Goal: Task Accomplishment & Management: Use online tool/utility

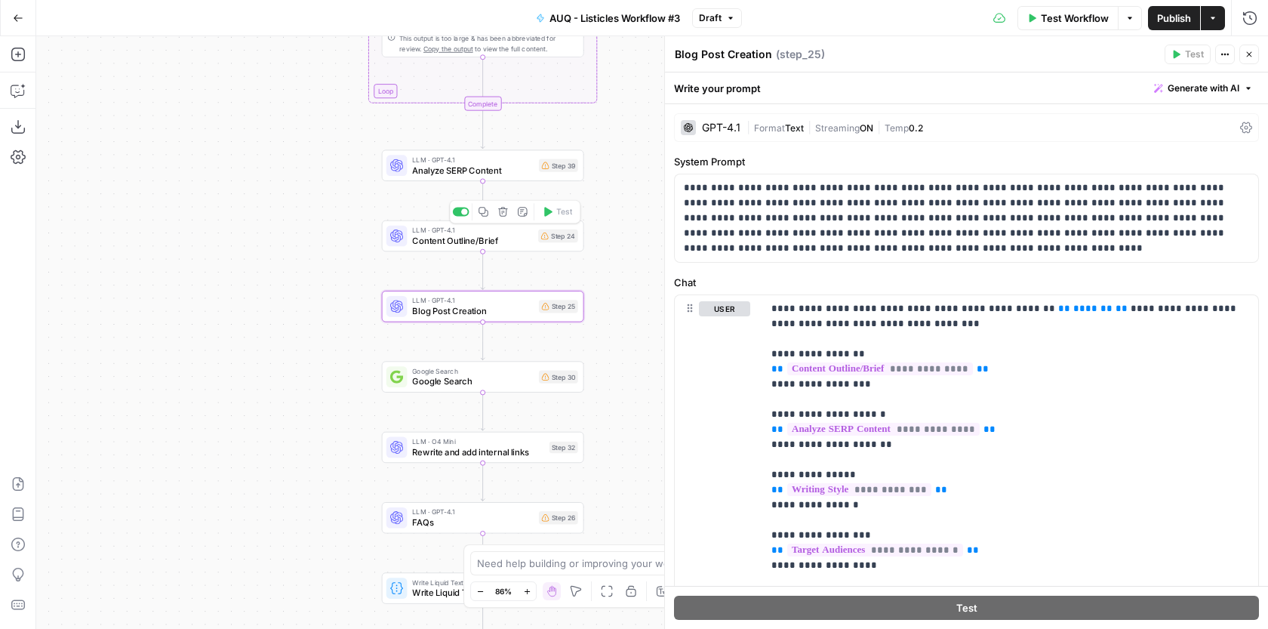
click at [525, 247] on div "LLM · GPT-4.1 Content Outline/Brief Step 24 Copy step Delete step Add Note Test" at bounding box center [483, 235] width 202 height 31
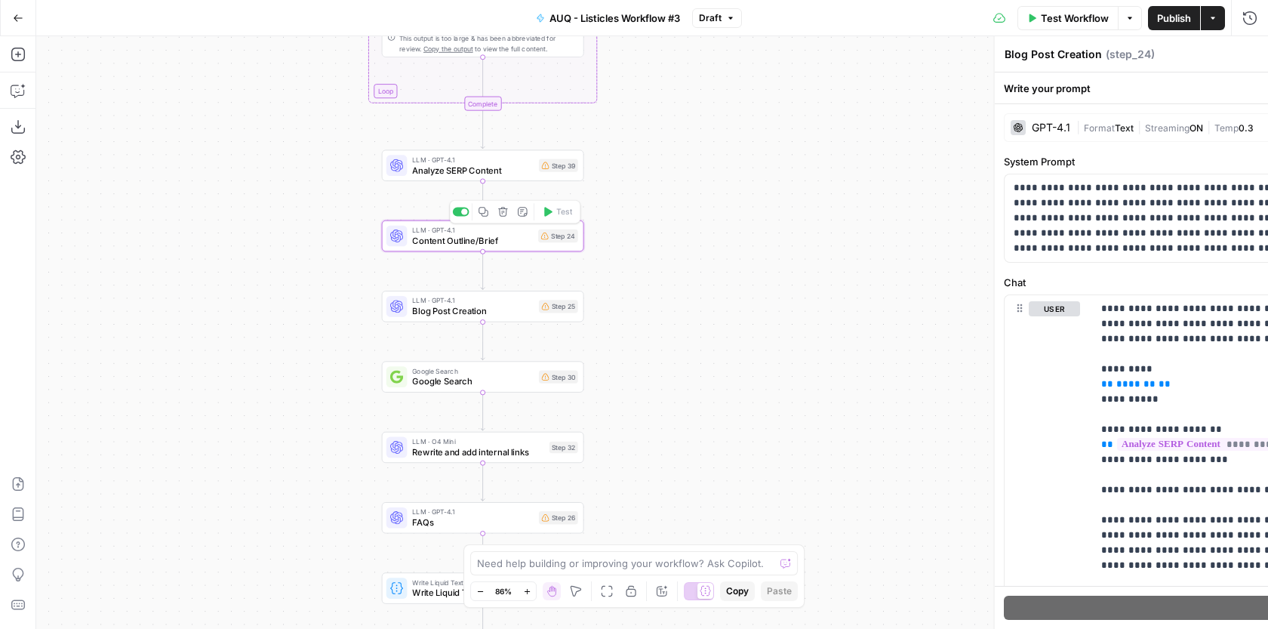
type textarea "Content Outline/Brief"
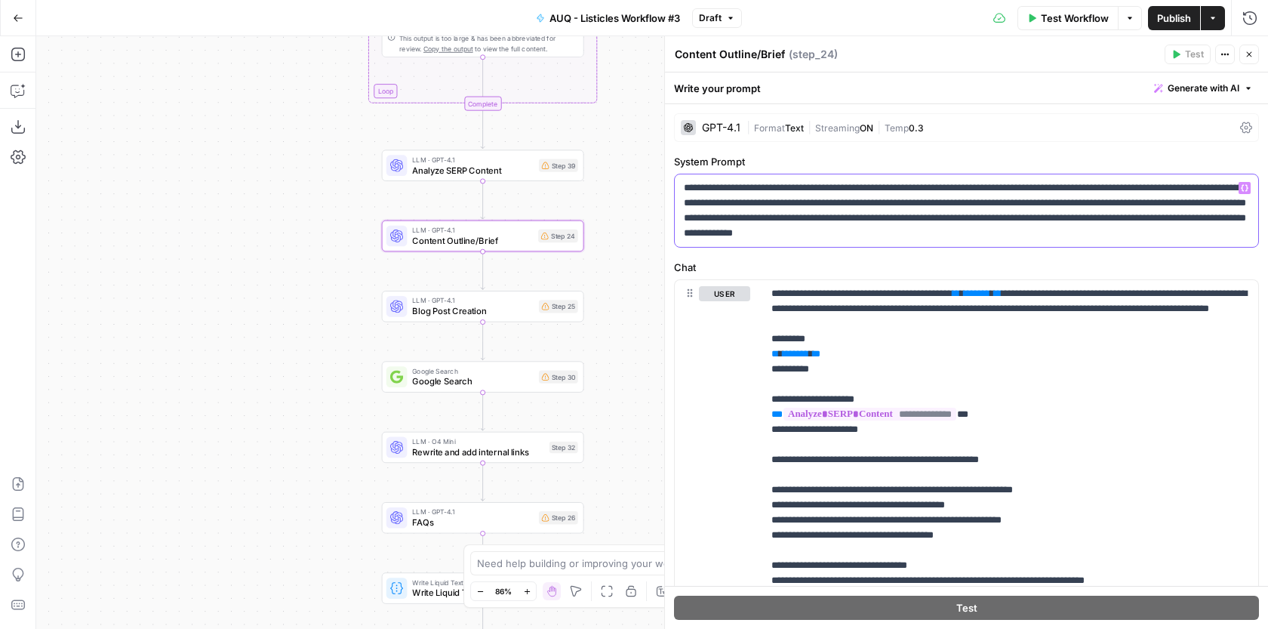
click at [779, 199] on p "**********" at bounding box center [966, 210] width 565 height 60
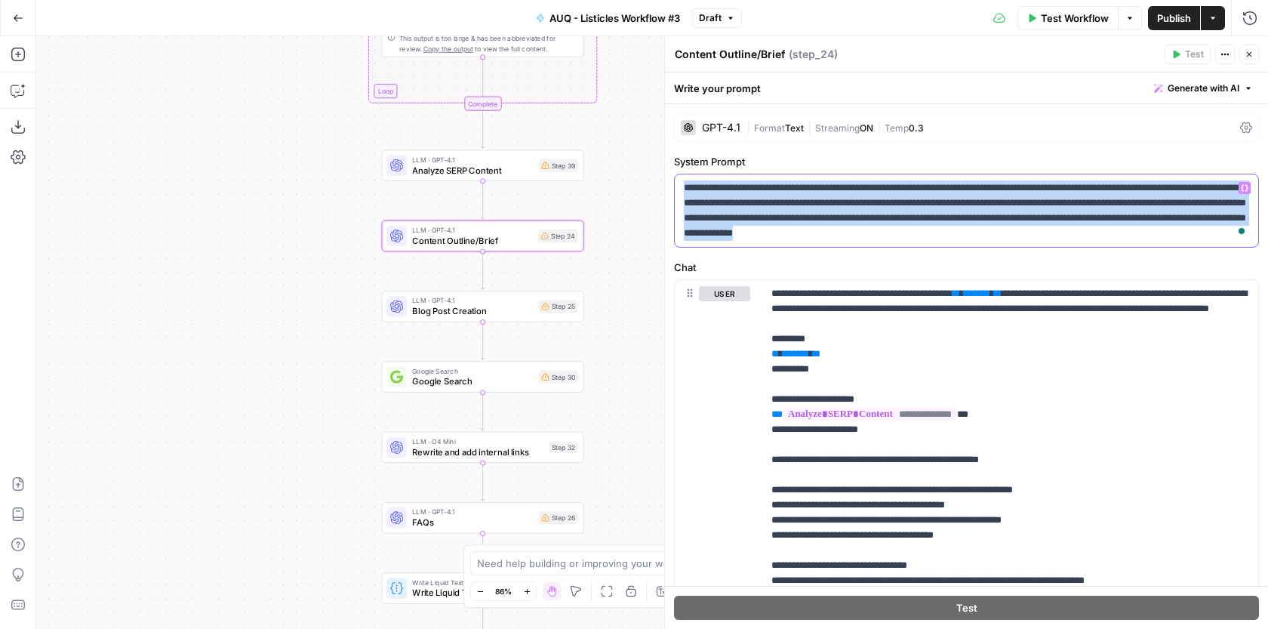
click at [779, 199] on p "**********" at bounding box center [966, 210] width 565 height 60
copy p "**********"
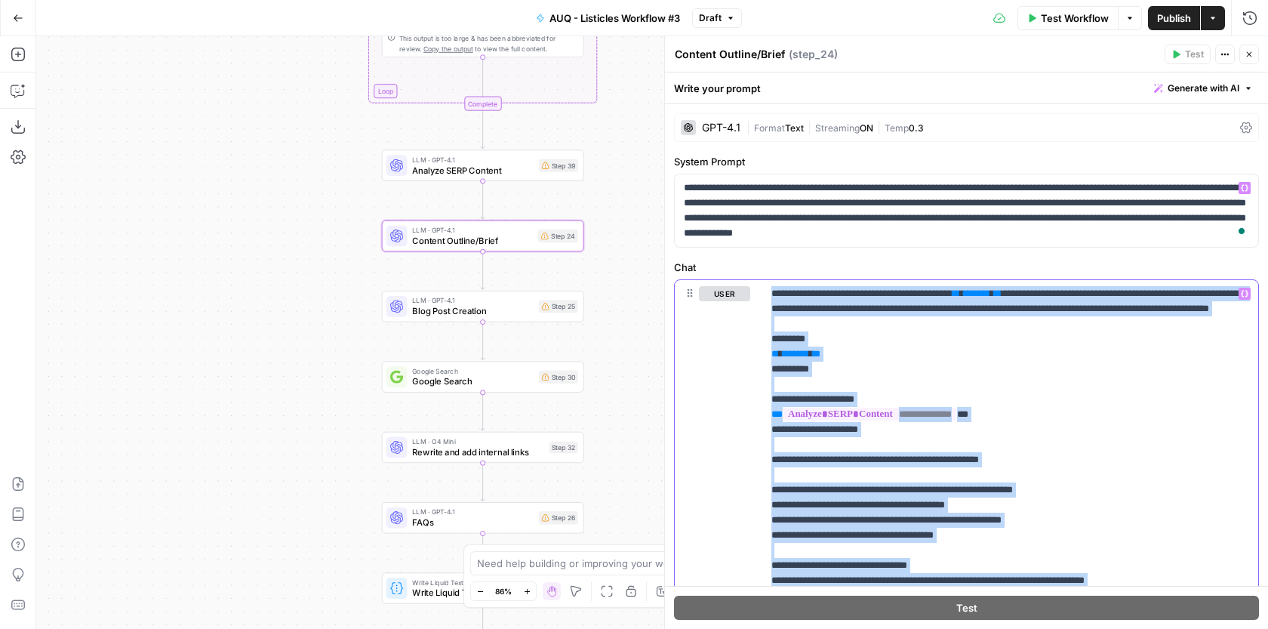
drag, startPoint x: 1026, startPoint y: 580, endPoint x: 746, endPoint y: 190, distance: 480.1
click at [0, 0] on form "**********" at bounding box center [0, 0] width 0 height 0
copy p "**********"
click at [490, 316] on span "Blog Post Creation" at bounding box center [472, 310] width 121 height 13
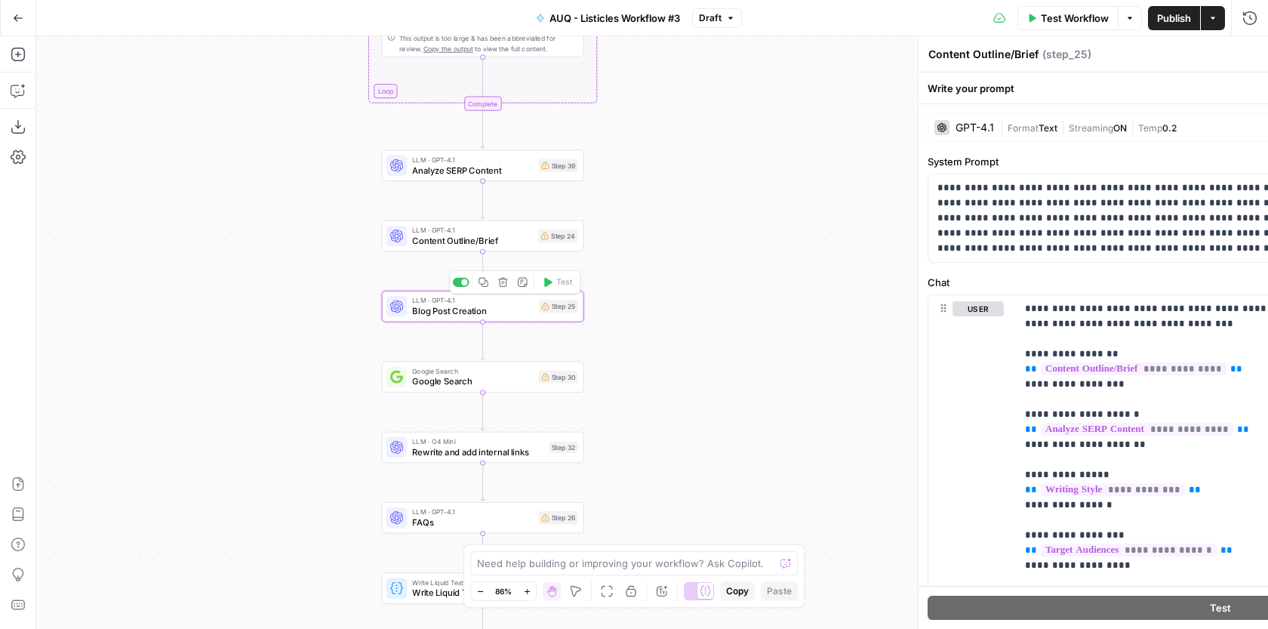
type textarea "Blog Post Creation"
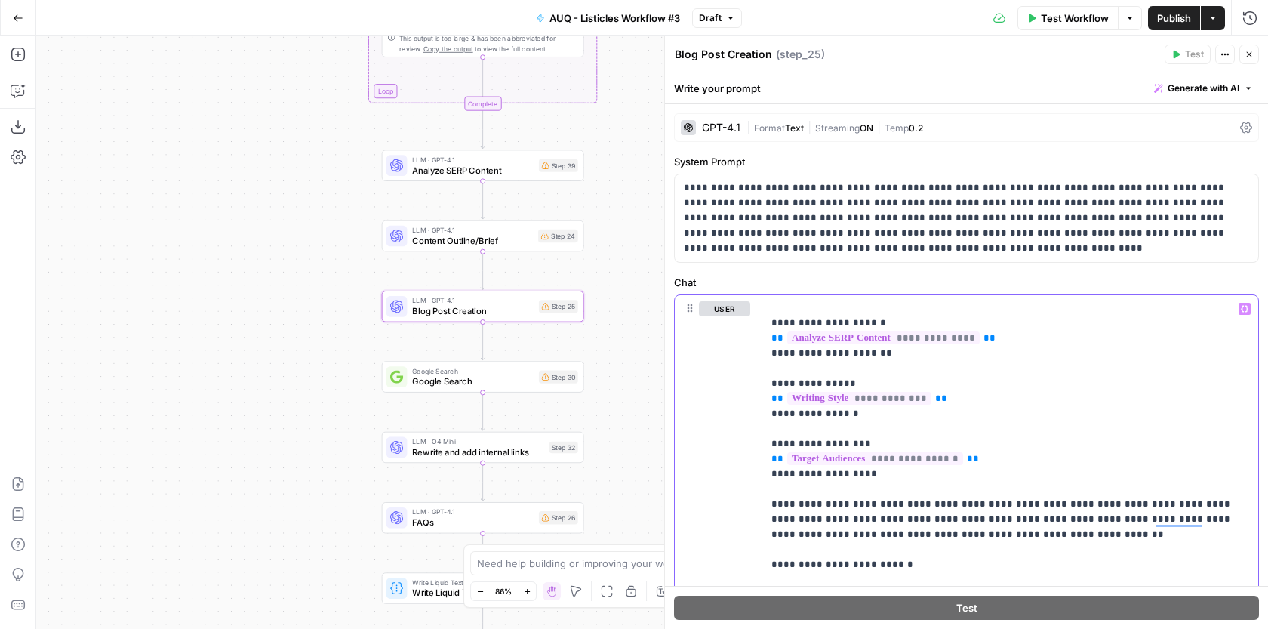
scroll to position [91, 0]
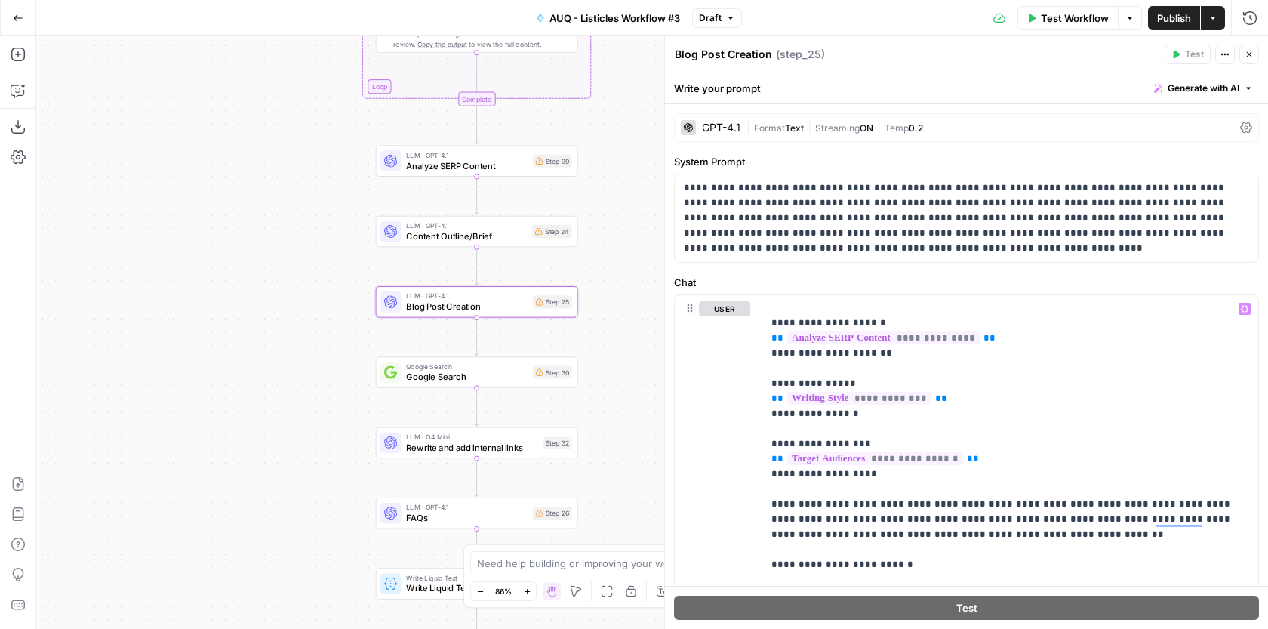
click at [612, 267] on div "**********" at bounding box center [651, 332] width 1231 height 592
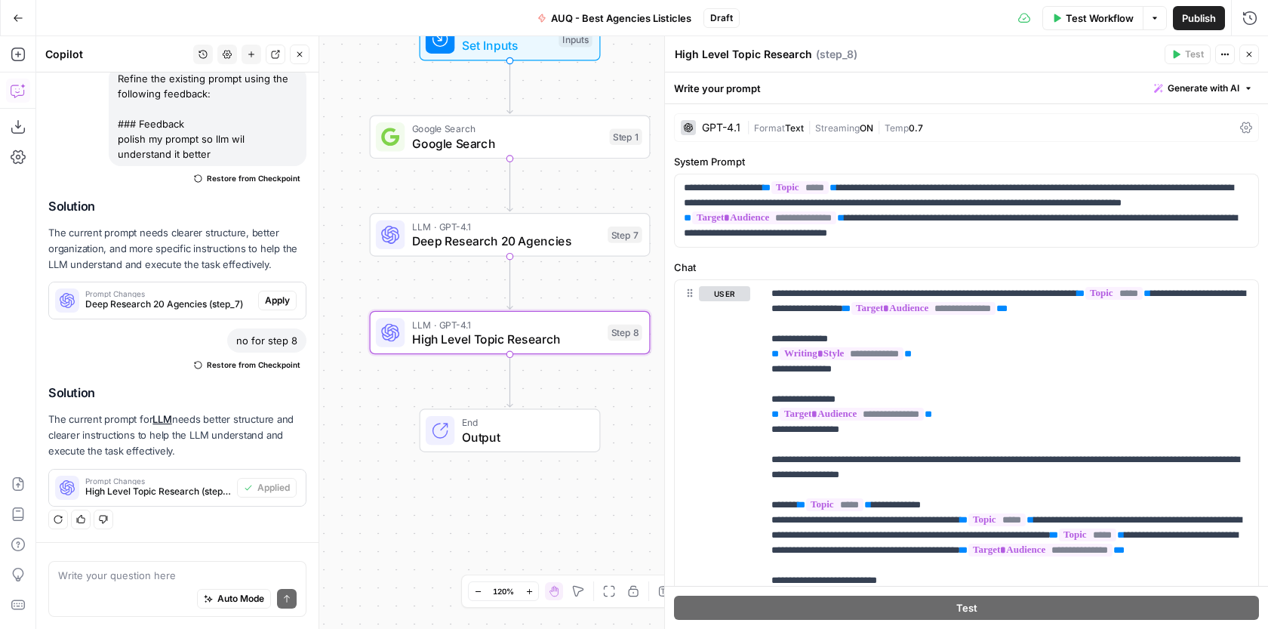
click at [295, 51] on icon "button" at bounding box center [299, 54] width 9 height 9
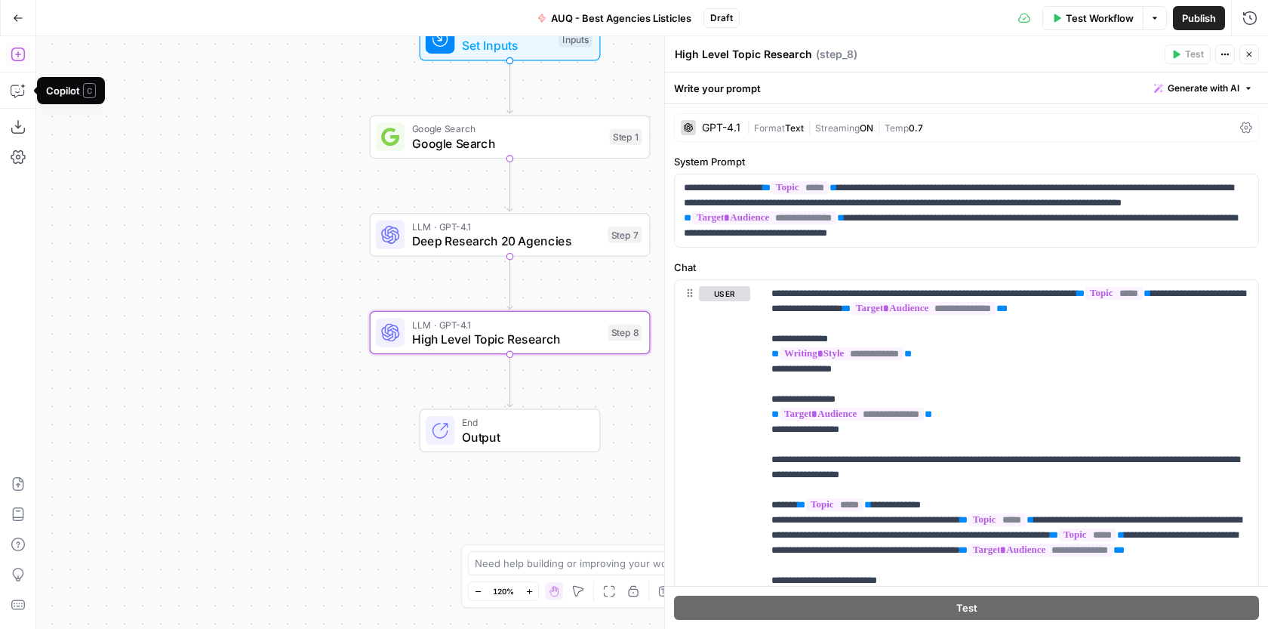
click at [26, 56] on button "Add Steps" at bounding box center [18, 54] width 24 height 24
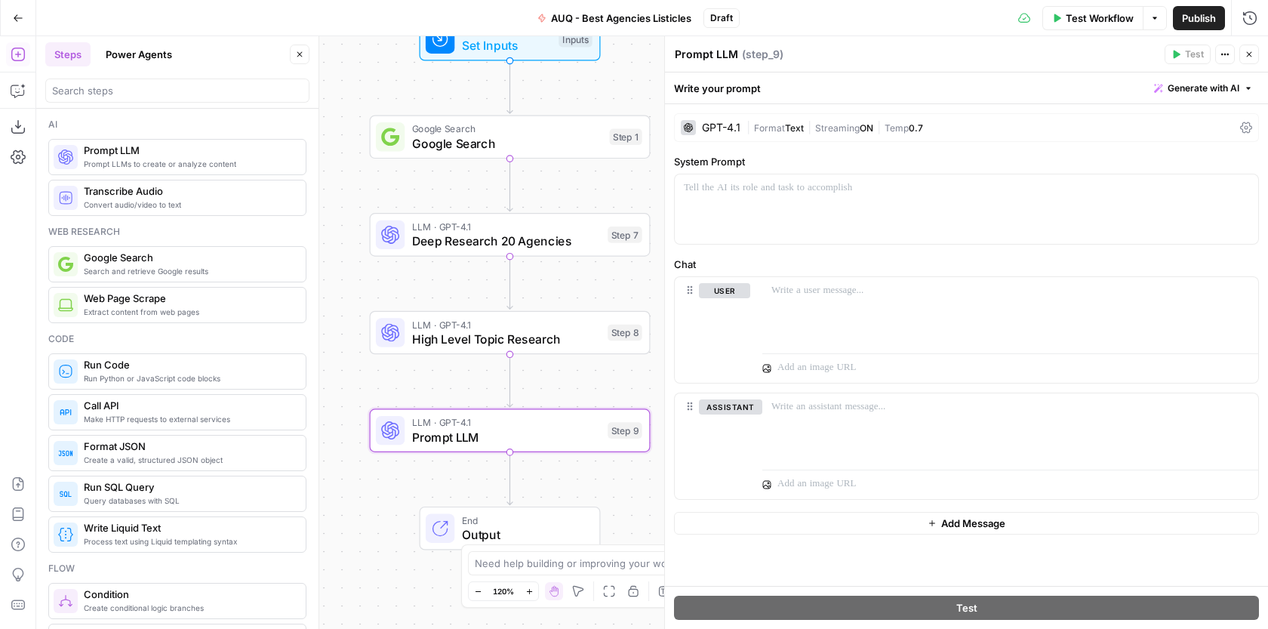
drag, startPoint x: 173, startPoint y: 154, endPoint x: 755, endPoint y: 3, distance: 601.7
click at [724, 204] on div at bounding box center [966, 208] width 583 height 69
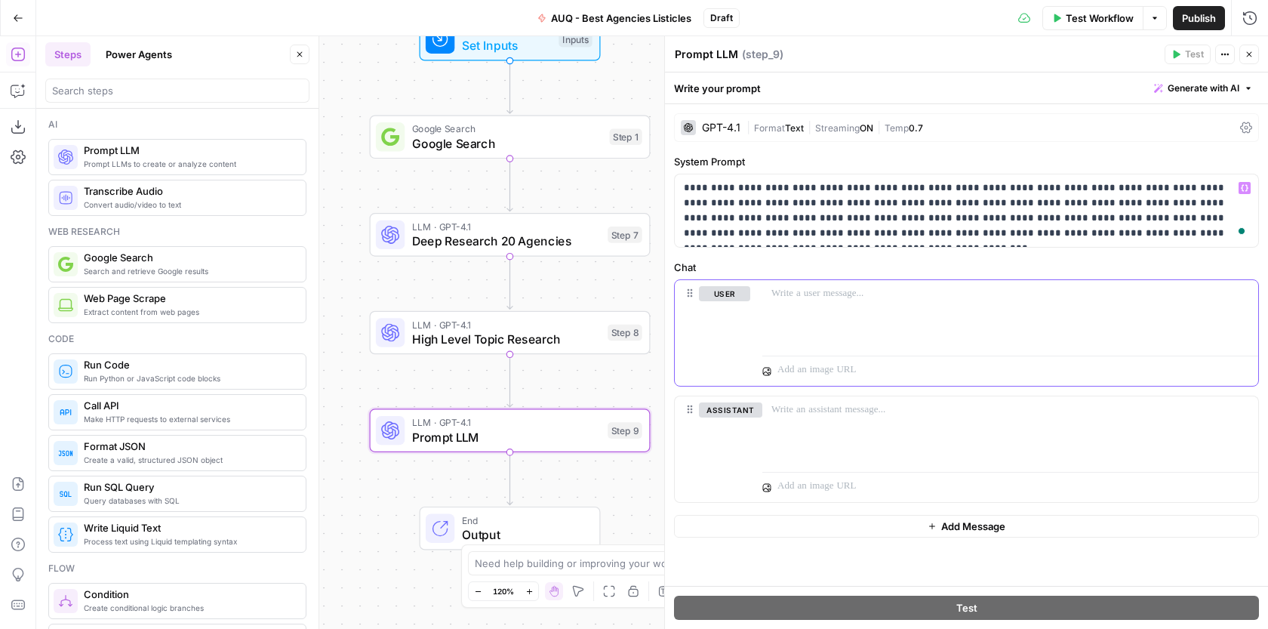
click at [869, 318] on div at bounding box center [1010, 314] width 496 height 69
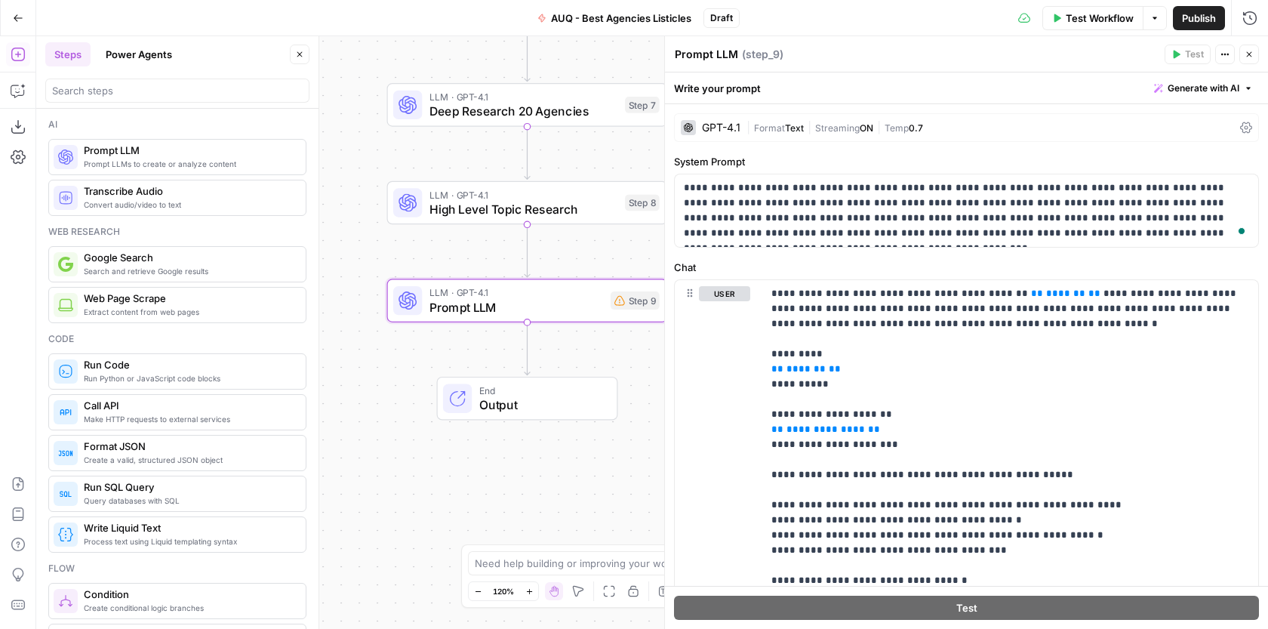
drag, startPoint x: 395, startPoint y: 282, endPoint x: 383, endPoint y: 149, distance: 134.2
click at [383, 149] on div "Workflow Set Inputs Inputs Google Search Google Search Step 1 LLM · GPT-4.1 Dee…" at bounding box center [651, 332] width 1231 height 592
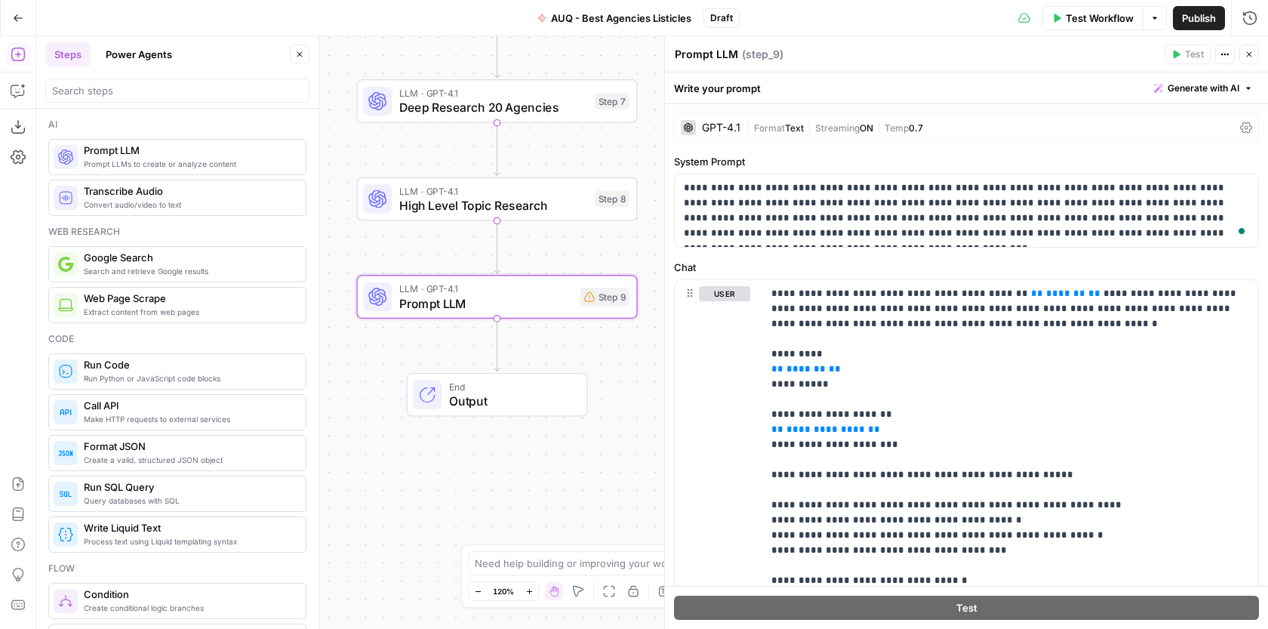
click at [696, 53] on textarea "Prompt LLM" at bounding box center [706, 54] width 63 height 15
click at [696, 52] on textarea "Prompt LLM" at bounding box center [706, 54] width 63 height 15
type textarea "Content Outline/Brief"
drag, startPoint x: 1188, startPoint y: 293, endPoint x: 1097, endPoint y: 290, distance: 91.3
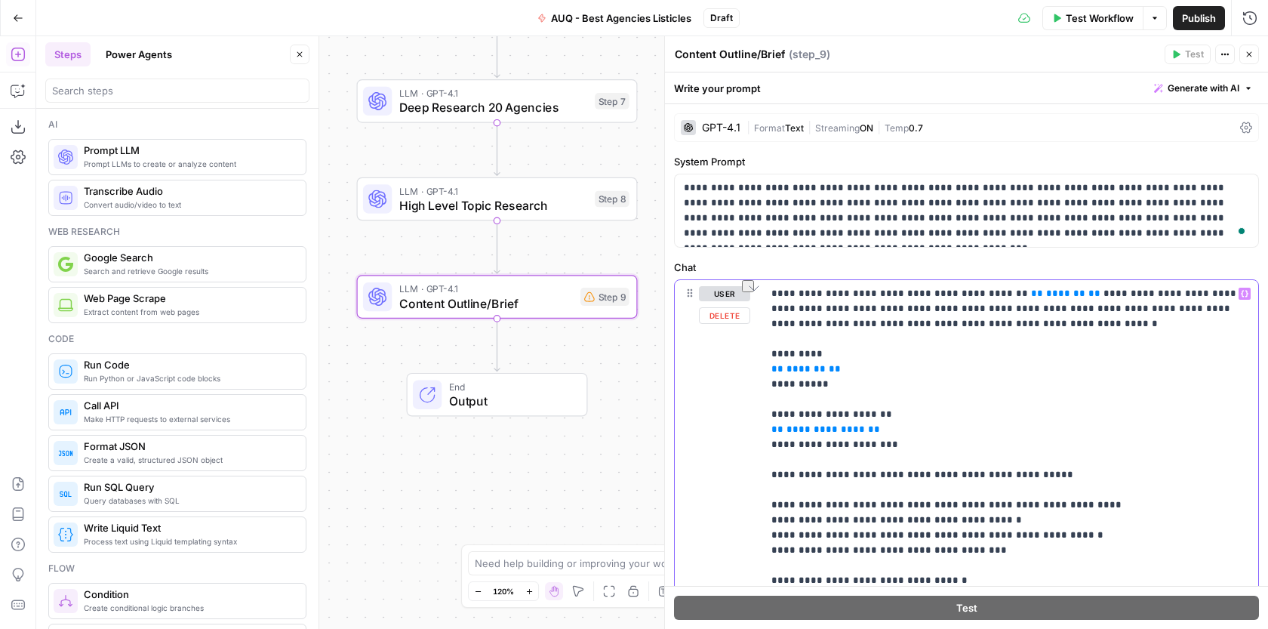
click at [1098, 290] on p "**********" at bounding box center [1010, 640] width 478 height 709
click at [1240, 293] on icon "button" at bounding box center [1244, 293] width 8 height 7
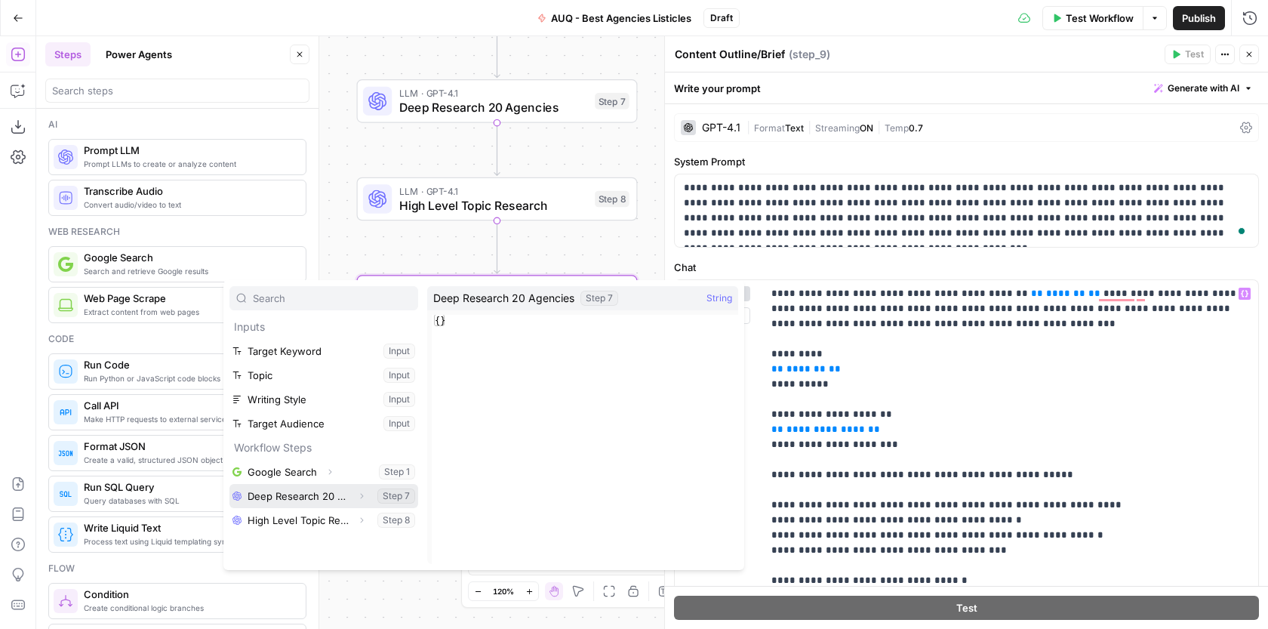
click at [340, 499] on button "Select variable Deep Research 20 Agencies" at bounding box center [323, 496] width 189 height 24
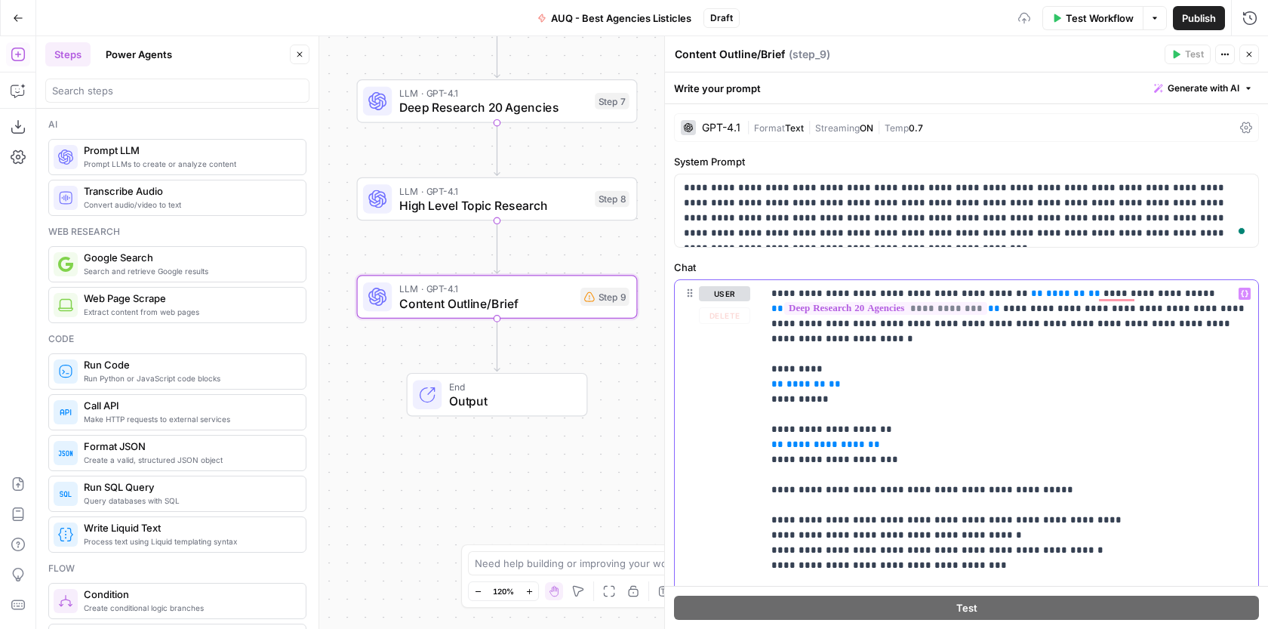
click at [1245, 292] on icon "button" at bounding box center [1244, 294] width 8 height 8
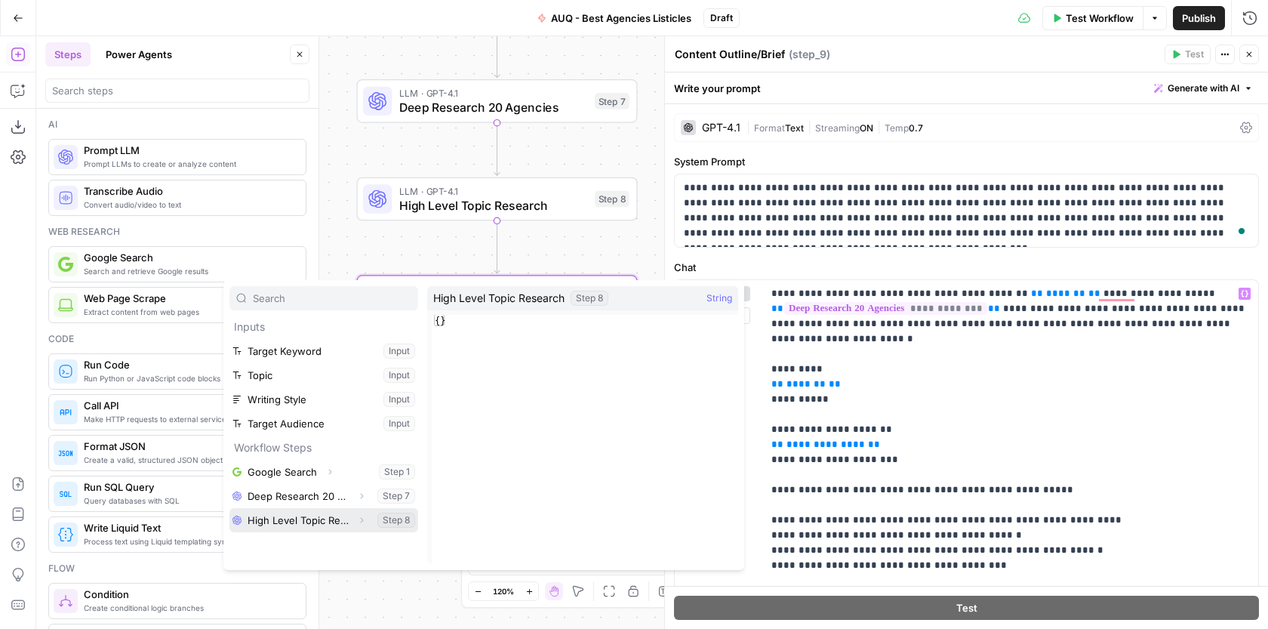
click at [345, 524] on button "Select variable High Level Topic Research" at bounding box center [323, 520] width 189 height 24
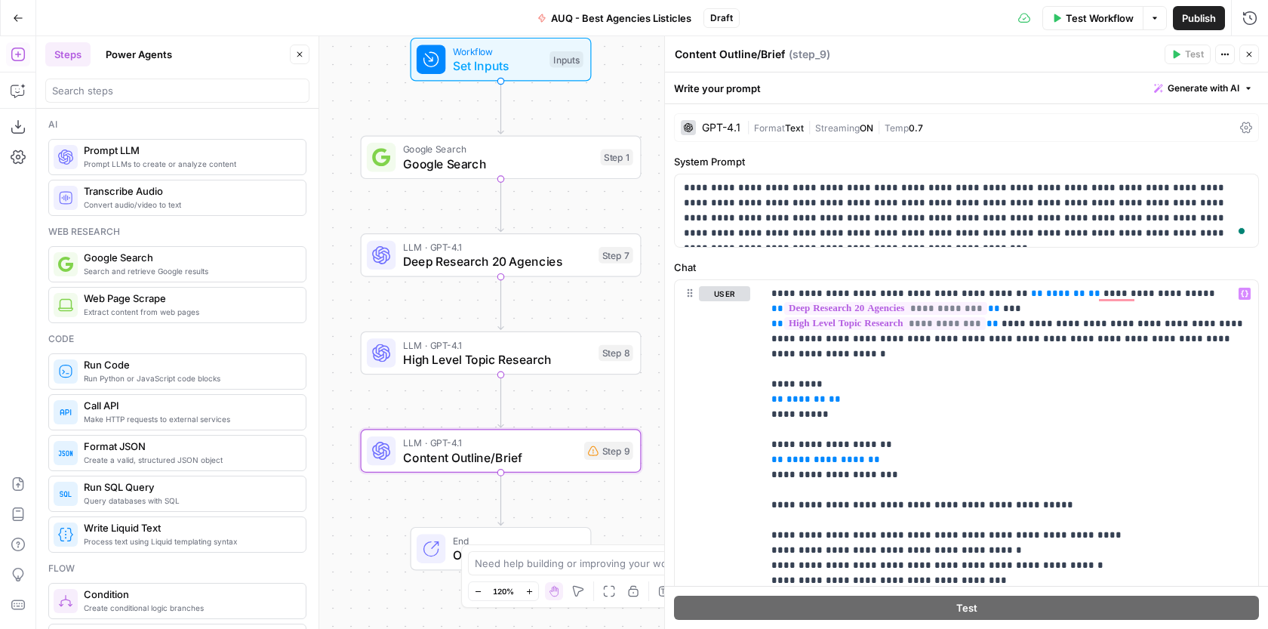
drag, startPoint x: 655, startPoint y: 147, endPoint x: 659, endPoint y: 301, distance: 154.0
click at [659, 301] on body "AUQ New Home Browse Insights Opportunities Your Data Recent Grids Cloud Campaig…" at bounding box center [634, 314] width 1268 height 629
click at [1248, 290] on button "Variables Menu" at bounding box center [1244, 293] width 12 height 12
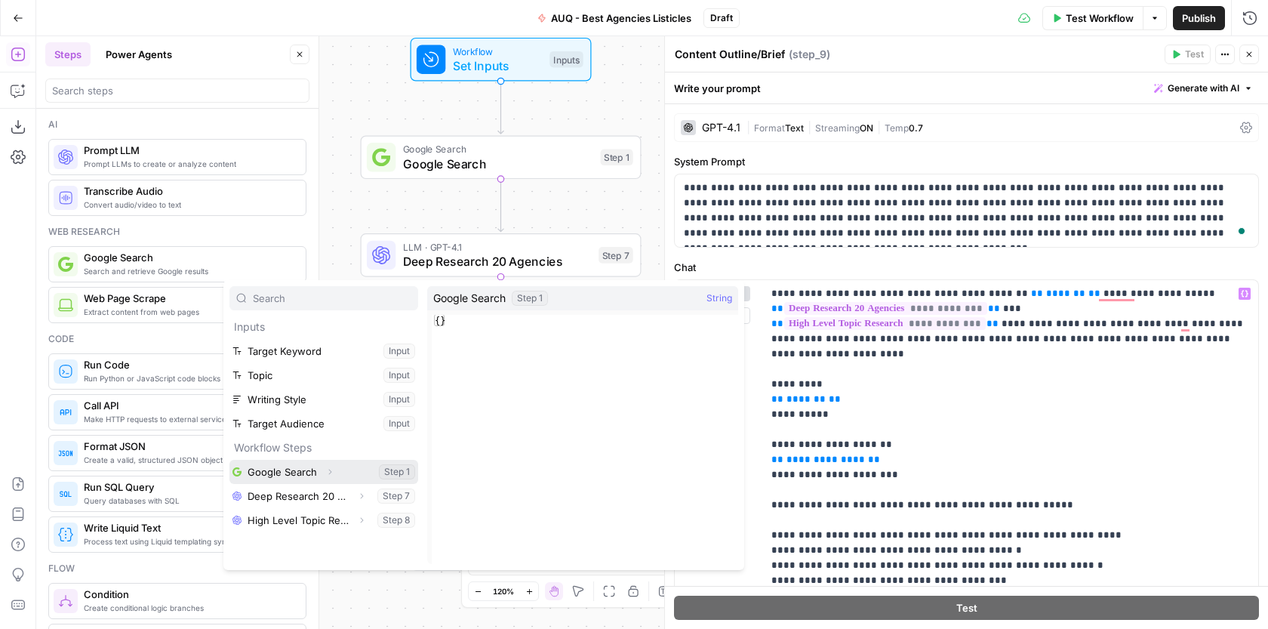
click at [321, 473] on button "Expand" at bounding box center [330, 472] width 20 height 20
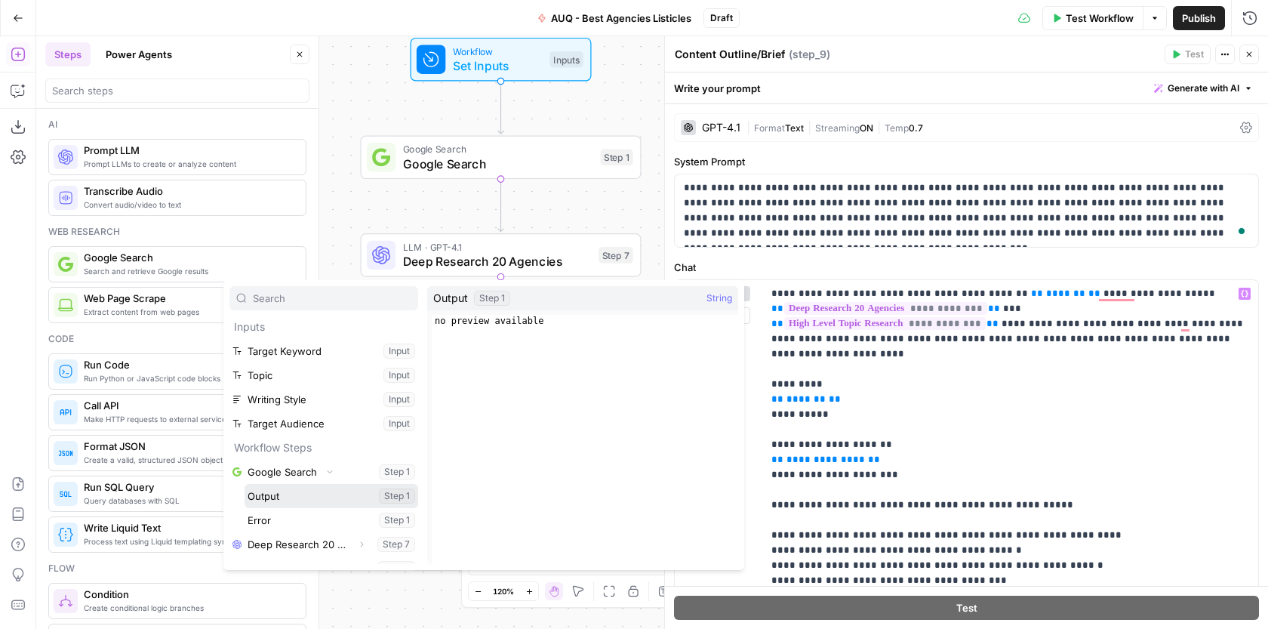
click at [309, 493] on button "Select variable Output" at bounding box center [331, 496] width 174 height 24
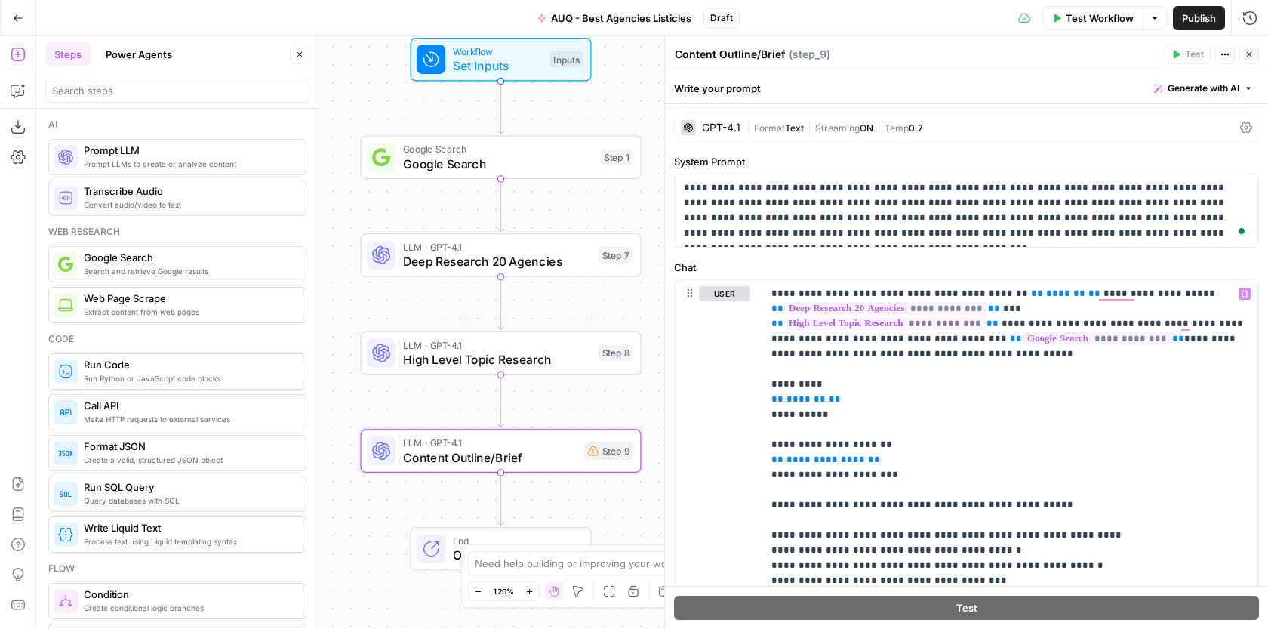
click at [558, 161] on span "Google Search" at bounding box center [498, 164] width 190 height 18
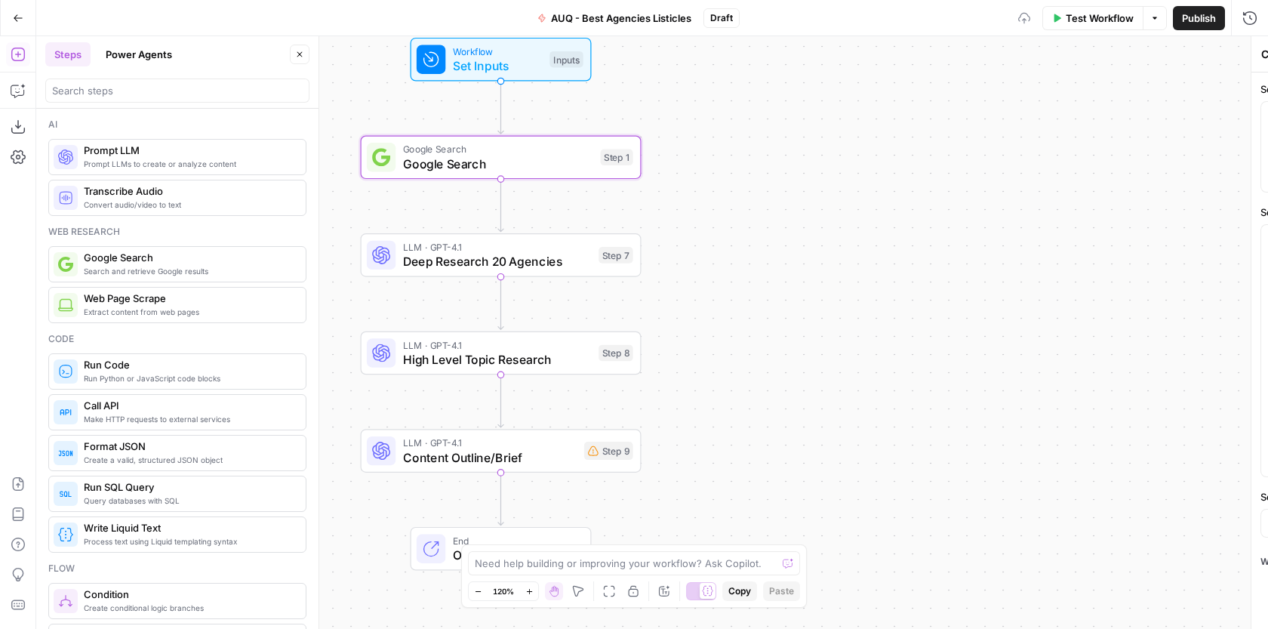
type textarea "Google Search"
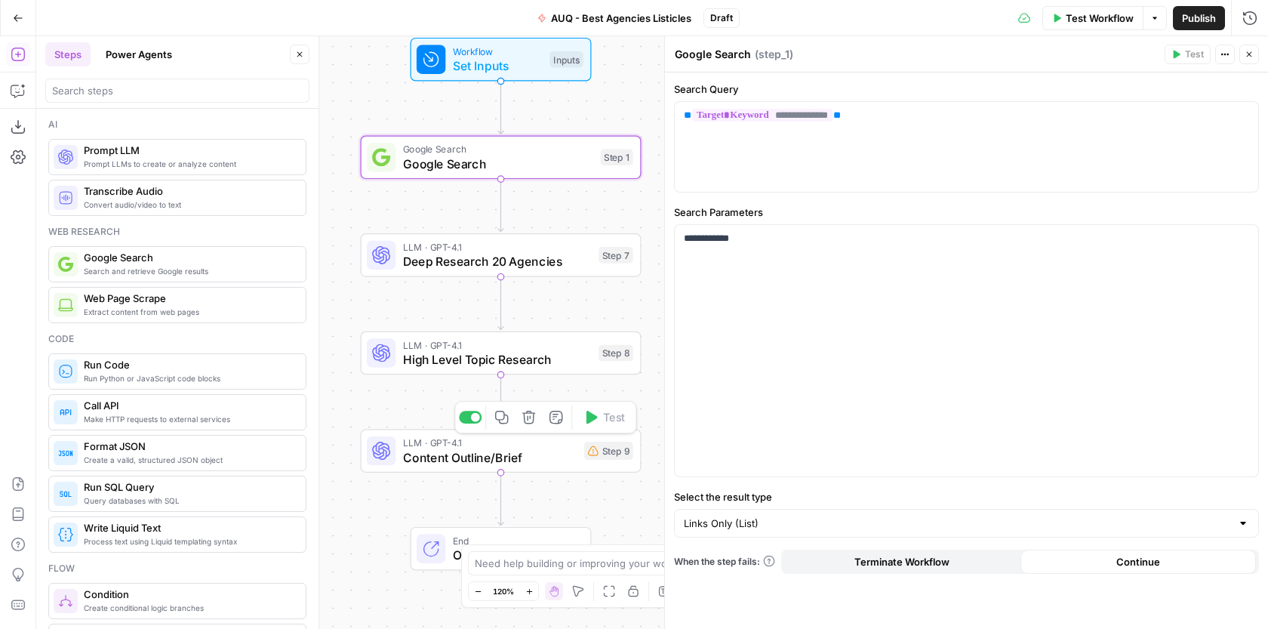
click at [535, 456] on span "Content Outline/Brief" at bounding box center [490, 457] width 174 height 18
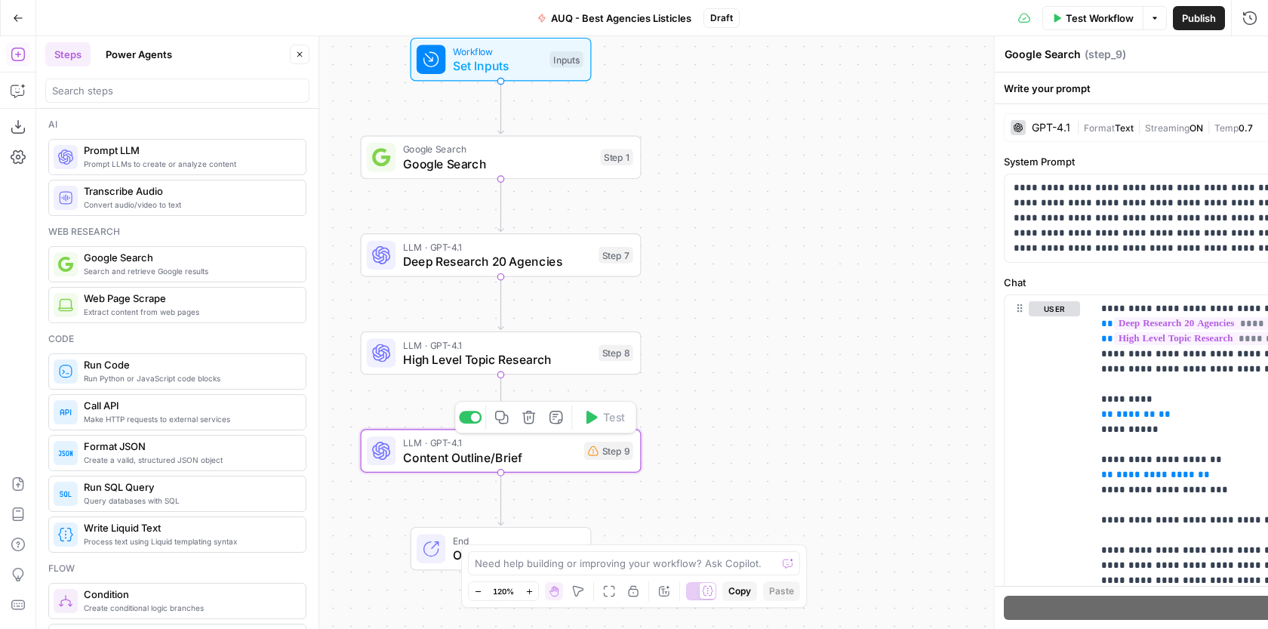
type textarea "Content Outline/Brief"
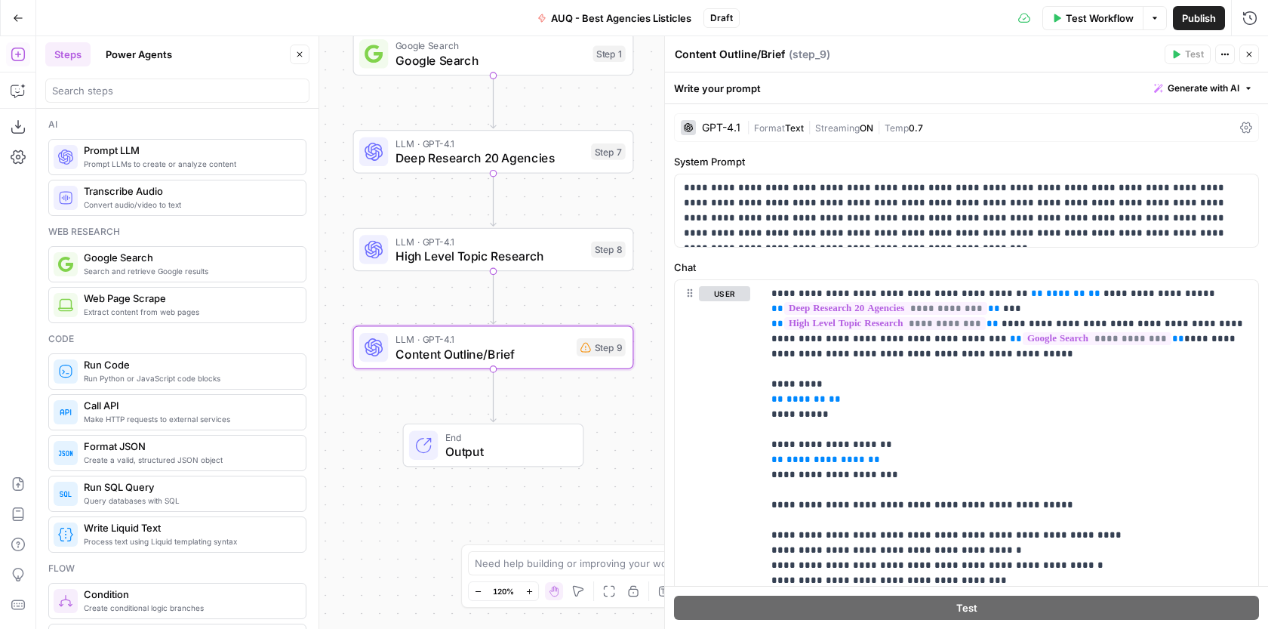
drag, startPoint x: 653, startPoint y: 381, endPoint x: 646, endPoint y: 278, distance: 103.6
click at [646, 278] on div "Workflow Set Inputs Inputs Google Search Google Search Step 1 LLM · GPT-4.1 Dee…" at bounding box center [651, 332] width 1231 height 592
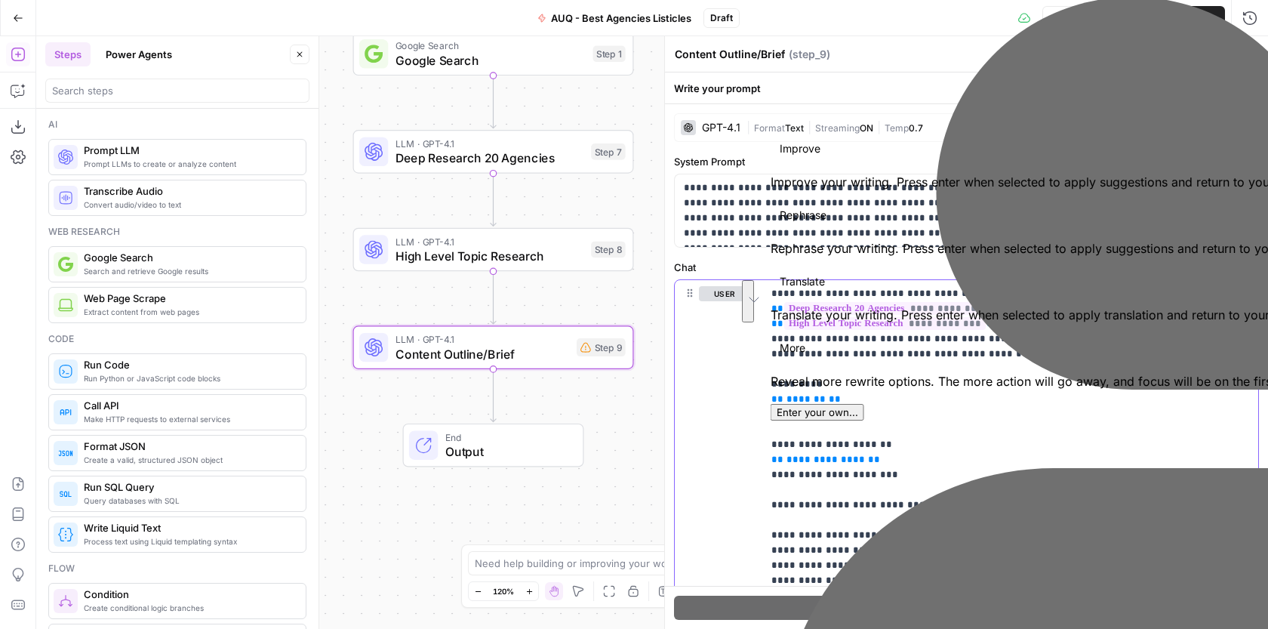
drag, startPoint x: 909, startPoint y: 460, endPoint x: 758, endPoint y: 436, distance: 152.7
click at [758, 436] on div "**********" at bounding box center [966, 350] width 603 height 556
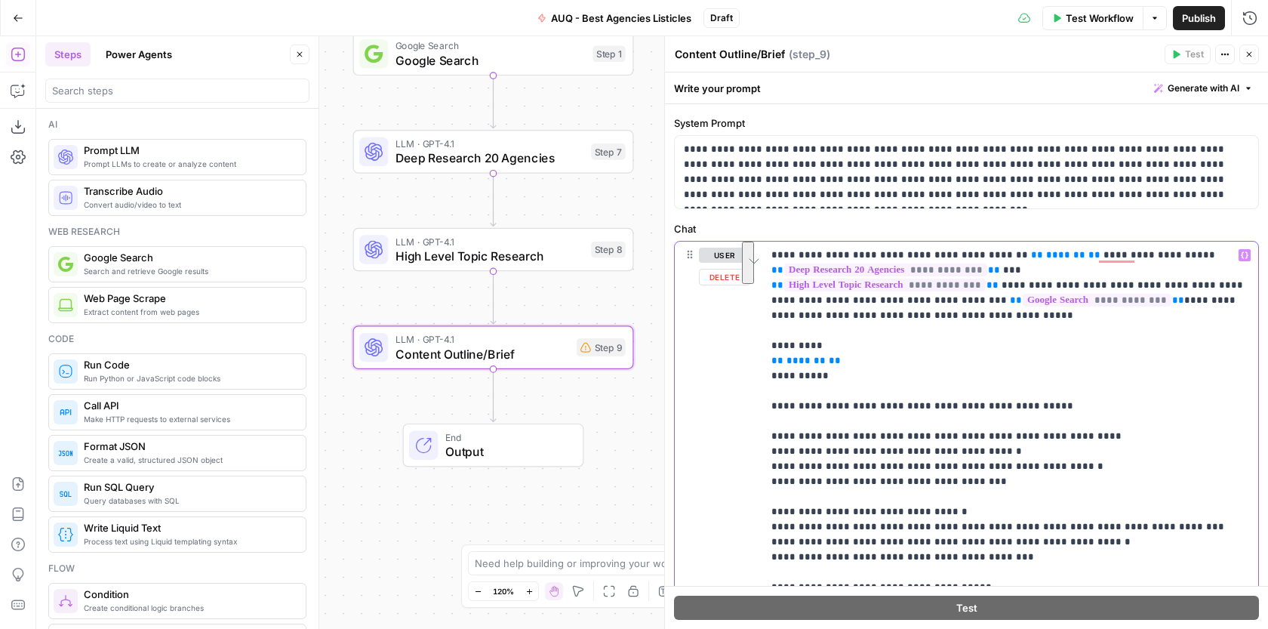
drag, startPoint x: 837, startPoint y: 361, endPoint x: 763, endPoint y: 329, distance: 80.8
click at [763, 329] on div "**********" at bounding box center [966, 350] width 603 height 556
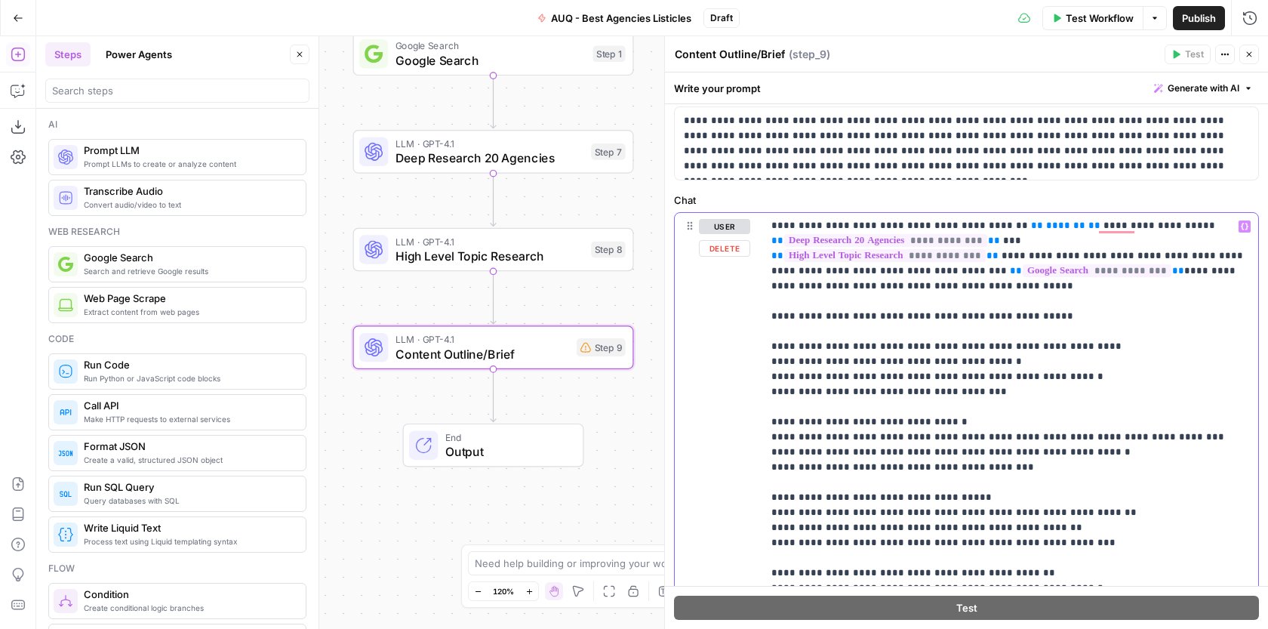
scroll to position [74, 0]
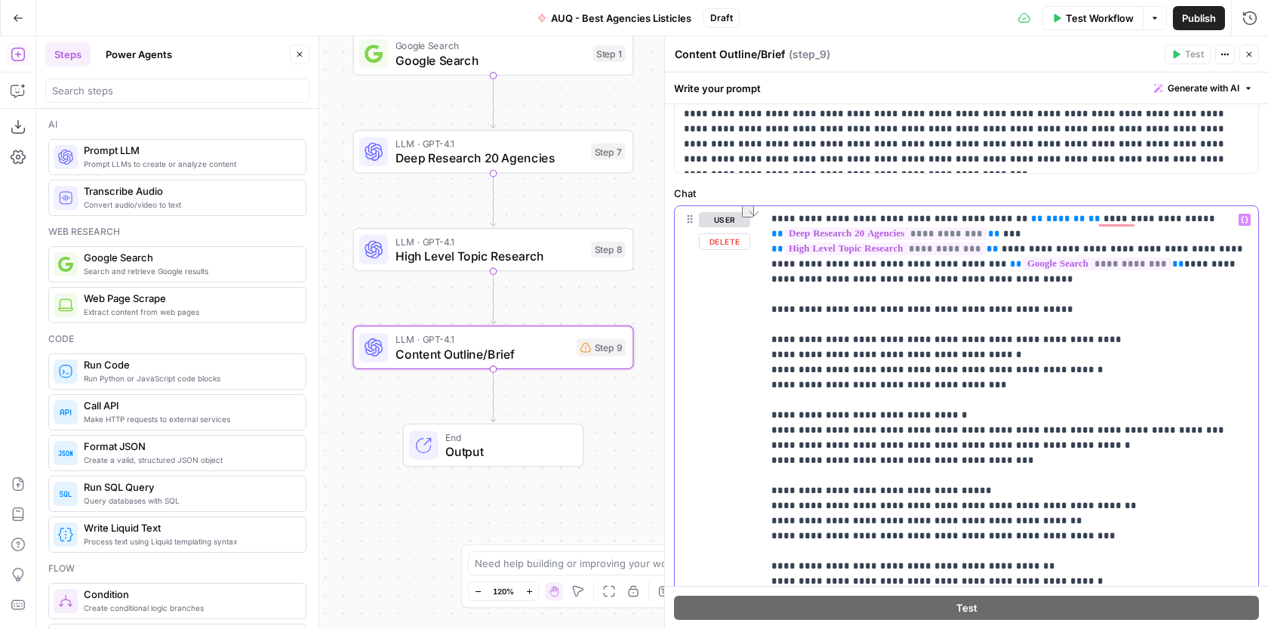
drag, startPoint x: 993, startPoint y: 445, endPoint x: 786, endPoint y: 444, distance: 206.7
click at [786, 444] on p "**********" at bounding box center [1010, 513] width 478 height 604
drag, startPoint x: 778, startPoint y: 444, endPoint x: 994, endPoint y: 440, distance: 215.8
click at [994, 440] on p "**********" at bounding box center [1010, 513] width 478 height 604
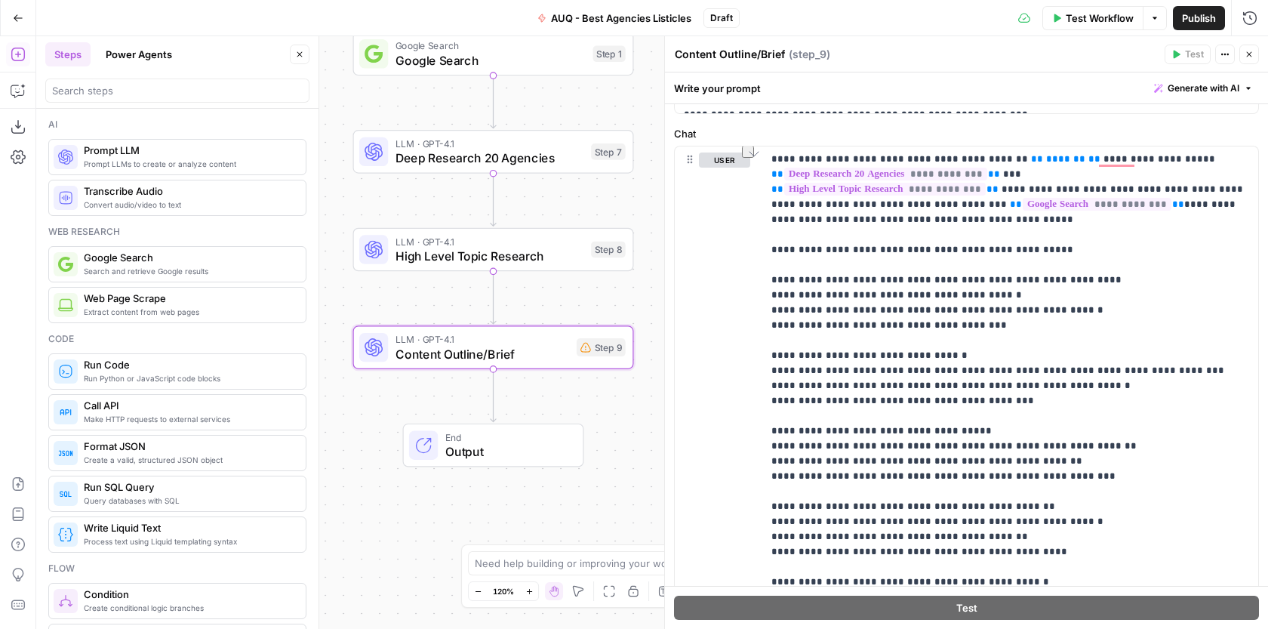
scroll to position [135, 0]
click at [767, 414] on div "**********" at bounding box center [966, 350] width 603 height 556
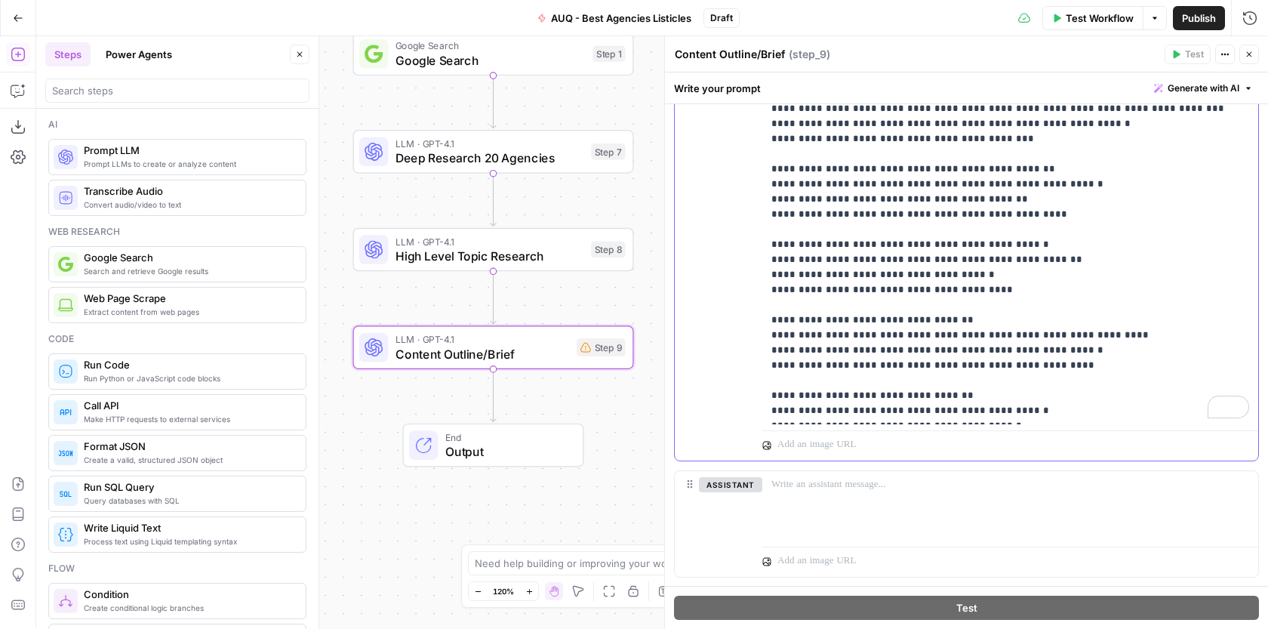
scroll to position [432, 0]
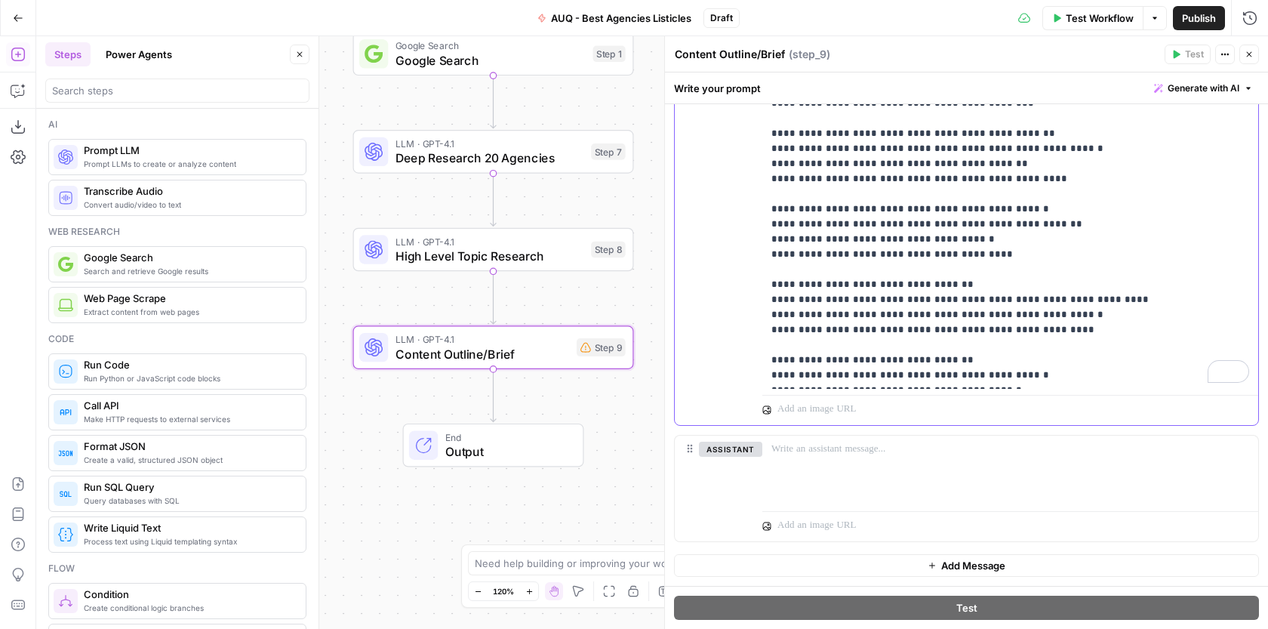
click at [1231, 91] on span "Generate with AI" at bounding box center [1203, 88] width 72 height 14
click at [1165, 158] on span "Refine" at bounding box center [1179, 156] width 120 height 15
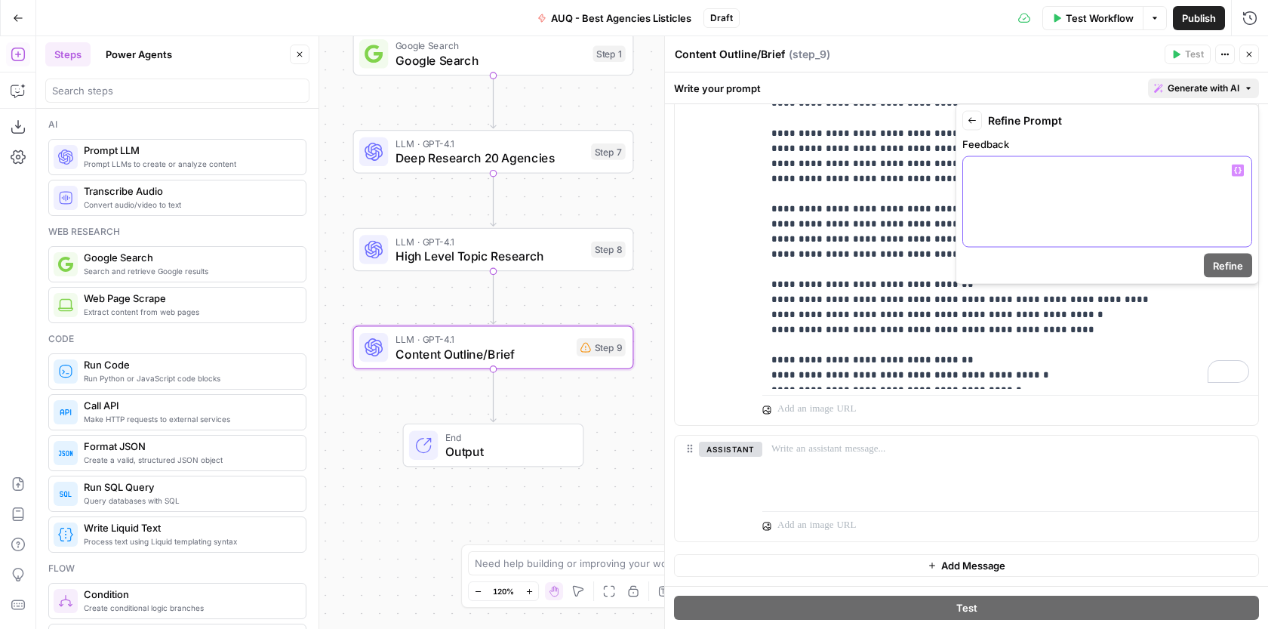
click at [1107, 206] on div at bounding box center [1107, 202] width 288 height 90
click at [1228, 278] on div "**********" at bounding box center [1106, 194] width 303 height 180
click at [1232, 267] on span "Refine" at bounding box center [1228, 265] width 30 height 15
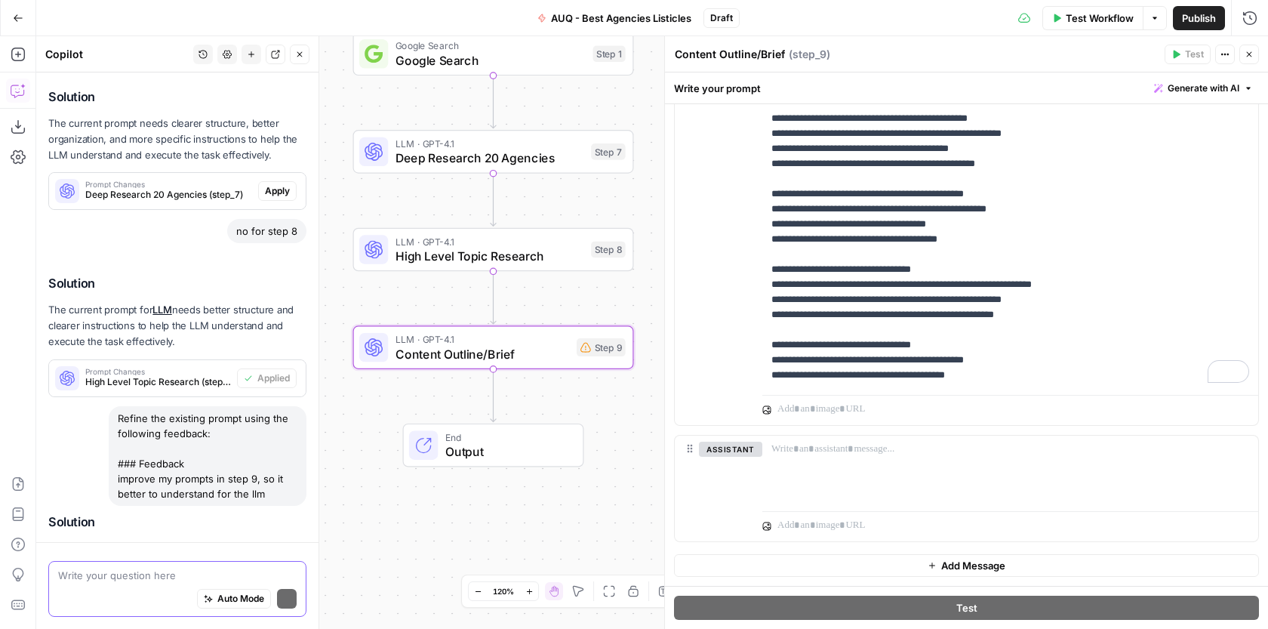
scroll to position [1736, 0]
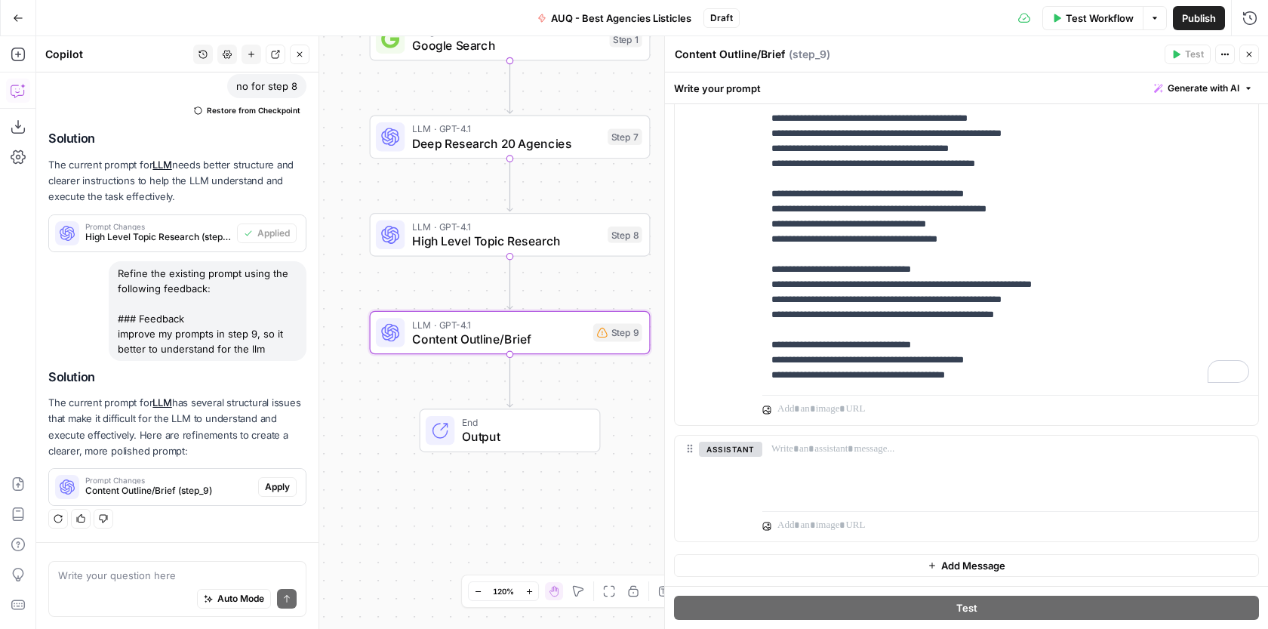
click at [288, 484] on span "Apply" at bounding box center [277, 487] width 25 height 14
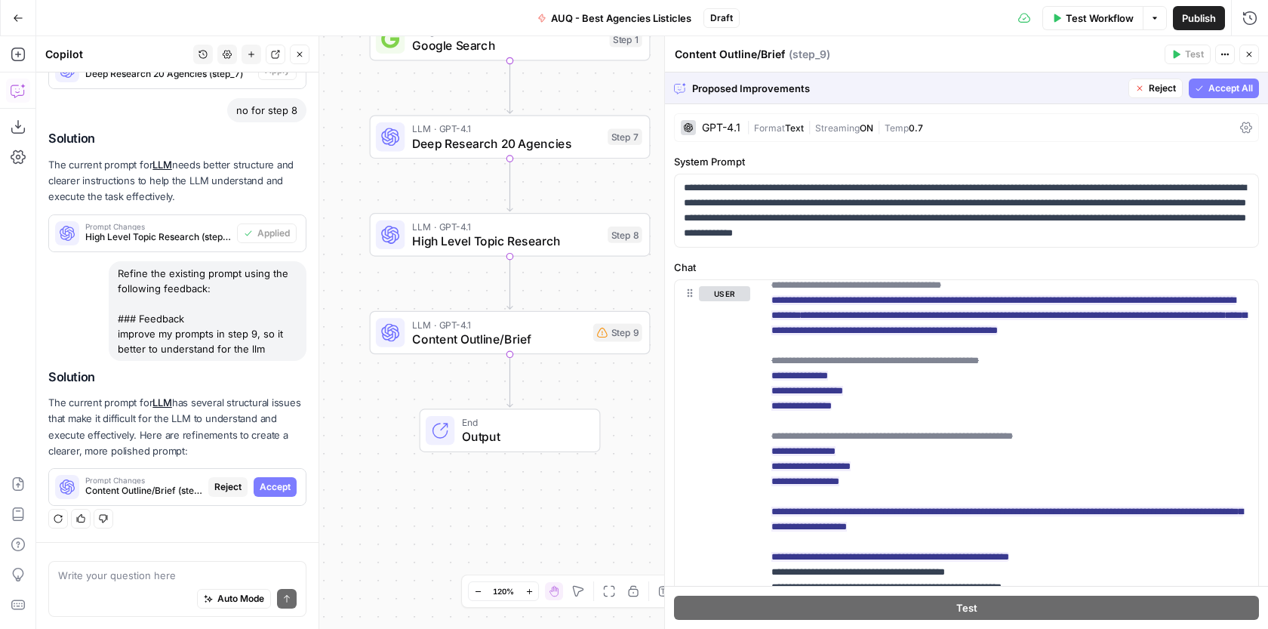
scroll to position [41, 0]
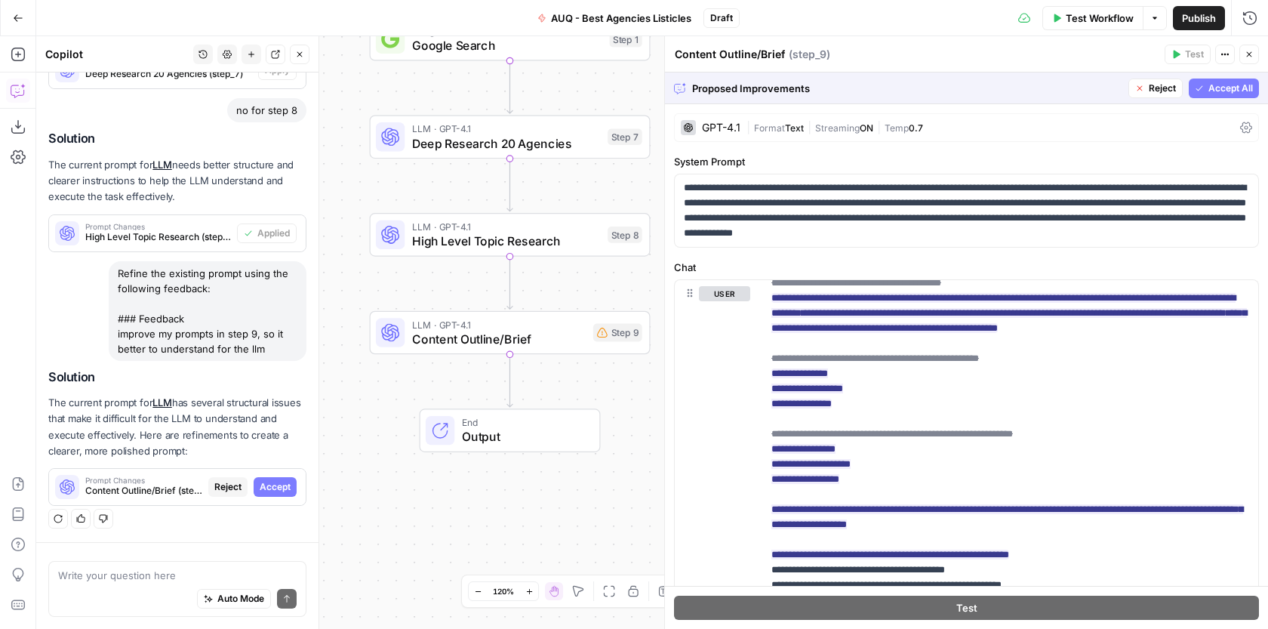
click at [1221, 88] on span "Accept All" at bounding box center [1230, 88] width 45 height 14
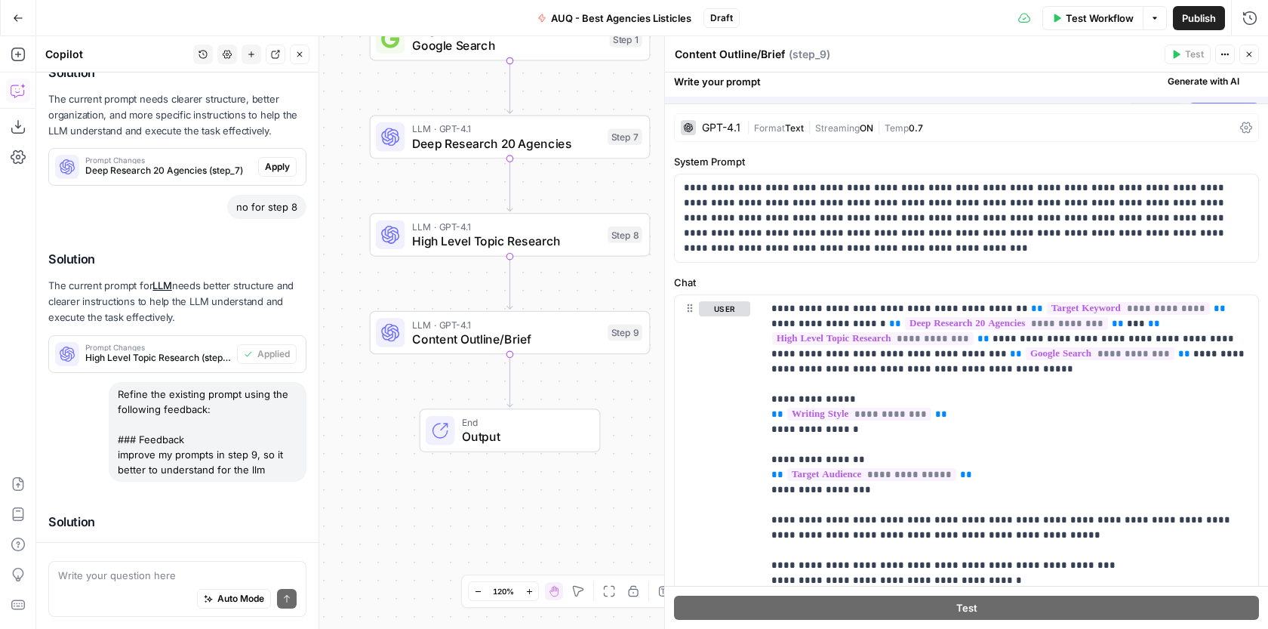
scroll to position [1760, 0]
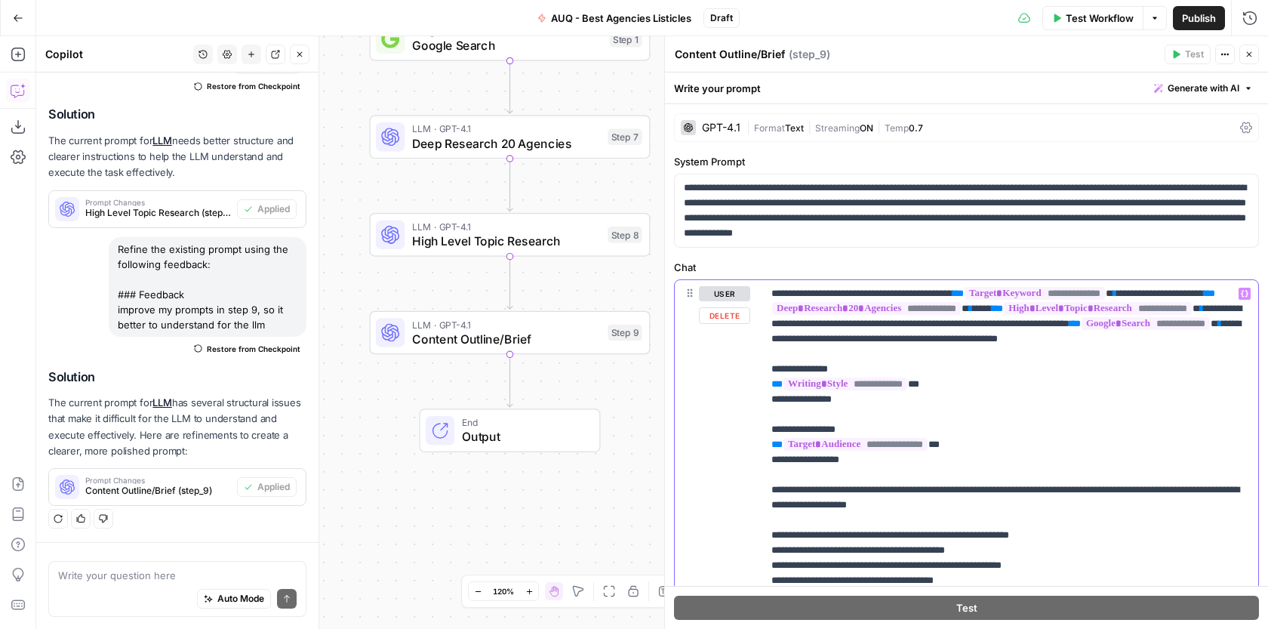
drag, startPoint x: 853, startPoint y: 413, endPoint x: 774, endPoint y: 389, distance: 82.1
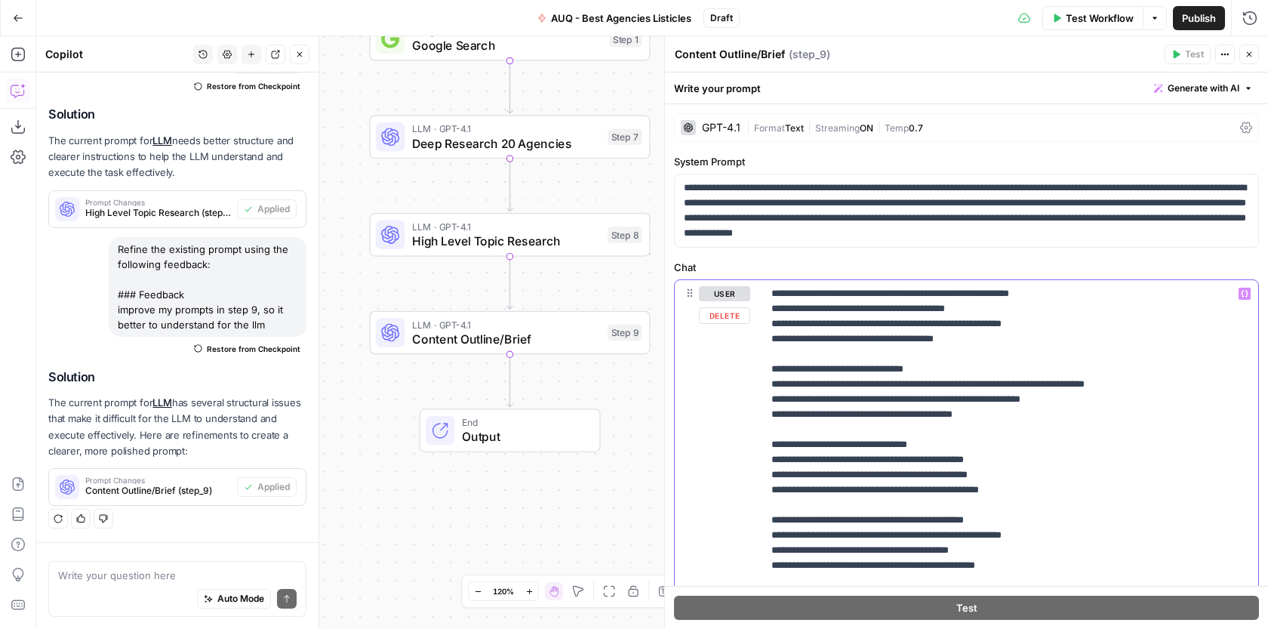
scroll to position [231, 0]
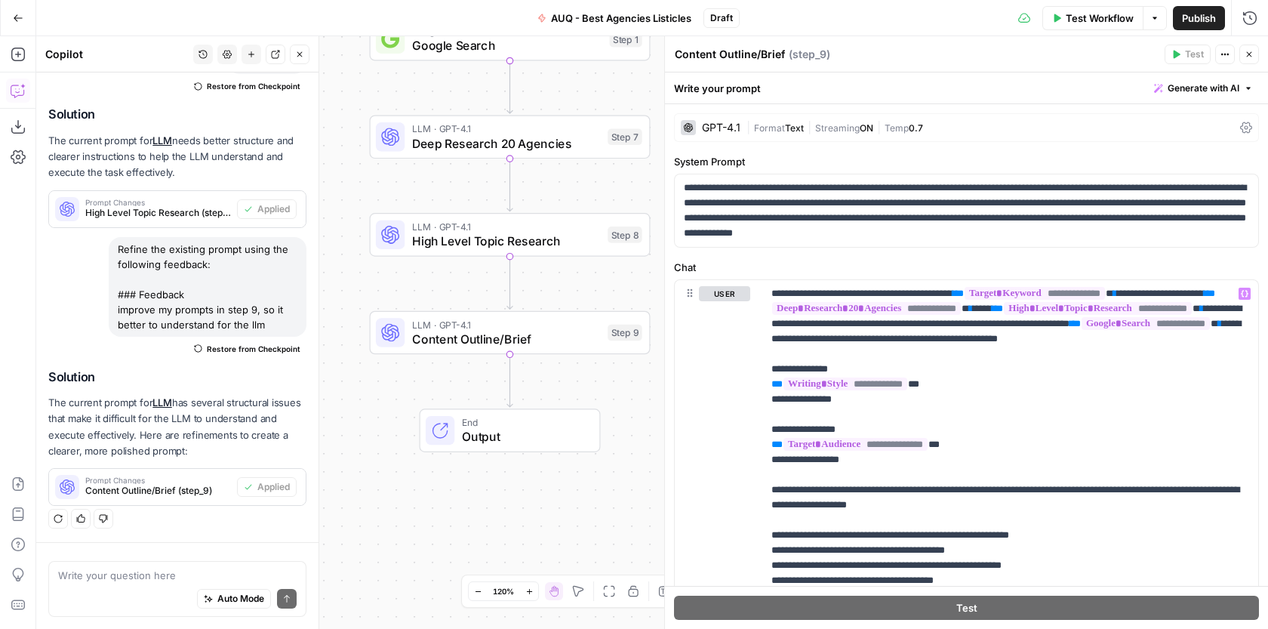
click at [554, 317] on span "LLM · GPT-4.1" at bounding box center [506, 324] width 189 height 14
drag, startPoint x: 1031, startPoint y: 319, endPoint x: 1176, endPoint y: 297, distance: 146.6
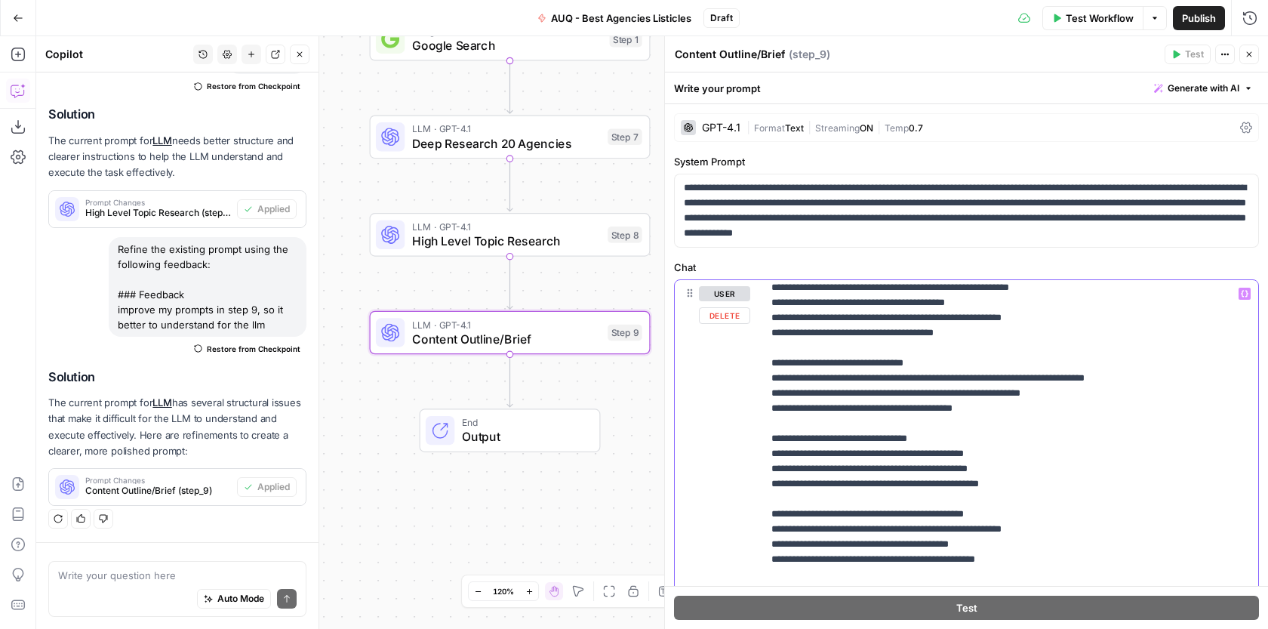
scroll to position [242, 0]
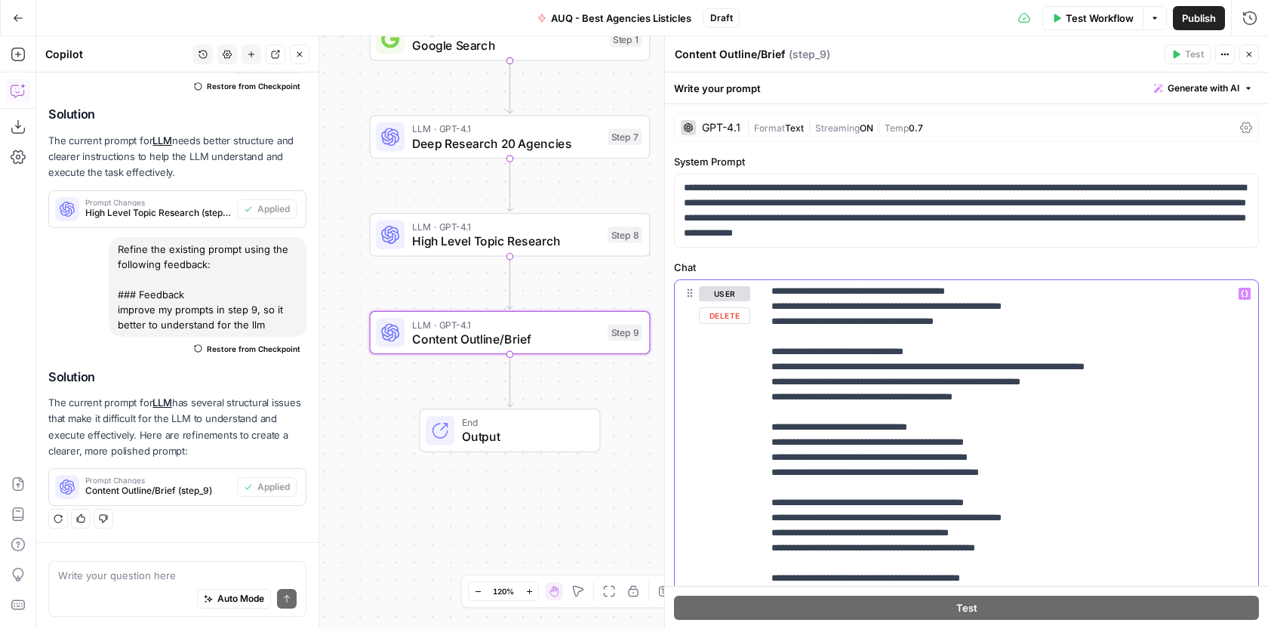
drag, startPoint x: 873, startPoint y: 352, endPoint x: 799, endPoint y: 352, distance: 73.9
click at [799, 352] on p "**********" at bounding box center [1010, 494] width 478 height 905
drag, startPoint x: 1188, startPoint y: 367, endPoint x: 961, endPoint y: 366, distance: 227.1
click at [961, 366] on p "**********" at bounding box center [1010, 494] width 478 height 905
drag, startPoint x: 994, startPoint y: 395, endPoint x: 777, endPoint y: 393, distance: 217.3
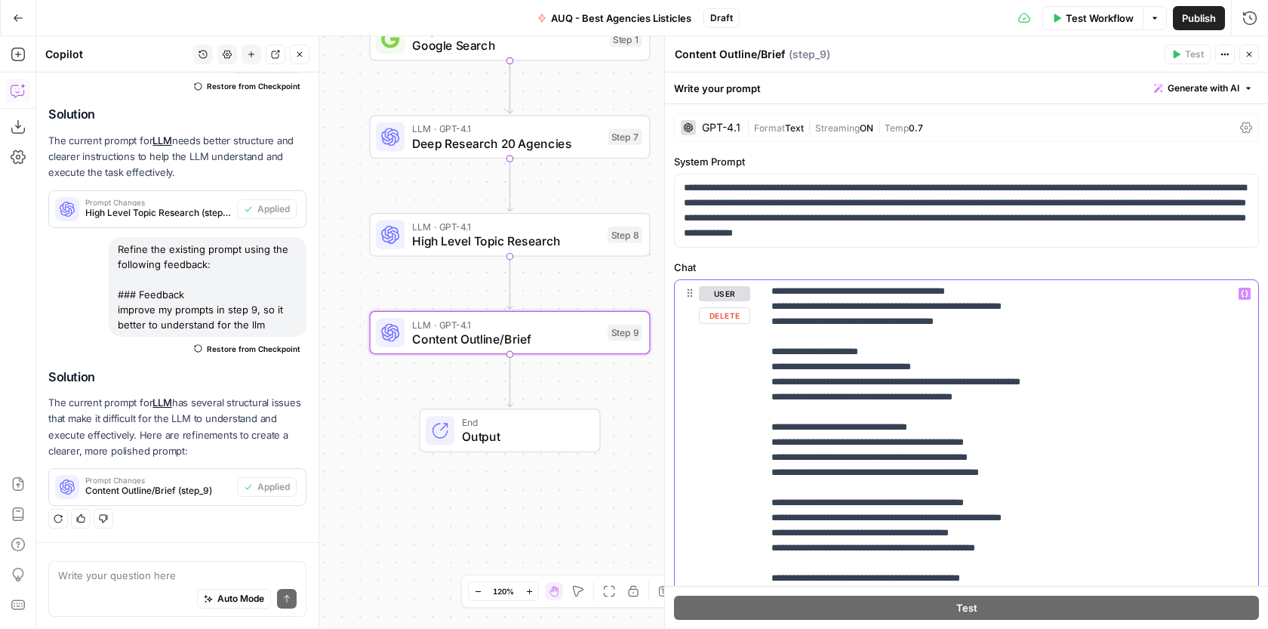
click at [777, 393] on p "**********" at bounding box center [1010, 494] width 478 height 905
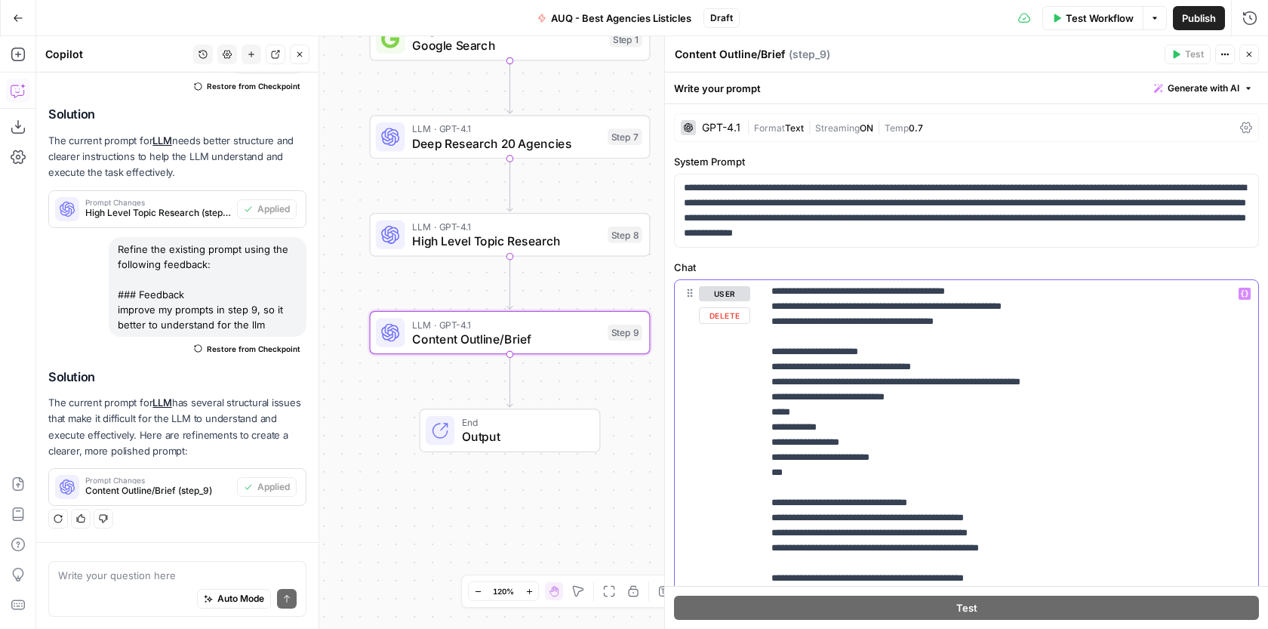
click at [765, 412] on div "**********" at bounding box center [1010, 587] width 496 height 615
click at [856, 426] on p "**********" at bounding box center [1010, 532] width 478 height 981
click at [1244, 297] on button "Variables Menu" at bounding box center [1244, 293] width 12 height 12
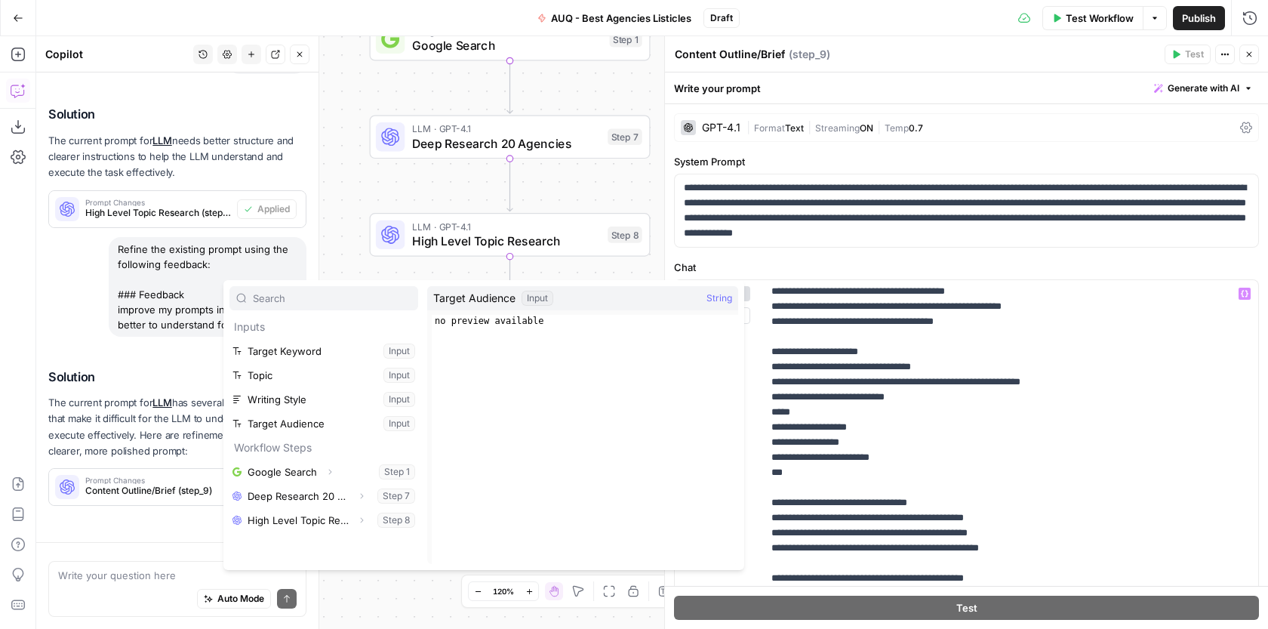
scroll to position [1760, 0]
click at [326, 501] on button "Select variable Deep Research 20 Agencies" at bounding box center [323, 496] width 189 height 24
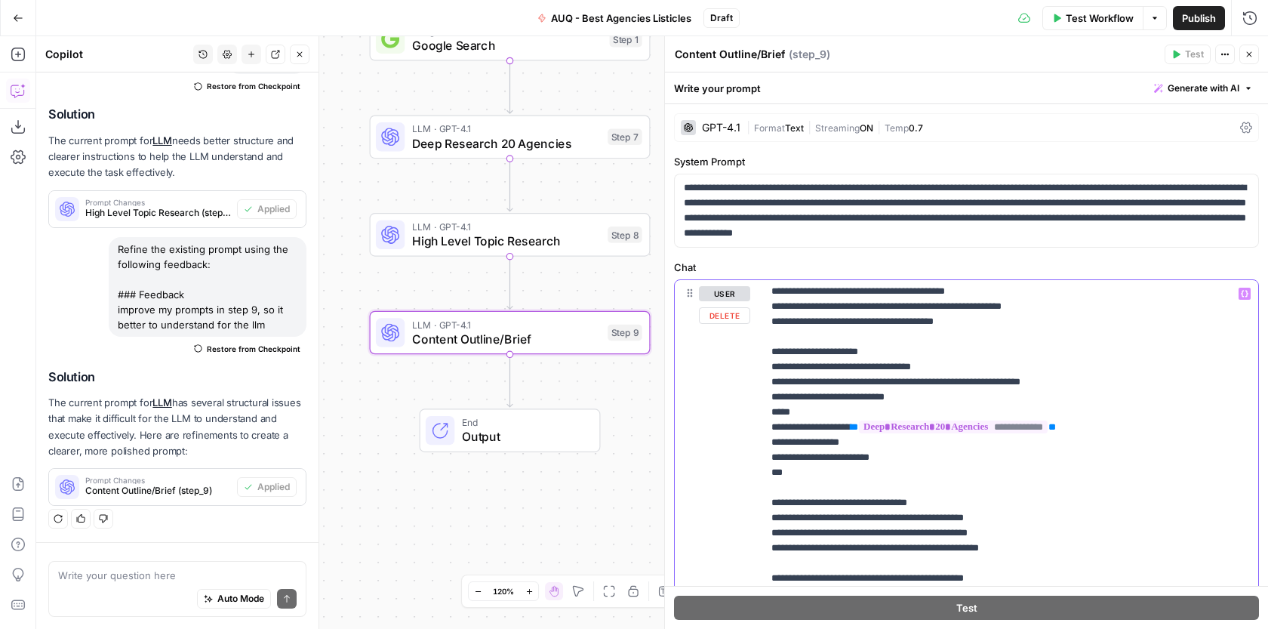
click at [929, 450] on p "**********" at bounding box center [1010, 532] width 478 height 981
drag, startPoint x: 1128, startPoint y: 426, endPoint x: 841, endPoint y: 424, distance: 287.5
click at [841, 424] on p "**********" at bounding box center [1010, 532] width 478 height 981
drag, startPoint x: 837, startPoint y: 426, endPoint x: 1130, endPoint y: 426, distance: 293.5
click at [1130, 426] on p "**********" at bounding box center [1010, 532] width 478 height 981
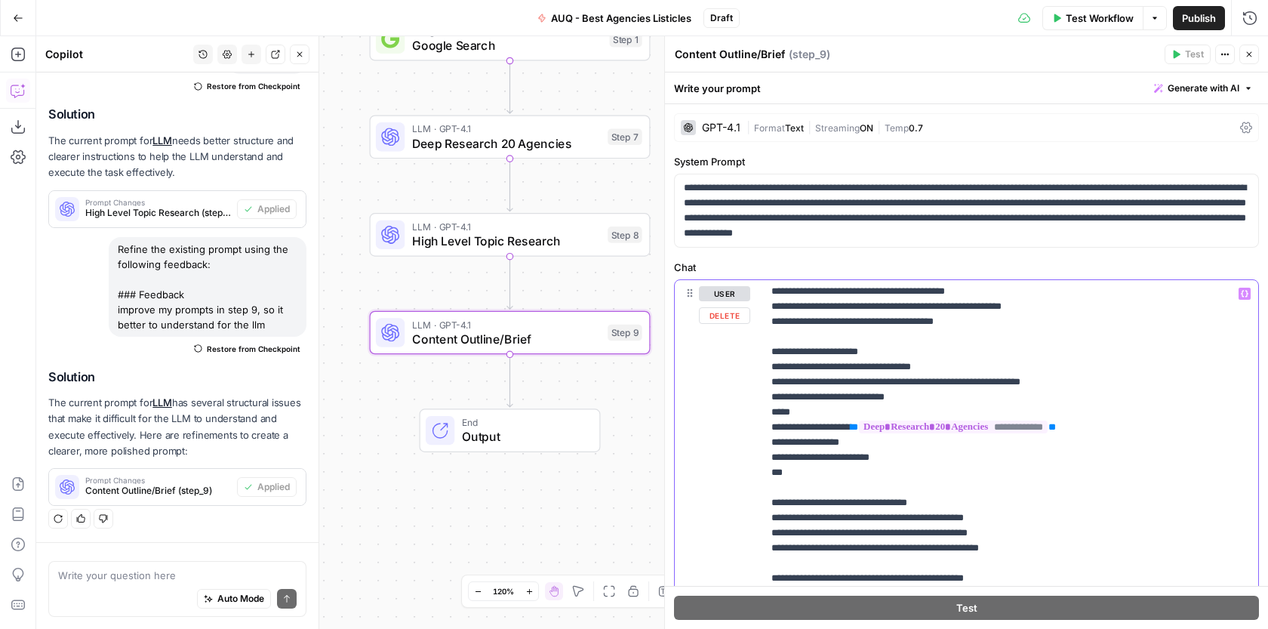
copy p "**********"
click at [1036, 443] on p "**********" at bounding box center [1010, 532] width 478 height 981
drag, startPoint x: 802, startPoint y: 475, endPoint x: 769, endPoint y: 401, distance: 81.1
click at [769, 401] on div "**********" at bounding box center [1010, 587] width 496 height 615
copy p "**********"
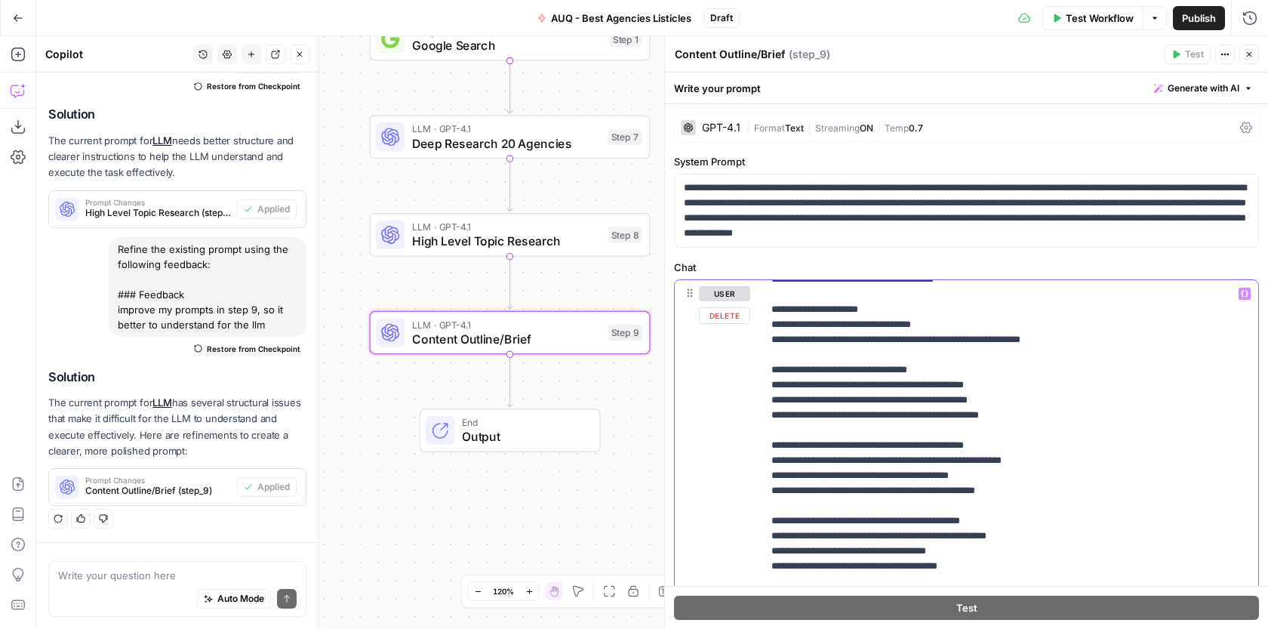
scroll to position [287, 0]
click at [1013, 401] on p "**********" at bounding box center [1010, 443] width 478 height 890
drag, startPoint x: 1028, startPoint y: 383, endPoint x: 779, endPoint y: 377, distance: 249.8
click at [779, 377] on p "**********" at bounding box center [1010, 443] width 478 height 890
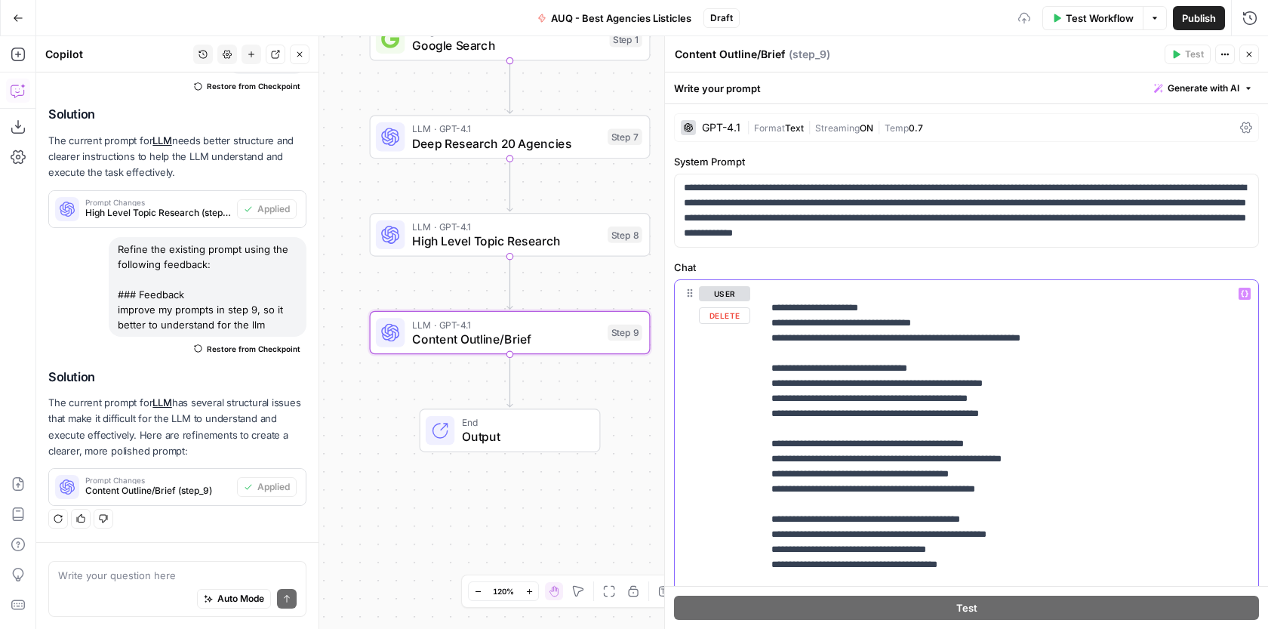
click at [907, 386] on p "**********" at bounding box center [1010, 443] width 478 height 890
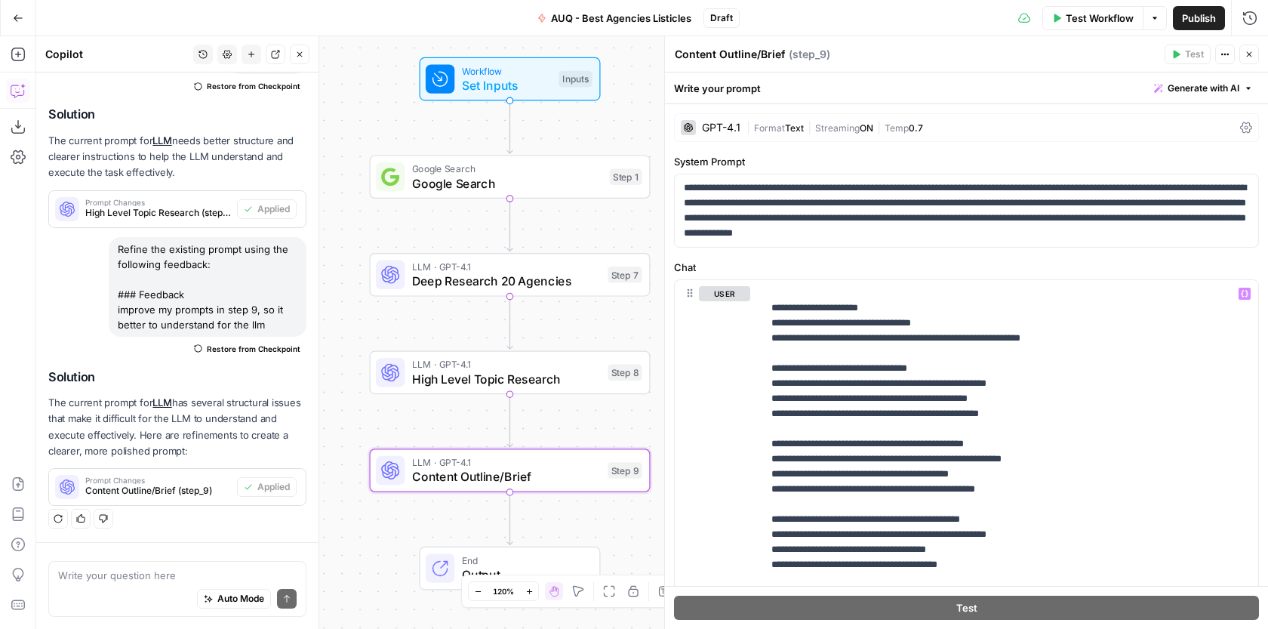
click at [539, 78] on span "Set Inputs" at bounding box center [507, 85] width 90 height 18
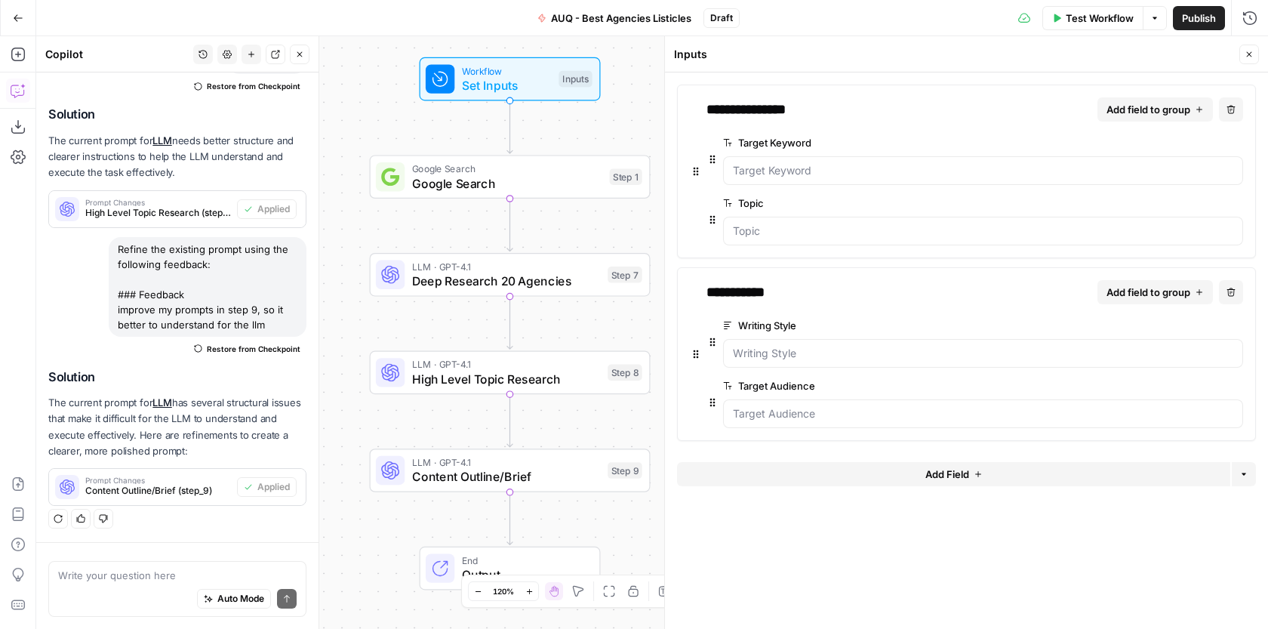
click at [1190, 111] on button "Add field to group" at bounding box center [1154, 109] width 115 height 24
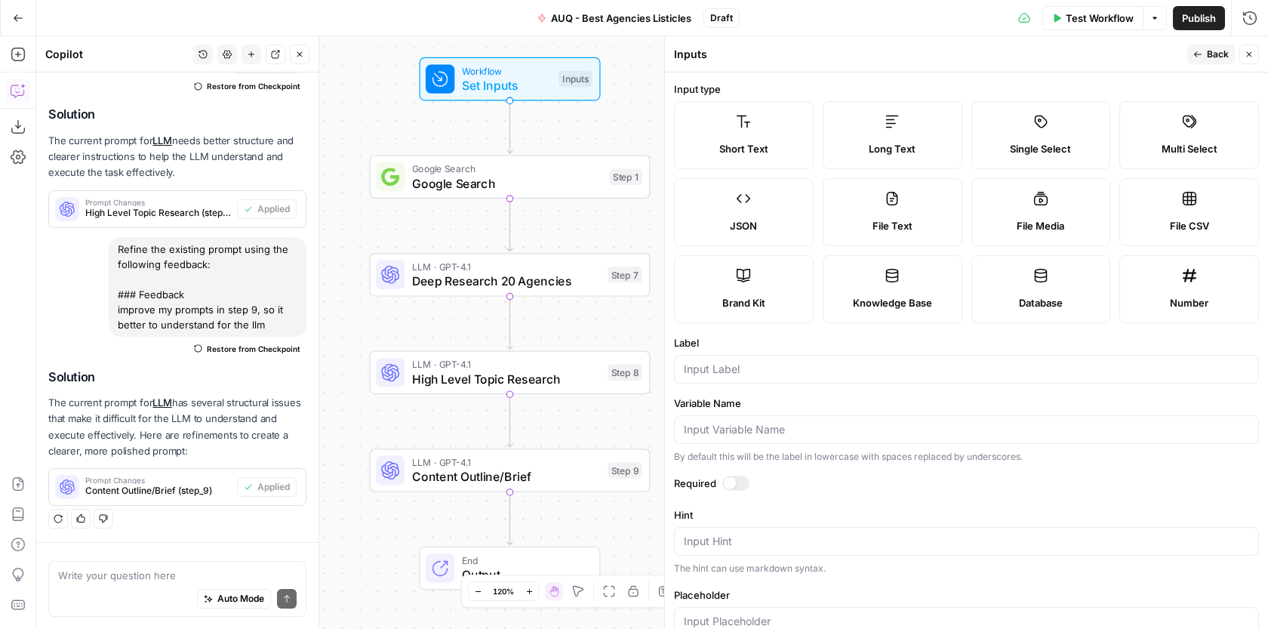
click at [757, 161] on label "Short Text" at bounding box center [744, 135] width 140 height 68
click at [776, 159] on label "Short Text" at bounding box center [744, 135] width 140 height 68
click at [739, 370] on input "Label" at bounding box center [966, 368] width 565 height 15
type input "Secundary keywords"
click at [1197, 51] on icon "button" at bounding box center [1197, 54] width 9 height 9
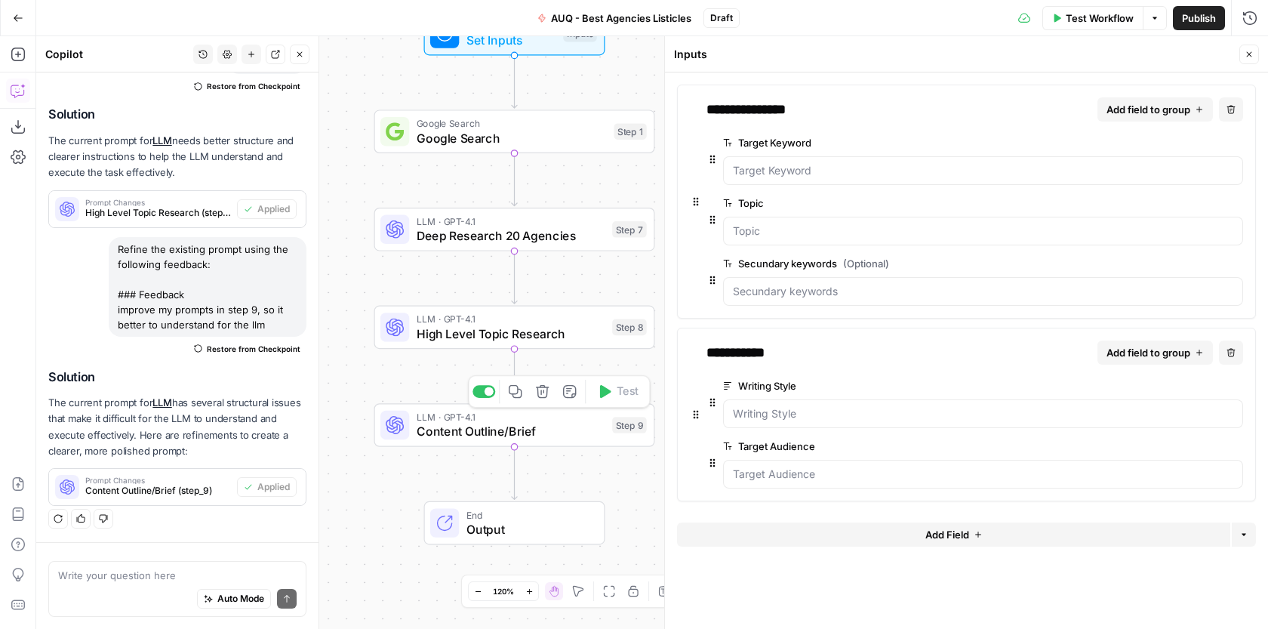
click at [555, 434] on span "Content Outline/Brief" at bounding box center [511, 431] width 189 height 18
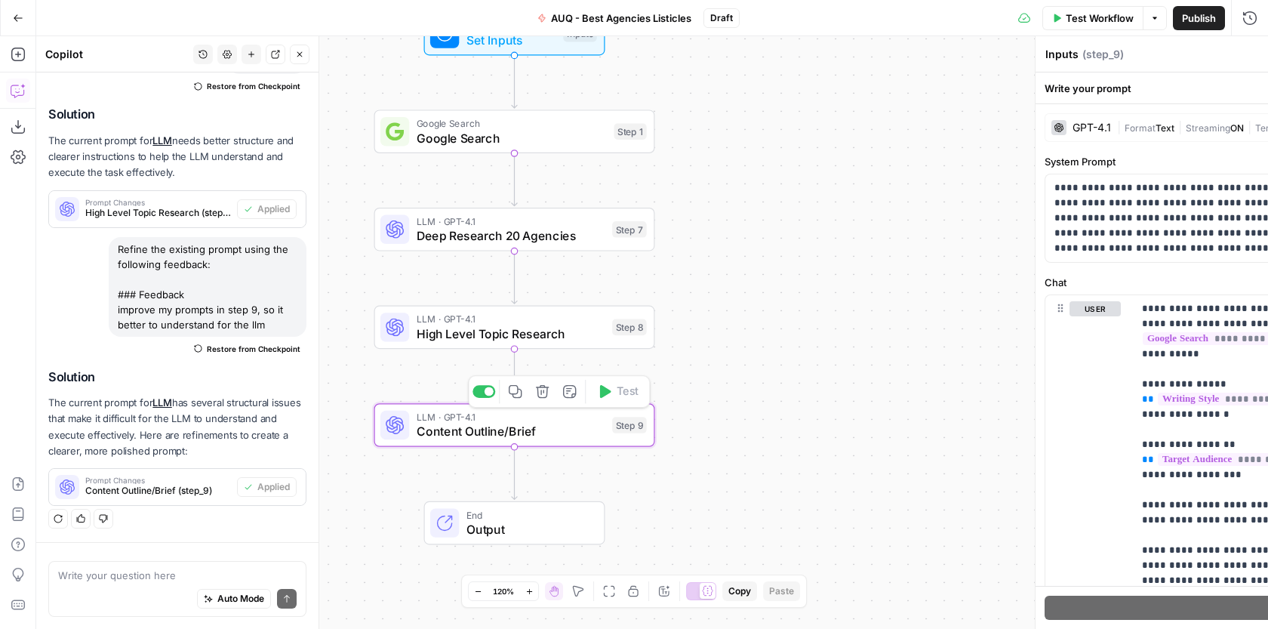
type textarea "Content Outline/Brief"
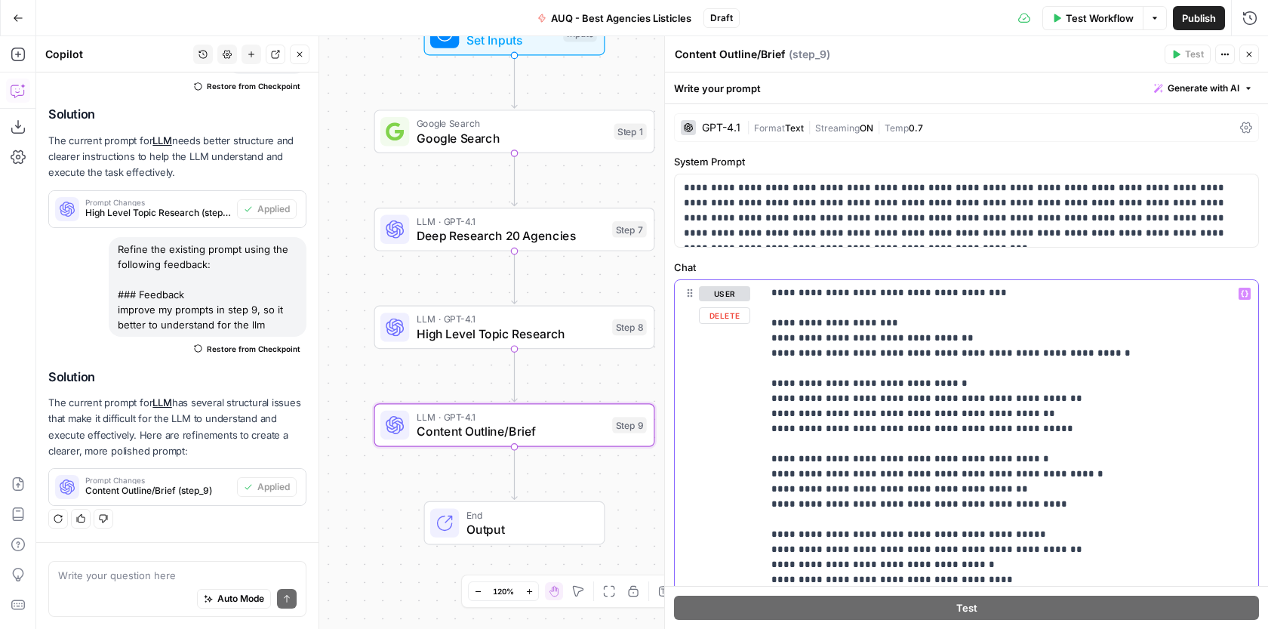
click at [910, 380] on p "**********" at bounding box center [1010, 443] width 478 height 890
click at [1242, 297] on button "Variables Menu" at bounding box center [1244, 293] width 12 height 12
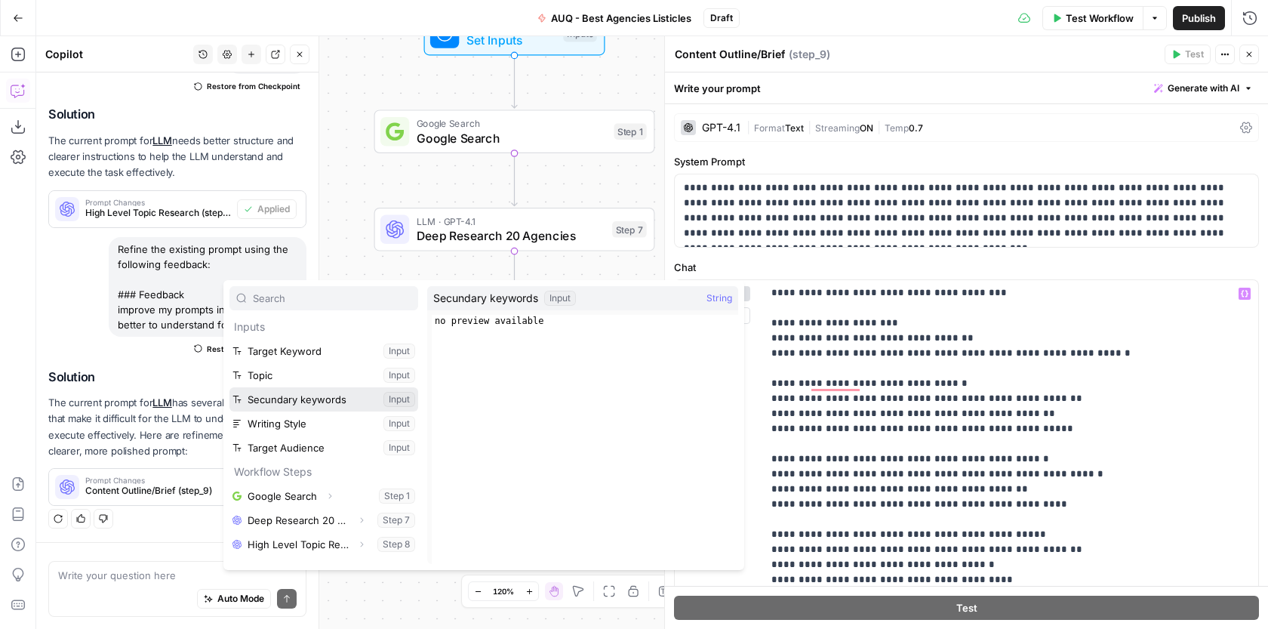
click at [337, 397] on button "Select variable Secundary keywords" at bounding box center [323, 399] width 189 height 24
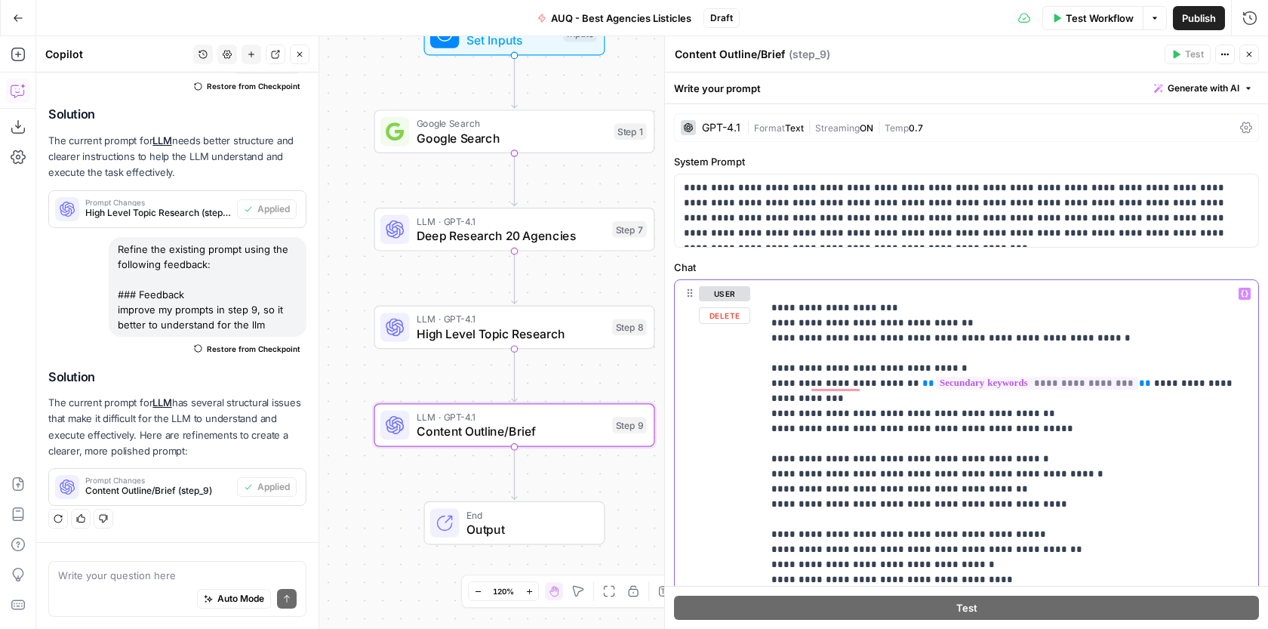
scroll to position [303, 0]
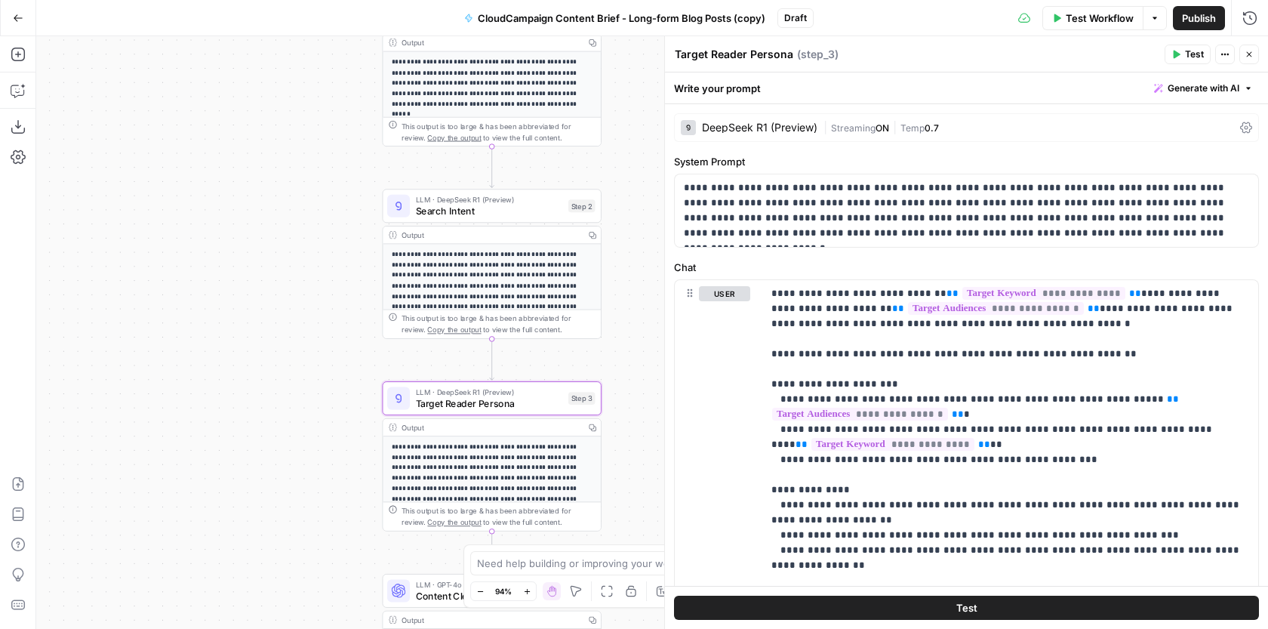
drag, startPoint x: 370, startPoint y: 280, endPoint x: 358, endPoint y: 172, distance: 108.6
click at [359, 174] on div "**********" at bounding box center [651, 332] width 1231 height 592
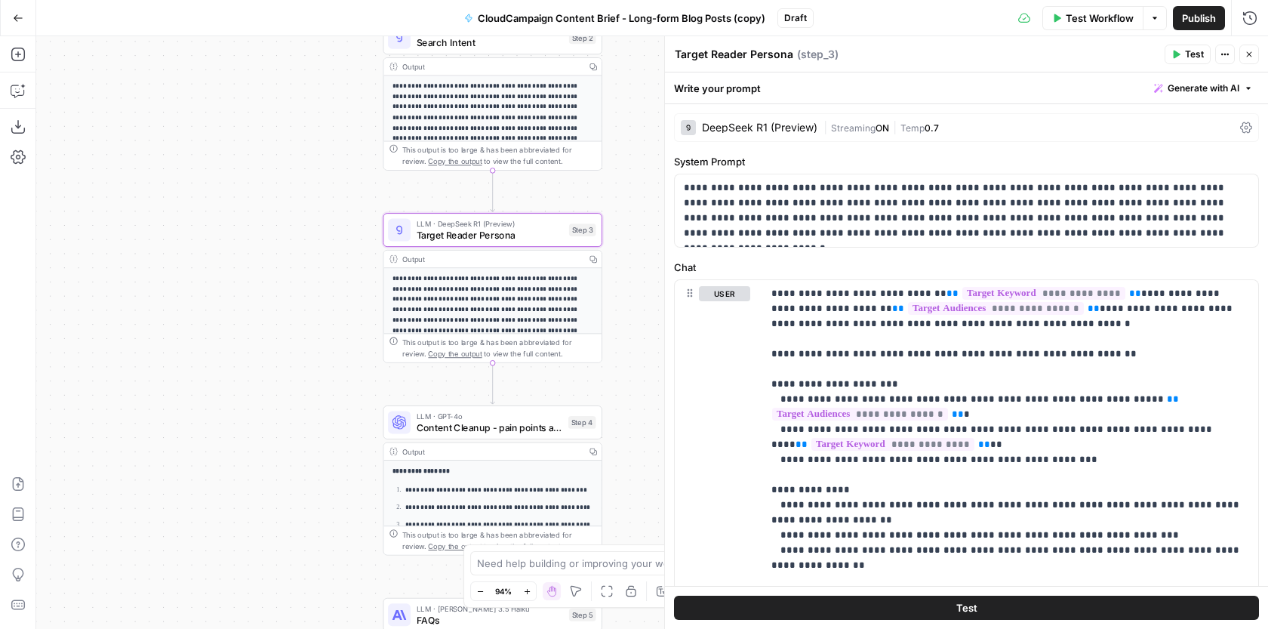
drag, startPoint x: 290, startPoint y: 302, endPoint x: 297, endPoint y: 165, distance: 136.8
click at [297, 165] on div "**********" at bounding box center [651, 332] width 1231 height 592
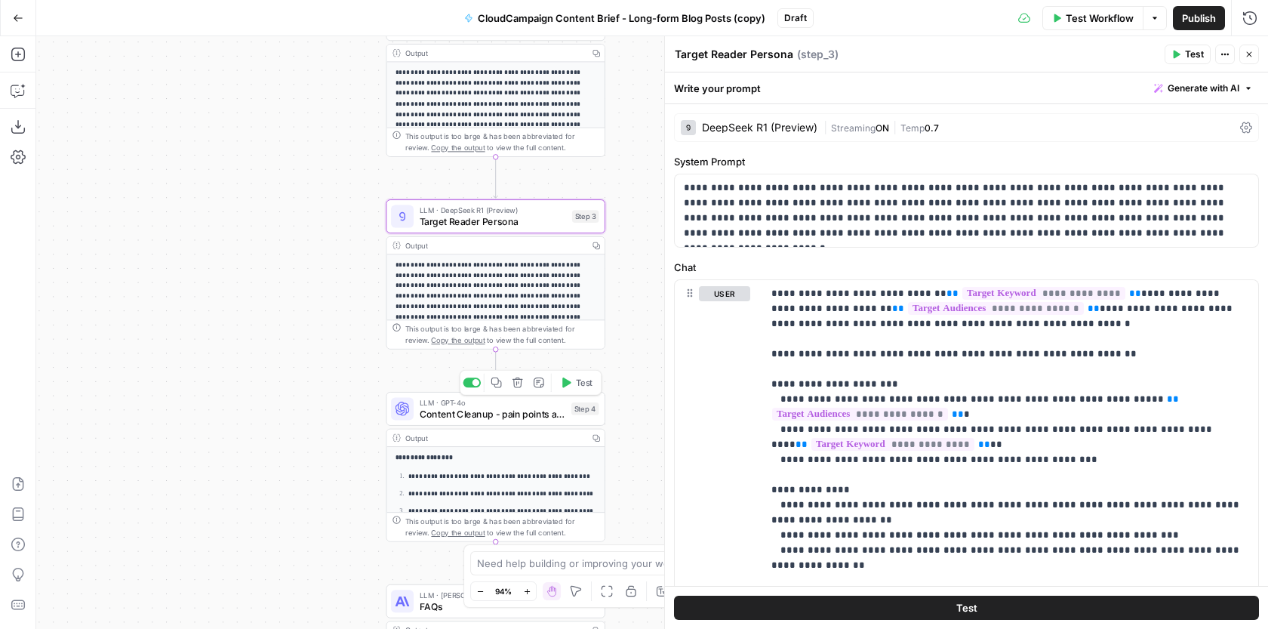
click at [501, 419] on span "Content Cleanup - pain points and search intent" at bounding box center [493, 414] width 146 height 14
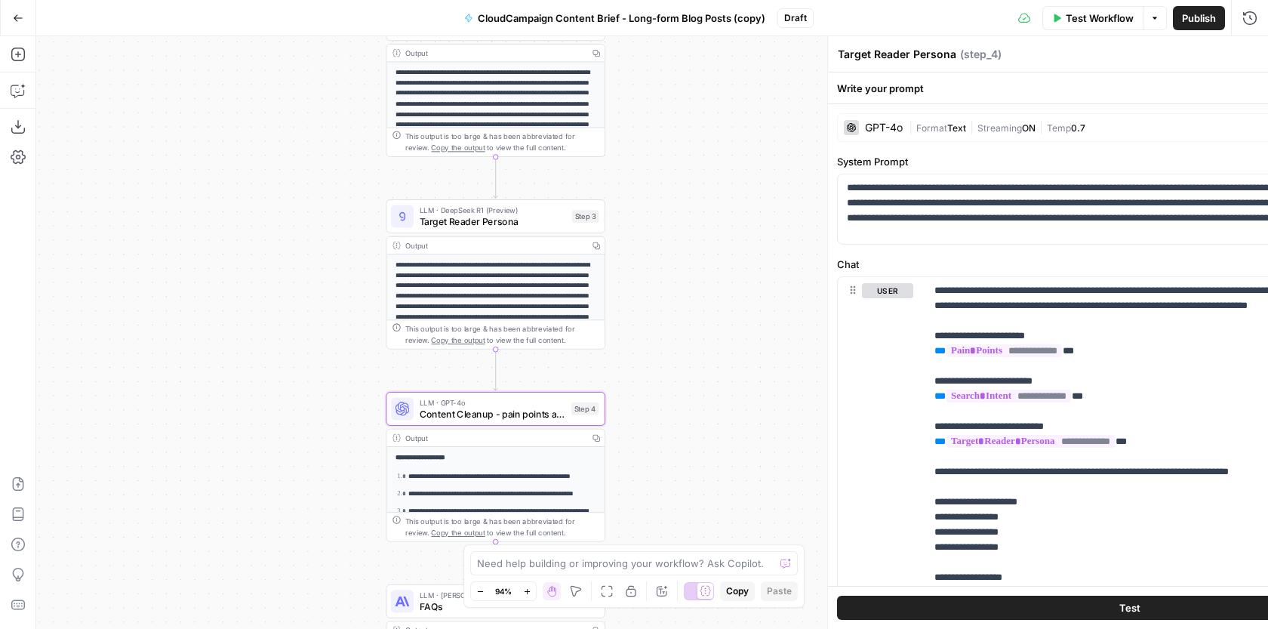
type textarea "Content Cleanup - pain points and search intent"
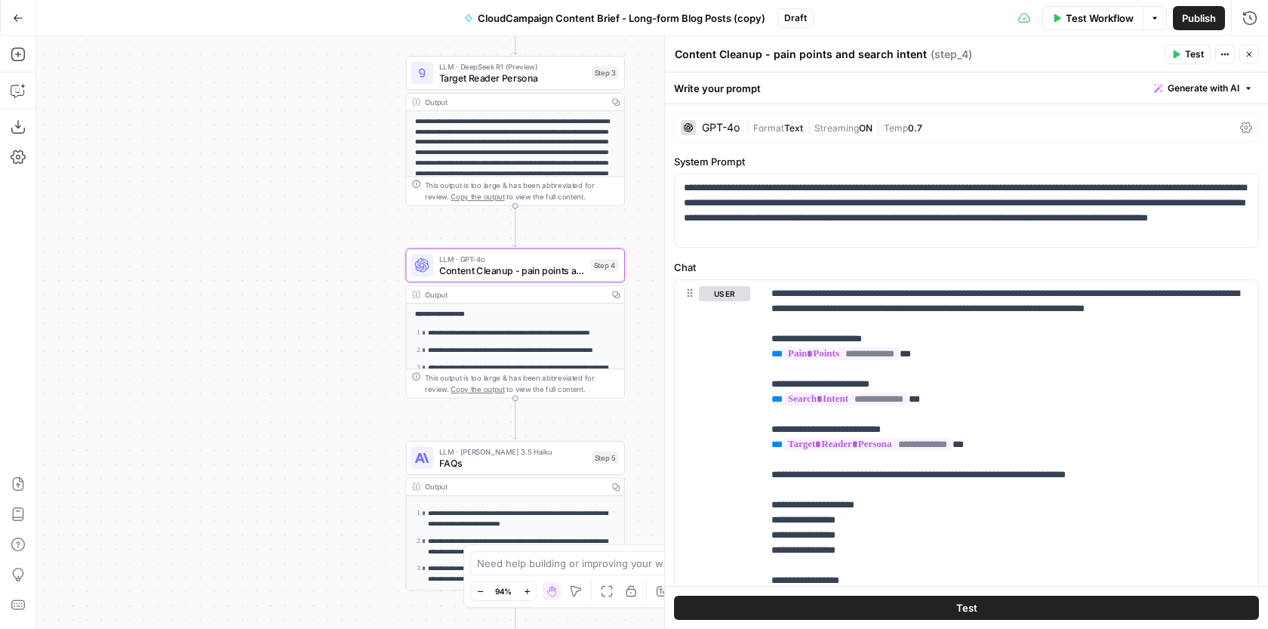
drag, startPoint x: 307, startPoint y: 390, endPoint x: 327, endPoint y: 247, distance: 144.7
click at [327, 247] on div "**********" at bounding box center [651, 332] width 1231 height 592
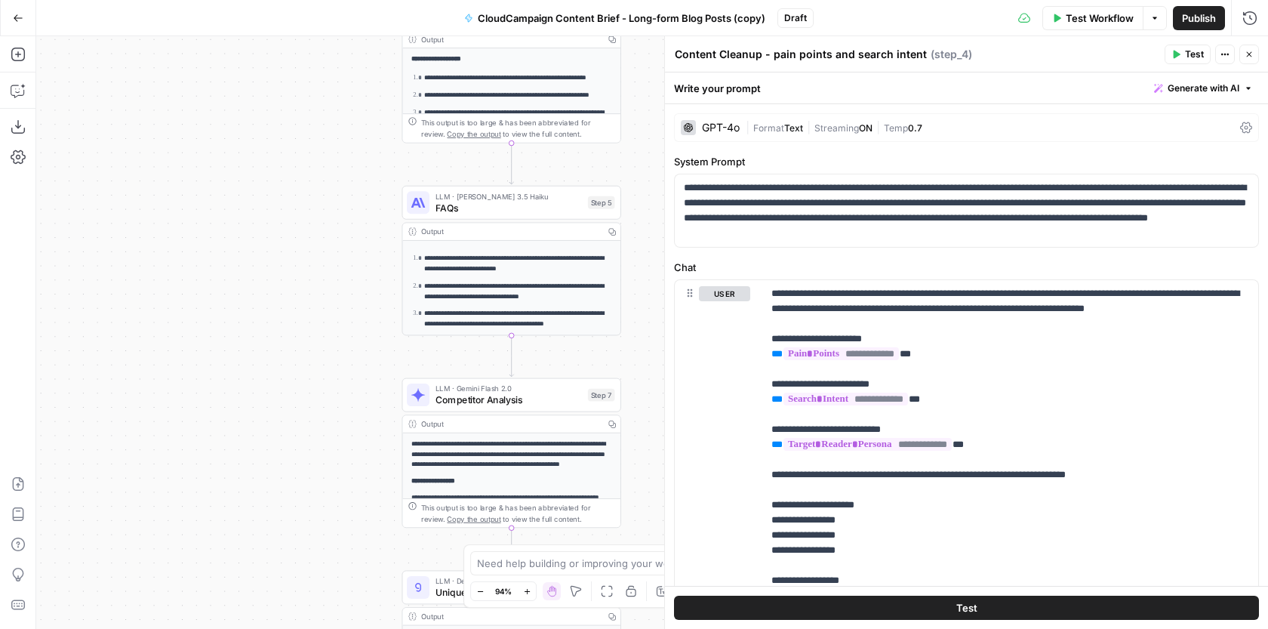
drag, startPoint x: 333, startPoint y: 401, endPoint x: 321, endPoint y: 129, distance: 272.6
click at [322, 129] on div "**********" at bounding box center [651, 332] width 1231 height 592
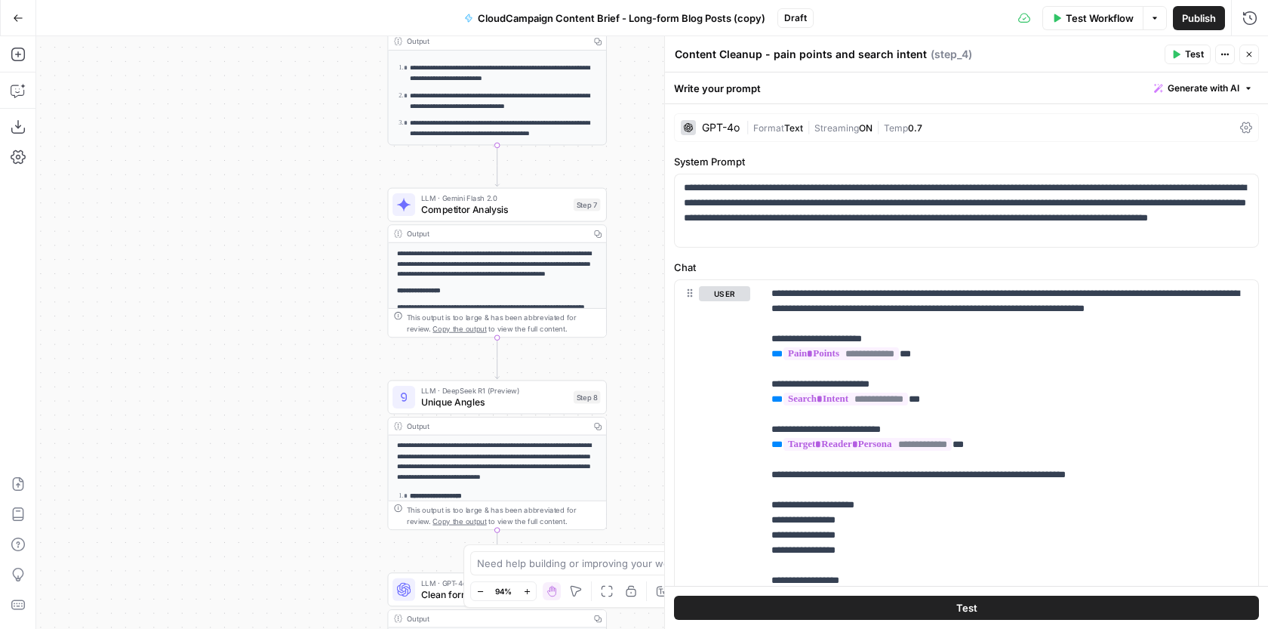
drag, startPoint x: 303, startPoint y: 394, endPoint x: 307, endPoint y: 158, distance: 236.2
click at [306, 158] on div "**********" at bounding box center [651, 332] width 1231 height 592
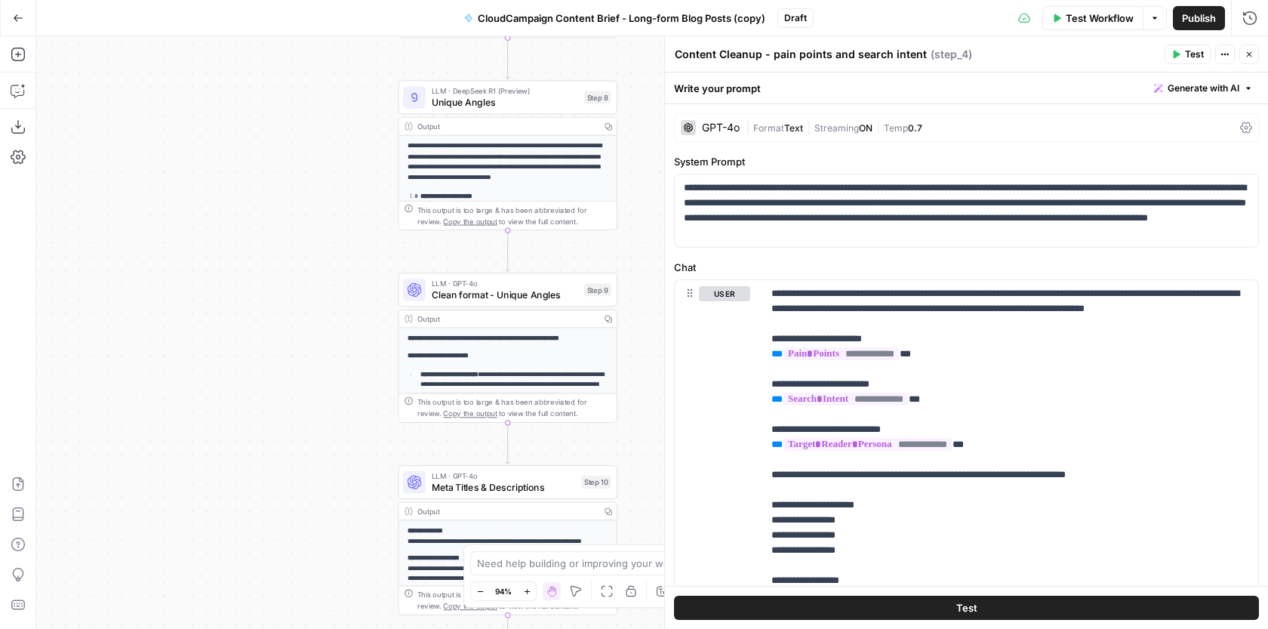
drag, startPoint x: 289, startPoint y: 424, endPoint x: 288, endPoint y: 184, distance: 239.9
click at [288, 184] on div "**********" at bounding box center [651, 332] width 1231 height 592
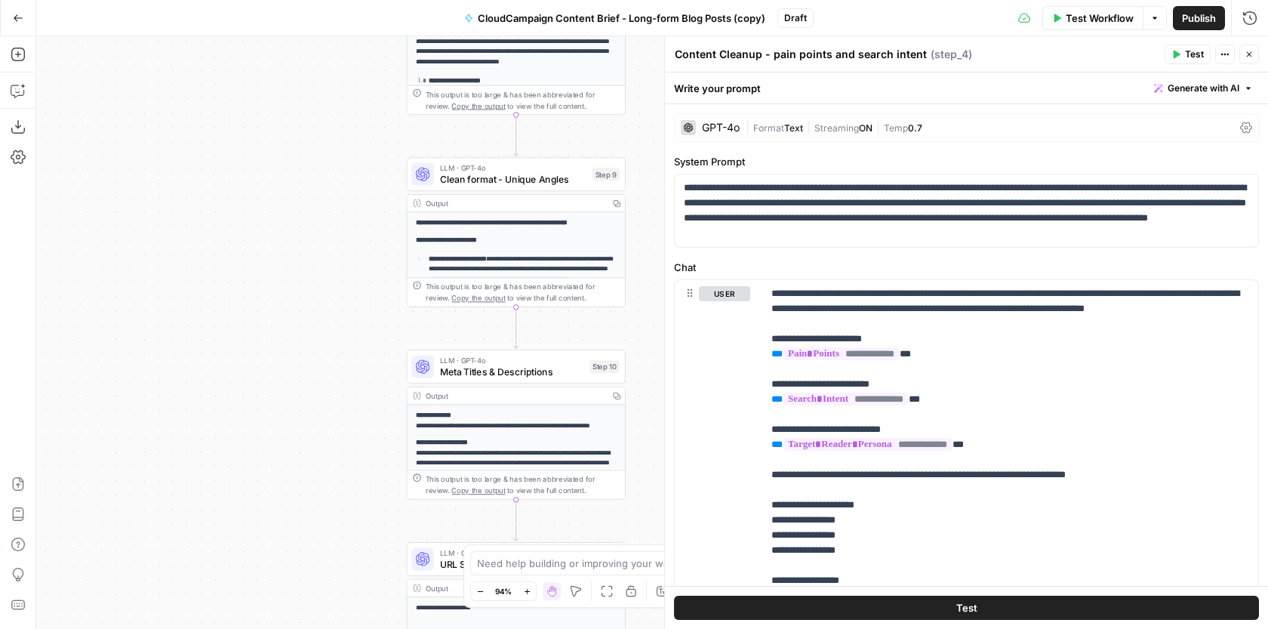
drag, startPoint x: 284, startPoint y: 343, endPoint x: 304, endPoint y: 86, distance: 258.1
click at [304, 86] on div "**********" at bounding box center [651, 332] width 1231 height 592
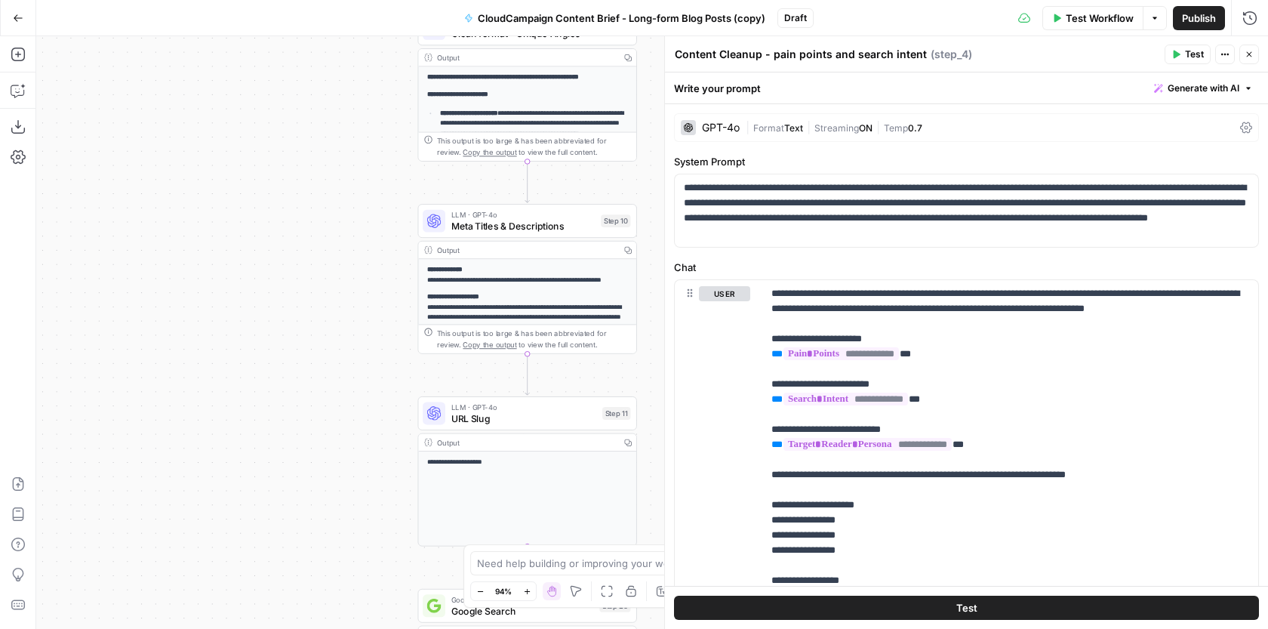
drag, startPoint x: 295, startPoint y: 122, endPoint x: 265, endPoint y: 378, distance: 257.6
click at [265, 377] on div "**********" at bounding box center [651, 332] width 1231 height 592
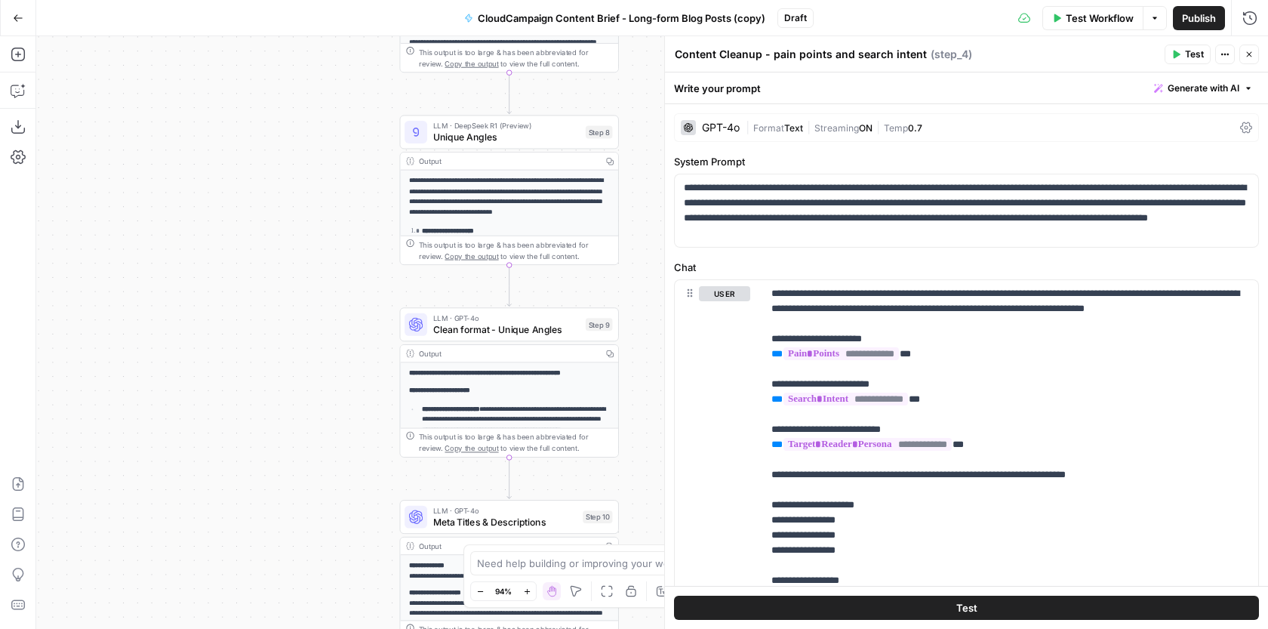
drag, startPoint x: 294, startPoint y: 314, endPoint x: 306, endPoint y: 391, distance: 77.9
click at [306, 389] on div "**********" at bounding box center [651, 332] width 1231 height 592
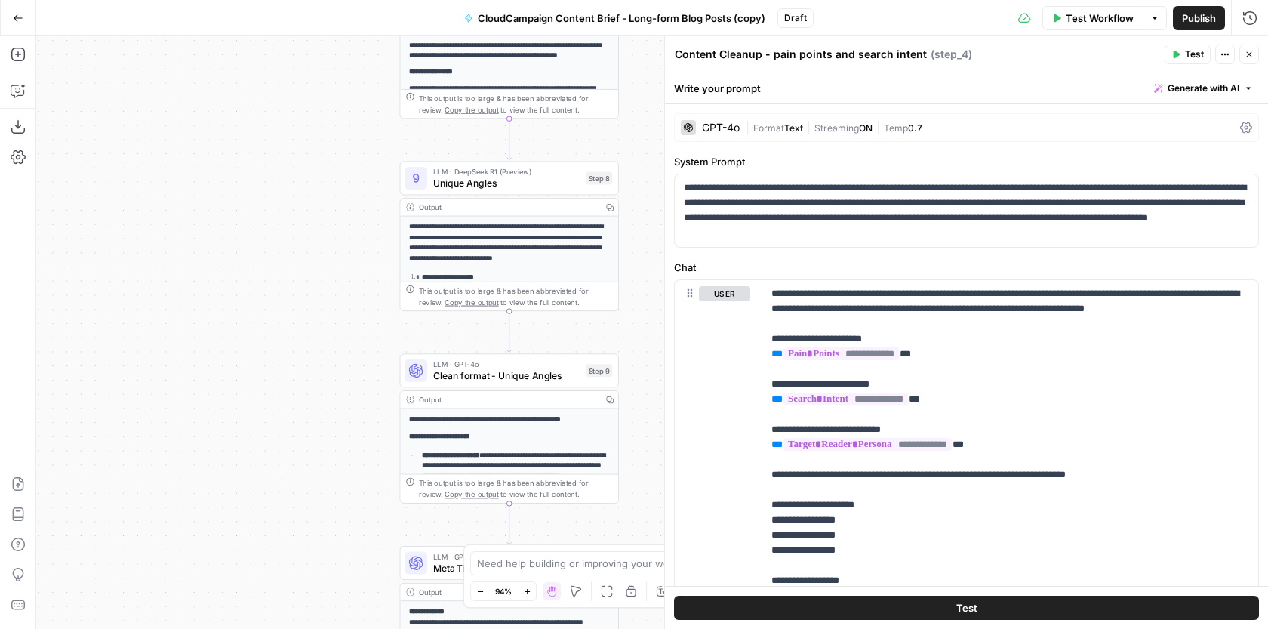
drag, startPoint x: 316, startPoint y: 251, endPoint x: 316, endPoint y: 435, distance: 184.1
click at [316, 434] on div "**********" at bounding box center [651, 332] width 1231 height 592
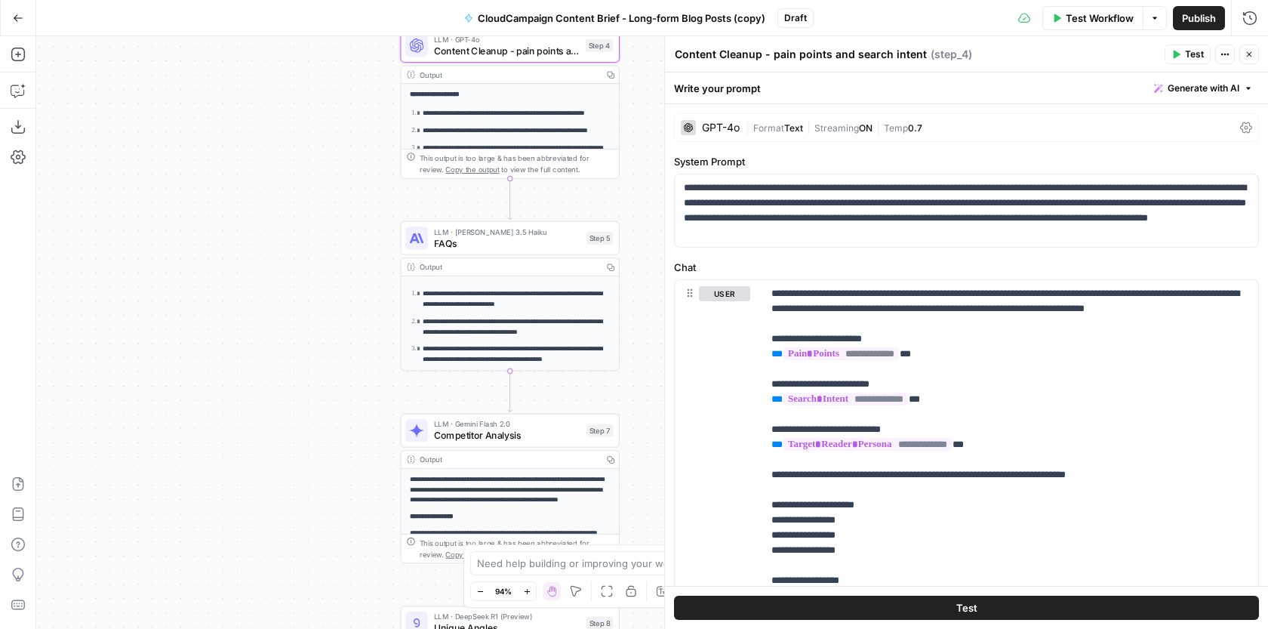
drag, startPoint x: 325, startPoint y: 266, endPoint x: 326, endPoint y: 542, distance: 276.2
click at [326, 541] on div "**********" at bounding box center [651, 332] width 1231 height 592
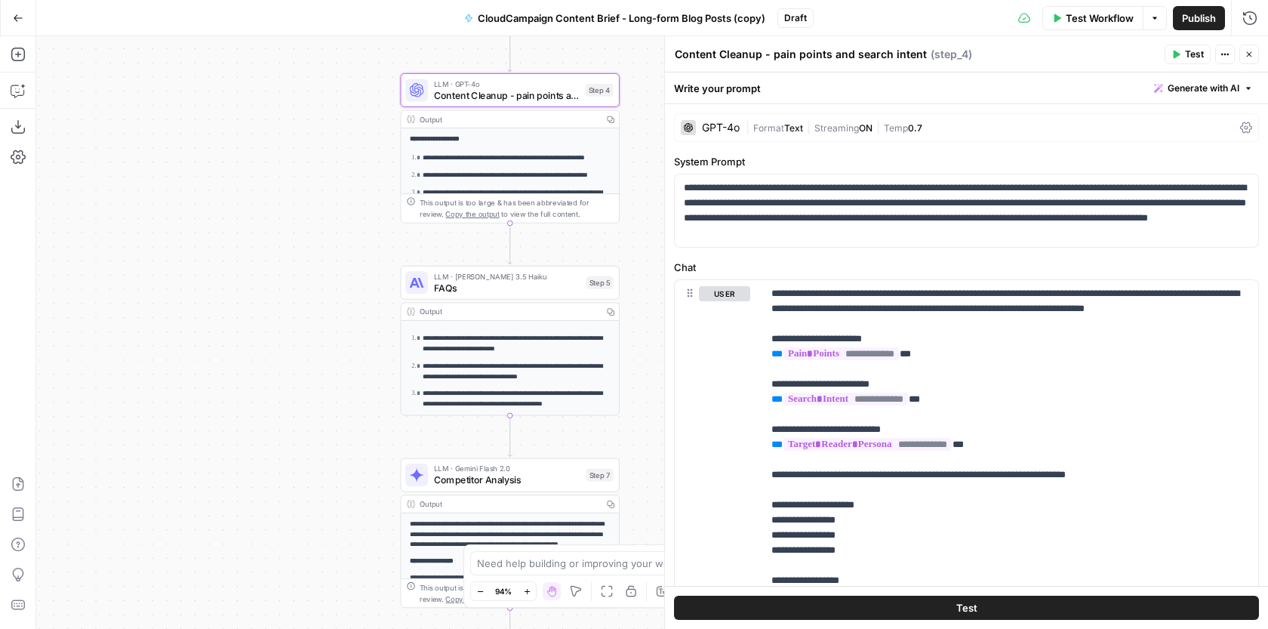
drag, startPoint x: 335, startPoint y: 265, endPoint x: 334, endPoint y: 584, distance: 319.2
click at [334, 584] on div "**********" at bounding box center [651, 332] width 1231 height 592
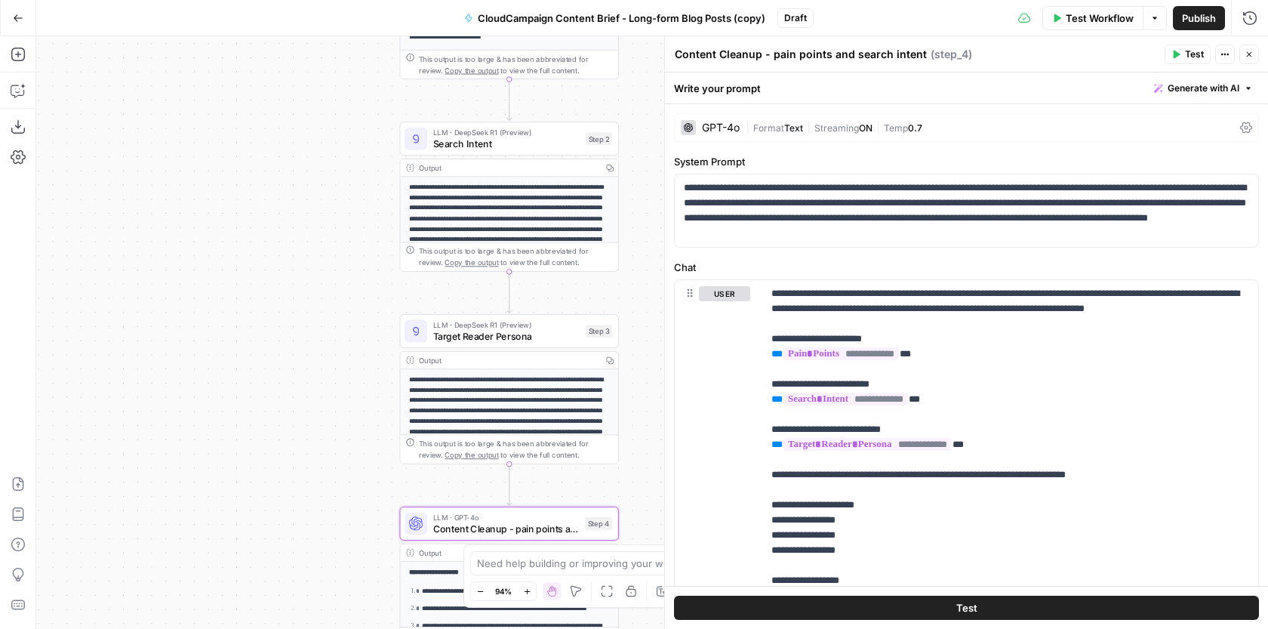
drag, startPoint x: 340, startPoint y: 334, endPoint x: 340, endPoint y: 611, distance: 276.9
click at [340, 611] on div "**********" at bounding box center [651, 332] width 1231 height 592
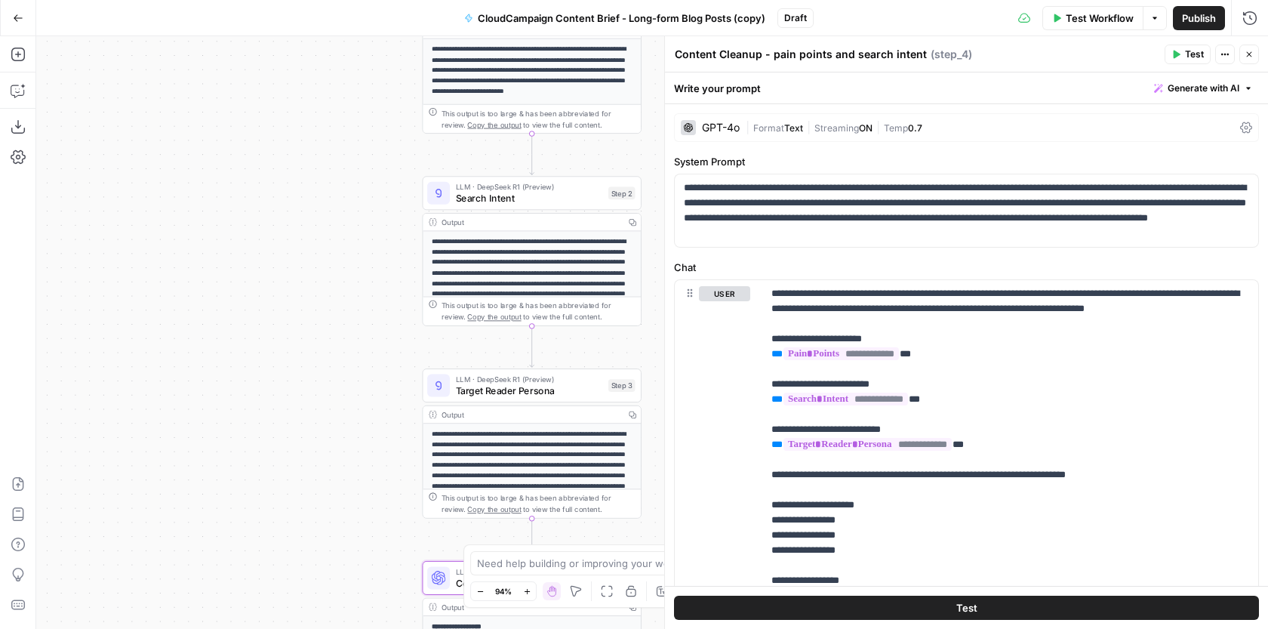
drag, startPoint x: 337, startPoint y: 209, endPoint x: 360, endPoint y: 143, distance: 69.4
click at [360, 143] on div "**********" at bounding box center [651, 332] width 1231 height 592
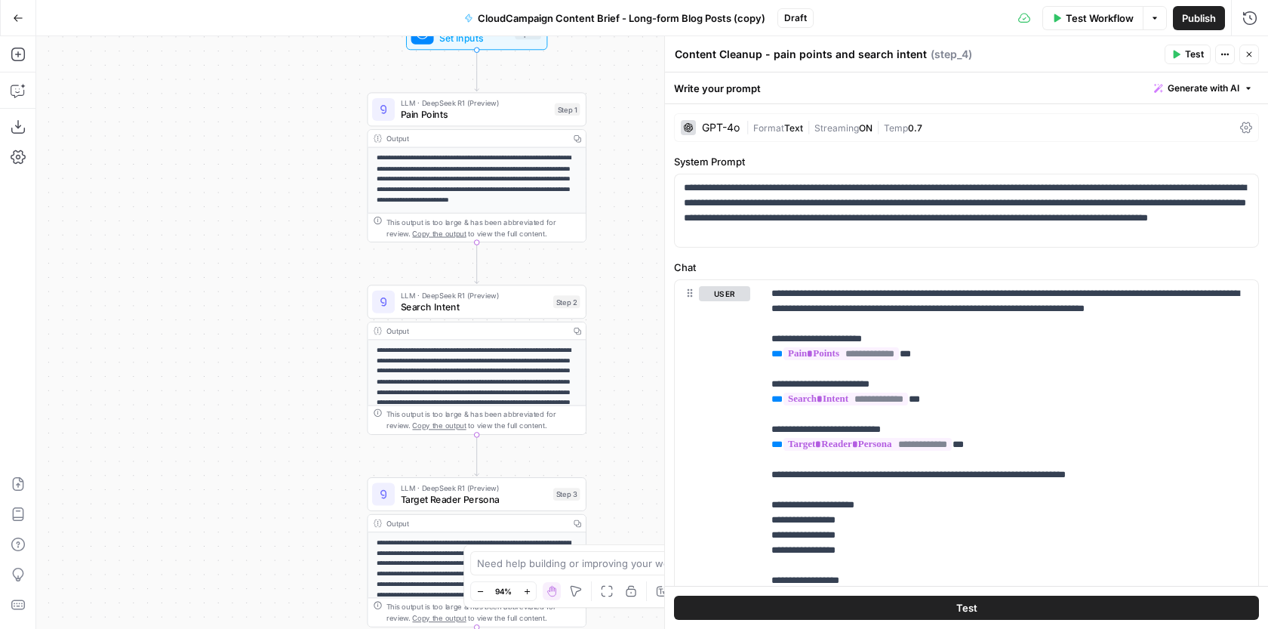
drag, startPoint x: 340, startPoint y: 283, endPoint x: 282, endPoint y: 392, distance: 123.9
click at [282, 394] on div "**********" at bounding box center [651, 332] width 1231 height 592
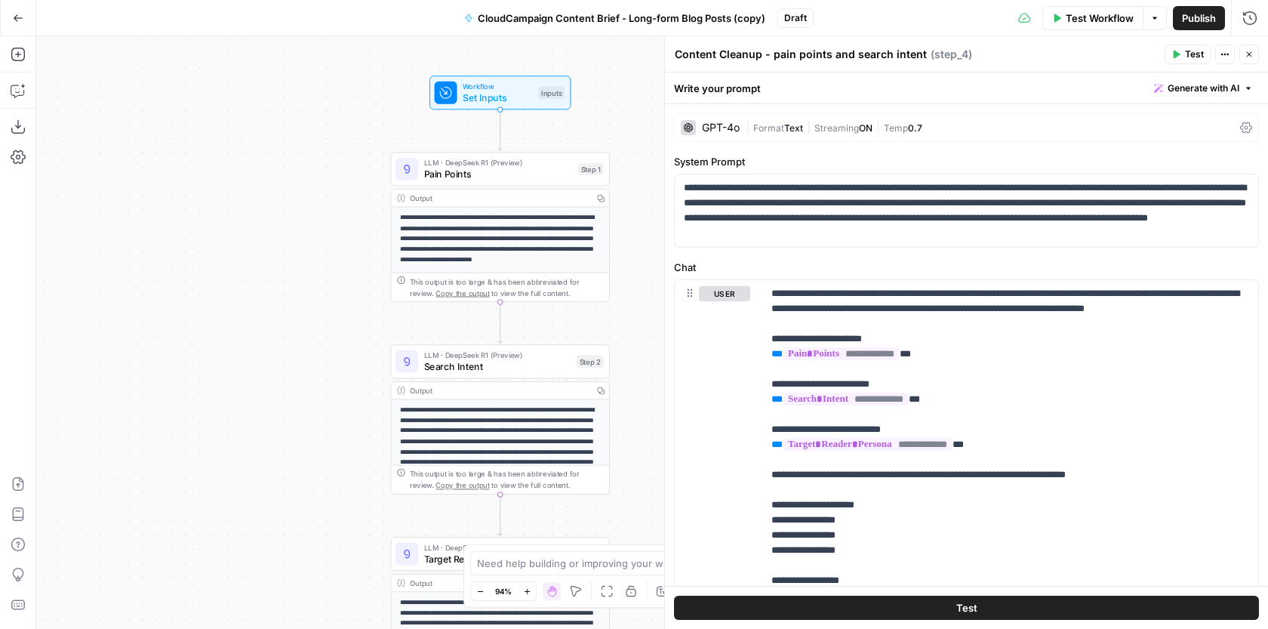
drag, startPoint x: 286, startPoint y: 199, endPoint x: 312, endPoint y: 256, distance: 62.4
click at [312, 256] on div "**********" at bounding box center [651, 332] width 1231 height 592
click at [533, 164] on span "LLM · DeepSeek R1 (Preview)" at bounding box center [498, 162] width 149 height 11
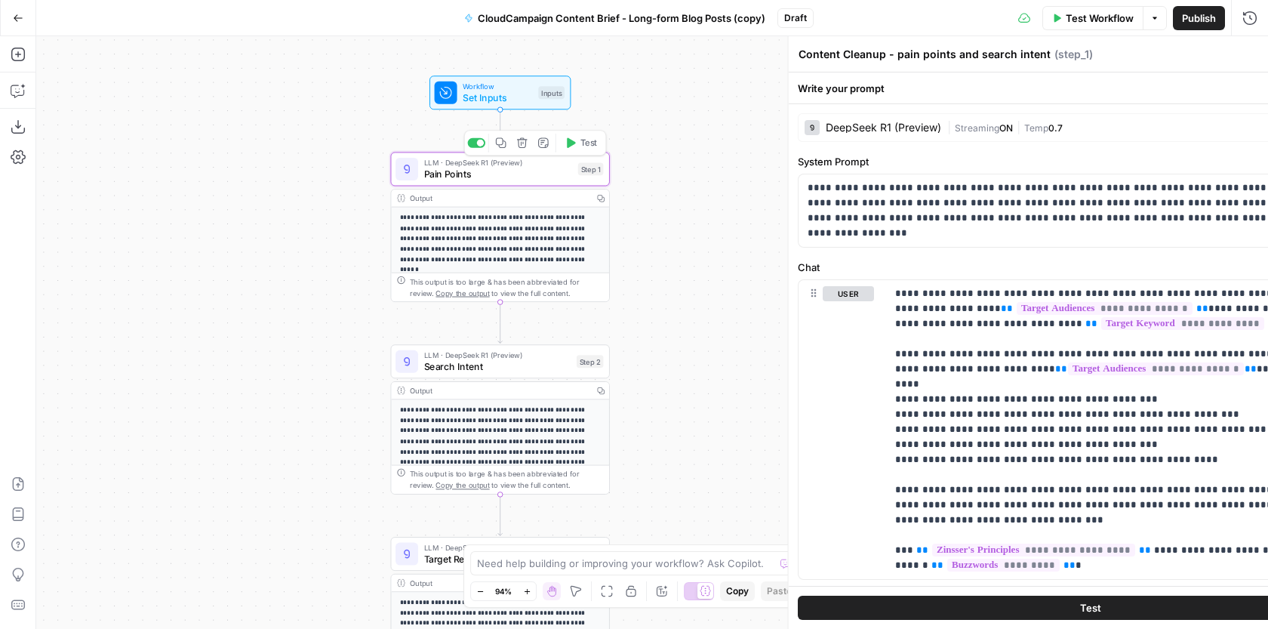
type textarea "Pain Points"
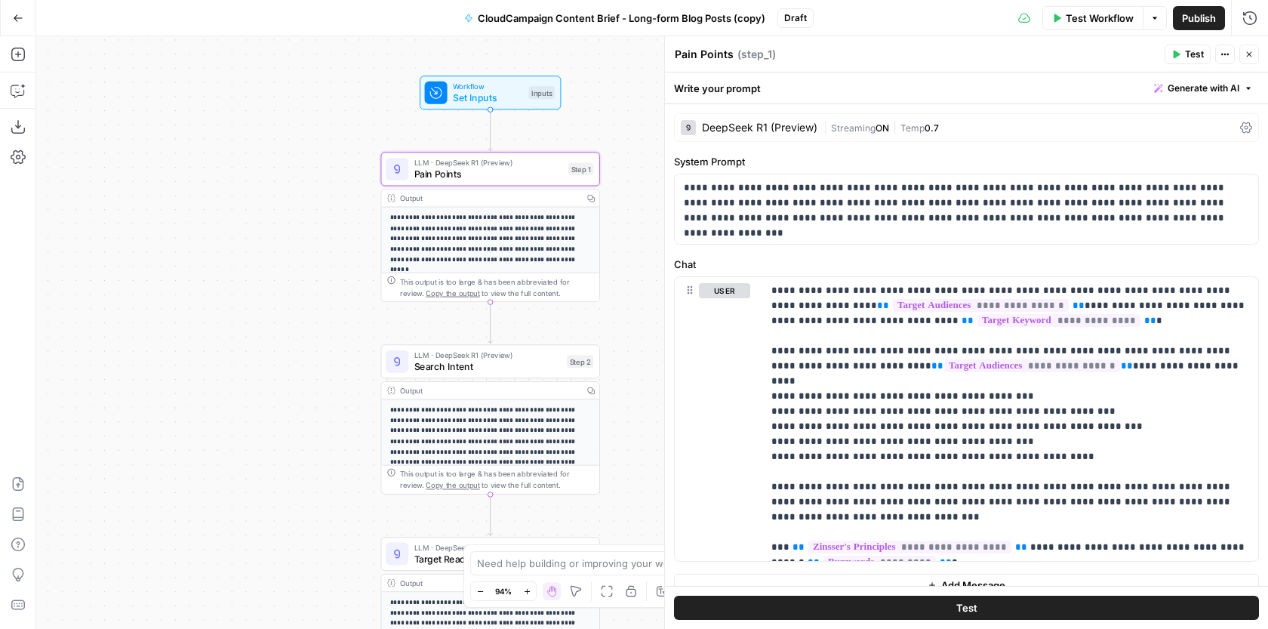
drag, startPoint x: 300, startPoint y: 264, endPoint x: 290, endPoint y: 264, distance: 9.8
click at [290, 264] on div "**********" at bounding box center [651, 332] width 1231 height 592
drag, startPoint x: 312, startPoint y: 352, endPoint x: 312, endPoint y: 343, distance: 9.1
click at [312, 350] on div "**********" at bounding box center [651, 332] width 1231 height 592
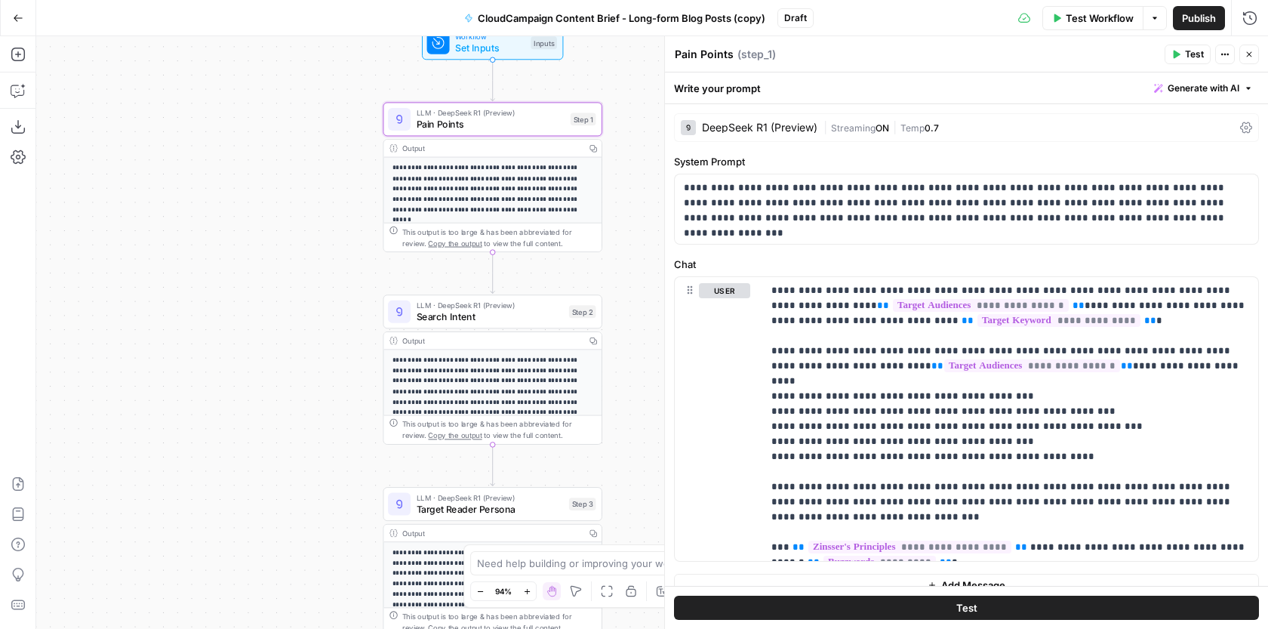
drag, startPoint x: 316, startPoint y: 319, endPoint x: 318, endPoint y: 272, distance: 47.6
click at [318, 272] on div "**********" at bounding box center [651, 332] width 1231 height 592
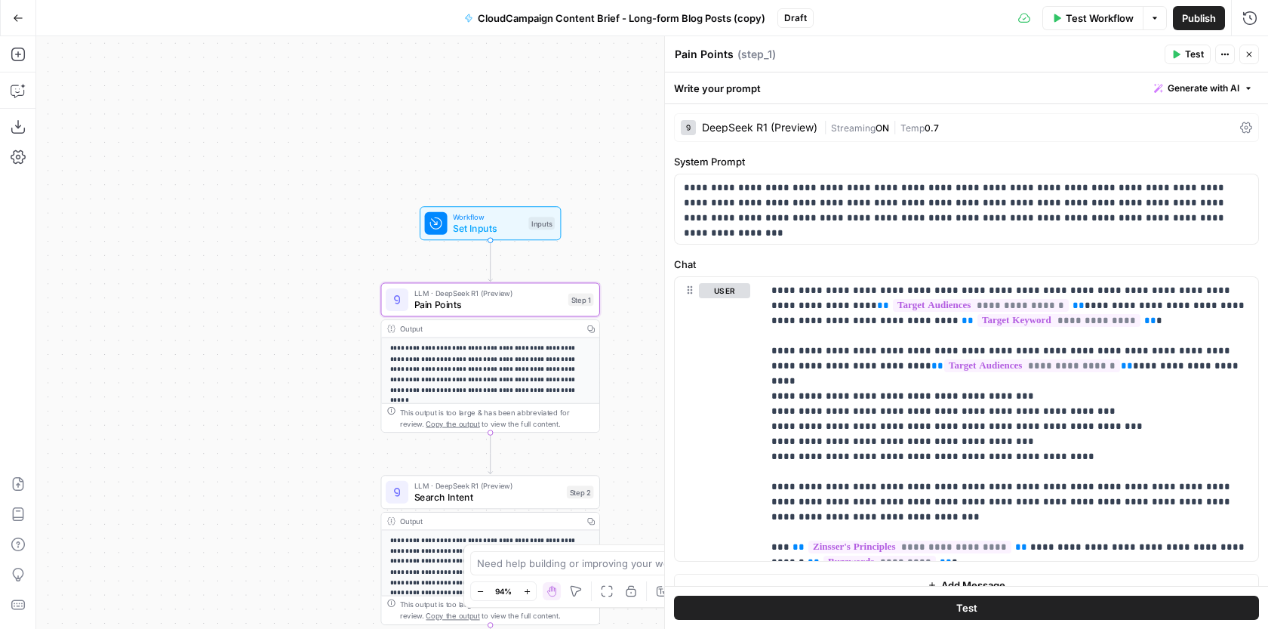
drag, startPoint x: 641, startPoint y: 175, endPoint x: 638, endPoint y: 361, distance: 186.4
click at [638, 361] on div "**********" at bounding box center [651, 332] width 1231 height 592
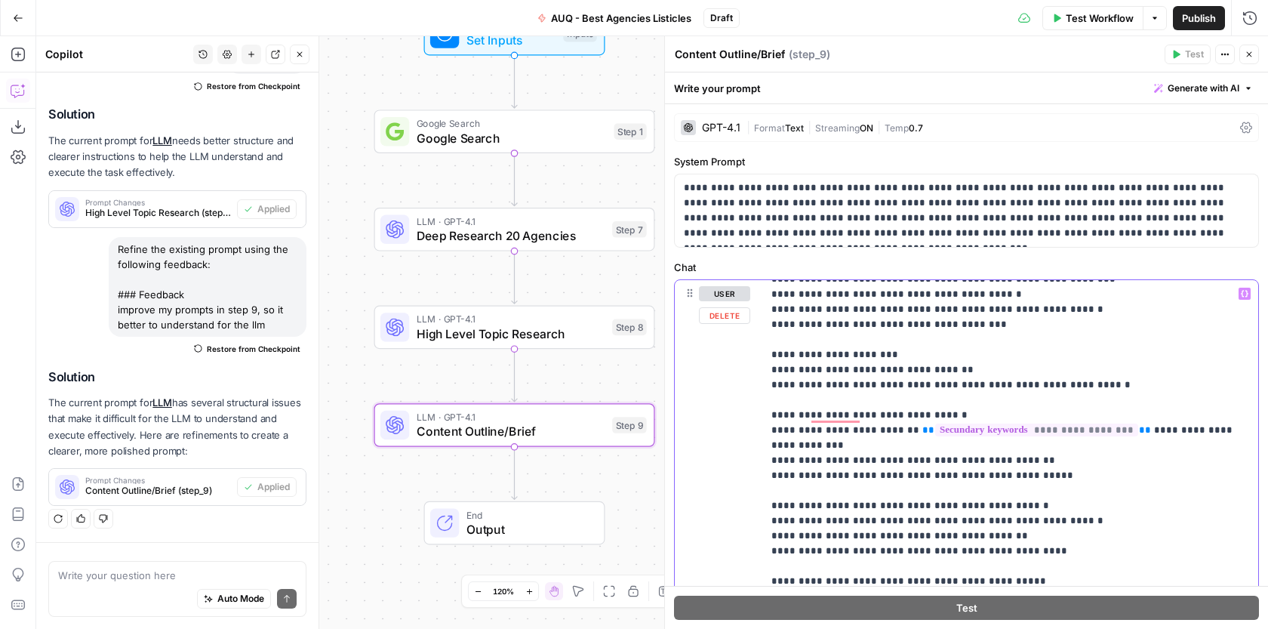
scroll to position [254, 0]
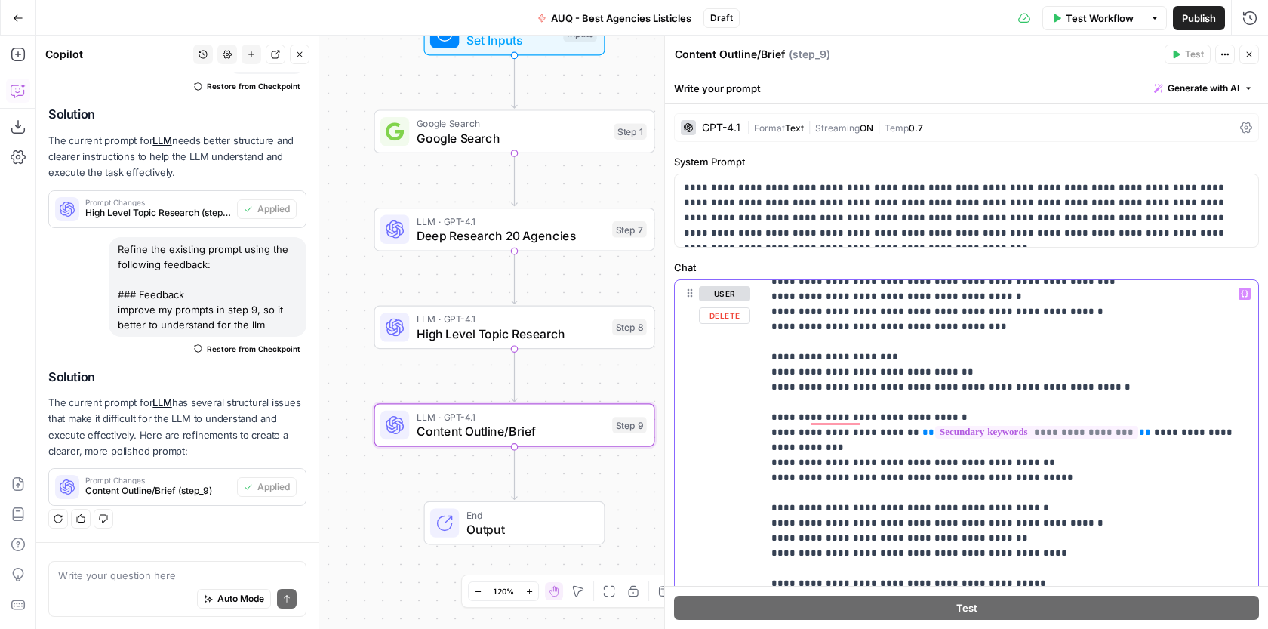
click at [766, 356] on div "**********" at bounding box center [1010, 587] width 496 height 615
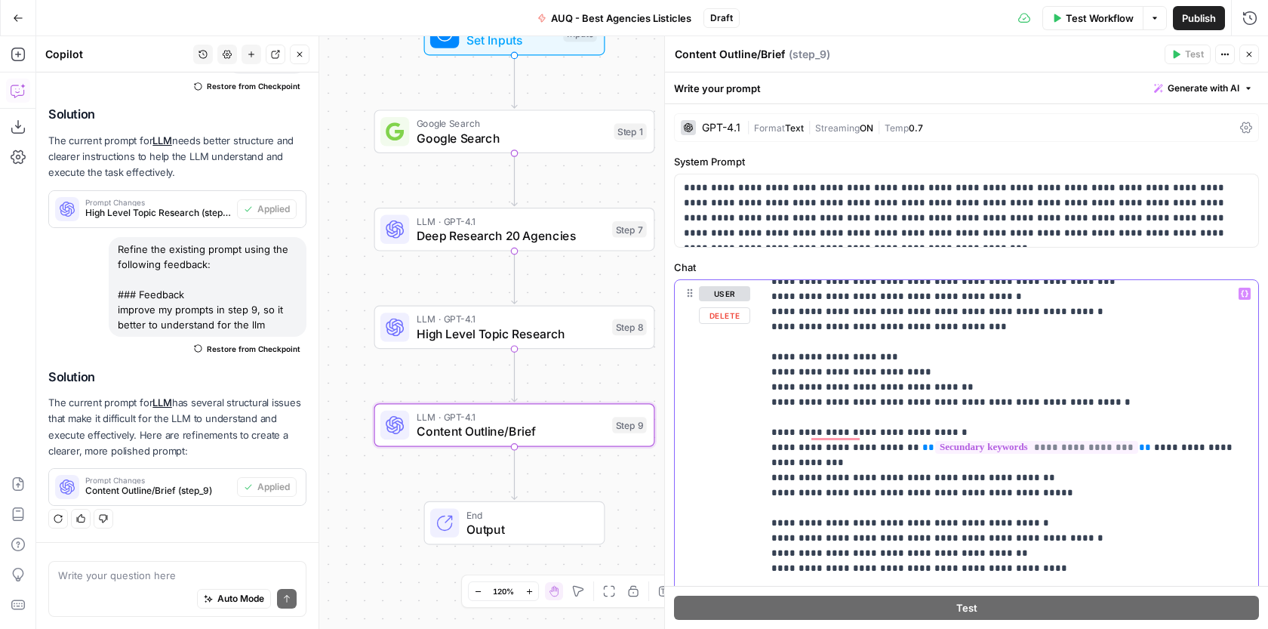
click at [789, 359] on p "**********" at bounding box center [1010, 492] width 478 height 921
click at [945, 356] on p "**********" at bounding box center [1010, 492] width 478 height 921
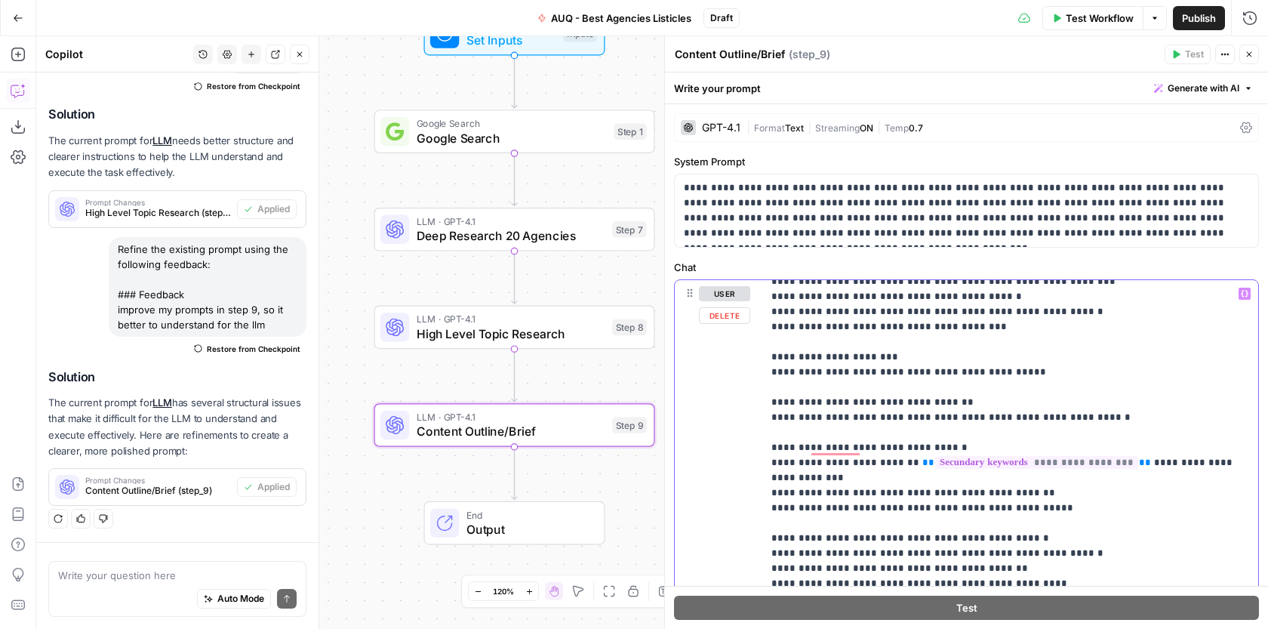
click at [784, 369] on p "**********" at bounding box center [1010, 500] width 478 height 936
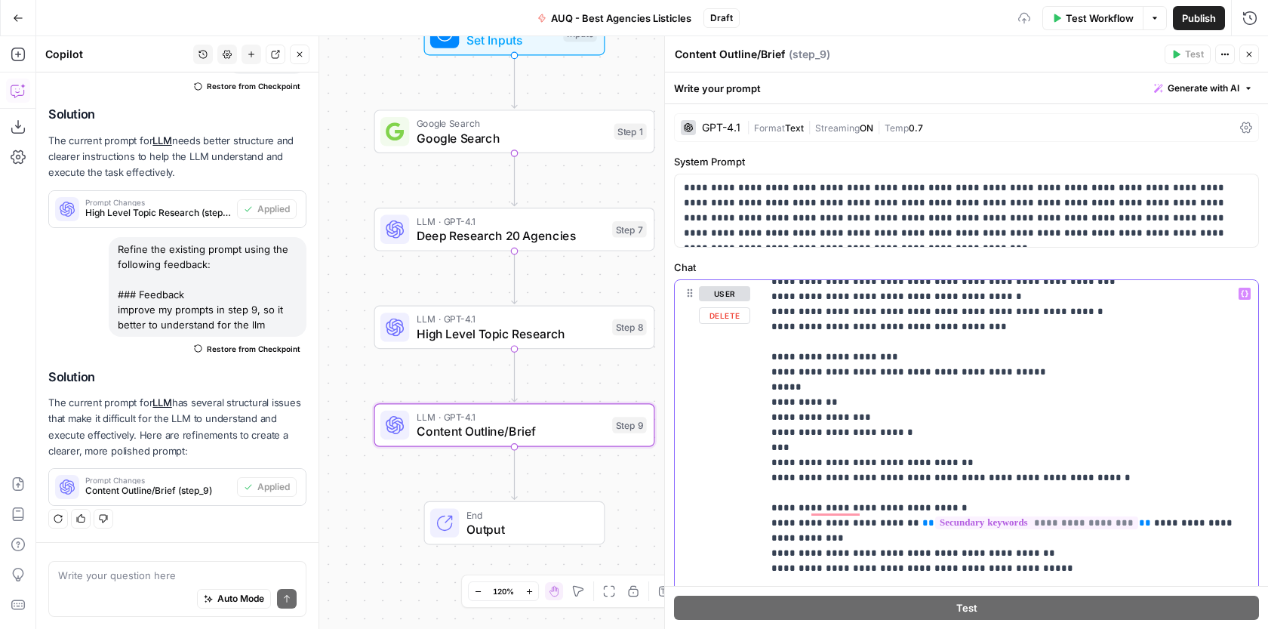
click at [871, 369] on p "**********" at bounding box center [1010, 530] width 478 height 996
click at [877, 380] on p "**********" at bounding box center [1010, 530] width 478 height 996
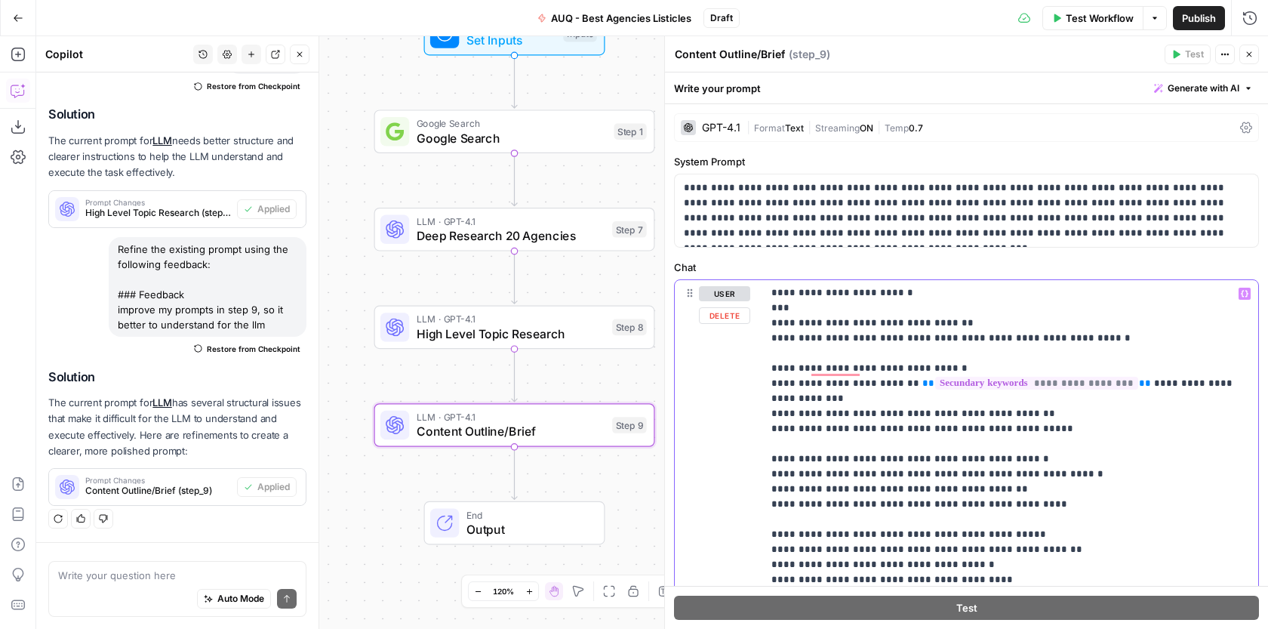
scroll to position [258, 0]
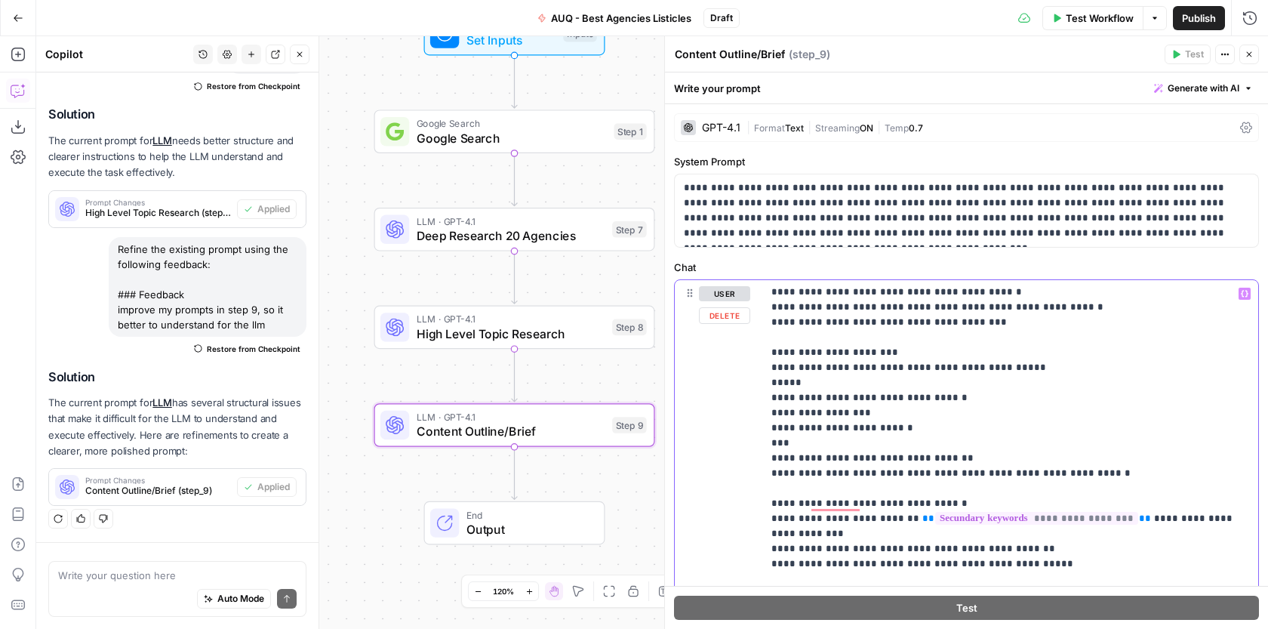
click at [1244, 295] on icon "button" at bounding box center [1244, 294] width 8 height 8
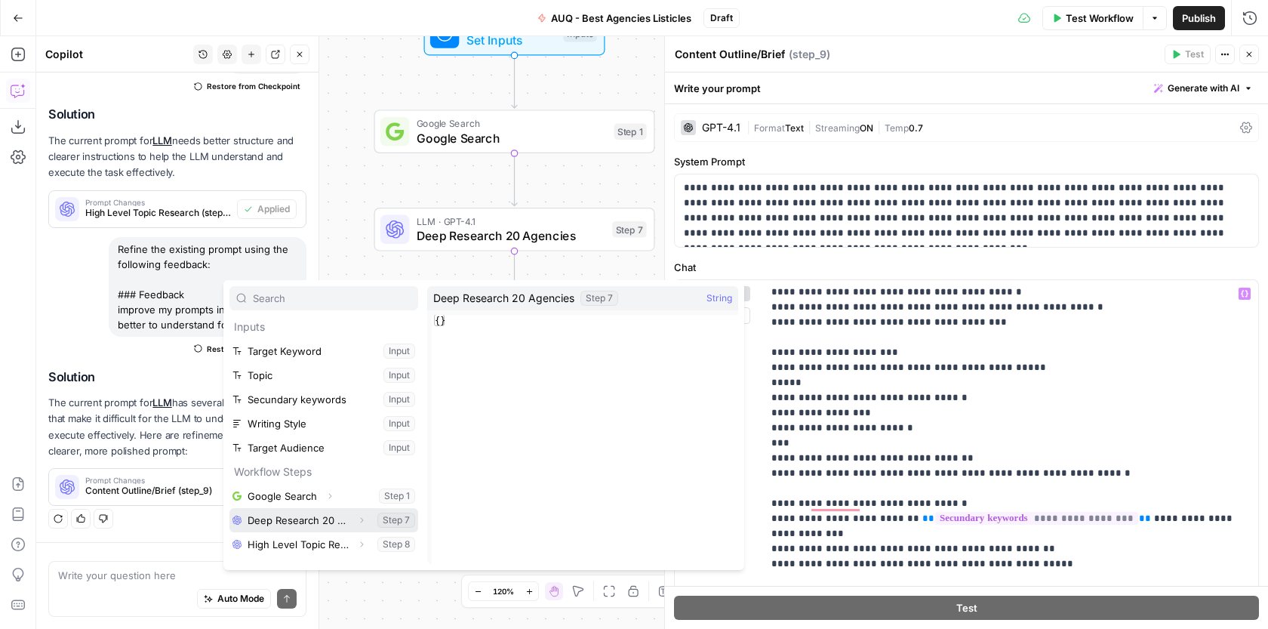
click at [347, 524] on button "Select variable Deep Research 20 Agencies" at bounding box center [323, 520] width 189 height 24
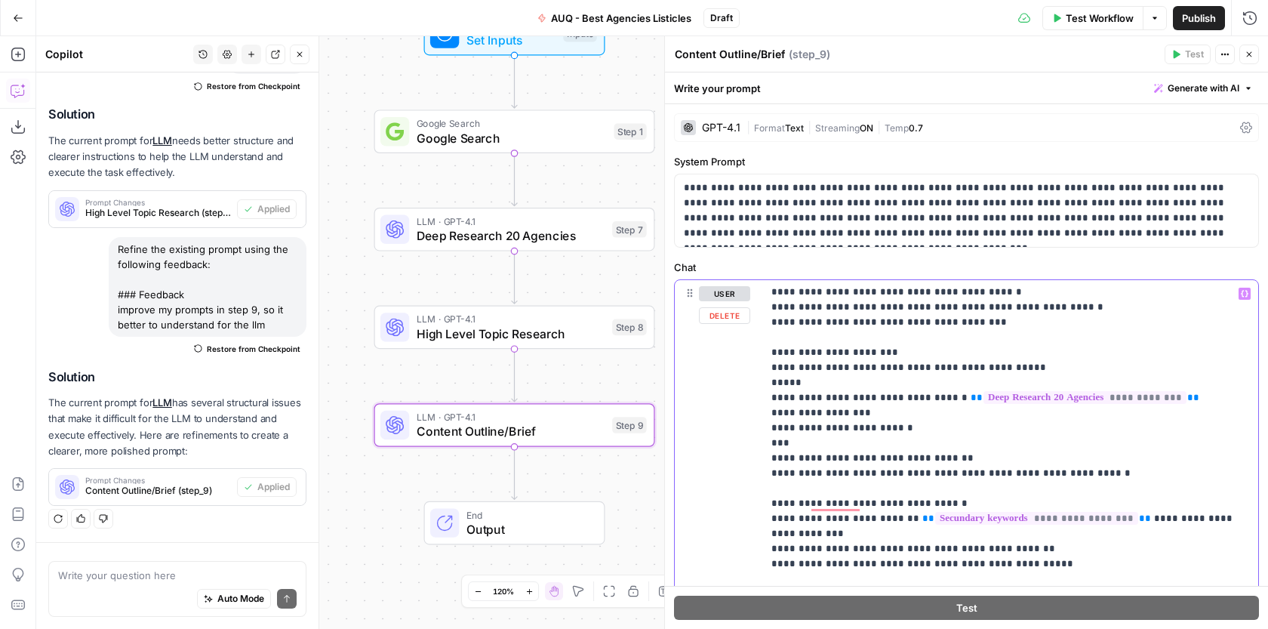
click at [893, 399] on p "**********" at bounding box center [1010, 526] width 478 height 996
click at [1244, 290] on icon "button" at bounding box center [1244, 294] width 8 height 8
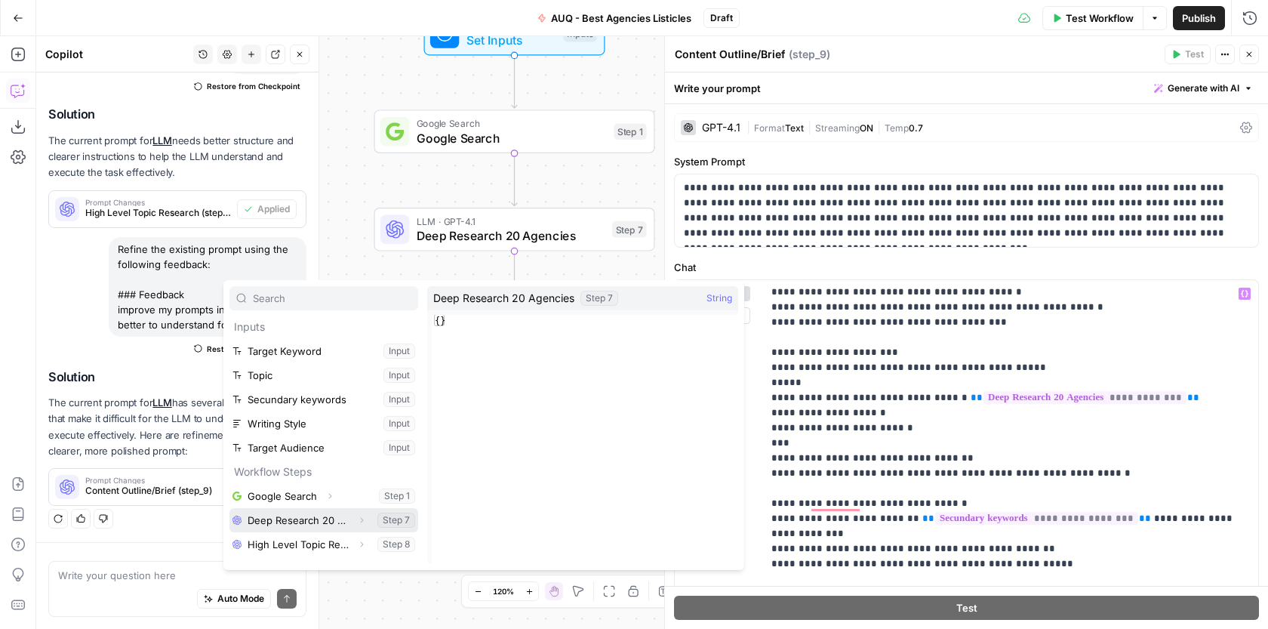
click at [326, 511] on button "Select variable Deep Research 20 Agencies" at bounding box center [323, 520] width 189 height 24
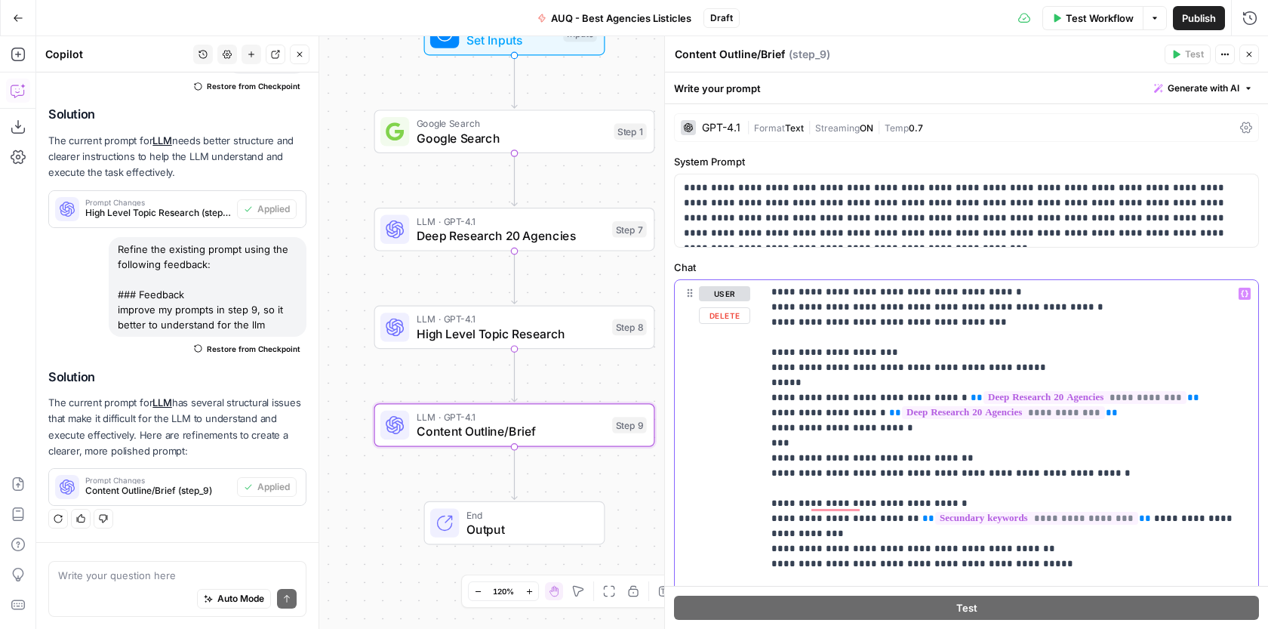
click at [941, 418] on p "**********" at bounding box center [1010, 526] width 478 height 996
click at [834, 435] on p "**********" at bounding box center [1010, 526] width 478 height 996
drag, startPoint x: 912, startPoint y: 415, endPoint x: 848, endPoint y: 414, distance: 64.1
click at [848, 414] on p "**********" at bounding box center [1010, 526] width 478 height 996
click at [782, 412] on p "**********" at bounding box center [1010, 526] width 478 height 996
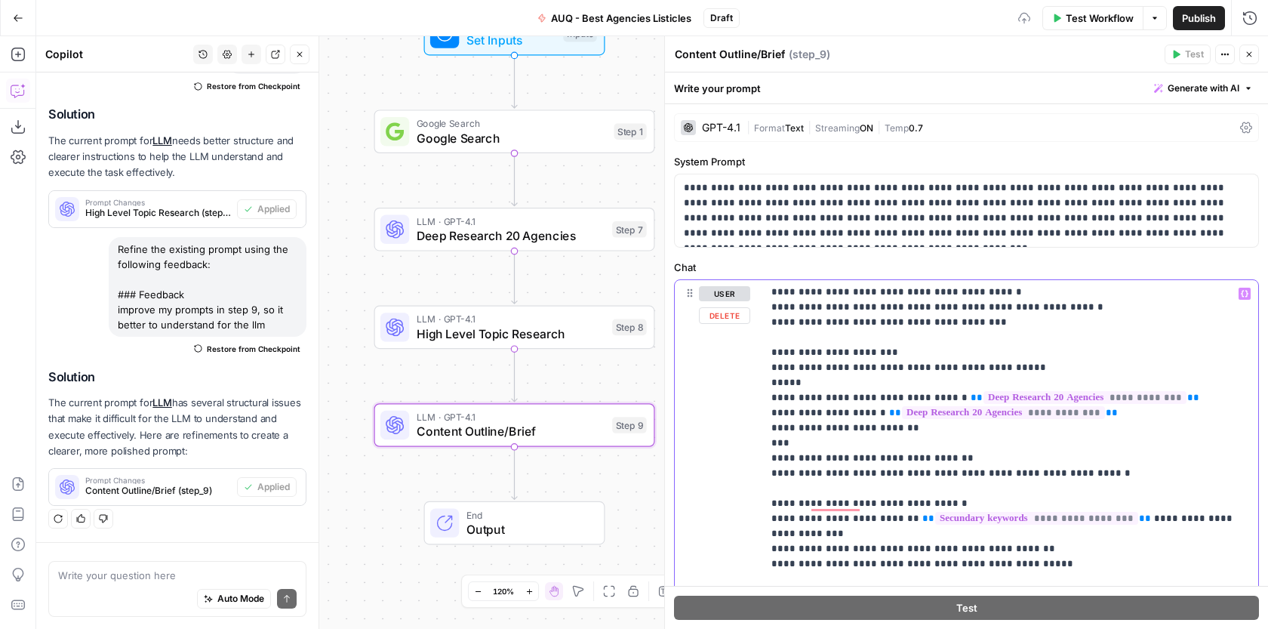
click at [782, 411] on p "**********" at bounding box center [1010, 526] width 478 height 996
click at [951, 409] on p "**********" at bounding box center [1010, 526] width 478 height 996
click at [1241, 298] on button "Variables Menu" at bounding box center [1244, 293] width 12 height 12
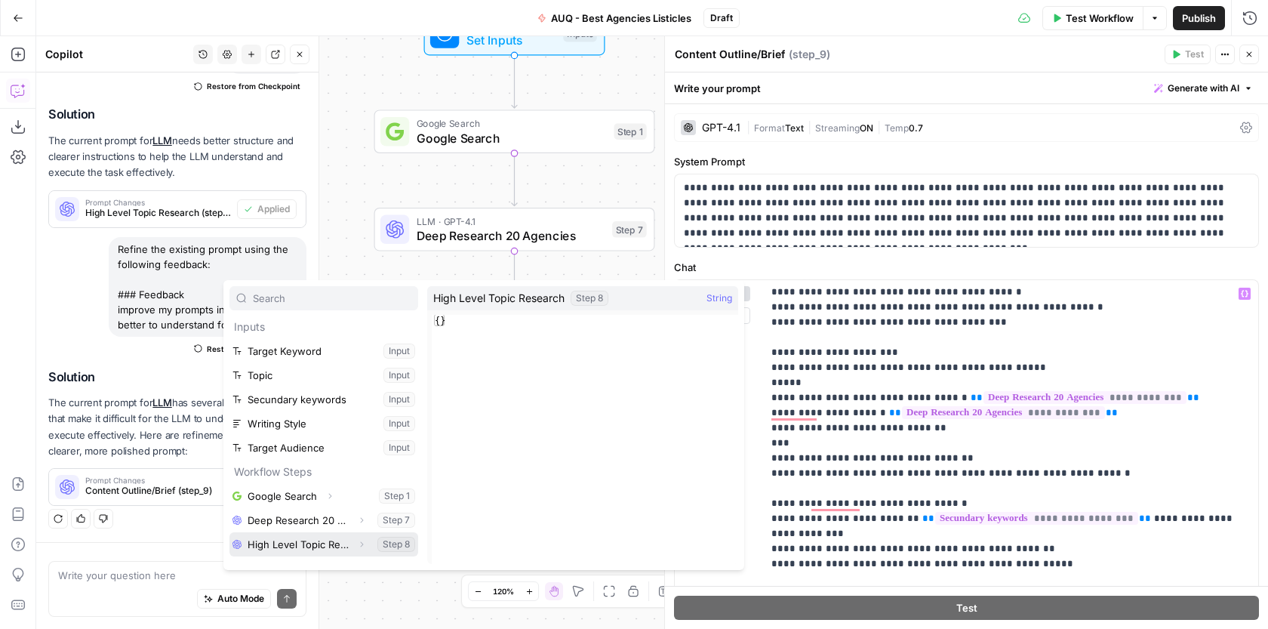
click at [326, 546] on button "Select variable High Level Topic Research" at bounding box center [323, 544] width 189 height 24
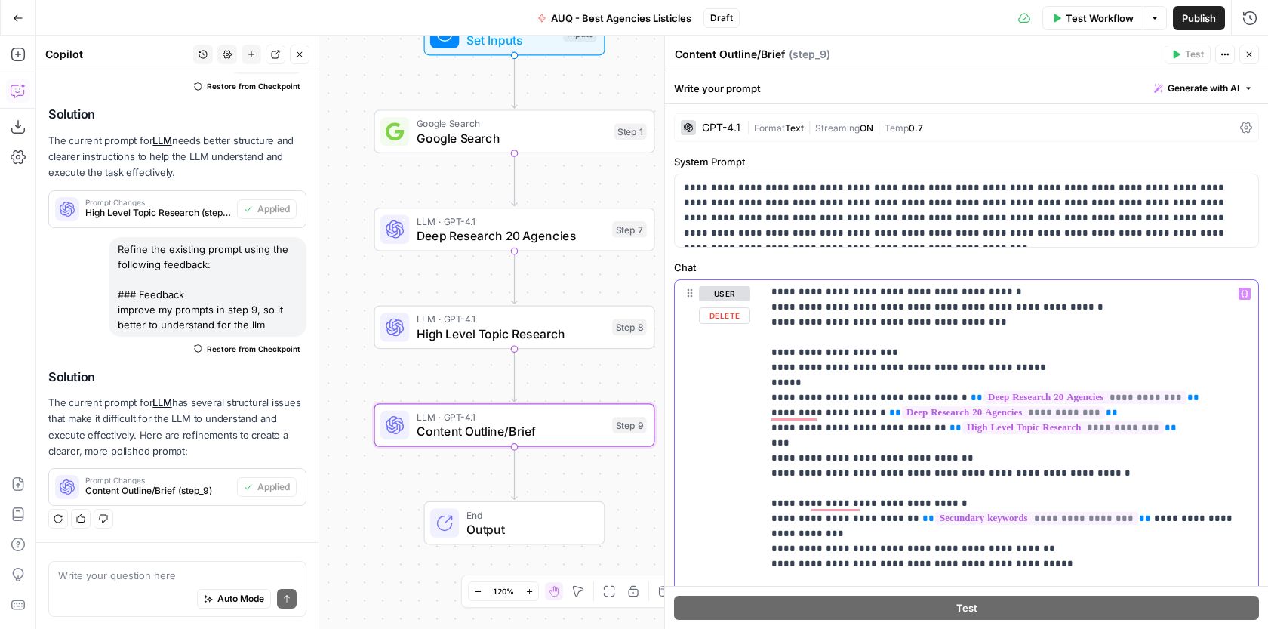
click at [876, 393] on p "**********" at bounding box center [1010, 526] width 478 height 996
click at [918, 410] on p "**********" at bounding box center [1010, 526] width 478 height 996
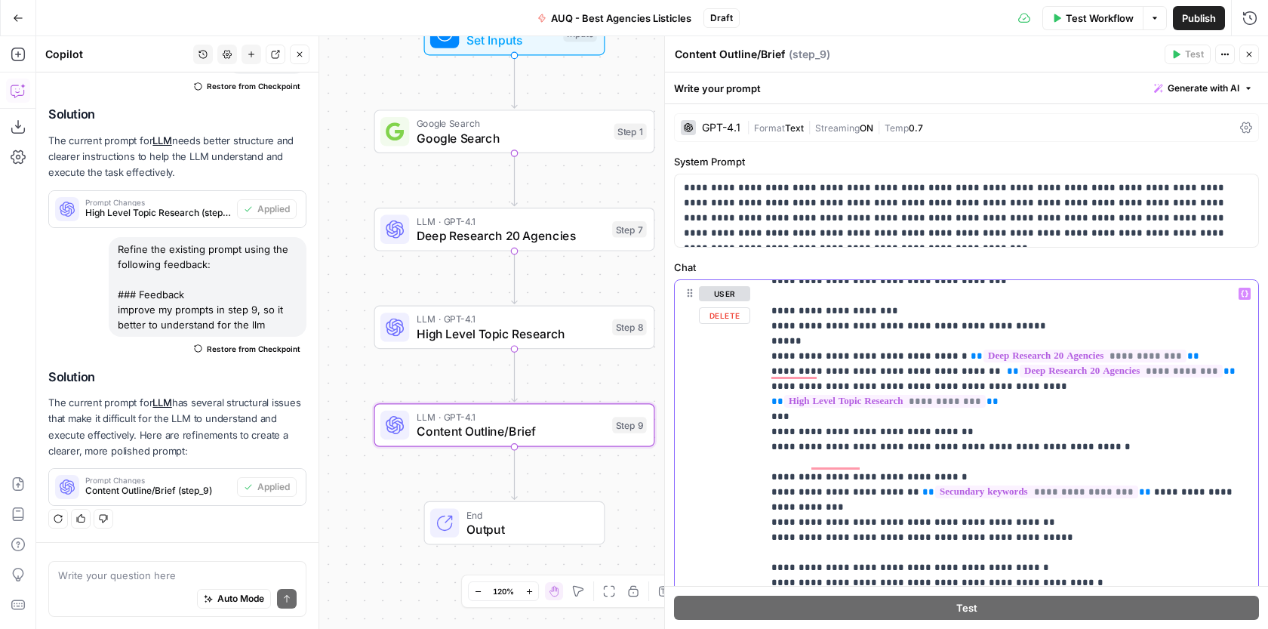
scroll to position [330, 0]
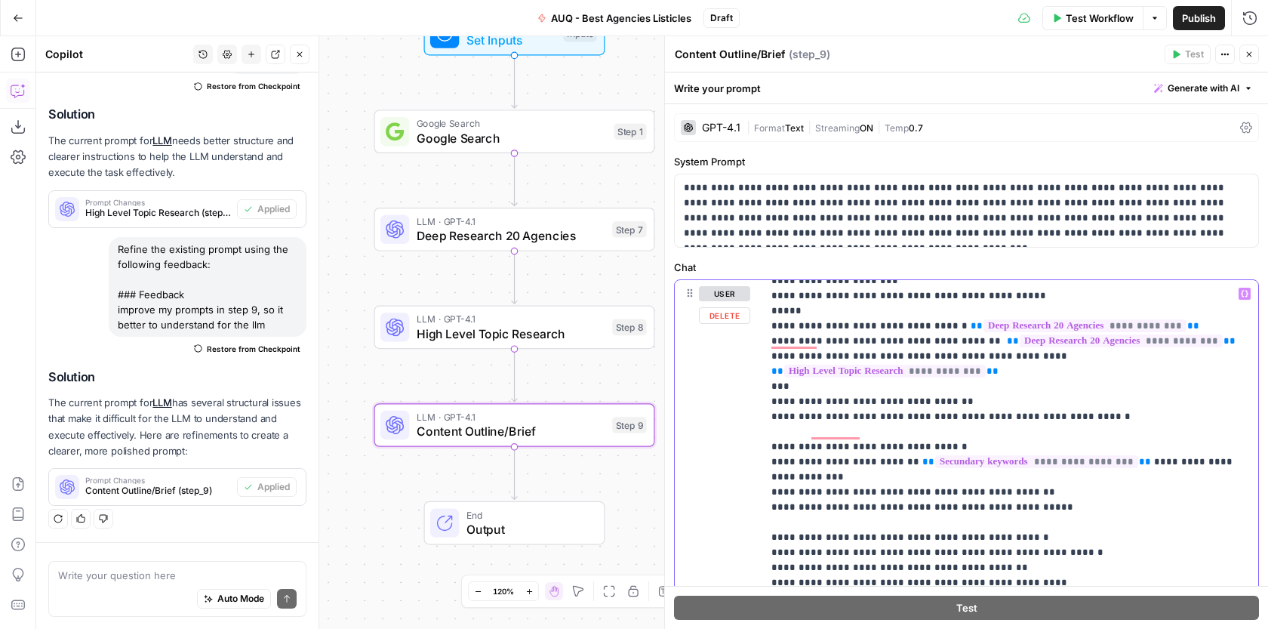
click at [834, 458] on p "**********" at bounding box center [1010, 454] width 478 height 996
click at [834, 444] on p "**********" at bounding box center [1010, 454] width 478 height 996
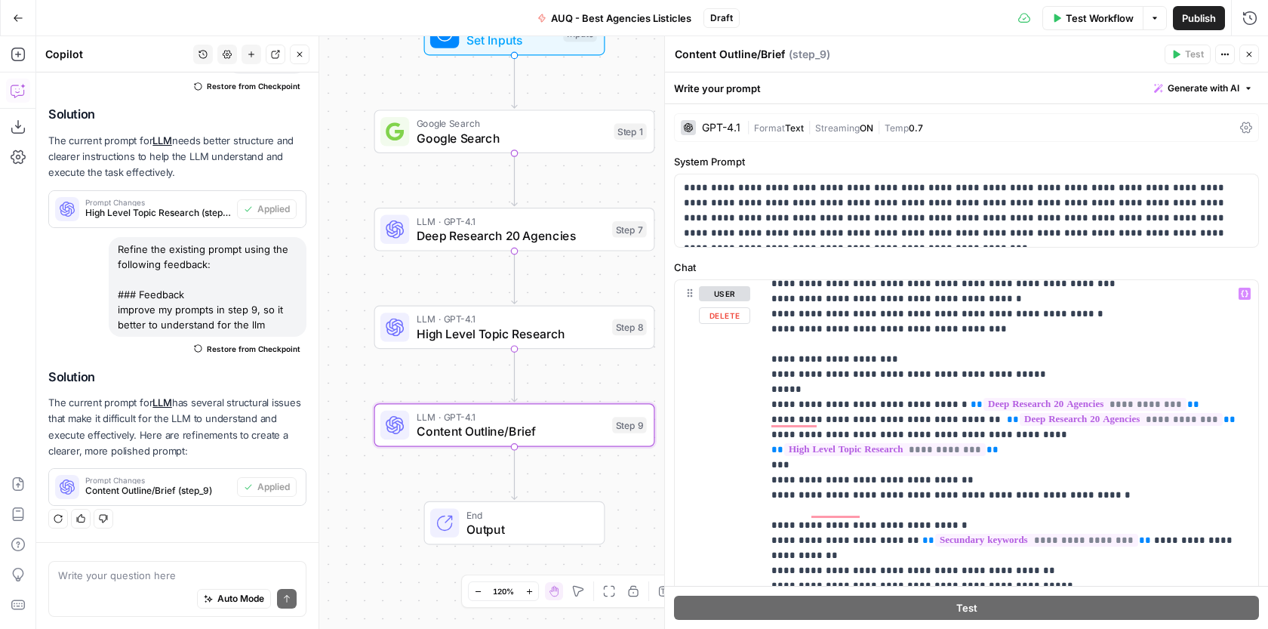
scroll to position [0, 0]
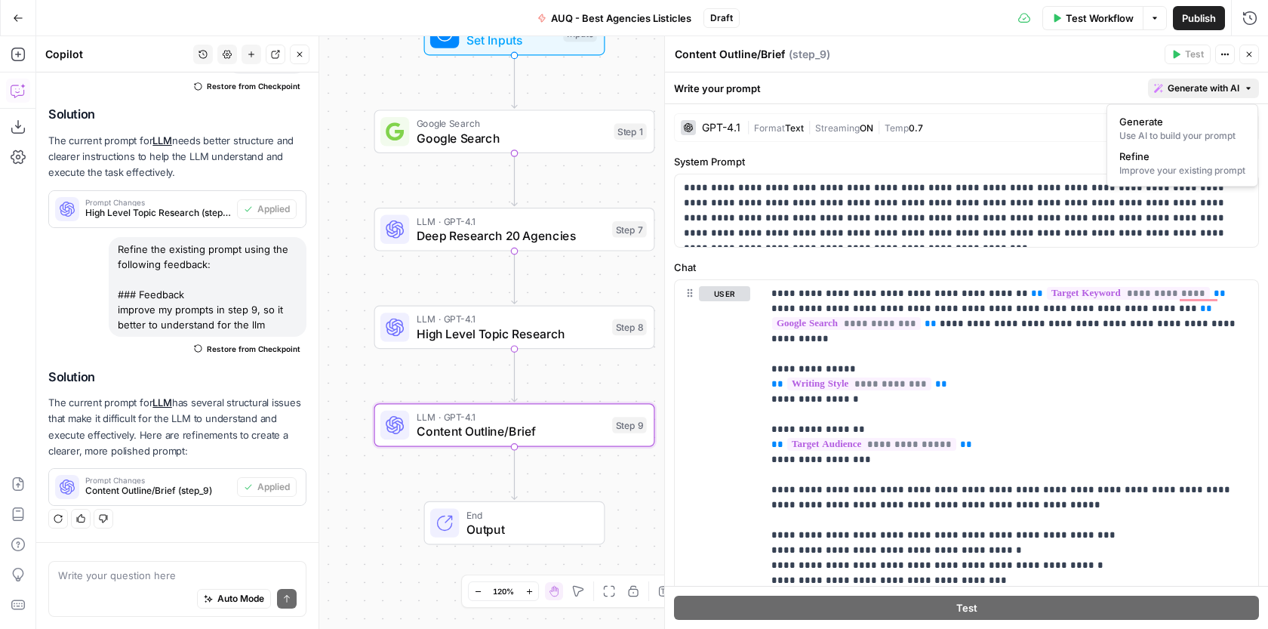
click at [1194, 94] on button "Generate with AI" at bounding box center [1203, 88] width 111 height 20
click at [1168, 158] on span "Refine" at bounding box center [1179, 156] width 120 height 15
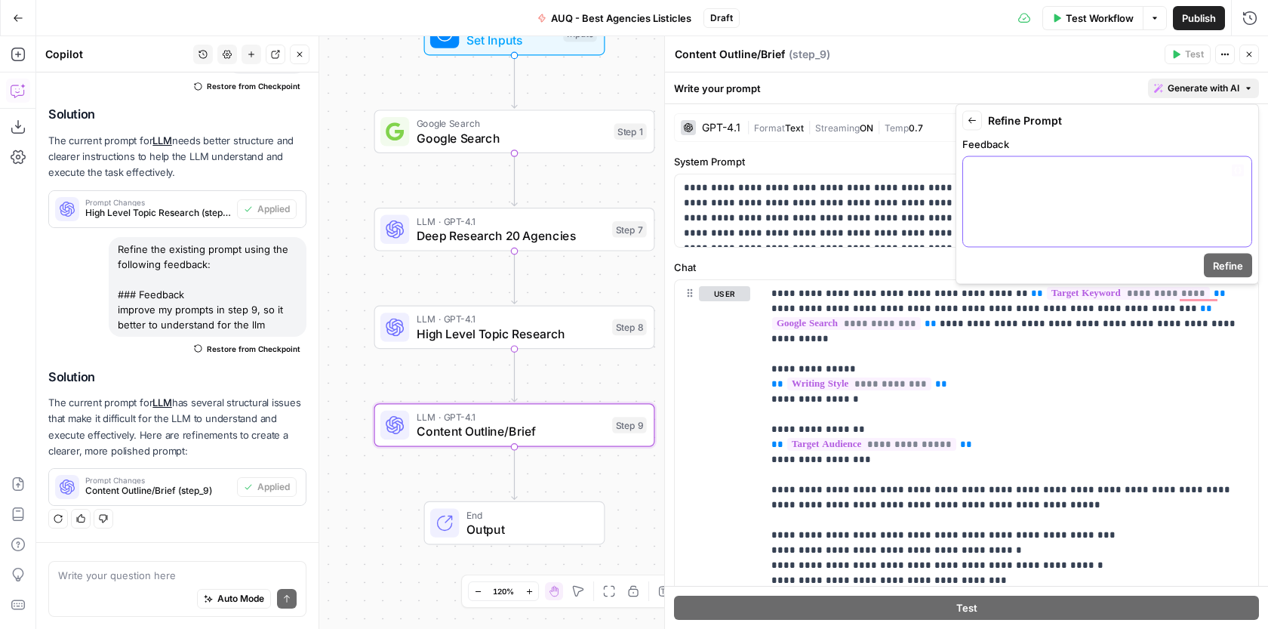
click at [988, 198] on div at bounding box center [1107, 202] width 288 height 90
click at [1245, 265] on button "Refine" at bounding box center [1227, 266] width 48 height 24
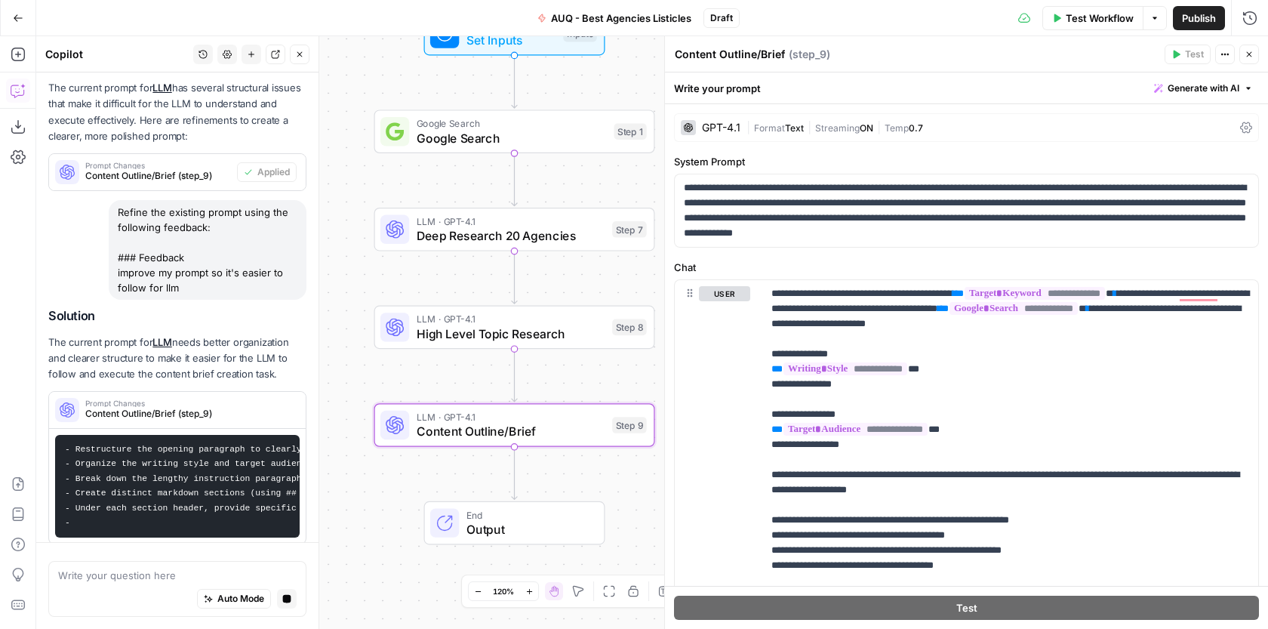
scroll to position [1944, 0]
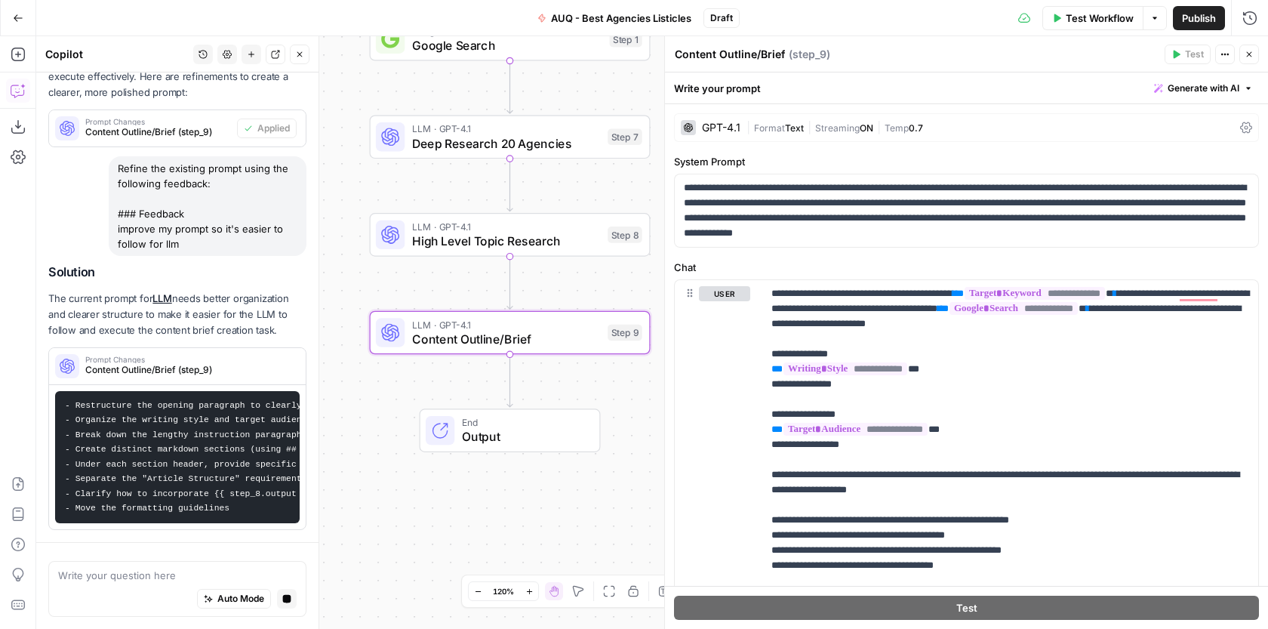
click at [276, 367] on span "Content Outline/Brief (step_9)" at bounding box center [187, 370] width 205 height 14
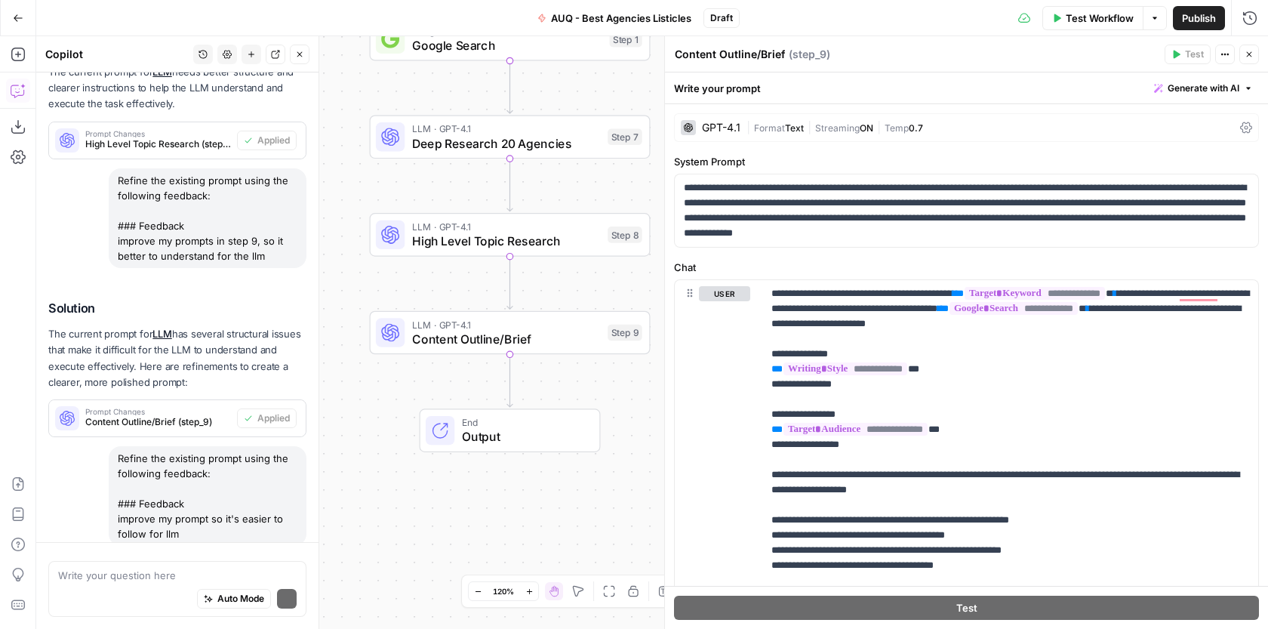
scroll to position [1998, 0]
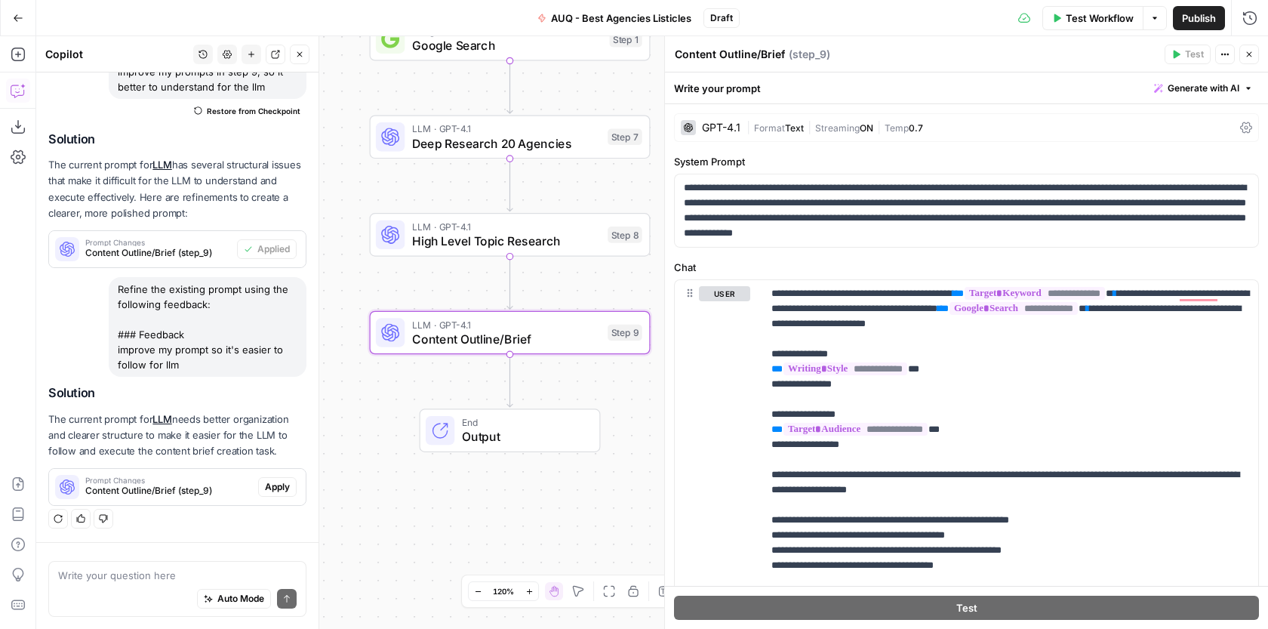
click at [276, 482] on span "Apply" at bounding box center [277, 487] width 25 height 14
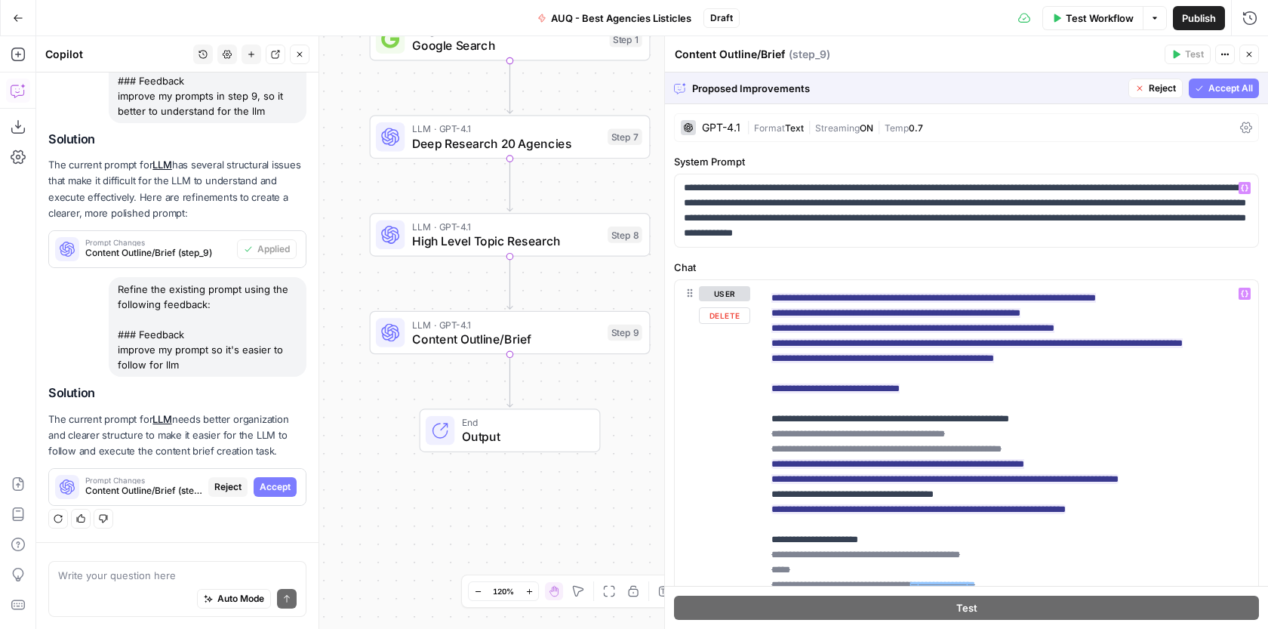
scroll to position [527, 0]
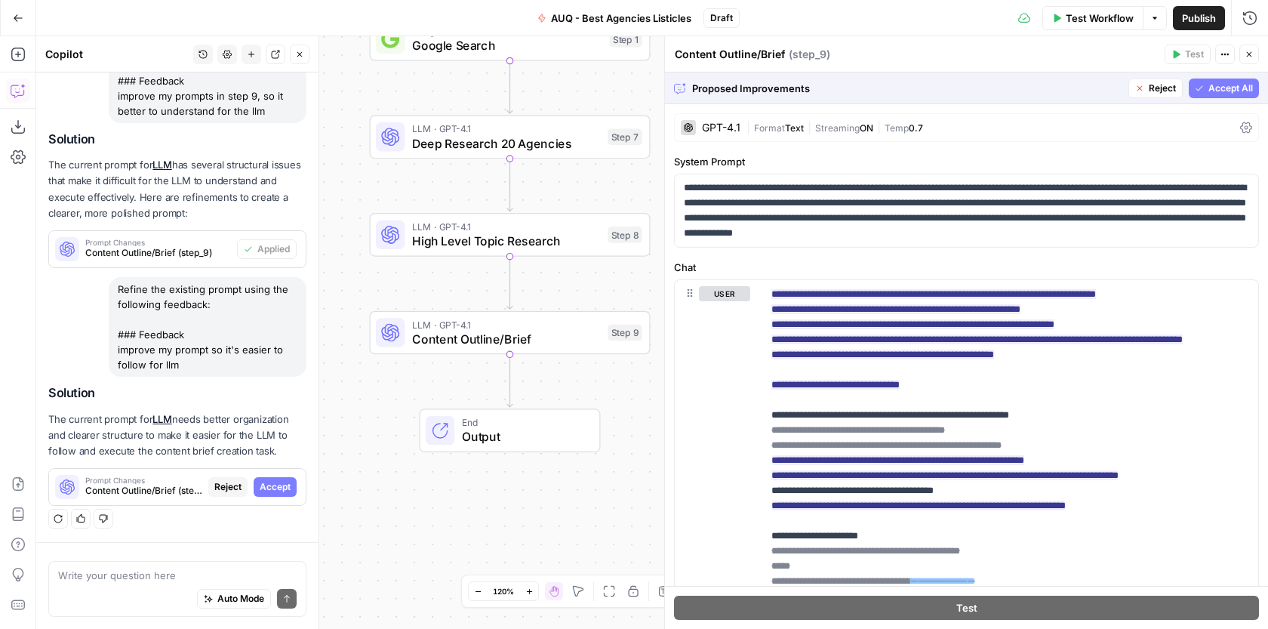
click at [1157, 85] on span "Reject" at bounding box center [1161, 88] width 27 height 14
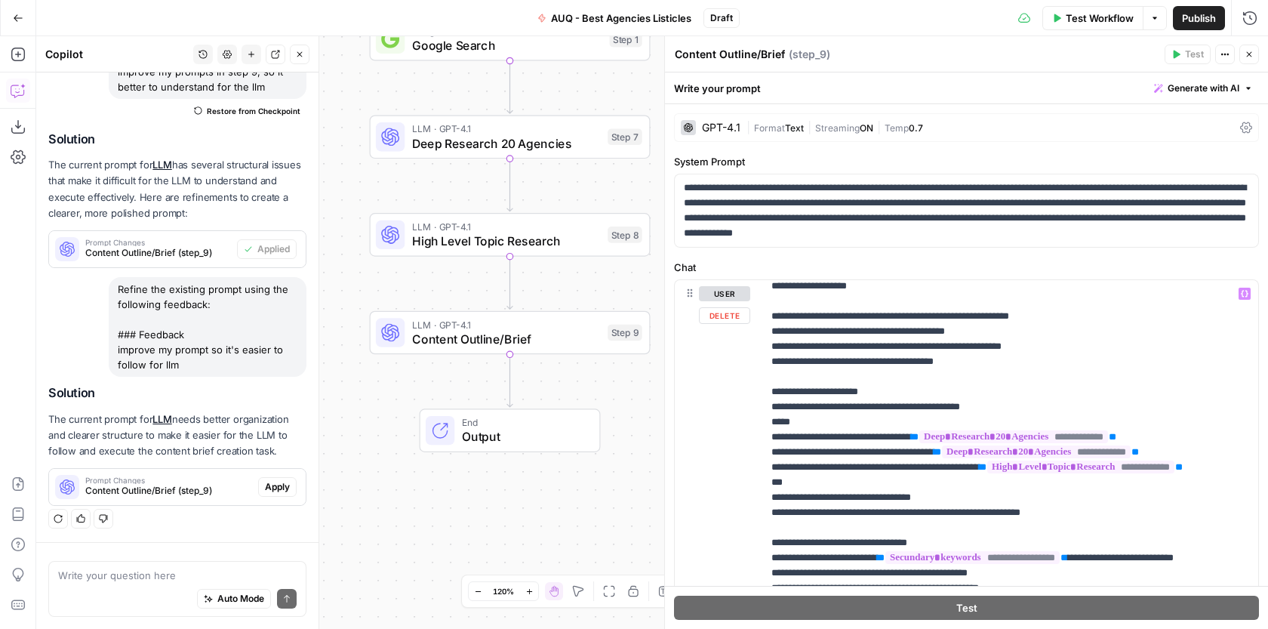
scroll to position [0, 0]
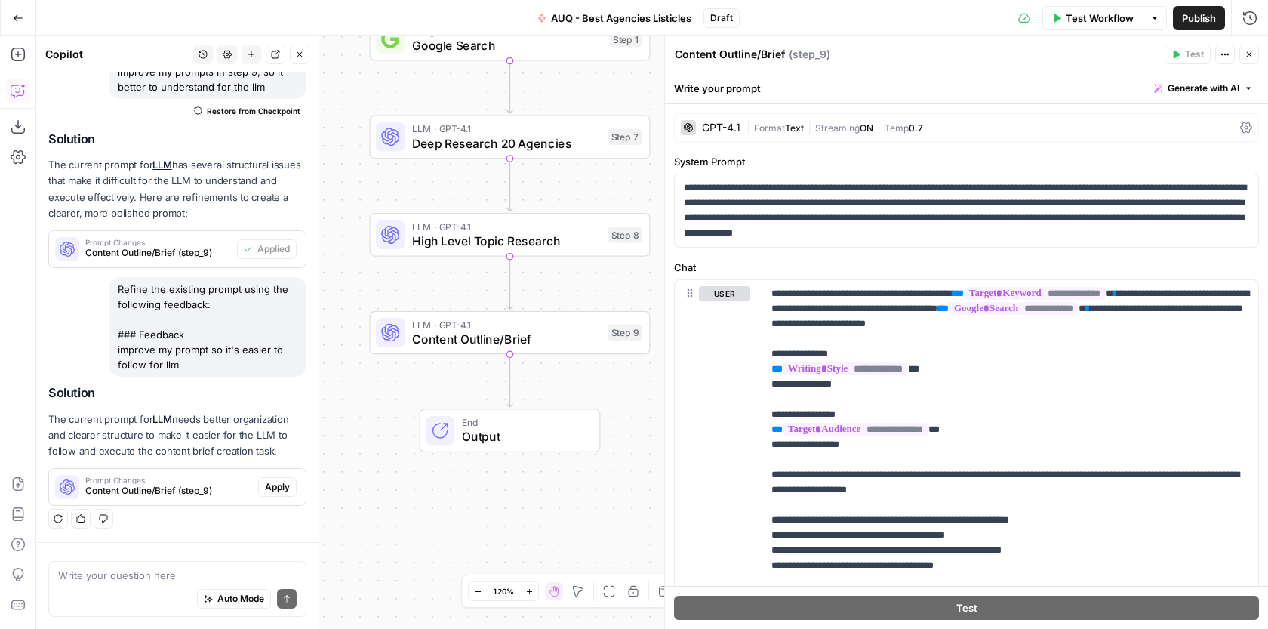
click at [1253, 52] on icon "button" at bounding box center [1248, 54] width 9 height 9
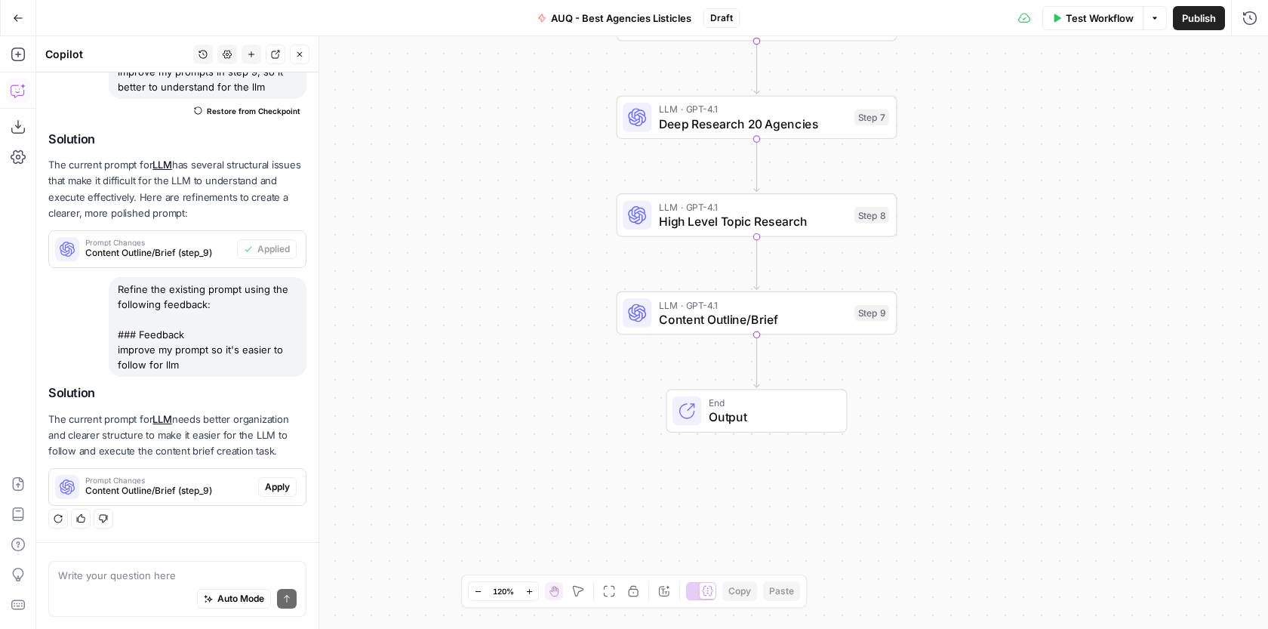
drag, startPoint x: 447, startPoint y: 303, endPoint x: 389, endPoint y: 280, distance: 61.7
click at [389, 280] on div "Workflow Set Inputs Inputs Google Search Google Search Step 1 LLM · GPT-4.1 Dee…" at bounding box center [651, 332] width 1231 height 592
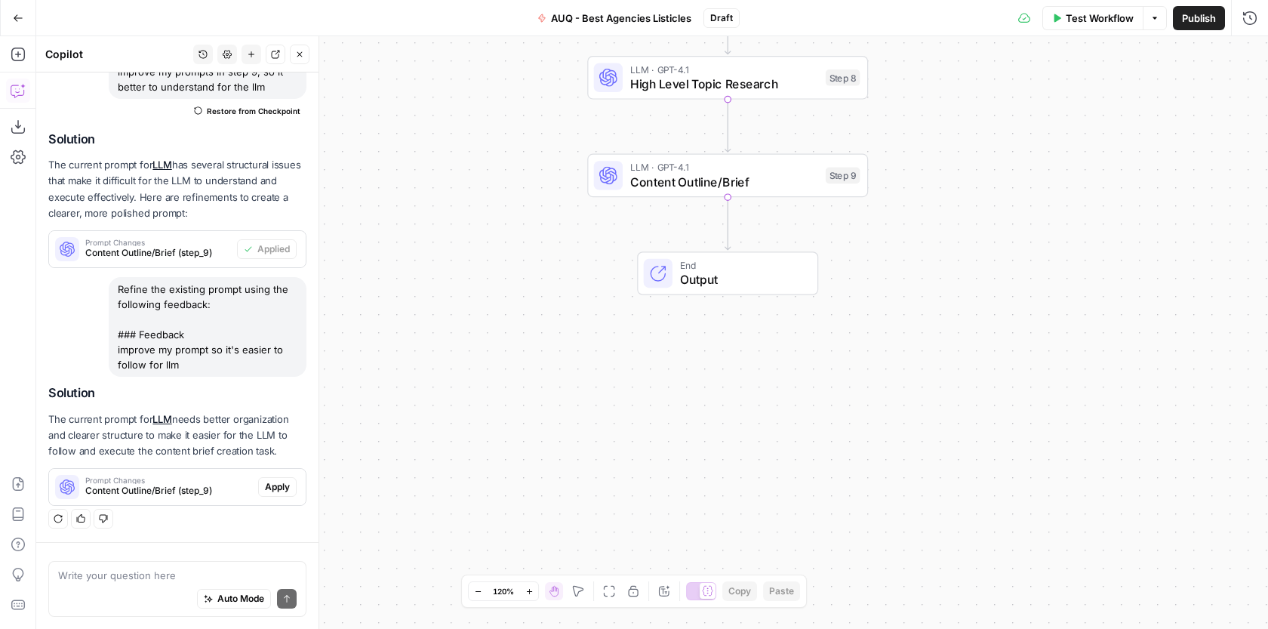
drag, startPoint x: 401, startPoint y: 185, endPoint x: 318, endPoint y: 22, distance: 183.2
click at [318, 22] on div "Go Back AUQ - Best Agencies Listicles Draft Test Workflow Options Publish Run H…" at bounding box center [634, 314] width 1268 height 629
click at [297, 48] on button "Close" at bounding box center [300, 55] width 20 height 20
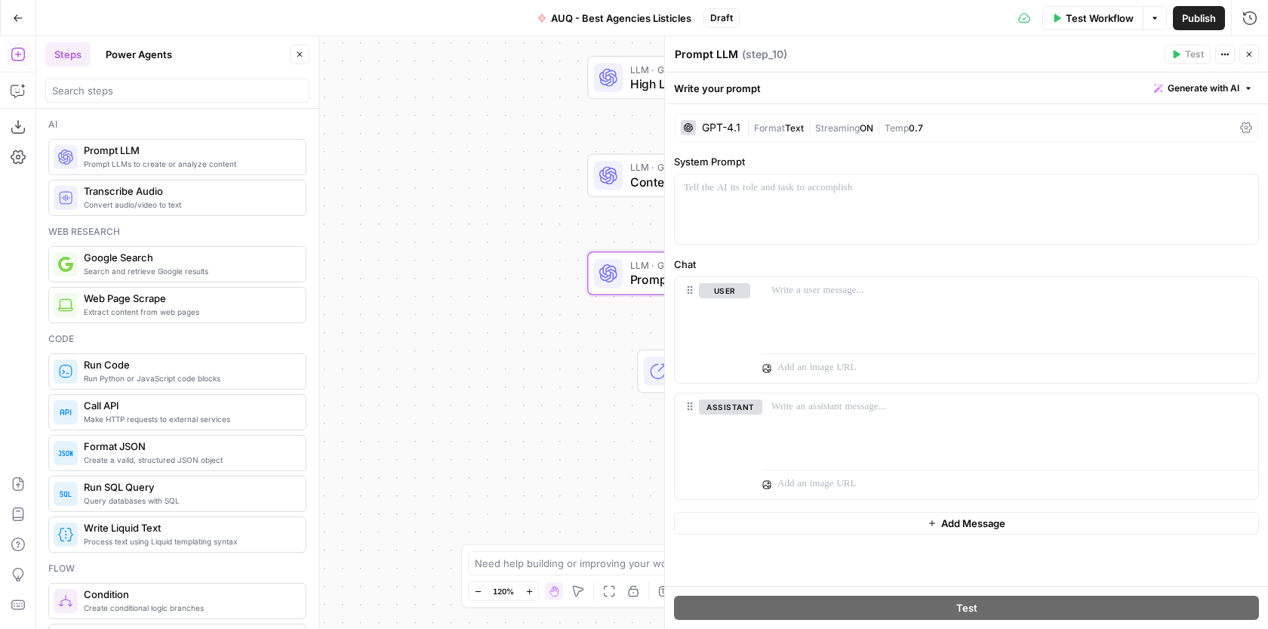
click at [715, 56] on textarea "Prompt LLM" at bounding box center [706, 54] width 63 height 15
click at [715, 55] on textarea "Prompt LLM" at bounding box center [706, 54] width 63 height 15
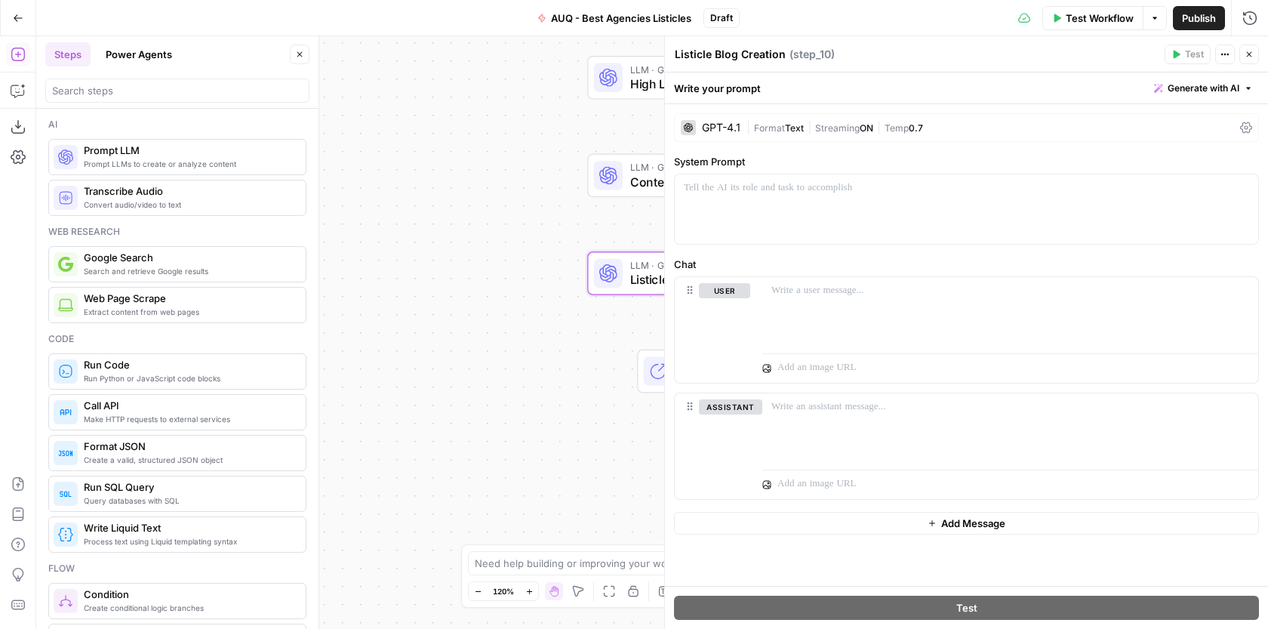
type textarea "Listicle Blog Creation"
click at [750, 195] on p at bounding box center [966, 187] width 565 height 15
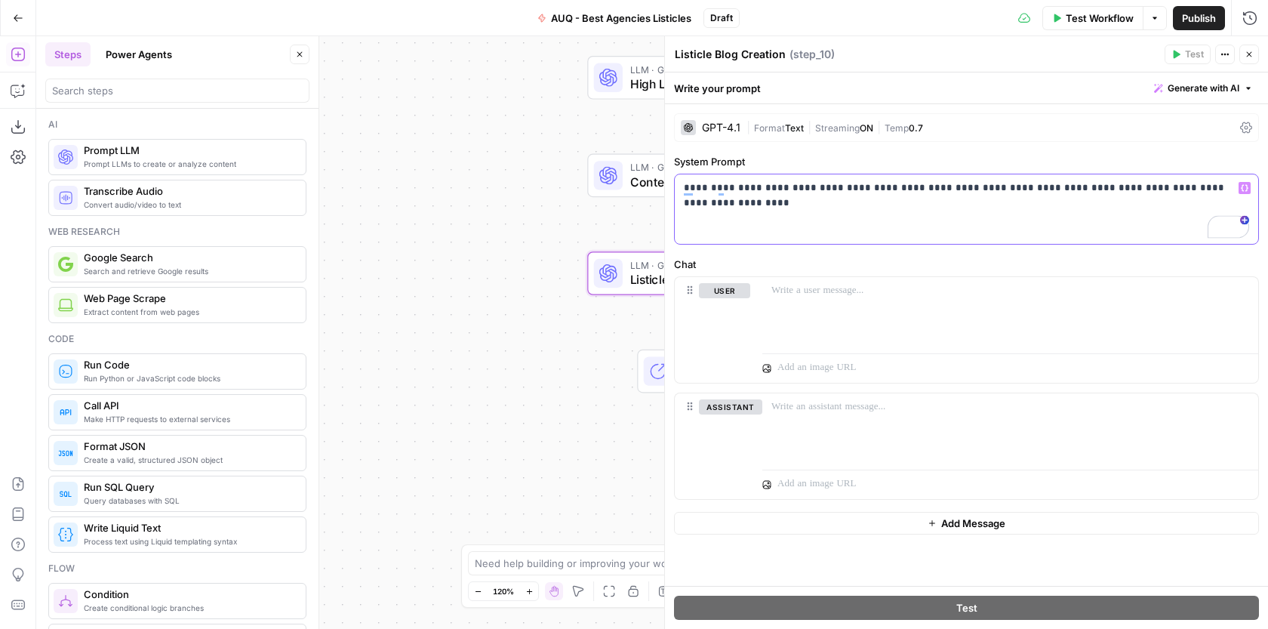
click at [775, 239] on div "**********" at bounding box center [966, 208] width 583 height 69
click at [890, 156] on label "System Prompt" at bounding box center [966, 161] width 585 height 15
click at [527, 223] on div "Workflow Set Inputs Inputs Google Search Google Search Step 1 LLM · GPT-4.1 Dee…" at bounding box center [651, 332] width 1231 height 592
click at [598, 336] on div "Workflow Set Inputs Inputs Google Search Google Search Step 1 LLM · GPT-4.1 Dee…" at bounding box center [651, 332] width 1231 height 592
drag, startPoint x: 722, startPoint y: 202, endPoint x: 644, endPoint y: 160, distance: 89.1
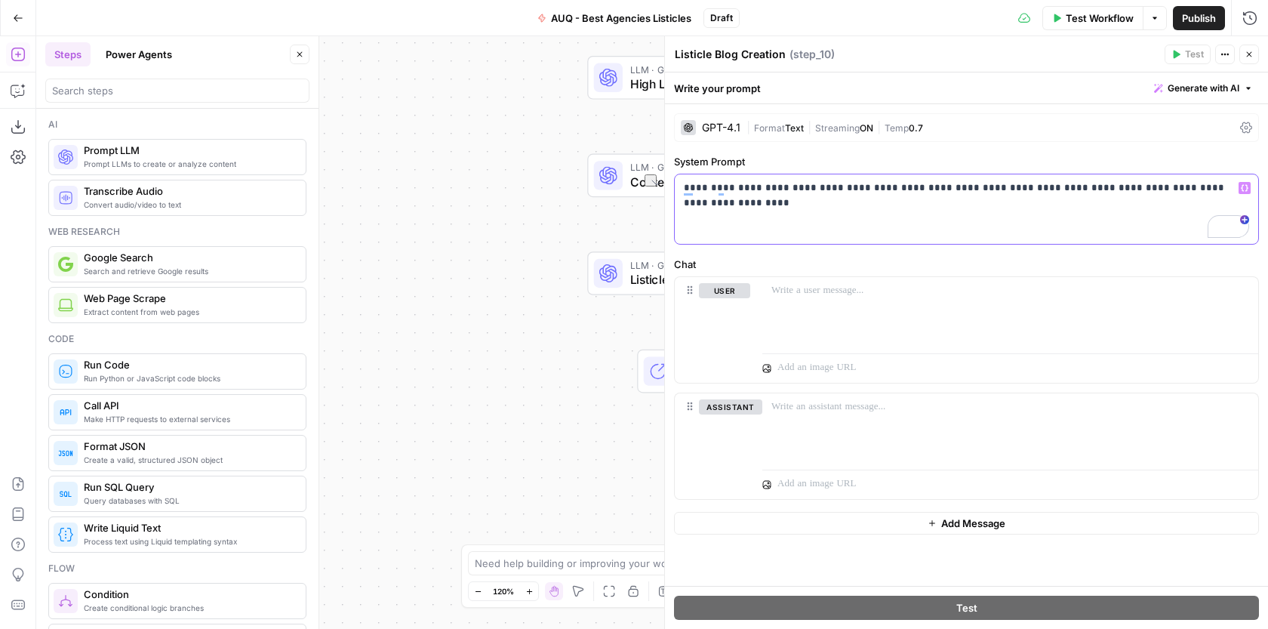
click at [644, 160] on body "AUQ New Home Browse Insights Opportunities Your Data Recent Grids Cloud Campaig…" at bounding box center [634, 314] width 1268 height 629
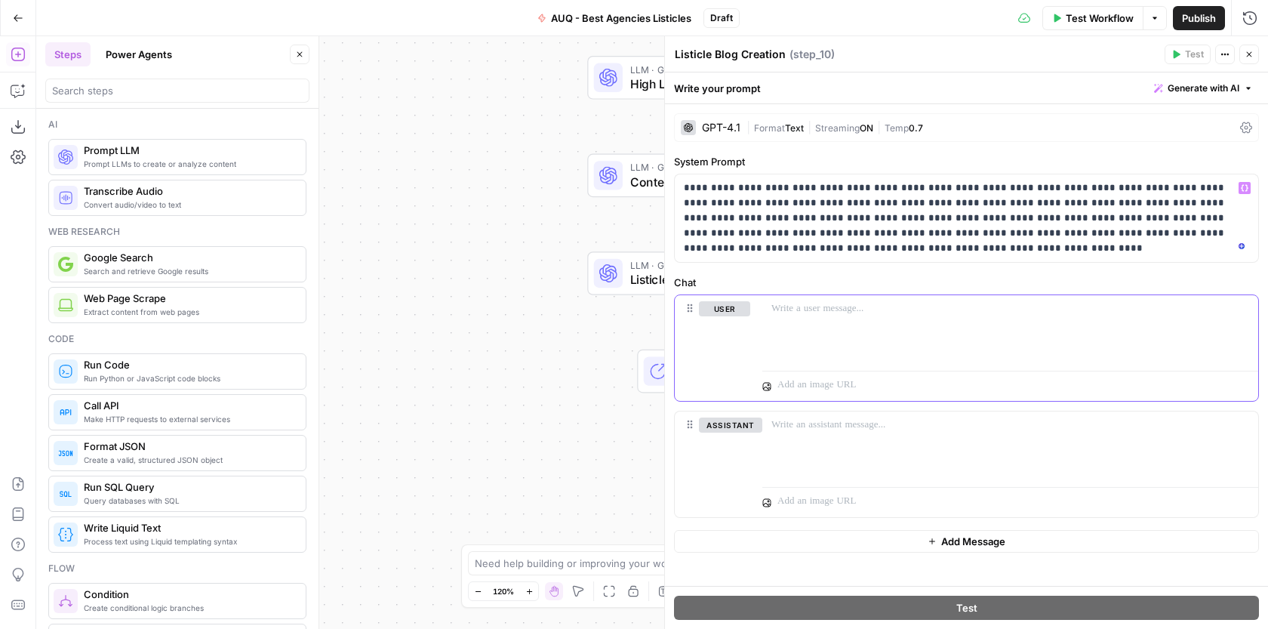
click at [773, 307] on p at bounding box center [1010, 308] width 478 height 15
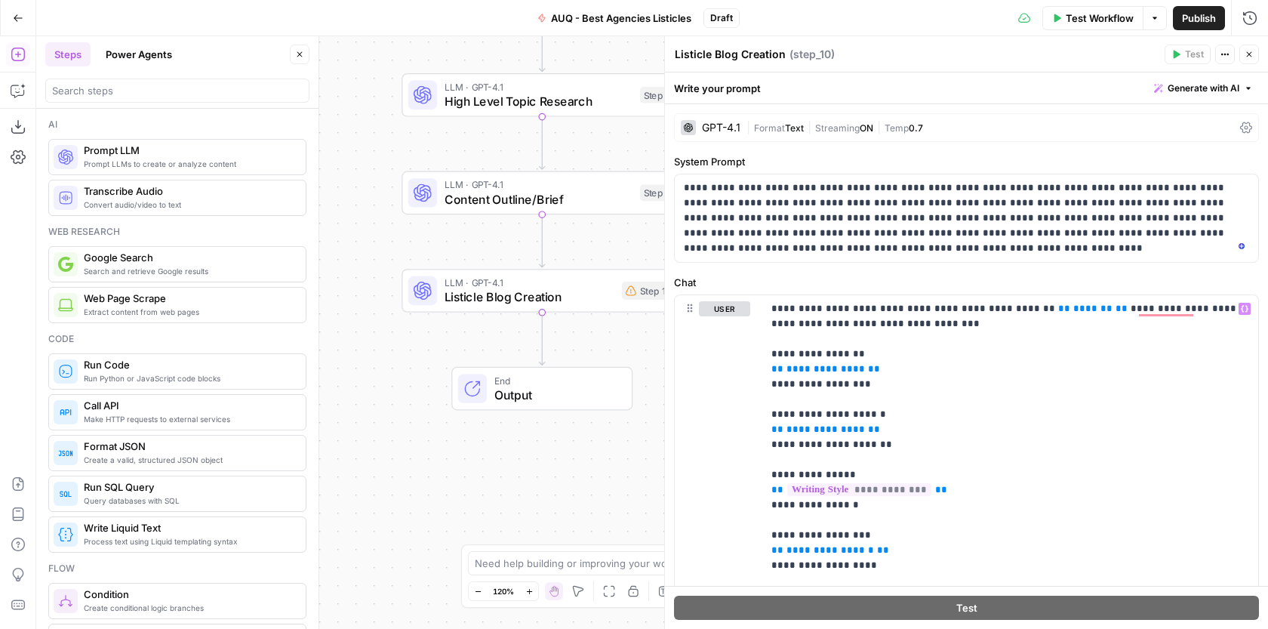
drag, startPoint x: 537, startPoint y: 264, endPoint x: 328, endPoint y: 290, distance: 210.6
click at [329, 290] on div "Workflow Set Inputs Inputs Google Search Google Search Step 1 LLM · GPT-4.1 Dee…" at bounding box center [651, 332] width 1231 height 592
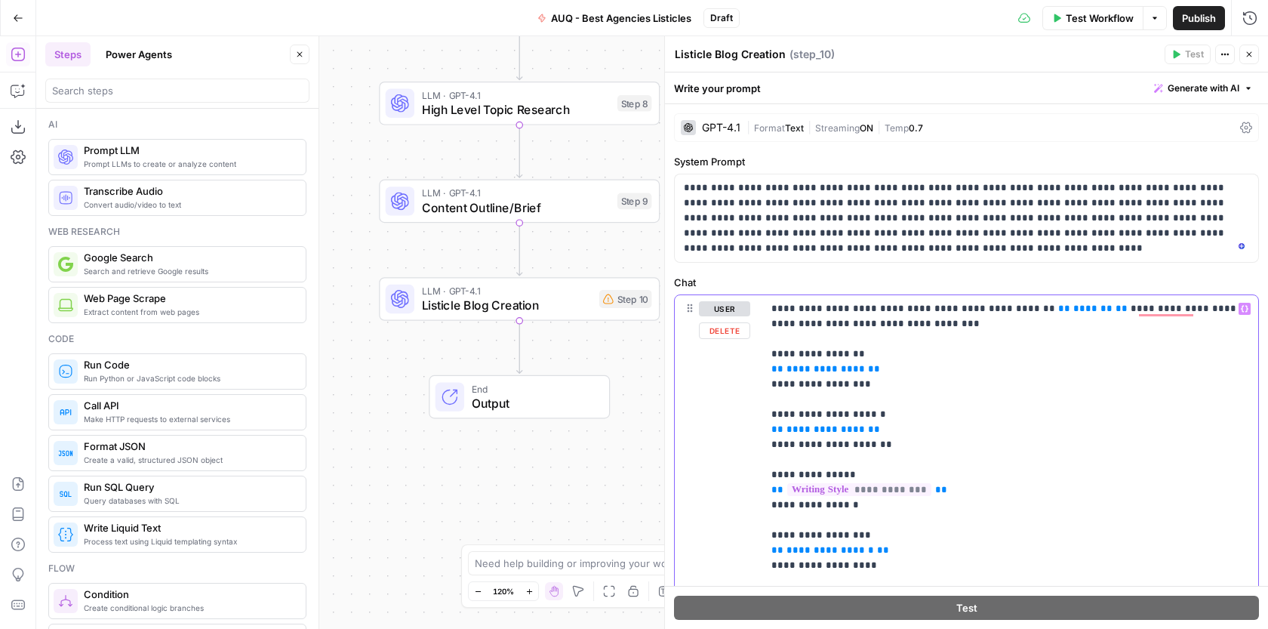
drag, startPoint x: 866, startPoint y: 368, endPoint x: 727, endPoint y: 373, distance: 139.7
click at [728, 373] on div "**********" at bounding box center [966, 620] width 583 height 650
click at [1244, 309] on icon "button" at bounding box center [1244, 309] width 8 height 8
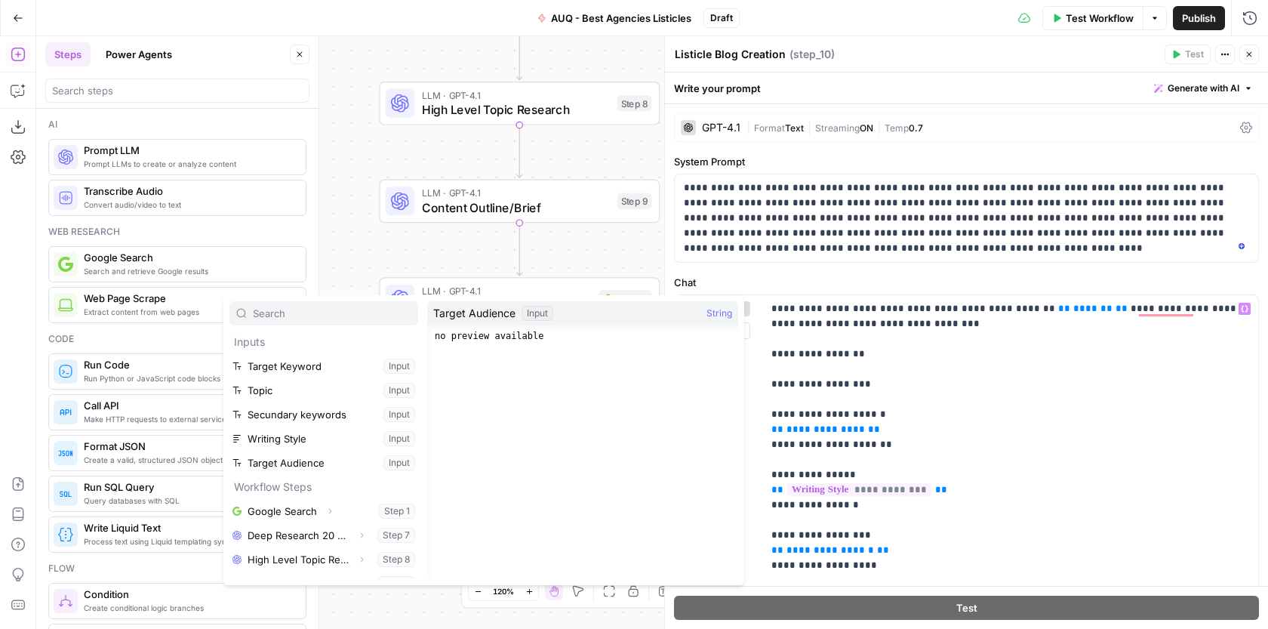
scroll to position [17, 0]
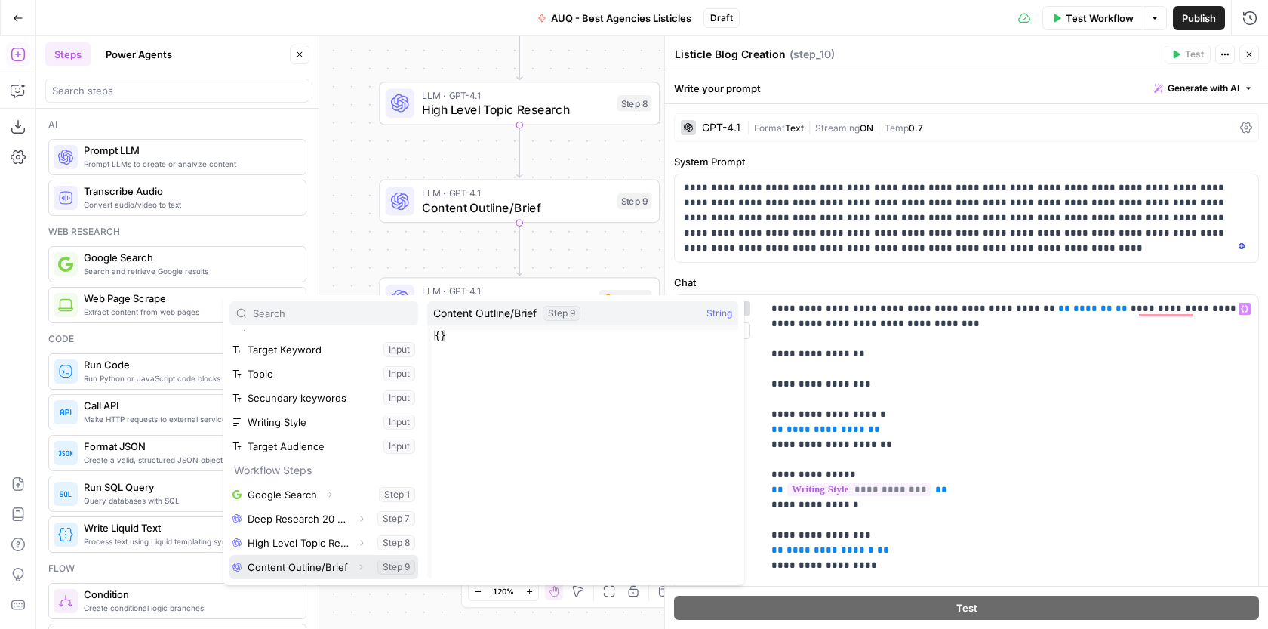
click at [324, 567] on button "Select variable Content Outline/Brief" at bounding box center [323, 567] width 189 height 24
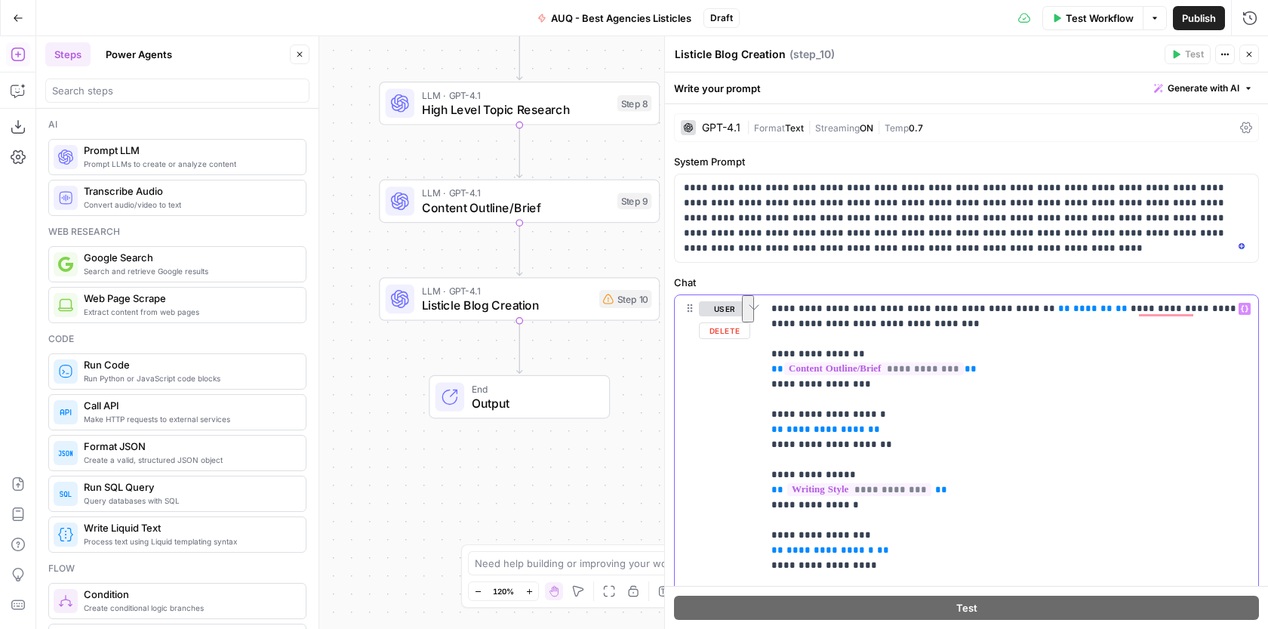
click at [763, 414] on div "**********" at bounding box center [966, 350] width 603 height 556
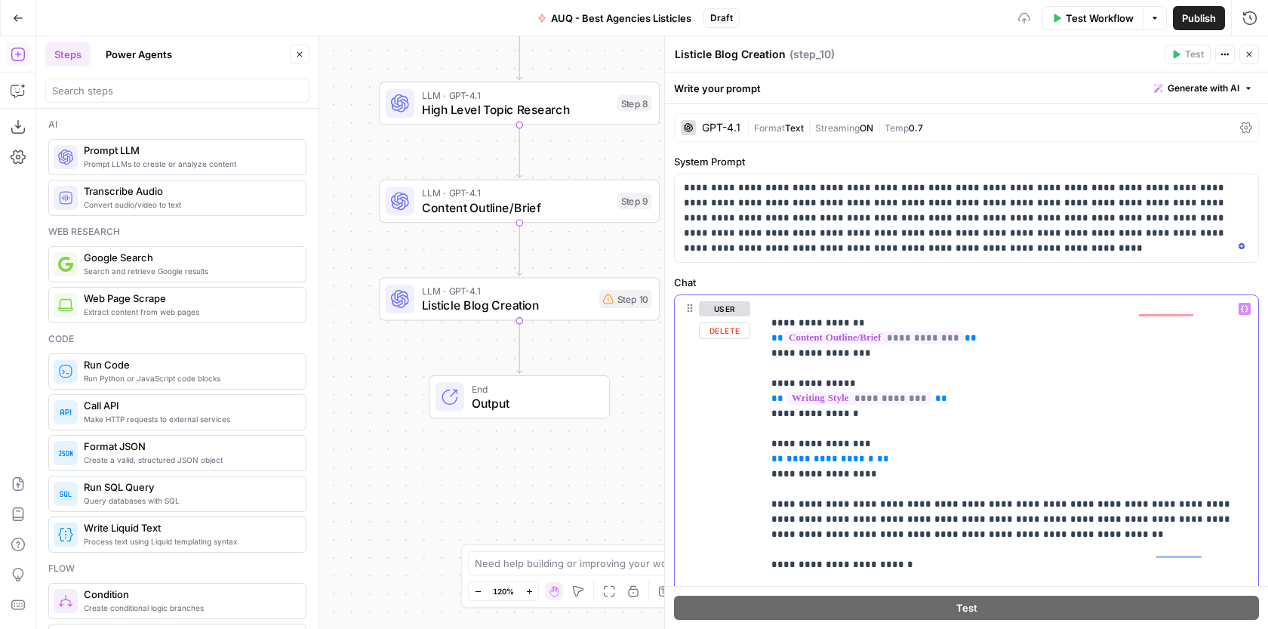
scroll to position [31, 0]
drag, startPoint x: 878, startPoint y: 457, endPoint x: 702, endPoint y: 457, distance: 175.1
click at [703, 457] on div "**********" at bounding box center [966, 620] width 583 height 650
click at [1243, 309] on icon "button" at bounding box center [1244, 309] width 8 height 8
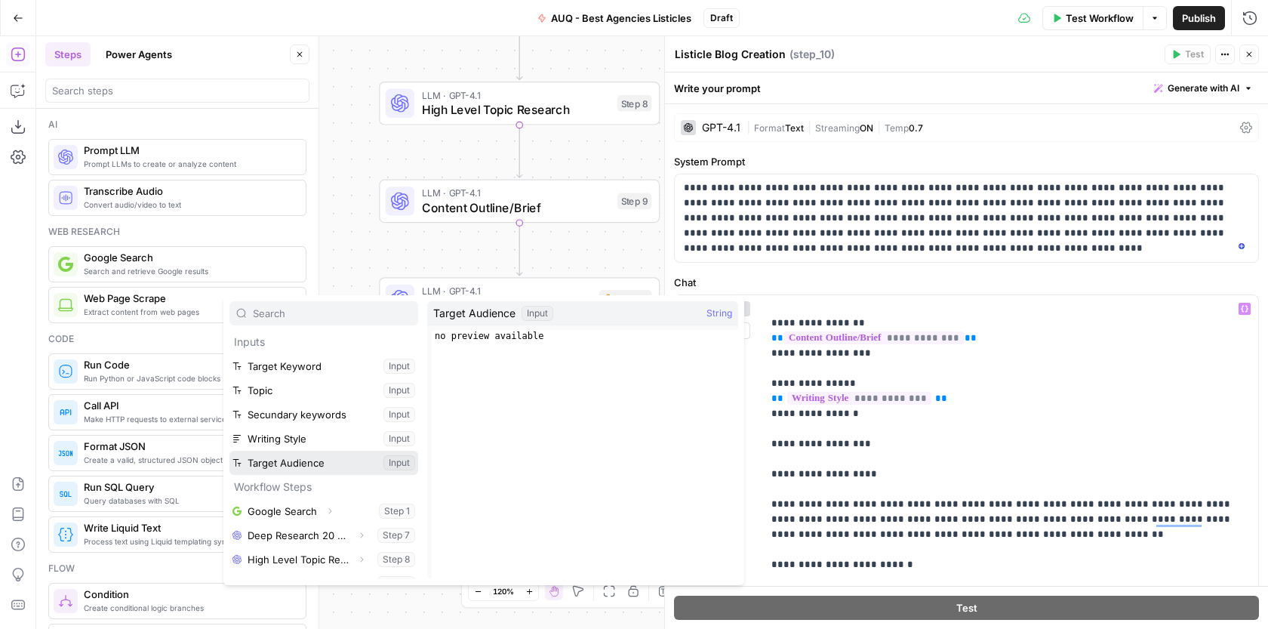
click at [333, 461] on button "Select variable Target Audience" at bounding box center [323, 462] width 189 height 24
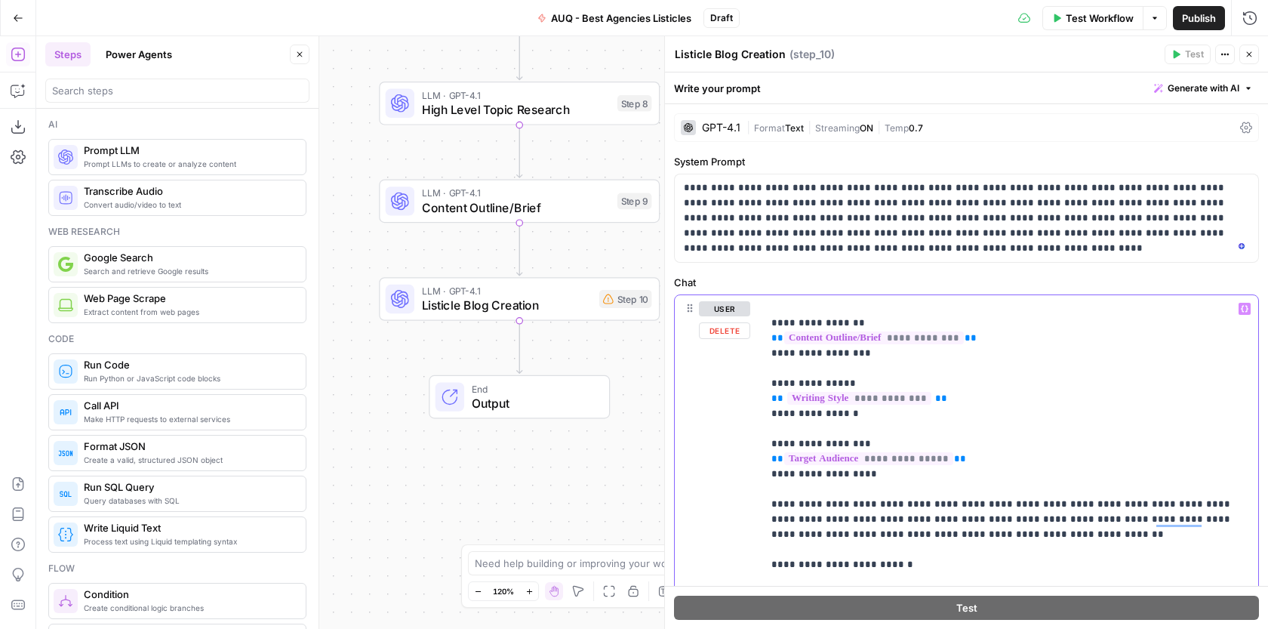
click at [862, 475] on p "**********" at bounding box center [1010, 587] width 478 height 634
click at [865, 475] on p "**********" at bounding box center [1010, 587] width 478 height 634
click at [859, 441] on p "**********" at bounding box center [1010, 587] width 478 height 634
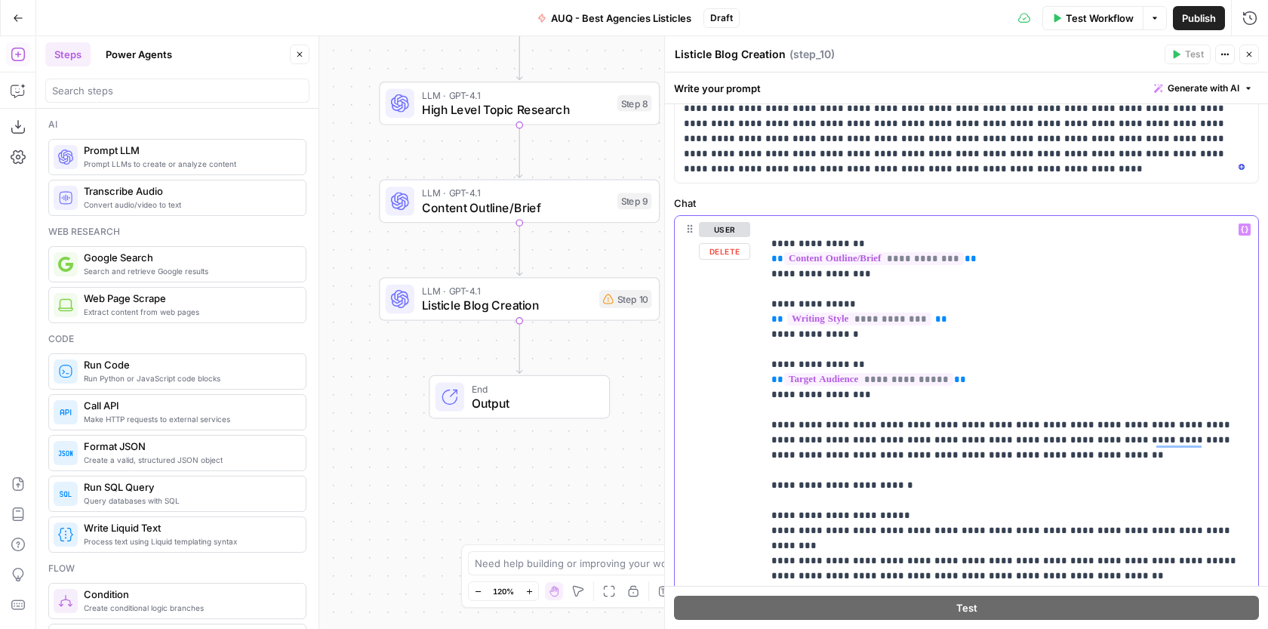
scroll to position [90, 0]
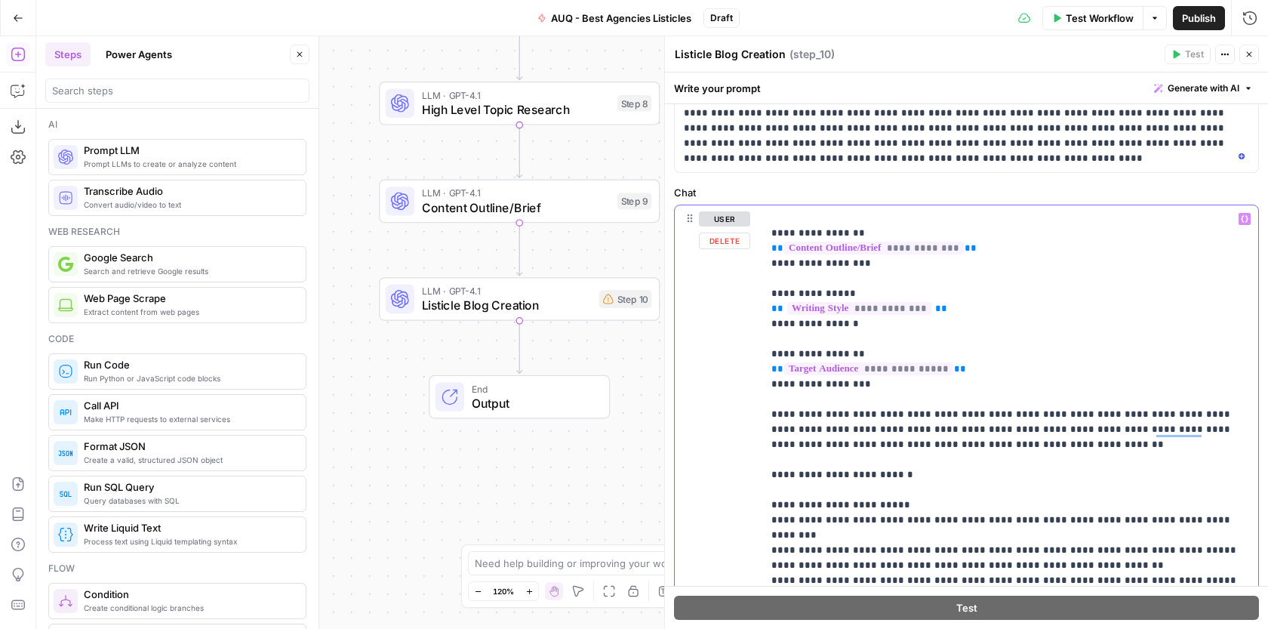
drag, startPoint x: 1002, startPoint y: 428, endPoint x: 863, endPoint y: 423, distance: 138.9
click at [863, 423] on p "**********" at bounding box center [1010, 497] width 478 height 634
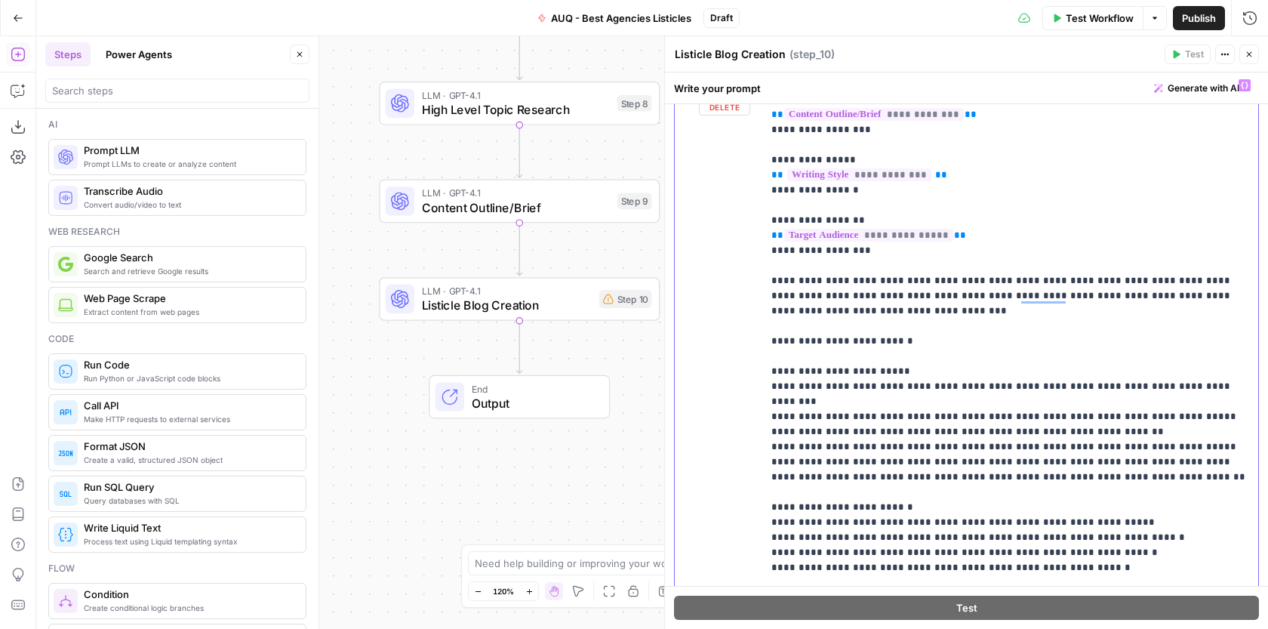
scroll to position [226, 0]
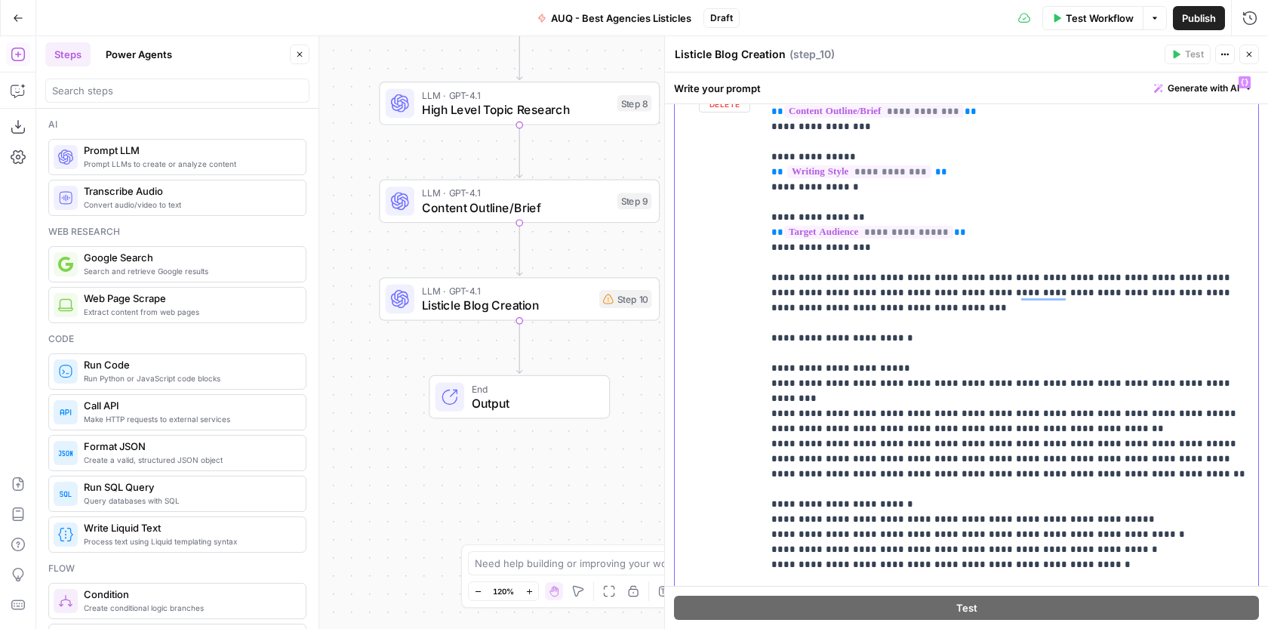
click at [971, 398] on p "**********" at bounding box center [1010, 361] width 478 height 634
drag, startPoint x: 1187, startPoint y: 398, endPoint x: 742, endPoint y: 392, distance: 444.5
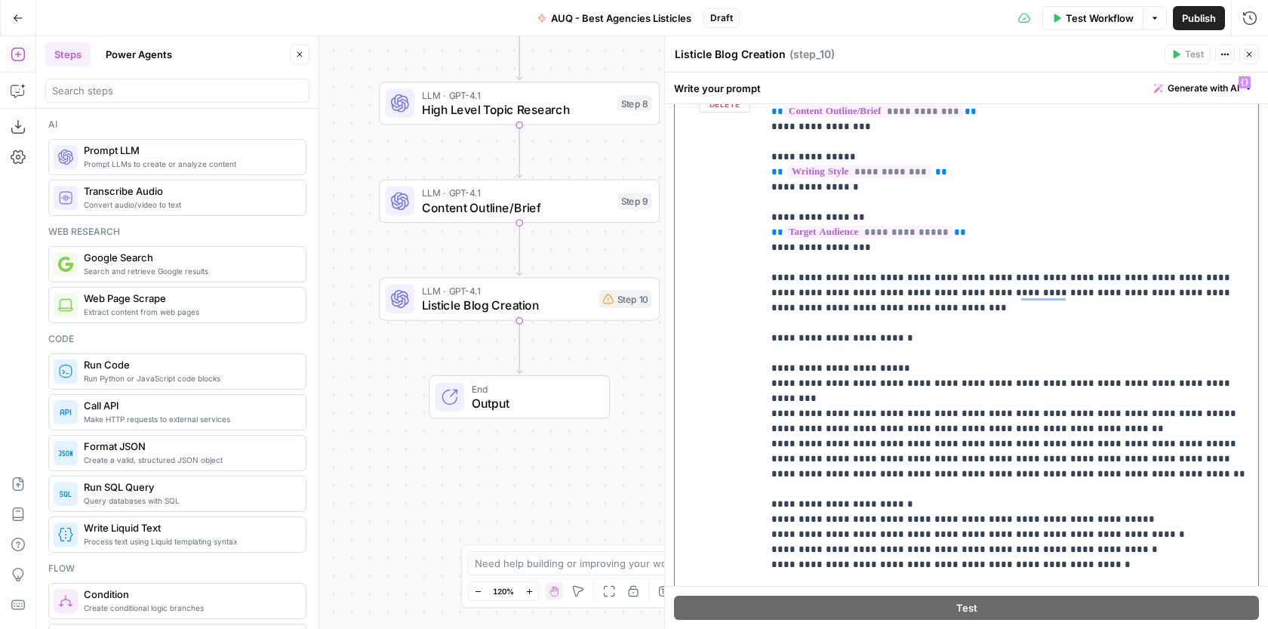
click at [743, 393] on div "**********" at bounding box center [966, 394] width 583 height 650
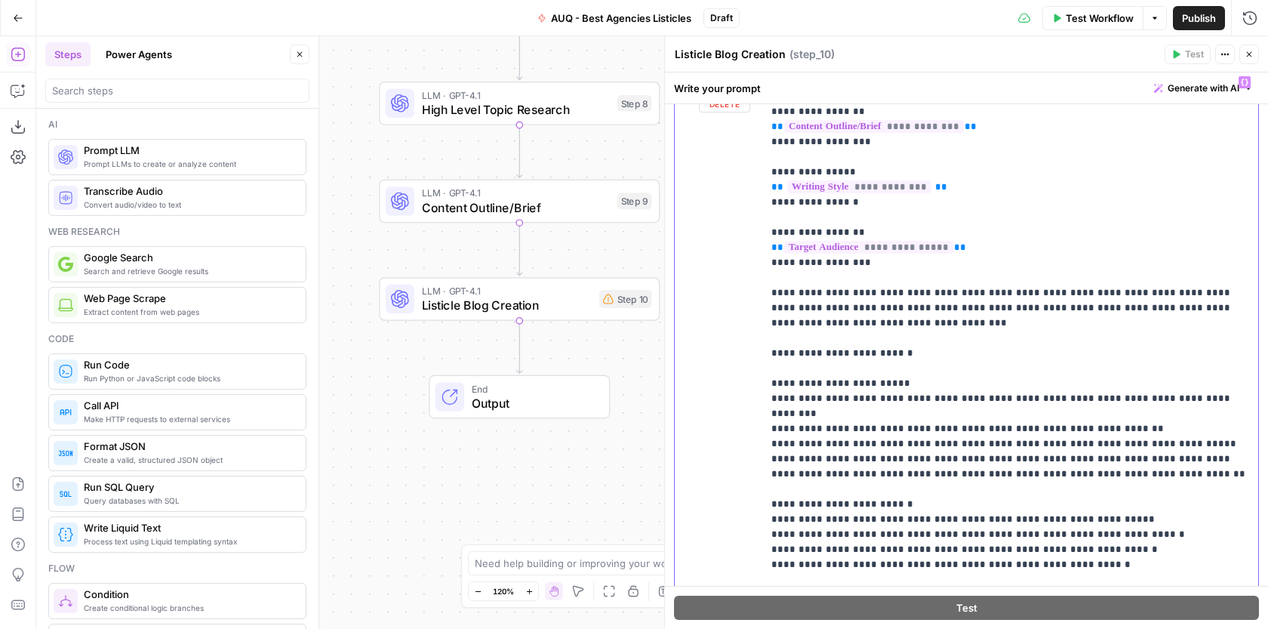
drag, startPoint x: 1102, startPoint y: 414, endPoint x: 769, endPoint y: 407, distance: 333.6
click at [769, 407] on div "**********" at bounding box center [1010, 376] width 496 height 615
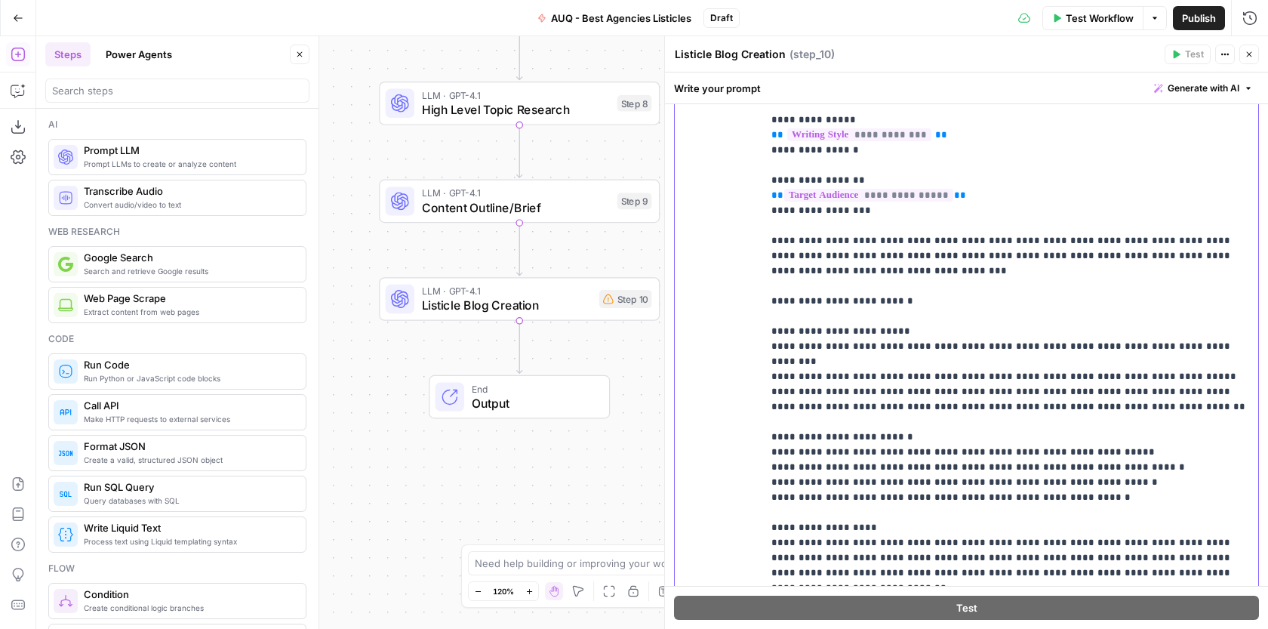
scroll to position [309, 0]
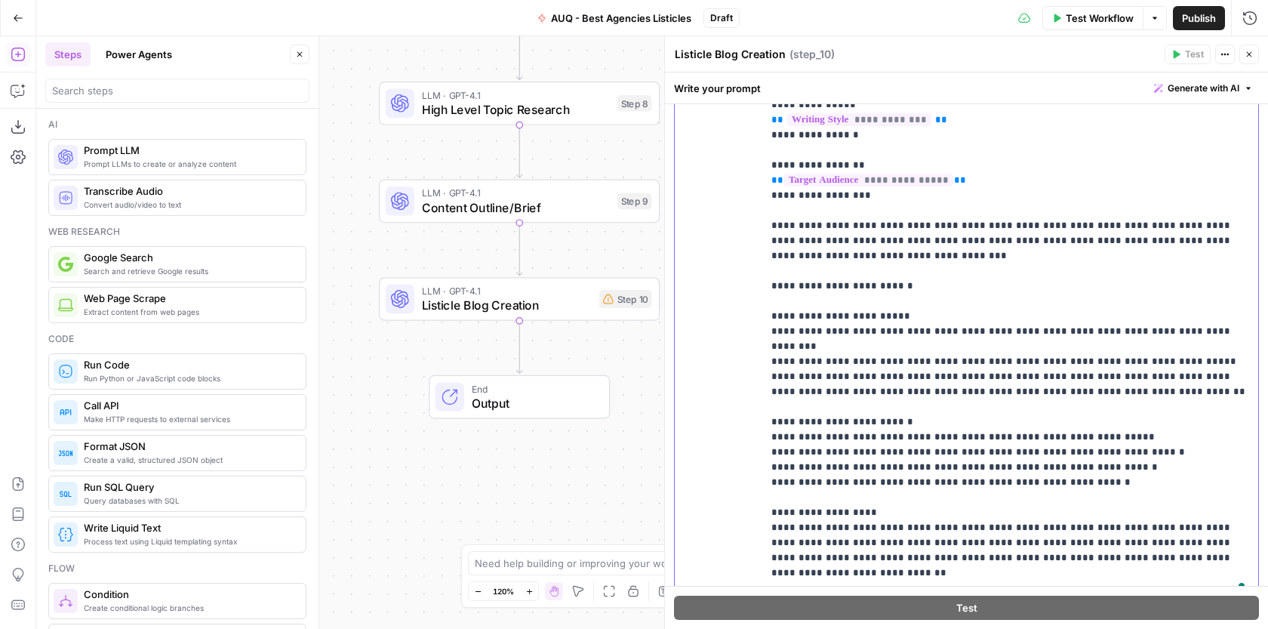
click at [1122, 435] on p "**********" at bounding box center [1010, 294] width 478 height 604
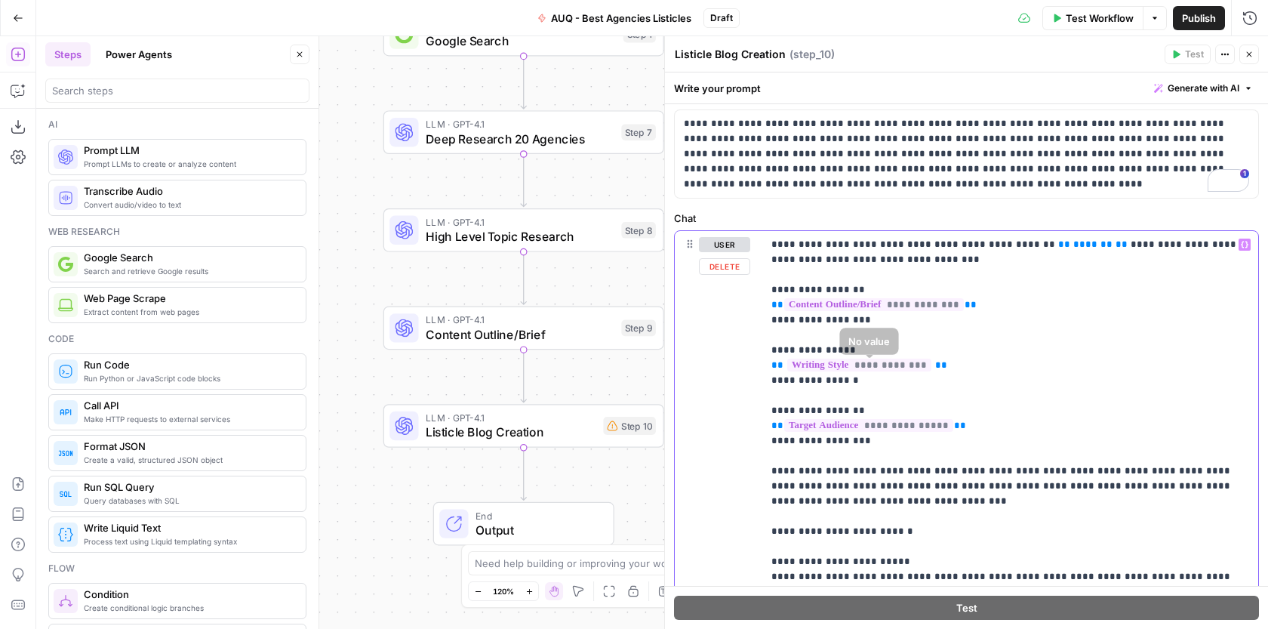
scroll to position [0, 0]
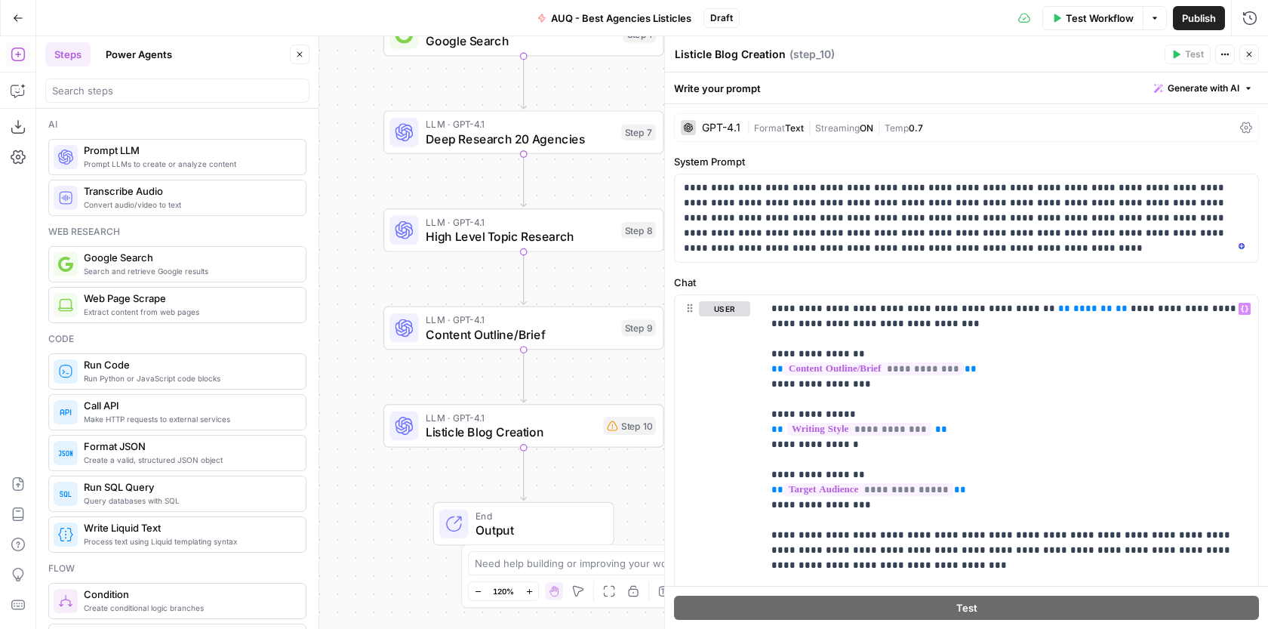
click at [1250, 126] on icon at bounding box center [1246, 127] width 12 height 11
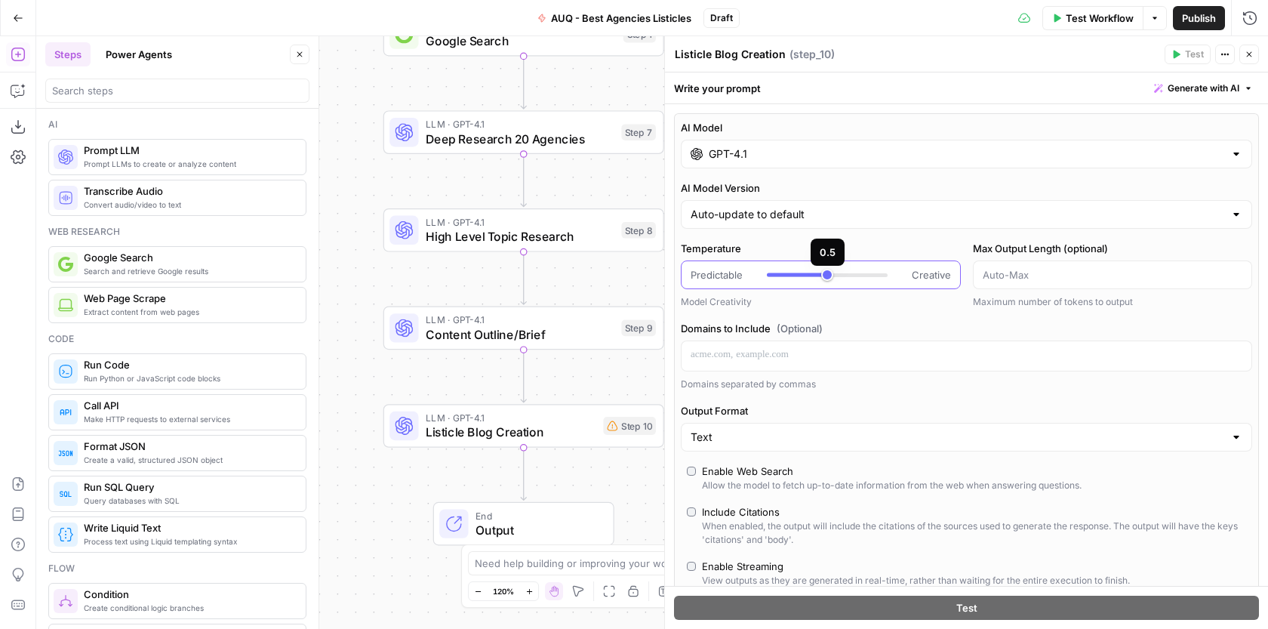
type input "***"
drag, startPoint x: 854, startPoint y: 273, endPoint x: 815, endPoint y: 282, distance: 40.3
click at [815, 283] on div "Predictable Creative" at bounding box center [821, 274] width 280 height 29
click at [1247, 57] on icon "button" at bounding box center [1248, 54] width 9 height 9
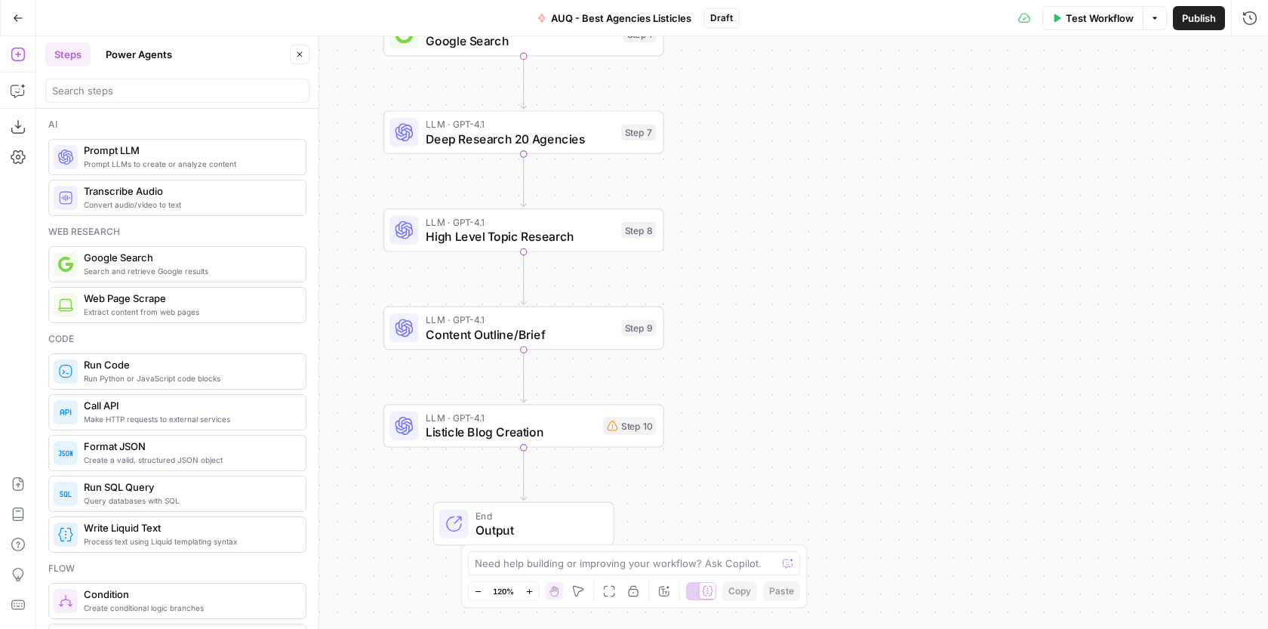
click at [566, 428] on span "Listicle Blog Creation" at bounding box center [511, 432] width 171 height 18
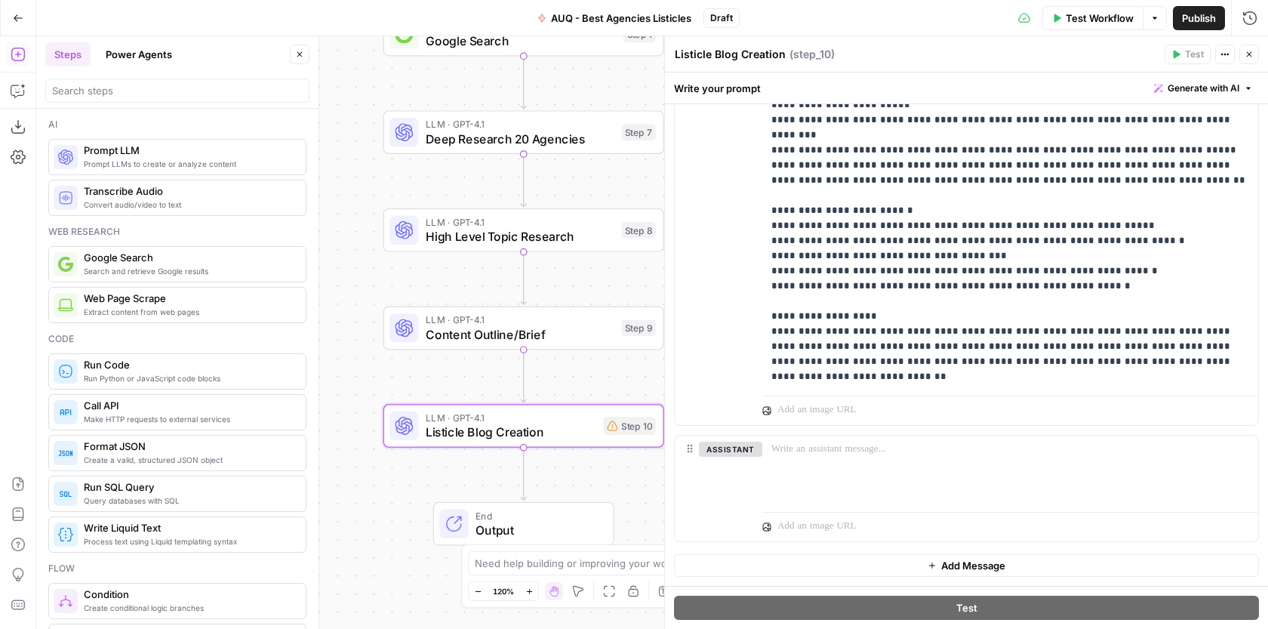
scroll to position [520, 0]
click at [624, 425] on div "Step 10" at bounding box center [629, 426] width 53 height 18
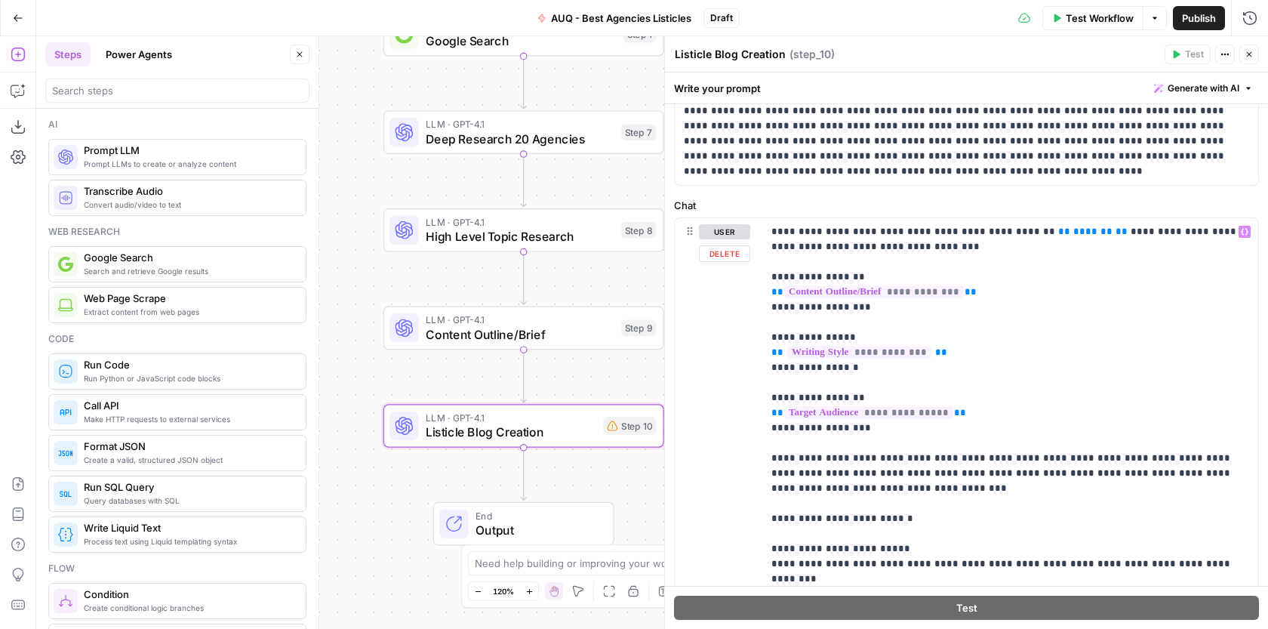
scroll to position [0, 0]
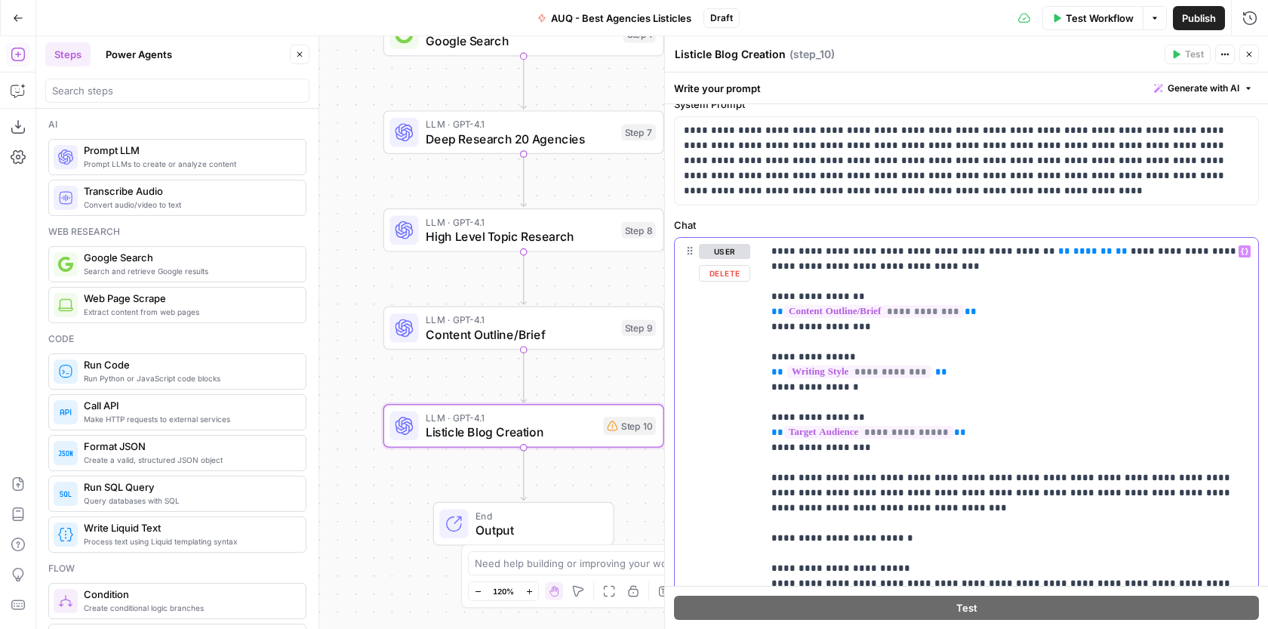
drag, startPoint x: 1080, startPoint y: 249, endPoint x: 1034, endPoint y: 249, distance: 45.3
click at [1035, 249] on p "**********" at bounding box center [1010, 553] width 478 height 619
click at [1245, 249] on icon "button" at bounding box center [1244, 251] width 8 height 8
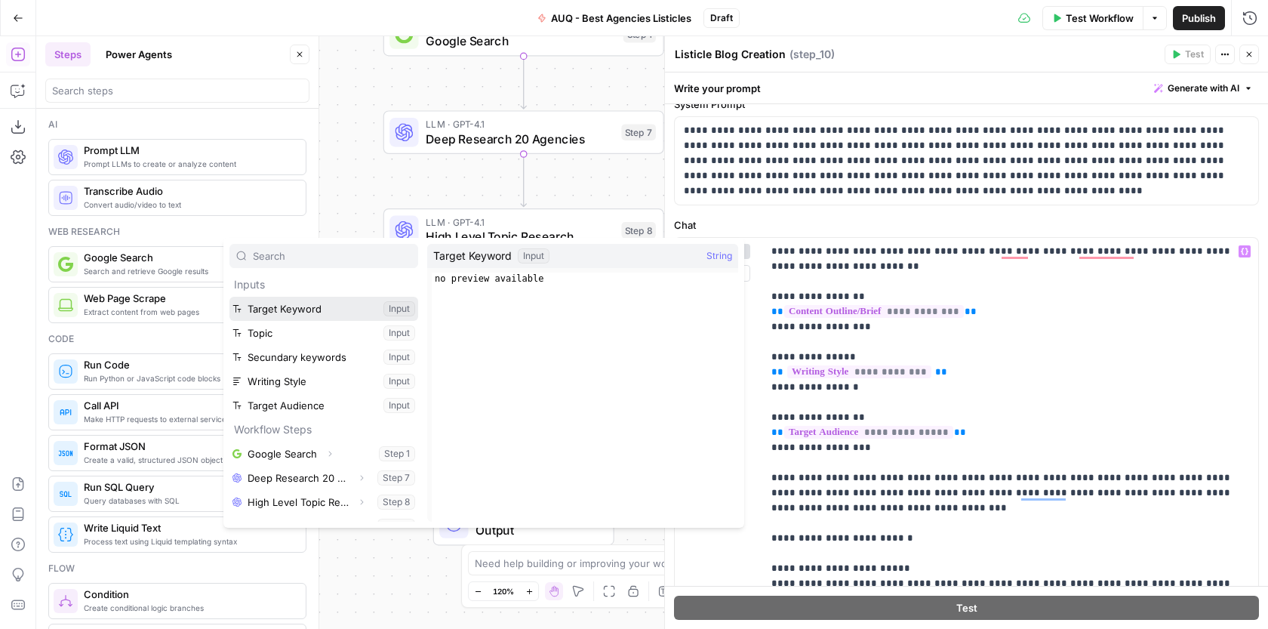
click at [318, 308] on button "Select variable Target Keyword" at bounding box center [323, 309] width 189 height 24
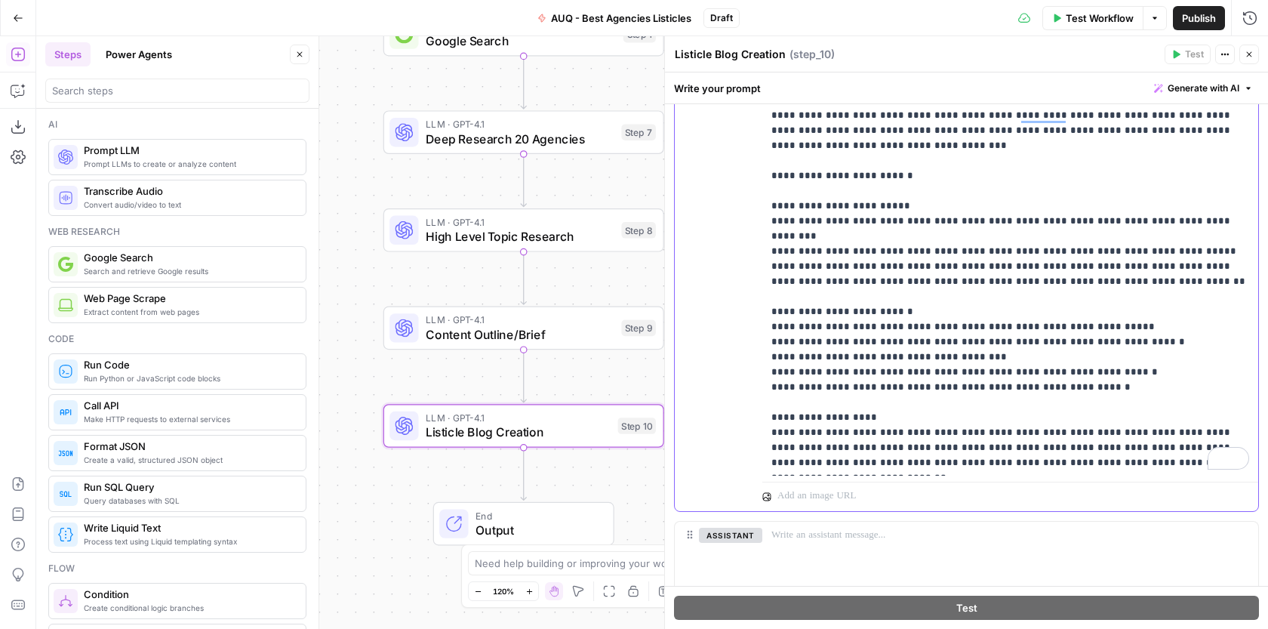
scroll to position [16, 0]
click at [1250, 62] on button "Close" at bounding box center [1249, 55] width 20 height 20
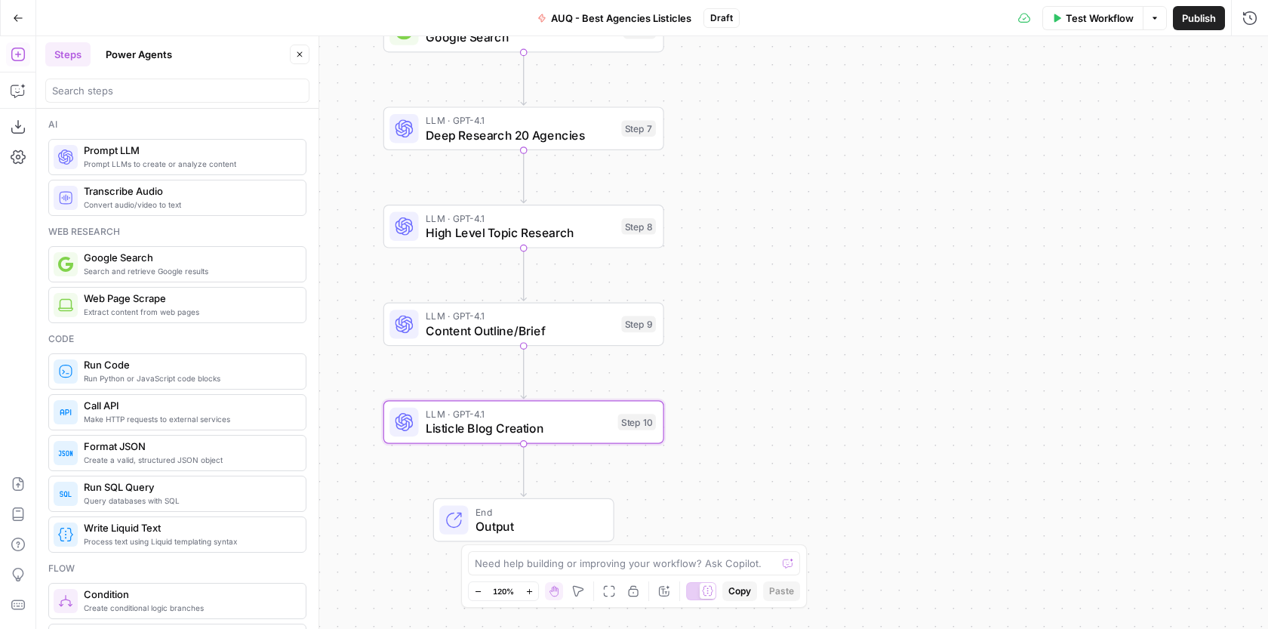
drag, startPoint x: 346, startPoint y: 213, endPoint x: 342, endPoint y: 118, distance: 94.4
click at [342, 119] on div "Workflow Set Inputs Inputs Google Search Google Search Step 1 LLM · GPT-4.1 Dee…" at bounding box center [651, 332] width 1231 height 592
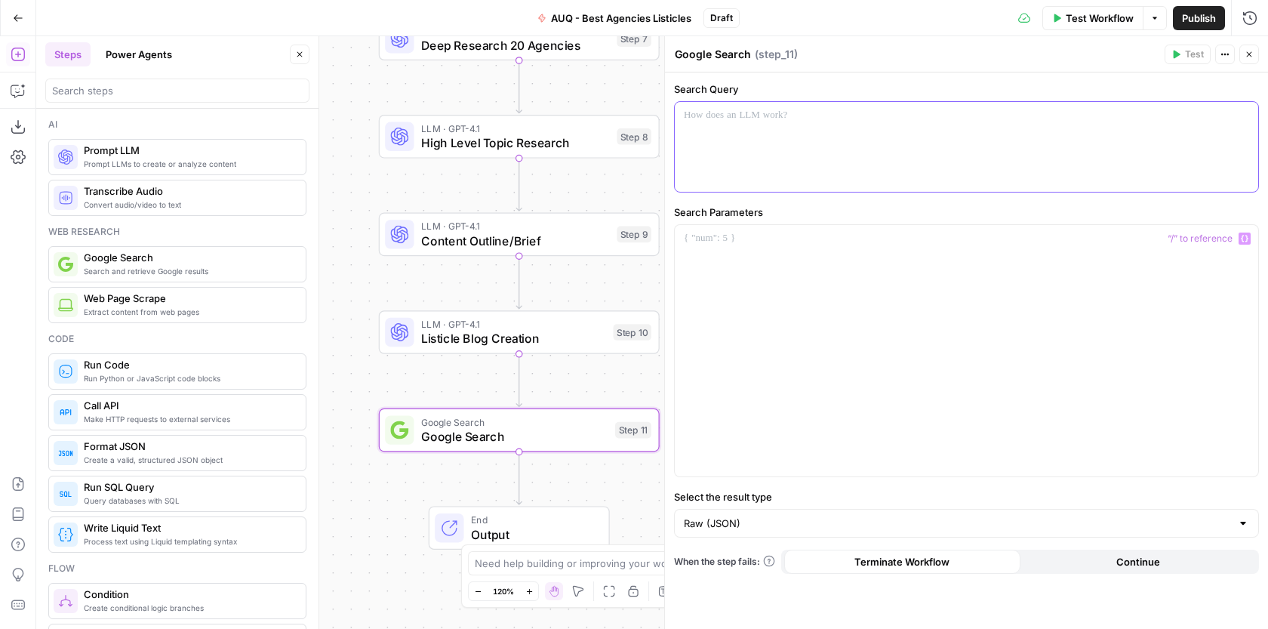
click at [736, 145] on div at bounding box center [966, 147] width 583 height 90
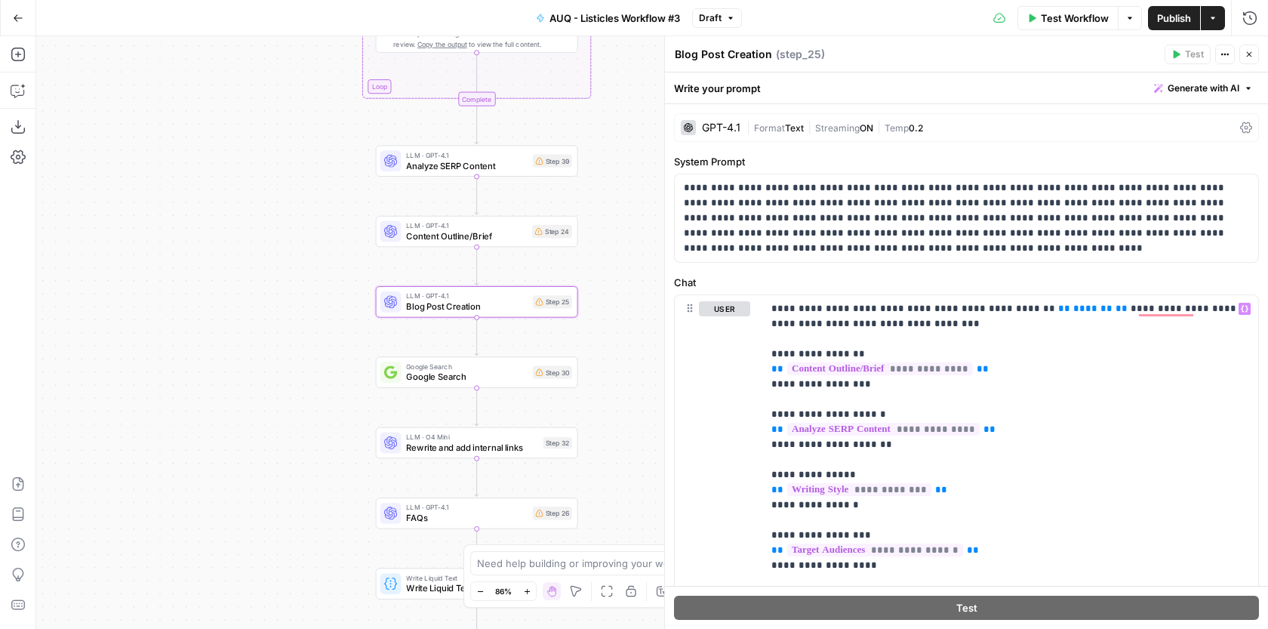
scroll to position [91, 0]
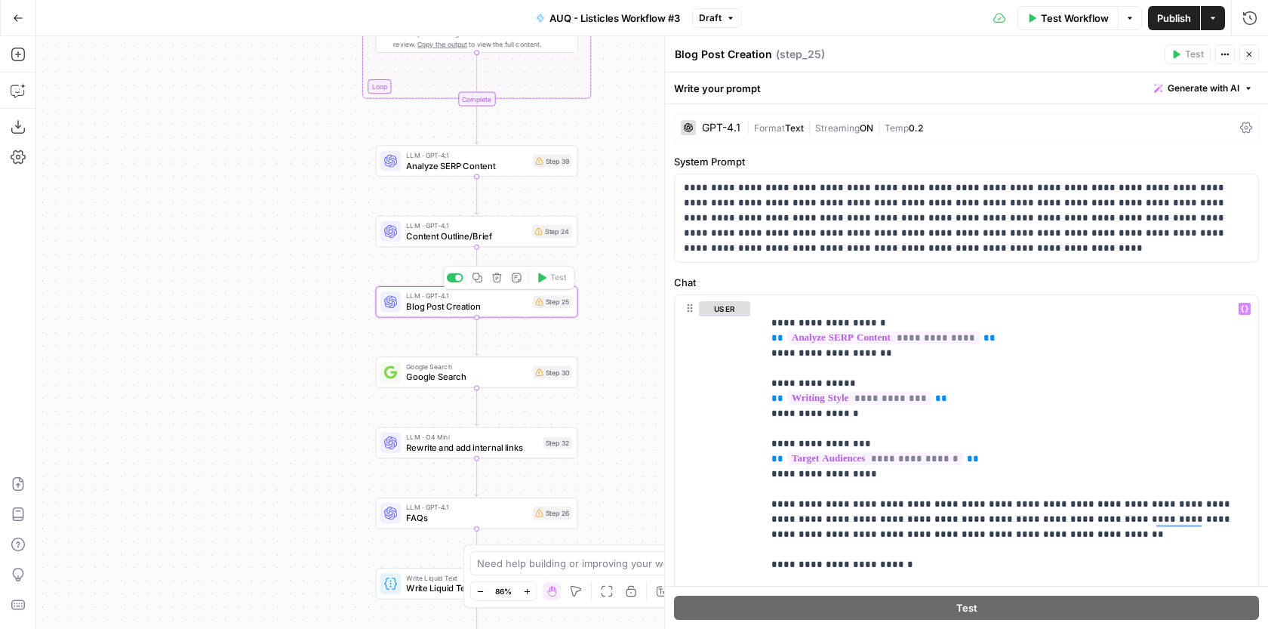
click at [508, 313] on div "LLM · GPT-4.1 Blog Post Creation Step 25 Copy step Delete step Add Note Test" at bounding box center [477, 301] width 202 height 31
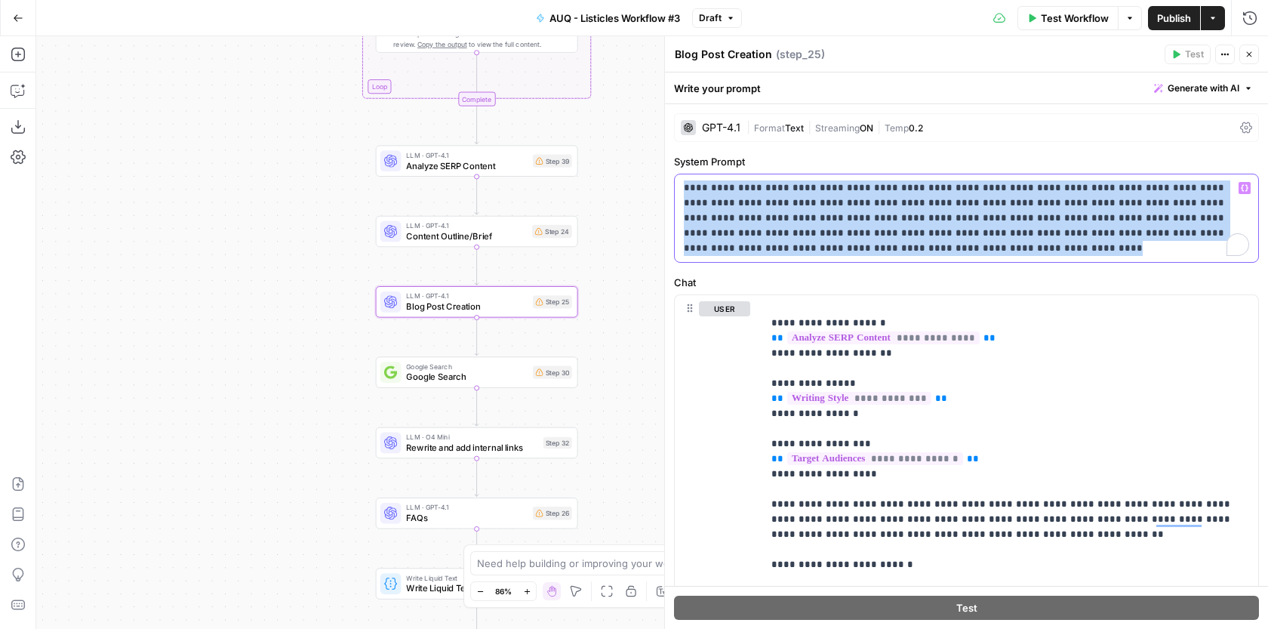
drag, startPoint x: 709, startPoint y: 229, endPoint x: 666, endPoint y: 157, distance: 83.2
click at [666, 156] on div "**********" at bounding box center [966, 332] width 604 height 592
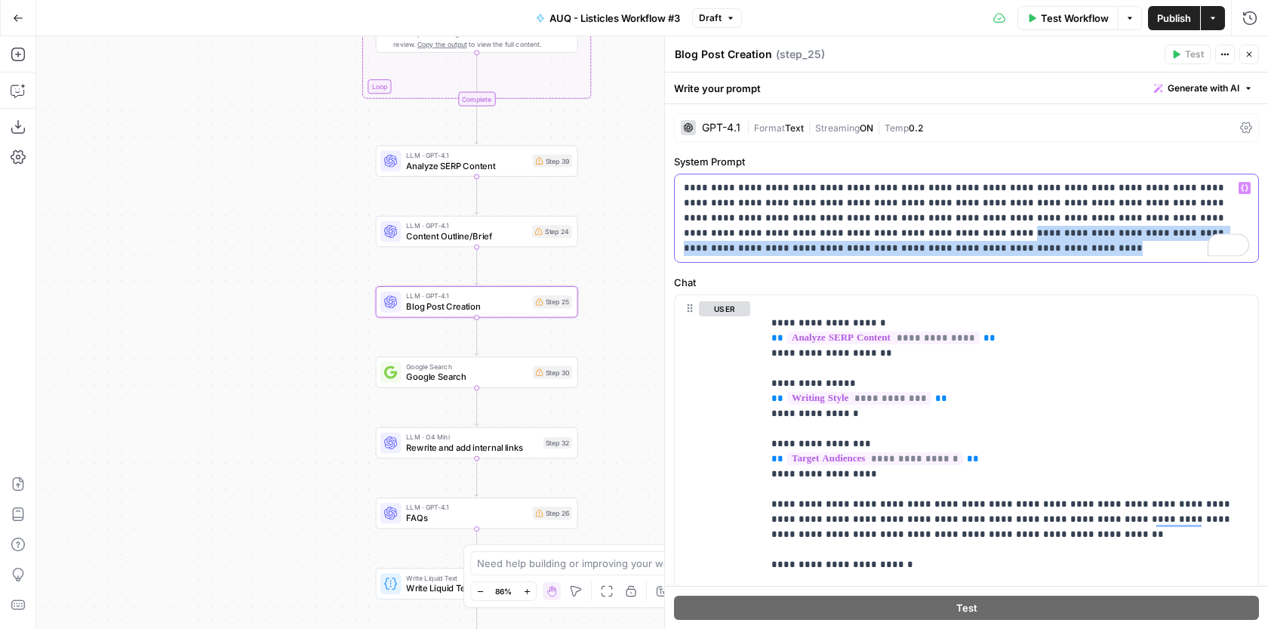
copy p "**********"
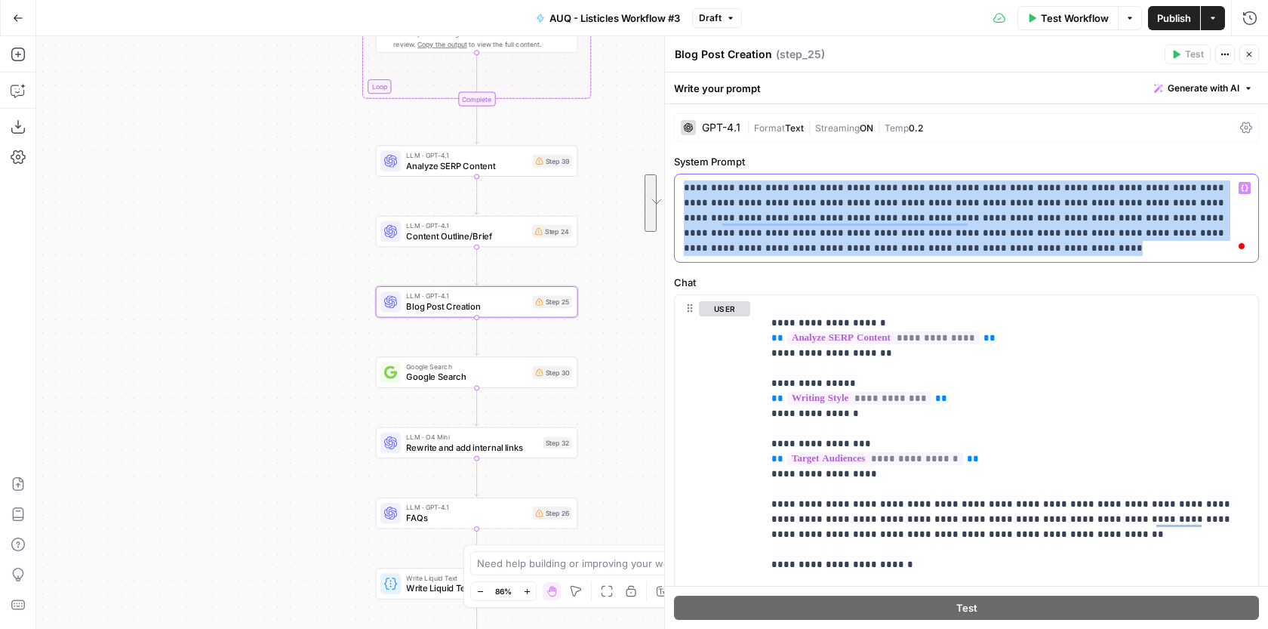
drag, startPoint x: 738, startPoint y: 250, endPoint x: 669, endPoint y: 188, distance: 92.4
click at [669, 188] on div "**********" at bounding box center [966, 332] width 604 height 592
copy p "**********"
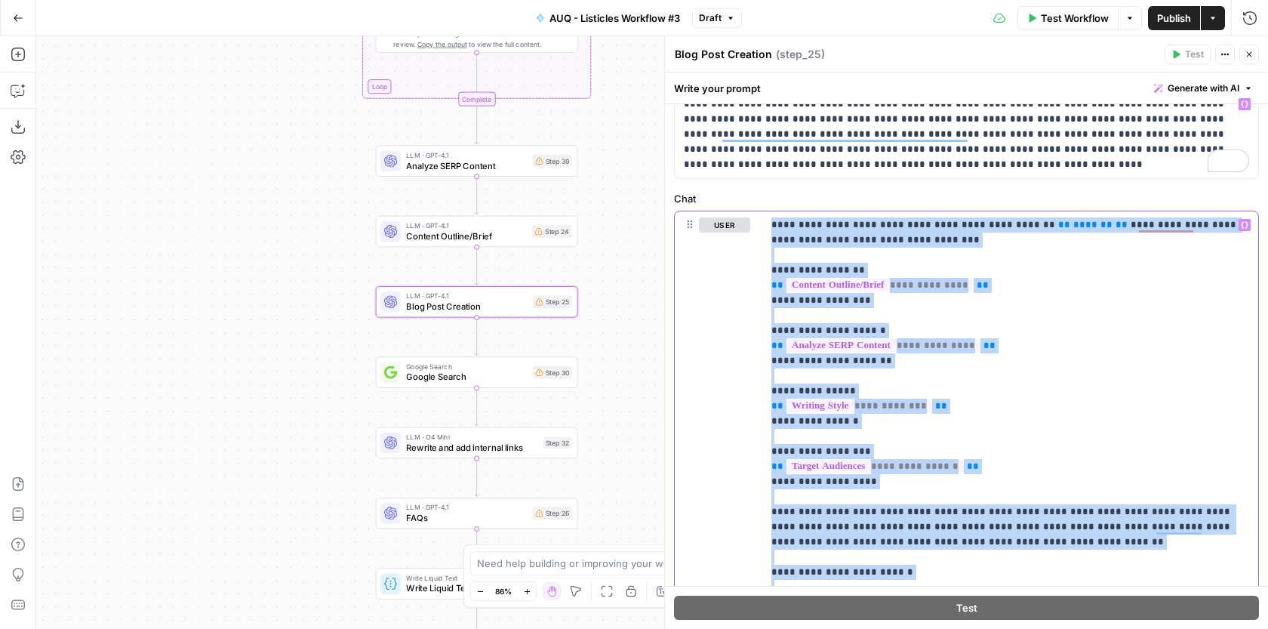
scroll to position [0, 0]
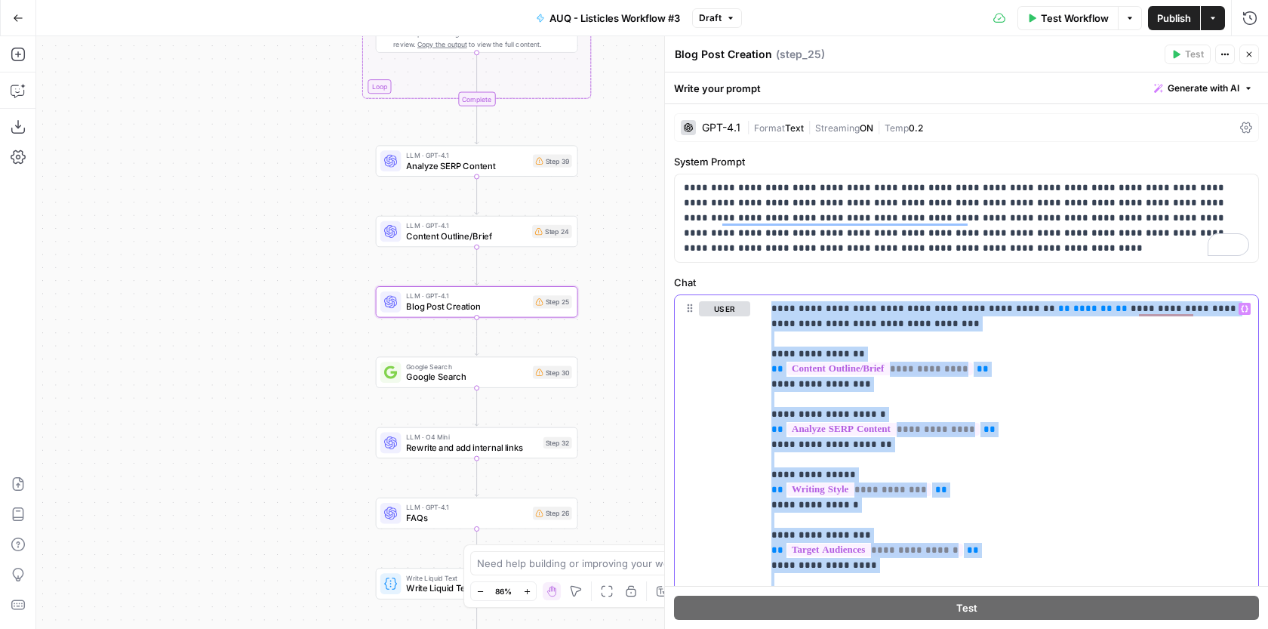
drag, startPoint x: 1059, startPoint y: 491, endPoint x: 765, endPoint y: 277, distance: 363.4
click at [765, 277] on div "**********" at bounding box center [966, 611] width 585 height 672
copy p "**********"
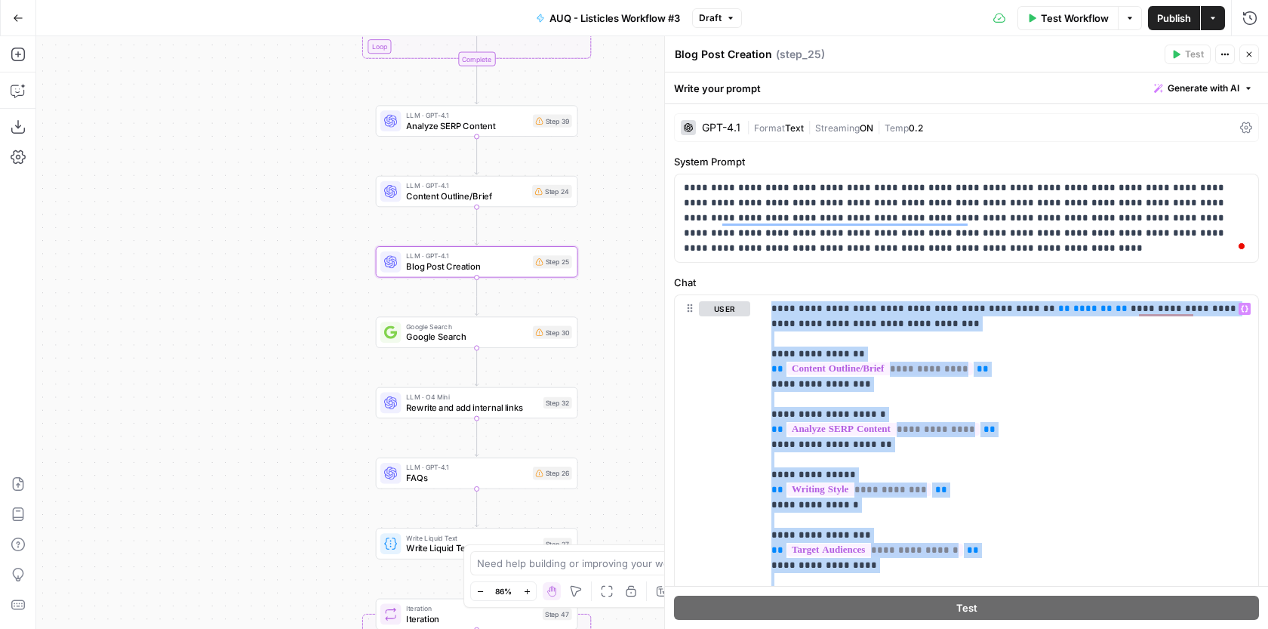
drag, startPoint x: 632, startPoint y: 317, endPoint x: 632, endPoint y: 277, distance: 40.0
click at [632, 277] on div "**********" at bounding box center [651, 332] width 1231 height 592
click at [493, 342] on span "Google Search" at bounding box center [466, 336] width 121 height 13
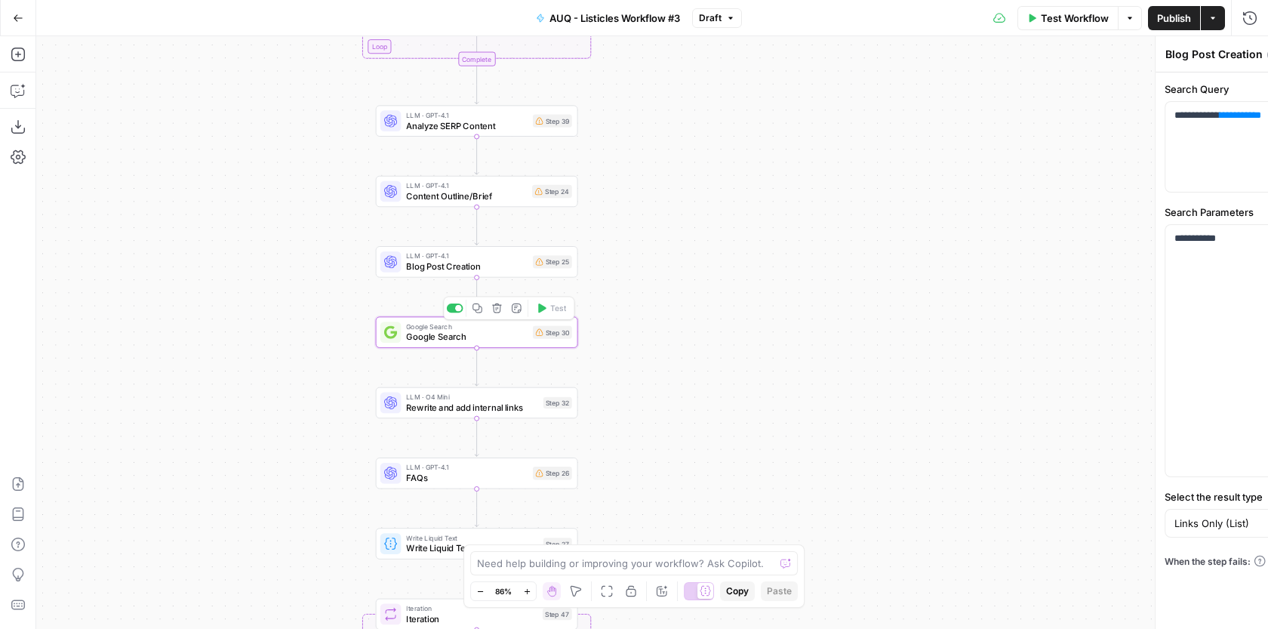
type textarea "Google Search"
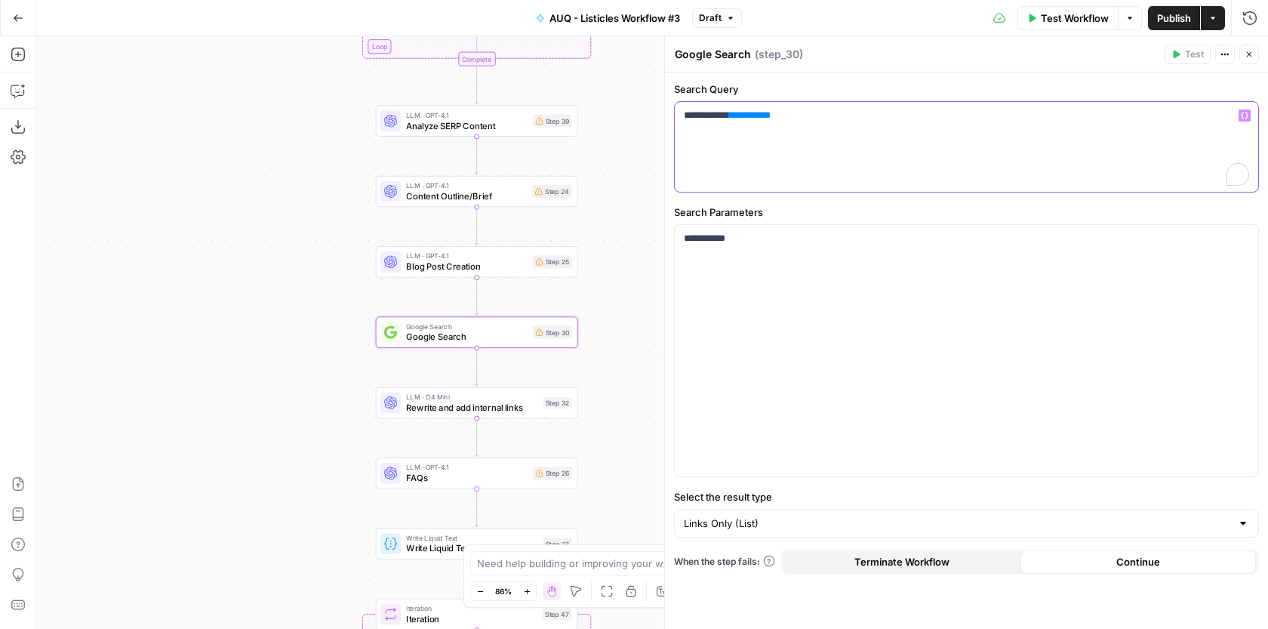
drag, startPoint x: 695, startPoint y: 115, endPoint x: 605, endPoint y: 113, distance: 89.8
click at [605, 113] on body "AUQ New Home Browse Insights Opportunities Your Data Recent Grids Cloud Campaig…" at bounding box center [634, 314] width 1268 height 629
click at [813, 164] on div "**********" at bounding box center [966, 147] width 583 height 90
drag, startPoint x: 730, startPoint y: 114, endPoint x: 659, endPoint y: 116, distance: 70.2
click at [664, 116] on div "**********" at bounding box center [966, 332] width 604 height 592
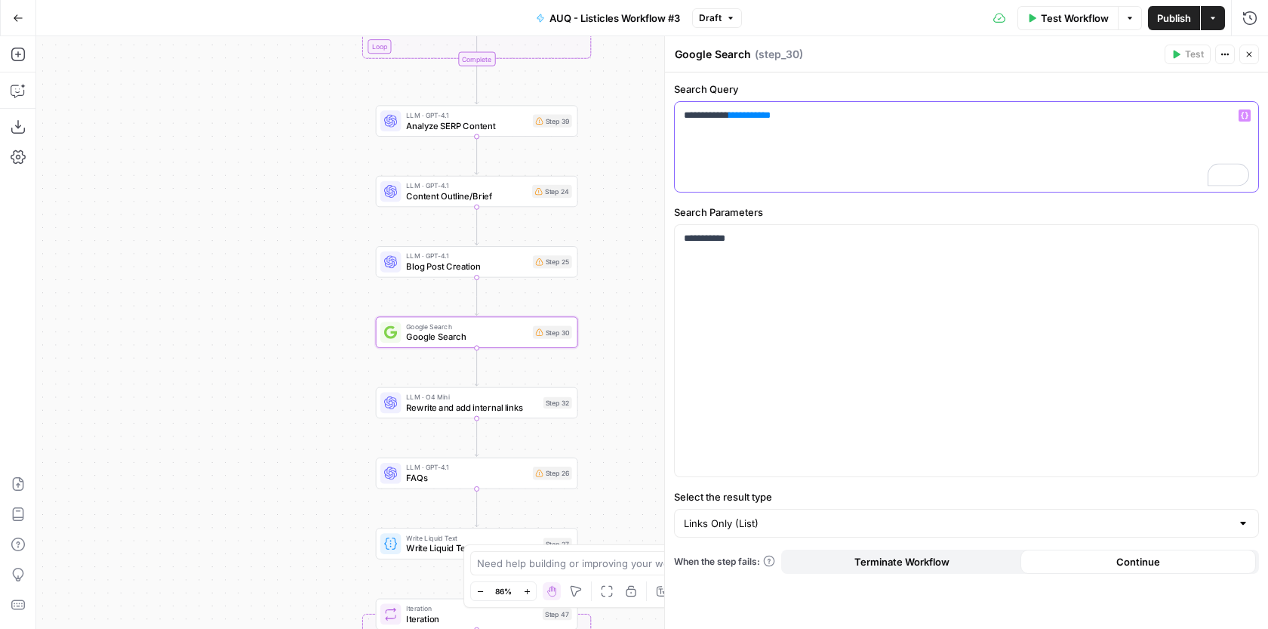
copy p "**********"
drag, startPoint x: 757, startPoint y: 249, endPoint x: 638, endPoint y: 239, distance: 119.6
click at [638, 240] on body "AUQ New Home Browse Insights Opportunities Your Data Recent Grids Cloud Campaig…" at bounding box center [634, 314] width 1268 height 629
drag, startPoint x: 785, startPoint y: 249, endPoint x: 669, endPoint y: 242, distance: 115.6
click at [669, 243] on div "**********" at bounding box center [966, 332] width 604 height 592
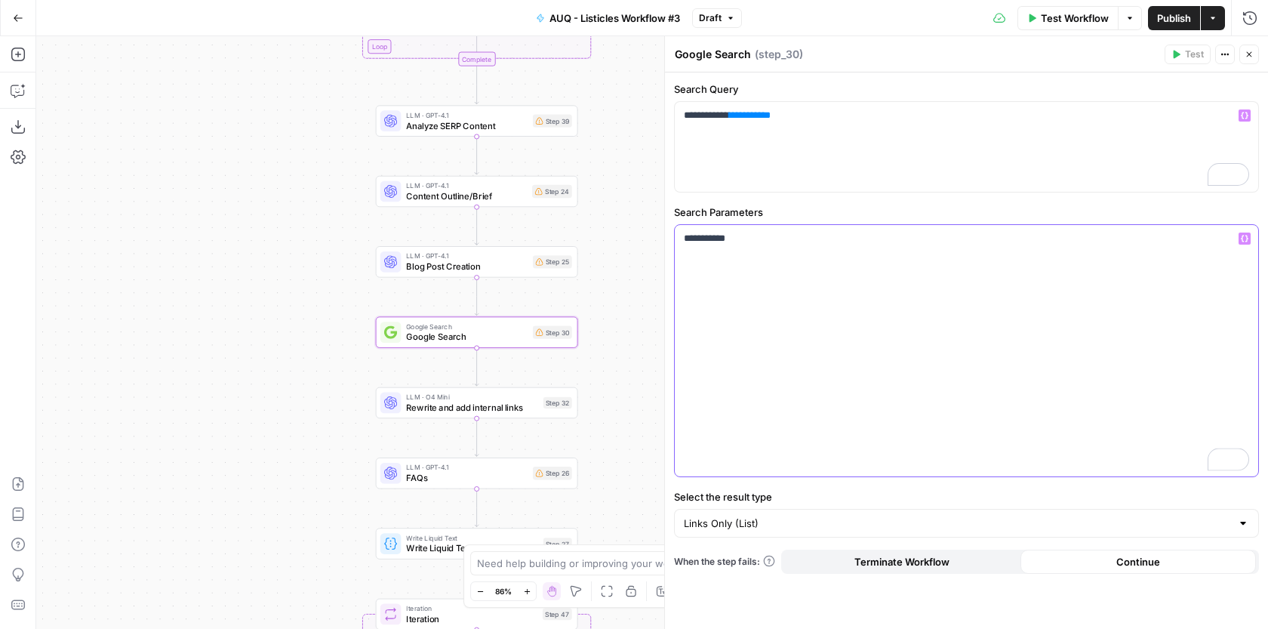
copy p "**********"
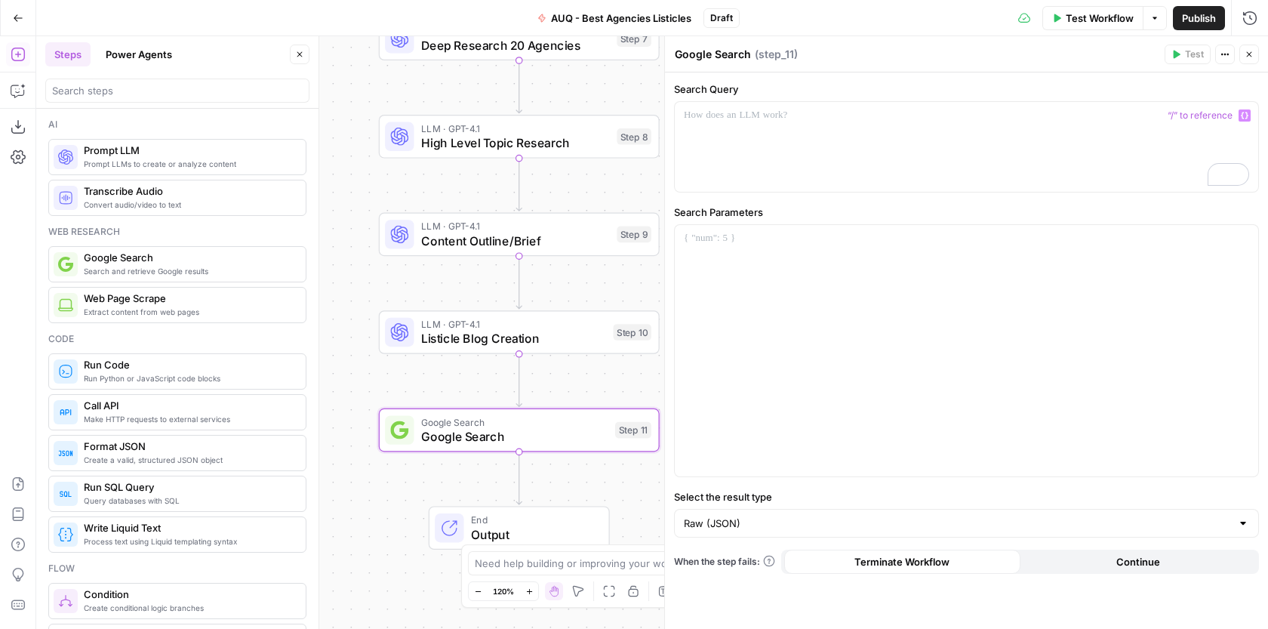
click at [706, 60] on textarea "Google Search" at bounding box center [713, 54] width 76 height 15
click at [712, 60] on textarea "Google Search" at bounding box center [713, 54] width 76 height 15
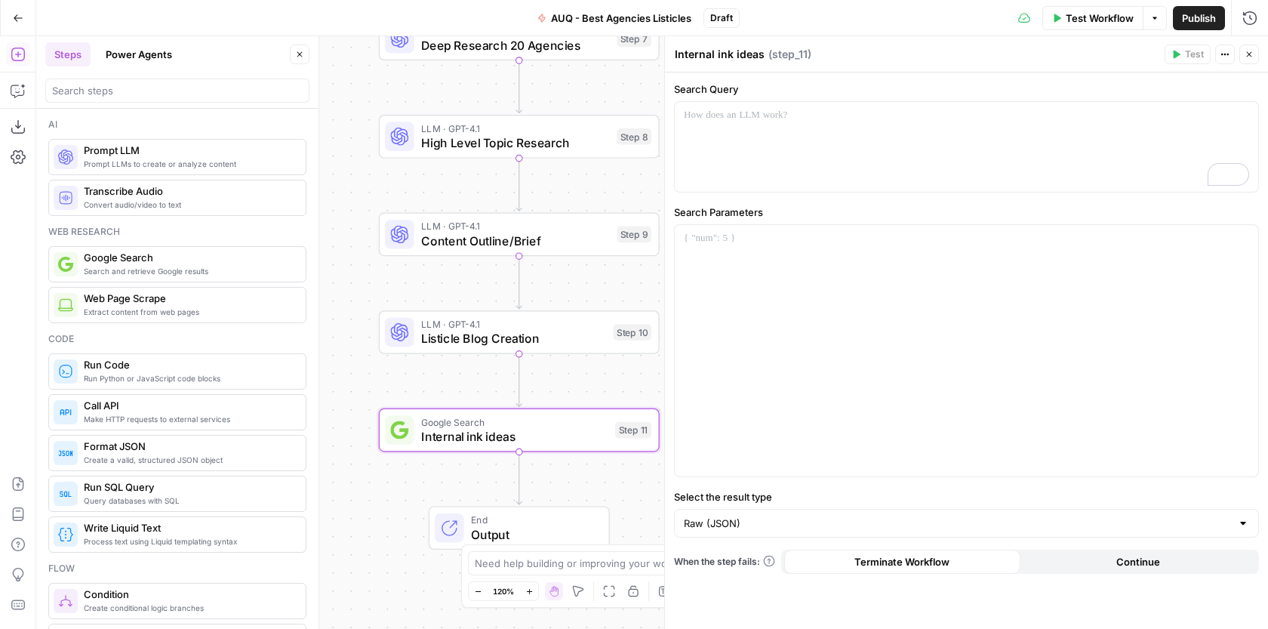
click at [716, 54] on textarea "Internal ink ideas" at bounding box center [720, 54] width 90 height 15
type textarea "Internal link ideas"
click at [723, 133] on div "To enrich screen reader interactions, please activate Accessibility in Grammarl…" at bounding box center [966, 147] width 583 height 90
paste div "To enrich screen reader interactions, please activate Accessibility in Grammarl…"
click at [1247, 115] on icon "button" at bounding box center [1244, 115] width 8 height 7
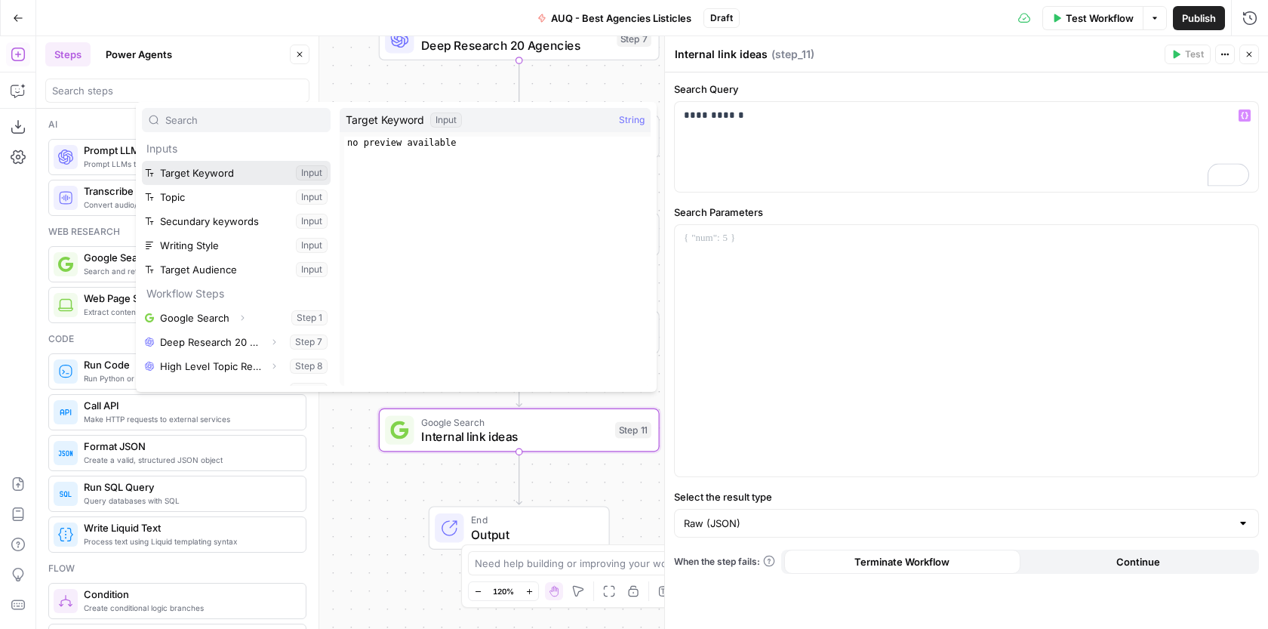
click at [254, 174] on button "Select variable Target Keyword" at bounding box center [236, 173] width 189 height 24
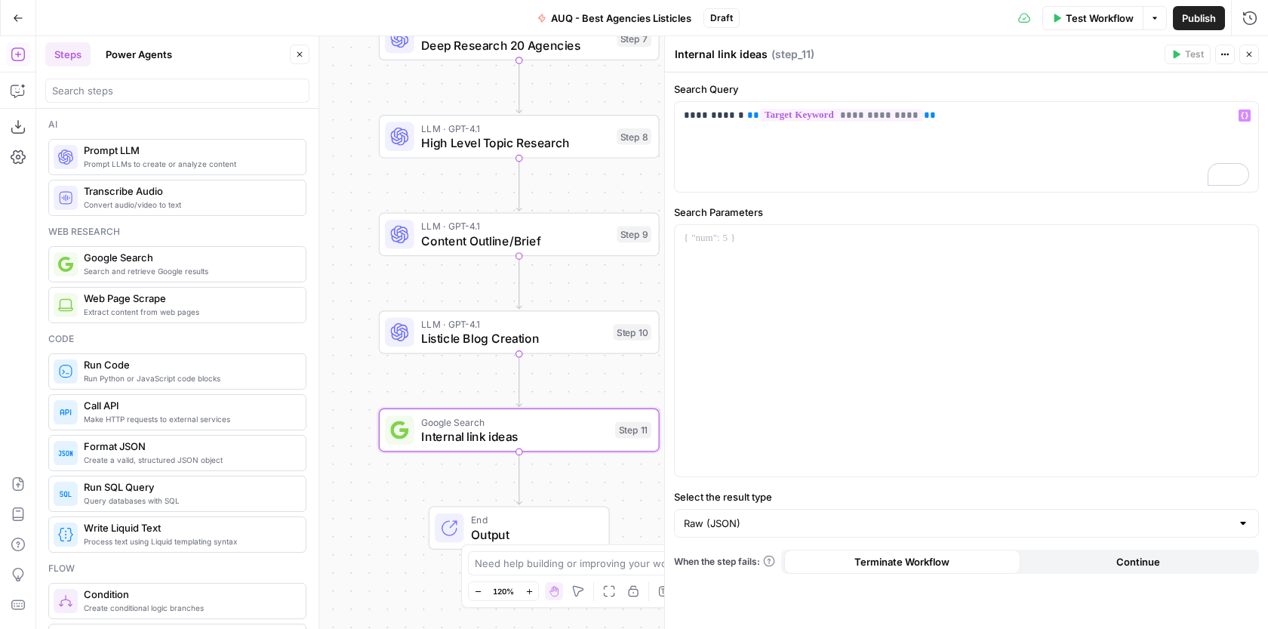
click at [721, 224] on div at bounding box center [966, 350] width 585 height 253
click at [721, 245] on p at bounding box center [966, 238] width 565 height 15
click at [787, 523] on input "Select the result type" at bounding box center [957, 522] width 547 height 15
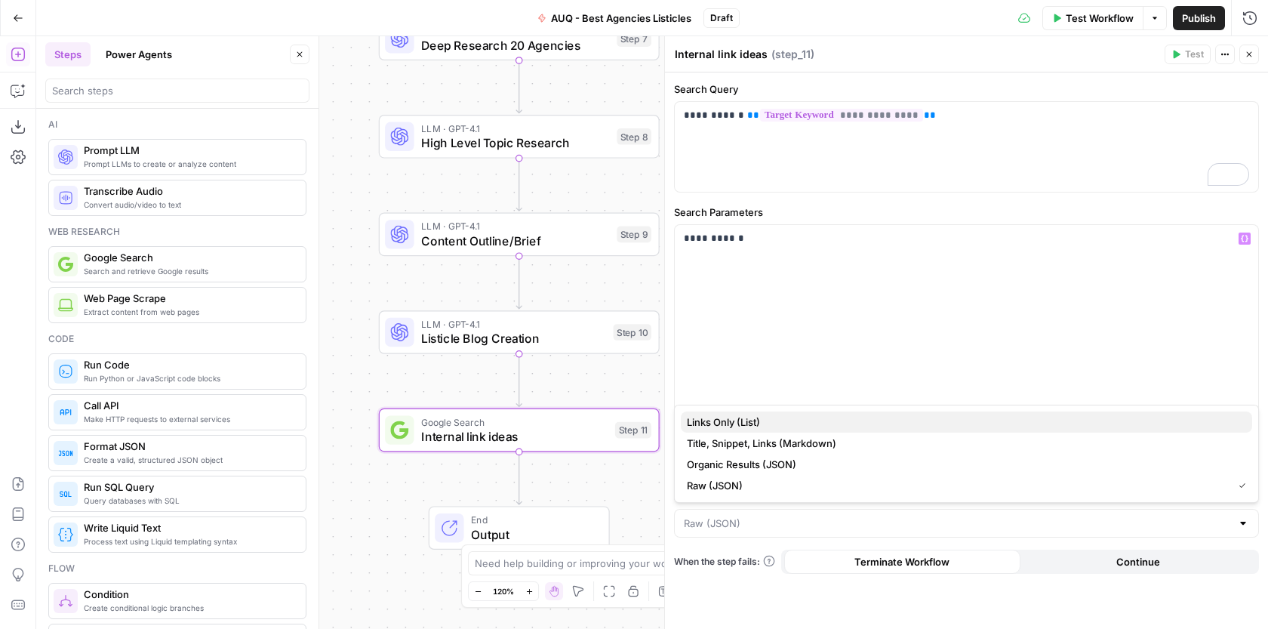
click at [740, 420] on span "Links Only (List)" at bounding box center [963, 421] width 553 height 15
type input "Links Only (List)"
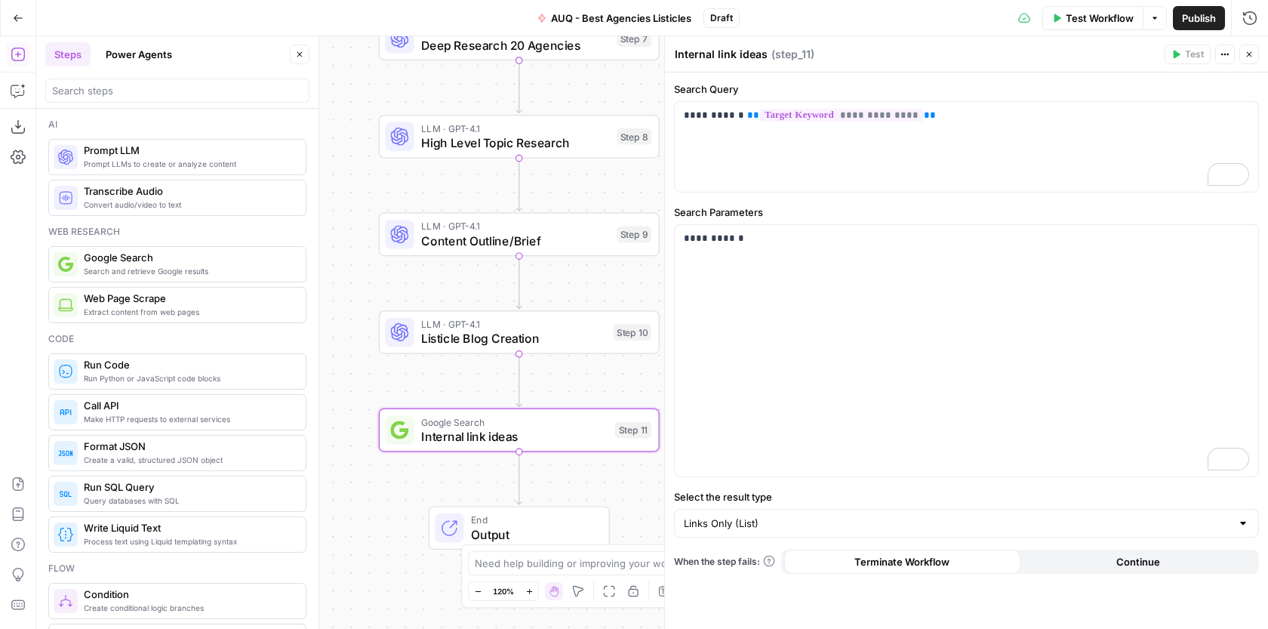
click at [1247, 55] on icon "button" at bounding box center [1249, 54] width 5 height 5
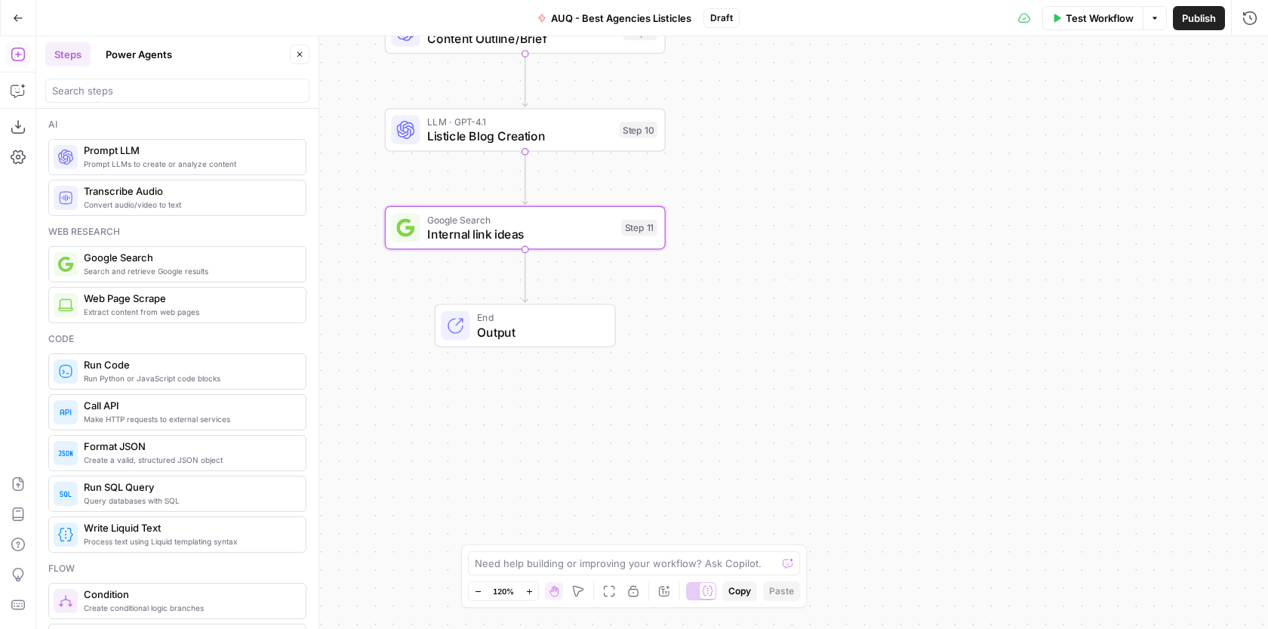
drag, startPoint x: 850, startPoint y: 258, endPoint x: 856, endPoint y: 56, distance: 202.3
click at [856, 56] on div "Workflow Set Inputs Inputs Google Search Google Search Step 1 LLM · GPT-4.1 Dee…" at bounding box center [651, 332] width 1231 height 592
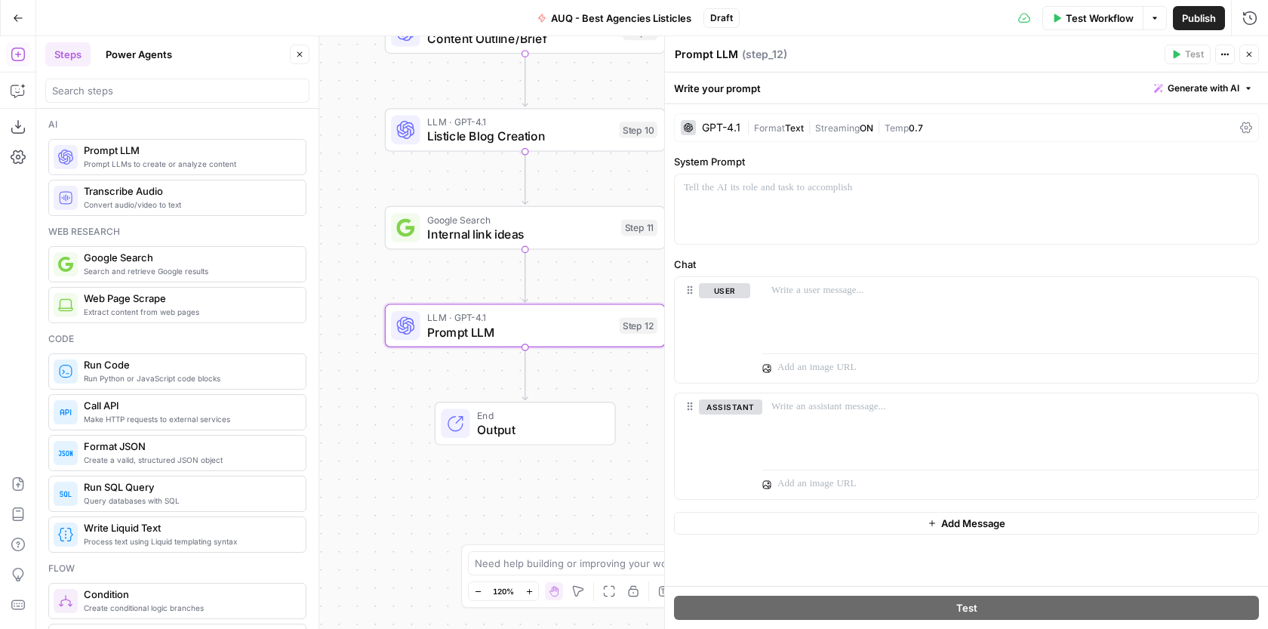
click at [701, 60] on textarea "Prompt LLM" at bounding box center [706, 54] width 63 height 15
click at [701, 59] on textarea "Prompt LLM" at bounding box center [706, 54] width 63 height 15
type textarea "R"
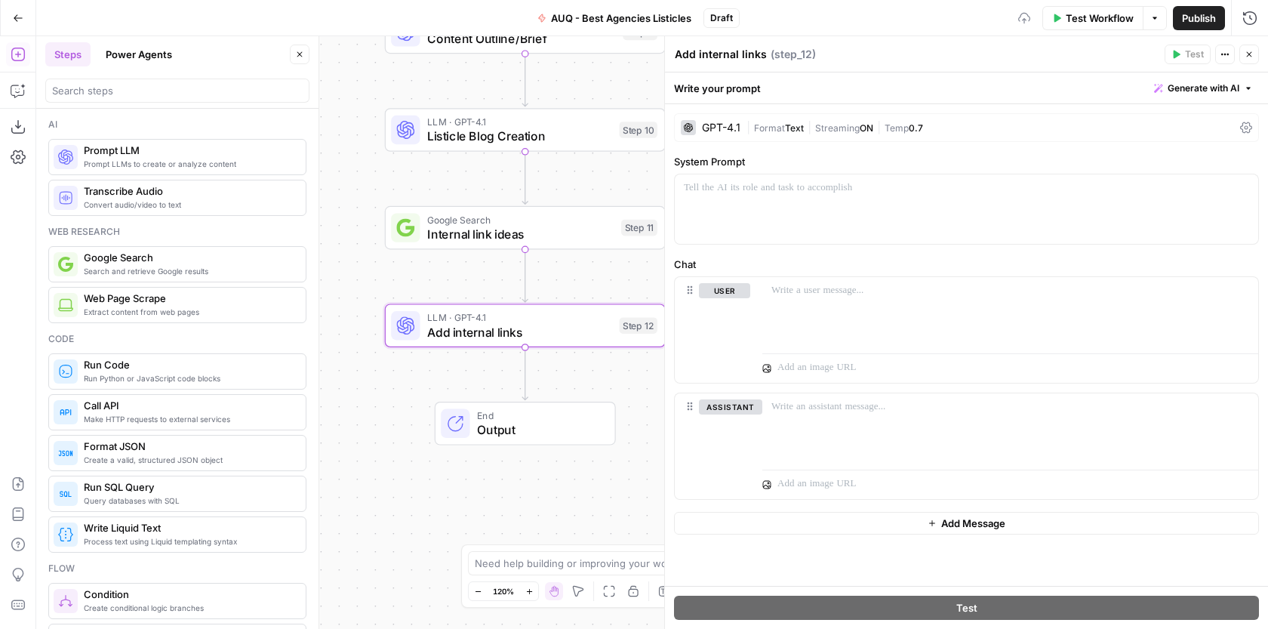
type textarea "Add internal links"
click at [687, 189] on p at bounding box center [966, 187] width 565 height 15
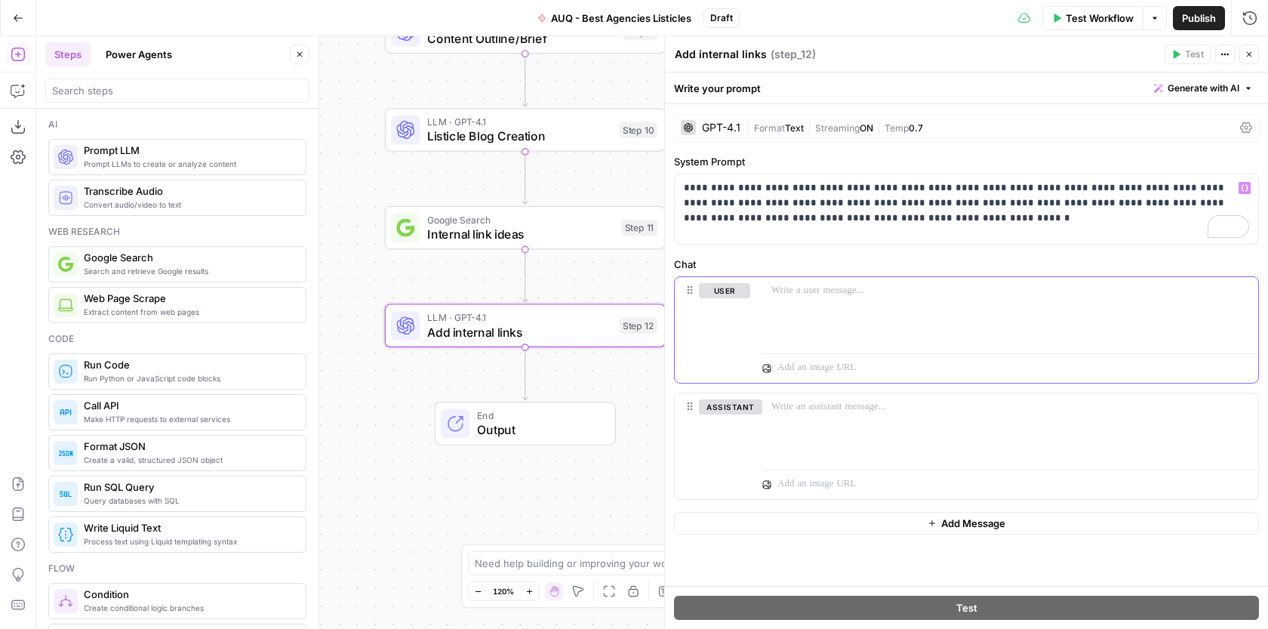
click at [806, 305] on div at bounding box center [1010, 311] width 496 height 69
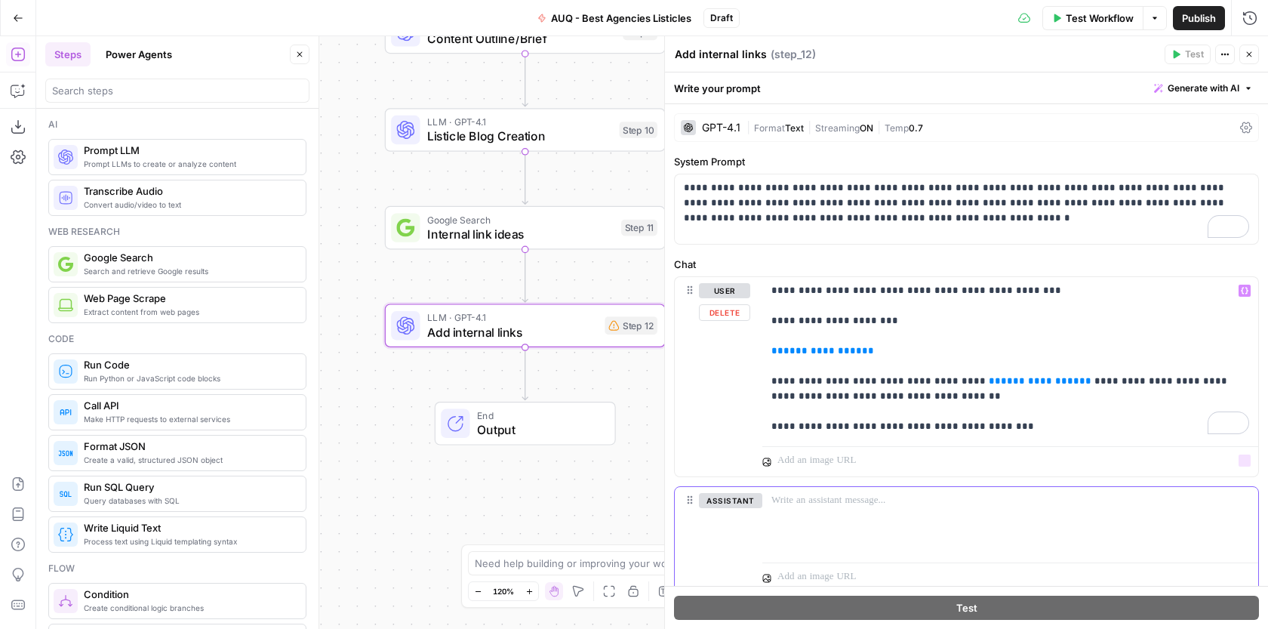
click at [809, 496] on p at bounding box center [1010, 500] width 478 height 15
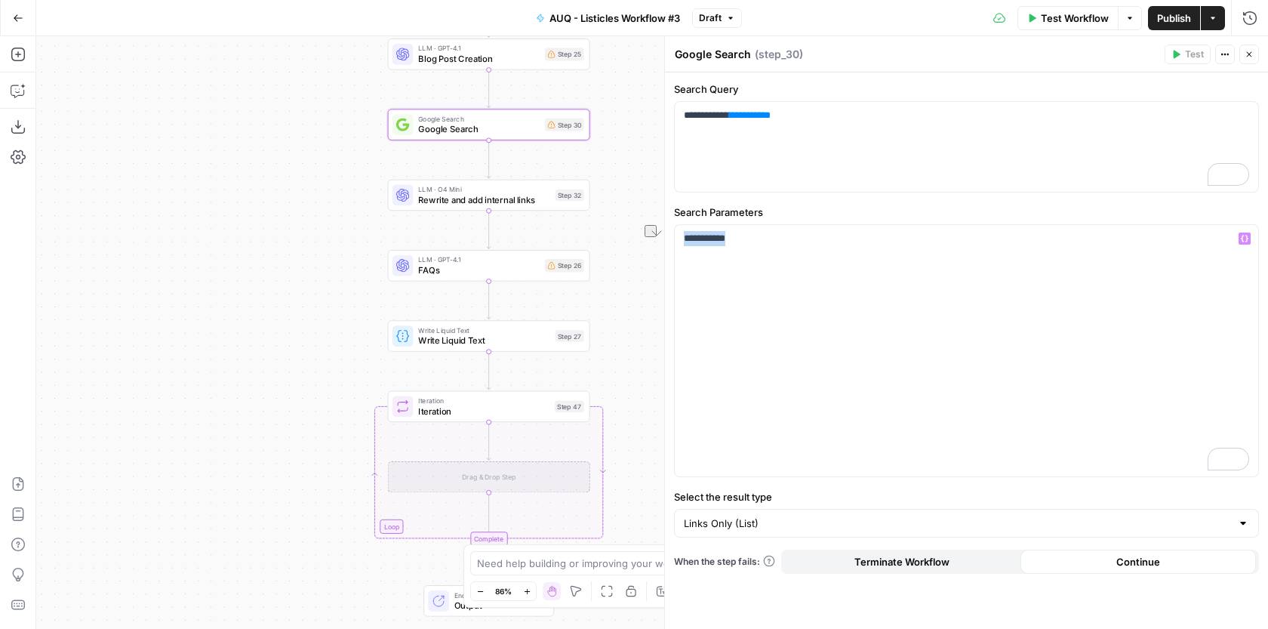
drag, startPoint x: 640, startPoint y: 309, endPoint x: 652, endPoint y: 102, distance: 207.8
click at [652, 102] on div "**********" at bounding box center [651, 332] width 1231 height 592
drag, startPoint x: 638, startPoint y: 270, endPoint x: 614, endPoint y: 226, distance: 50.3
click at [615, 226] on body "AUQ New Home Browse Insights Opportunities Your Data Recent Grids Cloud Campaig…" at bounding box center [634, 314] width 1268 height 629
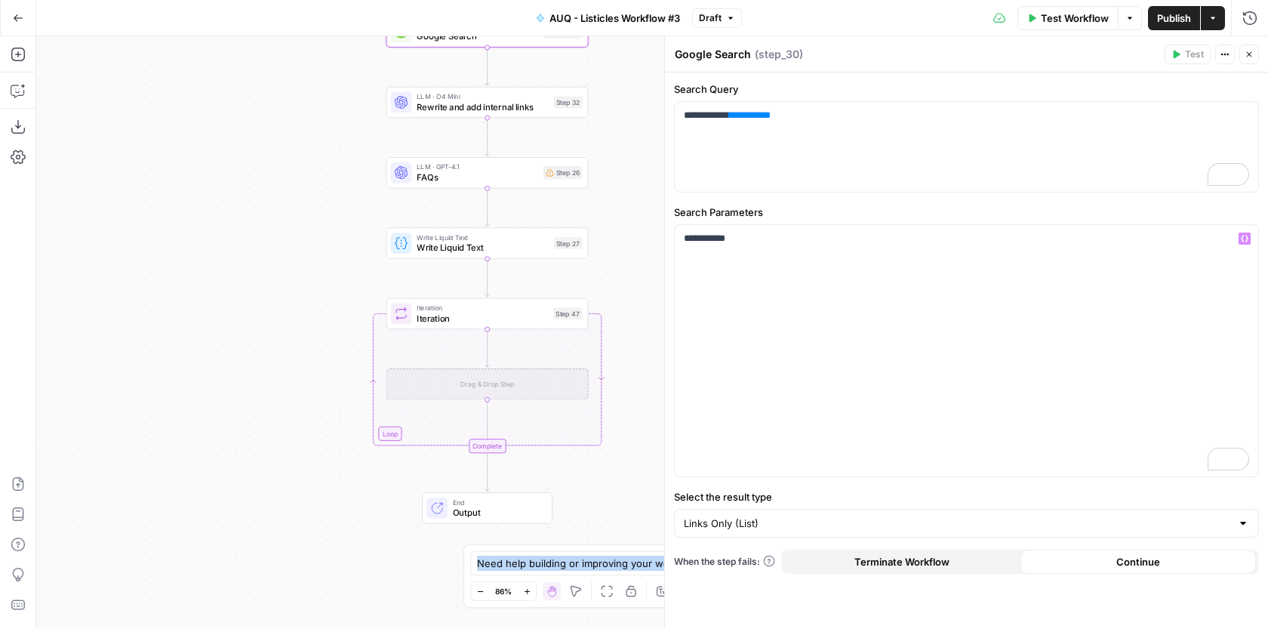
drag, startPoint x: 602, startPoint y: 337, endPoint x: 600, endPoint y: 244, distance: 92.8
click at [601, 244] on div "**********" at bounding box center [651, 332] width 1231 height 592
click at [500, 112] on span "Rewrite and add internal links" at bounding box center [483, 106] width 132 height 13
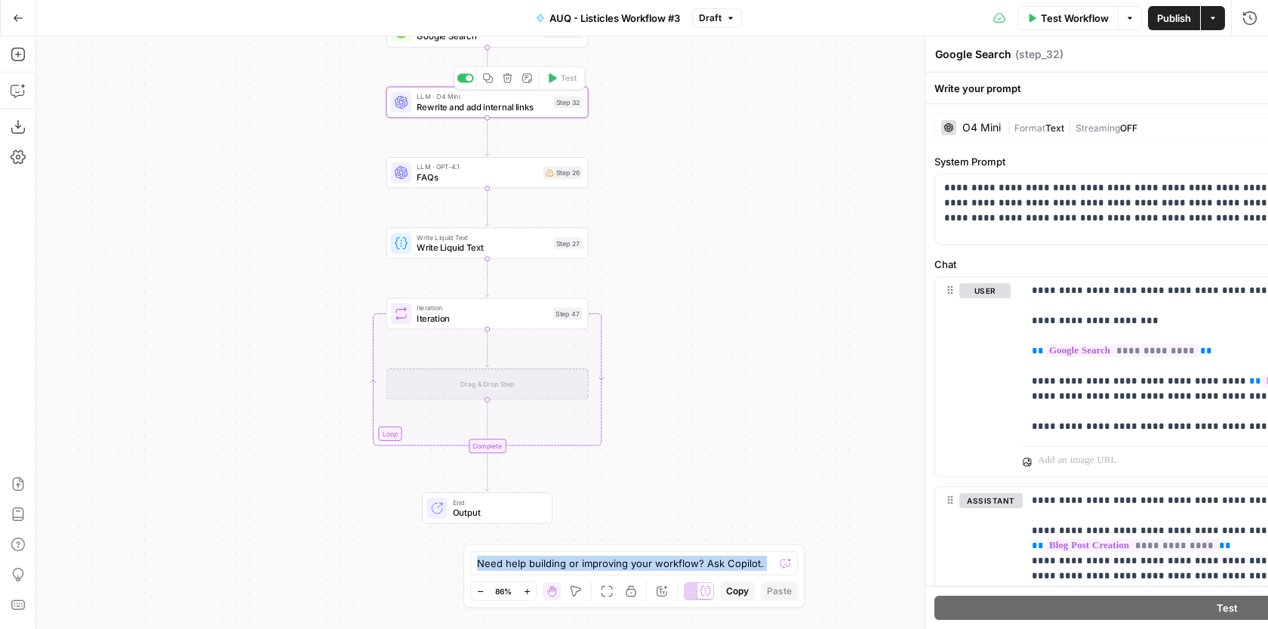
type textarea "Rewrite and add internal links"
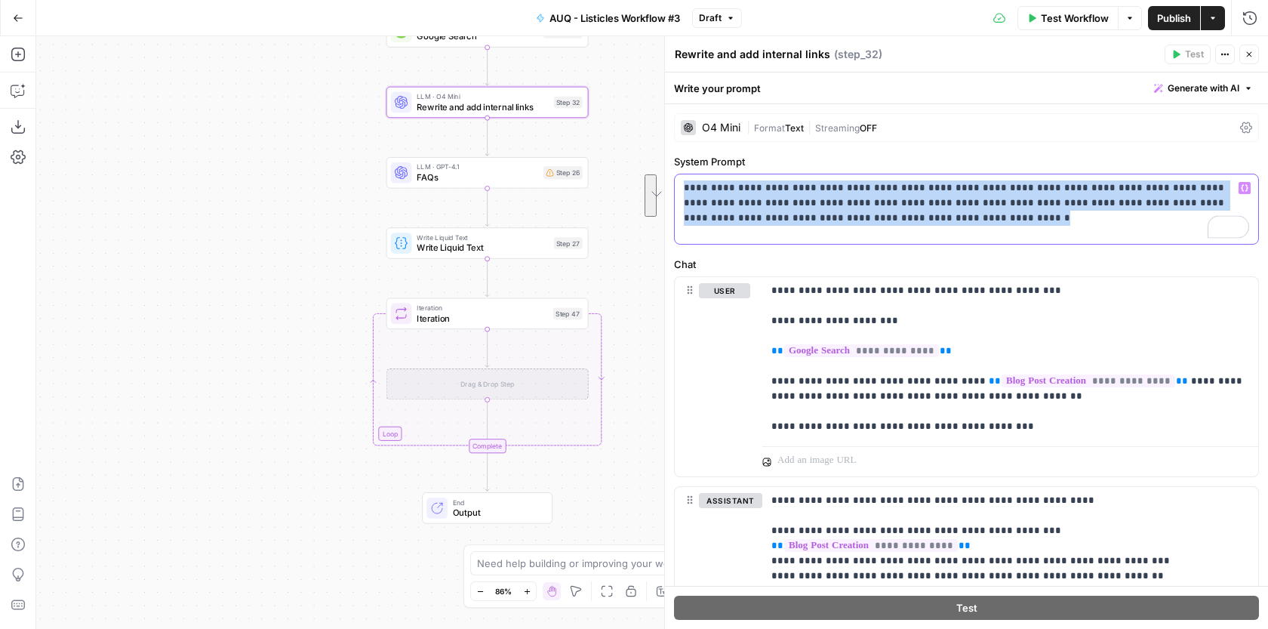
drag, startPoint x: 852, startPoint y: 226, endPoint x: 668, endPoint y: 185, distance: 188.7
click at [668, 185] on div "**********" at bounding box center [966, 332] width 604 height 592
copy p "**********"
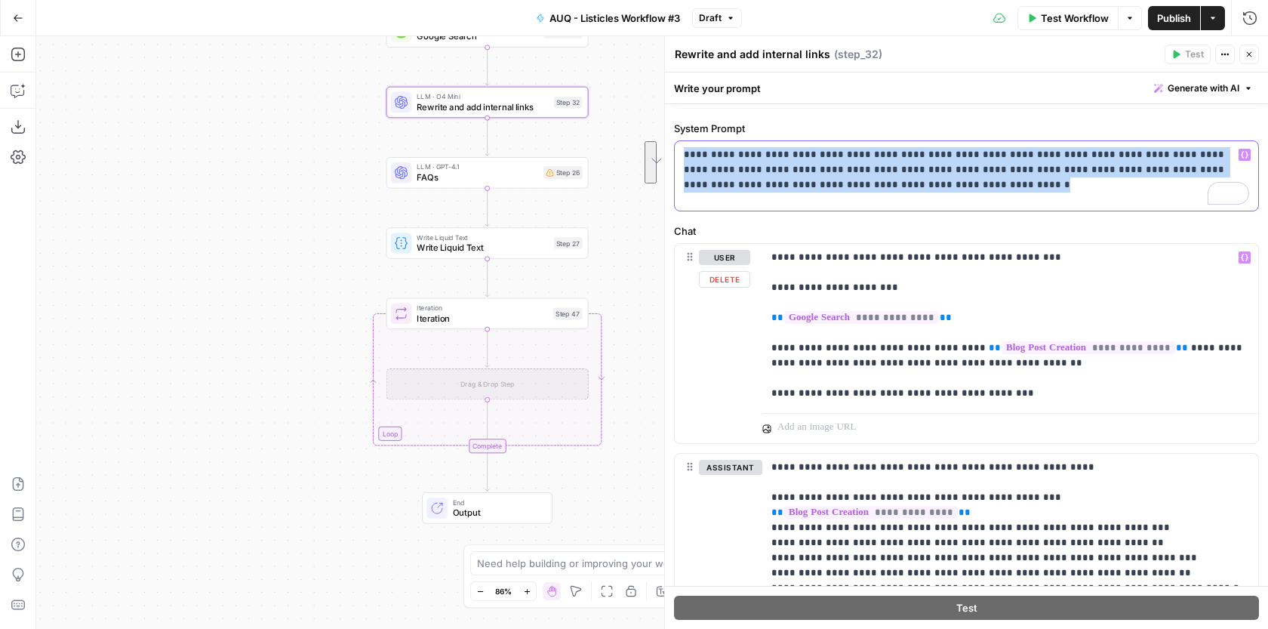
scroll to position [35, 0]
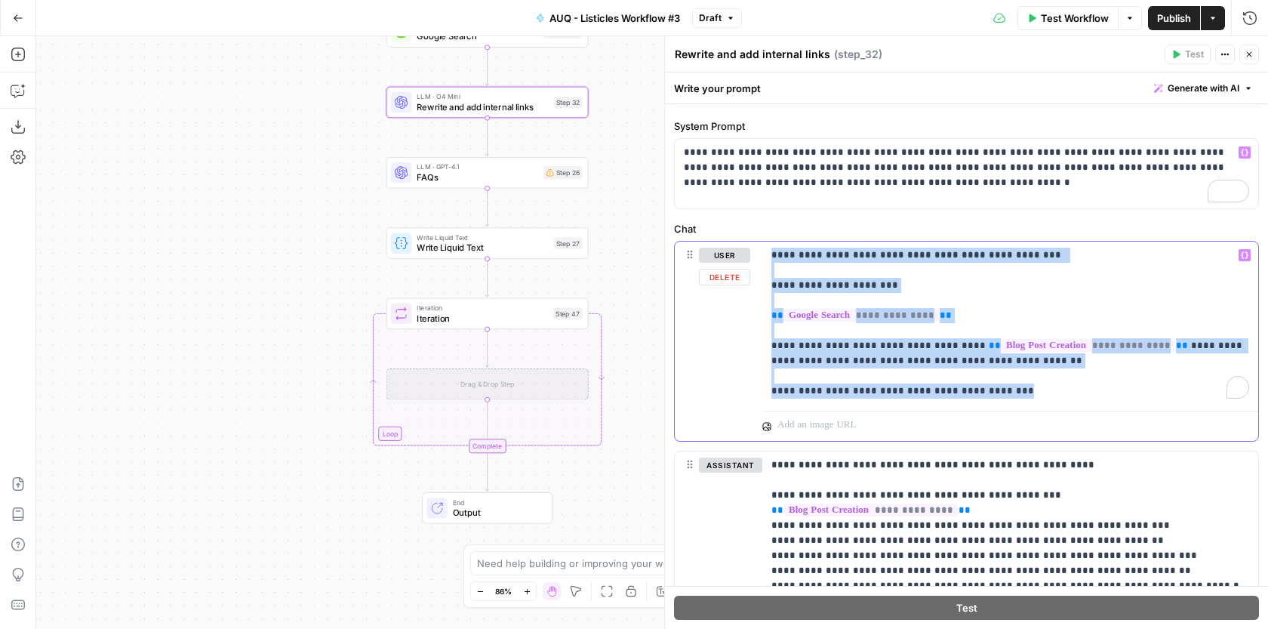
drag, startPoint x: 768, startPoint y: 257, endPoint x: 1028, endPoint y: 413, distance: 303.3
click at [1028, 413] on div "**********" at bounding box center [1010, 340] width 496 height 199
copy p "**********"
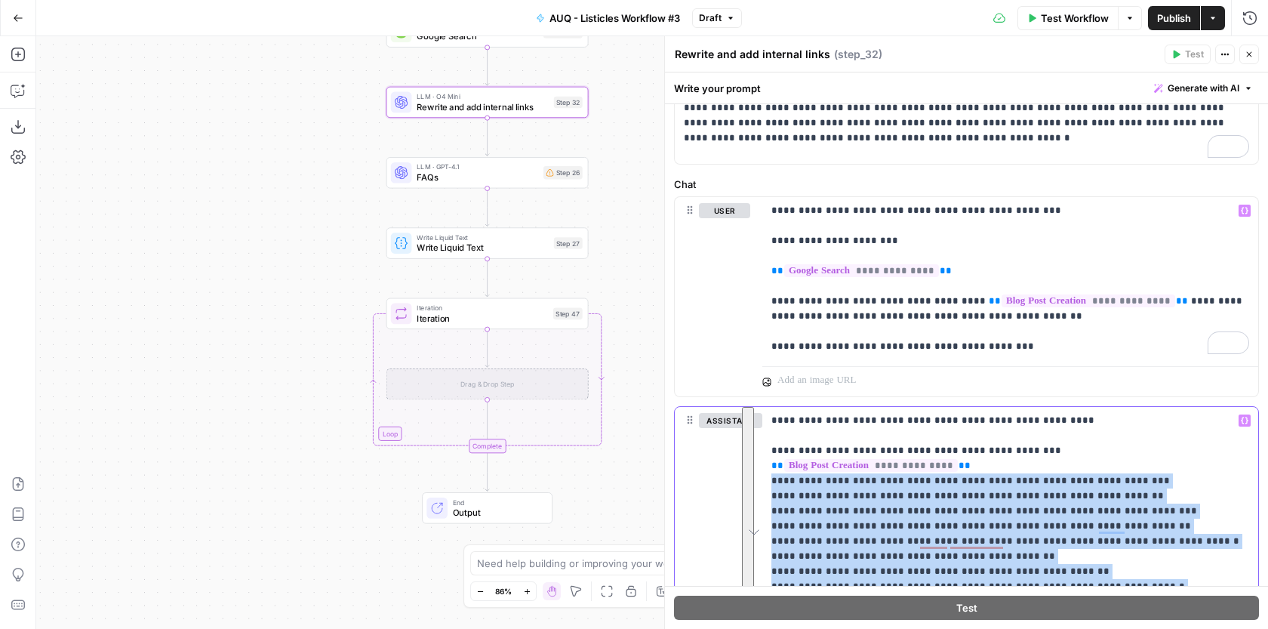
scroll to position [80, 0]
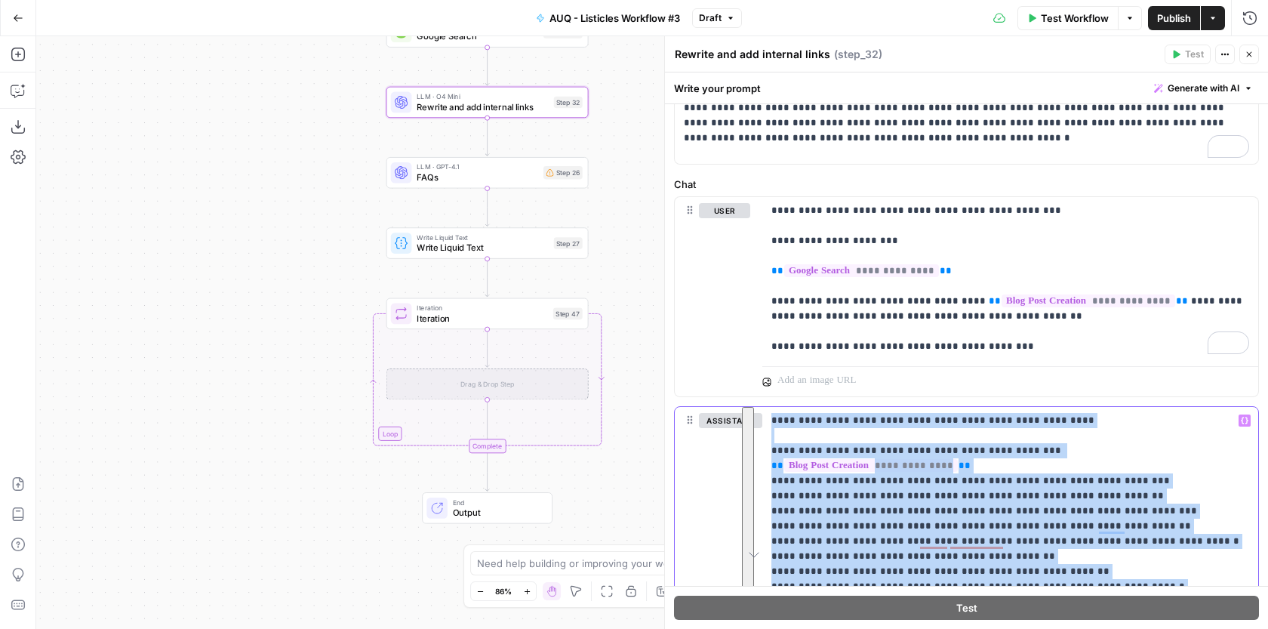
drag, startPoint x: 984, startPoint y: 384, endPoint x: 758, endPoint y: 426, distance: 229.4
click at [758, 426] on div "**********" at bounding box center [966, 350] width 603 height 556
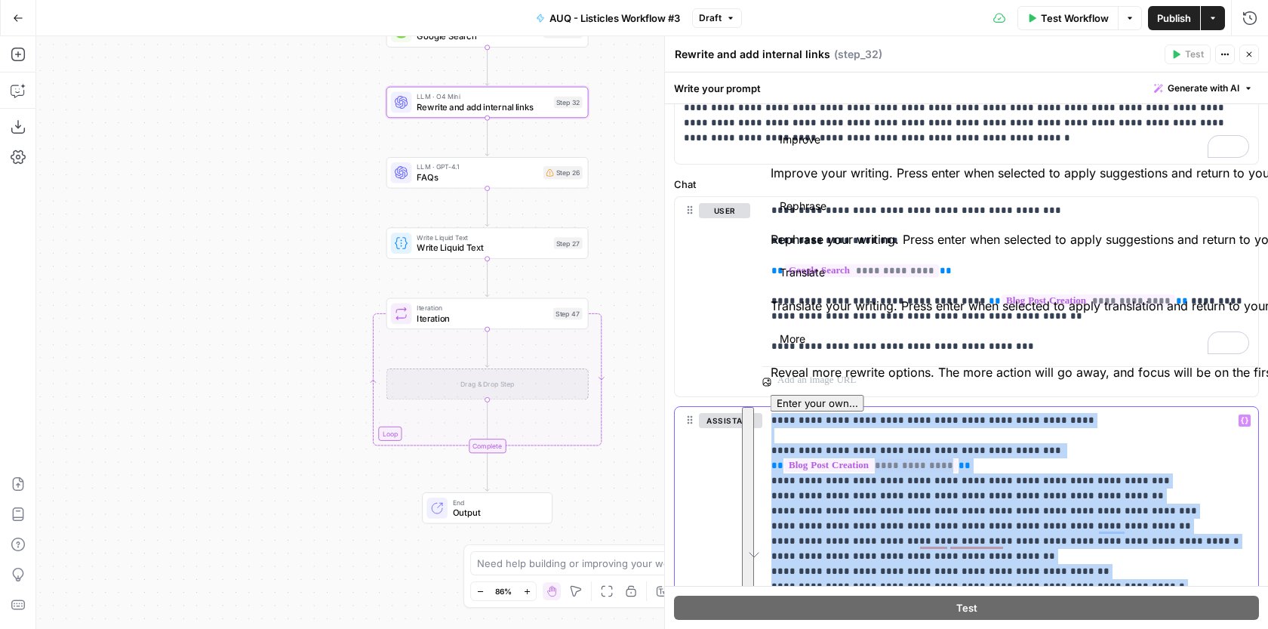
copy p "**********"
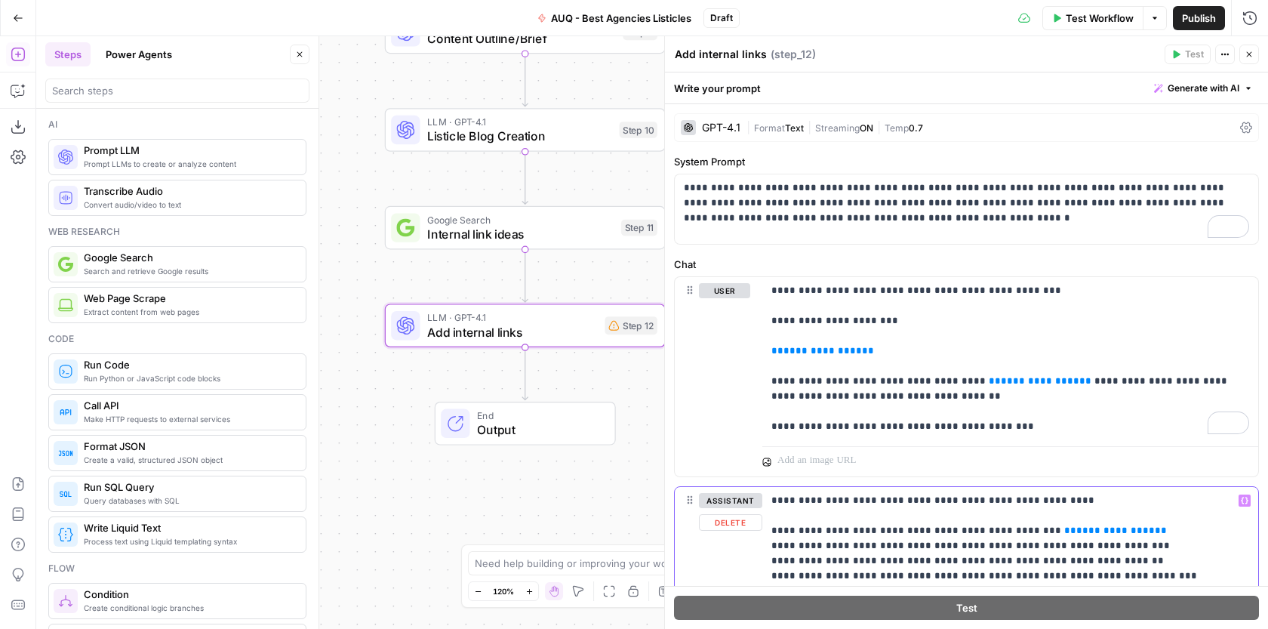
scroll to position [296, 0]
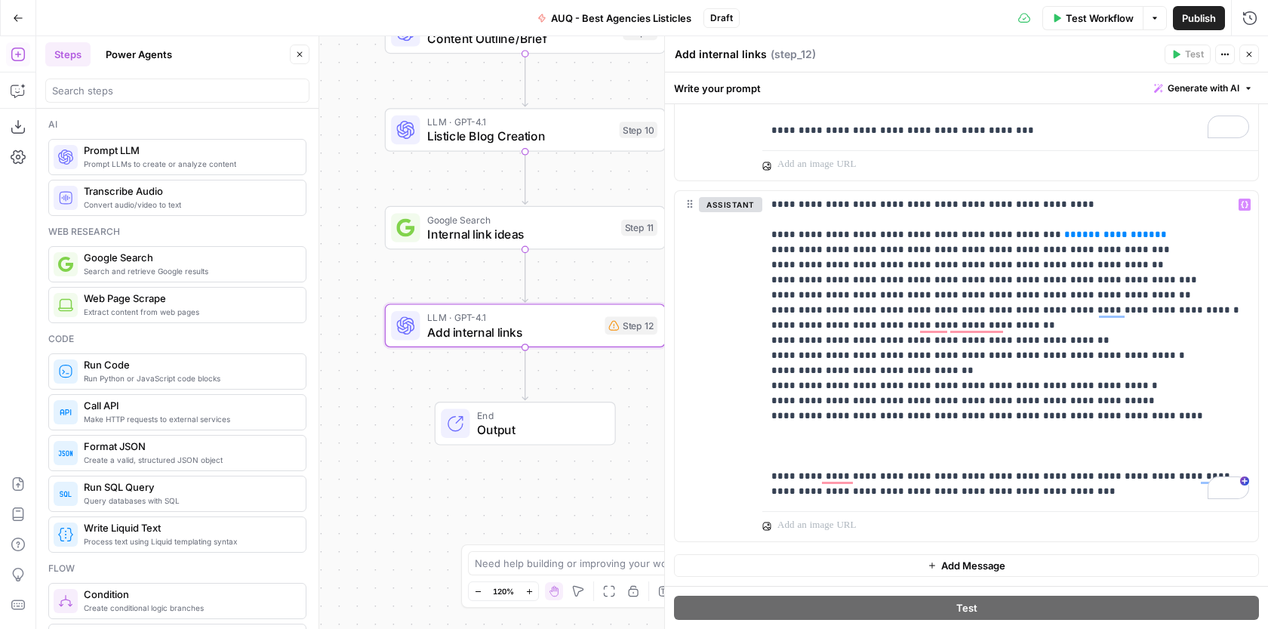
click at [860, 564] on button "Add Message" at bounding box center [966, 565] width 585 height 23
click at [806, 565] on p at bounding box center [1010, 565] width 478 height 15
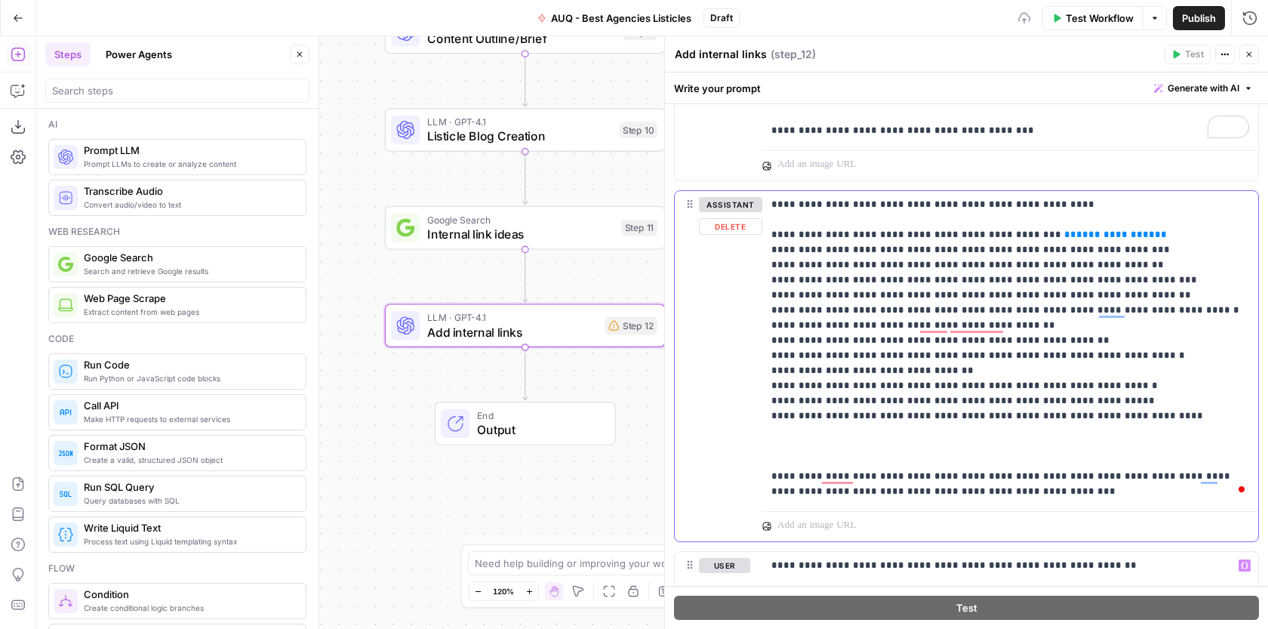
click at [752, 204] on button "assistant" at bounding box center [730, 204] width 63 height 15
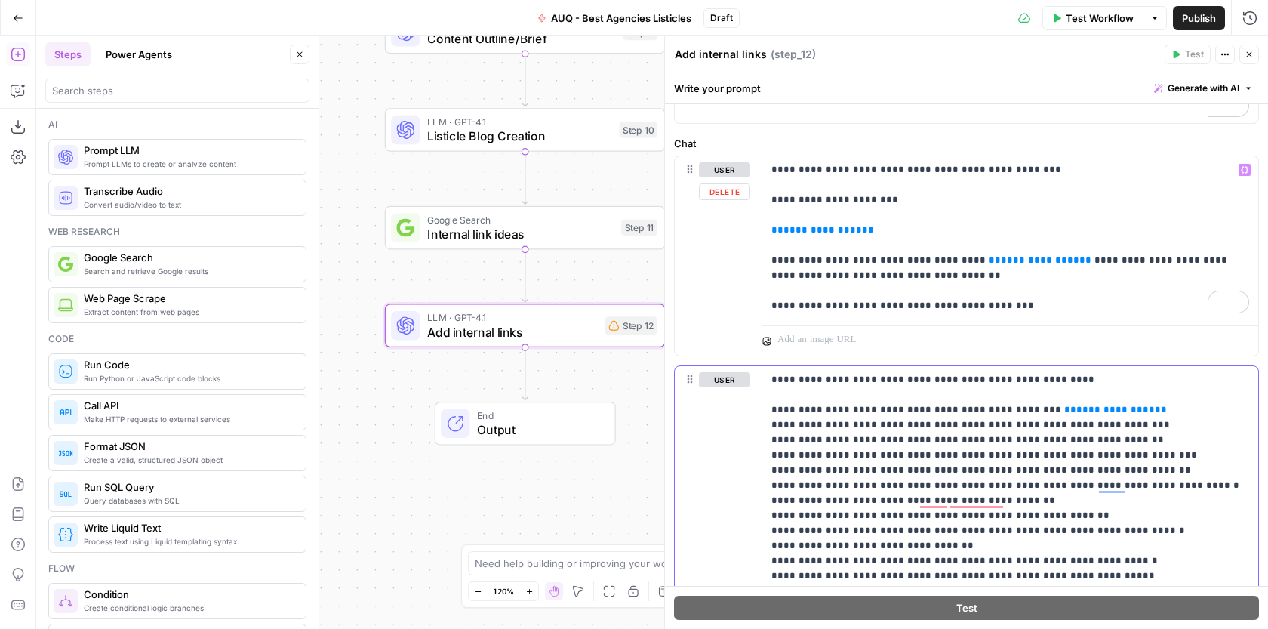
scroll to position [25, 0]
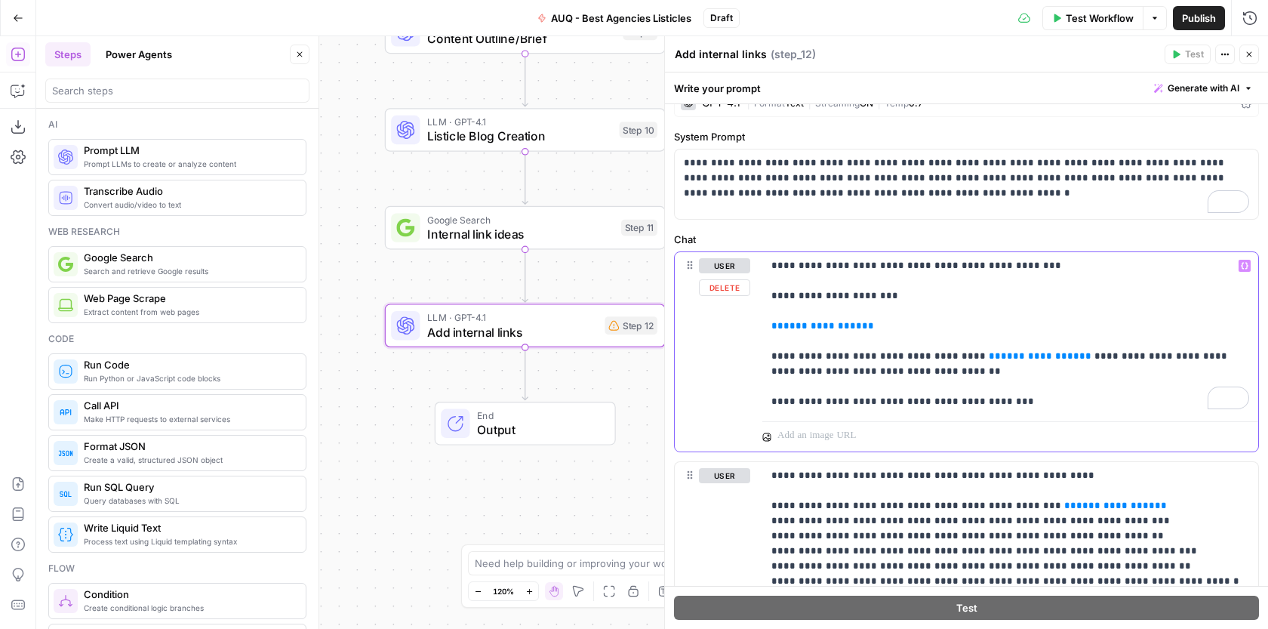
click at [834, 292] on p "**********" at bounding box center [1010, 333] width 478 height 151
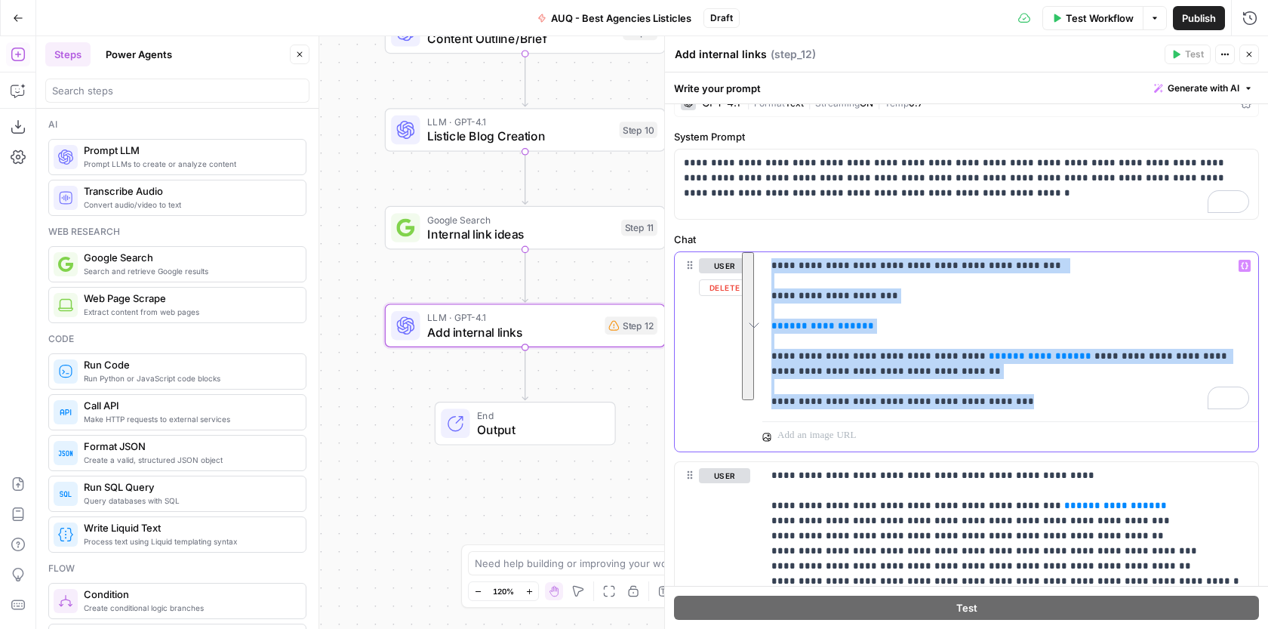
click at [834, 292] on p "**********" at bounding box center [1010, 333] width 478 height 151
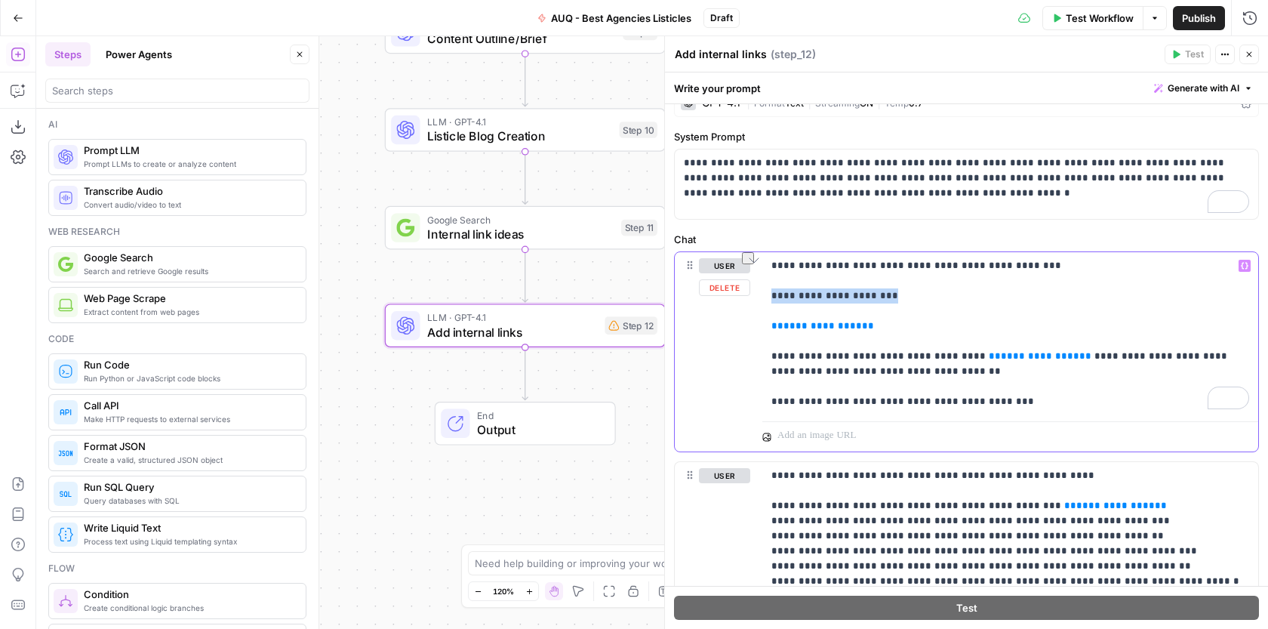
drag, startPoint x: 883, startPoint y: 294, endPoint x: 770, endPoint y: 294, distance: 112.4
click at [770, 294] on div "**********" at bounding box center [1010, 333] width 496 height 163
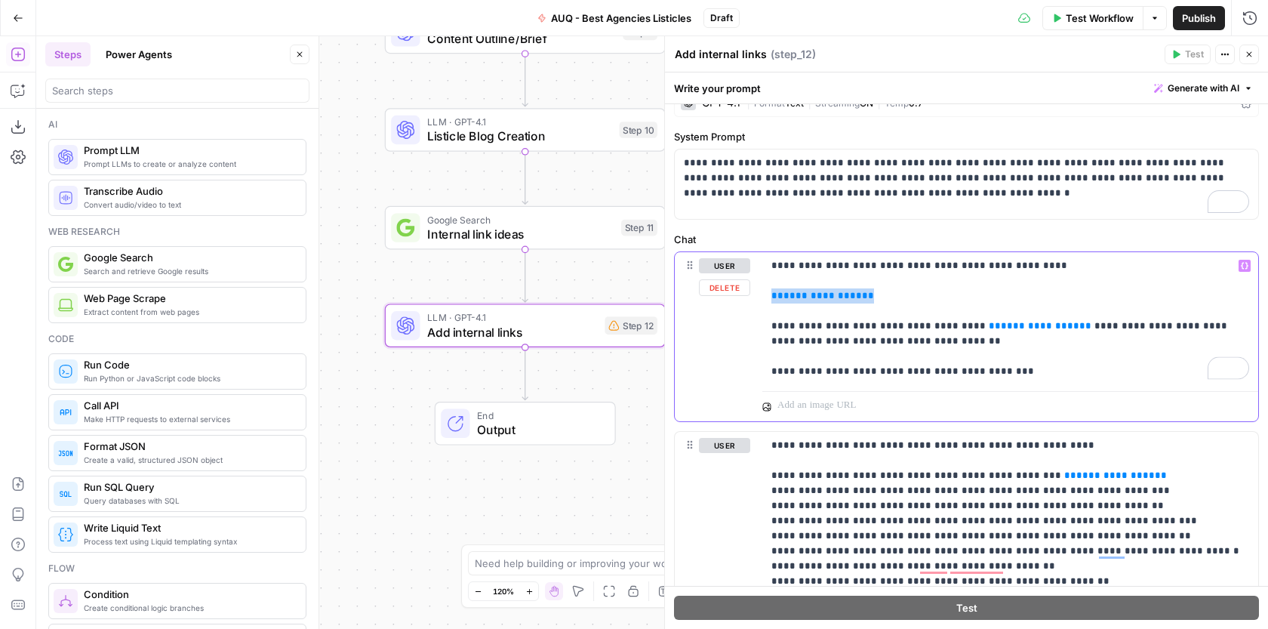
drag, startPoint x: 871, startPoint y: 292, endPoint x: 762, endPoint y: 297, distance: 109.5
click at [763, 297] on div "**********" at bounding box center [1010, 318] width 496 height 133
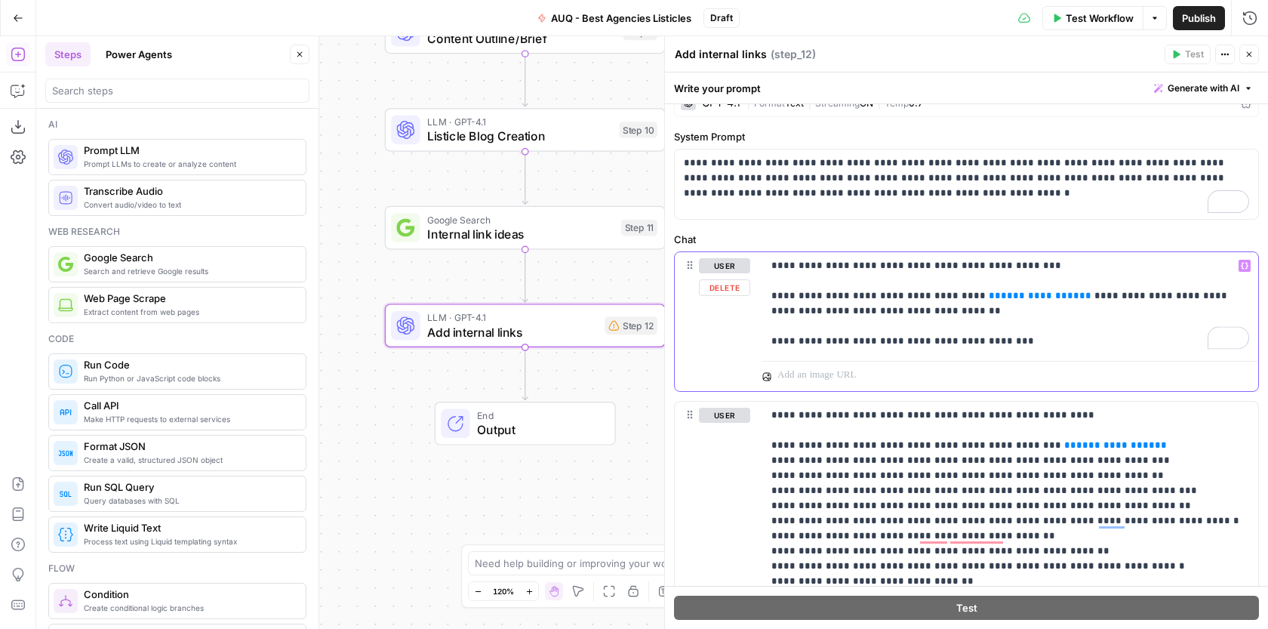
click at [1243, 267] on icon "button" at bounding box center [1244, 266] width 8 height 8
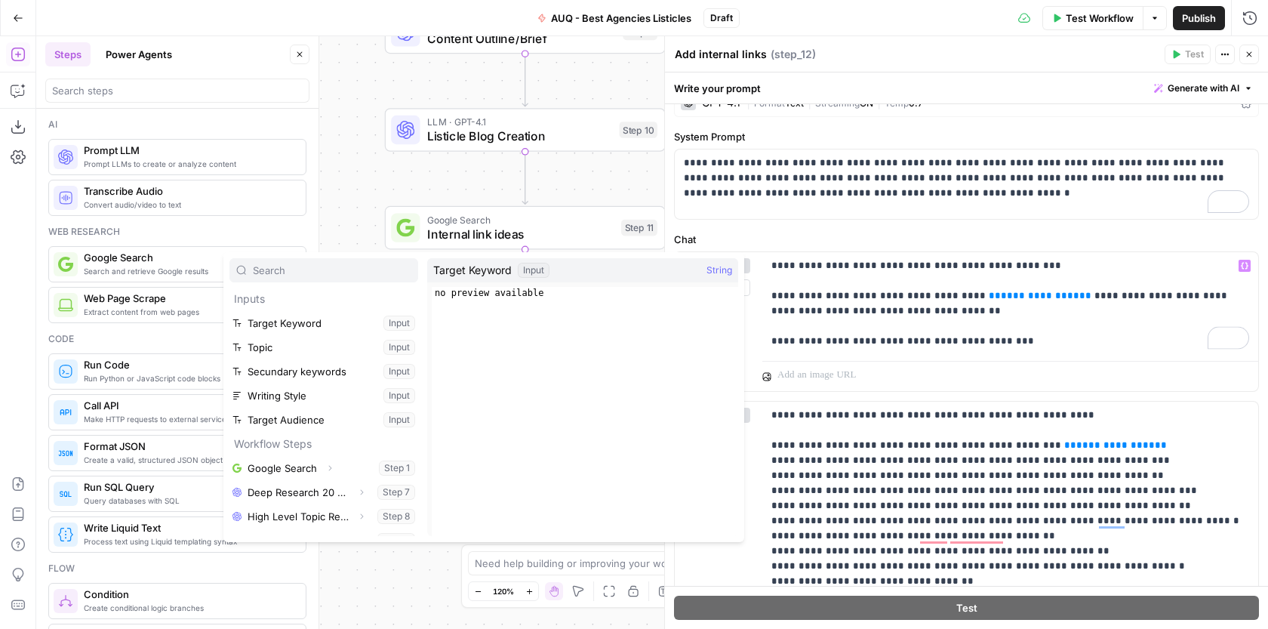
scroll to position [65, 0]
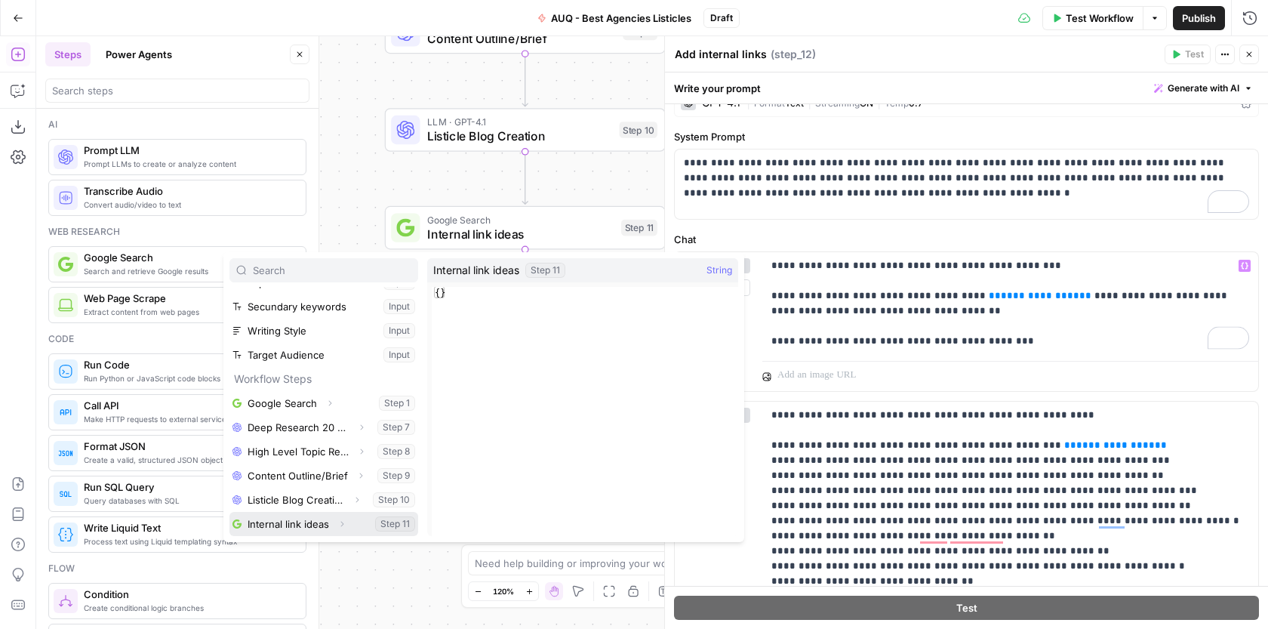
click at [306, 515] on button "Select variable Internal link ideas" at bounding box center [323, 524] width 189 height 24
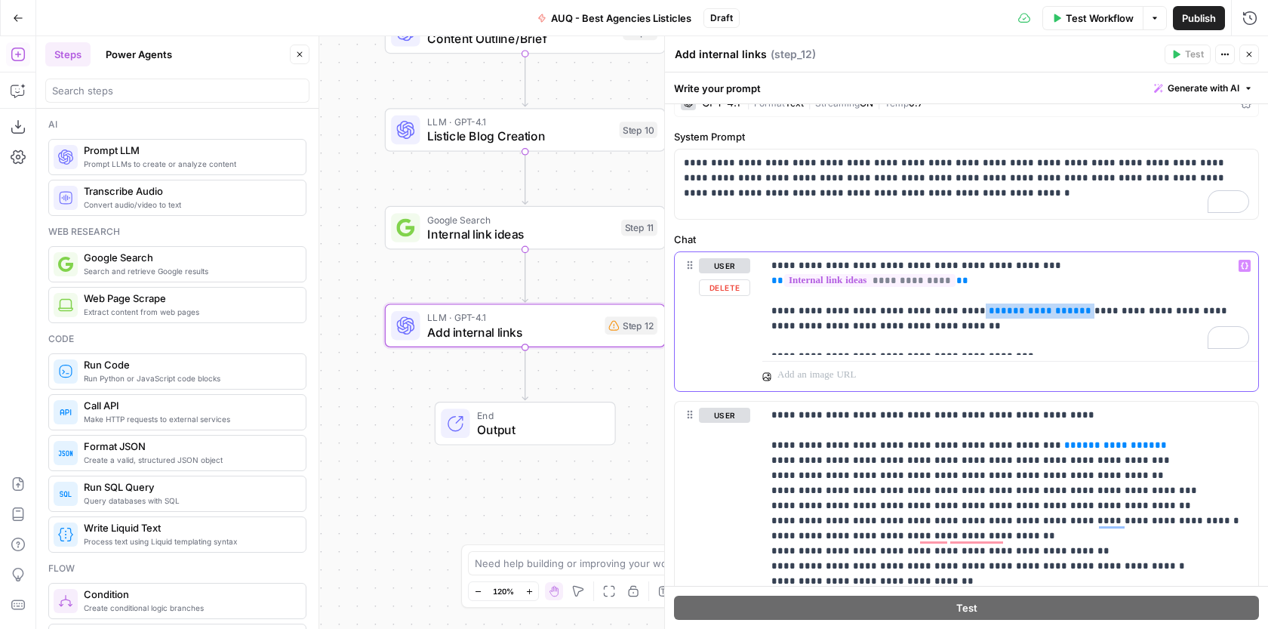
drag, startPoint x: 1037, startPoint y: 298, endPoint x: 950, endPoint y: 290, distance: 87.9
click at [950, 290] on p "**********" at bounding box center [1010, 303] width 478 height 91
click at [1244, 268] on icon "button" at bounding box center [1244, 266] width 8 height 8
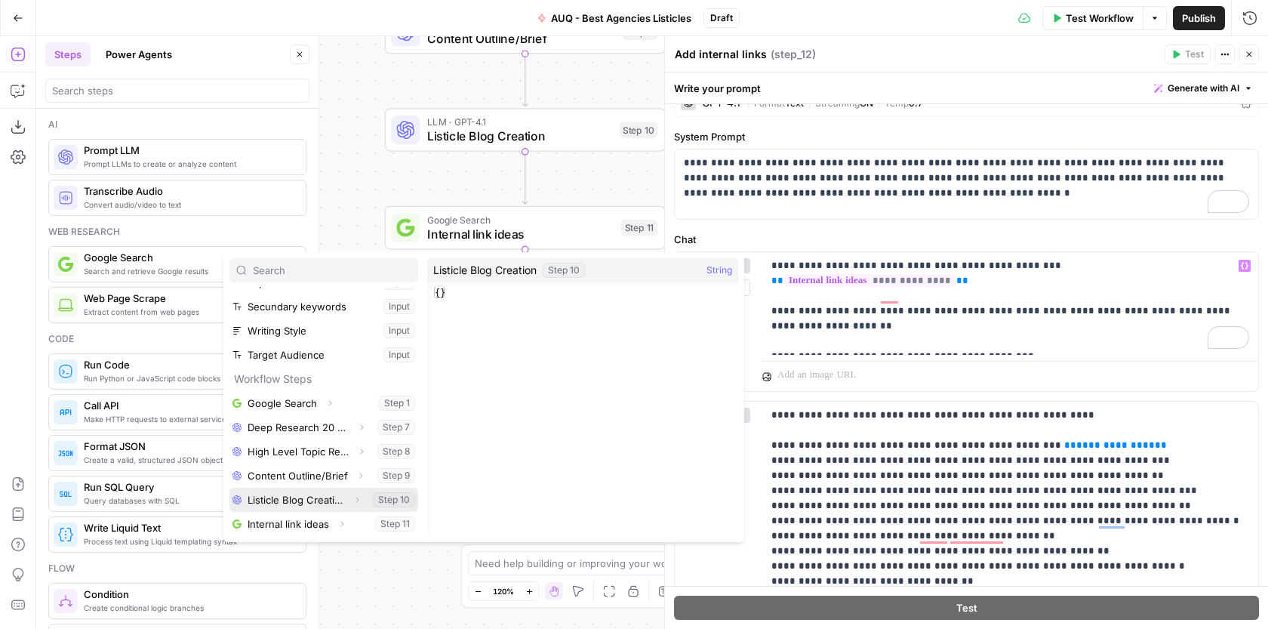
click at [306, 496] on button "Select variable Listicle Blog Creation" at bounding box center [323, 499] width 189 height 24
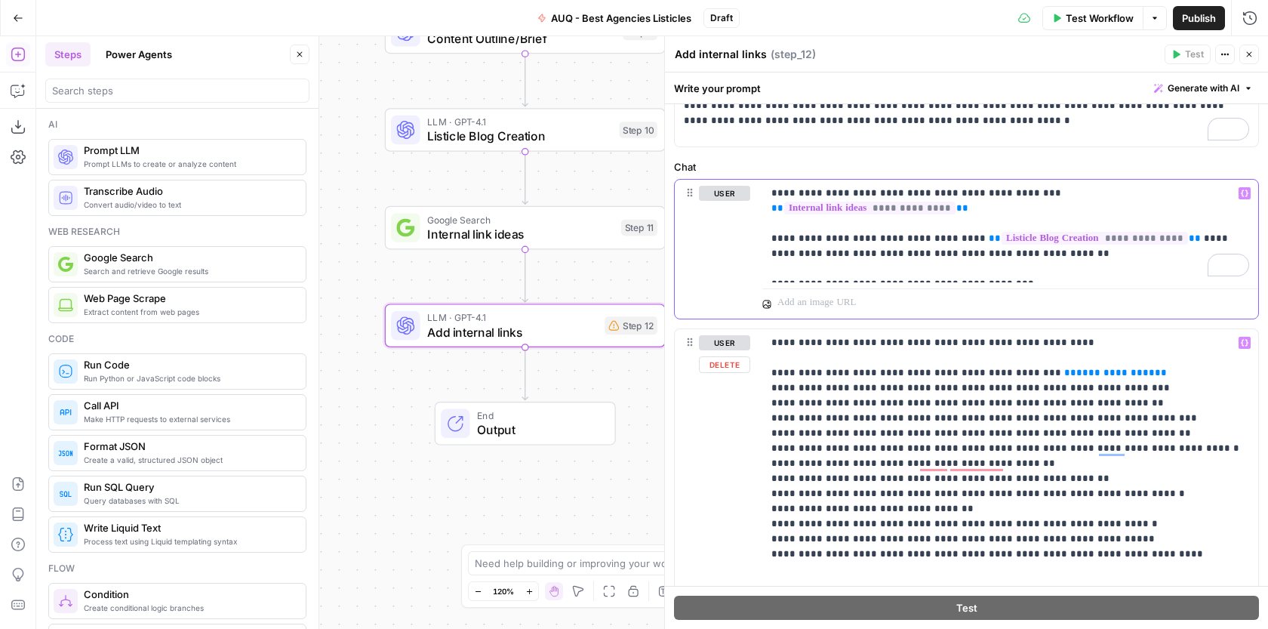
scroll to position [99, 0]
drag, startPoint x: 1106, startPoint y: 373, endPoint x: 1012, endPoint y: 368, distance: 94.5
click at [1012, 368] on p "**********" at bounding box center [1010, 485] width 478 height 302
click at [1248, 340] on button "Variables Menu" at bounding box center [1244, 341] width 12 height 12
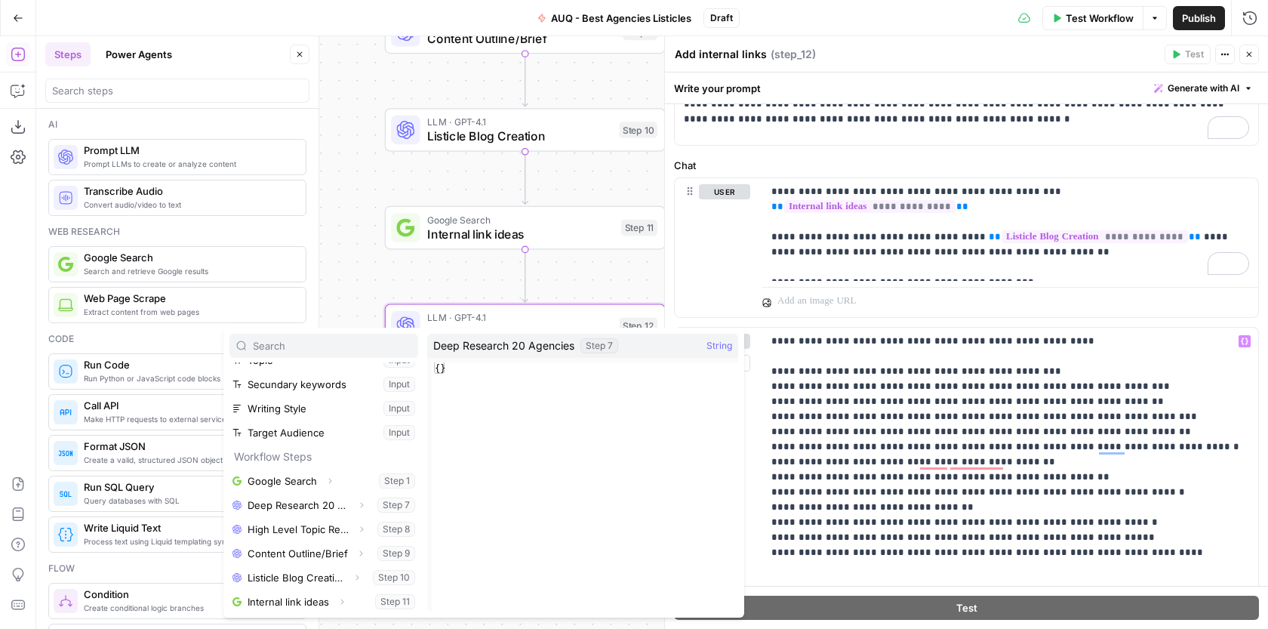
scroll to position [65, 0]
click at [342, 568] on button "Select variable Listicle Blog Creation" at bounding box center [323, 575] width 189 height 24
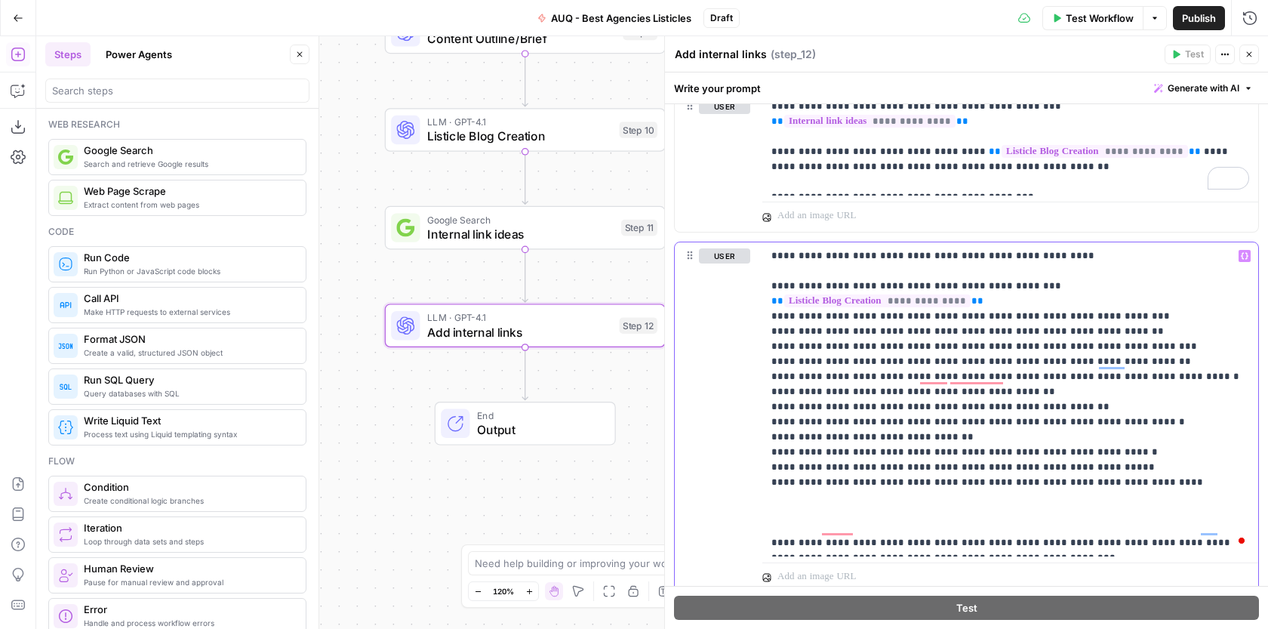
scroll to position [207, 0]
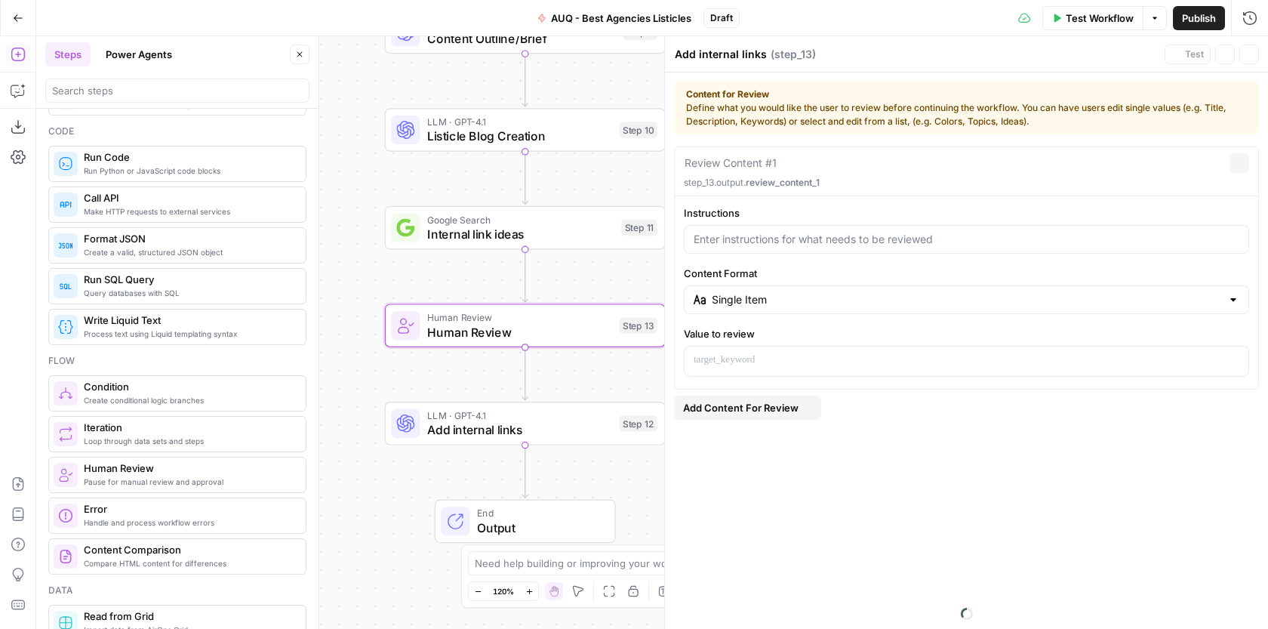
type textarea "Human Review"
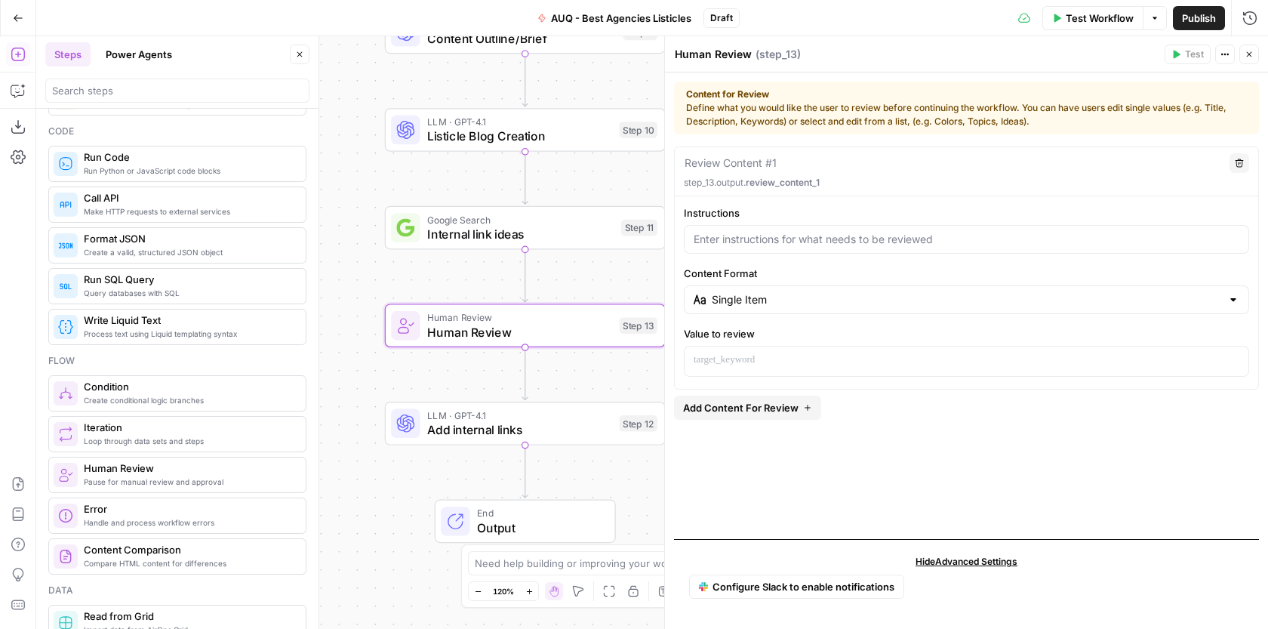
click at [744, 157] on textarea at bounding box center [730, 162] width 92 height 15
click at [886, 158] on div "Review Content #1" at bounding box center [952, 163] width 536 height 17
click at [752, 158] on textarea at bounding box center [730, 162] width 92 height 15
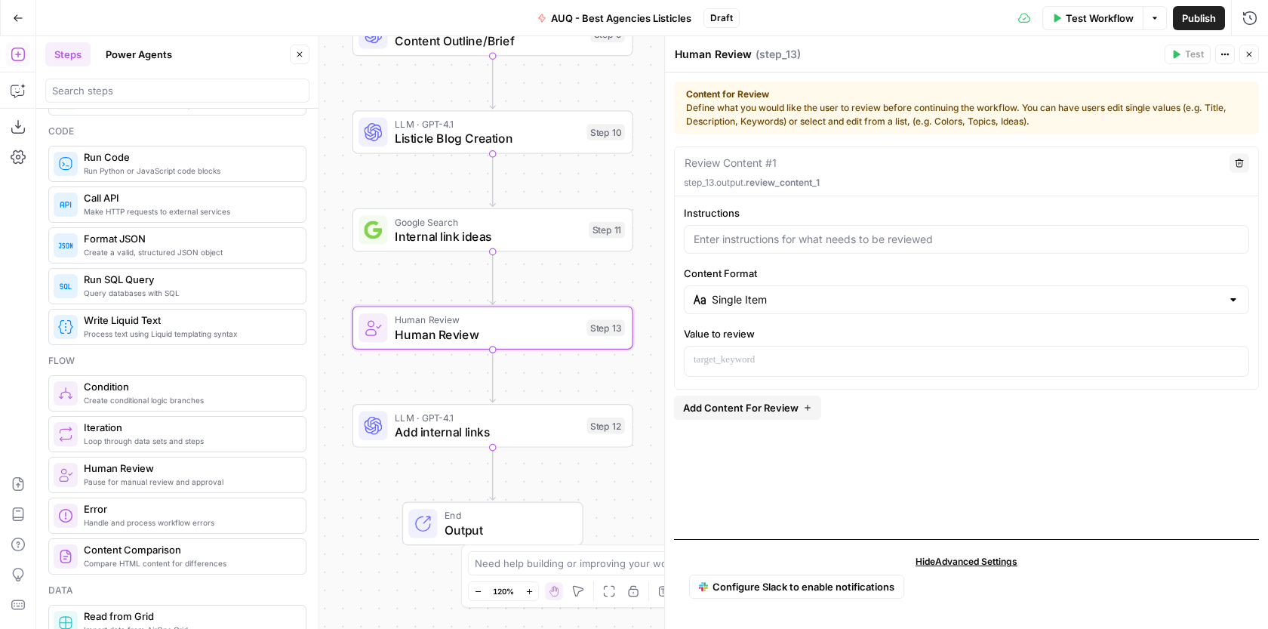
drag, startPoint x: 586, startPoint y: 259, endPoint x: 533, endPoint y: 263, distance: 53.0
click at [534, 263] on div "Workflow Set Inputs Inputs Google Search Google Search Step 1 LLM · GPT-4.1 Dee…" at bounding box center [651, 332] width 1231 height 592
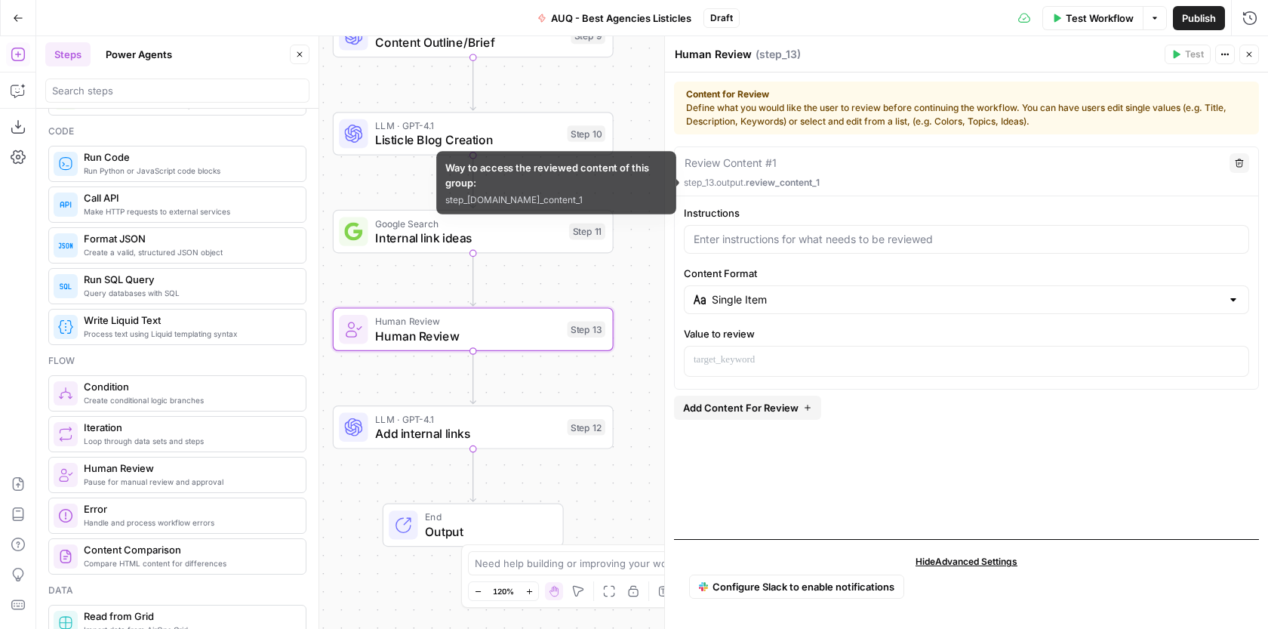
click at [726, 183] on p "step_13.output. review_content_1" at bounding box center [966, 183] width 565 height 14
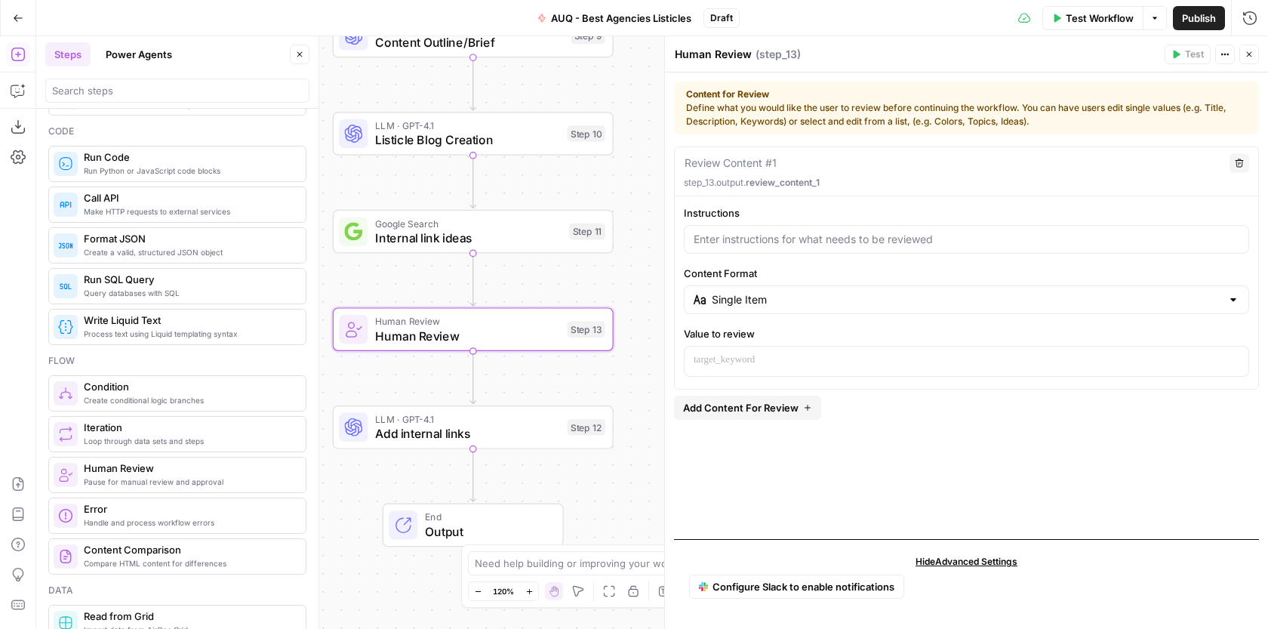
click at [764, 155] on textarea at bounding box center [730, 162] width 92 height 15
click at [745, 246] on input "Instructions" at bounding box center [966, 239] width 546 height 15
click at [749, 237] on input "Instructions" at bounding box center [966, 239] width 546 height 15
click at [769, 363] on p at bounding box center [966, 359] width 546 height 15
click at [1237, 356] on icon "button" at bounding box center [1235, 360] width 8 height 8
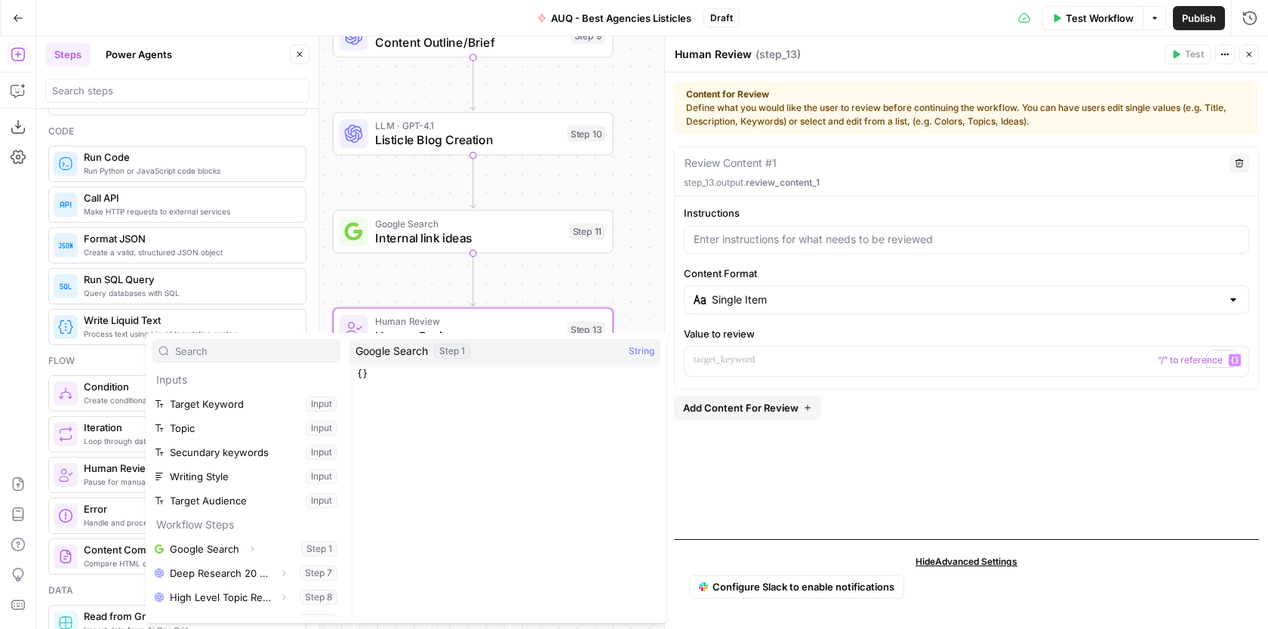
scroll to position [65, 0]
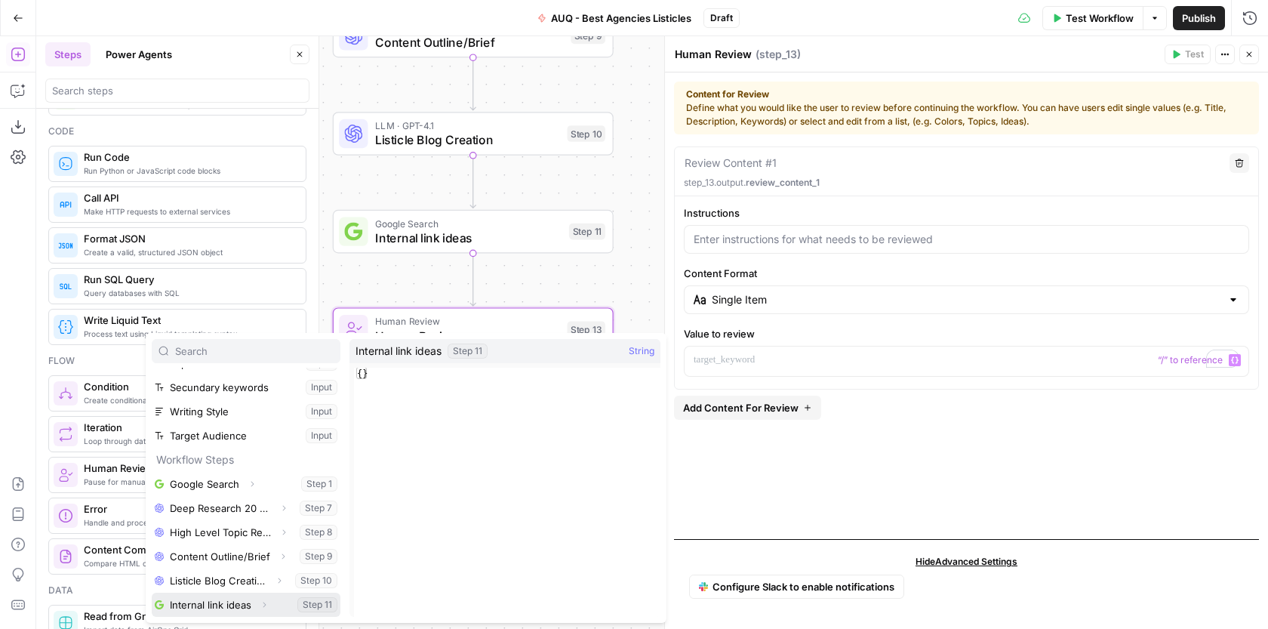
click at [234, 596] on button "Select variable Internal link ideas" at bounding box center [246, 604] width 189 height 24
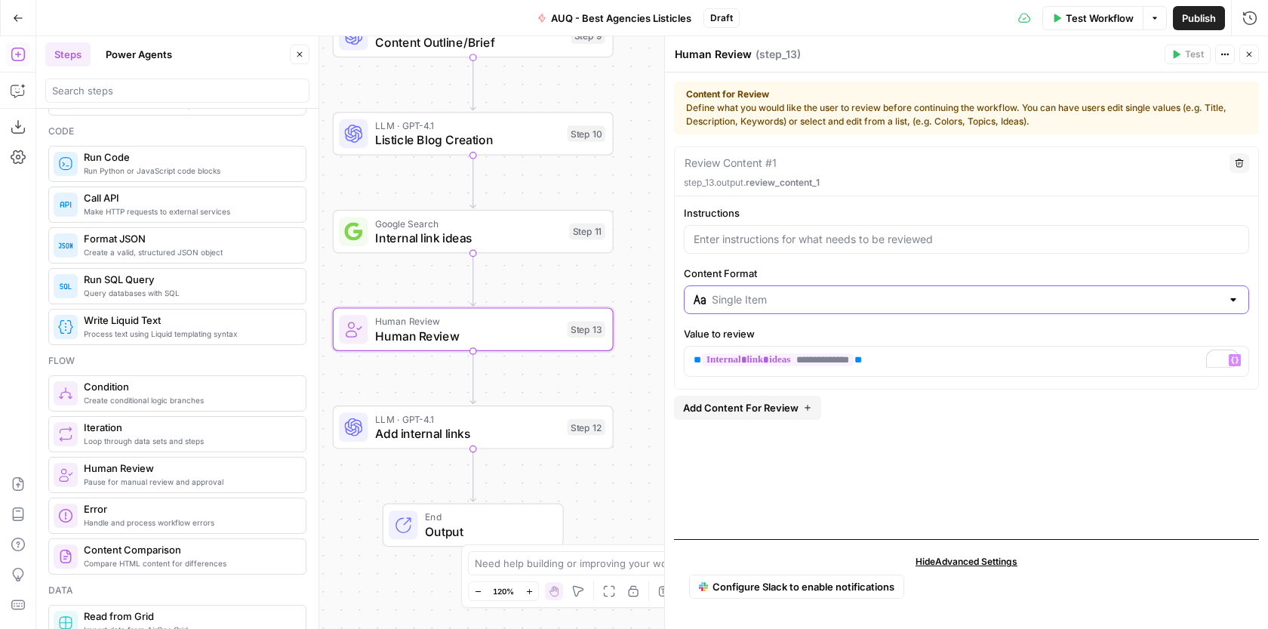
click at [802, 303] on input "Content Format" at bounding box center [966, 299] width 509 height 15
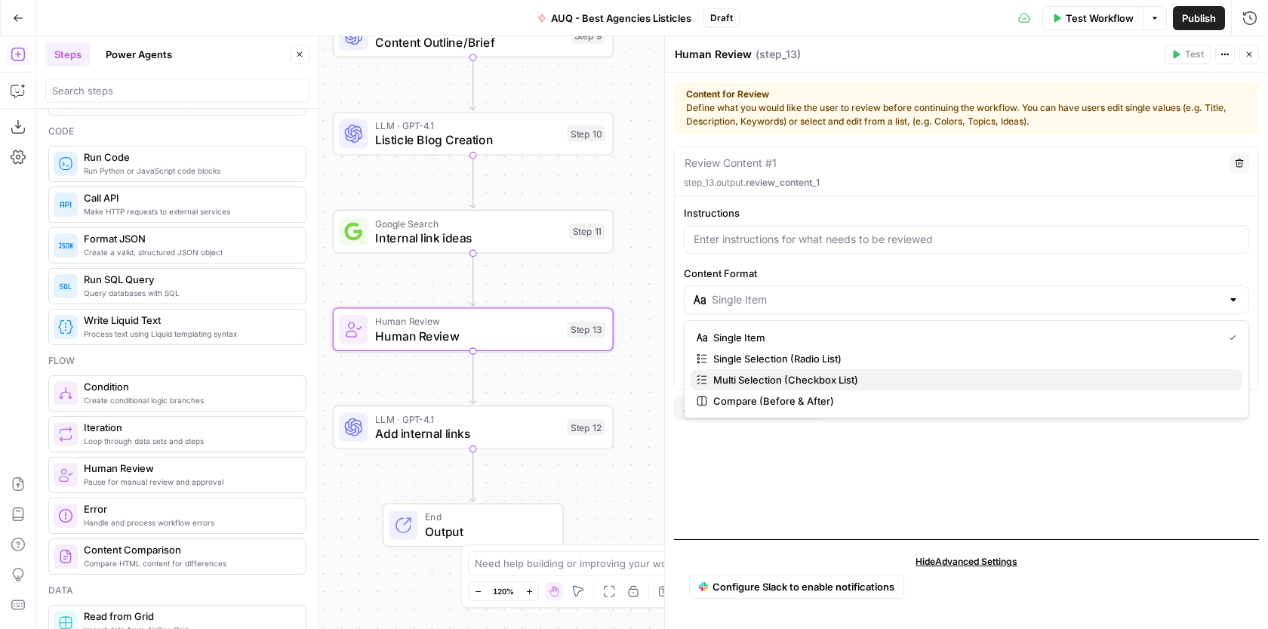
click at [801, 376] on span "Multi Selection (Checkbox List)" at bounding box center [971, 379] width 517 height 15
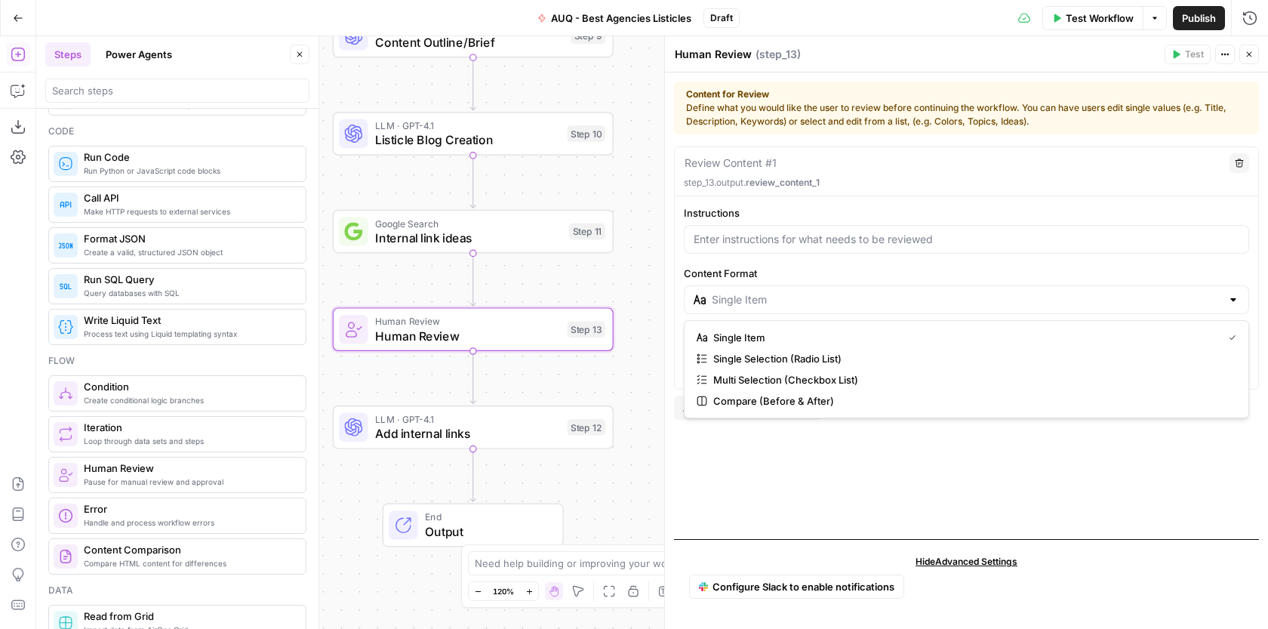
type input "Multi Selection (Checkbox List)"
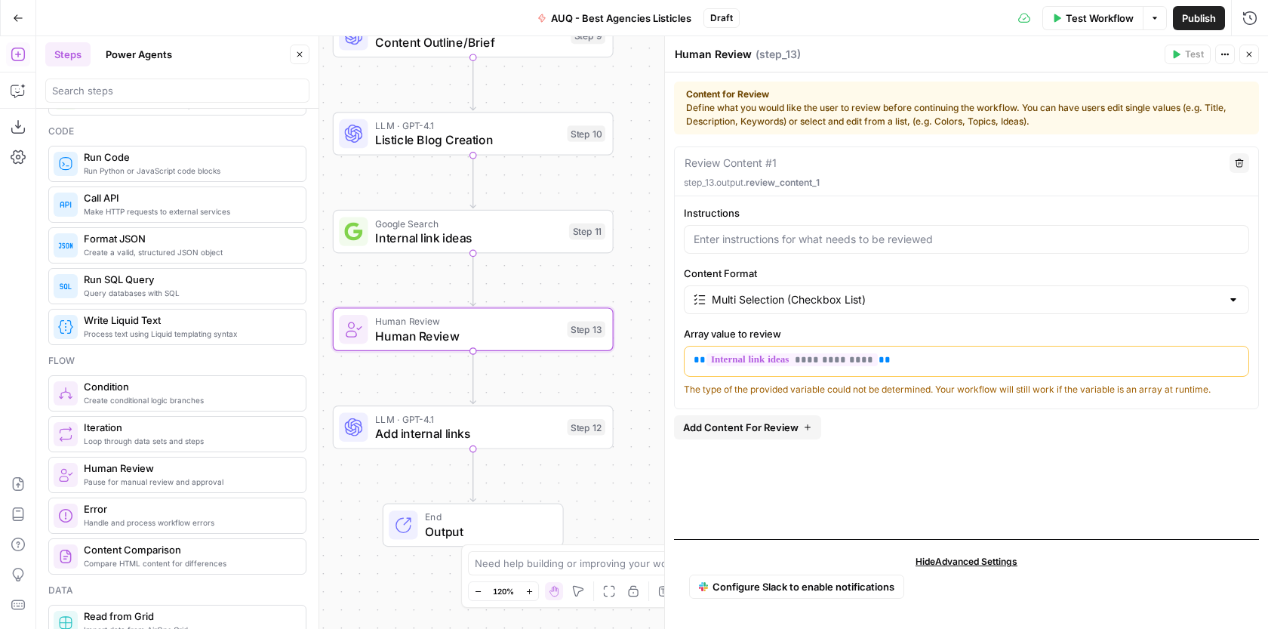
click at [890, 334] on label "Array value to review" at bounding box center [966, 333] width 565 height 15
click at [932, 305] on input "Content Format" at bounding box center [966, 299] width 509 height 15
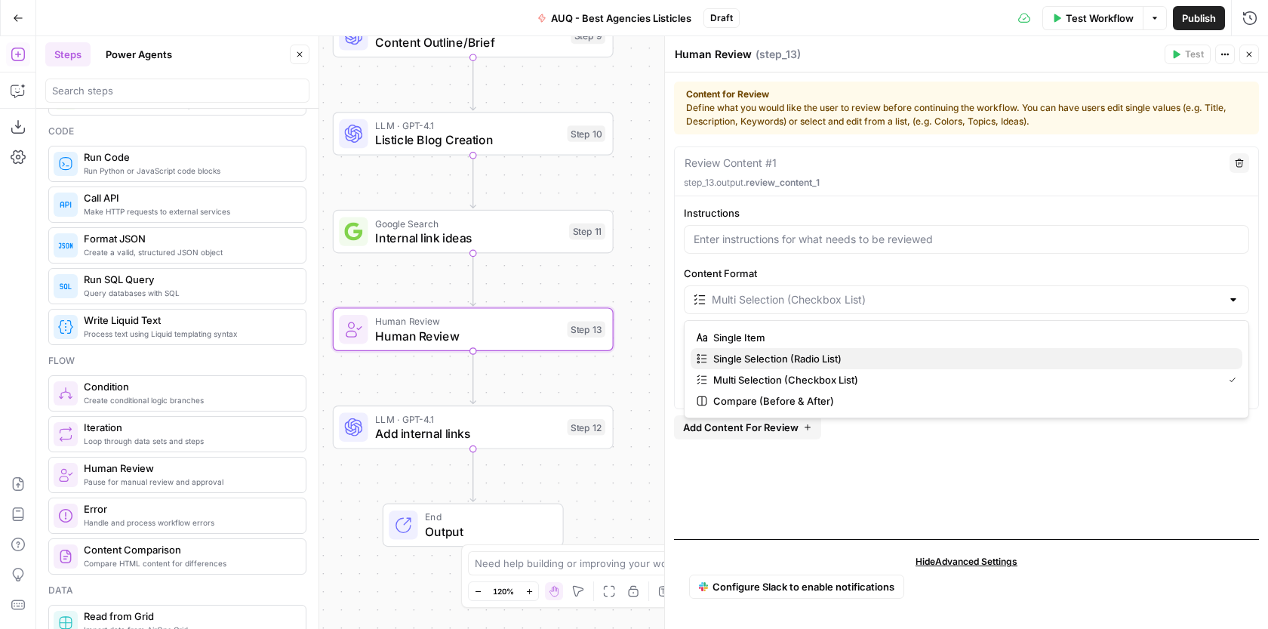
click at [871, 353] on span "Single Selection (Radio List)" at bounding box center [971, 358] width 517 height 15
type input "Single Selection (Radio List)"
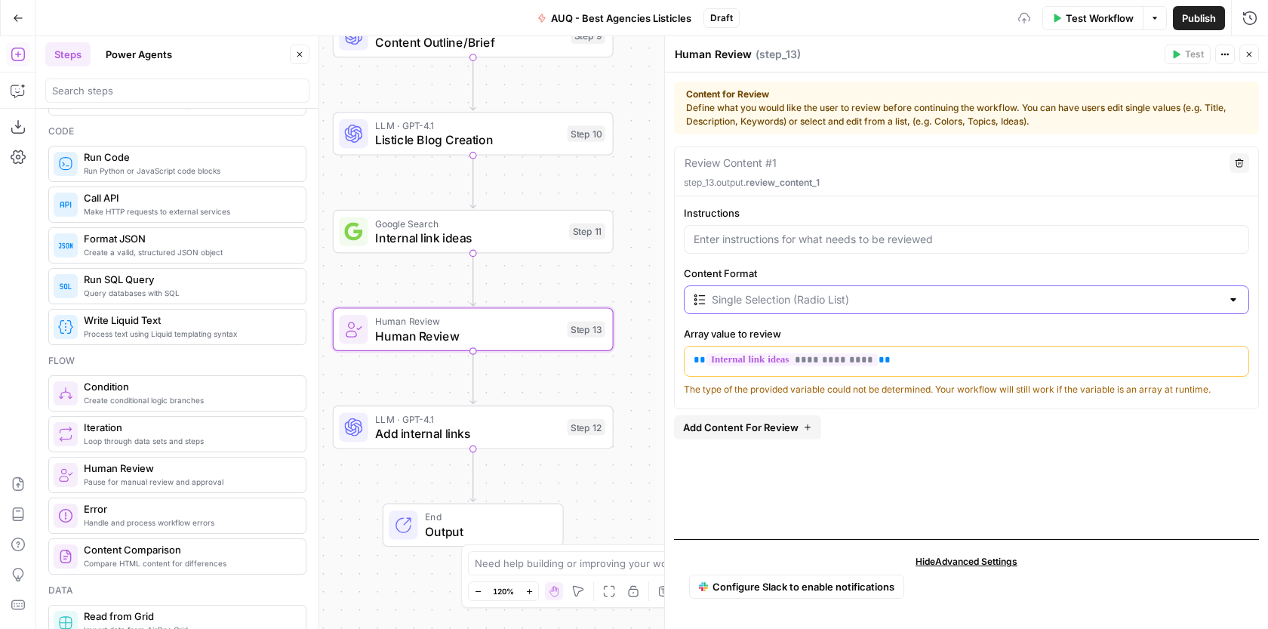
click at [907, 303] on input "Content Format" at bounding box center [966, 299] width 509 height 15
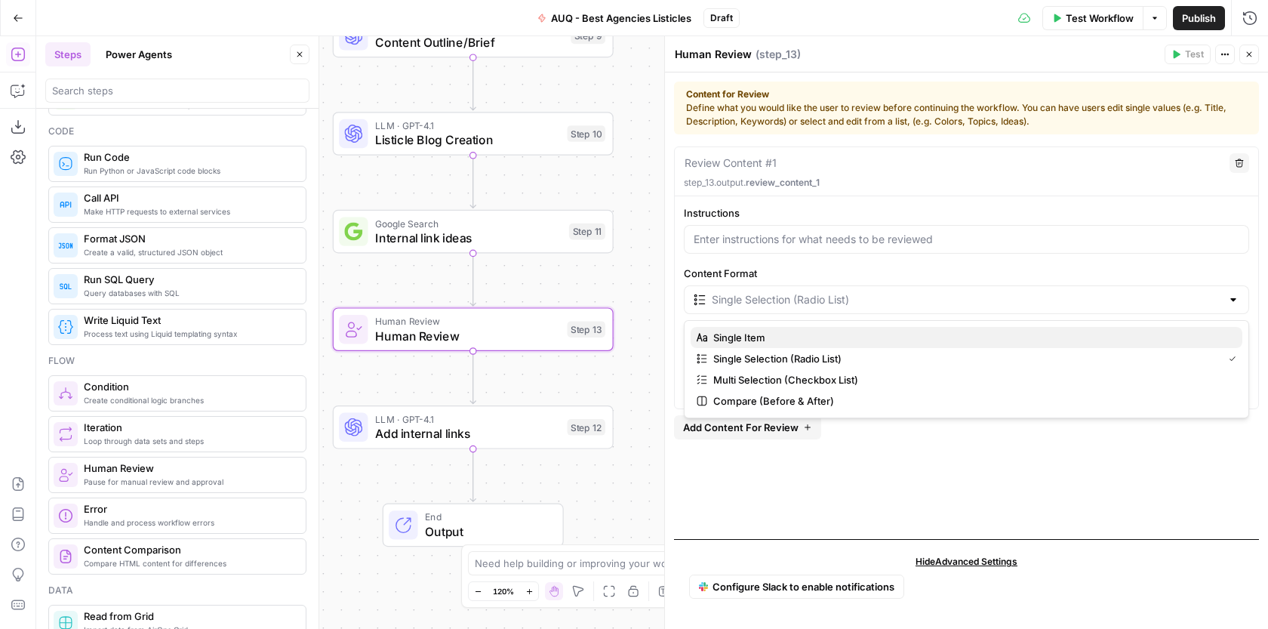
click at [854, 334] on span "Single Item" at bounding box center [971, 337] width 517 height 15
type input "Single Item"
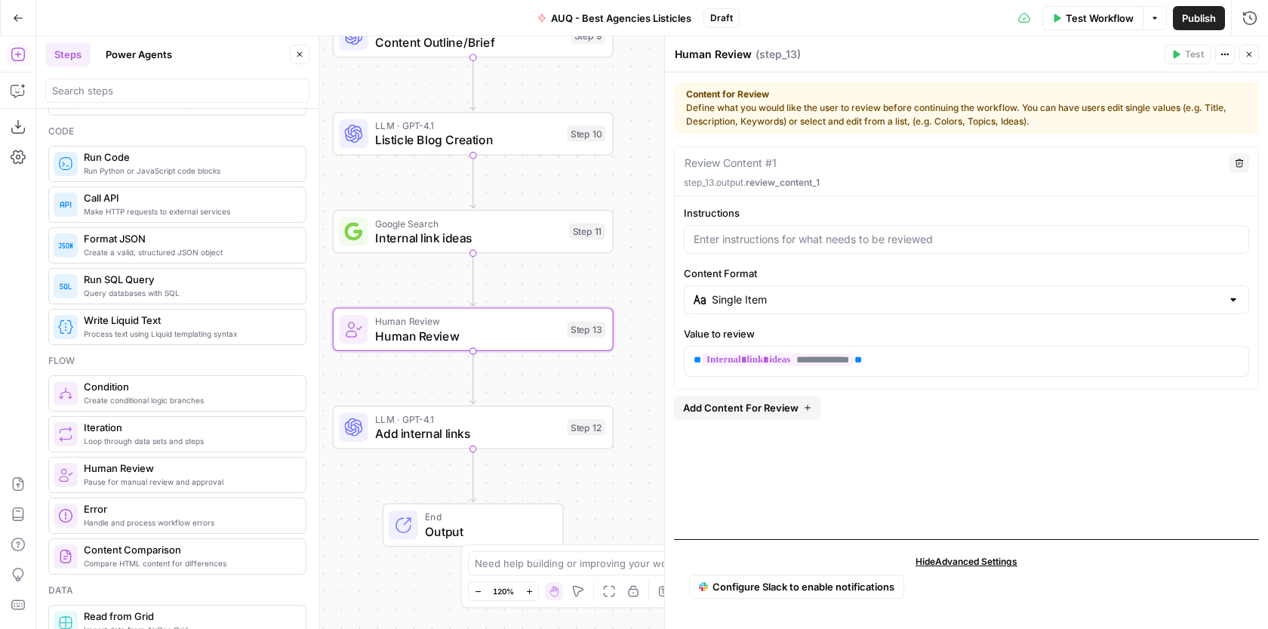
click at [739, 165] on textarea at bounding box center [730, 162] width 92 height 15
type textarea "Review Internal Links Ideas"
click at [801, 311] on div "Single Item" at bounding box center [966, 299] width 565 height 29
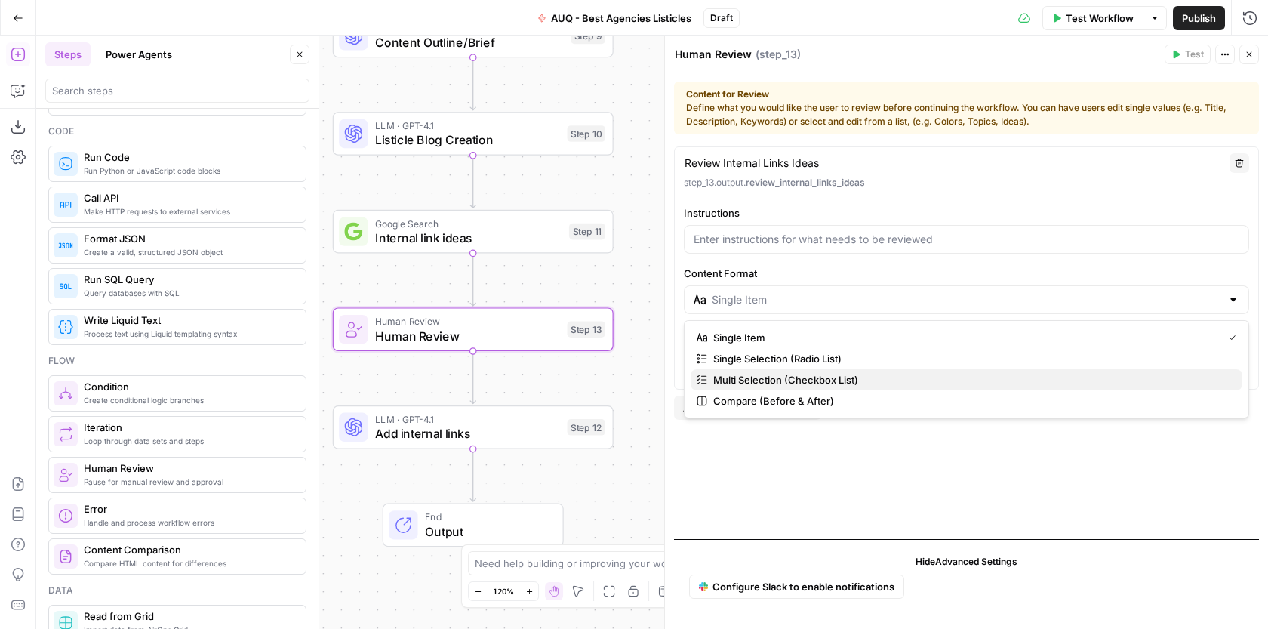
click at [769, 379] on span "Multi Selection (Checkbox List)" at bounding box center [971, 379] width 517 height 15
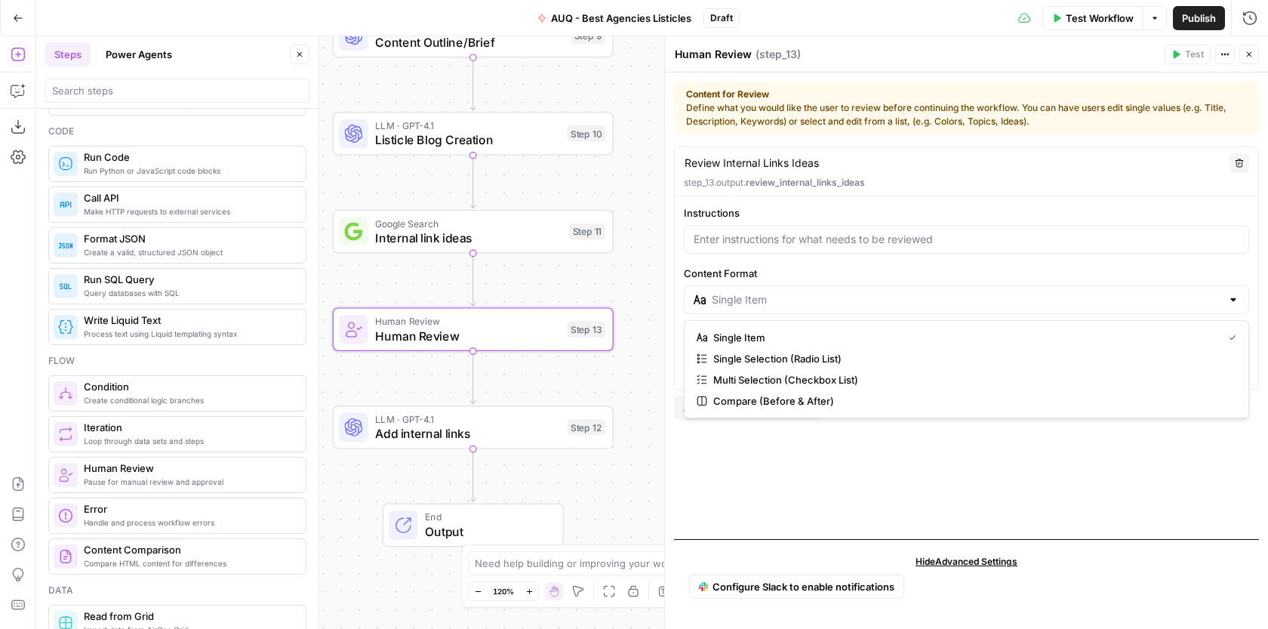
type input "Multi Selection (Checkbox List)"
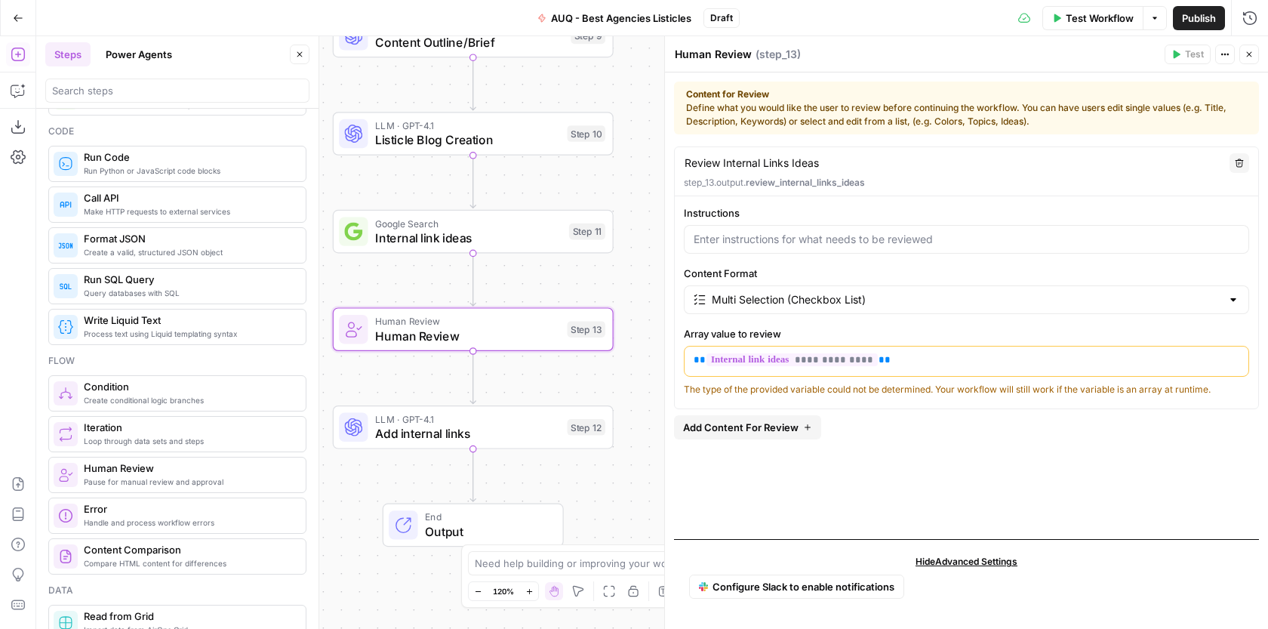
click at [790, 163] on textarea "Review Internal Links Ideas" at bounding box center [751, 162] width 134 height 15
type textarea "Review Internal Link Ideas"
click at [21, 91] on icon "button" at bounding box center [18, 90] width 15 height 15
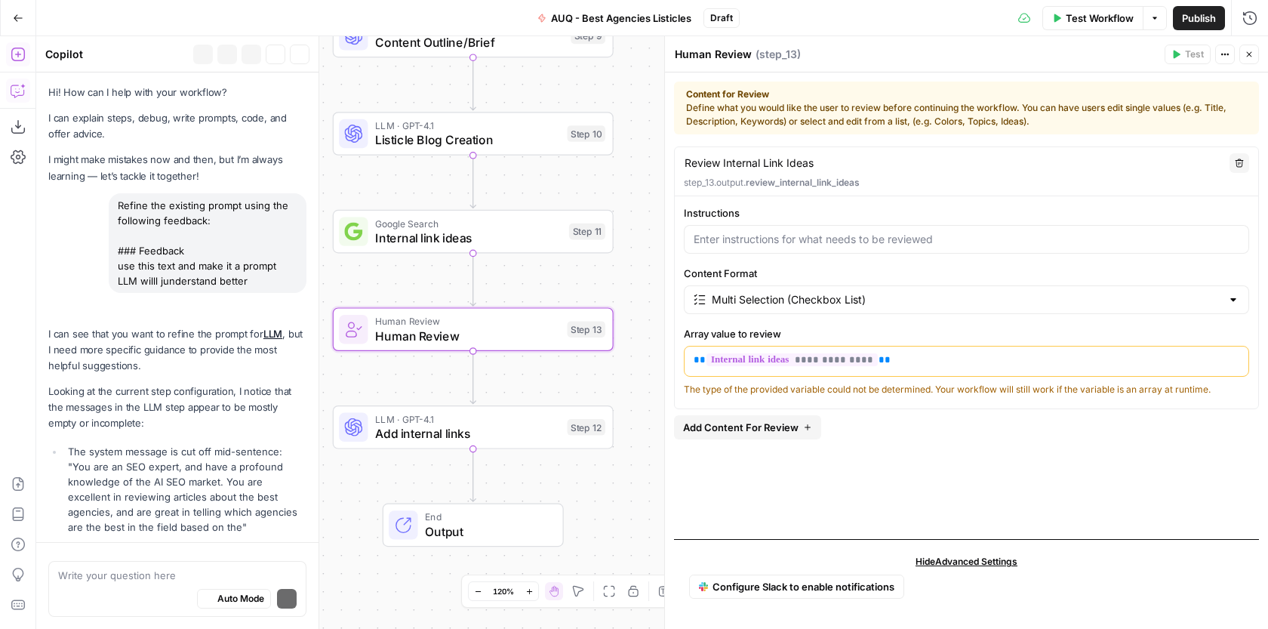
scroll to position [2022, 0]
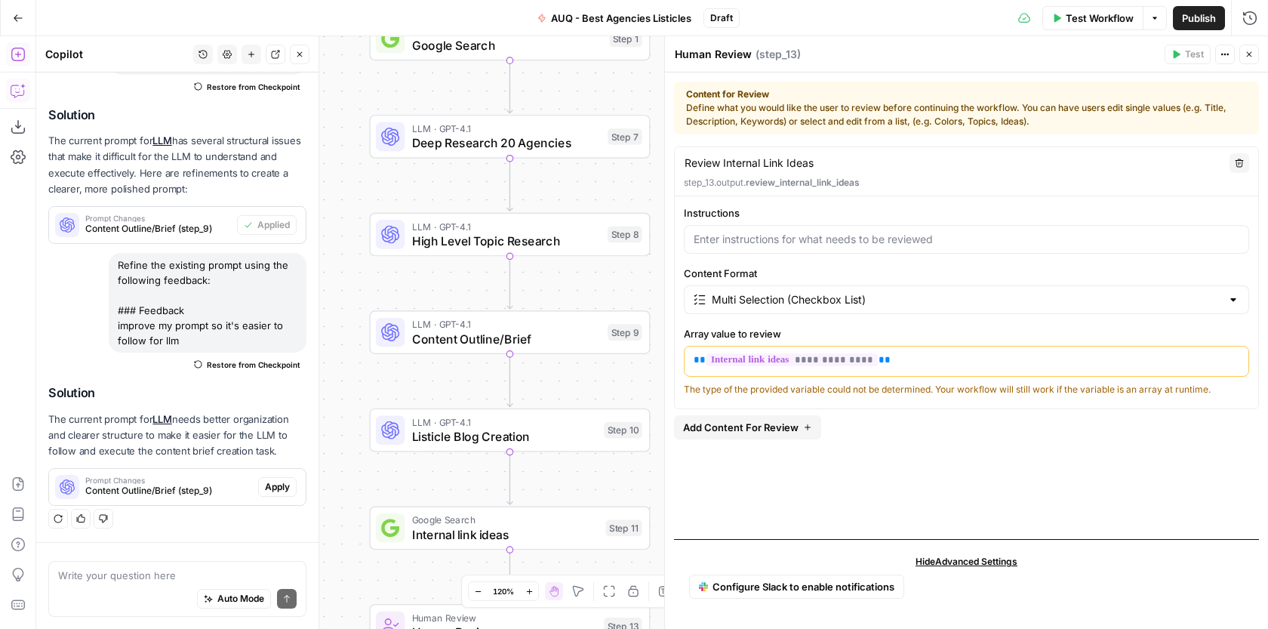
click at [112, 585] on div "Auto Mode Send" at bounding box center [177, 599] width 238 height 33
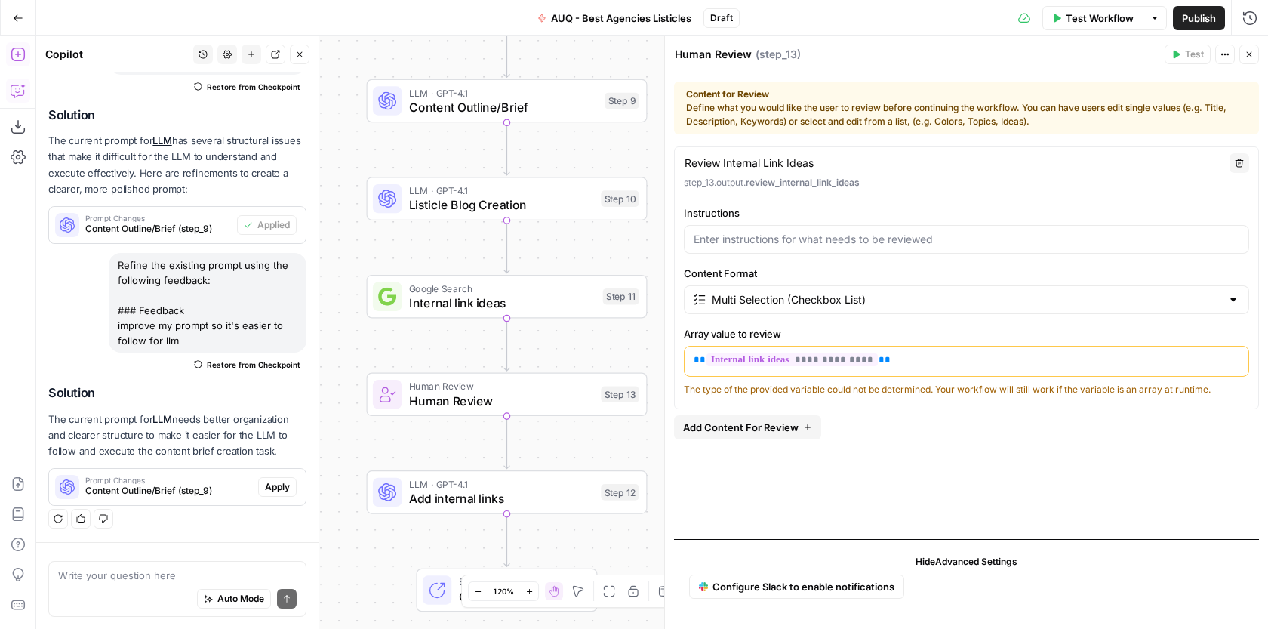
drag, startPoint x: 388, startPoint y: 483, endPoint x: 385, endPoint y: 251, distance: 231.7
click at [385, 251] on div "Workflow Set Inputs Inputs Google Search Google Search Step 1 LLM · GPT-4.1 Dee…" at bounding box center [651, 332] width 1231 height 592
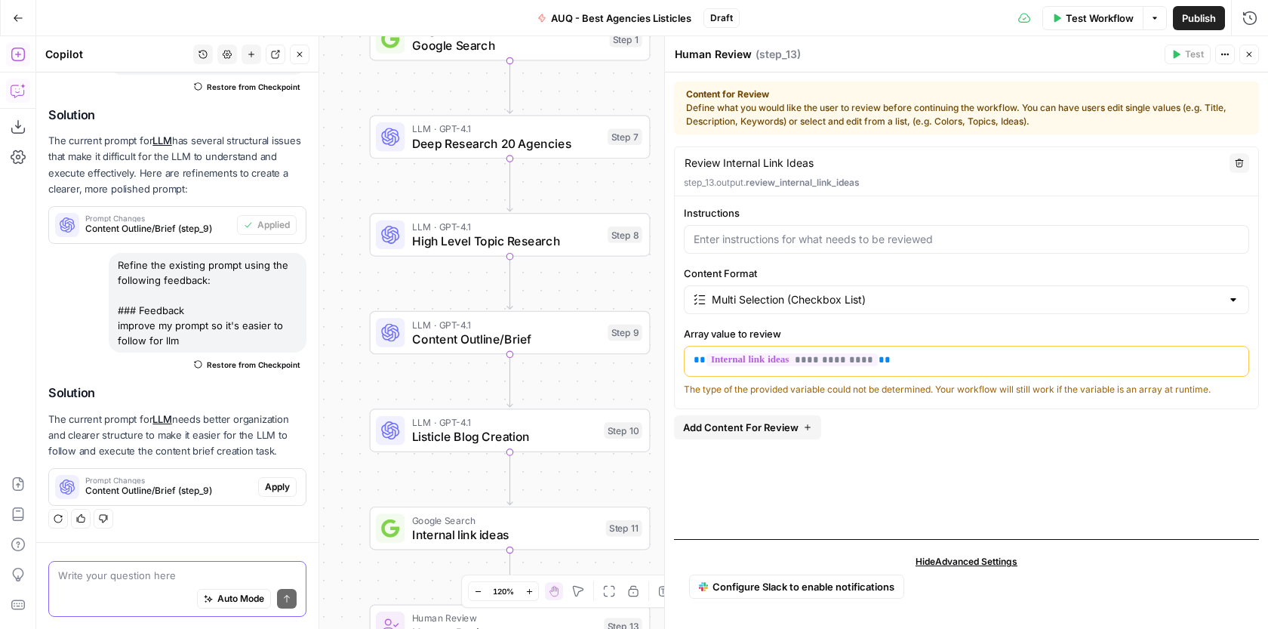
click at [164, 568] on textarea at bounding box center [177, 574] width 238 height 15
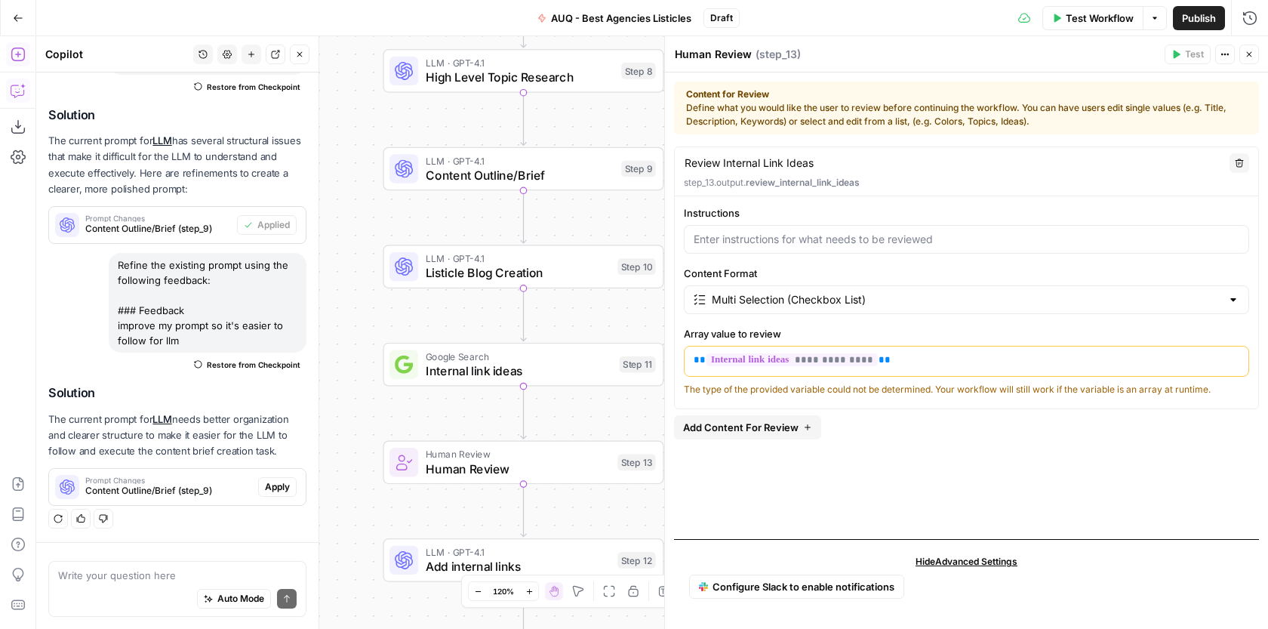
drag, startPoint x: 369, startPoint y: 401, endPoint x: 395, endPoint y: 205, distance: 198.0
click at [395, 207] on div "Workflow Set Inputs Inputs Google Search Google Search Step 1 LLM · GPT-4.1 Dee…" at bounding box center [651, 332] width 1231 height 592
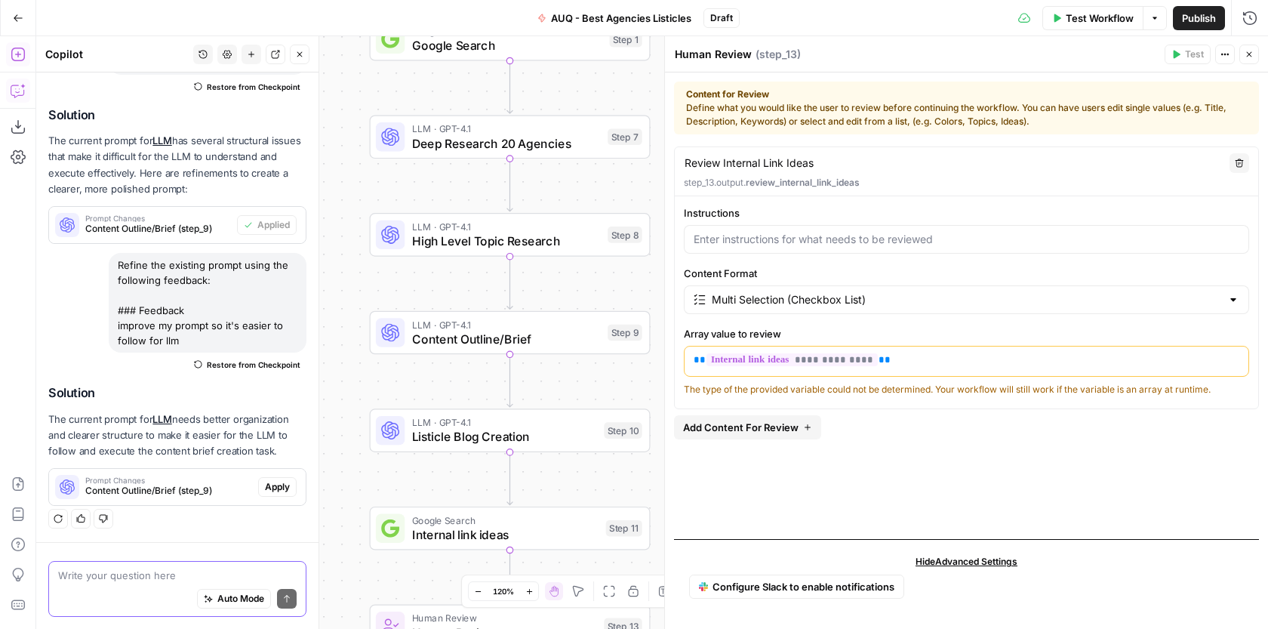
click at [164, 581] on textarea at bounding box center [177, 574] width 238 height 15
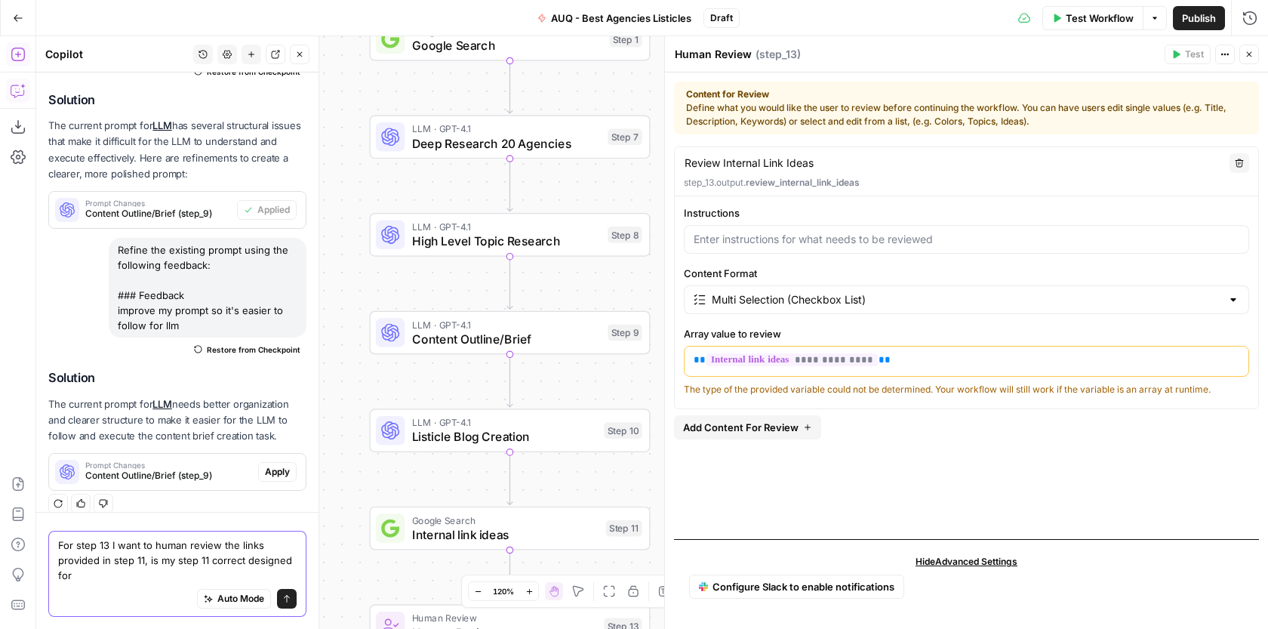
scroll to position [2052, 0]
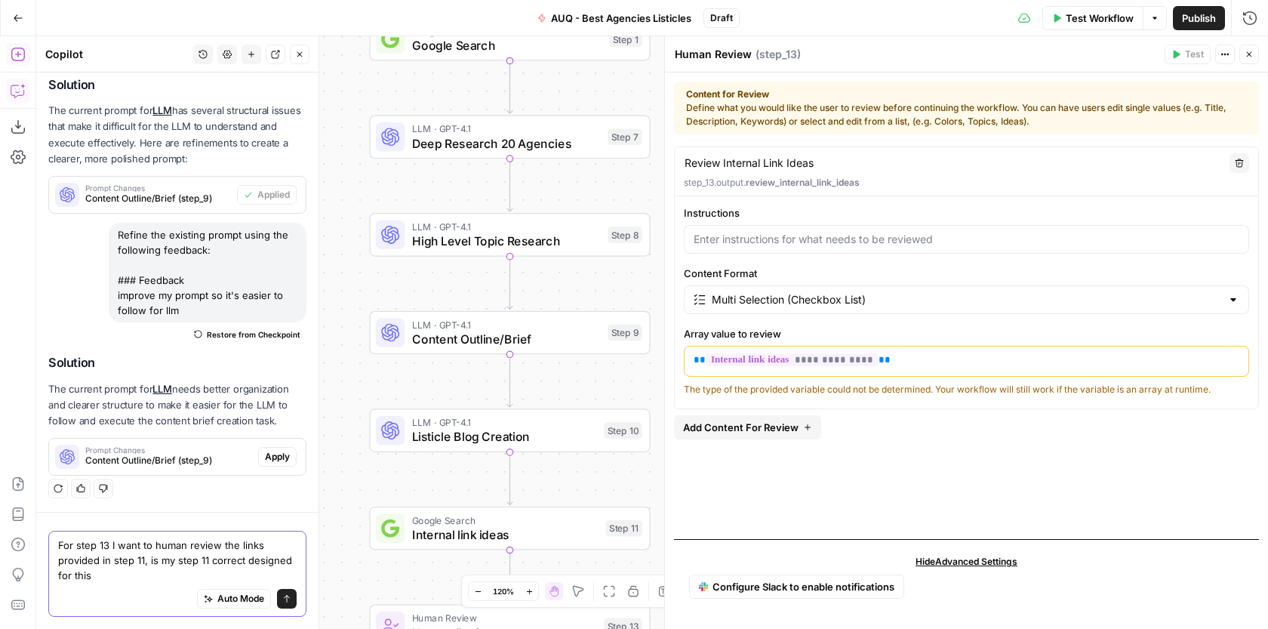
type textarea "For step 13 I want to human review the links provided in step 11, is my step 11…"
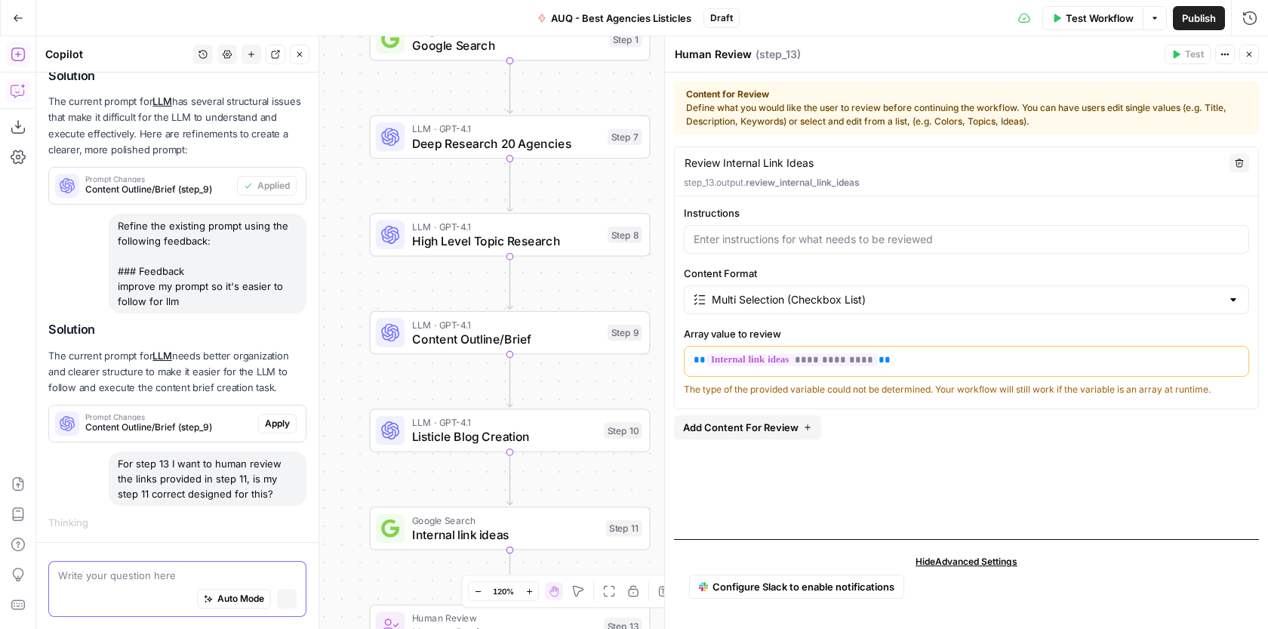
scroll to position [1917, 0]
drag, startPoint x: 470, startPoint y: 170, endPoint x: 469, endPoint y: 72, distance: 98.1
click at [469, 72] on div "Workflow Set Inputs Inputs Google Search Google Search Step 1 LLM · GPT-4.1 Dee…" at bounding box center [651, 332] width 1231 height 592
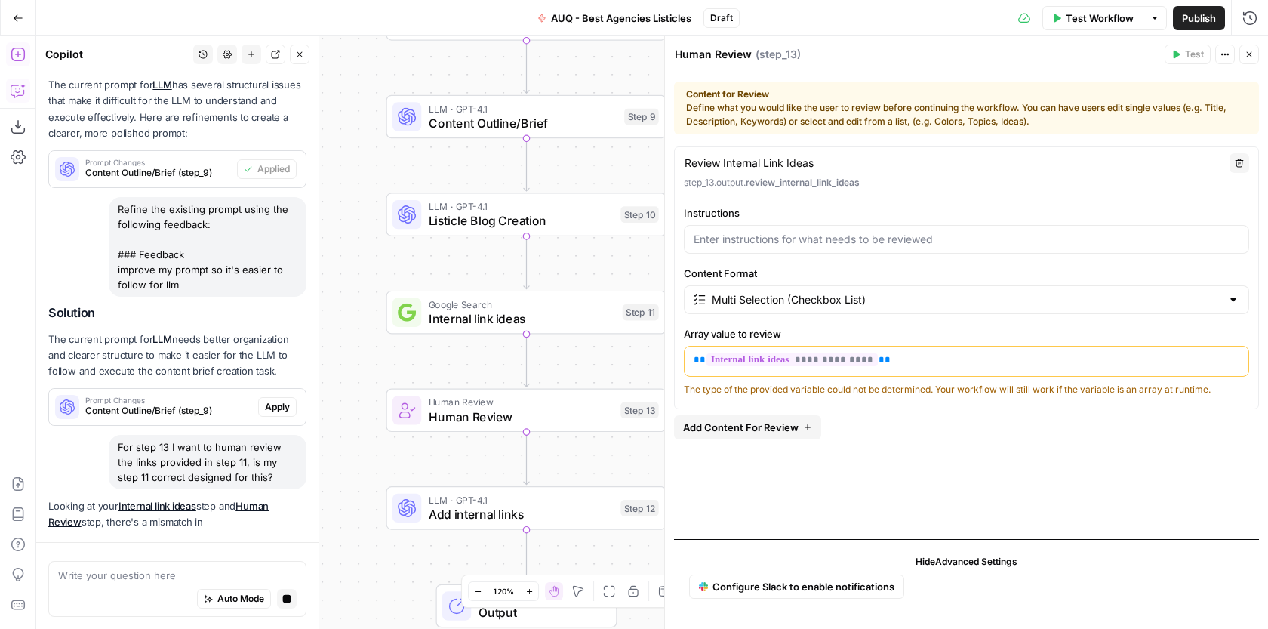
drag, startPoint x: 469, startPoint y: 277, endPoint x: 487, endPoint y: 159, distance: 119.1
click at [487, 159] on div "Workflow Set Inputs Inputs Google Search Google Search Step 1 LLM · GPT-4.1 Dee…" at bounding box center [651, 332] width 1231 height 592
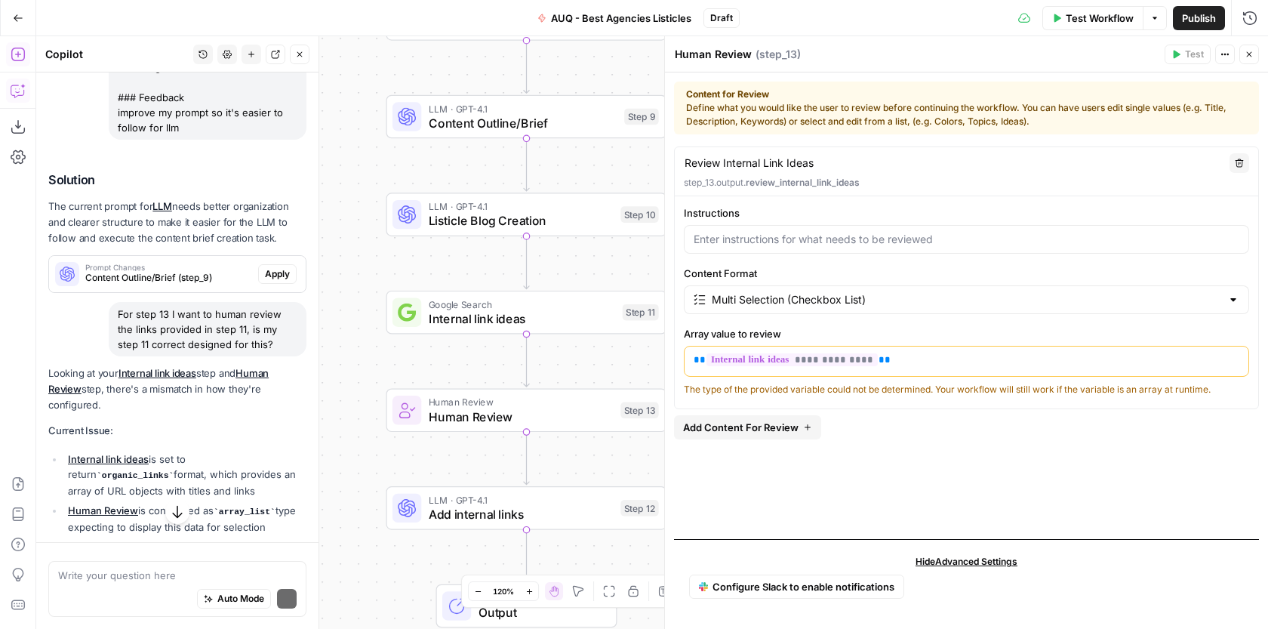
scroll to position [2404, 0]
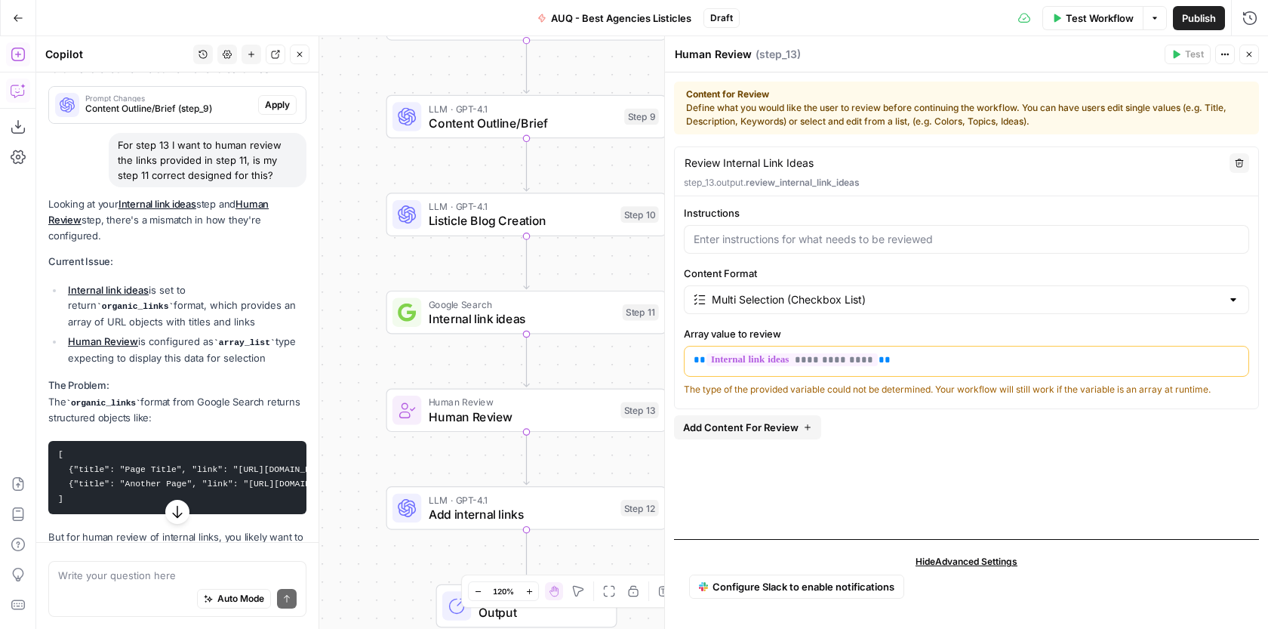
click at [1245, 51] on icon "button" at bounding box center [1248, 54] width 9 height 9
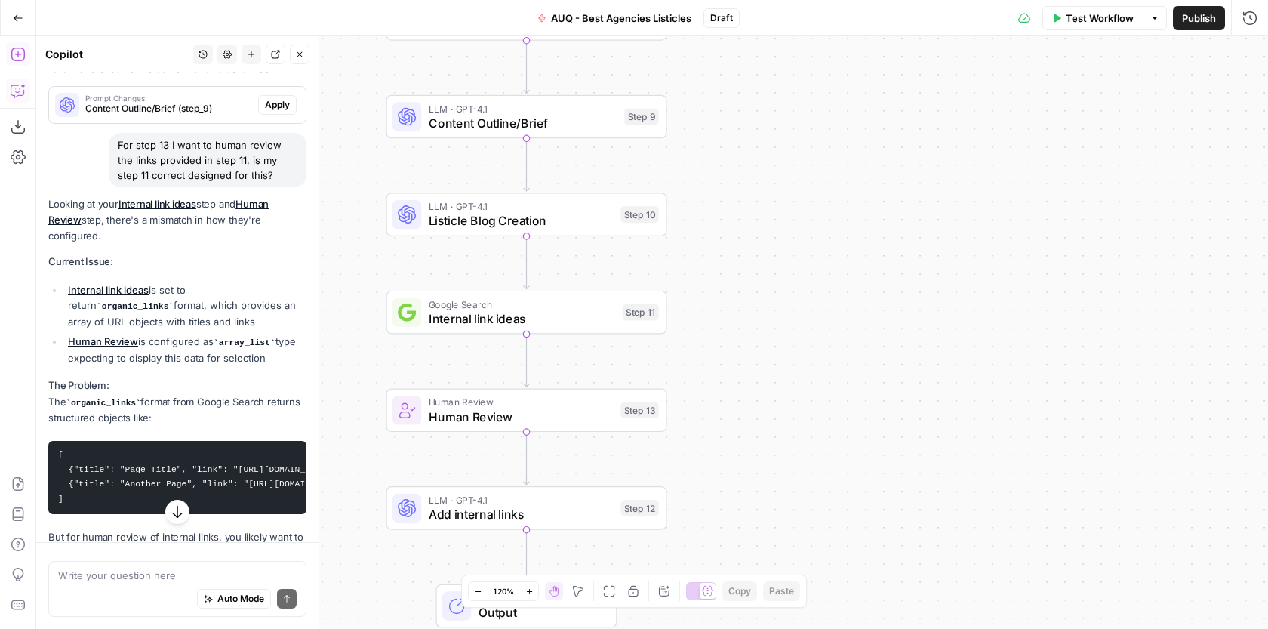
click at [525, 320] on span "Internal link ideas" at bounding box center [522, 318] width 186 height 18
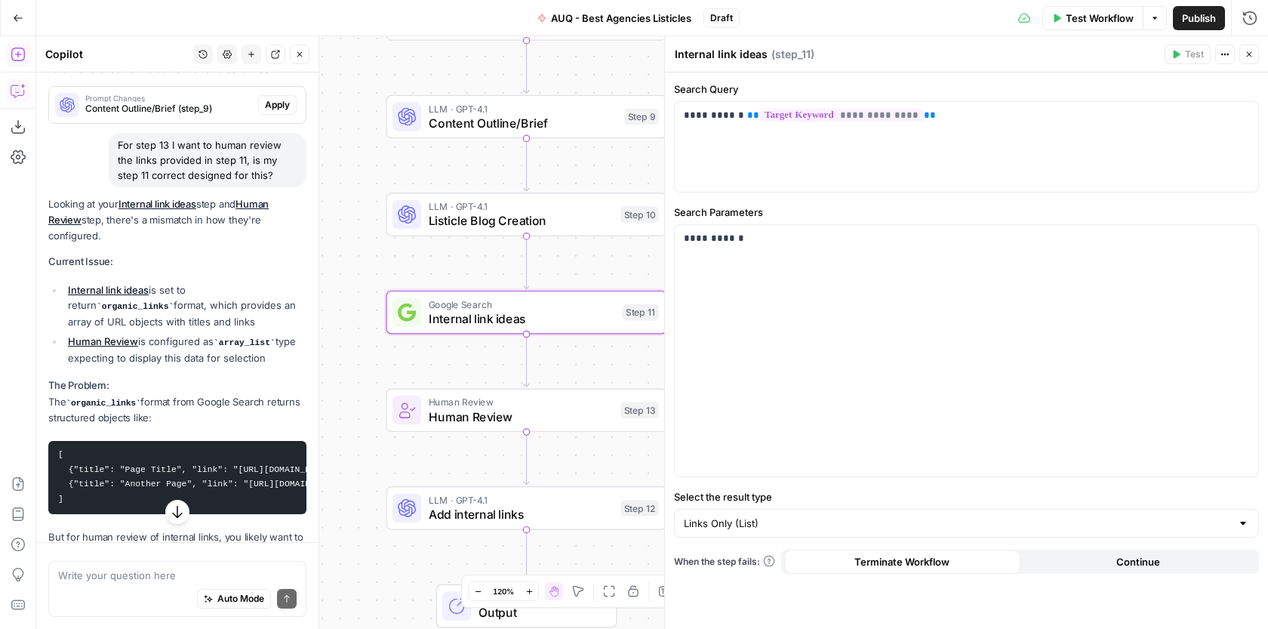
click at [718, 56] on textarea "Internal link ideas" at bounding box center [721, 54] width 93 height 15
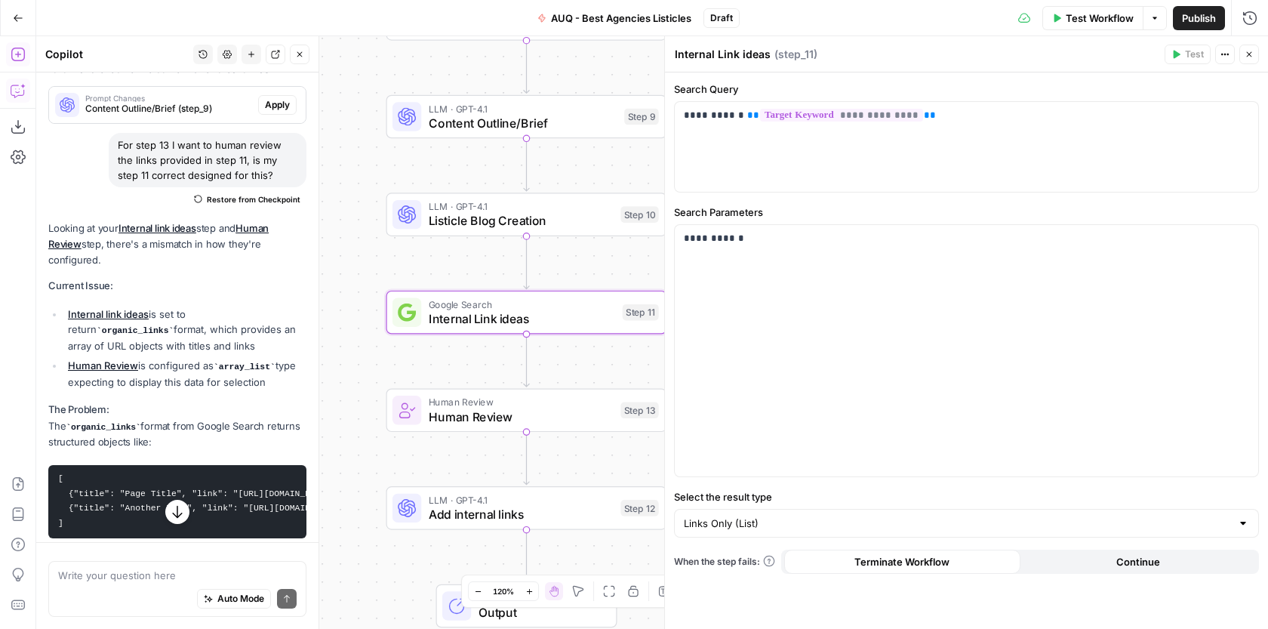
click at [744, 49] on textarea "Internal Link ideas" at bounding box center [723, 54] width 96 height 15
click at [742, 51] on textarea "Internal Link deas" at bounding box center [752, 54] width 155 height 15
type textarea "Internal Link Ideas"
click at [835, 523] on input "Select the result type" at bounding box center [957, 522] width 547 height 15
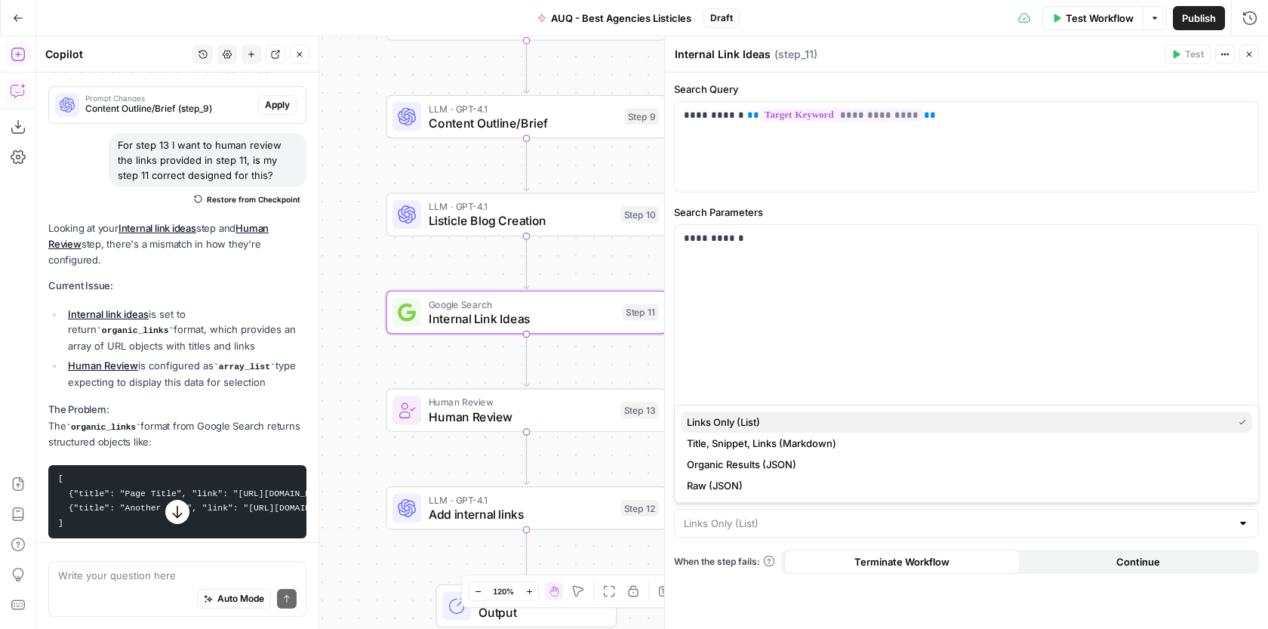
click at [746, 423] on span "Links Only (List)" at bounding box center [956, 421] width 539 height 15
type input "Links Only (List)"
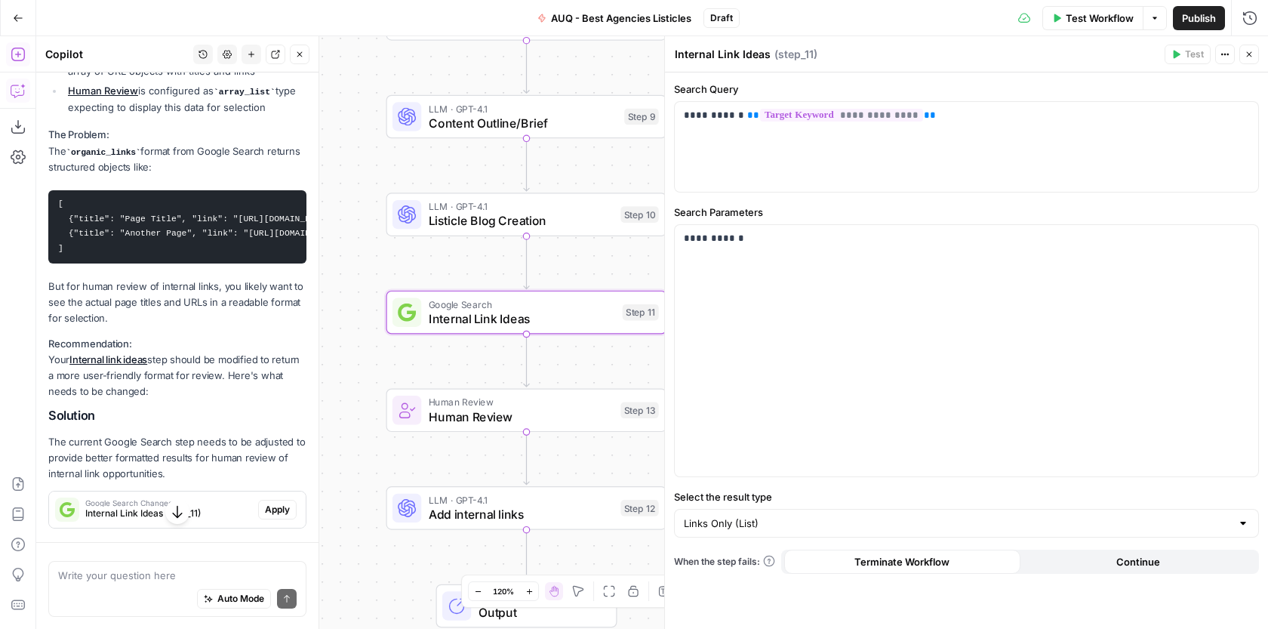
scroll to position [2772, 0]
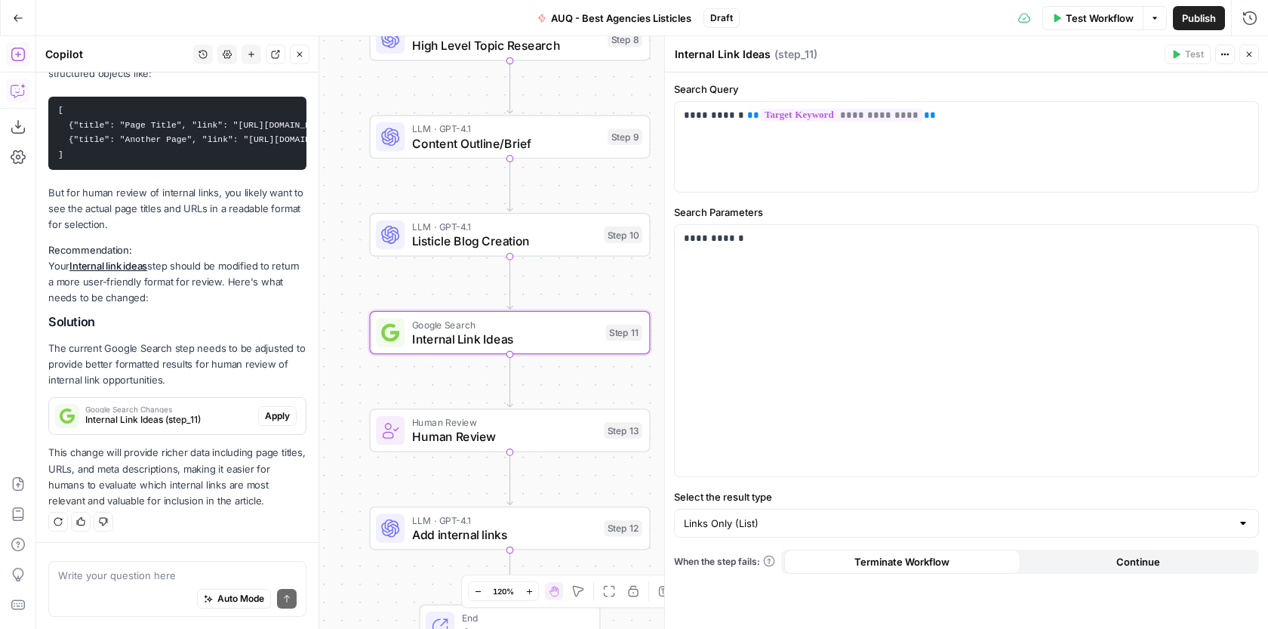
click at [277, 413] on span "Apply" at bounding box center [277, 416] width 25 height 14
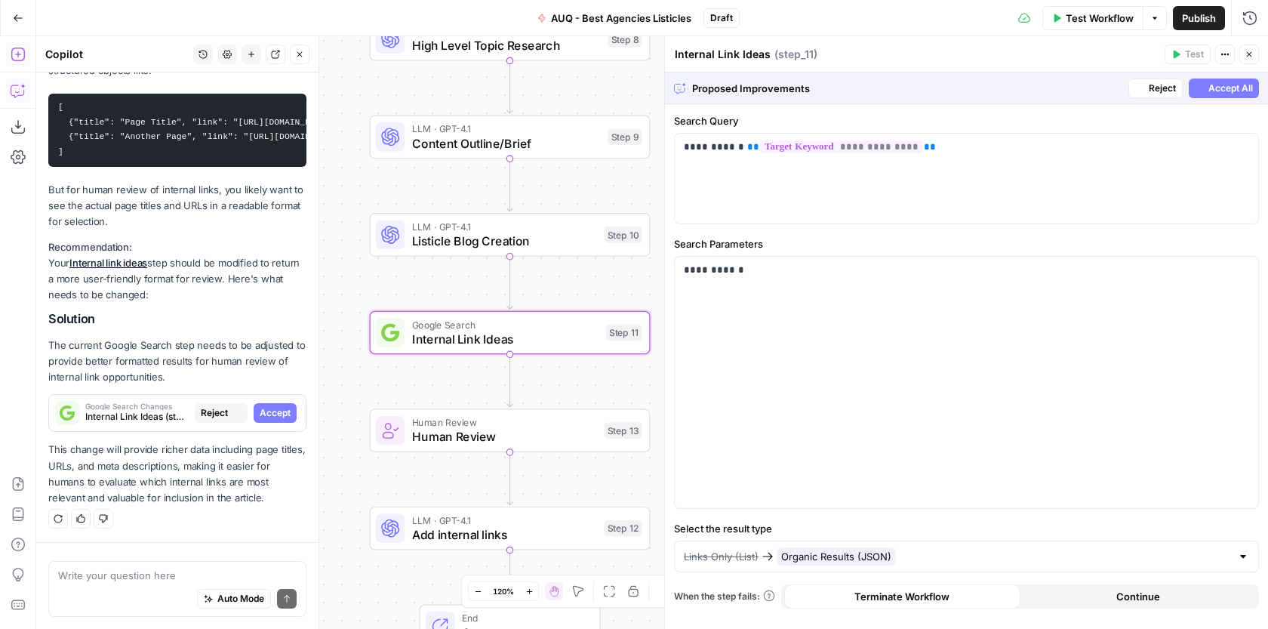
scroll to position [2579, 0]
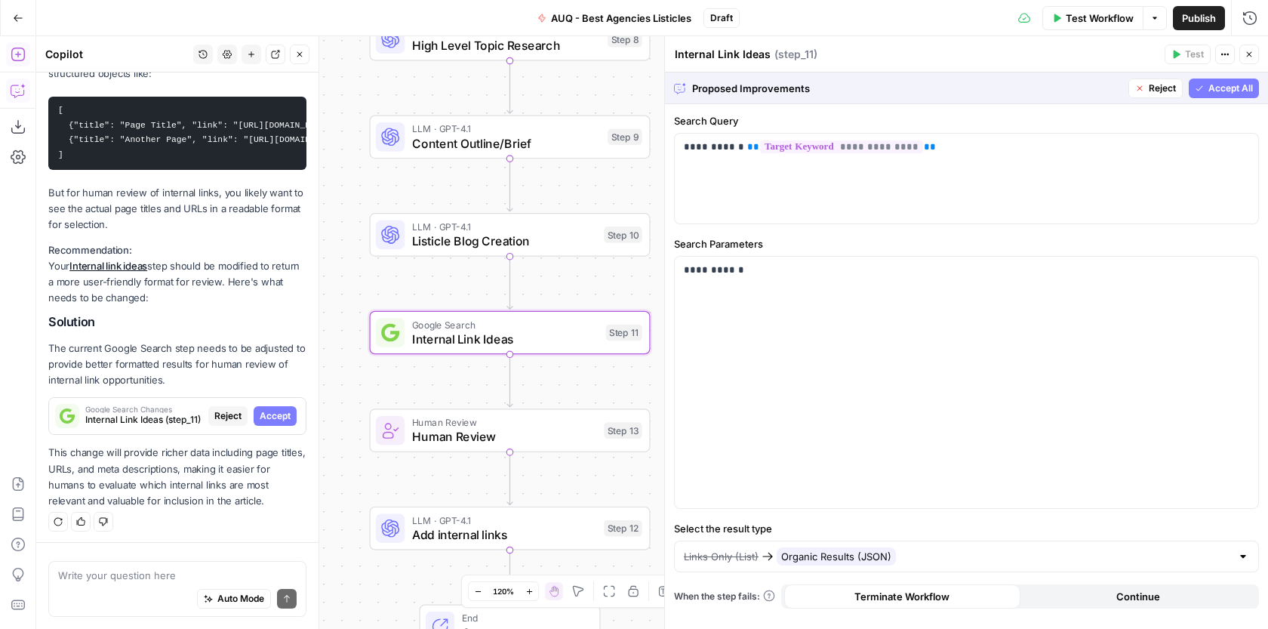
click at [277, 413] on span "Accept" at bounding box center [275, 416] width 31 height 14
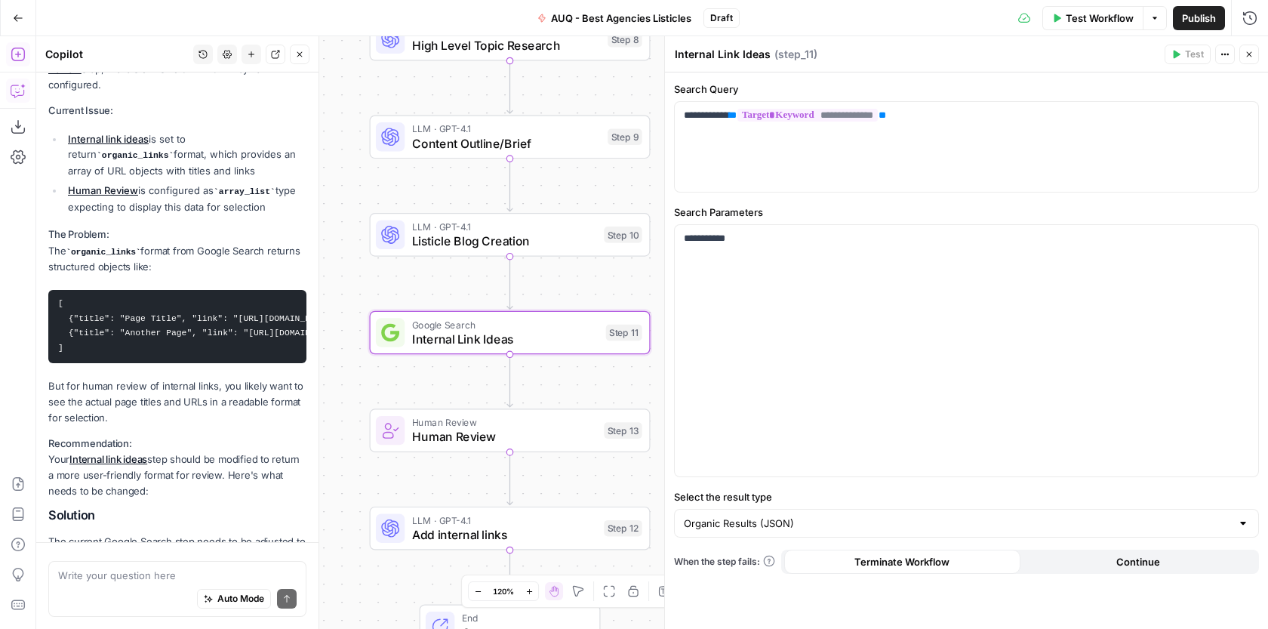
scroll to position [2772, 0]
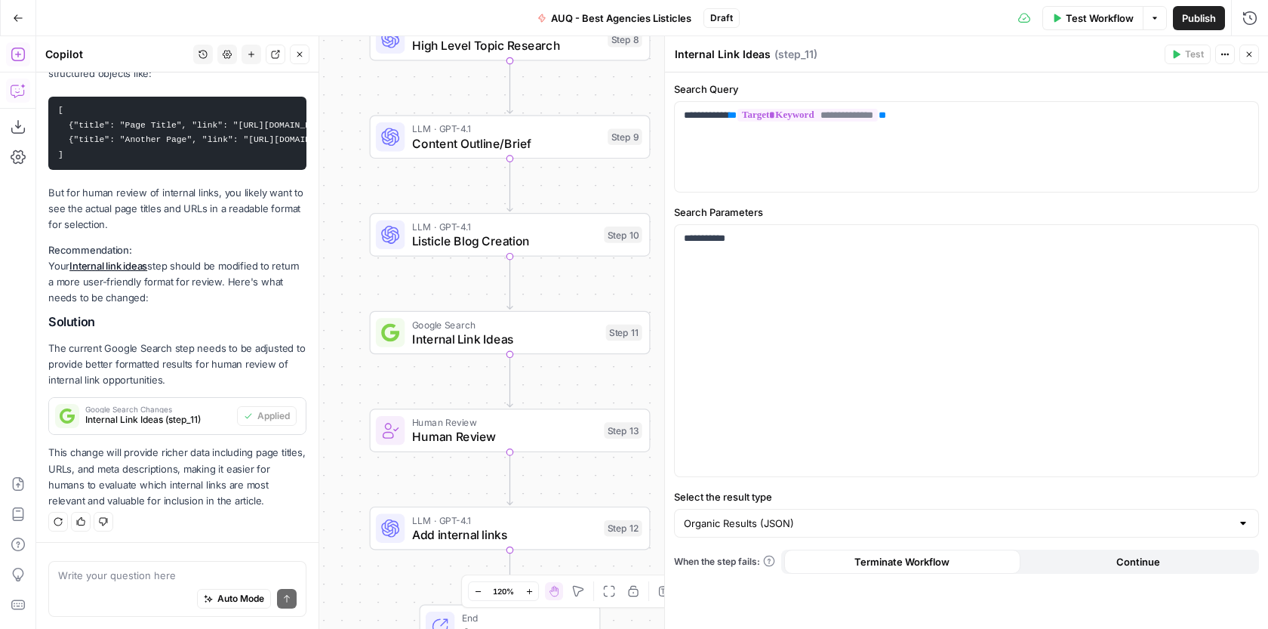
click at [501, 434] on span "Human Review" at bounding box center [504, 436] width 185 height 18
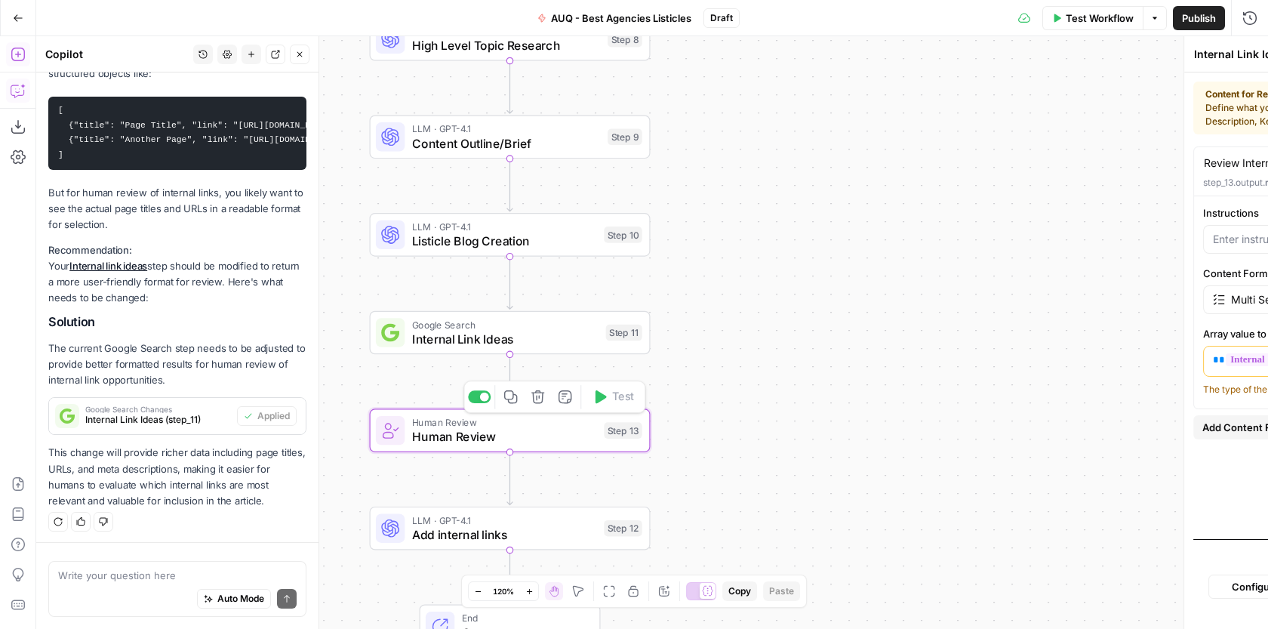
type textarea "Human Review"
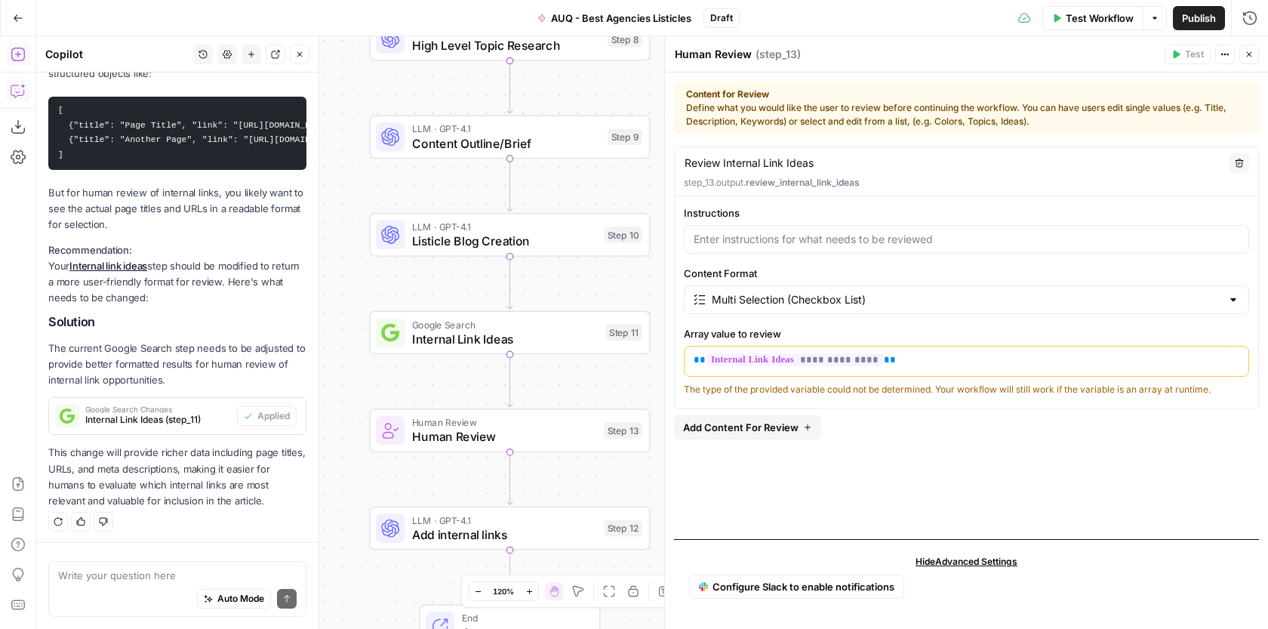
click at [895, 381] on div "**********" at bounding box center [966, 361] width 565 height 70
click at [896, 386] on div "The type of the provided variable could not be determined. Your workflow will s…" at bounding box center [966, 390] width 565 height 14
click at [896, 387] on div "The type of the provided variable could not be determined. Your workflow will s…" at bounding box center [966, 390] width 565 height 14
copy div "The type of the provided variable could not be determined. Your workflow will s…"
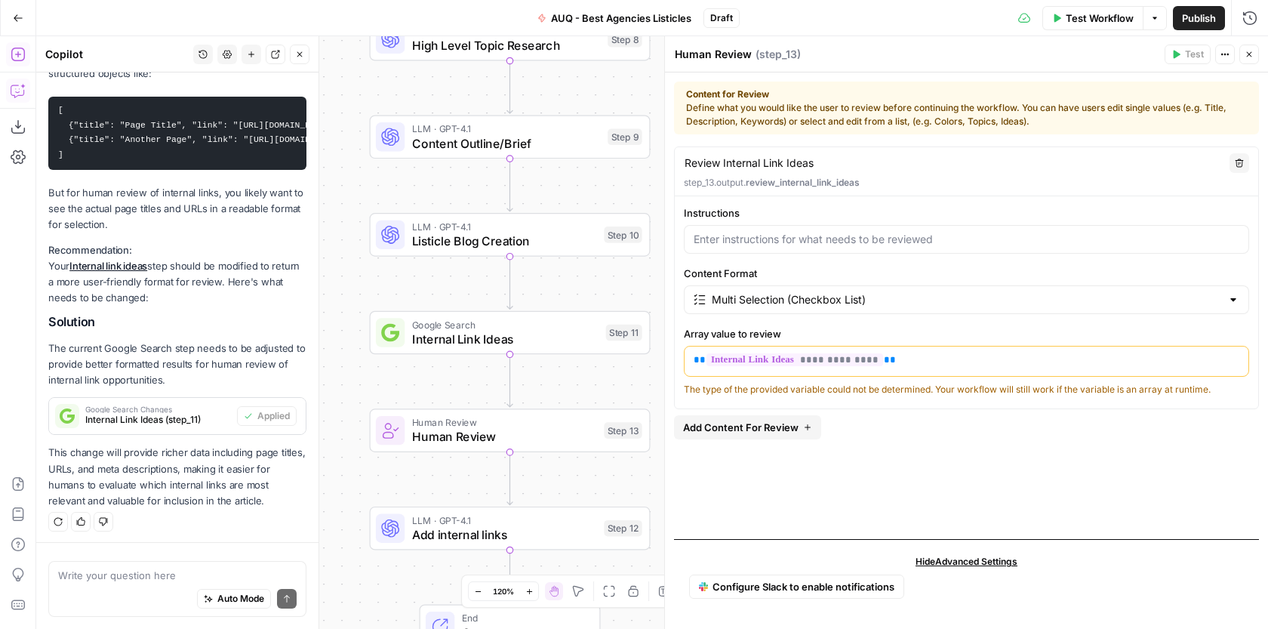
click at [276, 573] on div "Send" at bounding box center [286, 568] width 23 height 14
click at [223, 573] on textarea at bounding box center [177, 574] width 238 height 15
paste textarea "The type of the provided variable could not be determined. Your workflow will s…"
type textarea "step 13 gives me the following feedback : The type of the provided variable cou…"
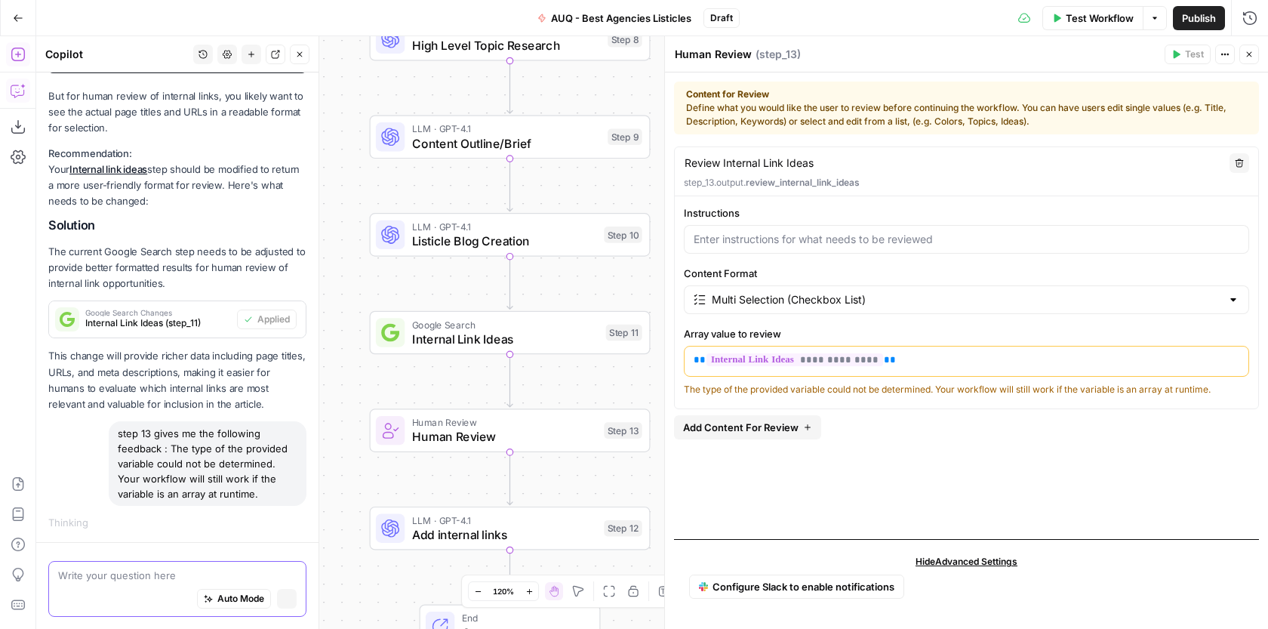
scroll to position [2673, 0]
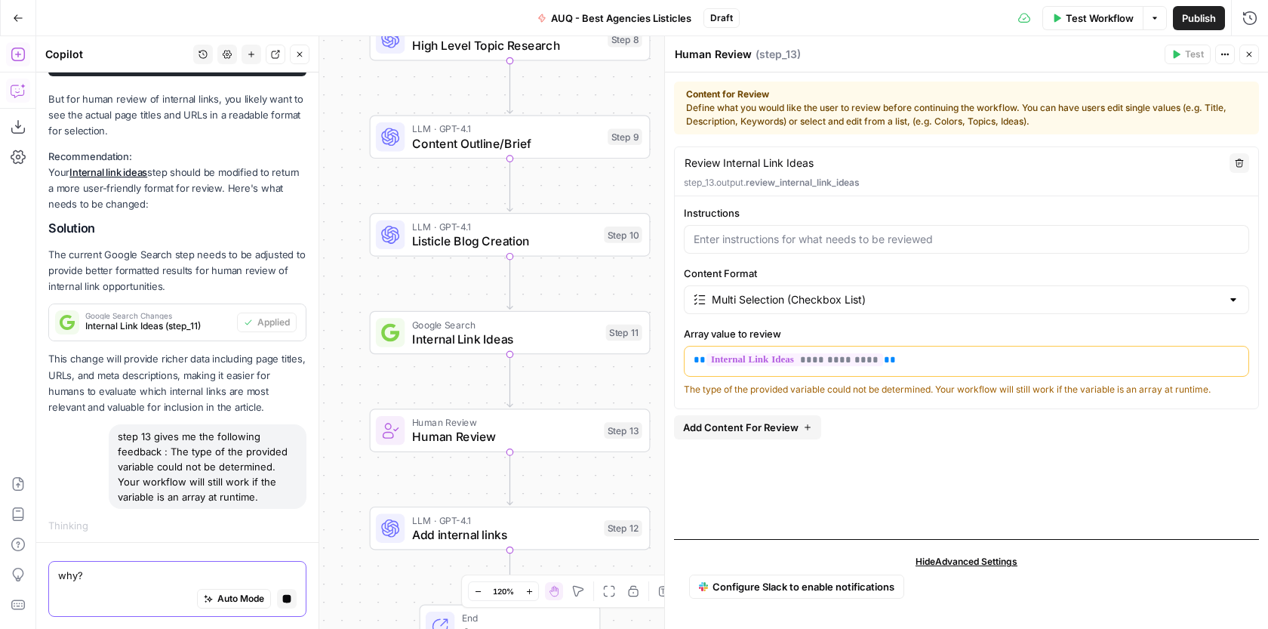
click at [143, 575] on textarea "why?" at bounding box center [177, 574] width 238 height 15
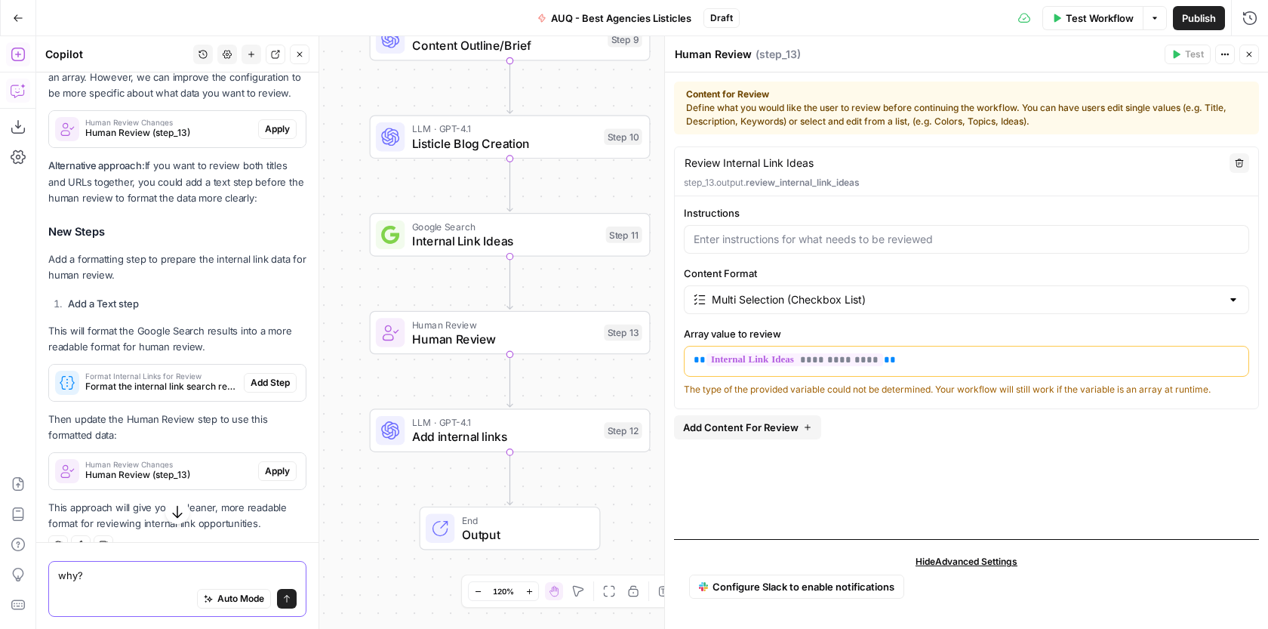
scroll to position [3404, 0]
type textarea "why?"
click at [294, 130] on button "Apply" at bounding box center [277, 128] width 38 height 20
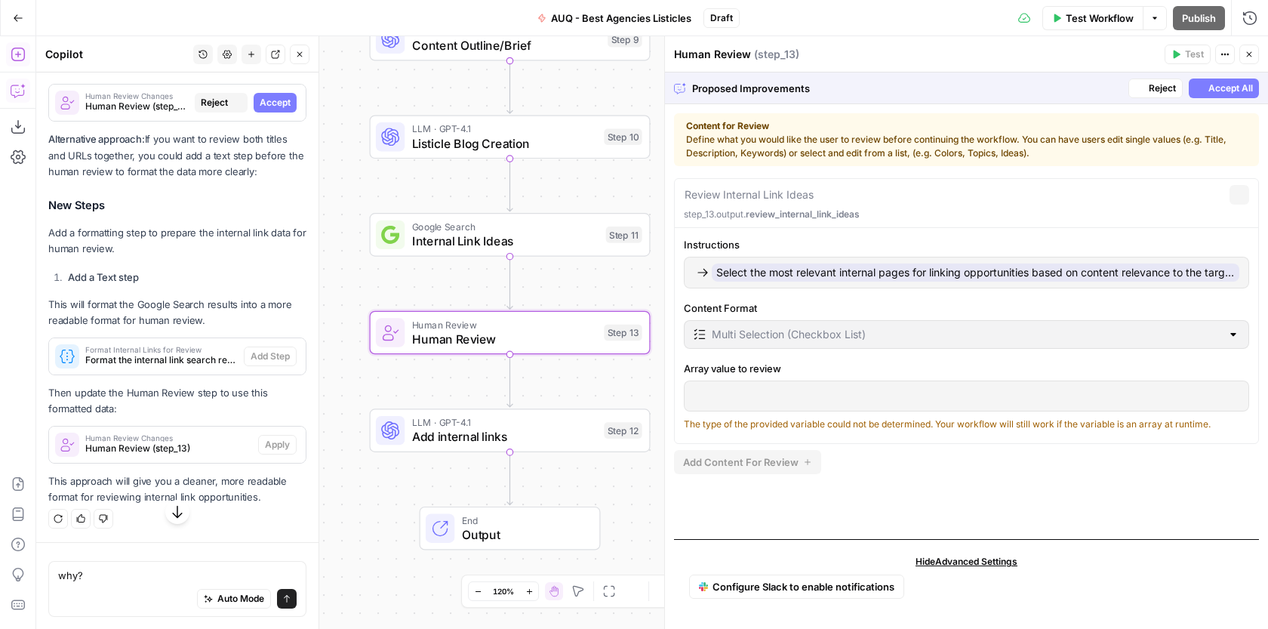
scroll to position [3211, 0]
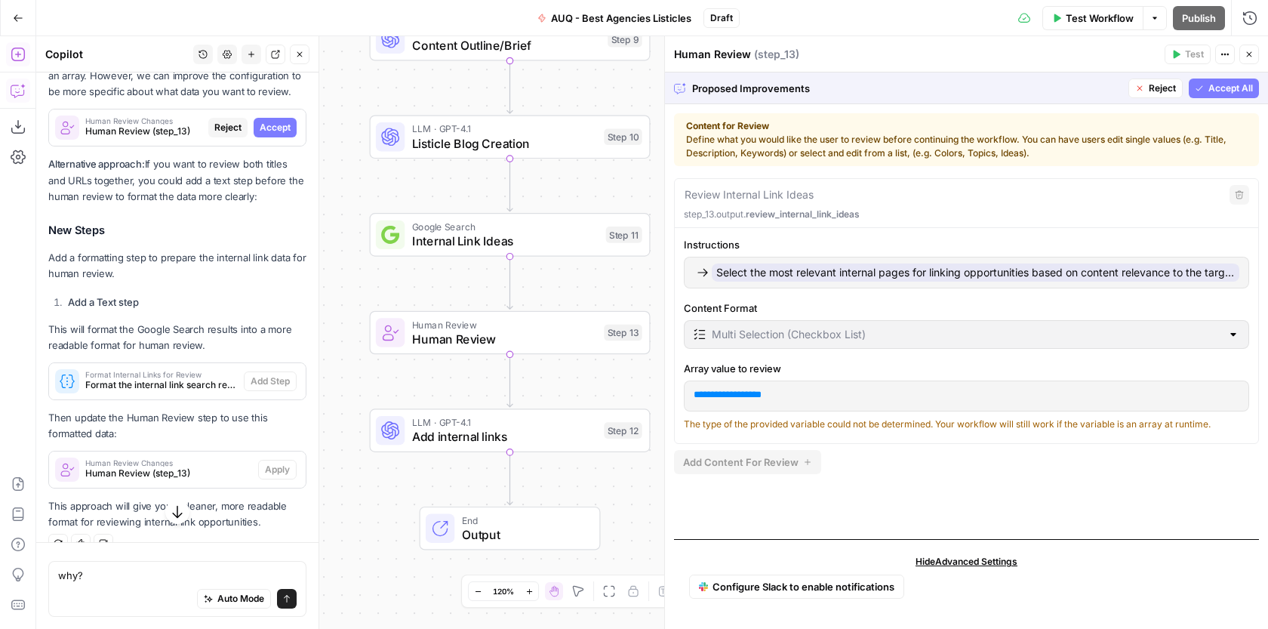
click at [816, 269] on span "Select the most relevant internal pages for linking opportunities based on cont…" at bounding box center [975, 272] width 527 height 18
click at [905, 240] on label "Instructions" at bounding box center [966, 244] width 565 height 15
click at [1205, 87] on button "Accept All" at bounding box center [1223, 88] width 70 height 20
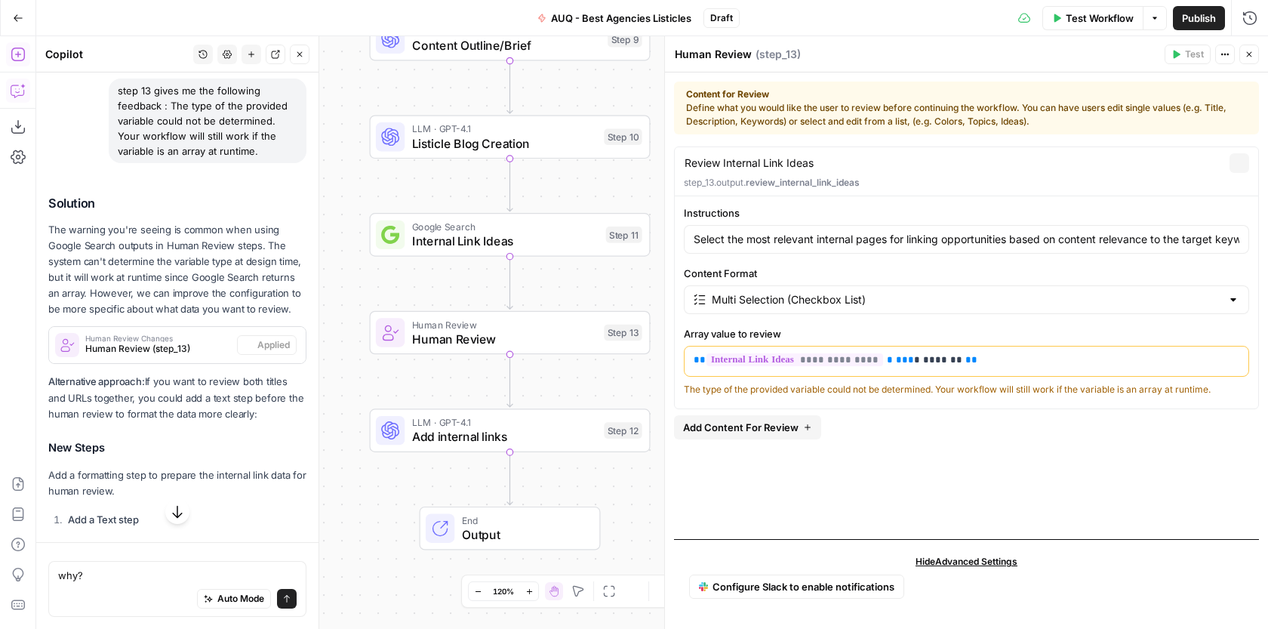
scroll to position [3429, 0]
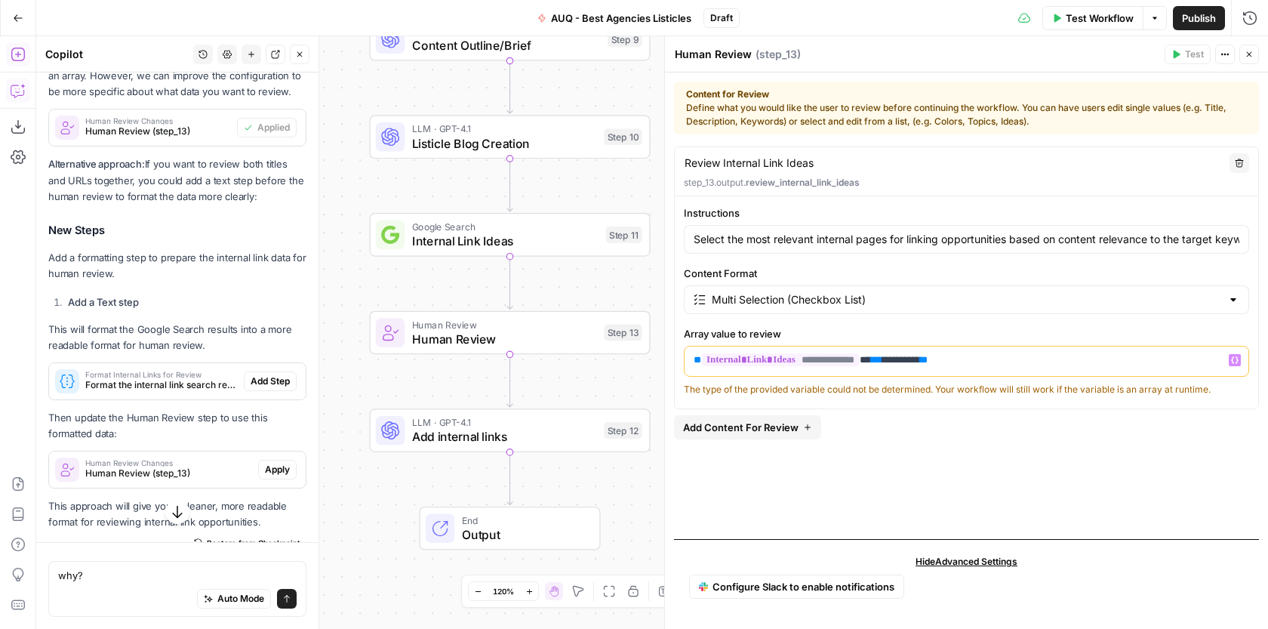
click at [912, 356] on span "*******" at bounding box center [903, 360] width 26 height 10
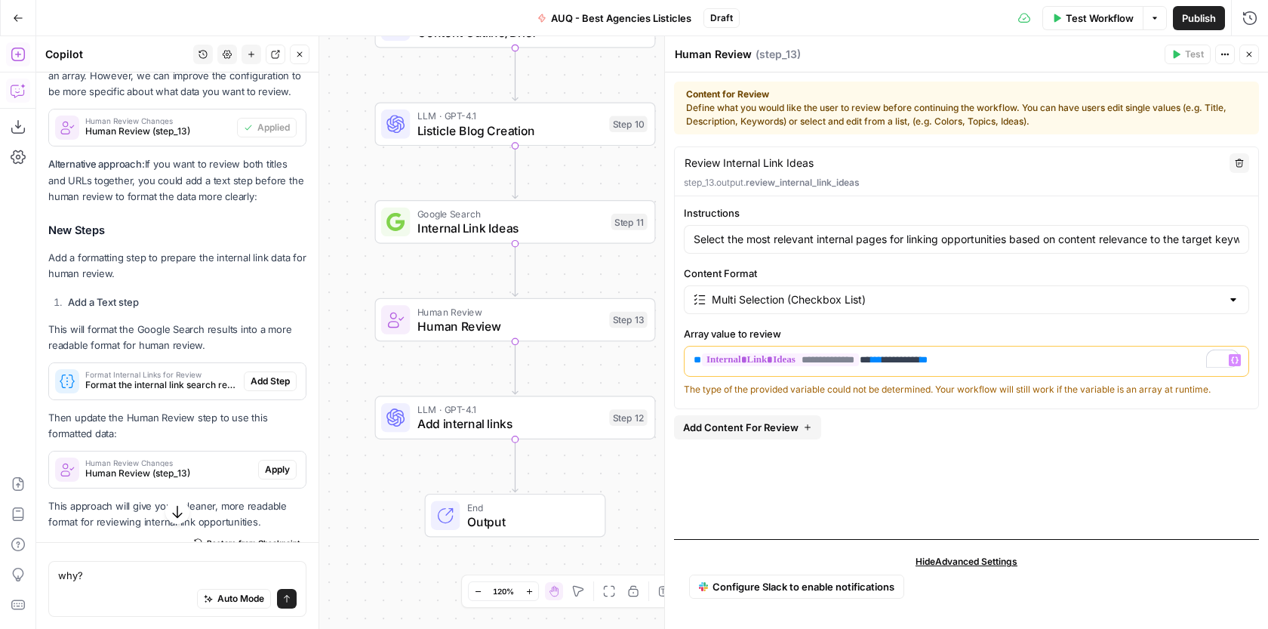
scroll to position [3451, 0]
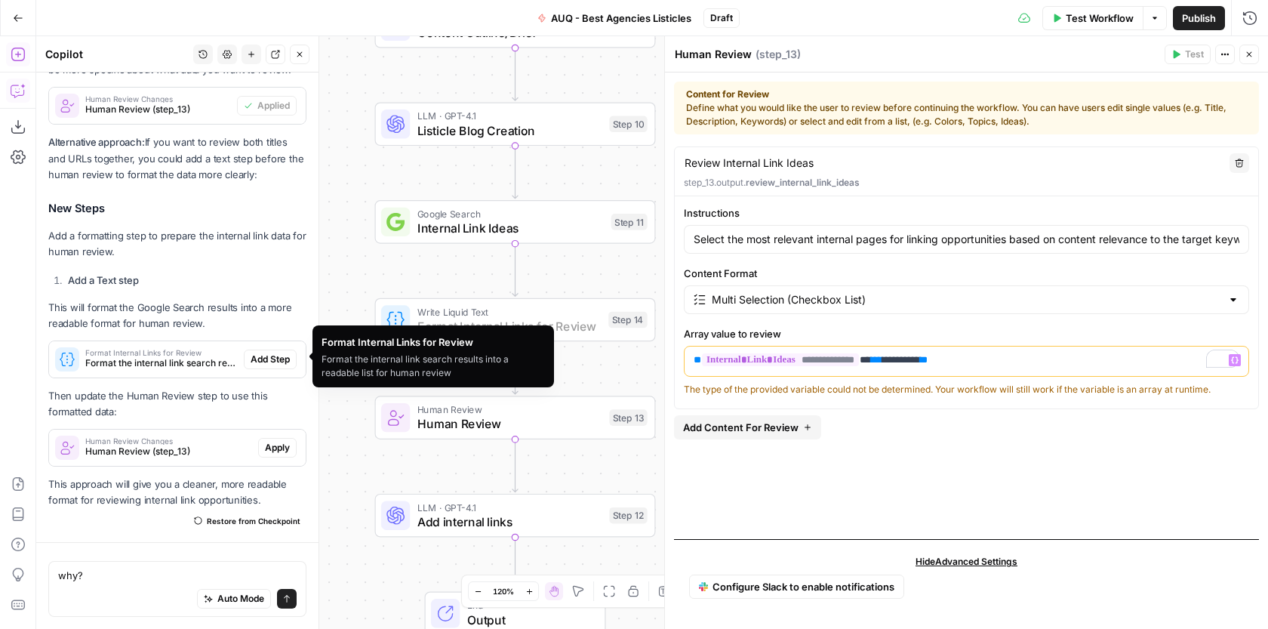
click at [292, 358] on button "Add Step" at bounding box center [270, 359] width 53 height 20
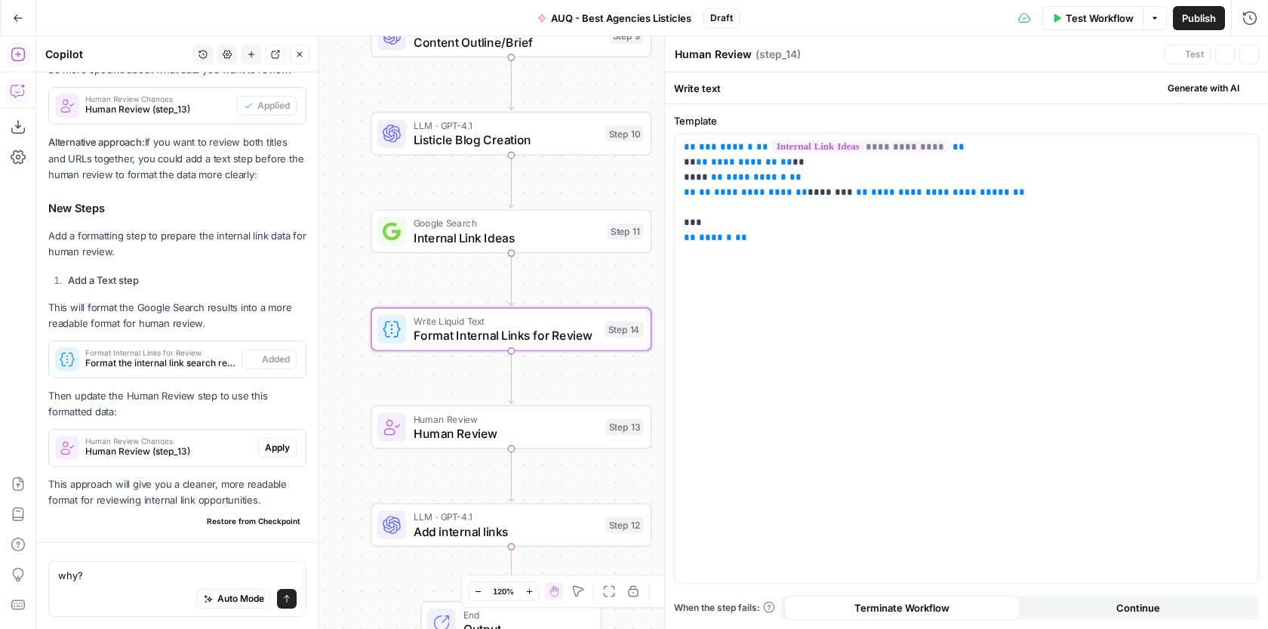
type textarea "Format Internal Links for Review"
click at [343, 281] on div "Workflow Set Inputs Inputs Google Search Google Search Step 1 LLM · GPT-4.1 Dee…" at bounding box center [651, 332] width 1231 height 592
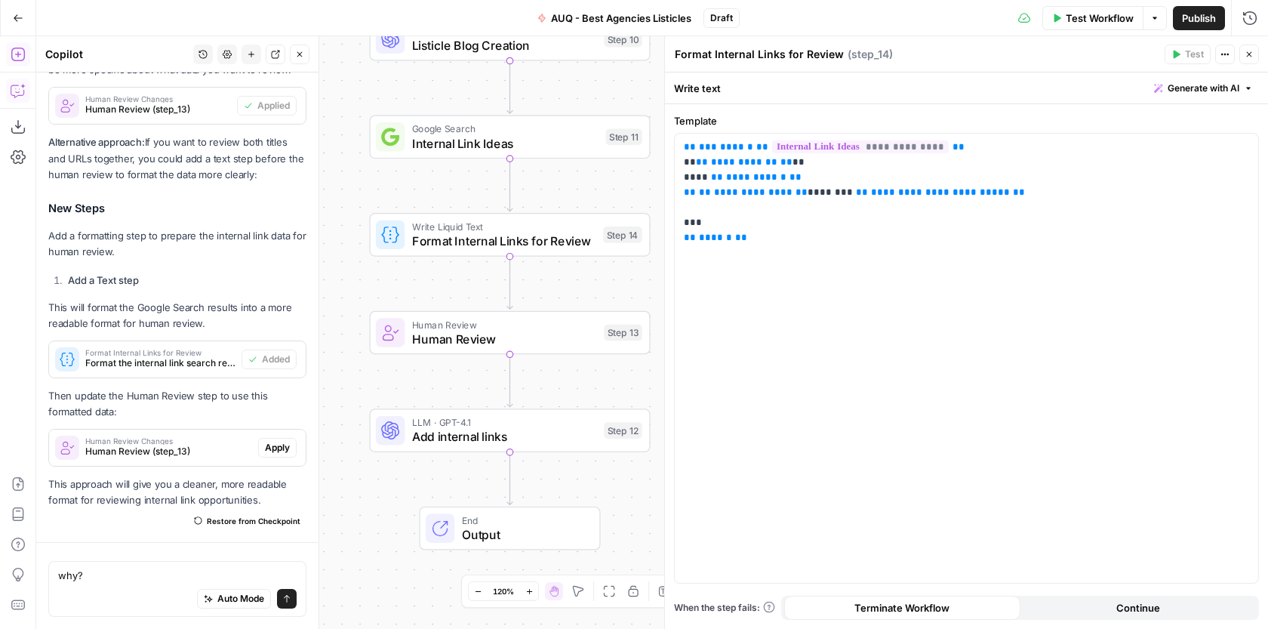
click at [507, 338] on span "Human Review" at bounding box center [504, 339] width 185 height 18
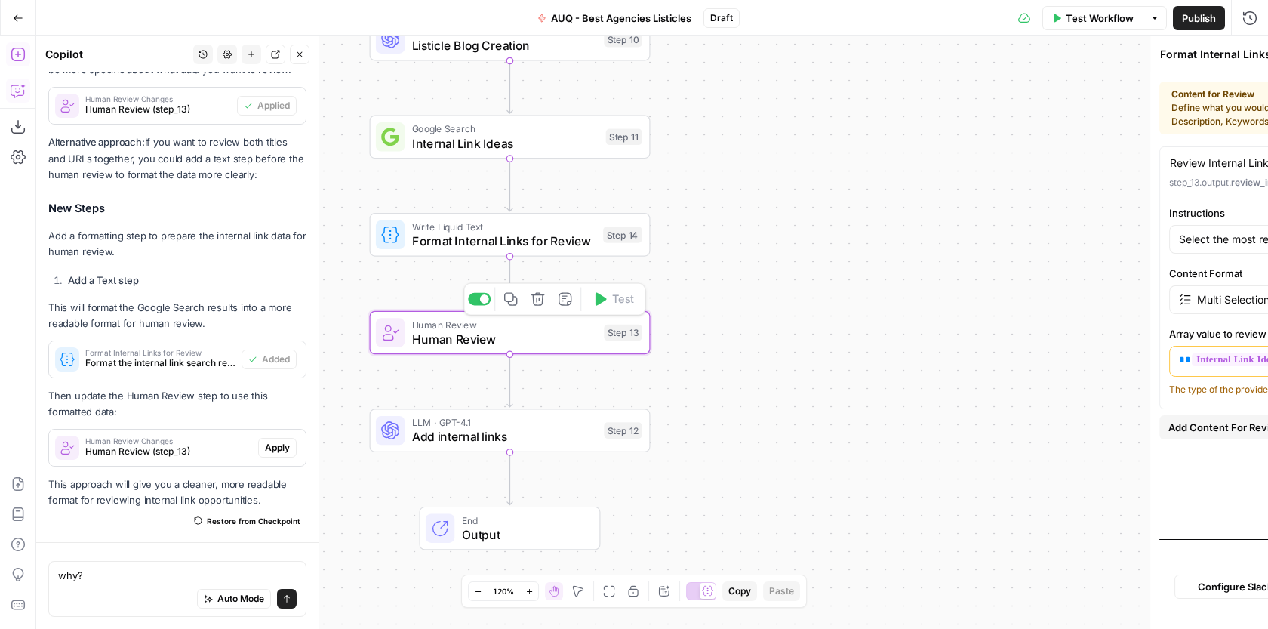
type textarea "Human Review"
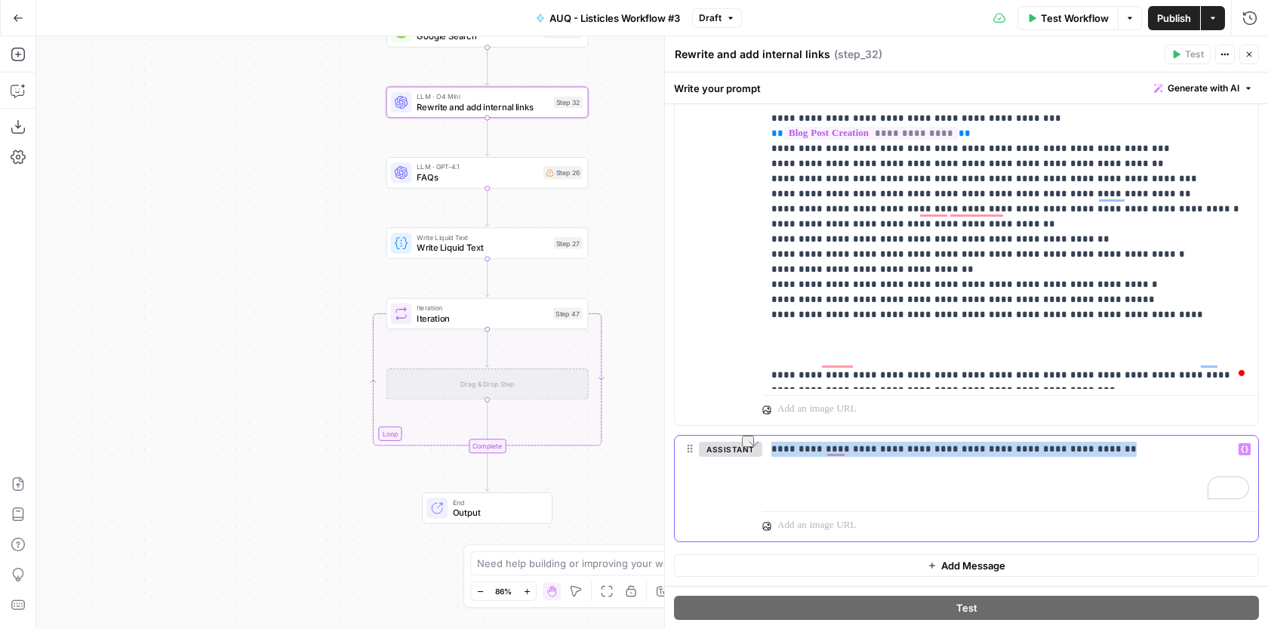
scroll to position [412, 0]
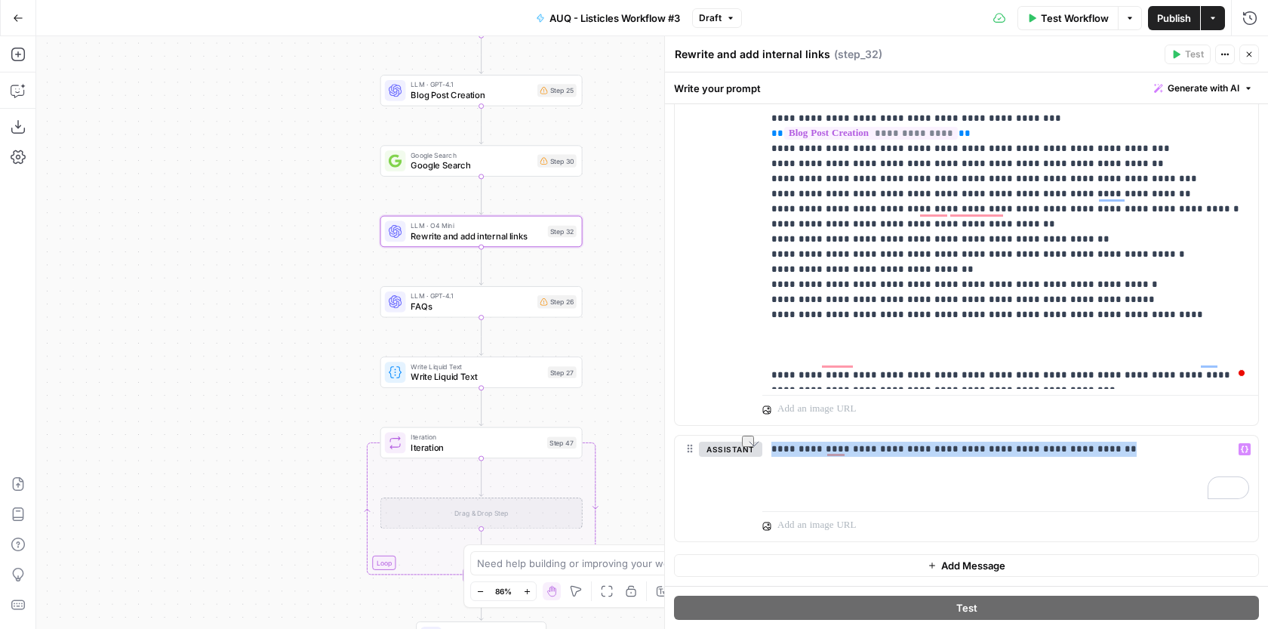
drag, startPoint x: 636, startPoint y: 141, endPoint x: 629, endPoint y: 201, distance: 60.1
click at [629, 201] on div "**********" at bounding box center [651, 332] width 1231 height 592
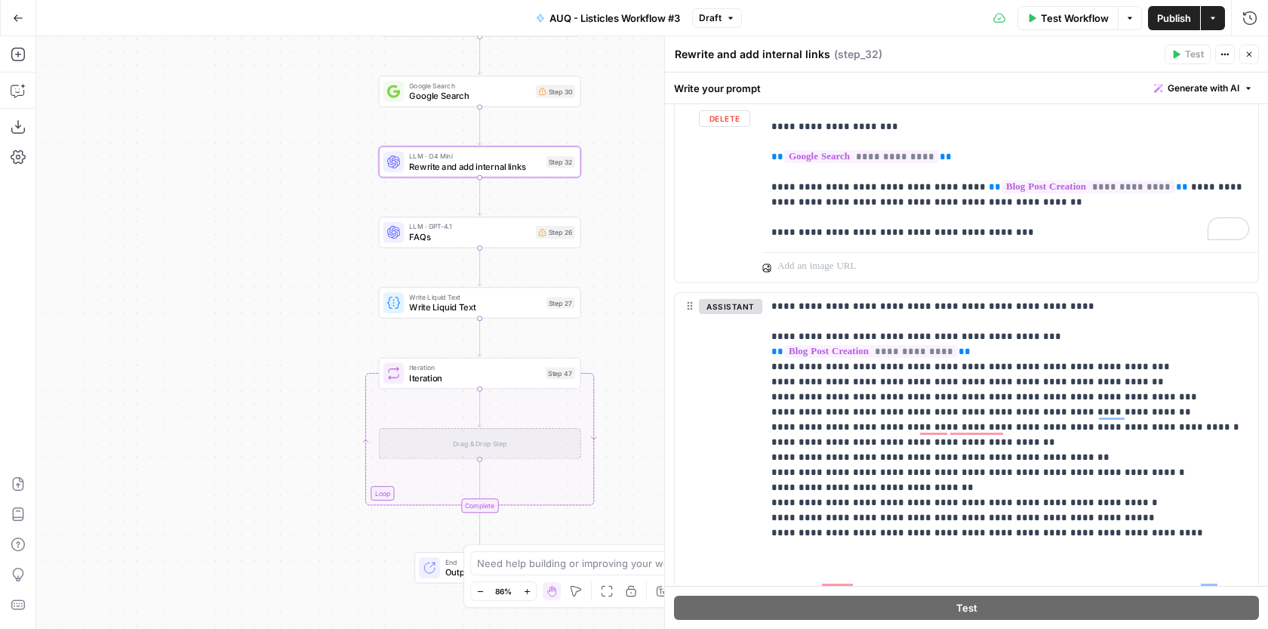
scroll to position [189, 0]
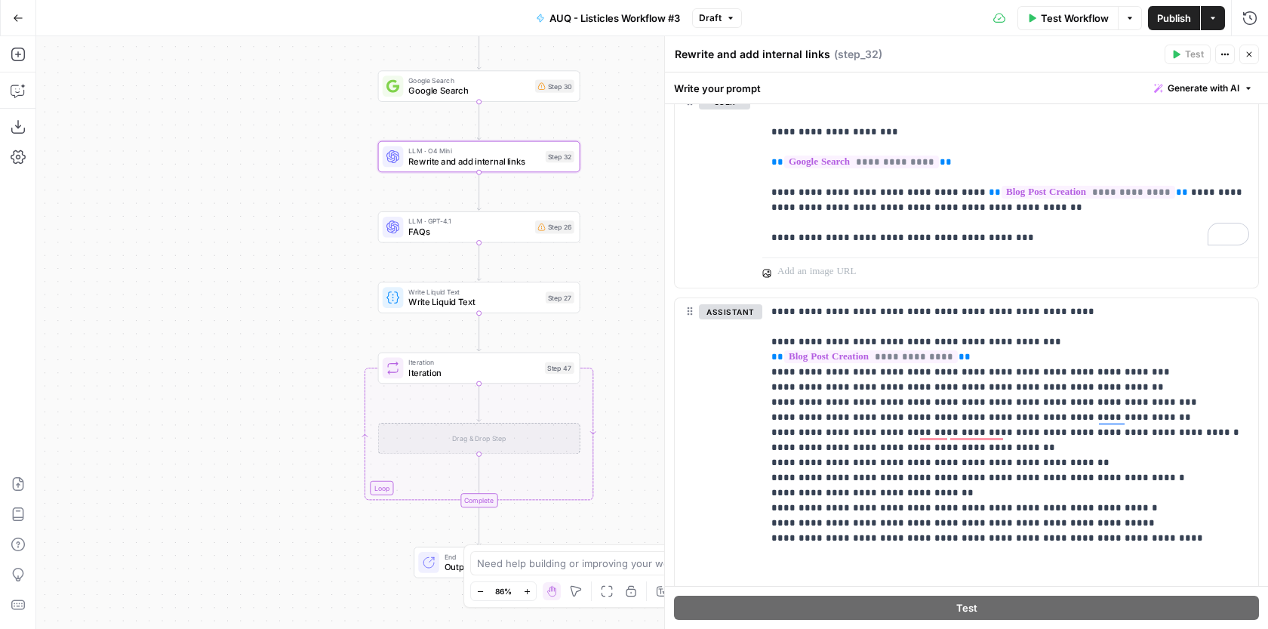
click at [635, 264] on div "**********" at bounding box center [651, 332] width 1231 height 592
click at [499, 222] on span "LLM · GPT-4.1" at bounding box center [468, 221] width 121 height 11
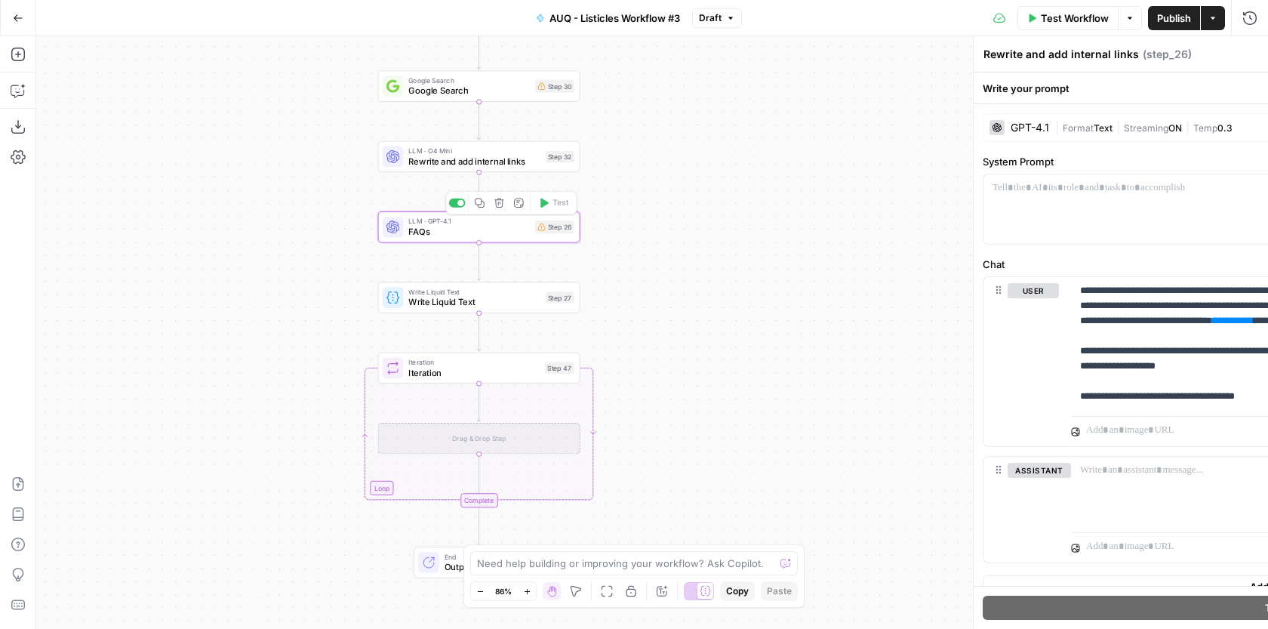
type textarea "FAQs"
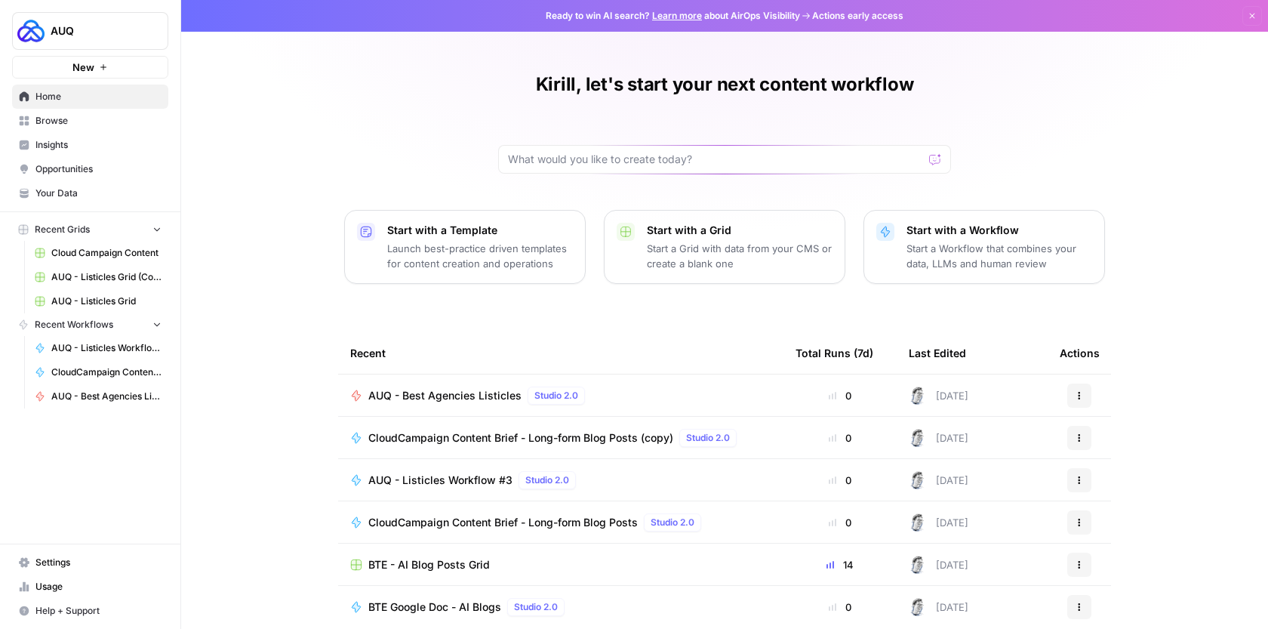
click at [115, 129] on link "Browse" at bounding box center [90, 121] width 156 height 24
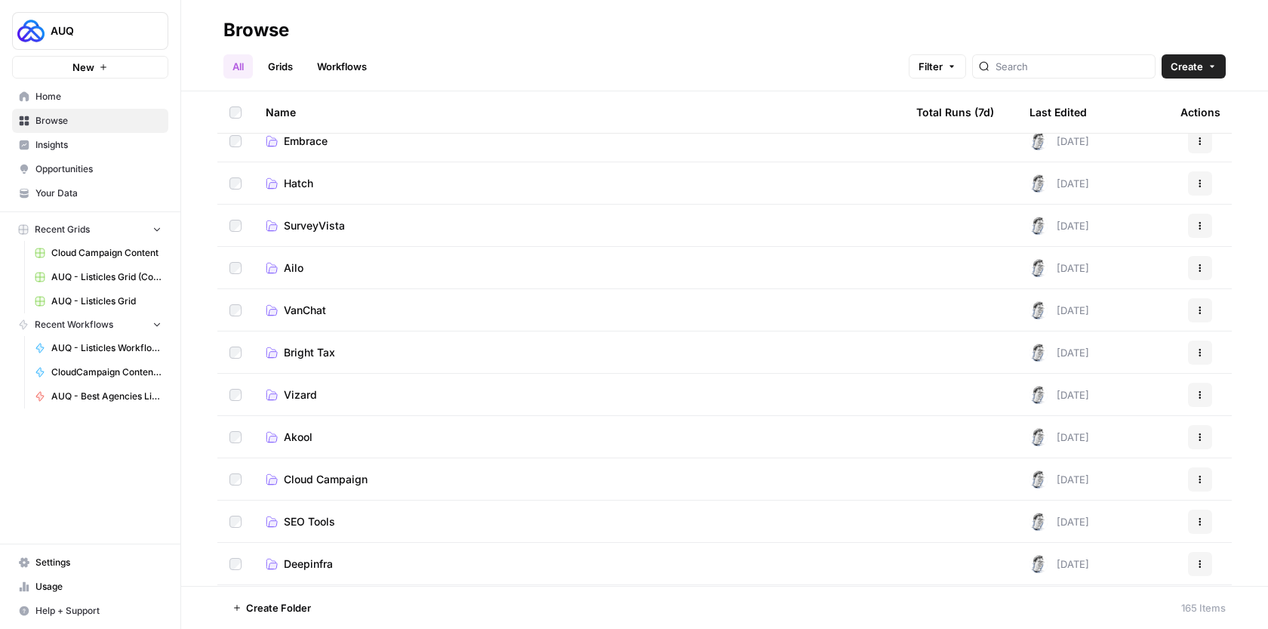
scroll to position [238, 0]
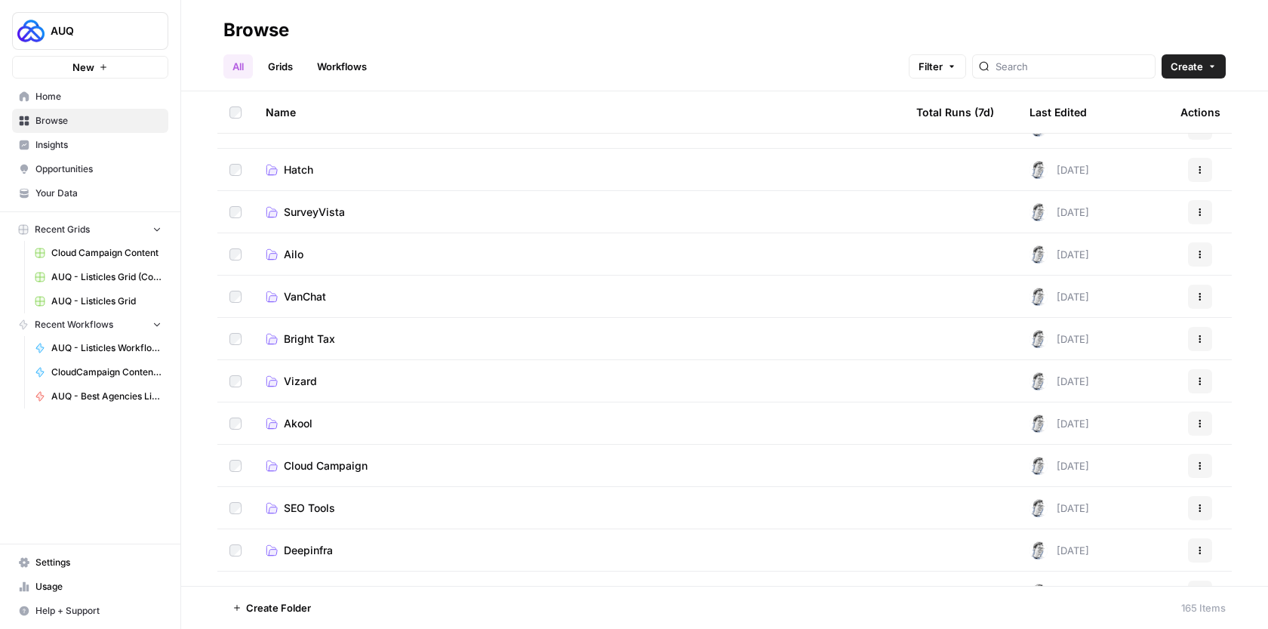
click at [362, 480] on td "Cloud Campaign" at bounding box center [579, 464] width 650 height 41
click at [354, 471] on span "Cloud Campaign" at bounding box center [326, 465] width 84 height 15
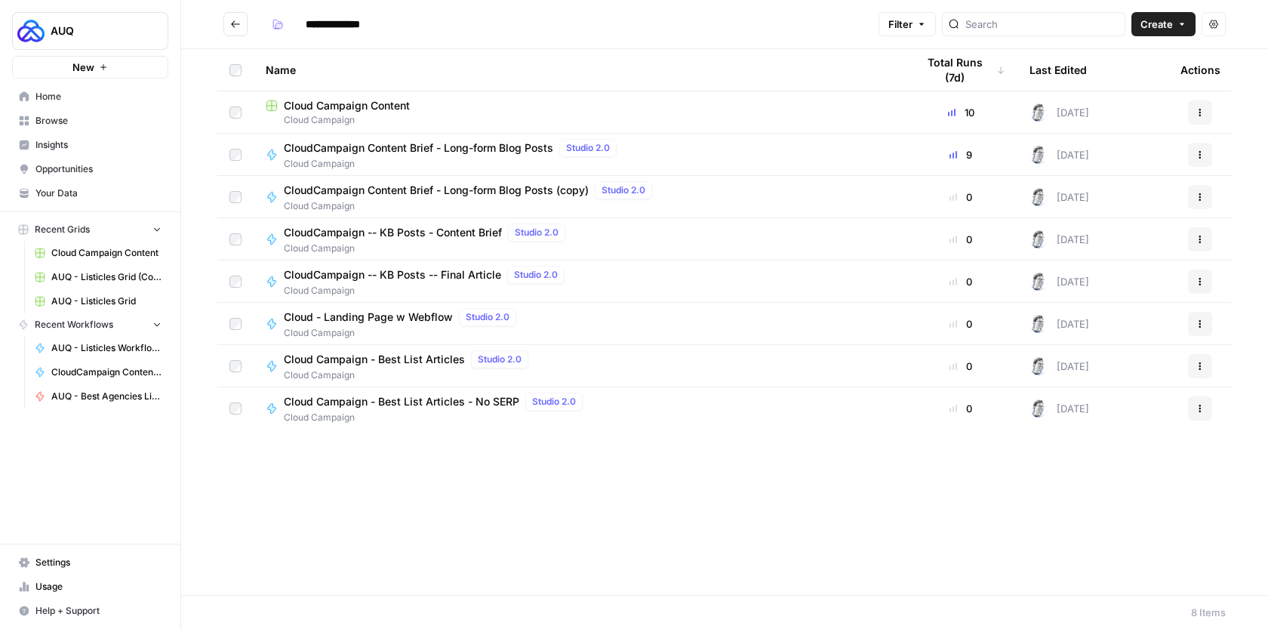
click at [410, 111] on div "Cloud Campaign Content" at bounding box center [579, 105] width 626 height 15
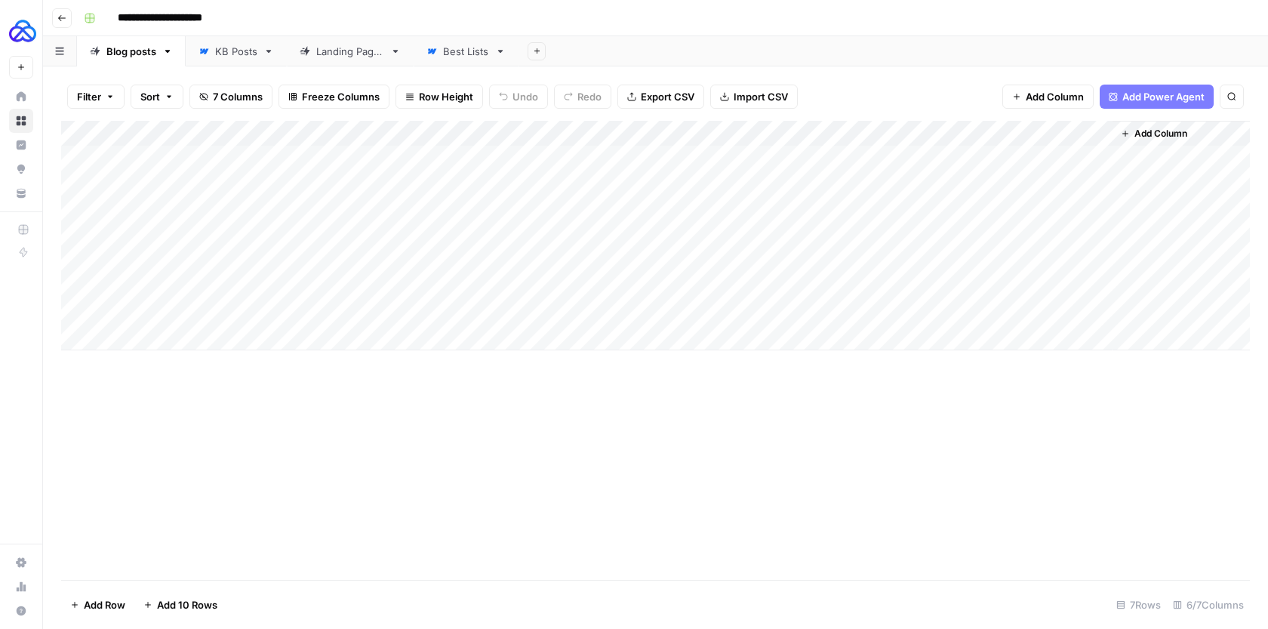
click at [490, 132] on div "Add Column" at bounding box center [655, 235] width 1188 height 229
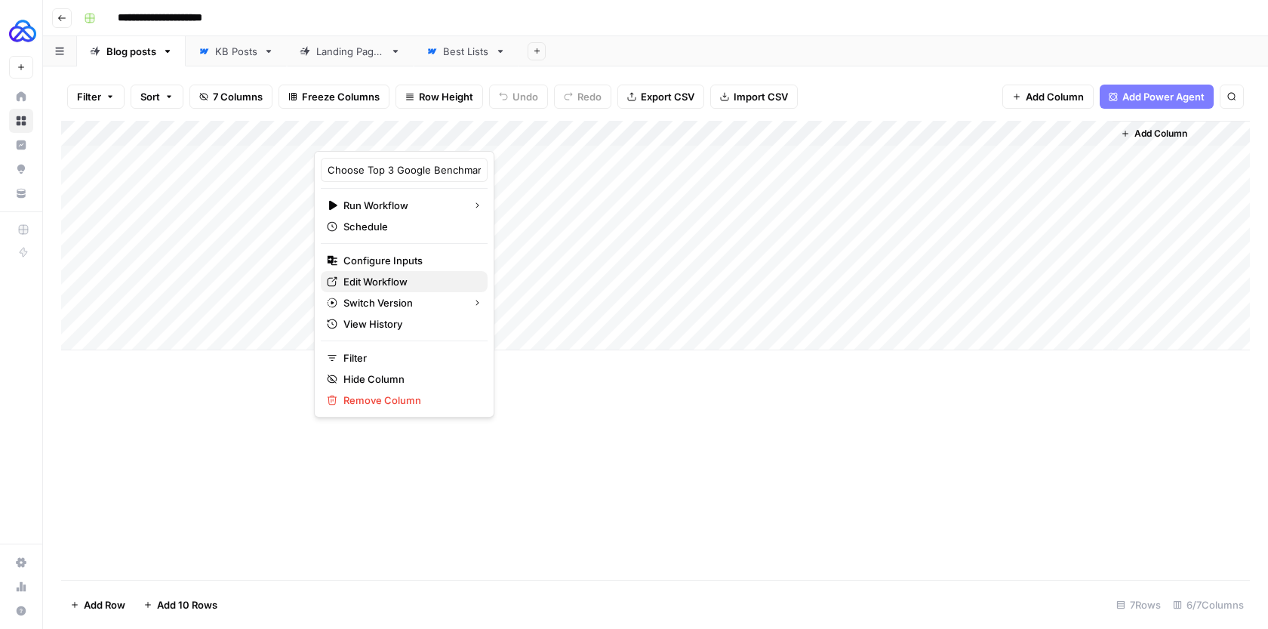
click at [401, 275] on span "Edit Workflow" at bounding box center [409, 281] width 132 height 15
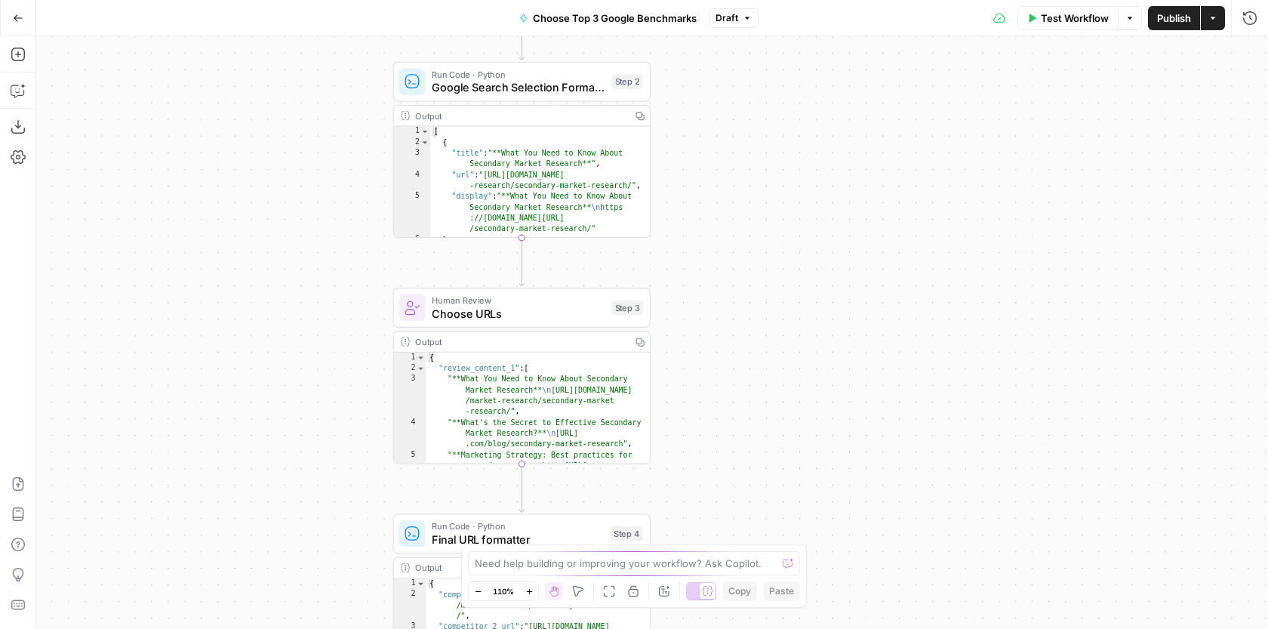
drag, startPoint x: 724, startPoint y: 386, endPoint x: 724, endPoint y: 214, distance: 172.0
click at [724, 214] on div "**********" at bounding box center [651, 332] width 1231 height 592
click at [549, 318] on span "Choose URLs" at bounding box center [518, 313] width 173 height 17
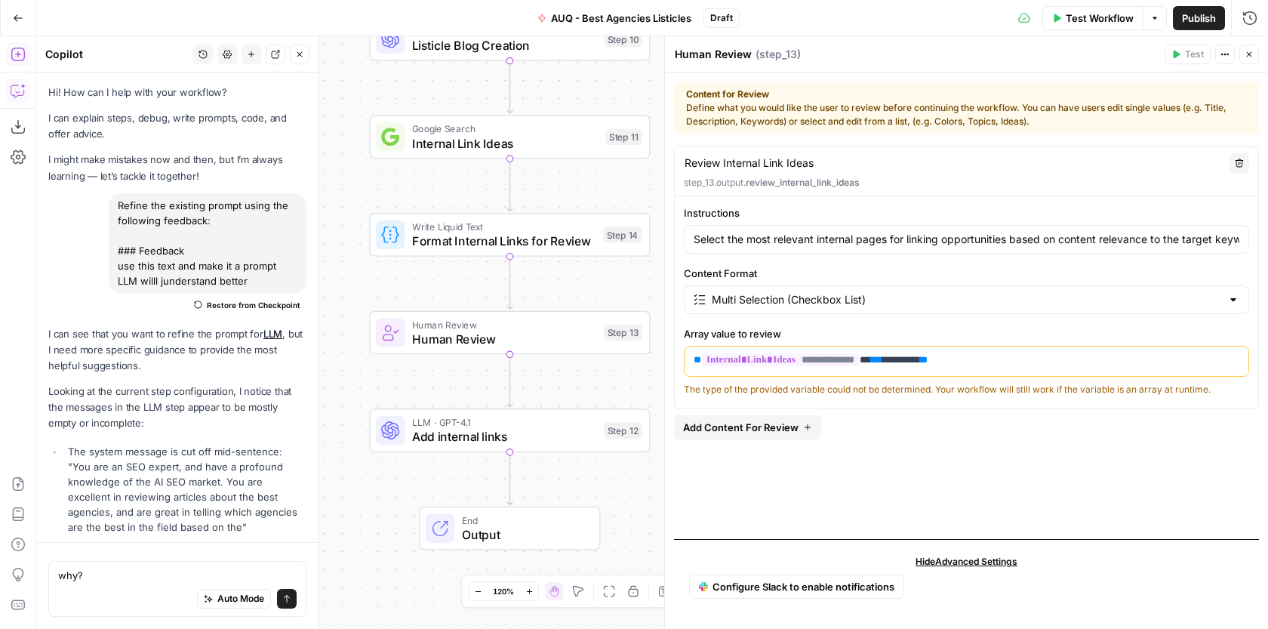
scroll to position [3451, 0]
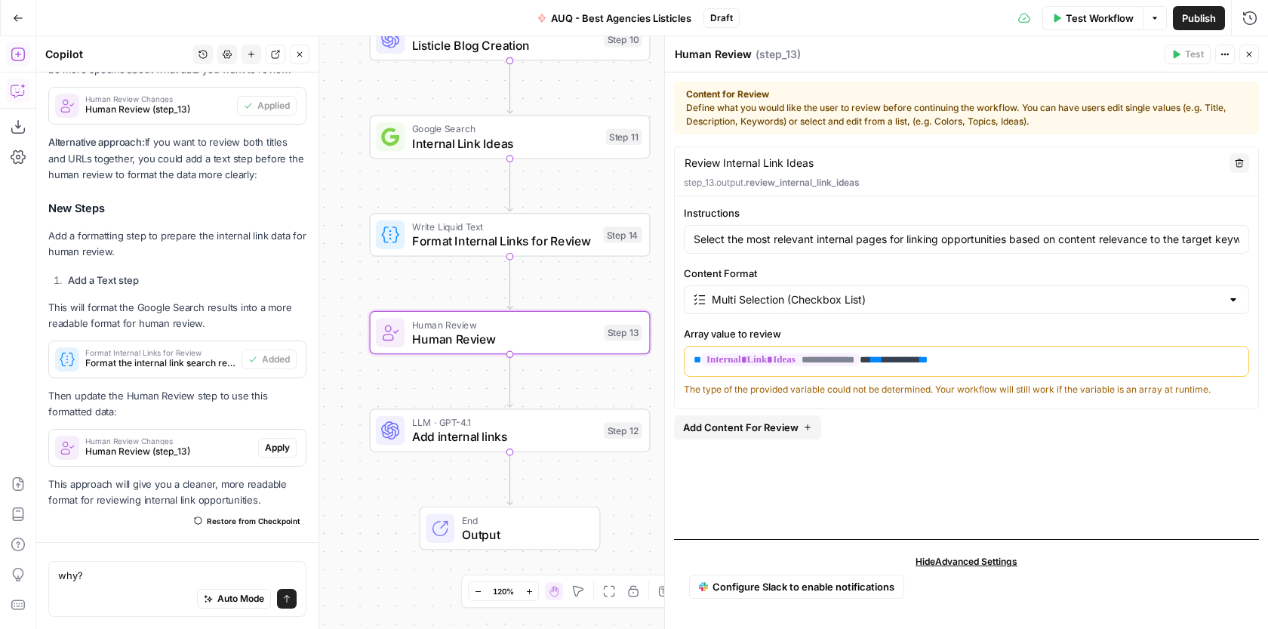
click at [279, 447] on span "Apply" at bounding box center [277, 448] width 25 height 14
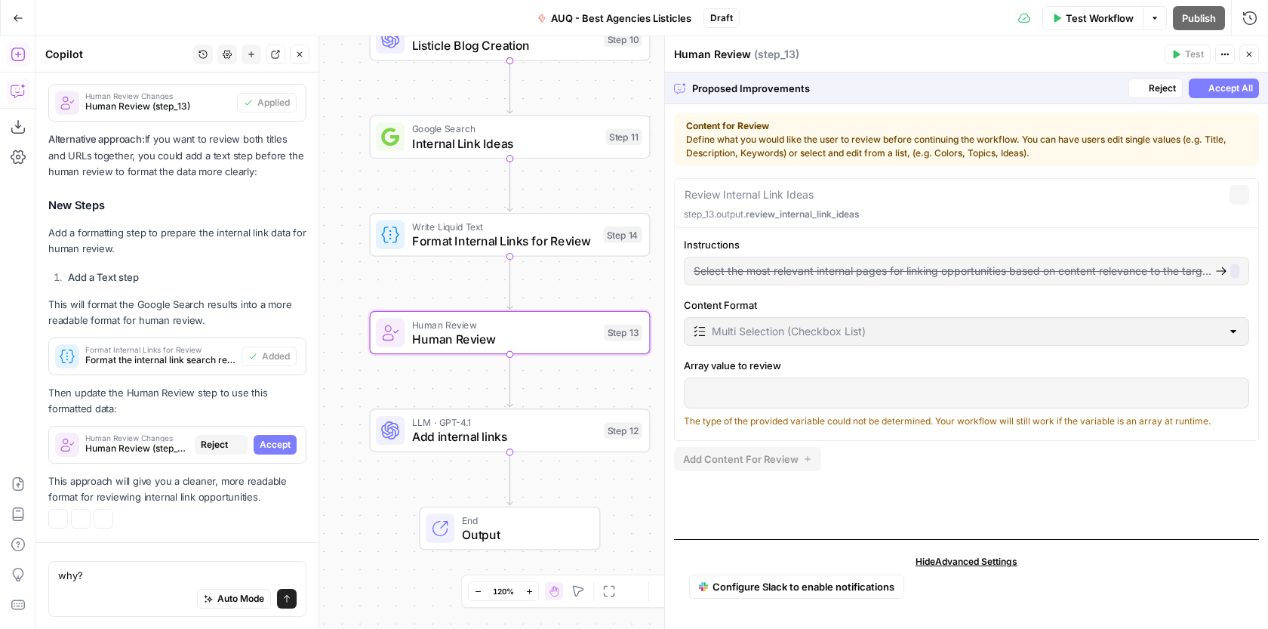
scroll to position [3233, 0]
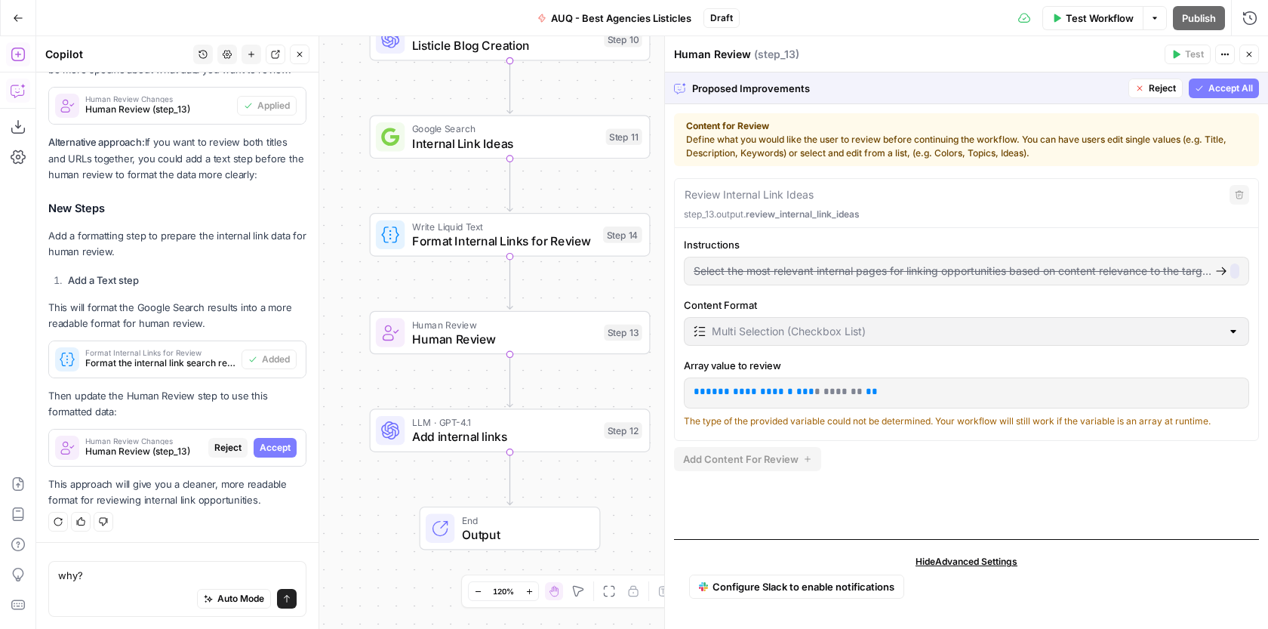
click at [1219, 85] on span "Accept All" at bounding box center [1230, 88] width 45 height 14
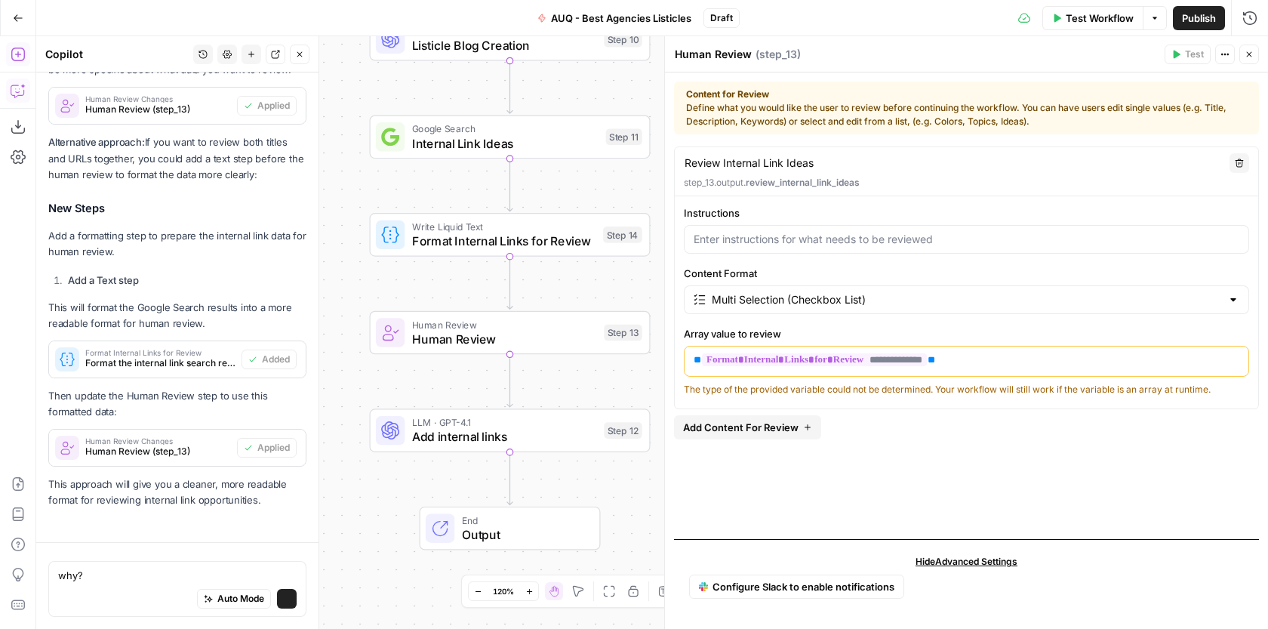
scroll to position [3451, 0]
click at [525, 347] on span "Human Review" at bounding box center [504, 339] width 185 height 18
click at [574, 241] on span "Format Internal Links for Review" at bounding box center [504, 241] width 184 height 18
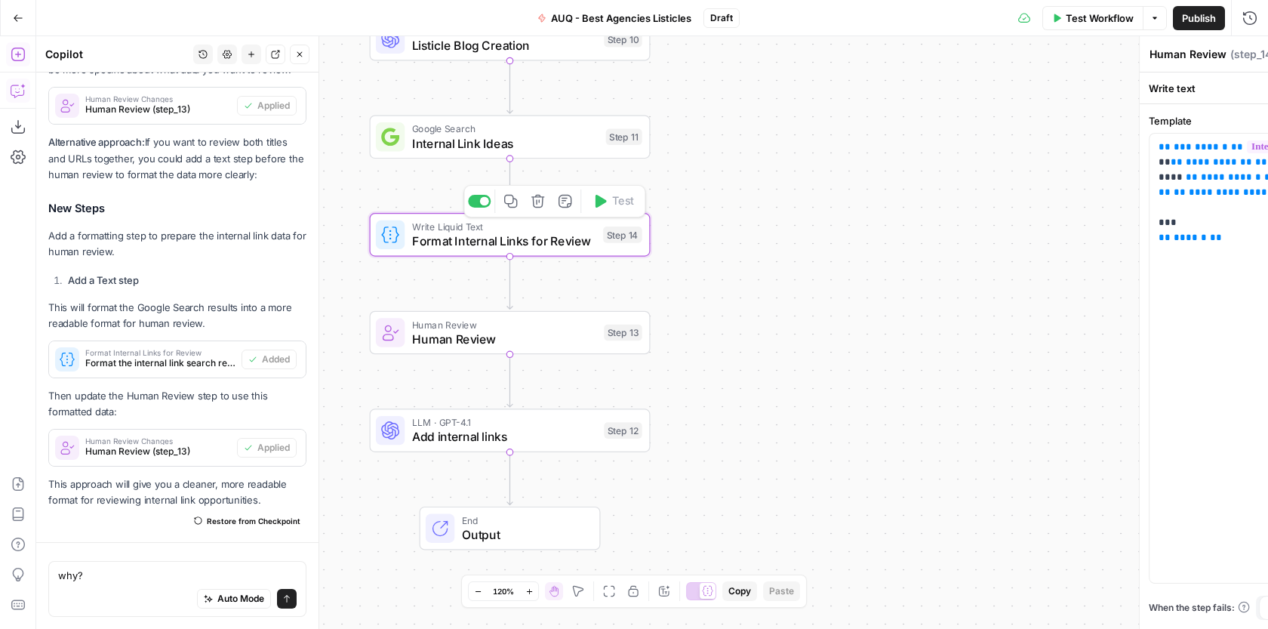
type textarea "Format Internal Links for Review"
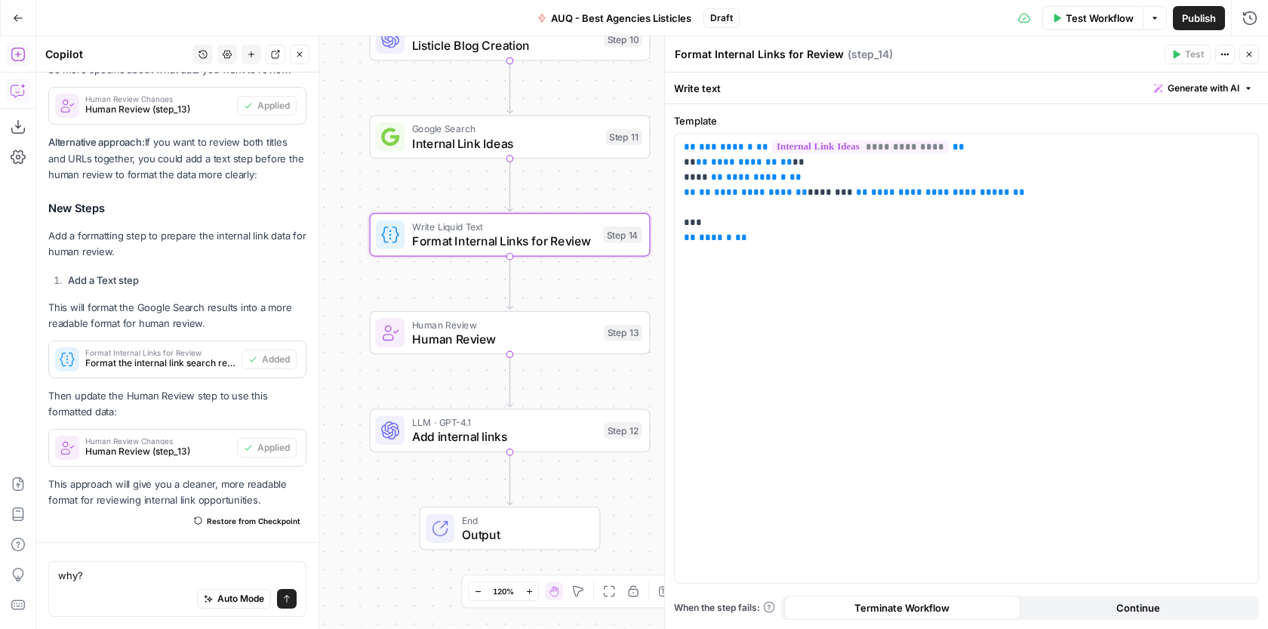
click at [1239, 52] on button "Close" at bounding box center [1249, 55] width 20 height 20
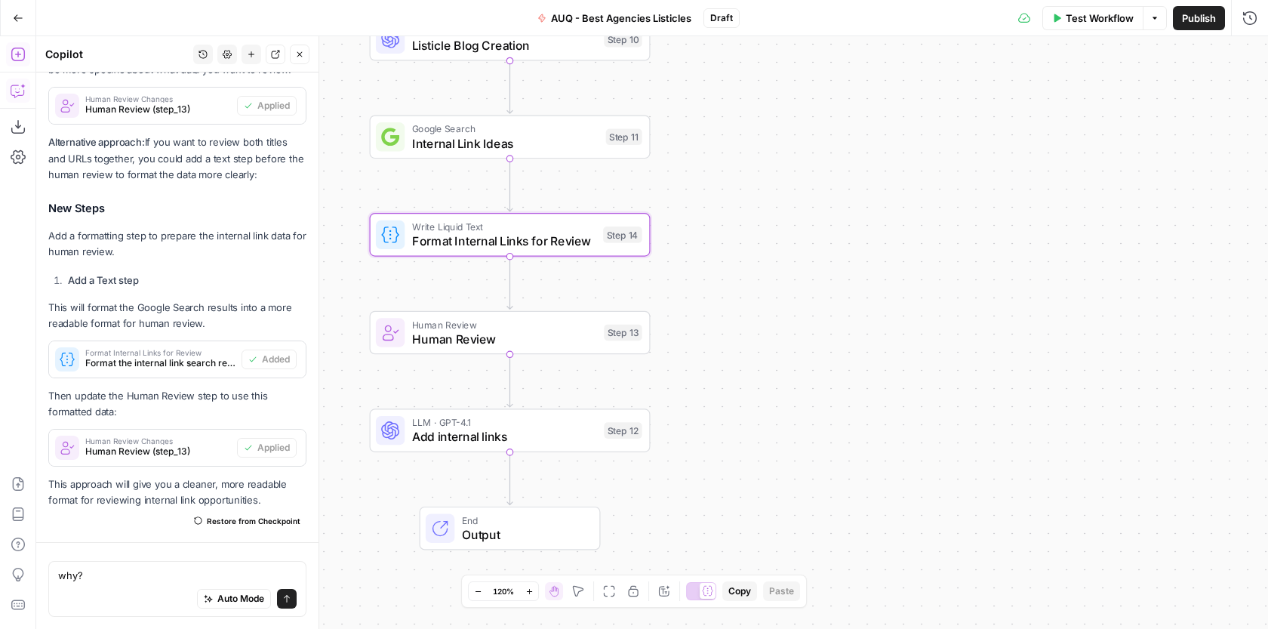
click at [480, 589] on icon "button" at bounding box center [478, 591] width 8 height 8
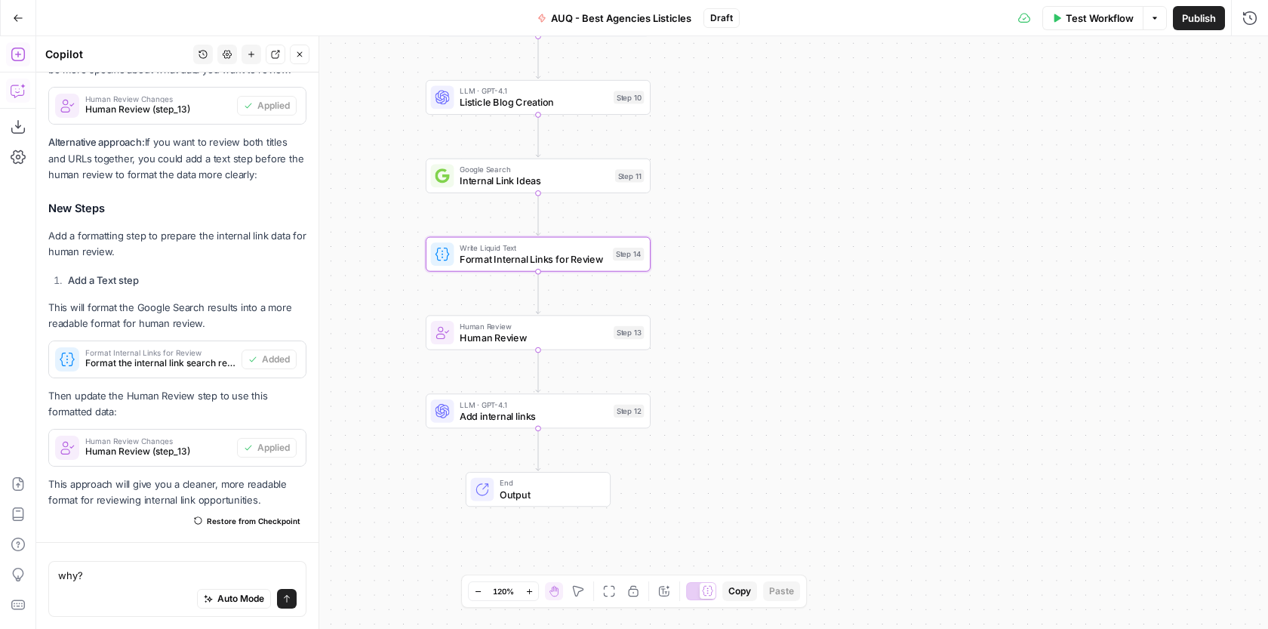
click at [480, 589] on icon "button" at bounding box center [478, 591] width 8 height 8
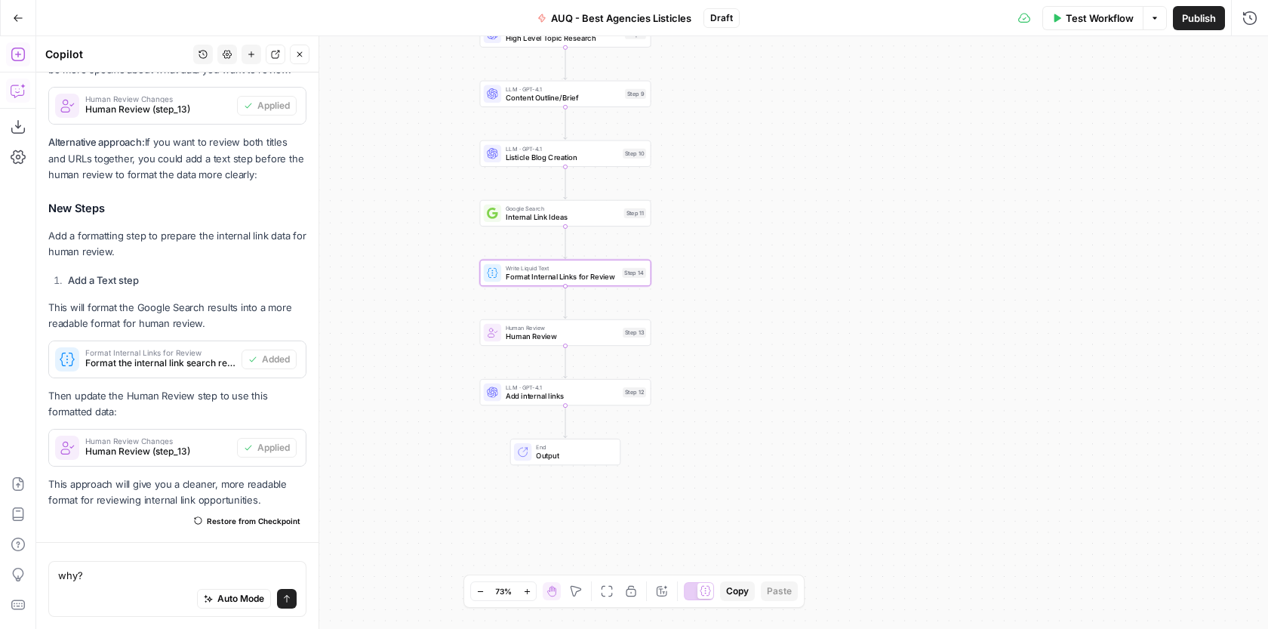
click at [480, 589] on icon "button" at bounding box center [480, 591] width 8 height 8
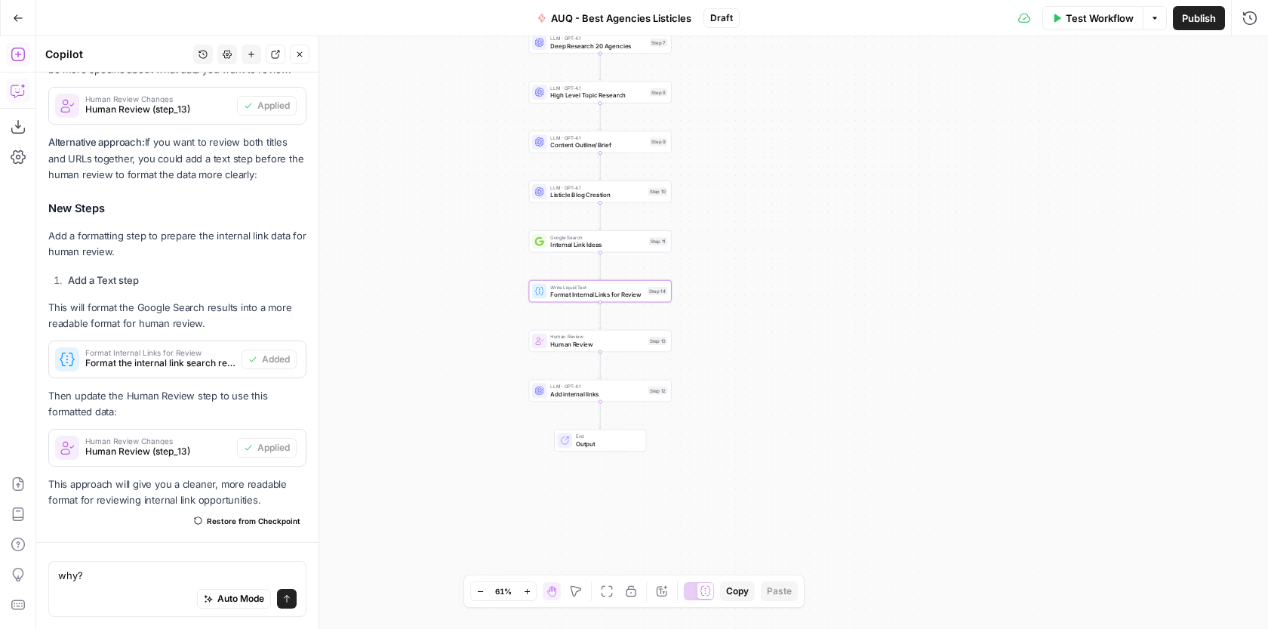
drag, startPoint x: 753, startPoint y: 264, endPoint x: 773, endPoint y: 272, distance: 22.0
click at [773, 272] on div "Workflow Set Inputs Inputs Google Search Google Search Step 1 LLM · GPT-4.1 Dee…" at bounding box center [651, 332] width 1231 height 592
click at [524, 591] on icon "button" at bounding box center [527, 591] width 8 height 8
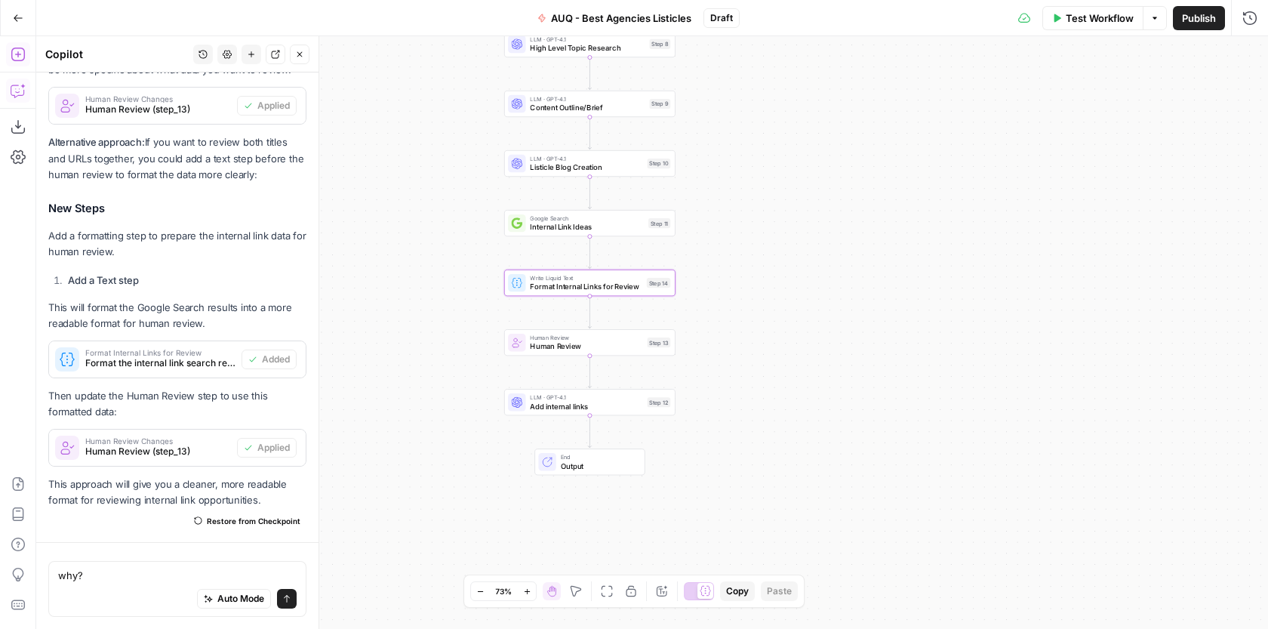
click at [524, 591] on icon "button" at bounding box center [527, 591] width 8 height 8
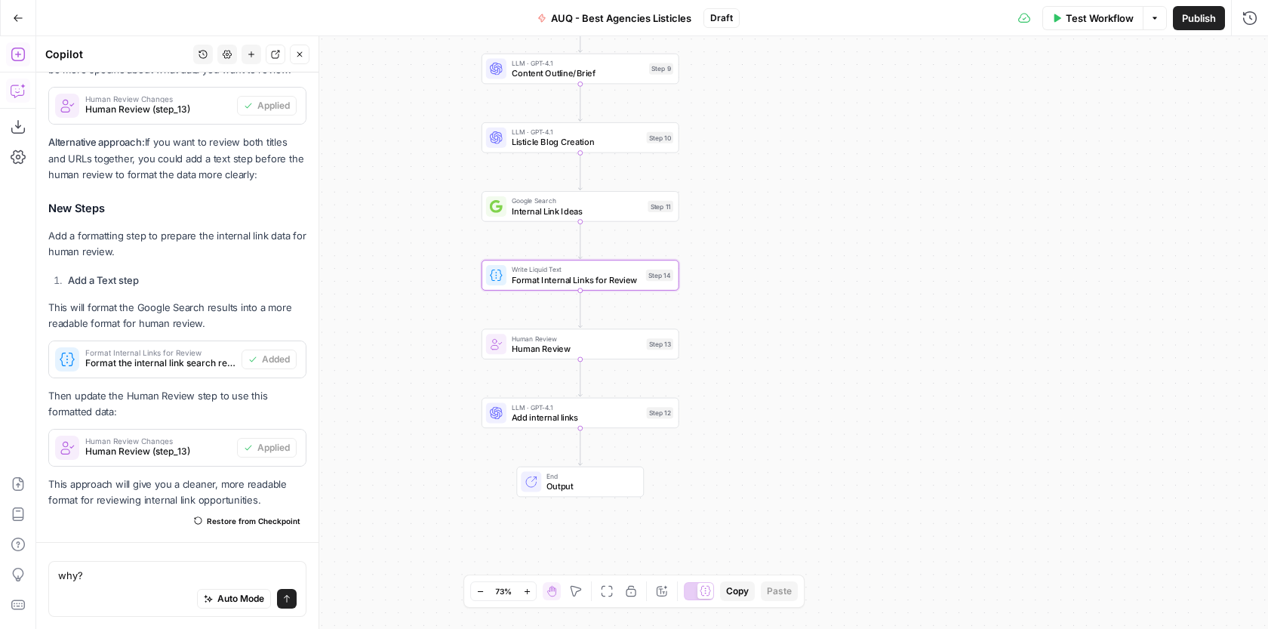
click at [524, 591] on icon "button" at bounding box center [527, 591] width 8 height 8
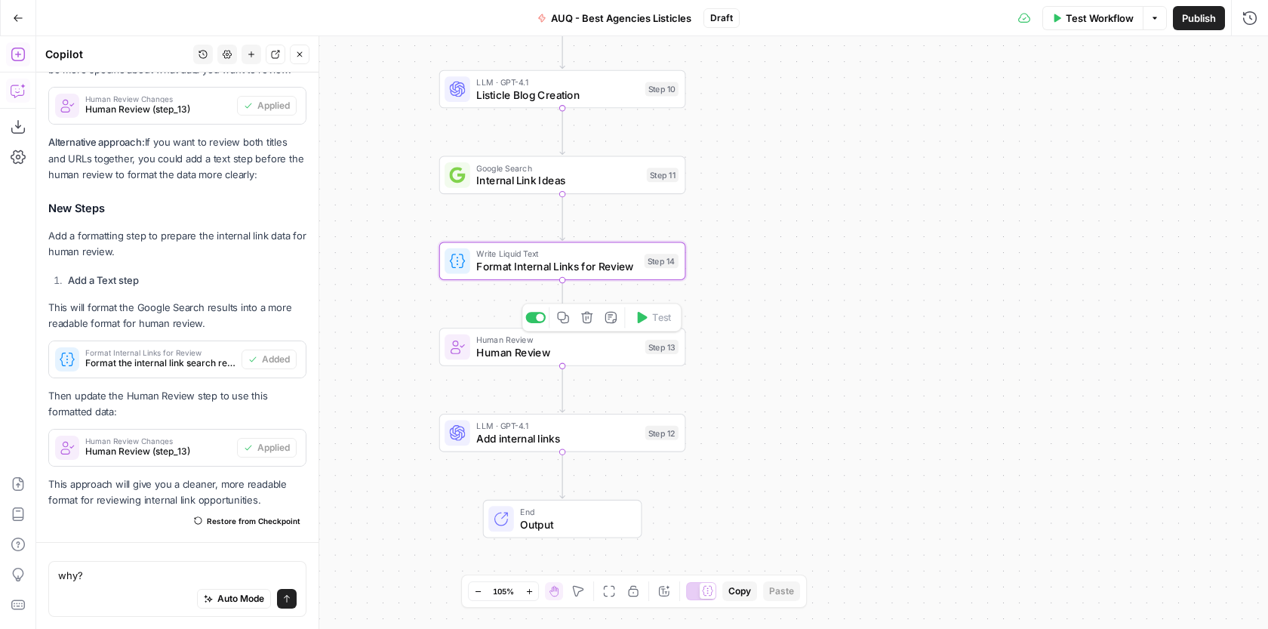
click at [608, 343] on span "Human Review" at bounding box center [557, 340] width 162 height 13
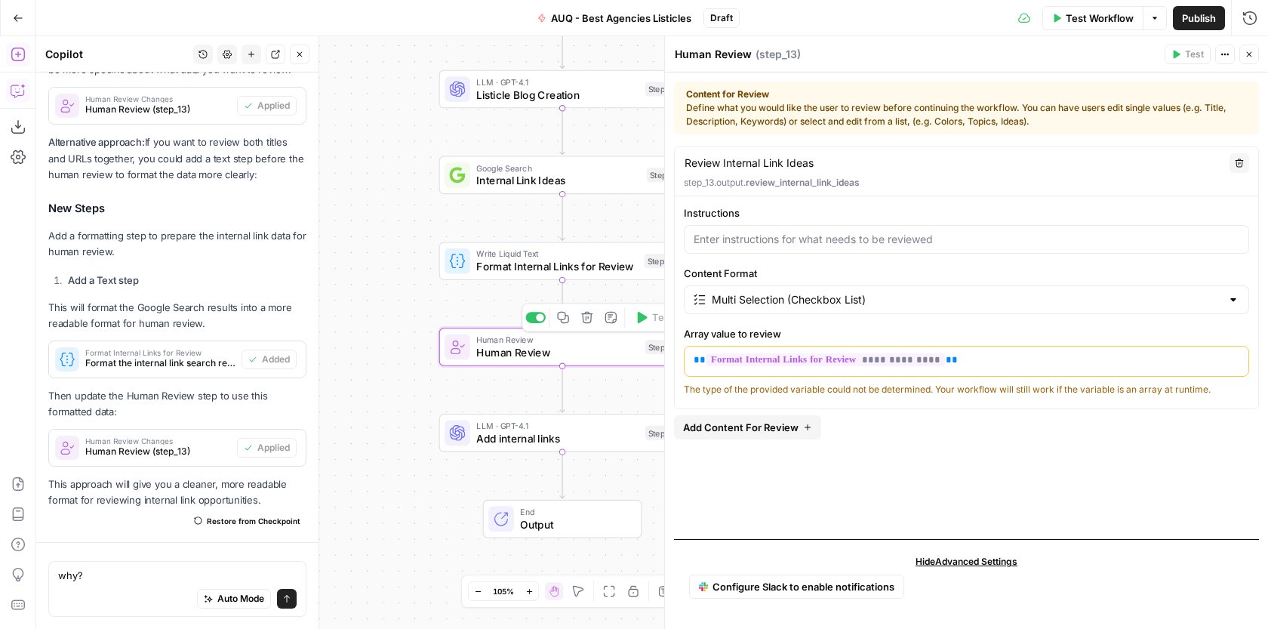
click at [579, 438] on span "Add internal links" at bounding box center [557, 438] width 162 height 16
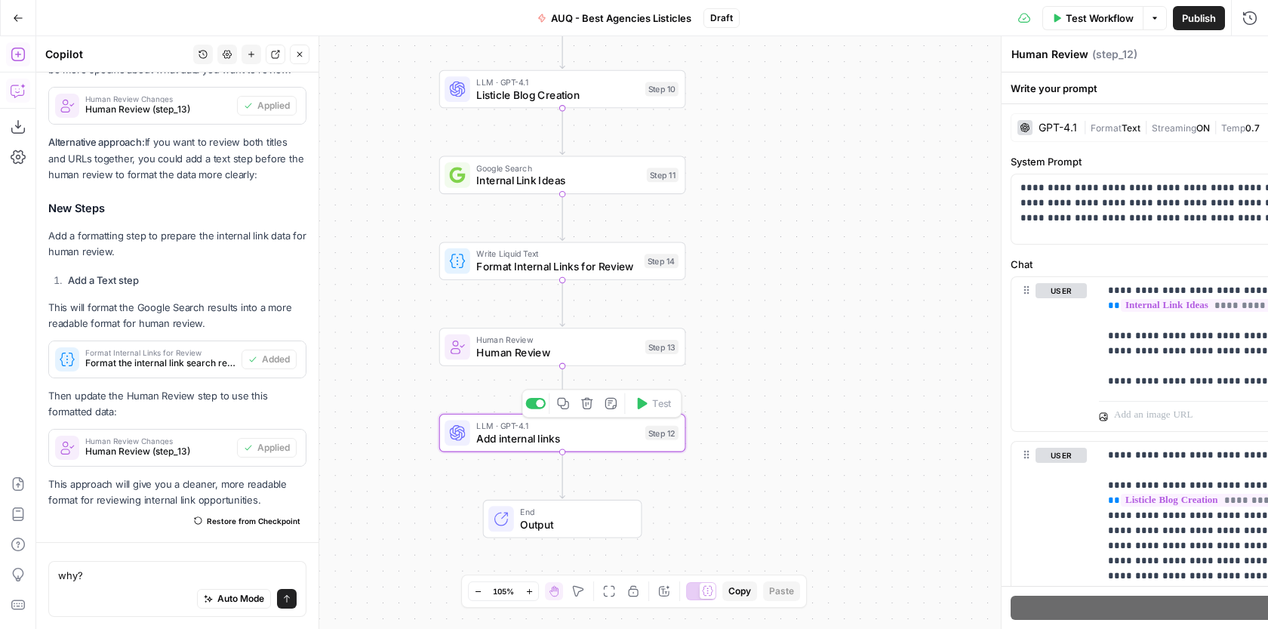
type textarea "Add internal links"
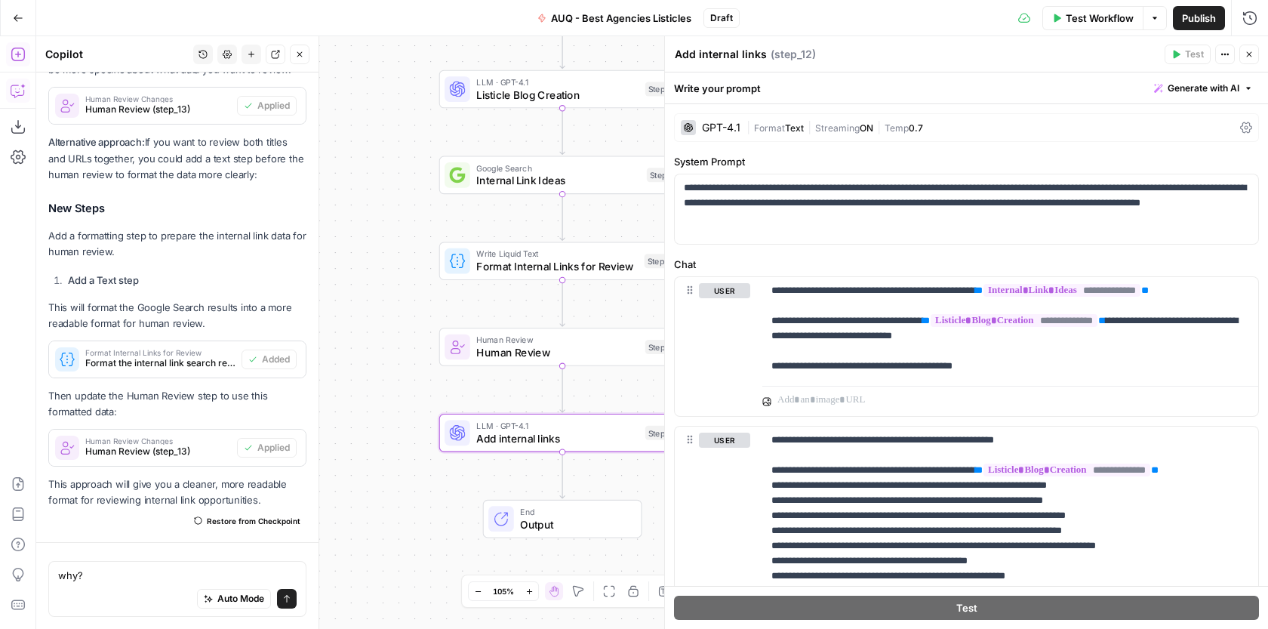
click at [1244, 59] on button "Close" at bounding box center [1249, 55] width 20 height 20
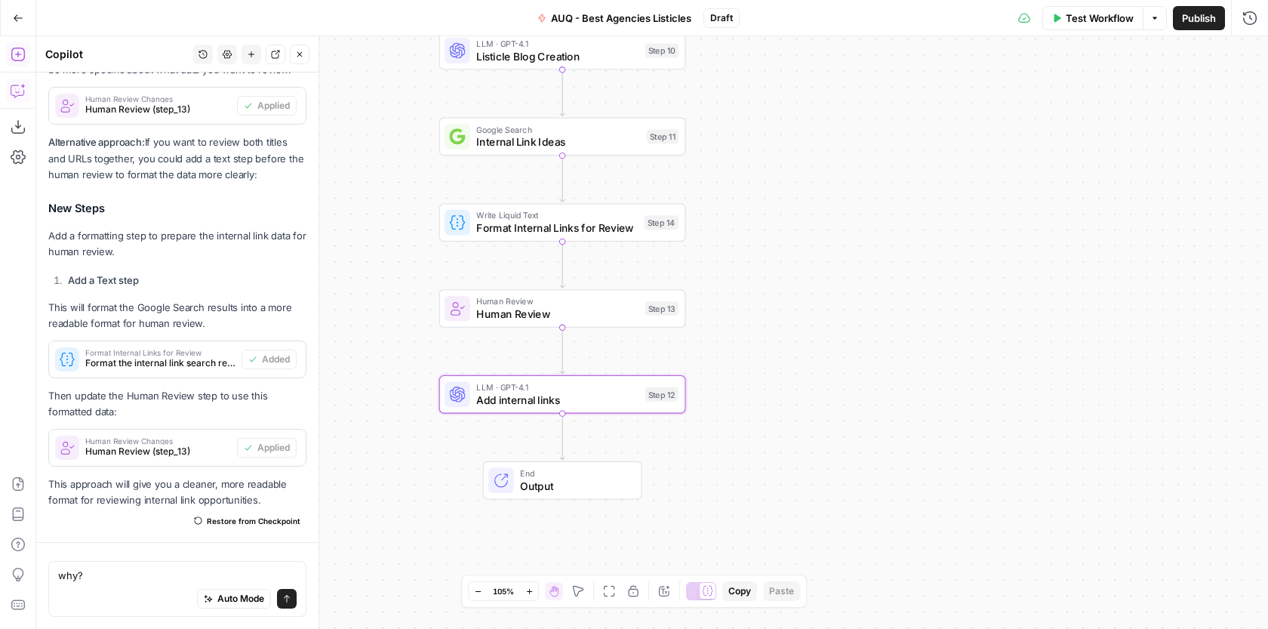
drag, startPoint x: 394, startPoint y: 330, endPoint x: 395, endPoint y: 186, distance: 143.4
click at [395, 186] on div "Workflow Set Inputs Inputs Google Search Google Search Step 1 LLM · GPT-4.1 Dee…" at bounding box center [651, 332] width 1231 height 592
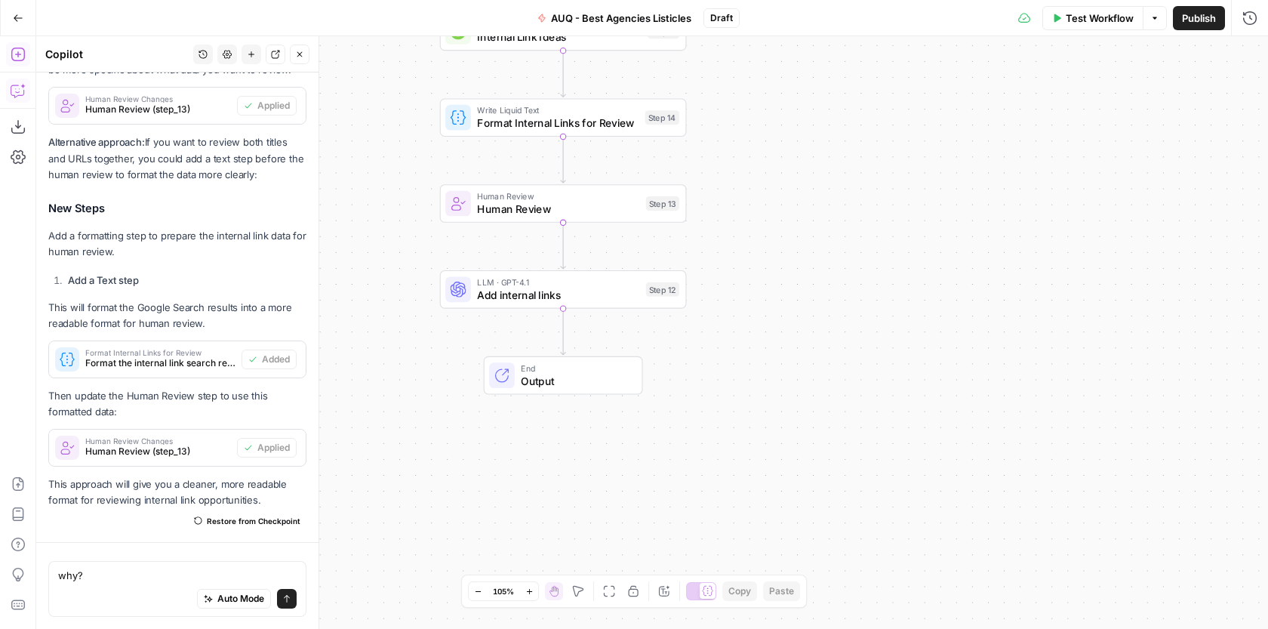
click at [24, 60] on icon "button" at bounding box center [18, 54] width 15 height 15
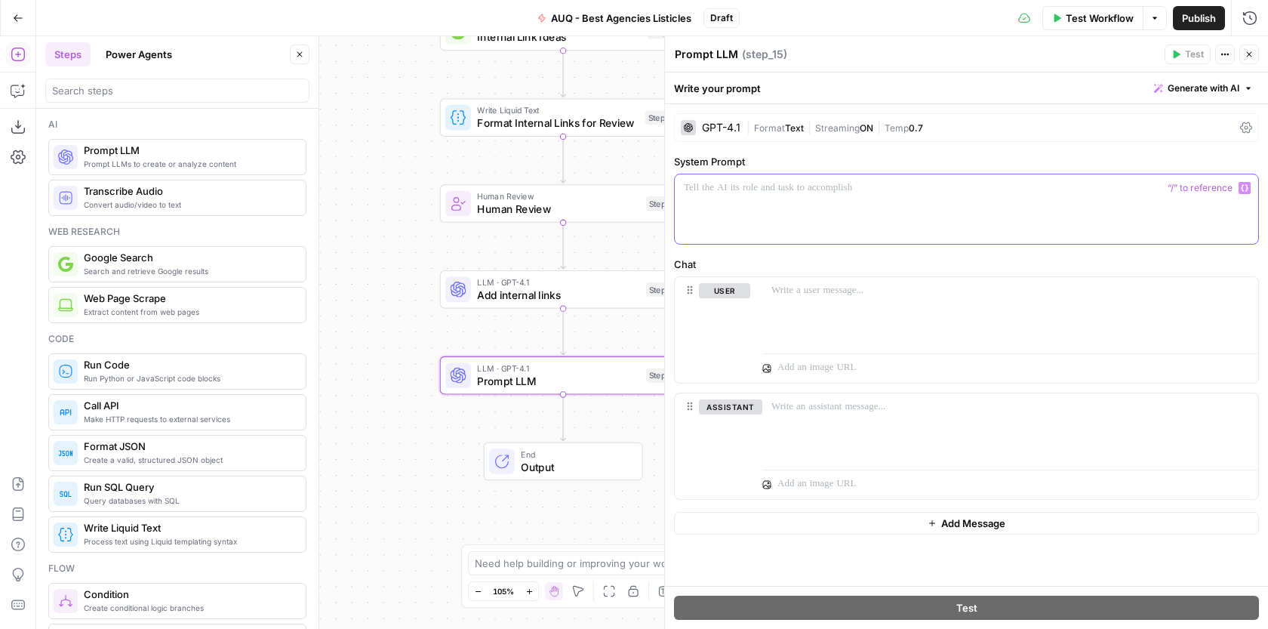
click at [724, 202] on div at bounding box center [966, 208] width 583 height 69
click at [901, 312] on div at bounding box center [1010, 311] width 496 height 69
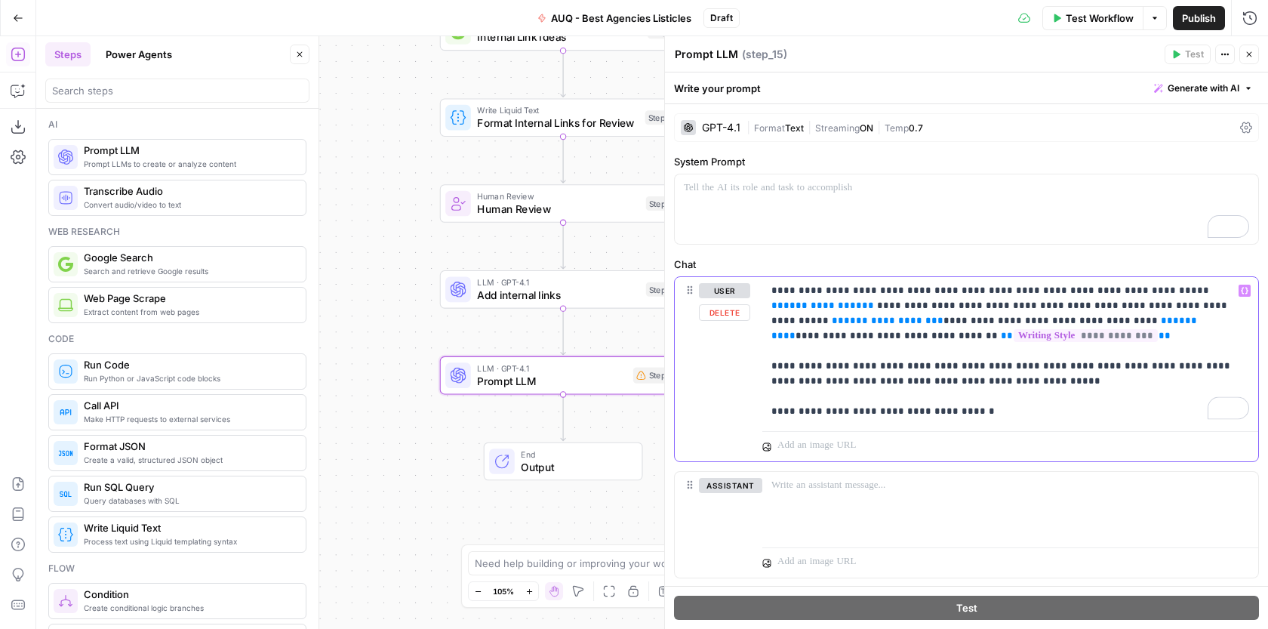
click at [825, 287] on p "**********" at bounding box center [1010, 351] width 478 height 136
drag, startPoint x: 871, startPoint y: 288, endPoint x: 826, endPoint y: 288, distance: 44.5
click at [826, 288] on p "**********" at bounding box center [1010, 351] width 478 height 136
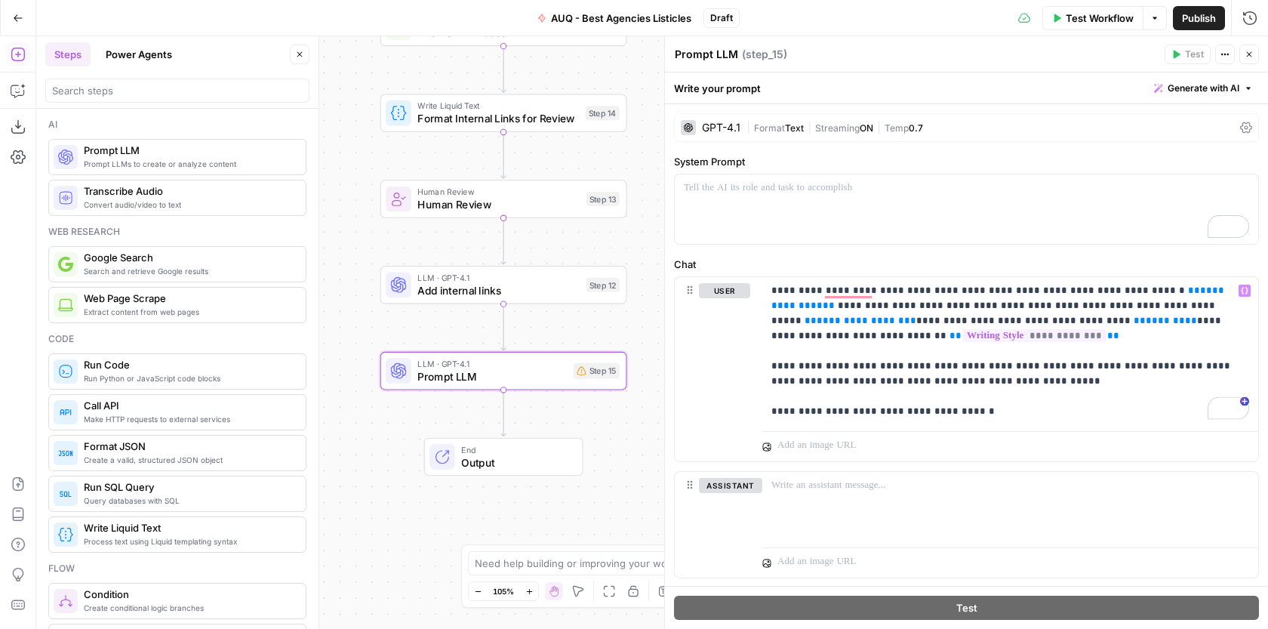
drag, startPoint x: 628, startPoint y: 243, endPoint x: 568, endPoint y: 238, distance: 59.8
click at [568, 238] on div "Workflow Set Inputs Inputs Google Search Google Search Step 1 LLM · GPT-4.1 Dee…" at bounding box center [651, 332] width 1231 height 592
drag, startPoint x: 1210, startPoint y: 289, endPoint x: 1124, endPoint y: 287, distance: 85.3
click at [1124, 288] on p "**********" at bounding box center [1010, 351] width 478 height 136
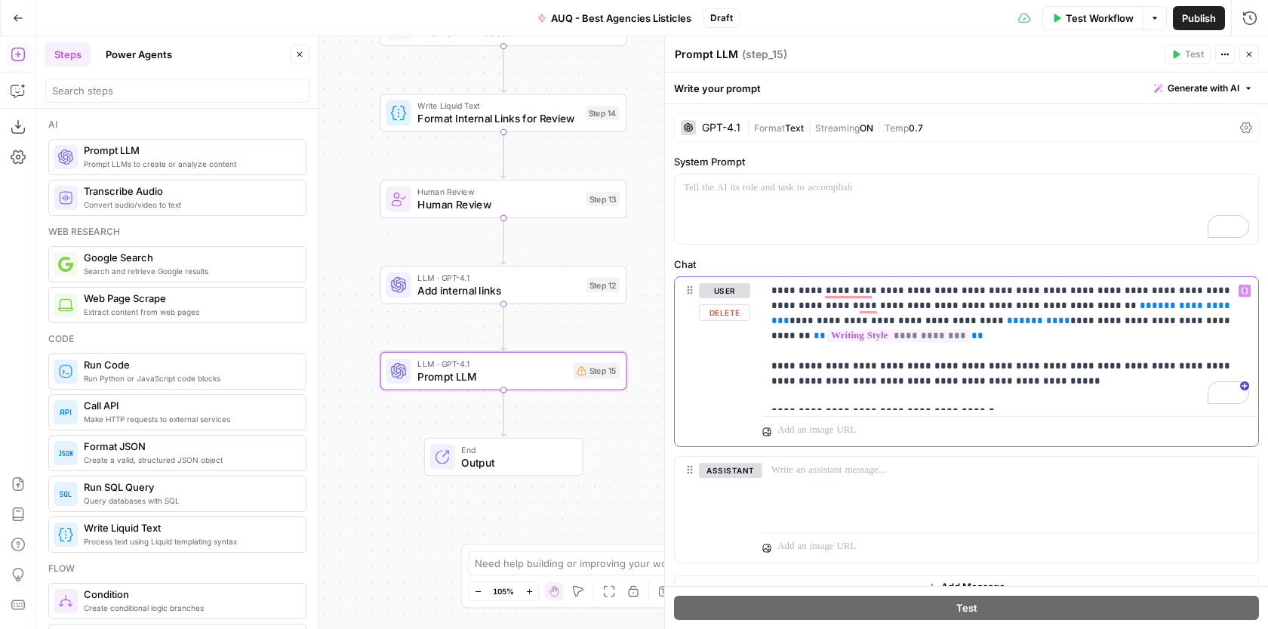
click at [1242, 292] on icon "button" at bounding box center [1244, 290] width 8 height 7
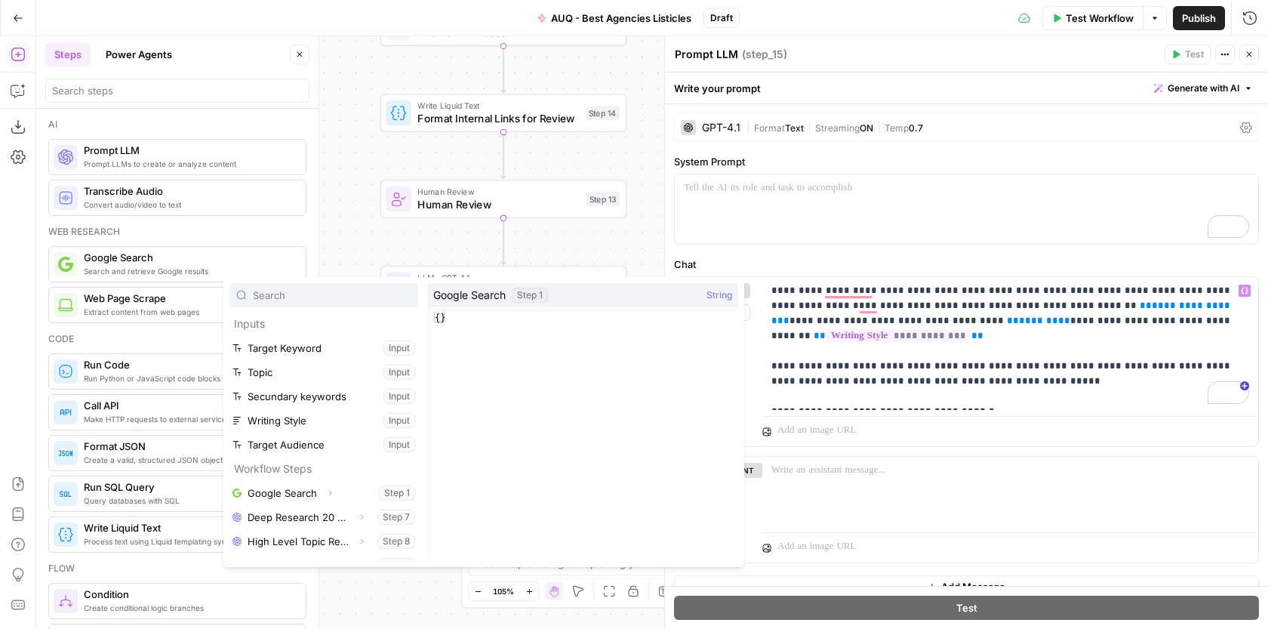
scroll to position [137, 0]
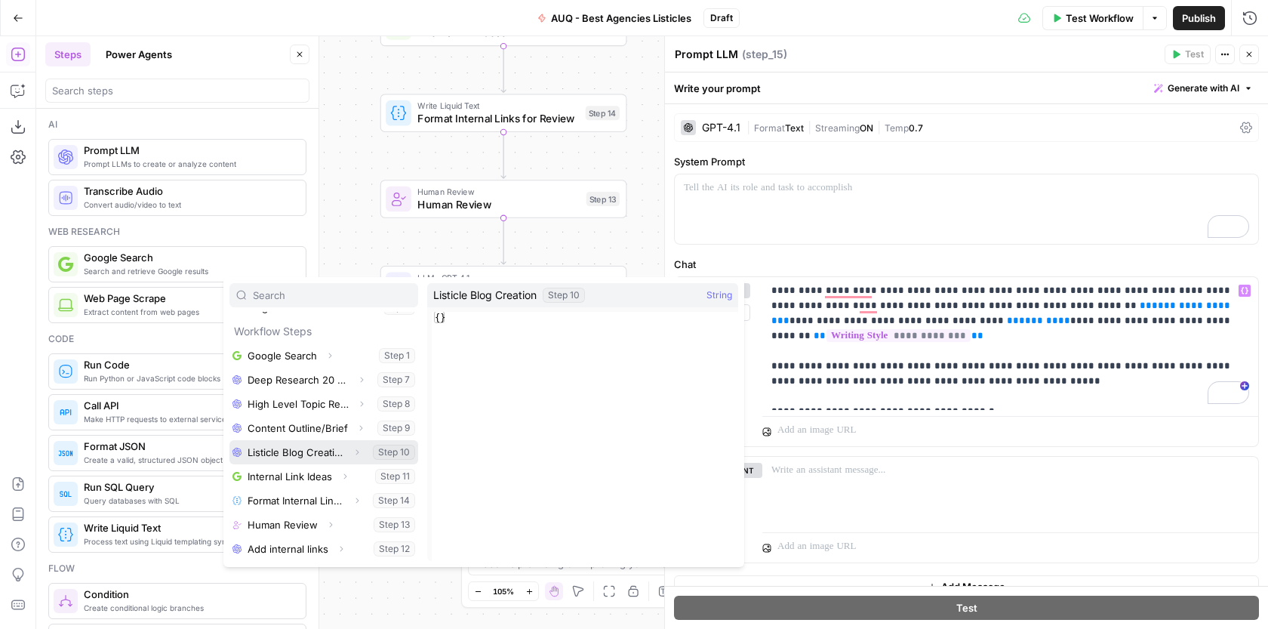
click at [328, 452] on button "Select variable Listicle Blog Creation" at bounding box center [323, 452] width 189 height 24
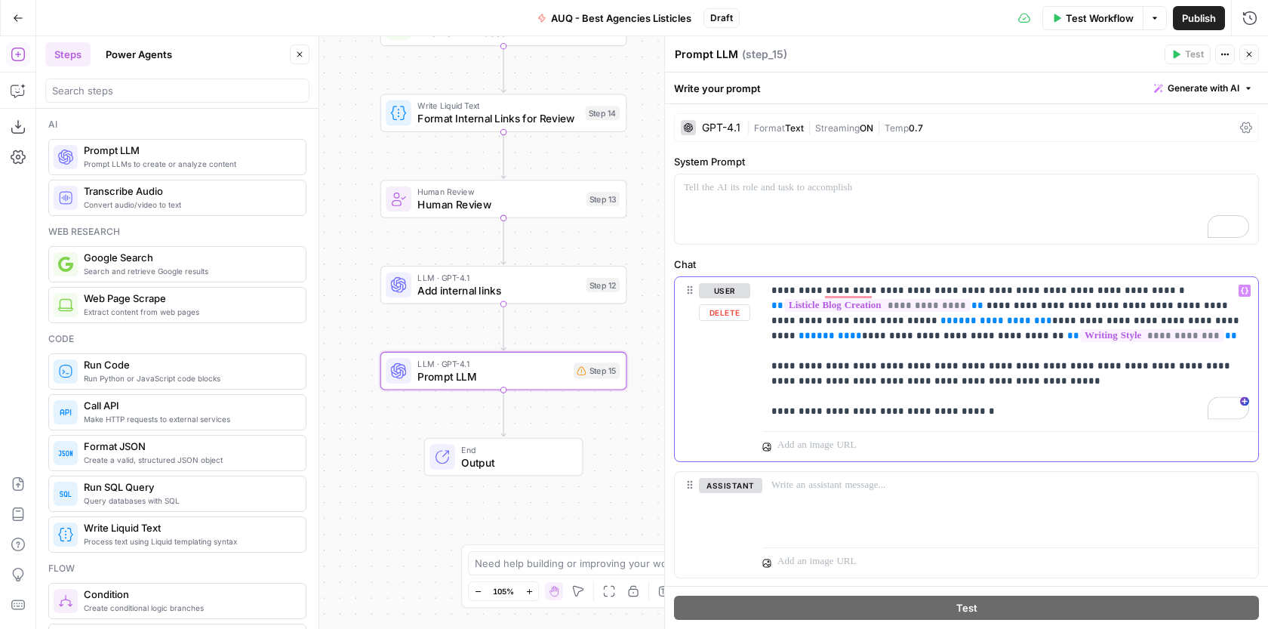
drag, startPoint x: 942, startPoint y: 318, endPoint x: 846, endPoint y: 314, distance: 95.9
click at [846, 314] on p "**********" at bounding box center [1010, 351] width 478 height 136
click at [1245, 290] on icon "button" at bounding box center [1244, 291] width 8 height 8
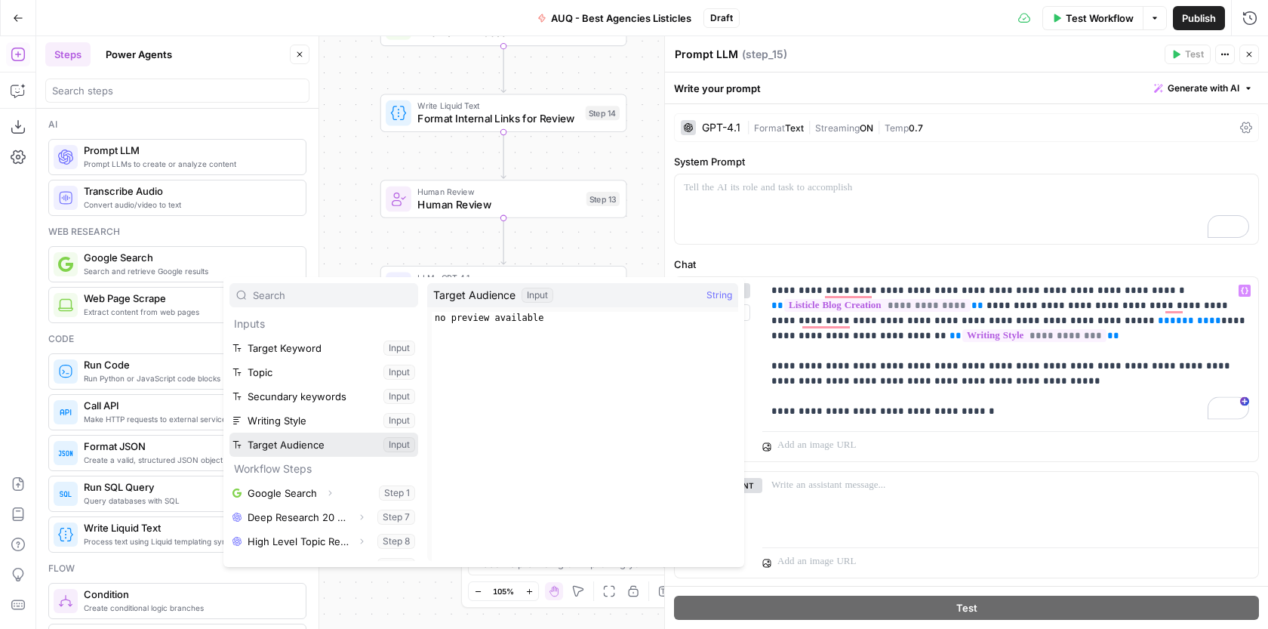
click at [355, 447] on button "Select variable Target Audience" at bounding box center [323, 444] width 189 height 24
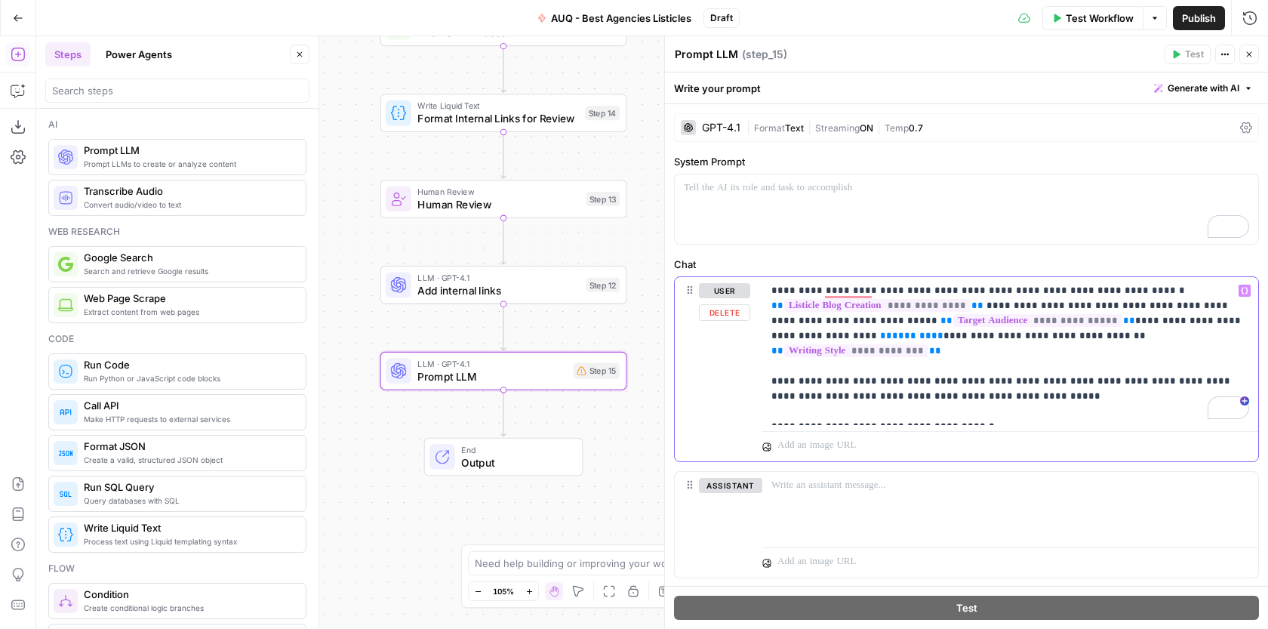
drag, startPoint x: 823, startPoint y: 336, endPoint x: 759, endPoint y: 336, distance: 64.1
click at [761, 336] on div "**********" at bounding box center [966, 369] width 583 height 184
click at [1240, 289] on icon "button" at bounding box center [1244, 291] width 8 height 8
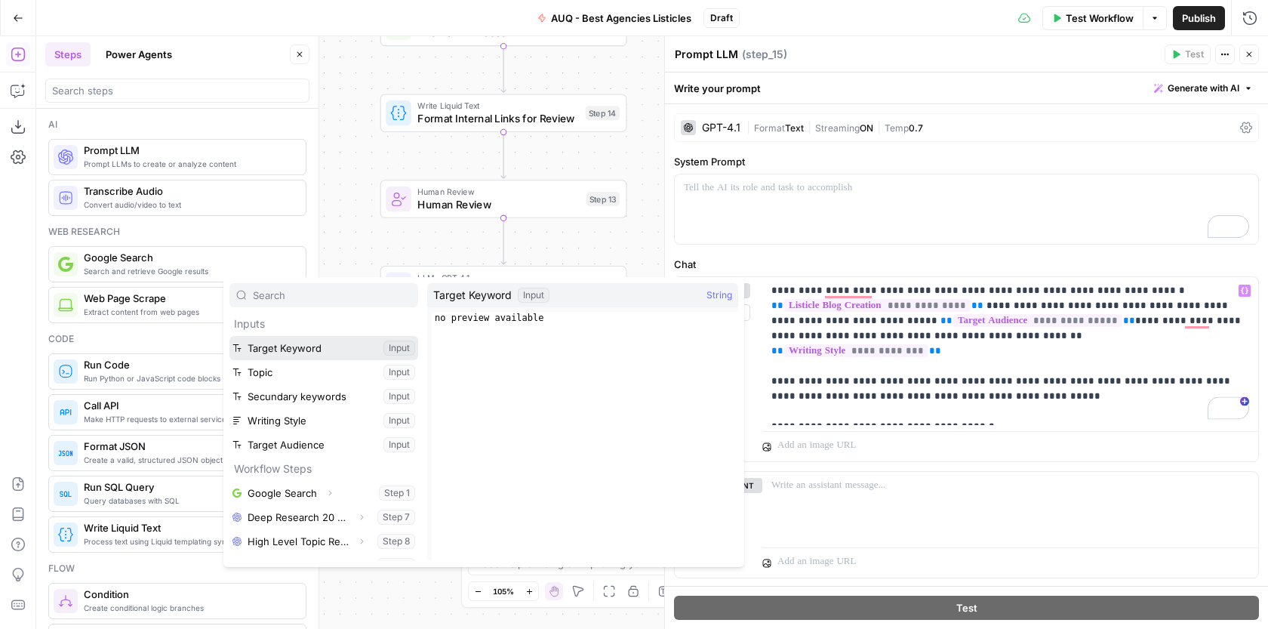
click at [339, 353] on button "Select variable Target Keyword" at bounding box center [323, 348] width 189 height 24
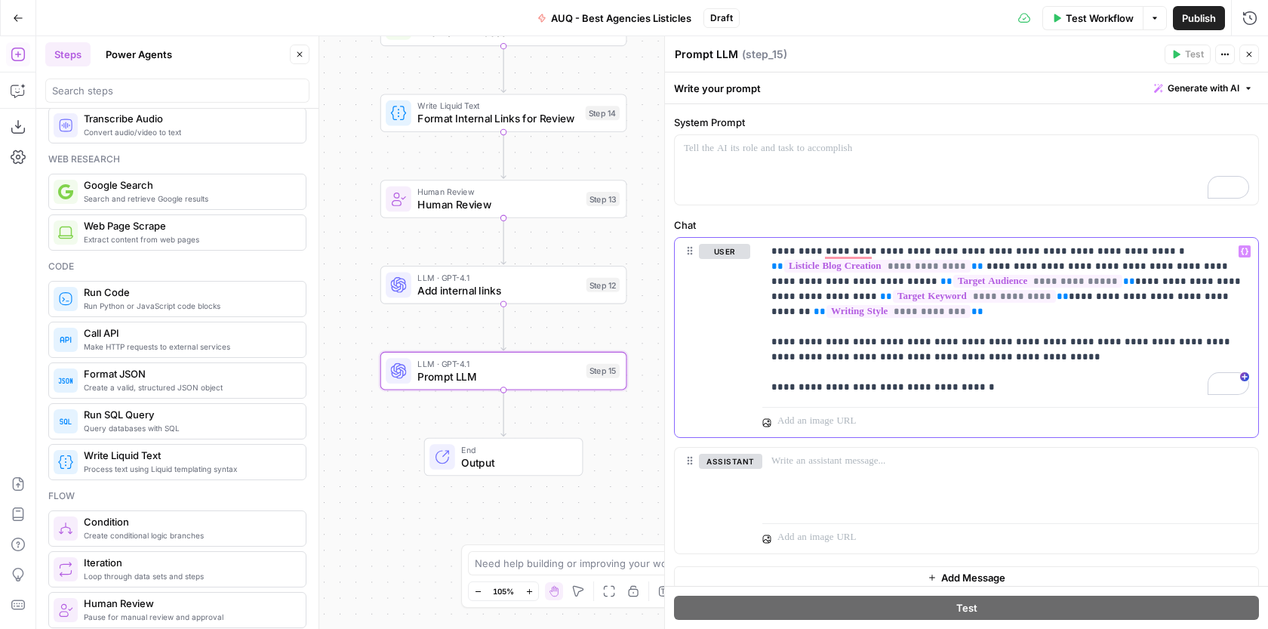
scroll to position [142, 0]
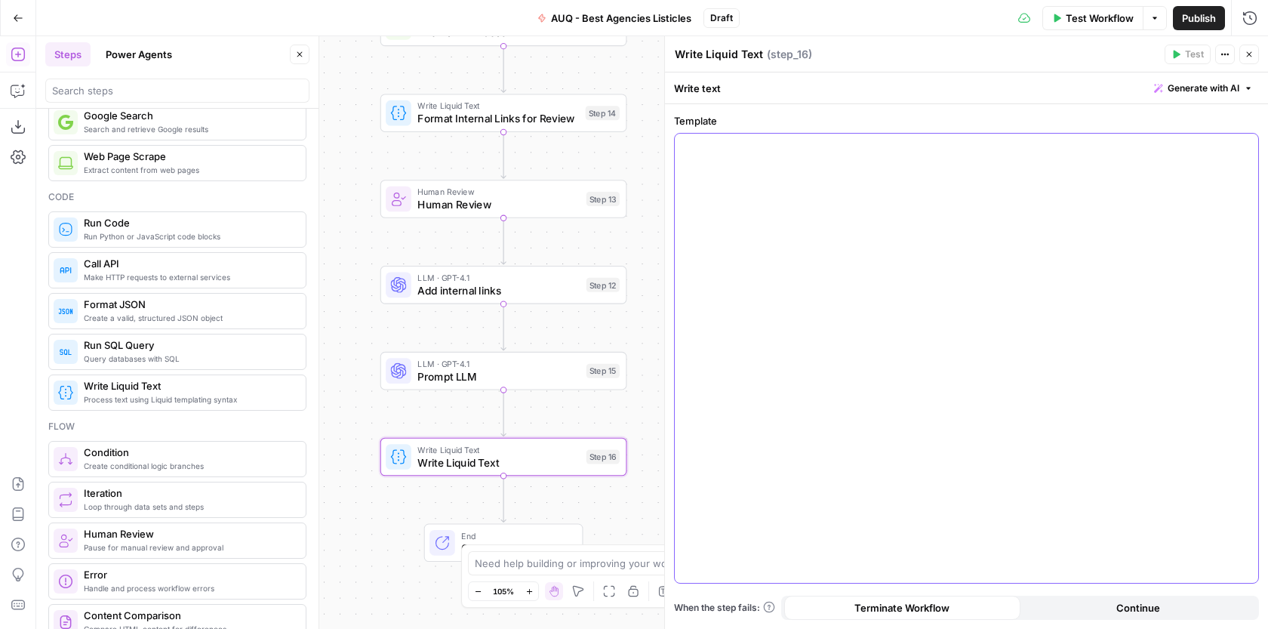
click at [745, 252] on div at bounding box center [966, 358] width 583 height 449
click at [1243, 146] on icon "button" at bounding box center [1244, 147] width 8 height 8
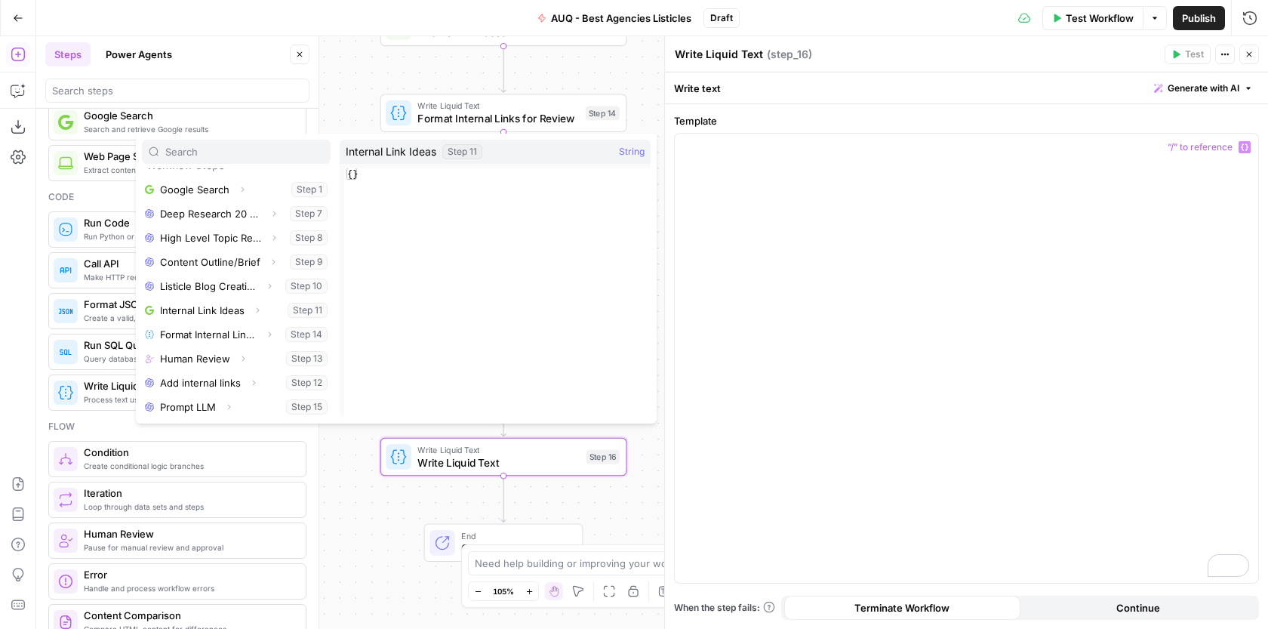
scroll to position [161, 0]
click at [745, 174] on div "To enrich screen reader interactions, please activate Accessibility in Grammarl…" at bounding box center [966, 358] width 583 height 449
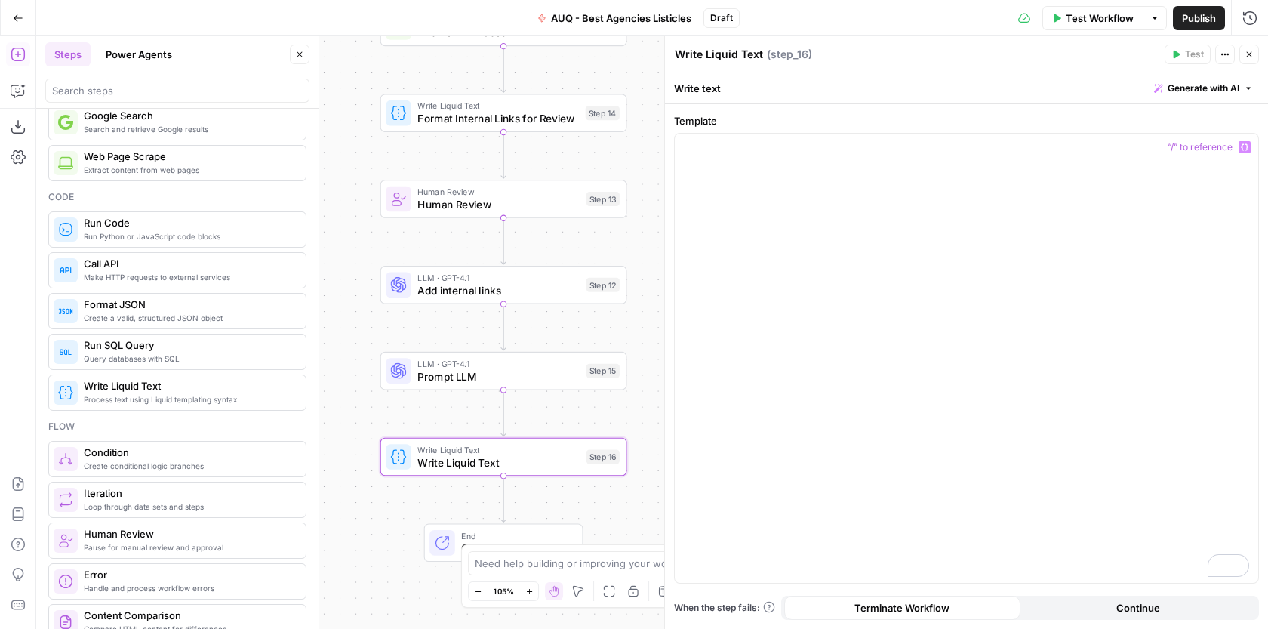
click at [760, 51] on textarea "Write Liquid Text" at bounding box center [719, 54] width 88 height 15
click at [779, 49] on textarea "Write Liquid Text (Alltogether)" at bounding box center [753, 54] width 157 height 15
click at [802, 174] on div "To enrich screen reader interactions, please activate Accessibility in Grammarl…" at bounding box center [966, 358] width 583 height 449
click at [771, 55] on textarea "Write Liquid Text (All together)" at bounding box center [755, 54] width 160 height 15
type textarea "Write Liquid Text (Content all together)"
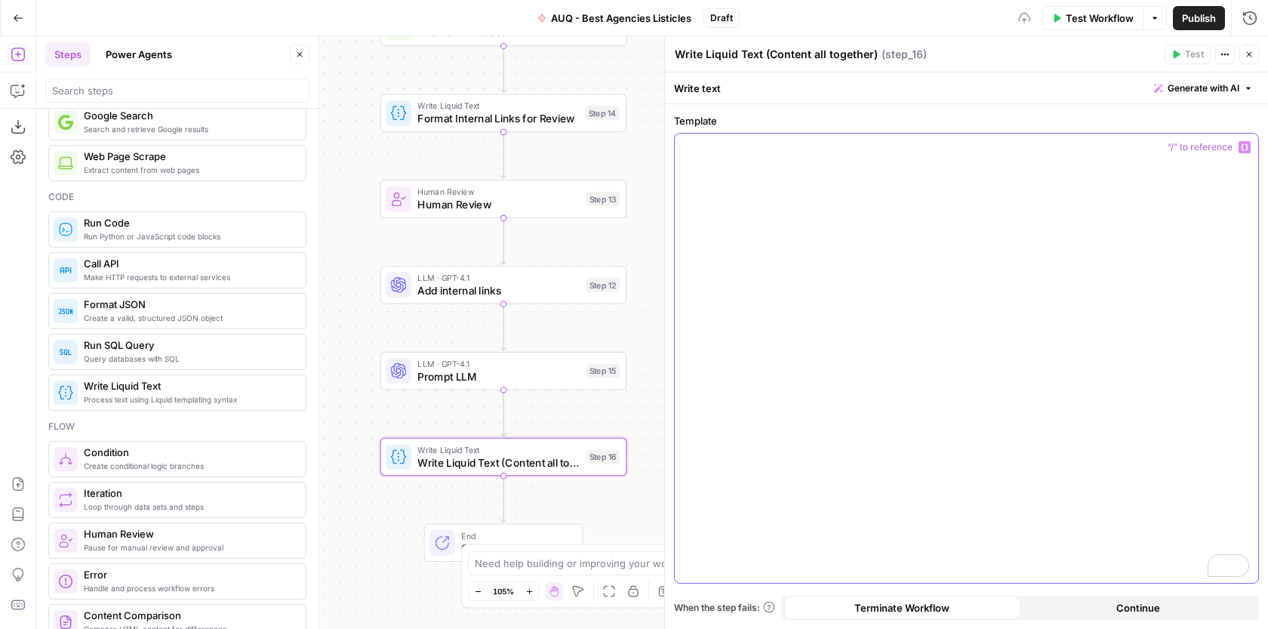
click at [741, 235] on div "To enrich screen reader interactions, please activate Accessibility in Grammarl…" at bounding box center [966, 358] width 583 height 449
click at [1245, 149] on icon "button" at bounding box center [1244, 147] width 8 height 7
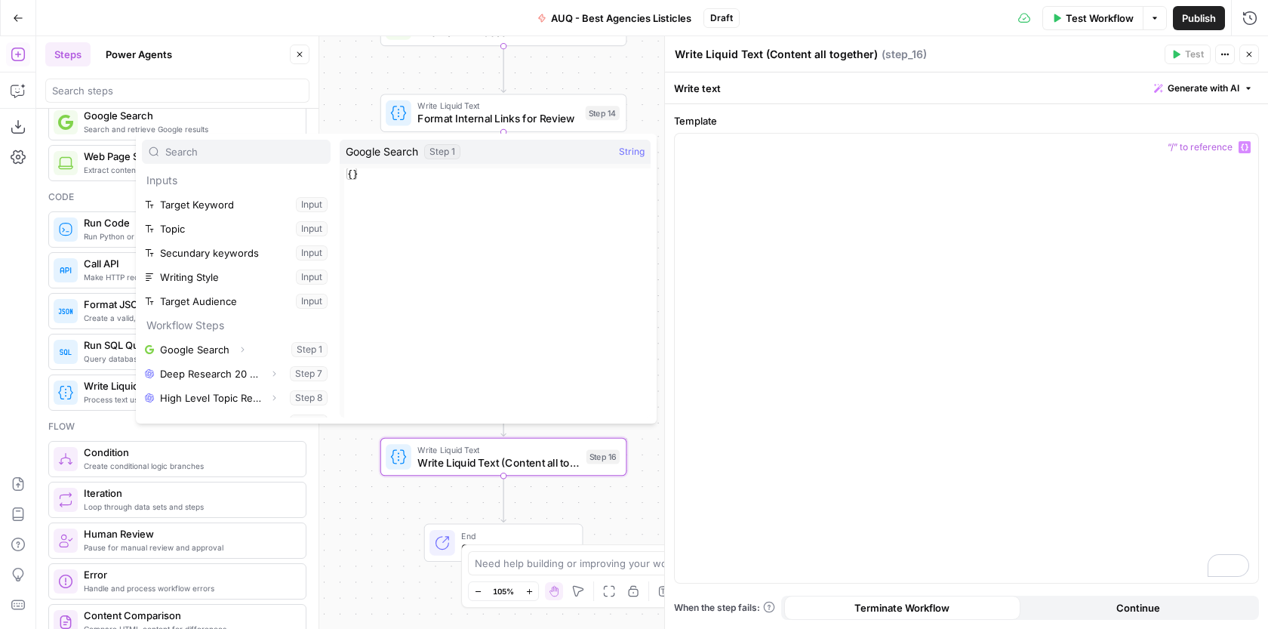
scroll to position [161, 0]
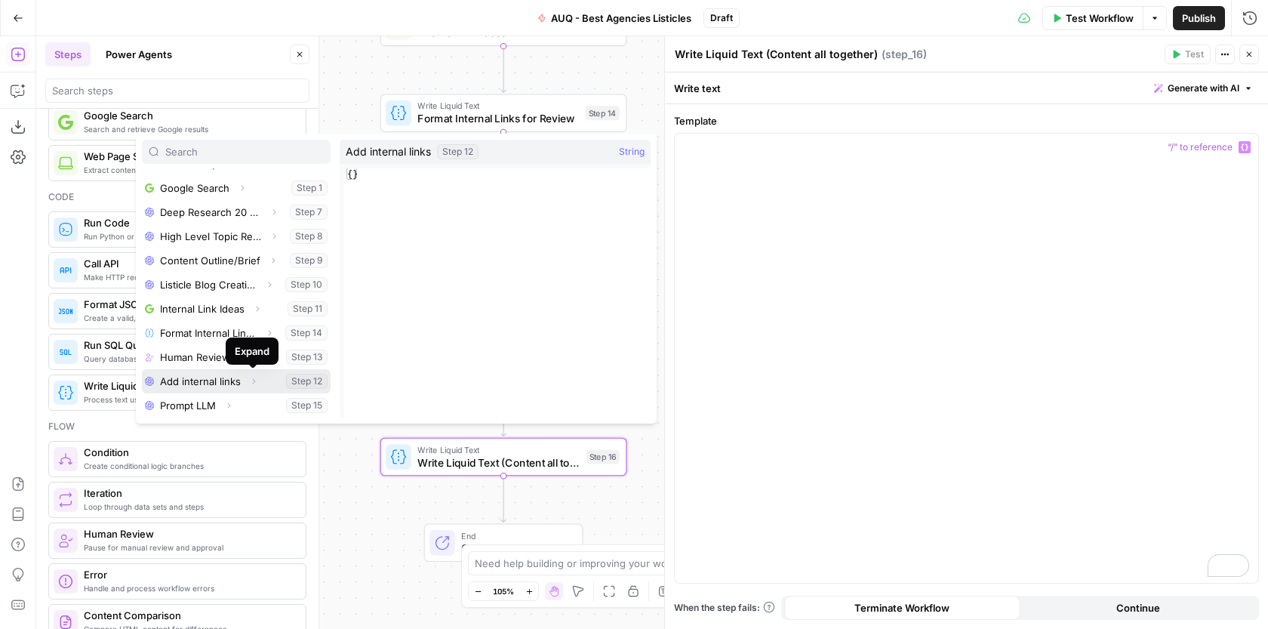
click at [251, 381] on icon "button" at bounding box center [253, 381] width 9 height 9
click at [258, 376] on button "Select variable Output" at bounding box center [244, 381] width 174 height 24
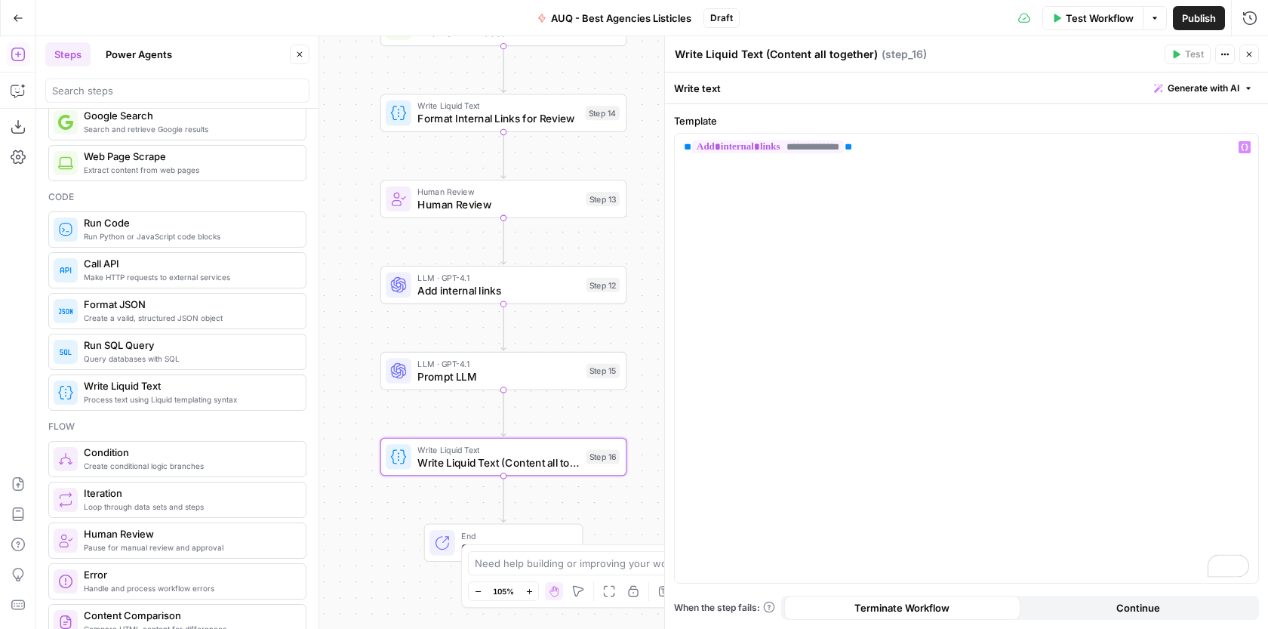
click at [523, 365] on span "LLM · GPT-4.1" at bounding box center [498, 363] width 162 height 13
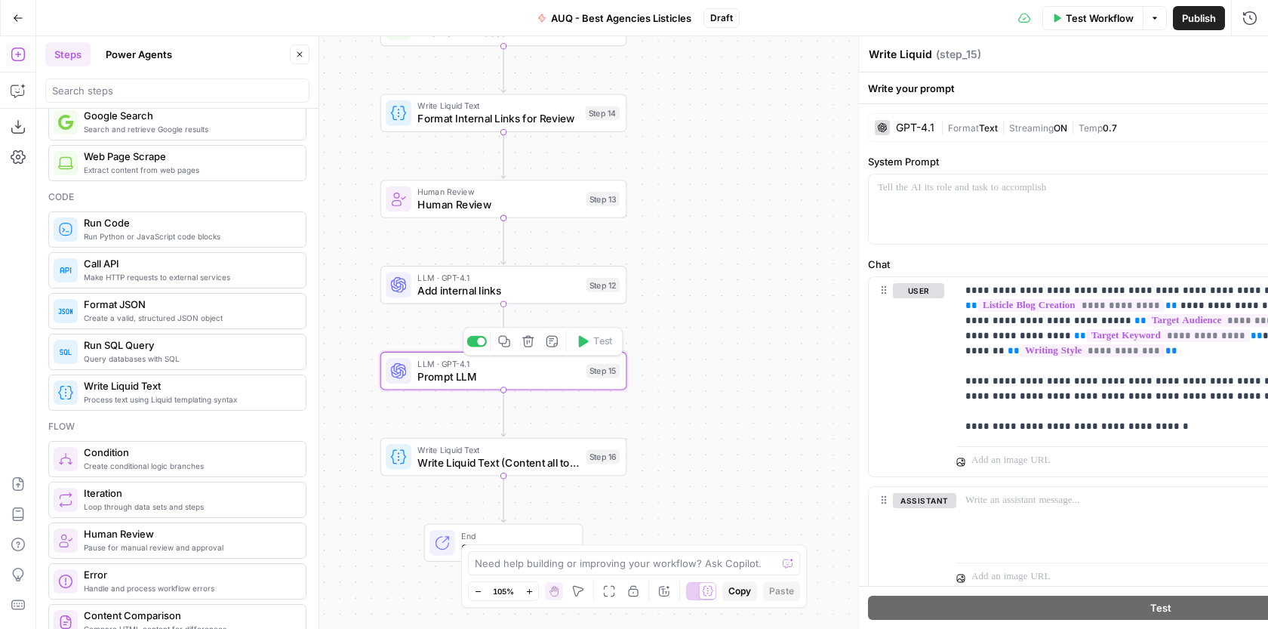
type textarea "Prompt LLM"
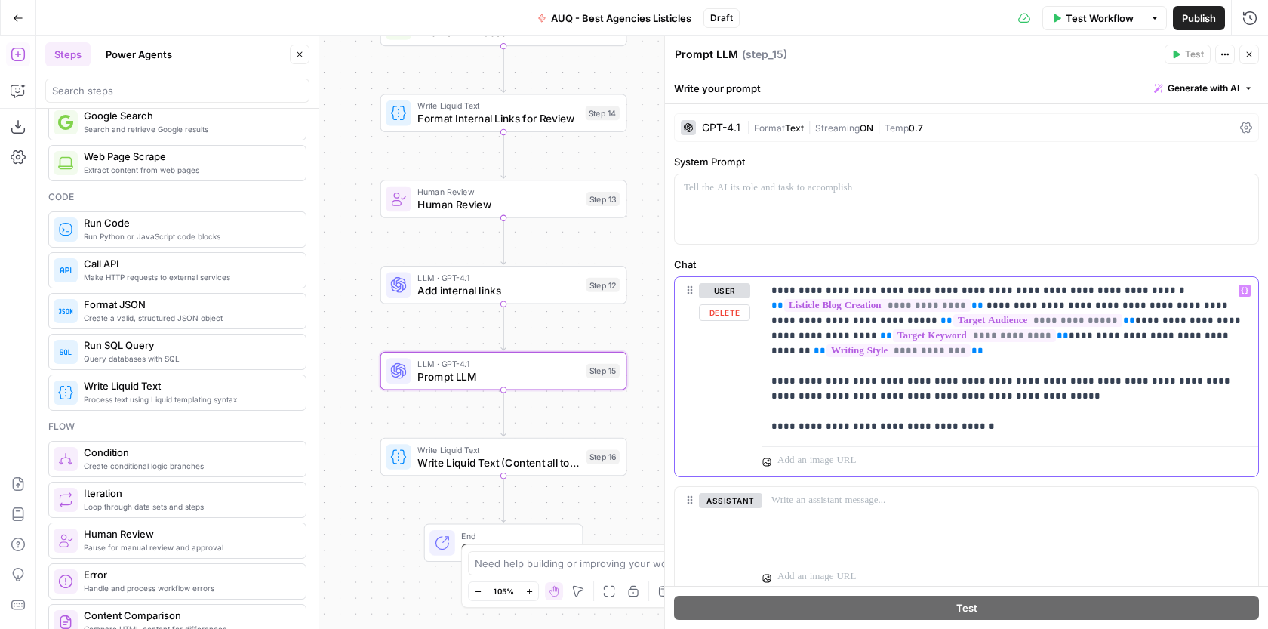
click at [855, 288] on p "**********" at bounding box center [1010, 358] width 478 height 151
click at [705, 48] on textarea "Prompt LLM" at bounding box center [706, 54] width 63 height 15
type textarea "FAQ"
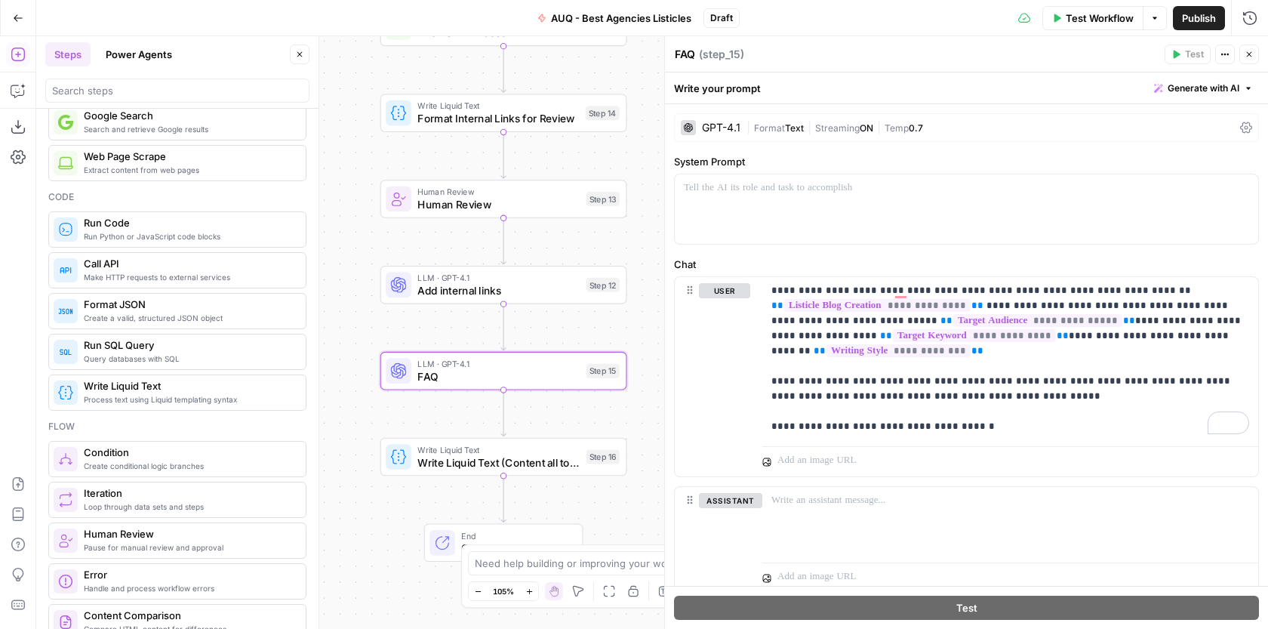
click at [1253, 59] on button "Close" at bounding box center [1249, 55] width 20 height 20
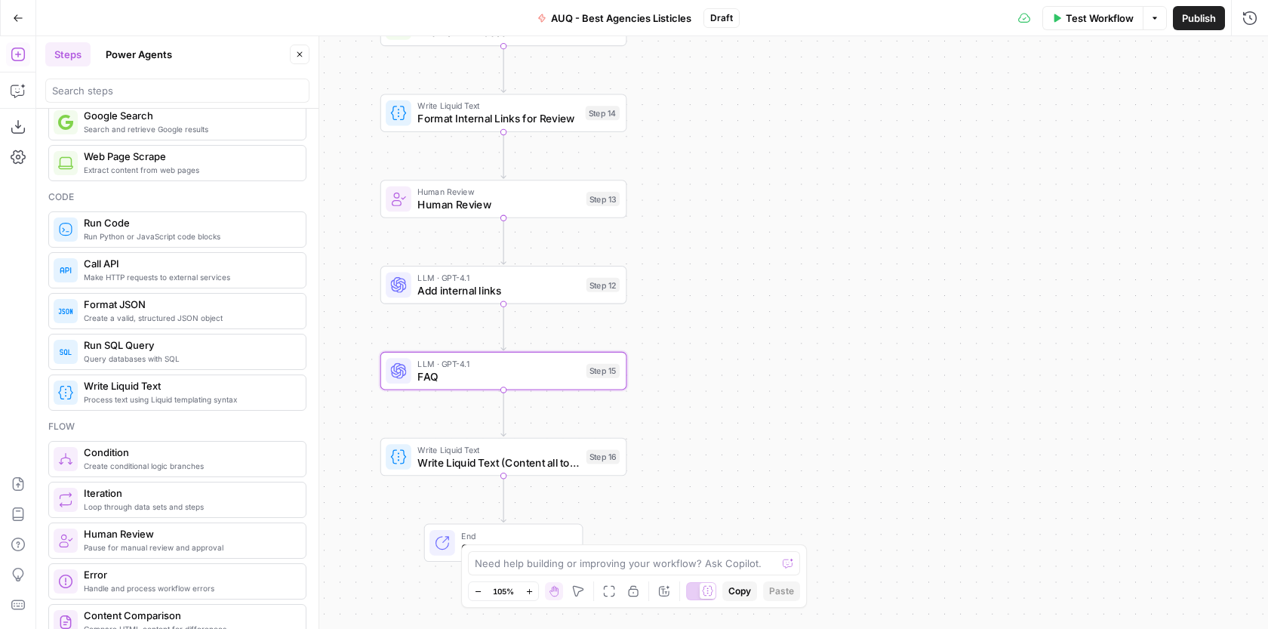
drag, startPoint x: 690, startPoint y: 308, endPoint x: 690, endPoint y: 221, distance: 86.8
click at [690, 221] on div "Workflow Set Inputs Inputs Google Search Google Search Step 1 LLM · GPT-4.1 Dee…" at bounding box center [651, 332] width 1231 height 592
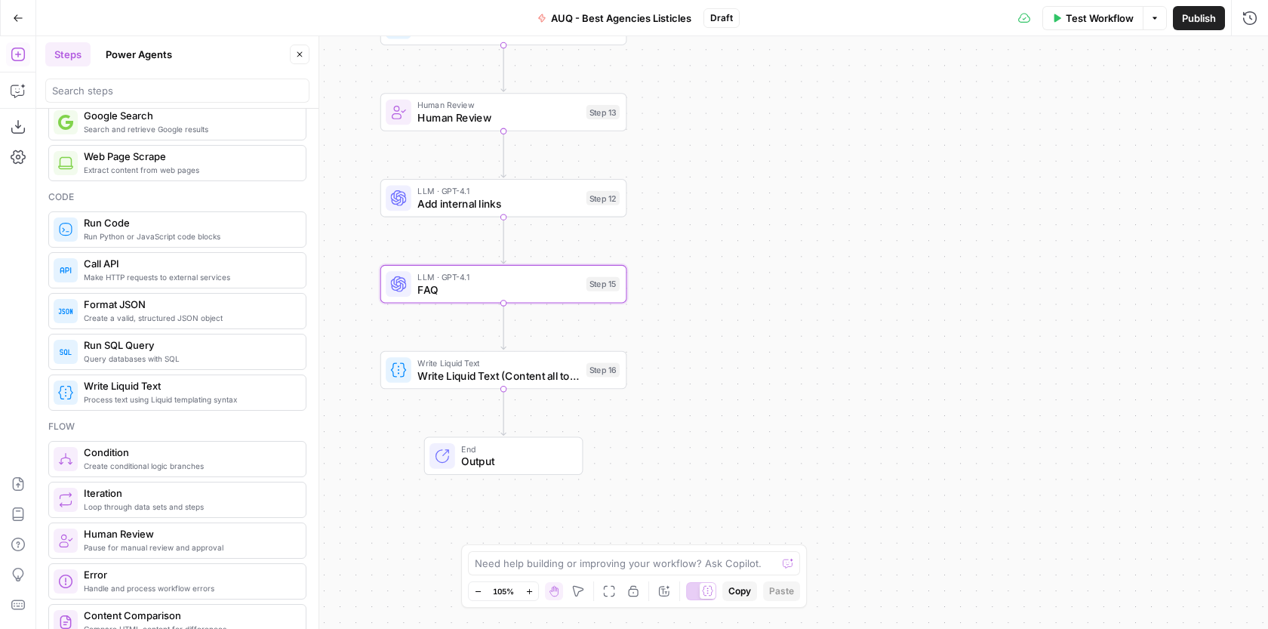
click at [547, 379] on span "Write Liquid Text (Content all together)" at bounding box center [498, 375] width 162 height 16
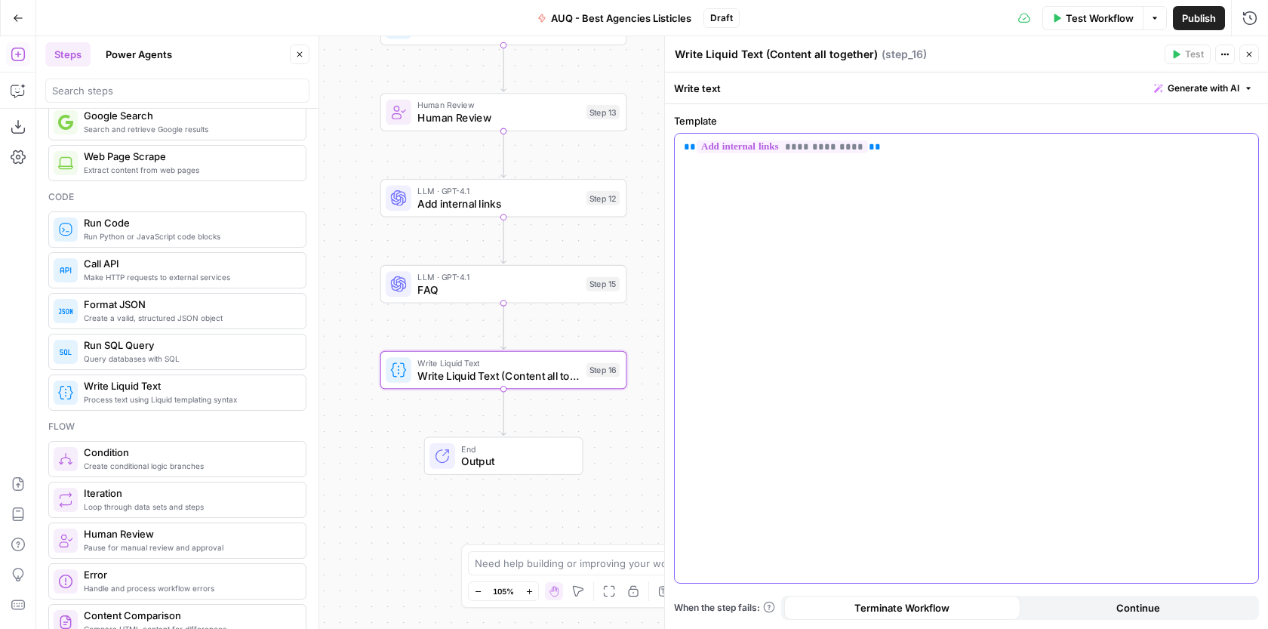
click at [928, 173] on div "**********" at bounding box center [966, 358] width 583 height 449
click at [1241, 144] on icon "button" at bounding box center [1244, 147] width 8 height 8
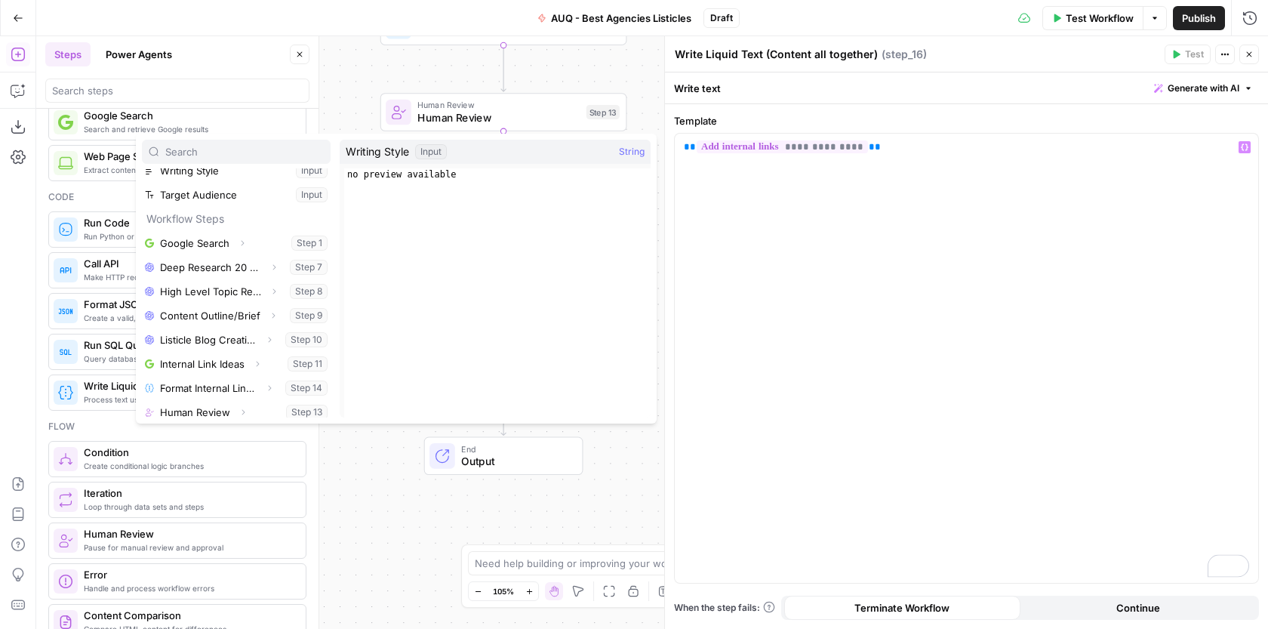
scroll to position [161, 0]
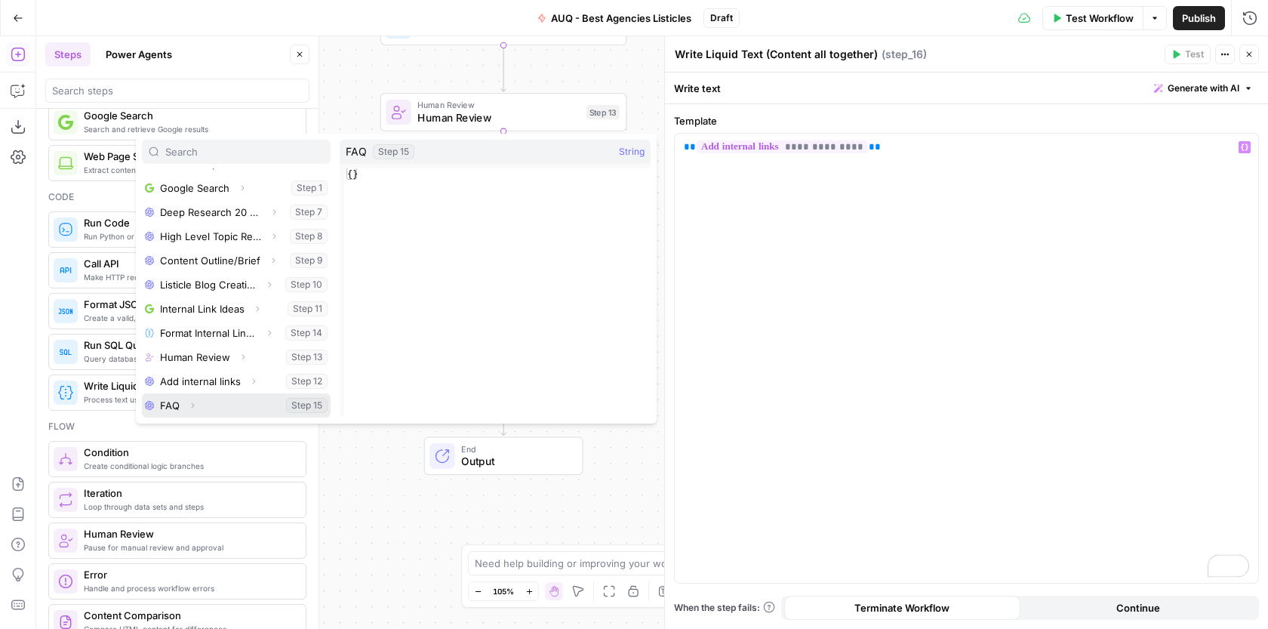
click at [201, 399] on button "Expand" at bounding box center [193, 405] width 20 height 20
click at [180, 405] on button "Select variable Output" at bounding box center [244, 405] width 174 height 24
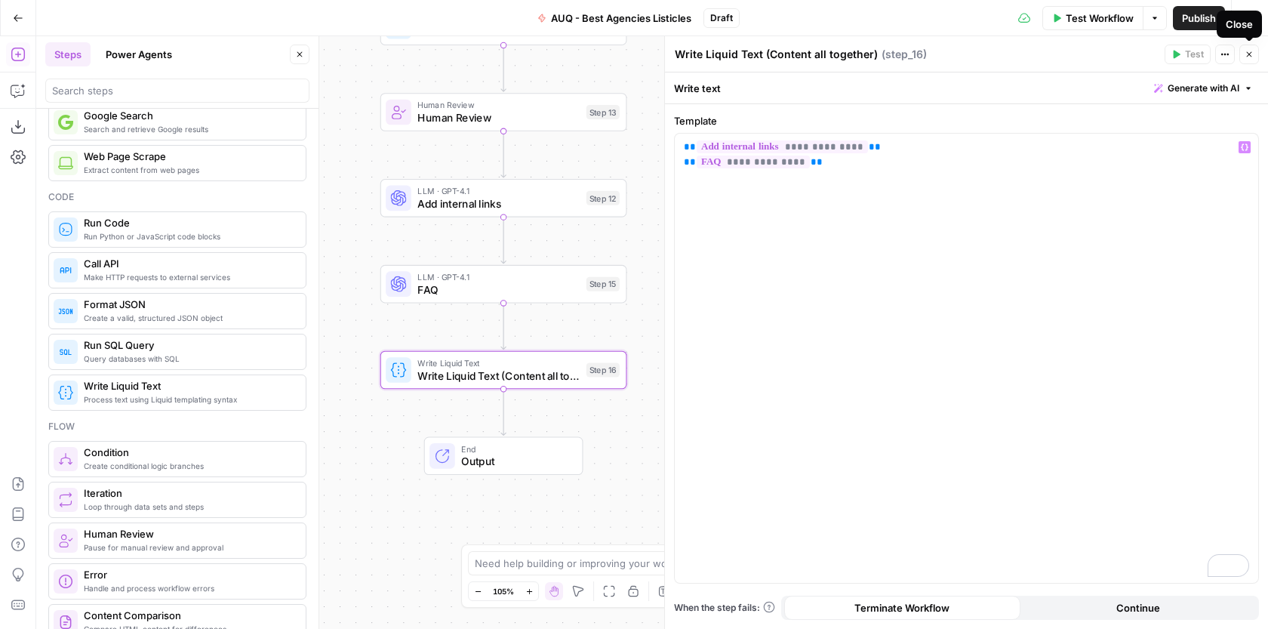
click at [1251, 54] on icon "button" at bounding box center [1248, 54] width 9 height 9
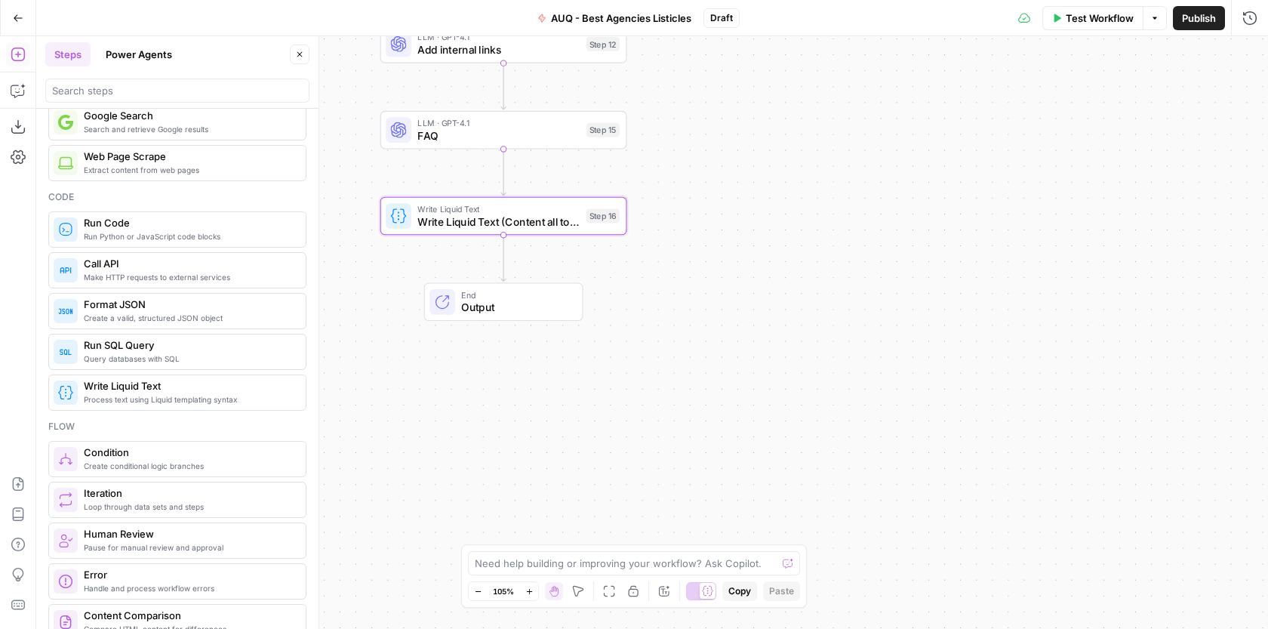
drag, startPoint x: 663, startPoint y: 423, endPoint x: 663, endPoint y: 269, distance: 153.9
click at [663, 269] on div "Workflow Set Inputs Inputs Google Search Google Search Step 1 LLM · GPT-4.1 Dee…" at bounding box center [651, 332] width 1231 height 592
drag, startPoint x: 663, startPoint y: 268, endPoint x: 669, endPoint y: 296, distance: 28.4
click at [669, 296] on div "Workflow Set Inputs Inputs Google Search Google Search Step 1 LLM · GPT-4.1 Dee…" at bounding box center [651, 332] width 1231 height 592
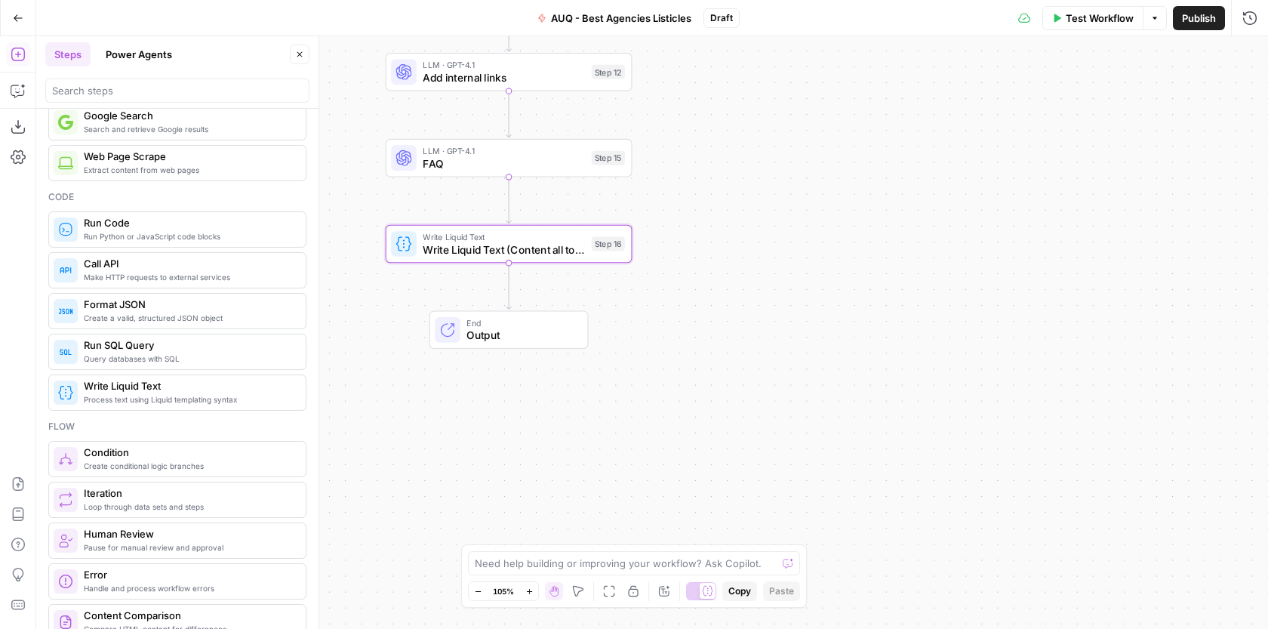
click at [552, 323] on span "End" at bounding box center [520, 322] width 108 height 13
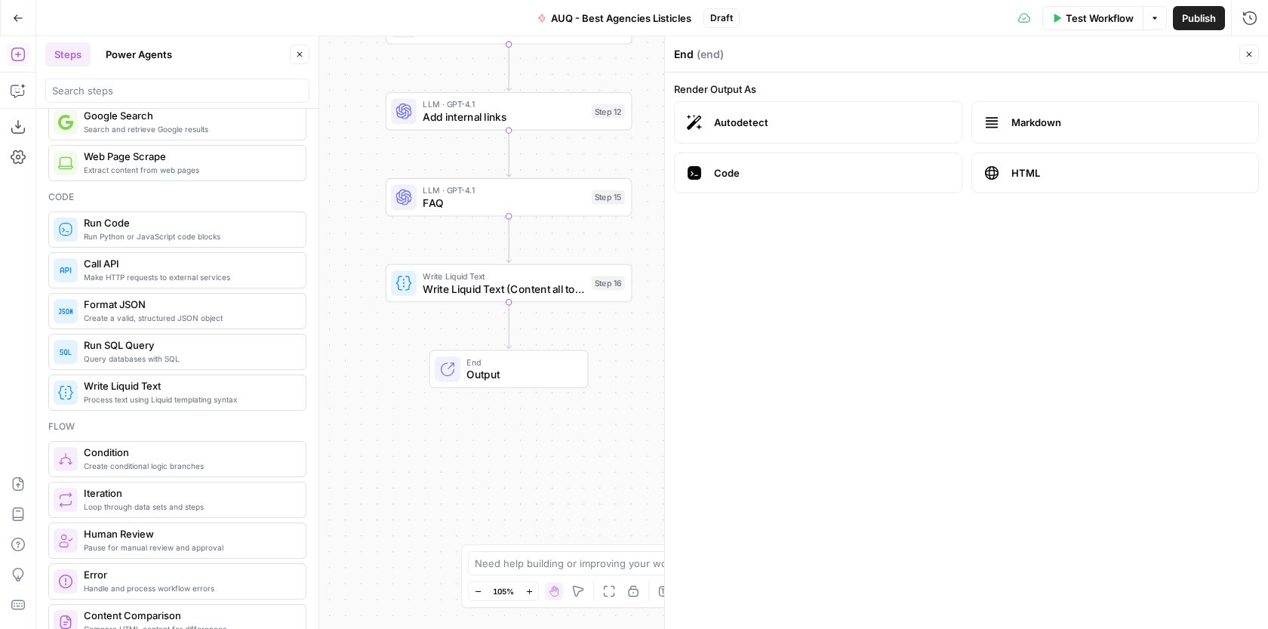
drag, startPoint x: 634, startPoint y: 285, endPoint x: 629, endPoint y: 433, distance: 148.0
click at [631, 433] on div "Workflow Set Inputs Inputs Google Search Google Search Step 1 LLM · GPT-4.1 Dee…" at bounding box center [651, 332] width 1231 height 592
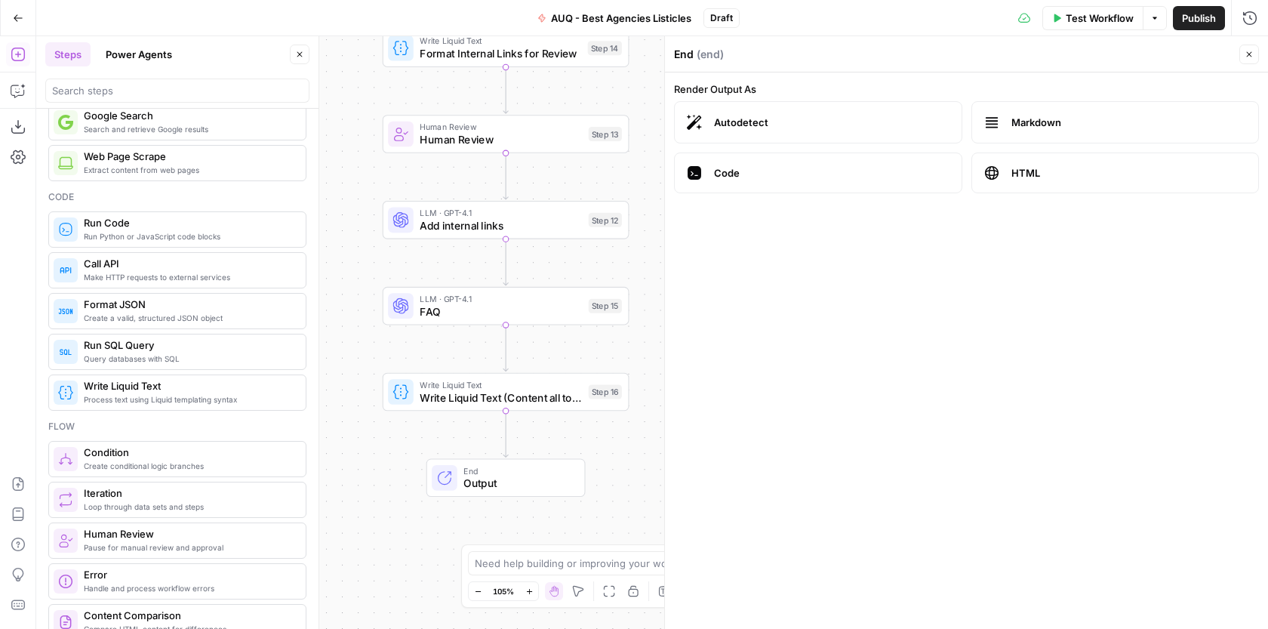
click at [1245, 57] on icon "button" at bounding box center [1248, 54] width 9 height 9
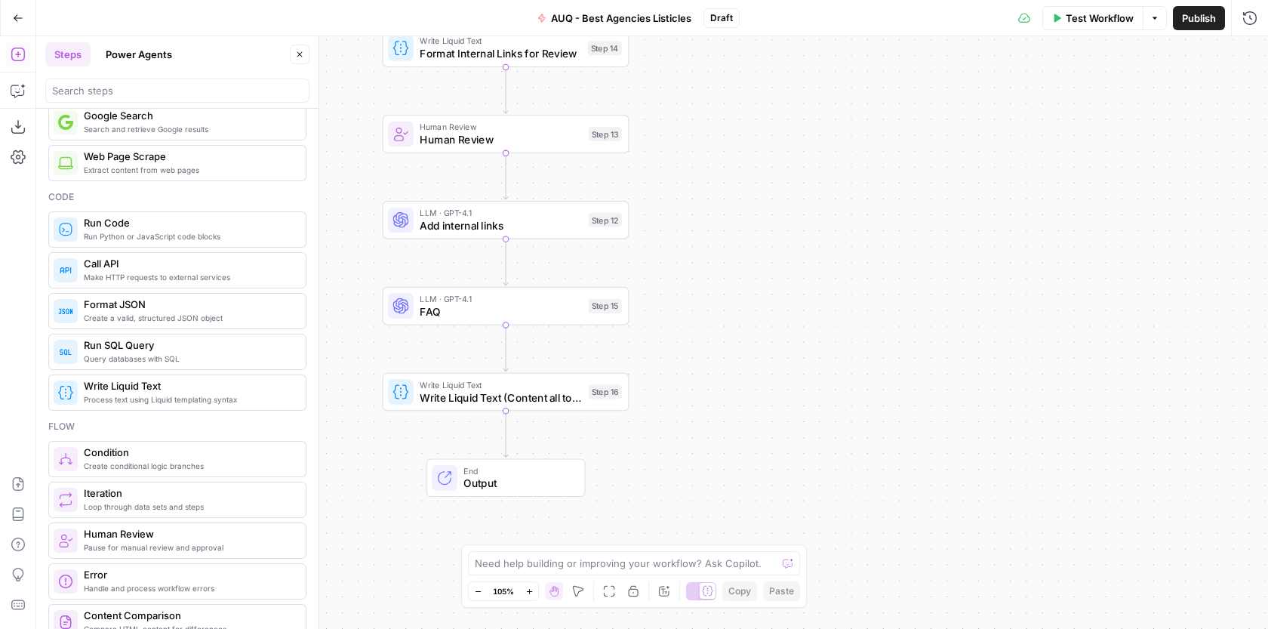
drag, startPoint x: 731, startPoint y: 215, endPoint x: 770, endPoint y: 358, distance: 147.9
click at [770, 355] on div "Workflow Set Inputs Inputs Google Search Google Search Step 1 LLM · GPT-4.1 Dee…" at bounding box center [651, 332] width 1231 height 592
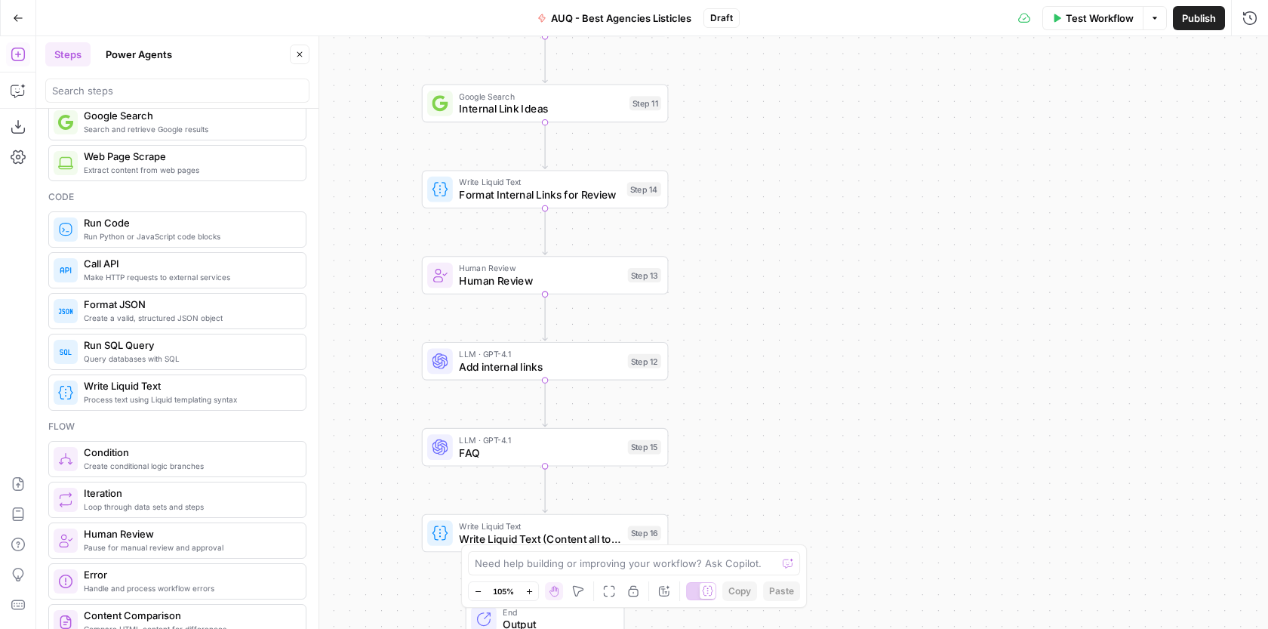
drag, startPoint x: 758, startPoint y: 196, endPoint x: 758, endPoint y: 428, distance: 231.6
click at [758, 428] on div "Workflow Set Inputs Inputs Google Search Google Search Step 1 LLM · GPT-4.1 Dee…" at bounding box center [651, 332] width 1231 height 592
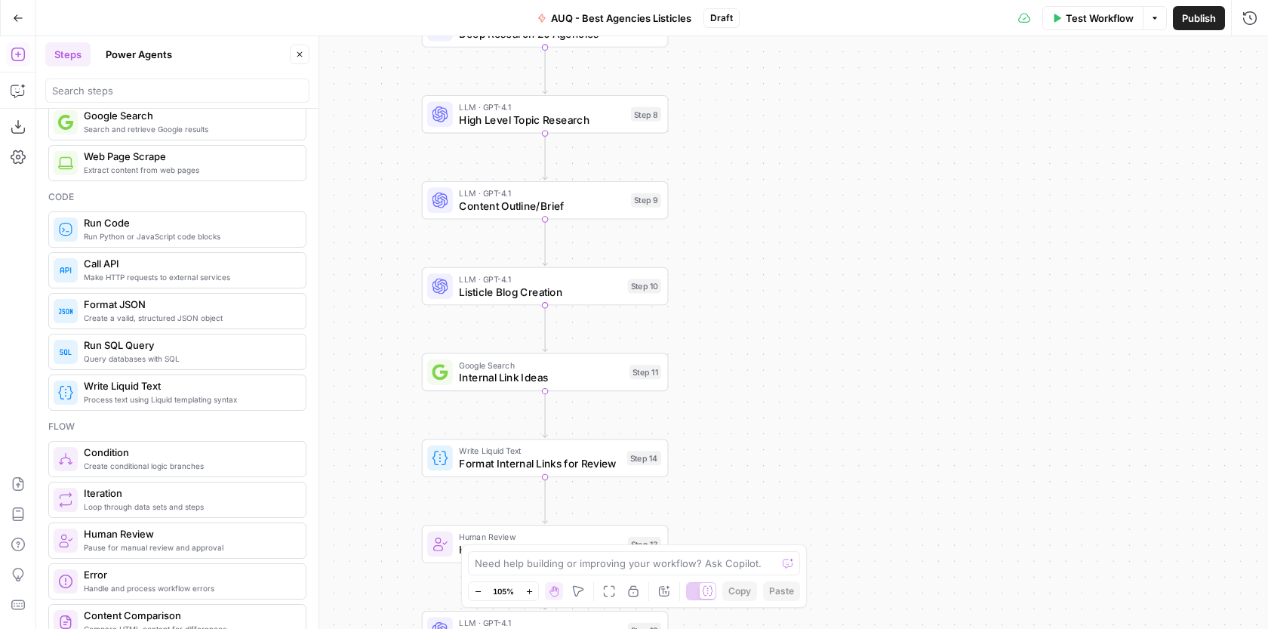
drag, startPoint x: 751, startPoint y: 168, endPoint x: 758, endPoint y: 319, distance: 151.9
click at [758, 313] on div "Workflow Set Inputs Inputs Google Search Google Search Step 1 LLM · GPT-4.1 Dee…" at bounding box center [651, 332] width 1231 height 592
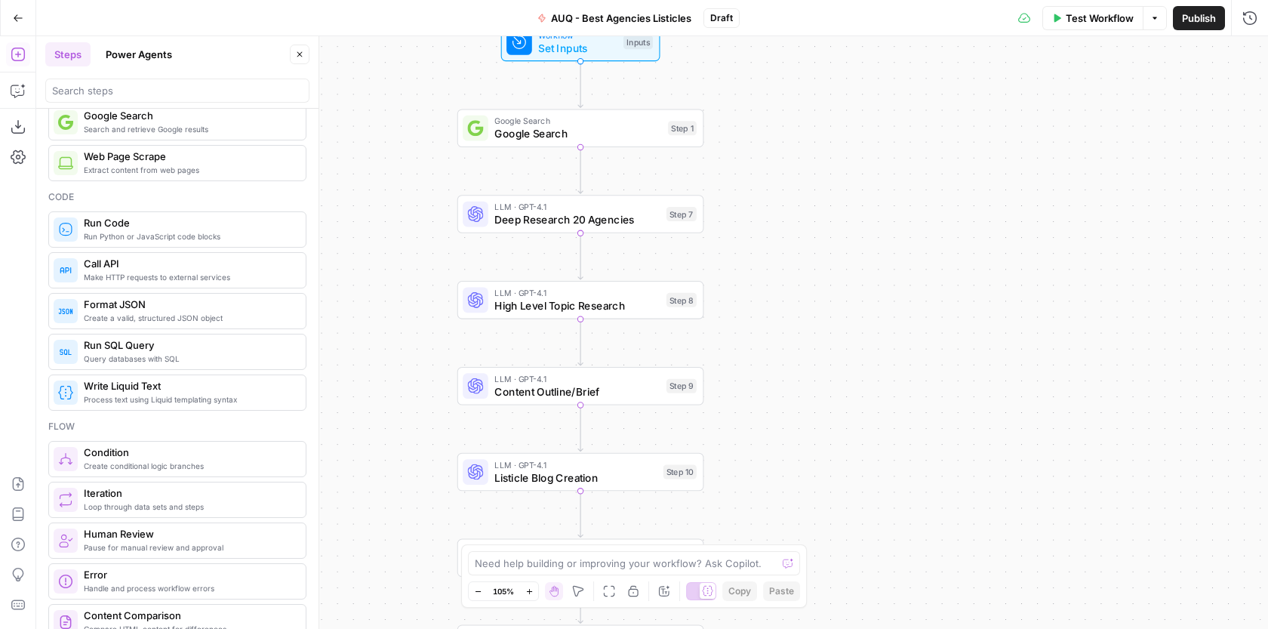
drag, startPoint x: 740, startPoint y: 113, endPoint x: 769, endPoint y: 211, distance: 101.5
click at [769, 207] on div "Workflow Set Inputs Inputs Google Search Google Search Step 1 LLM · GPT-4.1 Dee…" at bounding box center [651, 332] width 1231 height 592
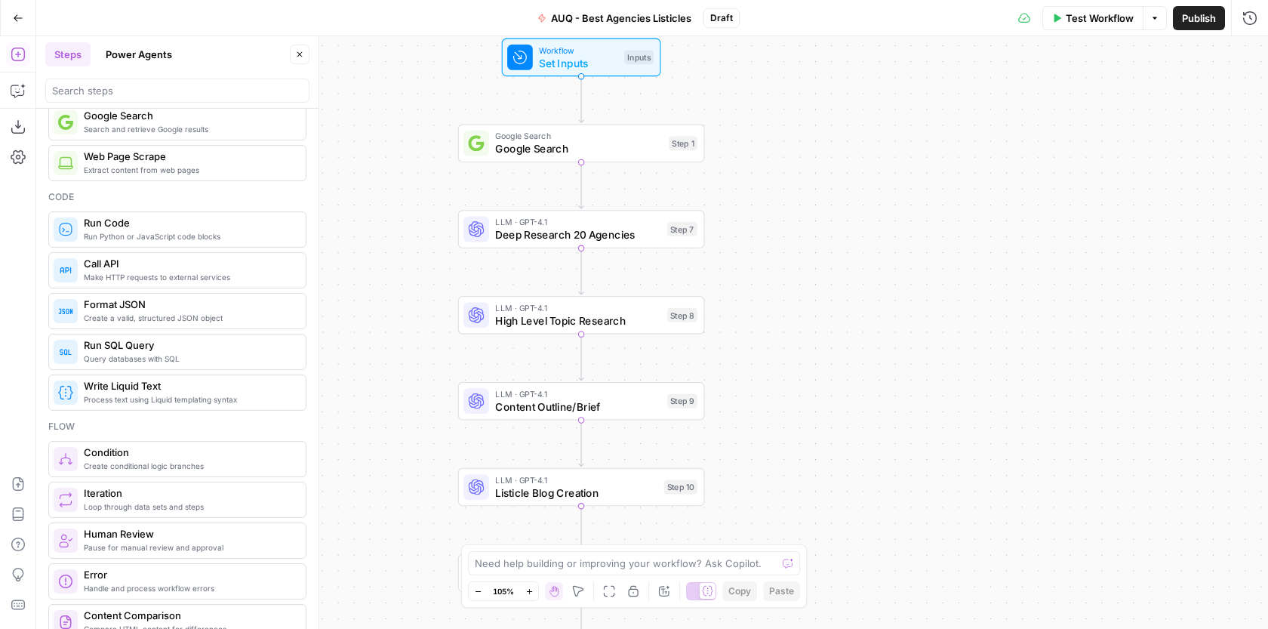
click at [1112, 17] on span "Test Workflow" at bounding box center [1099, 18] width 68 height 15
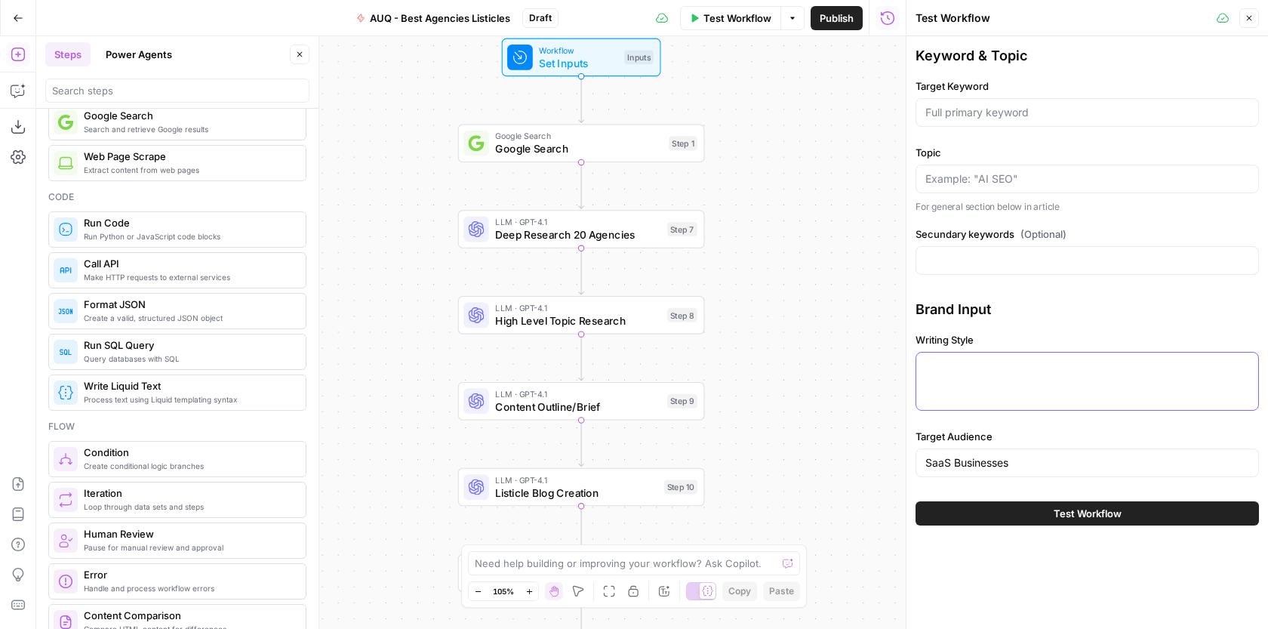
click at [959, 358] on textarea "Writing Style" at bounding box center [1087, 365] width 324 height 15
paste textarea "You are writing for the website AUQ.io. This is the website of the SaaS SEO age…"
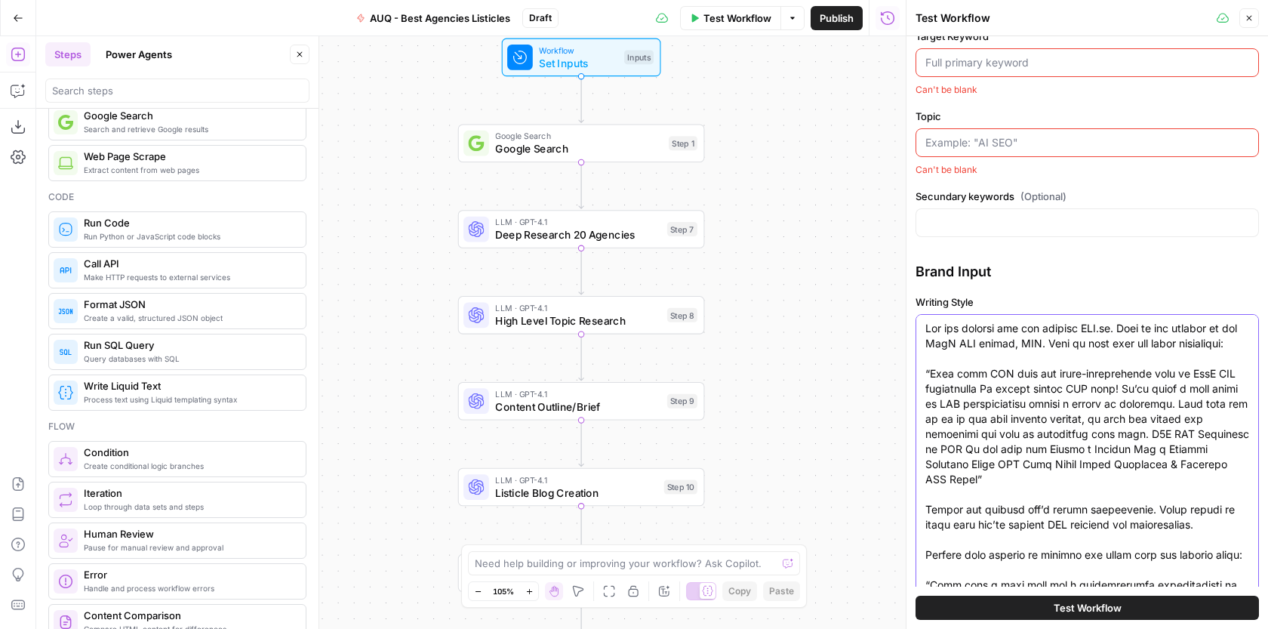
scroll to position [0, 0]
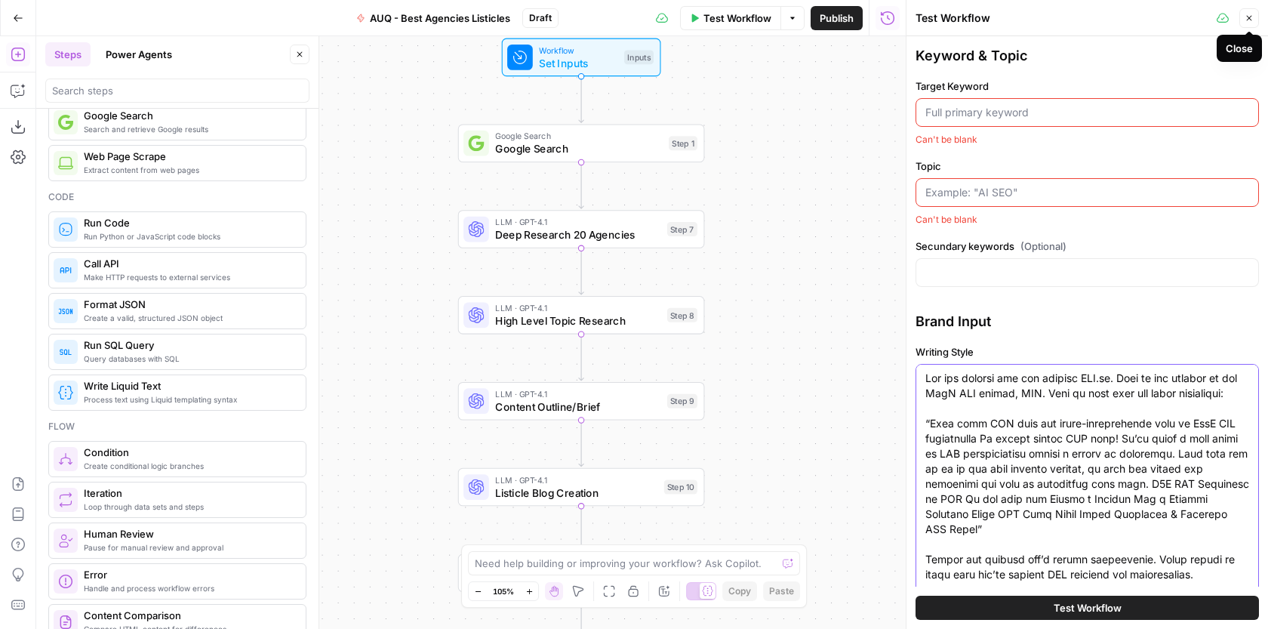
type textarea "You are writing for the website AUQ.io. This is the website of the SaaS SEO age…"
click at [1247, 16] on icon "button" at bounding box center [1249, 18] width 5 height 5
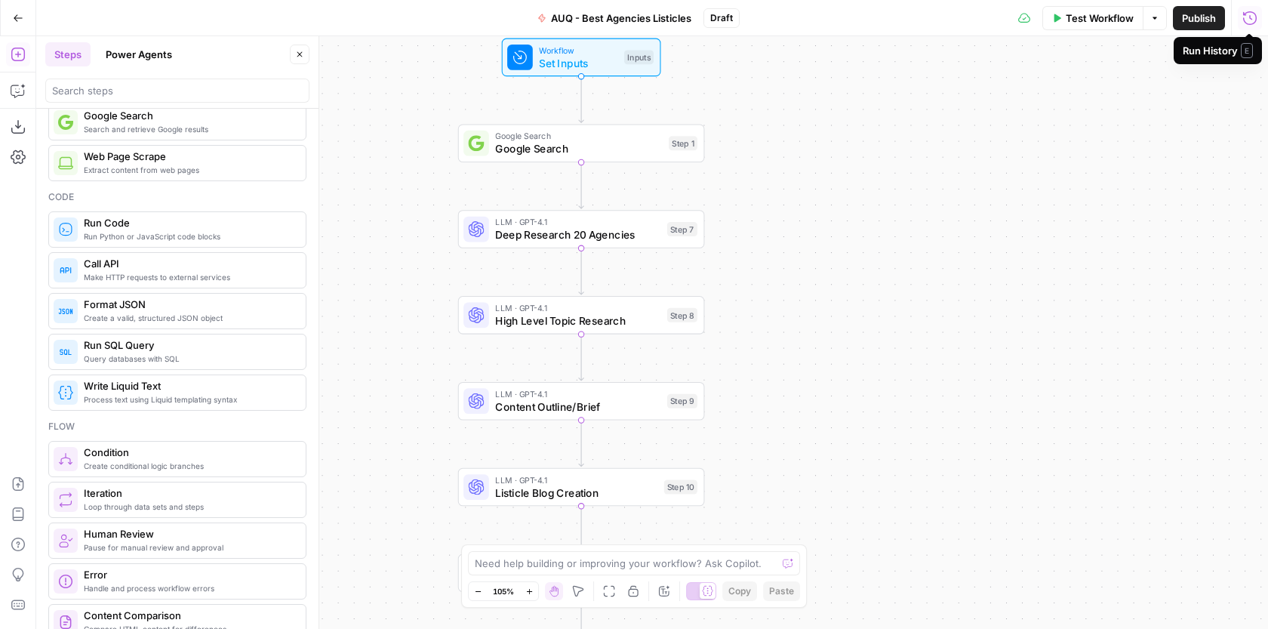
click at [603, 66] on span "Set Inputs" at bounding box center [578, 63] width 78 height 16
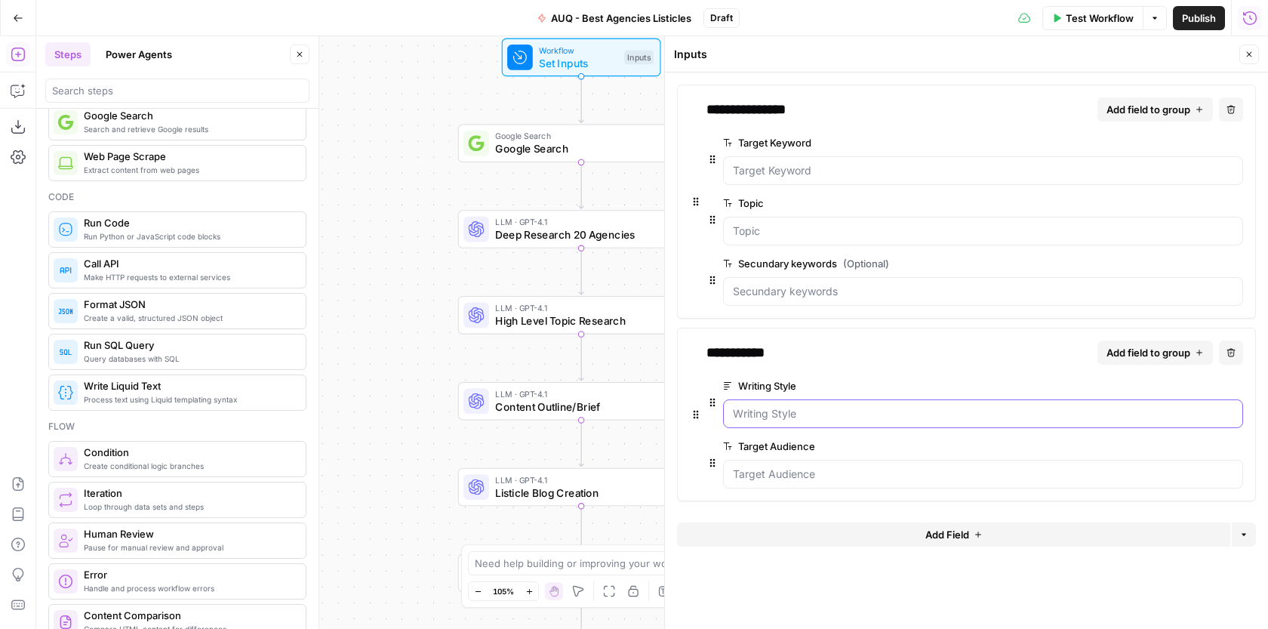
click at [816, 417] on Style "Writing Style" at bounding box center [983, 413] width 500 height 15
click at [810, 422] on div at bounding box center [983, 413] width 520 height 29
click at [796, 415] on Style "Writing Style" at bounding box center [983, 413] width 500 height 15
click at [782, 424] on div at bounding box center [983, 413] width 520 height 29
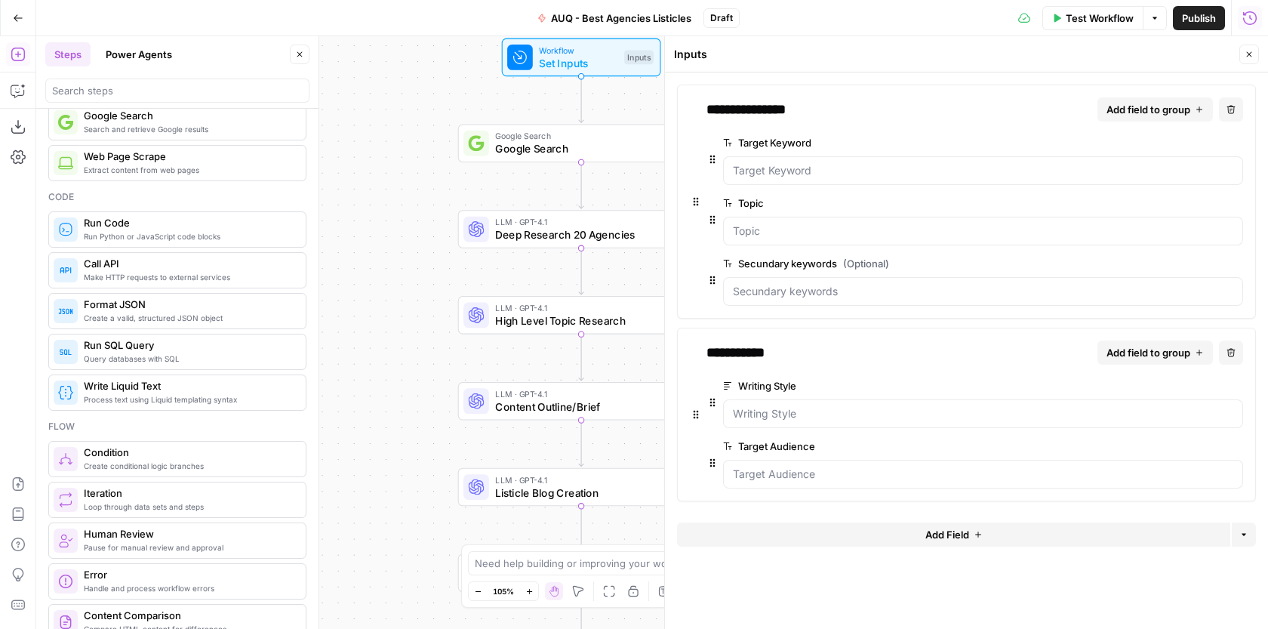
click at [1176, 386] on span "edit field" at bounding box center [1186, 386] width 33 height 12
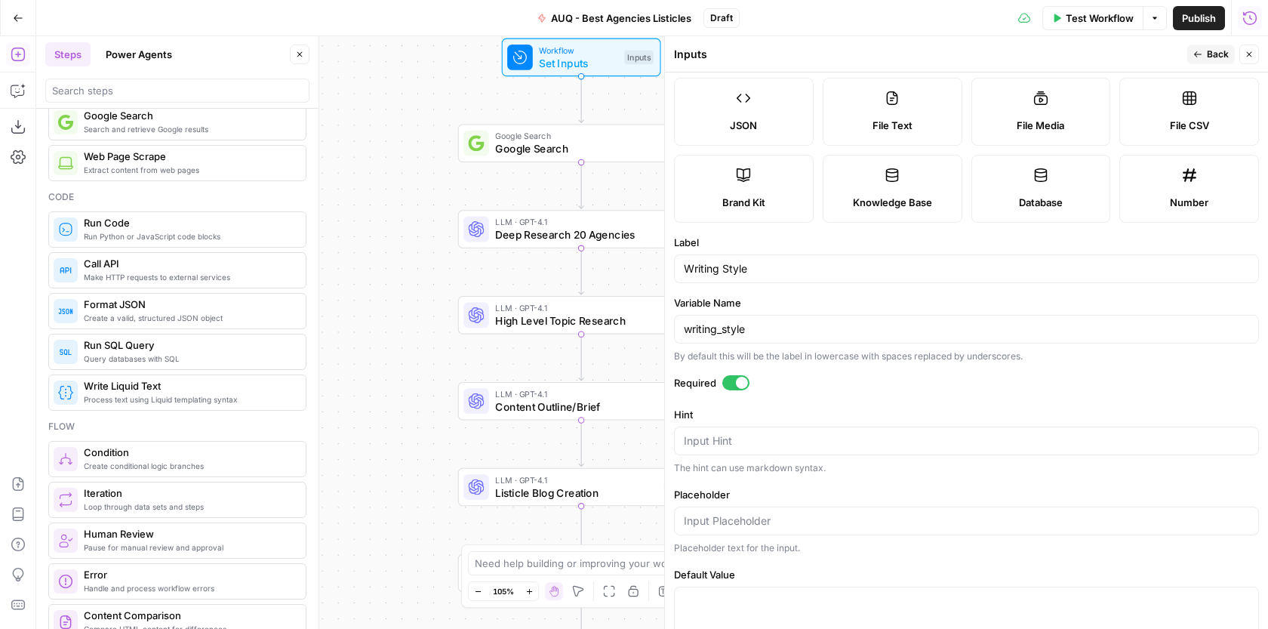
scroll to position [146, 0]
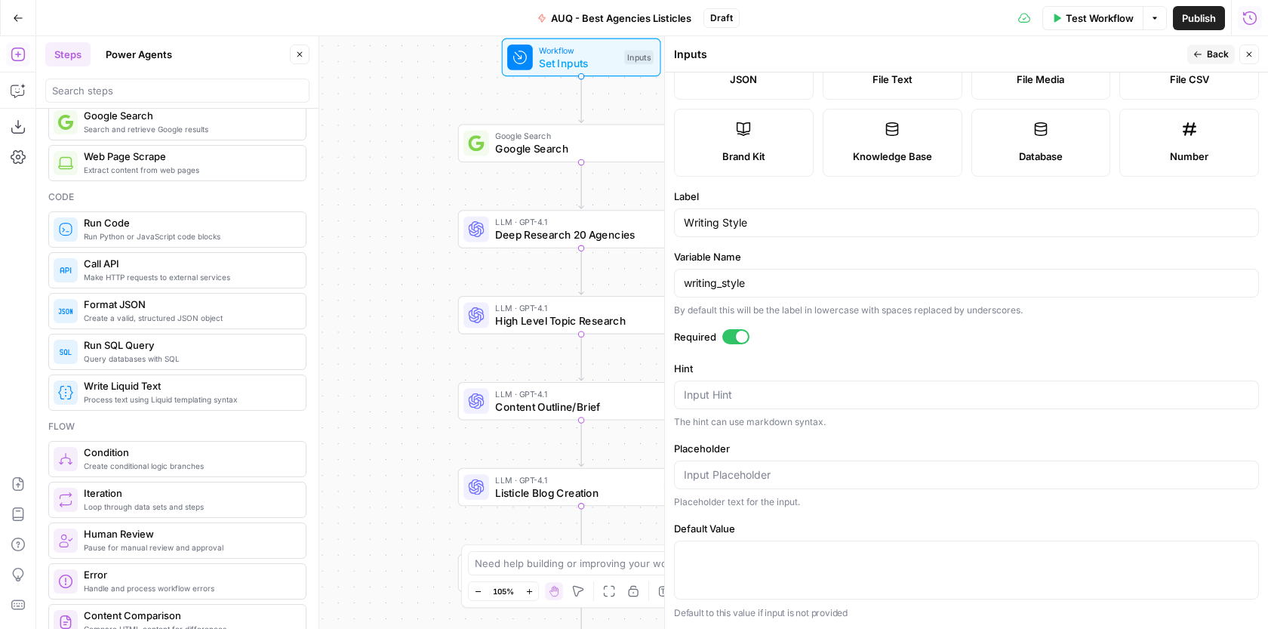
click at [728, 575] on div at bounding box center [966, 569] width 585 height 59
paste textarea "You are writing for the website AUQ.io. This is the website of the SaaS SEO age…"
type textarea "You are writing for the website AUQ.io. This is the website of the SaaS SEO age…"
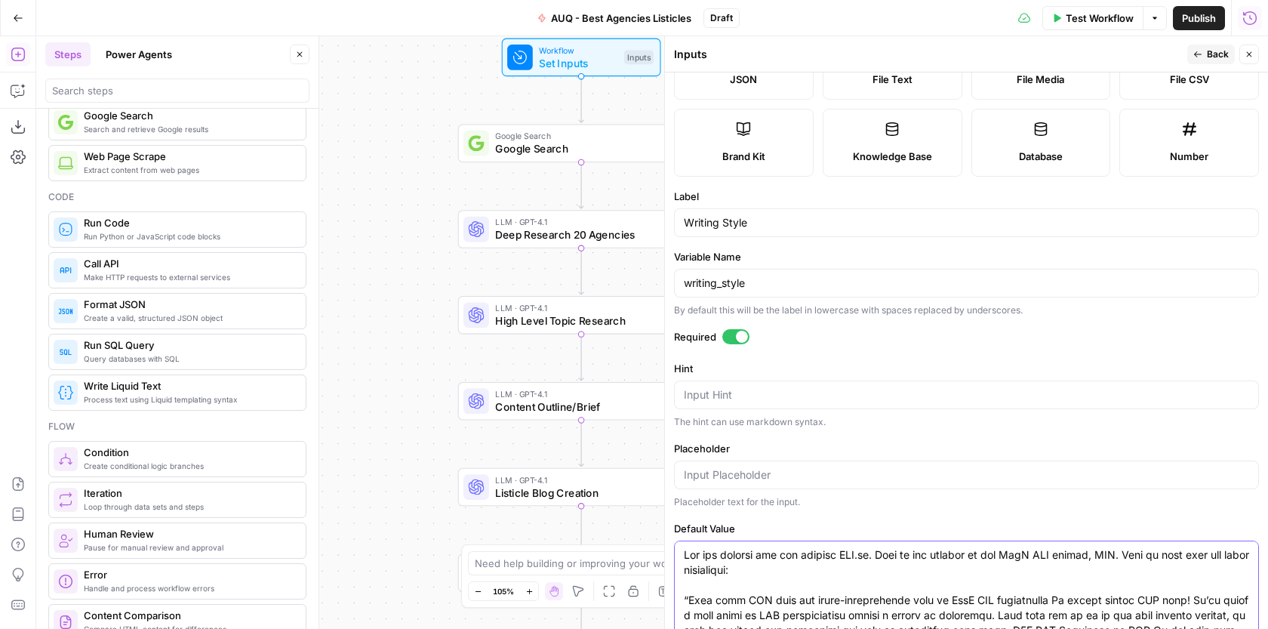
scroll to position [373, 0]
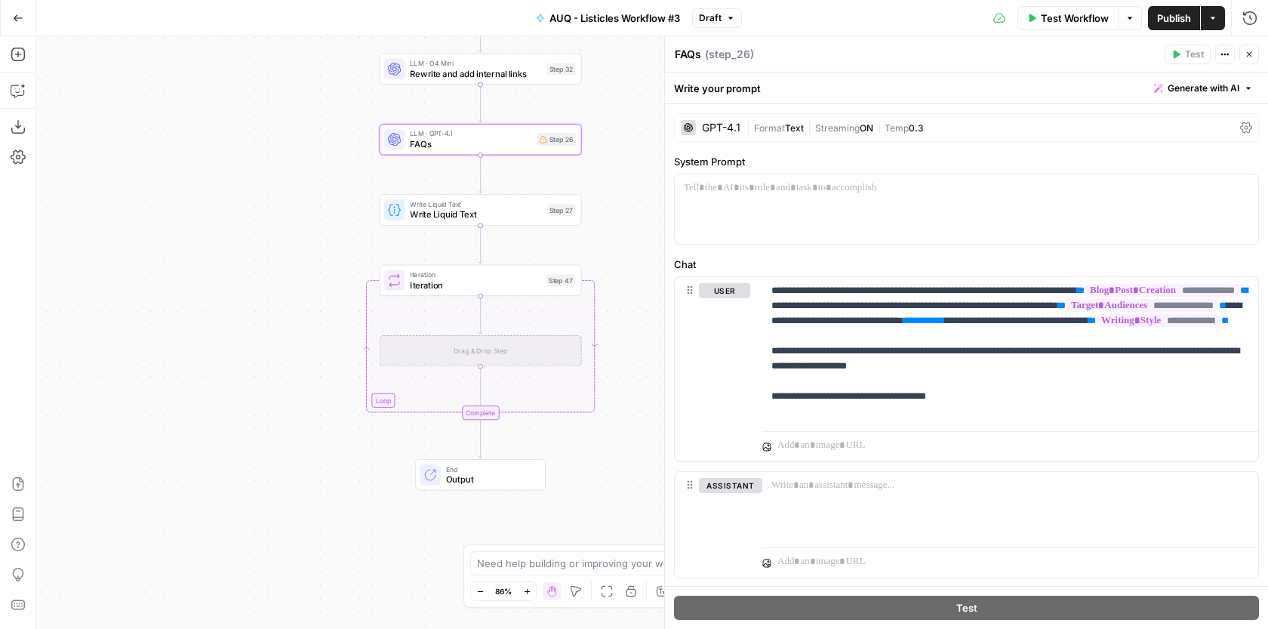
drag, startPoint x: 629, startPoint y: 280, endPoint x: 606, endPoint y: 278, distance: 22.7
click at [607, 278] on div "**********" at bounding box center [651, 332] width 1231 height 592
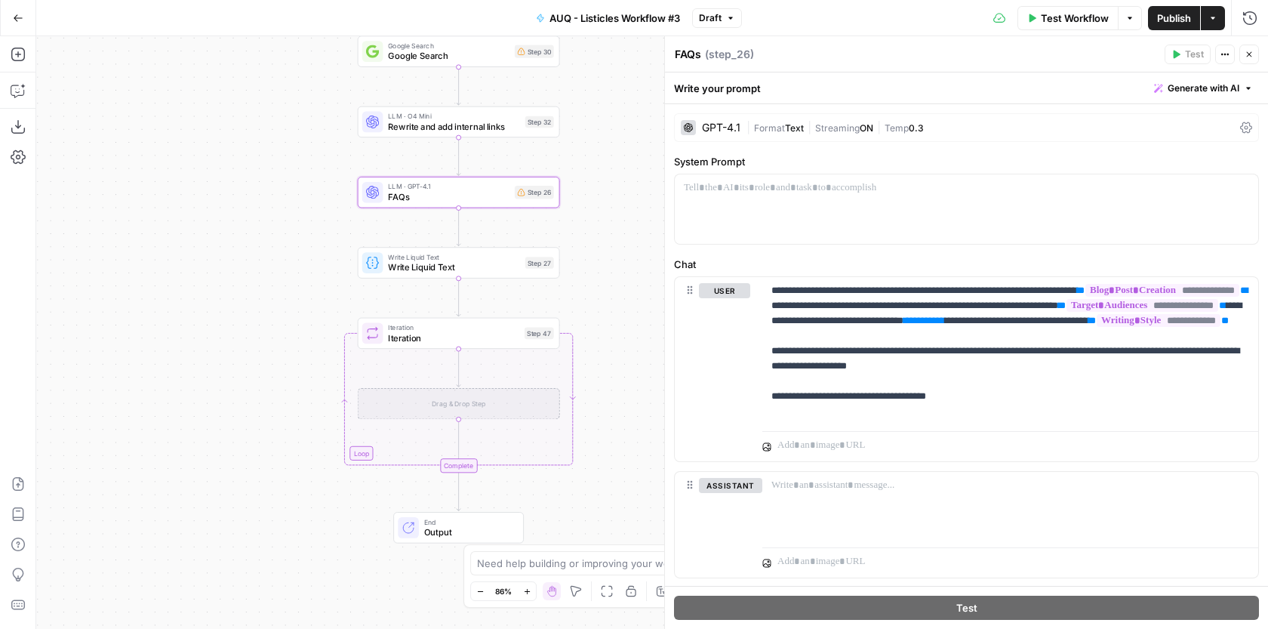
click at [490, 204] on div "LLM · GPT-4.1 FAQs Step 26 Copy step Delete step Add Note Test" at bounding box center [459, 192] width 202 height 31
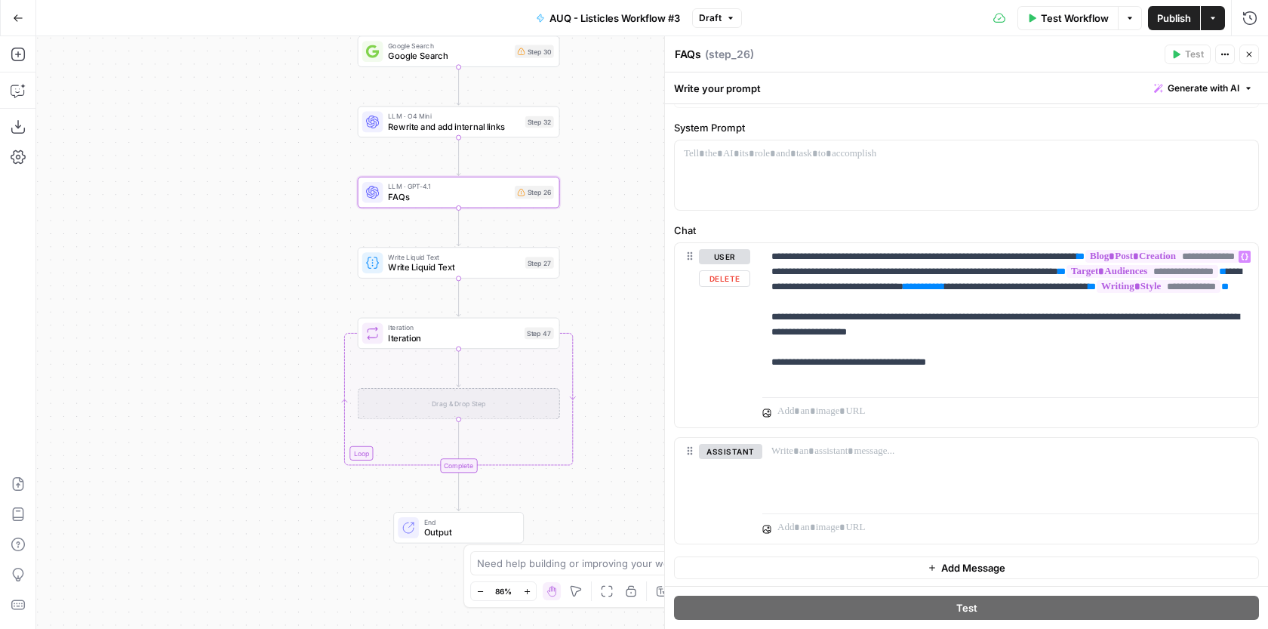
scroll to position [36, 0]
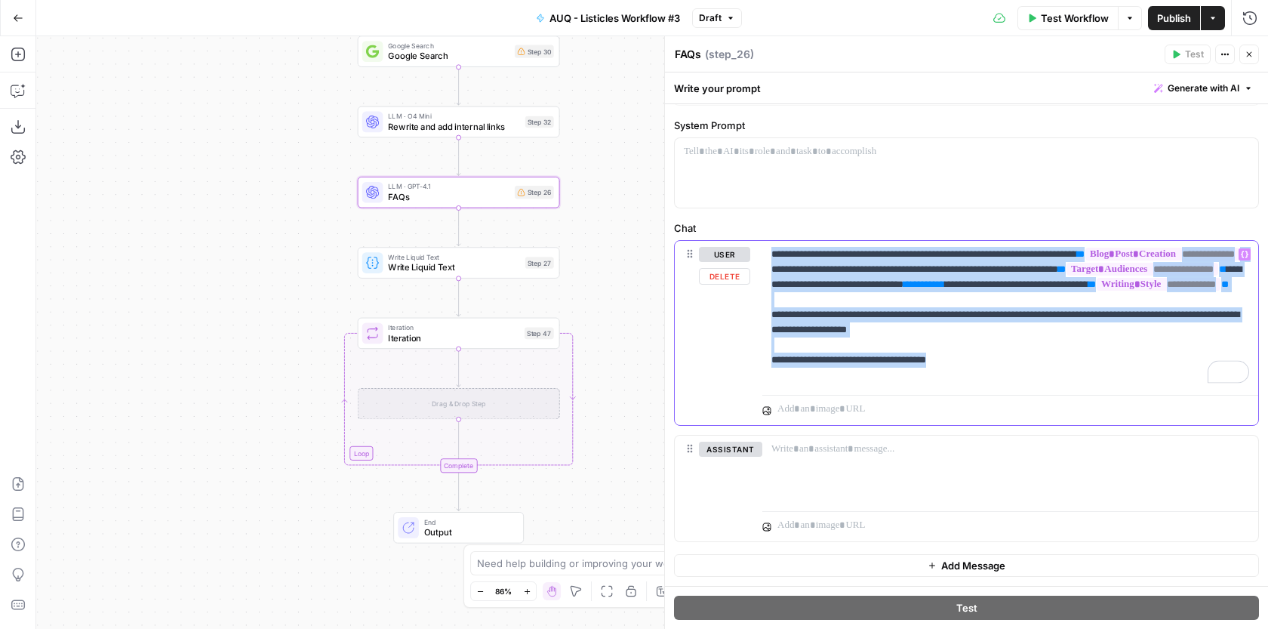
drag, startPoint x: 1000, startPoint y: 380, endPoint x: 772, endPoint y: 254, distance: 260.8
click at [772, 254] on p "**********" at bounding box center [1010, 315] width 478 height 136
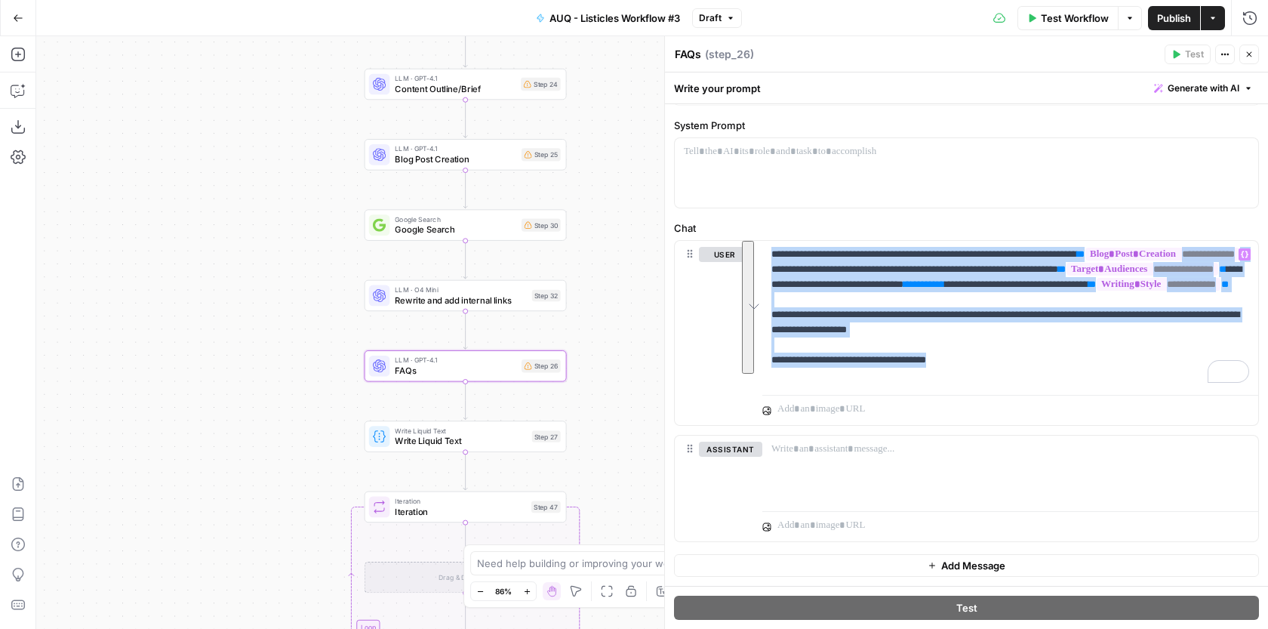
drag, startPoint x: 644, startPoint y: 152, endPoint x: 650, endPoint y: 325, distance: 173.7
click at [650, 325] on div "**********" at bounding box center [651, 332] width 1231 height 592
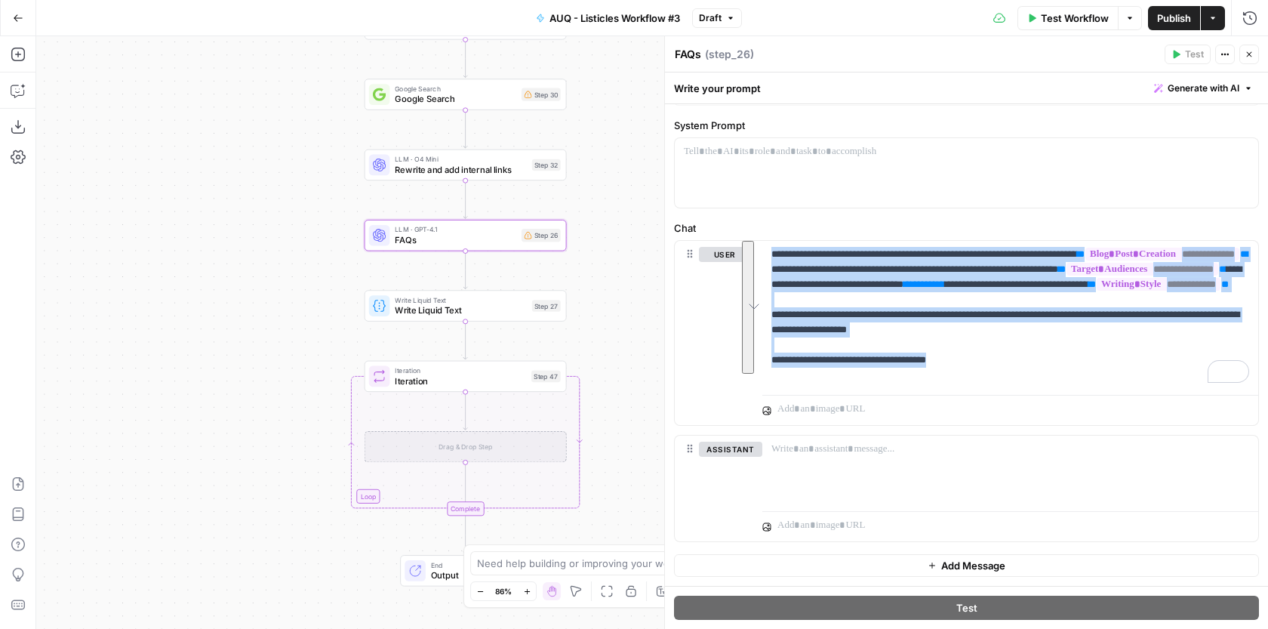
drag, startPoint x: 638, startPoint y: 358, endPoint x: 651, endPoint y: 174, distance: 185.4
click at [651, 174] on div "**********" at bounding box center [651, 332] width 1231 height 592
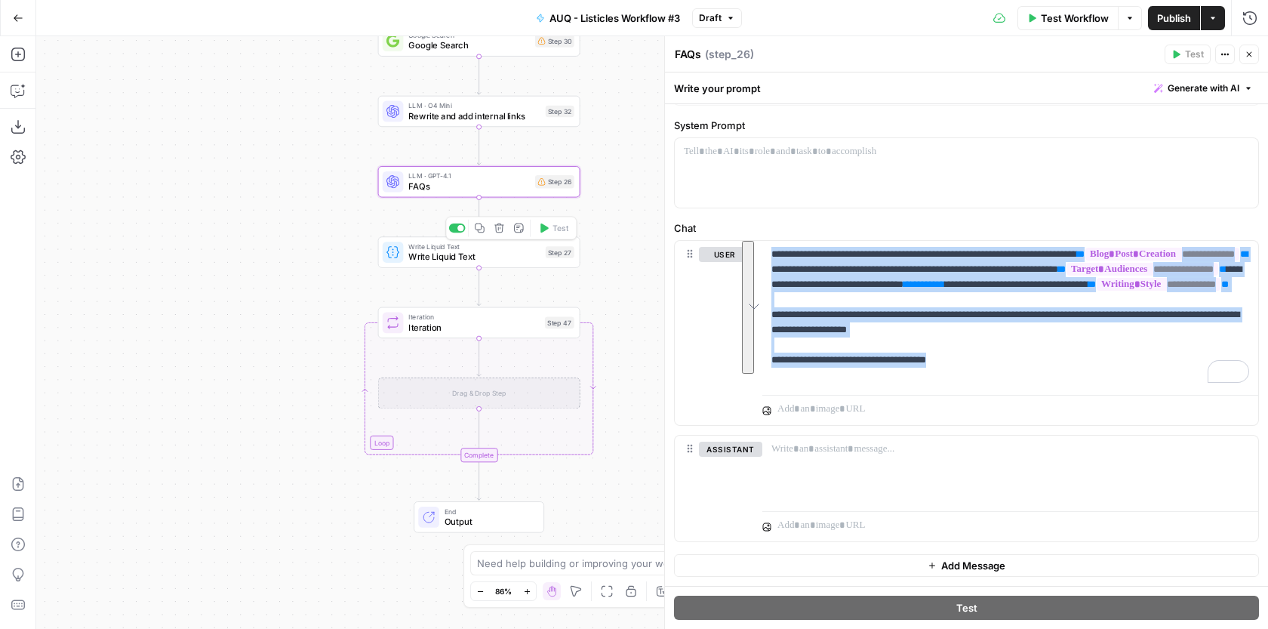
click at [468, 260] on span "Write Liquid Text" at bounding box center [474, 256] width 132 height 13
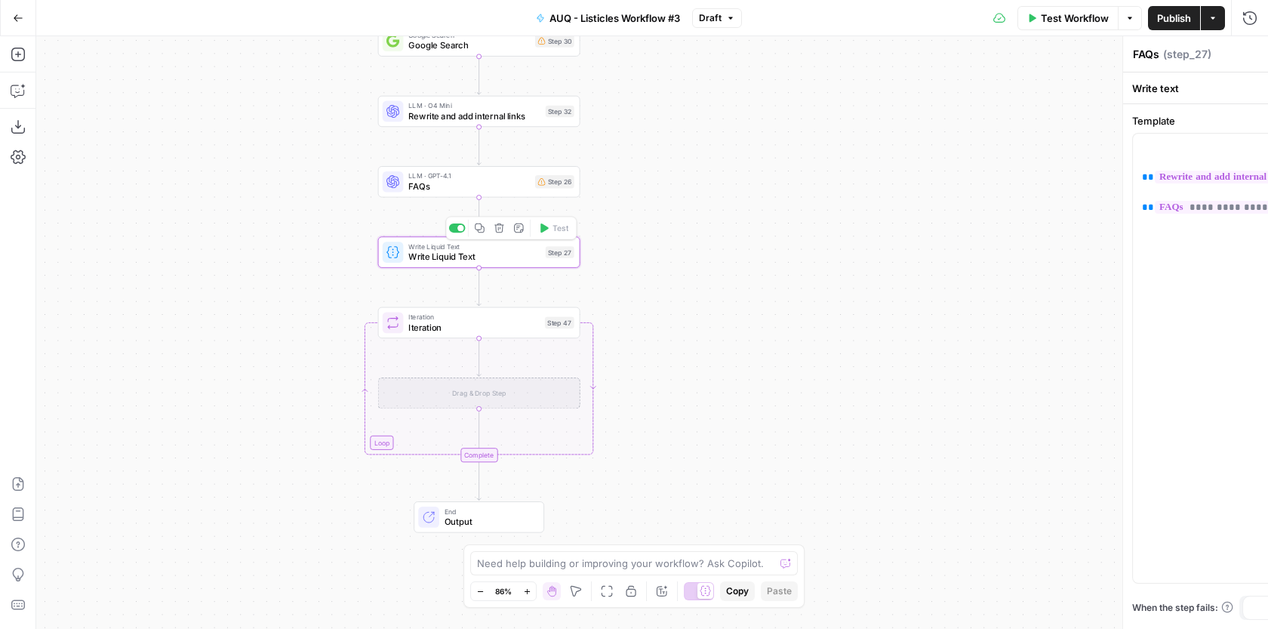
type textarea "Write Liquid Text"
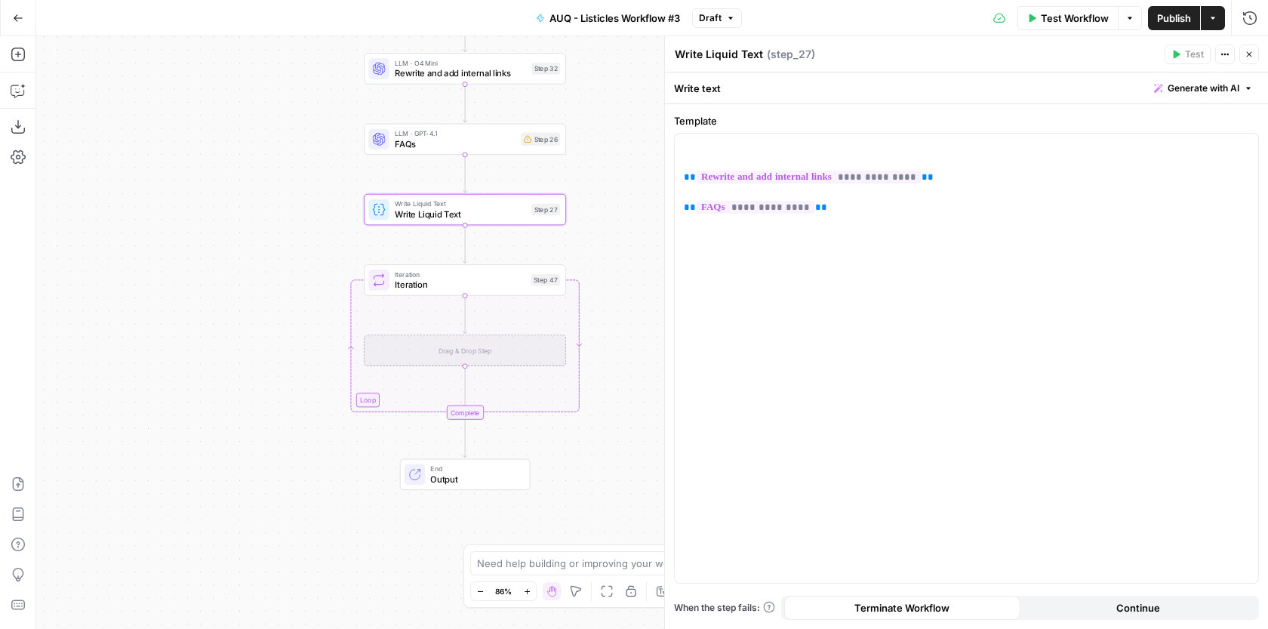
drag, startPoint x: 608, startPoint y: 192, endPoint x: 594, endPoint y: 155, distance: 39.7
click at [594, 155] on div "**********" at bounding box center [651, 332] width 1231 height 592
click at [485, 255] on icon "button" at bounding box center [486, 256] width 10 height 10
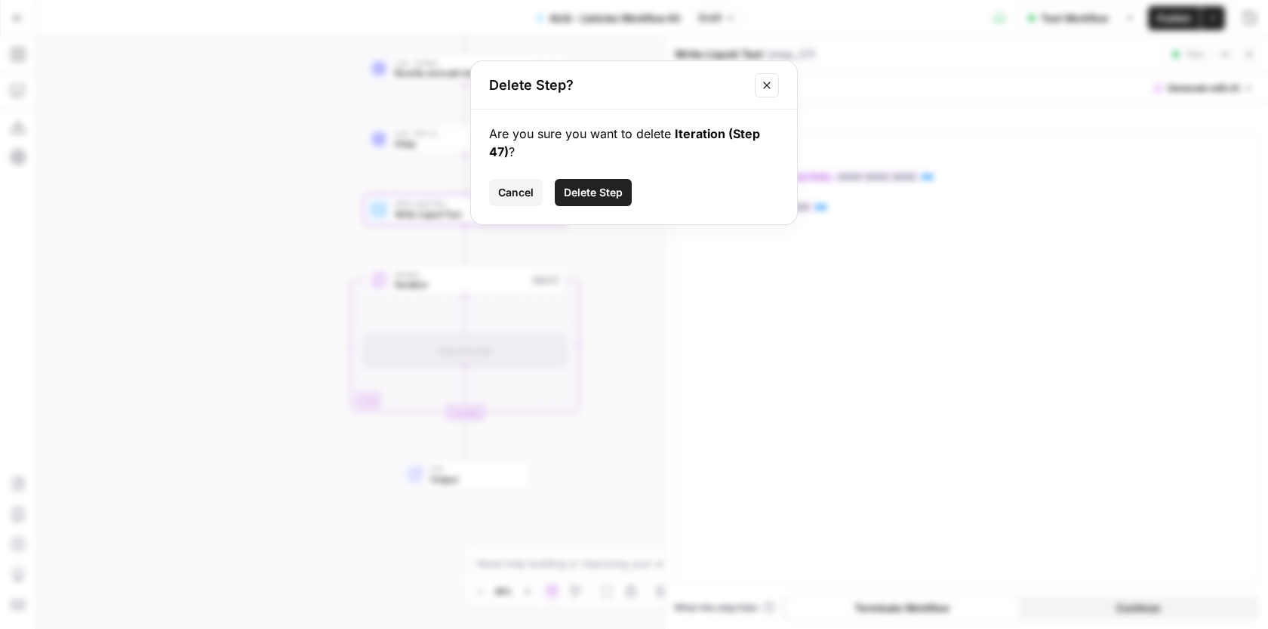
click at [575, 198] on span "Delete Step" at bounding box center [593, 192] width 59 height 15
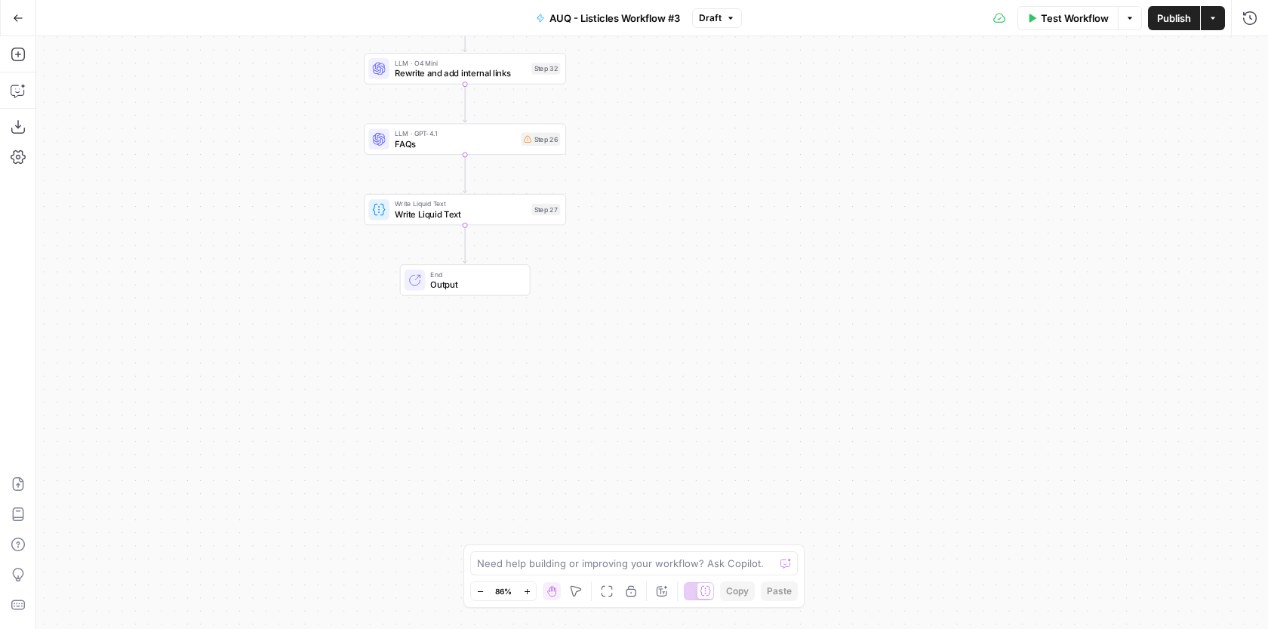
click at [503, 219] on span "Write Liquid Text" at bounding box center [461, 213] width 132 height 13
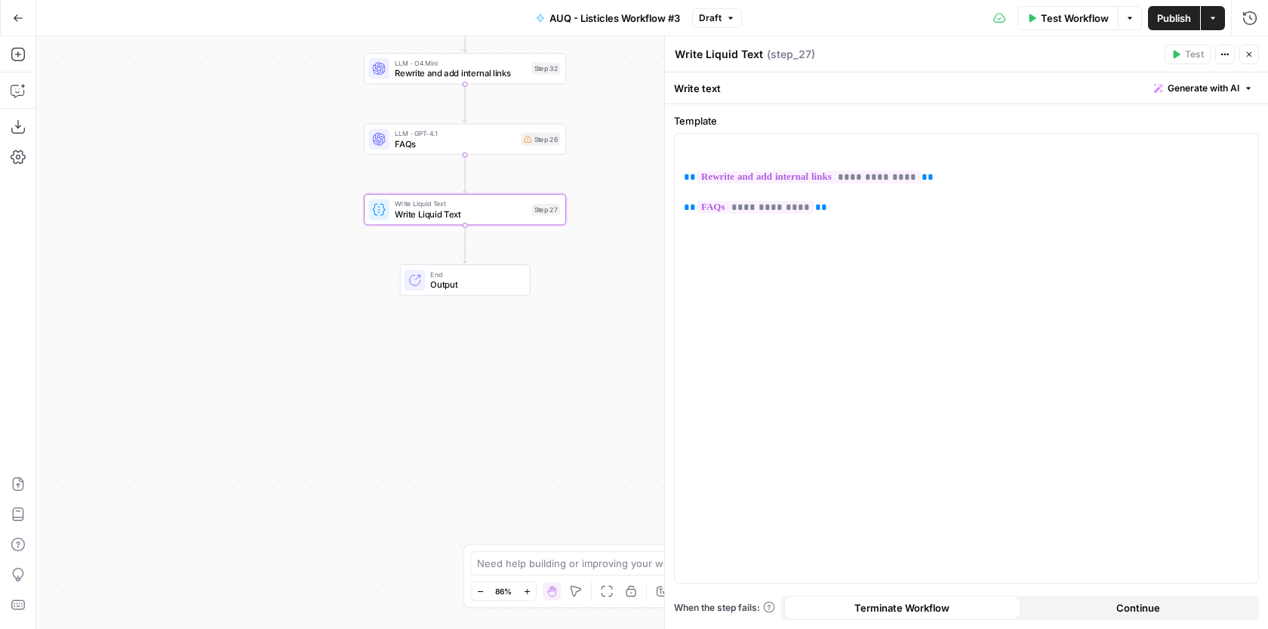
click at [1250, 54] on icon "button" at bounding box center [1248, 54] width 9 height 9
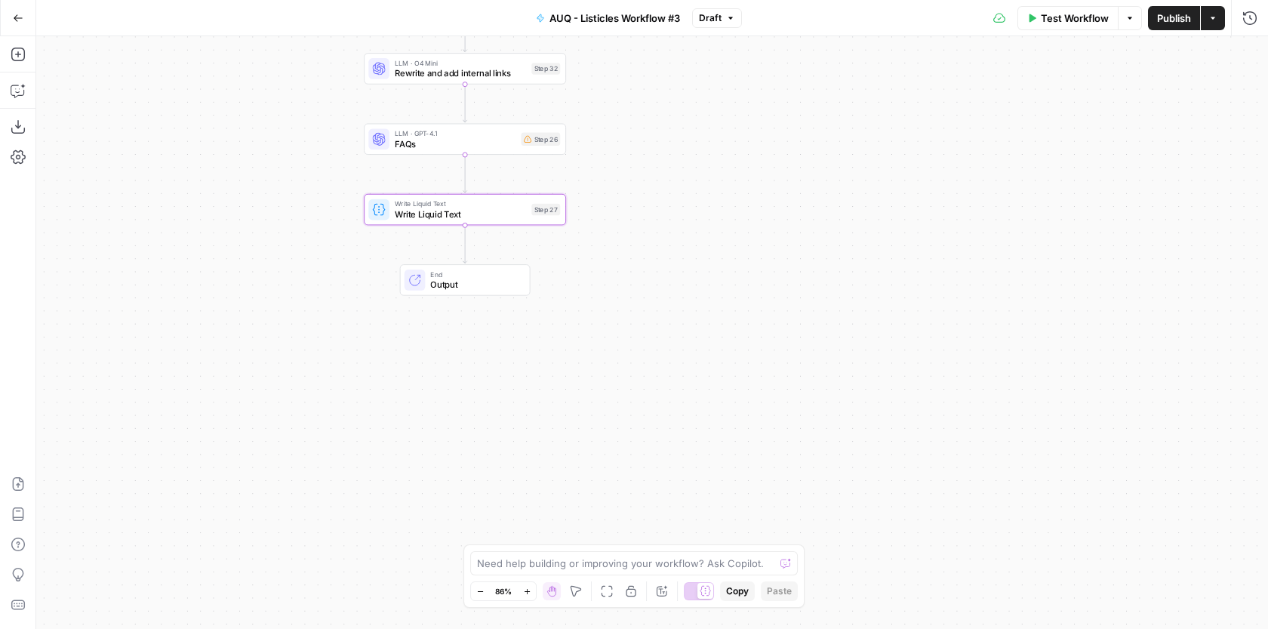
drag, startPoint x: 737, startPoint y: 206, endPoint x: 737, endPoint y: 491, distance: 285.2
click at [737, 481] on div "**********" at bounding box center [651, 332] width 1231 height 592
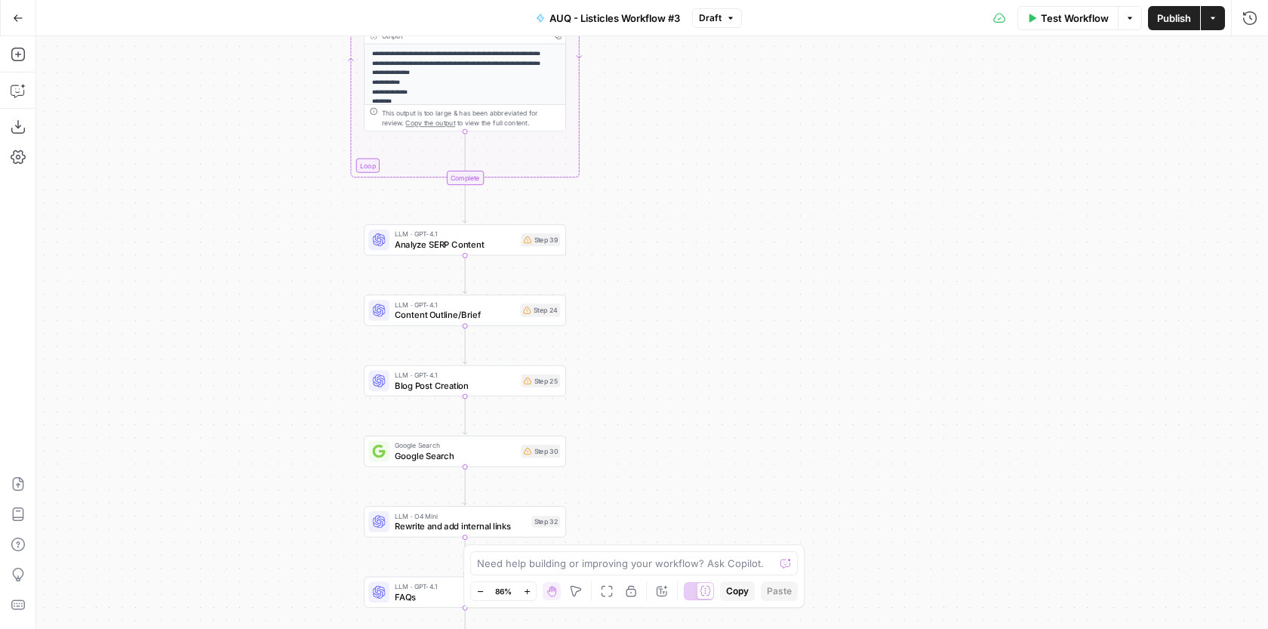
drag, startPoint x: 734, startPoint y: 238, endPoint x: 734, endPoint y: 484, distance: 246.0
click at [734, 481] on div "**********" at bounding box center [651, 332] width 1231 height 592
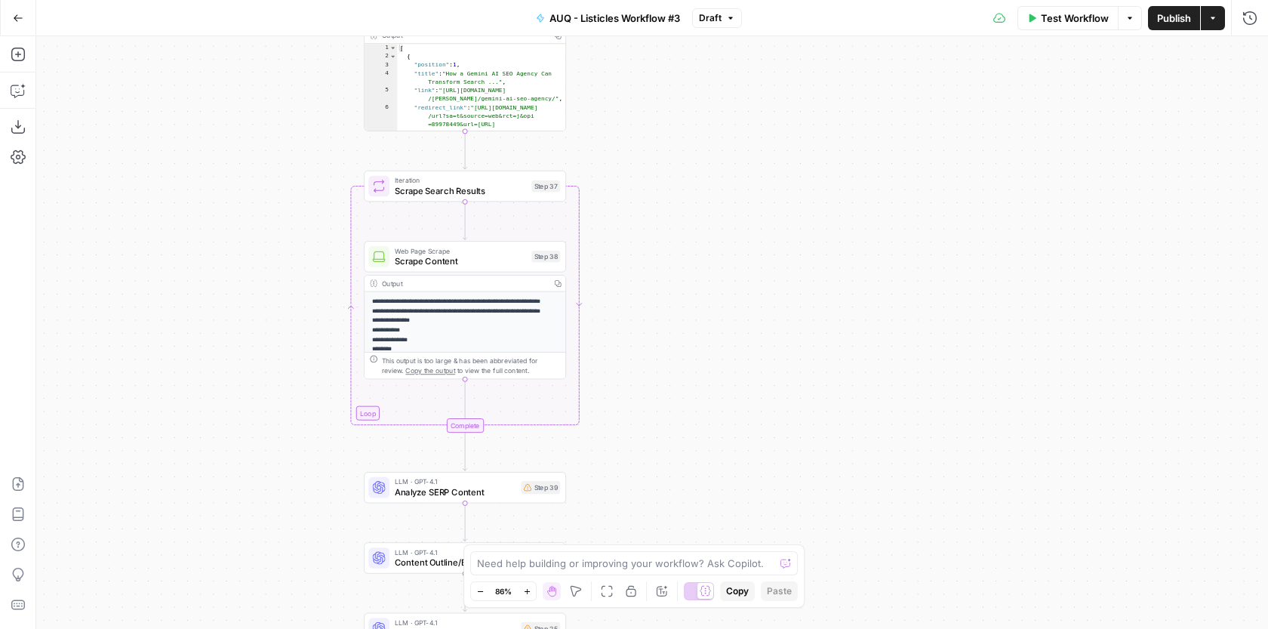
drag, startPoint x: 709, startPoint y: 279, endPoint x: 709, endPoint y: 466, distance: 186.4
click at [709, 465] on div "**********" at bounding box center [651, 332] width 1231 height 592
drag, startPoint x: 710, startPoint y: 204, endPoint x: 710, endPoint y: 384, distance: 179.6
click at [710, 383] on div "**********" at bounding box center [651, 332] width 1231 height 592
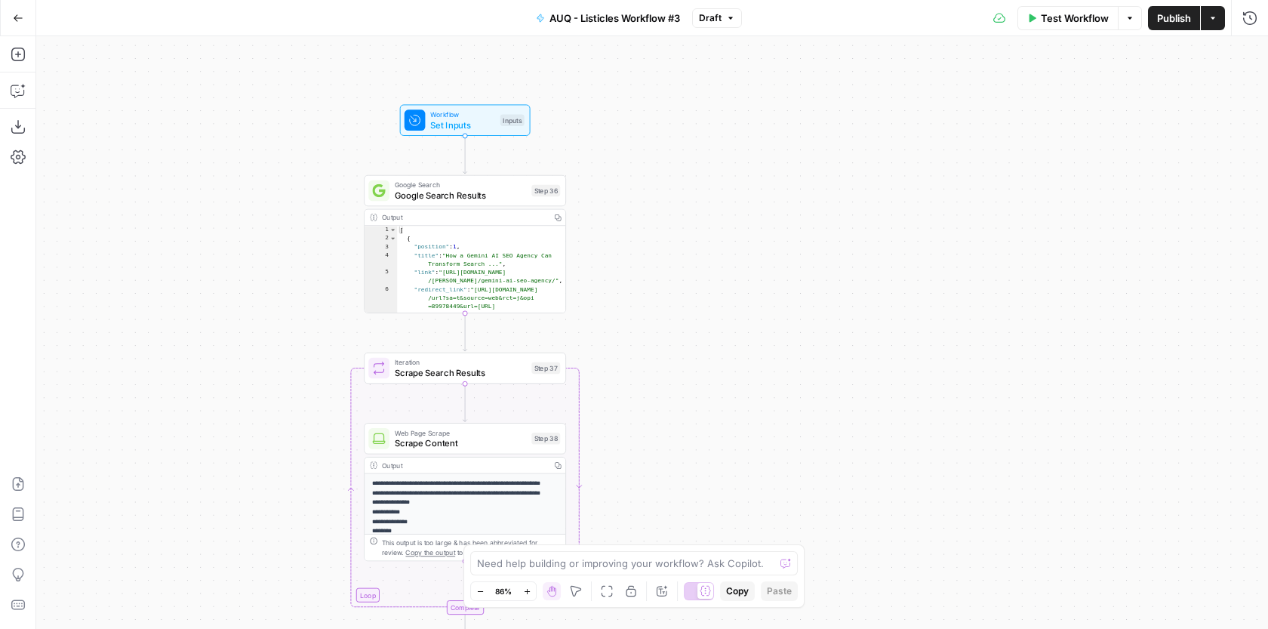
click at [684, 150] on div "**********" at bounding box center [651, 332] width 1231 height 592
click at [479, 128] on span "Set Inputs" at bounding box center [462, 124] width 65 height 13
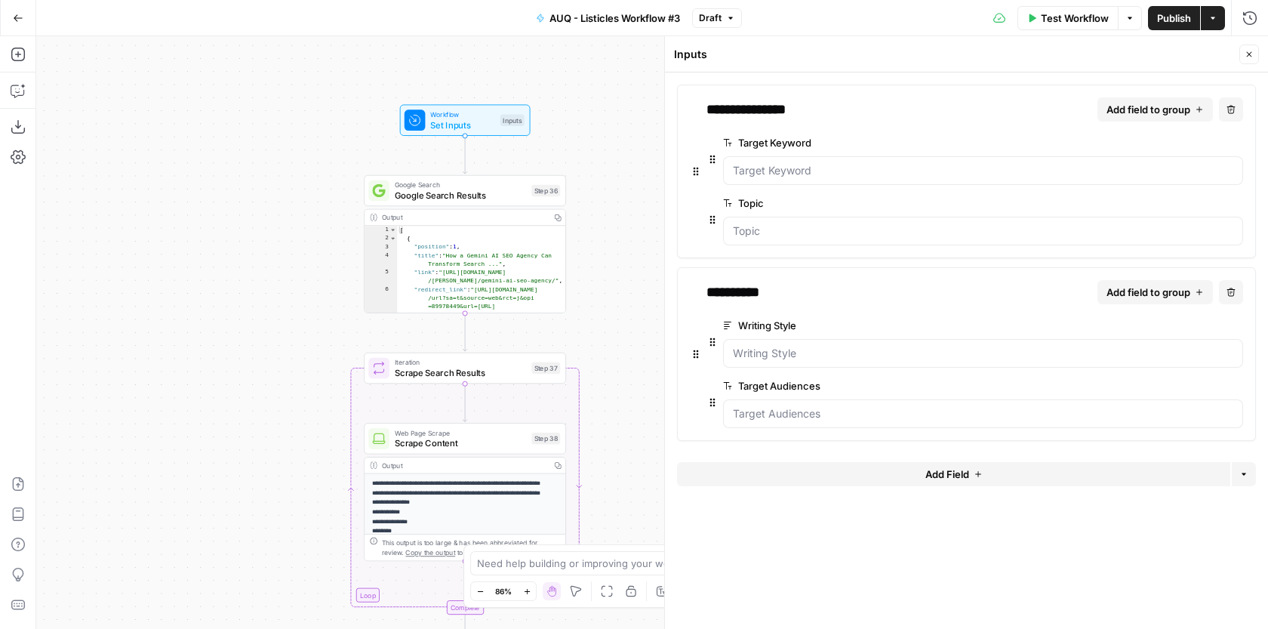
click at [1183, 318] on button "edit field" at bounding box center [1193, 325] width 58 height 18
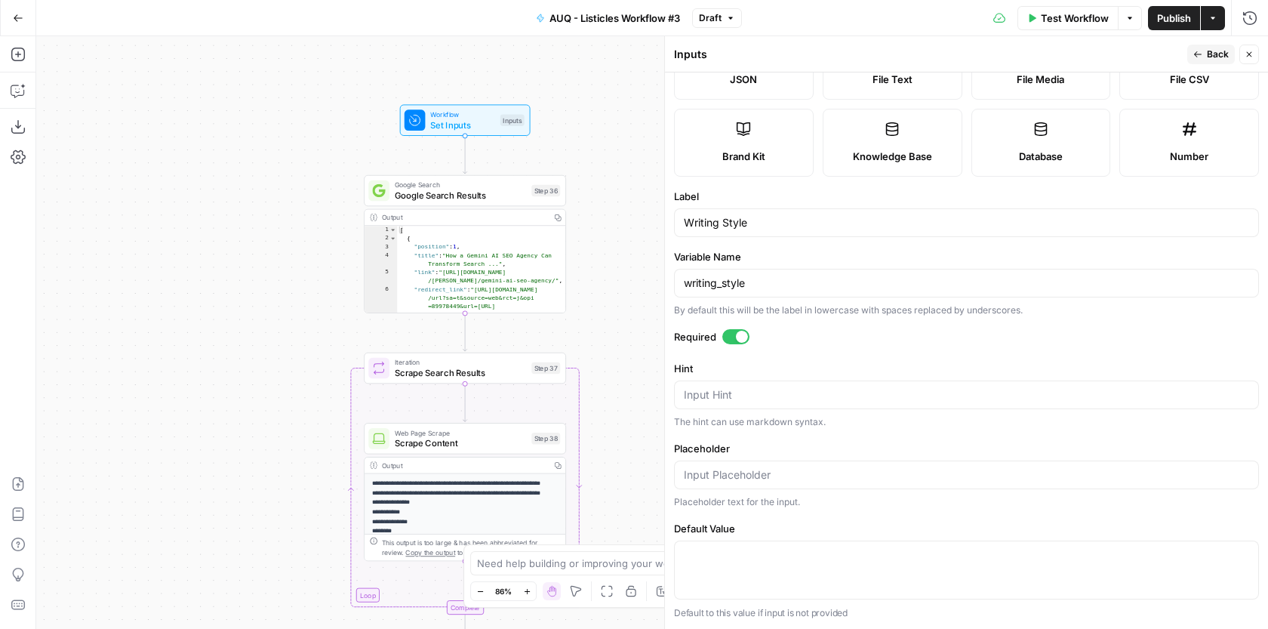
scroll to position [0, 0]
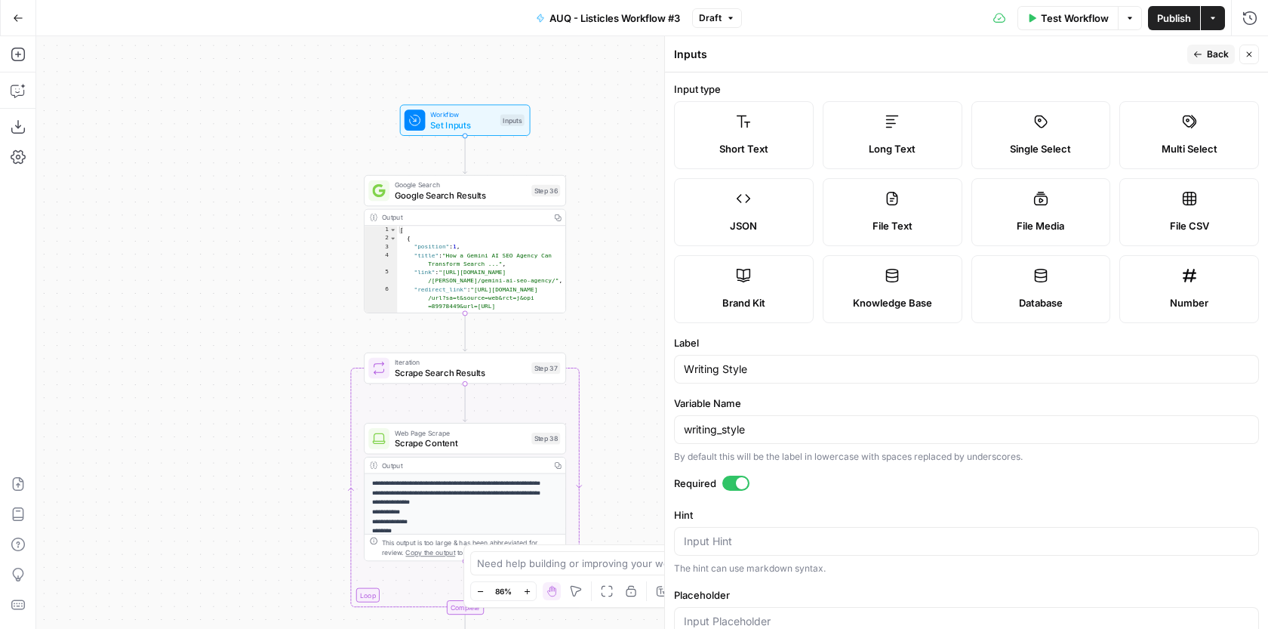
click at [1246, 51] on icon "button" at bounding box center [1248, 54] width 9 height 9
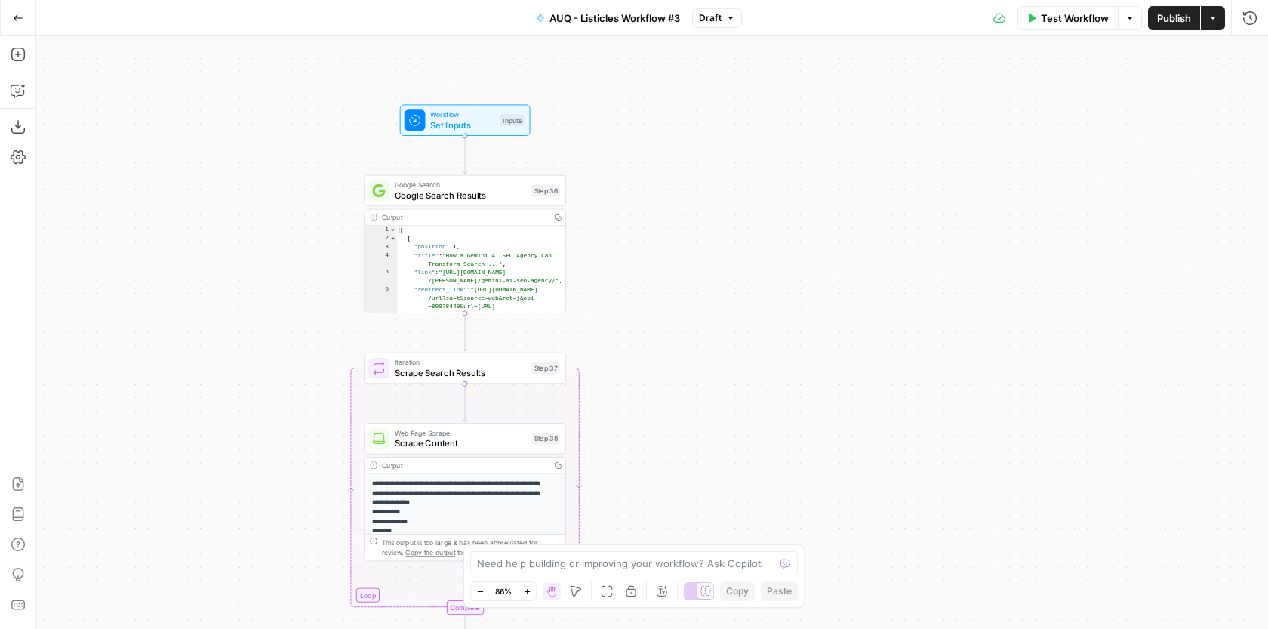
click at [22, 23] on button "Go Back" at bounding box center [18, 18] width 27 height 27
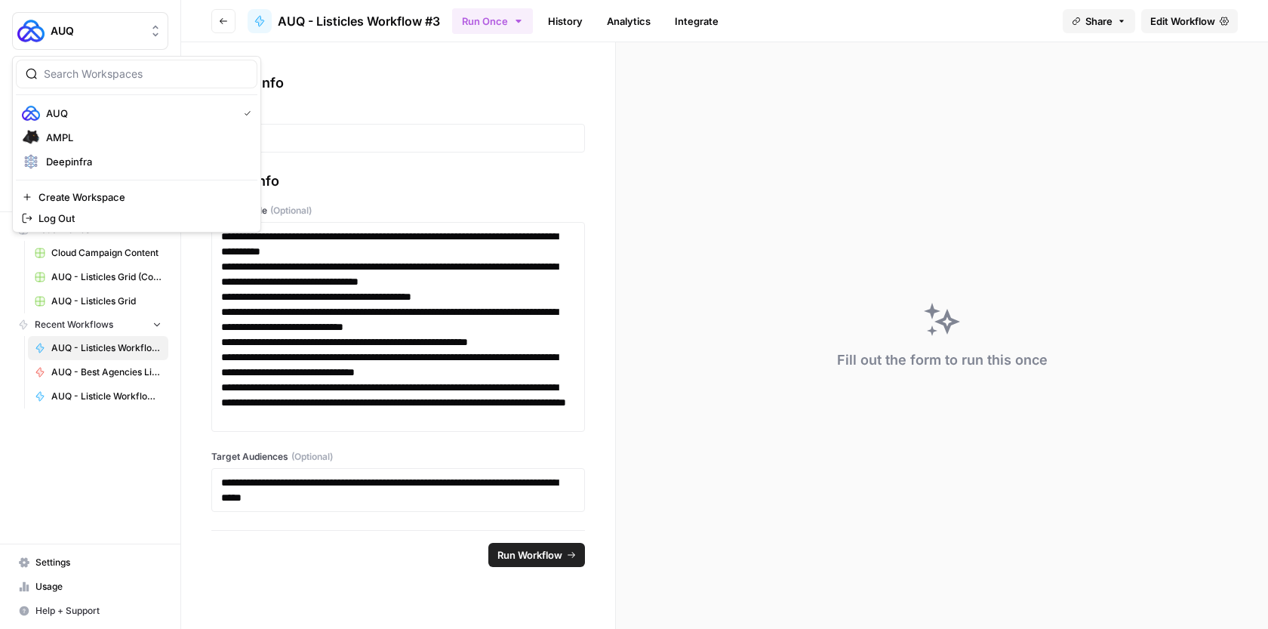
click at [22, 23] on img "Workspace: AUQ" at bounding box center [30, 30] width 27 height 27
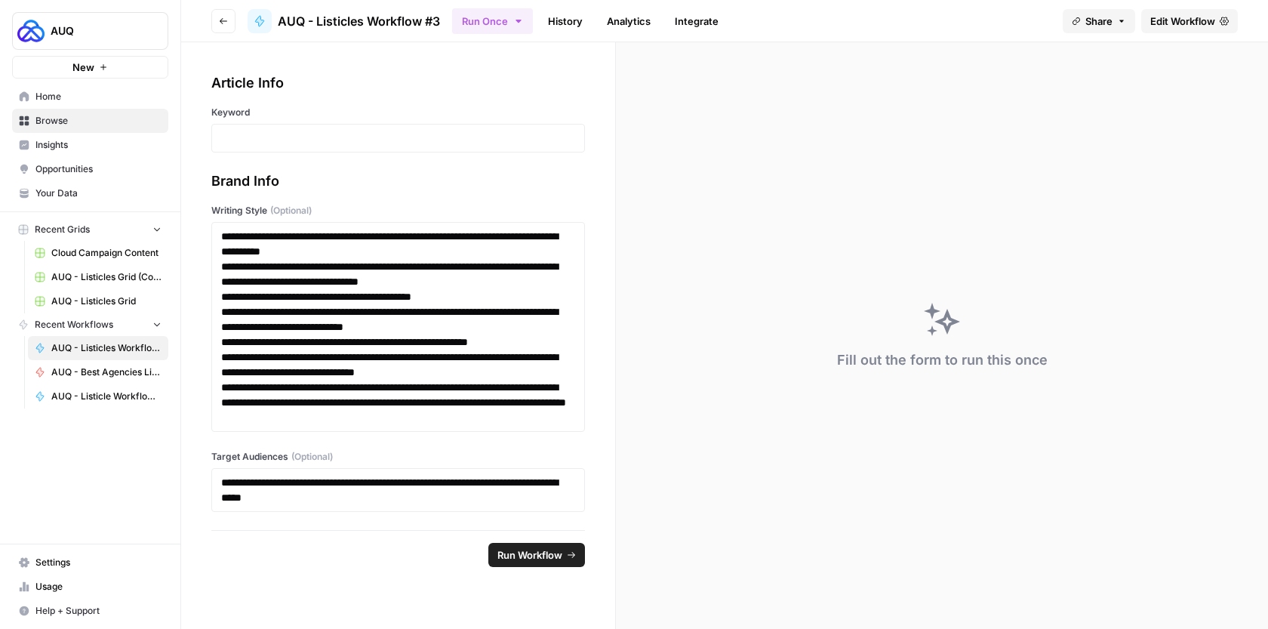
click at [718, 109] on div "Fill out the form to run this once" at bounding box center [942, 335] width 652 height 586
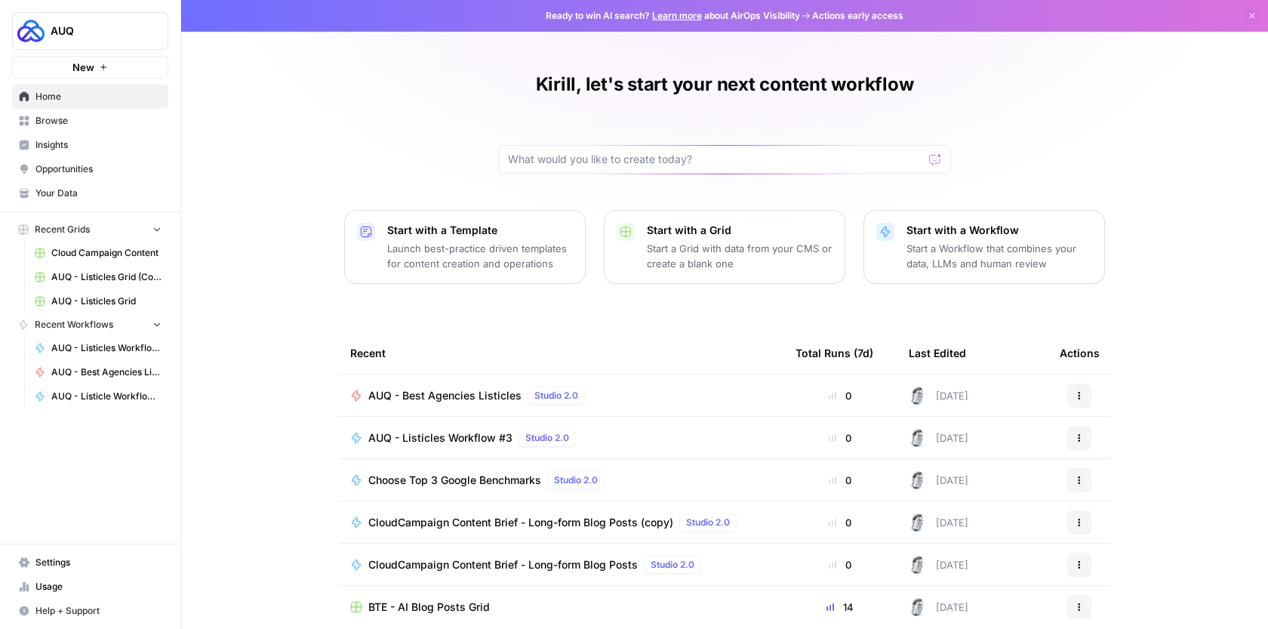
click at [81, 129] on link "Browse" at bounding box center [90, 121] width 156 height 24
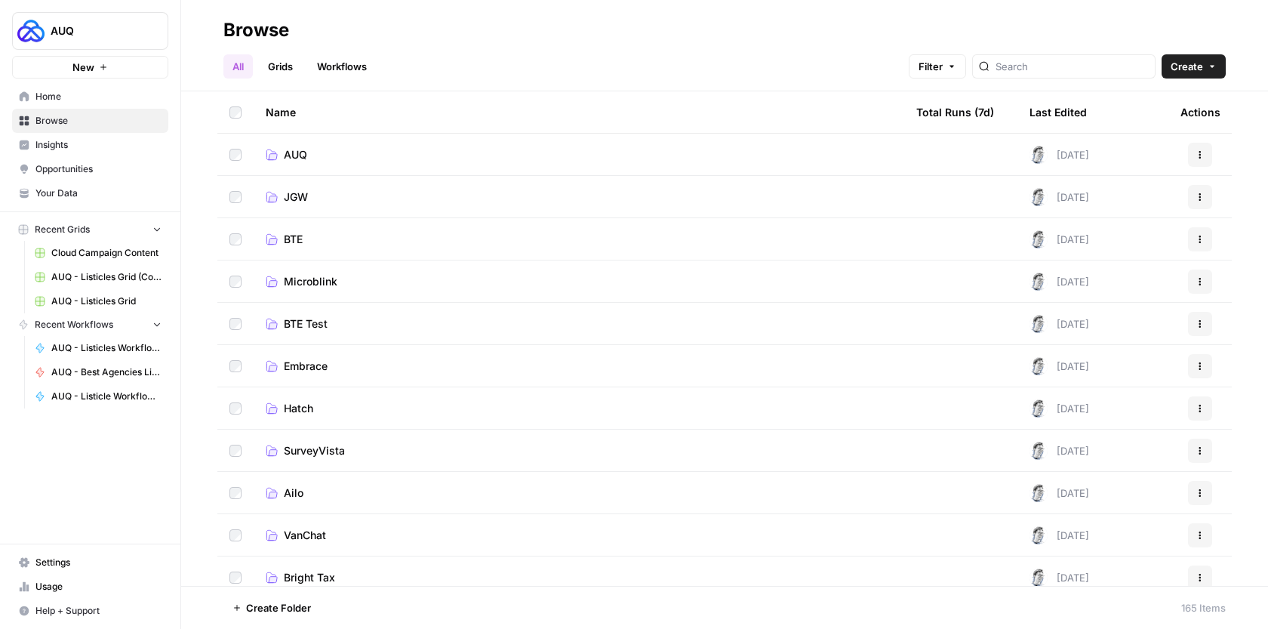
click at [388, 155] on link "AUQ" at bounding box center [579, 154] width 626 height 15
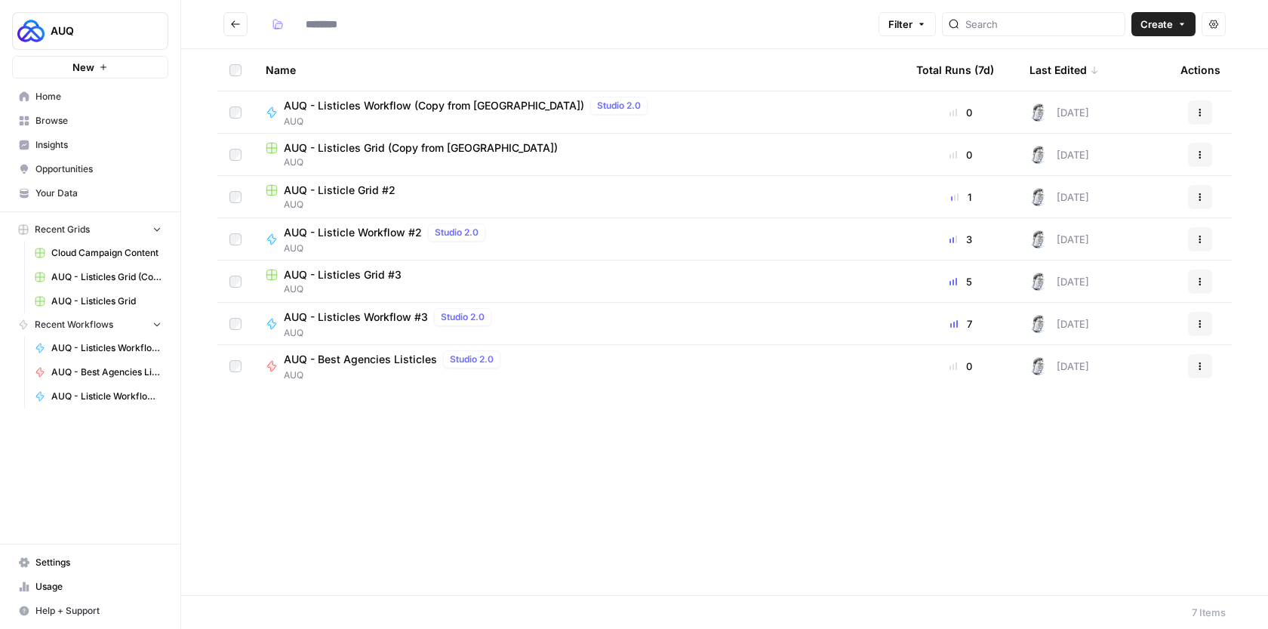
click at [398, 281] on span "AUQ - Listicles Grid #3" at bounding box center [343, 274] width 118 height 15
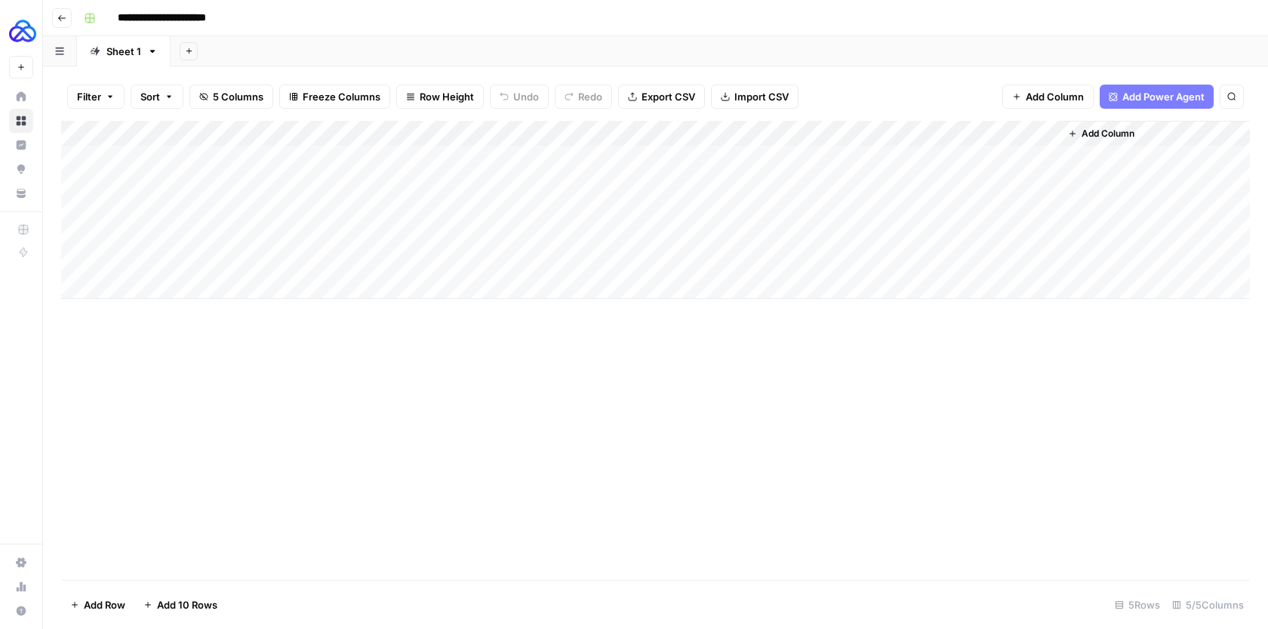
click at [426, 210] on div "Add Column" at bounding box center [655, 210] width 1188 height 178
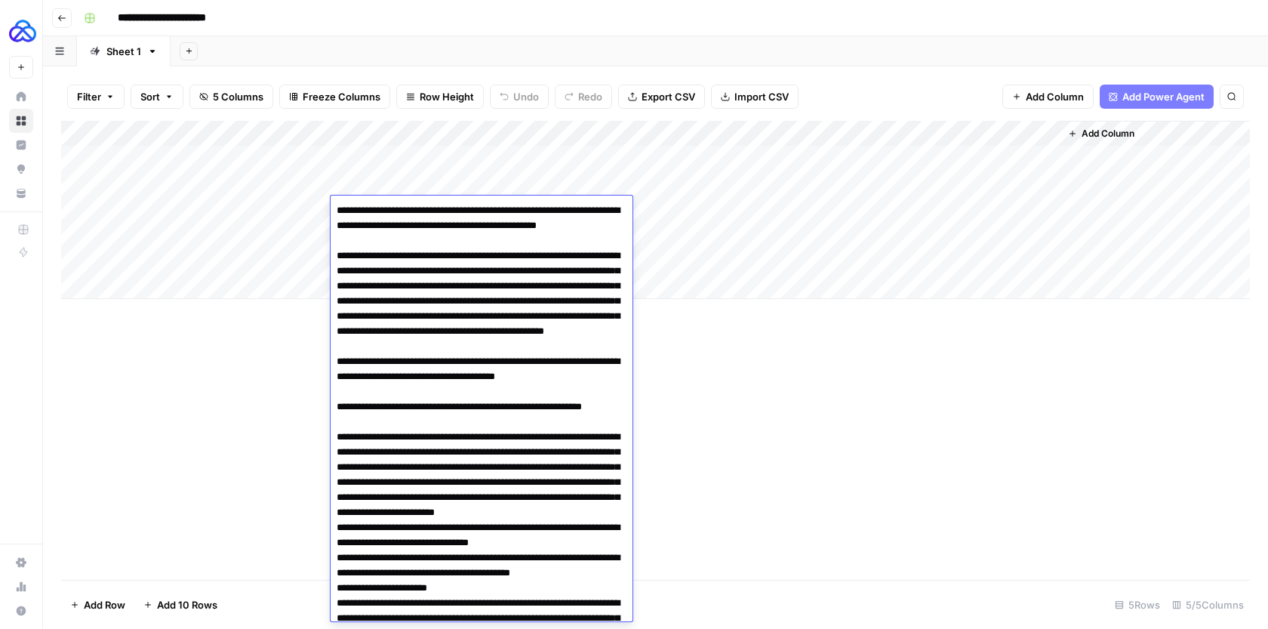
click at [426, 210] on textarea at bounding box center [481, 527] width 302 height 655
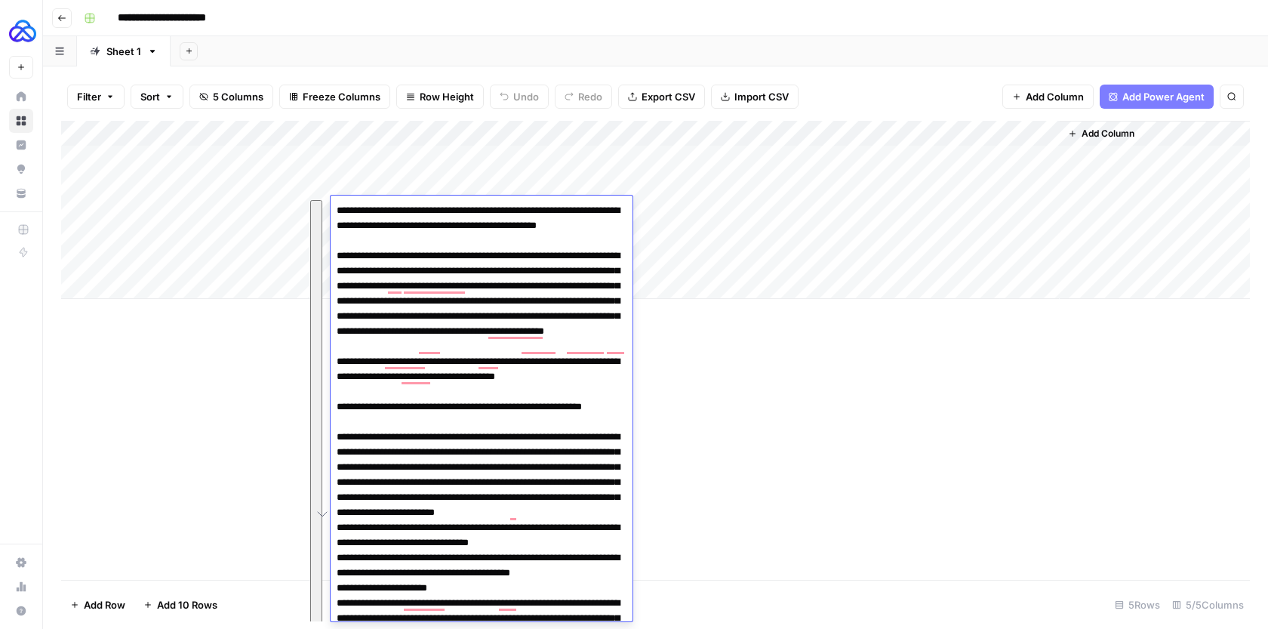
drag, startPoint x: 525, startPoint y: 607, endPoint x: 334, endPoint y: 191, distance: 458.2
click at [334, 191] on body "**********" at bounding box center [634, 314] width 1268 height 629
click at [234, 405] on div "Add Column" at bounding box center [655, 350] width 1188 height 459
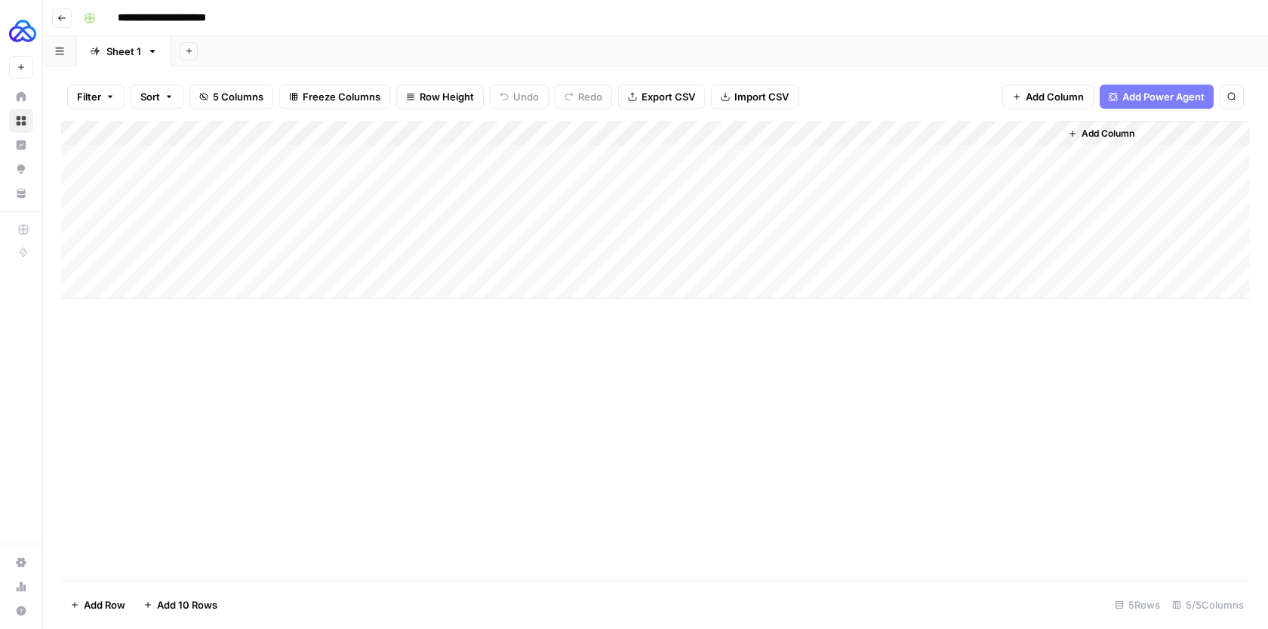
click at [622, 211] on div "Add Column" at bounding box center [655, 210] width 1188 height 178
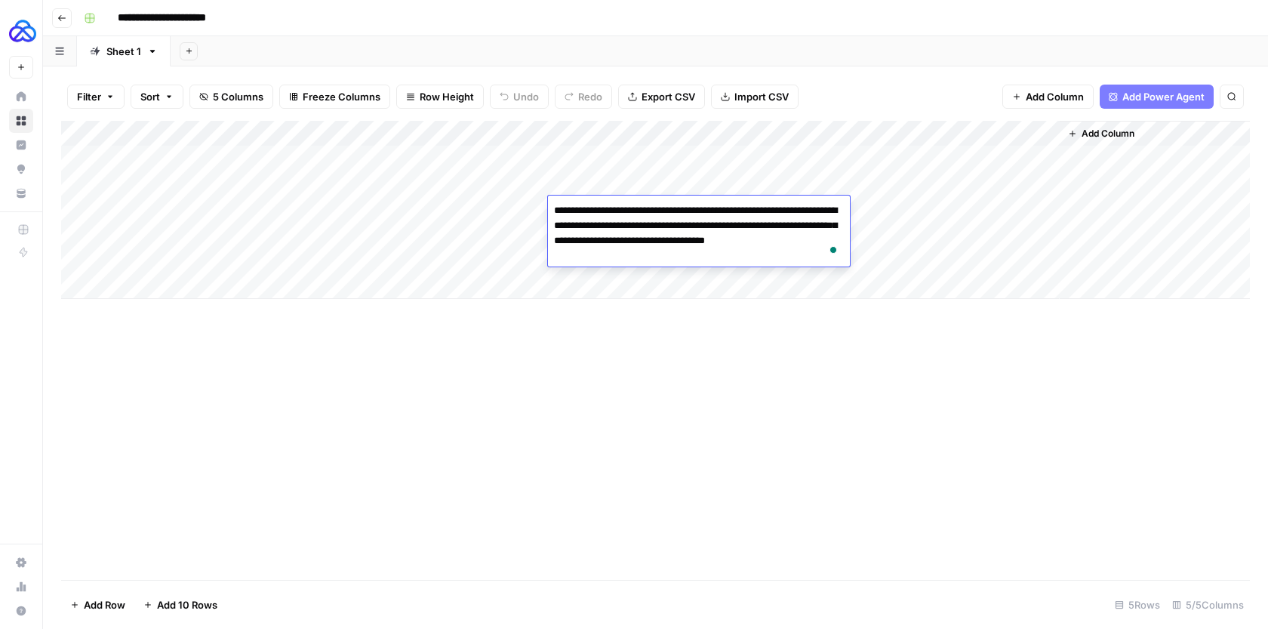
drag, startPoint x: 653, startPoint y: 249, endPoint x: 556, endPoint y: 211, distance: 103.7
click at [556, 211] on textarea "**********" at bounding box center [699, 233] width 302 height 66
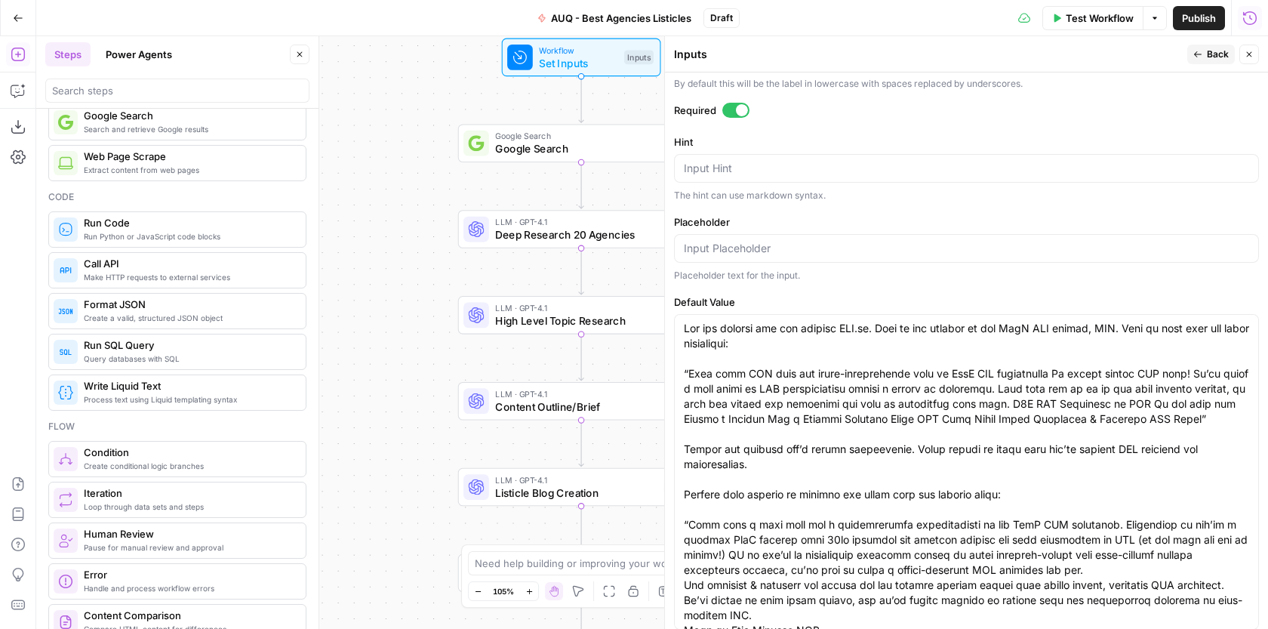
scroll to position [5, 0]
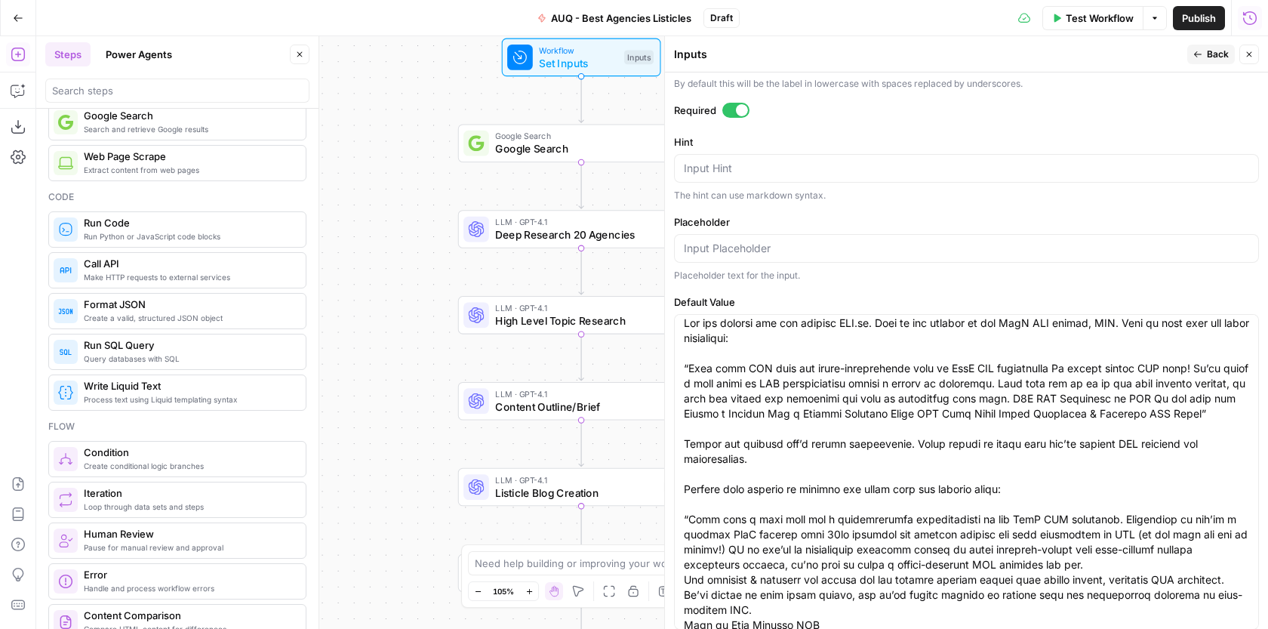
click at [772, 420] on textarea "Default Value" at bounding box center [966, 518] width 565 height 407
click at [896, 414] on textarea "Default Value" at bounding box center [966, 518] width 565 height 407
click at [954, 412] on textarea "Default Value" at bounding box center [966, 518] width 565 height 407
click at [1012, 413] on textarea "Default Value" at bounding box center [966, 518] width 565 height 407
click at [1114, 413] on textarea "Default Value" at bounding box center [966, 518] width 565 height 407
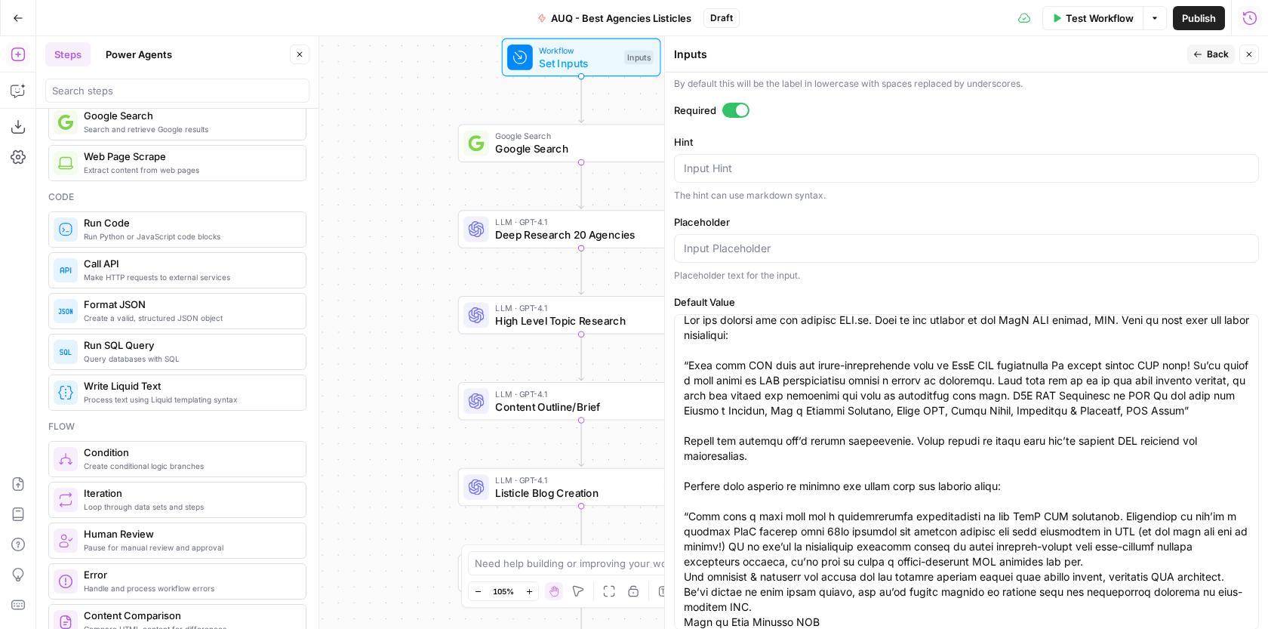
scroll to position [0, 0]
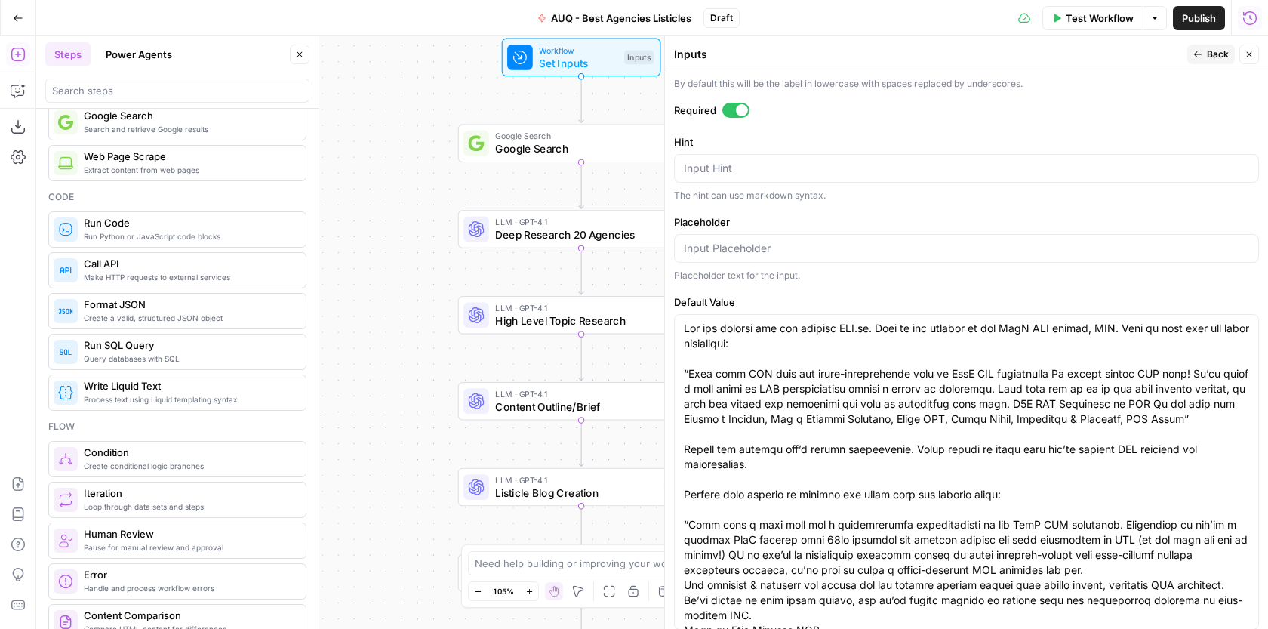
drag, startPoint x: 1019, startPoint y: 501, endPoint x: 662, endPoint y: 335, distance: 393.6
click at [664, 335] on div "Inputs Back Close Input type Short Text Long Text Single Select Multi Select JS…" at bounding box center [966, 332] width 604 height 592
click at [754, 404] on textarea "Default Value" at bounding box center [966, 524] width 565 height 407
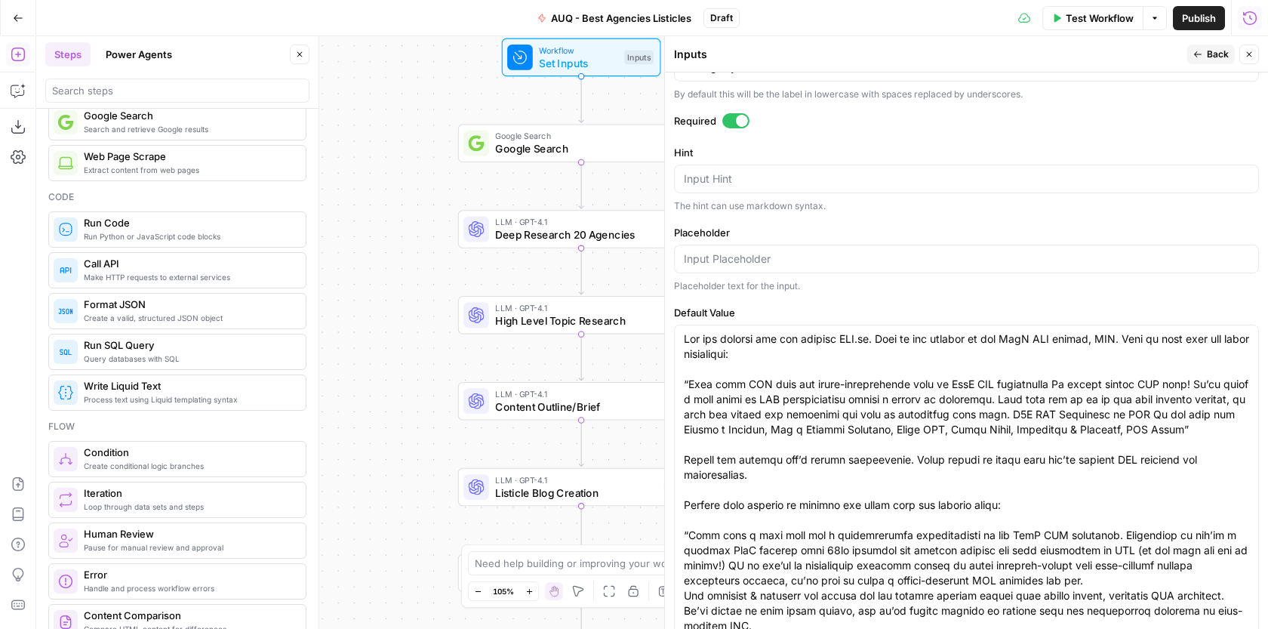
drag, startPoint x: 1194, startPoint y: 435, endPoint x: 670, endPoint y: 379, distance: 526.6
click at [670, 379] on div "Inputs Back Close Input type Short Text Long Text Single Select Multi Select JS…" at bounding box center [966, 332] width 604 height 592
paste textarea "Grow Your MRR with AUQ’s Multi-Disciplinary SaaS SEO Team No cookie-cutter stra…"
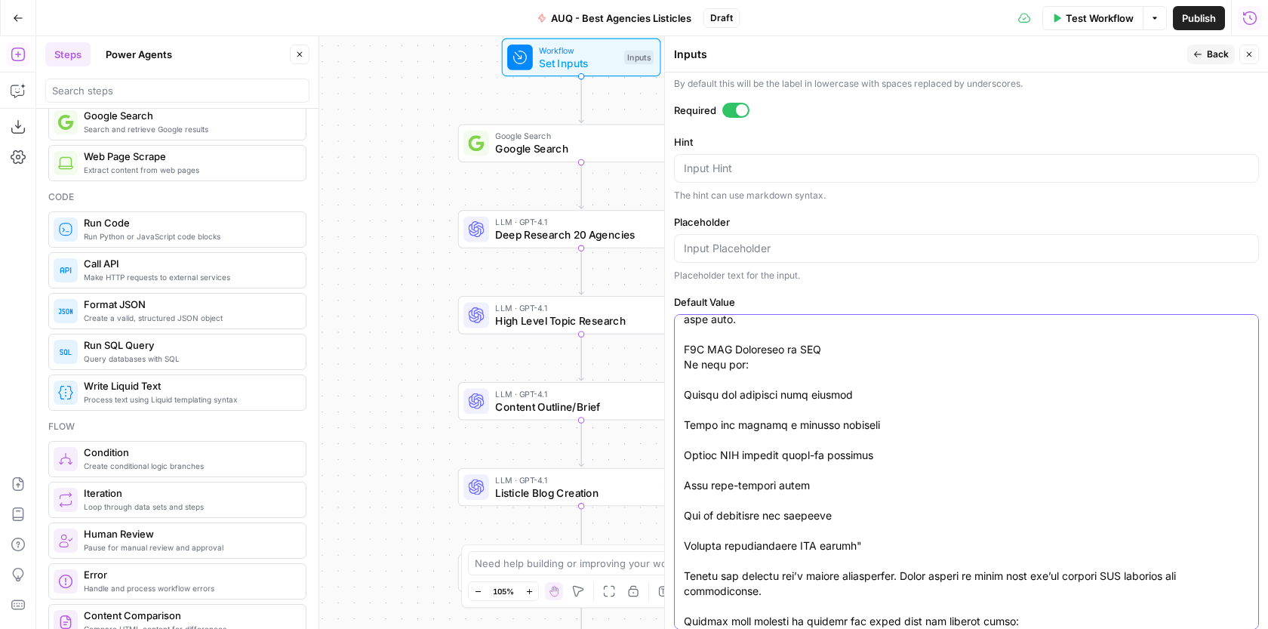
scroll to position [0, 0]
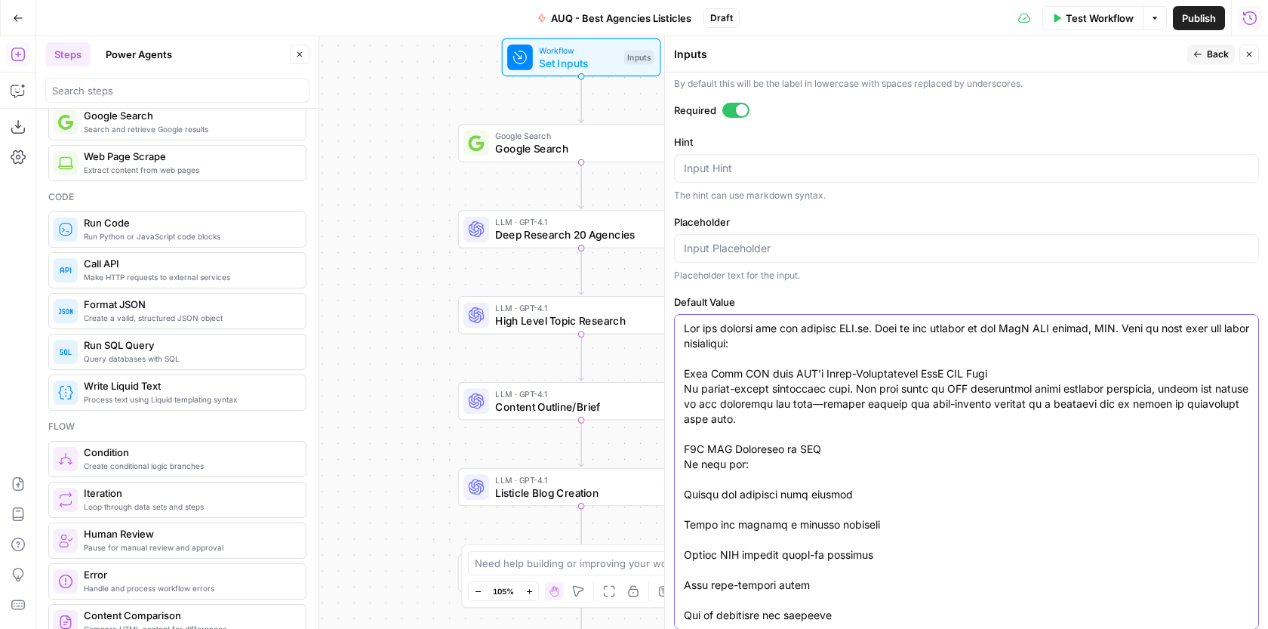
click at [684, 367] on textarea "Default Value" at bounding box center [966, 638] width 565 height 634
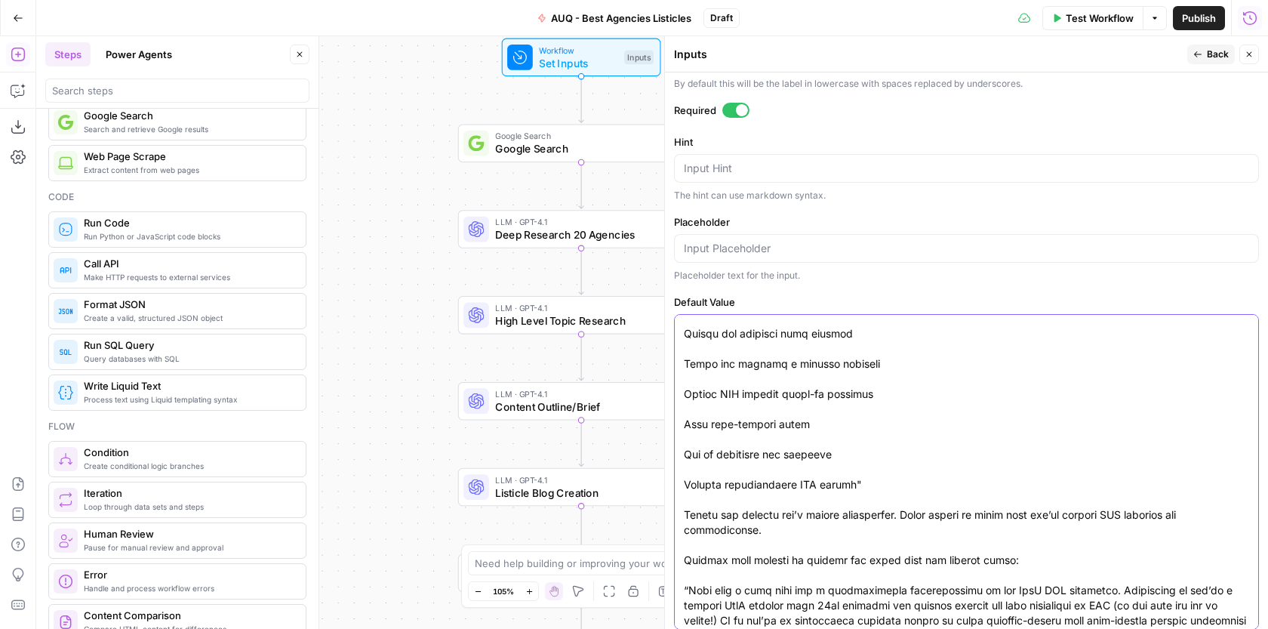
scroll to position [154, 0]
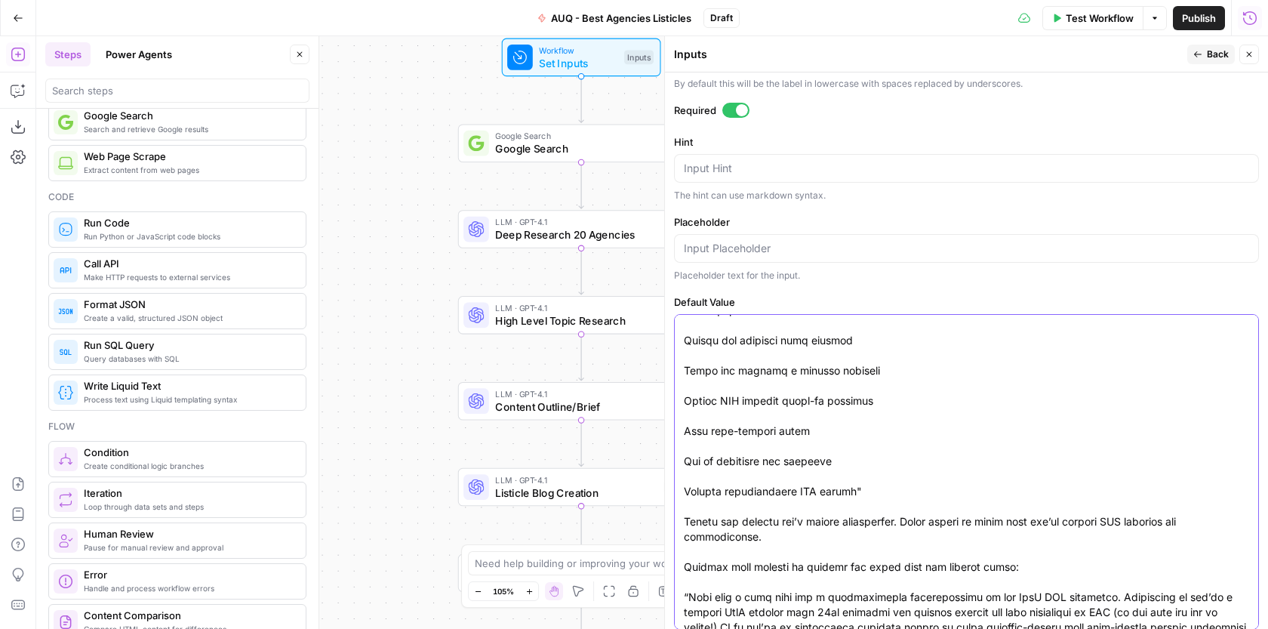
click at [740, 481] on textarea "Default Value" at bounding box center [966, 484] width 565 height 634
click at [687, 487] on textarea "Default Value" at bounding box center [966, 484] width 565 height 634
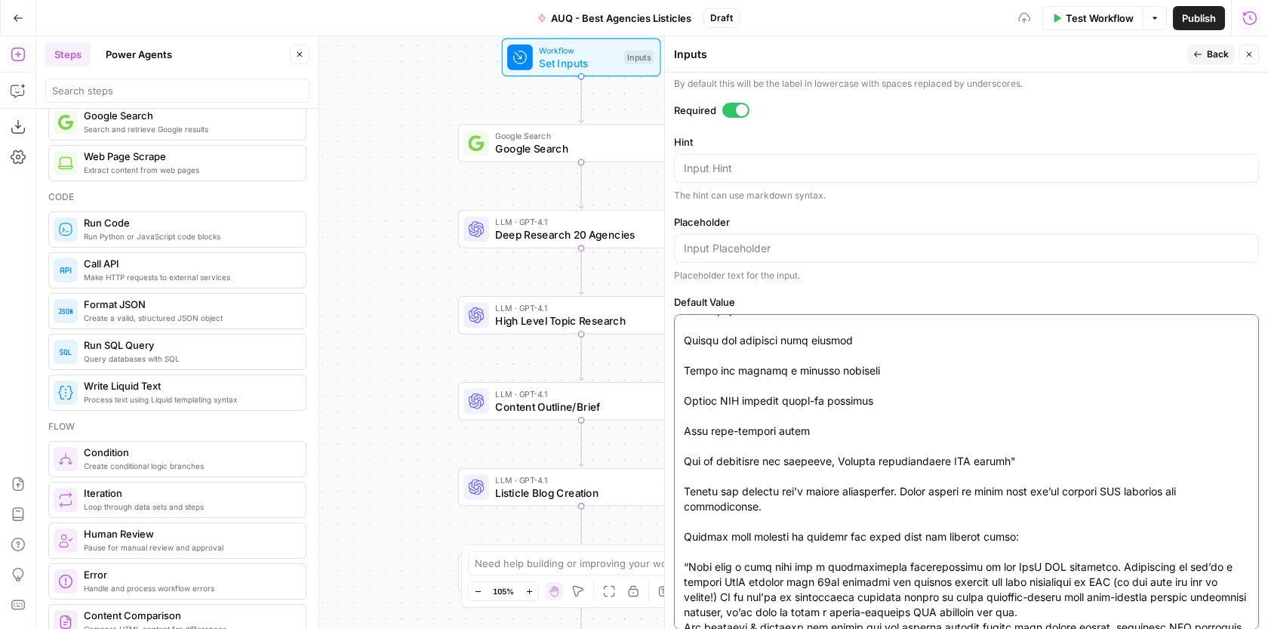
click at [686, 468] on textarea "Default Value" at bounding box center [966, 469] width 565 height 604
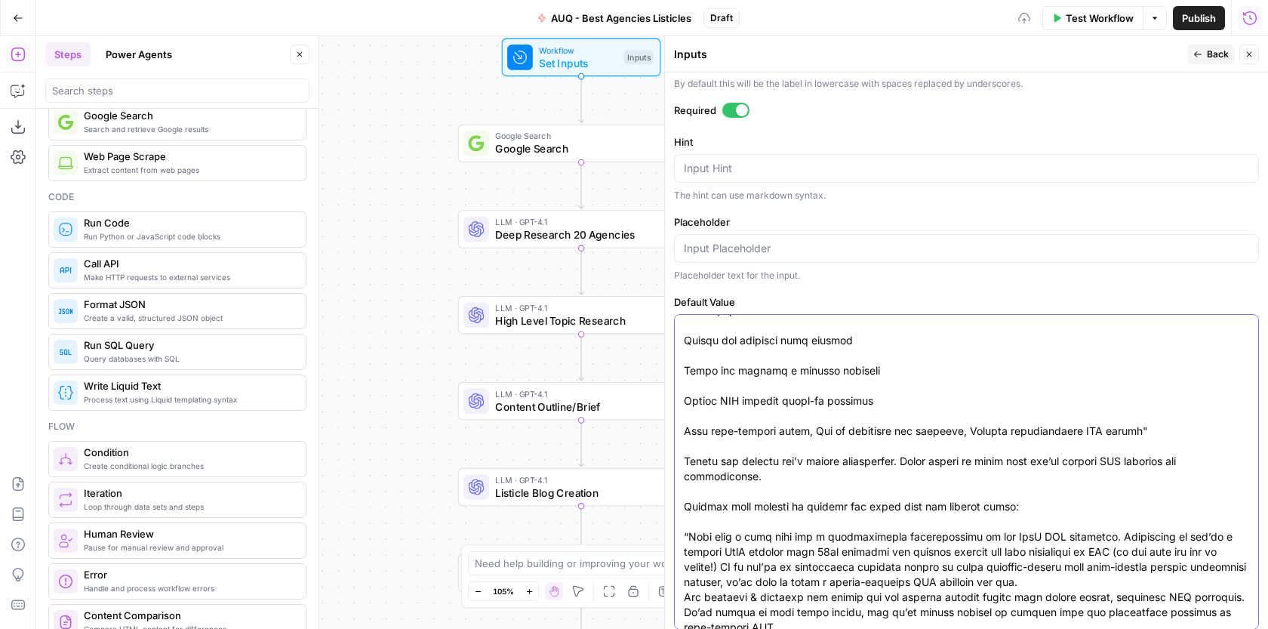
click at [687, 432] on textarea "Default Value" at bounding box center [966, 453] width 565 height 573
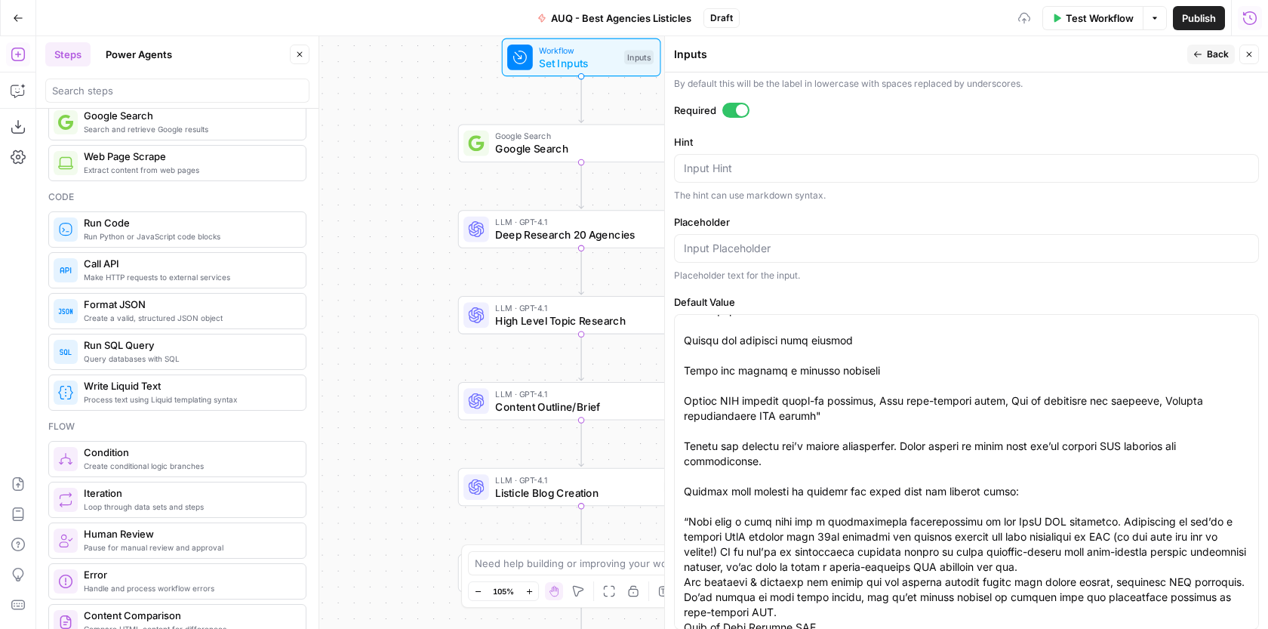
click at [681, 404] on div at bounding box center [966, 471] width 585 height 315
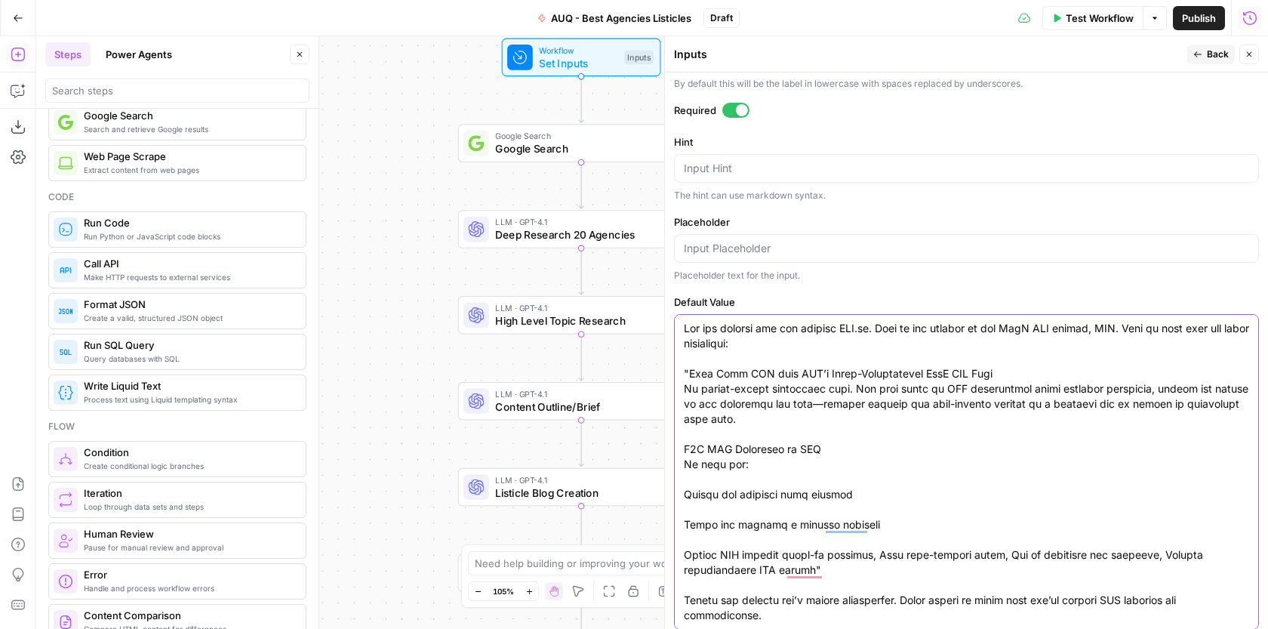
scroll to position [373, 0]
click at [684, 560] on textarea "Default Value" at bounding box center [966, 600] width 565 height 558
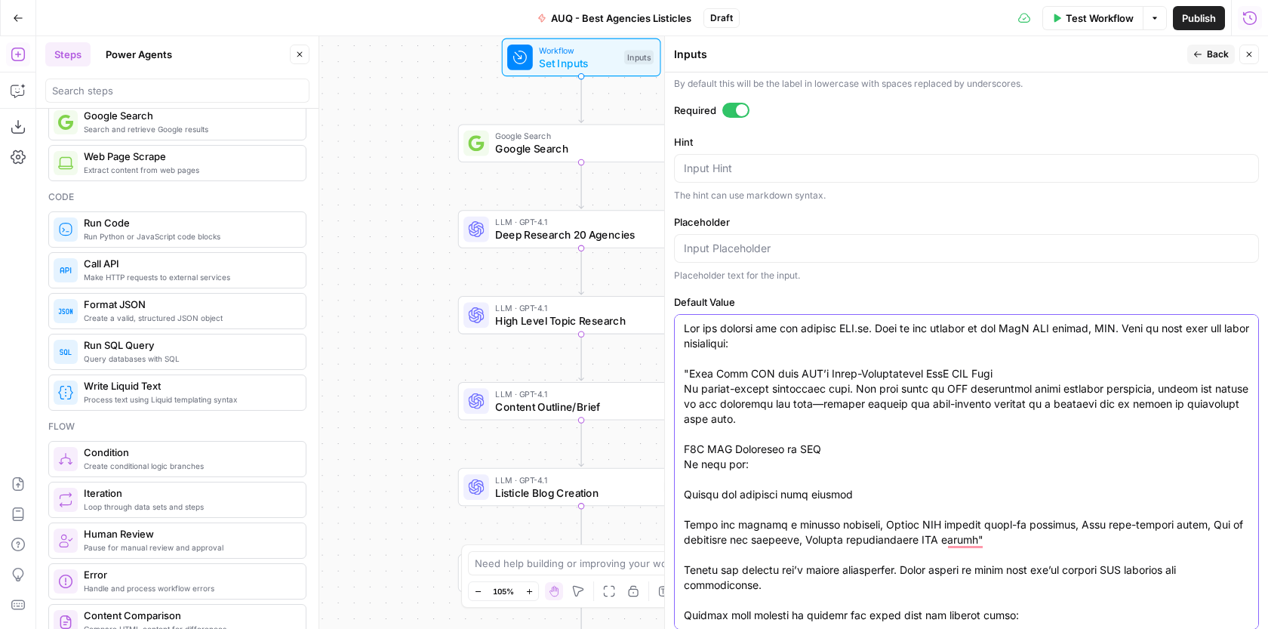
click at [687, 521] on textarea "Default Value" at bounding box center [966, 585] width 565 height 528
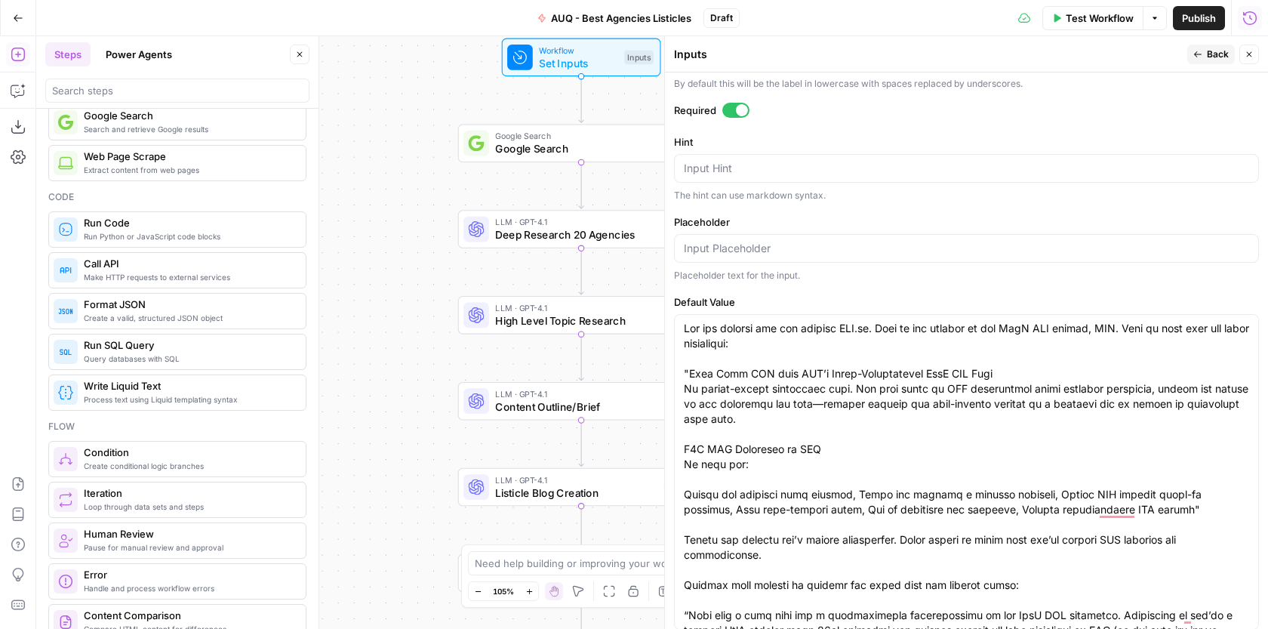
click at [683, 496] on div at bounding box center [966, 471] width 585 height 315
click at [684, 493] on textarea "Default Value" at bounding box center [966, 570] width 565 height 498
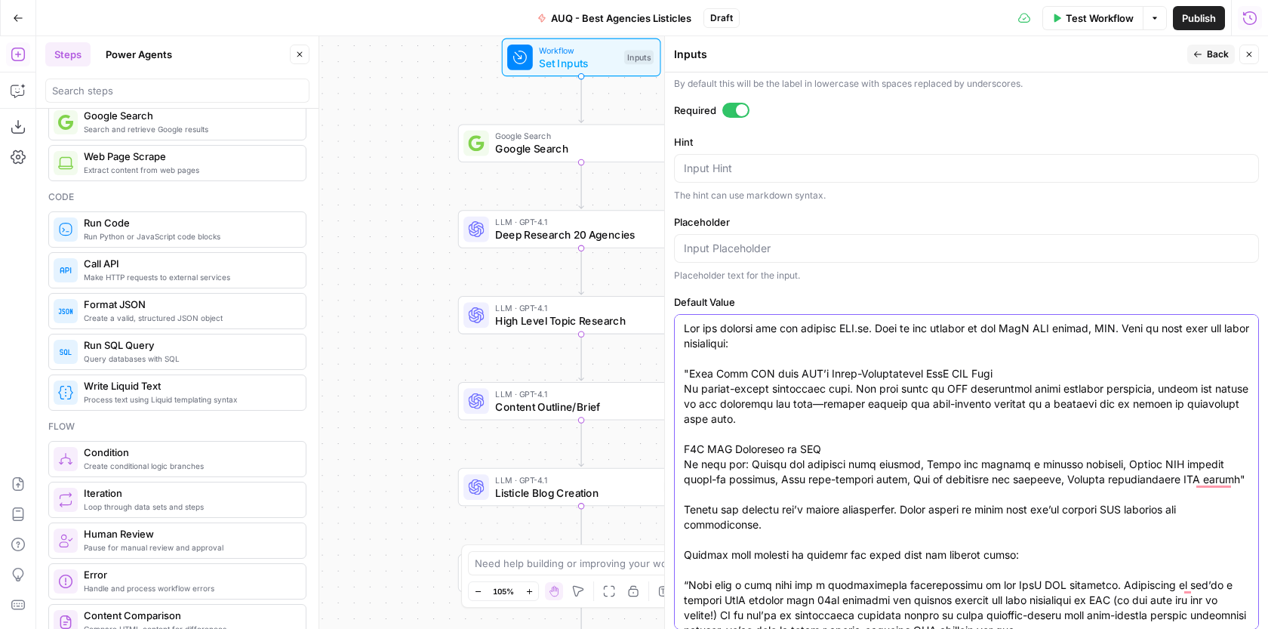
click at [685, 506] on textarea "Default Value" at bounding box center [966, 555] width 565 height 468
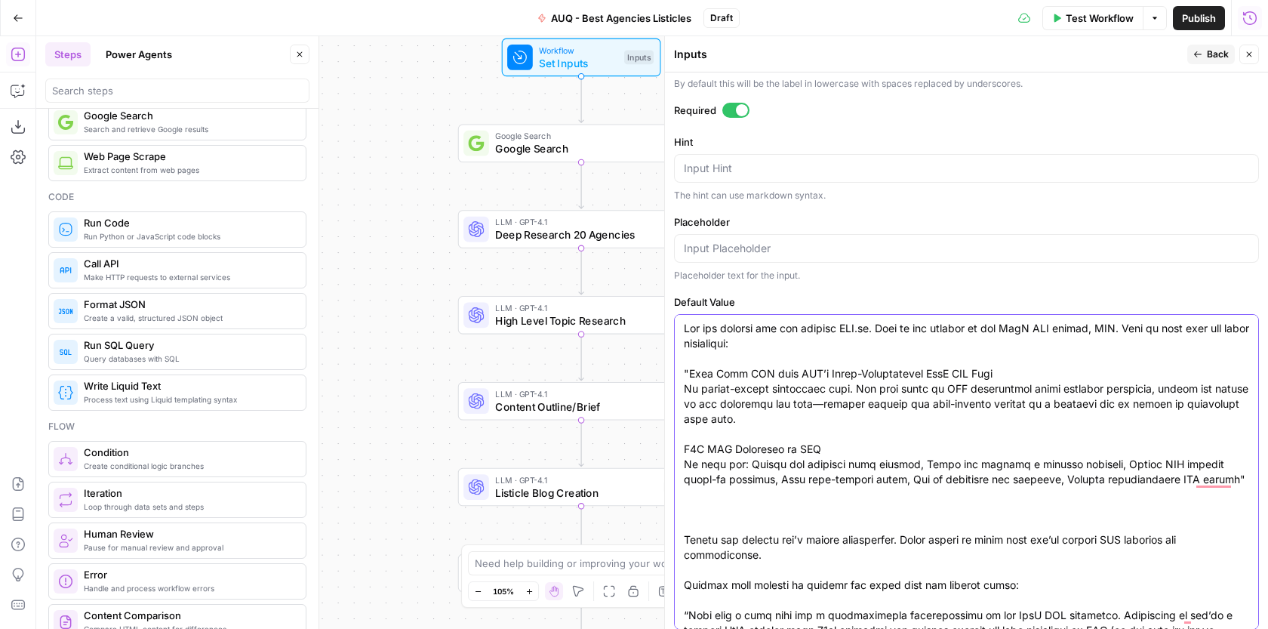
click at [684, 444] on textarea "Default Value" at bounding box center [966, 570] width 565 height 498
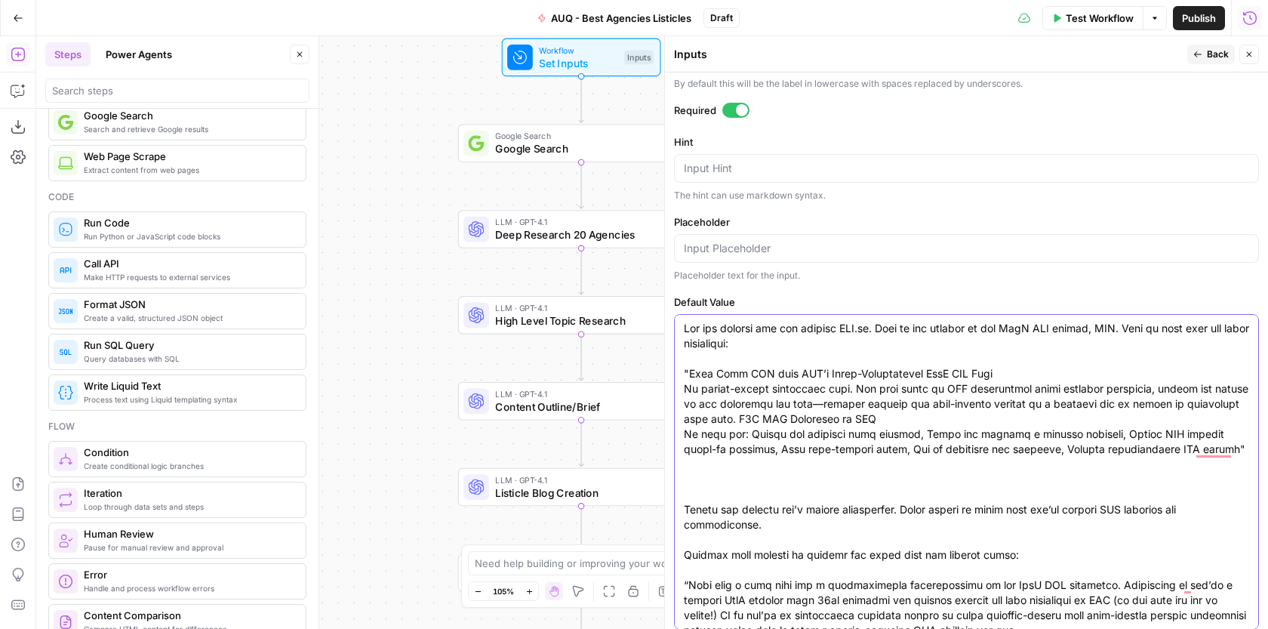
click at [702, 496] on textarea "Default Value" at bounding box center [966, 555] width 565 height 468
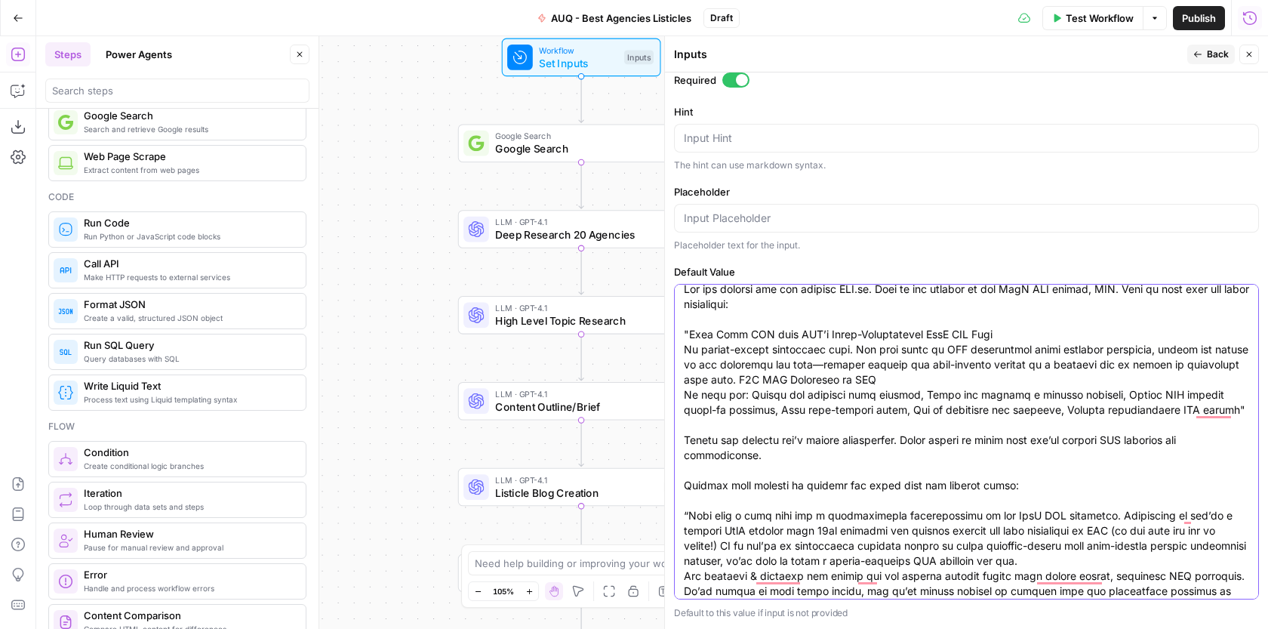
scroll to position [0, 0]
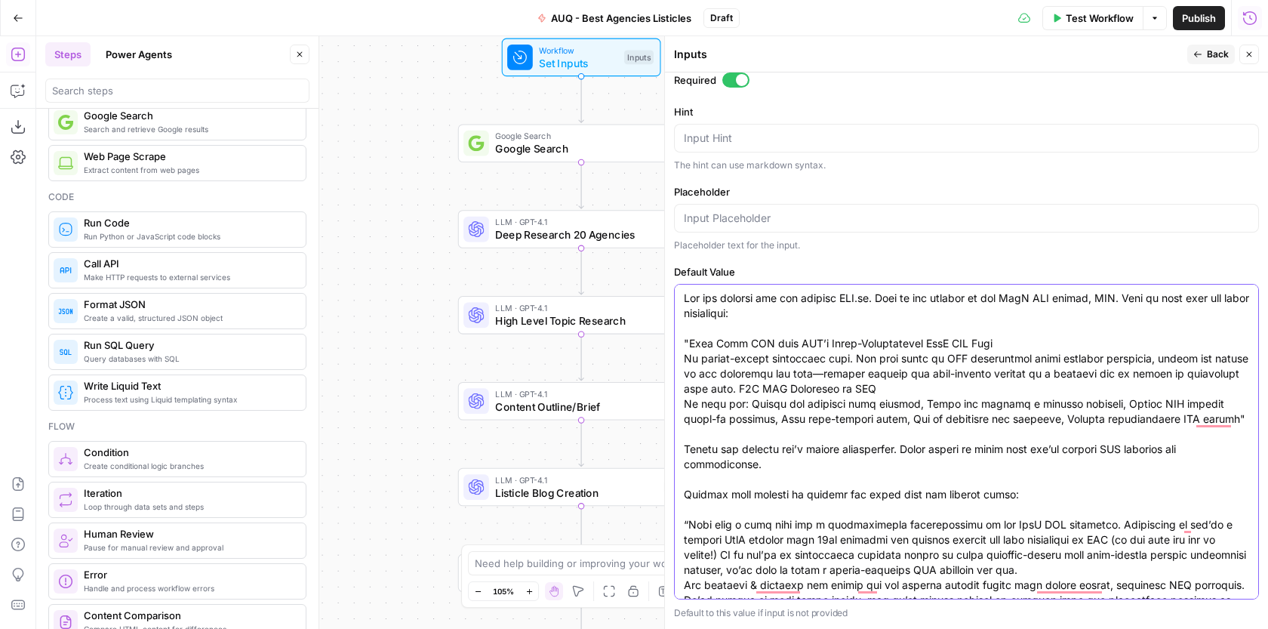
type textarea "Lor ips dolorsi ame con adipisc ELI.se. Doei te inc utlabor et dol MagN ALI eni…"
click at [1213, 57] on span "Back" at bounding box center [1218, 55] width 22 height 14
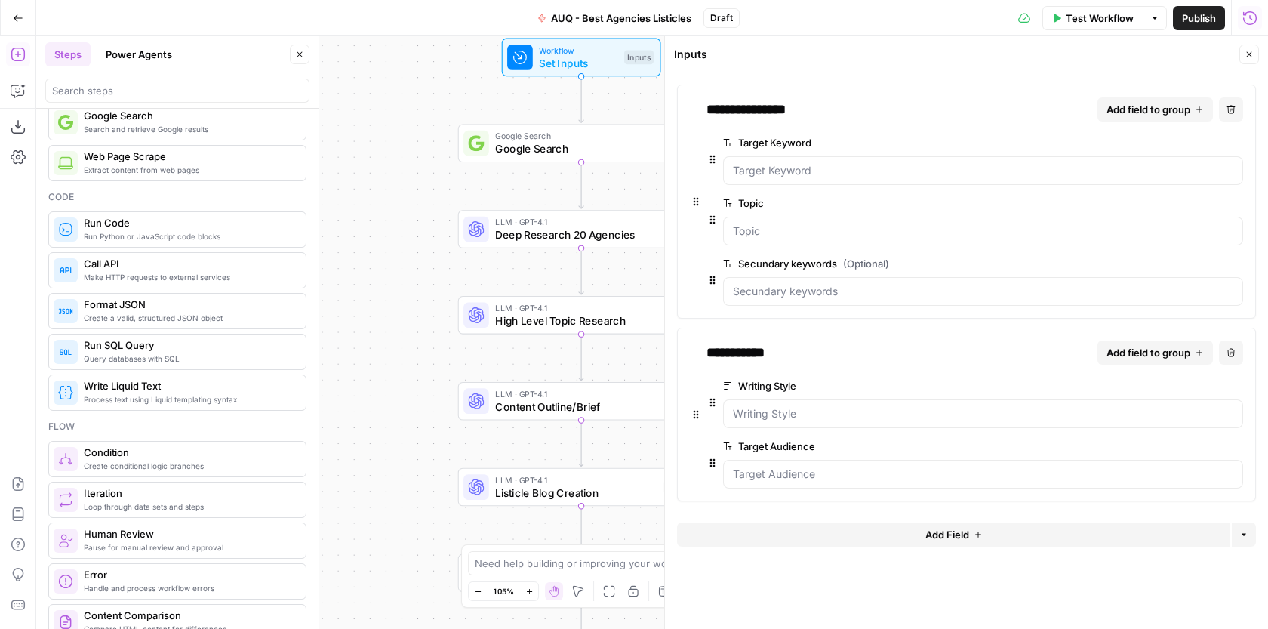
click at [1206, 442] on button "edit field" at bounding box center [1193, 446] width 58 height 18
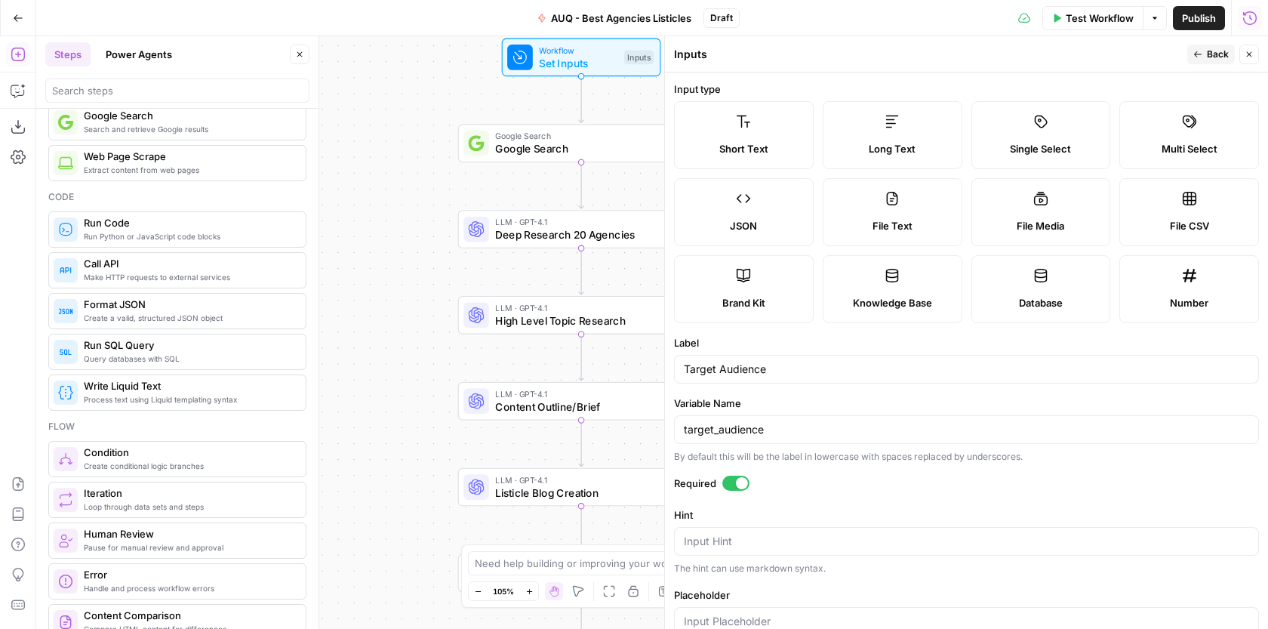
scroll to position [116, 0]
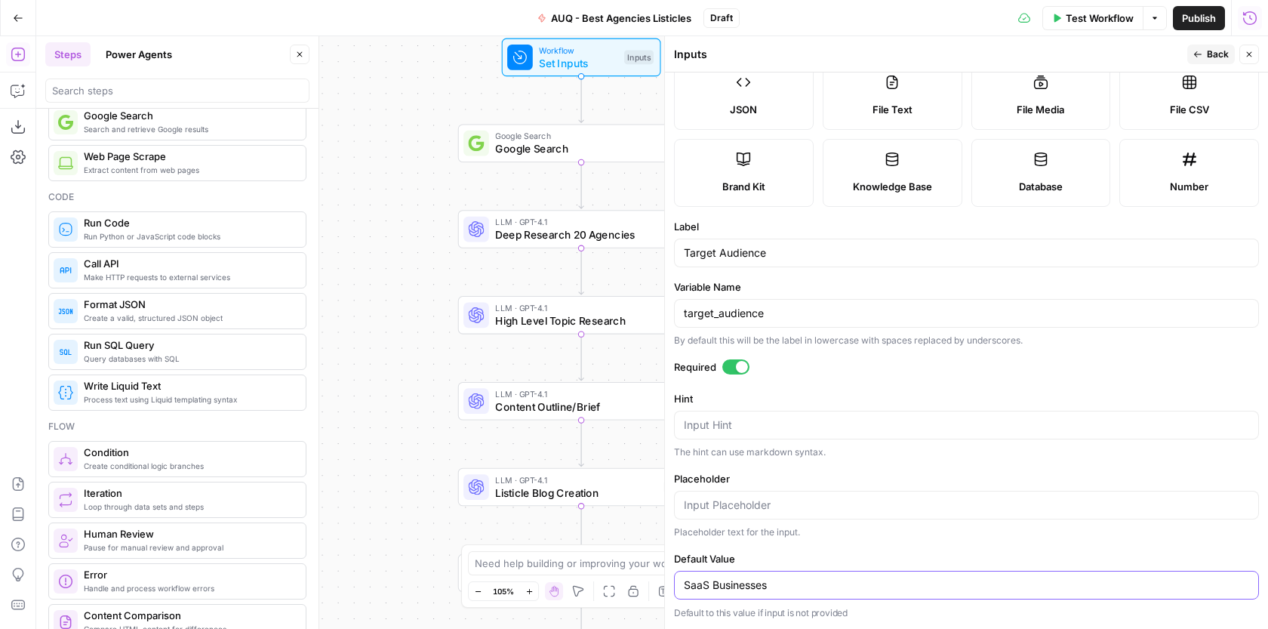
click at [737, 590] on input "SaaS Businesses" at bounding box center [966, 584] width 565 height 15
paste input "CMOs, heads of content, marketing directors, SEO managers, Founders of a startu…"
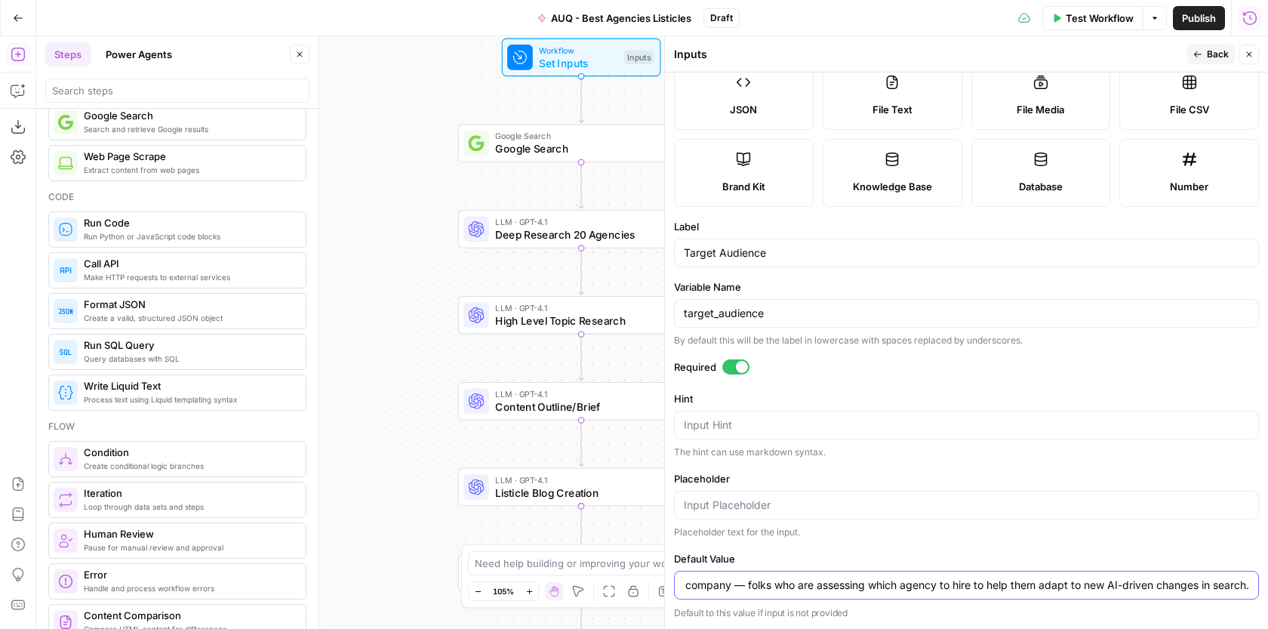
click at [743, 585] on input "CMOs, heads of content, marketing directors, SEO managers, Founders of a startu…" at bounding box center [966, 584] width 565 height 15
type input "CMOs, heads of content, marketing directors, SEO managers, Founders, mainly of …"
click at [1207, 60] on span "Back" at bounding box center [1218, 55] width 22 height 14
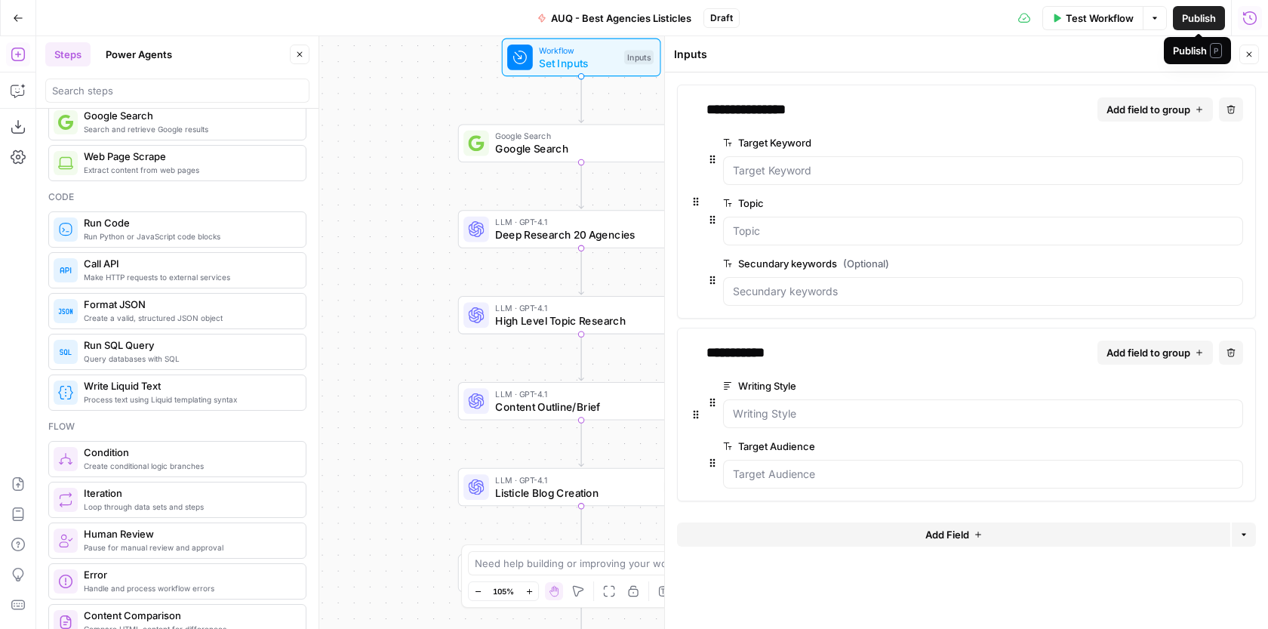
click at [1203, 20] on span "Publish" at bounding box center [1199, 18] width 34 height 15
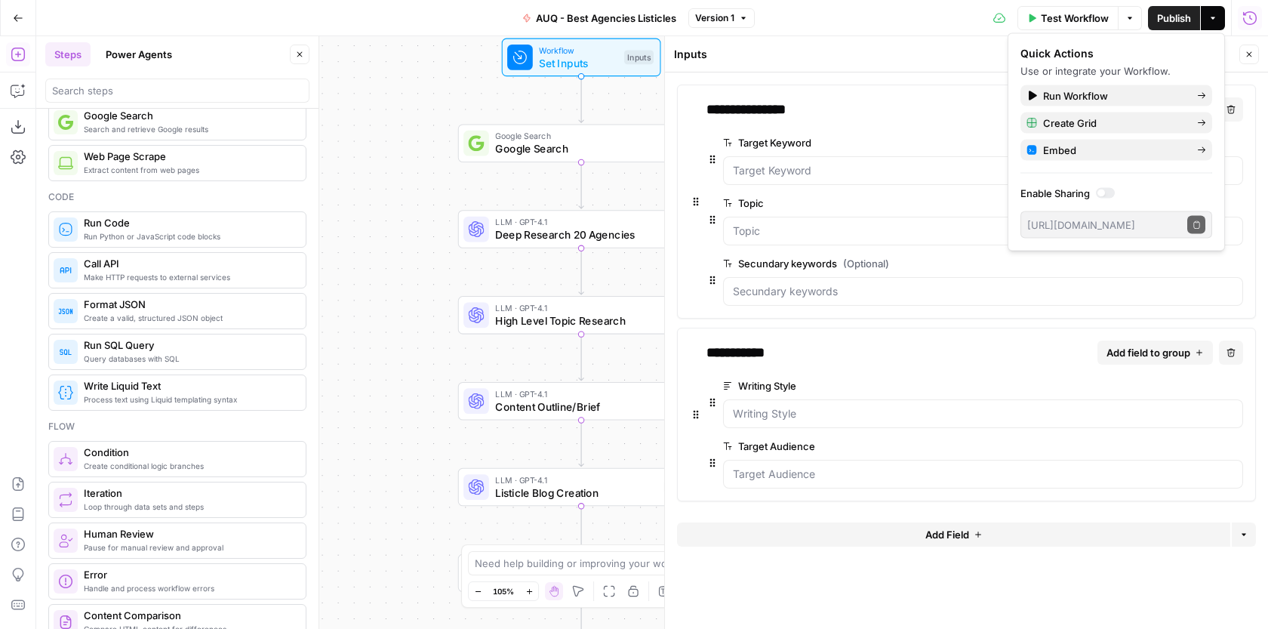
click at [1081, 14] on span "Test Workflow" at bounding box center [1075, 18] width 68 height 15
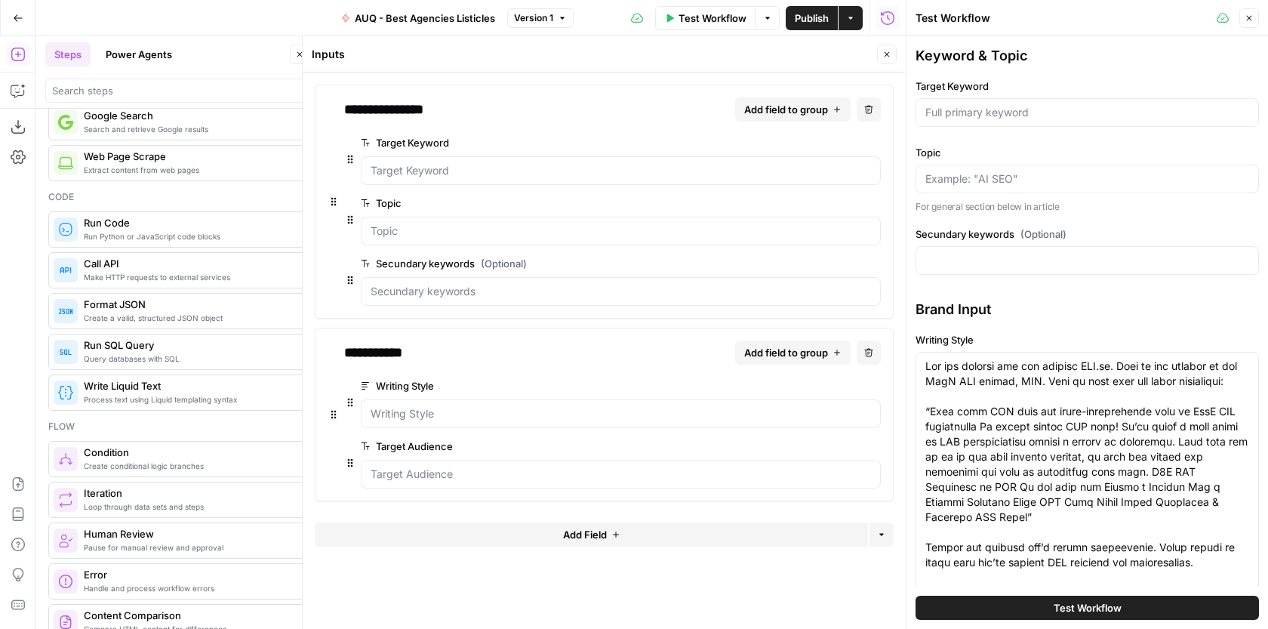
click at [686, 179] on div at bounding box center [621, 170] width 520 height 29
click at [1247, 17] on icon "button" at bounding box center [1249, 18] width 5 height 5
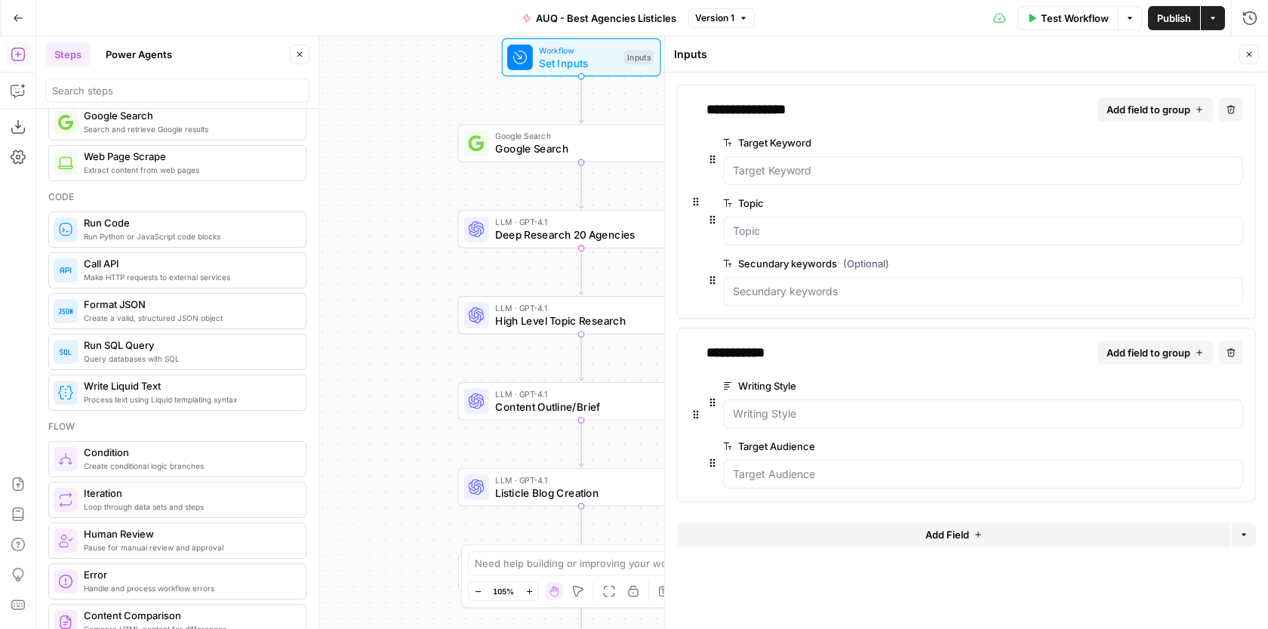
click at [1214, 18] on icon "button" at bounding box center [1212, 18] width 9 height 9
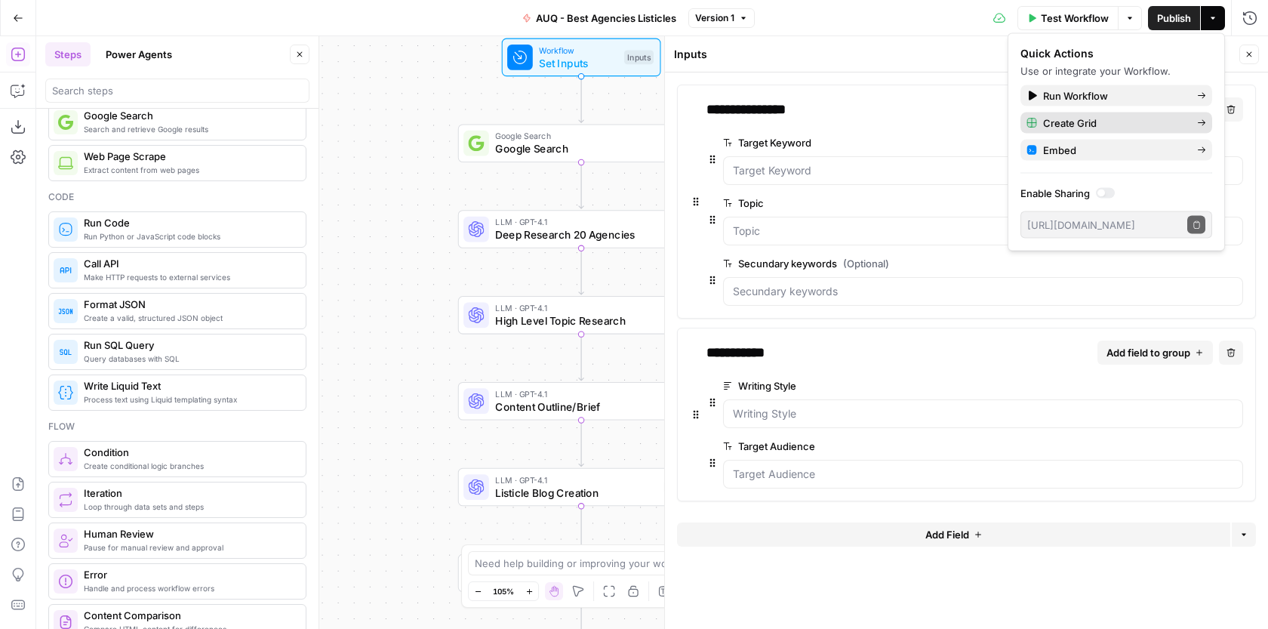
click at [1111, 124] on span "Create Grid" at bounding box center [1114, 122] width 142 height 15
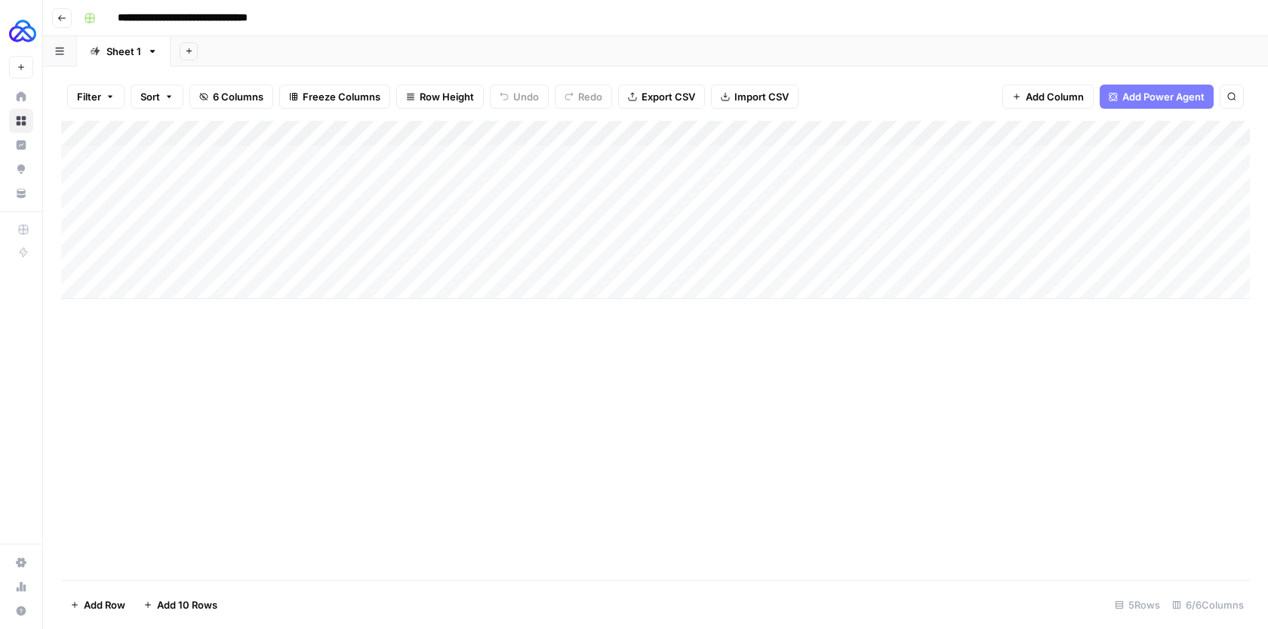
click at [800, 155] on div "Add Column" at bounding box center [655, 210] width 1188 height 178
click at [1002, 151] on div "Add Column" at bounding box center [655, 210] width 1188 height 178
click at [709, 151] on div "Add Column" at bounding box center [655, 210] width 1188 height 178
click at [254, 154] on div "Add Column" at bounding box center [655, 210] width 1188 height 178
click at [384, 155] on div "Add Column" at bounding box center [655, 210] width 1188 height 178
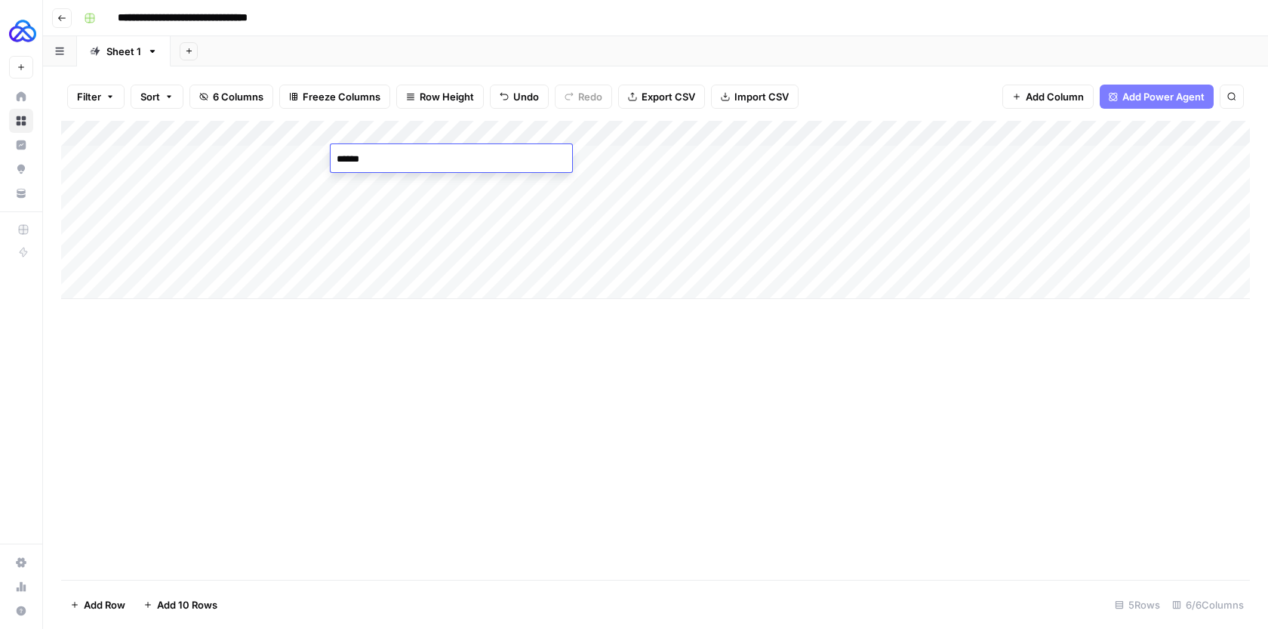
type textarea "*******"
click at [626, 163] on div "Add Column" at bounding box center [655, 210] width 1188 height 178
click at [1126, 156] on div "Add Column" at bounding box center [655, 210] width 1188 height 178
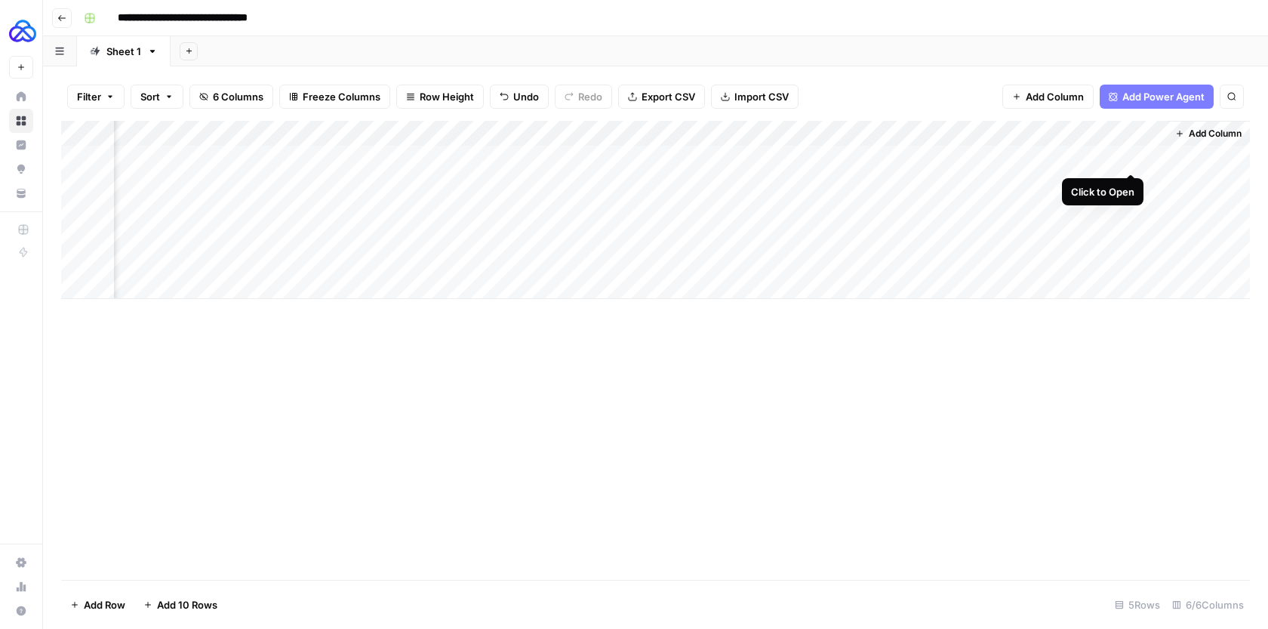
click at [1129, 158] on div "Add Column" at bounding box center [655, 210] width 1188 height 178
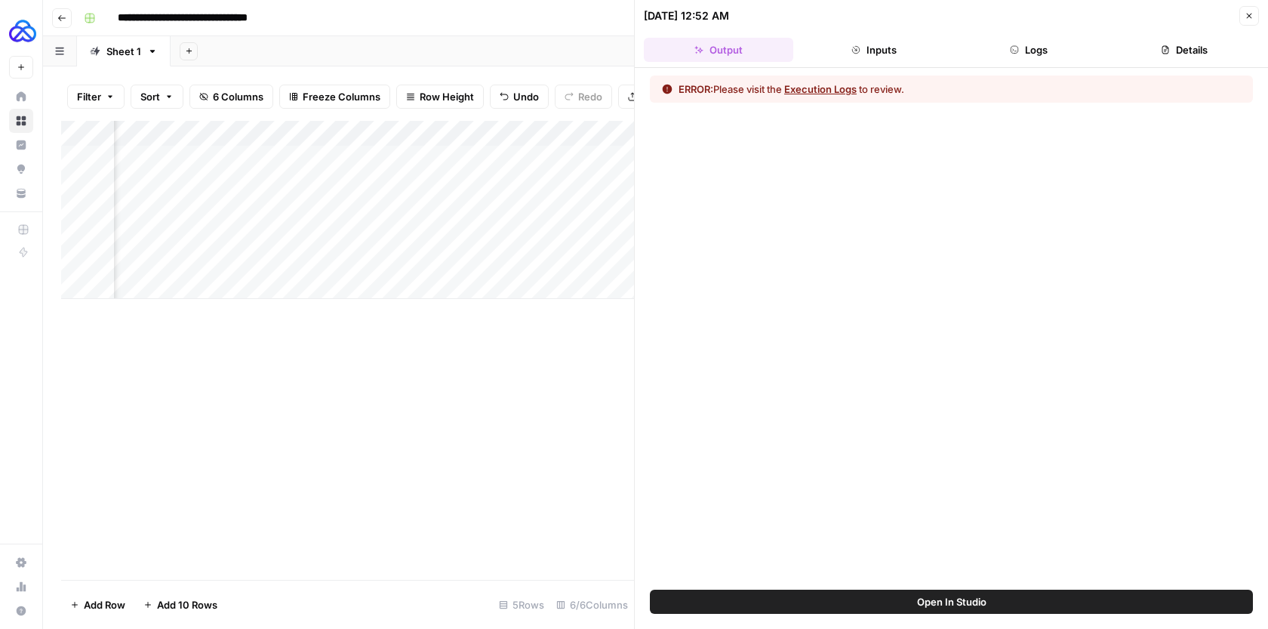
click at [837, 92] on button "Execution Logs" at bounding box center [820, 88] width 72 height 15
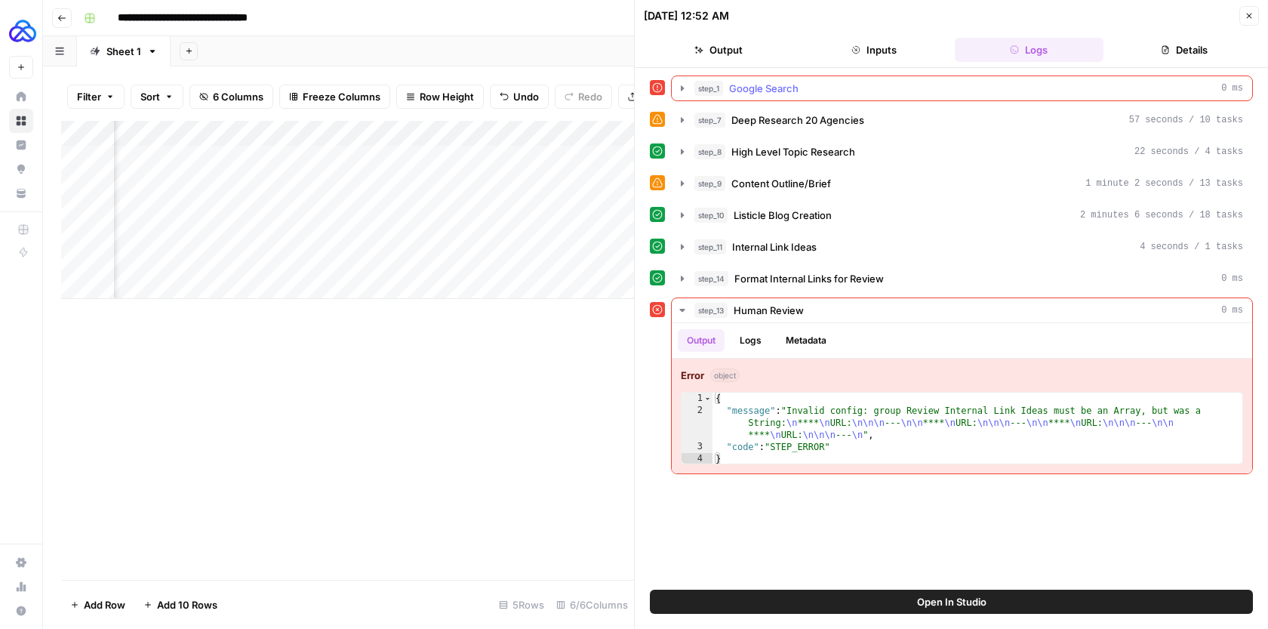
click at [776, 90] on span "Google Search" at bounding box center [763, 88] width 69 height 15
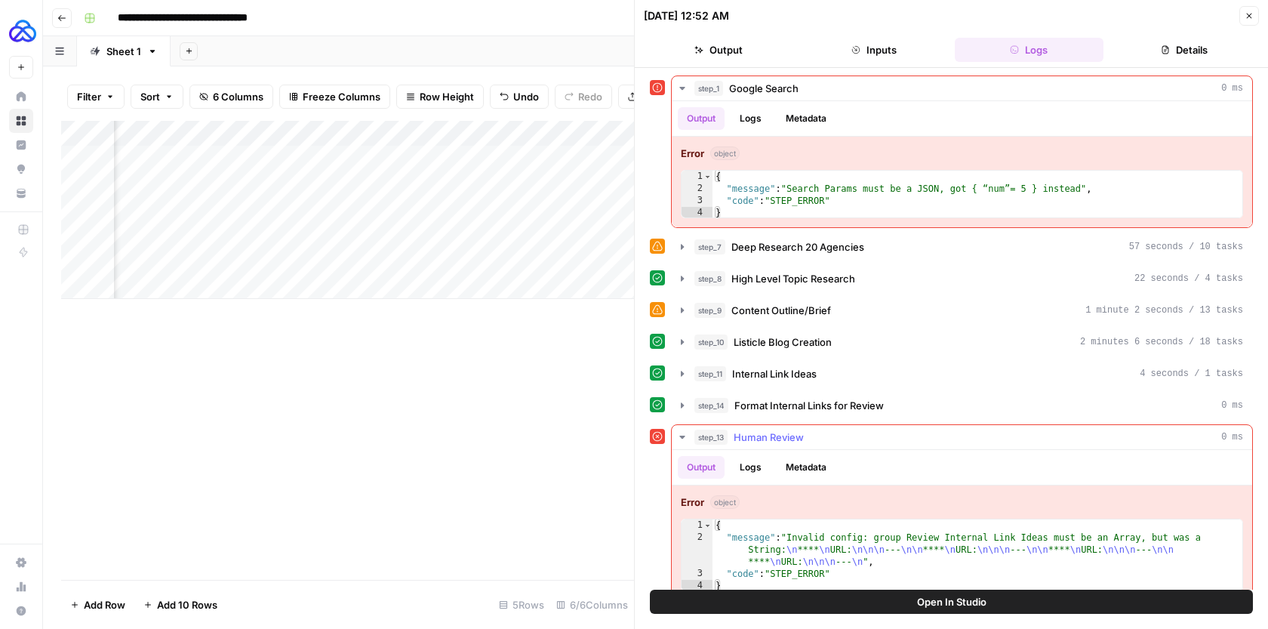
click at [773, 437] on span "Human Review" at bounding box center [768, 436] width 70 height 15
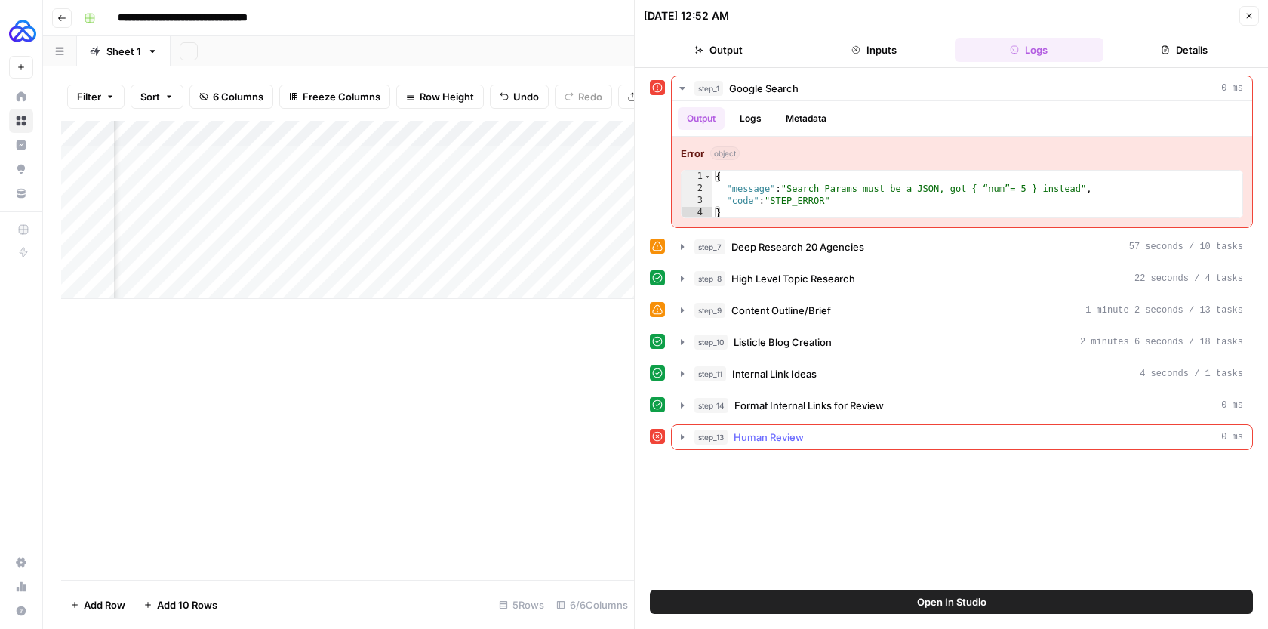
click at [773, 437] on span "Human Review" at bounding box center [768, 436] width 70 height 15
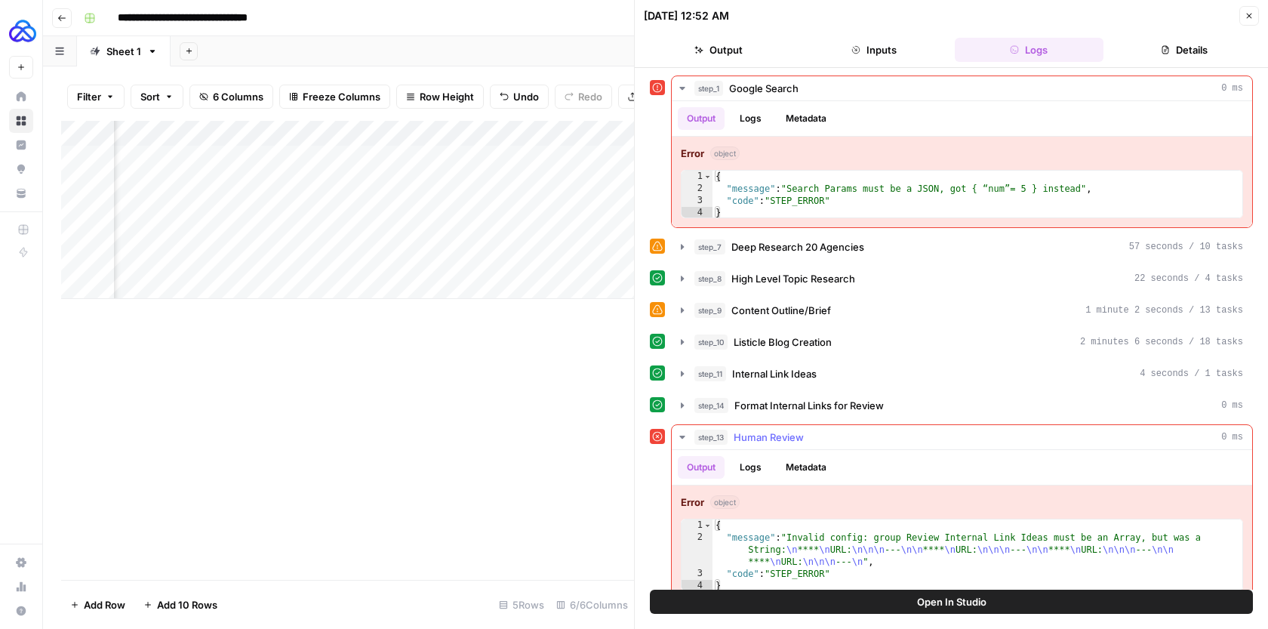
click at [755, 469] on button "Logs" at bounding box center [750, 467] width 40 height 23
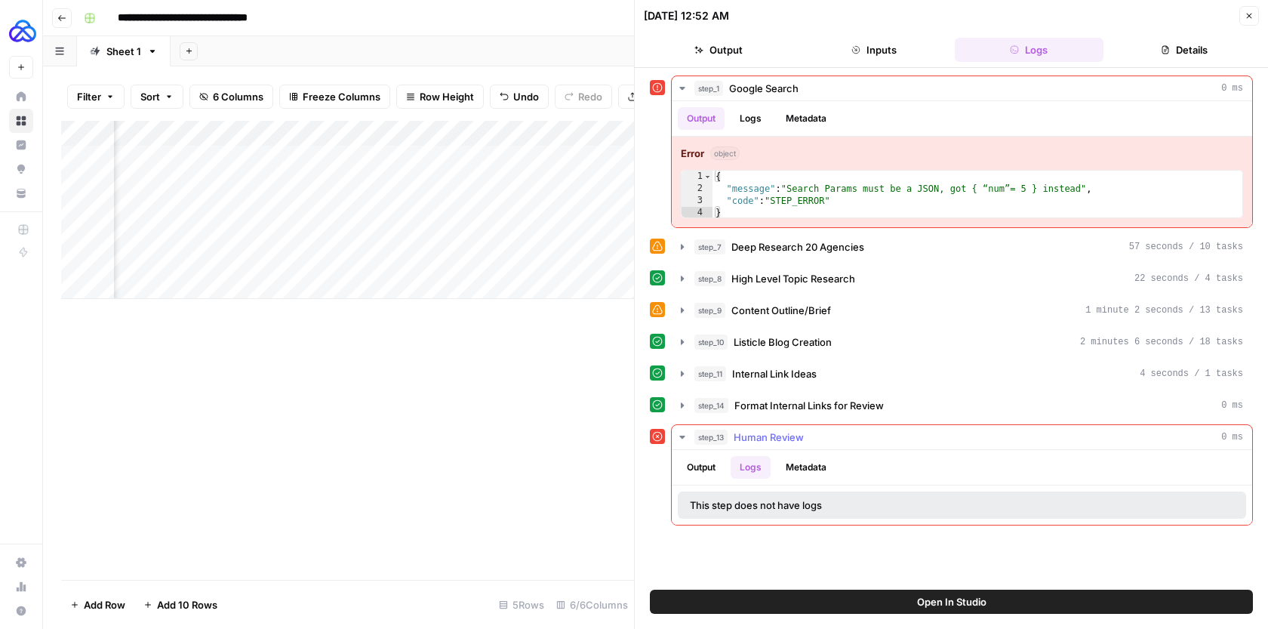
click at [716, 473] on button "Output" at bounding box center [701, 467] width 47 height 23
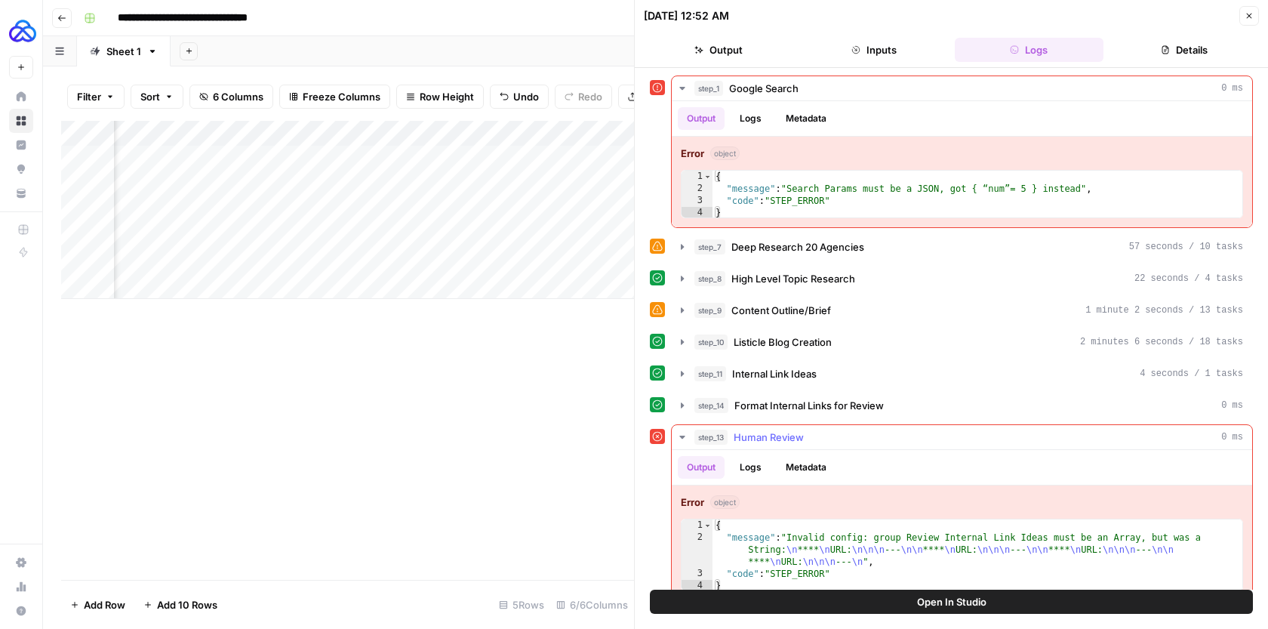
click at [758, 471] on button "Logs" at bounding box center [750, 467] width 40 height 23
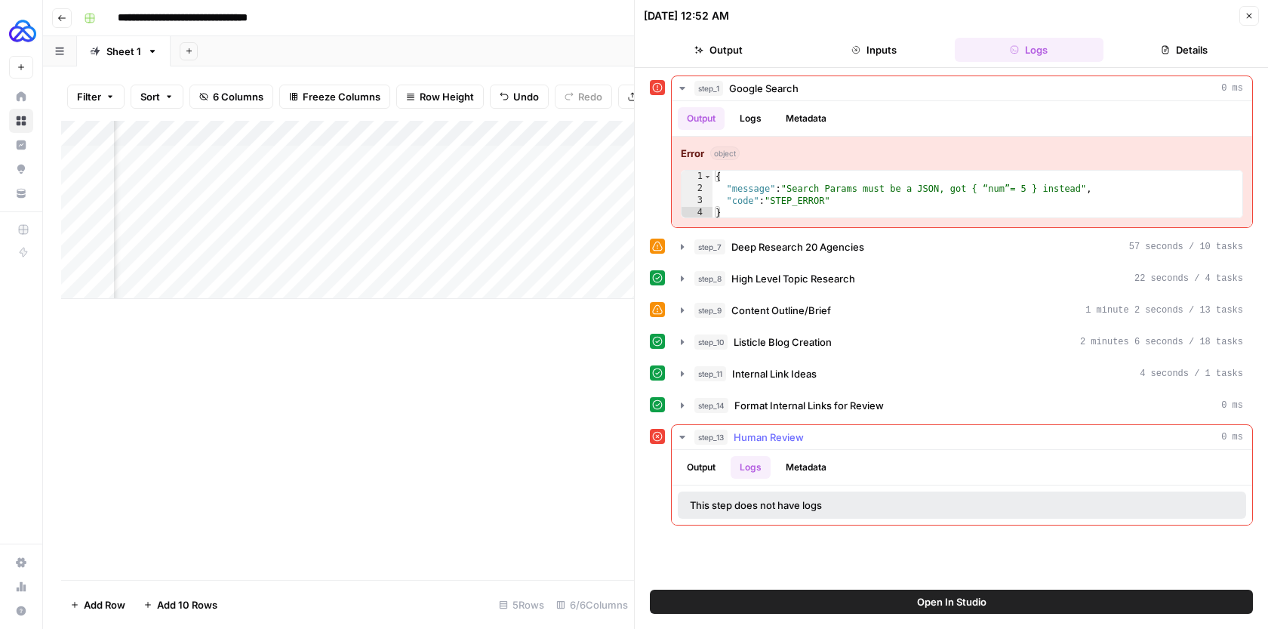
click at [804, 472] on button "Metadata" at bounding box center [805, 467] width 59 height 23
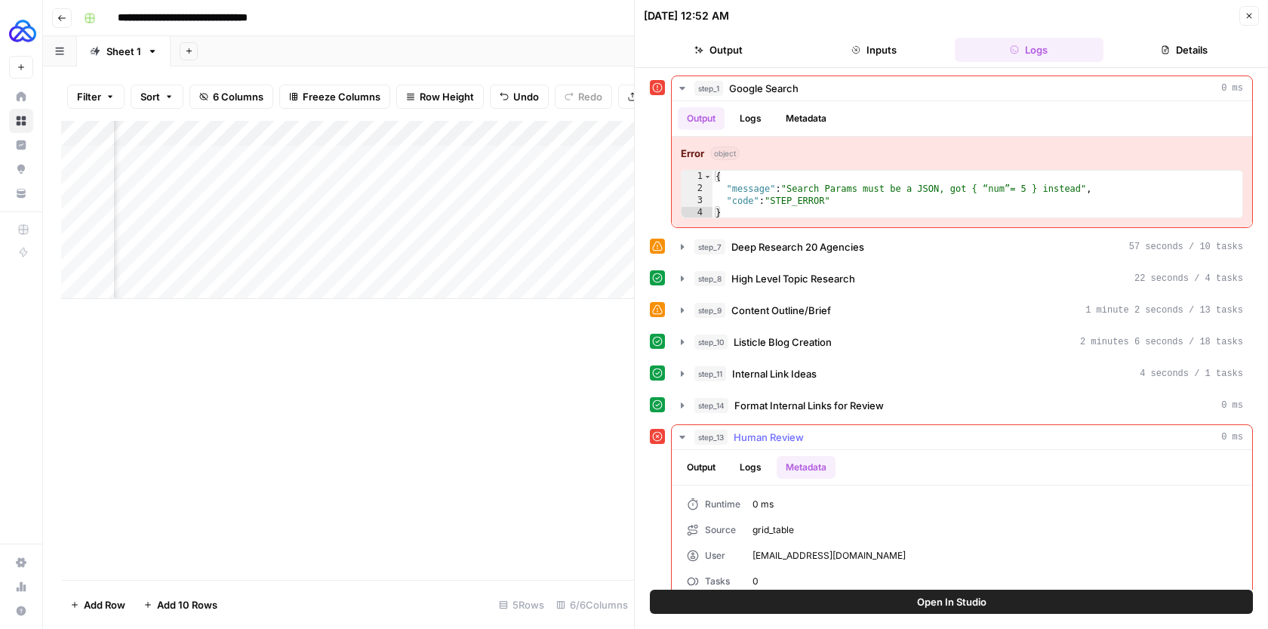
click at [709, 473] on button "Output" at bounding box center [701, 467] width 47 height 23
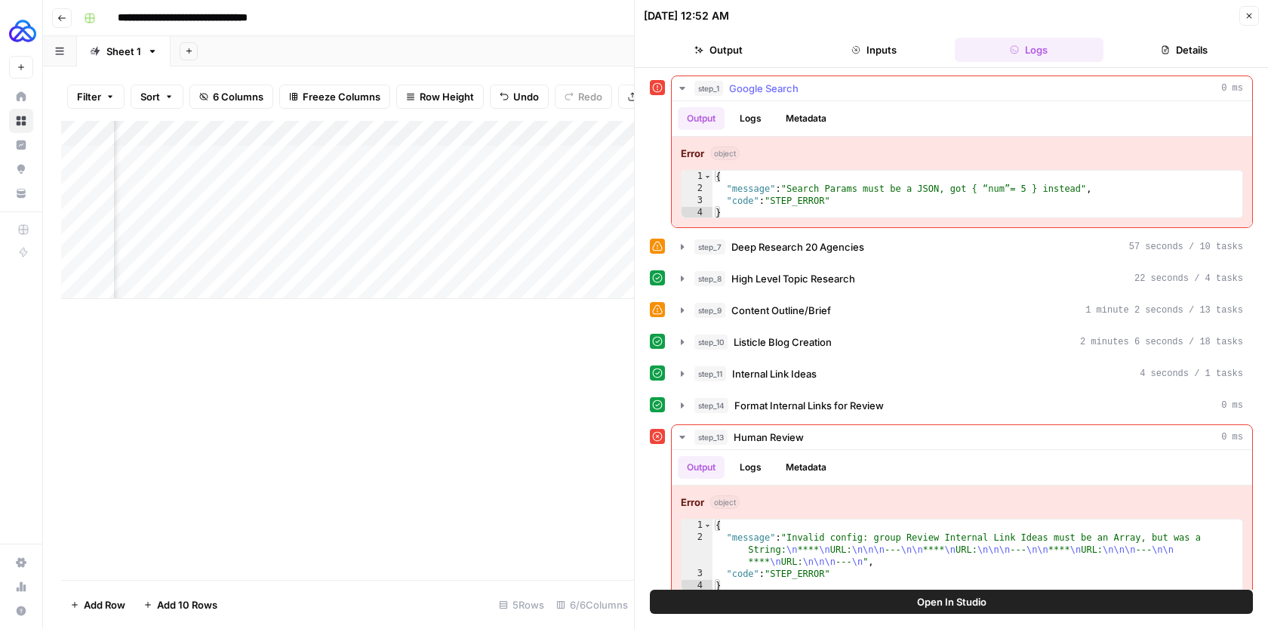
click at [1196, 94] on div "step_1 Google Search 0 ms" at bounding box center [968, 88] width 549 height 15
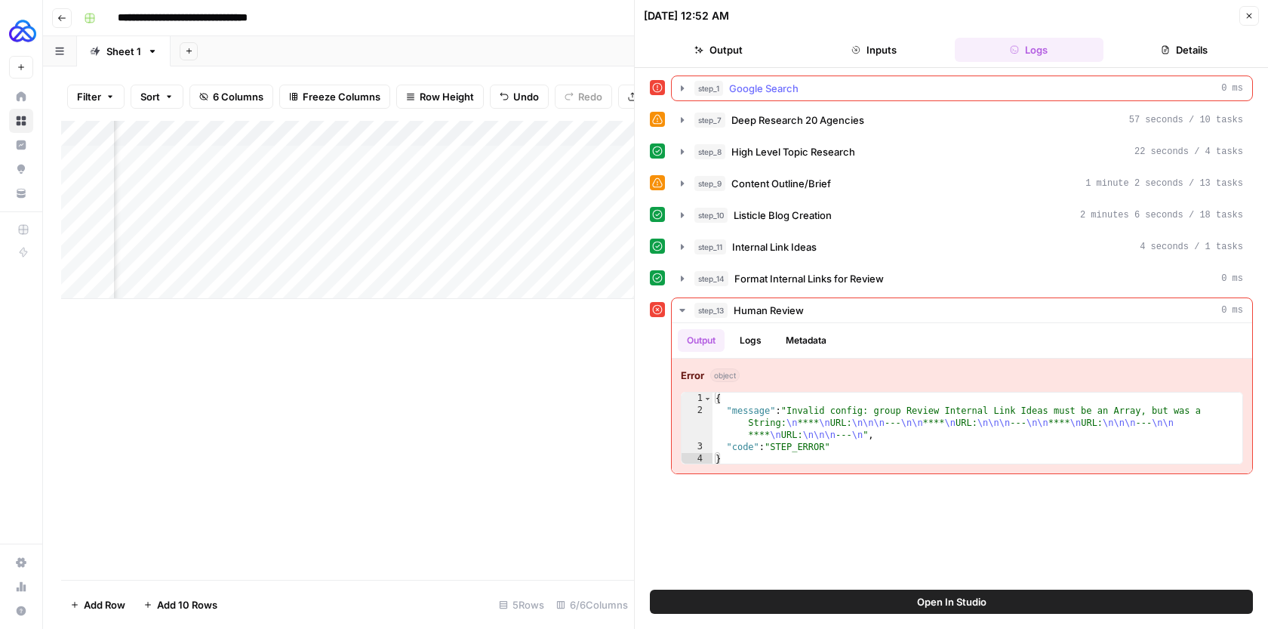
click at [1196, 94] on div "step_1 Google Search 0 ms" at bounding box center [968, 88] width 549 height 15
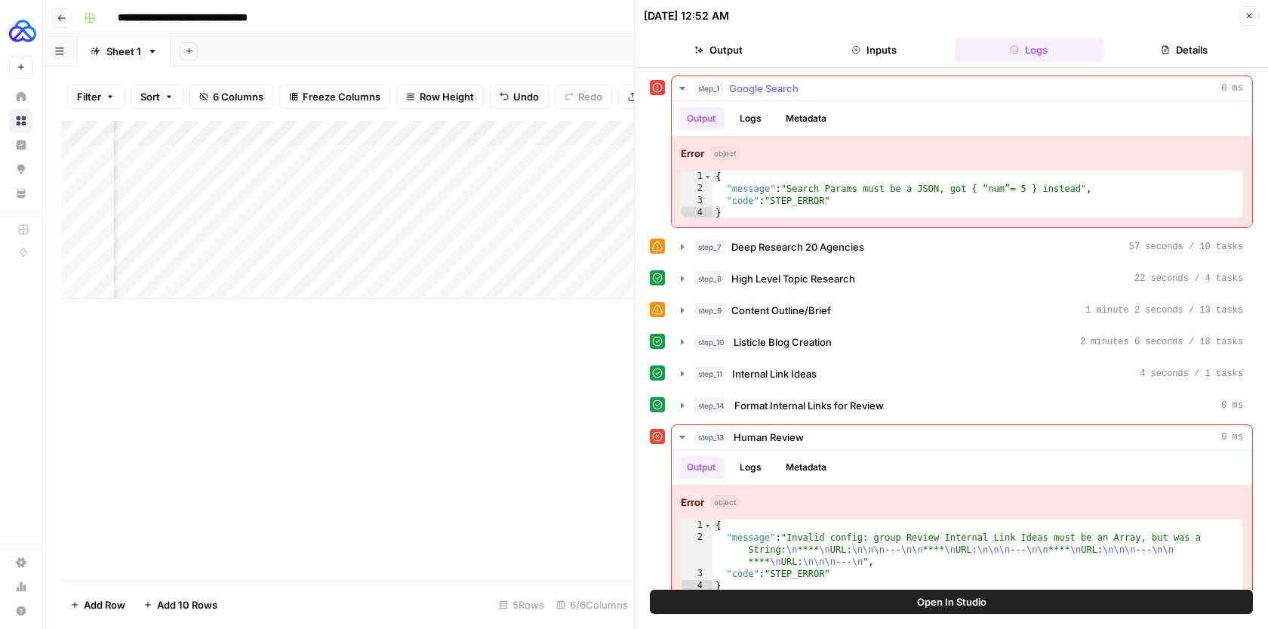
click at [1196, 94] on div "step_1 Google Search 0 ms" at bounding box center [968, 88] width 549 height 15
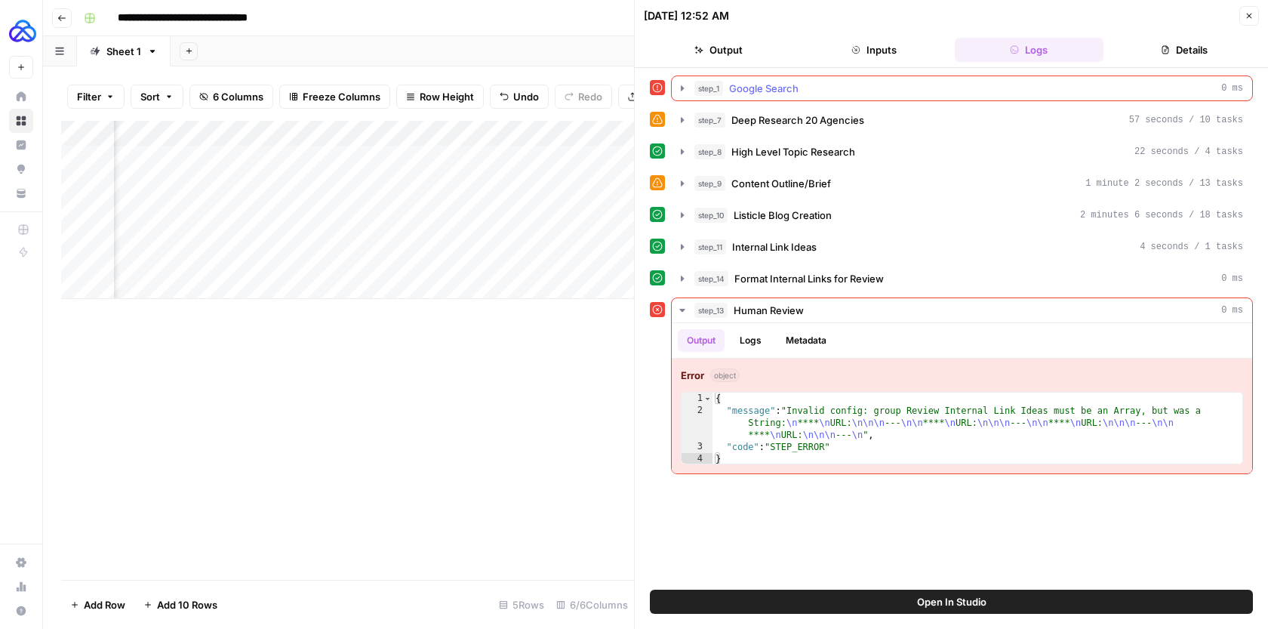
click at [799, 83] on div "step_1 Google Search 0 ms" at bounding box center [968, 88] width 549 height 15
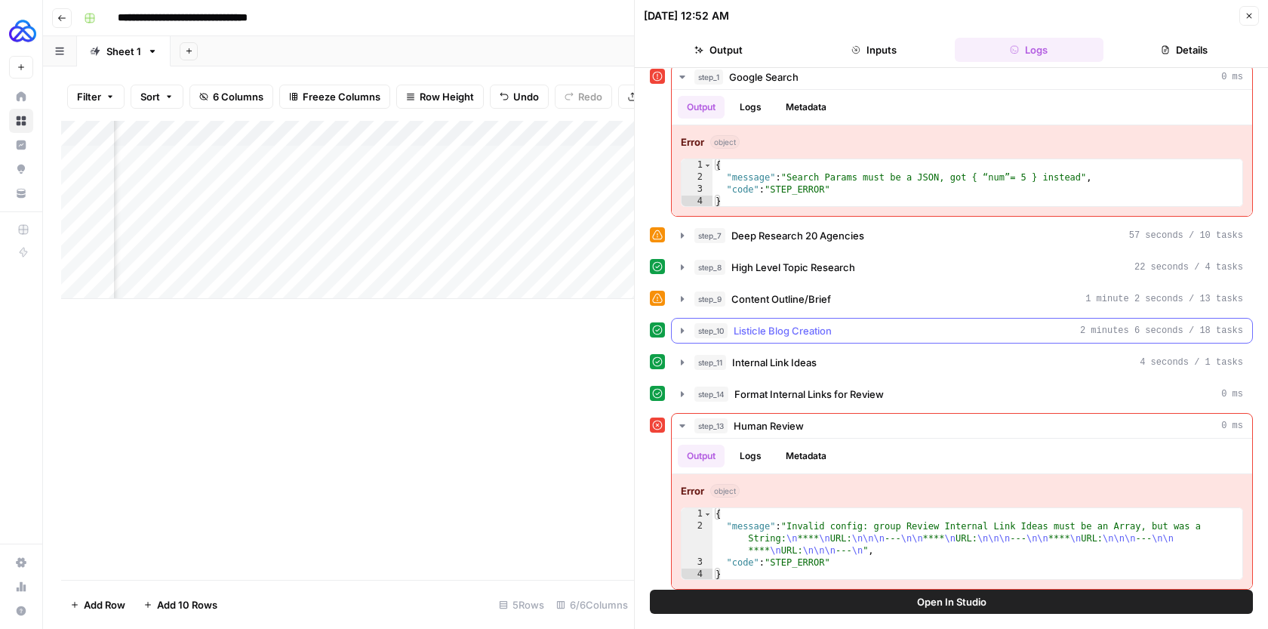
scroll to position [19, 0]
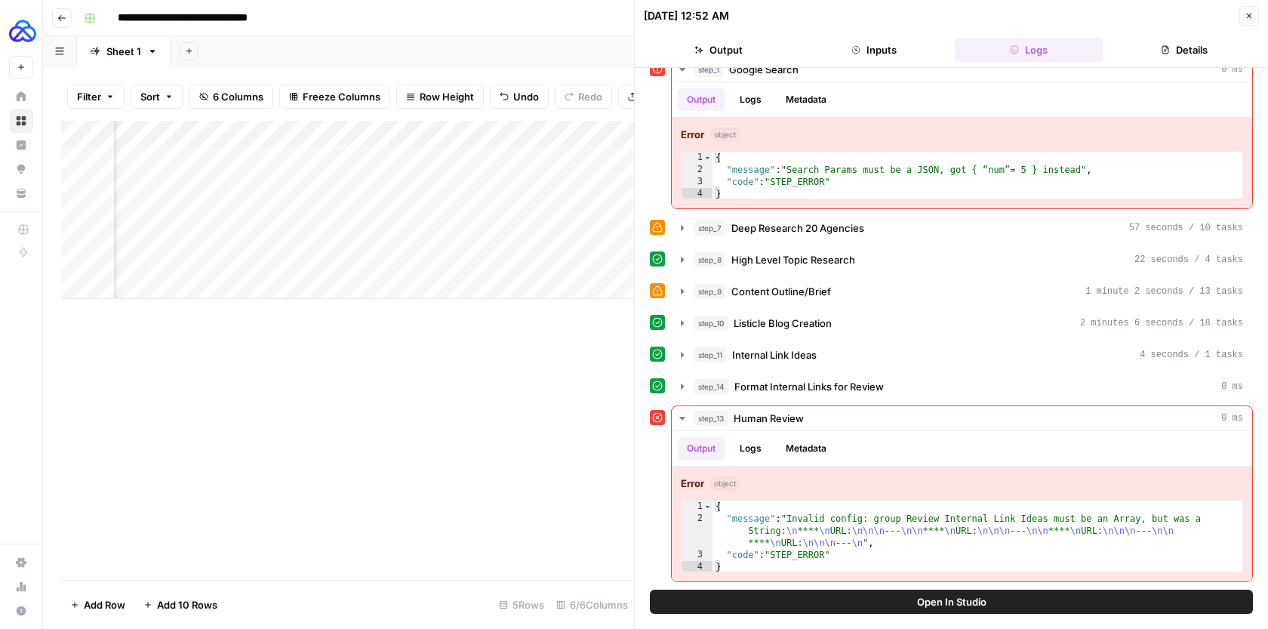
click at [862, 601] on button "Open In Studio" at bounding box center [951, 601] width 603 height 24
click at [501, 373] on div "Add Column" at bounding box center [347, 350] width 573 height 459
click at [1253, 14] on icon "button" at bounding box center [1248, 15] width 9 height 9
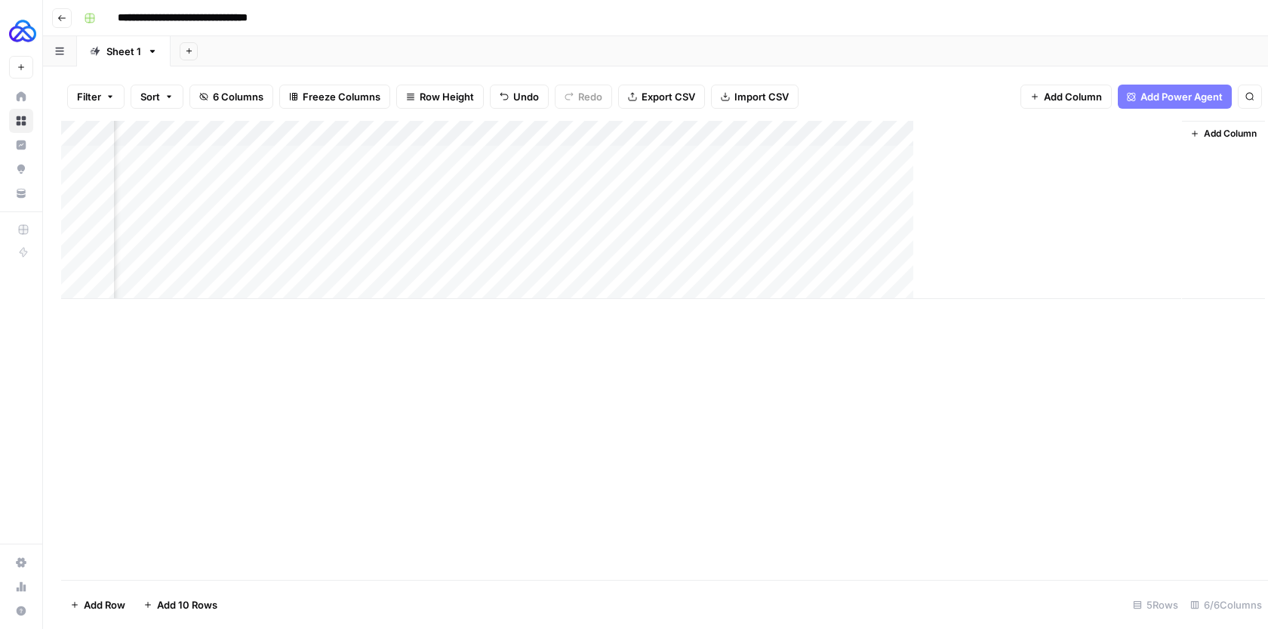
scroll to position [0, 228]
click at [1172, 156] on div "Add Column" at bounding box center [655, 210] width 1188 height 178
click at [1107, 158] on div "Add Column" at bounding box center [655, 210] width 1188 height 178
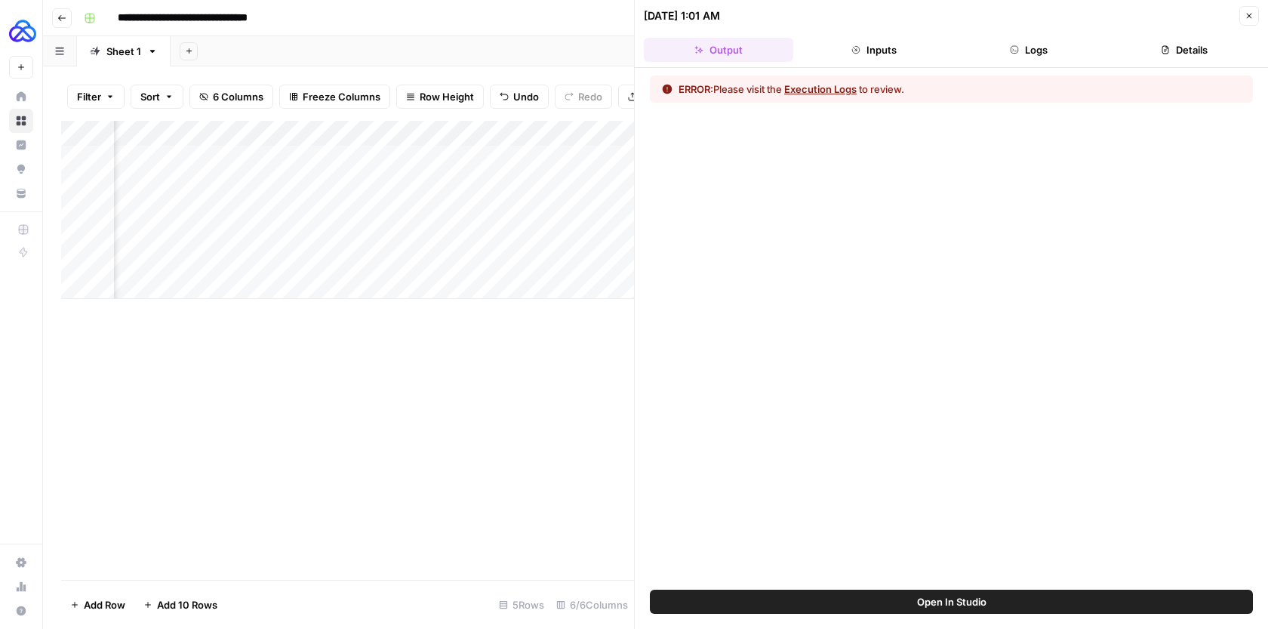
click at [850, 93] on button "Execution Logs" at bounding box center [820, 88] width 72 height 15
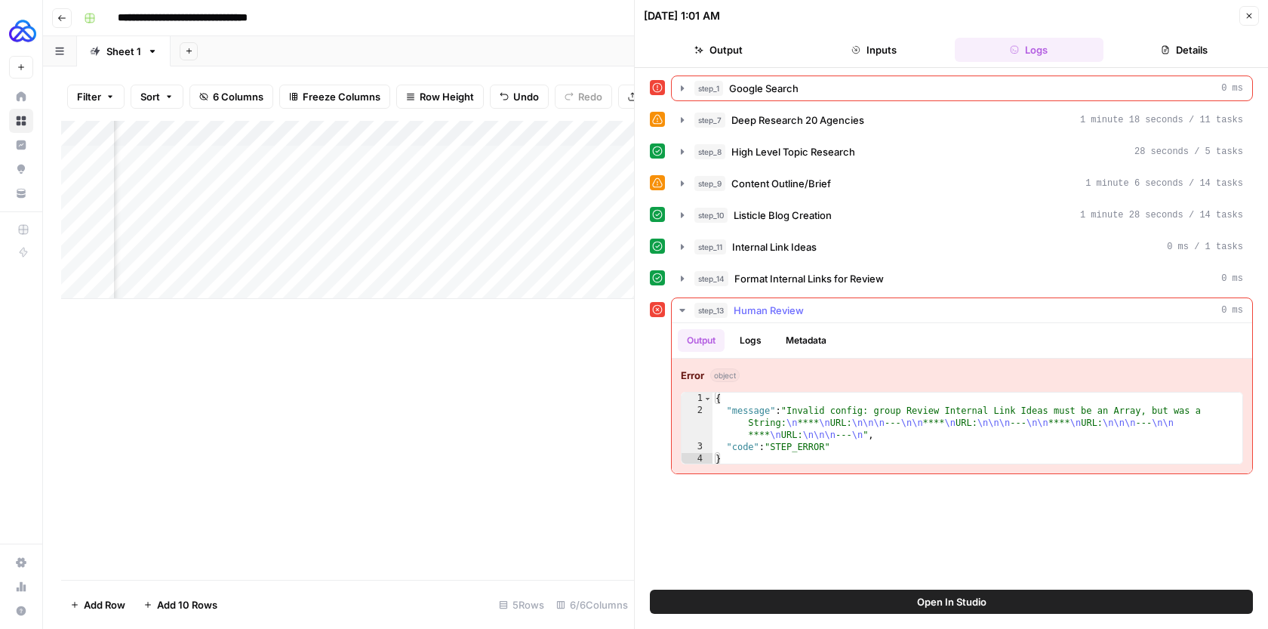
click at [785, 309] on span "Human Review" at bounding box center [768, 310] width 70 height 15
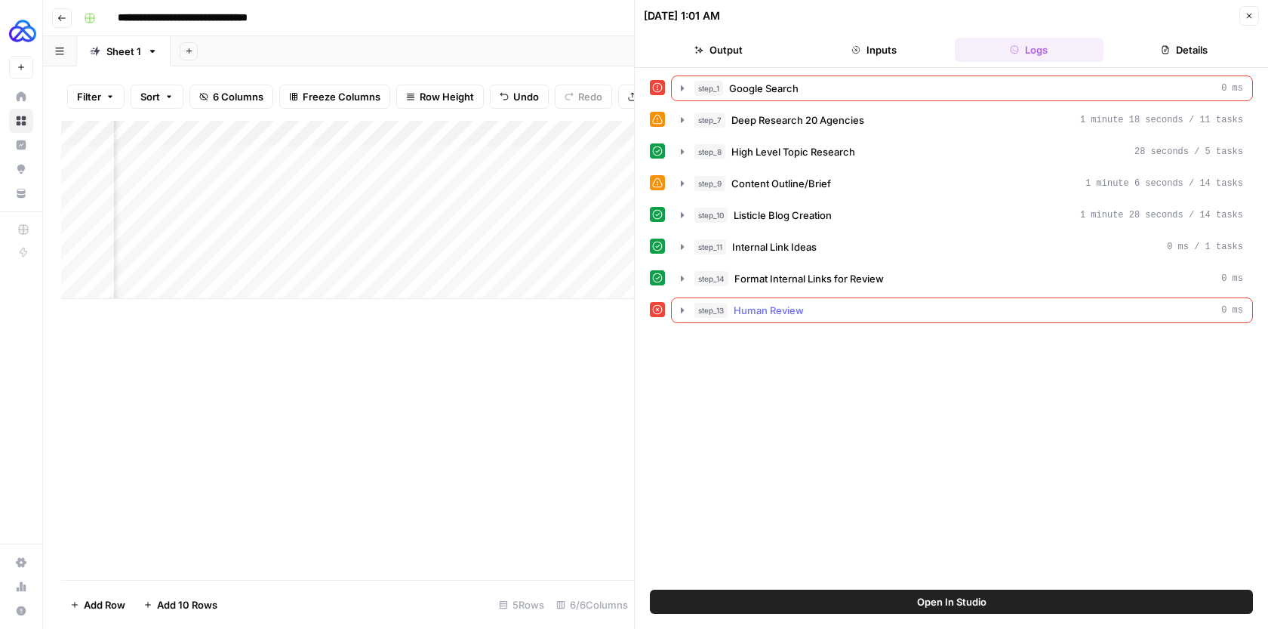
click at [785, 309] on span "Human Review" at bounding box center [768, 310] width 70 height 15
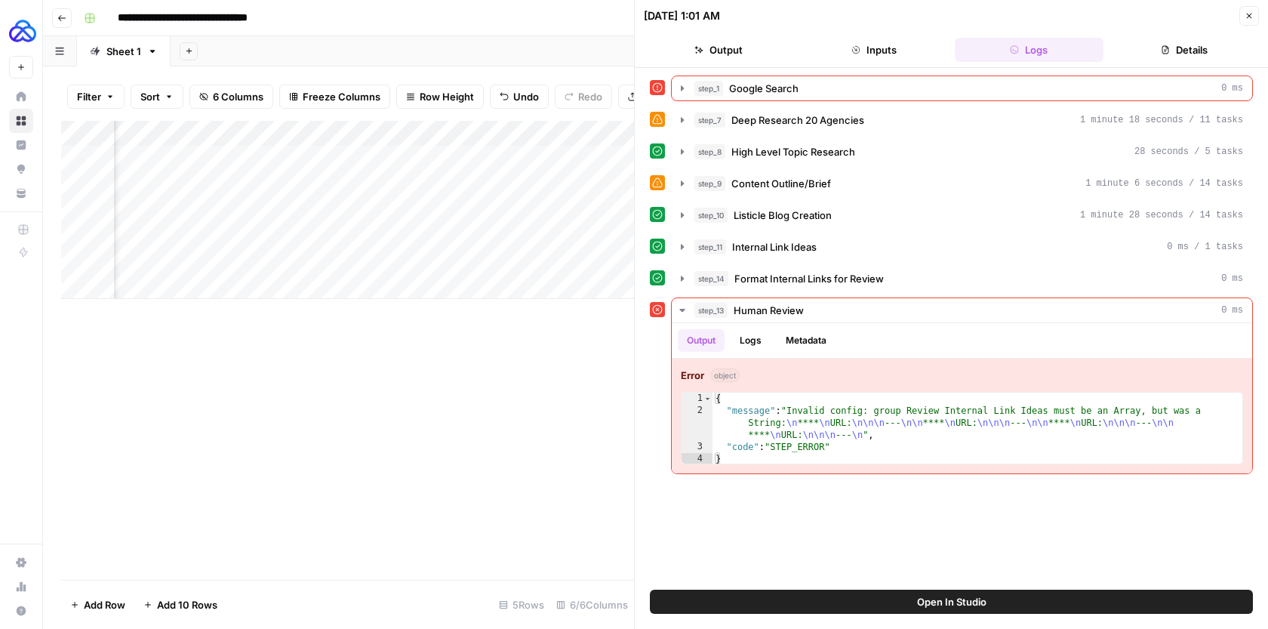
click at [871, 609] on button "Open In Studio" at bounding box center [951, 601] width 603 height 24
click at [1240, 13] on button "Close" at bounding box center [1249, 16] width 20 height 20
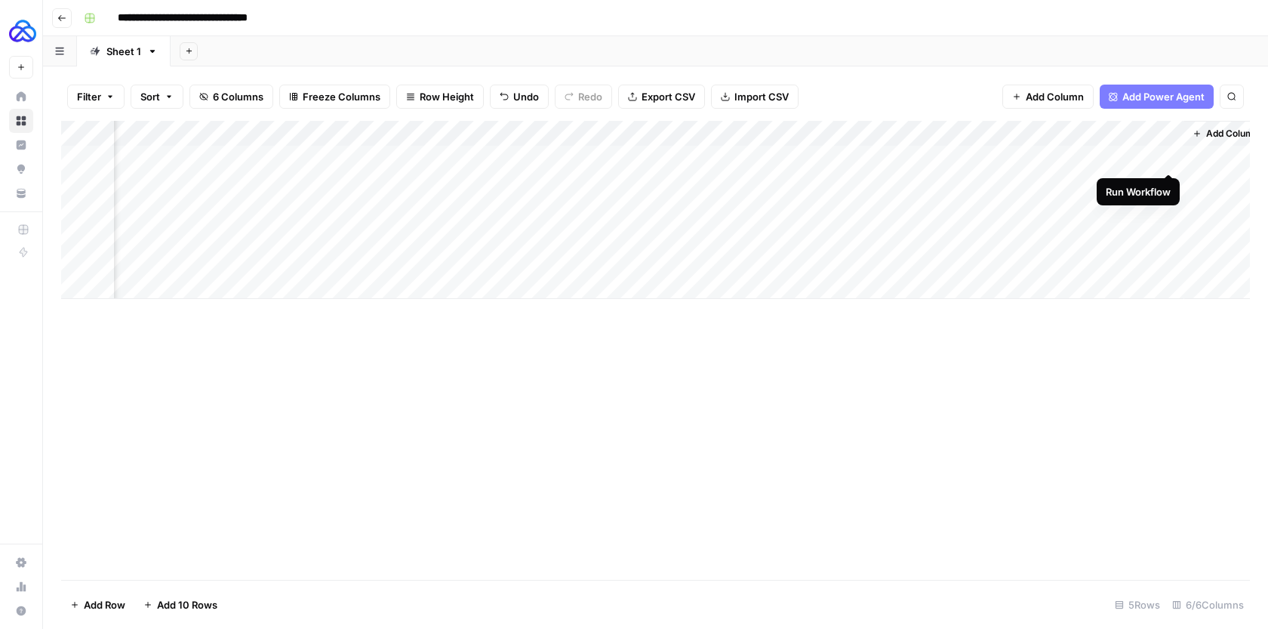
click at [1170, 158] on div "Add Column" at bounding box center [655, 210] width 1188 height 178
click at [1135, 157] on div "Add Column" at bounding box center [655, 210] width 1188 height 178
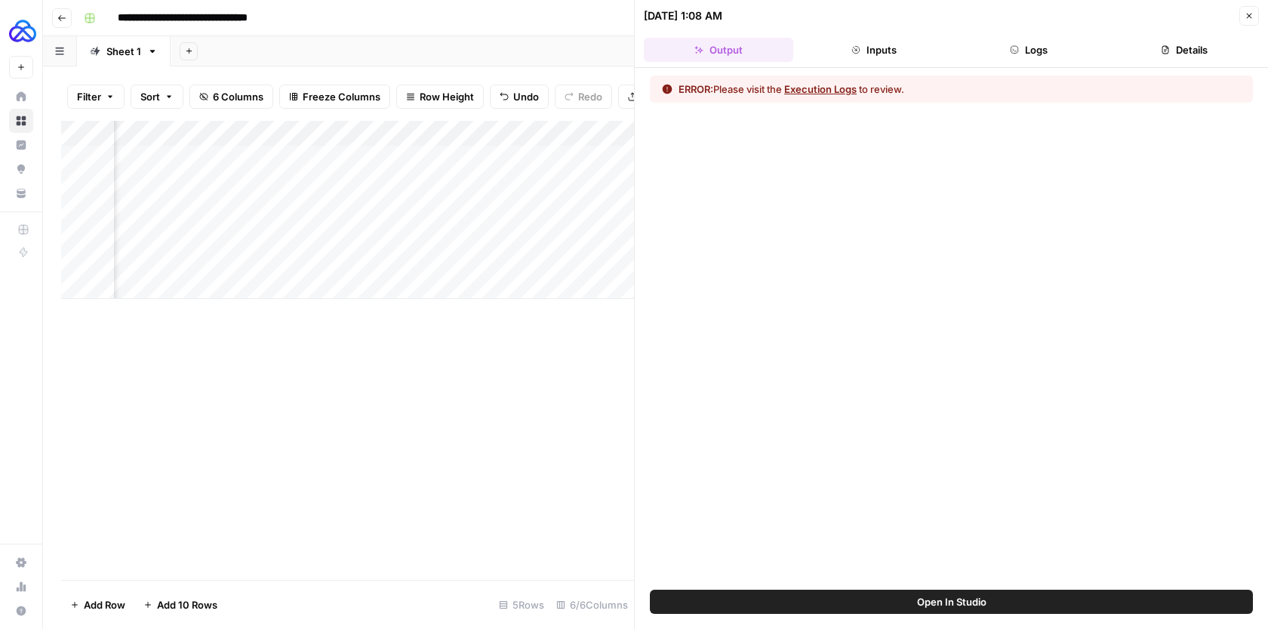
click at [799, 85] on button "Execution Logs" at bounding box center [820, 88] width 72 height 15
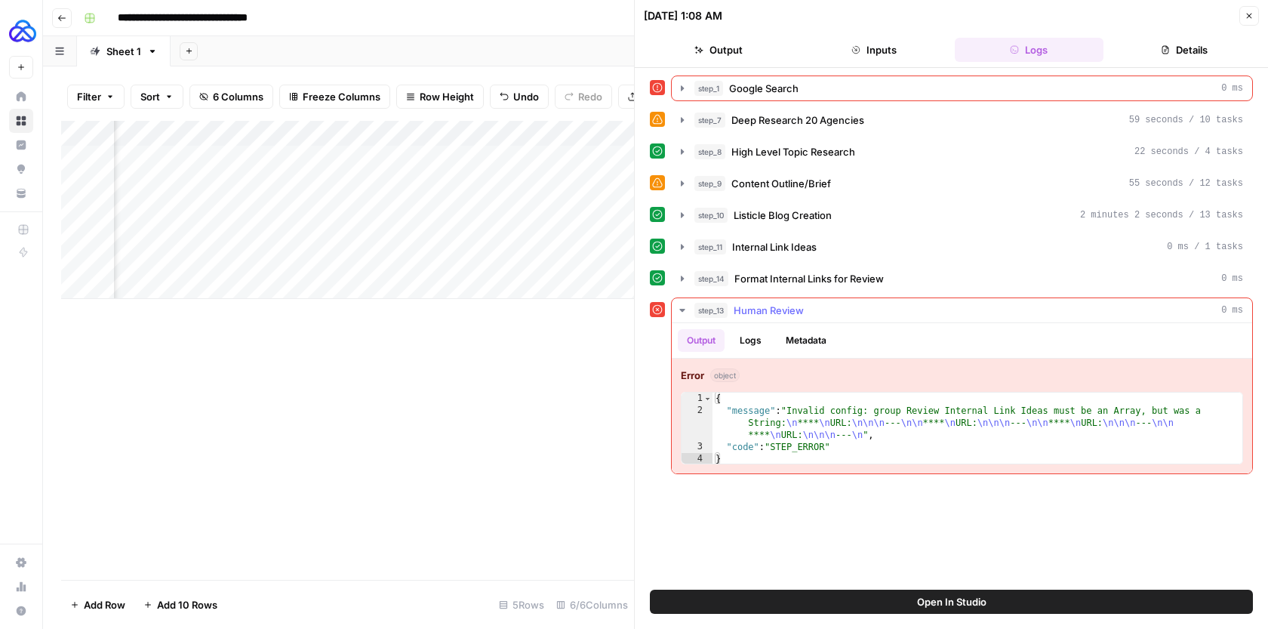
click at [788, 313] on span "Human Review" at bounding box center [768, 310] width 70 height 15
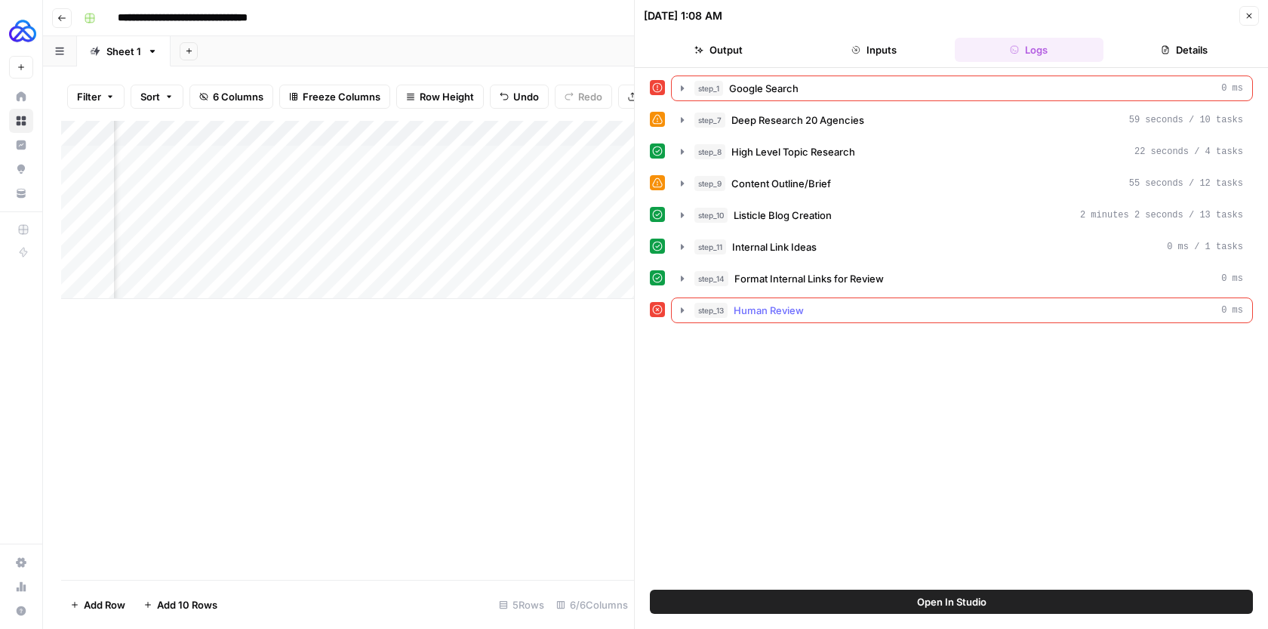
click at [788, 313] on span "Human Review" at bounding box center [768, 310] width 70 height 15
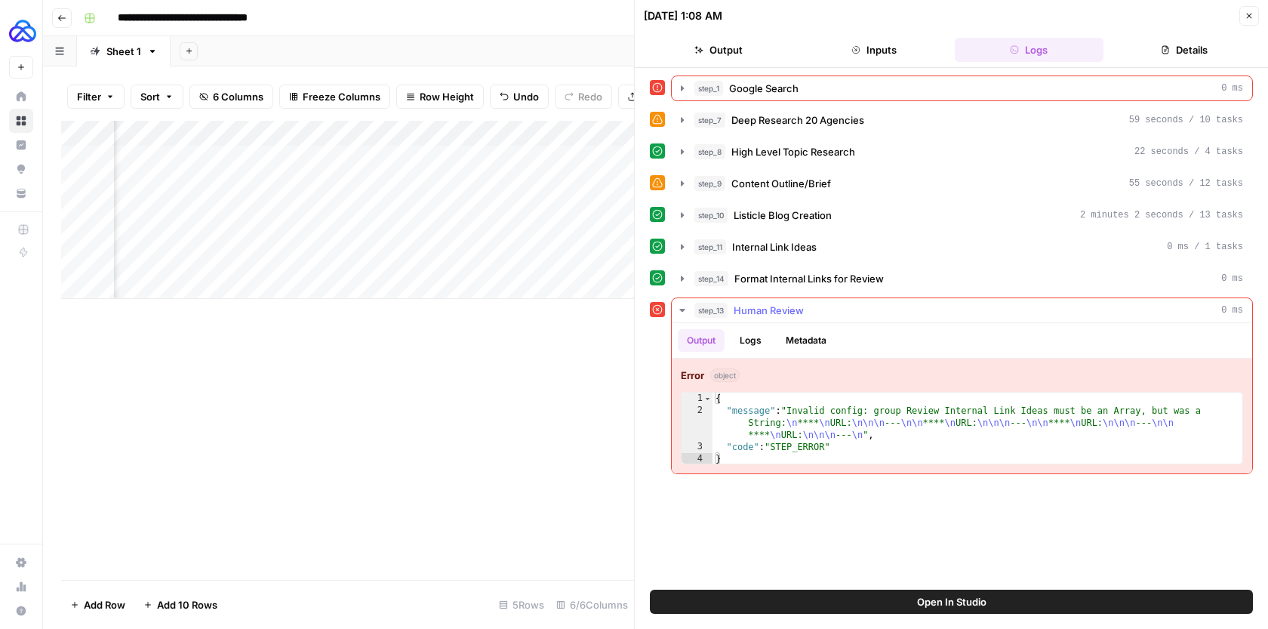
type textarea "**********"
click at [799, 417] on div "{ "message" : "Invalid config: group Review Internal Link Ideas must be an Arra…" at bounding box center [977, 440] width 530 height 97
click at [907, 609] on button "Open In Studio" at bounding box center [951, 601] width 603 height 24
click at [576, 349] on div "Add Column" at bounding box center [347, 350] width 573 height 459
click at [1243, 14] on button "Close" at bounding box center [1249, 16] width 20 height 20
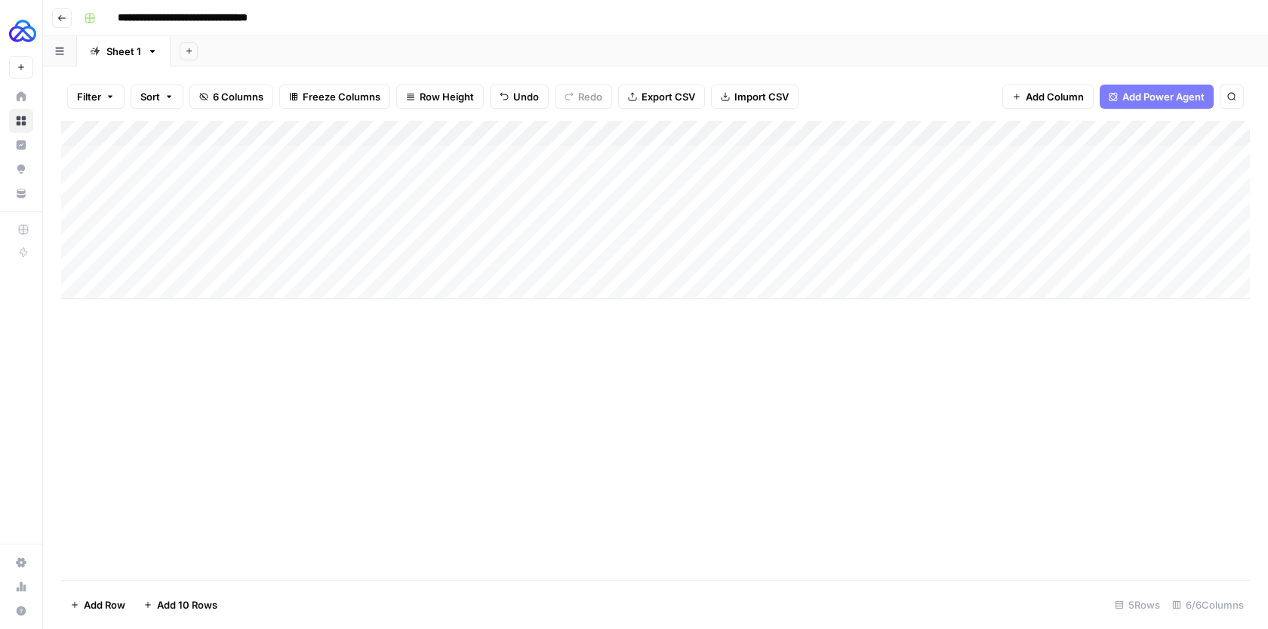
click at [390, 165] on div "Add Column" at bounding box center [655, 210] width 1188 height 178
click at [341, 152] on div "Add Column" at bounding box center [655, 210] width 1188 height 178
click at [341, 152] on textarea "*******" at bounding box center [450, 159] width 241 height 21
type textarea "******"
click at [456, 269] on div "Add Column" at bounding box center [655, 210] width 1188 height 178
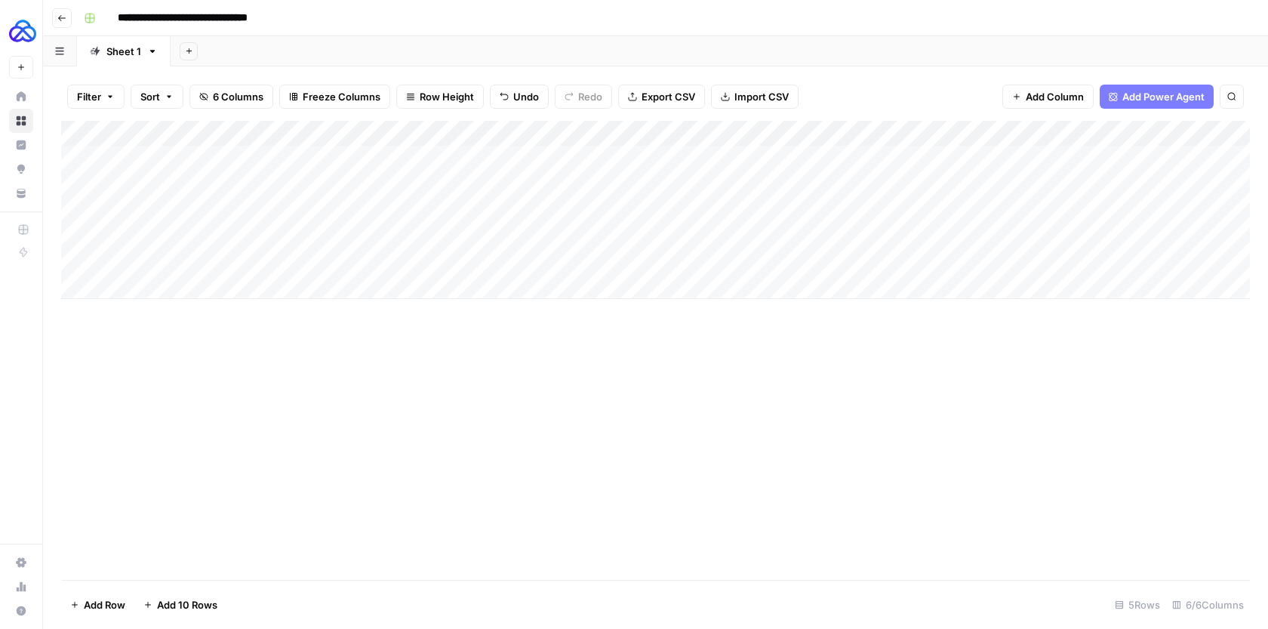
click at [423, 426] on div "Add Column" at bounding box center [655, 350] width 1188 height 459
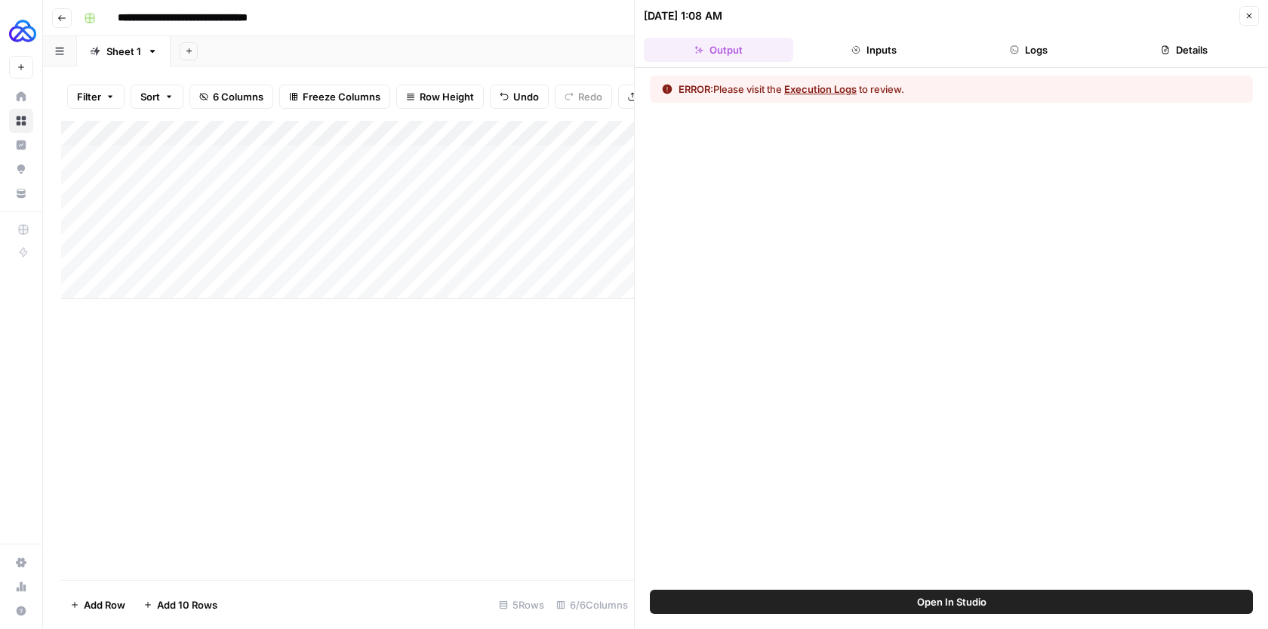
click at [1248, 17] on icon "button" at bounding box center [1248, 15] width 9 height 9
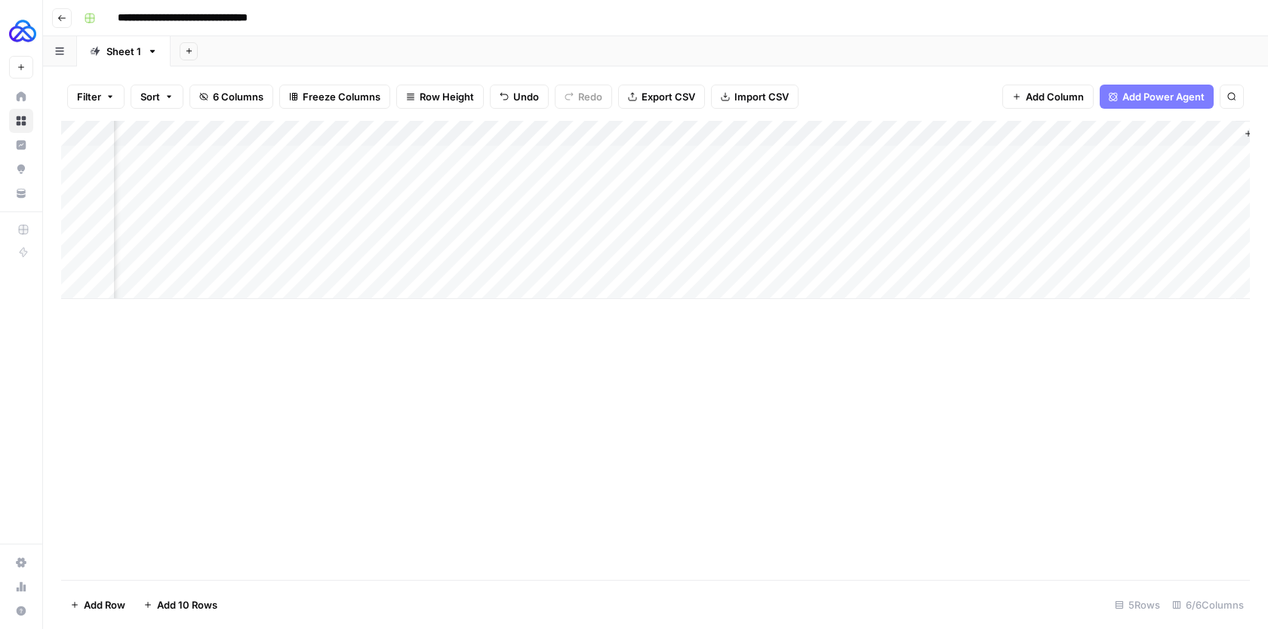
scroll to position [0, 246]
click at [1148, 154] on div "Add Column" at bounding box center [655, 210] width 1188 height 178
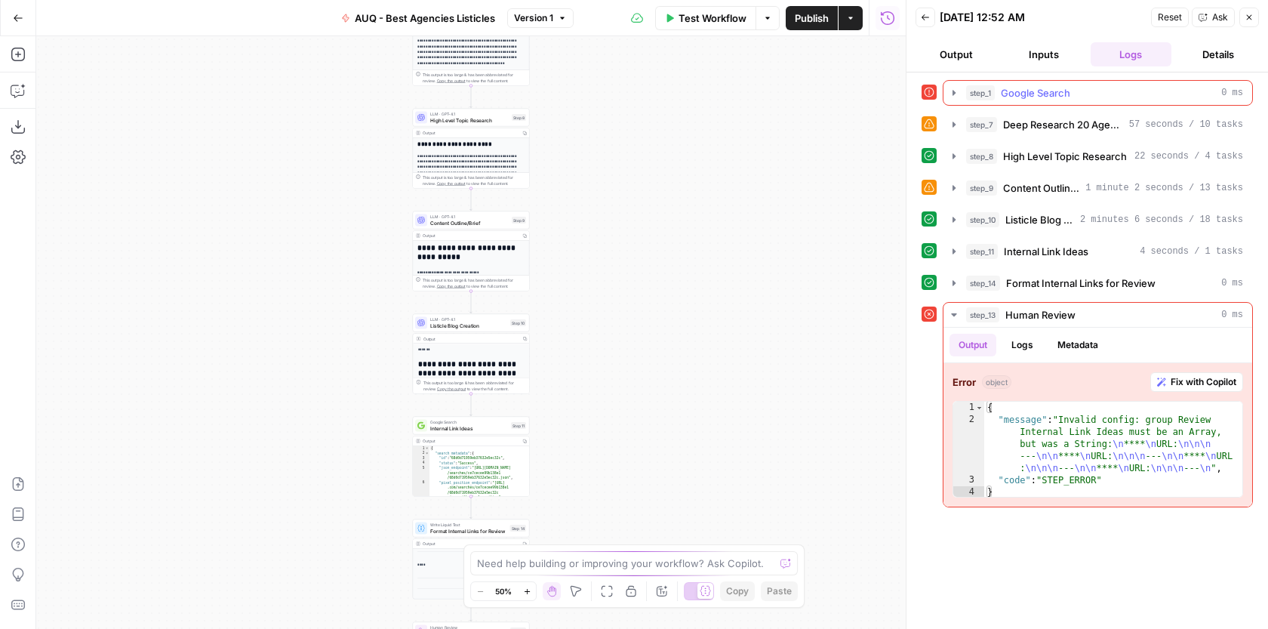
click at [1076, 83] on button "step_1 Google Search 0 ms" at bounding box center [1097, 93] width 309 height 24
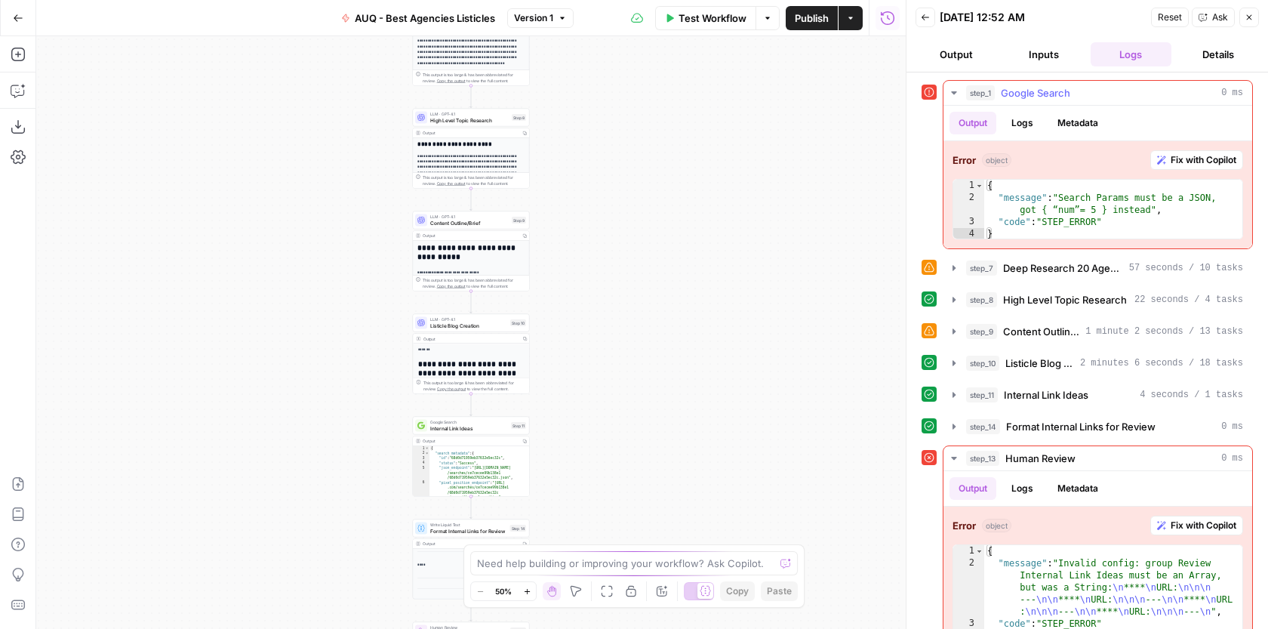
click at [1163, 155] on icon "button" at bounding box center [1161, 159] width 9 height 9
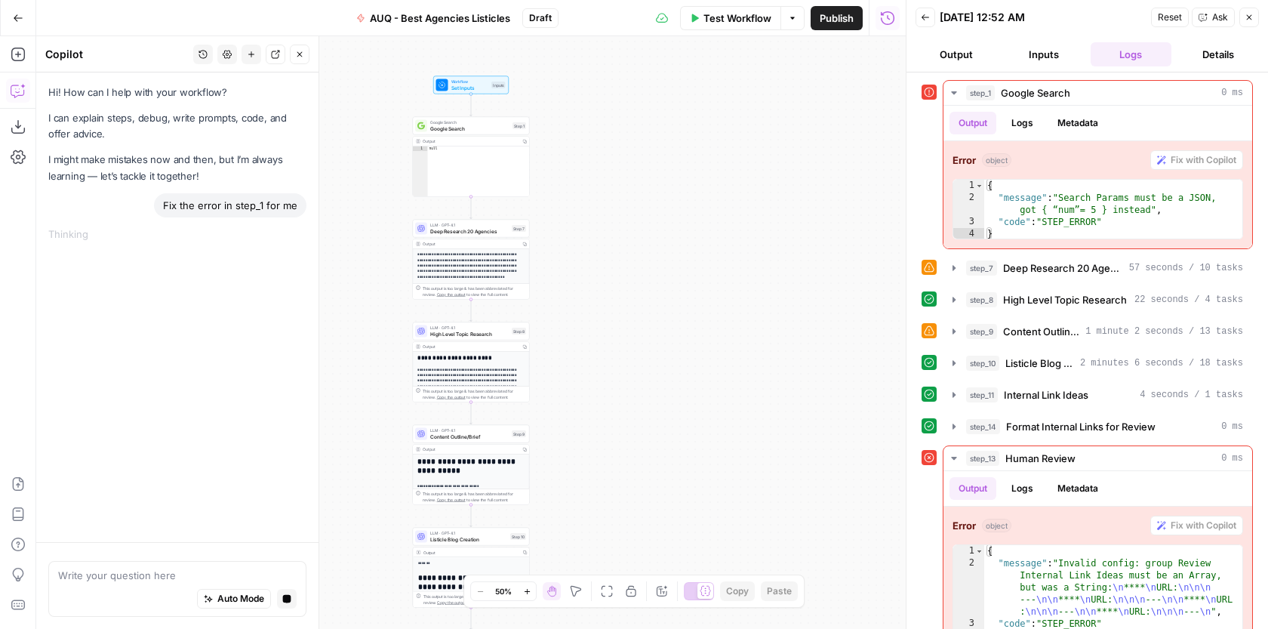
drag, startPoint x: 687, startPoint y: 269, endPoint x: 687, endPoint y: 482, distance: 213.5
click at [687, 482] on div "**********" at bounding box center [470, 332] width 869 height 592
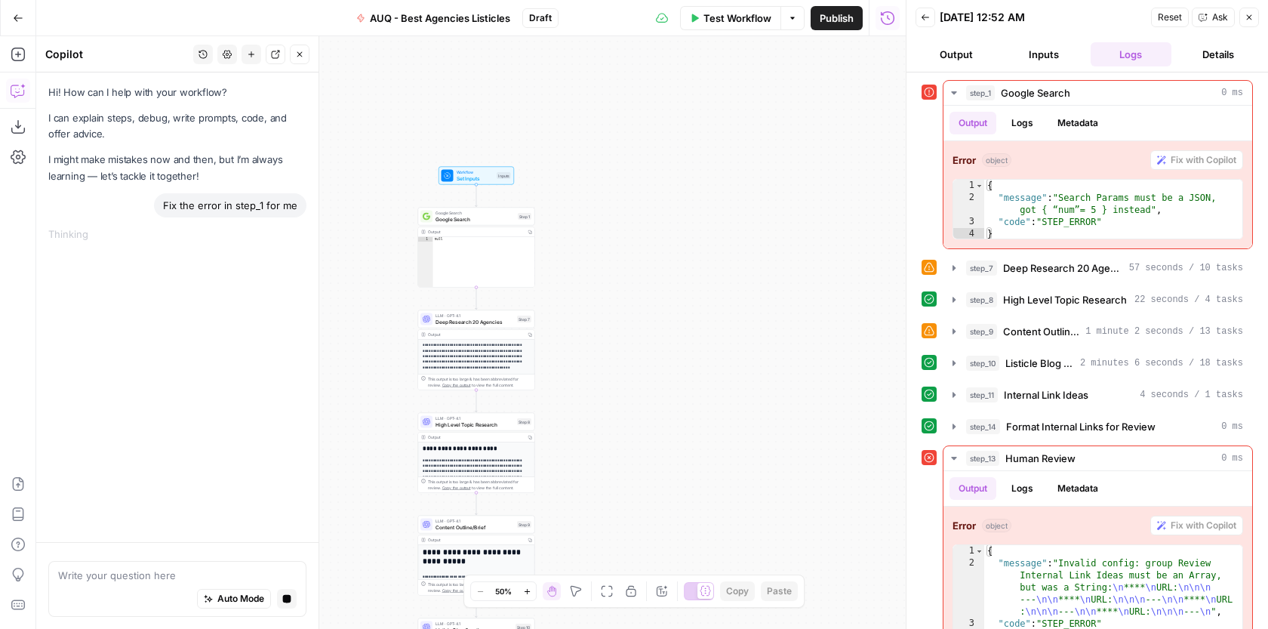
drag, startPoint x: 691, startPoint y: 160, endPoint x: 696, endPoint y: 248, distance: 88.4
click at [696, 248] on div "**********" at bounding box center [470, 332] width 869 height 592
click at [531, 592] on button "Zoom In" at bounding box center [527, 591] width 18 height 18
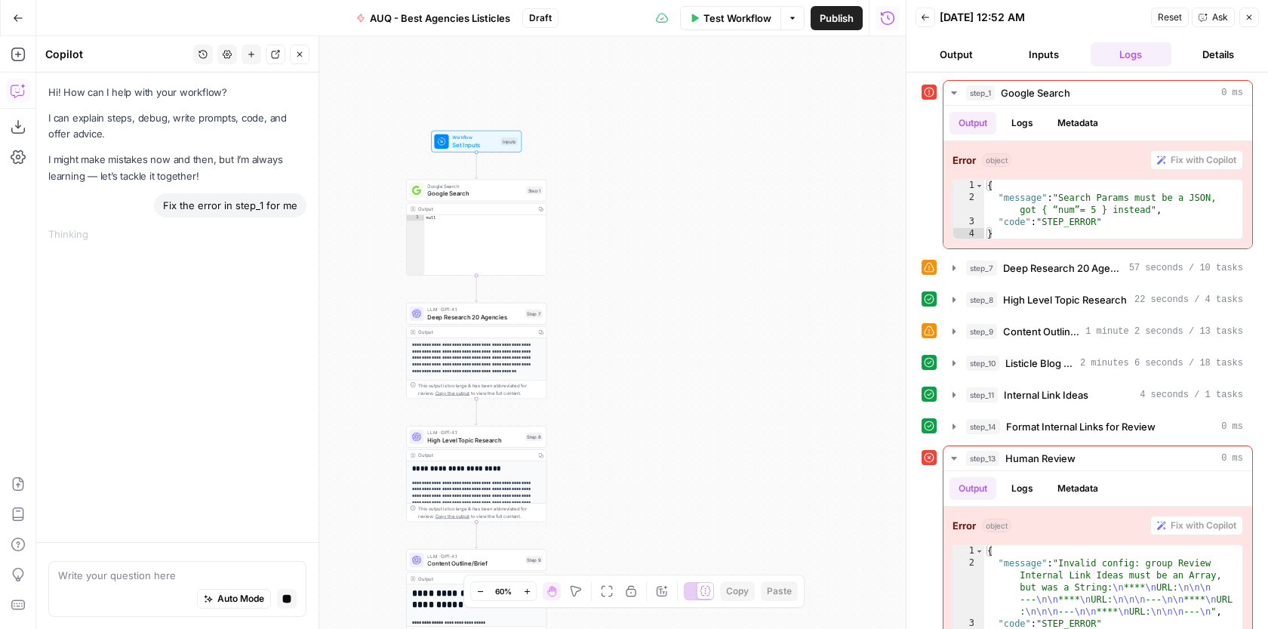
click at [531, 592] on button "Zoom In" at bounding box center [527, 591] width 18 height 18
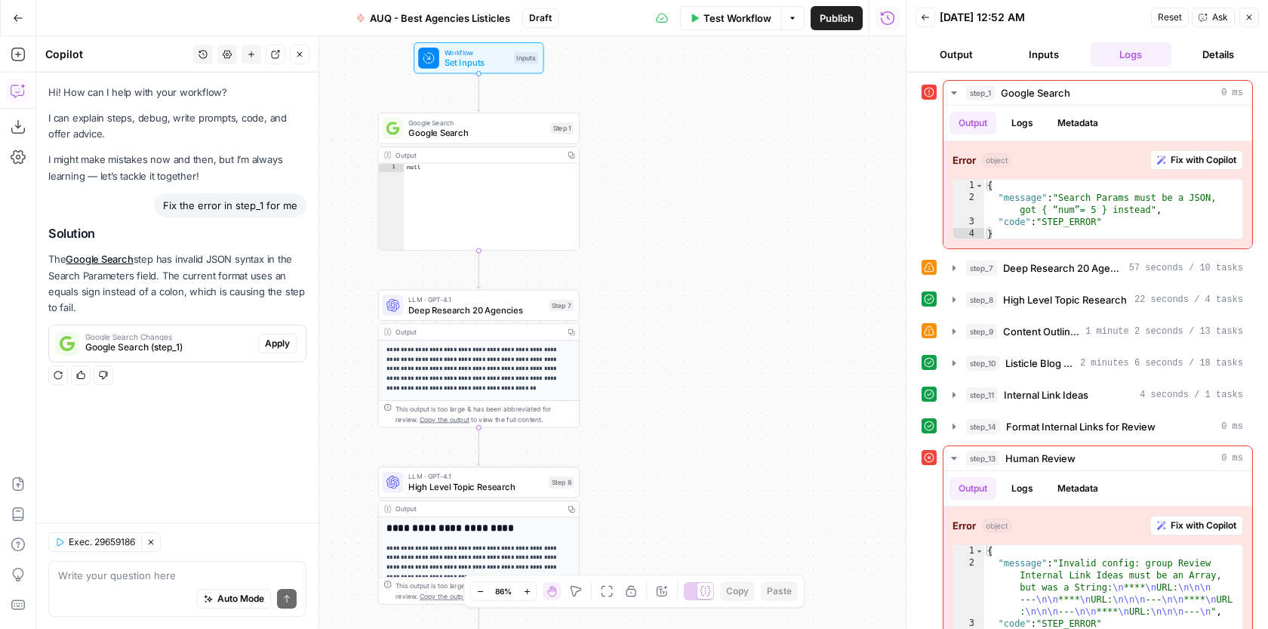
click at [487, 139] on div "Google Search Google Search Step 1 Copy step Delete step Add Note Test" at bounding box center [478, 127] width 201 height 31
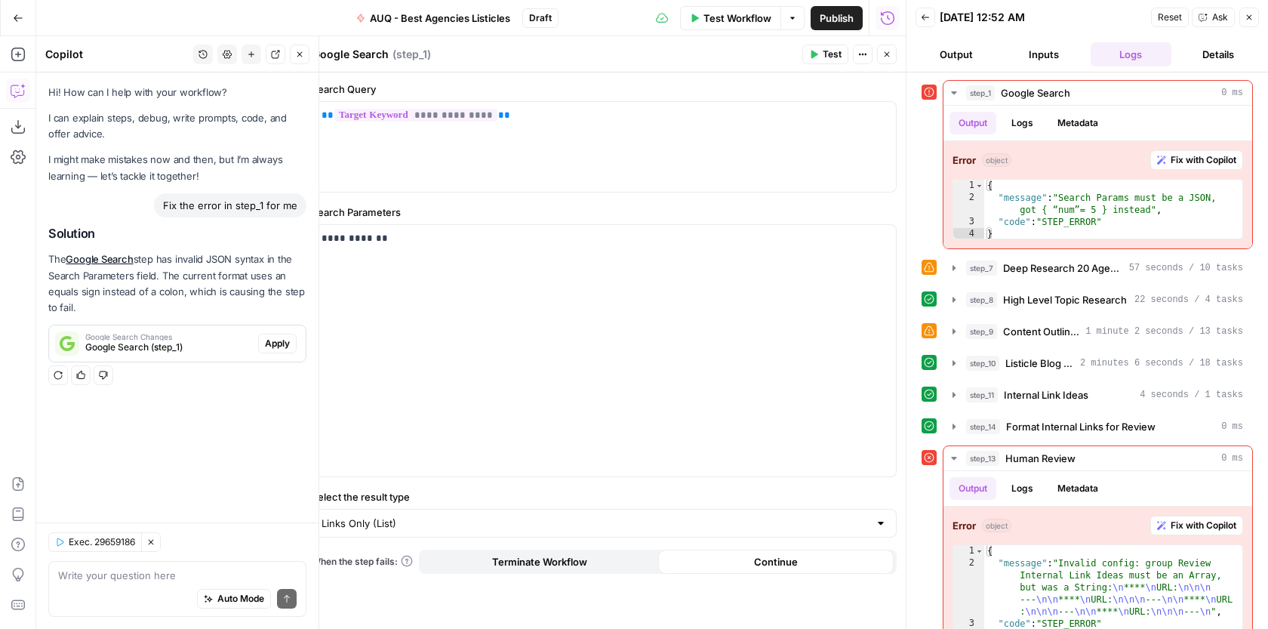
click at [268, 340] on span "Apply" at bounding box center [277, 344] width 25 height 14
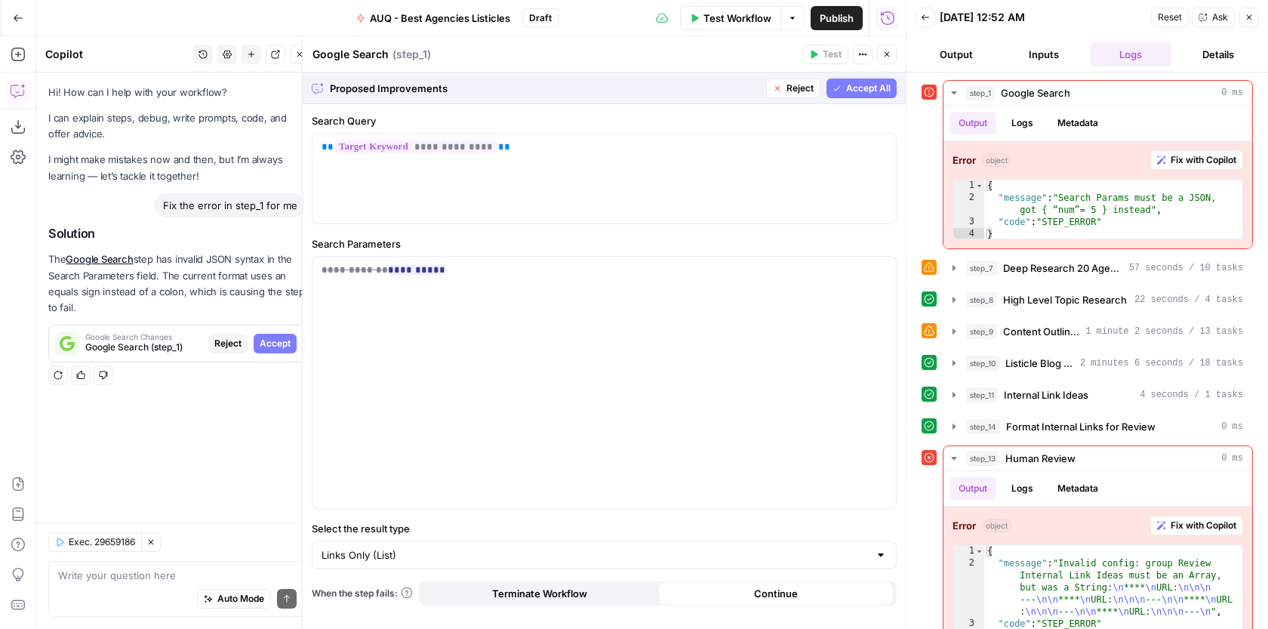
click at [876, 90] on span "Accept All" at bounding box center [868, 88] width 45 height 14
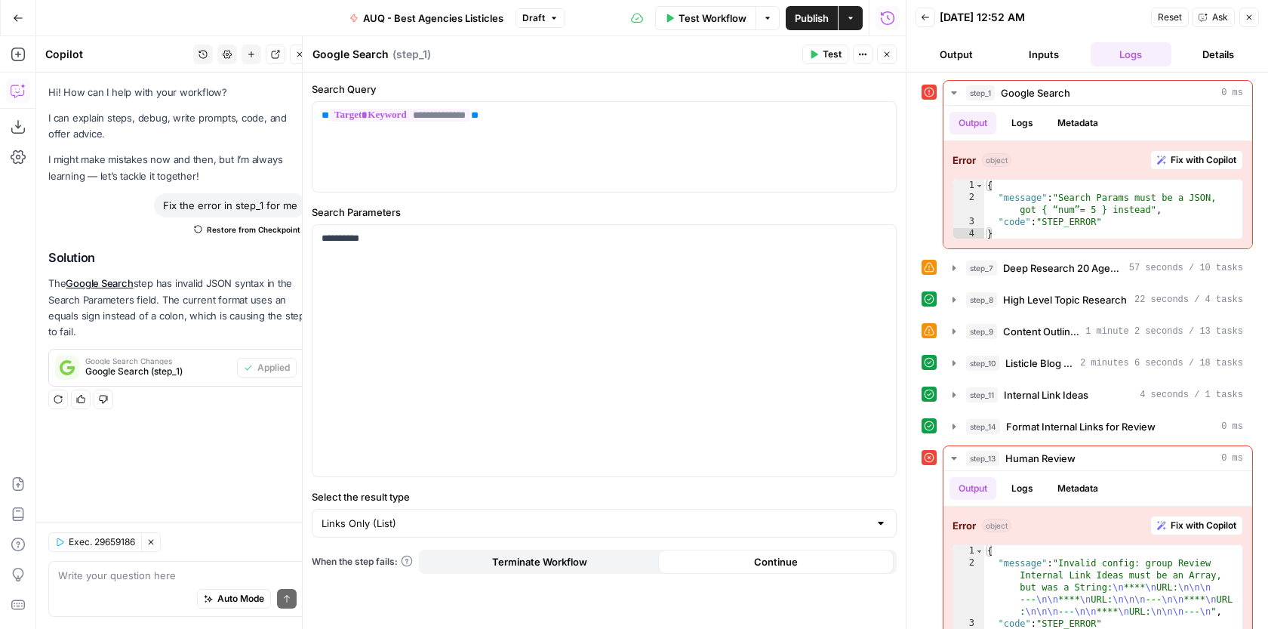
click at [887, 55] on icon "button" at bounding box center [886, 54] width 5 height 5
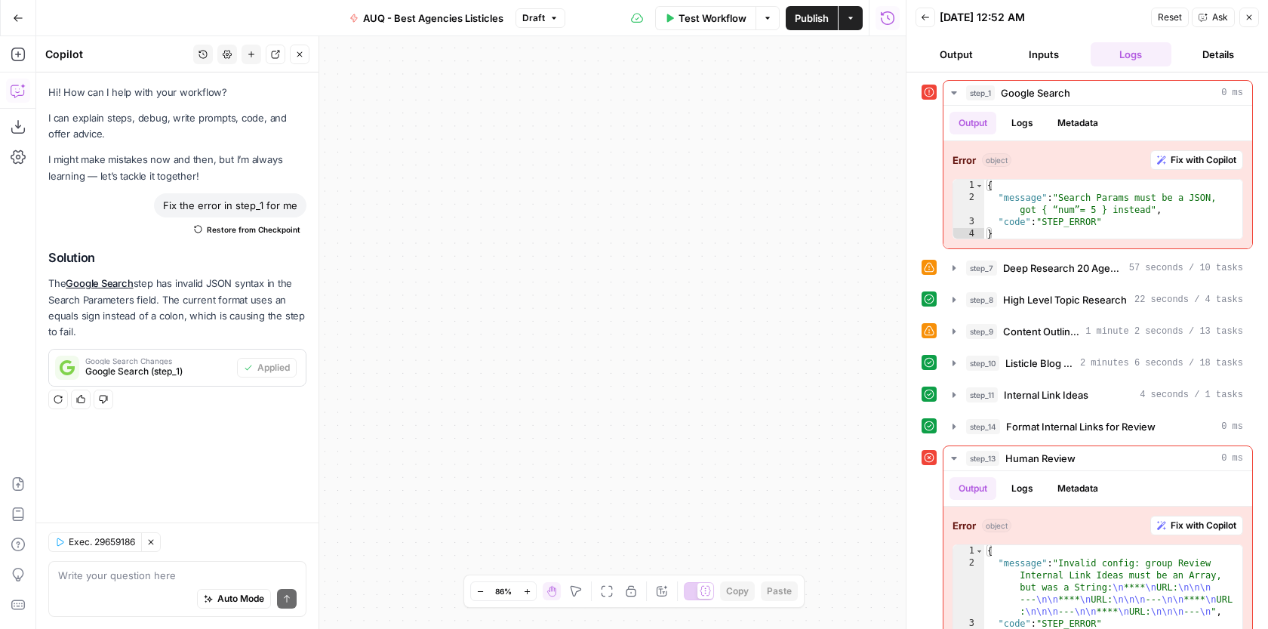
drag, startPoint x: 623, startPoint y: 397, endPoint x: 887, endPoint y: 284, distance: 287.3
click at [887, 284] on div "**********" at bounding box center [470, 332] width 869 height 592
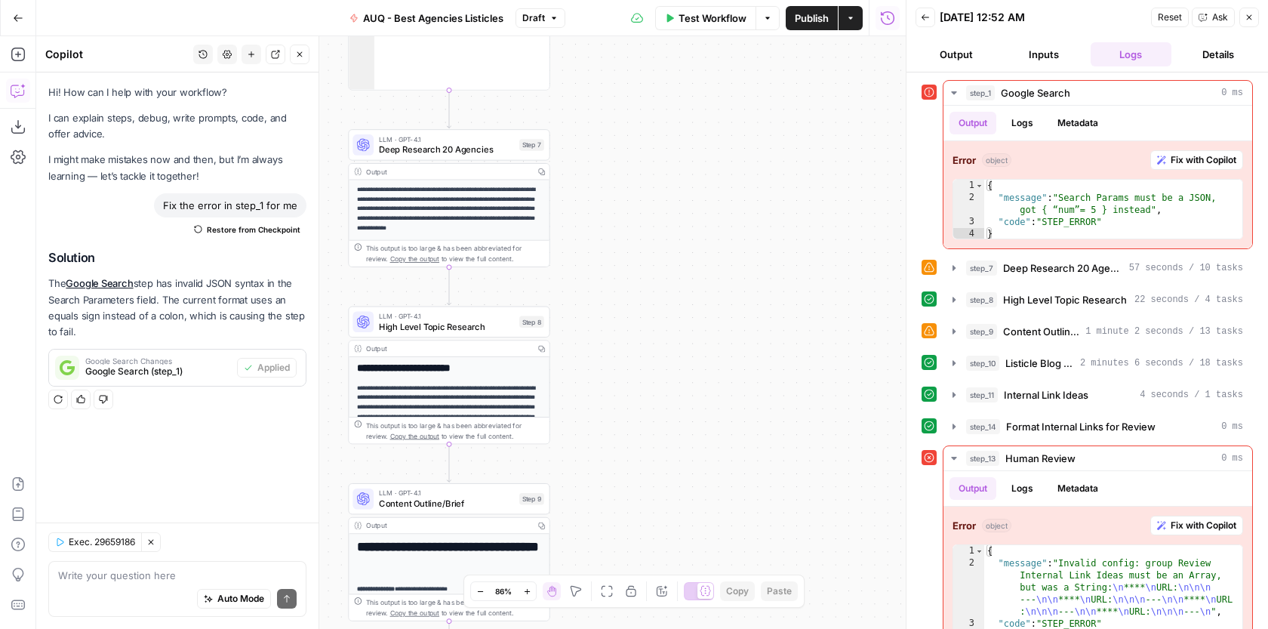
drag, startPoint x: 630, startPoint y: 413, endPoint x: 772, endPoint y: 121, distance: 325.3
click at [769, 128] on div "**********" at bounding box center [470, 332] width 869 height 592
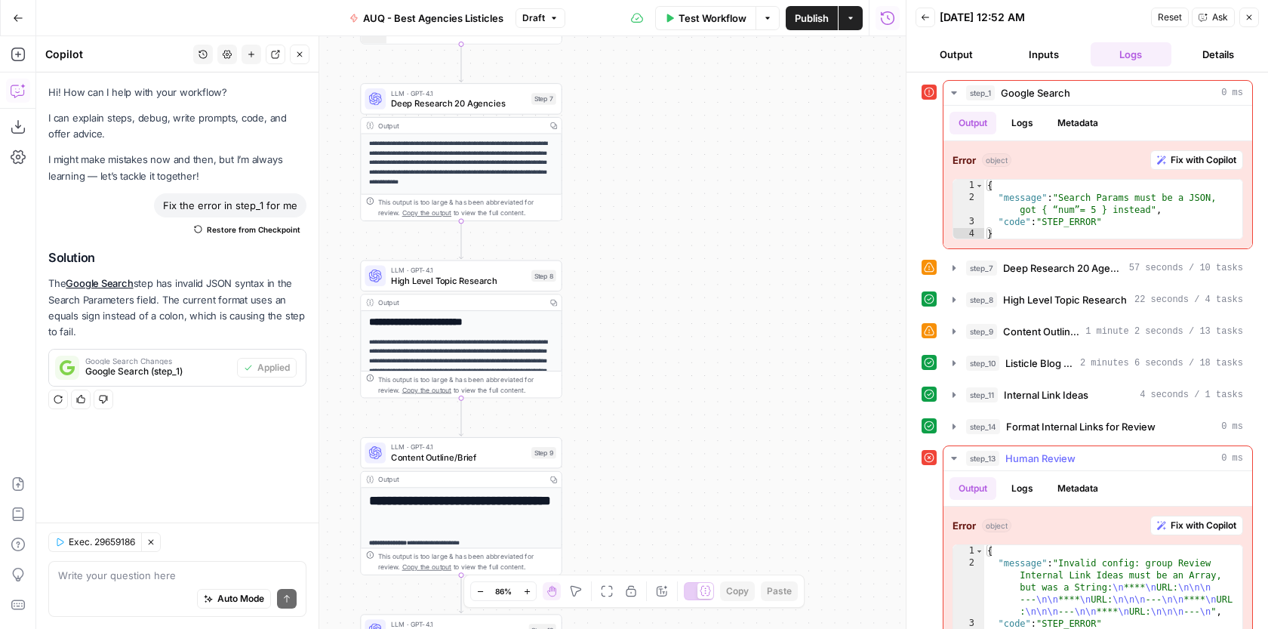
click at [1177, 523] on span "Fix with Copilot" at bounding box center [1203, 525] width 66 height 14
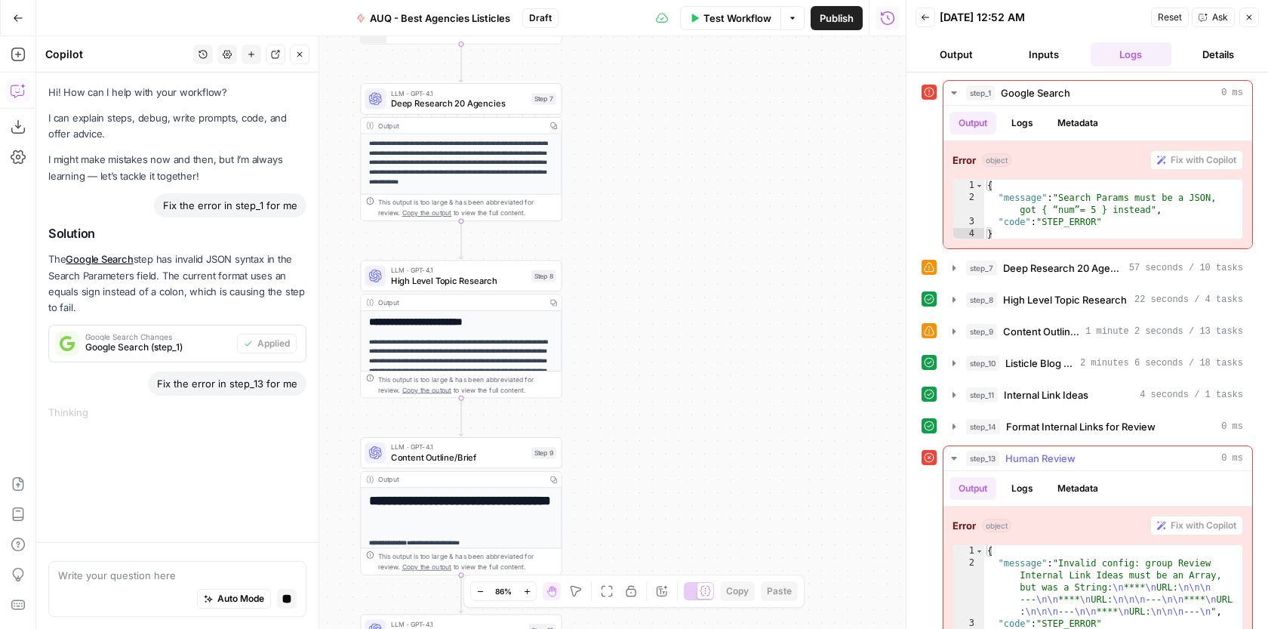
scroll to position [29, 0]
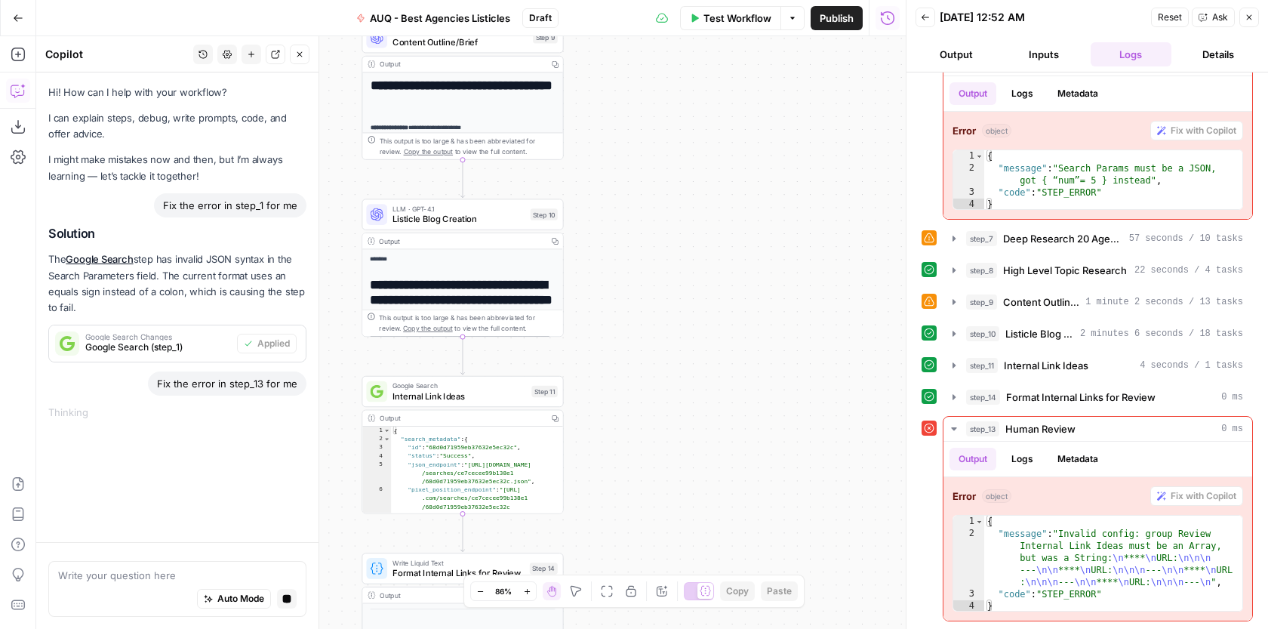
drag, startPoint x: 699, startPoint y: 413, endPoint x: 705, endPoint y: -29, distance: 441.4
click at [705, 0] on html "**********" at bounding box center [634, 314] width 1268 height 629
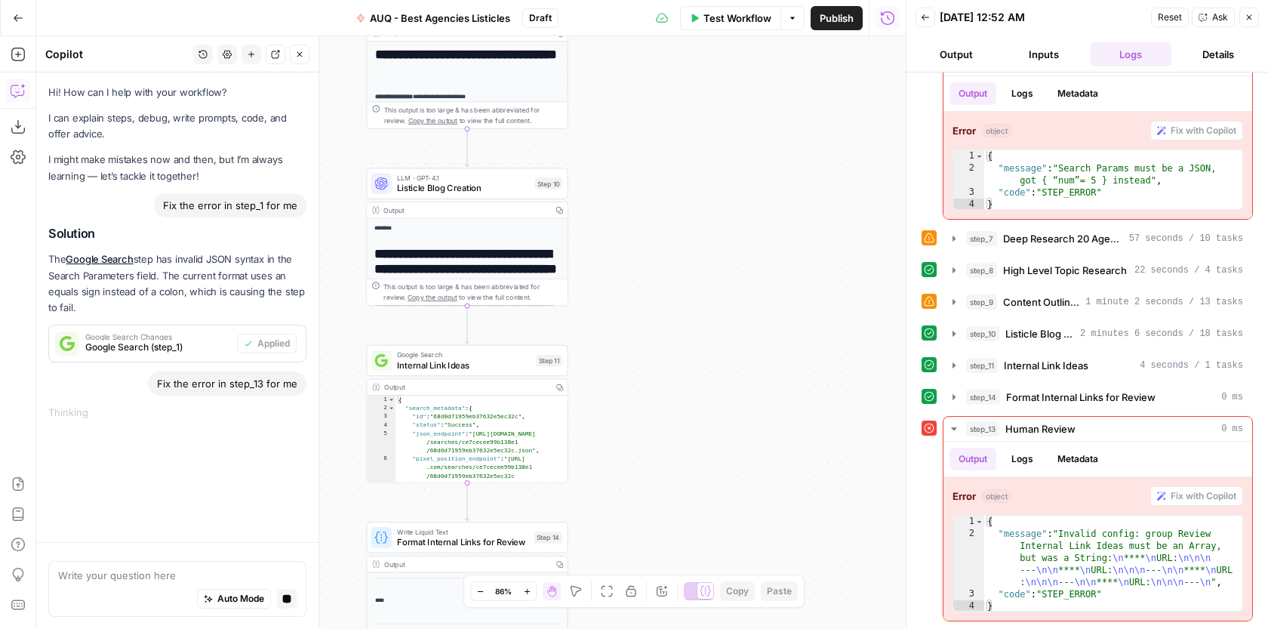
drag, startPoint x: 680, startPoint y: 325, endPoint x: 736, endPoint y: 148, distance: 185.9
click at [722, 187] on div "**********" at bounding box center [470, 332] width 869 height 592
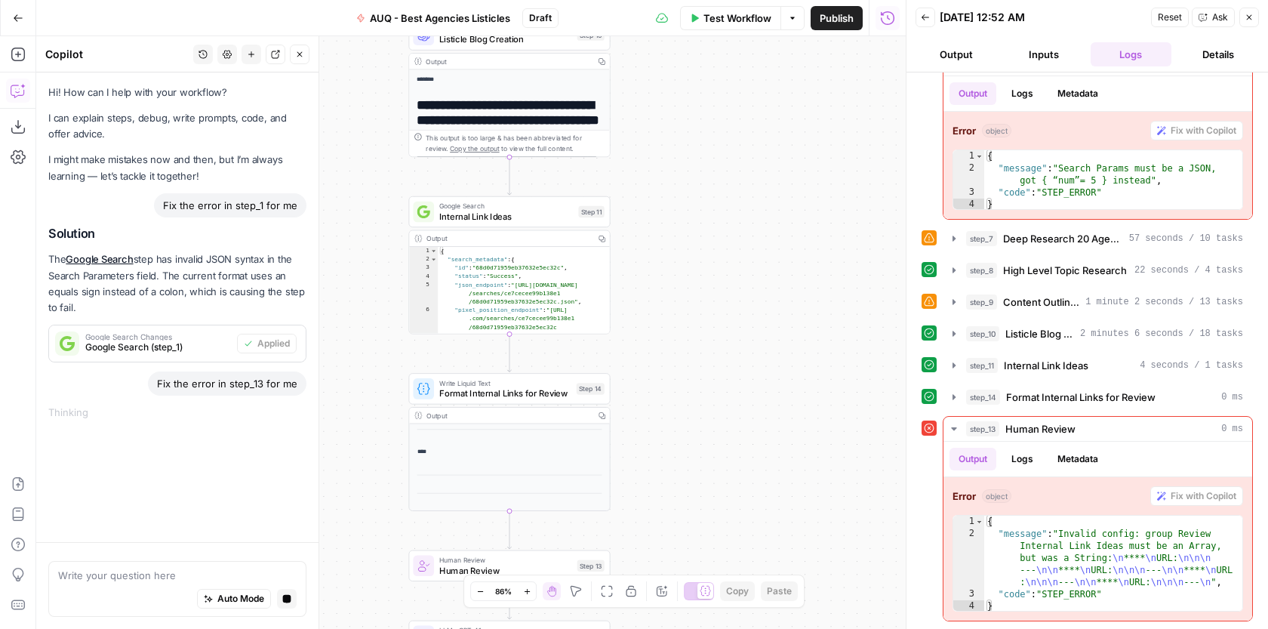
drag, startPoint x: 636, startPoint y: 403, endPoint x: 642, endPoint y: 211, distance: 191.7
click at [640, 216] on div "**********" at bounding box center [470, 332] width 869 height 592
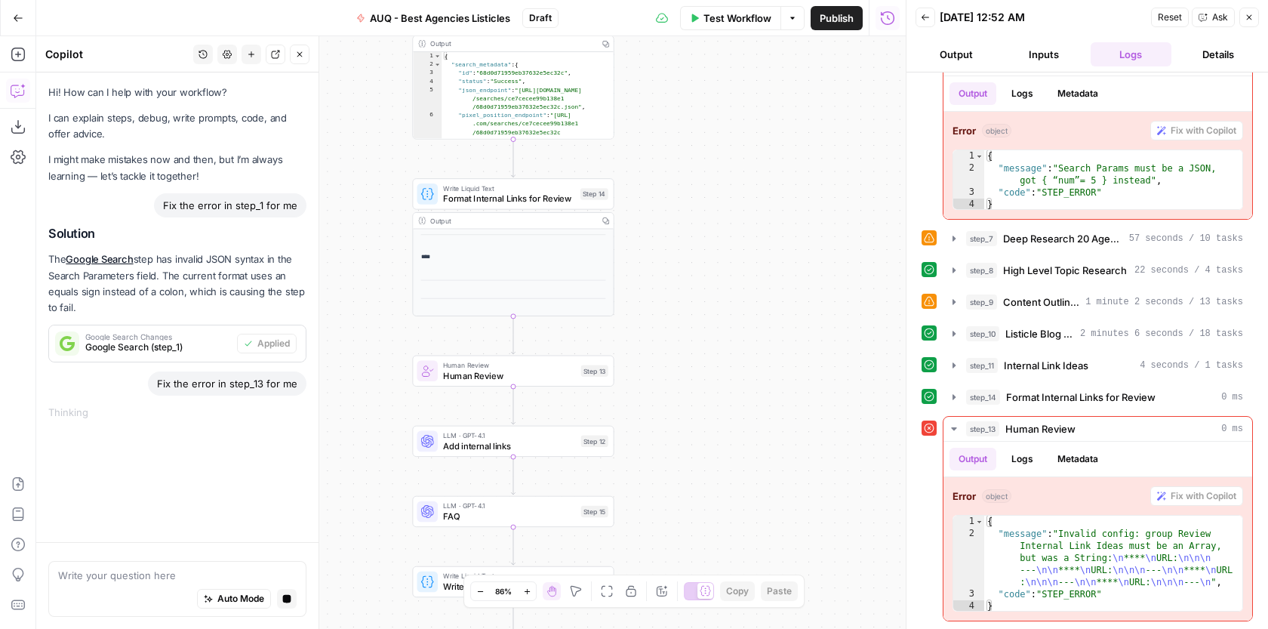
drag, startPoint x: 662, startPoint y: 410, endPoint x: 662, endPoint y: 271, distance: 139.6
click at [662, 272] on div "**********" at bounding box center [470, 332] width 869 height 592
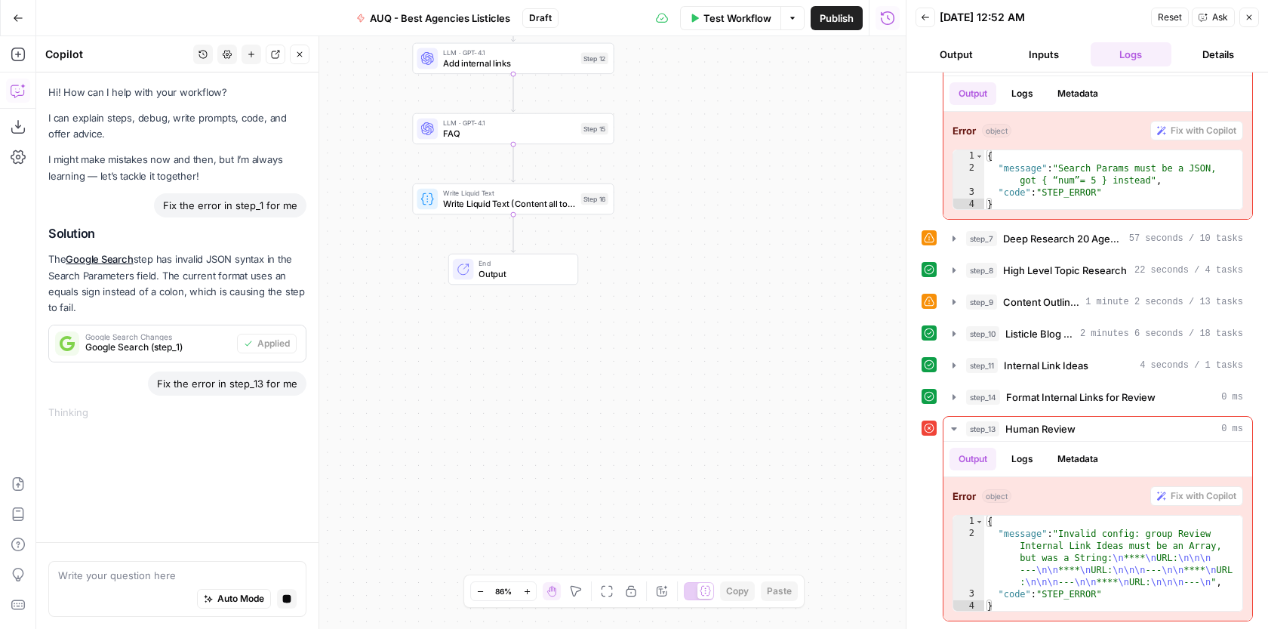
drag, startPoint x: 669, startPoint y: 444, endPoint x: 669, endPoint y: 192, distance: 252.8
click at [669, 192] on div "**********" at bounding box center [470, 332] width 869 height 592
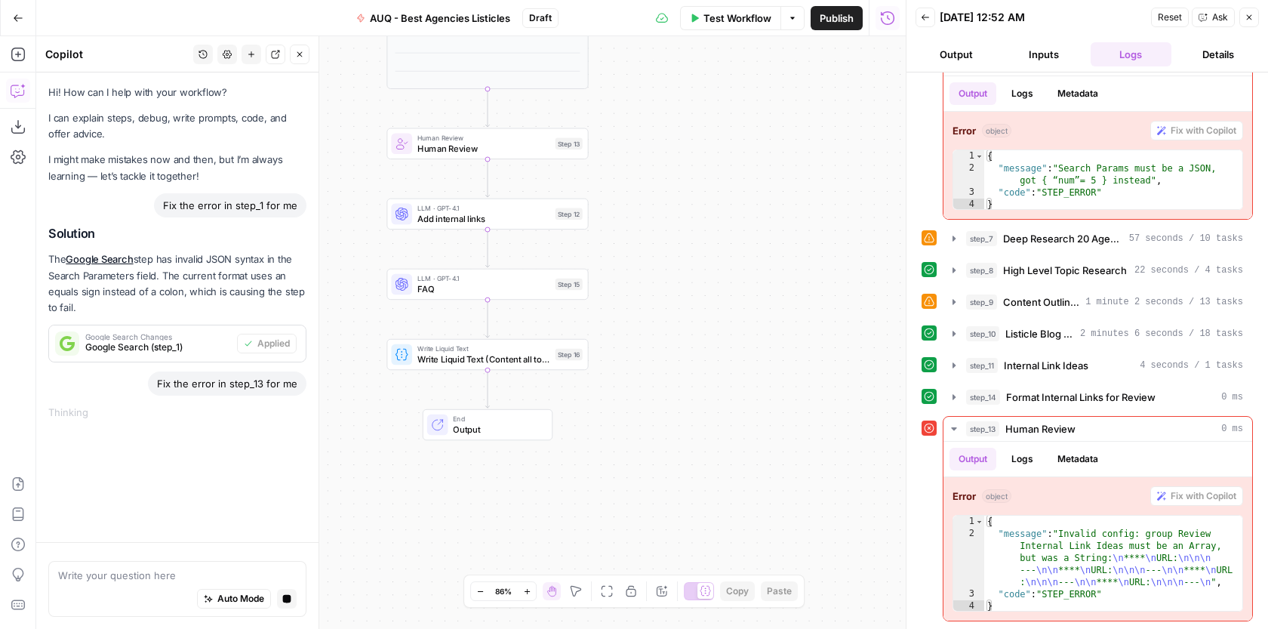
drag, startPoint x: 666, startPoint y: 217, endPoint x: 640, endPoint y: 392, distance: 176.9
click at [640, 392] on div "**********" at bounding box center [470, 332] width 869 height 592
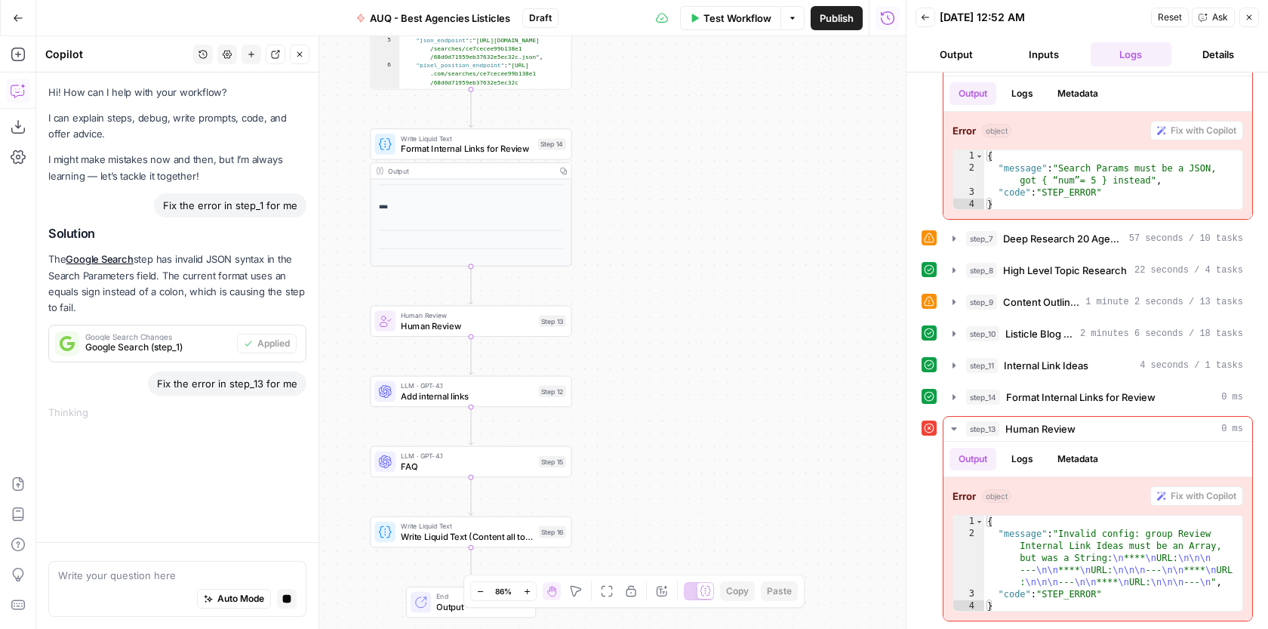
drag, startPoint x: 678, startPoint y: 293, endPoint x: 661, endPoint y: 449, distance: 157.2
click at [661, 449] on div "**********" at bounding box center [470, 332] width 869 height 592
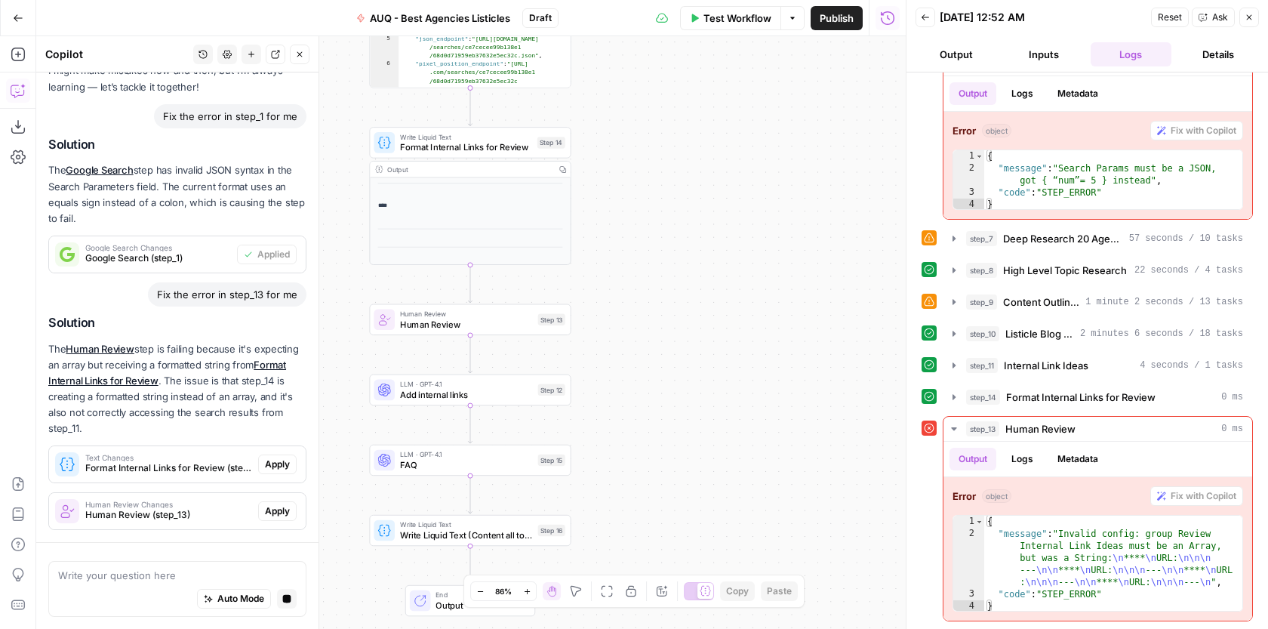
scroll to position [157, 0]
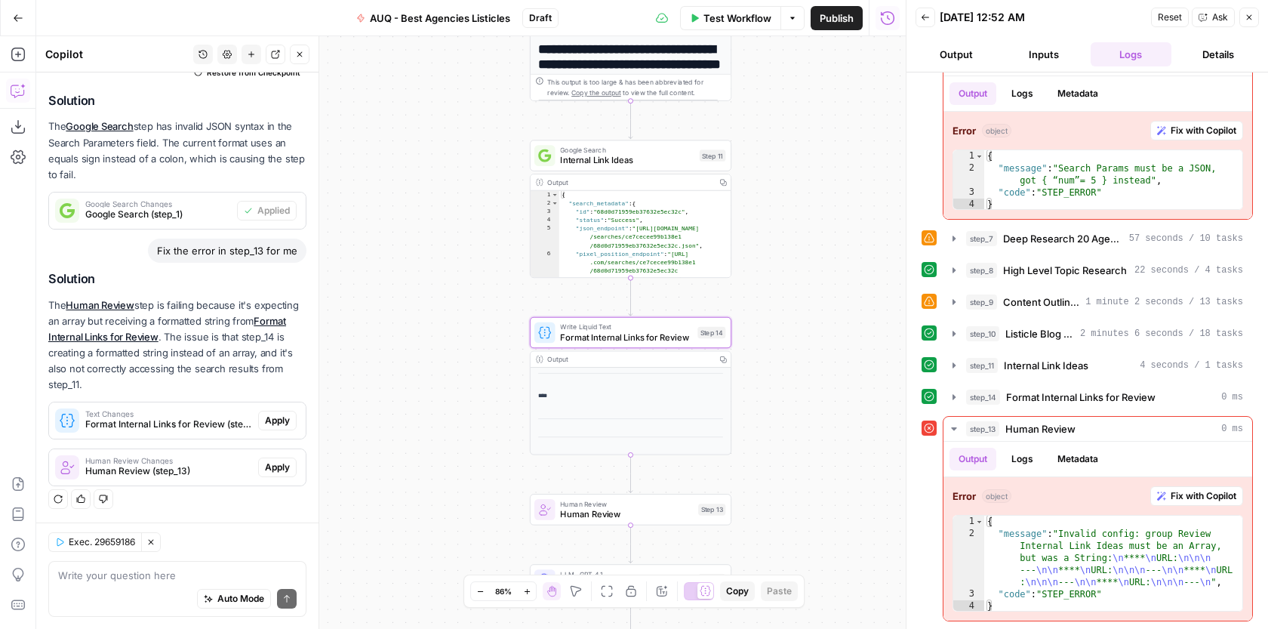
click at [286, 417] on span "Apply" at bounding box center [277, 420] width 25 height 14
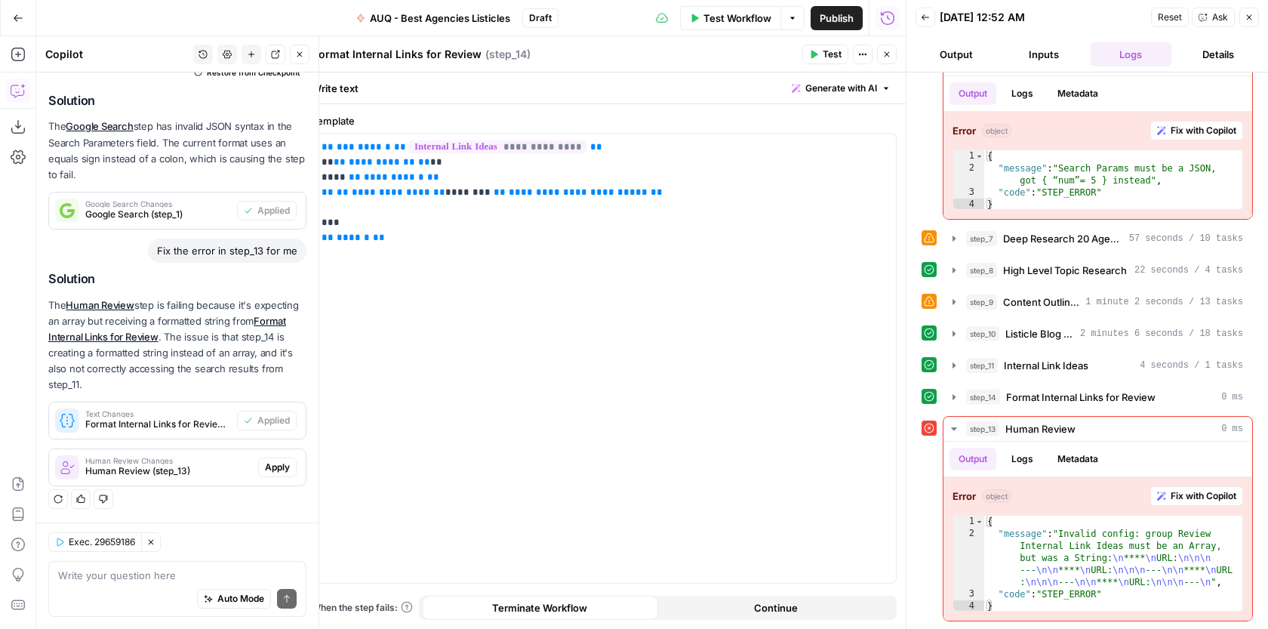
click at [279, 467] on span "Apply" at bounding box center [277, 467] width 25 height 14
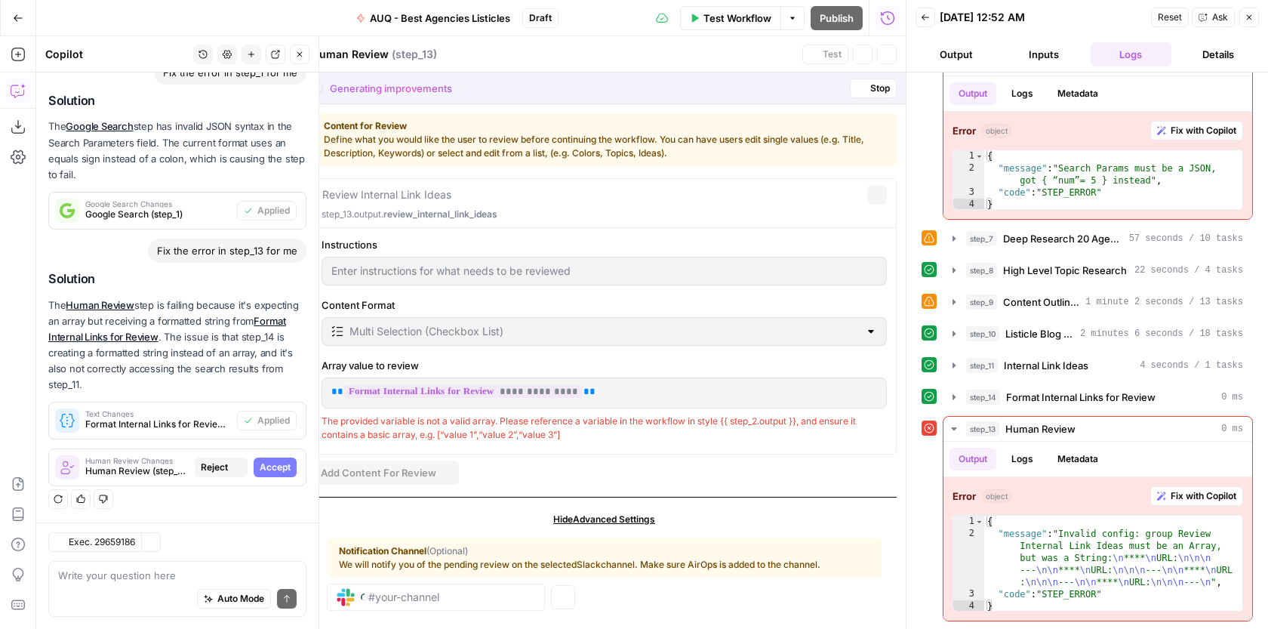
scroll to position [133, 0]
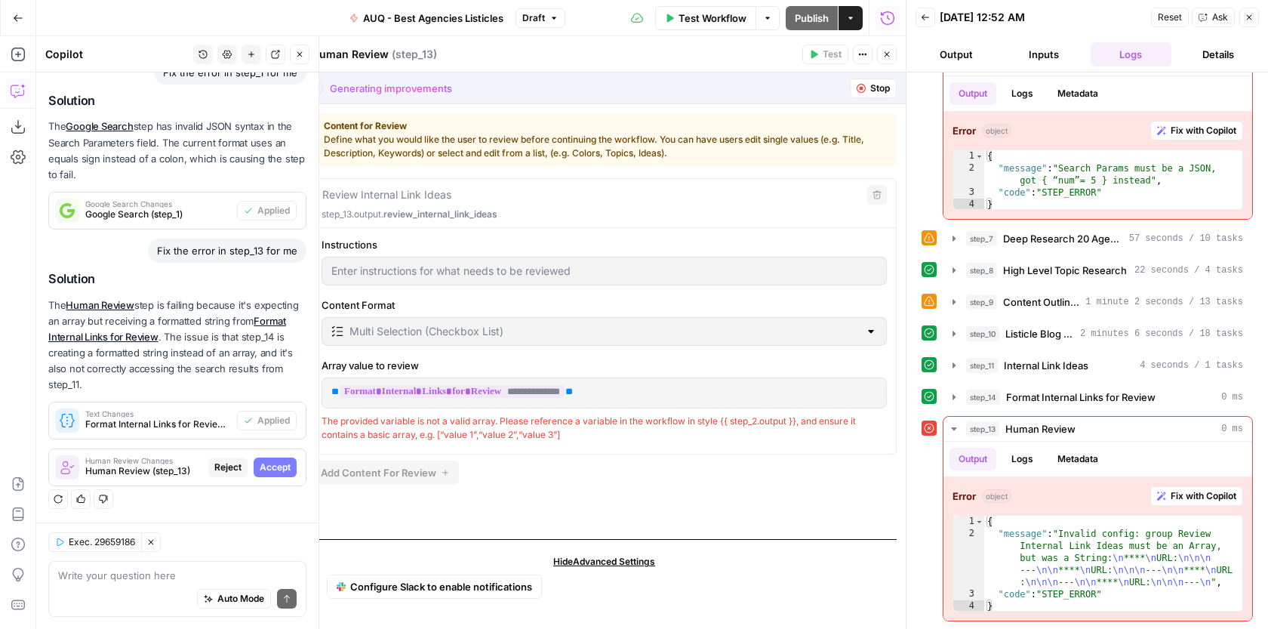
click at [279, 468] on span "Accept" at bounding box center [275, 467] width 31 height 14
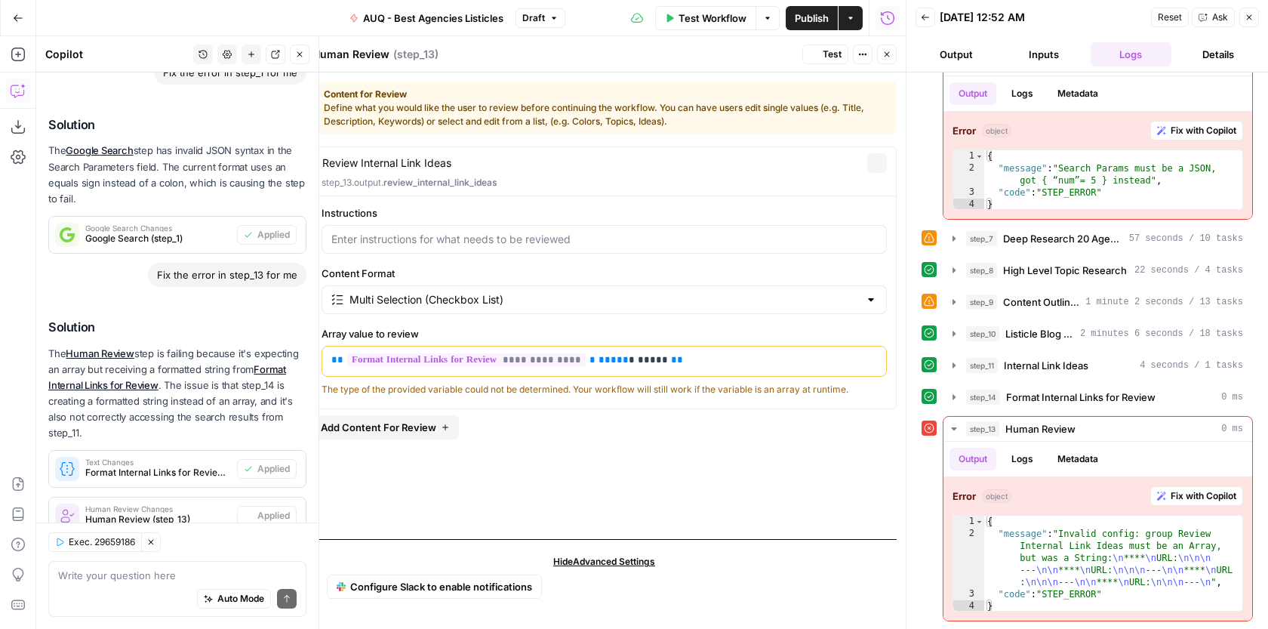
scroll to position [181, 0]
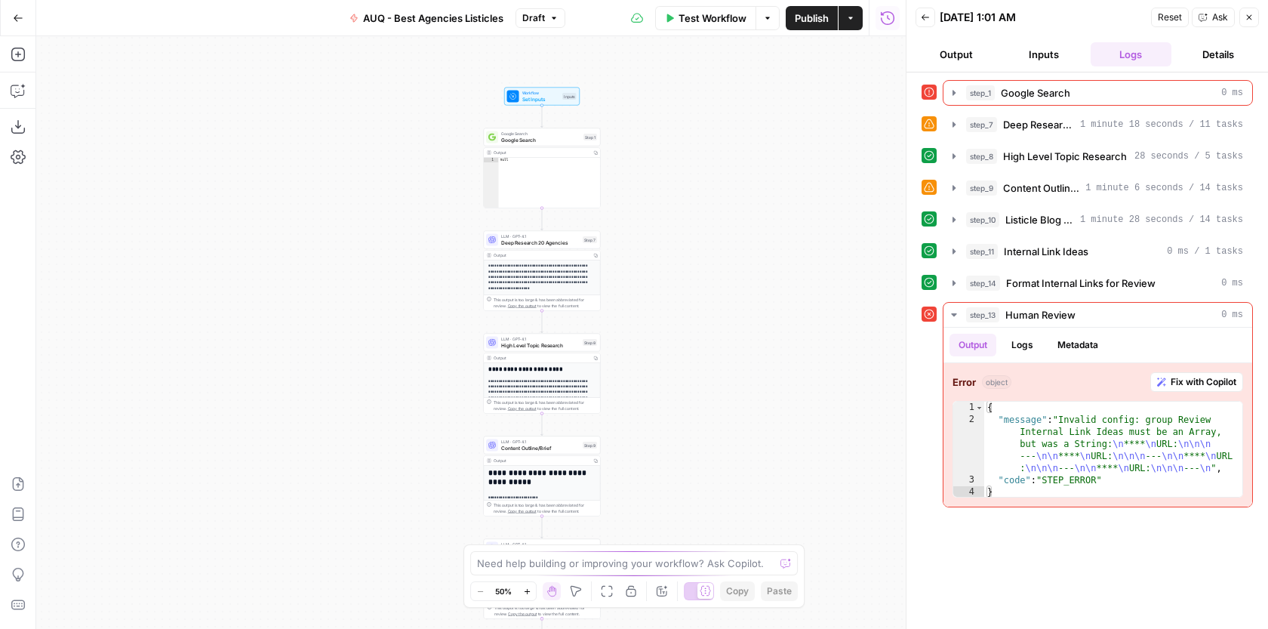
drag, startPoint x: 630, startPoint y: 374, endPoint x: 694, endPoint y: 634, distance: 267.4
click at [694, 628] on html "**********" at bounding box center [634, 314] width 1268 height 629
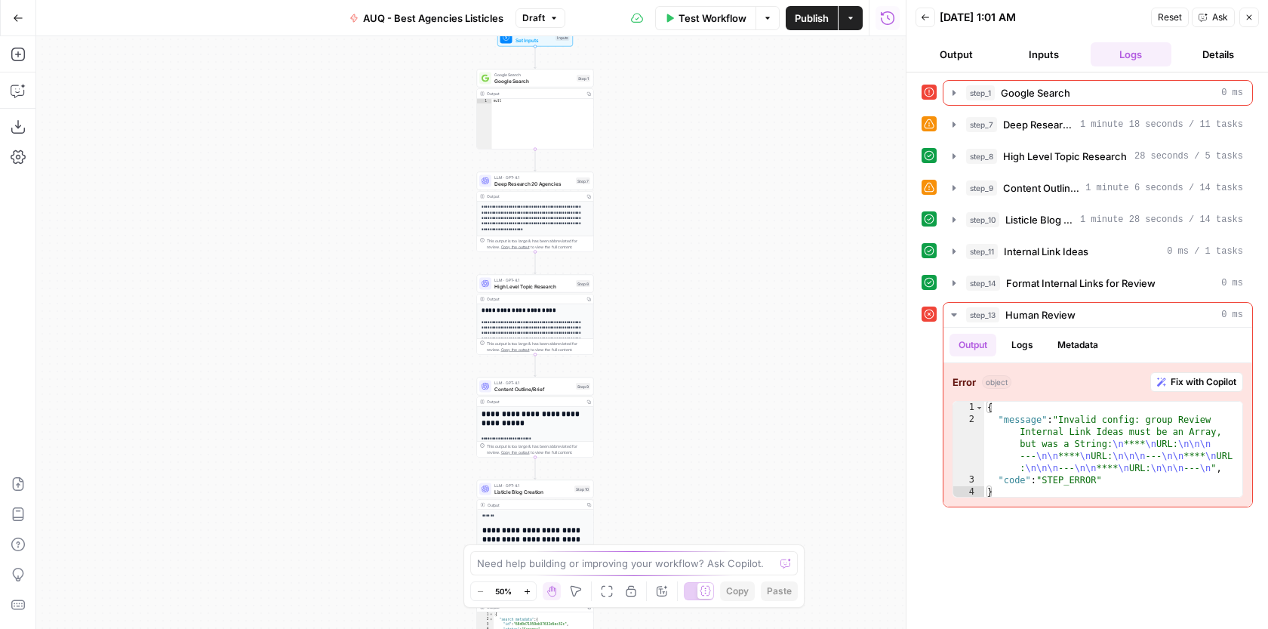
drag, startPoint x: 690, startPoint y: 373, endPoint x: 691, endPoint y: 219, distance: 154.7
click at [691, 223] on div "**********" at bounding box center [470, 332] width 869 height 592
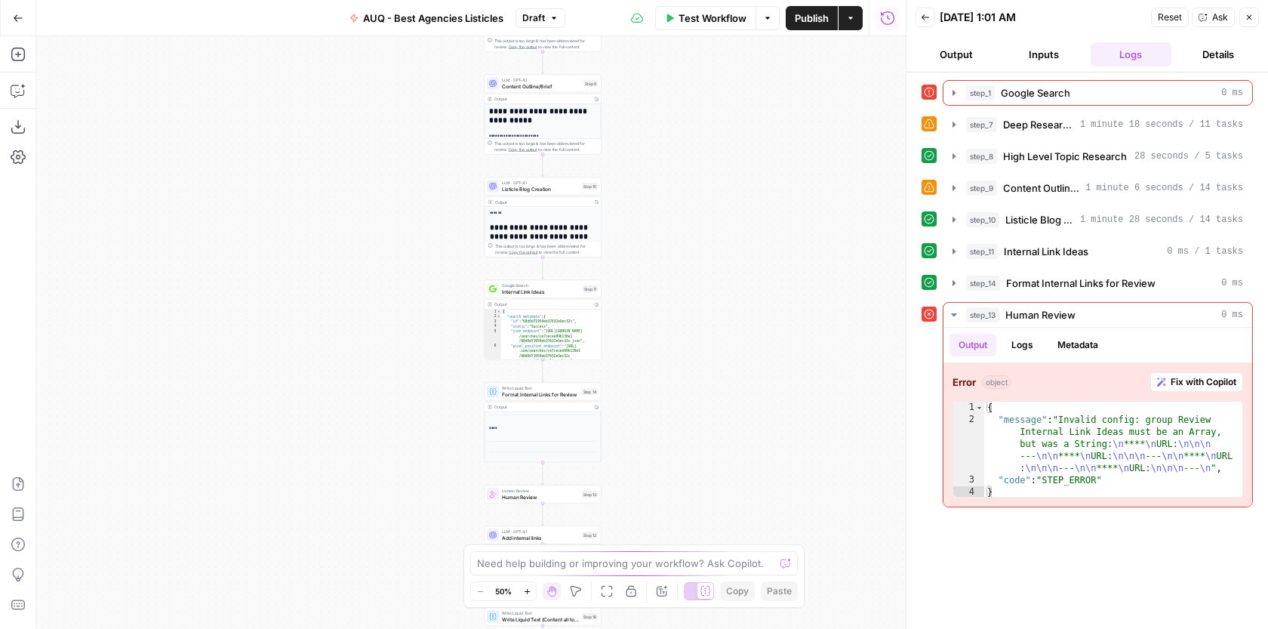
drag, startPoint x: 664, startPoint y: 482, endPoint x: 677, endPoint y: 216, distance: 266.7
click at [676, 220] on div "**********" at bounding box center [470, 332] width 869 height 592
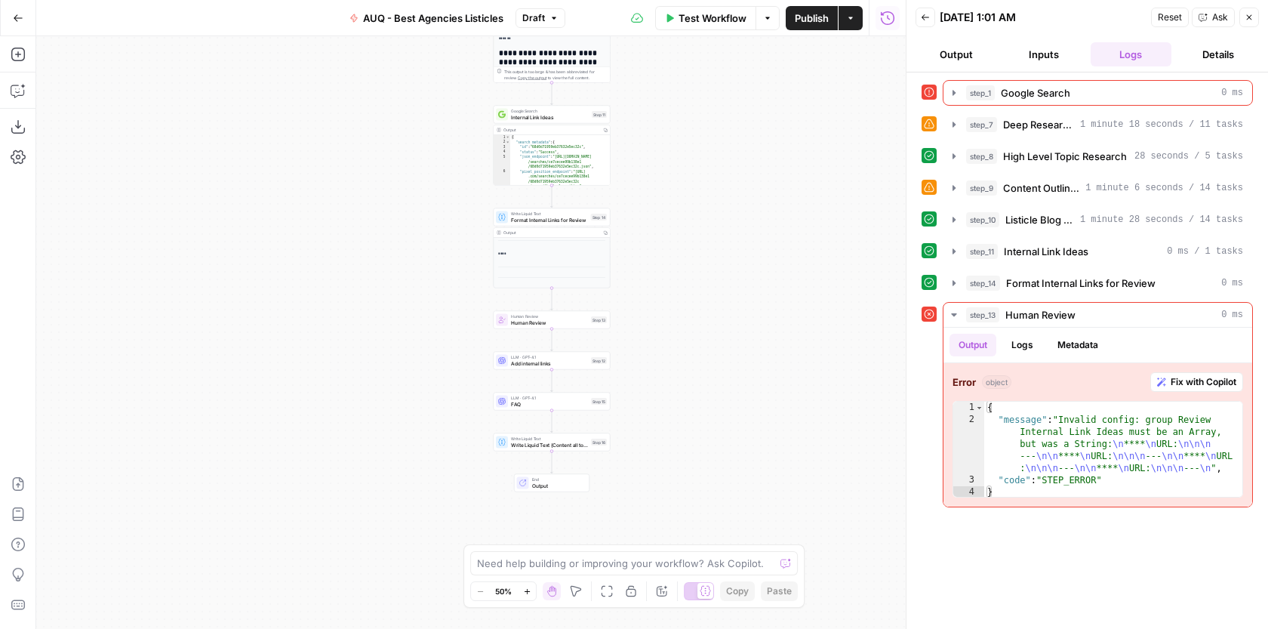
drag, startPoint x: 722, startPoint y: 503, endPoint x: 725, endPoint y: 352, distance: 151.7
click at [725, 352] on div "**********" at bounding box center [470, 332] width 869 height 592
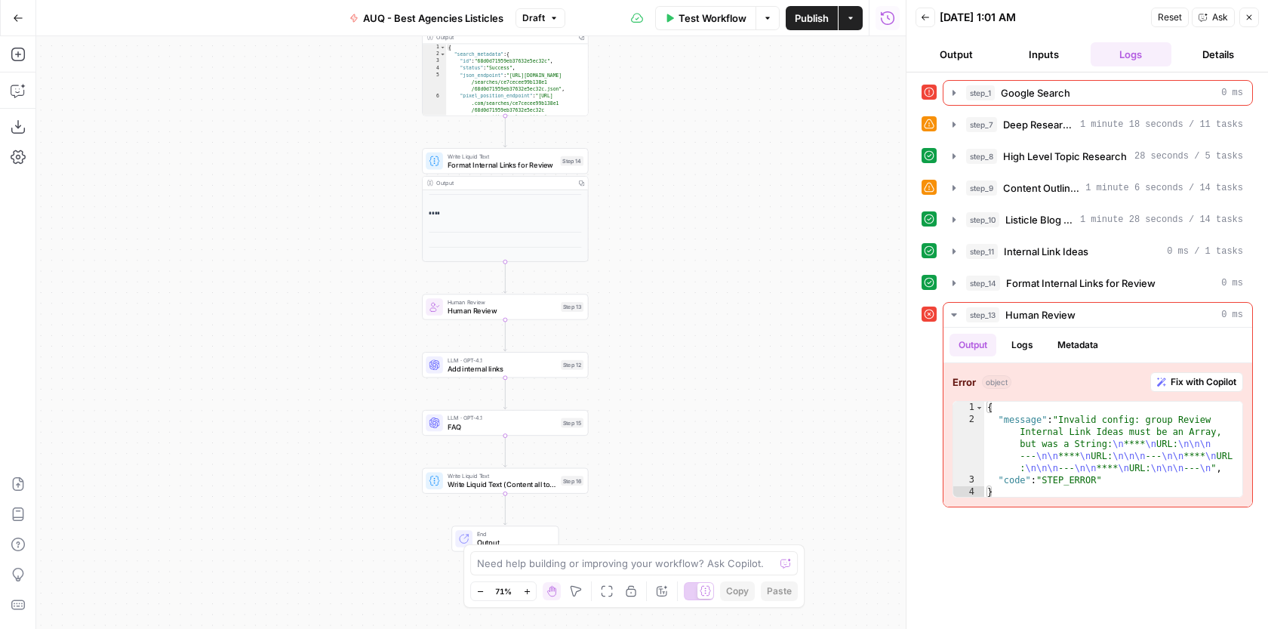
drag, startPoint x: 643, startPoint y: 422, endPoint x: 631, endPoint y: 487, distance: 66.0
click at [631, 487] on div "**********" at bounding box center [470, 332] width 869 height 592
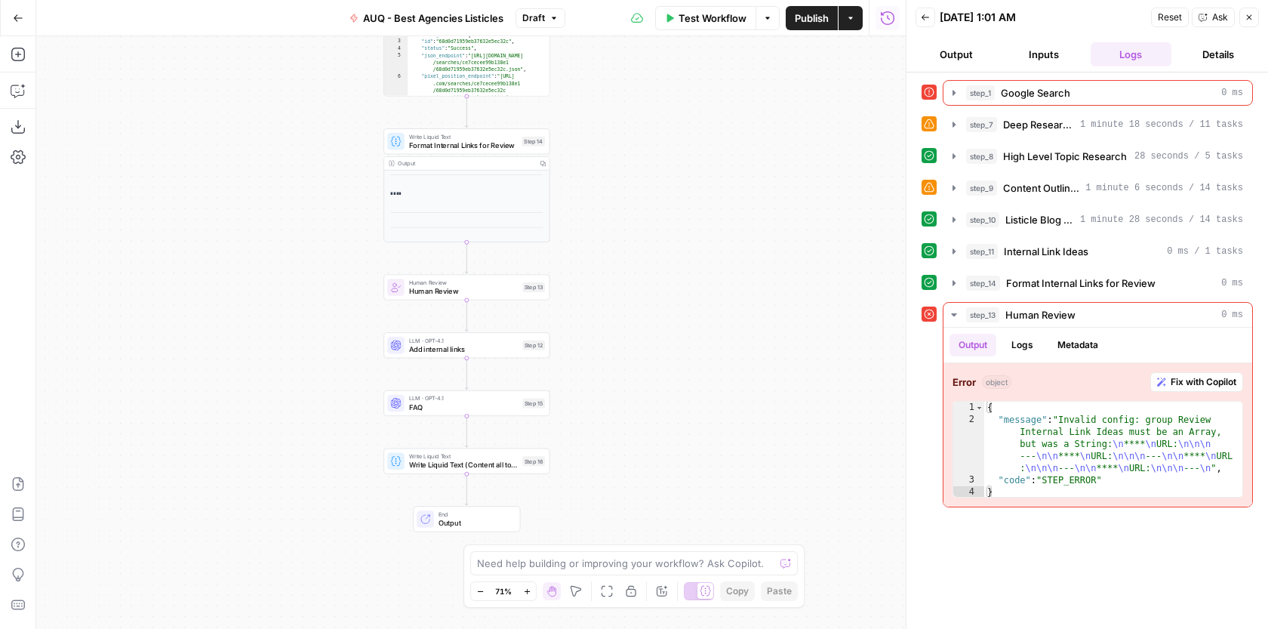
drag, startPoint x: 631, startPoint y: 487, endPoint x: 592, endPoint y: 467, distance: 43.2
click at [592, 467] on div "**********" at bounding box center [470, 332] width 869 height 592
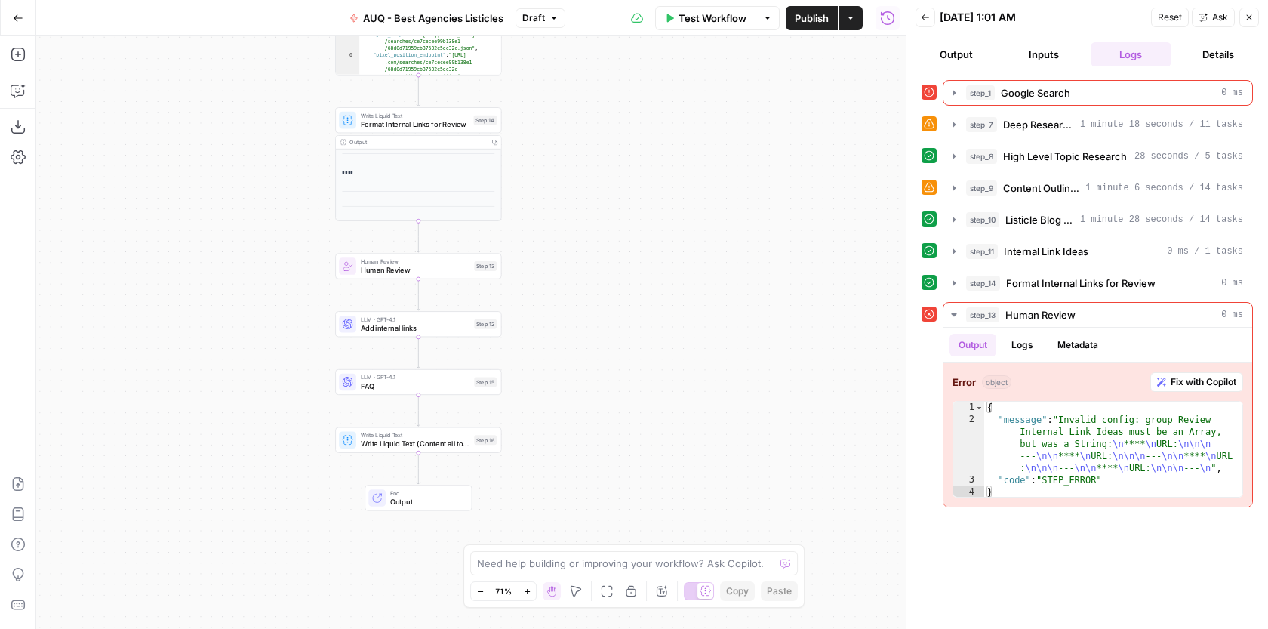
drag, startPoint x: 592, startPoint y: 466, endPoint x: 544, endPoint y: 445, distance: 52.7
click at [544, 445] on div "**********" at bounding box center [470, 332] width 869 height 592
click at [460, 274] on span "Human Review" at bounding box center [415, 269] width 109 height 11
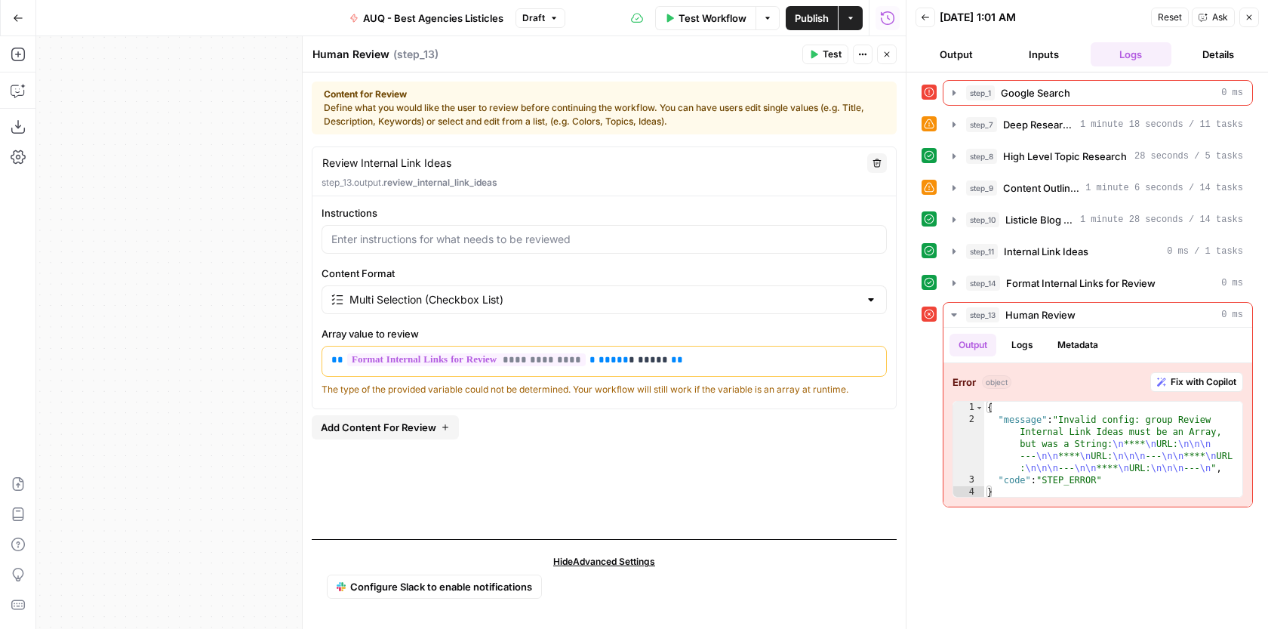
click at [889, 56] on icon "button" at bounding box center [886, 54] width 9 height 9
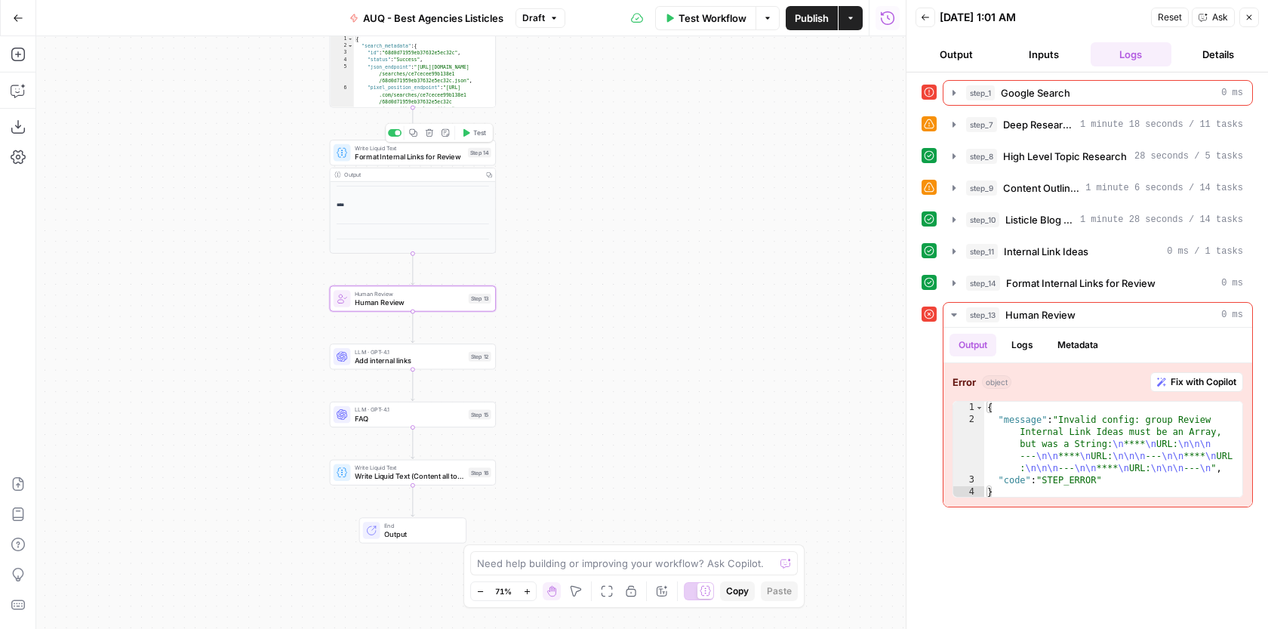
click at [430, 132] on icon "button" at bounding box center [429, 132] width 8 height 8
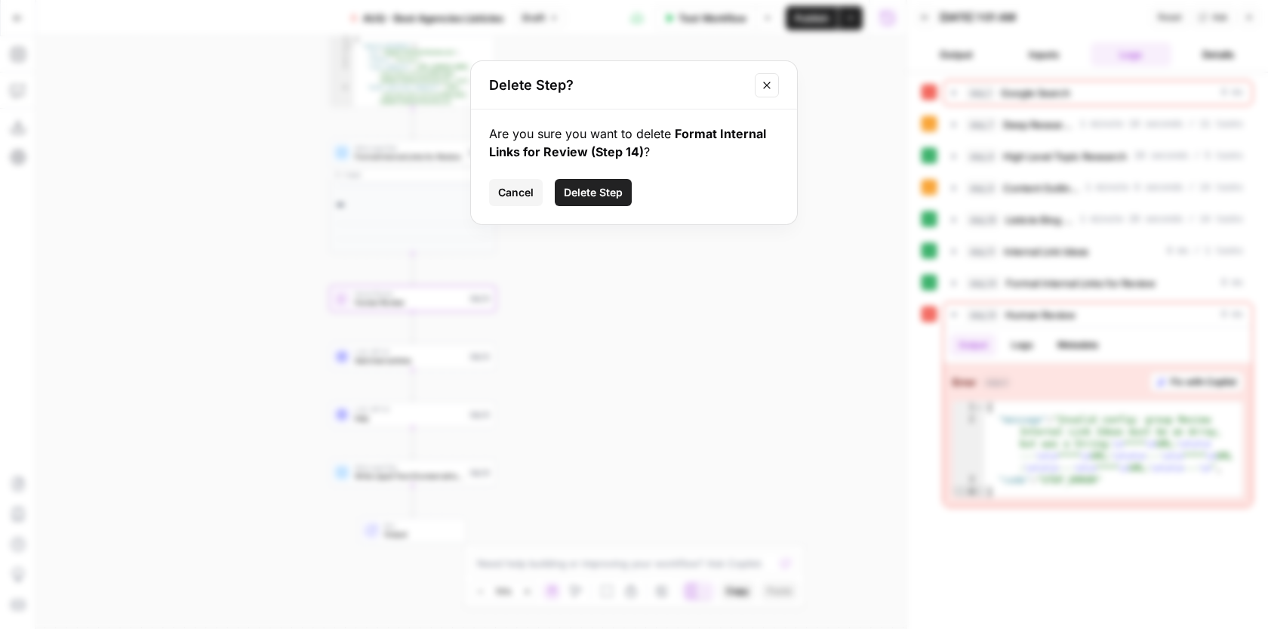
click at [579, 202] on button "Delete Step" at bounding box center [593, 192] width 77 height 27
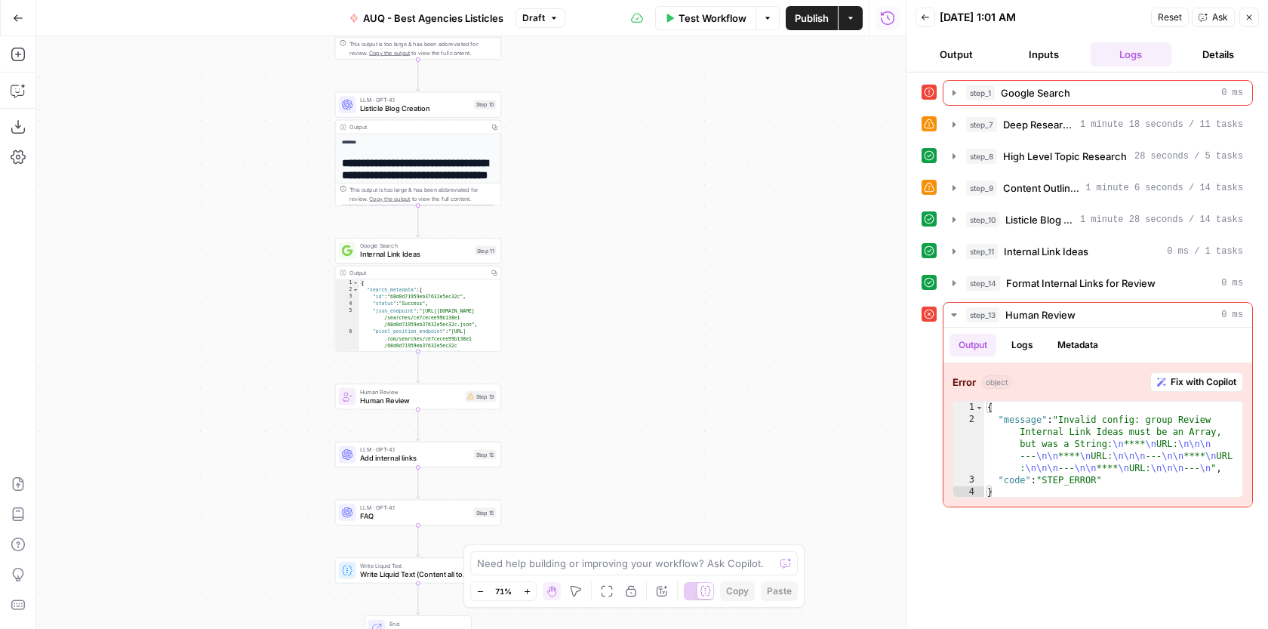
drag, startPoint x: 579, startPoint y: 201, endPoint x: 586, endPoint y: 472, distance: 270.2
click at [586, 472] on div "**********" at bounding box center [470, 332] width 869 height 592
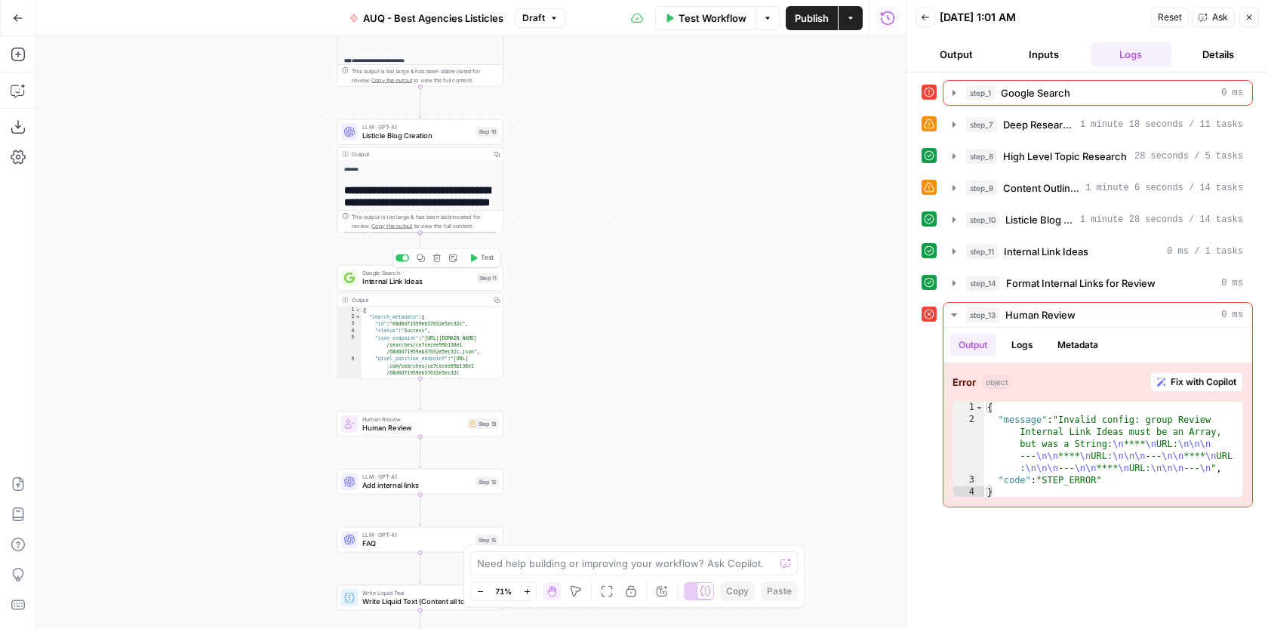
click at [453, 281] on span "Internal Link Ideas" at bounding box center [417, 281] width 110 height 11
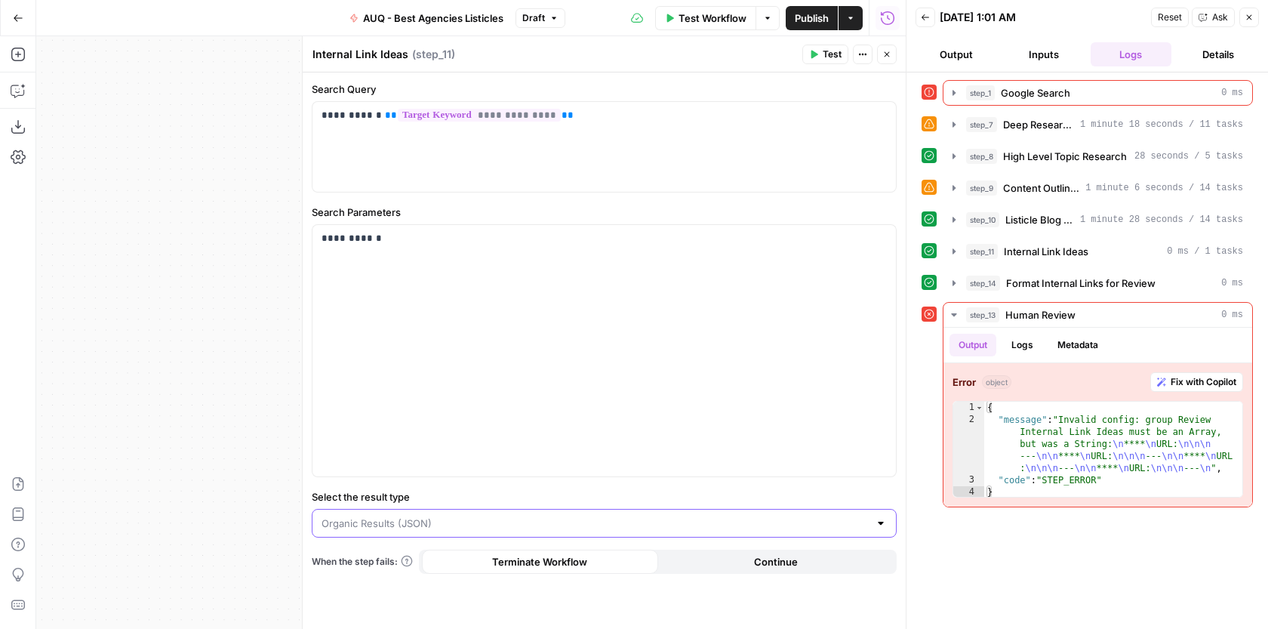
click at [466, 519] on input "Select the result type" at bounding box center [594, 522] width 547 height 15
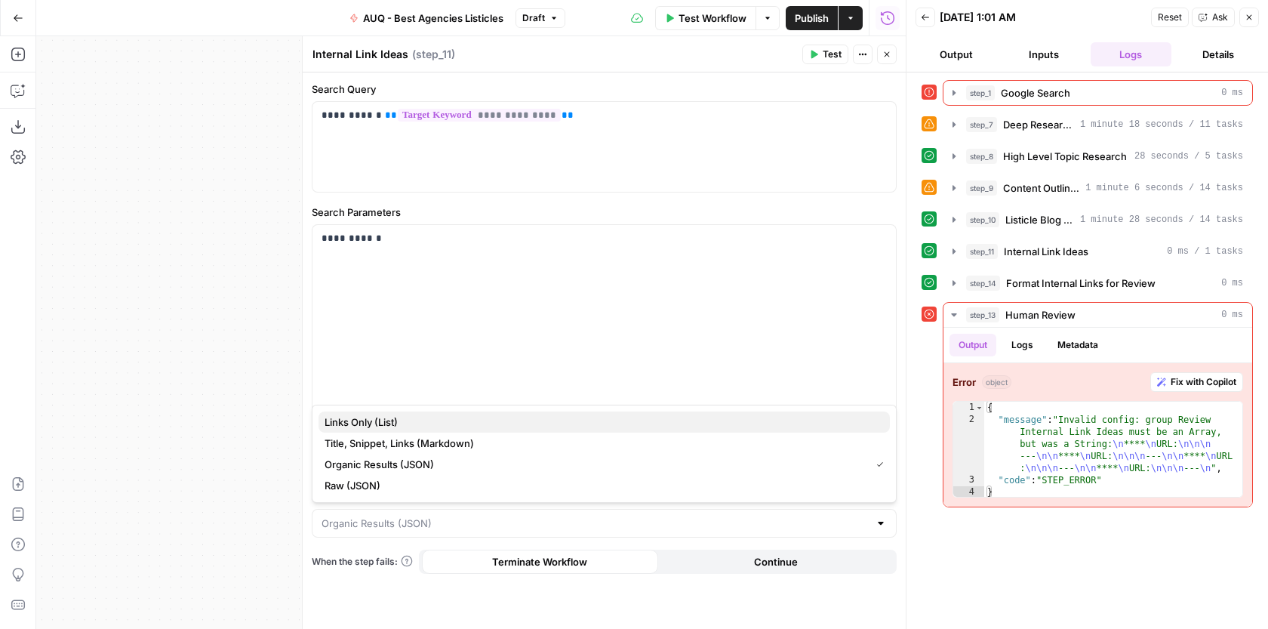
click at [443, 423] on span "Links Only (List)" at bounding box center [600, 421] width 553 height 15
type input "Links Only (List)"
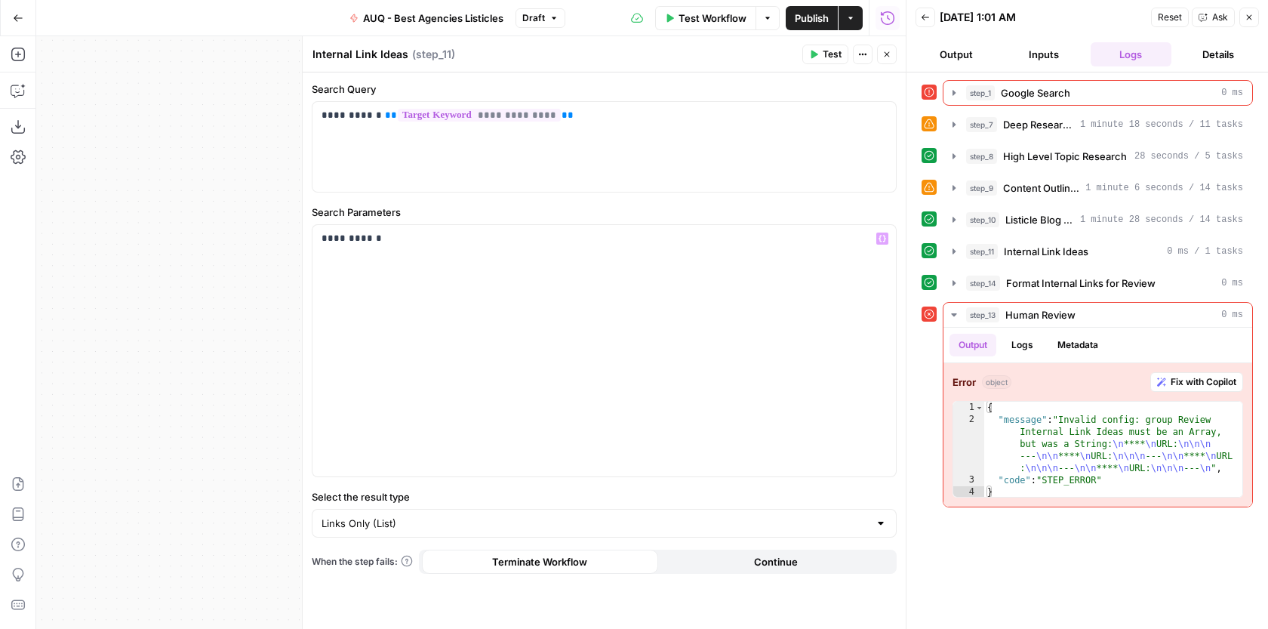
click at [792, 561] on span "Continue" at bounding box center [776, 561] width 44 height 15
click at [888, 54] on icon "button" at bounding box center [886, 54] width 9 height 9
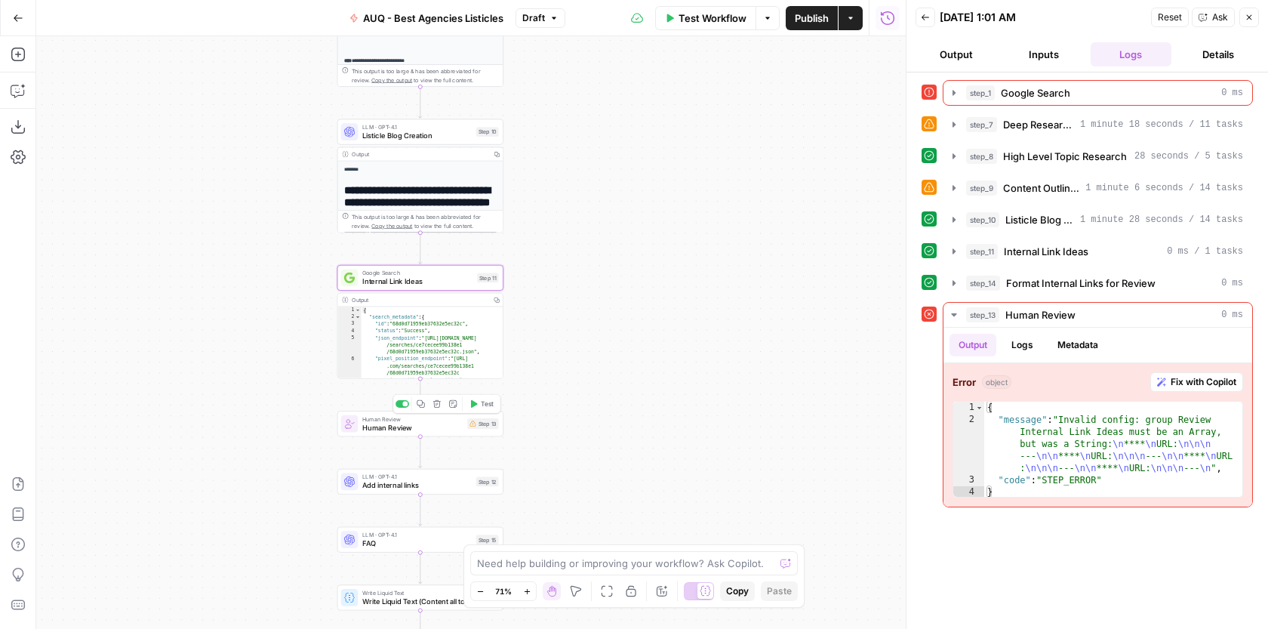
click at [426, 429] on span "Human Review" at bounding box center [412, 427] width 101 height 11
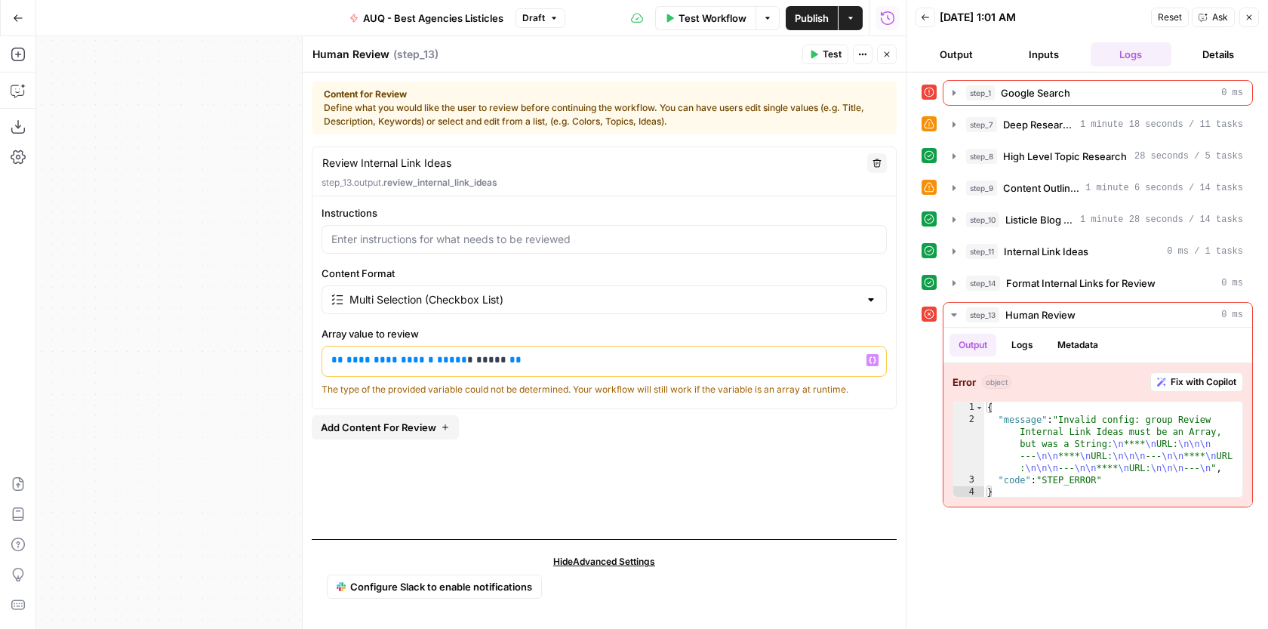
drag, startPoint x: 346, startPoint y: 355, endPoint x: 325, endPoint y: 352, distance: 20.6
click at [325, 352] on div "**********" at bounding box center [604, 360] width 564 height 29
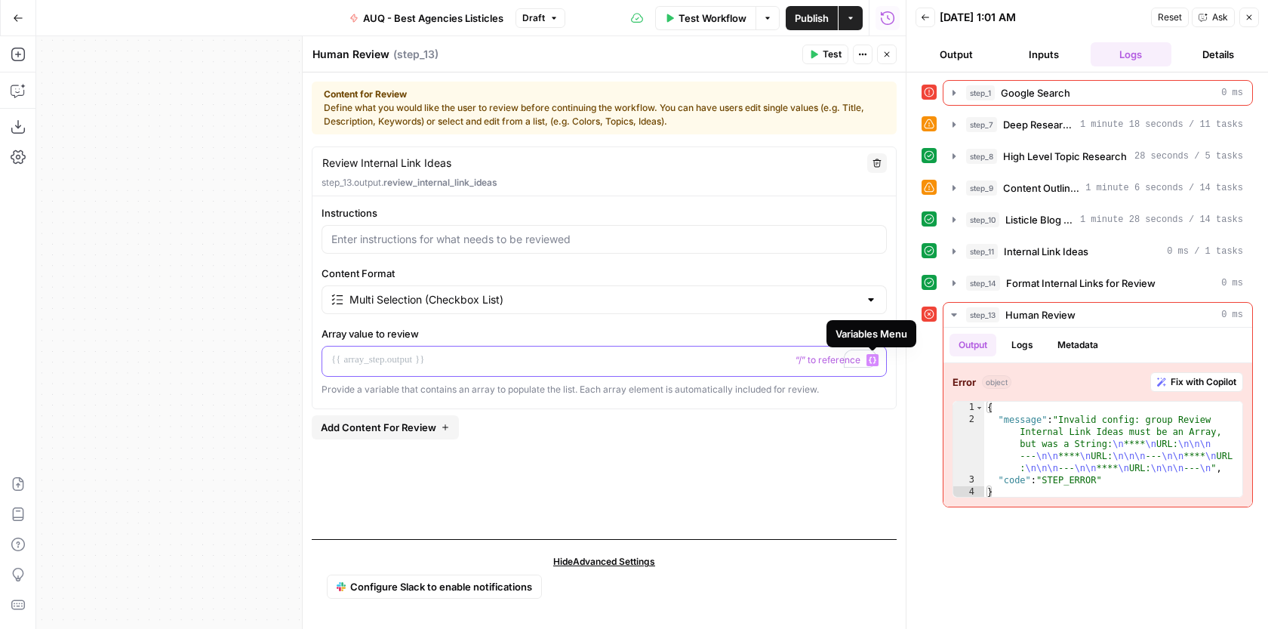
click at [875, 361] on icon "button" at bounding box center [872, 360] width 8 height 8
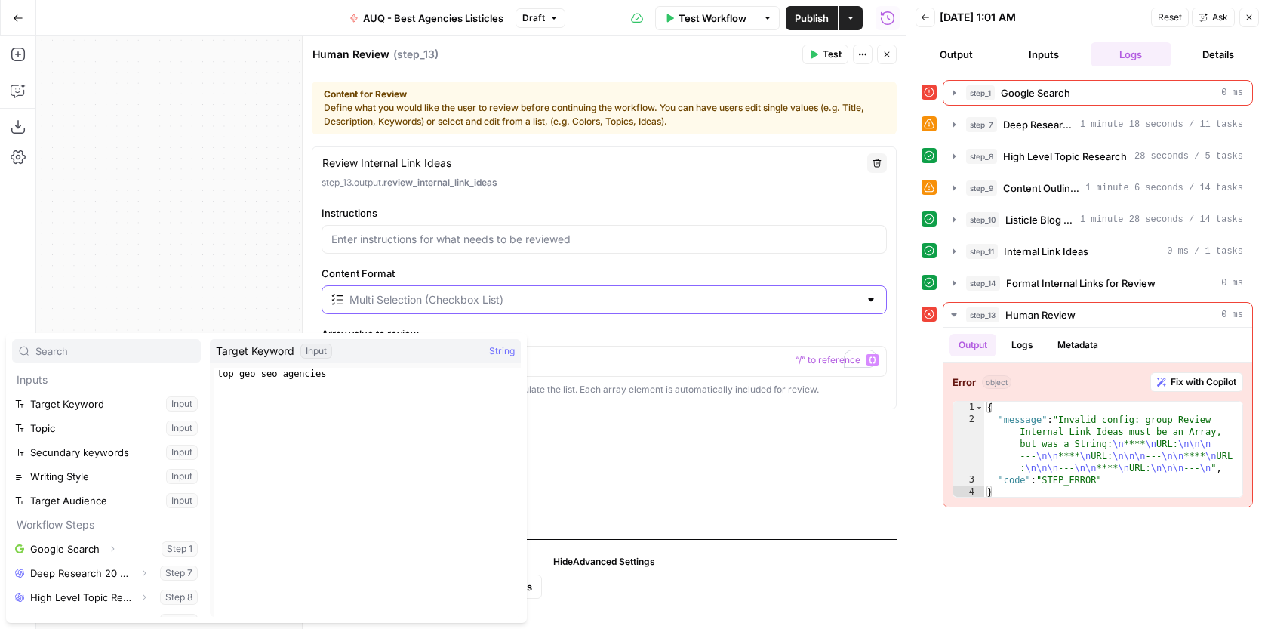
click at [513, 305] on input "Content Format" at bounding box center [603, 299] width 509 height 15
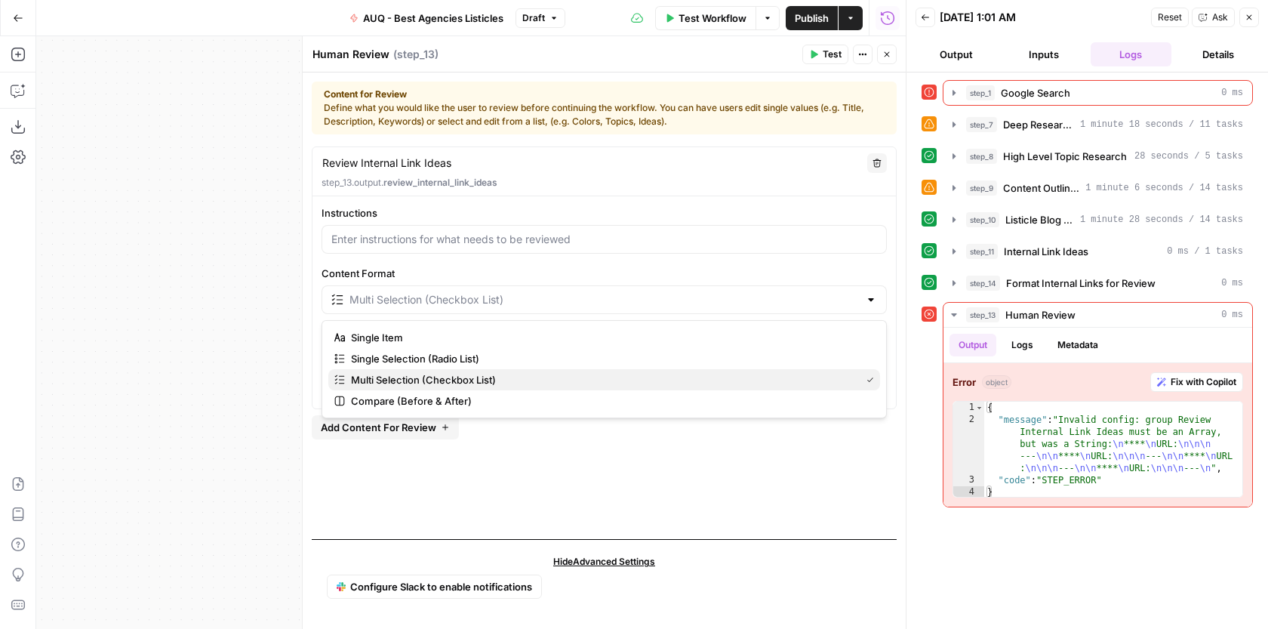
click at [463, 374] on span "Multi Selection (Checkbox List)" at bounding box center [602, 379] width 503 height 15
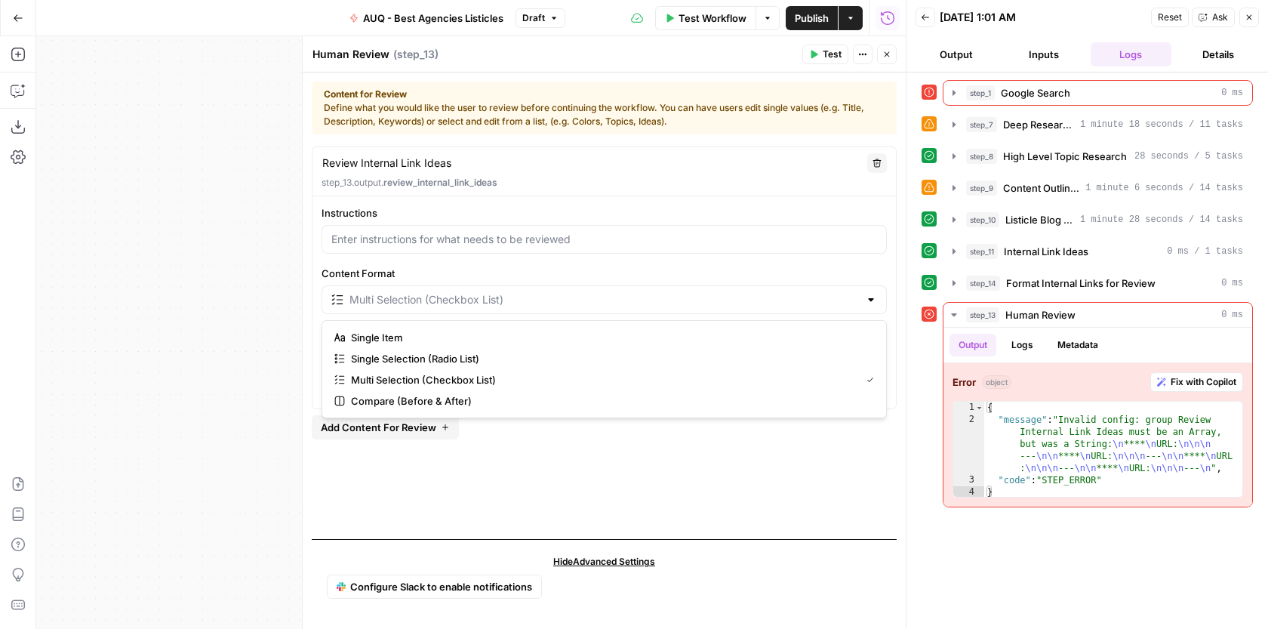
type input "Multi Selection (Checkbox List)"
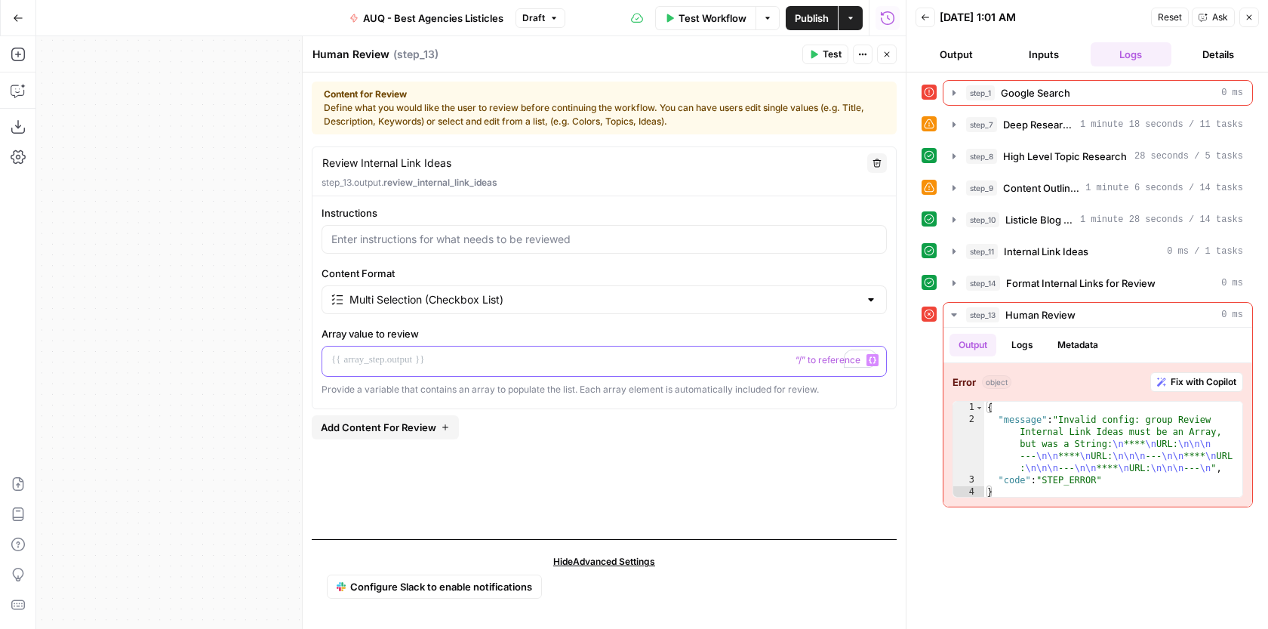
click at [876, 358] on button "Variables Menu" at bounding box center [872, 360] width 12 height 12
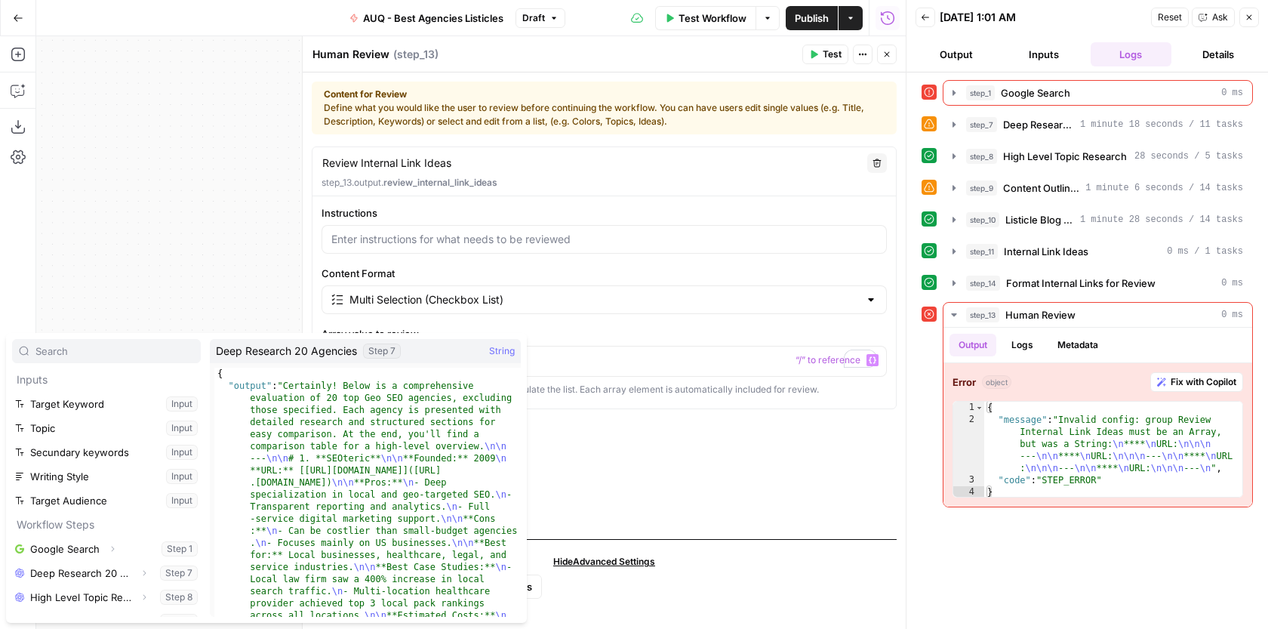
scroll to position [65, 0]
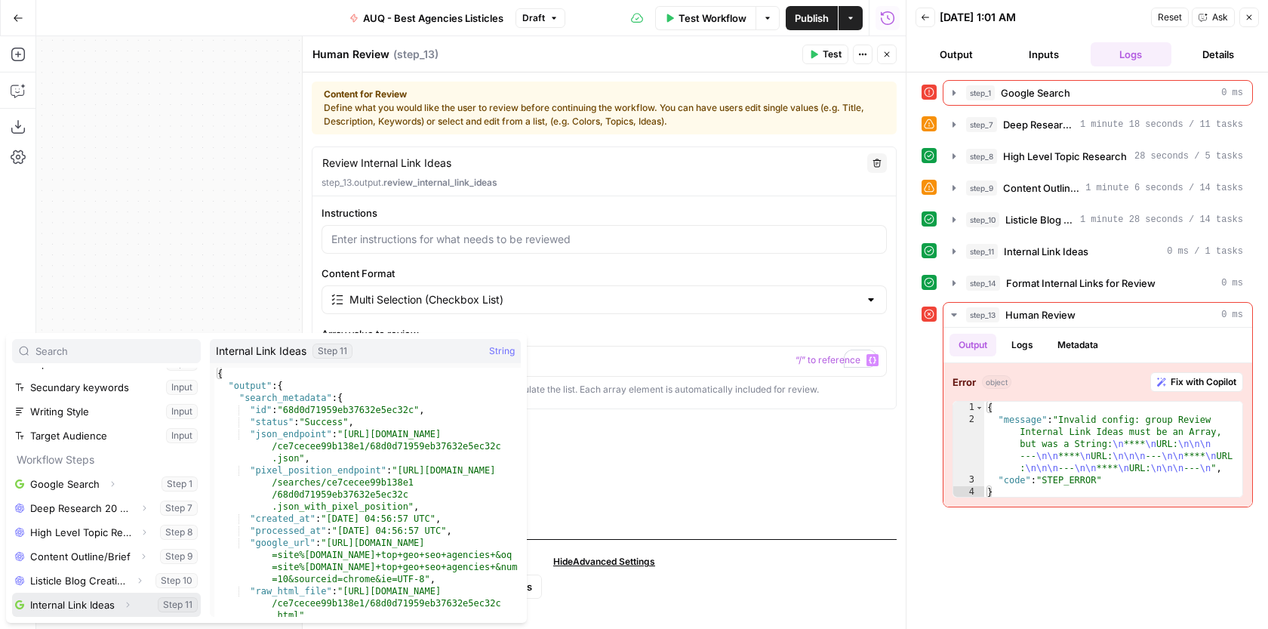
click at [107, 606] on button "Select variable Internal Link Ideas" at bounding box center [106, 604] width 189 height 24
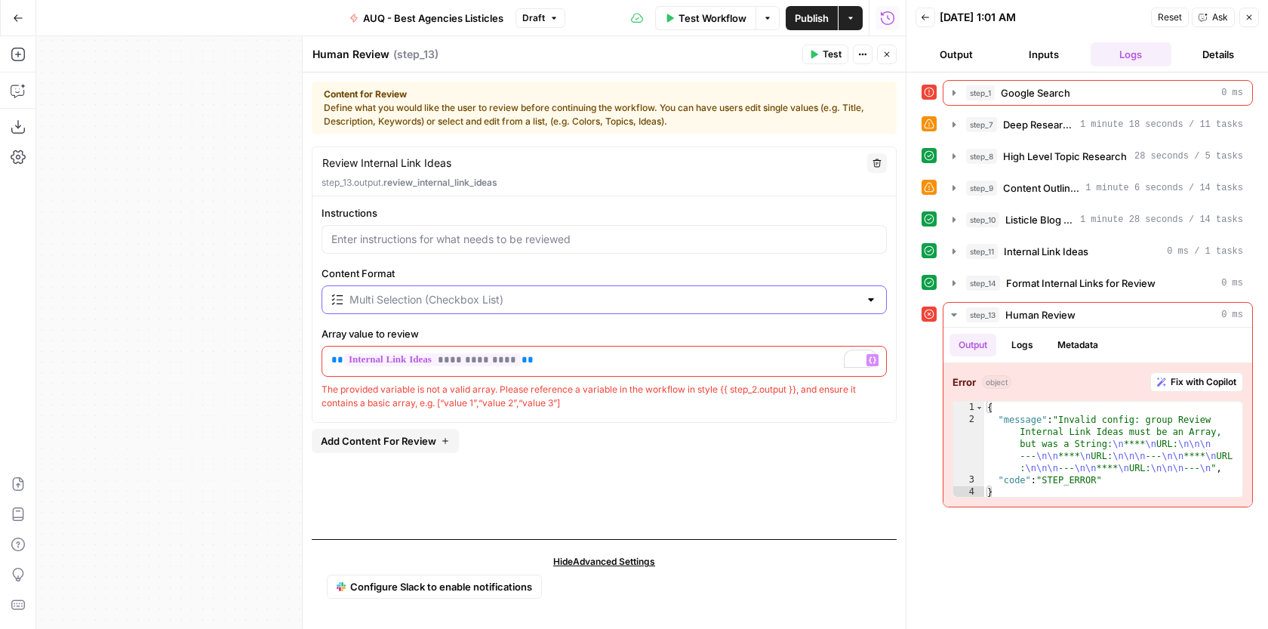
click at [539, 303] on input "Content Format" at bounding box center [603, 299] width 509 height 15
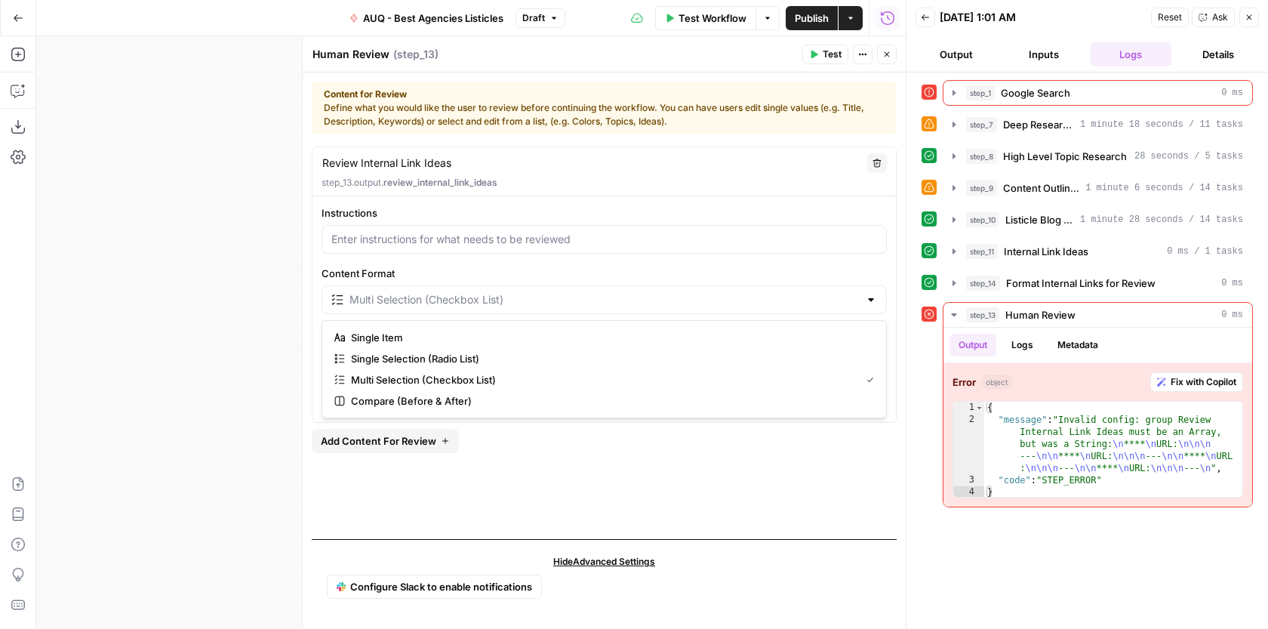
type input "Multi Selection (Checkbox List)"
click at [468, 318] on div "**********" at bounding box center [603, 307] width 583 height 204
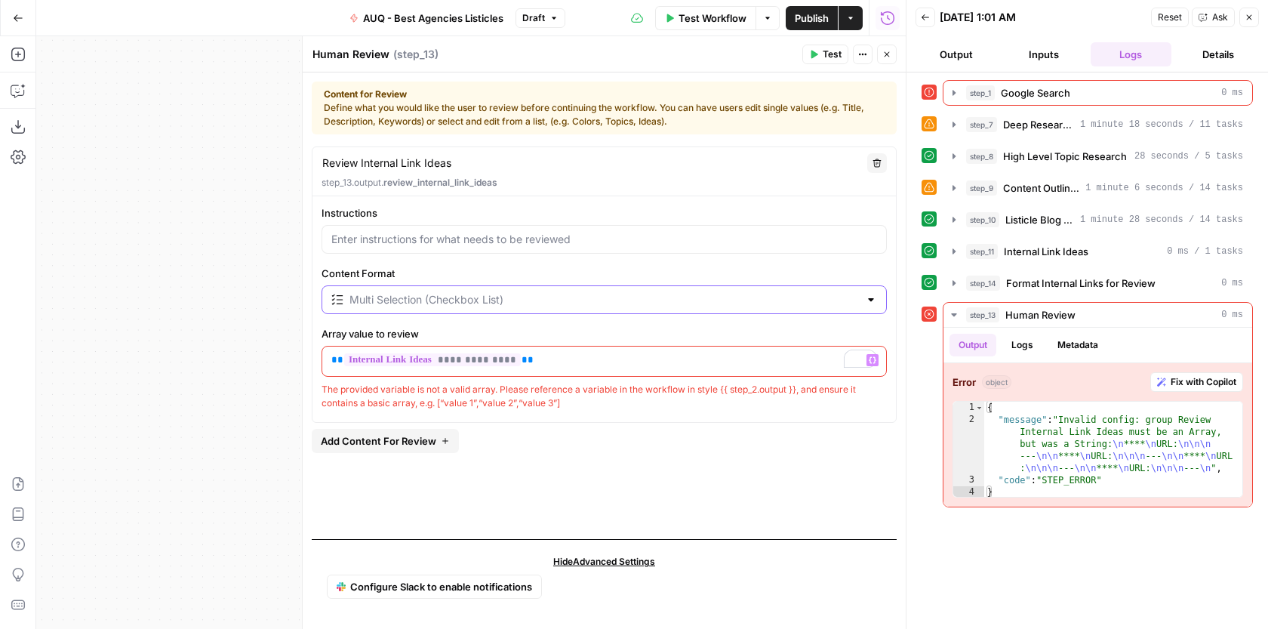
click at [492, 294] on input "Content Format" at bounding box center [603, 299] width 509 height 15
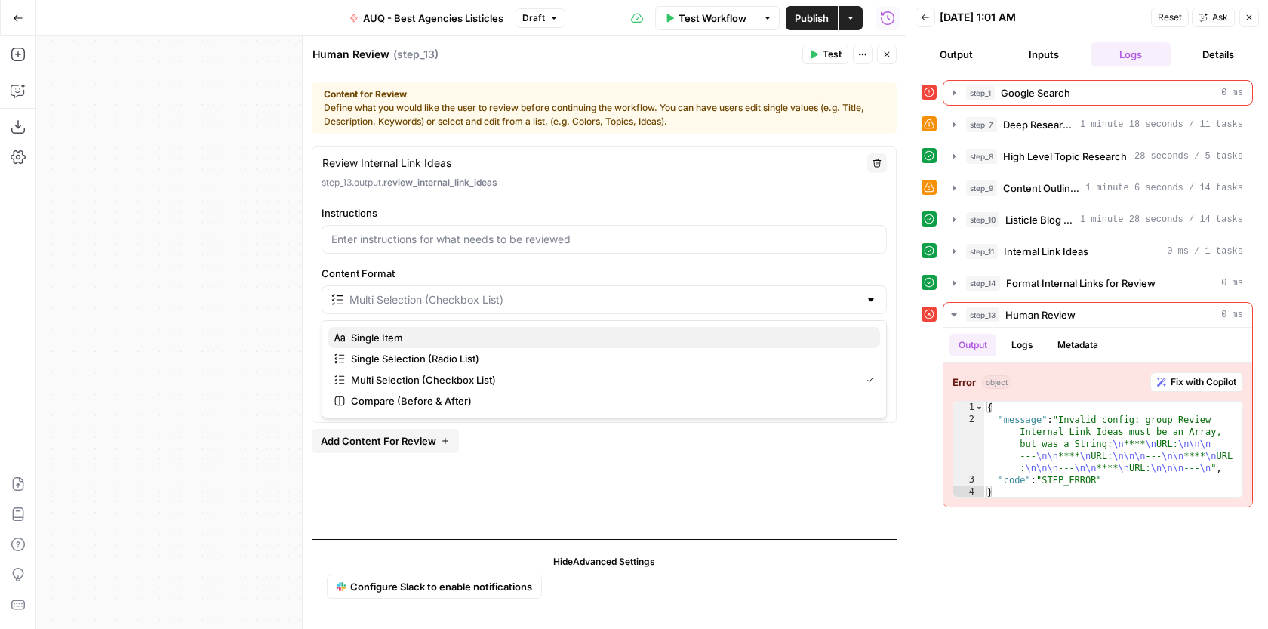
click at [446, 328] on button "Single Item" at bounding box center [604, 337] width 552 height 21
type input "Single Item"
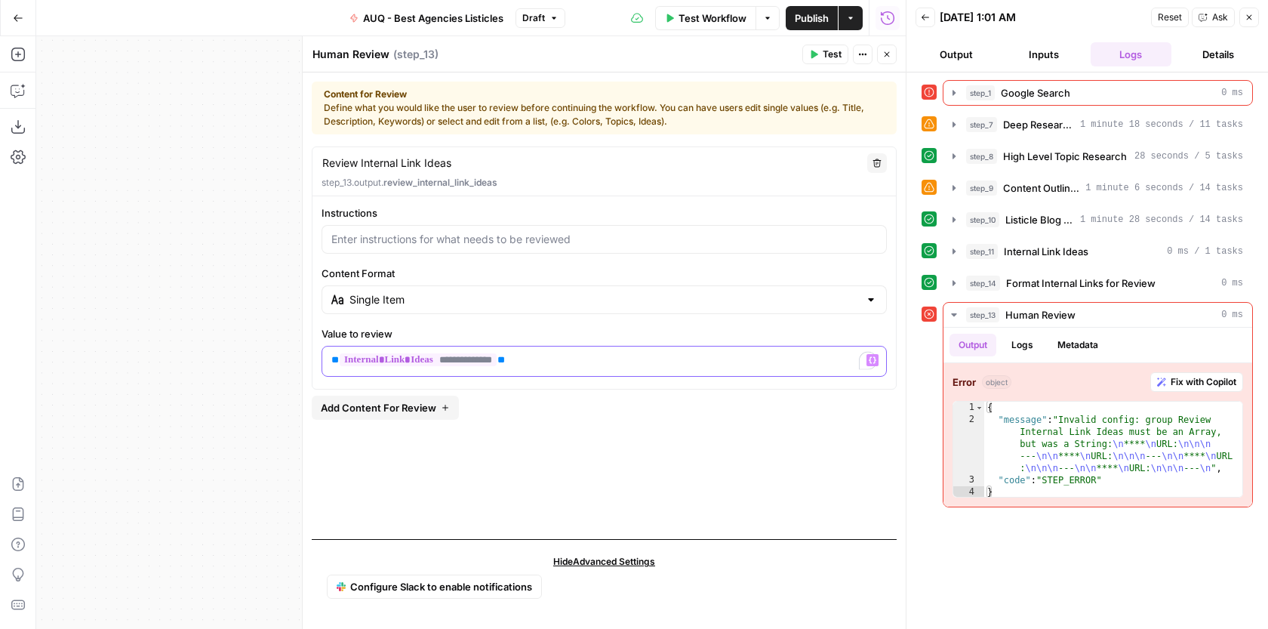
click at [541, 350] on div "**********" at bounding box center [604, 360] width 564 height 29
click at [815, 54] on icon "button" at bounding box center [814, 55] width 7 height 8
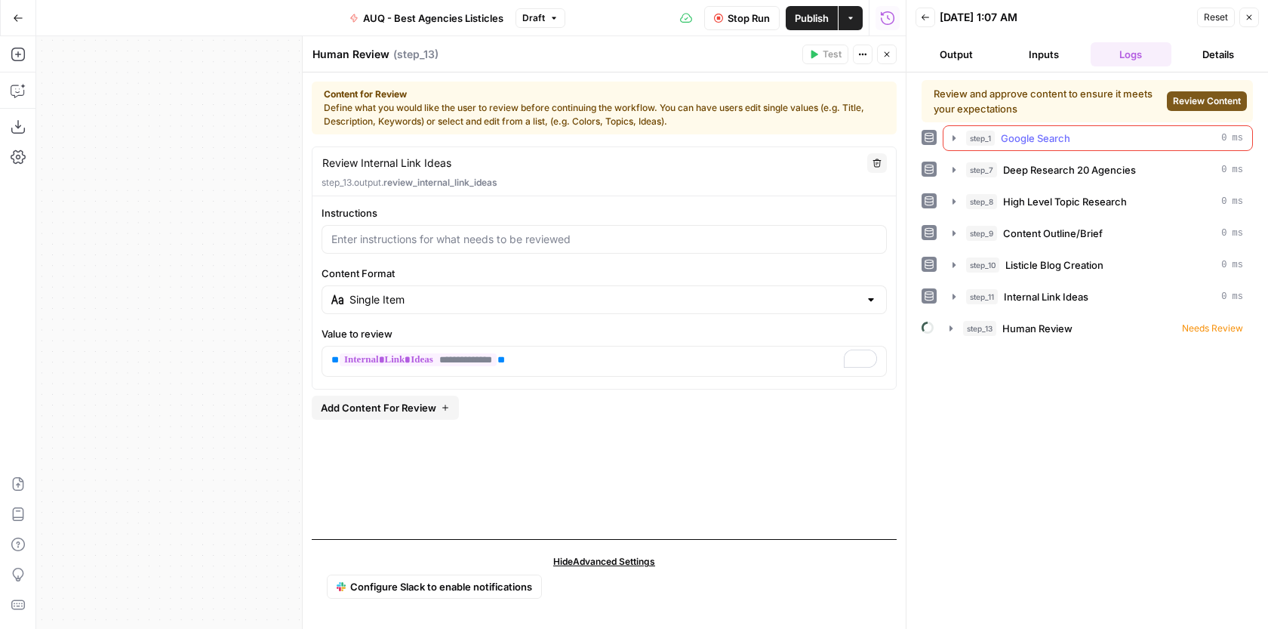
click at [956, 139] on icon "button" at bounding box center [954, 138] width 12 height 12
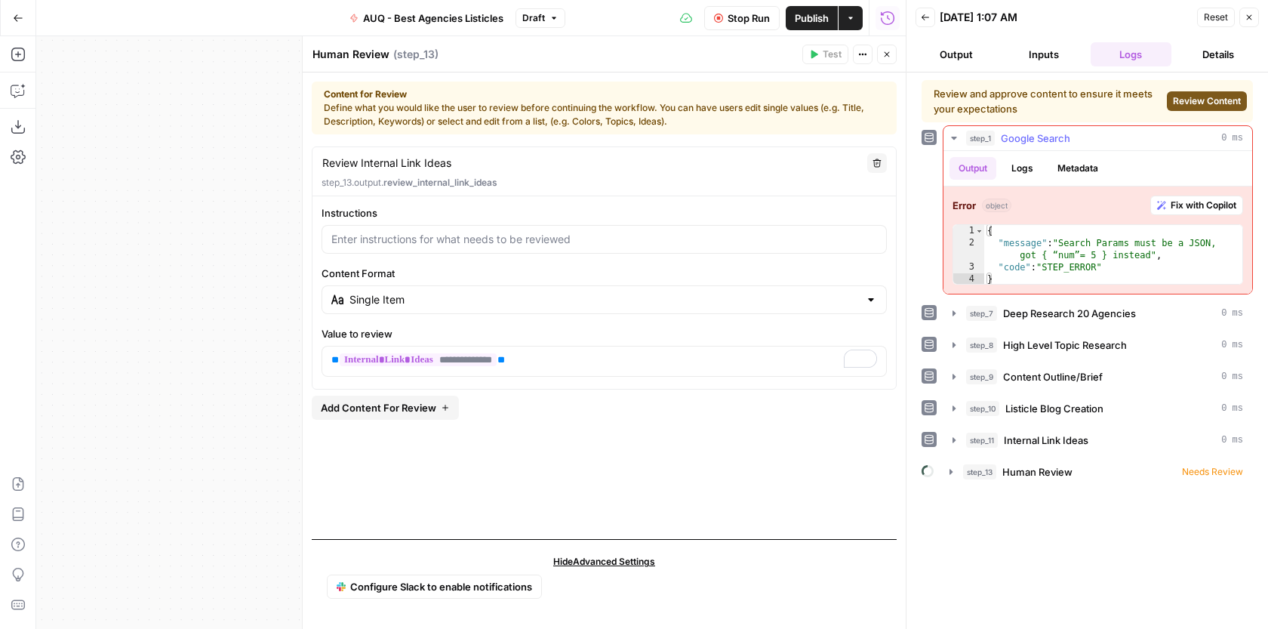
click at [952, 137] on icon "button" at bounding box center [953, 138] width 5 height 3
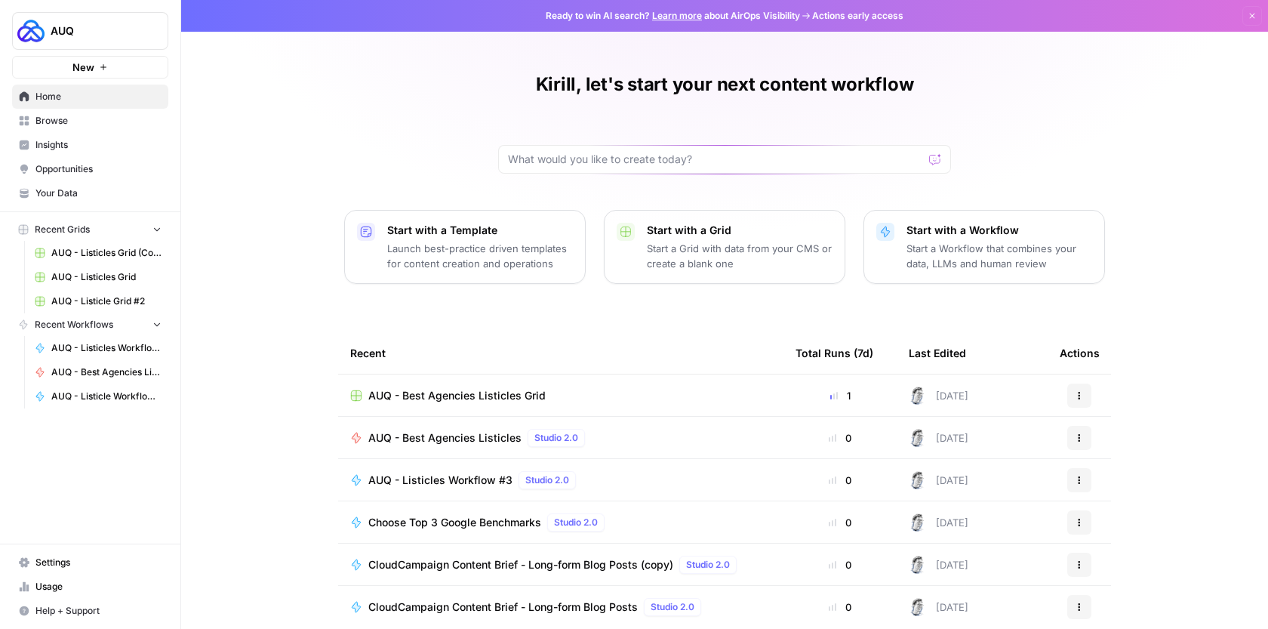
click at [72, 115] on span "Browse" at bounding box center [98, 121] width 126 height 14
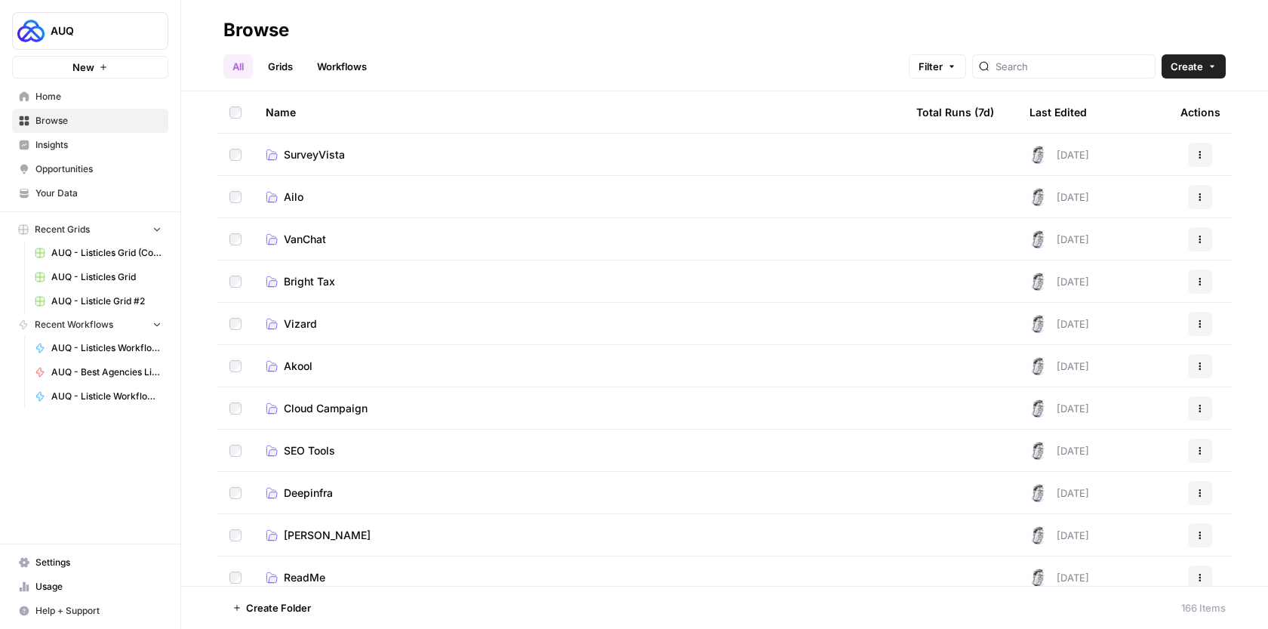
scroll to position [295, 0]
click at [389, 414] on link "Cloud Campaign" at bounding box center [579, 408] width 626 height 15
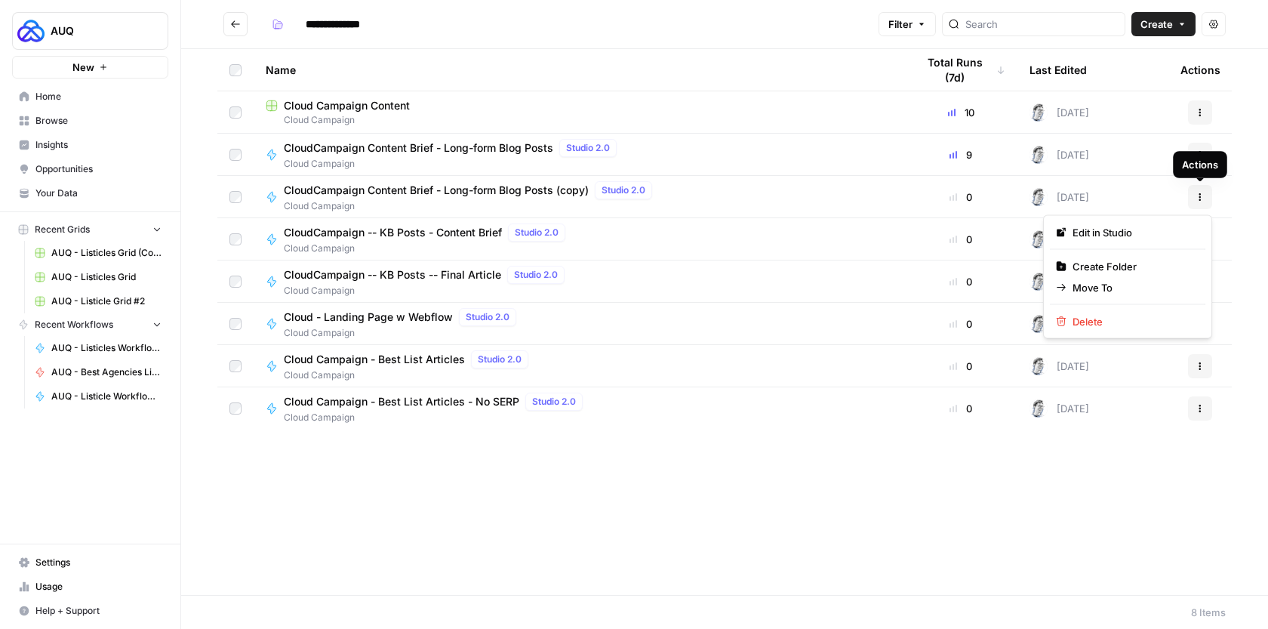
click at [1204, 190] on button "Actions" at bounding box center [1200, 197] width 24 height 24
click at [1068, 230] on div "Edit in Studio" at bounding box center [1127, 232] width 143 height 15
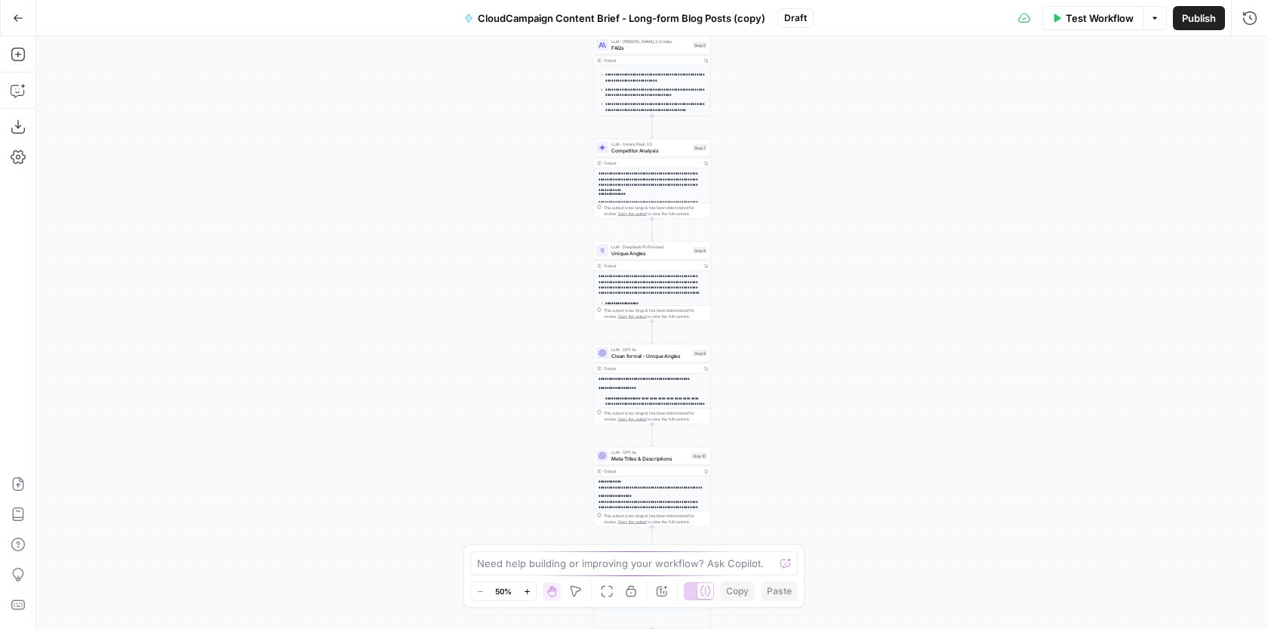
click at [754, 17] on span "CloudCampaign Content Brief - Long-form Blog Posts (copy)" at bounding box center [621, 18] width 287 height 15
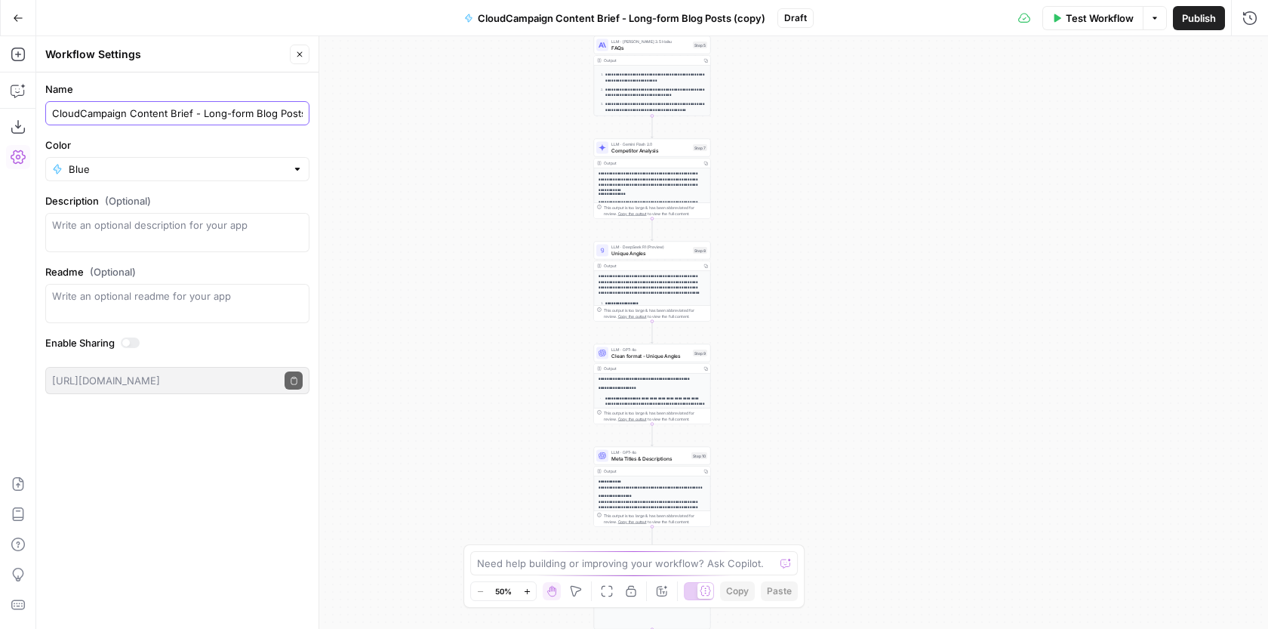
click at [286, 113] on input "CloudCampaign Content Brief - Long-form Blog Posts (copy)" at bounding box center [177, 113] width 251 height 15
type input "CloudCampaign Content Brief - Long-form Blog Posts [Modified carry]"
click at [368, 121] on div "**********" at bounding box center [651, 332] width 1231 height 592
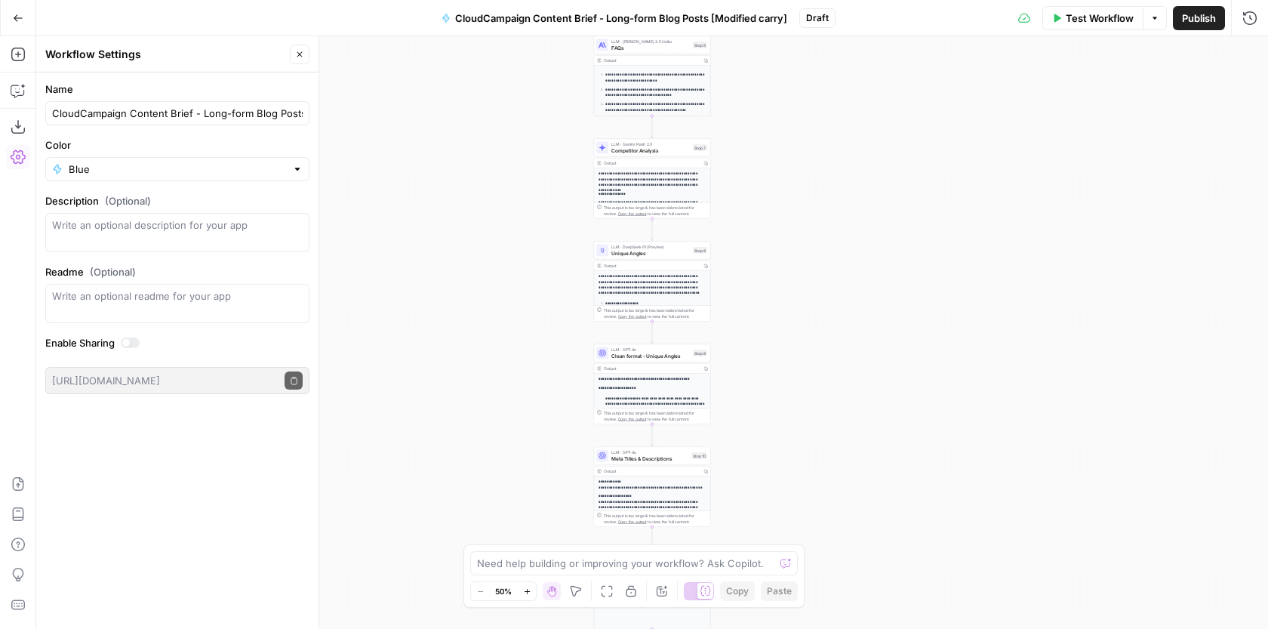
click at [527, 590] on icon "button" at bounding box center [526, 590] width 5 height 5
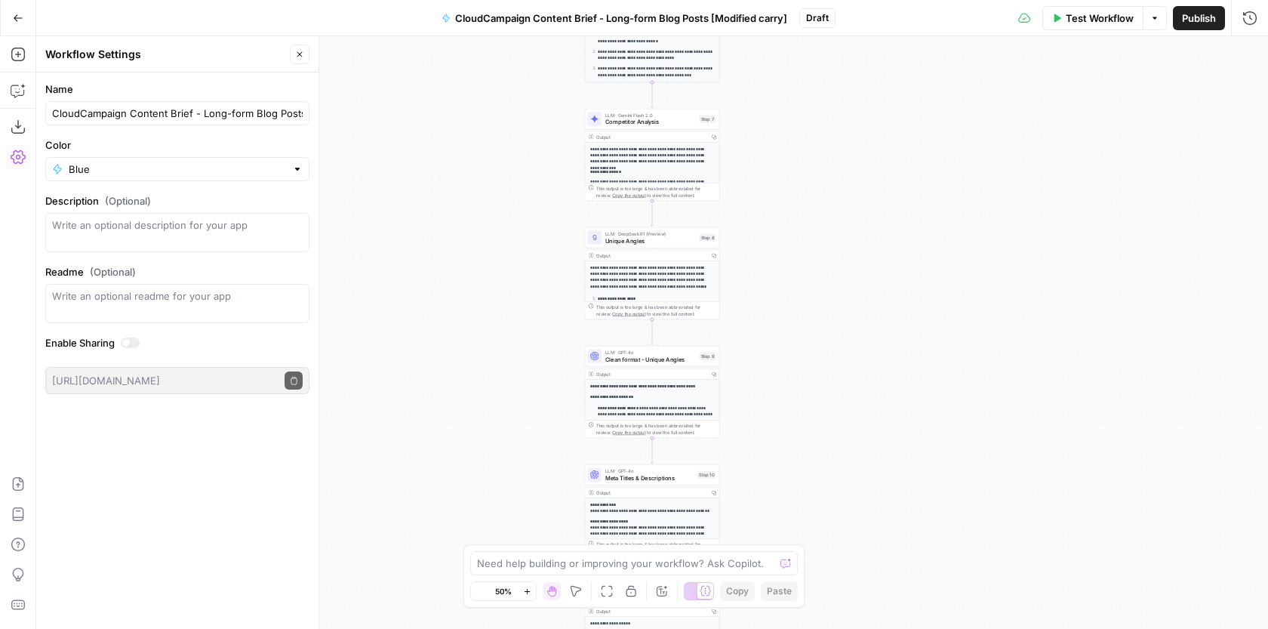
click at [527, 590] on icon "button" at bounding box center [526, 590] width 5 height 5
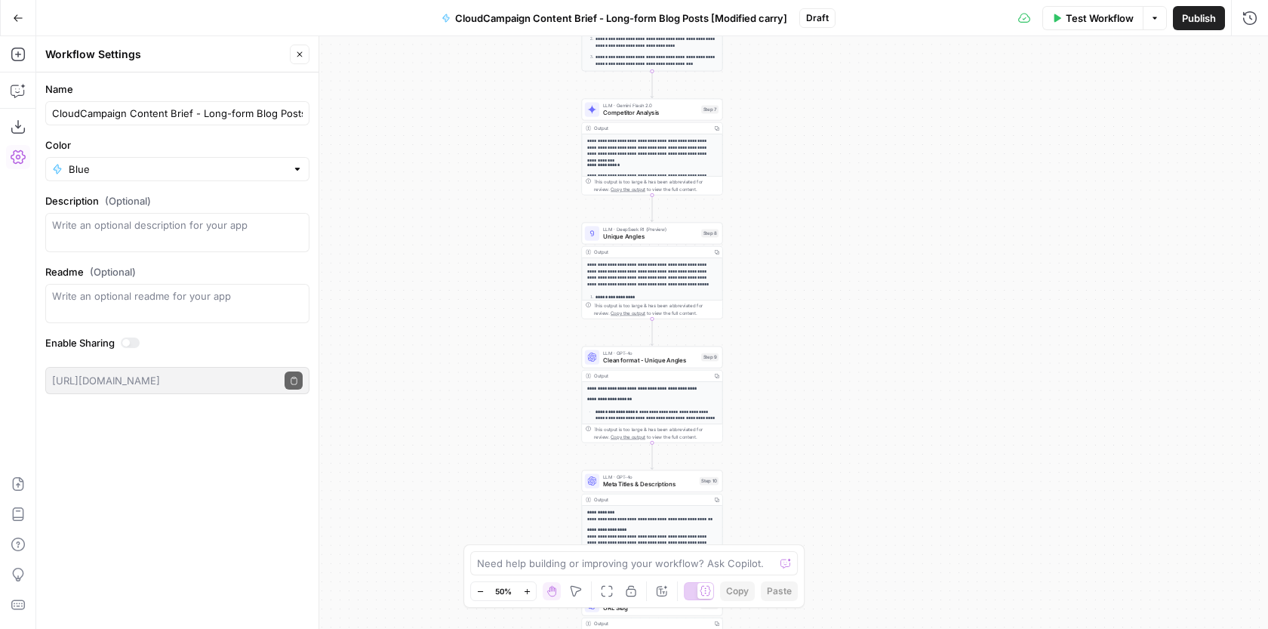
click at [527, 590] on icon "button" at bounding box center [526, 590] width 5 height 5
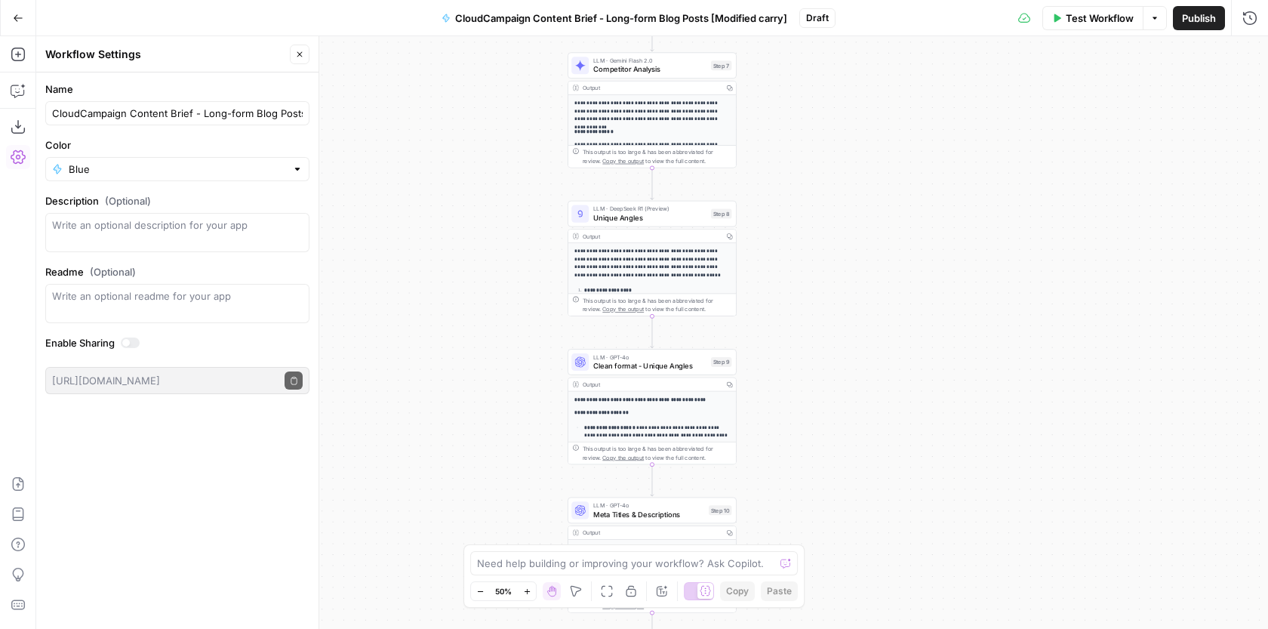
click at [527, 590] on icon "button" at bounding box center [526, 590] width 5 height 5
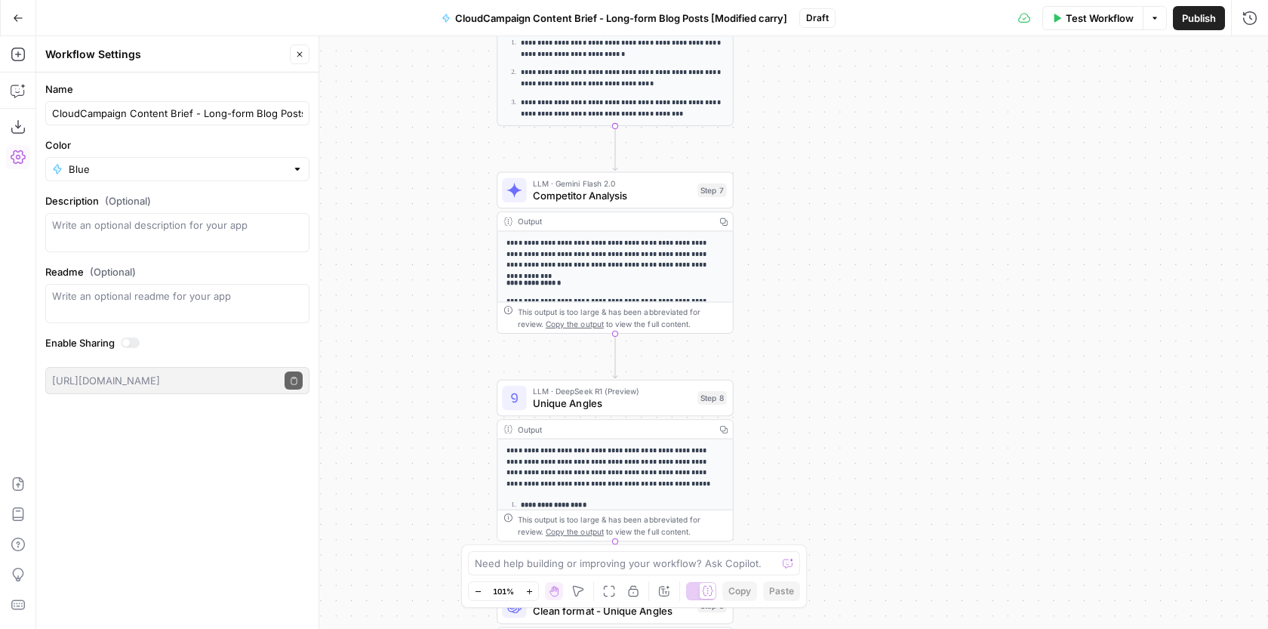
drag, startPoint x: 878, startPoint y: 192, endPoint x: 838, endPoint y: 460, distance: 270.9
click at [838, 460] on div "**********" at bounding box center [651, 332] width 1231 height 592
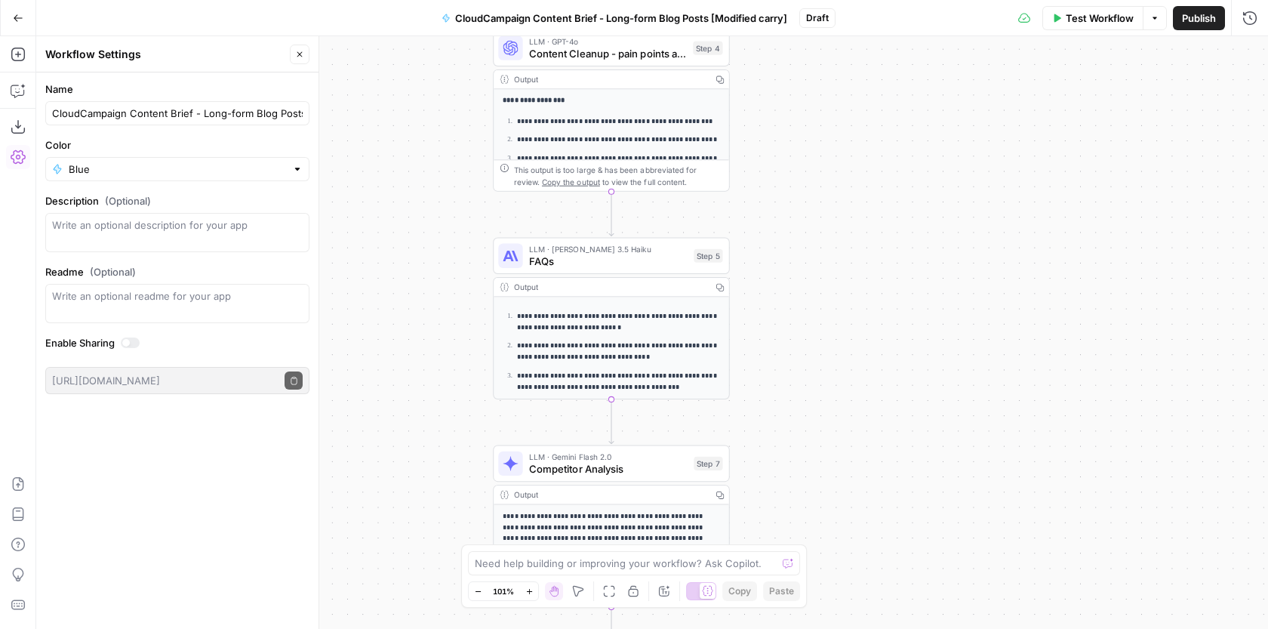
drag, startPoint x: 821, startPoint y: 272, endPoint x: 821, endPoint y: 522, distance: 250.5
click at [821, 519] on div "**********" at bounding box center [651, 332] width 1231 height 592
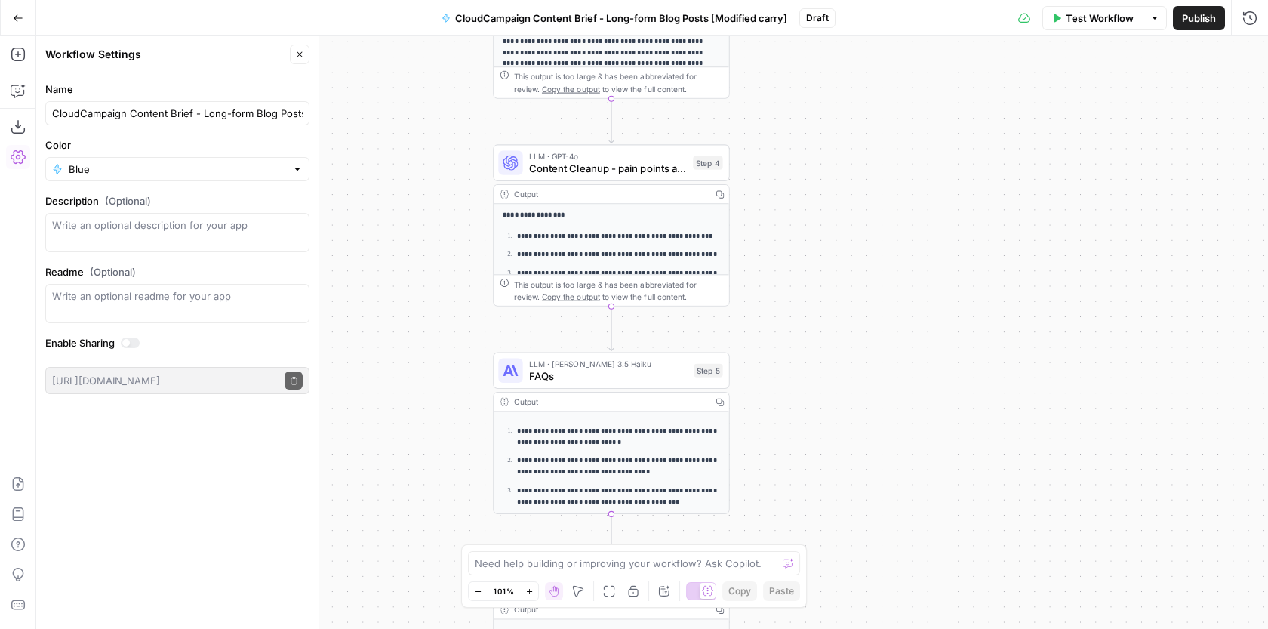
drag, startPoint x: 812, startPoint y: 144, endPoint x: 812, endPoint y: 349, distance: 204.5
click at [812, 349] on div "**********" at bounding box center [651, 332] width 1231 height 592
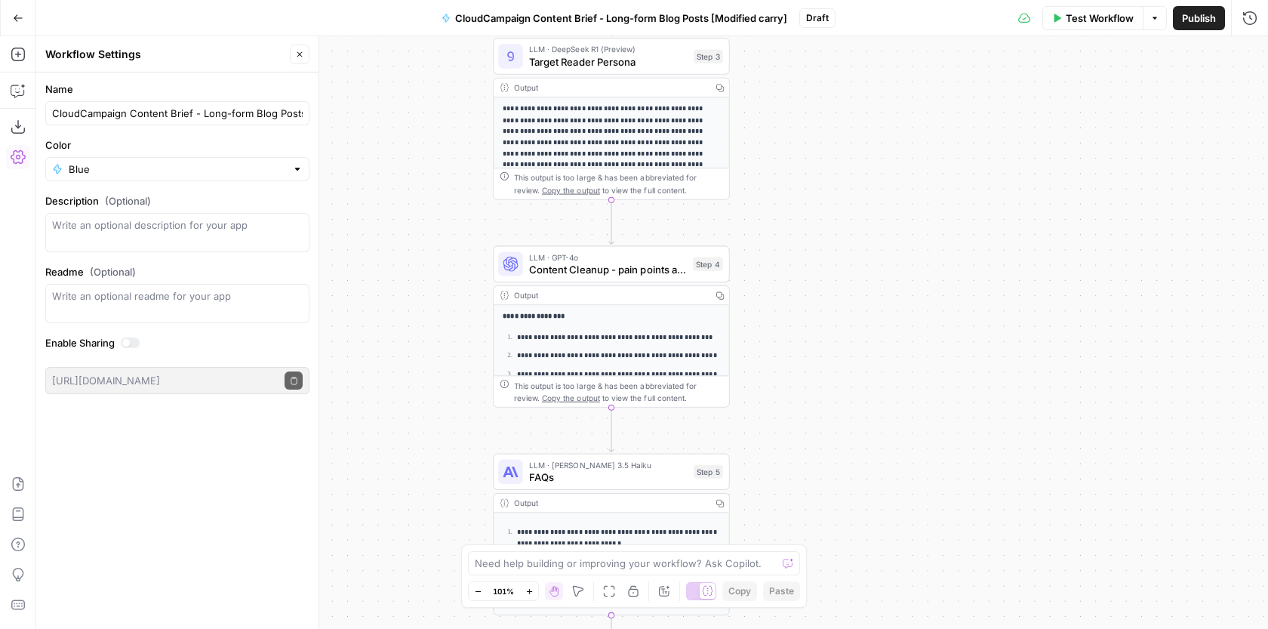
click at [856, 185] on div "**********" at bounding box center [651, 332] width 1231 height 592
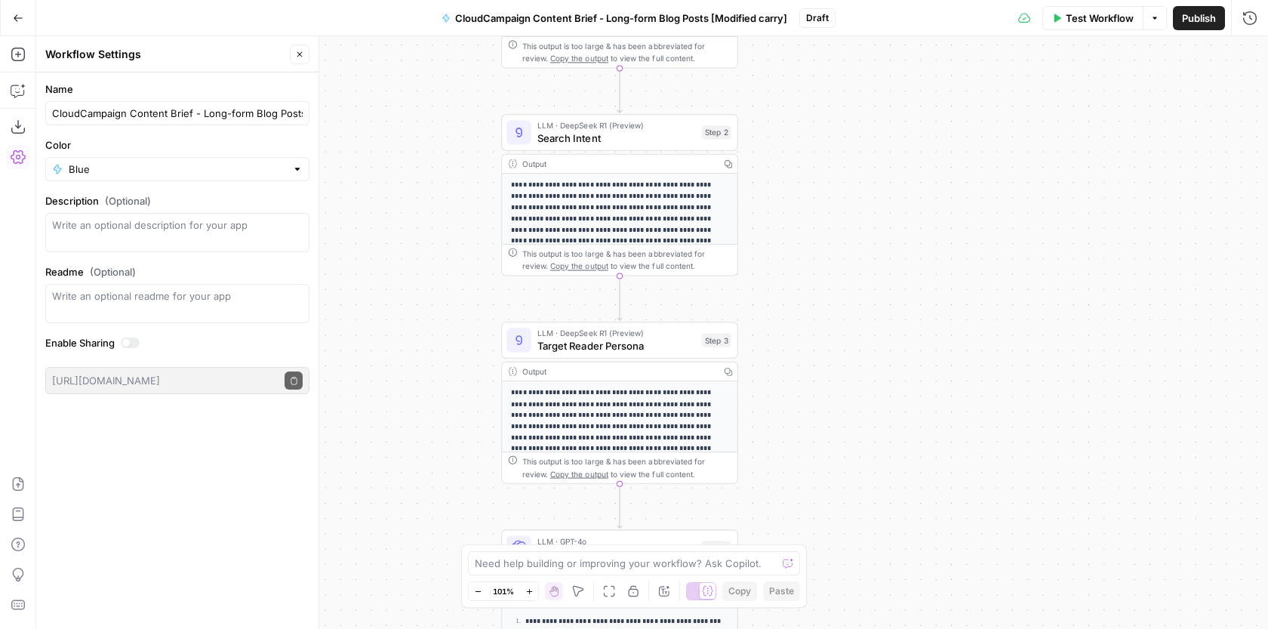
drag, startPoint x: 853, startPoint y: 121, endPoint x: 860, endPoint y: 401, distance: 280.8
click at [860, 402] on div "**********" at bounding box center [651, 332] width 1231 height 592
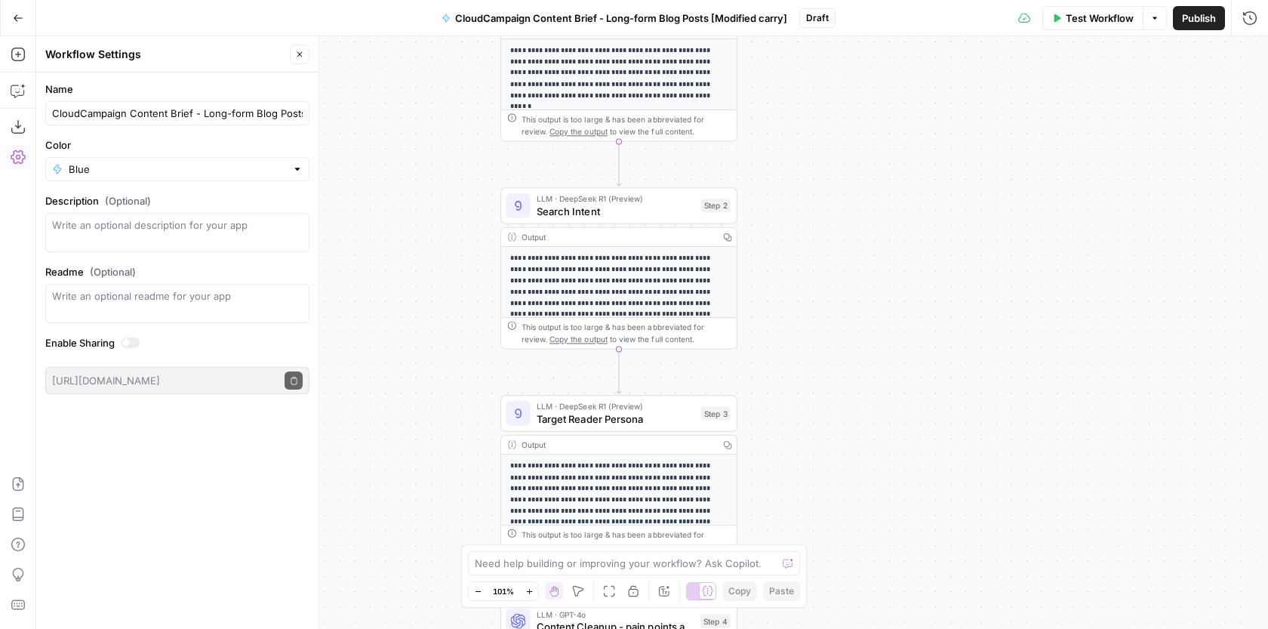
drag, startPoint x: 798, startPoint y: 177, endPoint x: 798, endPoint y: 257, distance: 80.7
click at [798, 257] on div "**********" at bounding box center [651, 332] width 1231 height 592
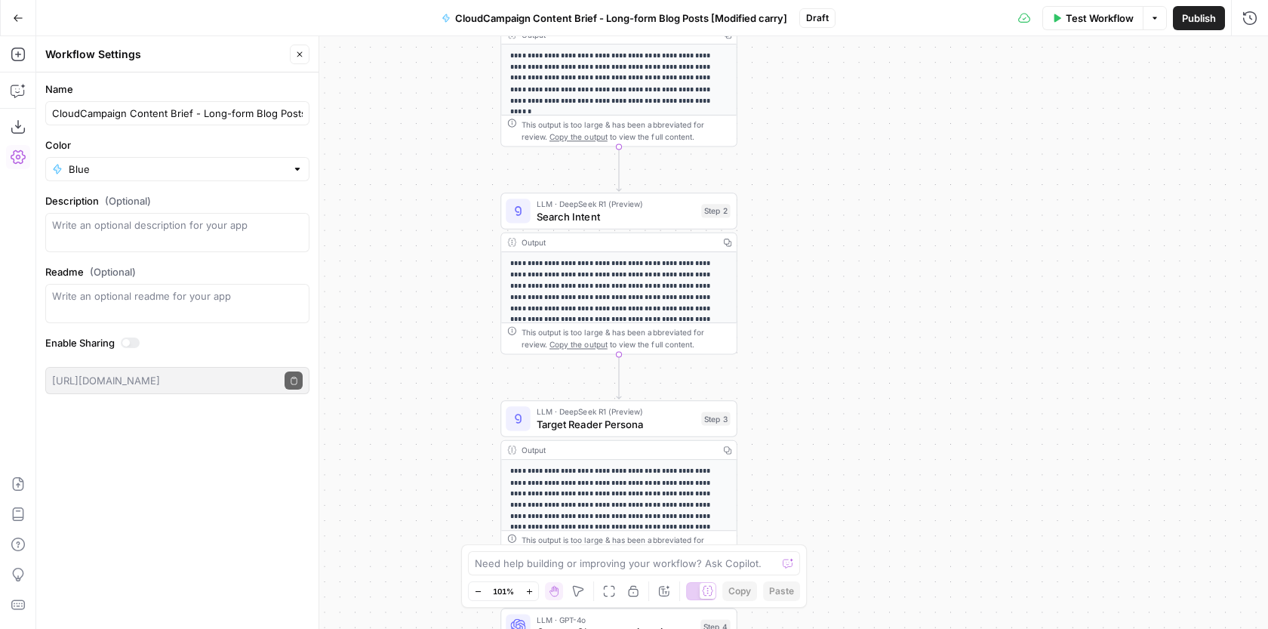
click at [644, 206] on span "LLM · DeepSeek R1 (Preview)" at bounding box center [615, 204] width 158 height 12
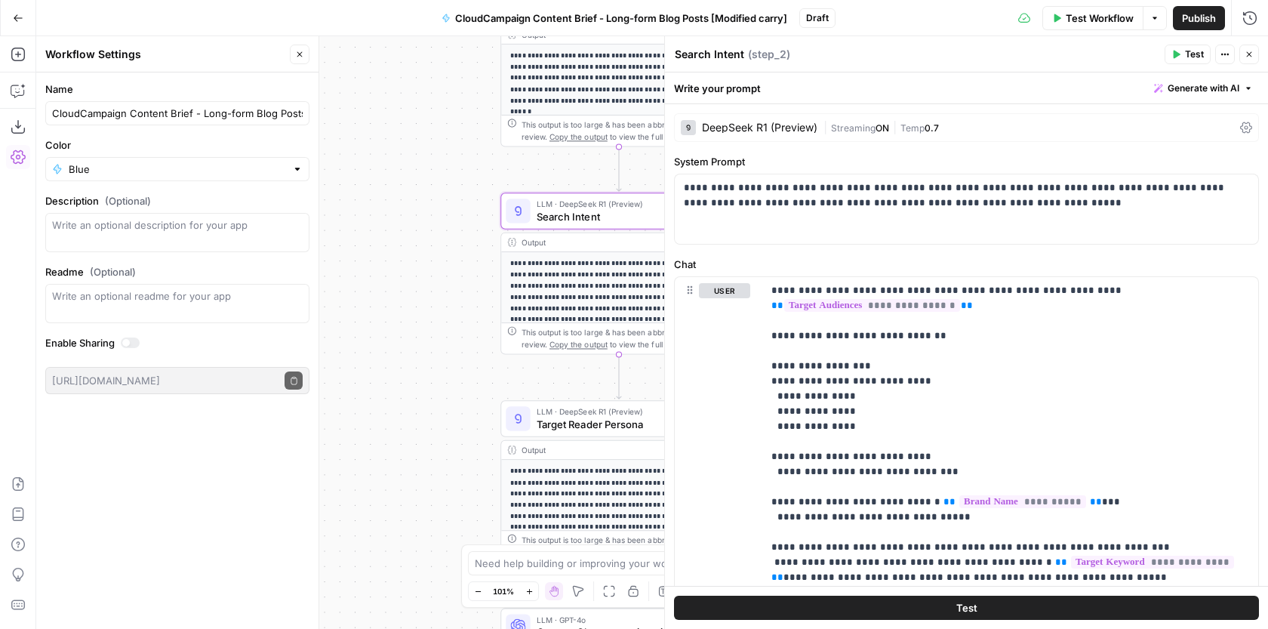
click at [304, 56] on button "Close" at bounding box center [300, 55] width 20 height 20
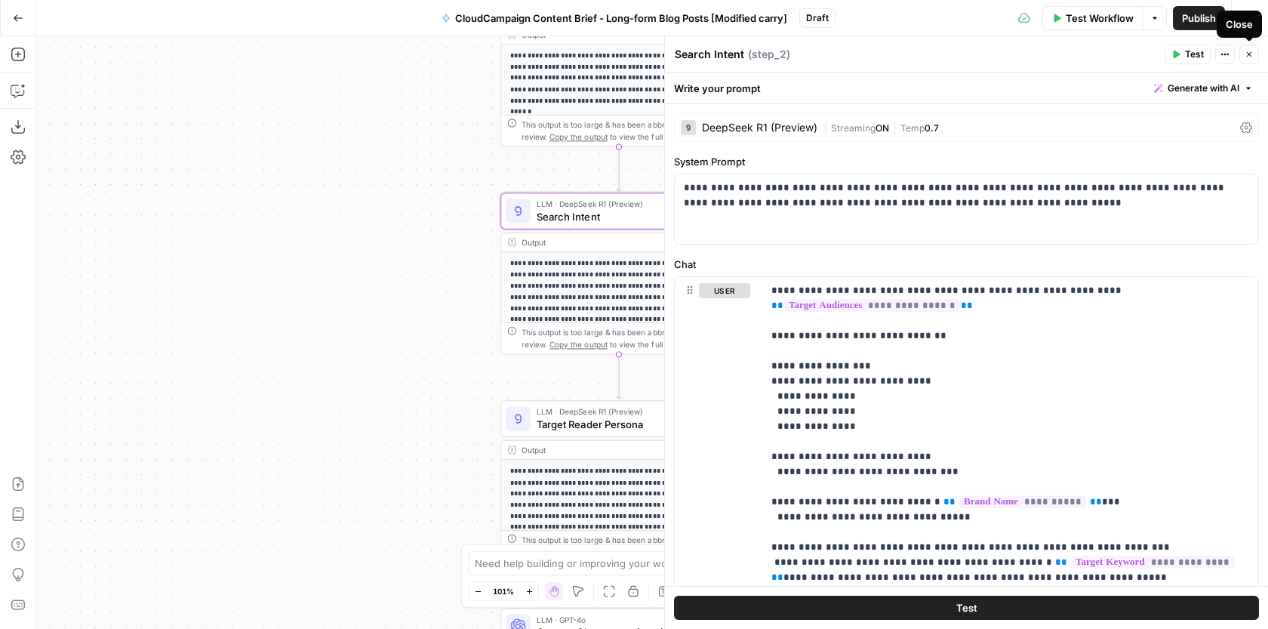
click at [1248, 56] on icon "button" at bounding box center [1248, 54] width 9 height 9
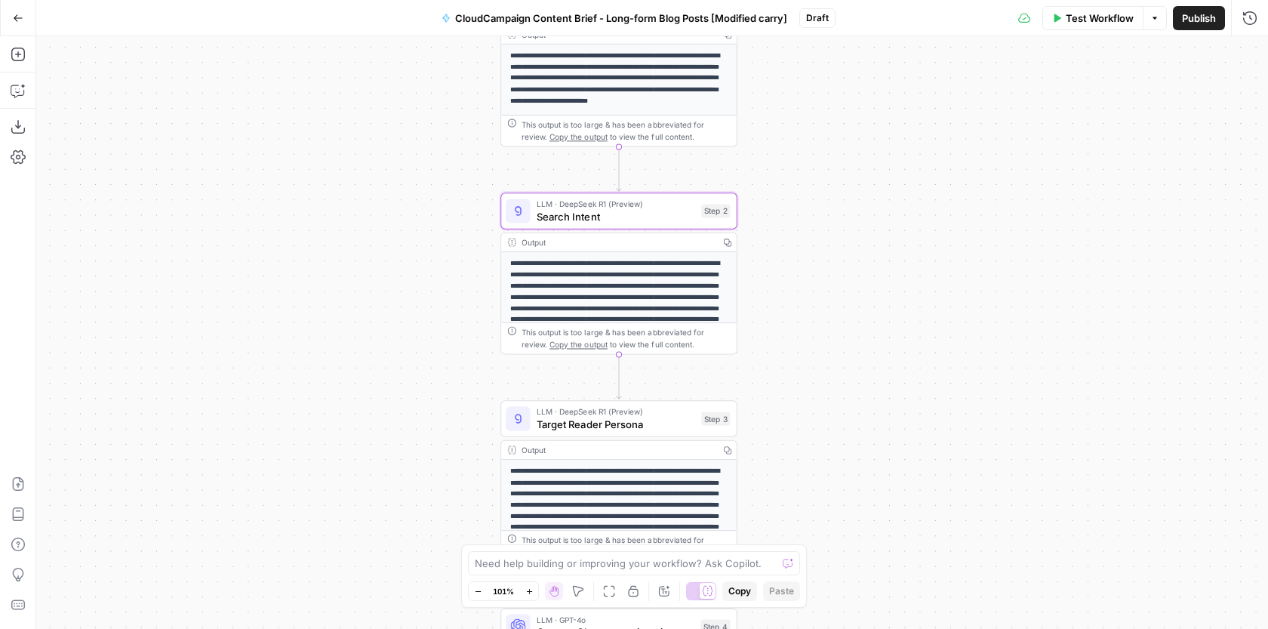
click at [647, 422] on span "Target Reader Persona" at bounding box center [615, 423] width 158 height 15
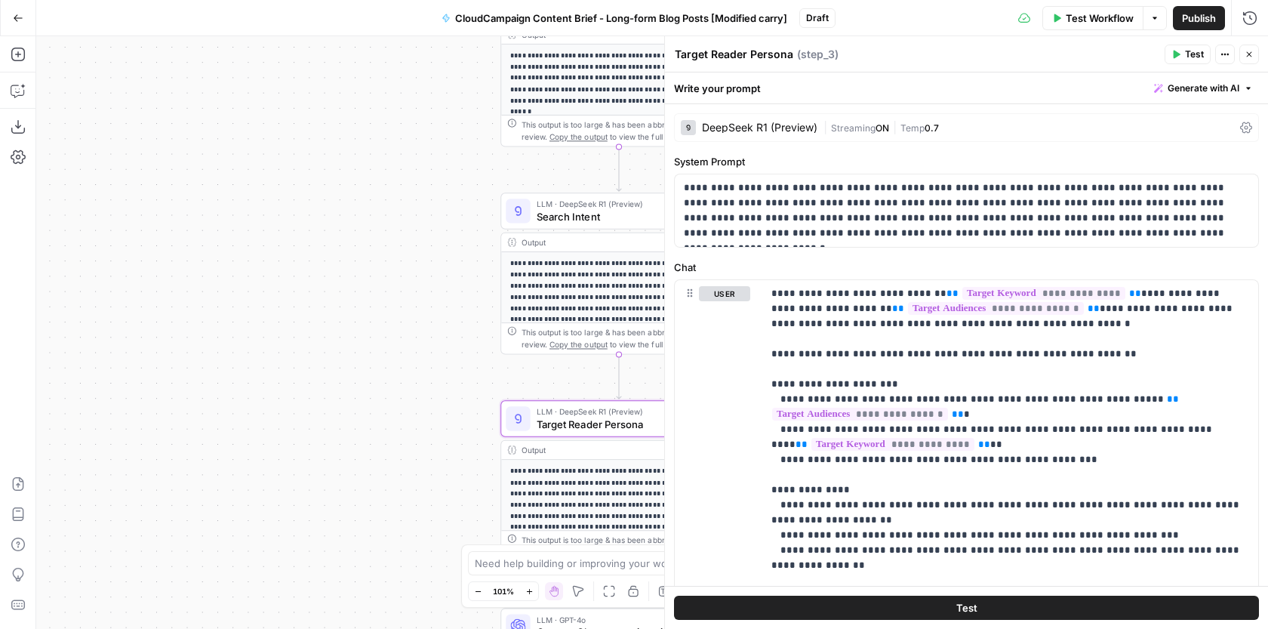
click at [573, 224] on div "LLM · DeepSeek R1 (Preview) Search Intent Step 2 Copy step Delete step Add Note…" at bounding box center [618, 210] width 237 height 37
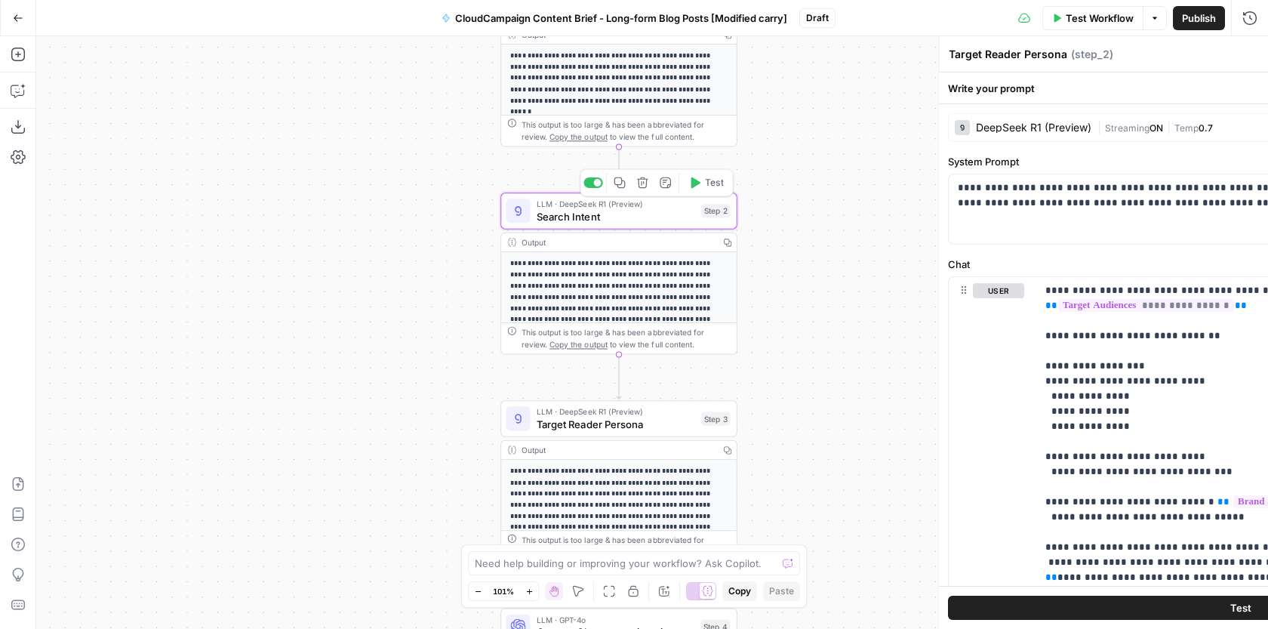
type textarea "Search Intent"
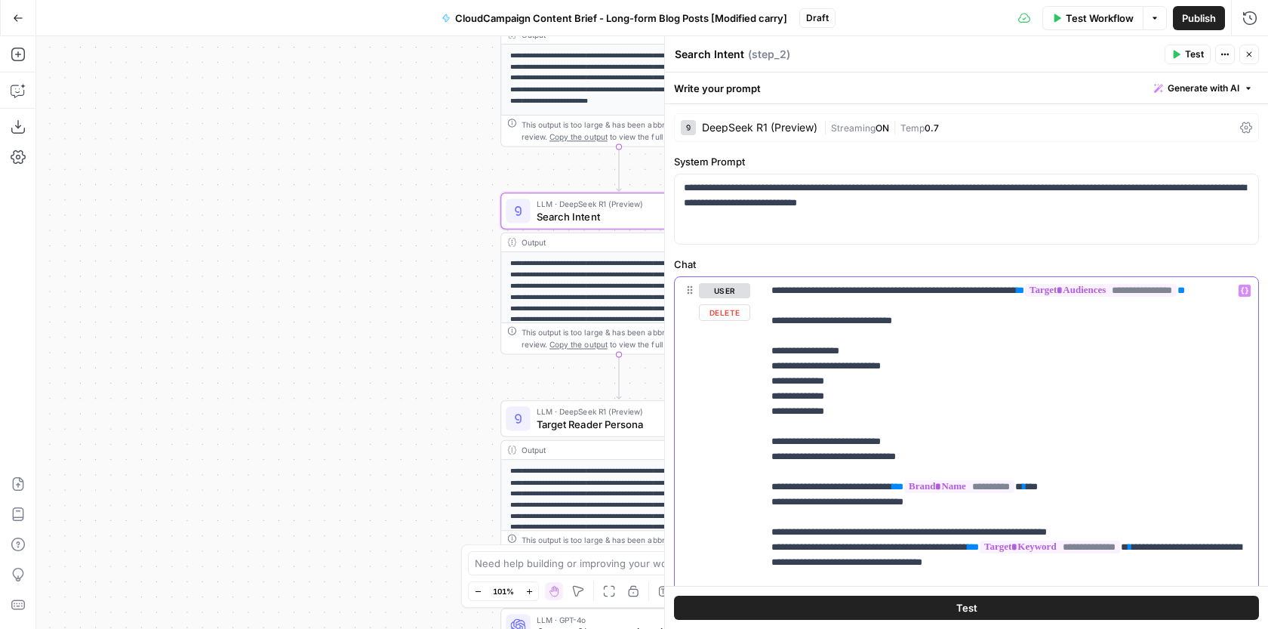
click at [902, 288] on p "**********" at bounding box center [1010, 517] width 478 height 468
click at [1245, 292] on icon "button" at bounding box center [1244, 291] width 8 height 8
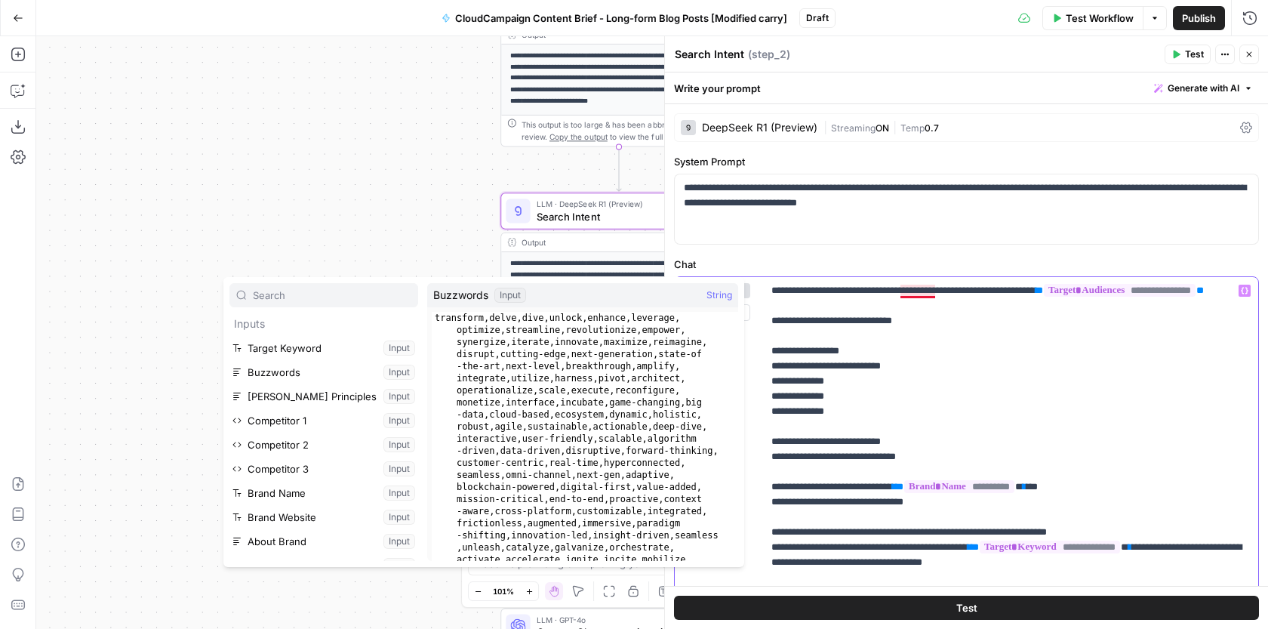
click at [922, 289] on p "**********" at bounding box center [1010, 517] width 478 height 468
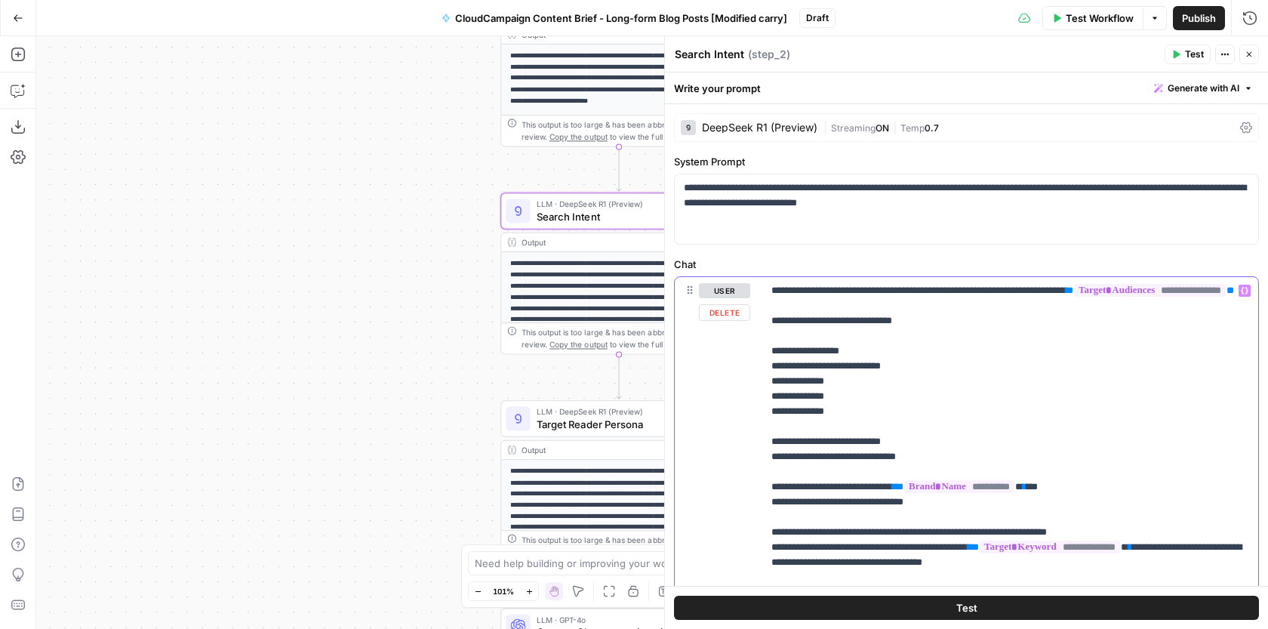
click at [932, 288] on p "**********" at bounding box center [1010, 517] width 478 height 468
click at [1241, 291] on icon "button" at bounding box center [1244, 291] width 8 height 8
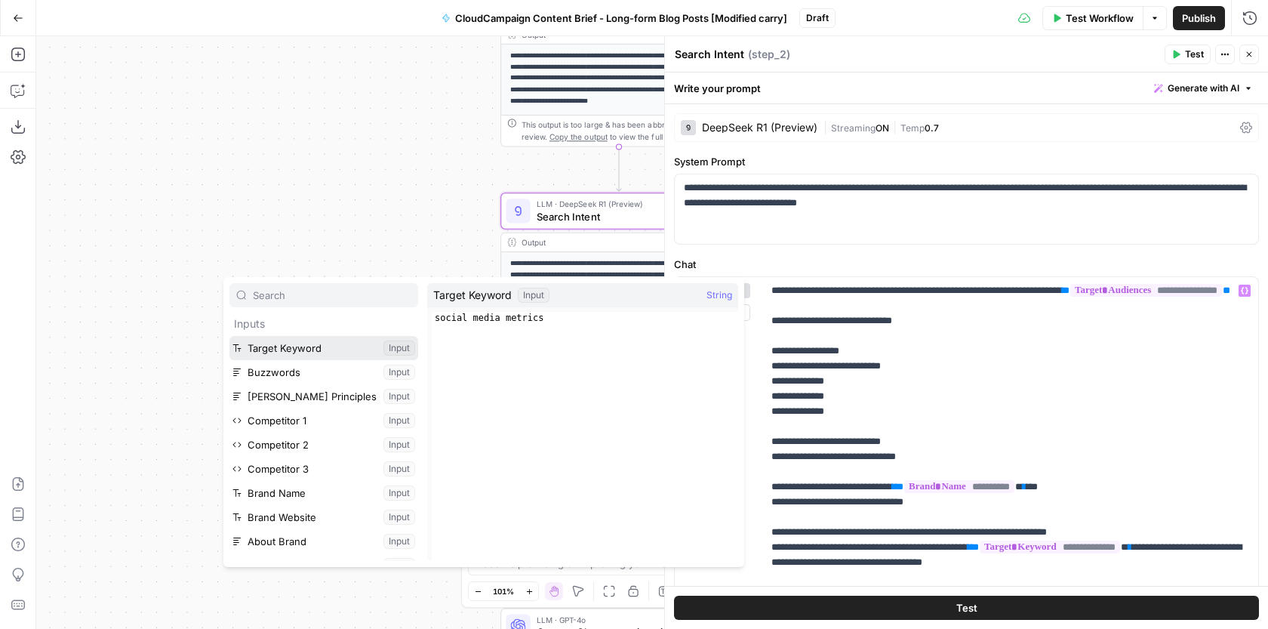
click at [296, 343] on button "Select variable Target Keyword" at bounding box center [323, 348] width 189 height 24
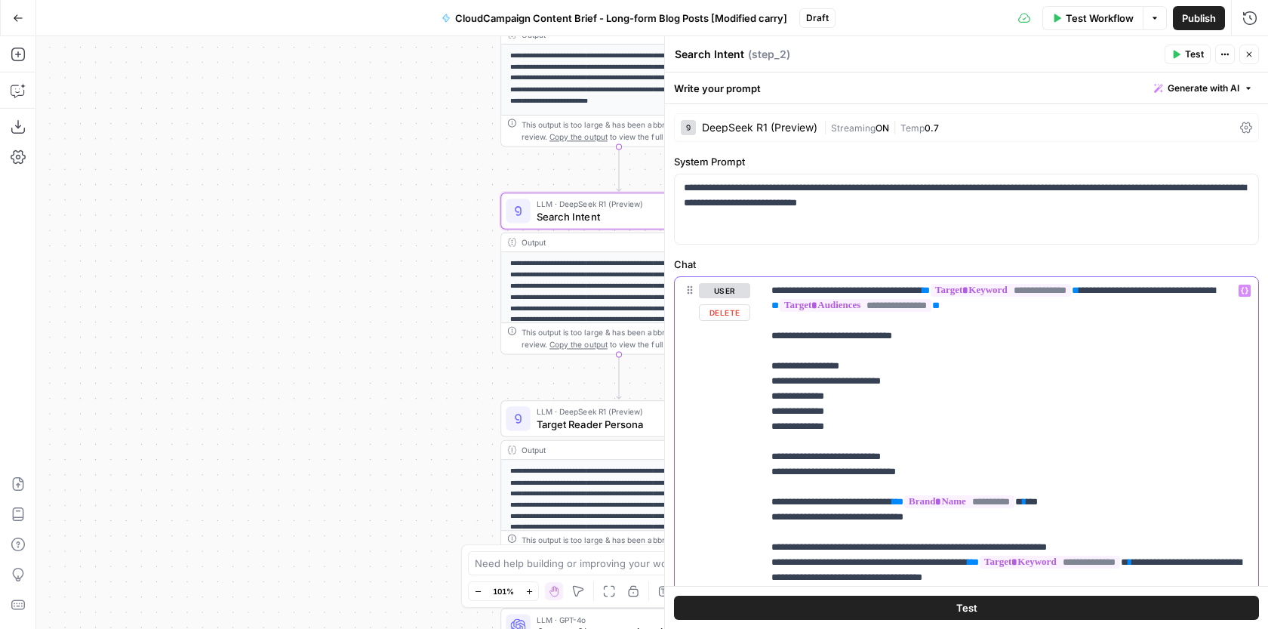
click at [945, 287] on p "**********" at bounding box center [1010, 517] width 478 height 468
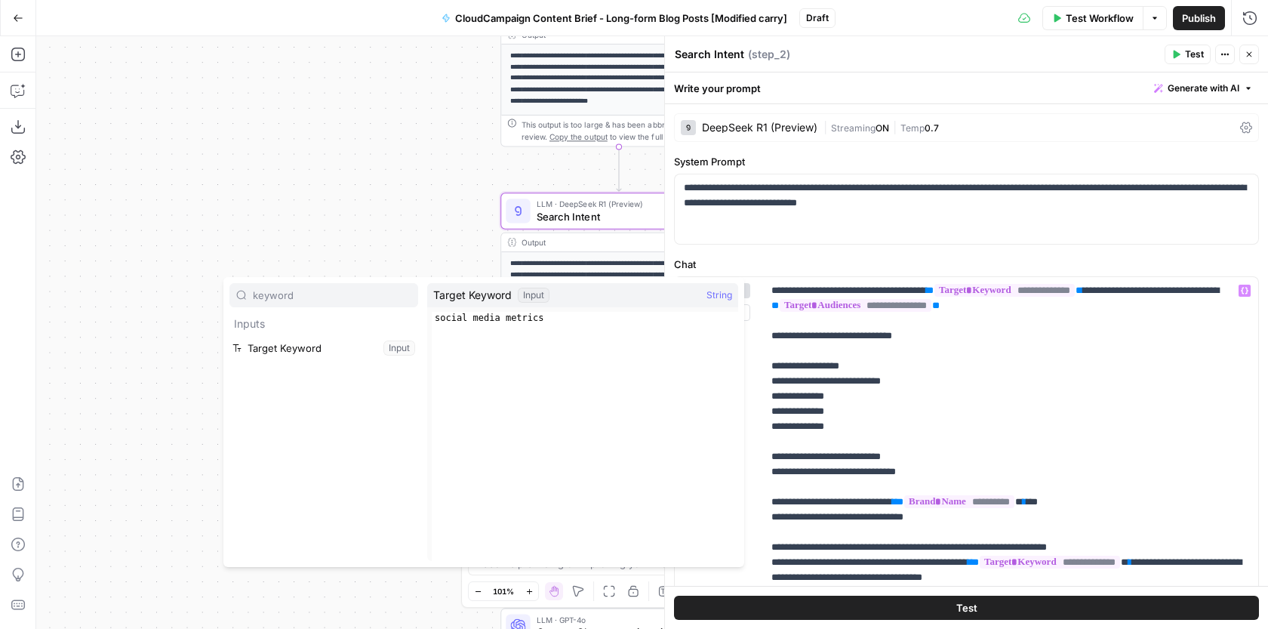
type input "keyword"
click at [950, 290] on p "**********" at bounding box center [1010, 517] width 478 height 468
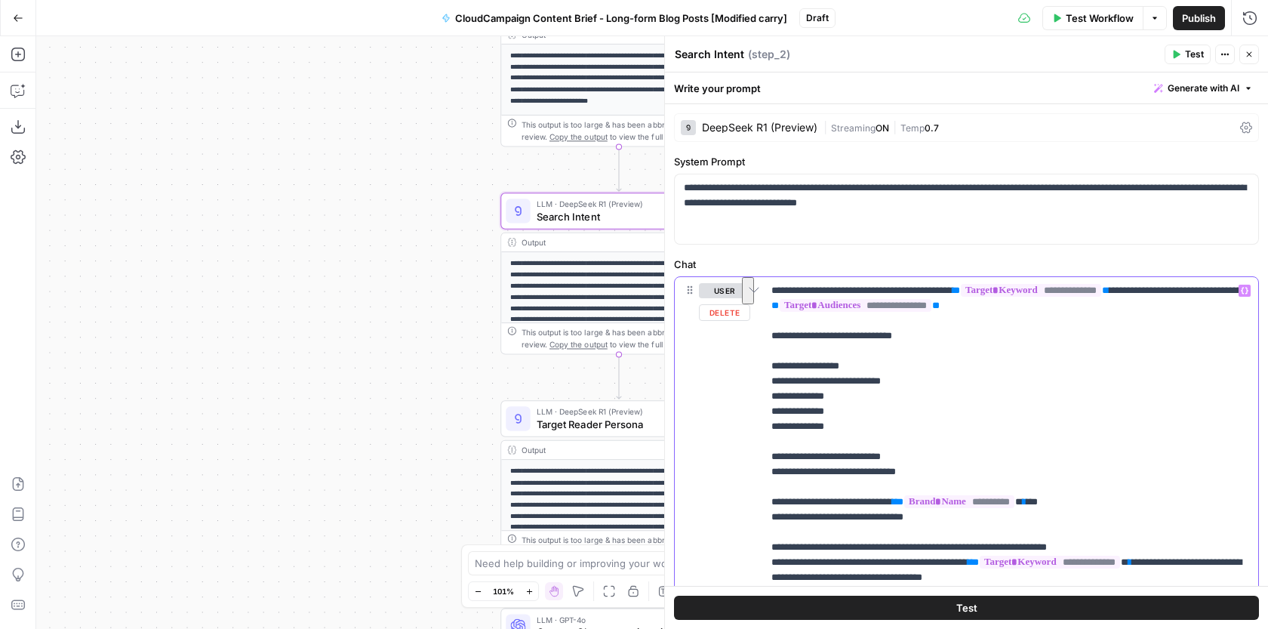
drag, startPoint x: 887, startPoint y: 304, endPoint x: 1172, endPoint y: 294, distance: 284.7
click at [1172, 294] on p "**********" at bounding box center [1010, 517] width 478 height 468
click at [1021, 382] on p "**********" at bounding box center [1010, 517] width 478 height 468
drag, startPoint x: 1059, startPoint y: 308, endPoint x: 766, endPoint y: 287, distance: 293.5
click at [766, 287] on div "**********" at bounding box center [966, 350] width 603 height 556
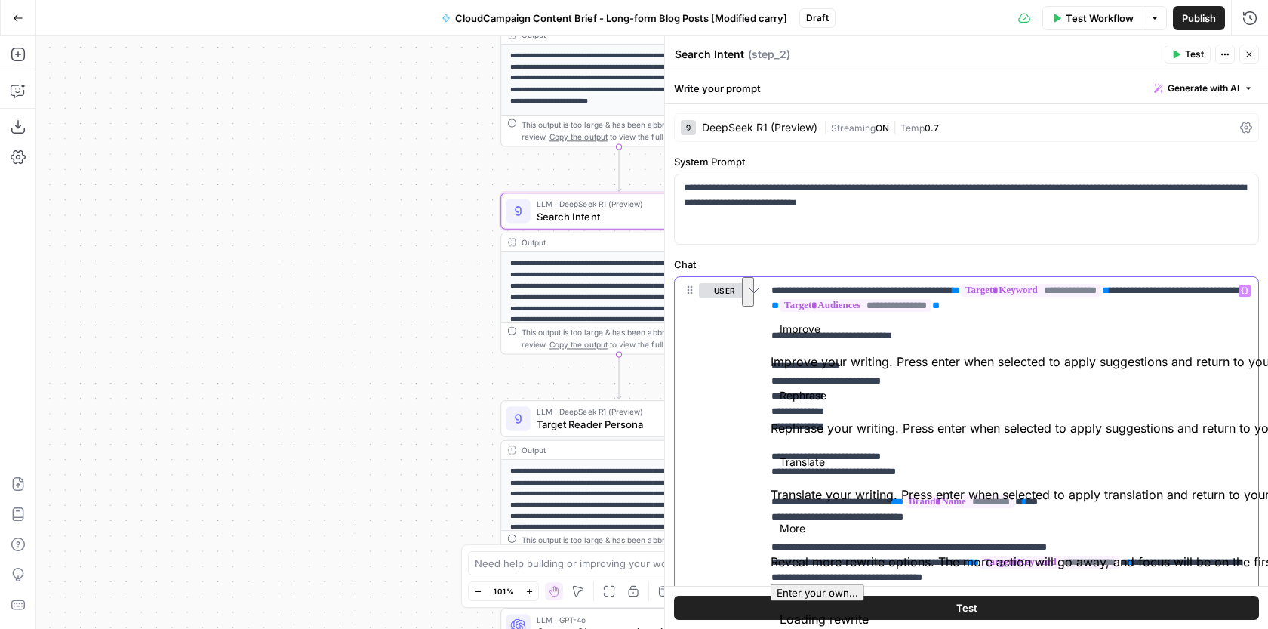
copy p "**********"
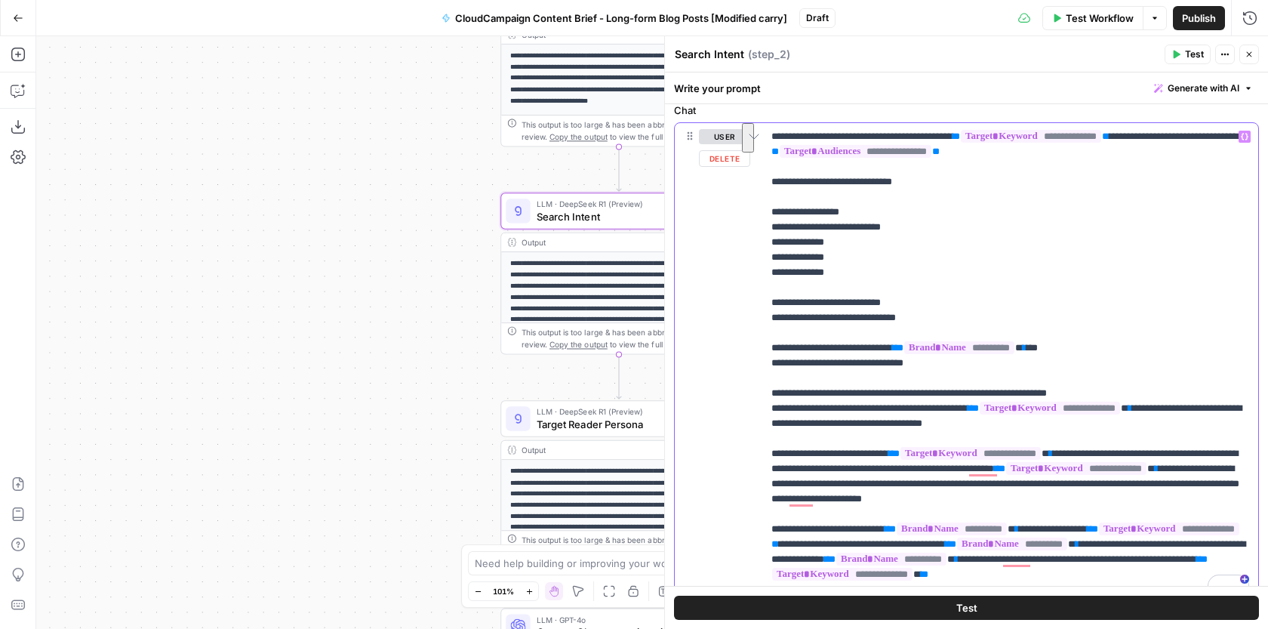
scroll to position [155, 0]
click at [979, 406] on span "**" at bounding box center [972, 407] width 11 height 10
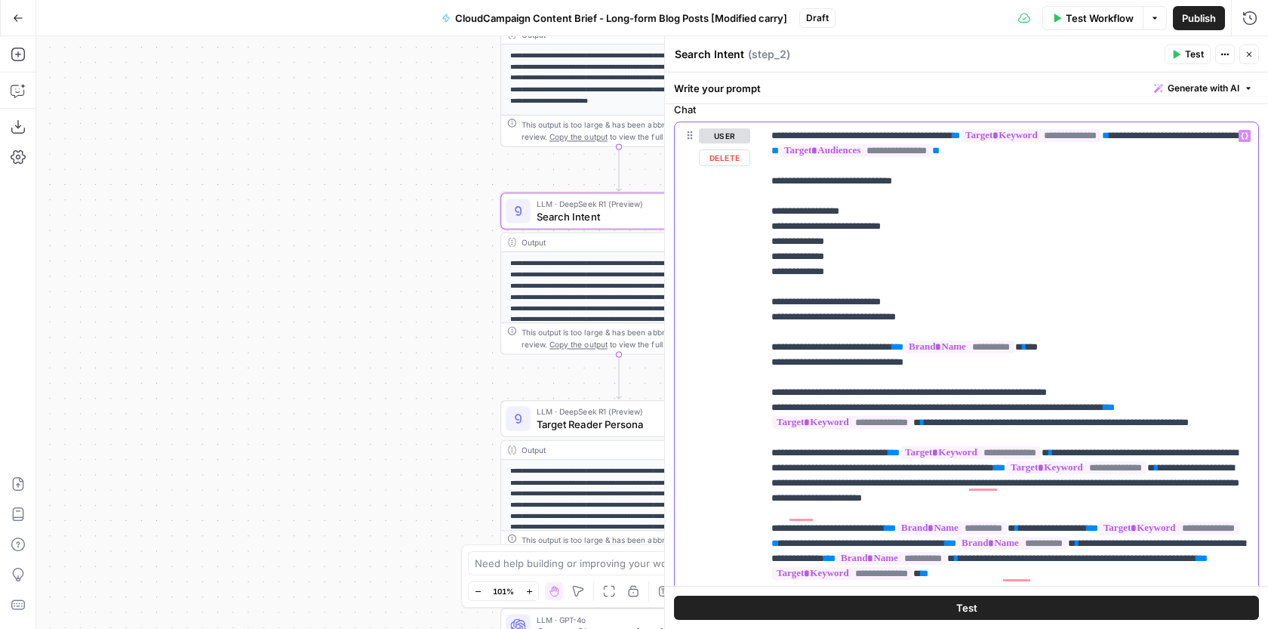
click at [1019, 435] on p "**********" at bounding box center [1010, 369] width 478 height 483
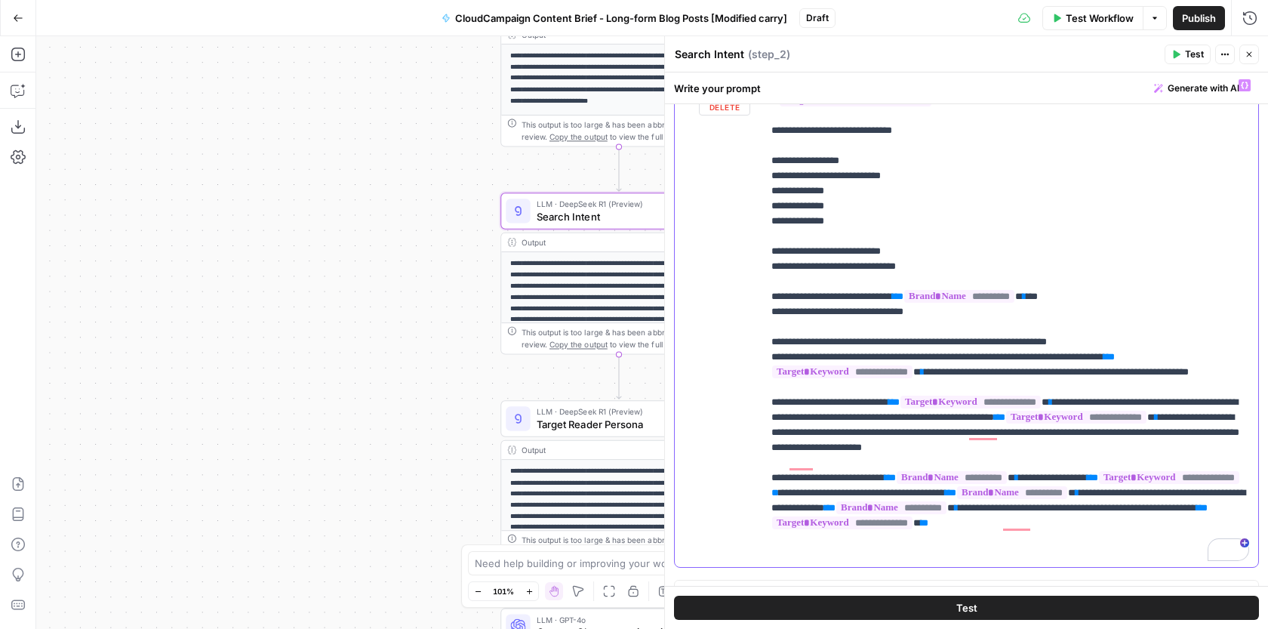
scroll to position [206, 0]
click at [870, 220] on p "**********" at bounding box center [1010, 318] width 478 height 483
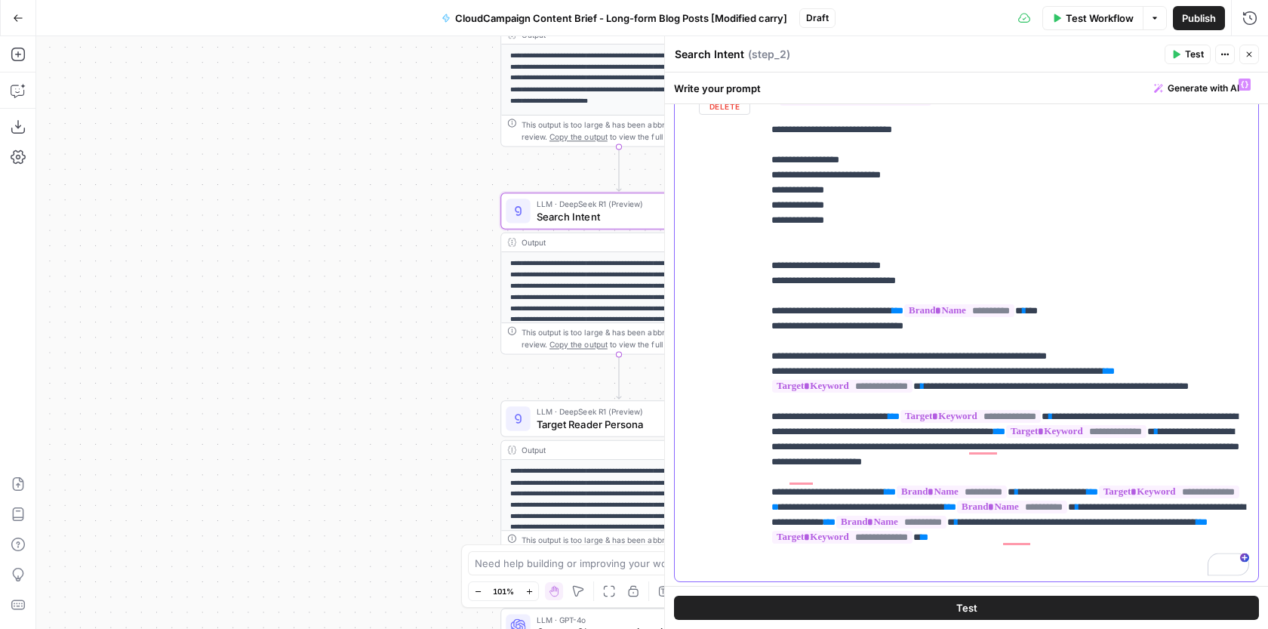
scroll to position [174, 0]
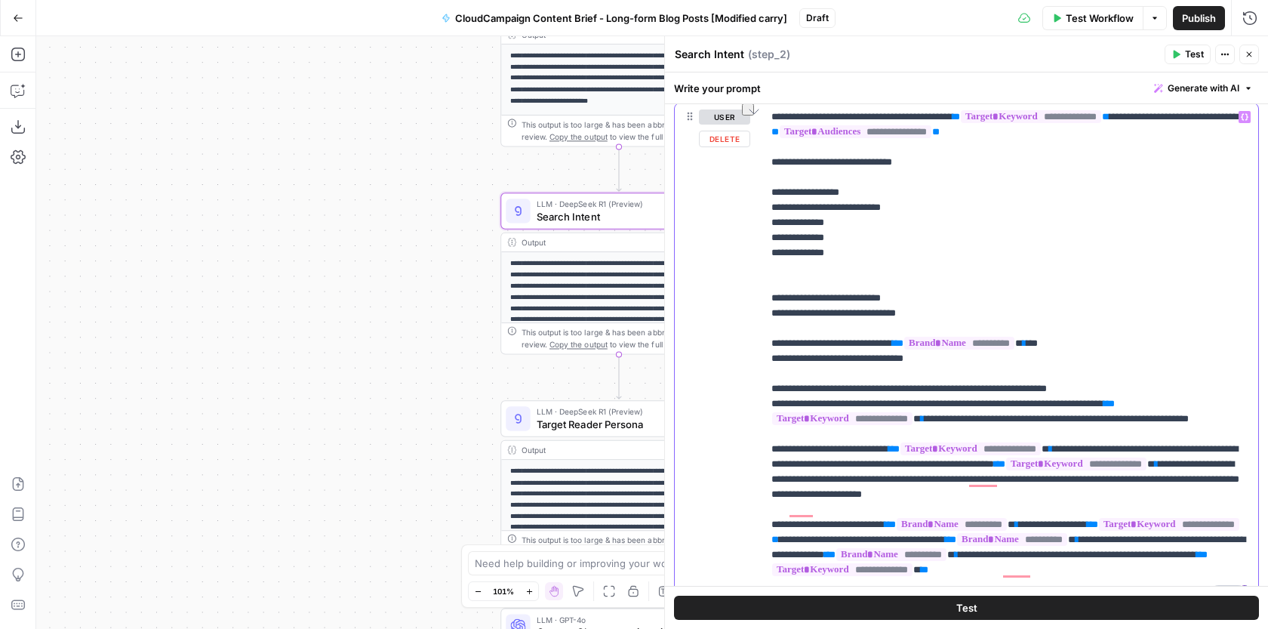
drag, startPoint x: 923, startPoint y: 205, endPoint x: 745, endPoint y: 205, distance: 177.3
click at [745, 205] on div "**********" at bounding box center [966, 358] width 583 height 510
copy p "**********"
click at [787, 266] on p "**********" at bounding box center [1010, 358] width 478 height 498
drag, startPoint x: 906, startPoint y: 269, endPoint x: 793, endPoint y: 267, distance: 113.2
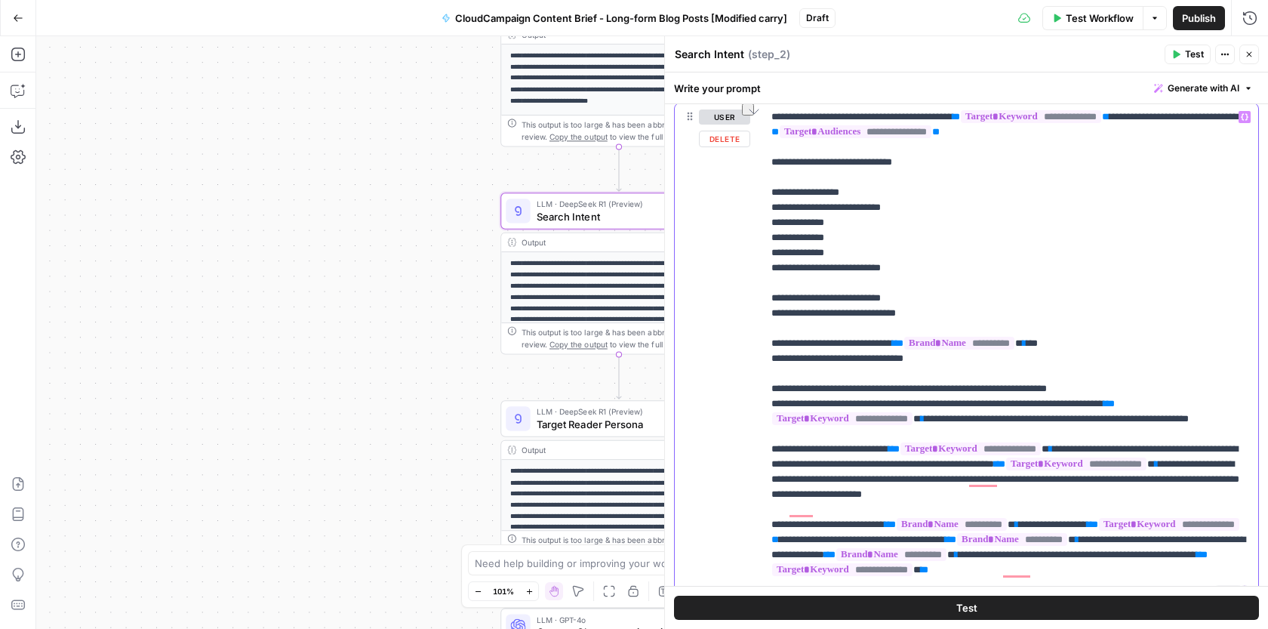
click at [793, 268] on p "**********" at bounding box center [1010, 358] width 478 height 498
click at [825, 439] on p "**********" at bounding box center [1010, 358] width 478 height 498
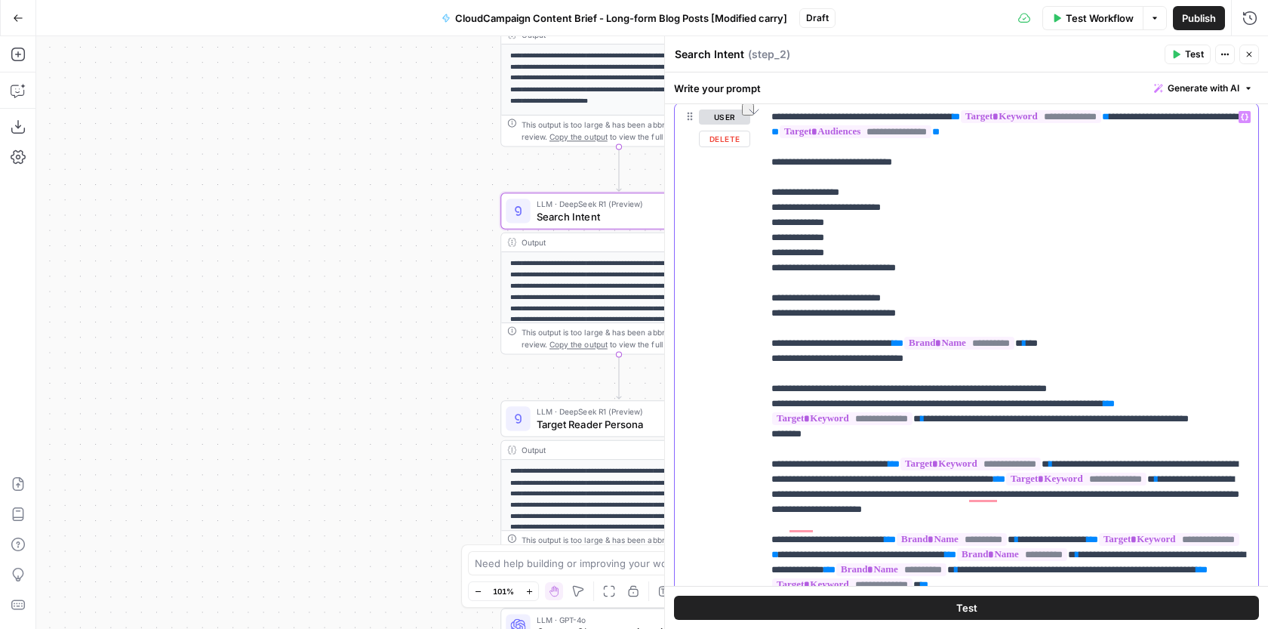
drag, startPoint x: 913, startPoint y: 270, endPoint x: 792, endPoint y: 269, distance: 120.7
click at [792, 269] on p "**********" at bounding box center [1010, 365] width 478 height 513
copy p "**********"
click at [822, 448] on p "**********" at bounding box center [1010, 365] width 478 height 513
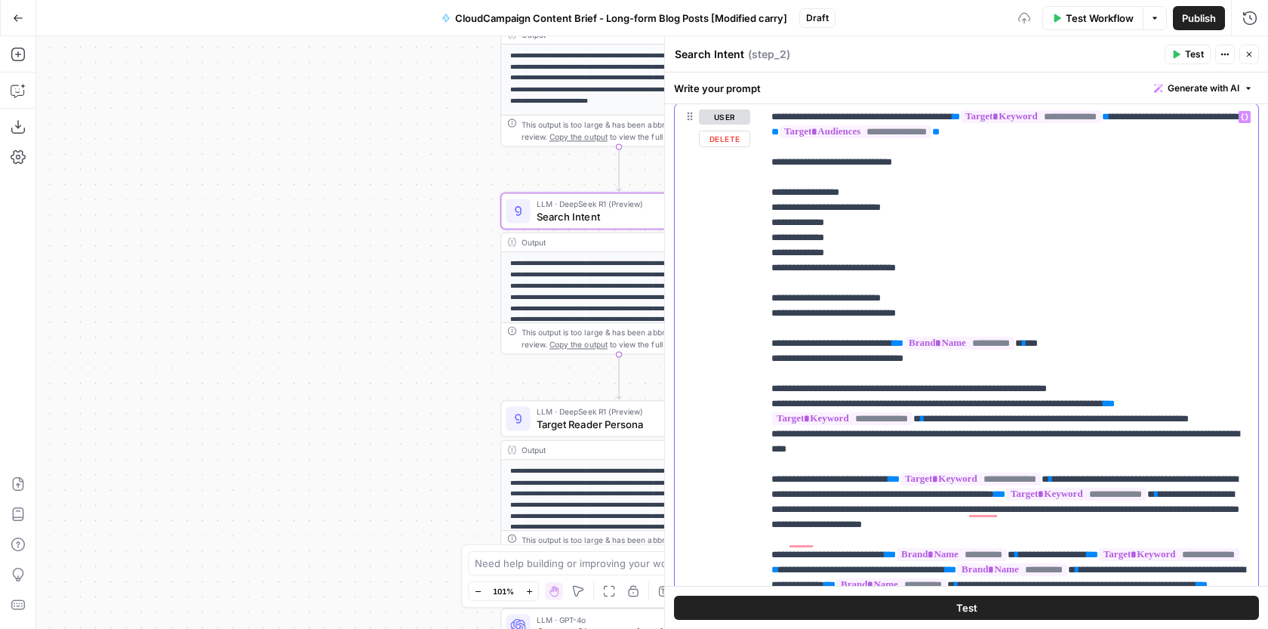
click at [894, 460] on p "**********" at bounding box center [1010, 373] width 478 height 528
click at [975, 449] on p "**********" at bounding box center [1010, 373] width 478 height 528
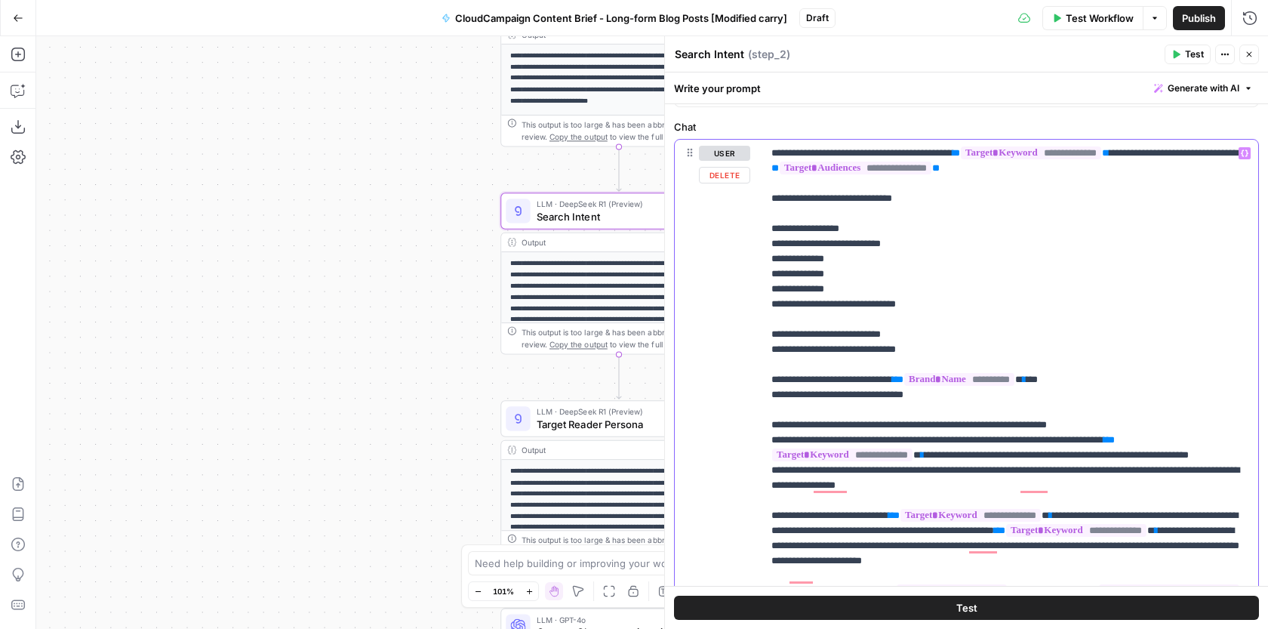
scroll to position [172, 0]
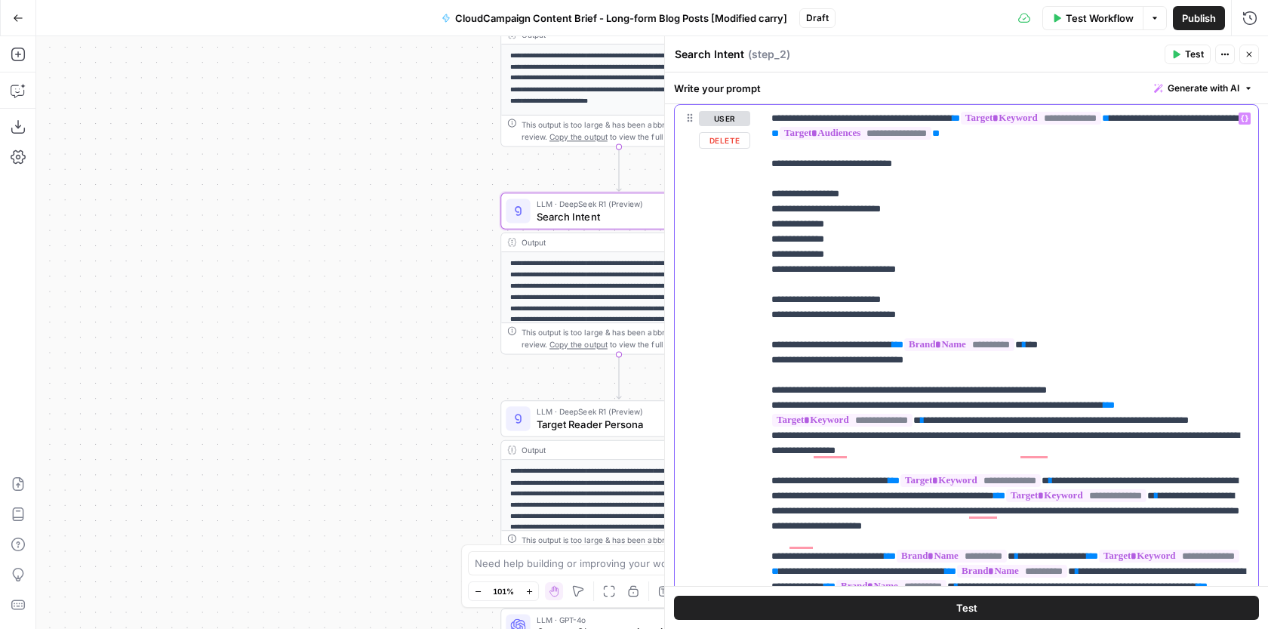
click at [1244, 121] on icon "button" at bounding box center [1244, 119] width 8 height 8
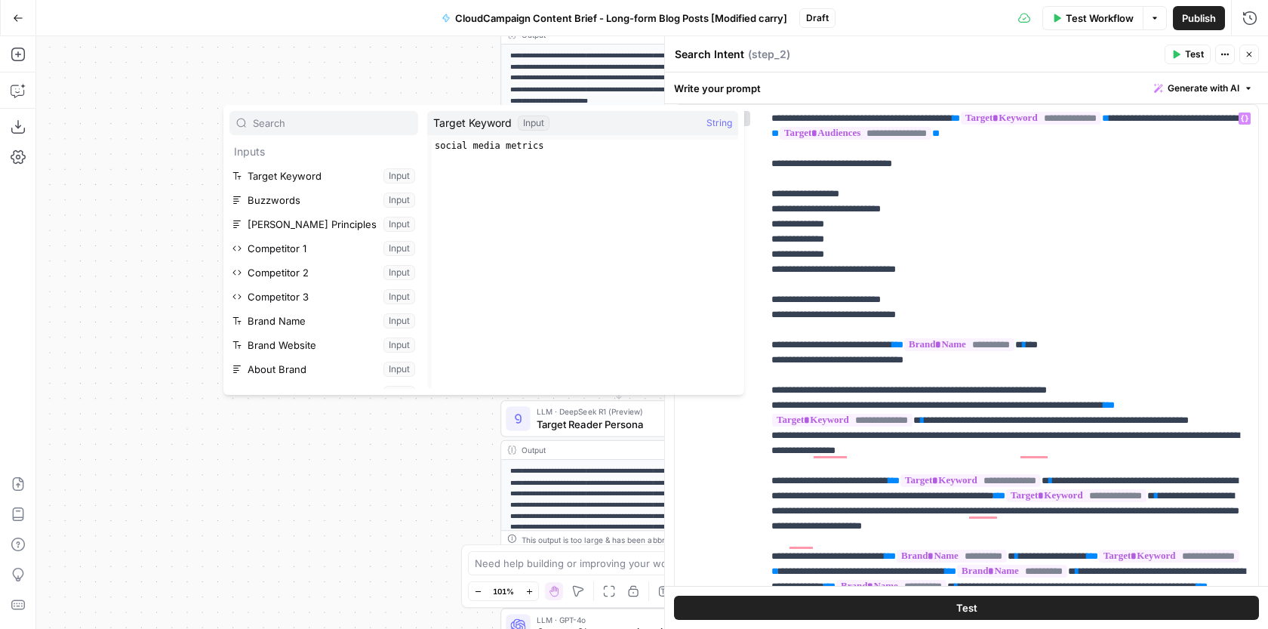
type input "keyword"
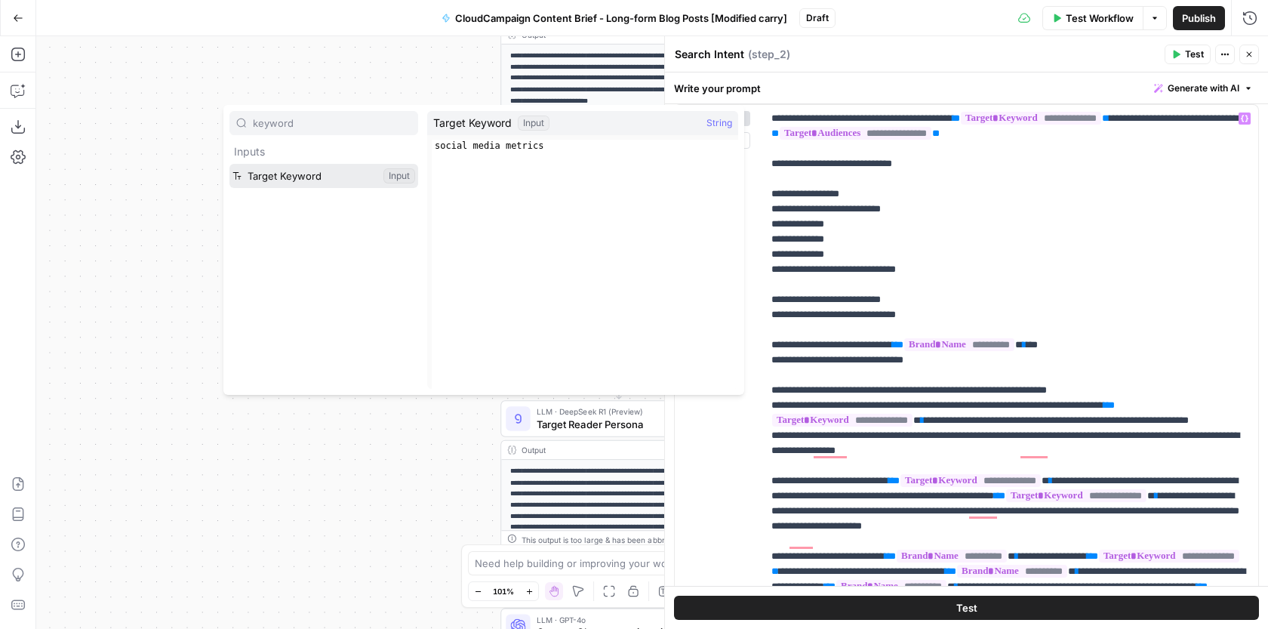
click at [309, 174] on button "Select variable Target Keyword" at bounding box center [323, 176] width 189 height 24
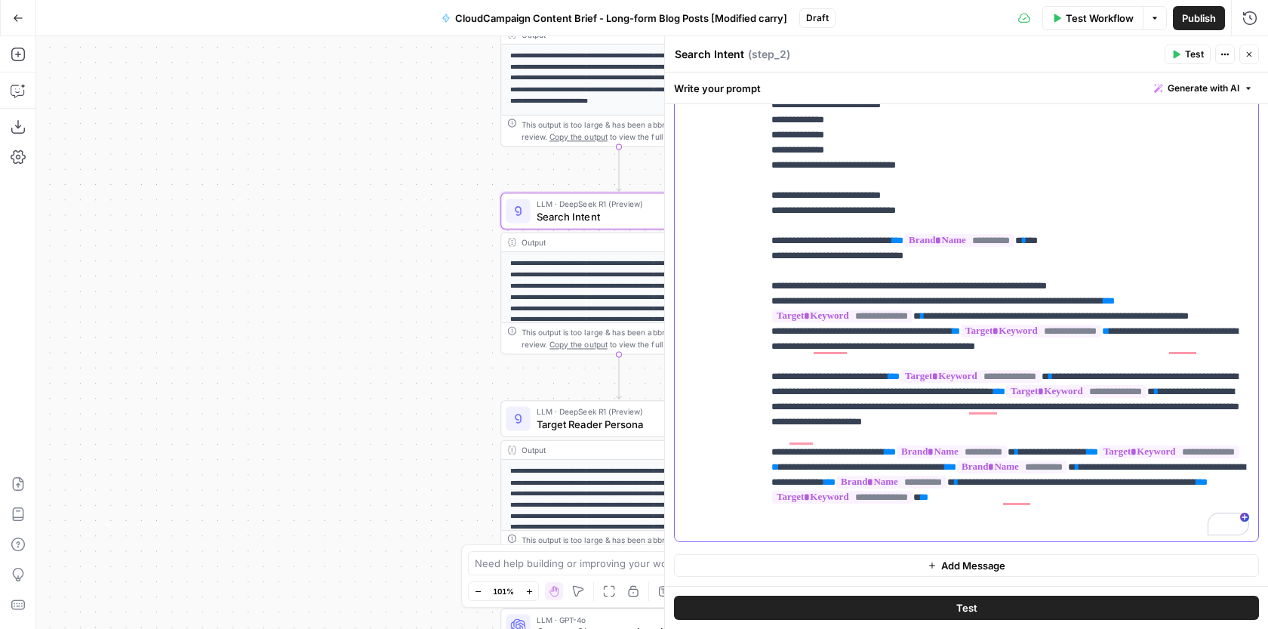
scroll to position [266, 0]
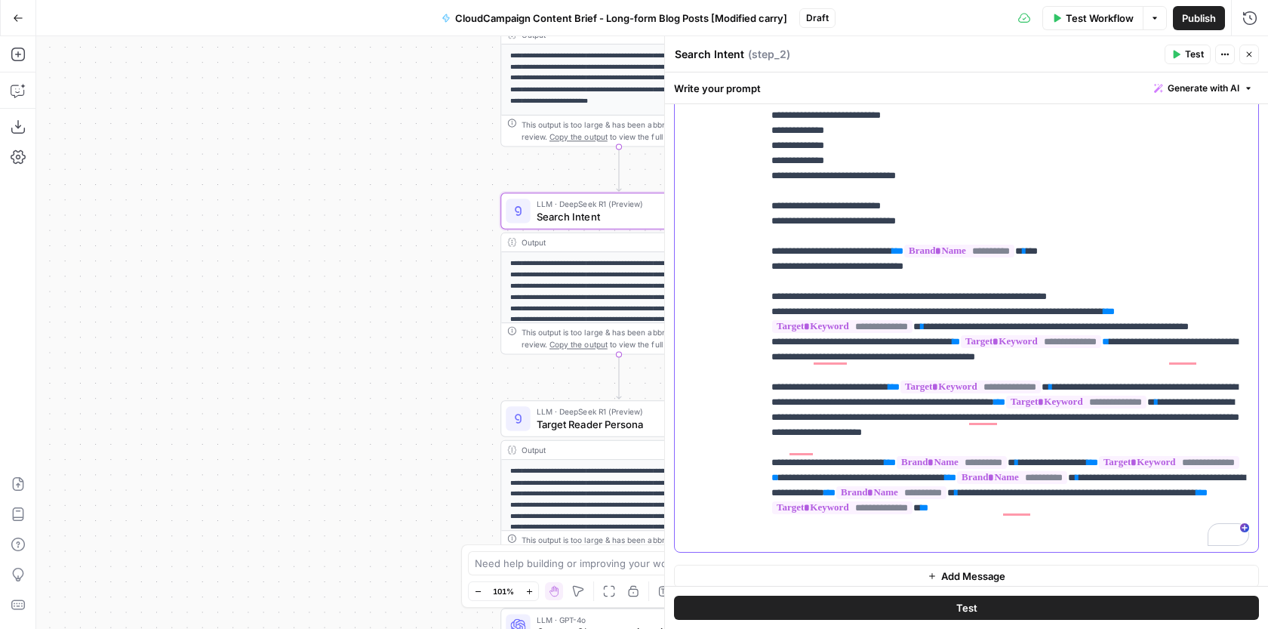
click at [985, 352] on p "**********" at bounding box center [1010, 281] width 478 height 528
drag, startPoint x: 1167, startPoint y: 359, endPoint x: 987, endPoint y: 357, distance: 179.6
click at [988, 357] on p "**********" at bounding box center [1010, 281] width 478 height 528
click at [850, 359] on p "**********" at bounding box center [1010, 281] width 478 height 528
click at [814, 374] on p "**********" at bounding box center [1010, 281] width 478 height 528
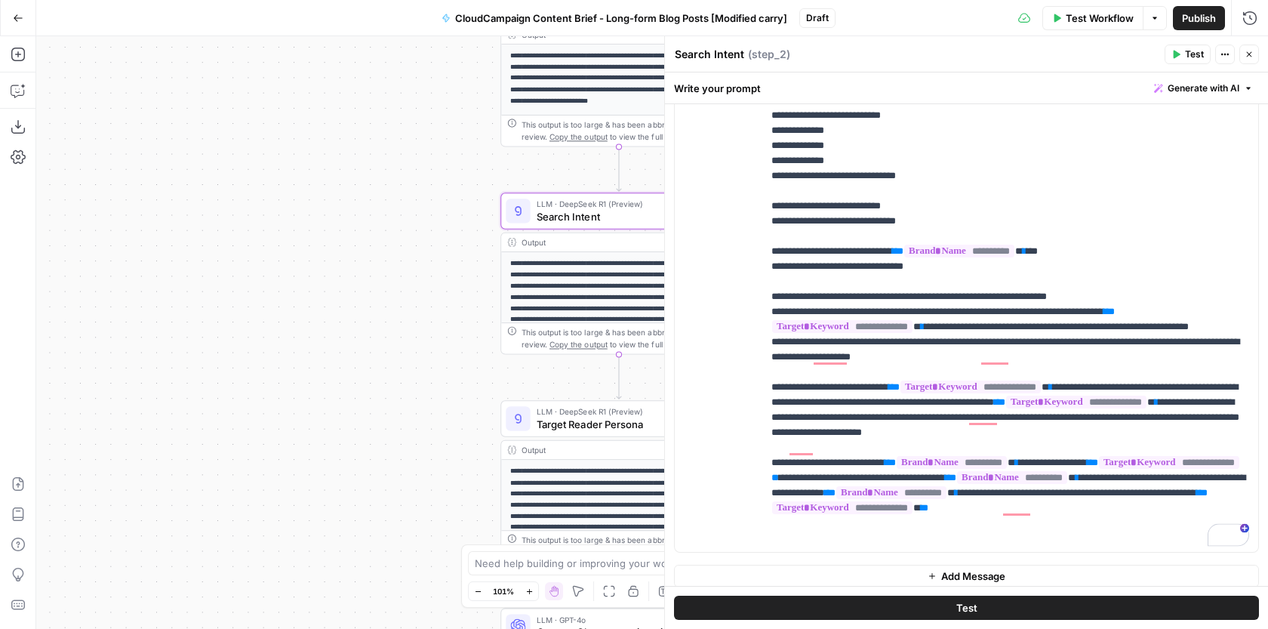
click at [1227, 60] on button "Actions" at bounding box center [1225, 55] width 20 height 20
click at [862, 373] on p "**********" at bounding box center [1010, 281] width 478 height 528
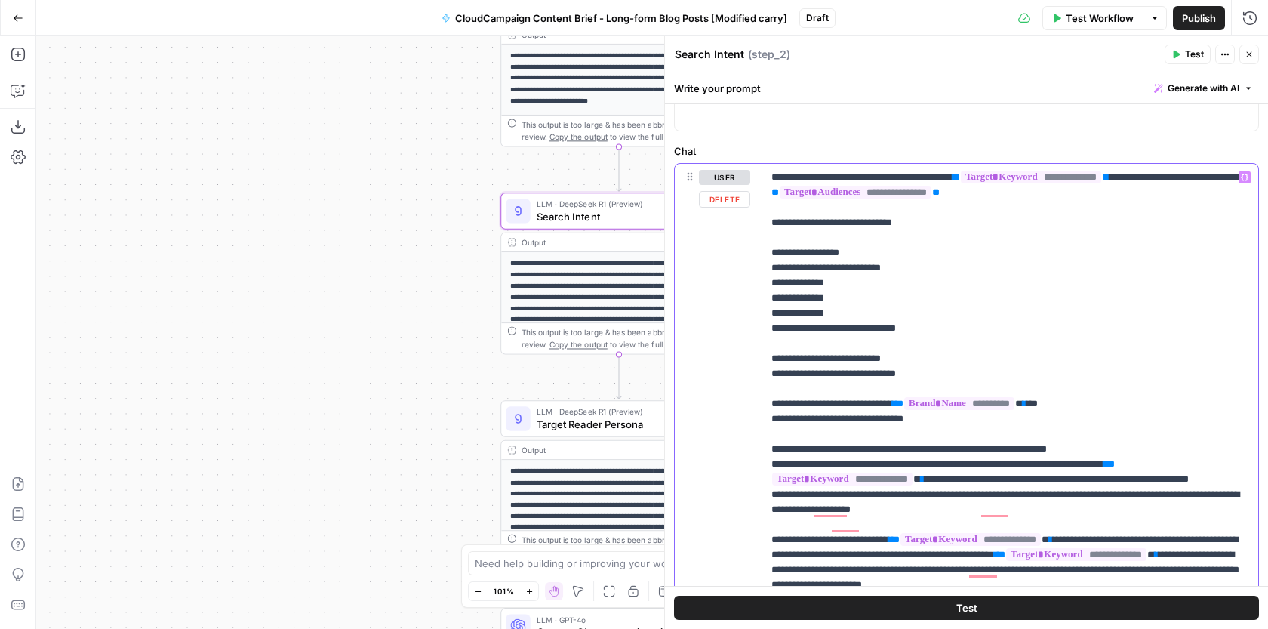
scroll to position [94, 0]
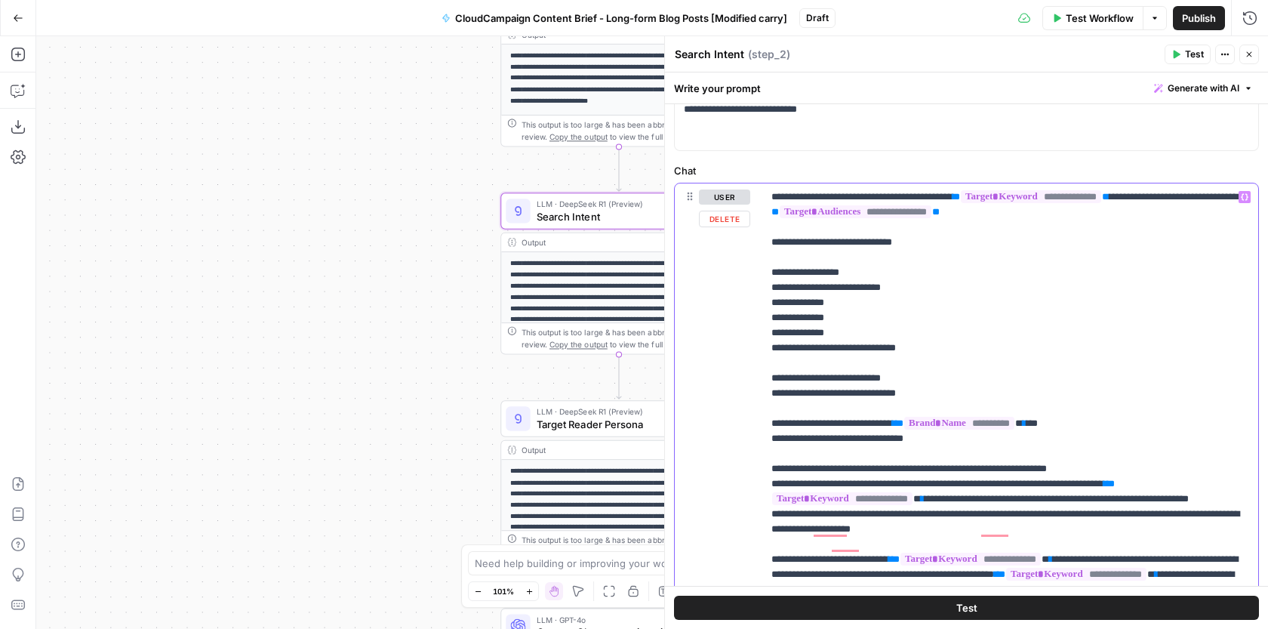
click at [1247, 197] on span "Variables Menu" at bounding box center [1247, 197] width 1 height 1
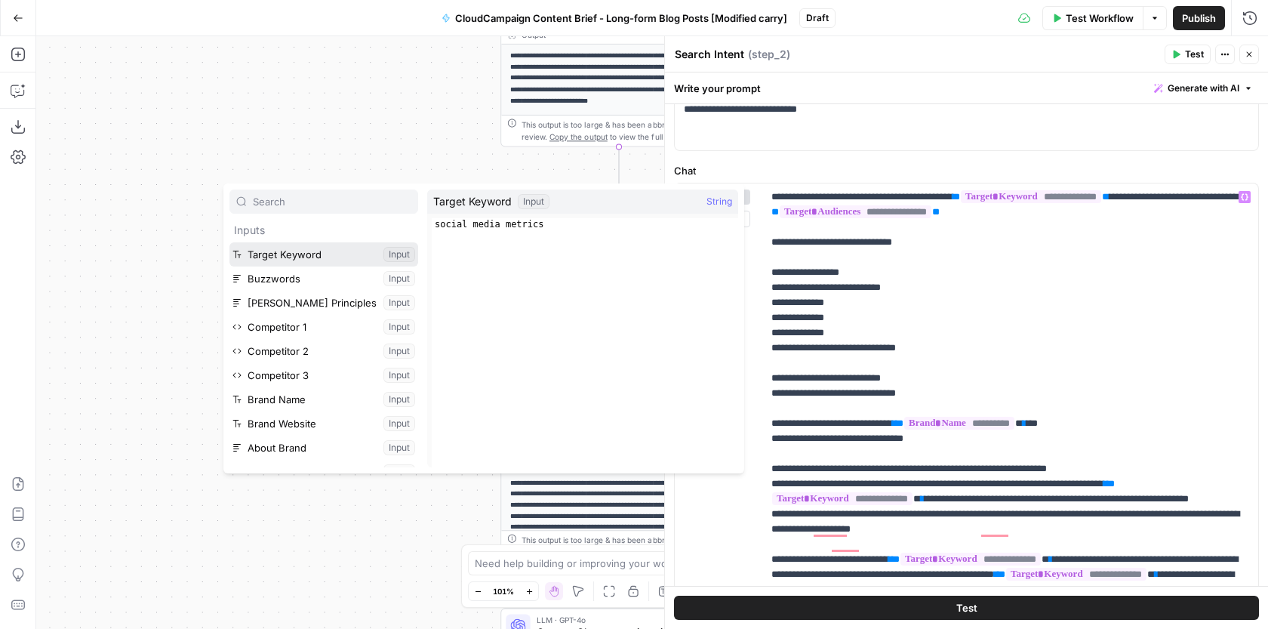
click at [306, 254] on button "Select variable Target Keyword" at bounding box center [323, 254] width 189 height 24
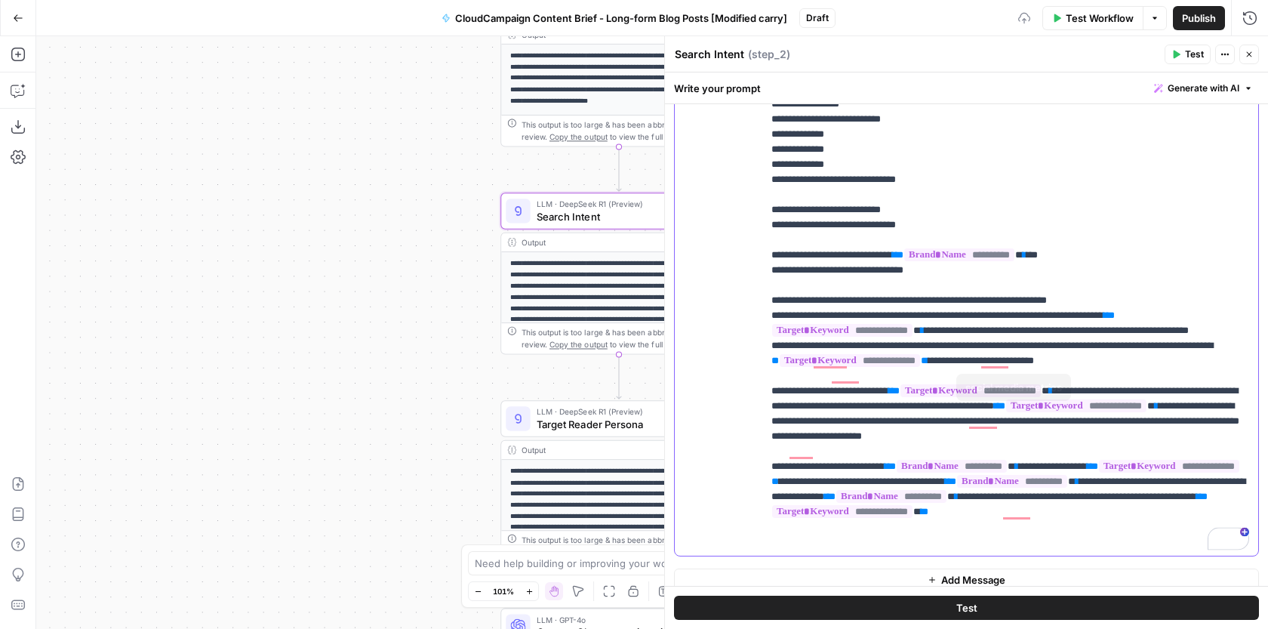
scroll to position [276, 0]
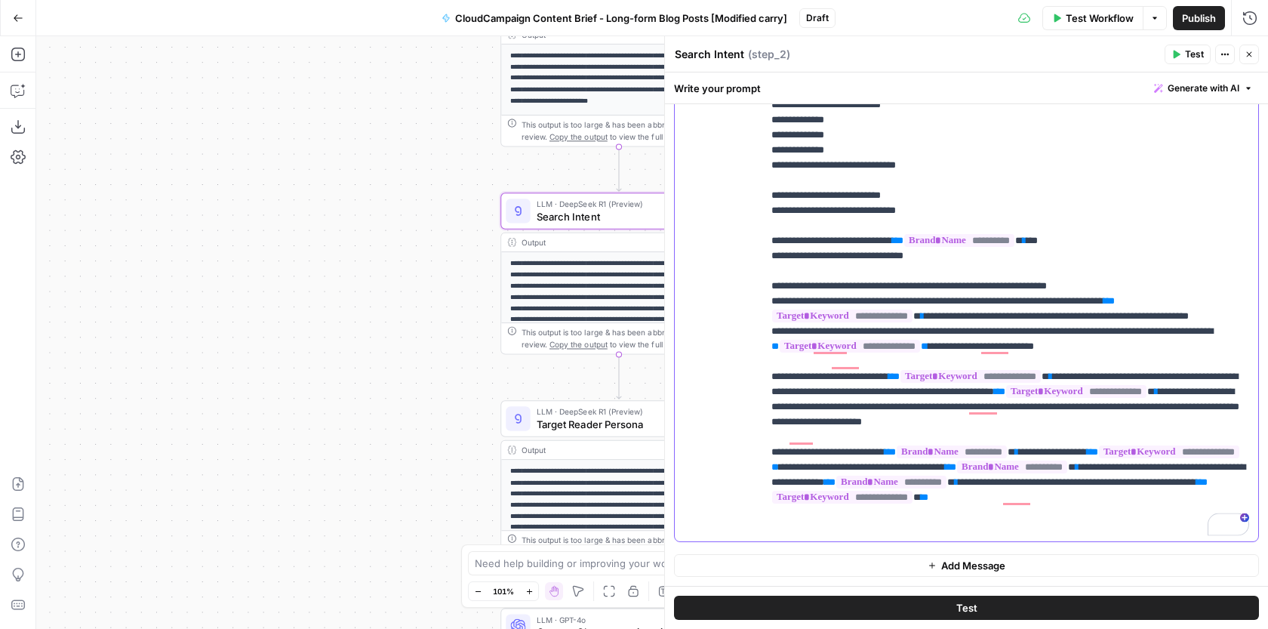
click at [1155, 361] on p "**********" at bounding box center [1010, 271] width 478 height 528
drag, startPoint x: 1169, startPoint y: 363, endPoint x: 1039, endPoint y: 362, distance: 129.8
click at [1039, 362] on p "**********" at bounding box center [1010, 271] width 478 height 528
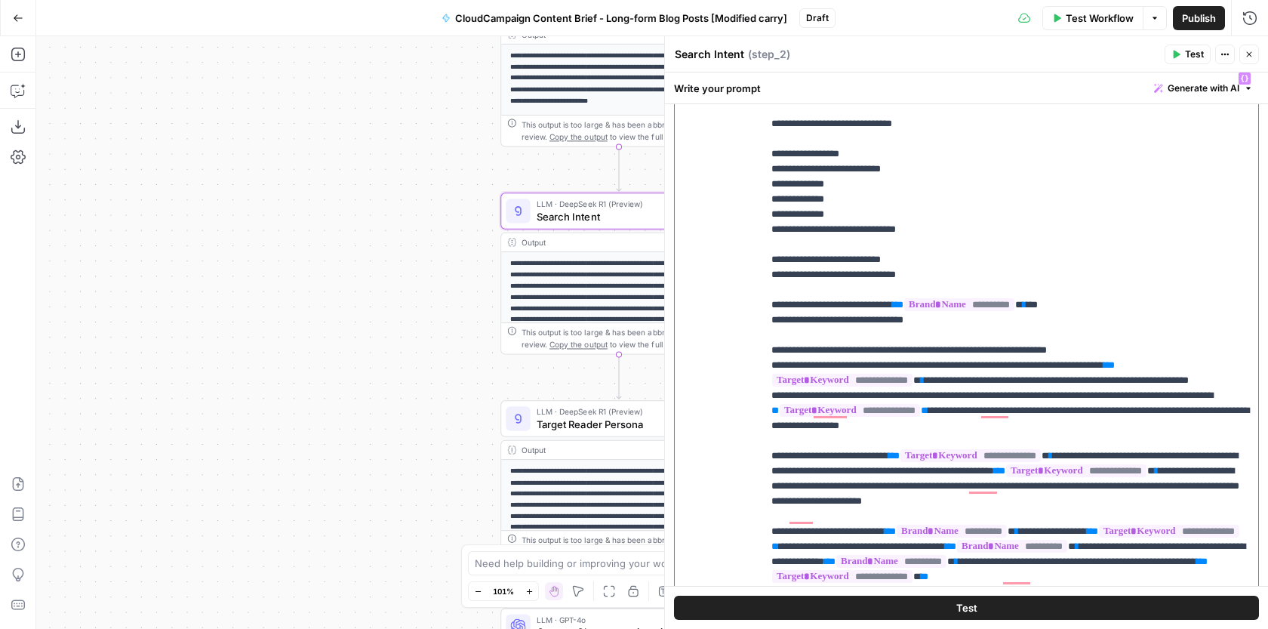
scroll to position [138, 0]
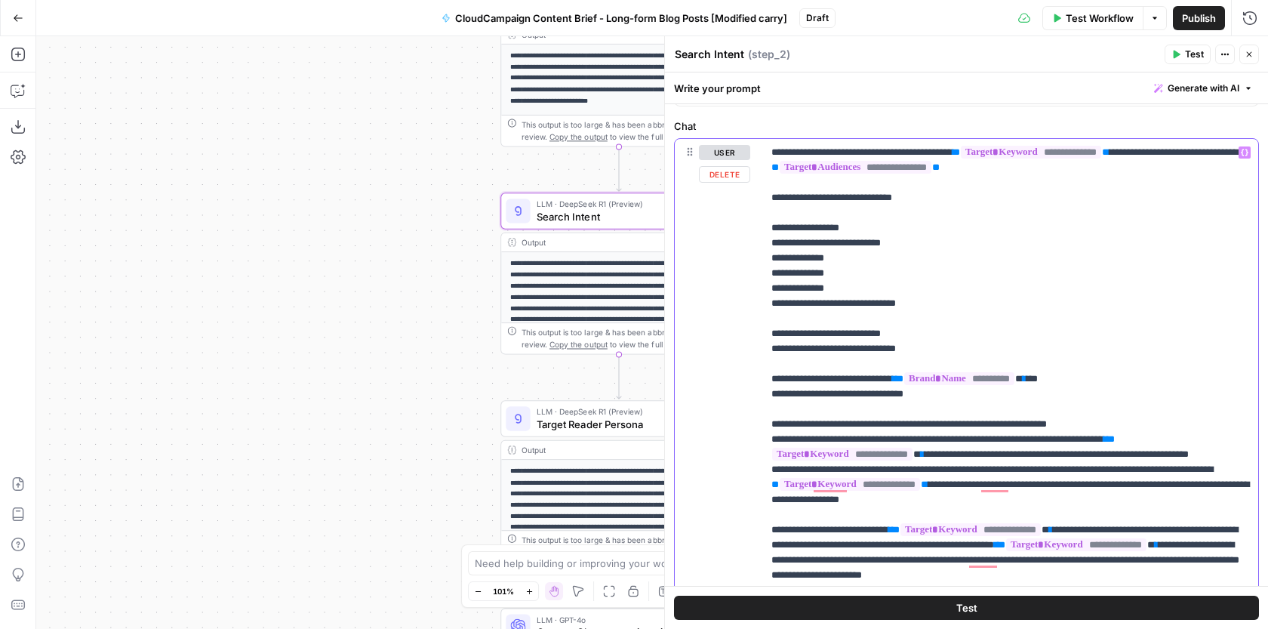
click at [1243, 154] on icon "button" at bounding box center [1244, 153] width 8 height 8
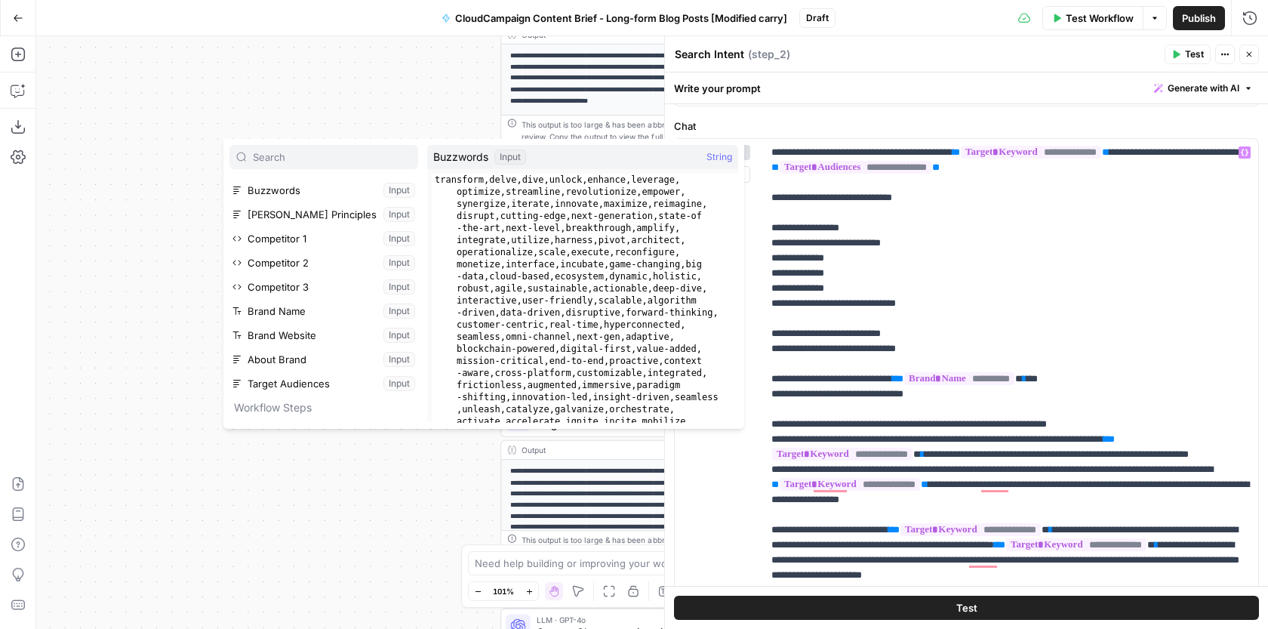
scroll to position [48, 0]
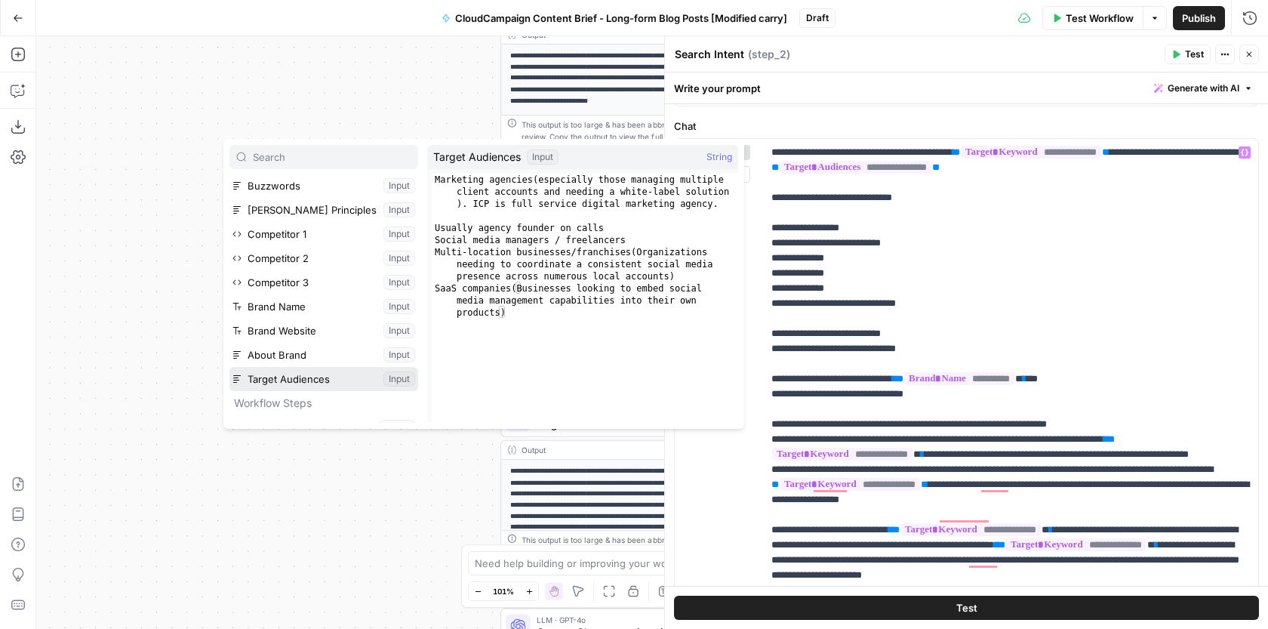
click at [315, 383] on button "Select variable Target Audiences" at bounding box center [323, 379] width 189 height 24
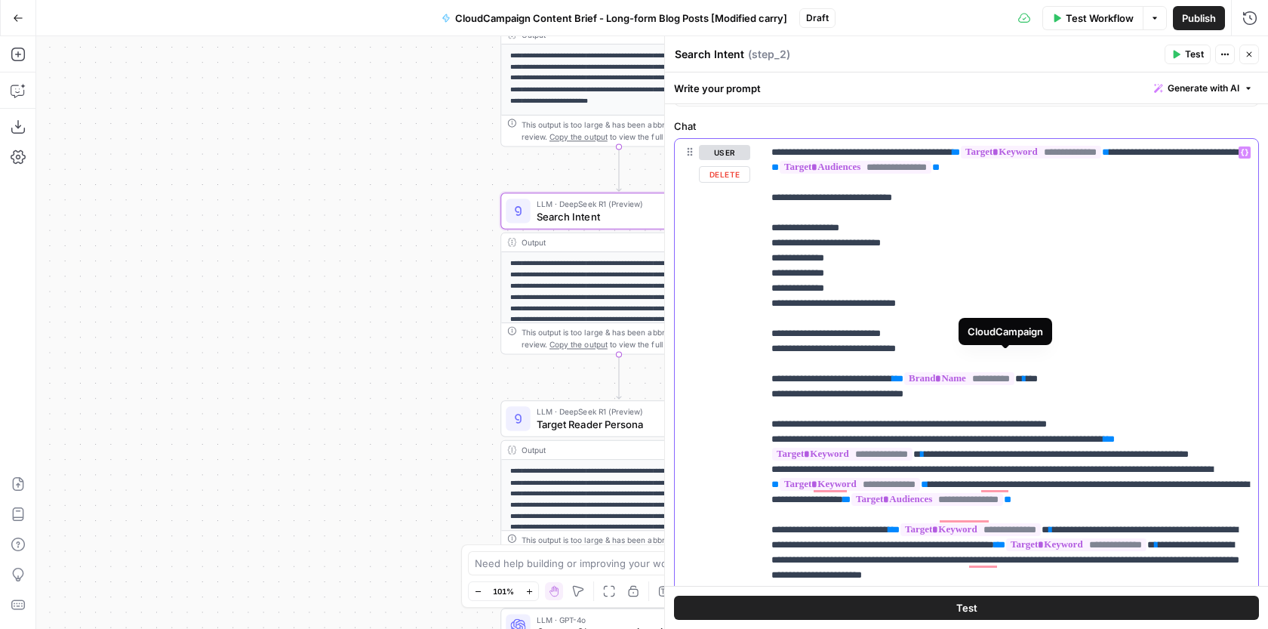
scroll to position [238, 0]
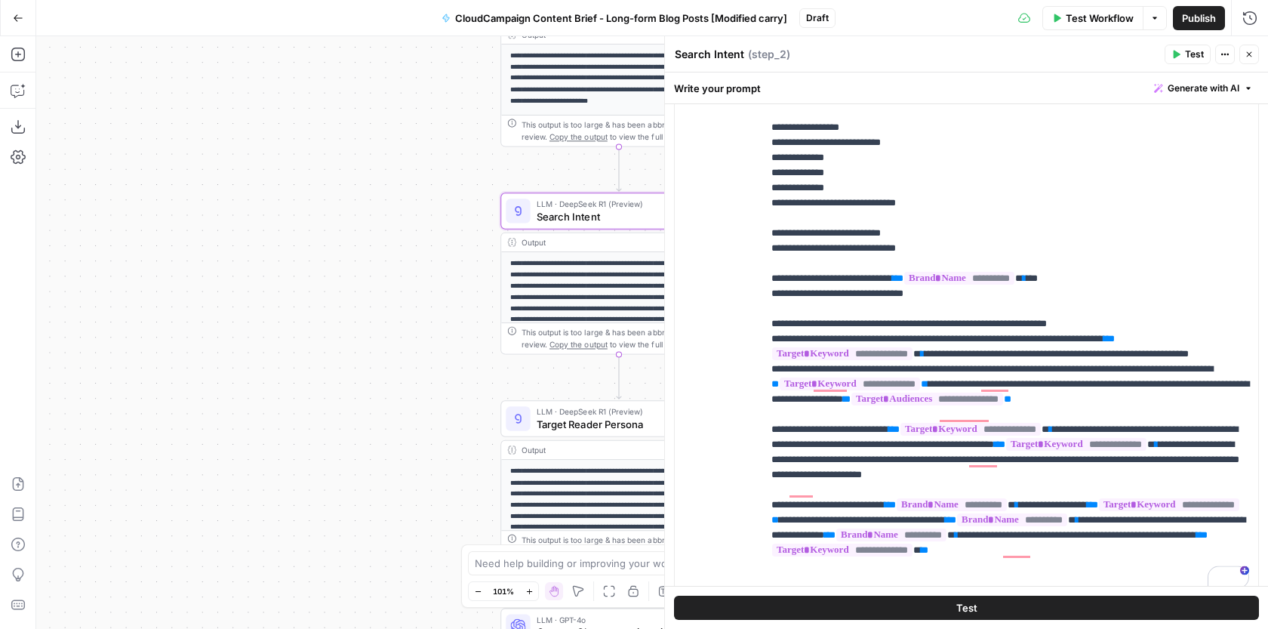
click at [1224, 50] on icon "button" at bounding box center [1224, 54] width 9 height 9
click at [1234, 138] on p "**********" at bounding box center [1010, 316] width 478 height 543
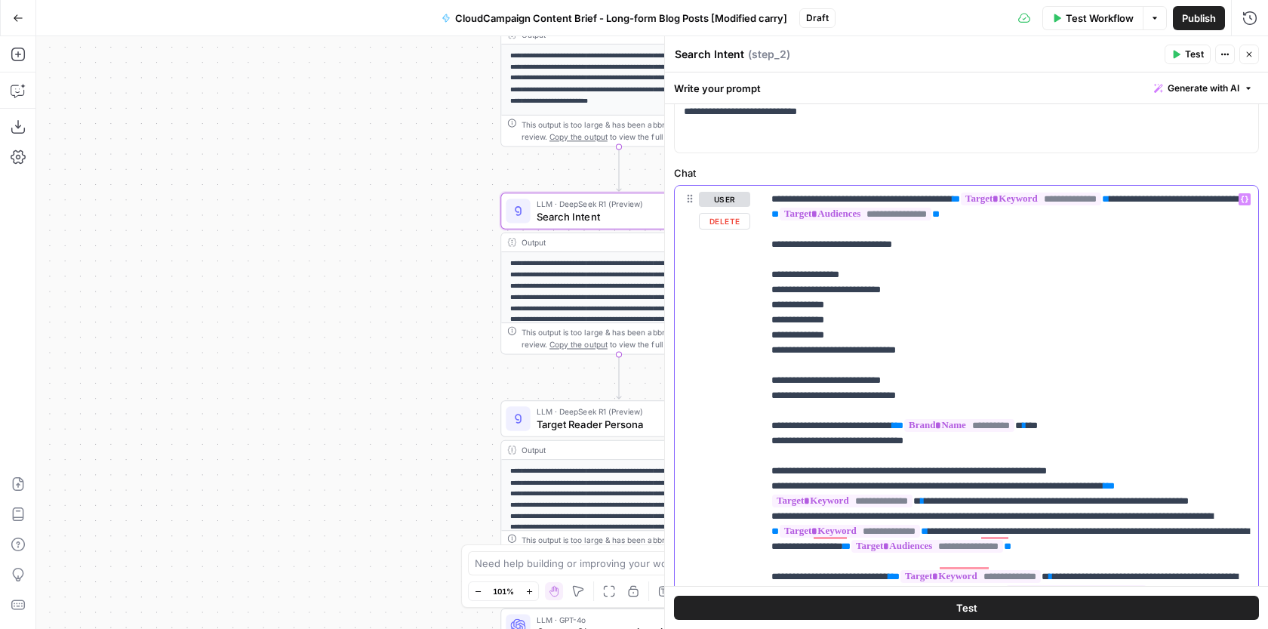
scroll to position [58, 0]
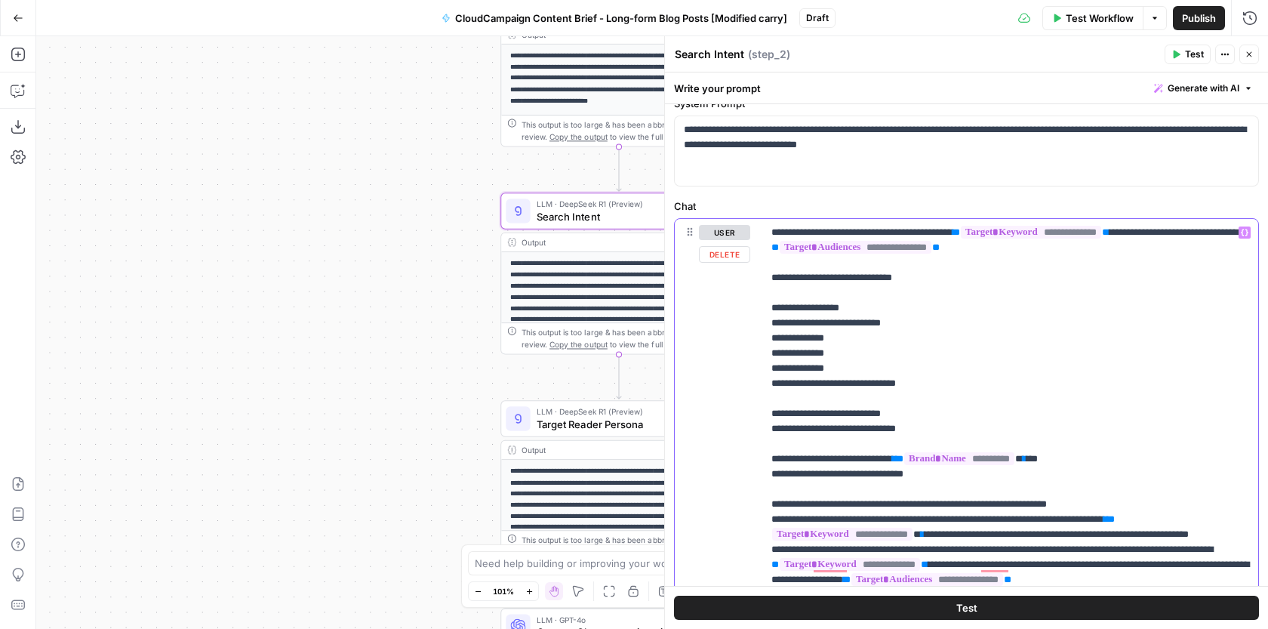
click at [1243, 230] on icon "button" at bounding box center [1244, 233] width 8 height 8
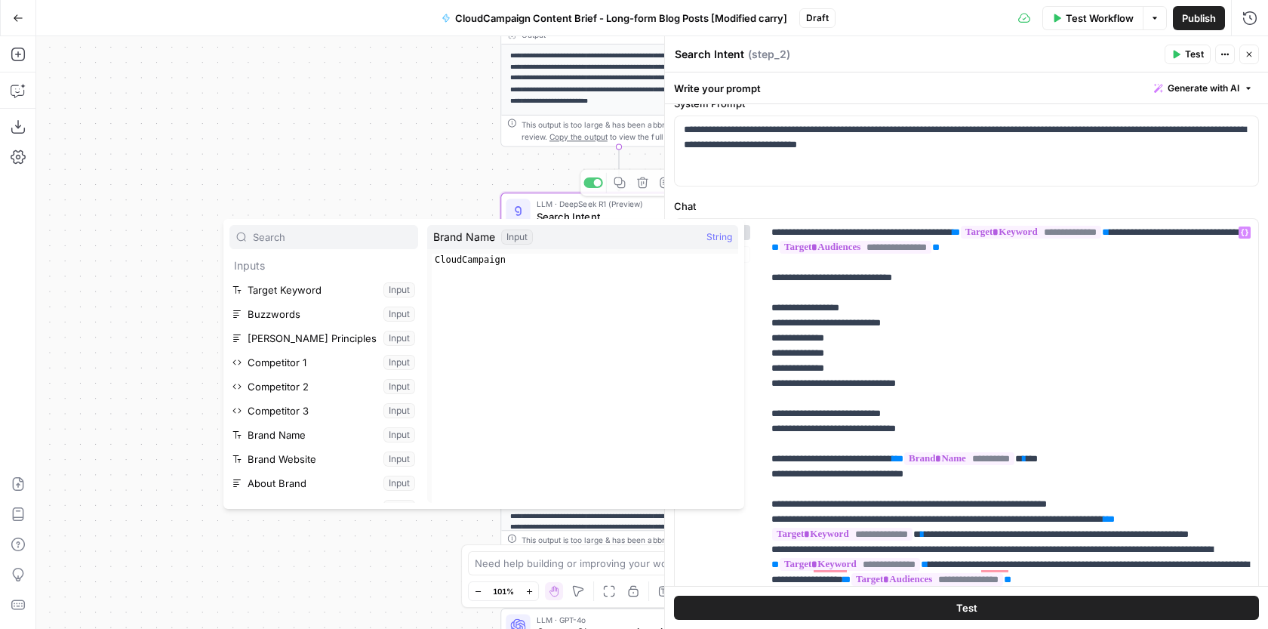
scroll to position [65, 0]
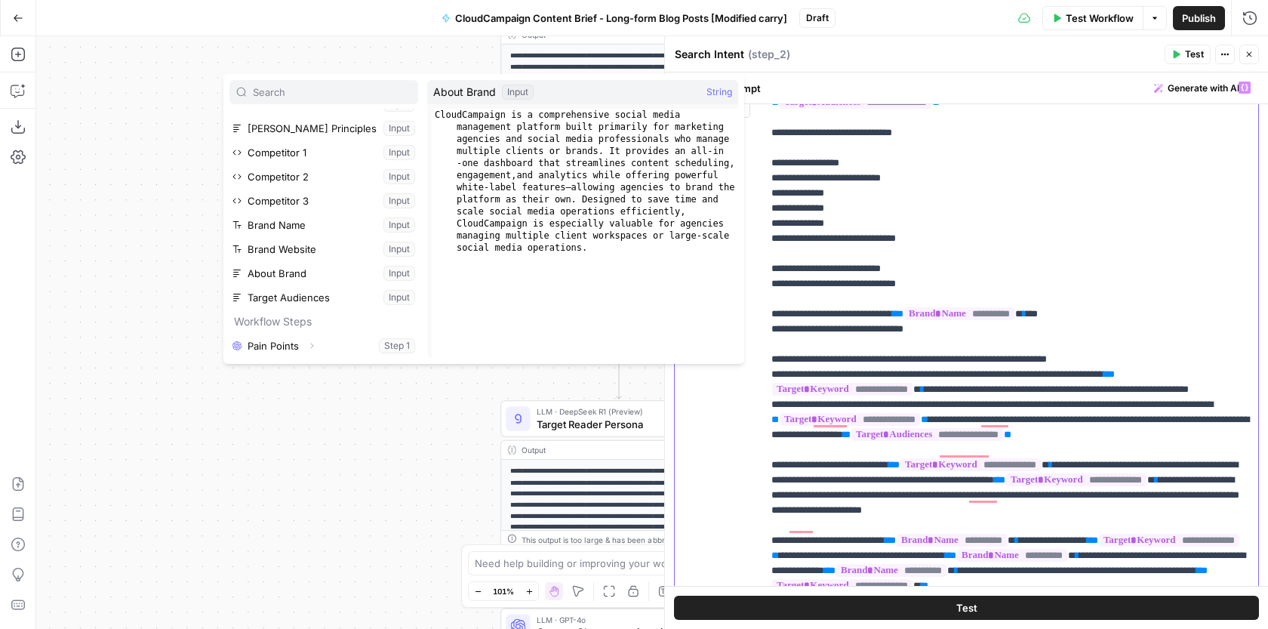
click at [1053, 355] on p "**********" at bounding box center [1010, 351] width 478 height 543
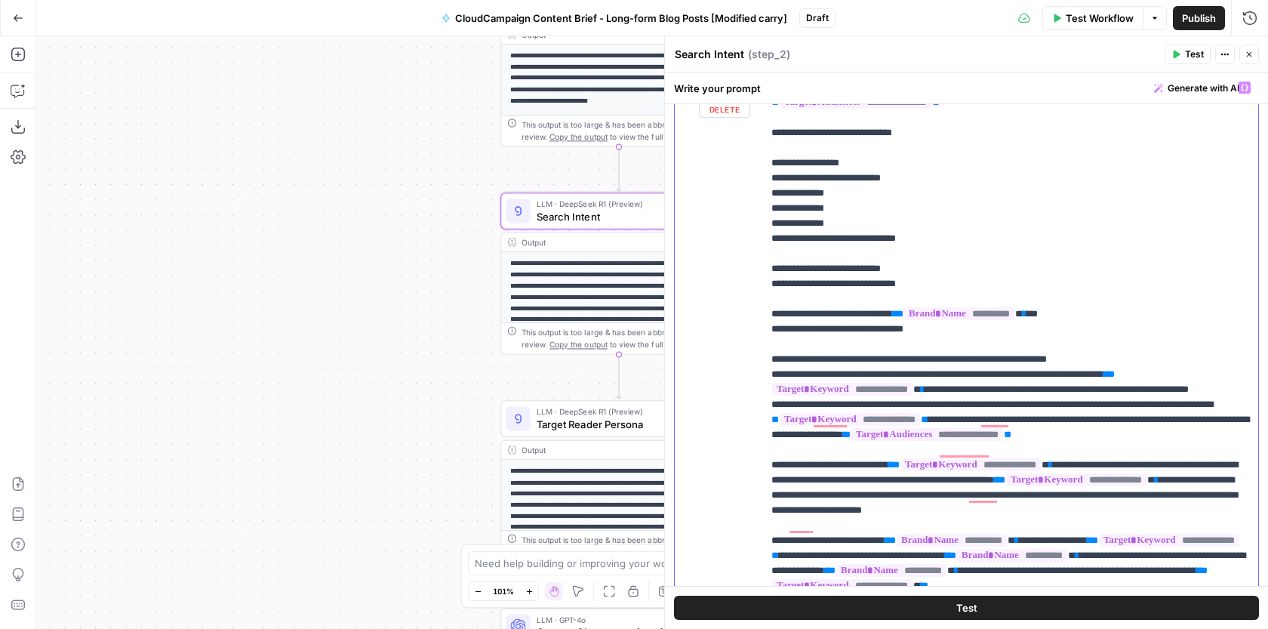
scroll to position [263, 0]
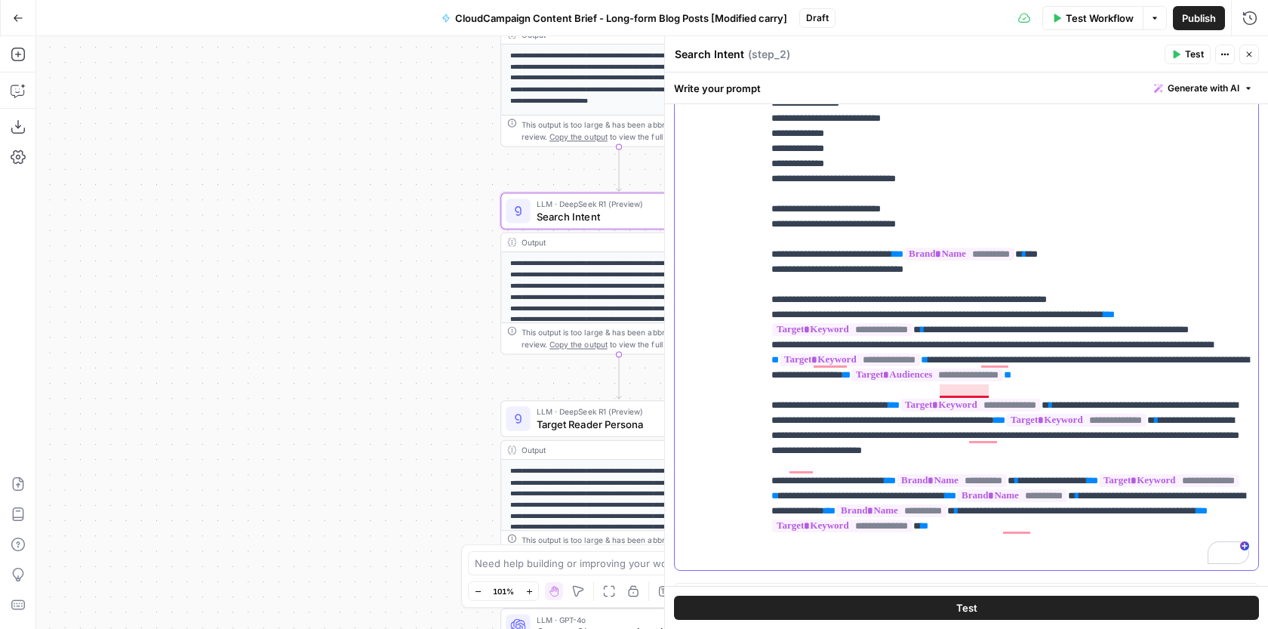
click at [958, 388] on p "**********" at bounding box center [1010, 291] width 478 height 543
click at [1067, 401] on p "**********" at bounding box center [1010, 299] width 478 height 558
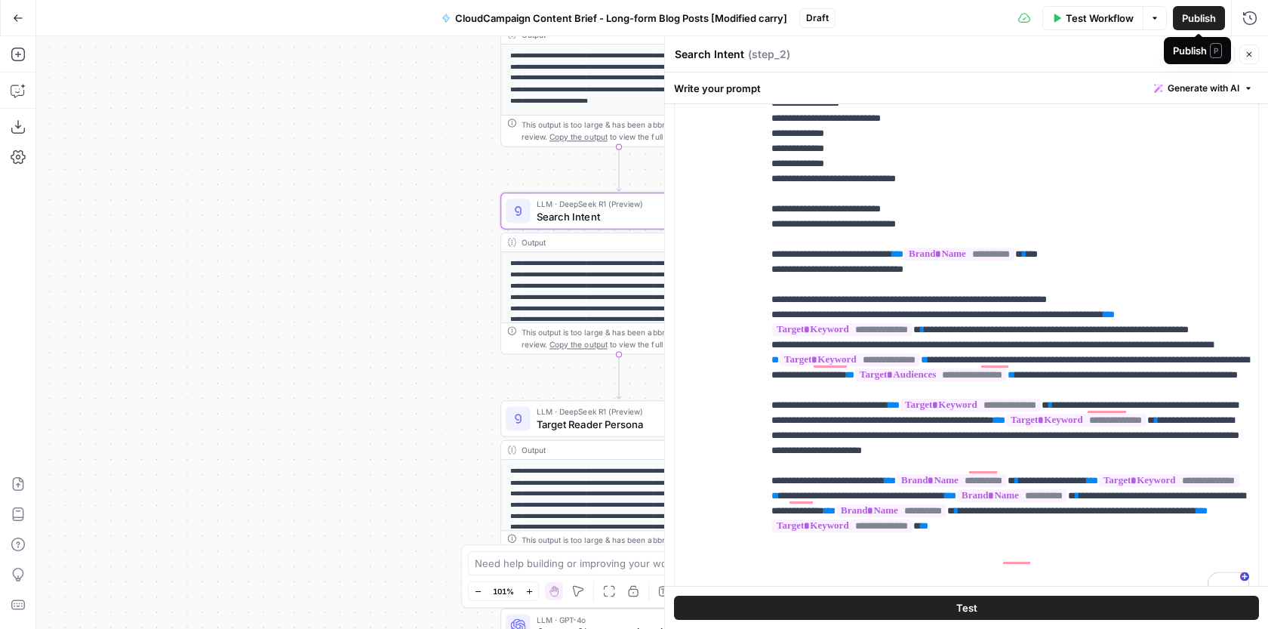
click at [1200, 11] on span "Publish" at bounding box center [1199, 18] width 34 height 15
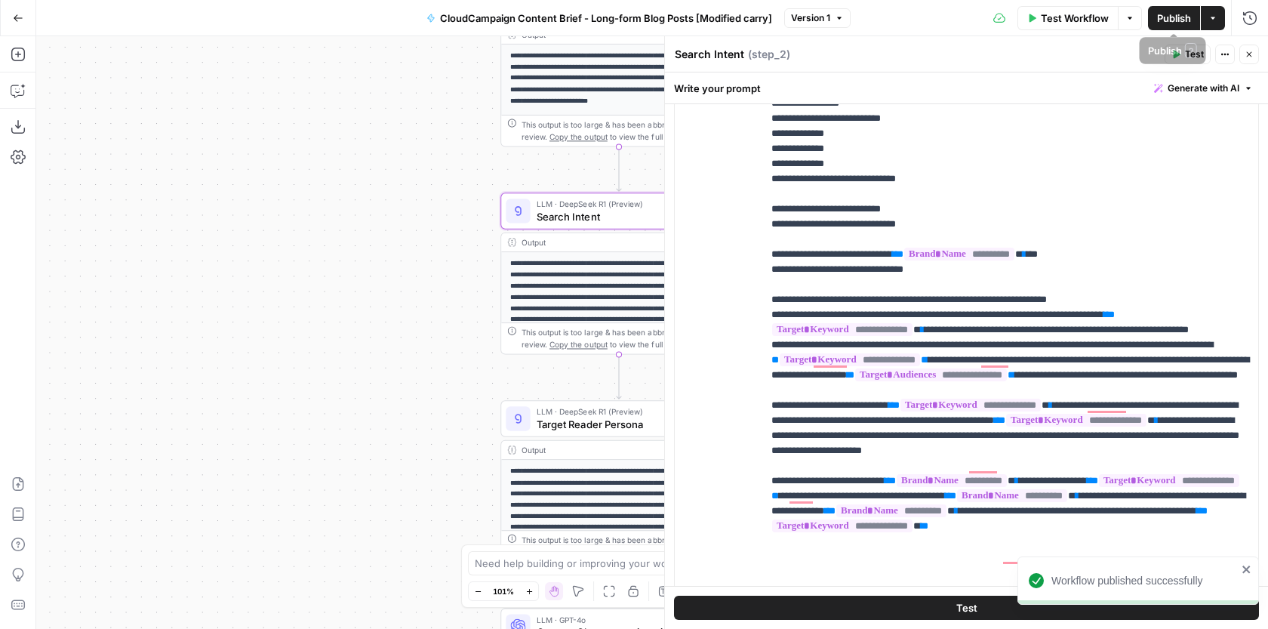
click at [1169, 26] on button "Publish" at bounding box center [1174, 18] width 52 height 24
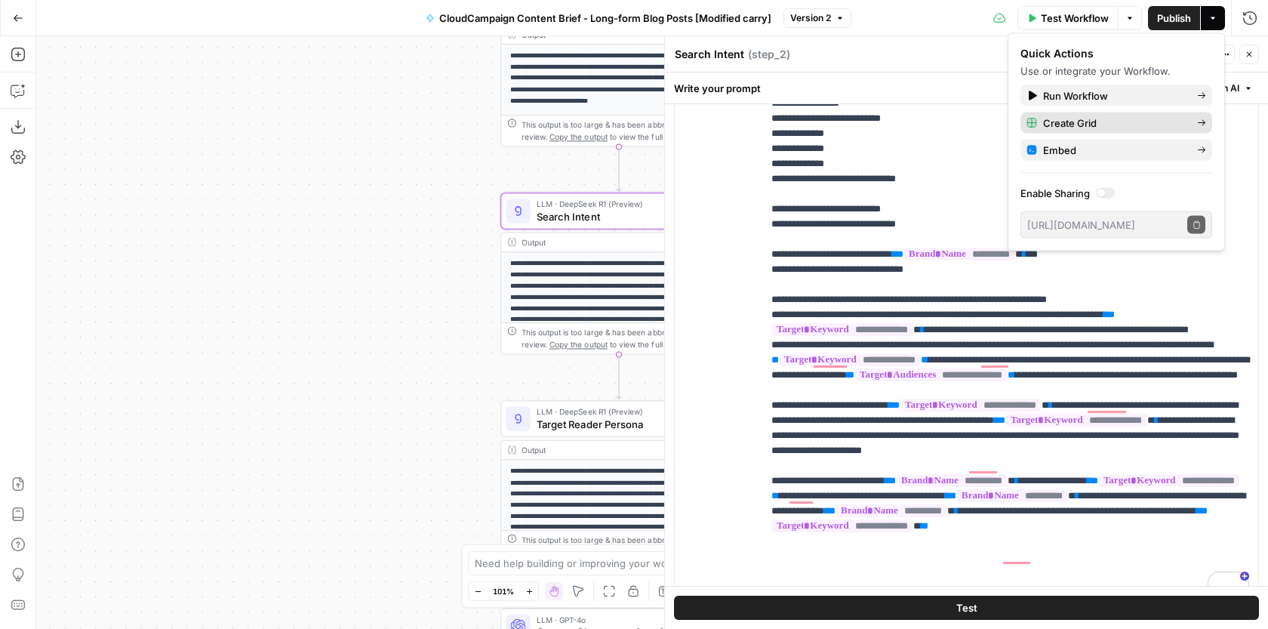
click at [1126, 116] on span "Create Grid" at bounding box center [1114, 122] width 142 height 15
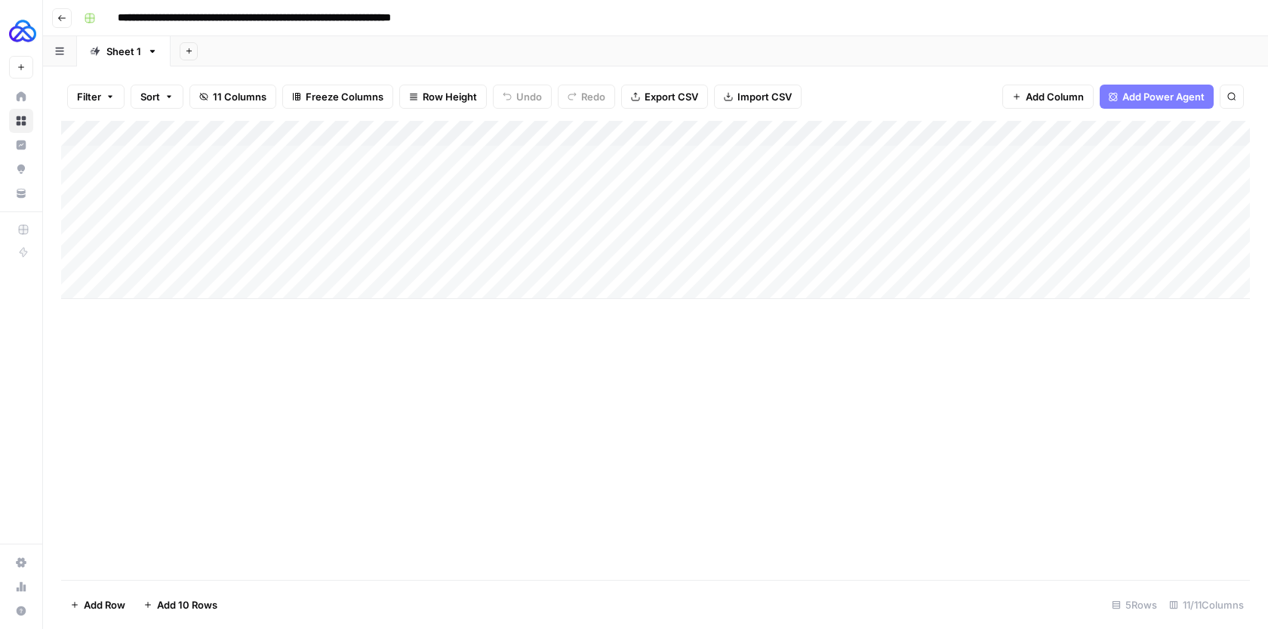
click at [280, 157] on div "Add Column" at bounding box center [655, 210] width 1188 height 178
click at [578, 164] on div "Add Column" at bounding box center [655, 210] width 1188 height 178
click at [1136, 132] on div "Add Column" at bounding box center [655, 210] width 1188 height 178
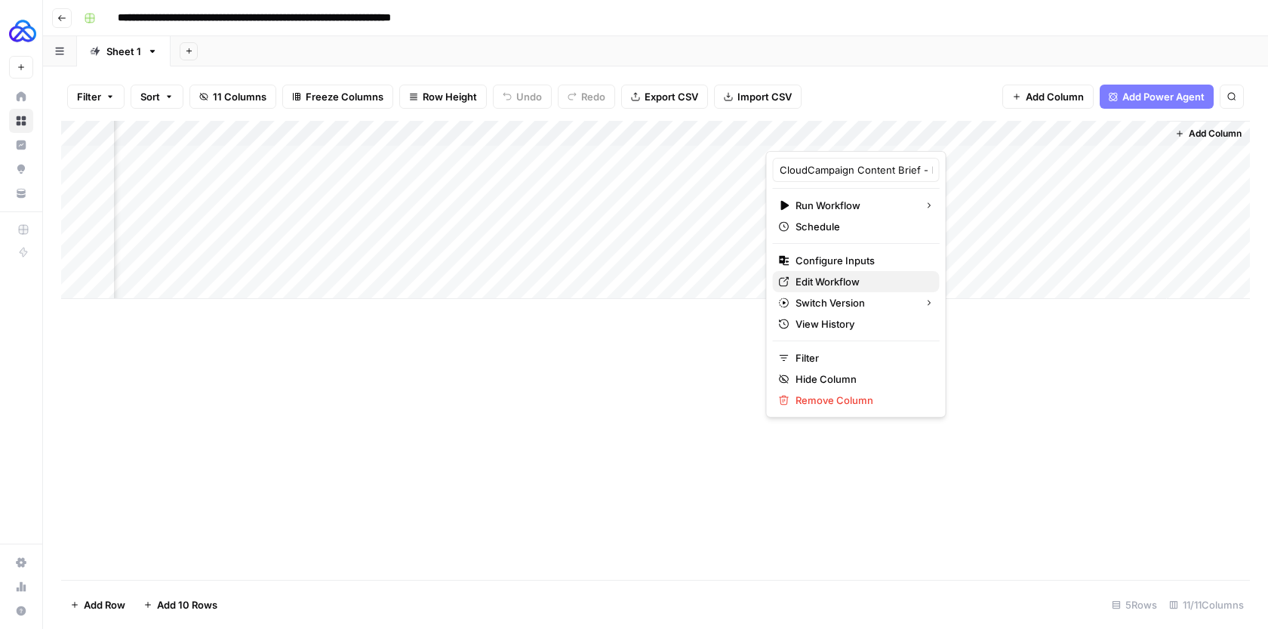
click at [856, 275] on span "Edit Workflow" at bounding box center [861, 281] width 132 height 15
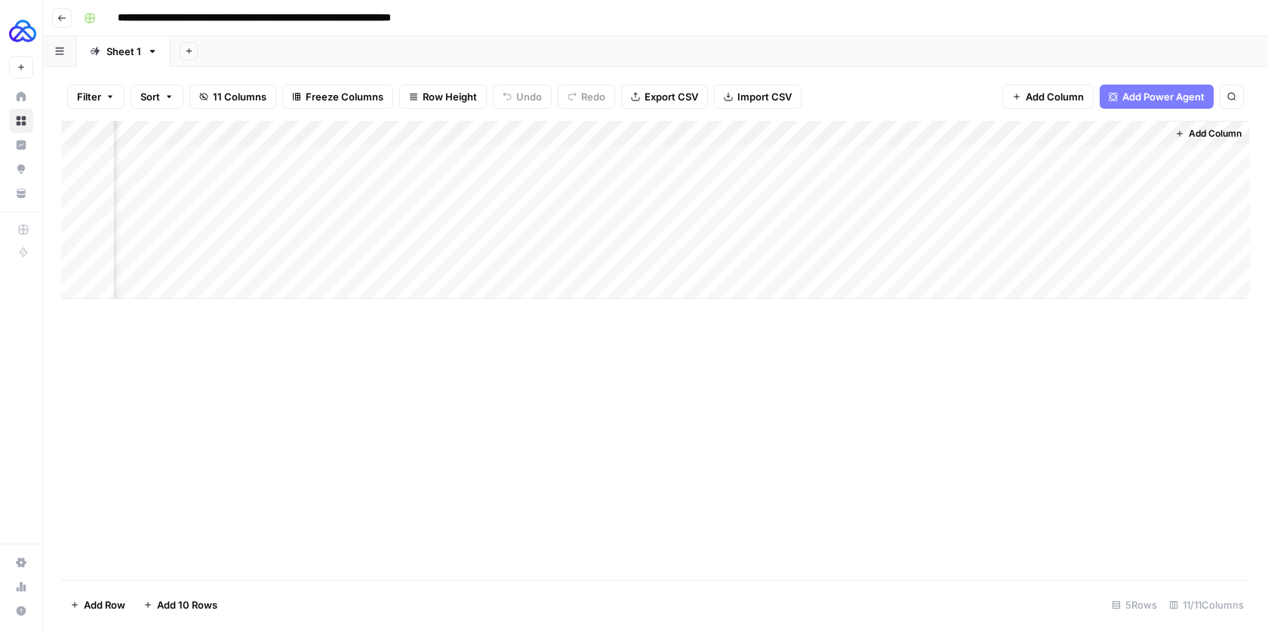
click at [703, 464] on div "Add Column" at bounding box center [655, 350] width 1188 height 459
click at [478, 156] on div "Add Column" at bounding box center [655, 210] width 1188 height 178
click at [258, 158] on div "Add Column" at bounding box center [655, 210] width 1188 height 178
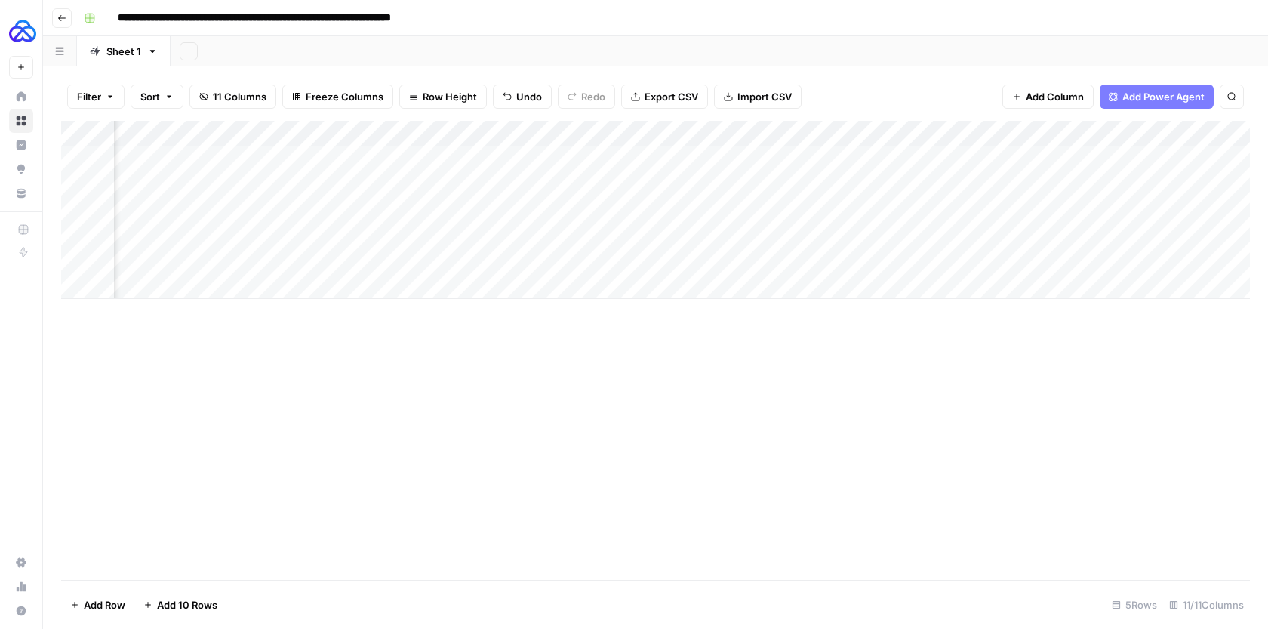
scroll to position [0, 235]
click at [588, 152] on div "Add Column" at bounding box center [655, 210] width 1188 height 178
click at [776, 161] on div "Add Column" at bounding box center [655, 210] width 1188 height 178
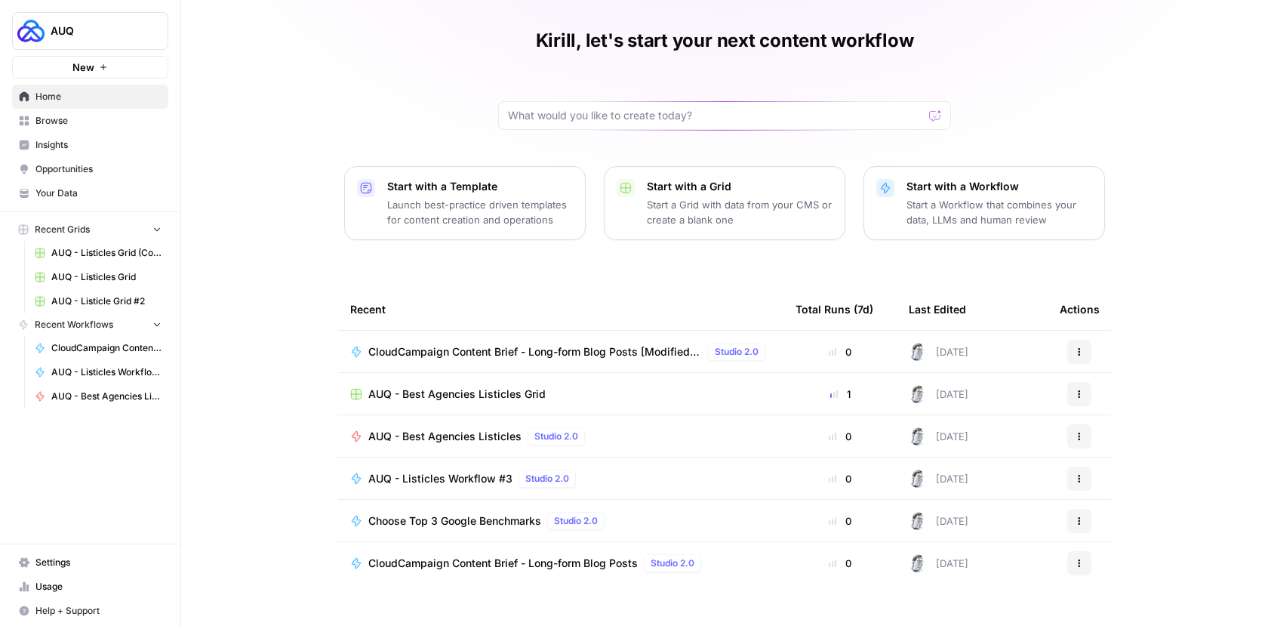
scroll to position [45, 0]
click at [524, 564] on span "CloudCampaign Content Brief - Long-form Blog Posts" at bounding box center [502, 562] width 269 height 15
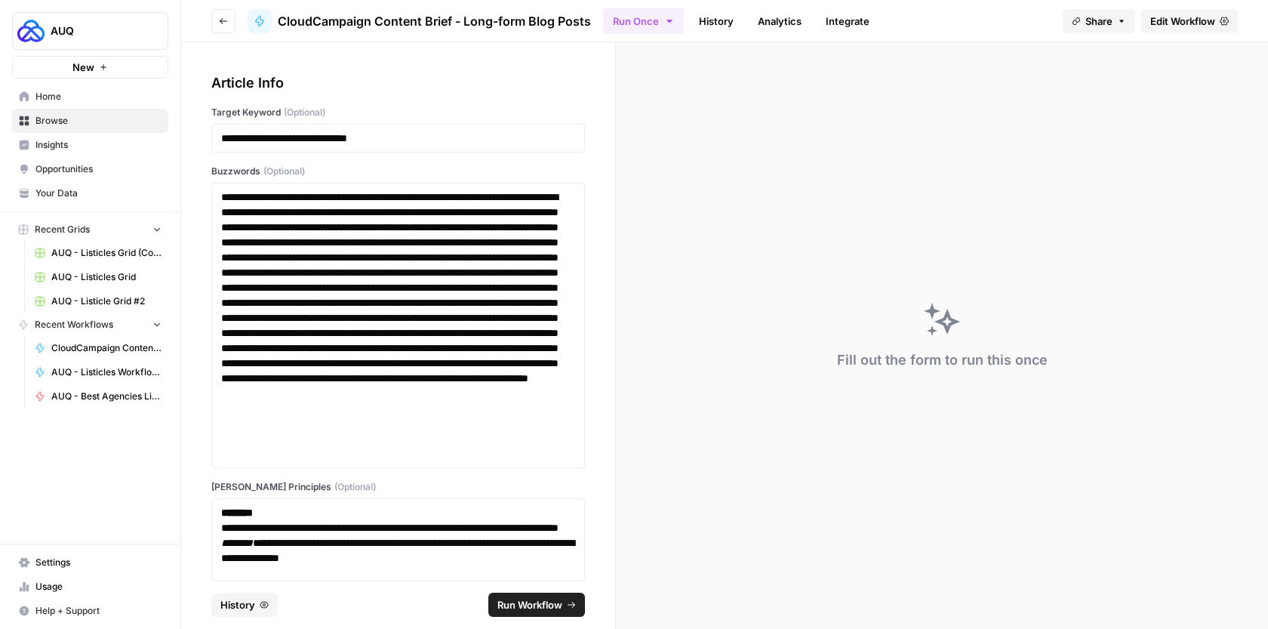
click at [229, 20] on button "Go back" at bounding box center [223, 21] width 24 height 24
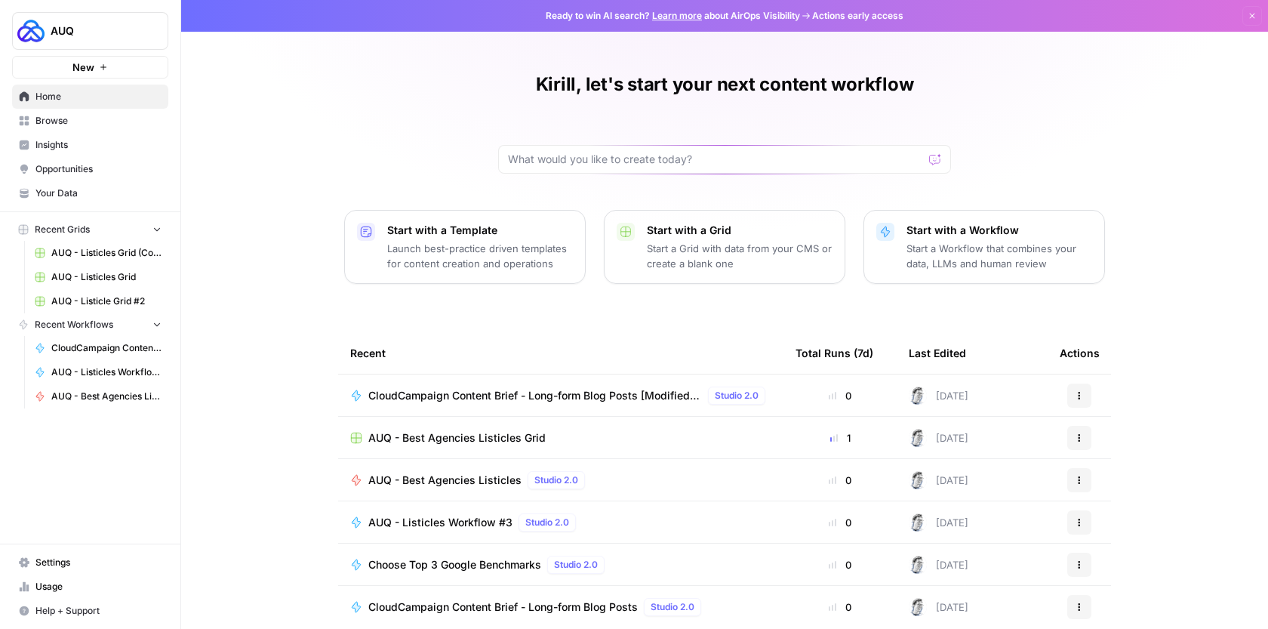
click at [97, 130] on link "Browse" at bounding box center [90, 121] width 156 height 24
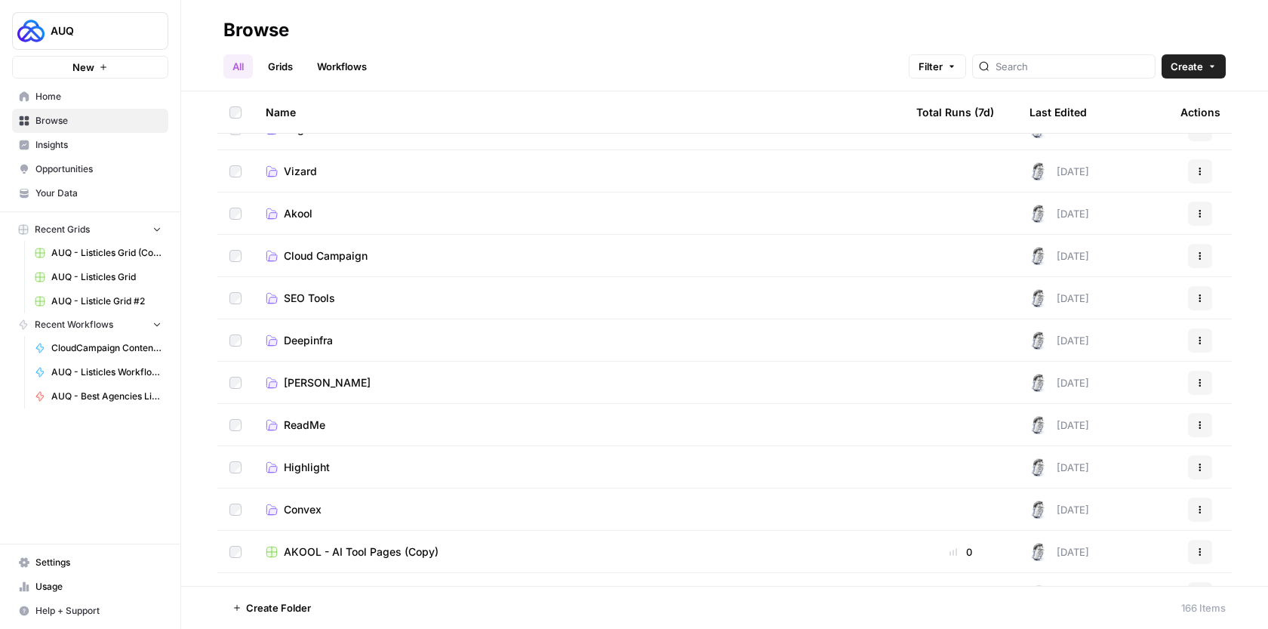
scroll to position [518, 0]
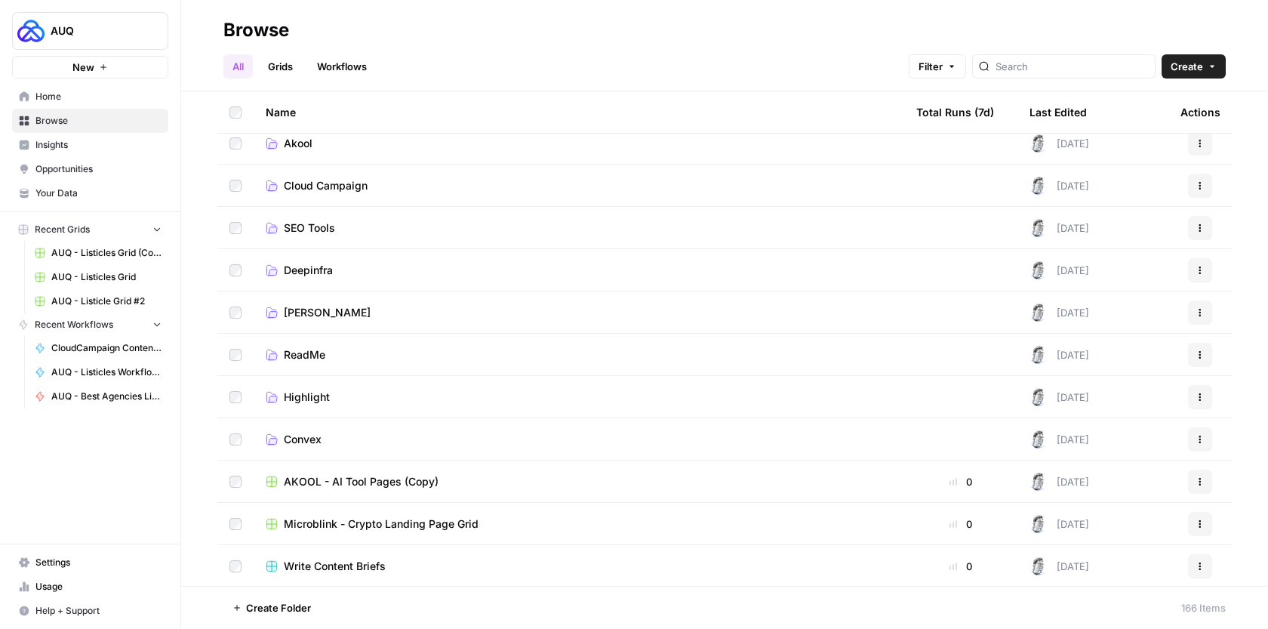
click at [434, 188] on link "Cloud Campaign" at bounding box center [579, 185] width 626 height 15
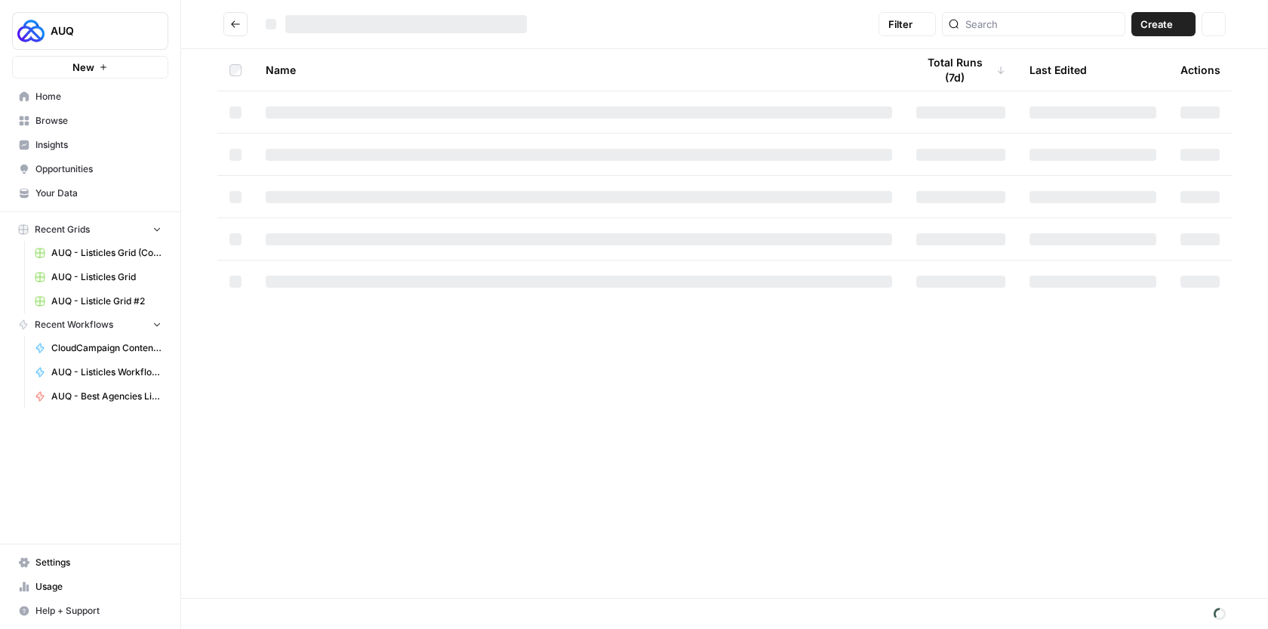
click at [434, 188] on td at bounding box center [579, 196] width 650 height 41
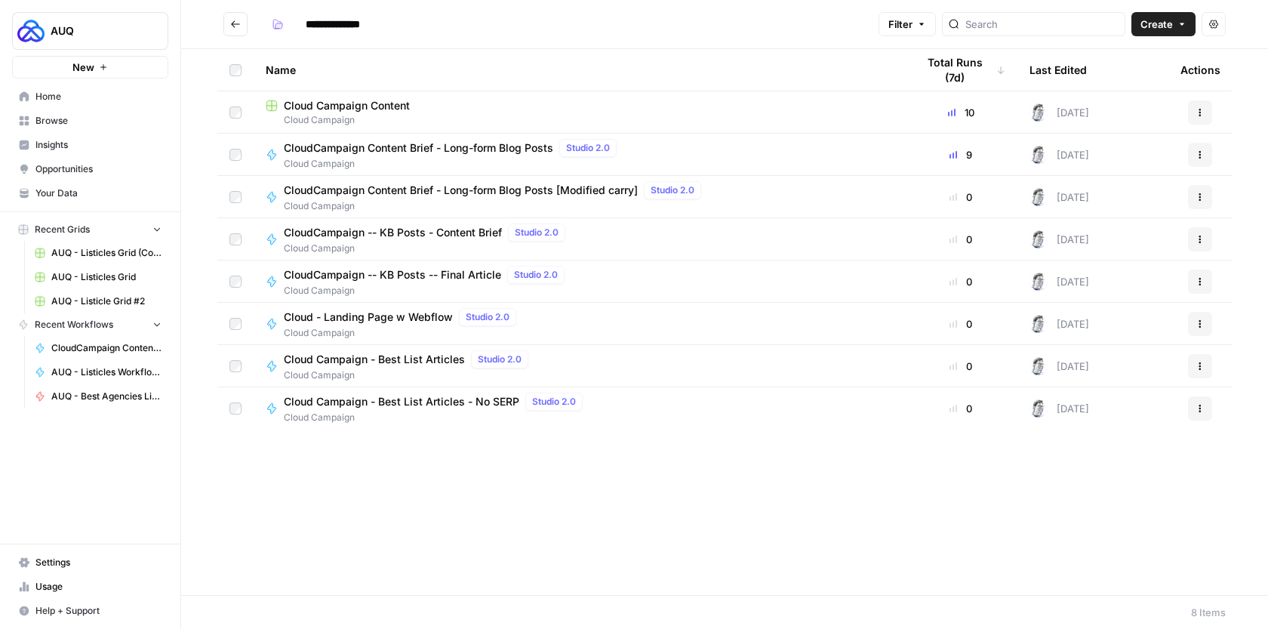
click at [443, 113] on span "Cloud Campaign" at bounding box center [579, 120] width 626 height 14
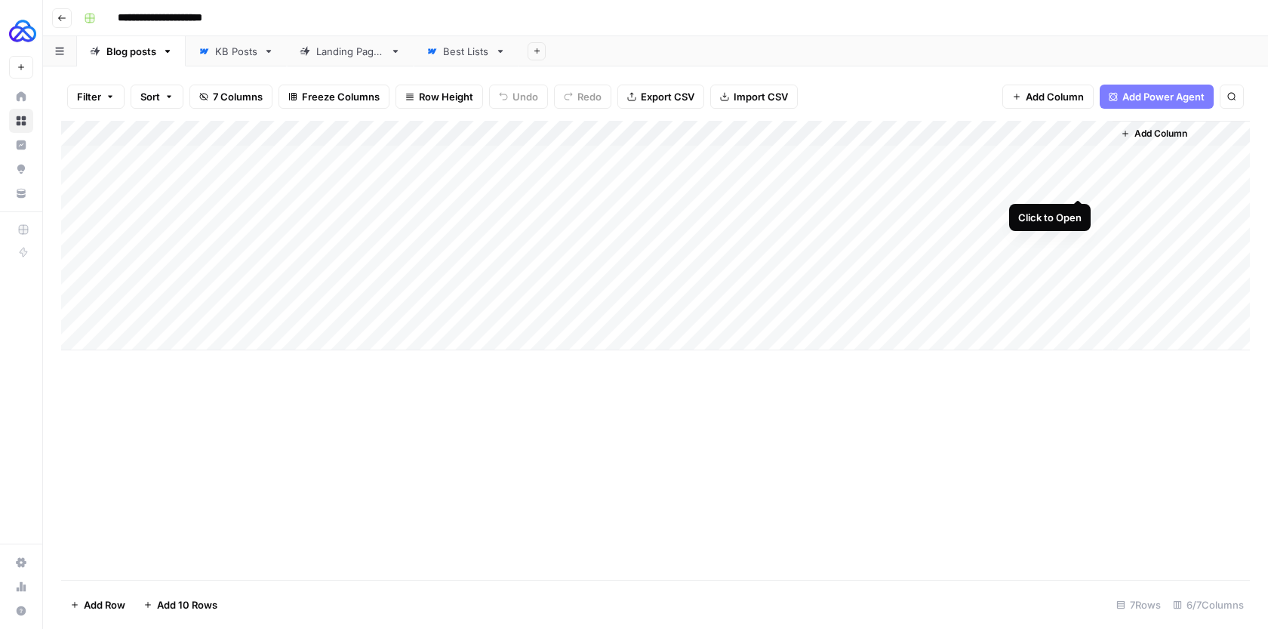
click at [1074, 182] on div "Add Column" at bounding box center [655, 235] width 1188 height 229
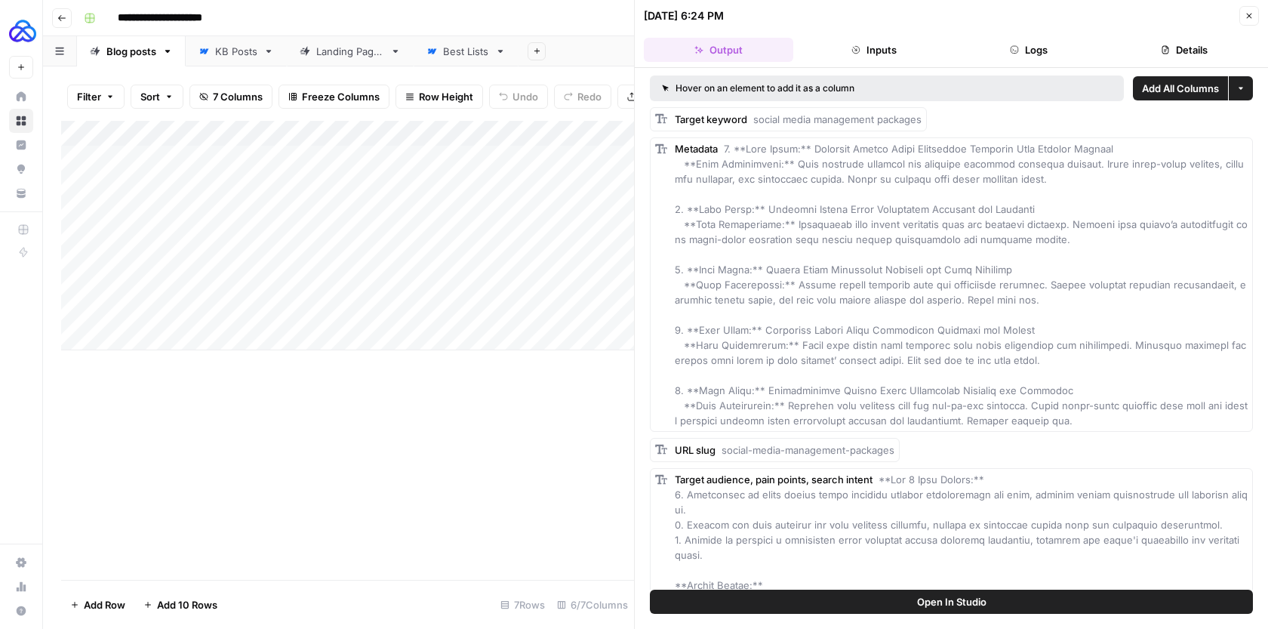
click at [1048, 54] on button "Logs" at bounding box center [1028, 50] width 149 height 24
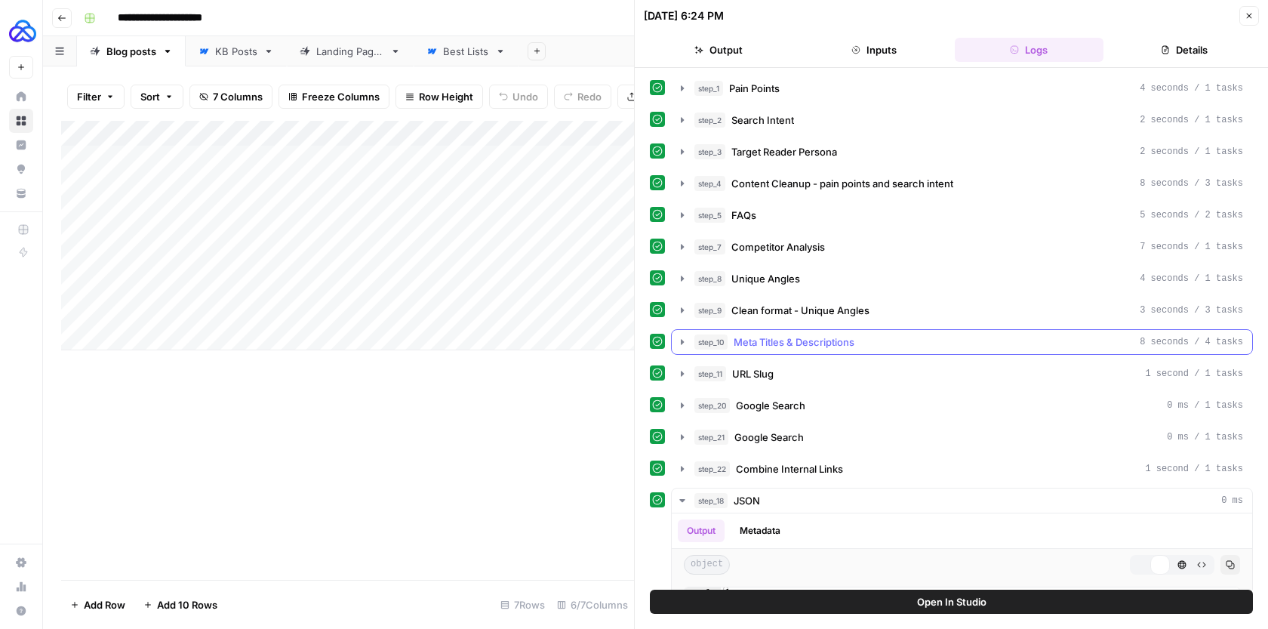
scroll to position [309, 0]
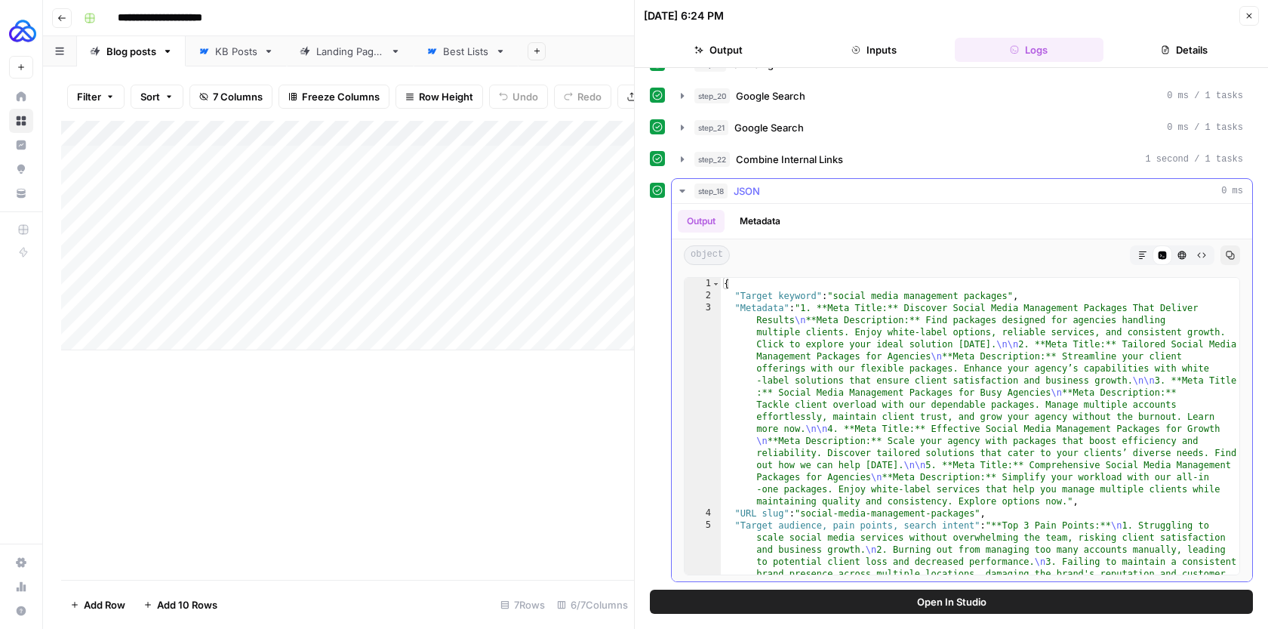
click at [1148, 256] on button "Markdown" at bounding box center [1143, 255] width 20 height 20
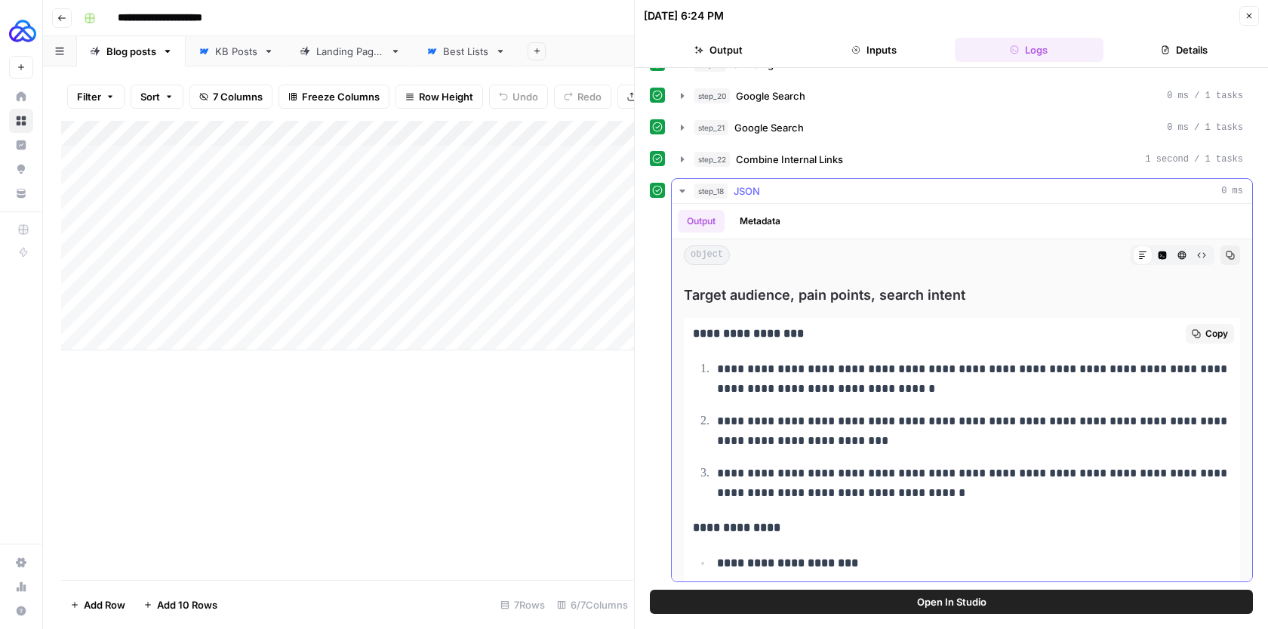
scroll to position [686, 0]
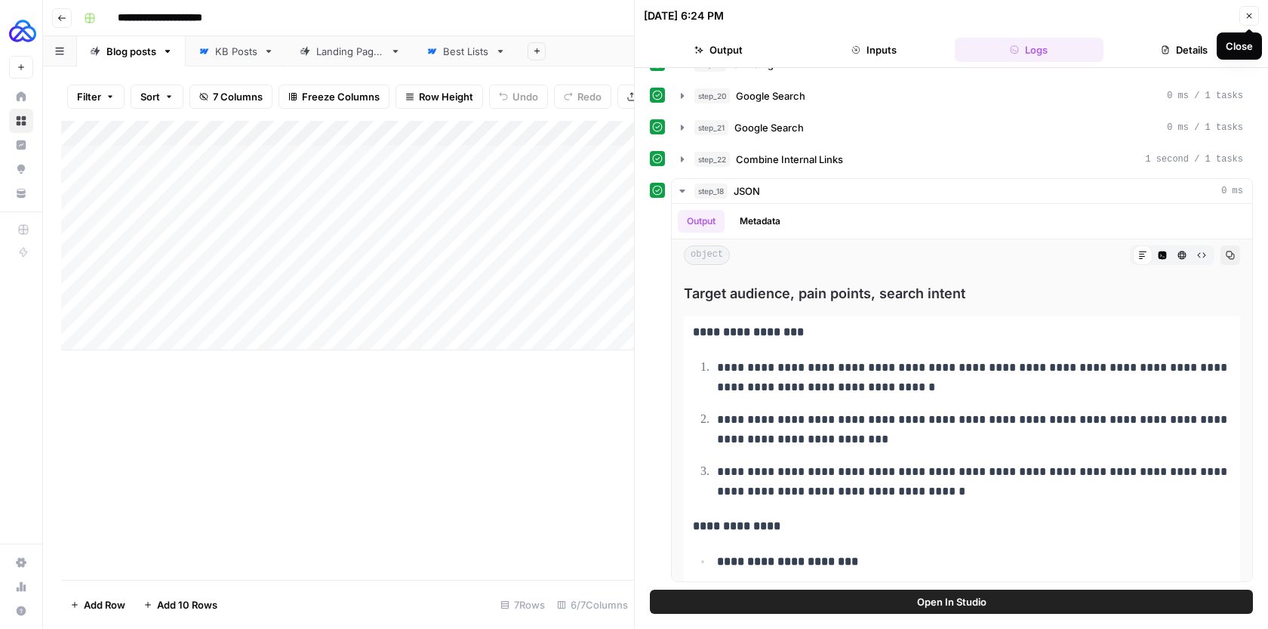
click at [1250, 13] on icon "button" at bounding box center [1248, 15] width 9 height 9
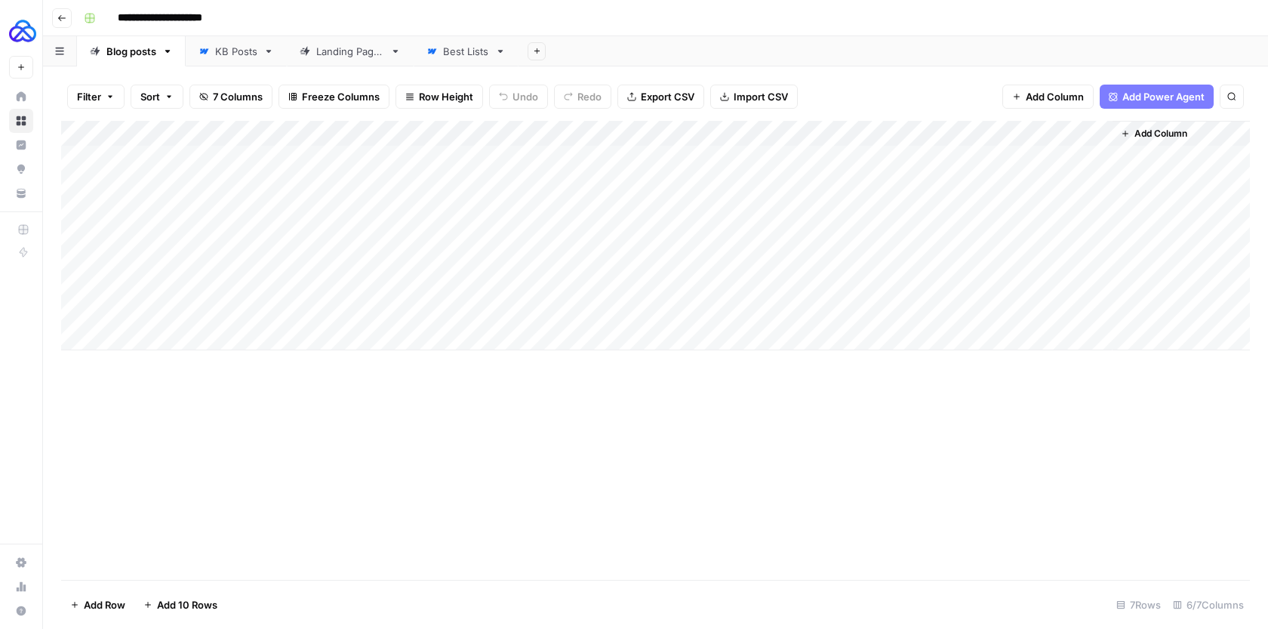
click at [940, 341] on div "Add Column" at bounding box center [655, 235] width 1188 height 229
click at [903, 495] on div "Add Column" at bounding box center [655, 350] width 1188 height 459
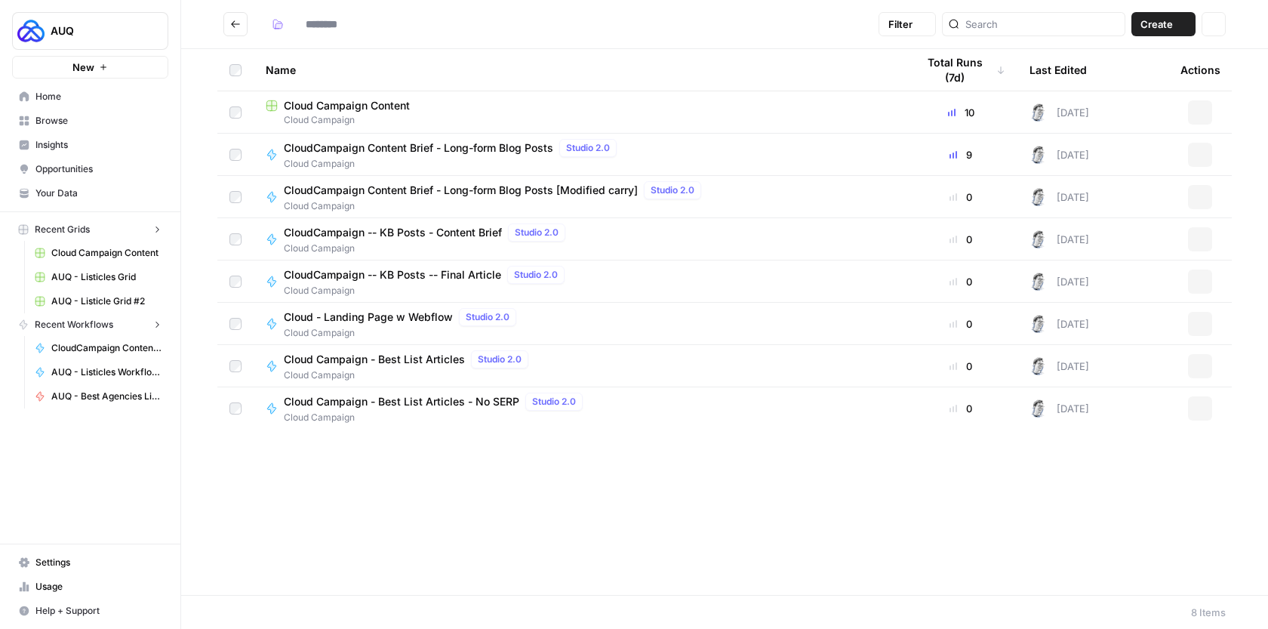
type input "**********"
click at [418, 106] on div "Cloud Campaign Content" at bounding box center [579, 105] width 626 height 15
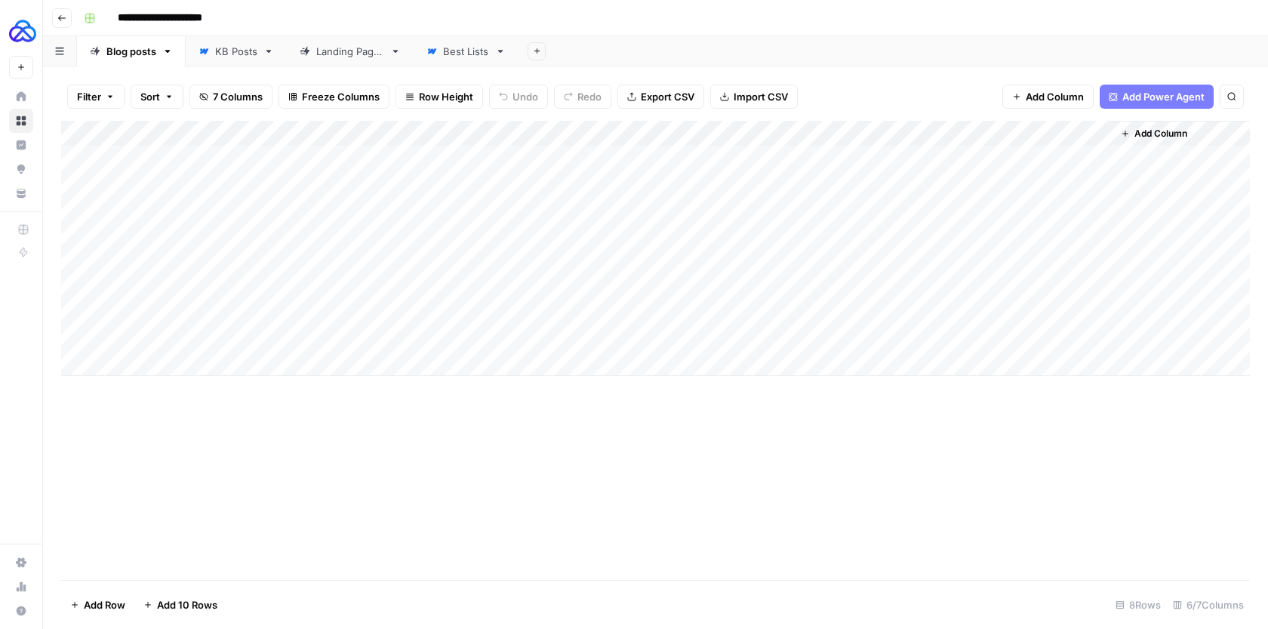
drag, startPoint x: 289, startPoint y: 186, endPoint x: 138, endPoint y: 189, distance: 150.9
click at [138, 189] on div "Add Column" at bounding box center [655, 248] width 1188 height 255
drag, startPoint x: 123, startPoint y: 184, endPoint x: 289, endPoint y: 184, distance: 166.0
click at [288, 184] on div "Add Column" at bounding box center [655, 248] width 1188 height 255
click at [289, 184] on textarea "**********" at bounding box center [233, 184] width 241 height 21
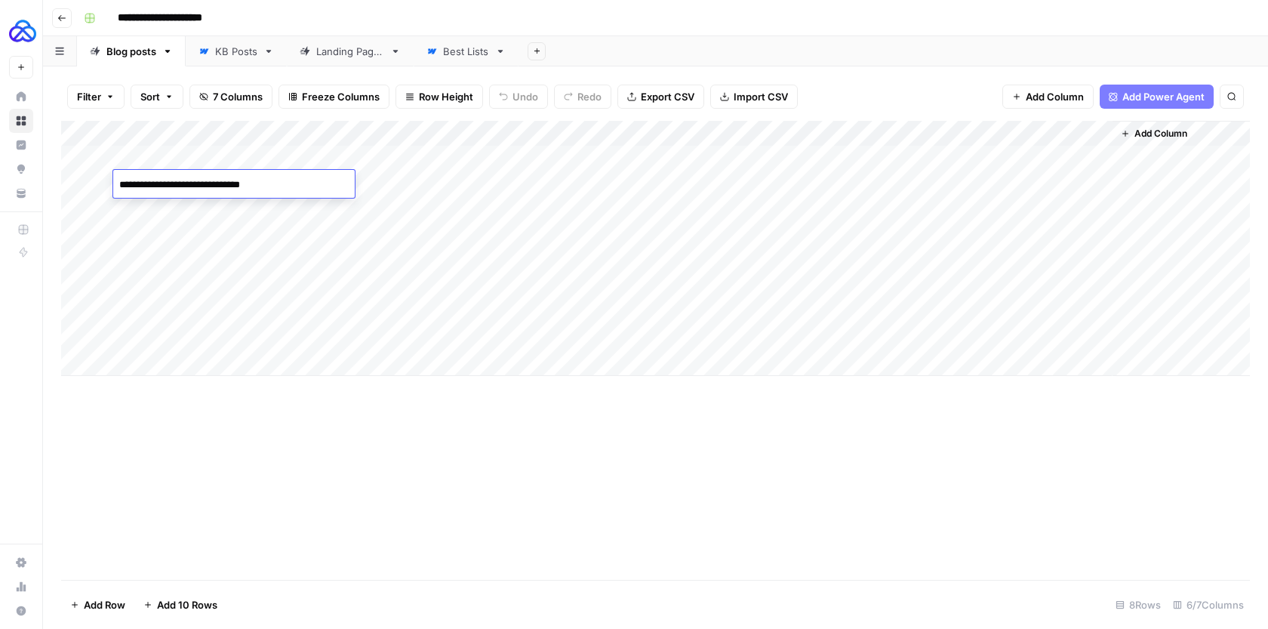
click at [289, 184] on textarea "**********" at bounding box center [233, 184] width 241 height 21
drag, startPoint x: 589, startPoint y: 174, endPoint x: 811, endPoint y: 176, distance: 221.8
click at [811, 176] on div "Add Column" at bounding box center [655, 248] width 1188 height 255
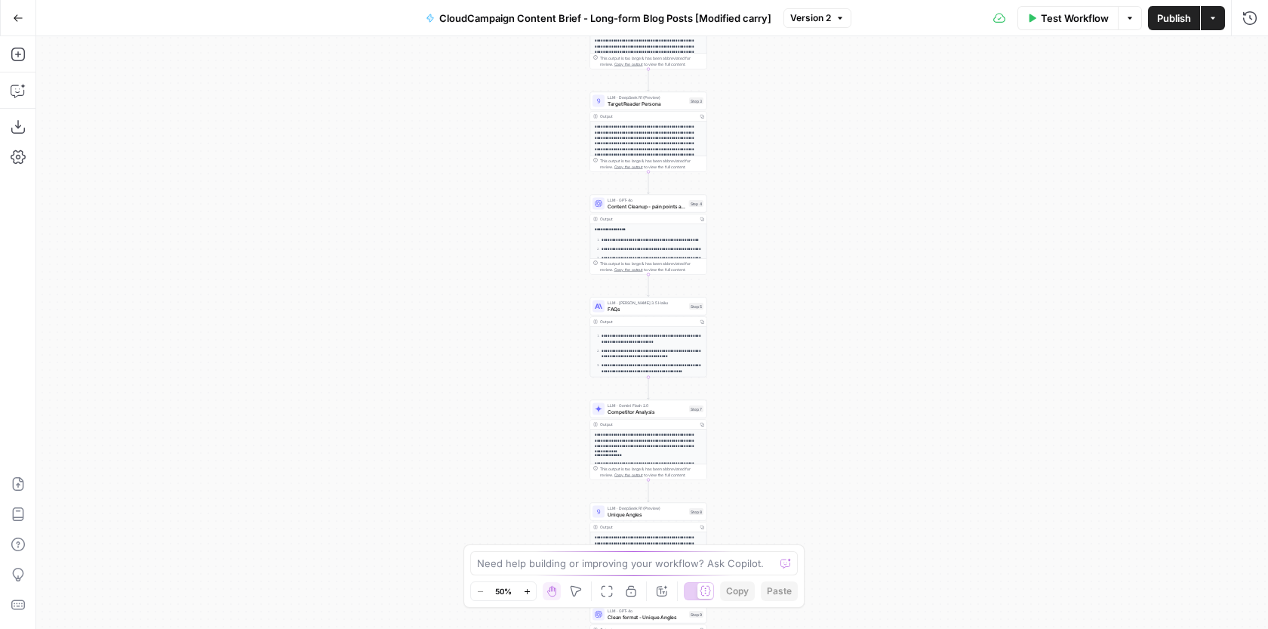
drag, startPoint x: 771, startPoint y: 152, endPoint x: 767, endPoint y: 554, distance: 401.4
click at [767, 552] on body "**********" at bounding box center [634, 314] width 1268 height 629
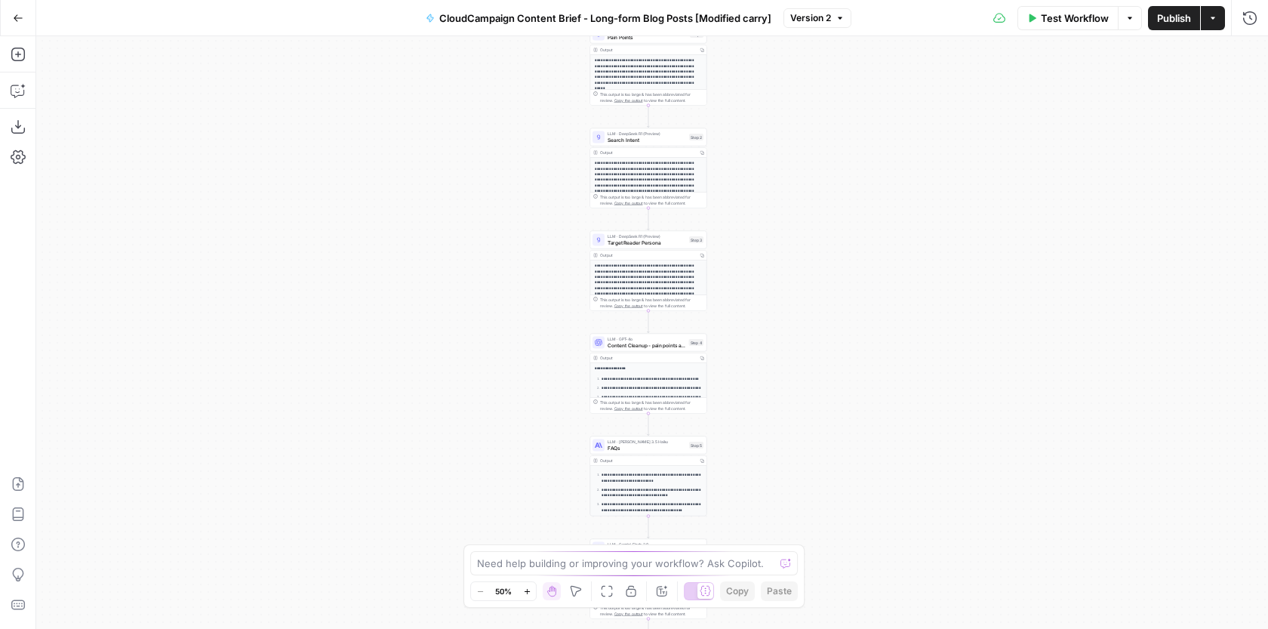
drag, startPoint x: 787, startPoint y: 141, endPoint x: 759, endPoint y: 597, distance: 456.6
click at [761, 582] on body "**********" at bounding box center [634, 314] width 1268 height 629
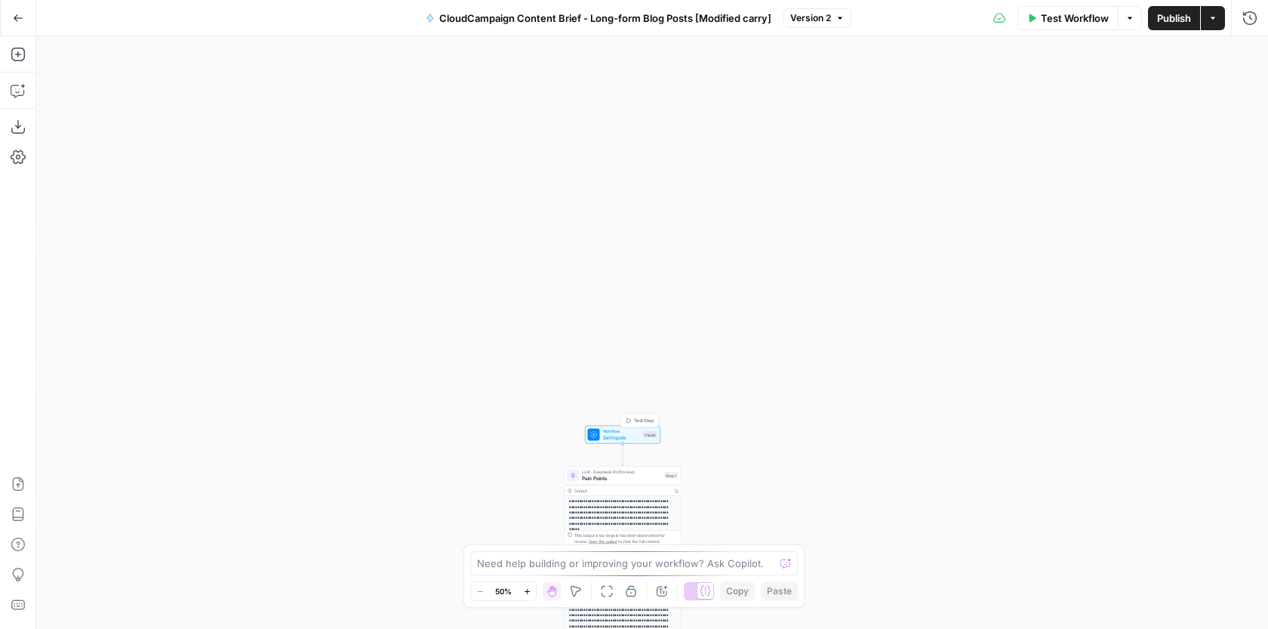
click at [616, 439] on span "Set Inputs" at bounding box center [622, 437] width 38 height 8
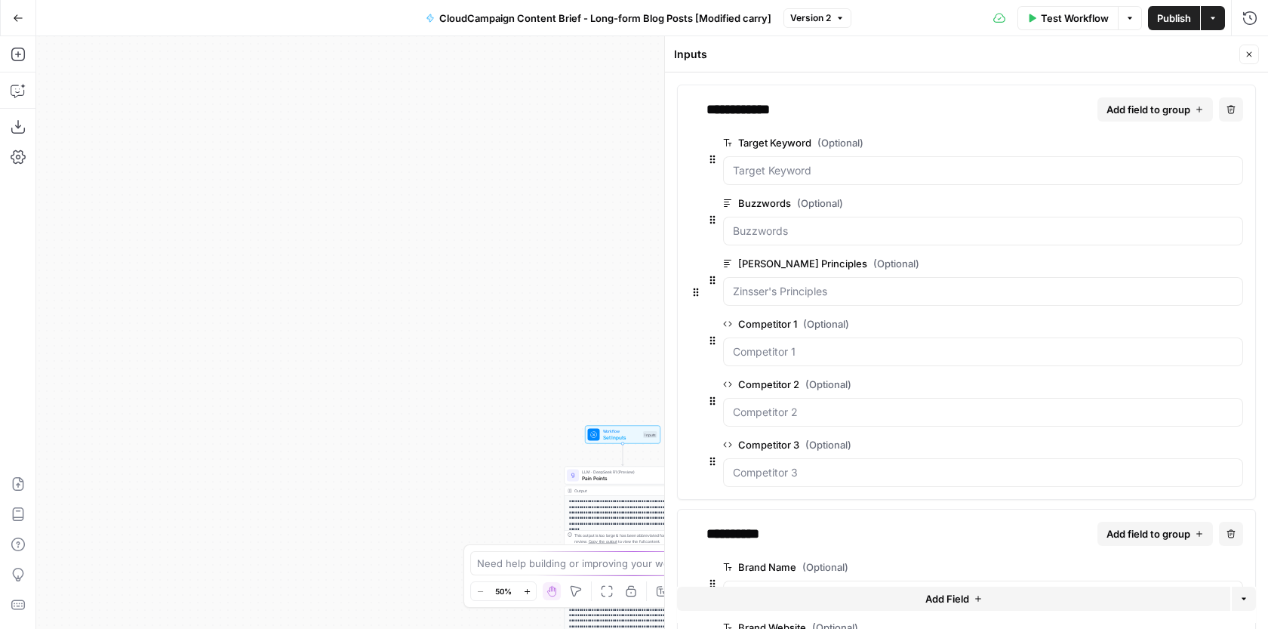
click at [1188, 144] on span "edit field" at bounding box center [1186, 143] width 33 height 12
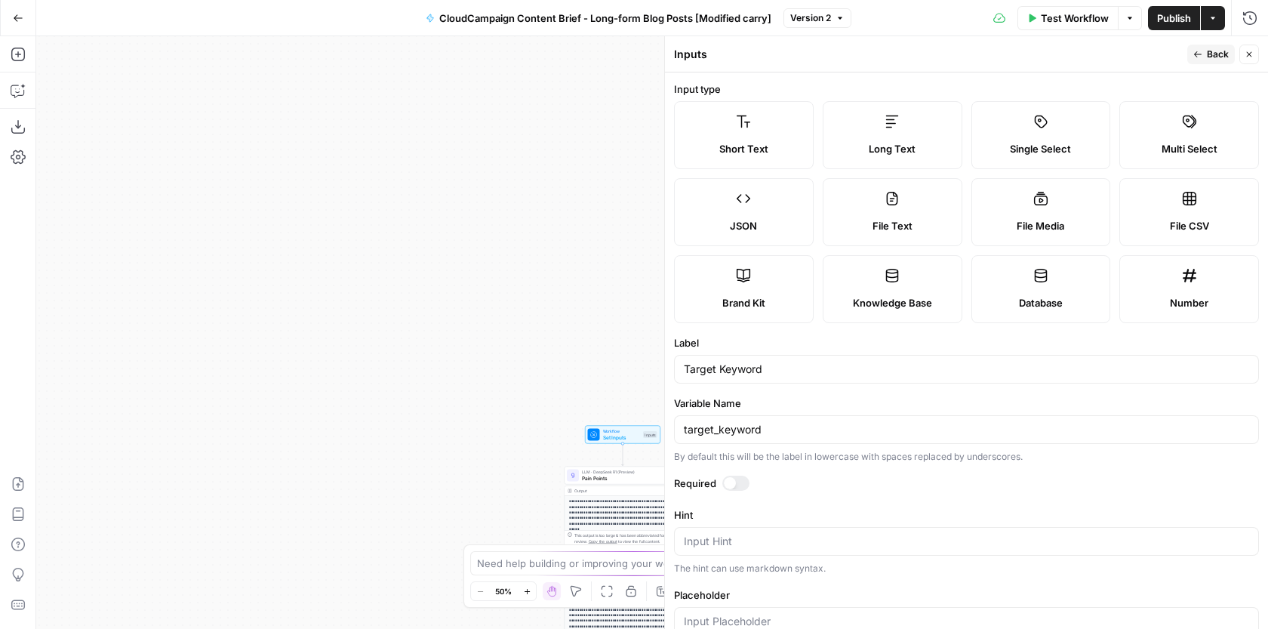
scroll to position [116, 0]
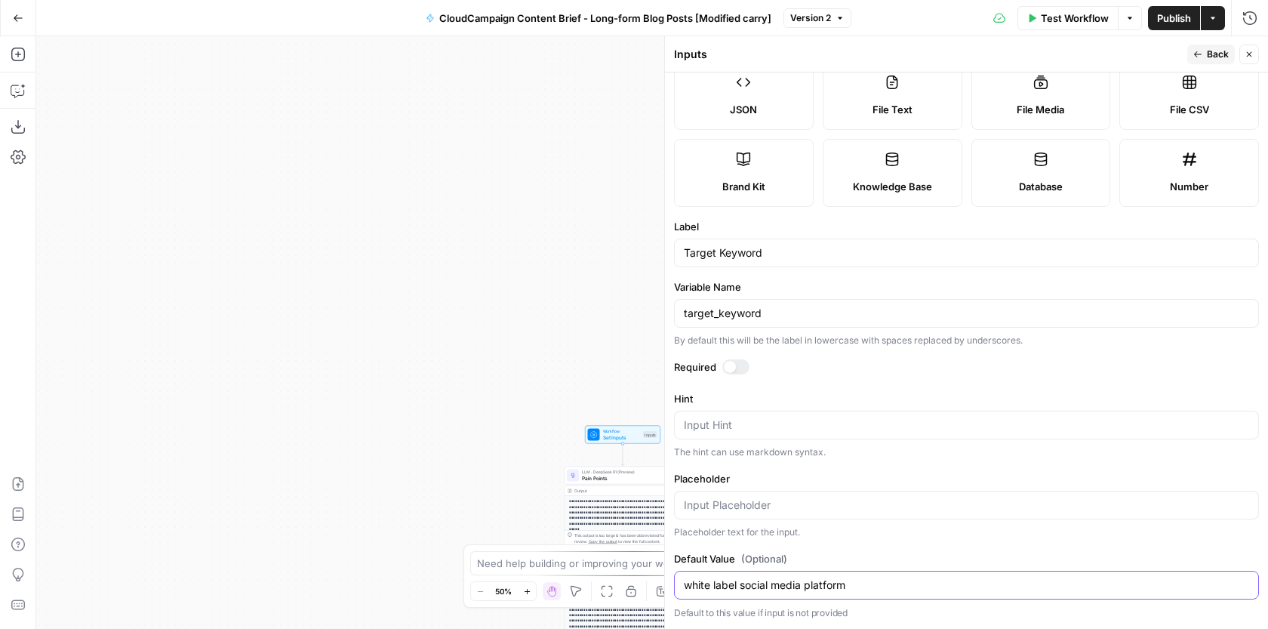
click at [757, 589] on input "white label social media platform" at bounding box center [966, 584] width 565 height 15
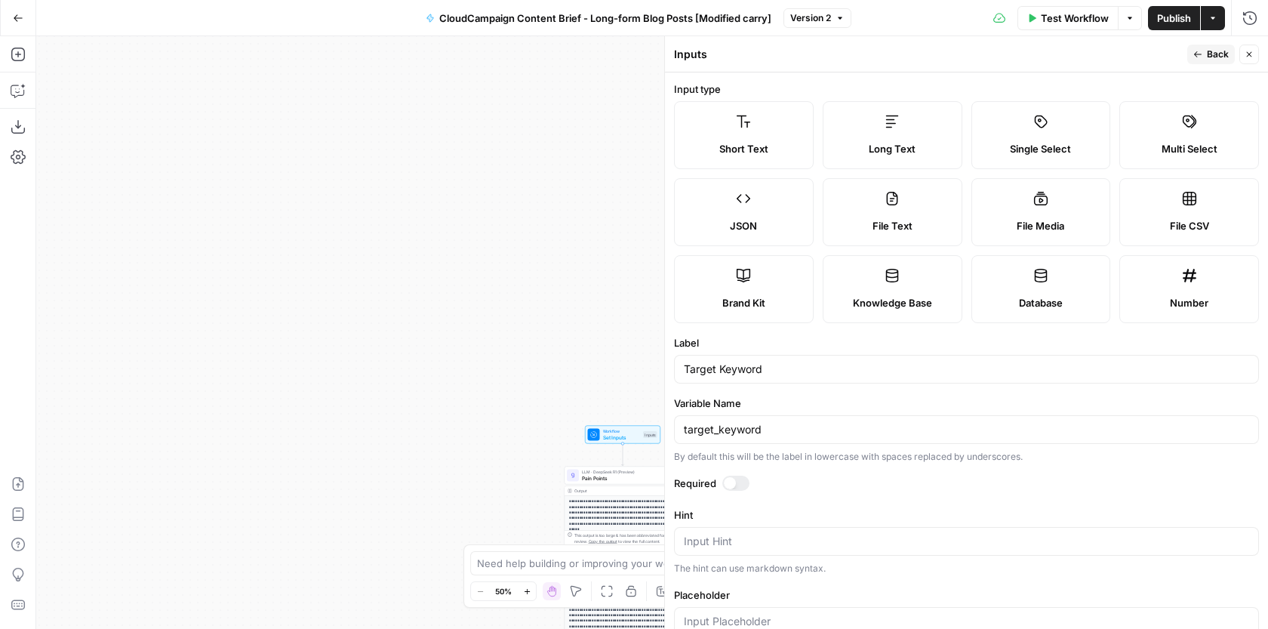
click at [737, 484] on div at bounding box center [735, 482] width 27 height 15
click at [1219, 51] on span "Back" at bounding box center [1218, 55] width 22 height 14
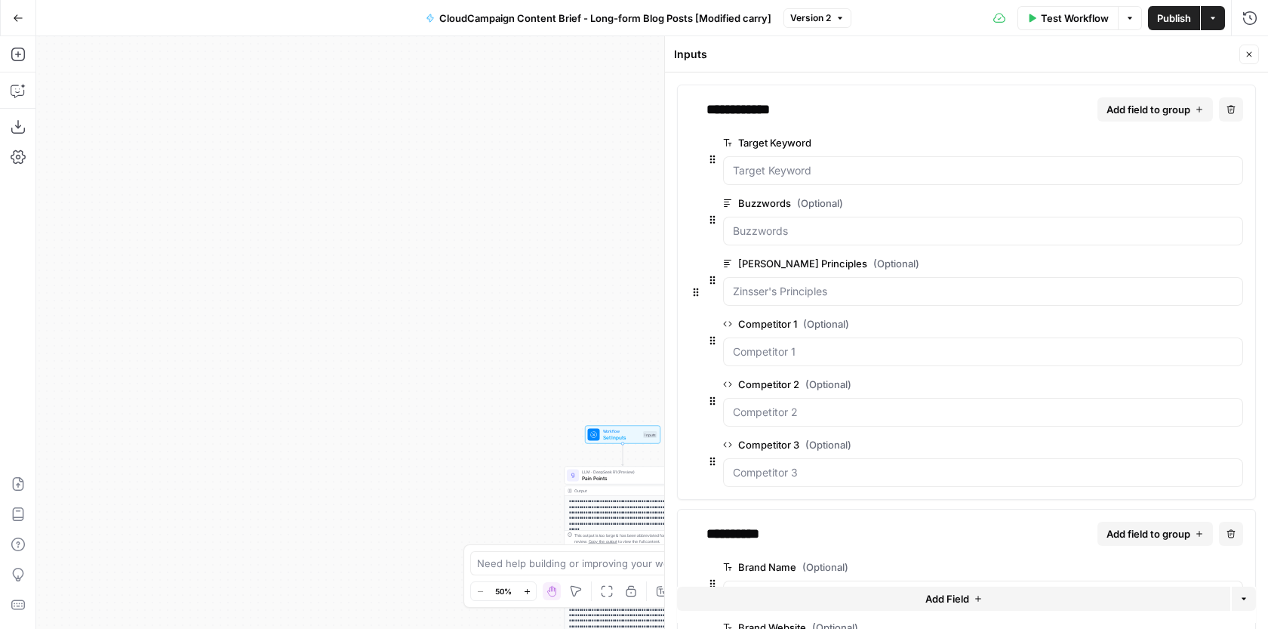
click at [1183, 206] on span "edit field" at bounding box center [1186, 203] width 33 height 12
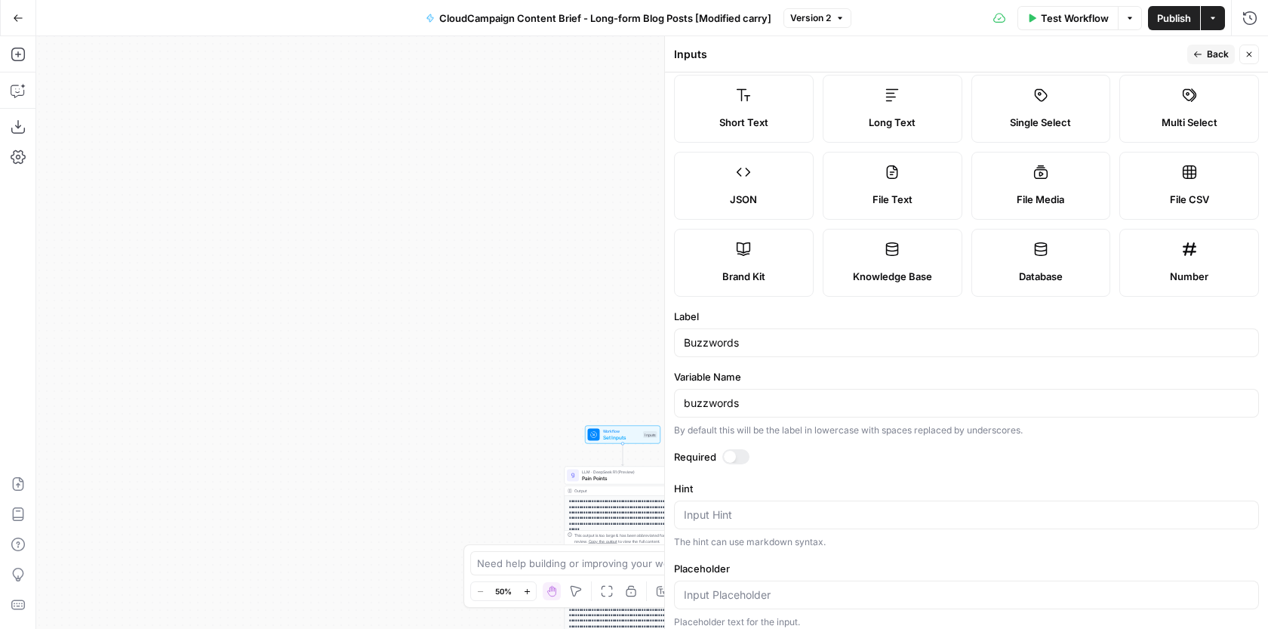
scroll to position [12, 0]
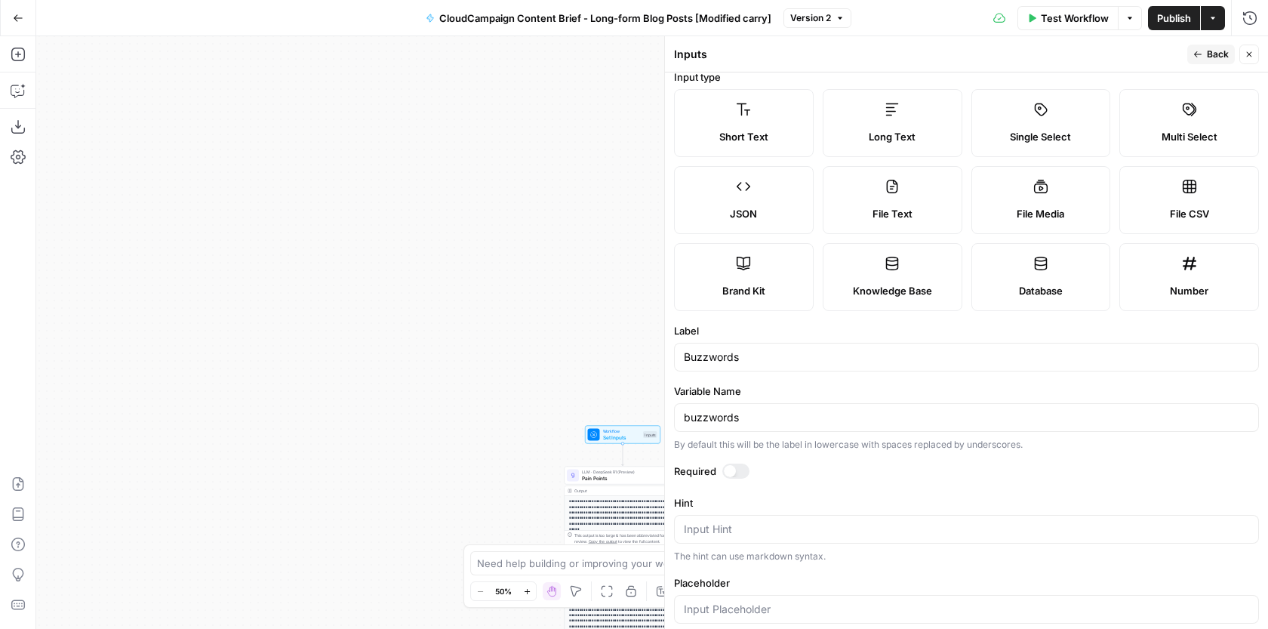
click at [1222, 46] on button "Back" at bounding box center [1211, 55] width 48 height 20
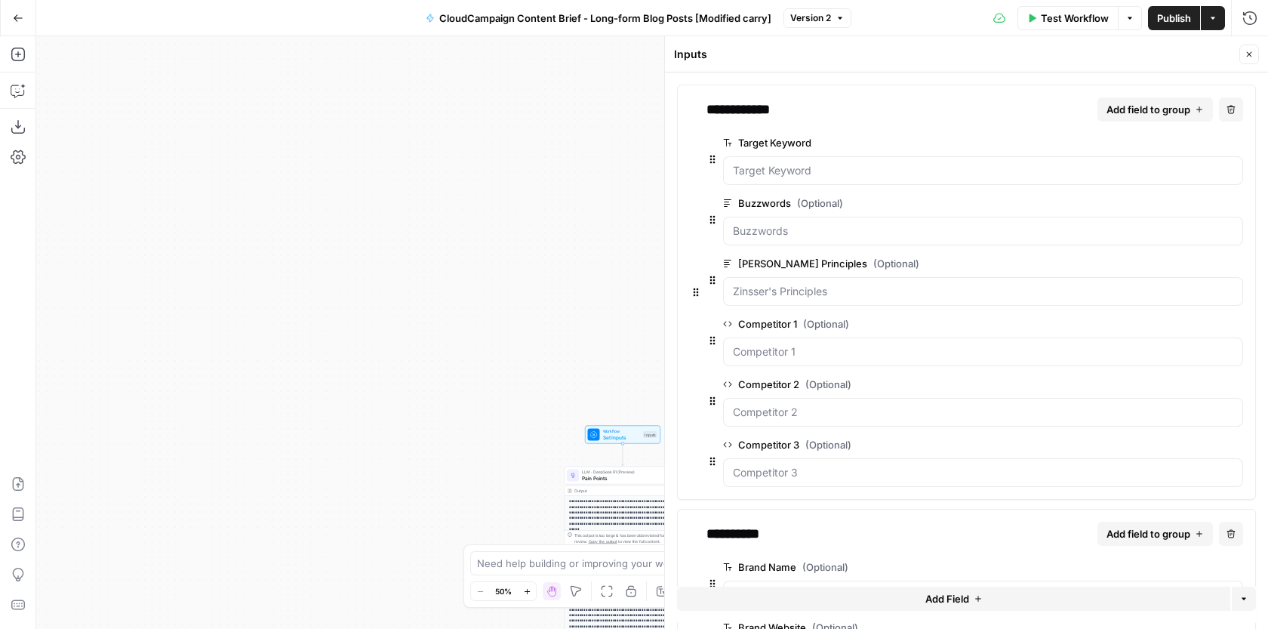
click at [1170, 266] on button "edit field" at bounding box center [1193, 263] width 58 height 18
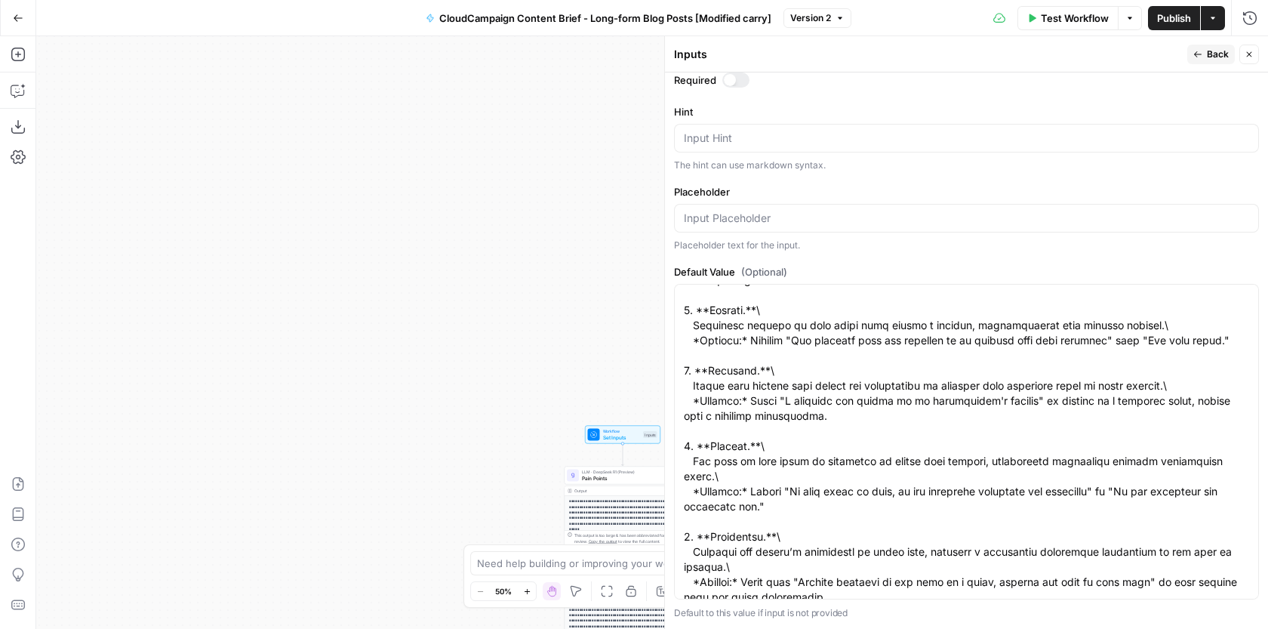
scroll to position [0, 0]
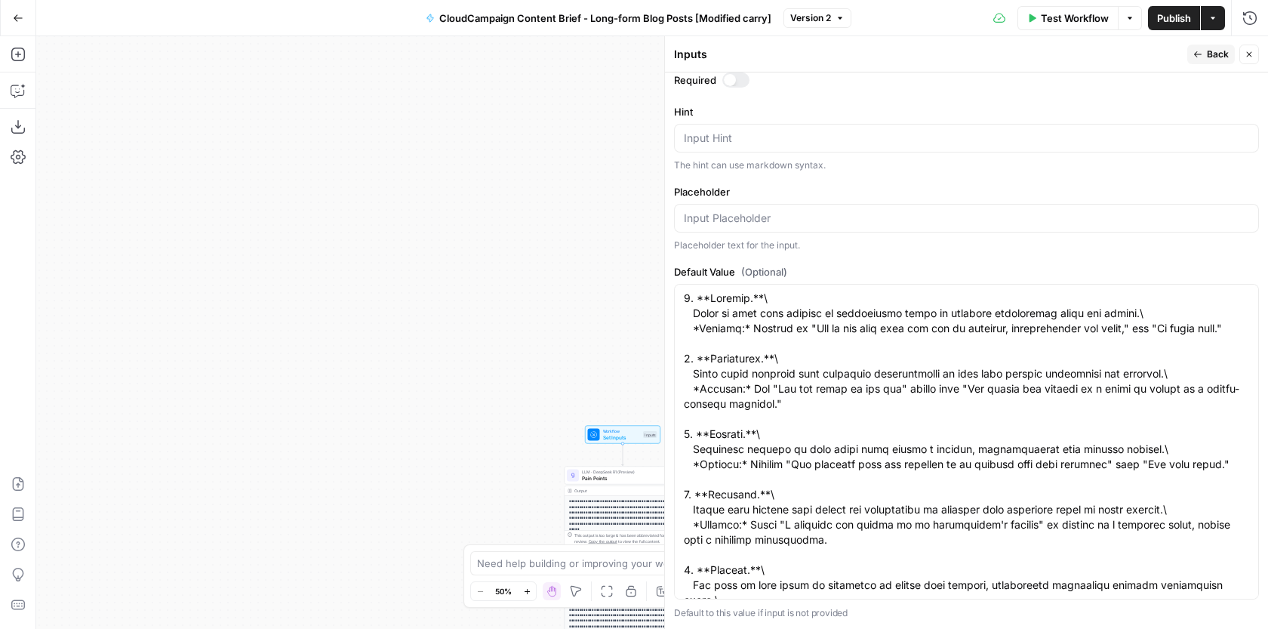
click at [1208, 48] on span "Back" at bounding box center [1218, 55] width 22 height 14
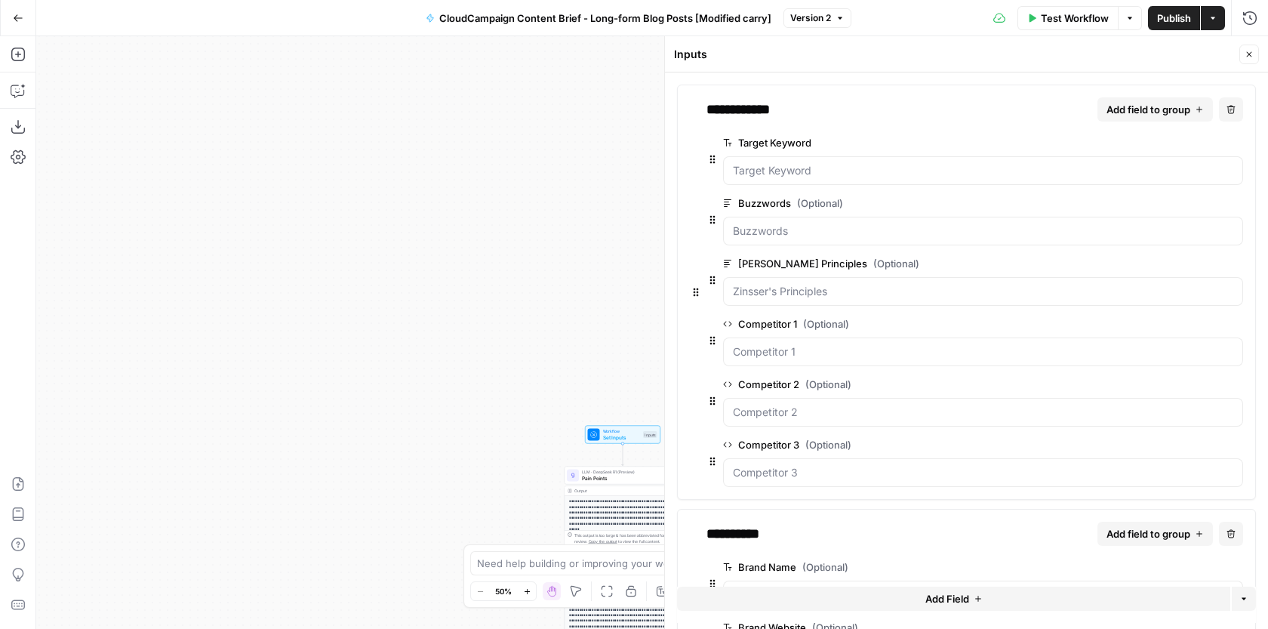
scroll to position [39, 0]
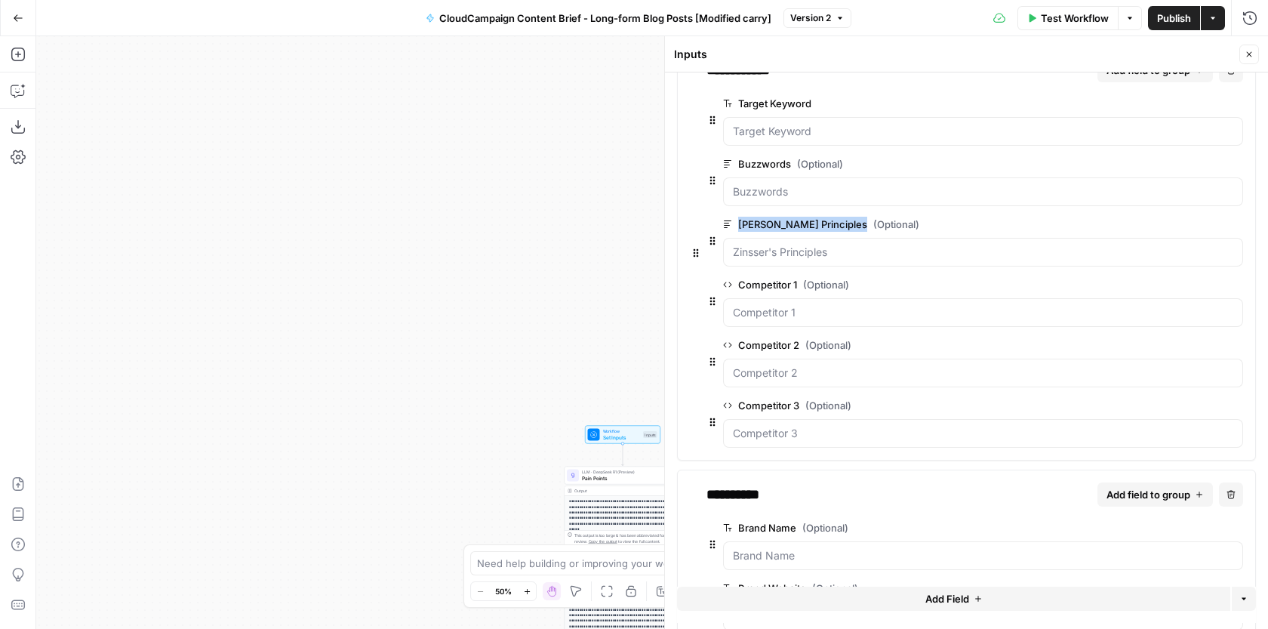
drag, startPoint x: 739, startPoint y: 223, endPoint x: 836, endPoint y: 220, distance: 96.6
click at [836, 220] on label "[PERSON_NAME] Principles (Optional)" at bounding box center [940, 224] width 435 height 15
copy label "[PERSON_NAME] Principles"
click at [1176, 283] on span "edit field" at bounding box center [1186, 284] width 33 height 12
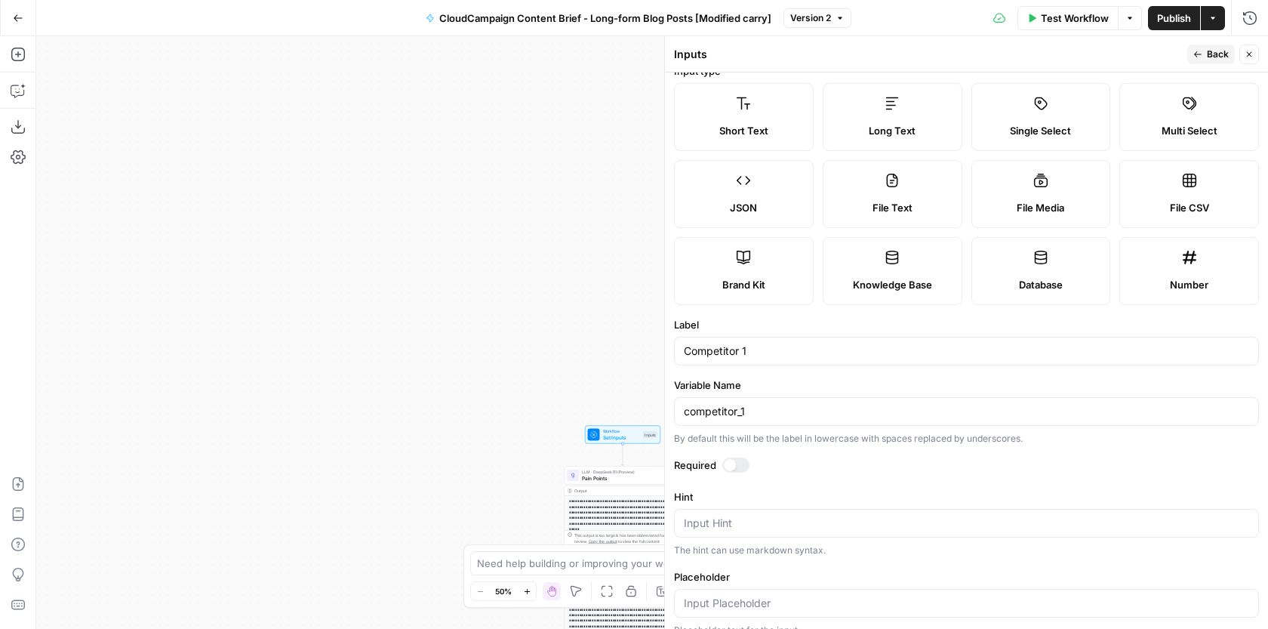
scroll to position [0, 0]
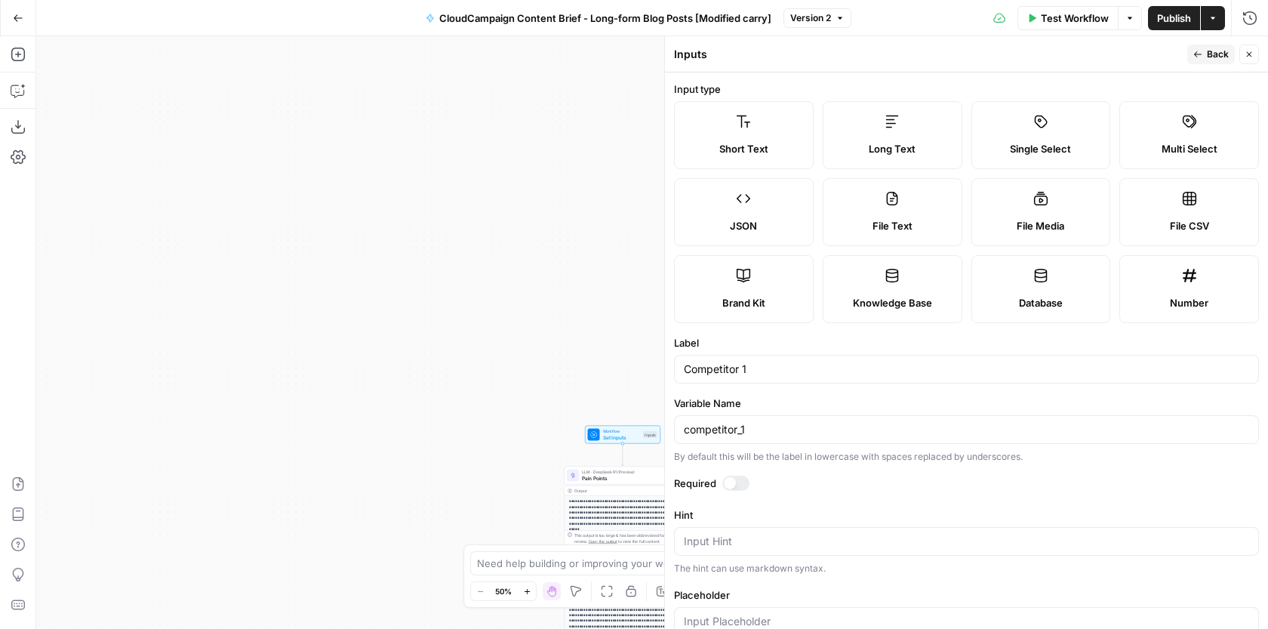
click at [1209, 55] on span "Back" at bounding box center [1218, 55] width 22 height 14
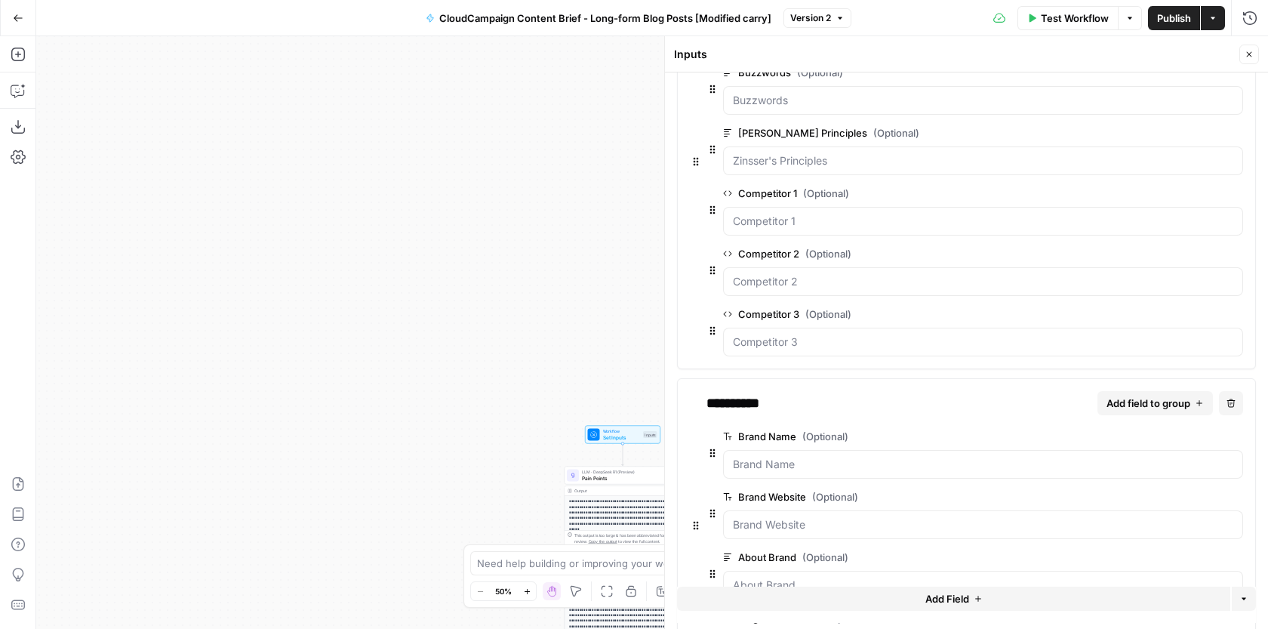
scroll to position [238, 0]
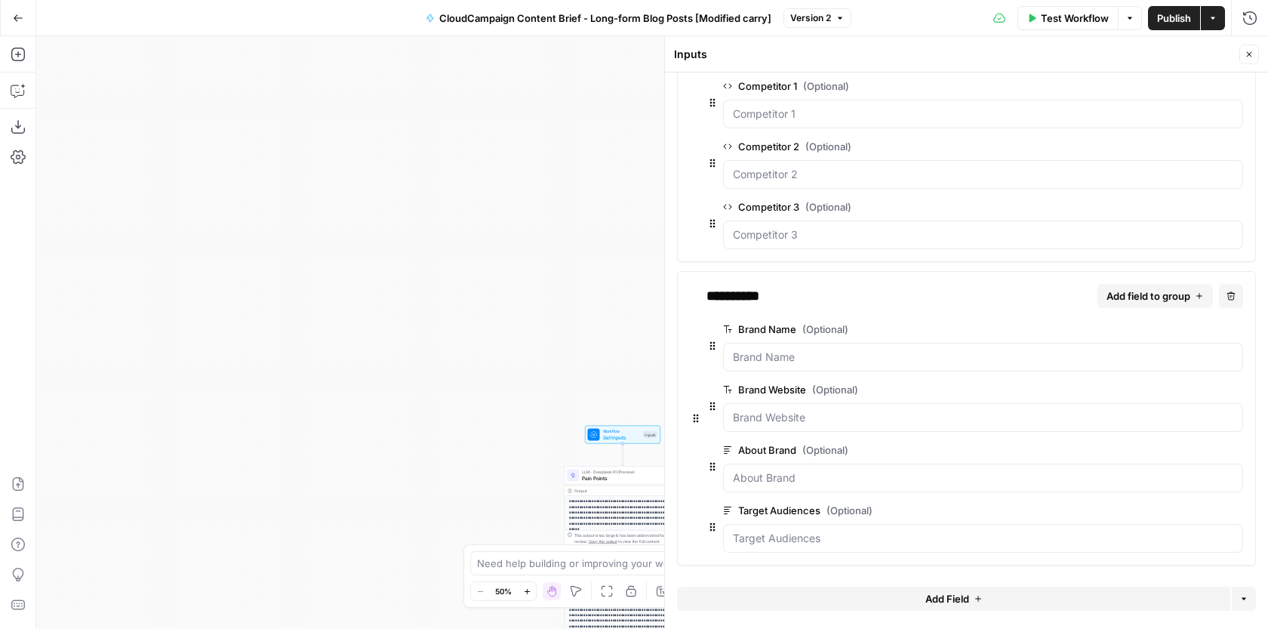
click at [1185, 334] on span "edit field" at bounding box center [1186, 329] width 33 height 12
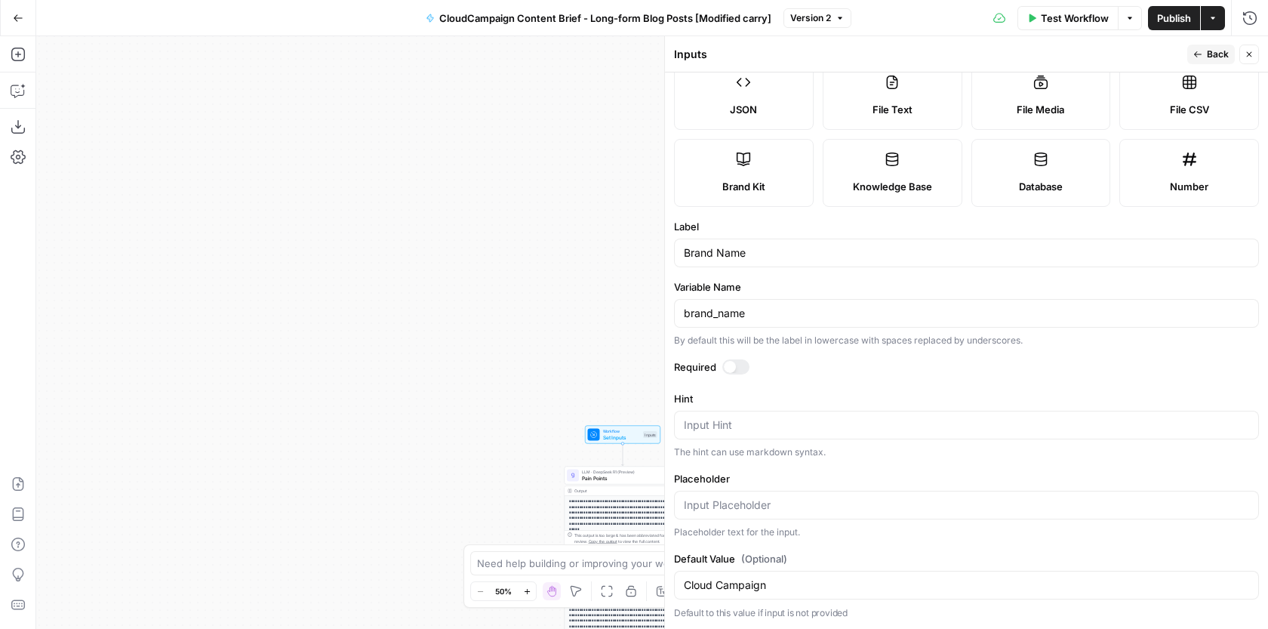
scroll to position [0, 0]
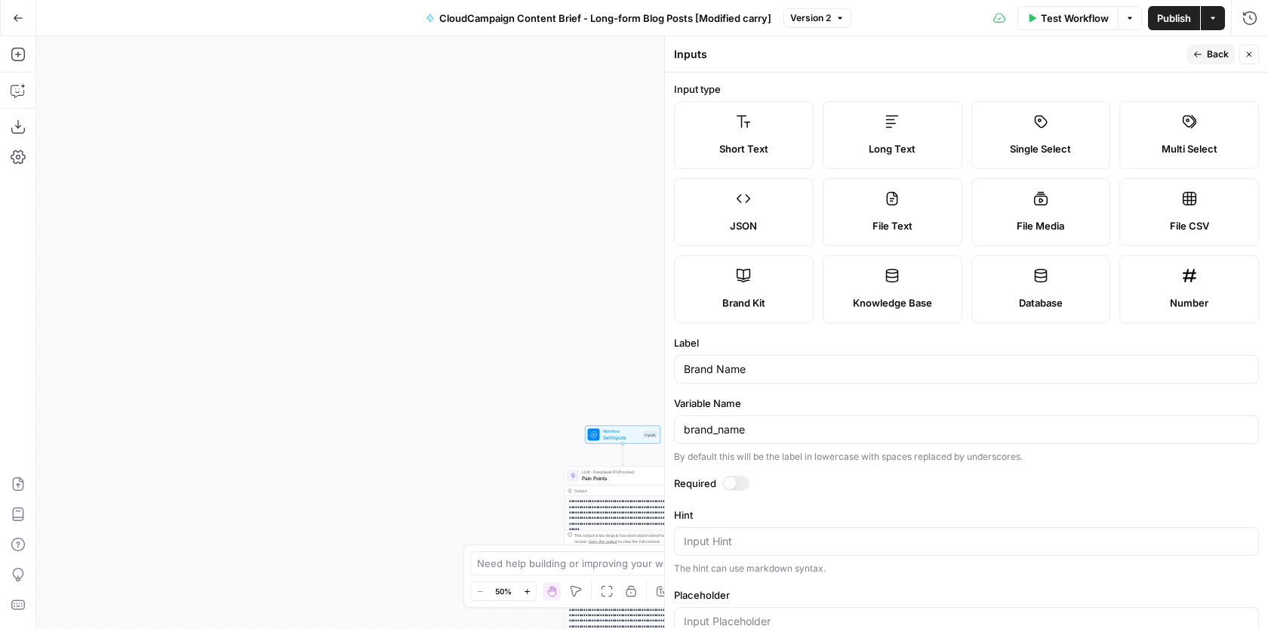
click at [1213, 57] on span "Back" at bounding box center [1218, 55] width 22 height 14
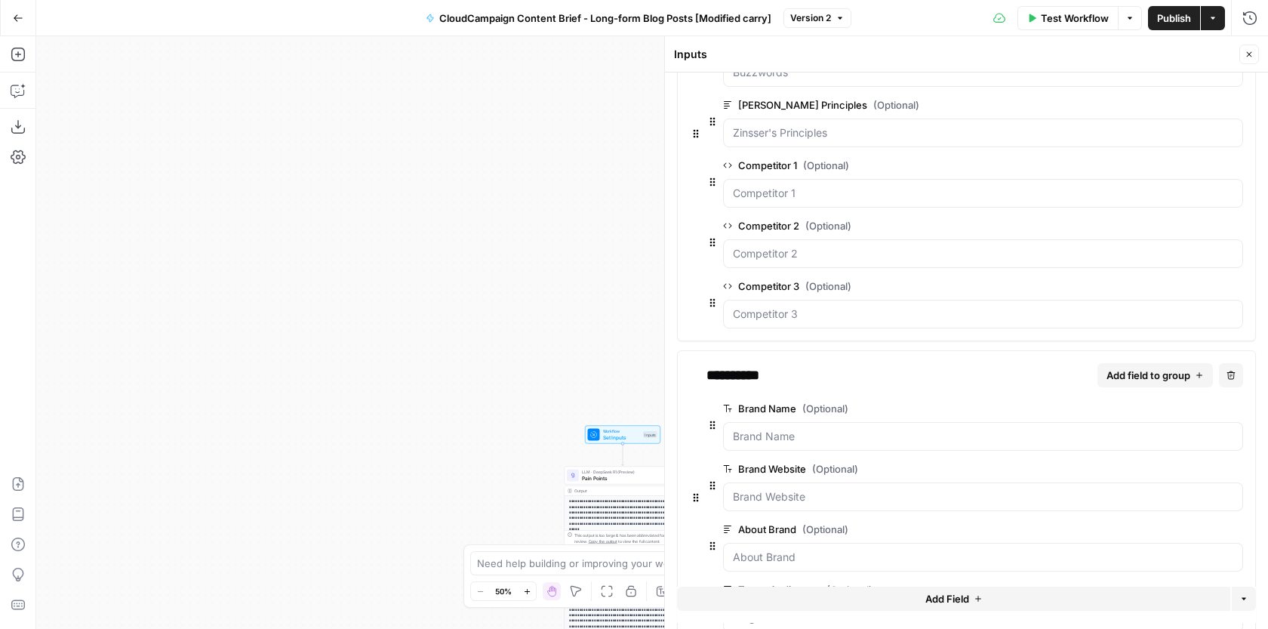
scroll to position [158, 0]
click at [1188, 470] on span "edit field" at bounding box center [1186, 469] width 33 height 12
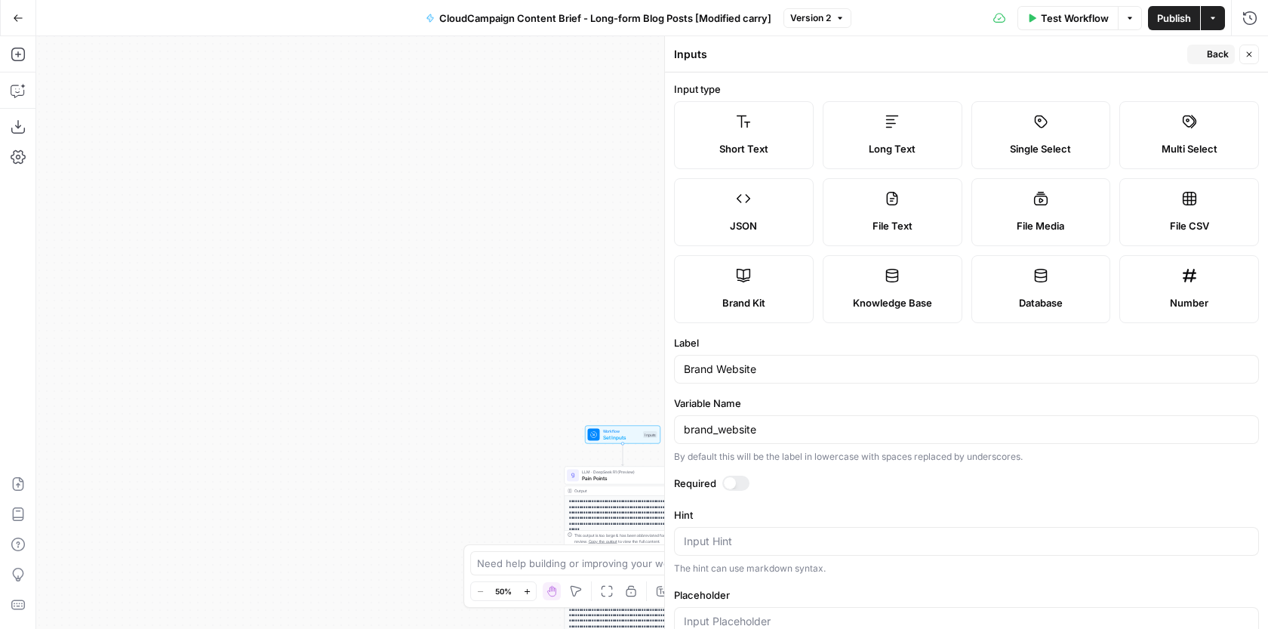
scroll to position [116, 0]
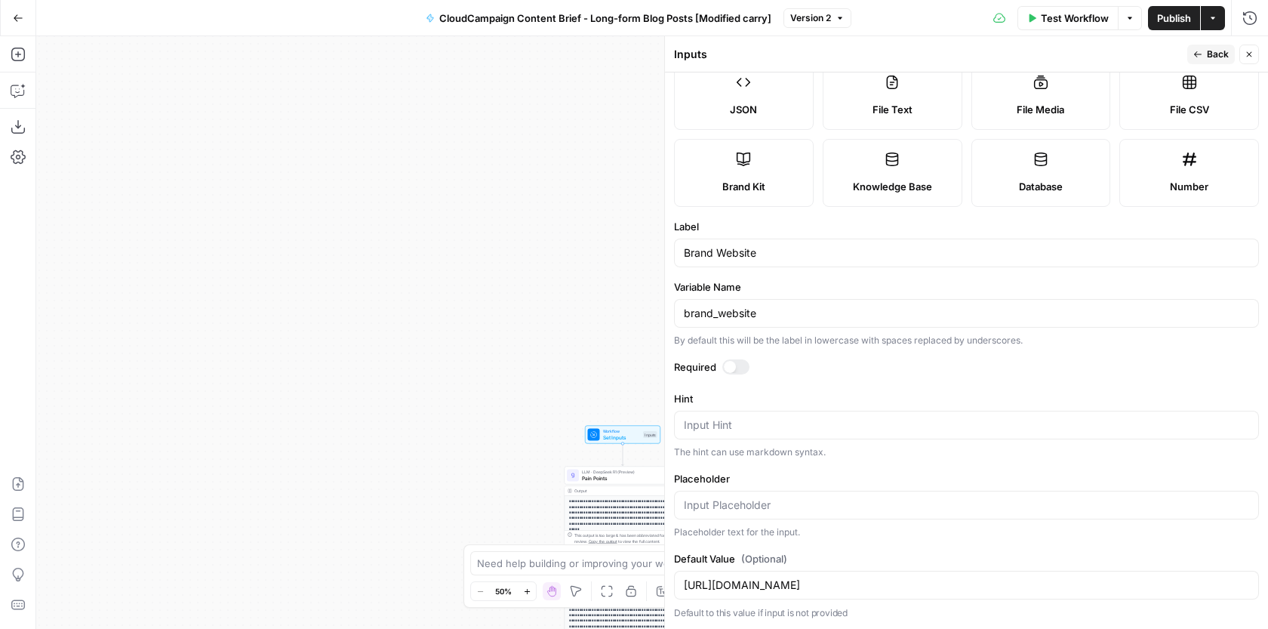
click at [1213, 50] on span "Back" at bounding box center [1218, 55] width 22 height 14
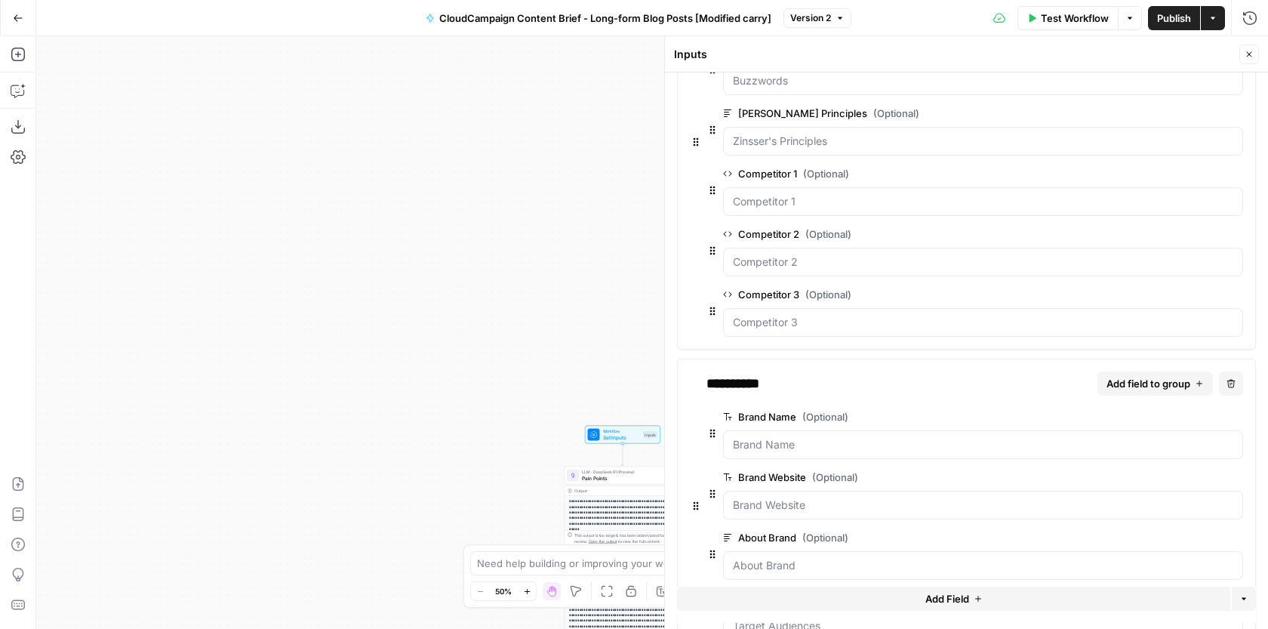
scroll to position [238, 0]
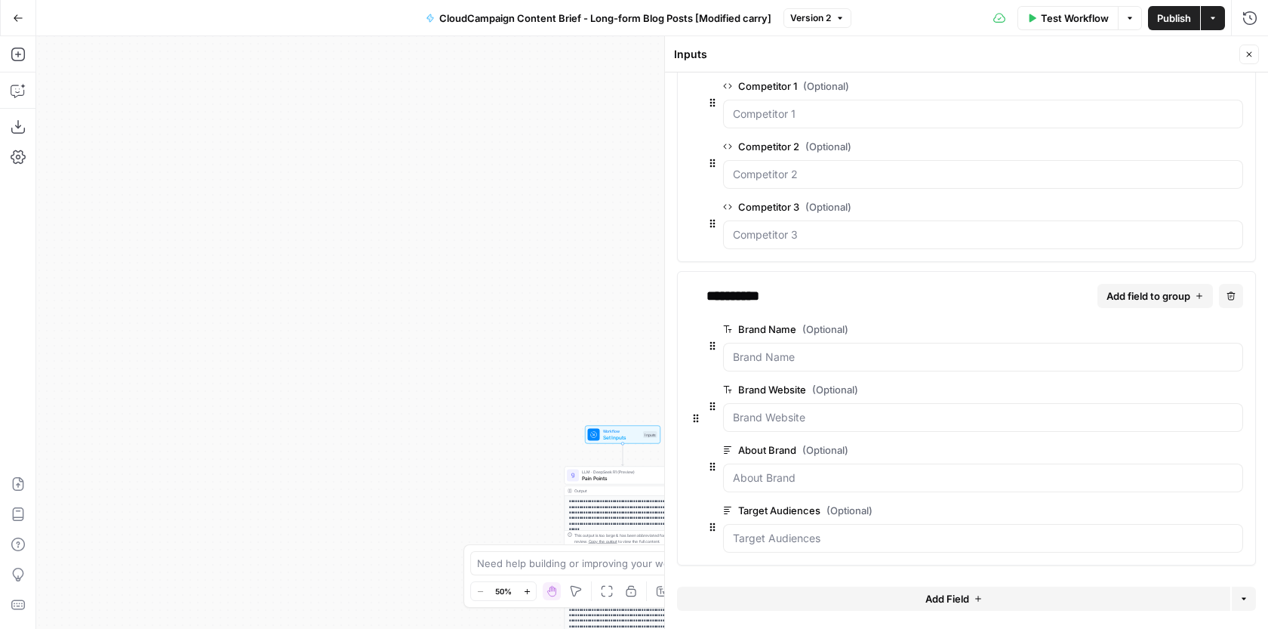
click at [1169, 456] on button "edit field" at bounding box center [1193, 450] width 58 height 18
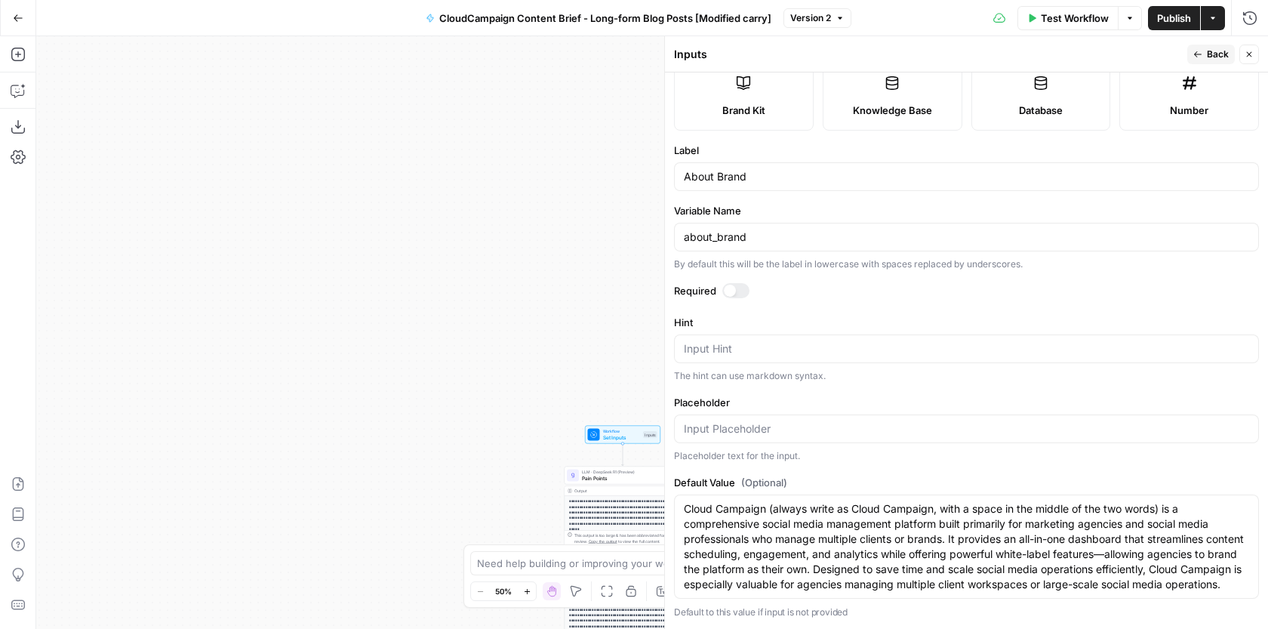
scroll to position [24, 0]
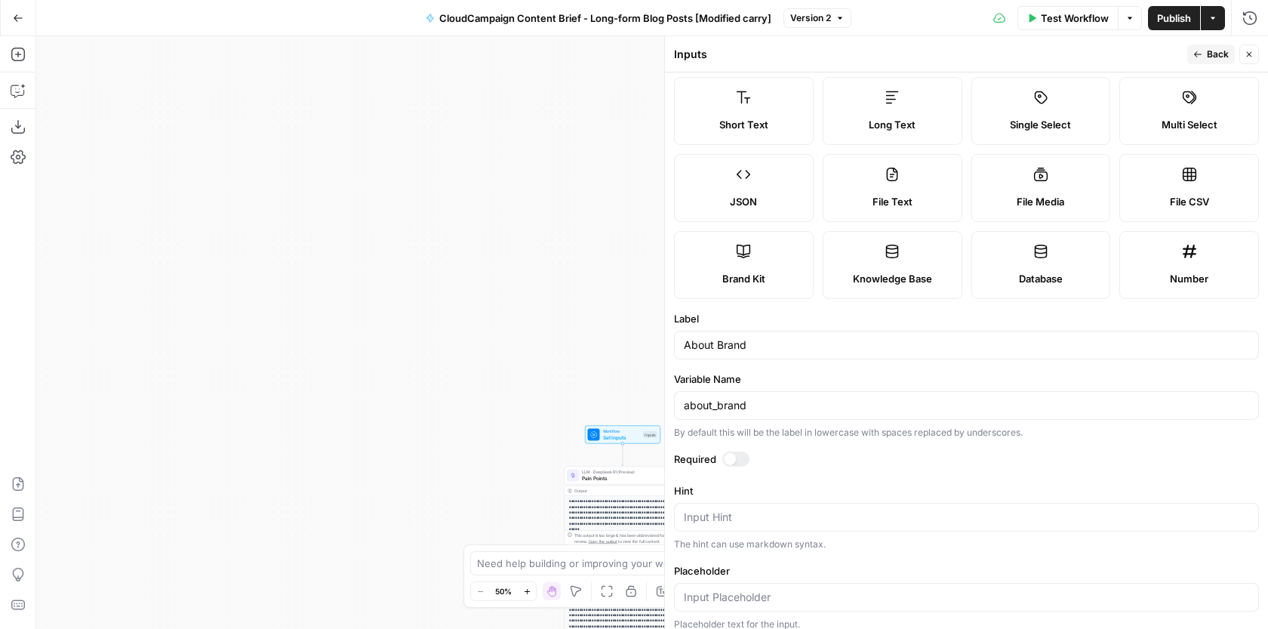
click at [1215, 54] on span "Back" at bounding box center [1218, 55] width 22 height 14
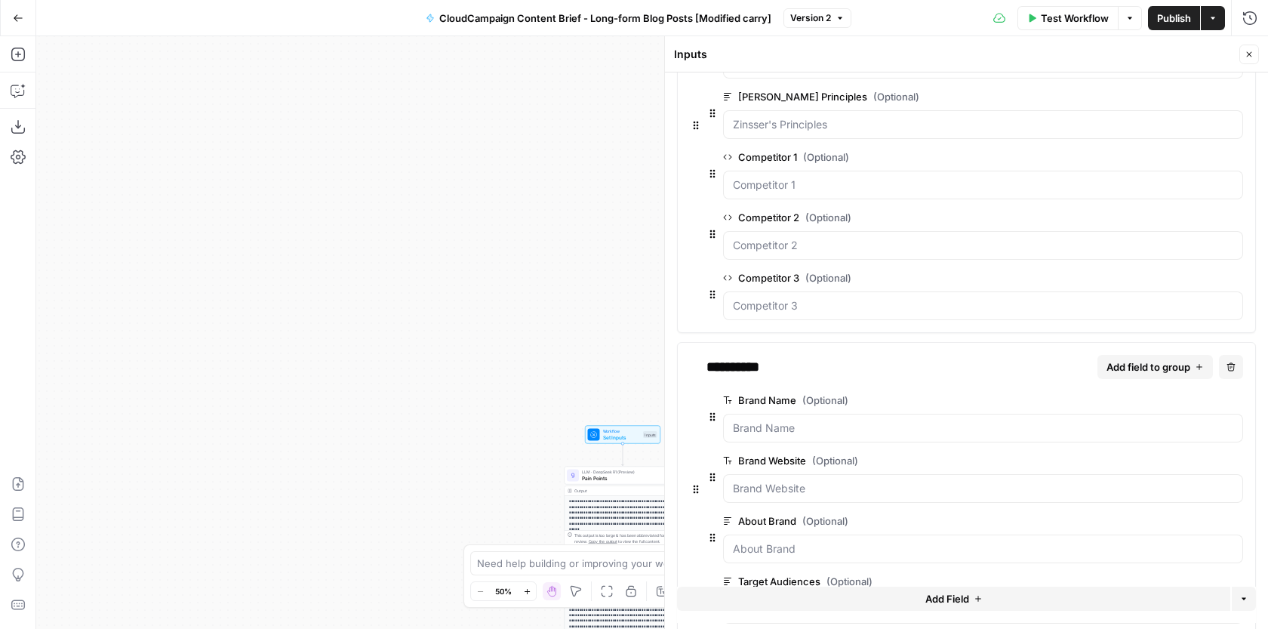
scroll to position [238, 0]
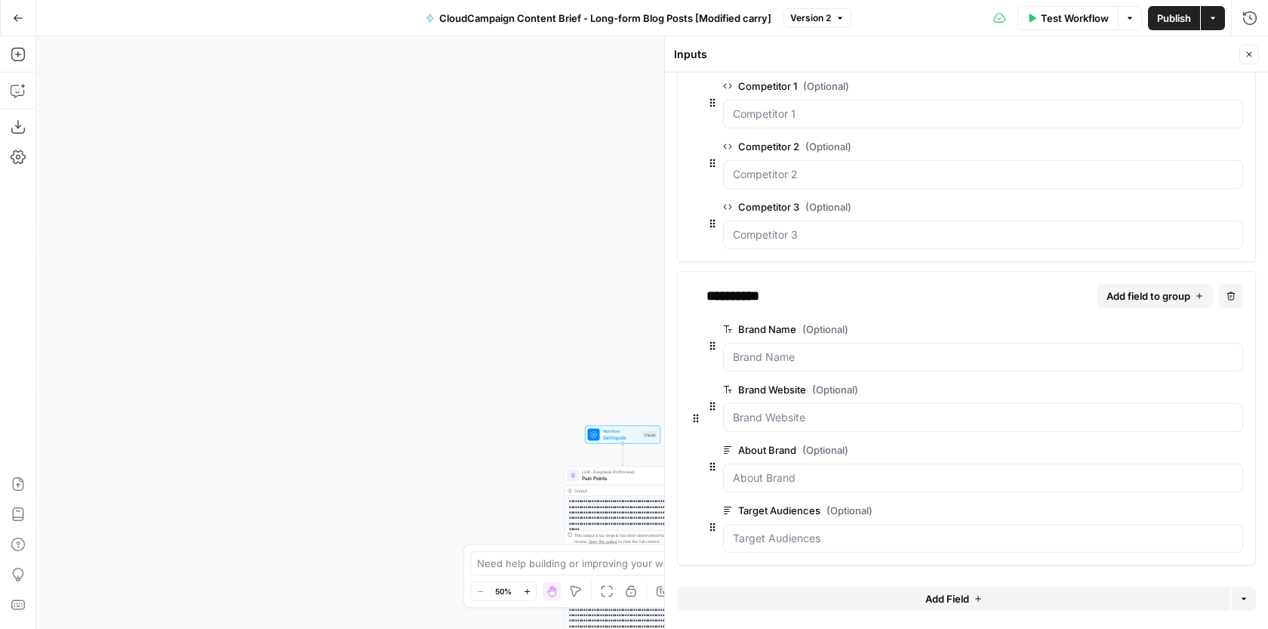
click at [1184, 509] on span "edit field" at bounding box center [1186, 510] width 33 height 12
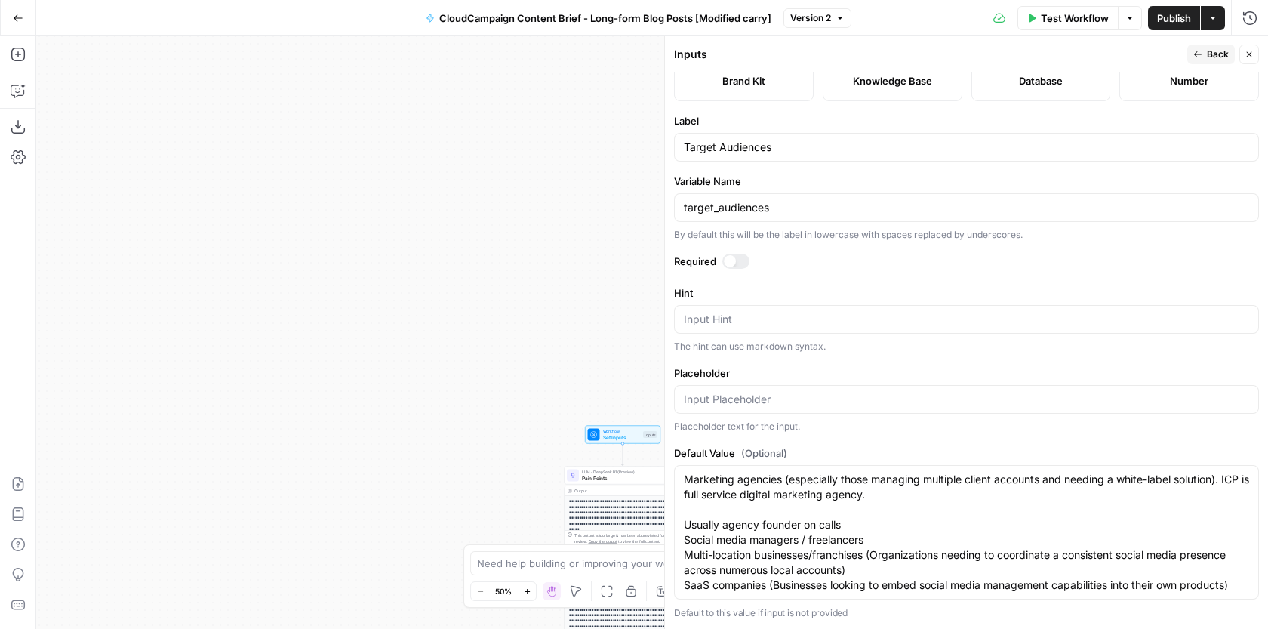
scroll to position [0, 0]
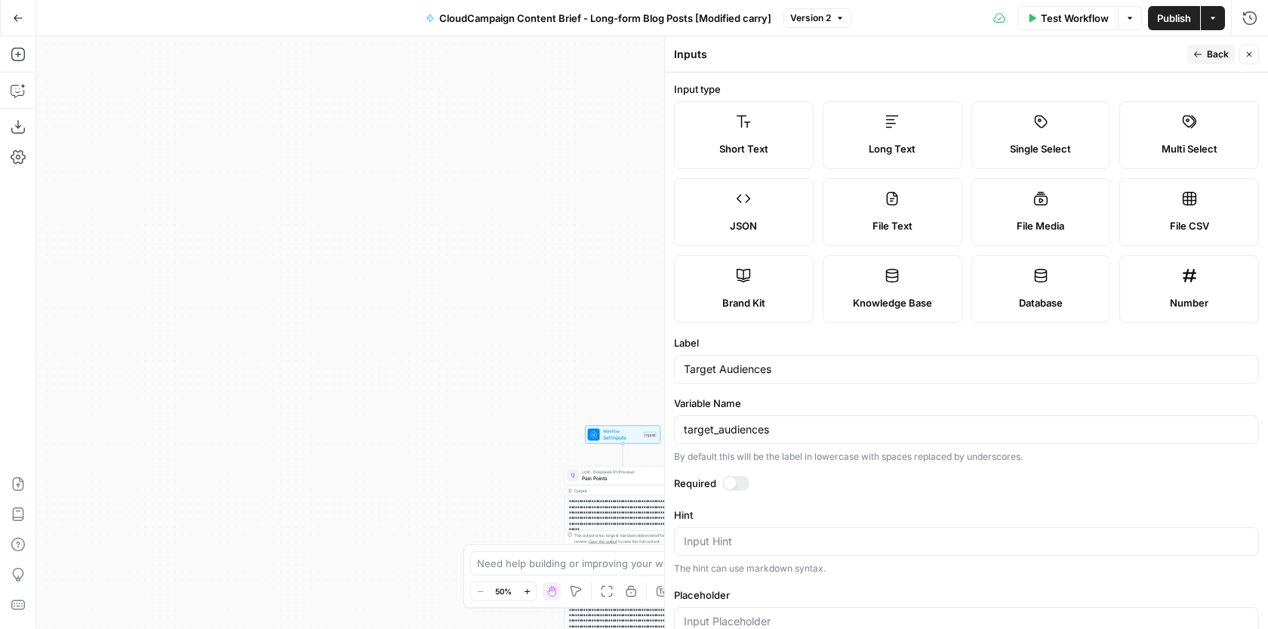
click at [1207, 48] on span "Back" at bounding box center [1218, 55] width 22 height 14
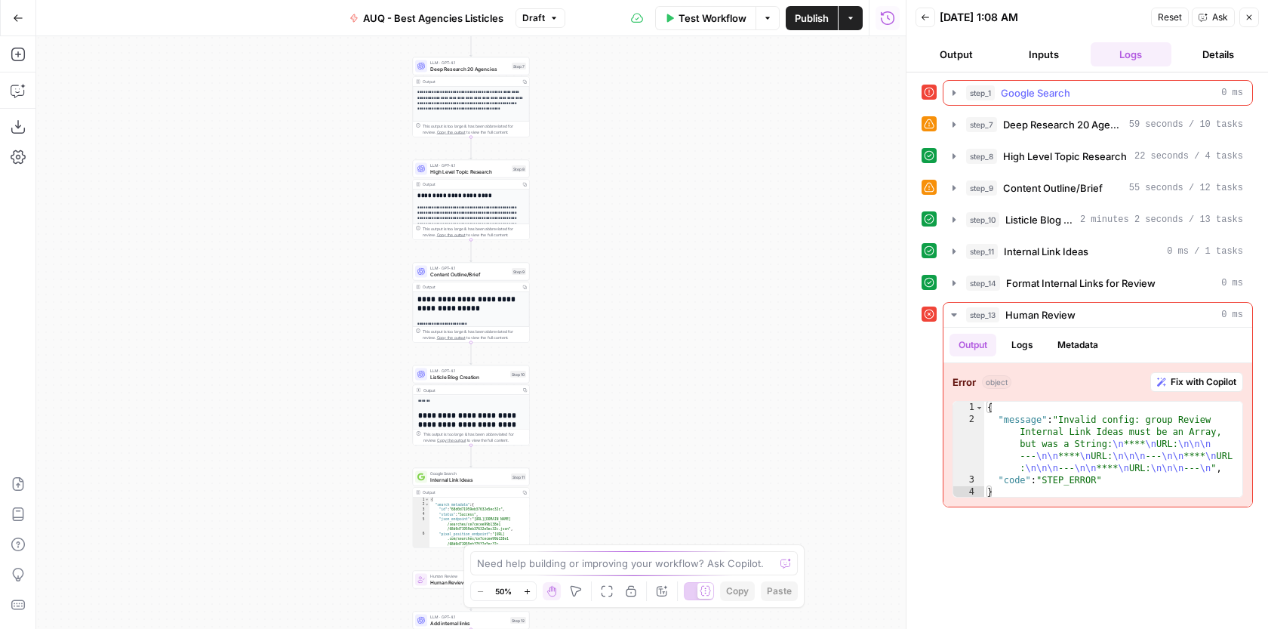
click at [948, 89] on icon "button" at bounding box center [954, 93] width 12 height 12
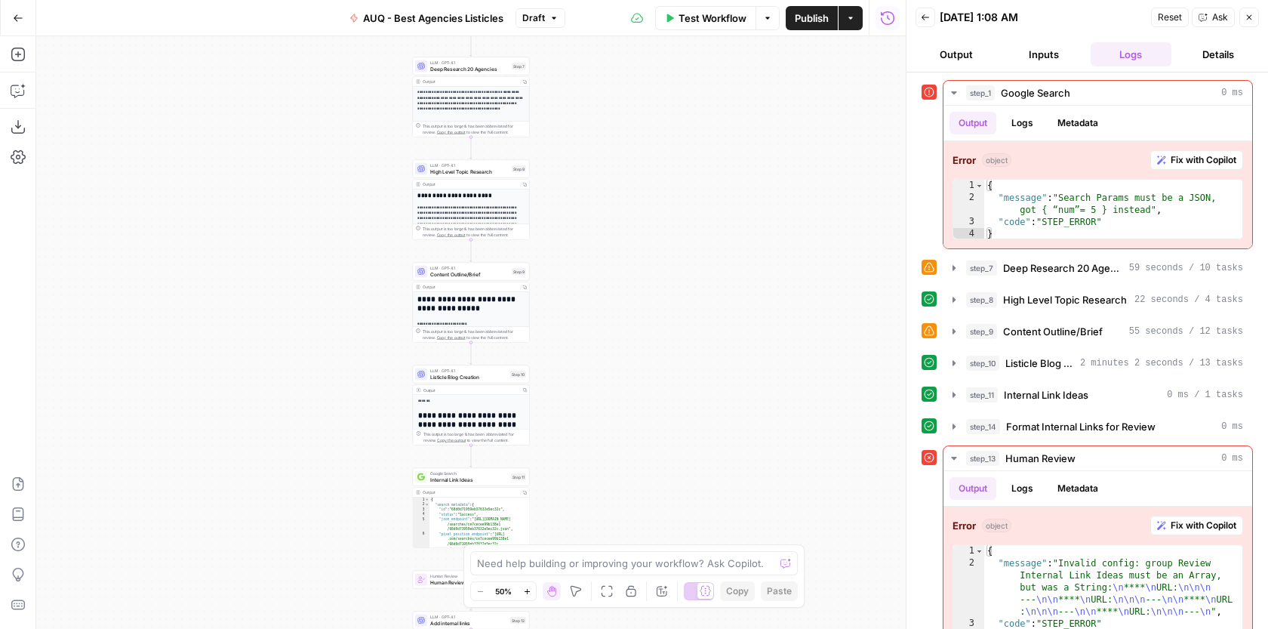
drag, startPoint x: 813, startPoint y: 121, endPoint x: 791, endPoint y: 542, distance: 420.9
click at [790, 538] on div "**********" at bounding box center [470, 332] width 869 height 592
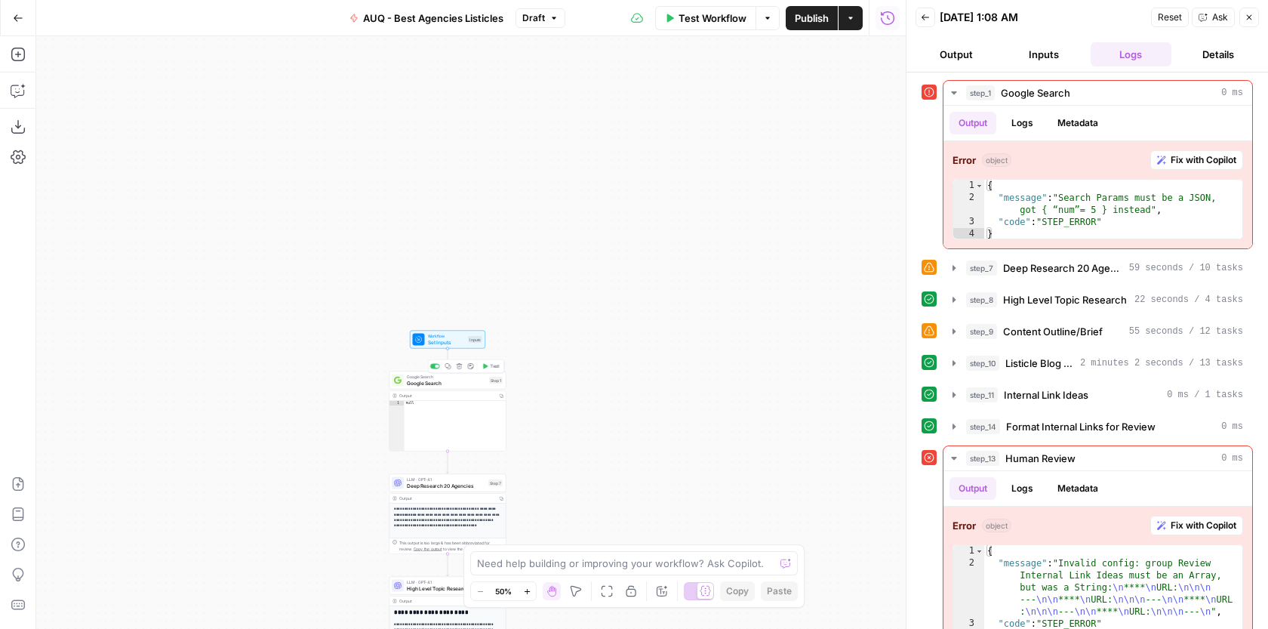
click at [463, 381] on span "Google Search" at bounding box center [446, 383] width 79 height 8
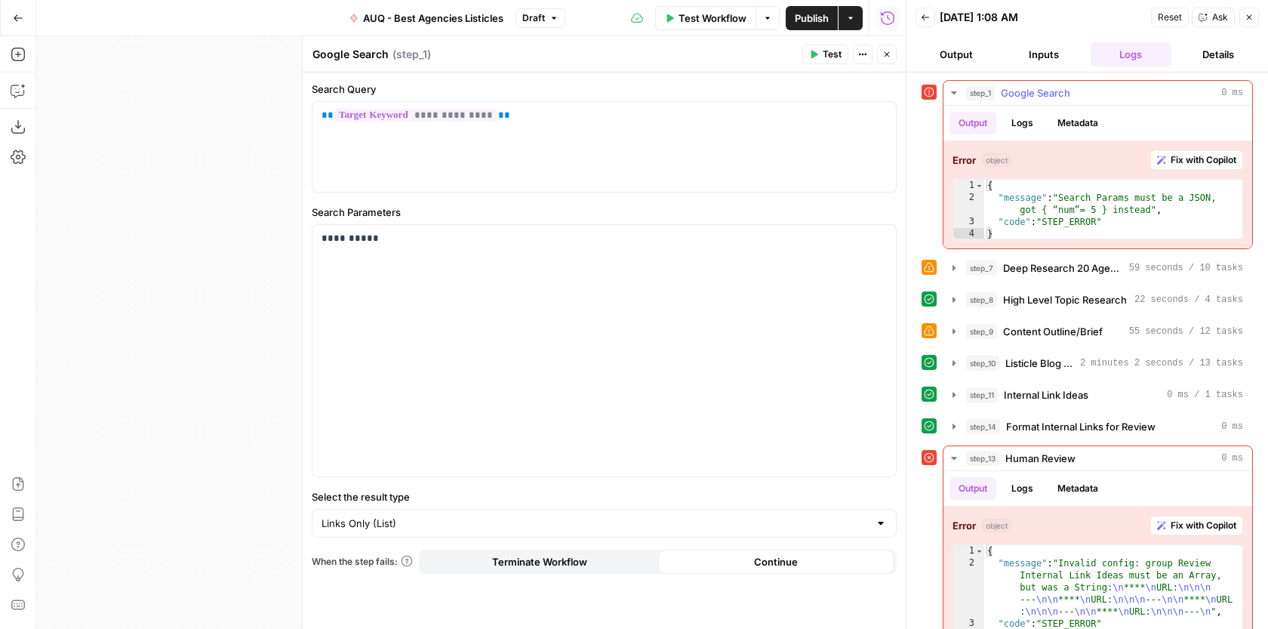
click at [1204, 160] on span "Fix with Copilot" at bounding box center [1203, 160] width 66 height 14
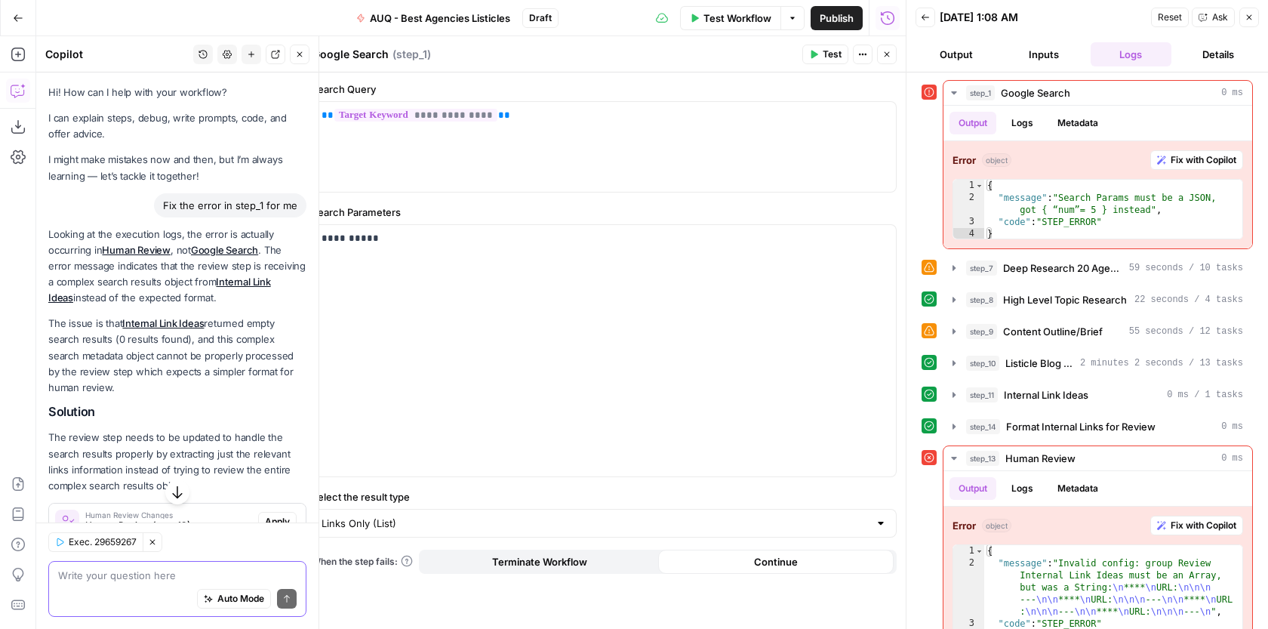
scroll to position [3, 0]
click at [1086, 456] on div "step_13 Human Review 0 ms" at bounding box center [1104, 457] width 277 height 15
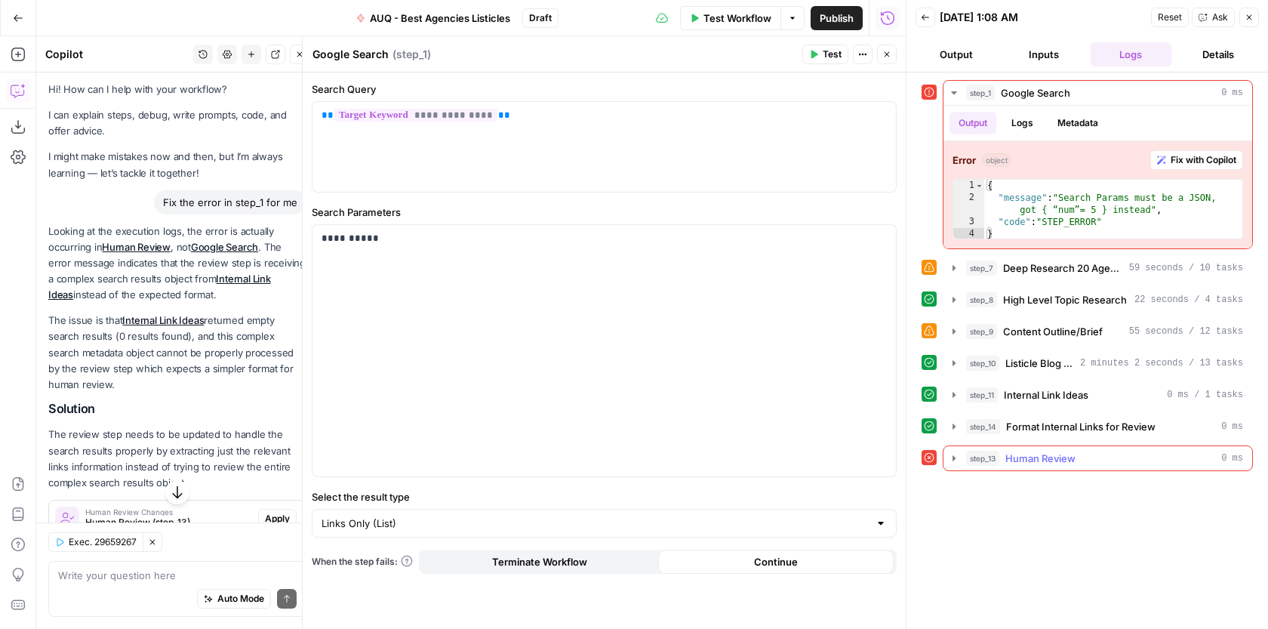
click at [1086, 456] on div "step_13 Human Review 0 ms" at bounding box center [1104, 457] width 277 height 15
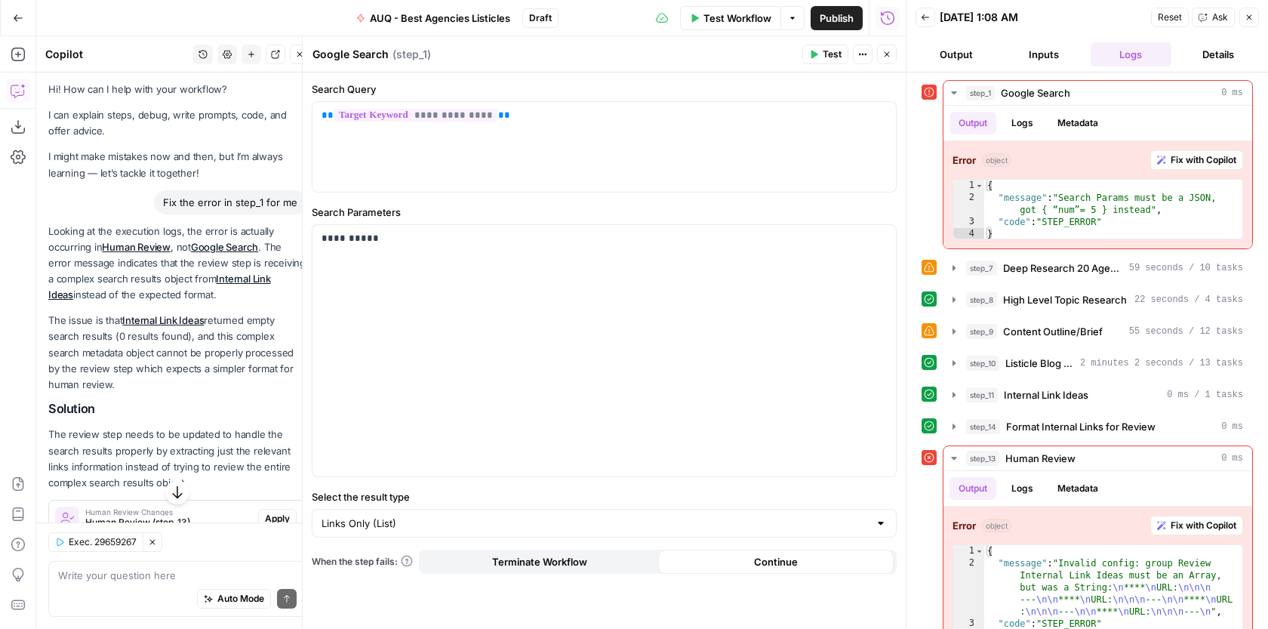
click at [890, 60] on button "Close" at bounding box center [887, 55] width 20 height 20
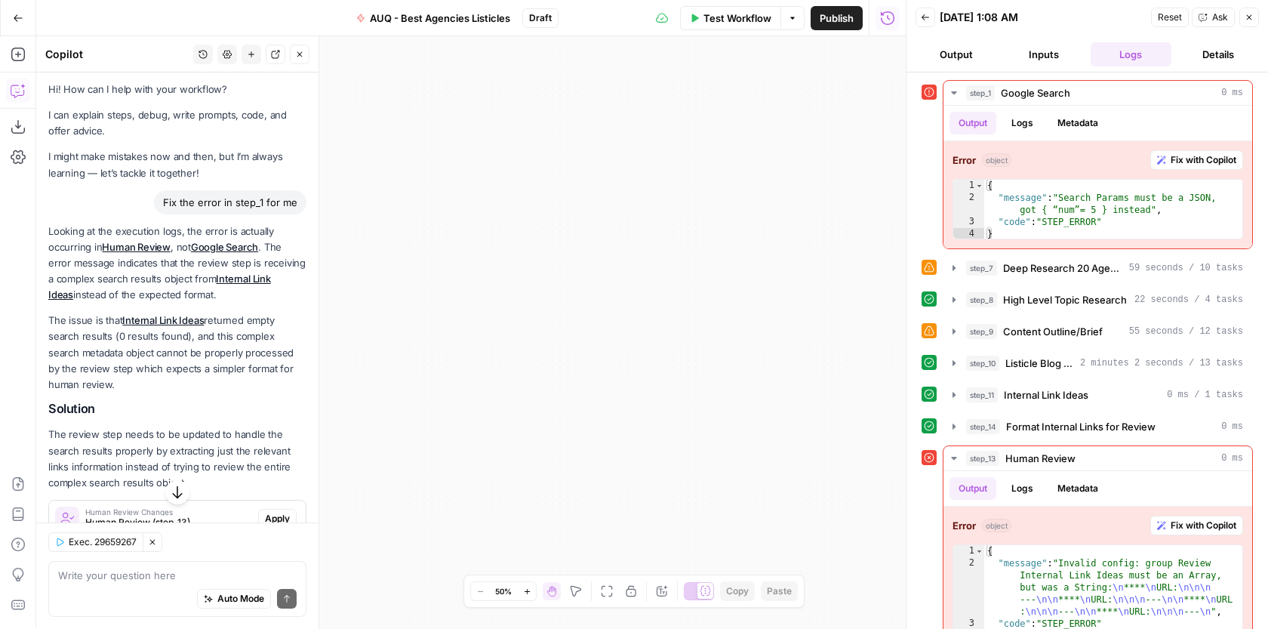
drag, startPoint x: 666, startPoint y: 368, endPoint x: 975, endPoint y: 158, distance: 374.2
click at [974, 158] on body "**********" at bounding box center [634, 314] width 1268 height 629
drag, startPoint x: 616, startPoint y: 286, endPoint x: 675, endPoint y: 345, distance: 83.2
click at [675, 343] on div "**********" at bounding box center [470, 332] width 869 height 592
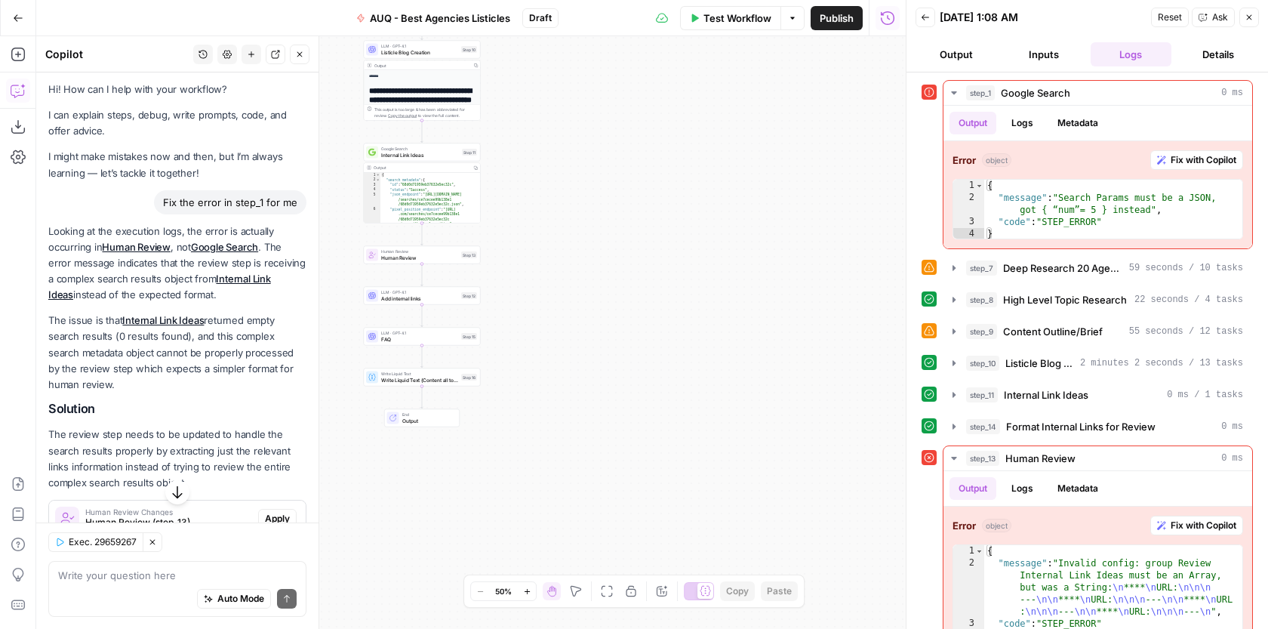
click at [448, 263] on div "**********" at bounding box center [470, 332] width 869 height 592
click at [443, 254] on span "Human Review" at bounding box center [419, 258] width 77 height 8
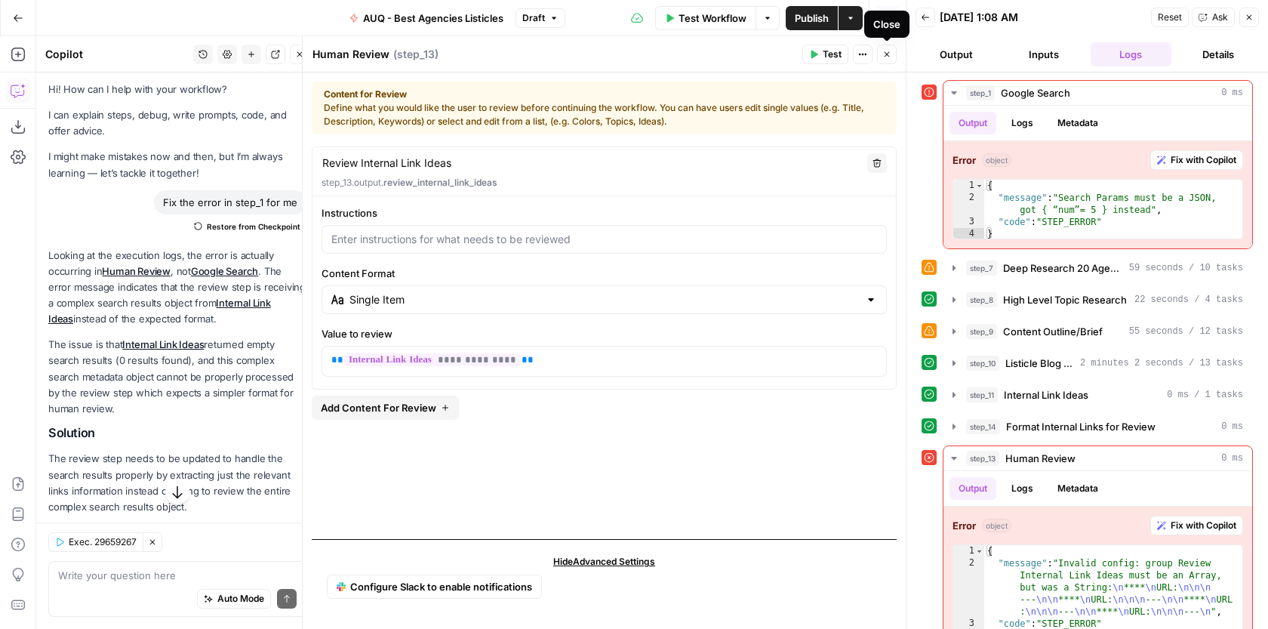
click at [887, 48] on button "Close" at bounding box center [887, 55] width 20 height 20
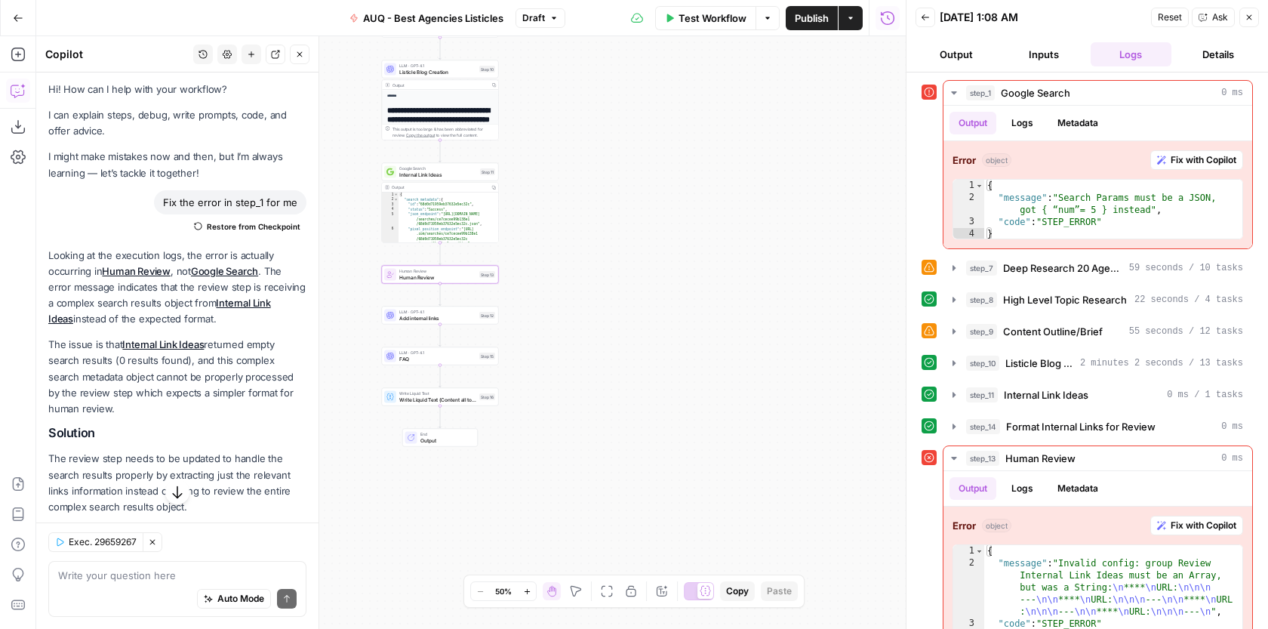
drag, startPoint x: 518, startPoint y: 340, endPoint x: 534, endPoint y: 358, distance: 24.6
click at [535, 359] on div "**********" at bounding box center [470, 332] width 869 height 592
click at [1157, 97] on div "step_1 Google Search 0 ms" at bounding box center [1104, 92] width 277 height 15
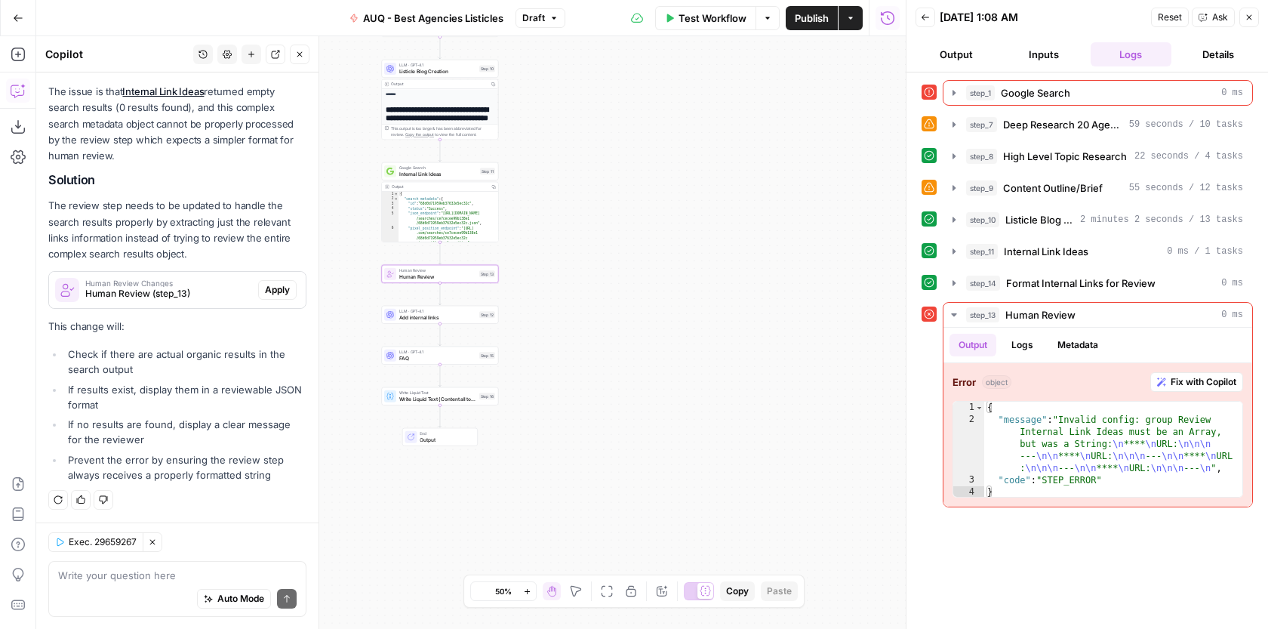
scroll to position [257, 0]
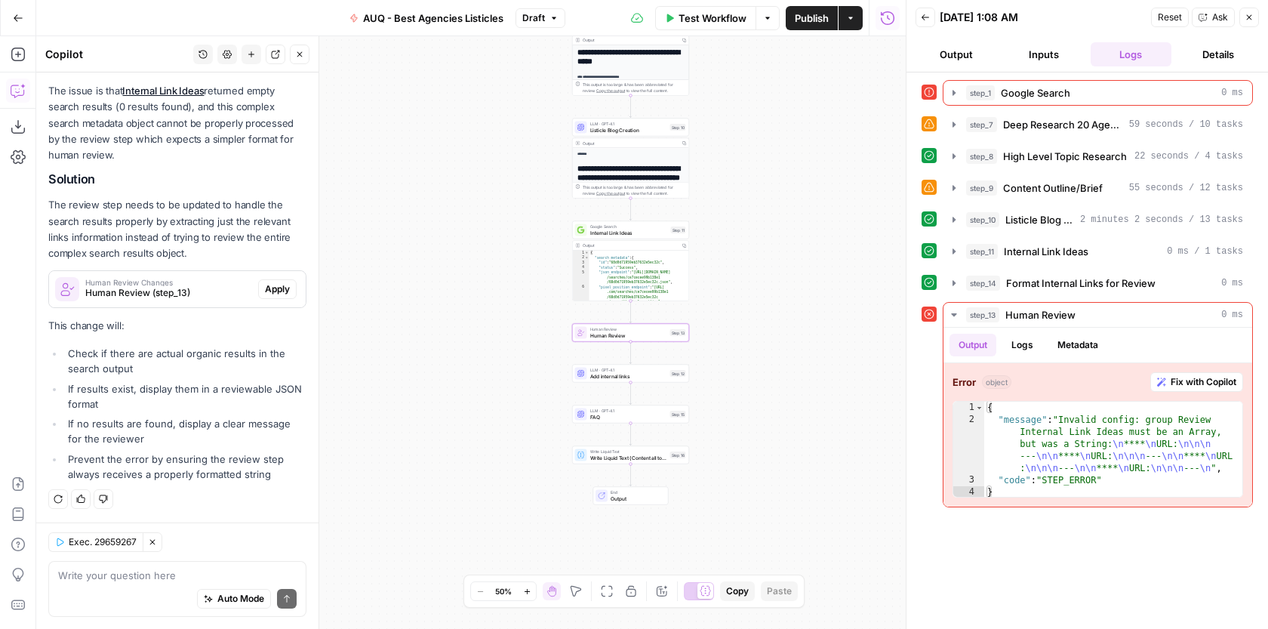
click at [275, 288] on span "Apply" at bounding box center [277, 289] width 25 height 14
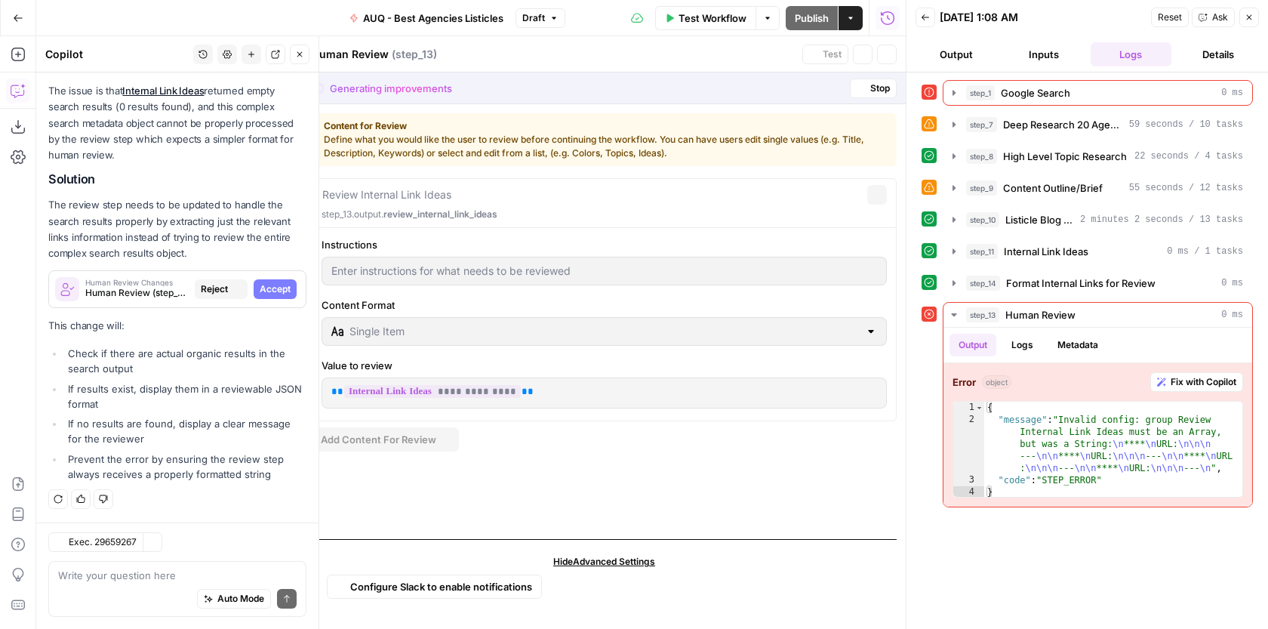
scroll to position [232, 0]
click at [275, 288] on span "Accept" at bounding box center [275, 289] width 31 height 14
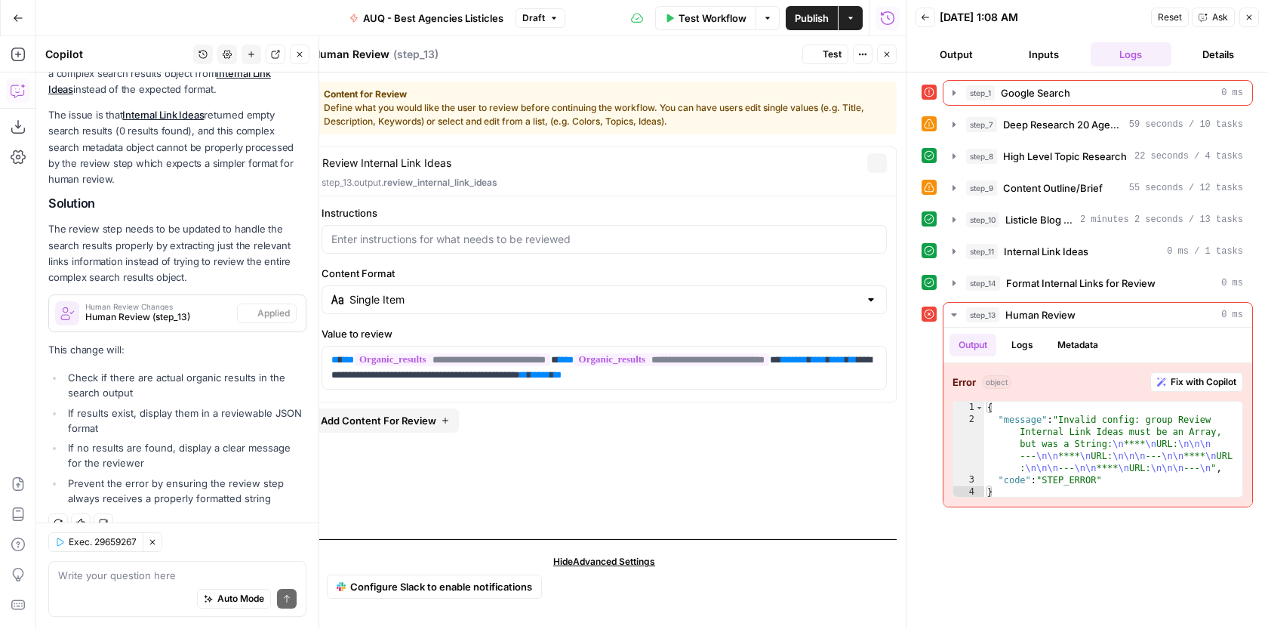
scroll to position [257, 0]
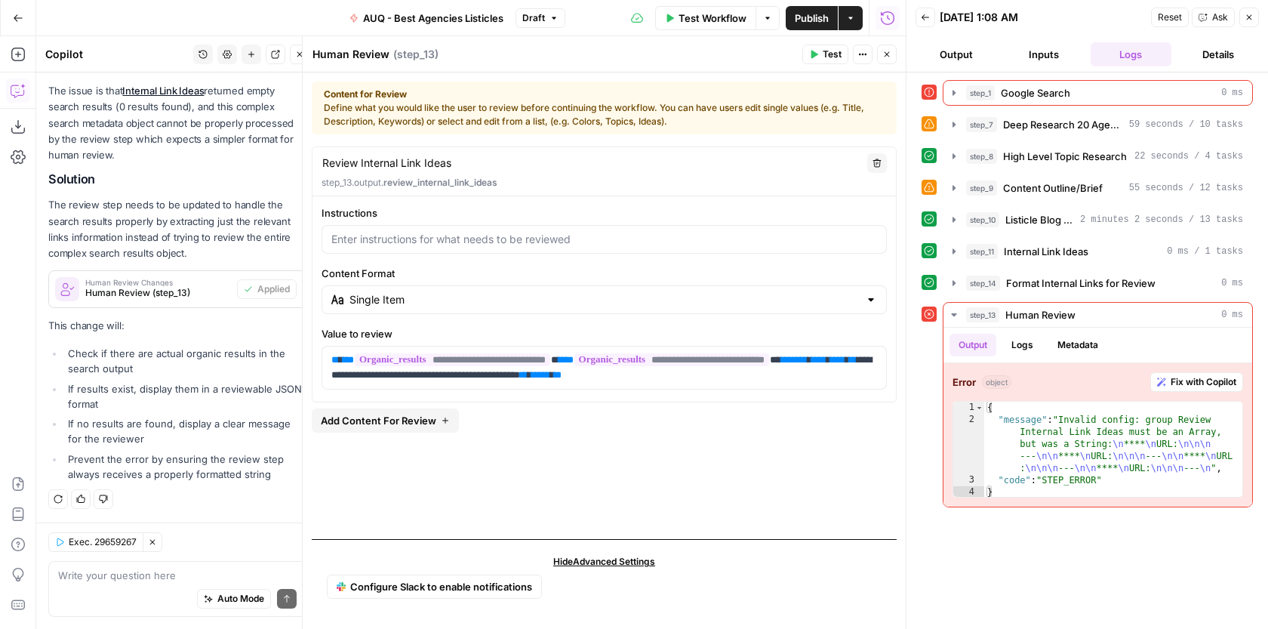
click at [890, 48] on button "Close" at bounding box center [887, 55] width 20 height 20
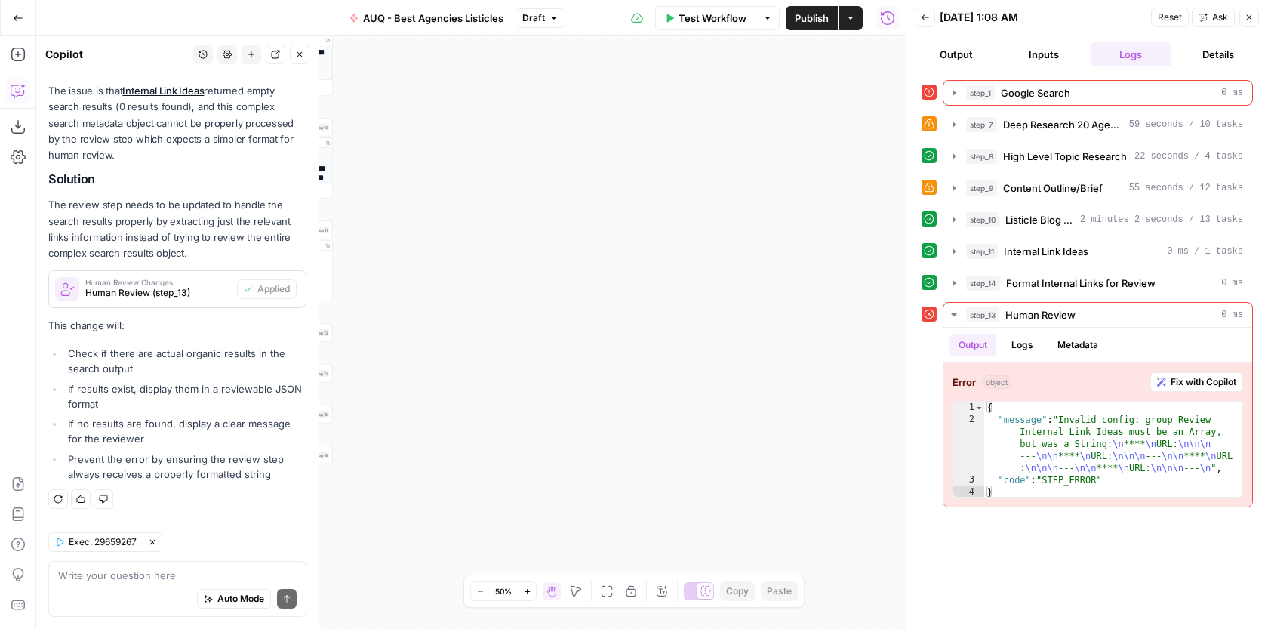
drag, startPoint x: 573, startPoint y: 364, endPoint x: 800, endPoint y: 363, distance: 227.1
click at [798, 364] on div "**********" at bounding box center [470, 332] width 869 height 592
drag, startPoint x: 574, startPoint y: 410, endPoint x: 853, endPoint y: 395, distance: 278.8
click at [852, 396] on div "**********" at bounding box center [470, 332] width 869 height 592
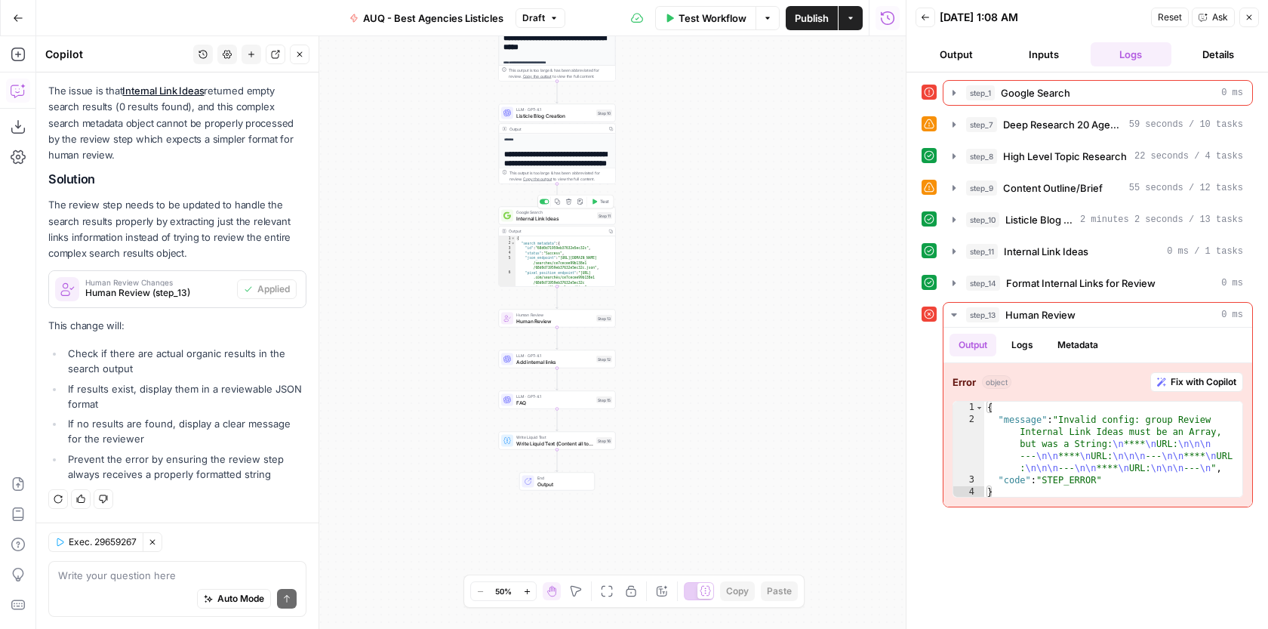
click at [573, 217] on span "Internal Link Ideas" at bounding box center [555, 218] width 78 height 8
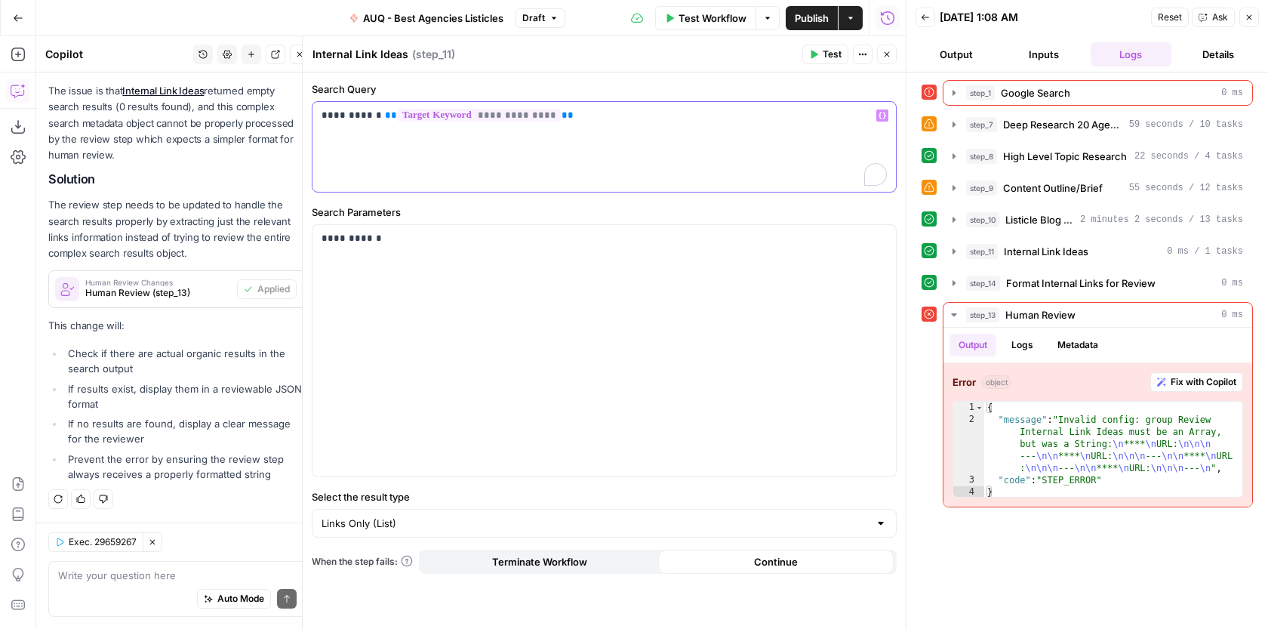
drag, startPoint x: 367, startPoint y: 114, endPoint x: 318, endPoint y: 112, distance: 48.3
click at [320, 112] on div "**********" at bounding box center [603, 147] width 583 height 90
copy p "**********"
drag, startPoint x: 567, startPoint y: 110, endPoint x: 331, endPoint y: 108, distance: 235.4
click at [331, 109] on p "**********" at bounding box center [603, 115] width 565 height 15
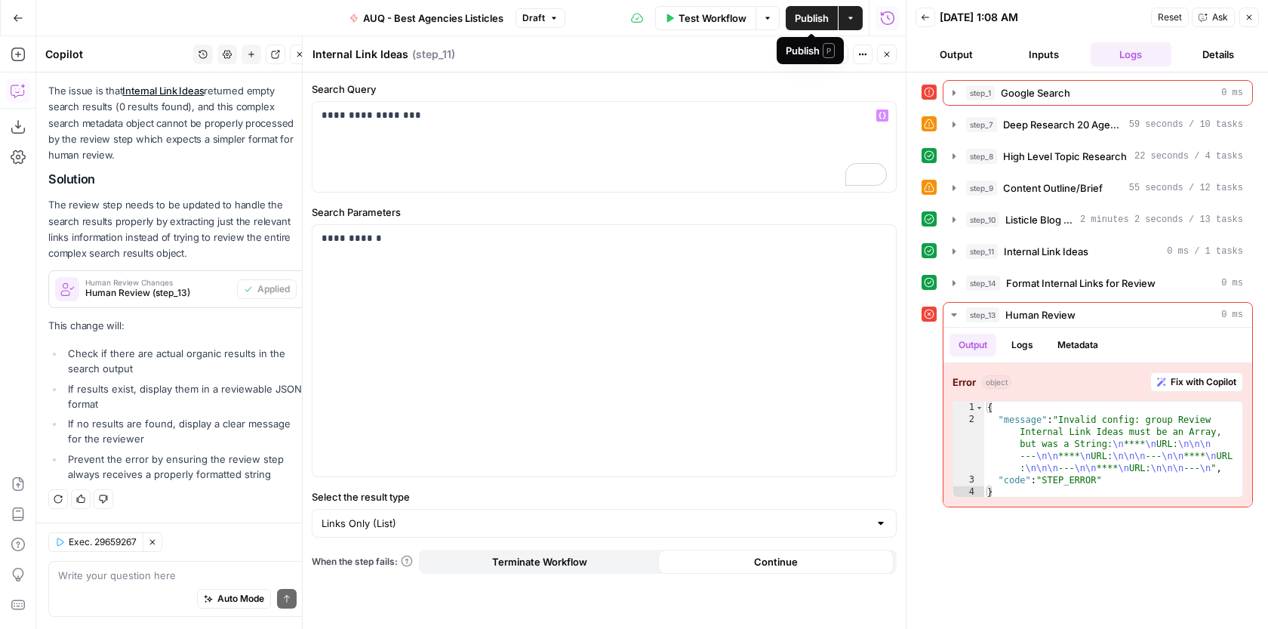
click at [816, 19] on span "Publish" at bounding box center [812, 18] width 34 height 15
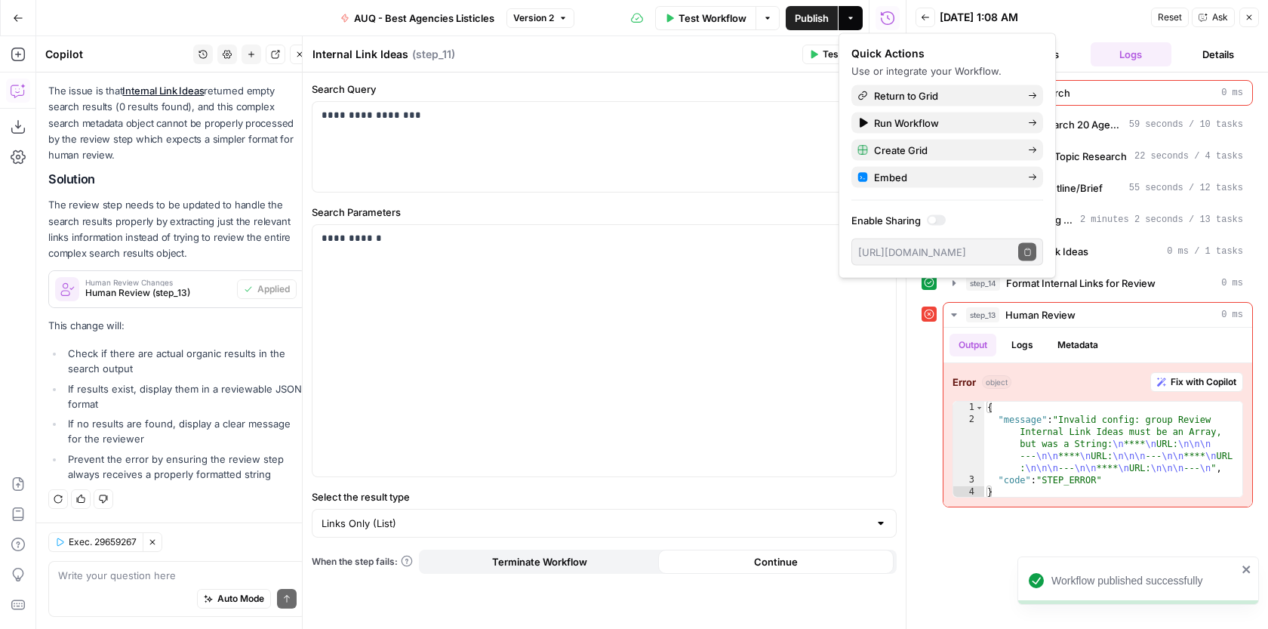
click at [855, 20] on button "Actions" at bounding box center [850, 18] width 24 height 24
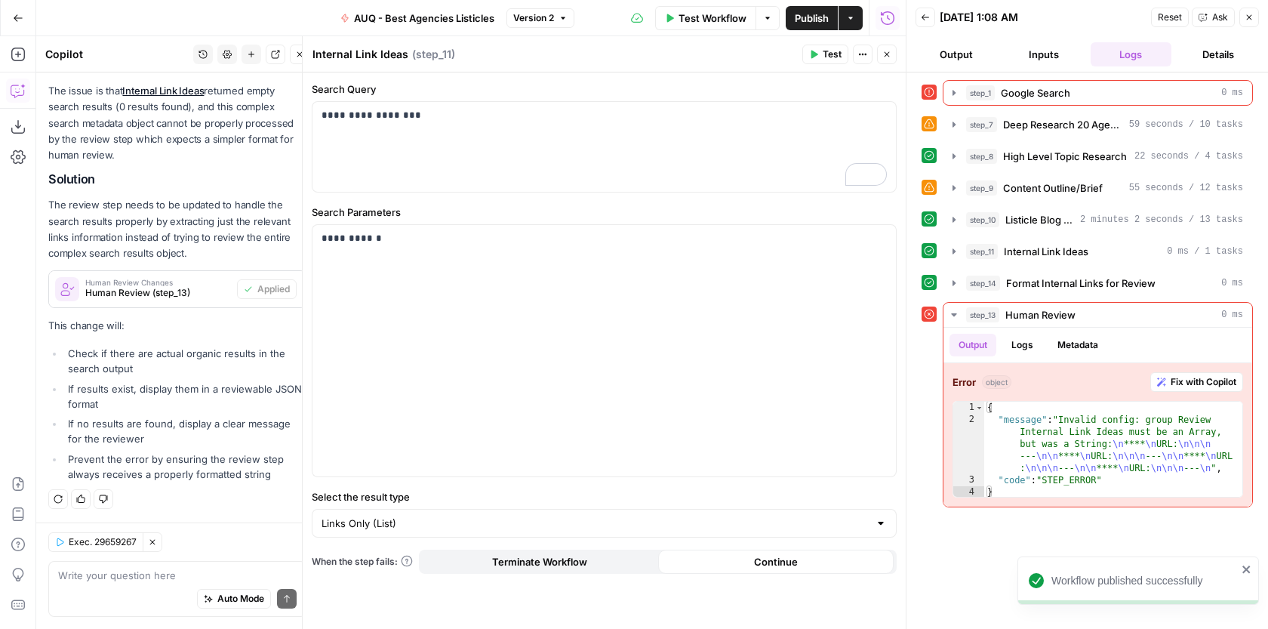
click at [855, 20] on button "Actions" at bounding box center [850, 18] width 24 height 24
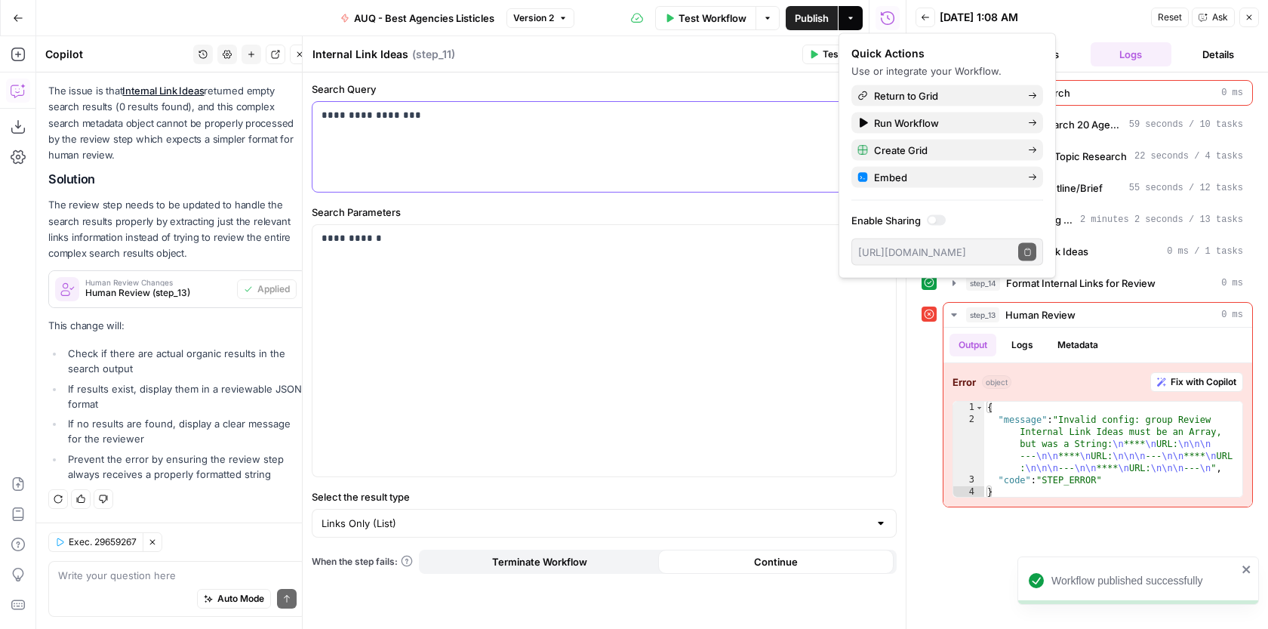
click at [724, 111] on p "**********" at bounding box center [603, 115] width 565 height 15
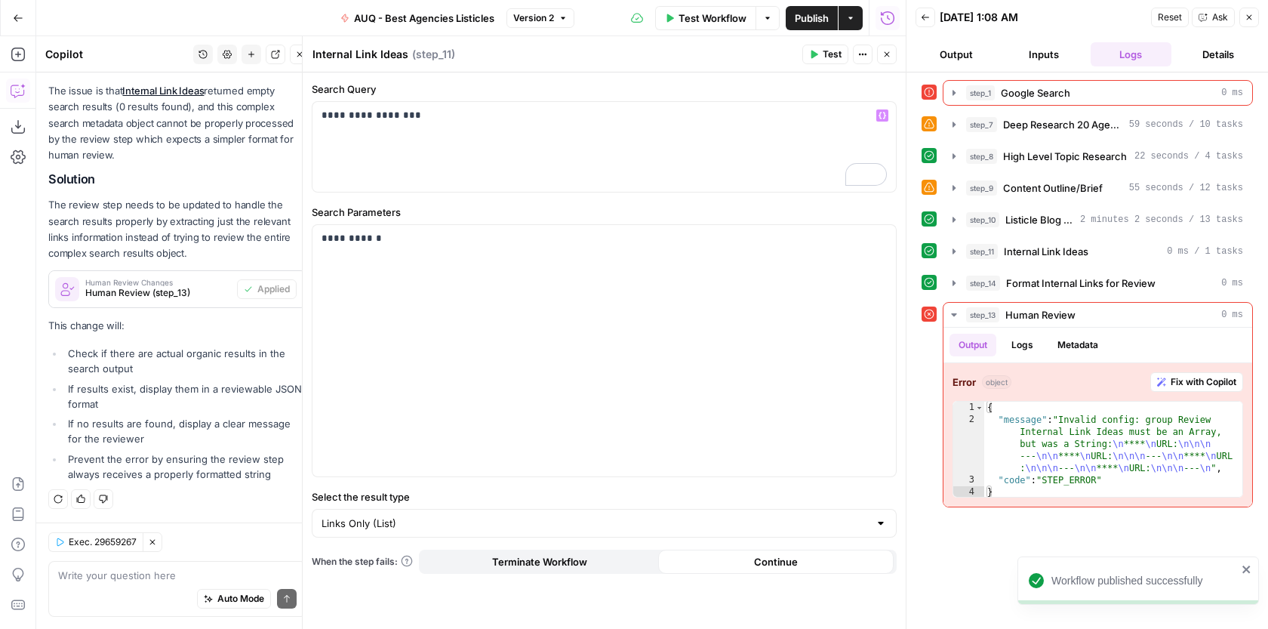
click at [891, 50] on button "Close" at bounding box center [887, 55] width 20 height 20
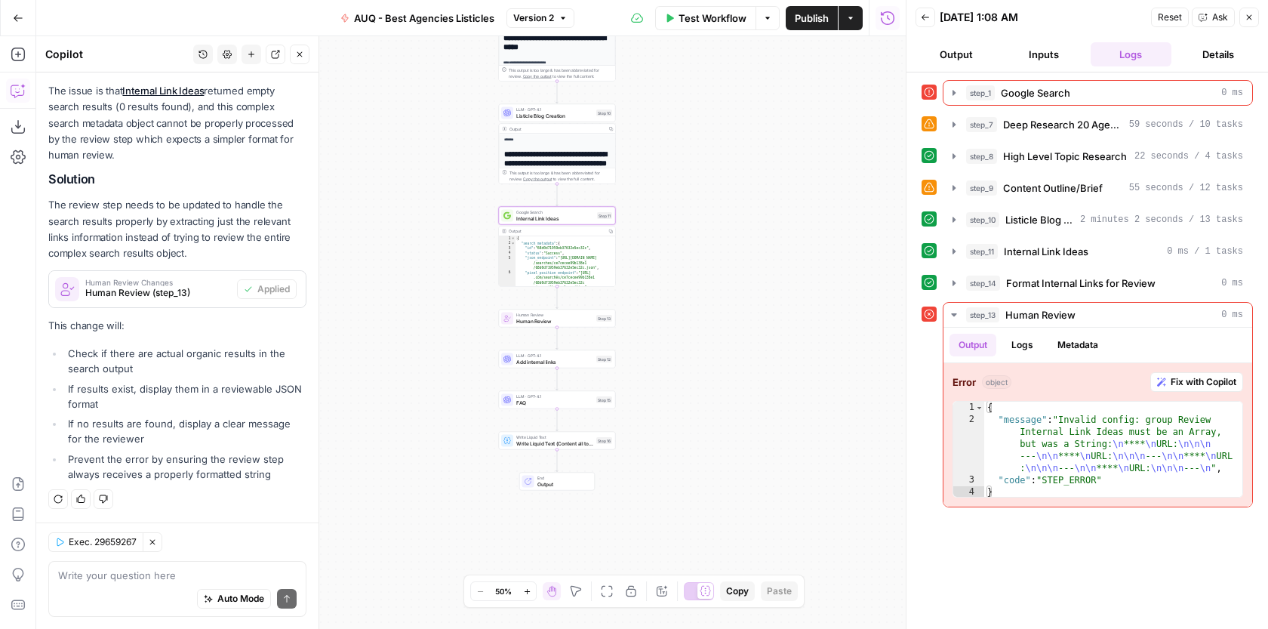
click at [581, 222] on div "Google Search Internal Link Ideas Step 11 Copy step Delete step Add Note Test" at bounding box center [557, 216] width 117 height 18
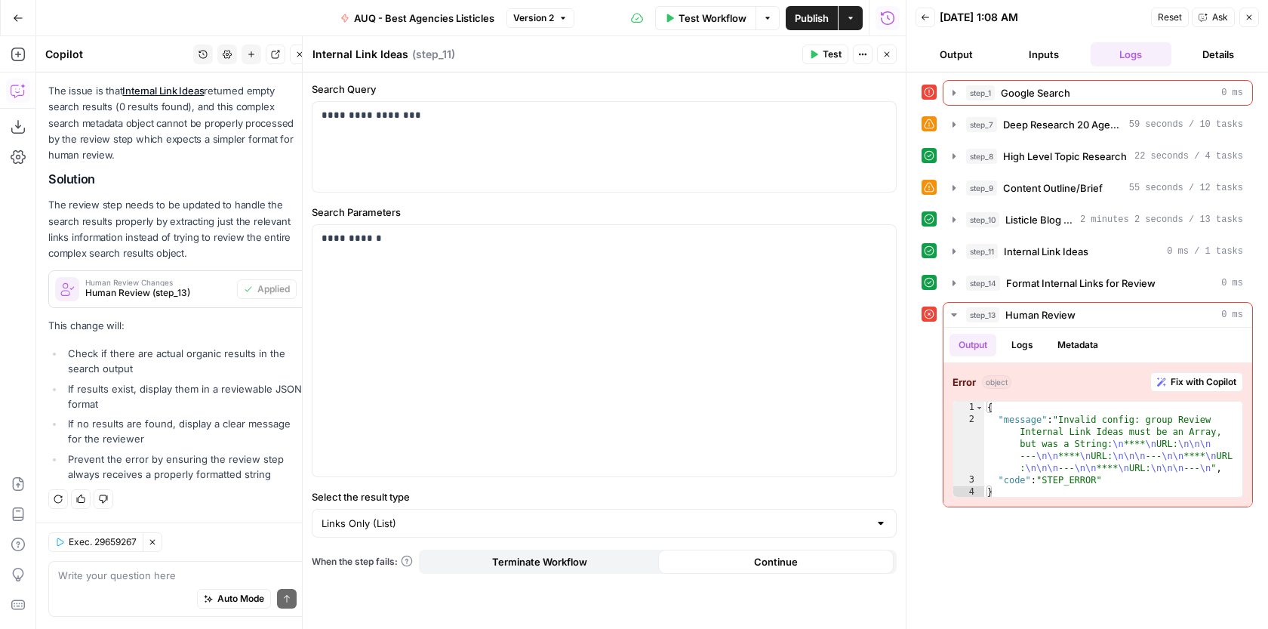
click at [1248, 20] on icon "button" at bounding box center [1248, 17] width 9 height 9
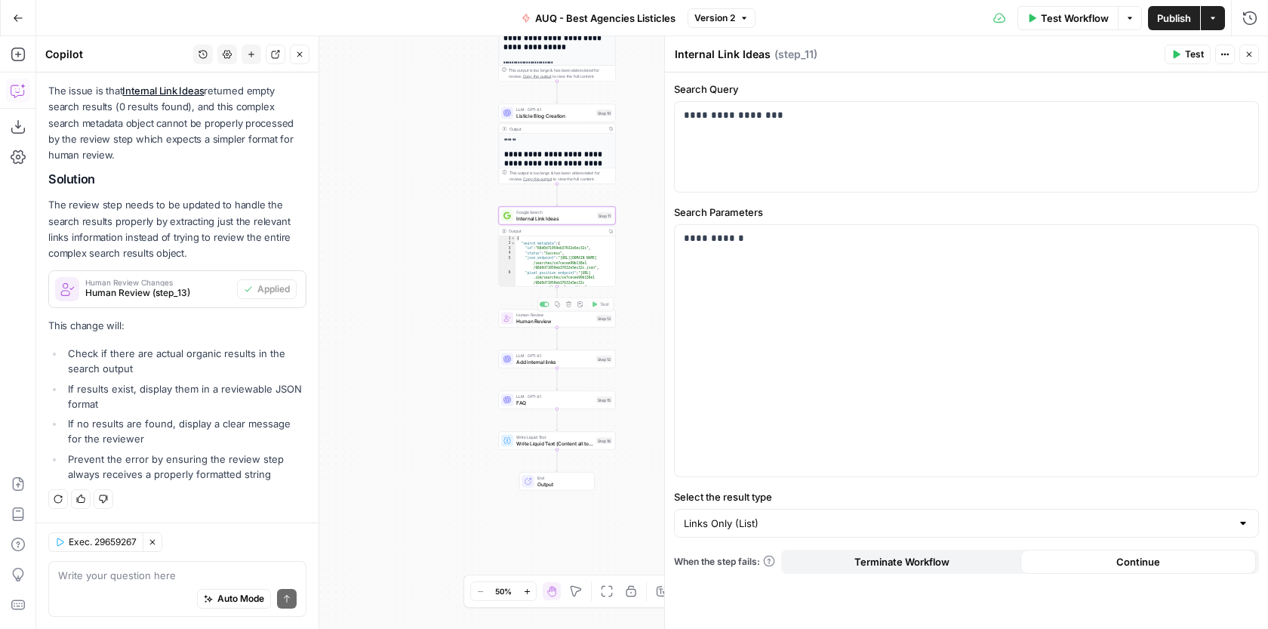
click at [576, 328] on div "**********" at bounding box center [651, 332] width 1231 height 592
click at [583, 319] on span "Human Review" at bounding box center [554, 321] width 77 height 8
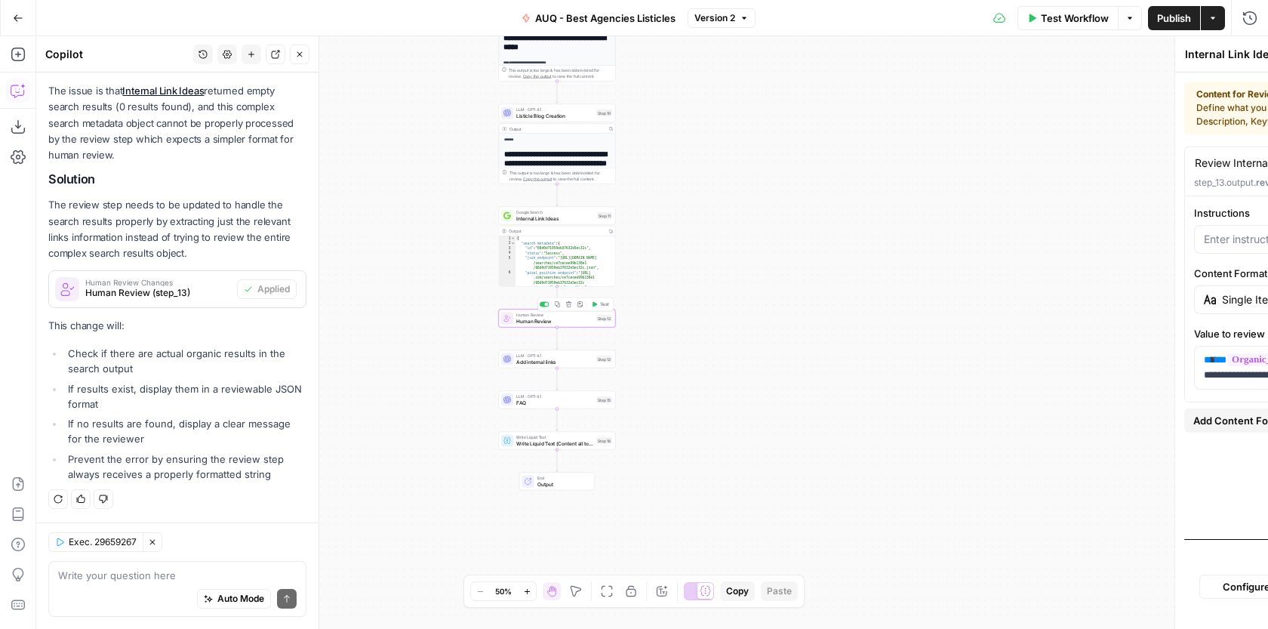
type textarea "Human Review"
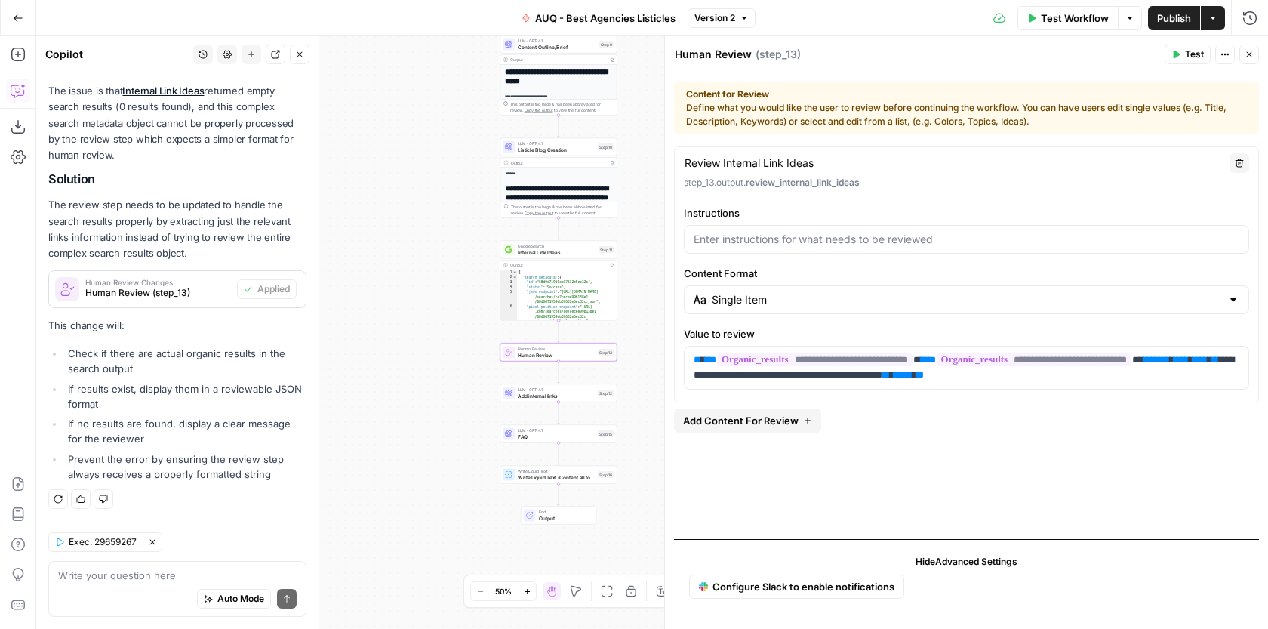
click at [1185, 23] on span "Publish" at bounding box center [1174, 18] width 34 height 15
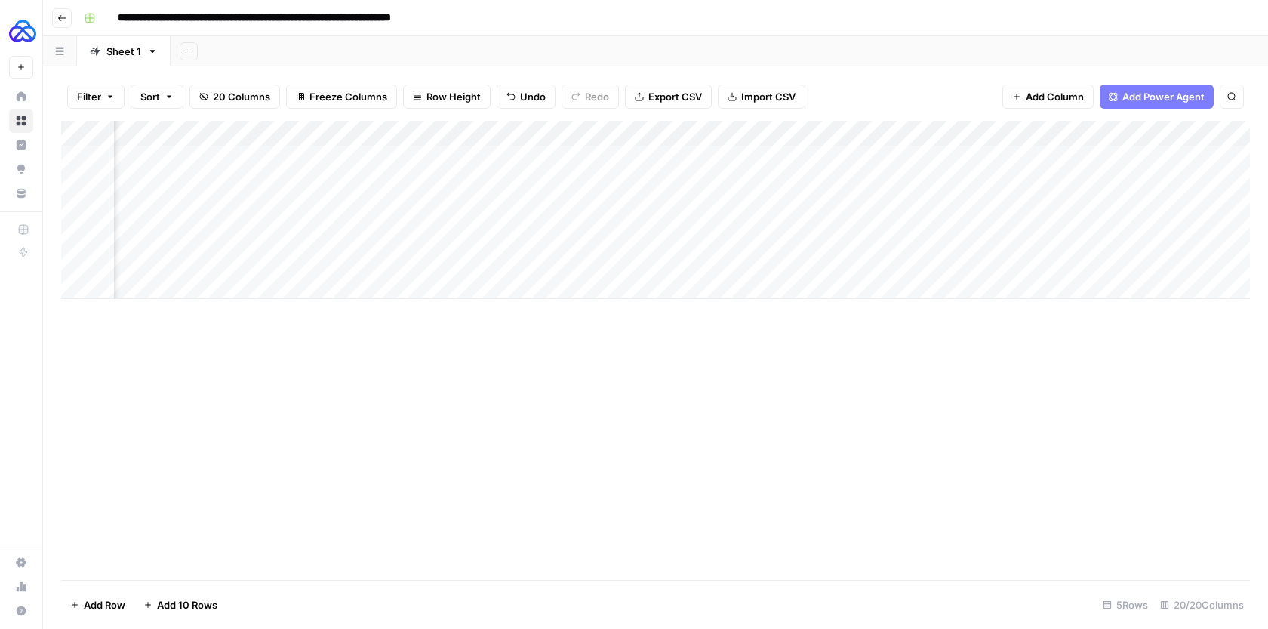
scroll to position [0, 2181]
click at [472, 156] on div "Add Column" at bounding box center [655, 210] width 1188 height 178
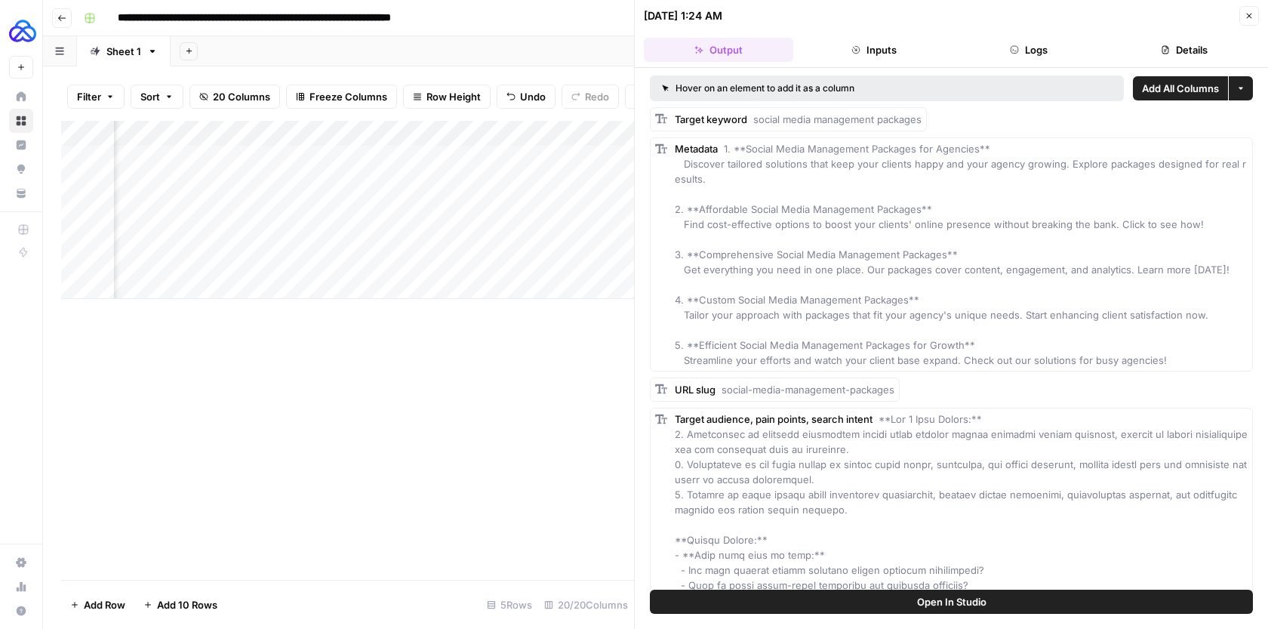
click at [1047, 23] on div "09/22/25 at 1:24 AM" at bounding box center [939, 15] width 591 height 15
click at [1041, 48] on button "Logs" at bounding box center [1028, 50] width 149 height 24
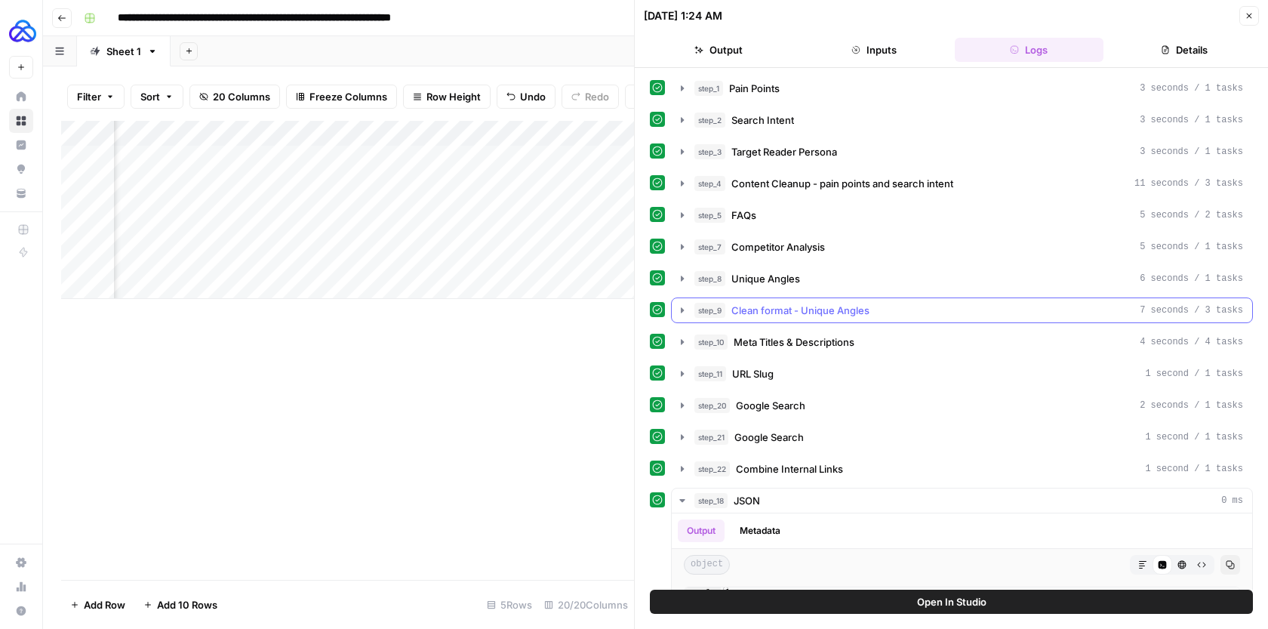
scroll to position [309, 0]
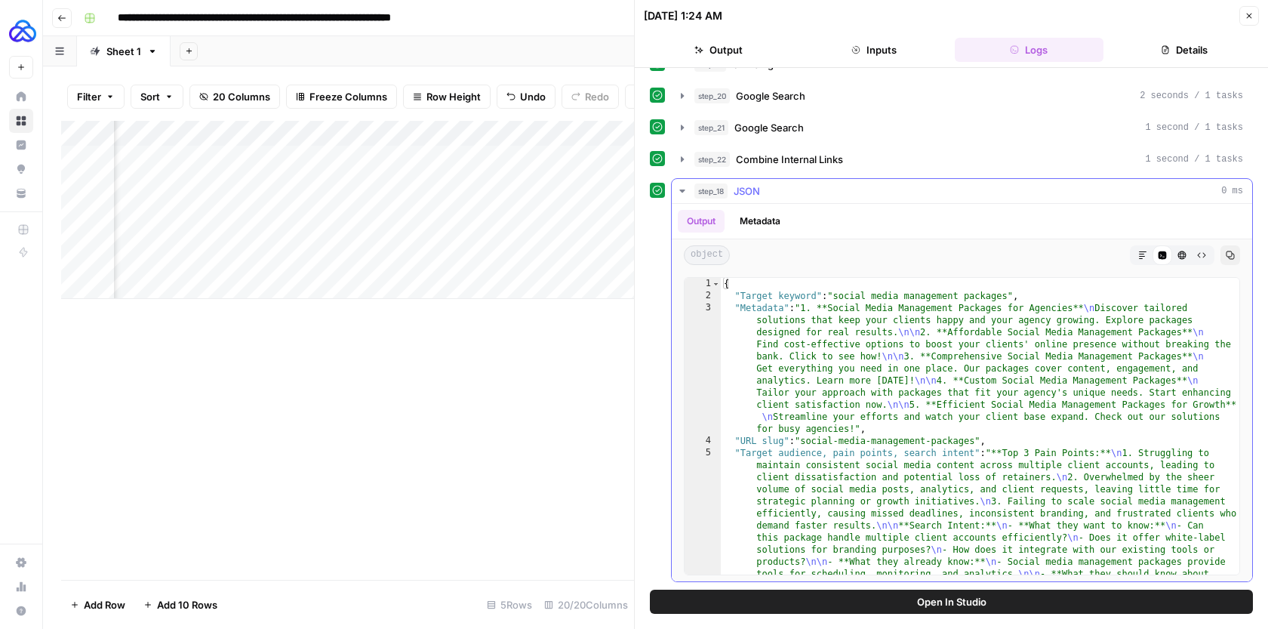
click at [1142, 256] on icon "button" at bounding box center [1143, 255] width 8 height 8
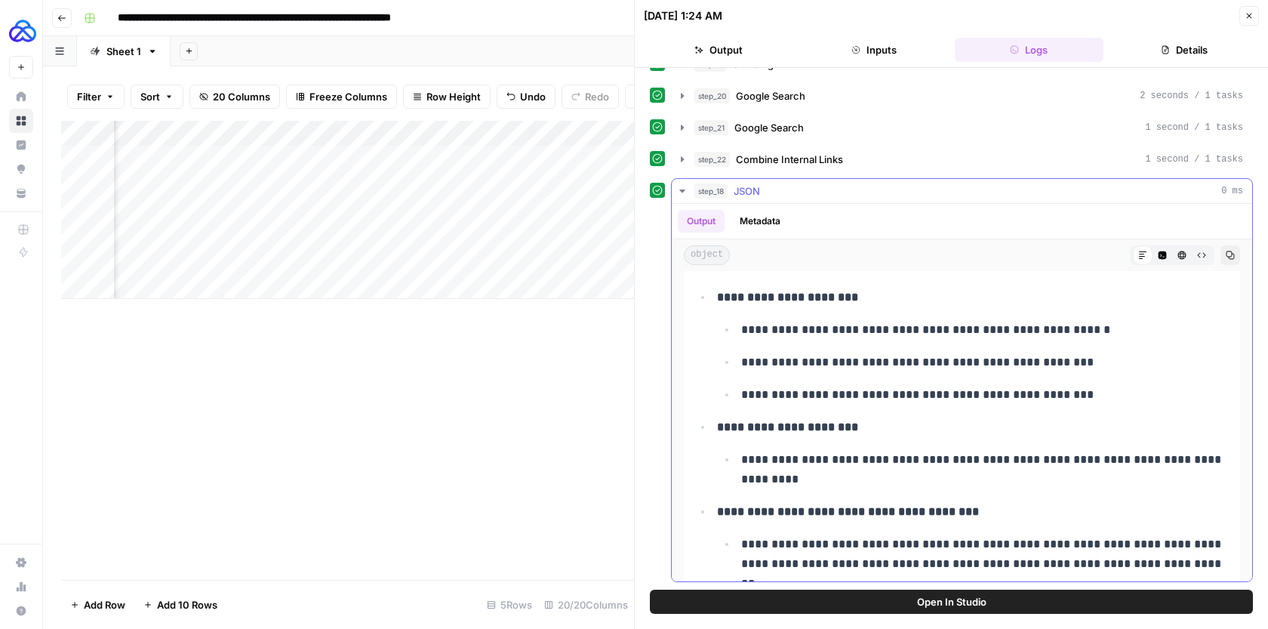
scroll to position [856, 0]
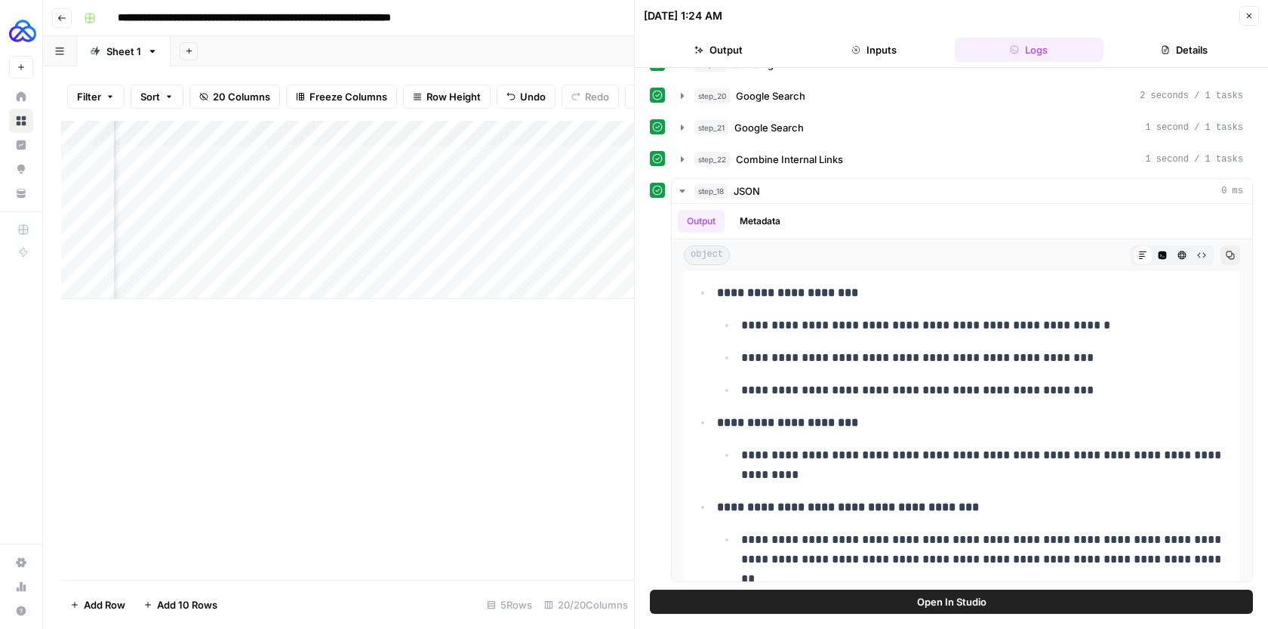
click at [1246, 14] on icon "button" at bounding box center [1248, 15] width 9 height 9
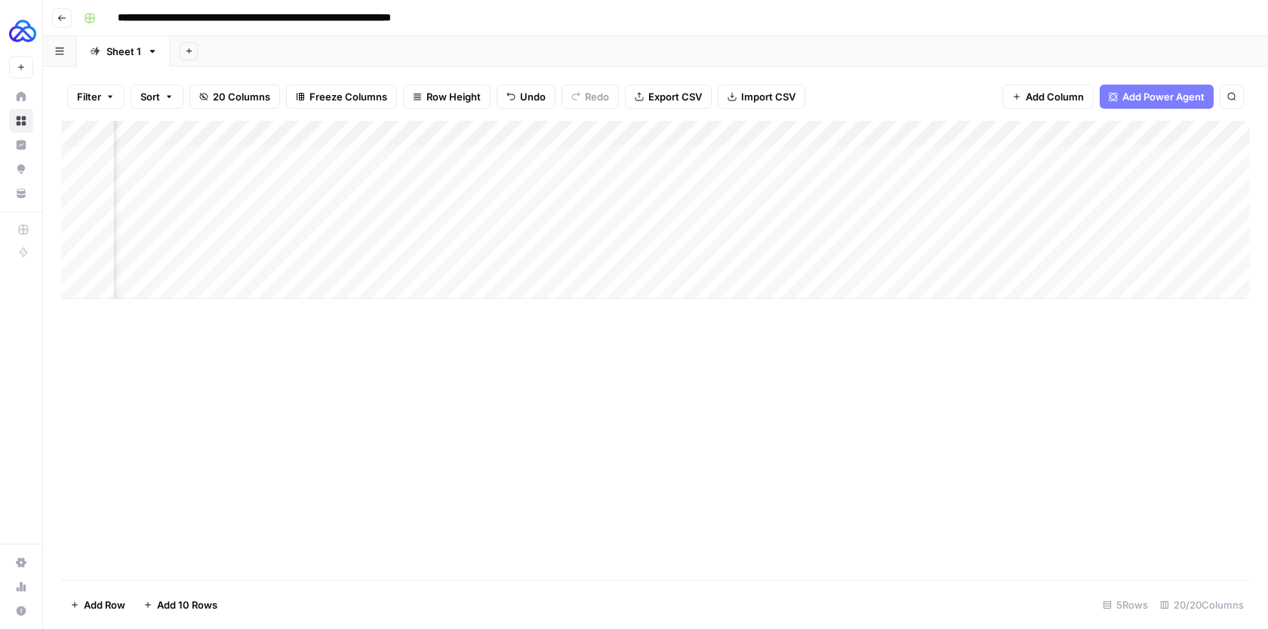
scroll to position [0, 1936]
click at [715, 154] on div "Add Column" at bounding box center [655, 210] width 1188 height 178
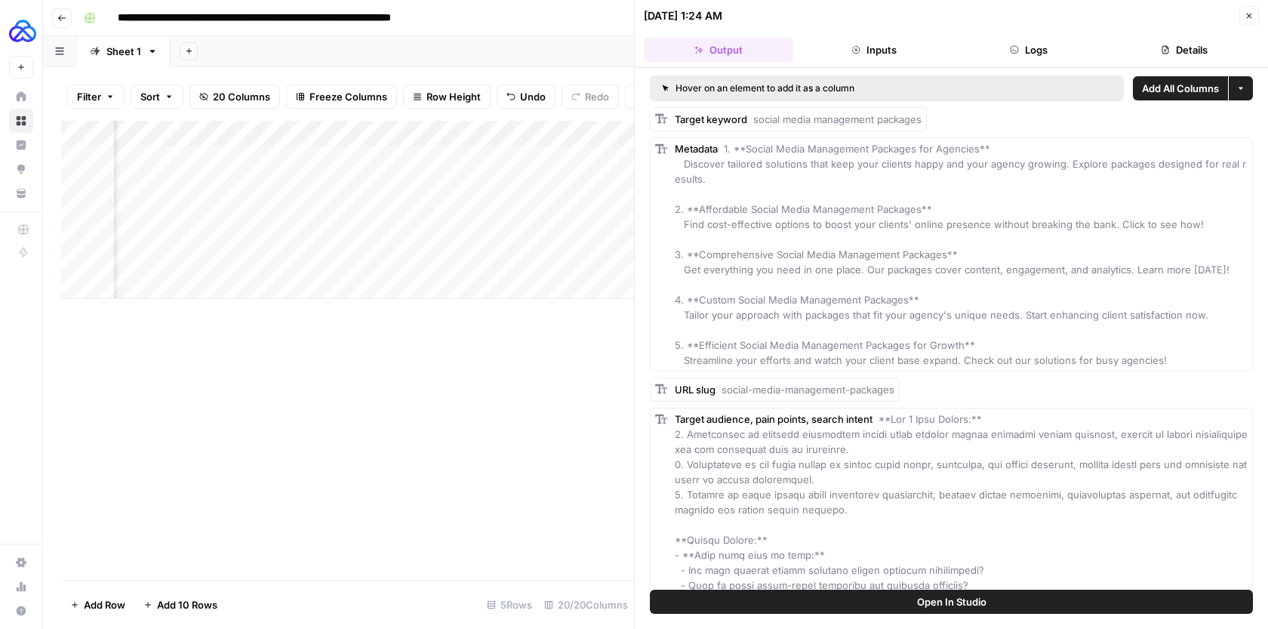
click at [899, 59] on button "Inputs" at bounding box center [873, 50] width 149 height 24
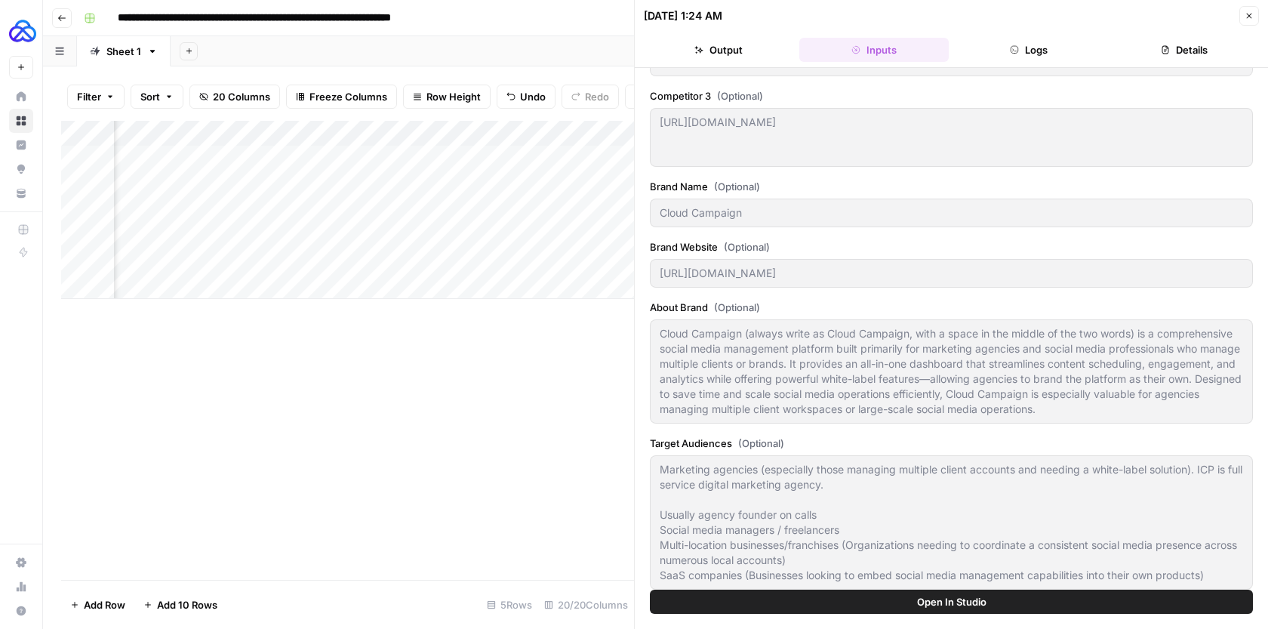
scroll to position [801, 0]
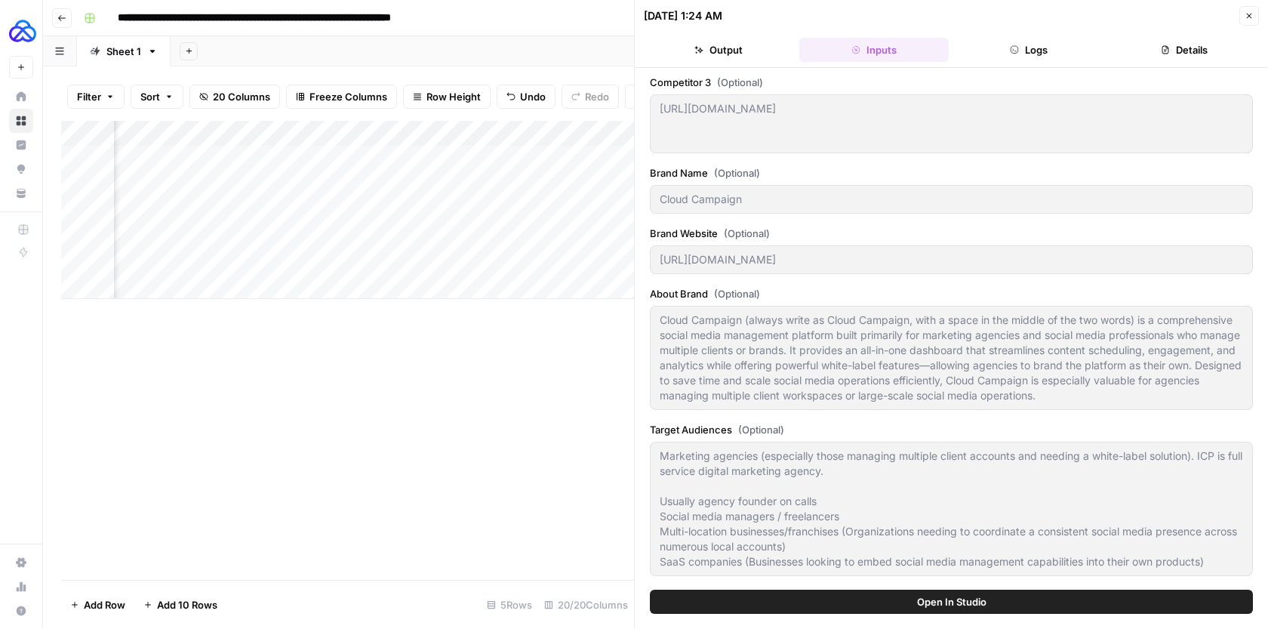
click at [1050, 53] on button "Logs" at bounding box center [1028, 50] width 149 height 24
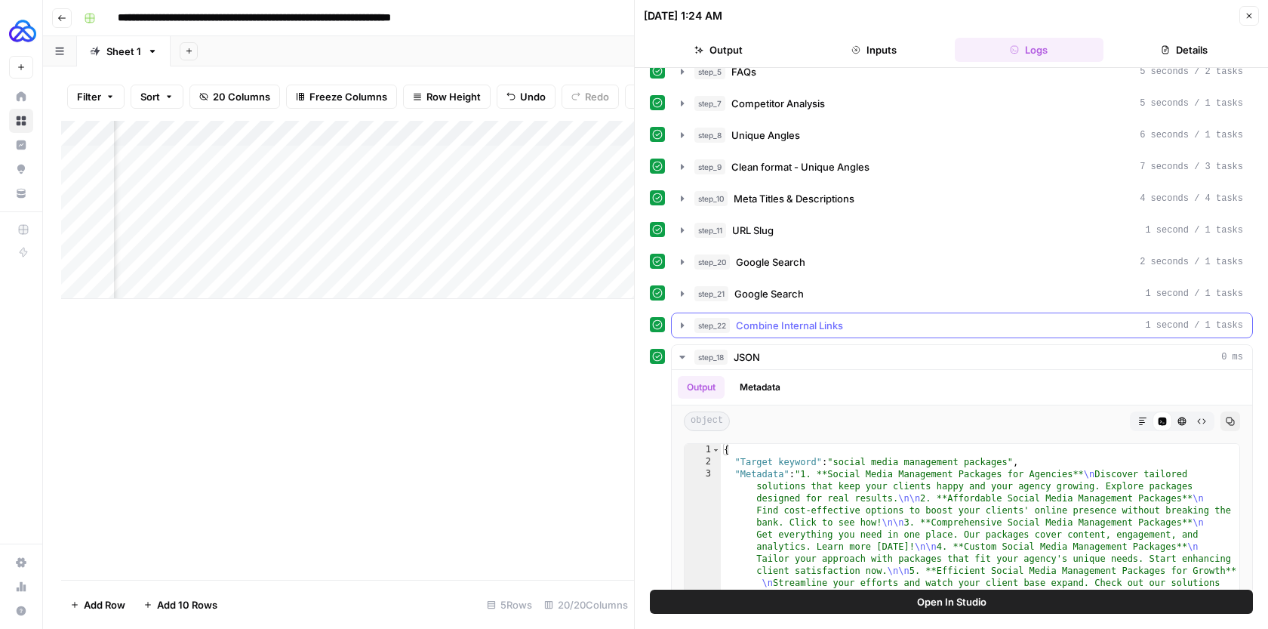
scroll to position [309, 0]
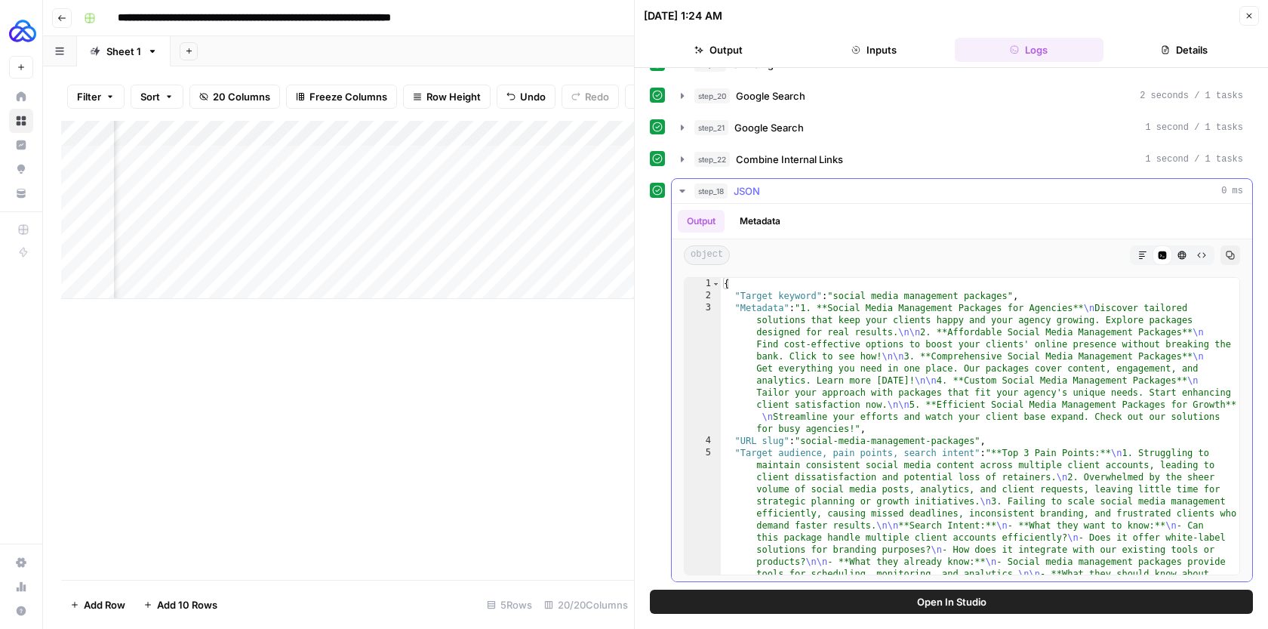
click at [1136, 249] on button "Markdown" at bounding box center [1143, 255] width 20 height 20
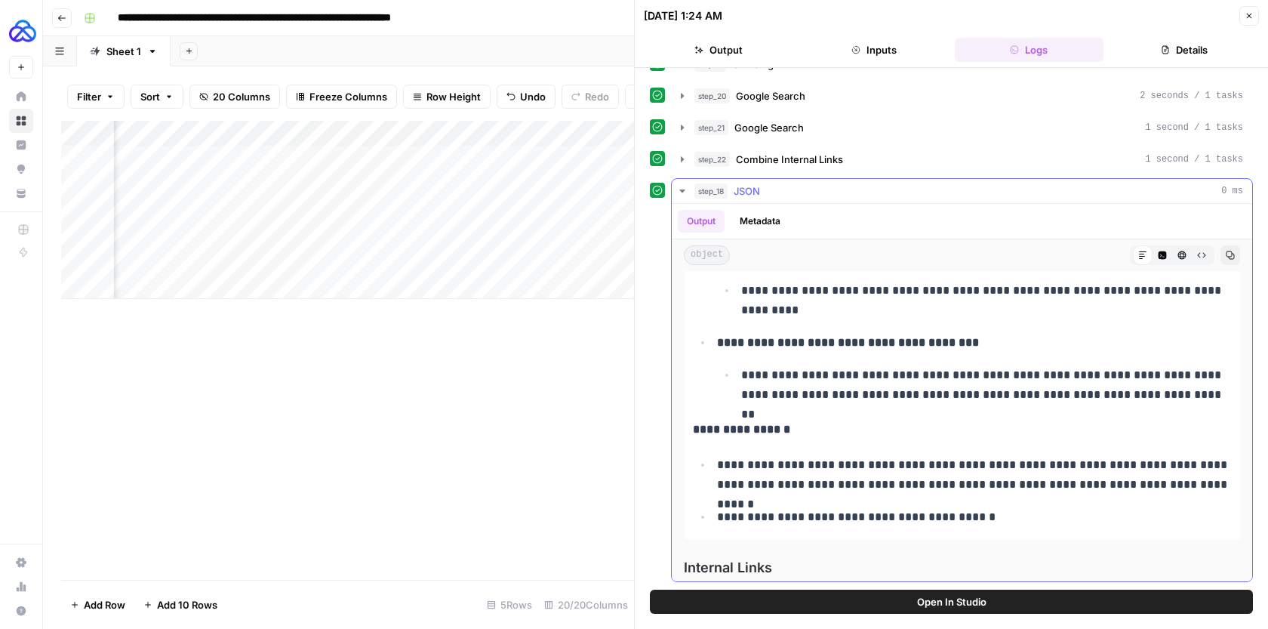
scroll to position [1023, 0]
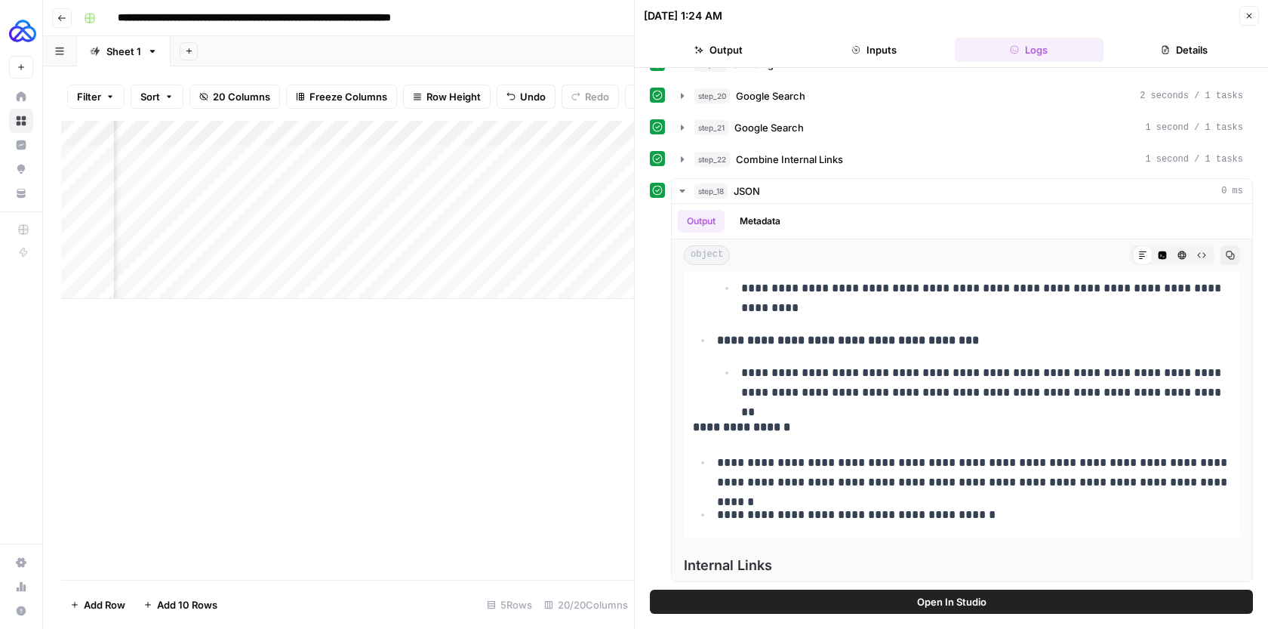
click at [1253, 12] on icon "button" at bounding box center [1248, 15] width 9 height 9
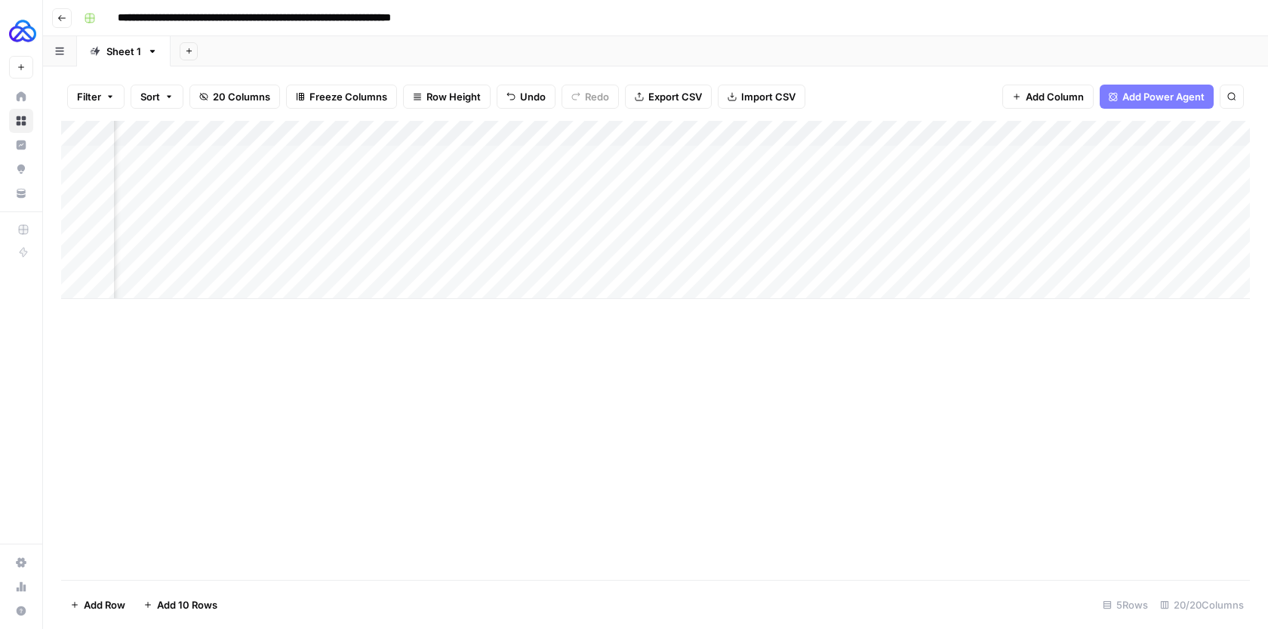
click at [716, 133] on div "Add Column" at bounding box center [655, 210] width 1188 height 178
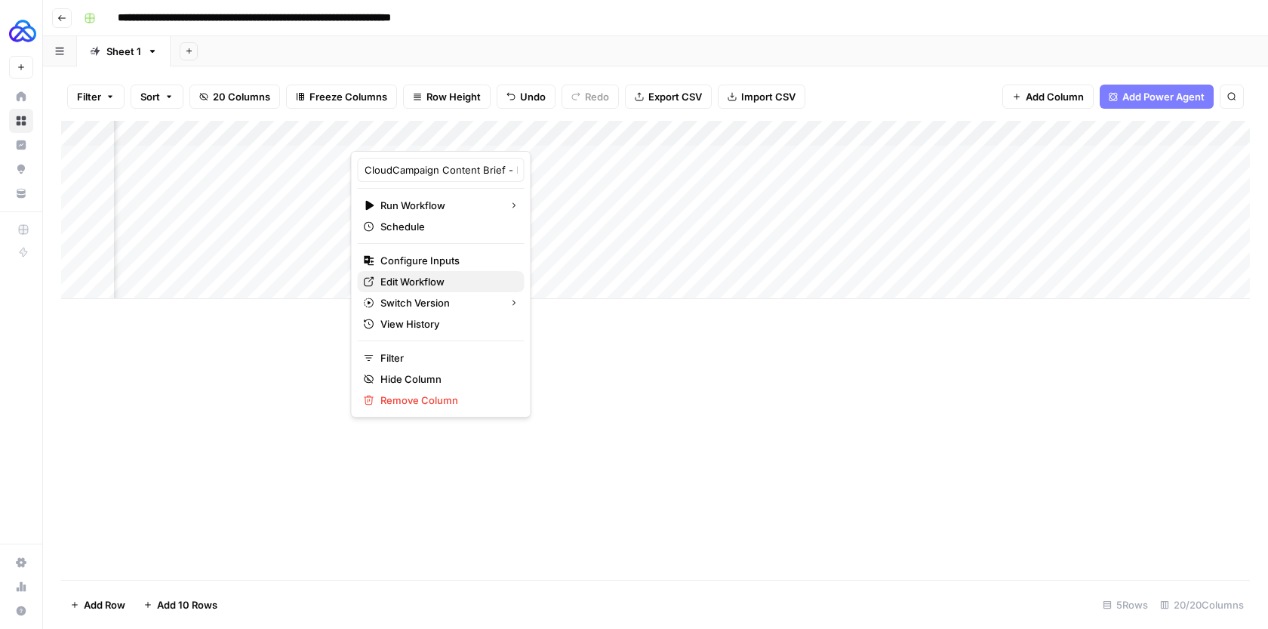
click at [425, 280] on span "Edit Workflow" at bounding box center [446, 281] width 132 height 15
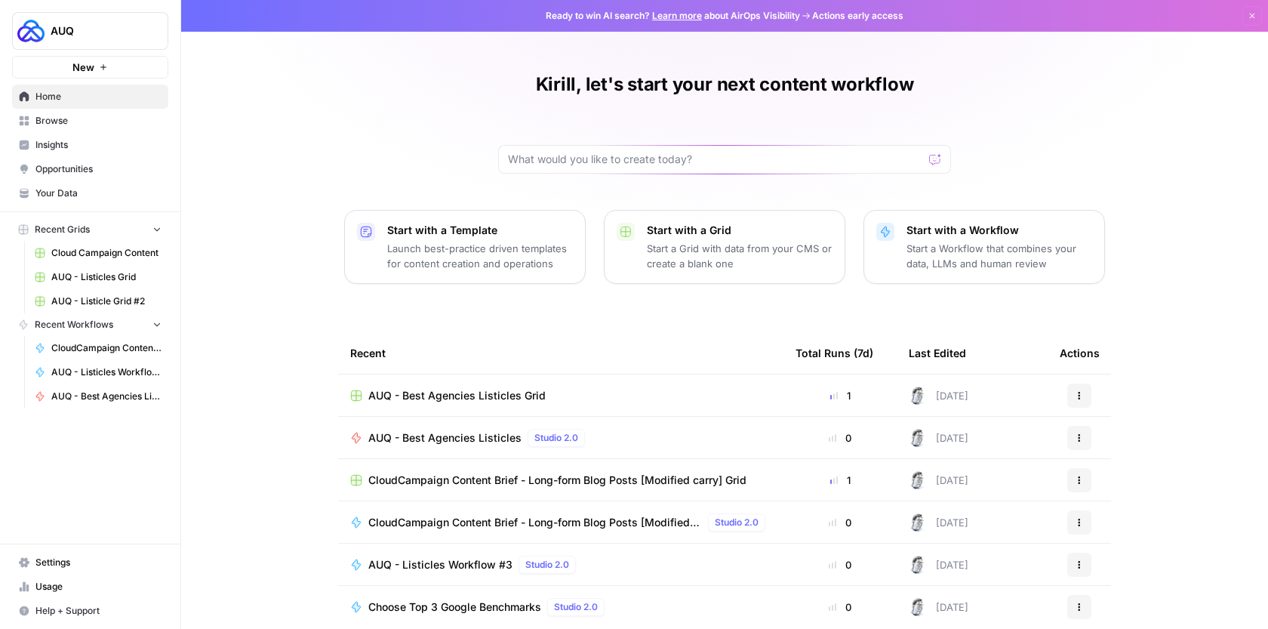
click at [60, 112] on link "Browse" at bounding box center [90, 121] width 156 height 24
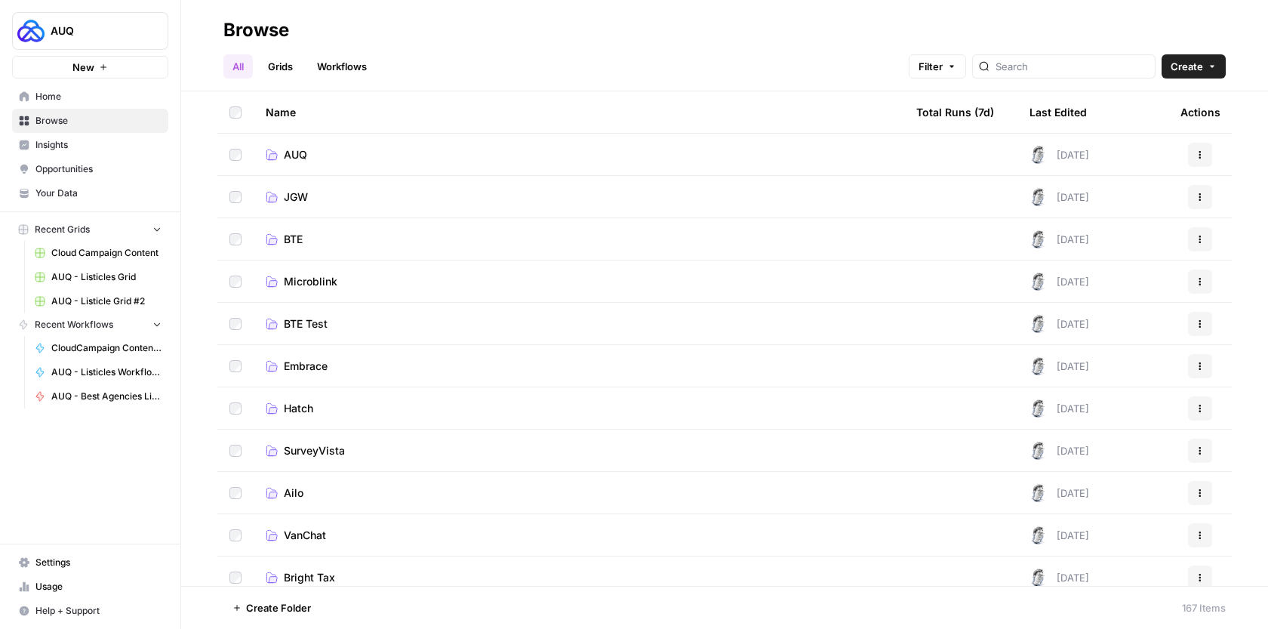
click at [402, 173] on td "AUQ" at bounding box center [579, 154] width 650 height 41
click at [437, 149] on link "AUQ" at bounding box center [579, 154] width 626 height 15
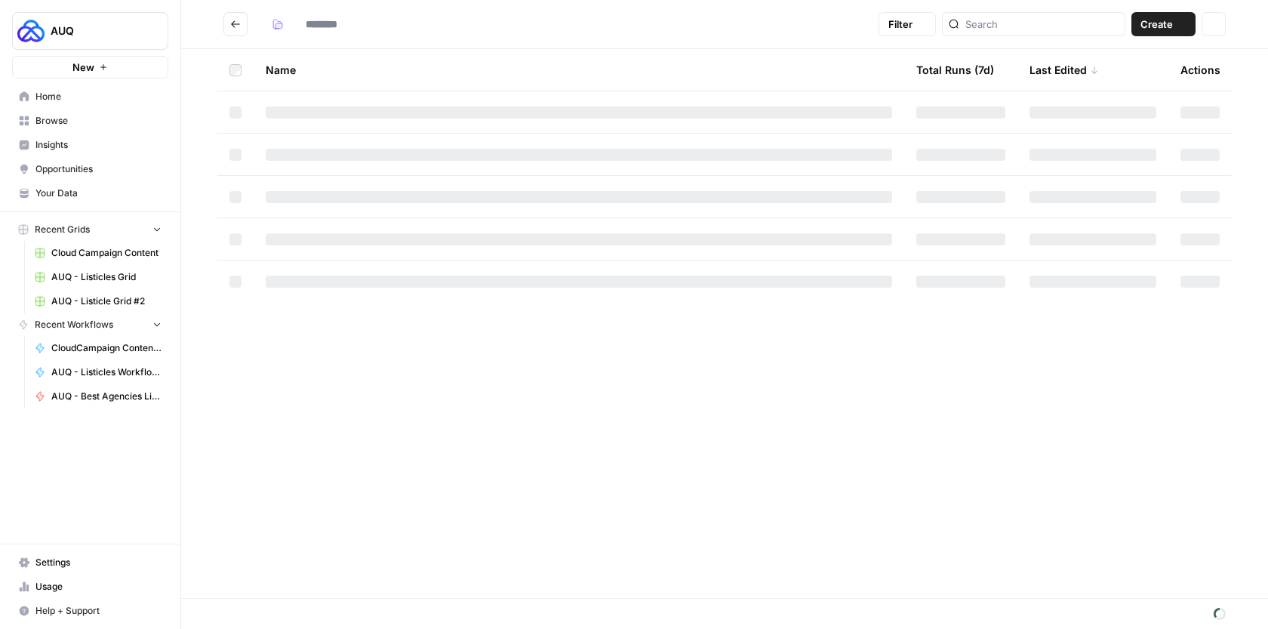
type input "***"
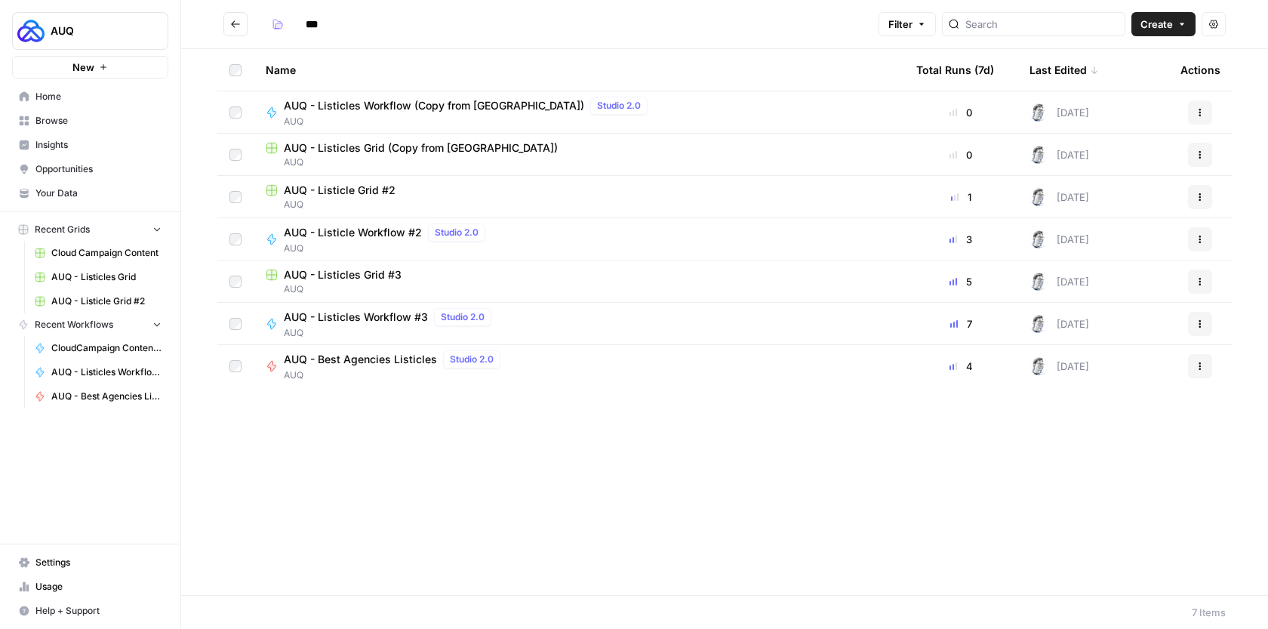
click at [86, 98] on span "Home" at bounding box center [98, 97] width 126 height 14
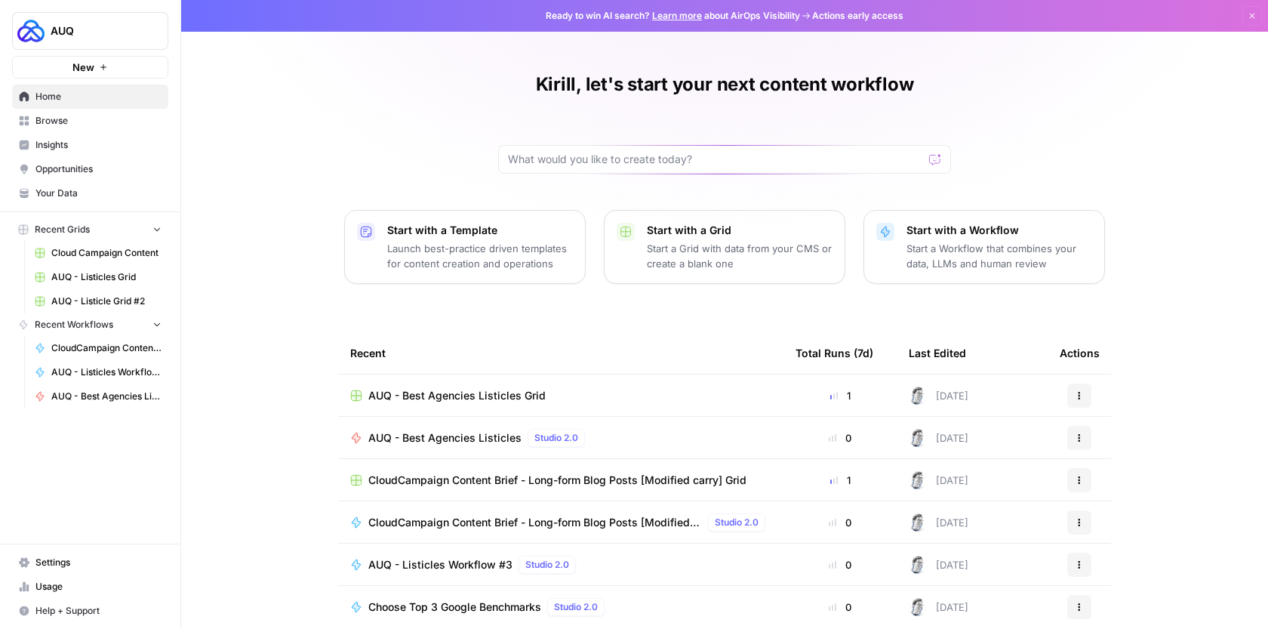
click at [1080, 395] on icon "button" at bounding box center [1078, 395] width 9 height 9
click at [962, 390] on div "[DATE]" at bounding box center [938, 395] width 60 height 18
click at [88, 116] on span "Browse" at bounding box center [98, 121] width 126 height 14
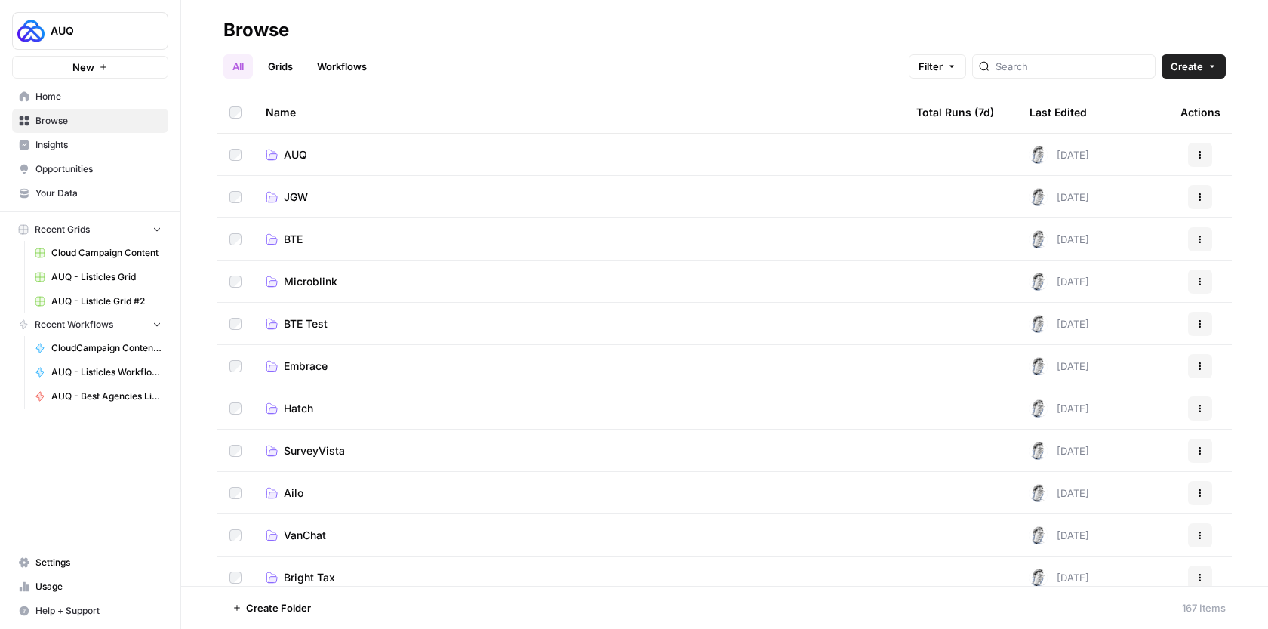
click at [410, 159] on link "AUQ" at bounding box center [579, 154] width 626 height 15
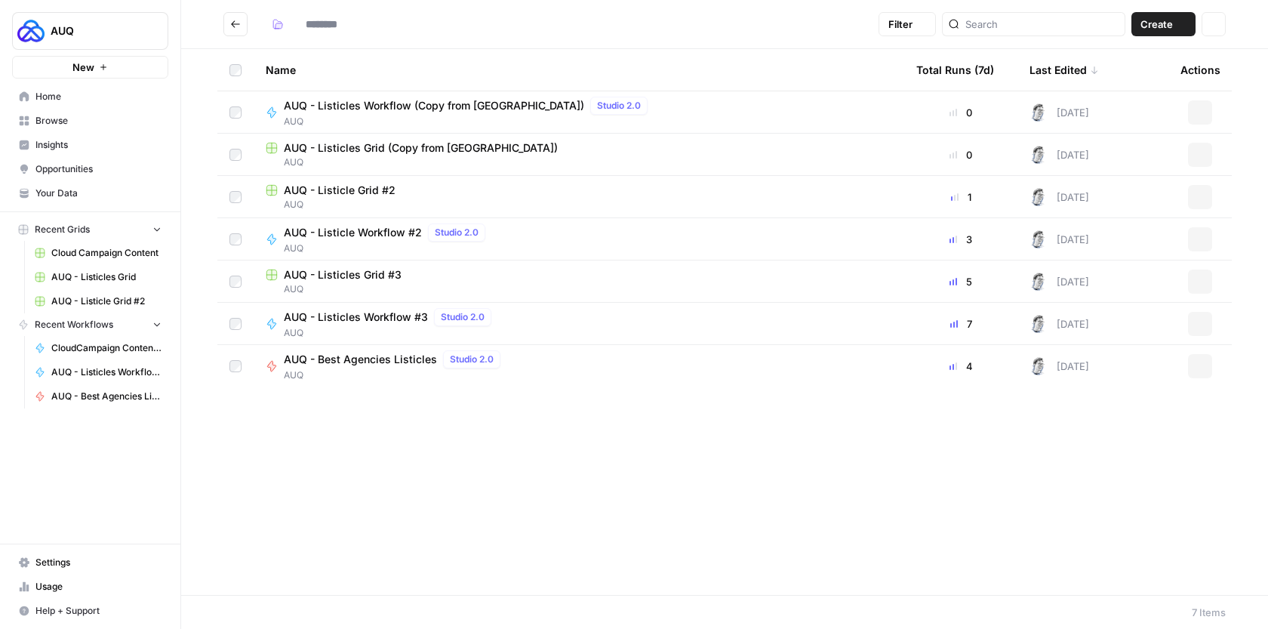
type input "***"
click at [236, 29] on icon "Go back" at bounding box center [235, 24] width 11 height 11
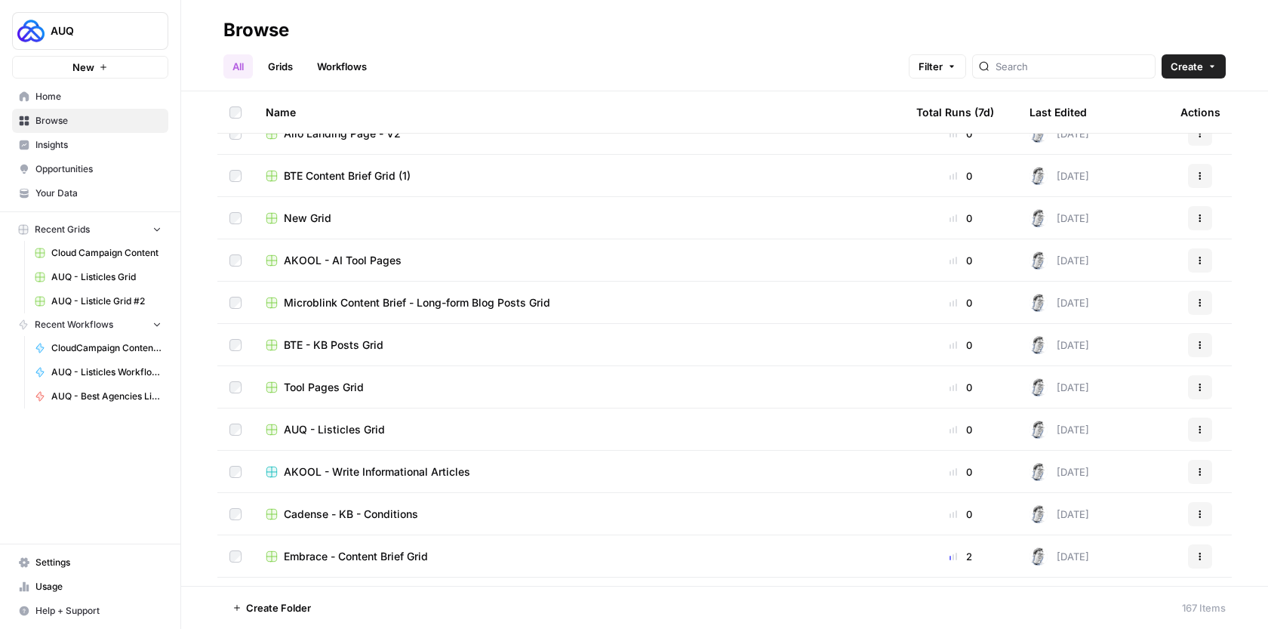
scroll to position [1686, 0]
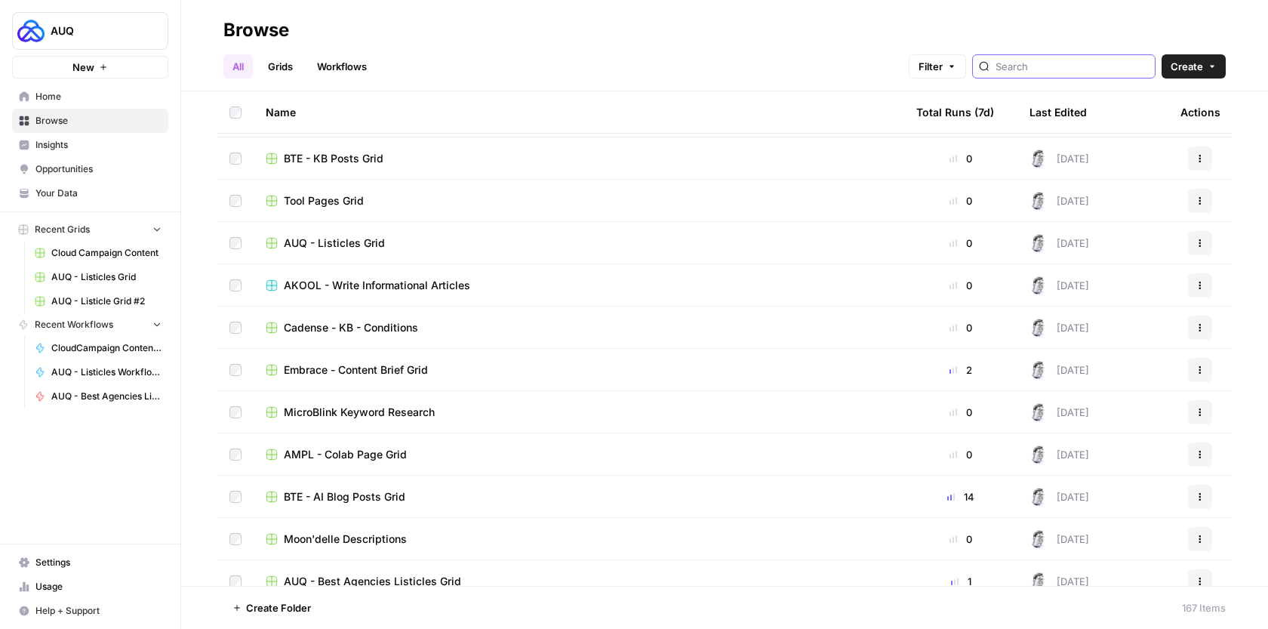
click at [1096, 65] on input "search" at bounding box center [1071, 66] width 153 height 15
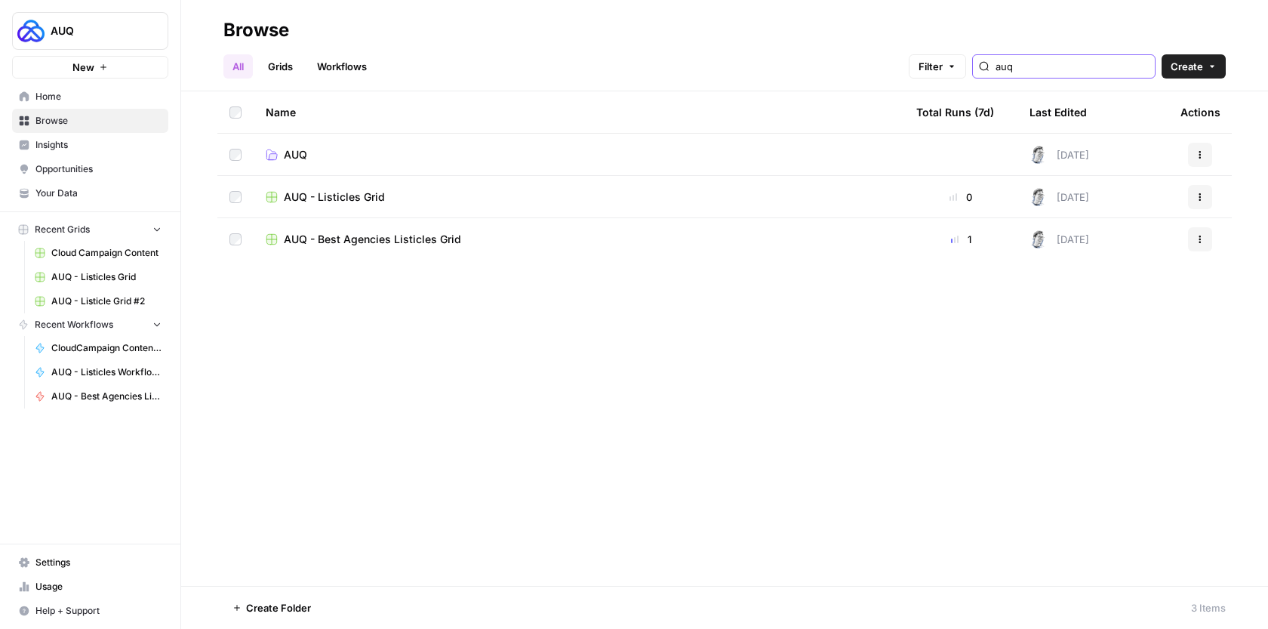
type input "auq"
click at [272, 242] on rect at bounding box center [271, 239] width 10 height 10
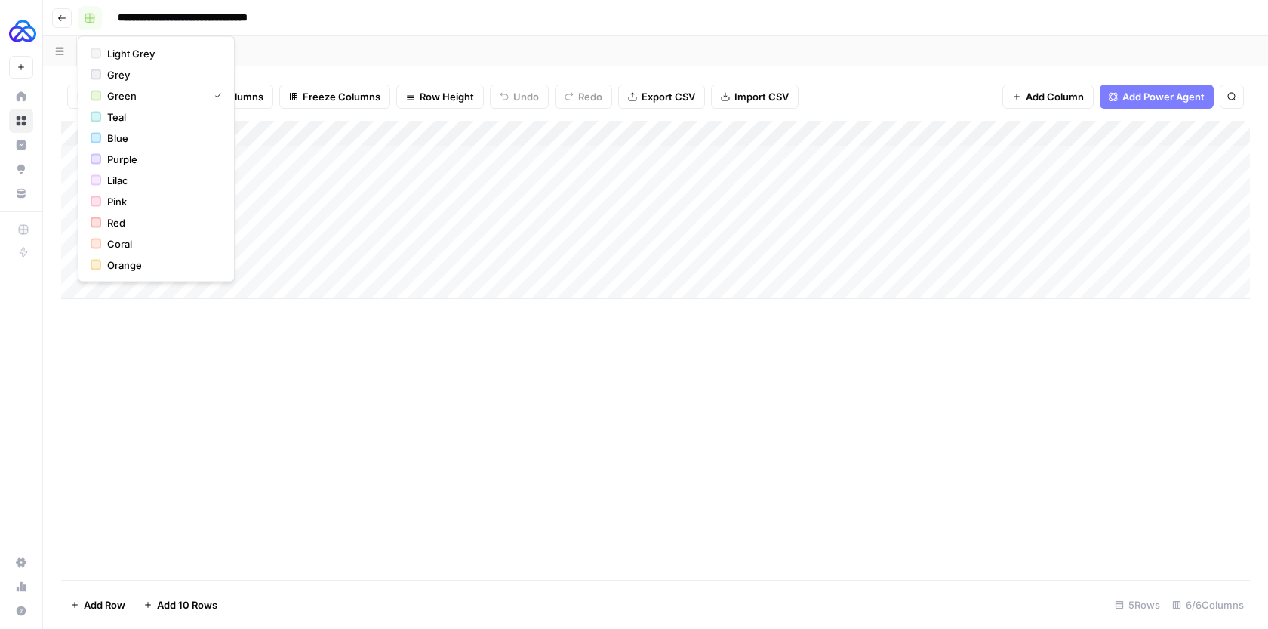
click at [93, 23] on icon "button" at bounding box center [90, 18] width 11 height 11
click at [140, 218] on span "Red" at bounding box center [161, 222] width 109 height 15
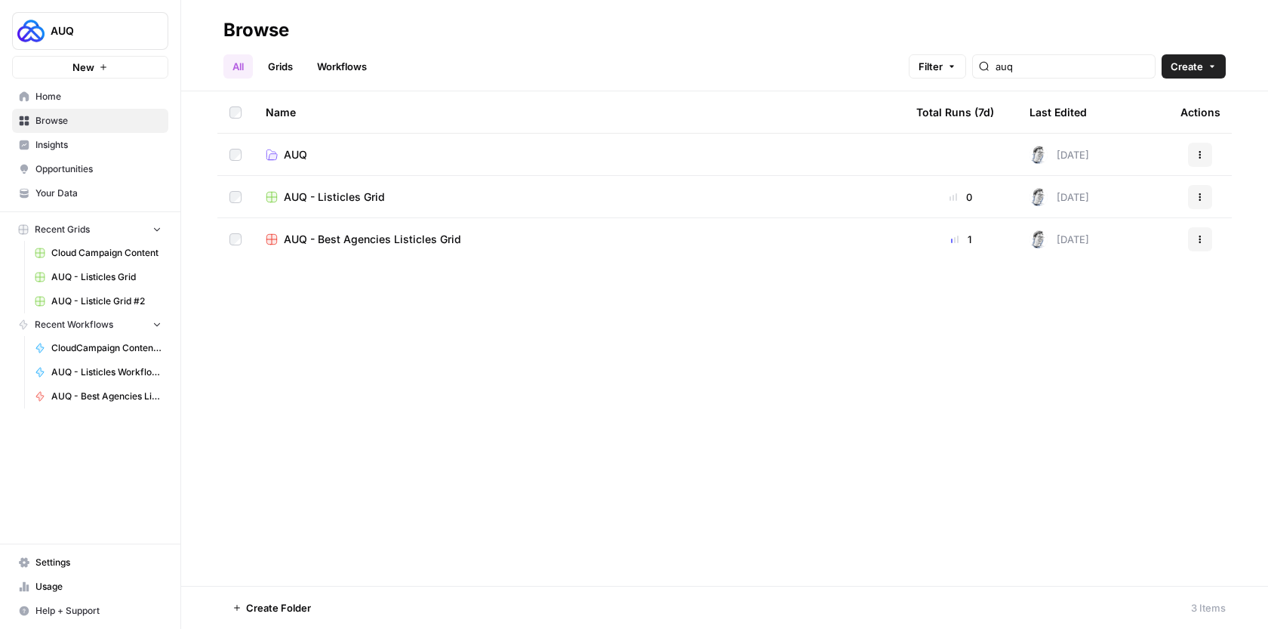
click at [1200, 239] on icon "button" at bounding box center [1200, 239] width 2 height 2
click at [1099, 324] on span "Move To" at bounding box center [1132, 329] width 121 height 15
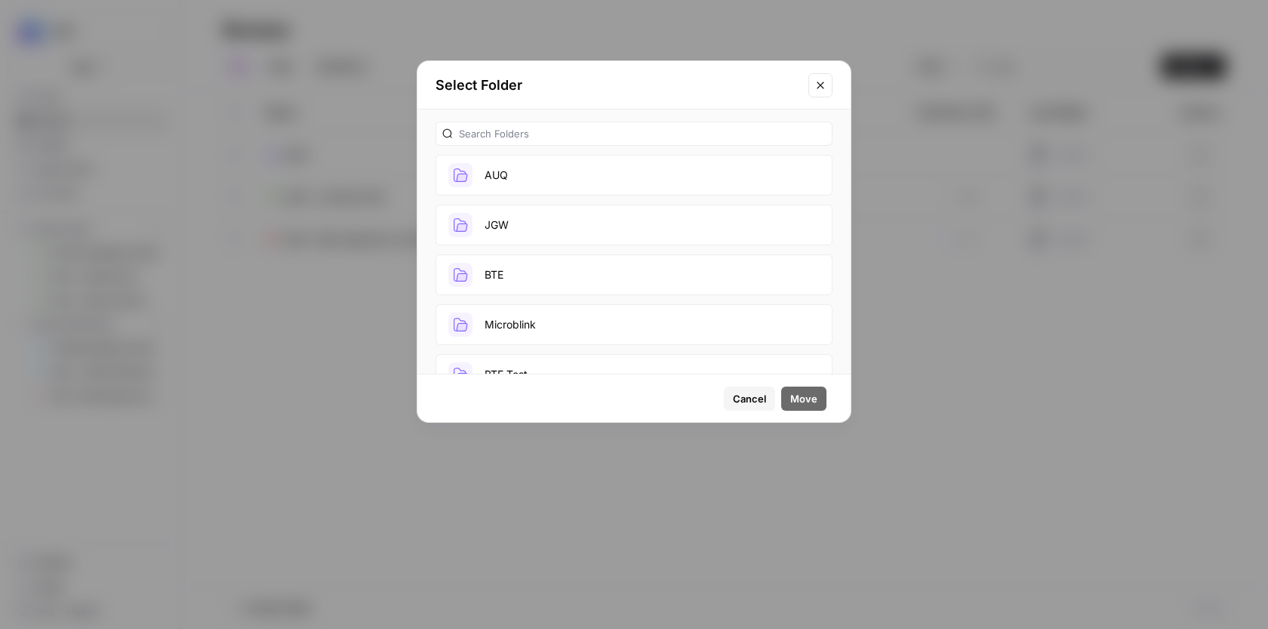
click at [493, 182] on button "AUQ" at bounding box center [633, 175] width 397 height 41
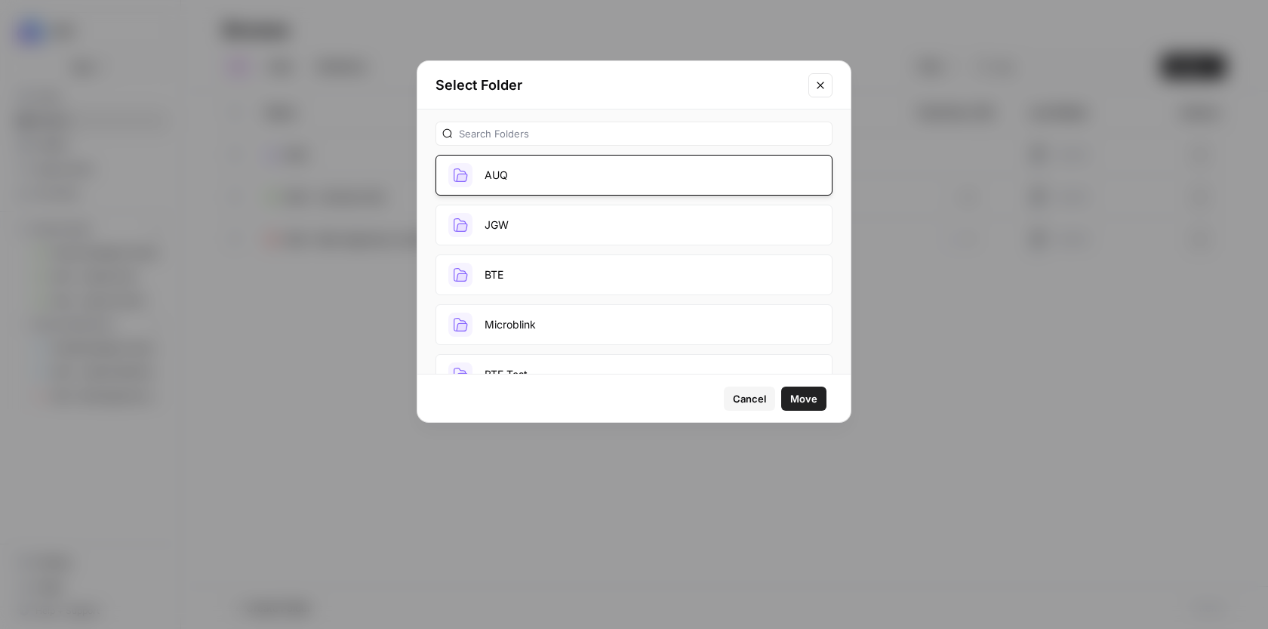
click at [802, 400] on span "Move" at bounding box center [803, 398] width 27 height 15
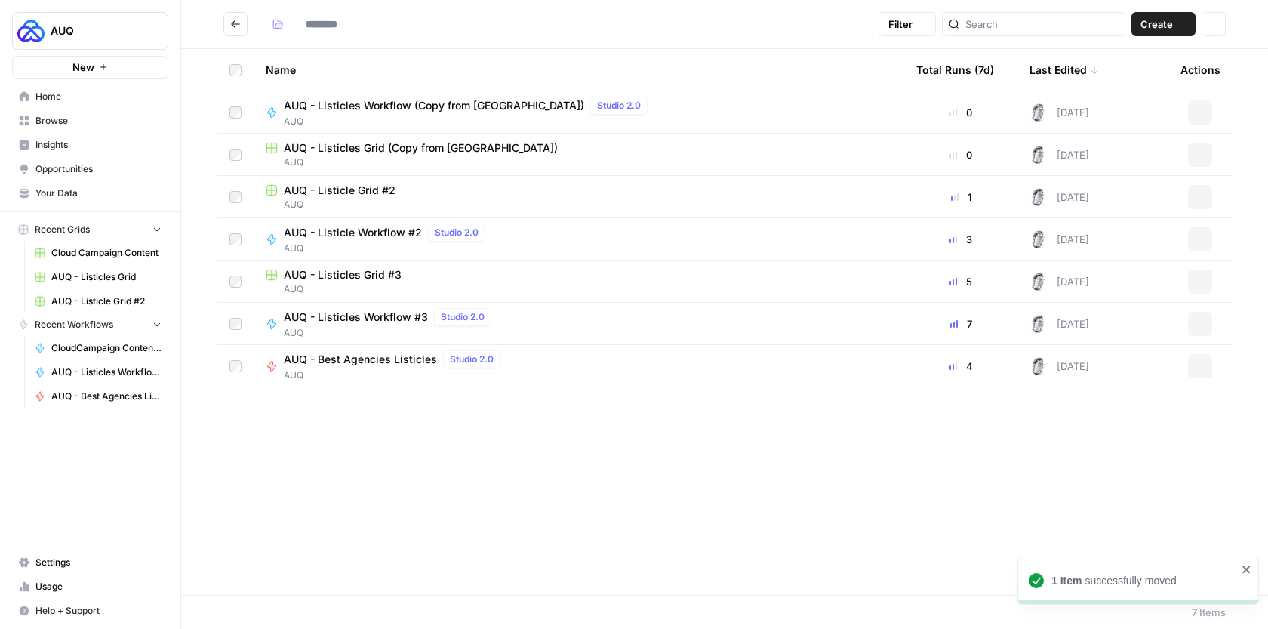
type input "***"
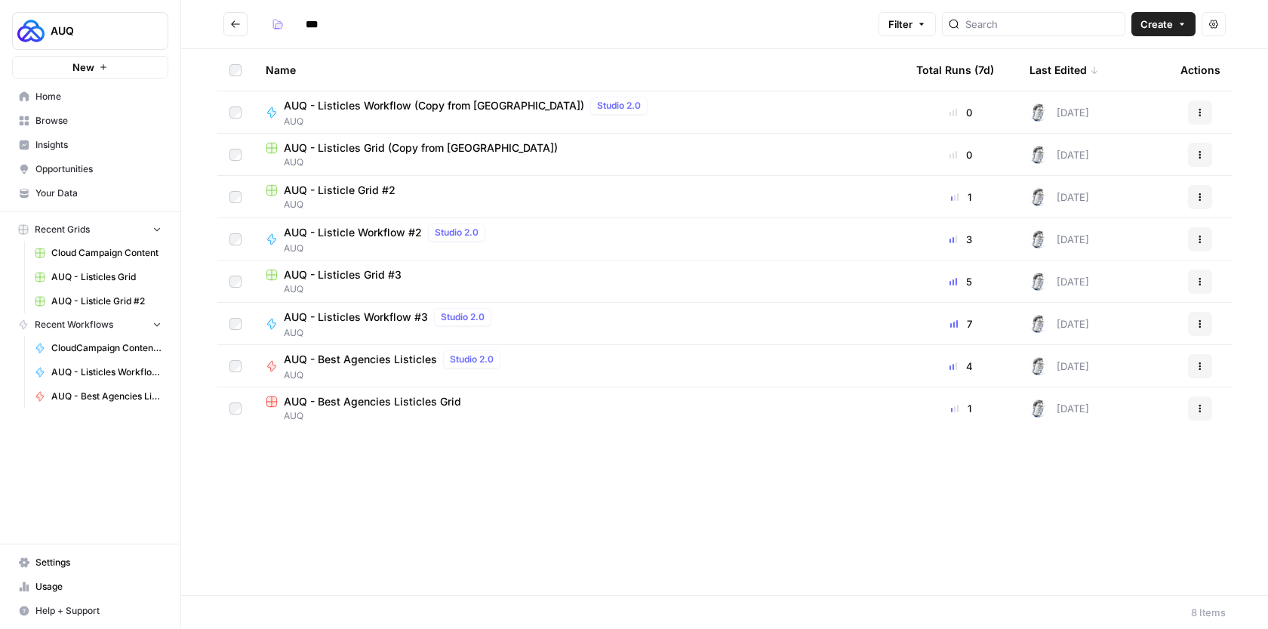
click at [275, 149] on rect at bounding box center [271, 148] width 10 height 10
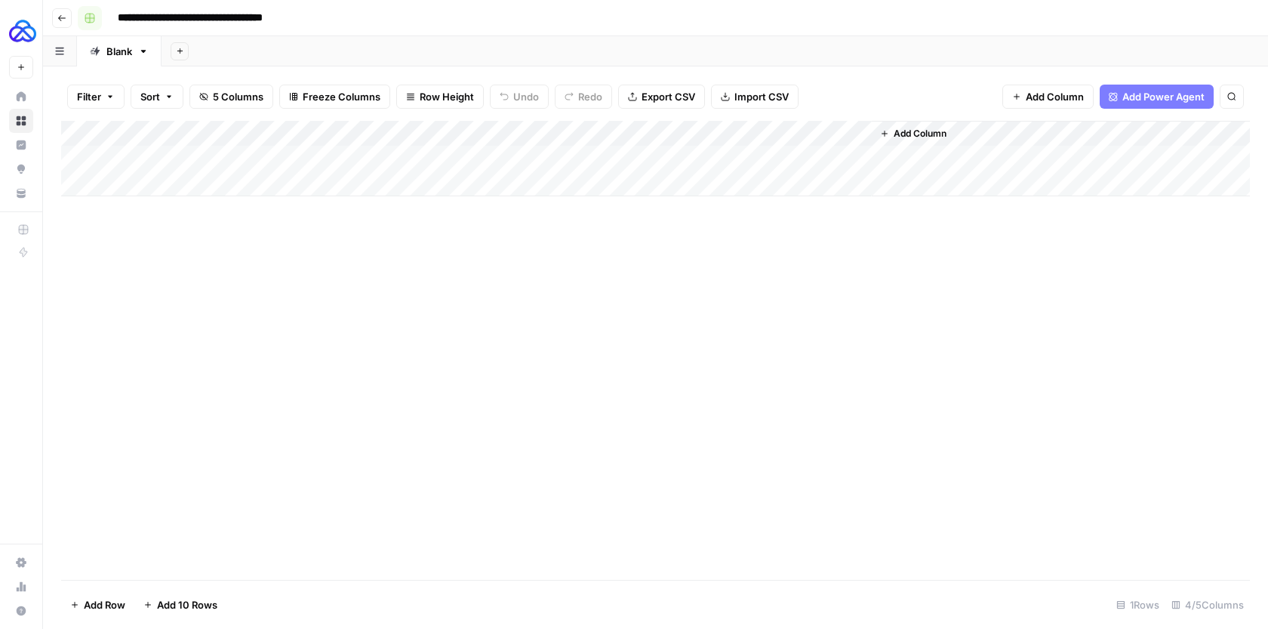
click at [93, 16] on rect "button" at bounding box center [89, 18] width 9 height 9
click at [136, 134] on span "Blue" at bounding box center [161, 138] width 109 height 15
click at [57, 15] on icon "button" at bounding box center [61, 18] width 9 height 9
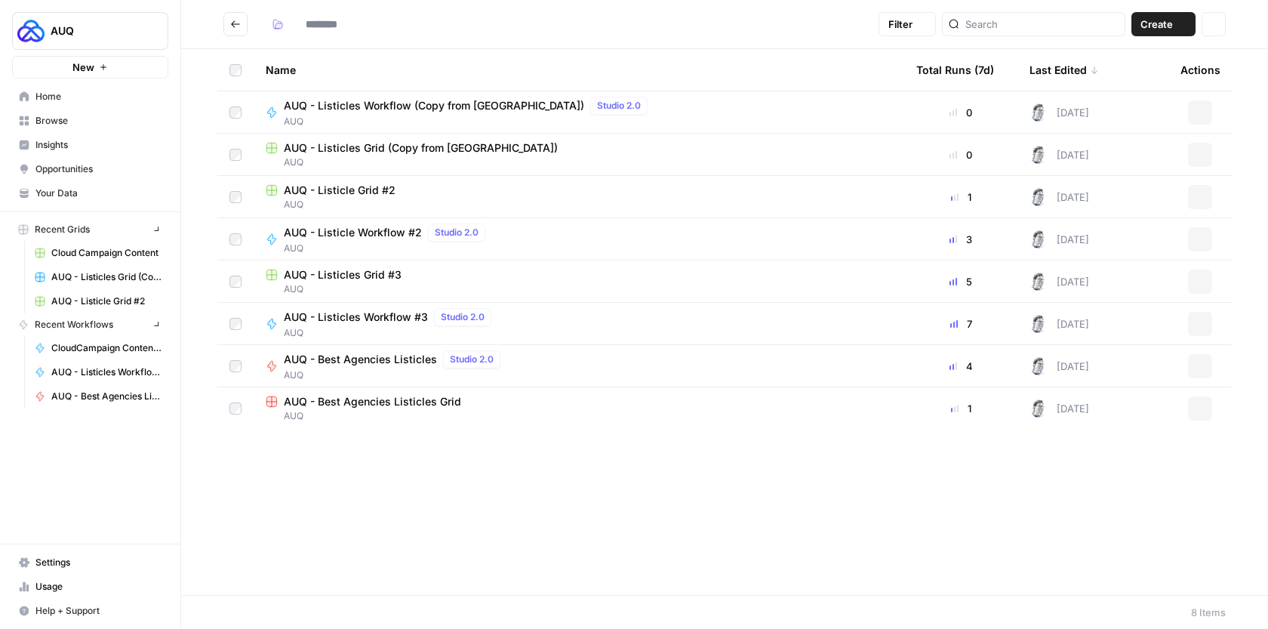
type input "***"
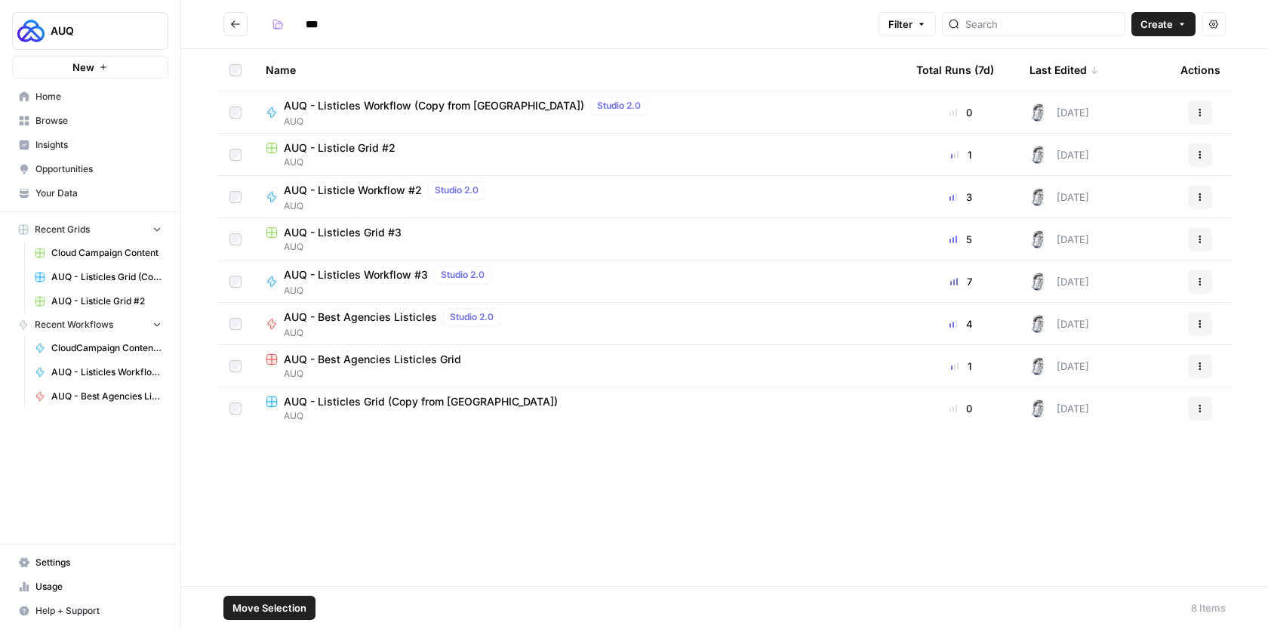
click at [1198, 158] on icon "button" at bounding box center [1199, 154] width 9 height 9
click at [1135, 275] on span "Delete" at bounding box center [1132, 279] width 121 height 15
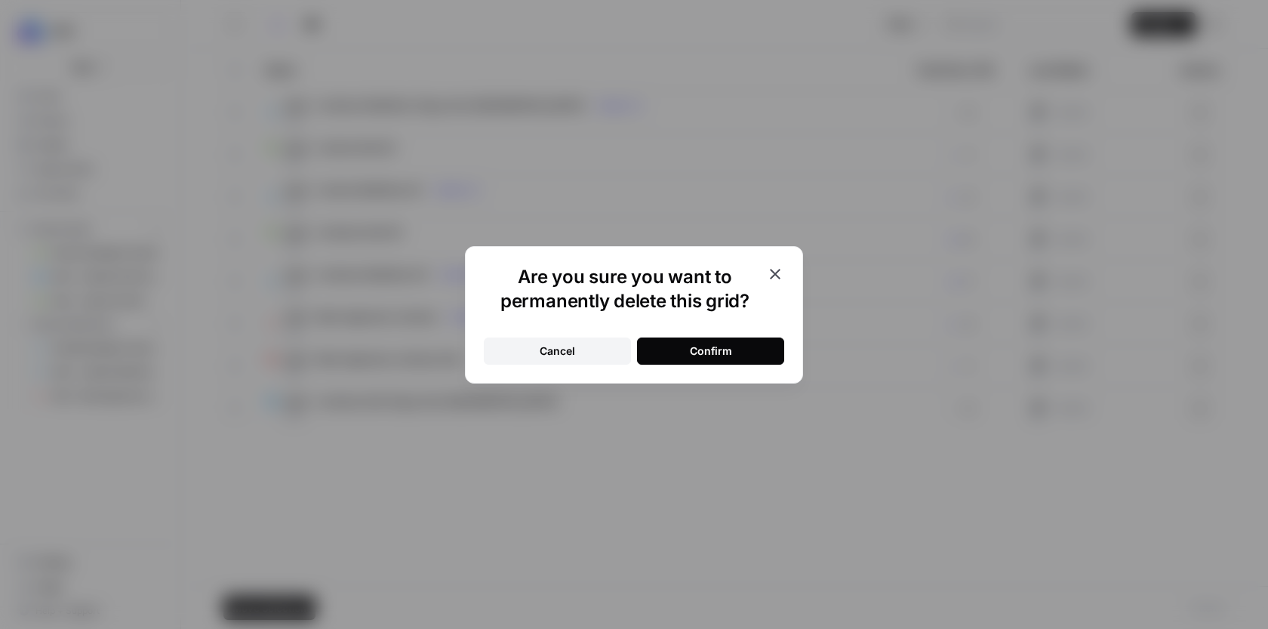
click at [754, 346] on button "Confirm" at bounding box center [710, 350] width 147 height 27
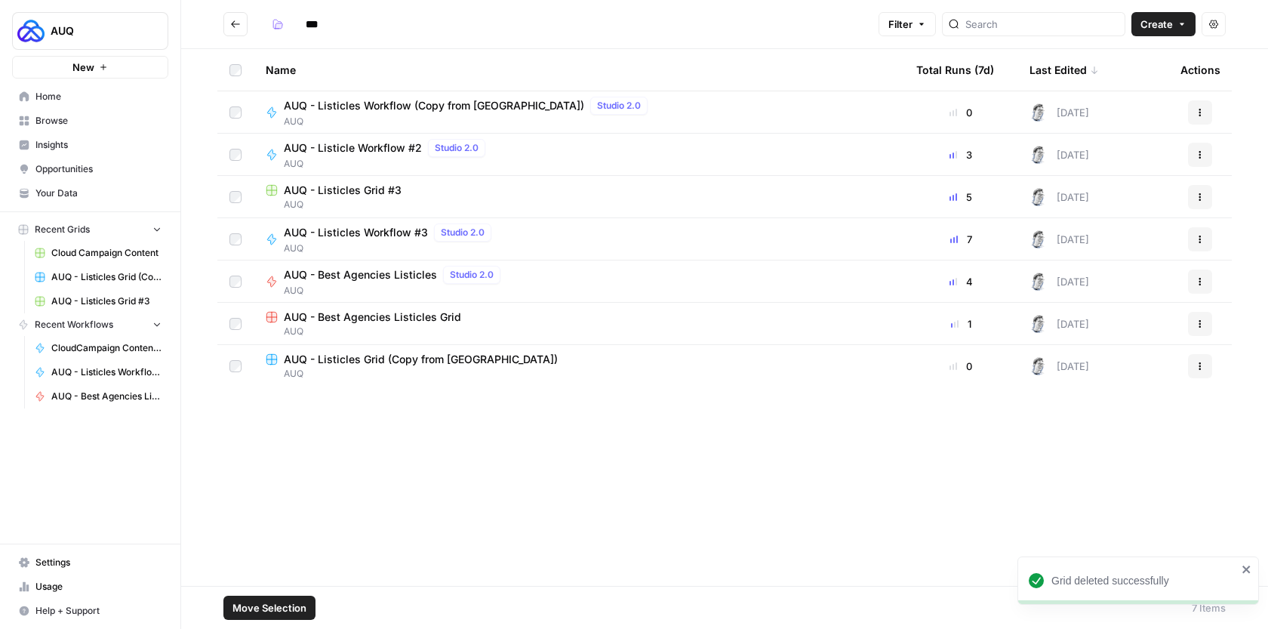
click at [1199, 147] on button "Actions" at bounding box center [1200, 155] width 24 height 24
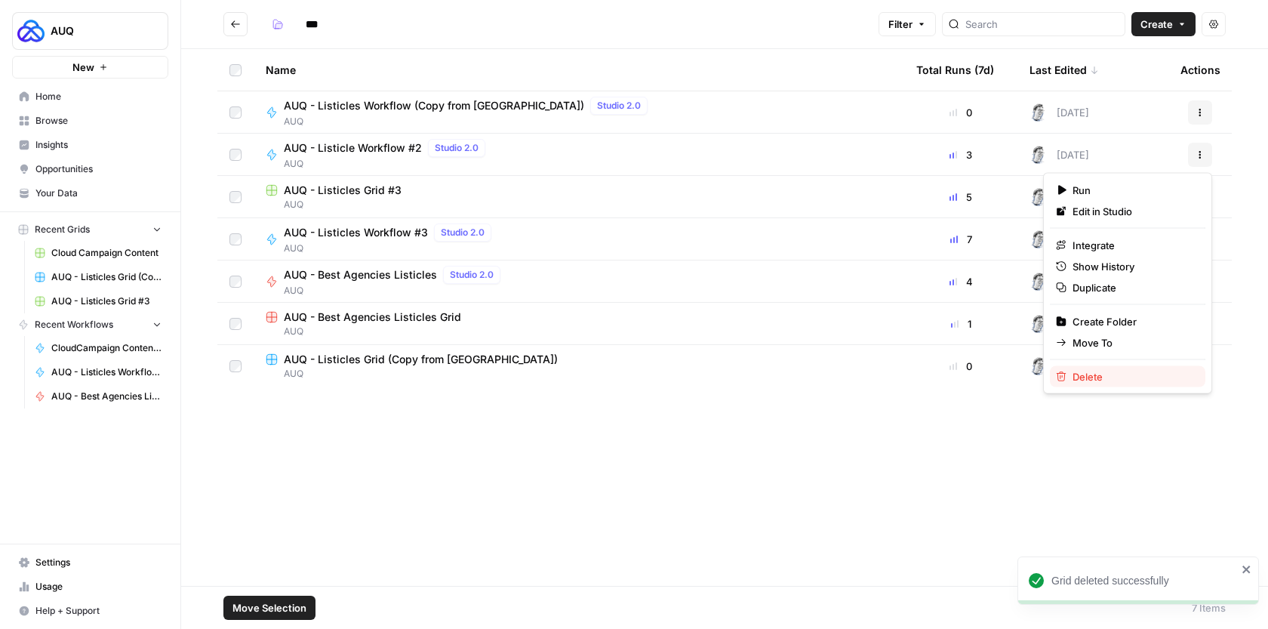
click at [1070, 379] on div "Delete" at bounding box center [1127, 376] width 143 height 15
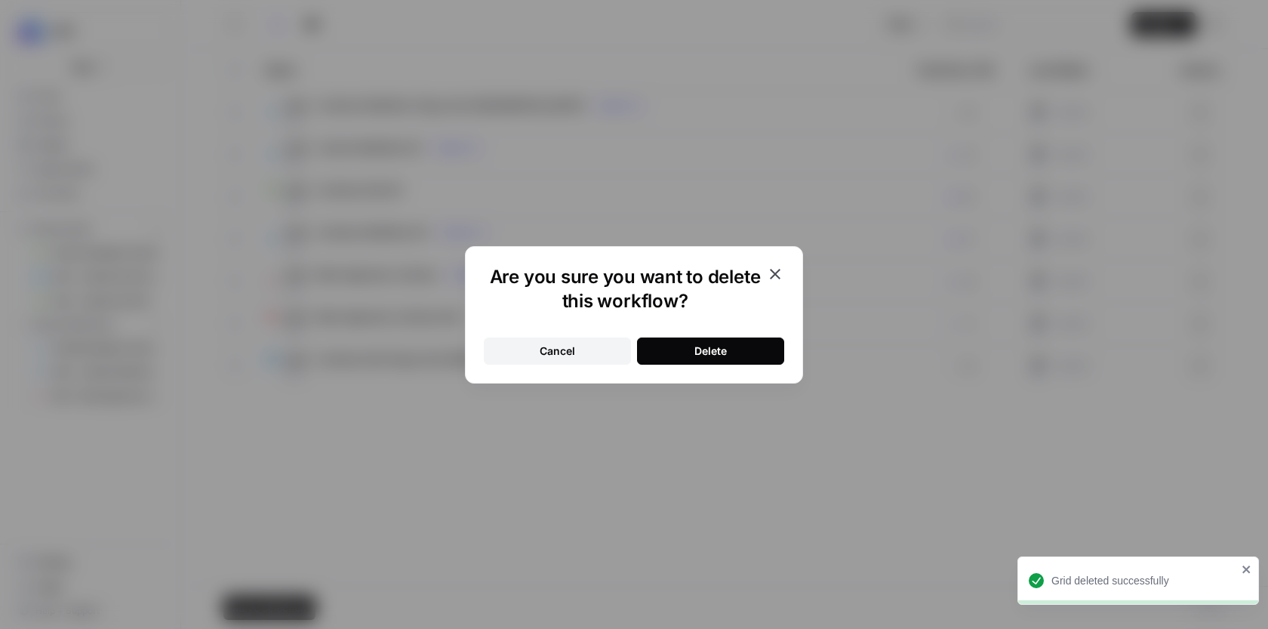
click at [694, 351] on div "Delete" at bounding box center [710, 350] width 32 height 15
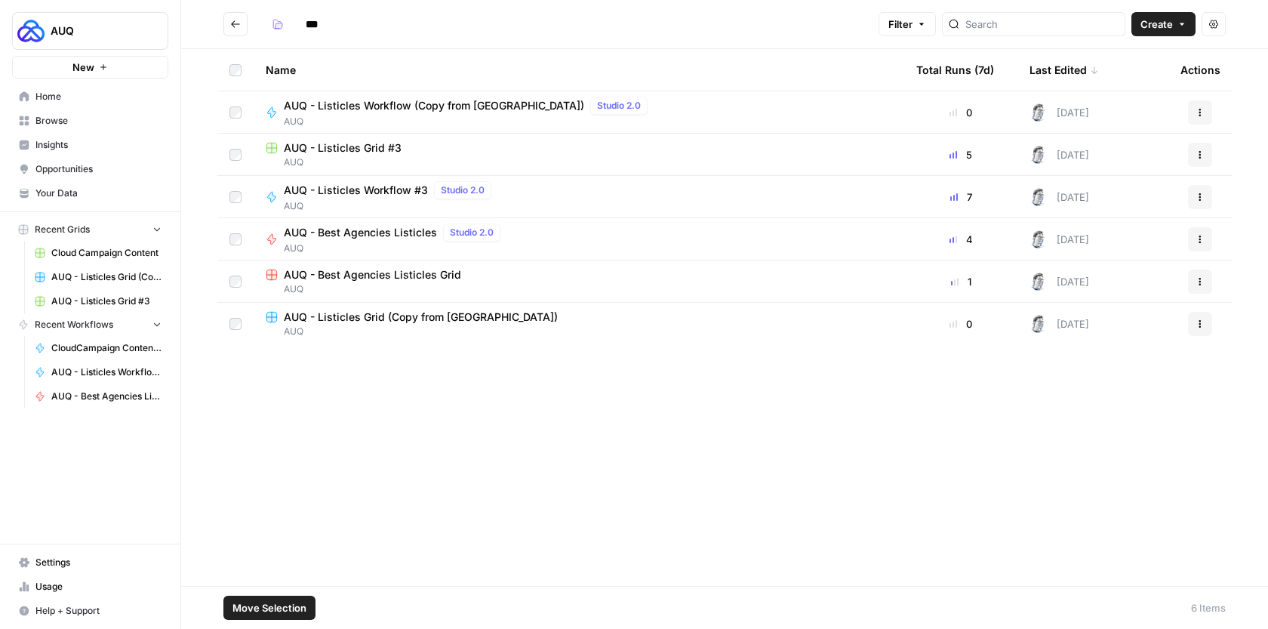
click at [327, 191] on span "AUQ - Listicles Workflow #3" at bounding box center [356, 190] width 144 height 15
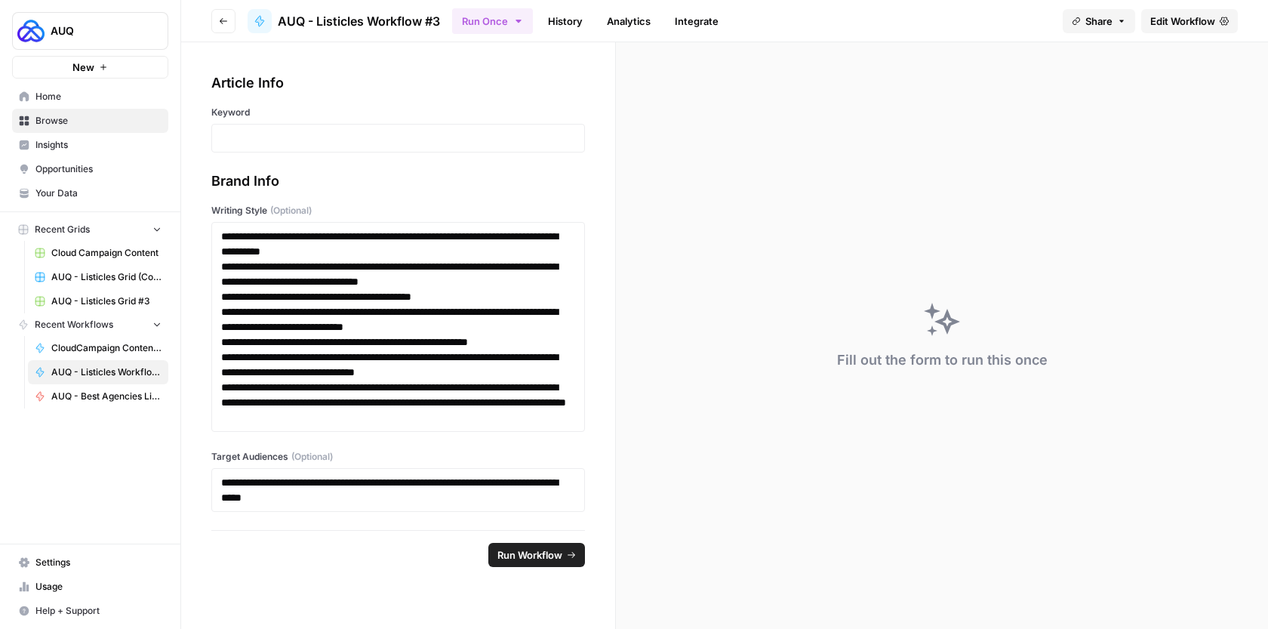
click at [267, 24] on div at bounding box center [259, 21] width 24 height 24
click at [257, 19] on icon at bounding box center [259, 21] width 8 height 11
click at [261, 17] on icon at bounding box center [260, 21] width 12 height 12
click at [260, 16] on icon at bounding box center [259, 21] width 8 height 11
click at [1164, 20] on span "Edit Workflow" at bounding box center [1182, 21] width 65 height 15
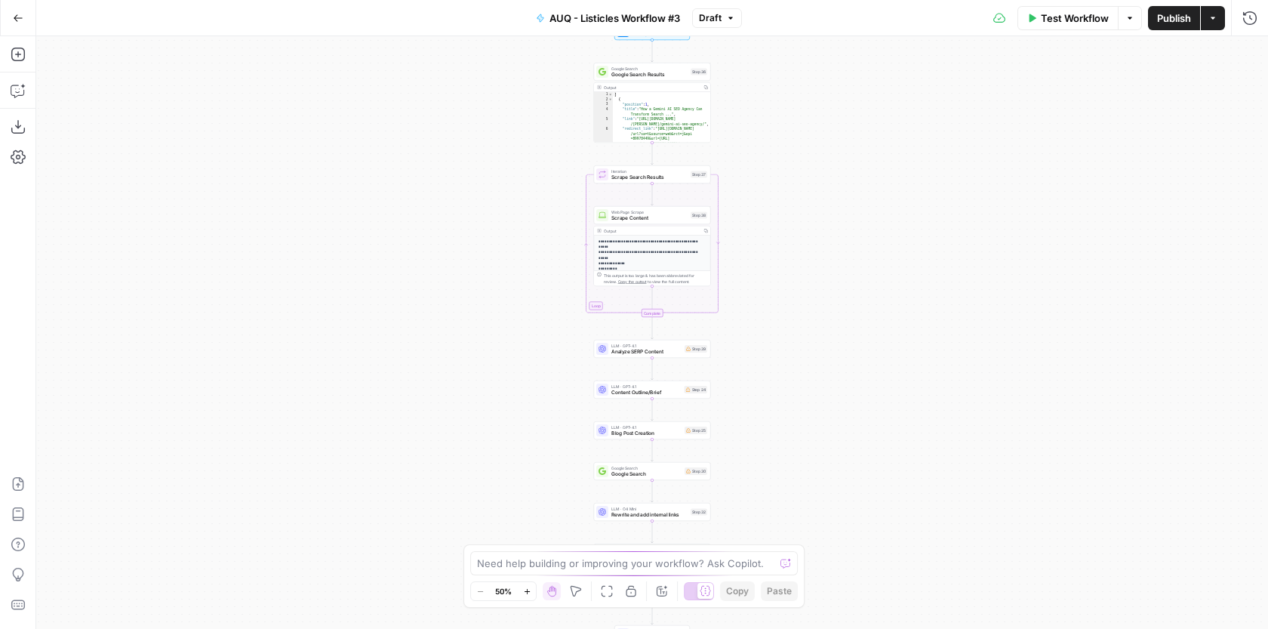
click at [536, 20] on icon "button" at bounding box center [540, 18] width 9 height 9
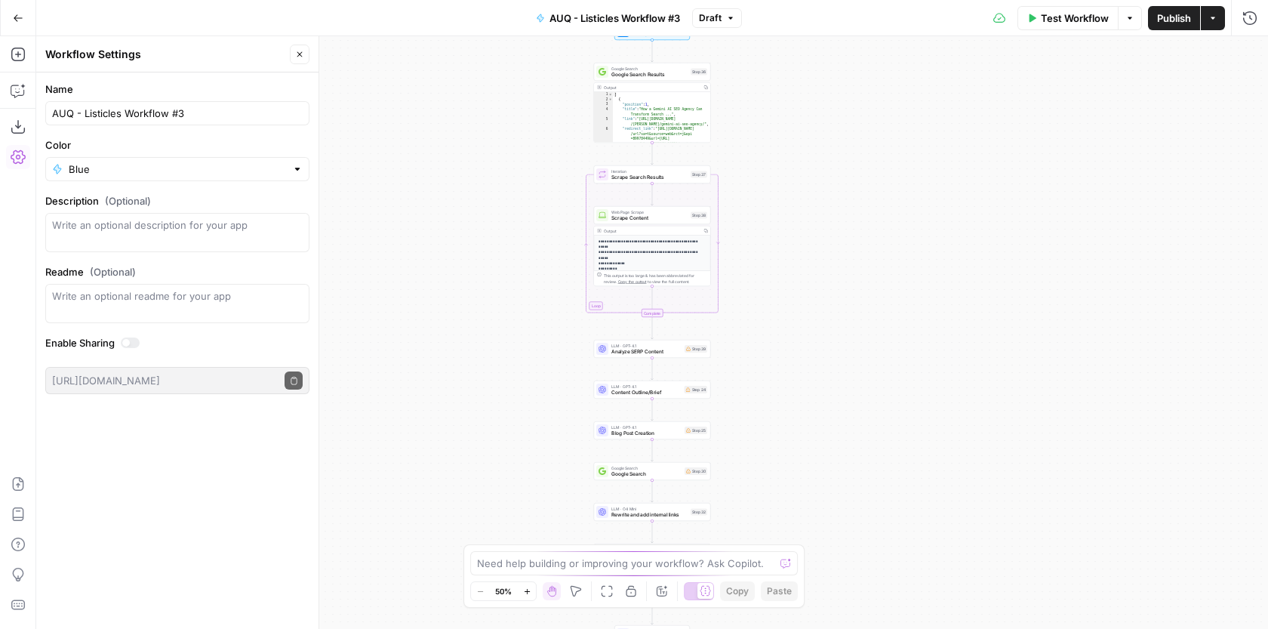
click at [157, 161] on div "Blue" at bounding box center [177, 169] width 264 height 24
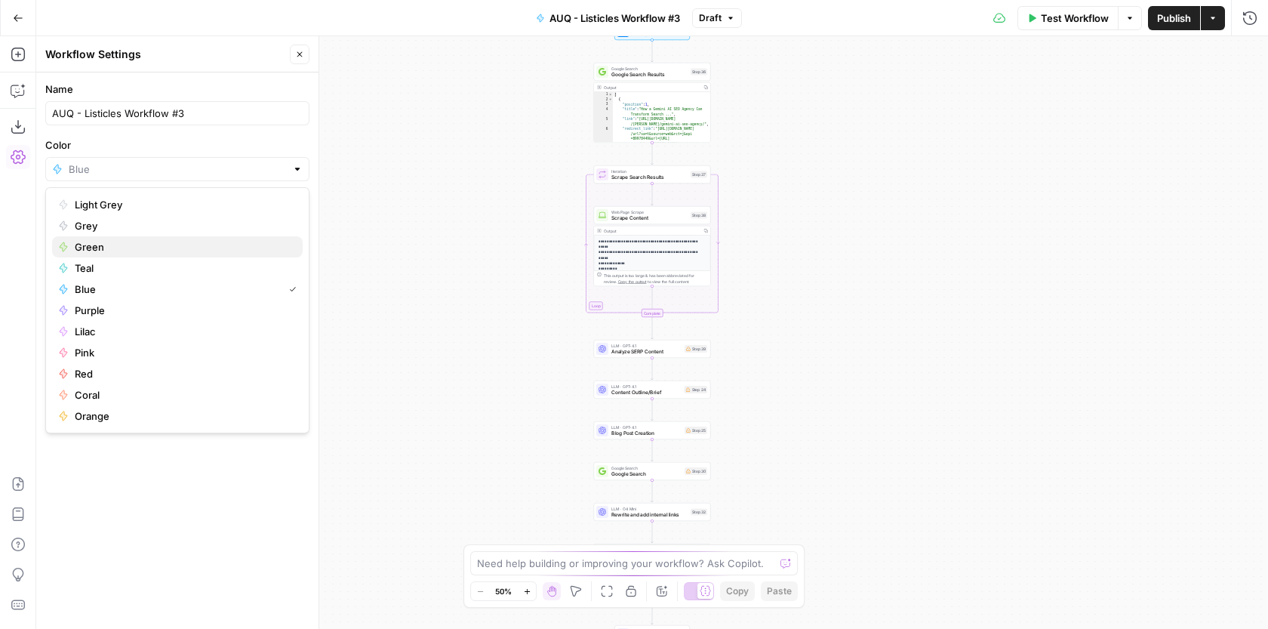
click at [146, 249] on span "Green" at bounding box center [183, 246] width 216 height 15
type input "Green"
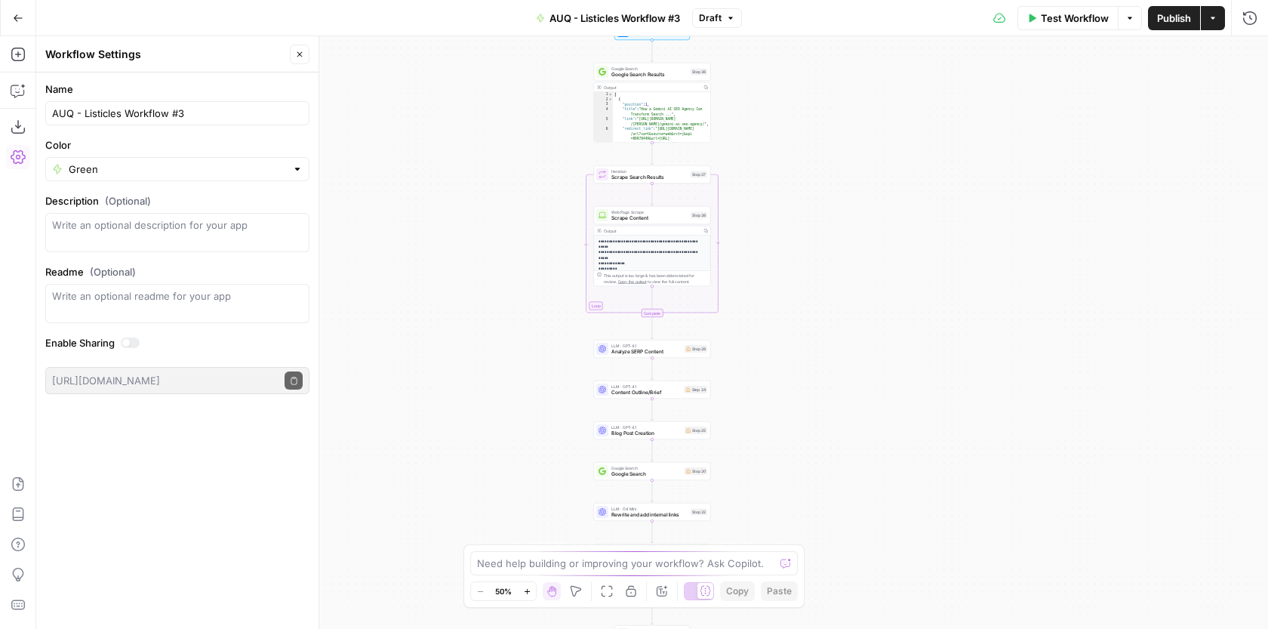
click at [22, 22] on icon "button" at bounding box center [18, 18] width 11 height 11
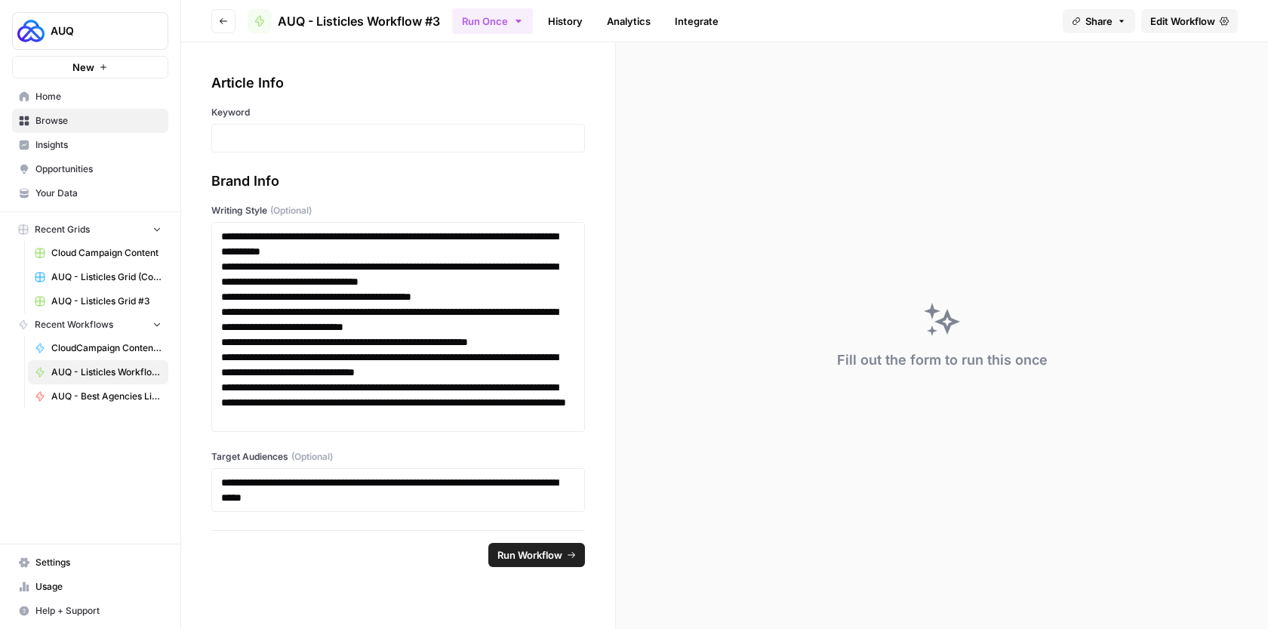
click at [220, 13] on button "Go back" at bounding box center [223, 21] width 24 height 24
click at [115, 123] on span "Browse" at bounding box center [98, 121] width 126 height 14
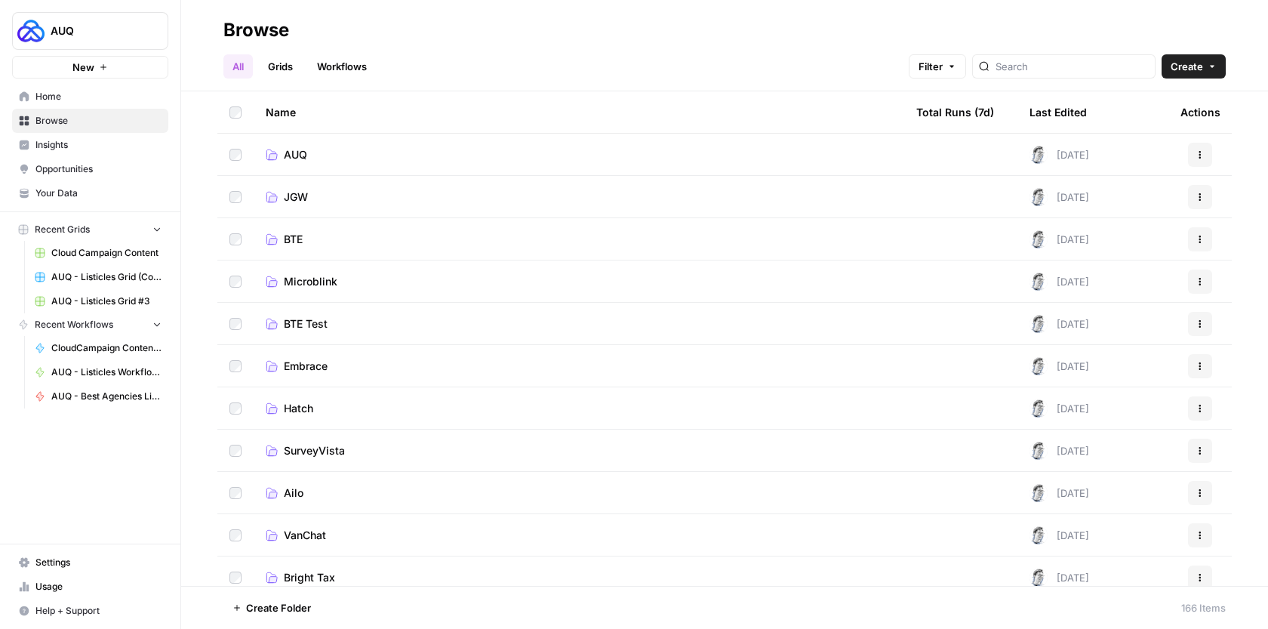
click at [356, 143] on td "AUQ" at bounding box center [579, 154] width 650 height 41
click at [385, 168] on td "AUQ" at bounding box center [579, 154] width 650 height 41
click at [305, 160] on span "AUQ" at bounding box center [295, 154] width 23 height 15
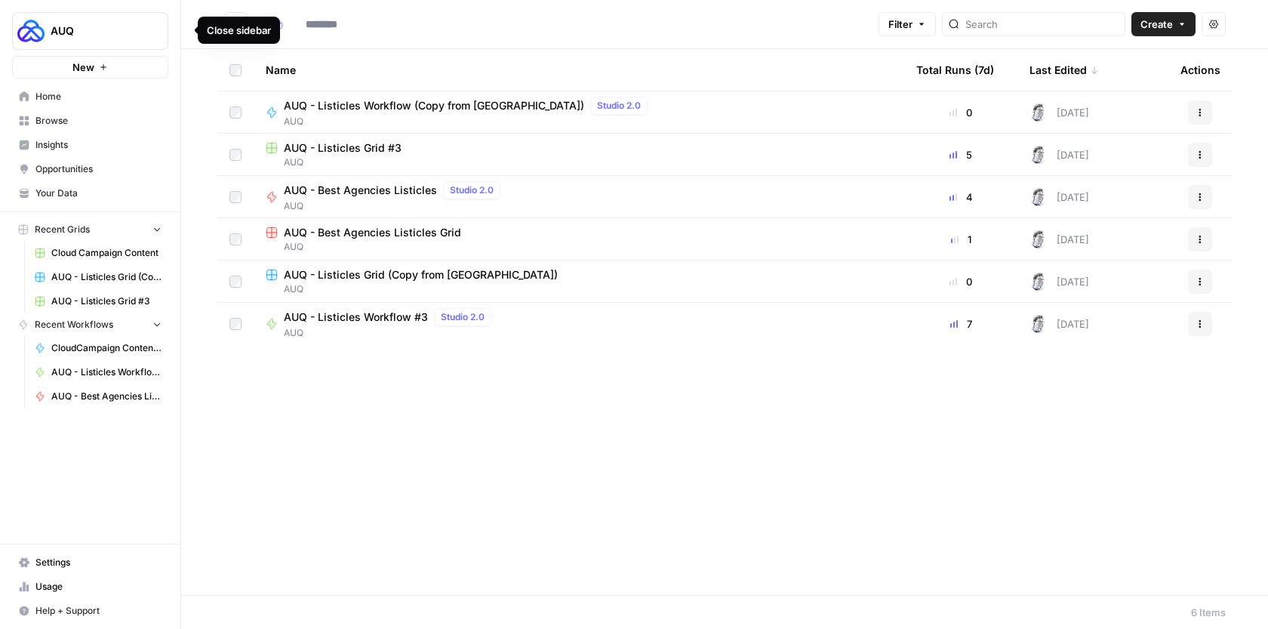
click at [314, 77] on div "Name" at bounding box center [579, 69] width 626 height 41
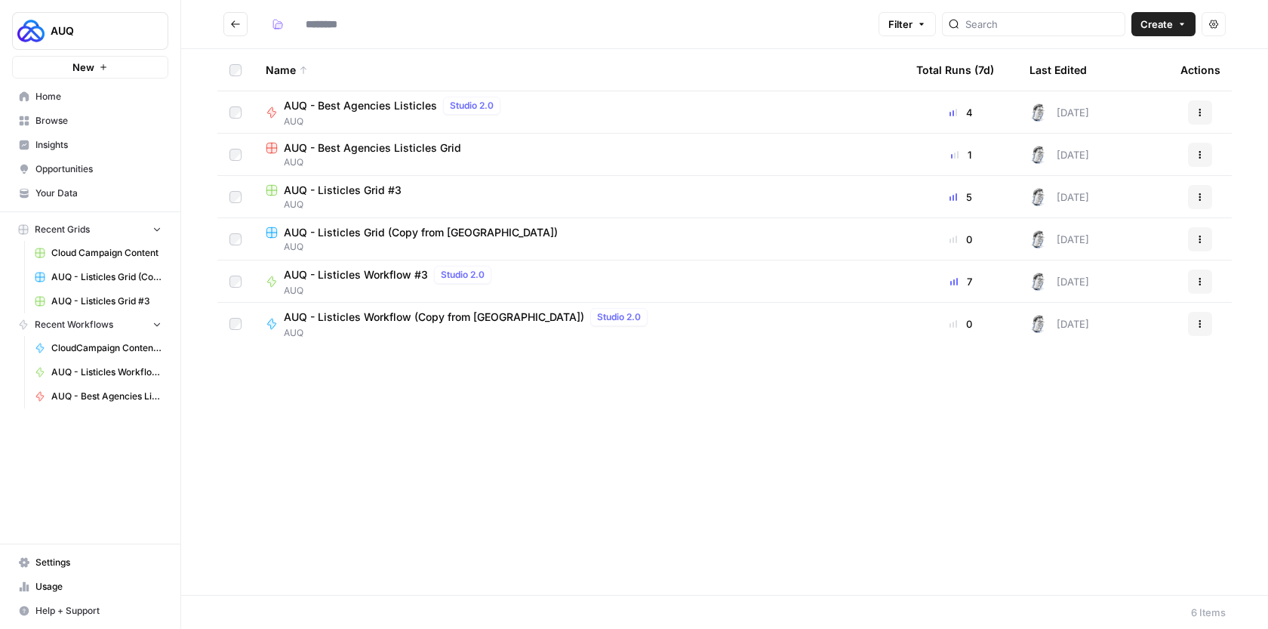
click at [423, 151] on span "AUQ - Best Agencies Listicles Grid" at bounding box center [372, 147] width 177 height 15
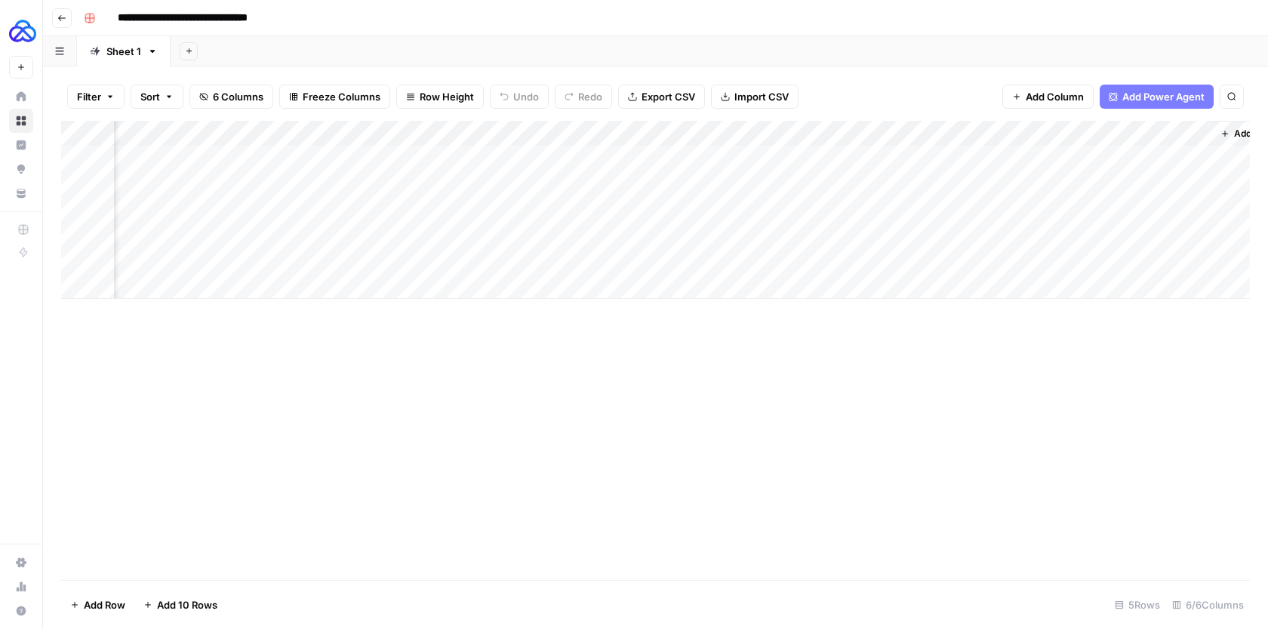
scroll to position [0, 246]
click at [1152, 156] on div "Add Column" at bounding box center [655, 210] width 1188 height 178
click at [1149, 153] on div "Add Column" at bounding box center [655, 210] width 1188 height 178
click at [193, 155] on div "Add Column" at bounding box center [655, 210] width 1188 height 178
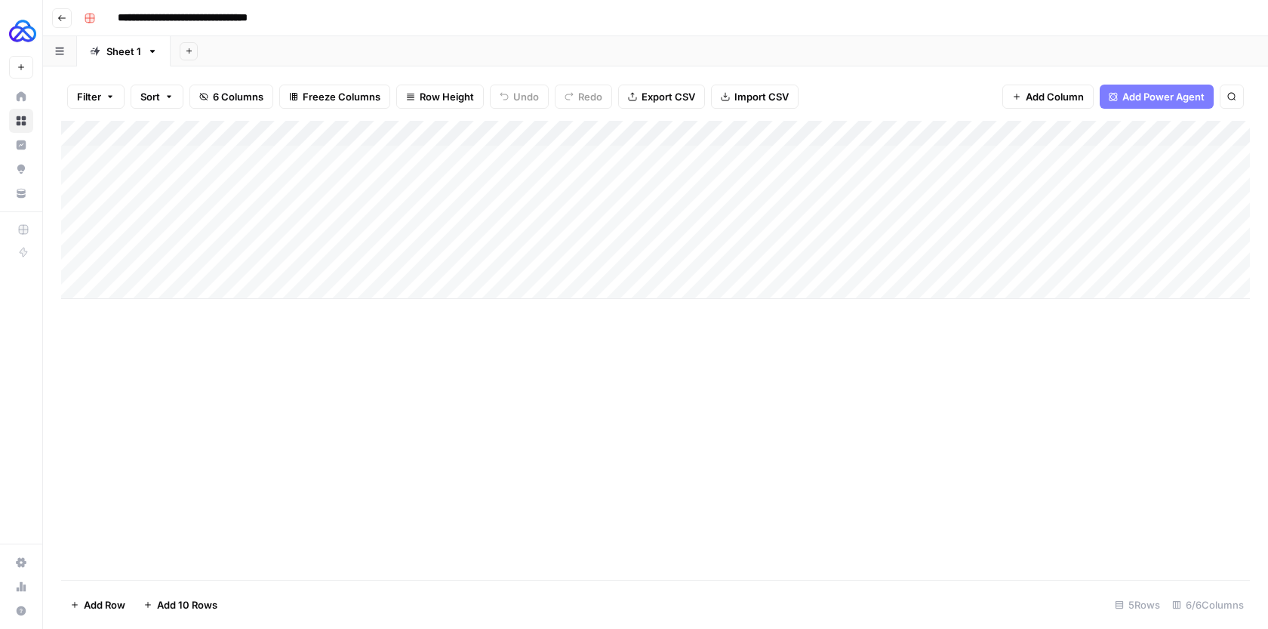
click at [193, 155] on div "Add Column" at bounding box center [655, 210] width 1188 height 178
click at [177, 155] on div "Add Column" at bounding box center [655, 210] width 1188 height 178
click at [235, 161] on div "Add Column" at bounding box center [655, 210] width 1188 height 178
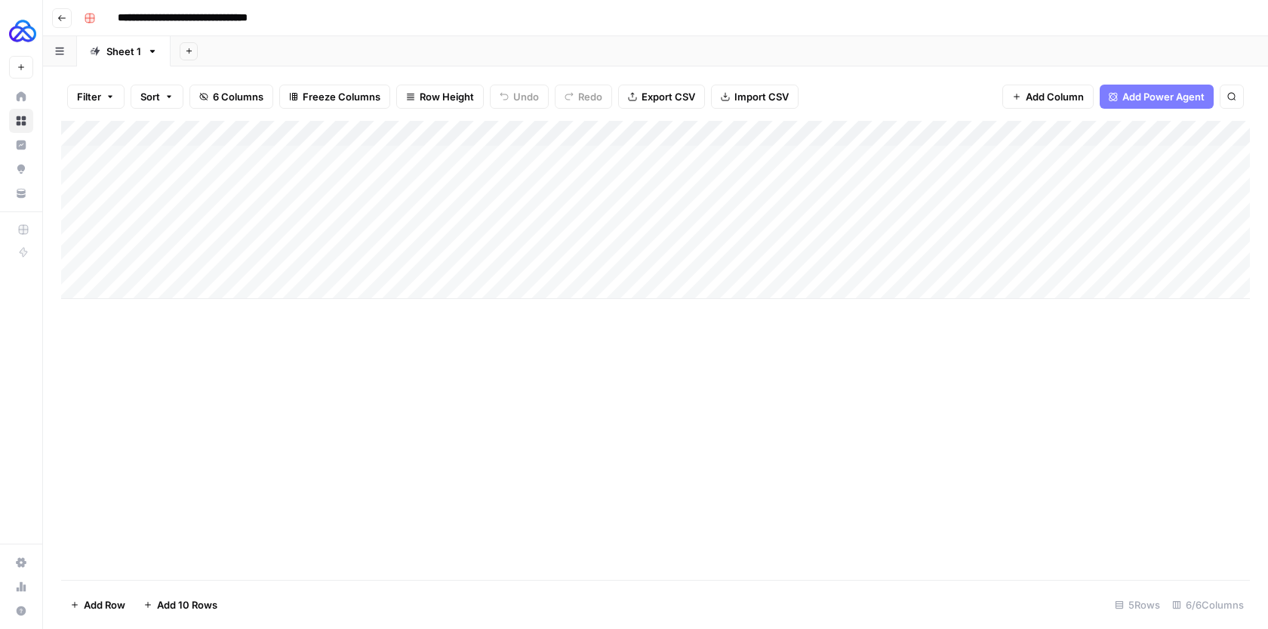
click at [187, 151] on div "Add Column" at bounding box center [655, 210] width 1188 height 178
drag, startPoint x: 235, startPoint y: 161, endPoint x: 97, endPoint y: 158, distance: 138.1
click at [97, 158] on div "Add Column" at bounding box center [655, 210] width 1188 height 178
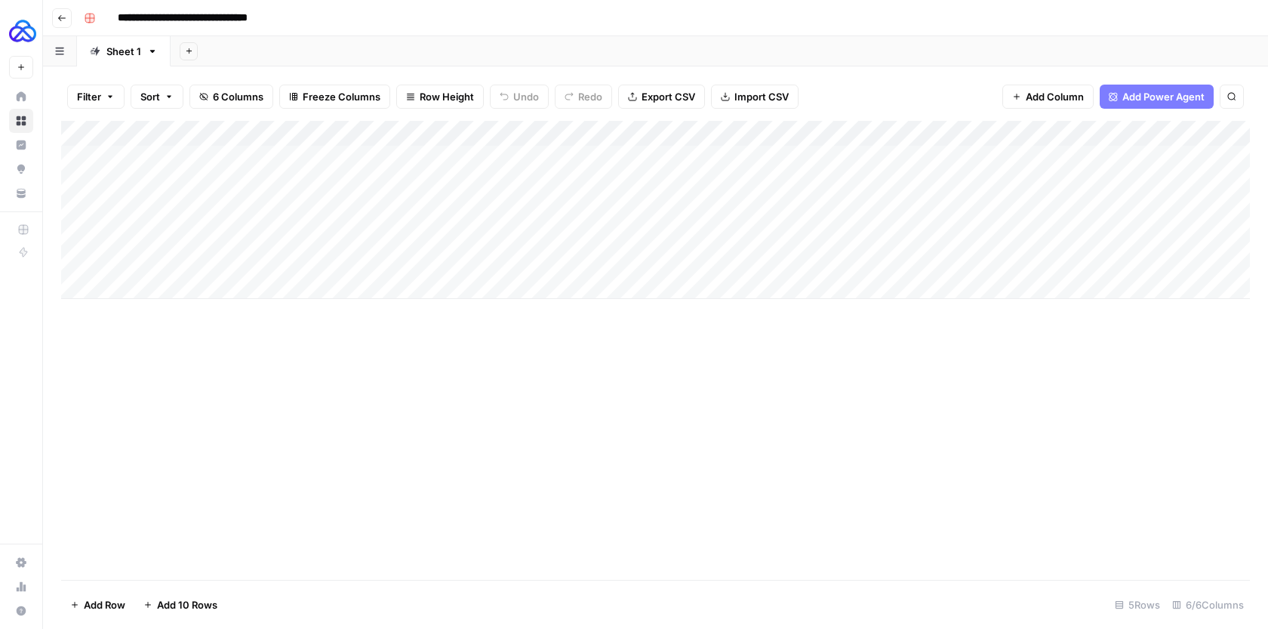
click at [156, 154] on div "Add Column" at bounding box center [655, 210] width 1188 height 178
click at [1109, 156] on div "Add Column" at bounding box center [655, 210] width 1188 height 178
click at [1120, 159] on div "Add Column" at bounding box center [655, 210] width 1188 height 178
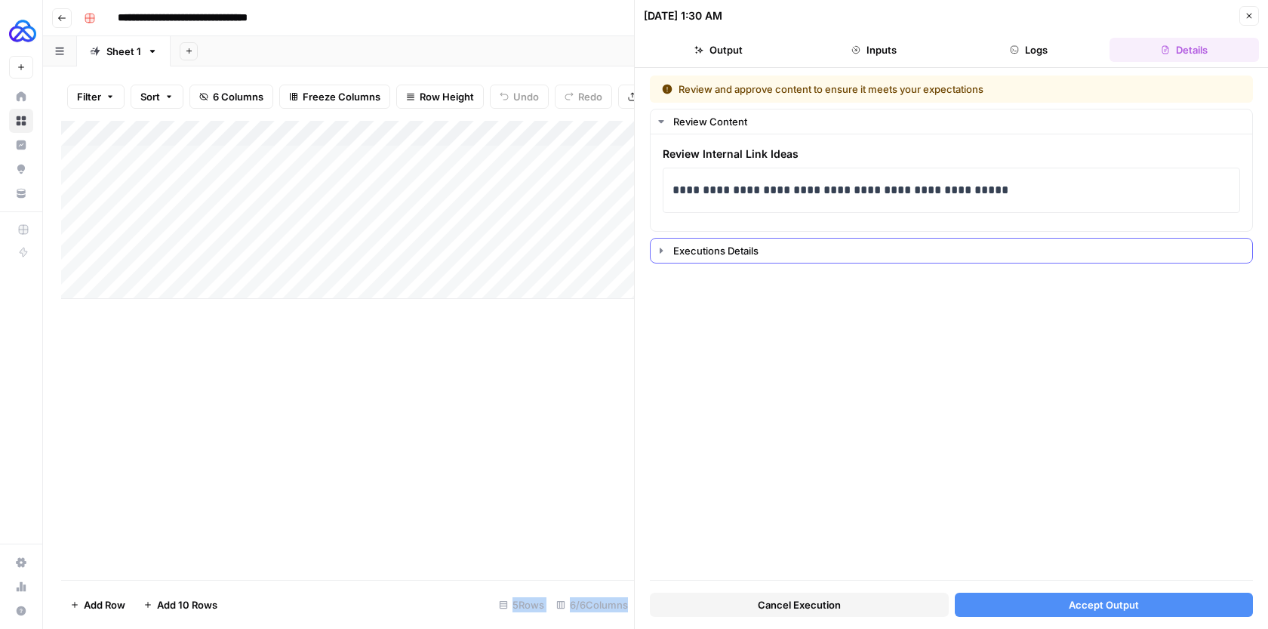
click at [658, 254] on icon "button" at bounding box center [661, 250] width 12 height 12
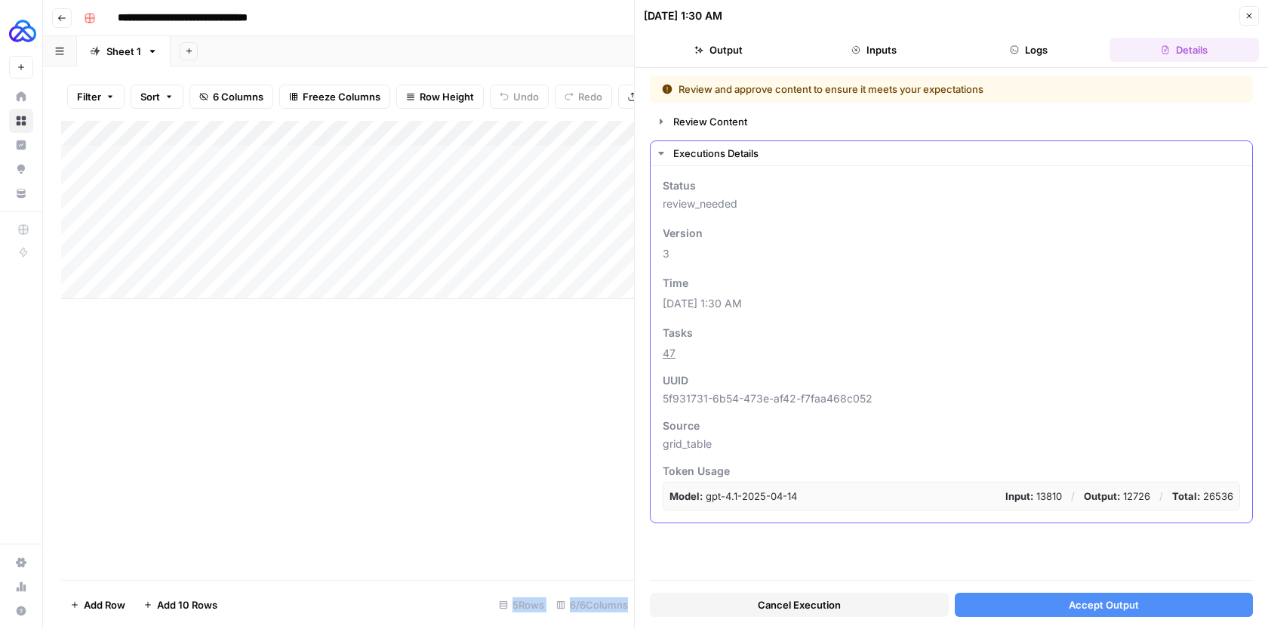
click at [661, 155] on icon "button" at bounding box center [661, 153] width 12 height 12
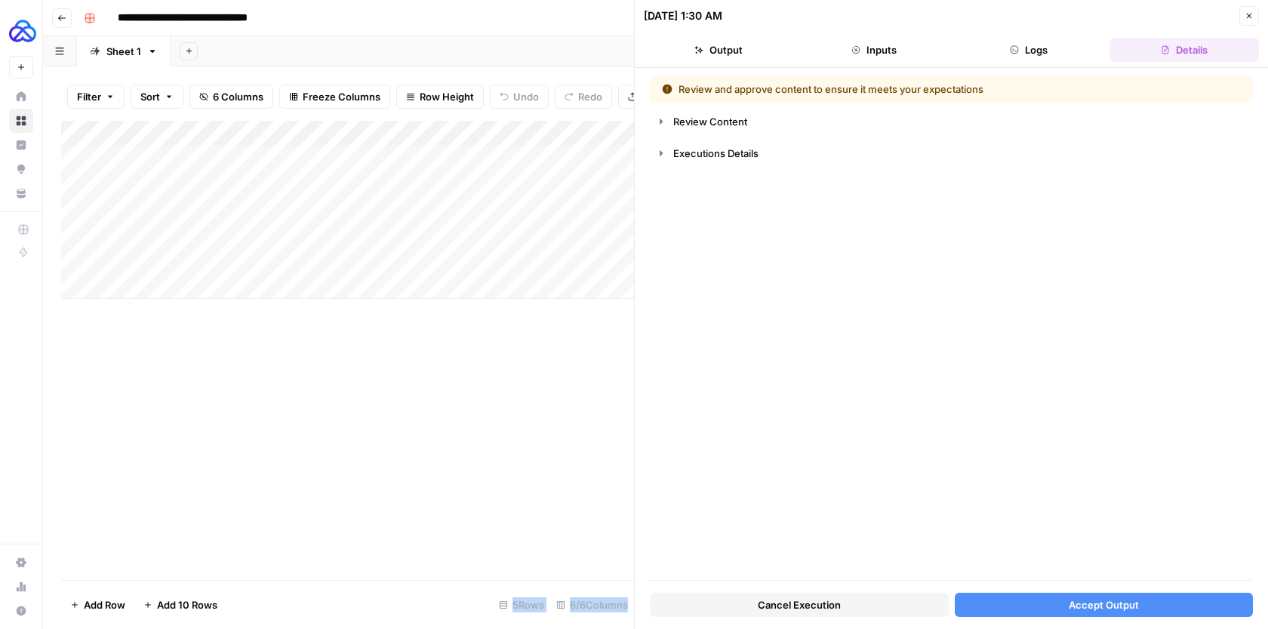
click at [1050, 607] on button "Accept Output" at bounding box center [1103, 604] width 299 height 24
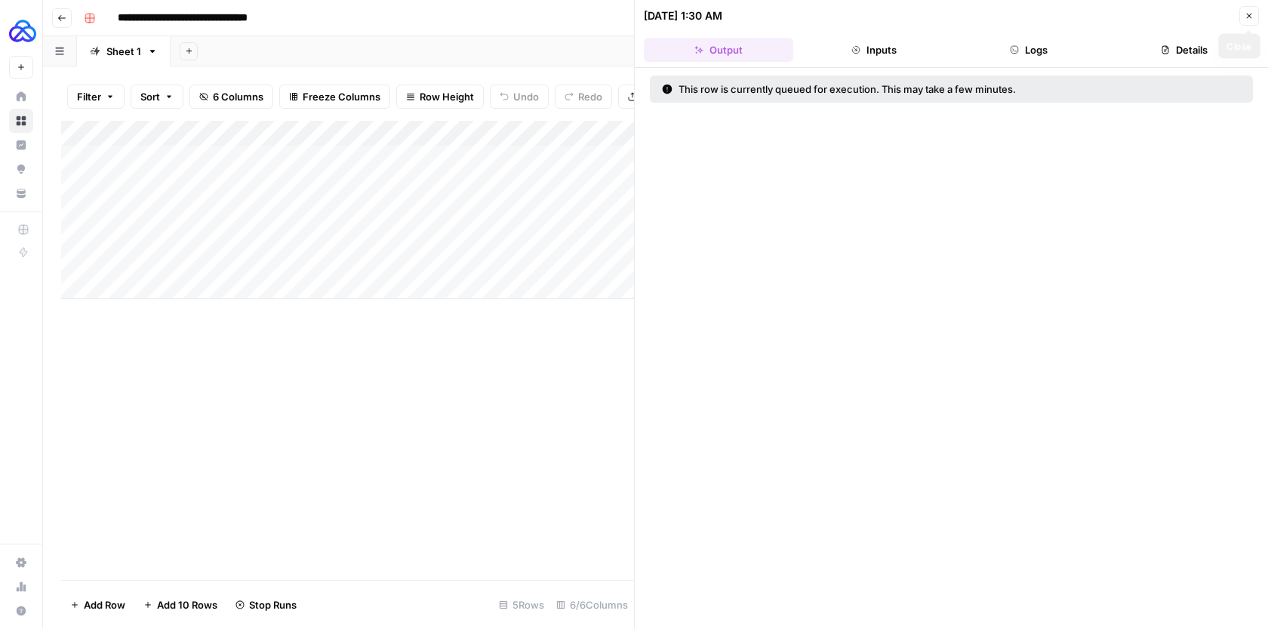
click at [1254, 14] on button "Close" at bounding box center [1249, 16] width 20 height 20
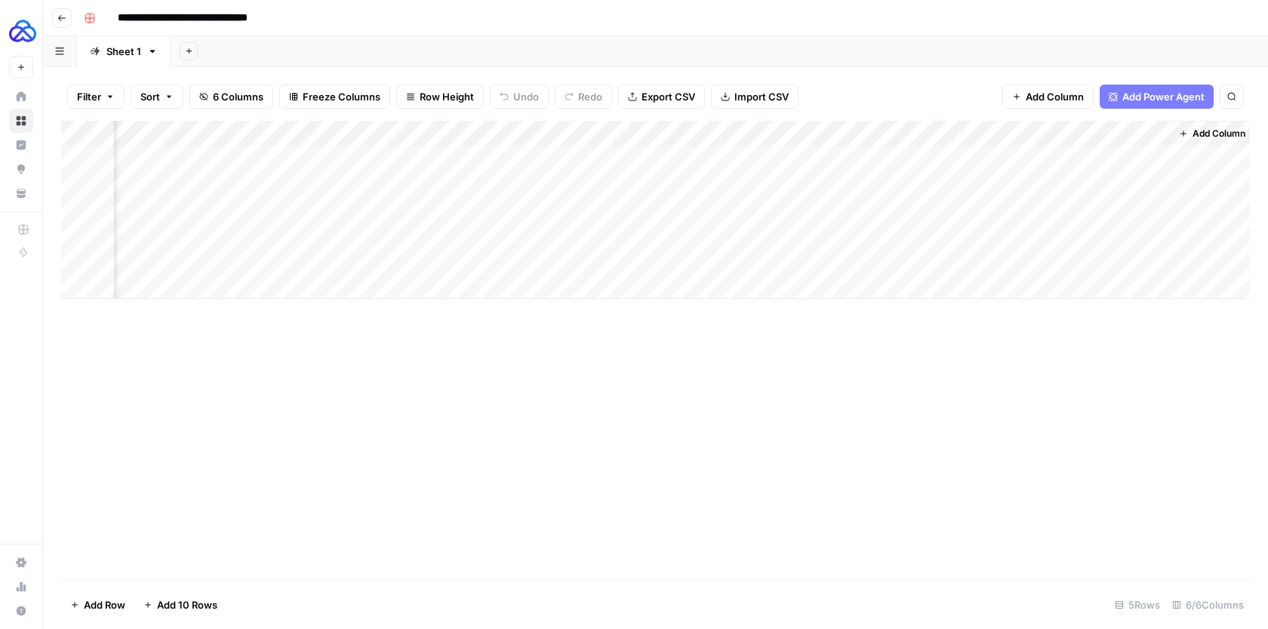
scroll to position [0, 246]
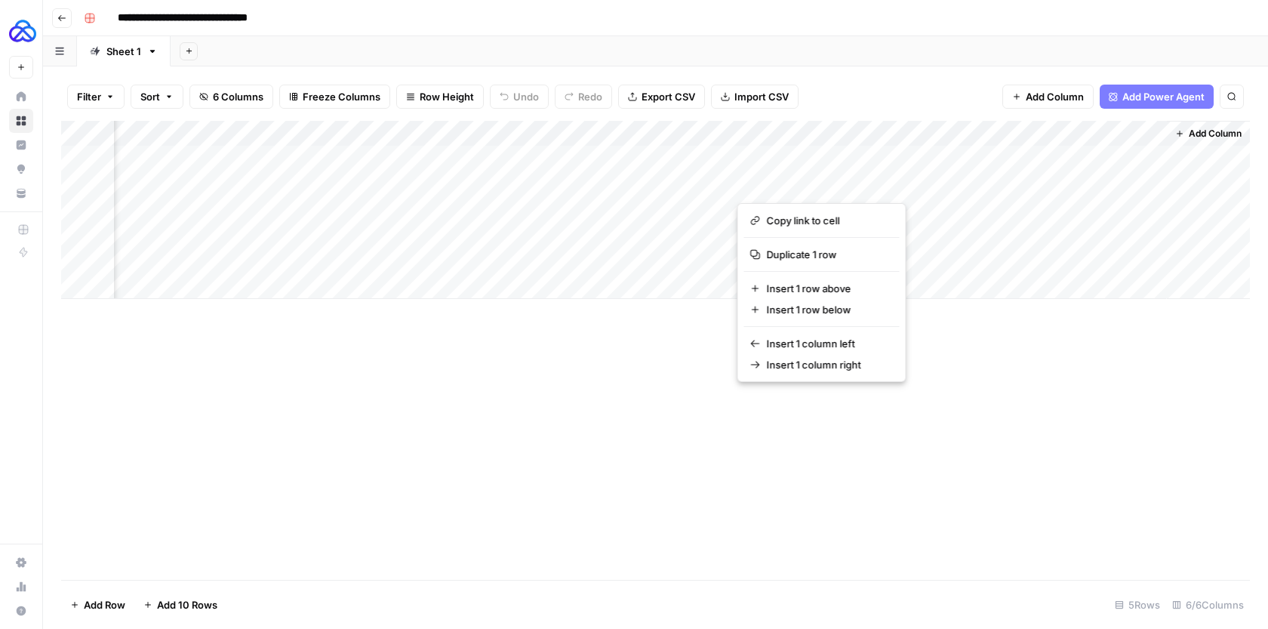
click at [652, 445] on div "Add Column" at bounding box center [655, 350] width 1188 height 459
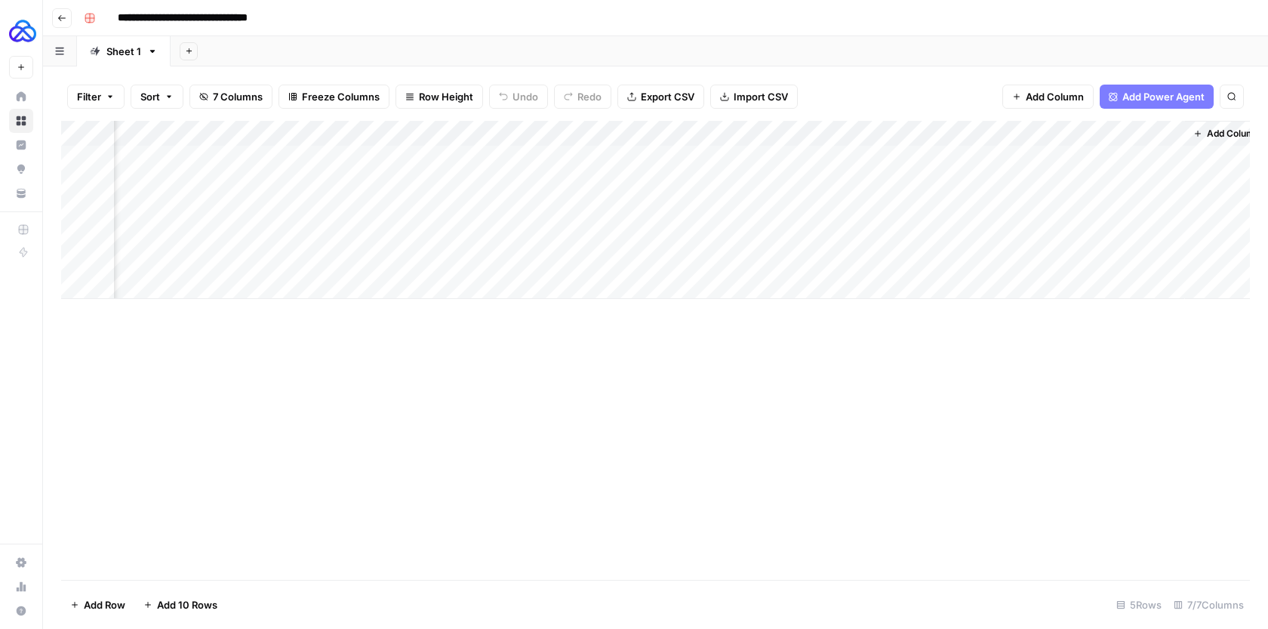
scroll to position [0, 382]
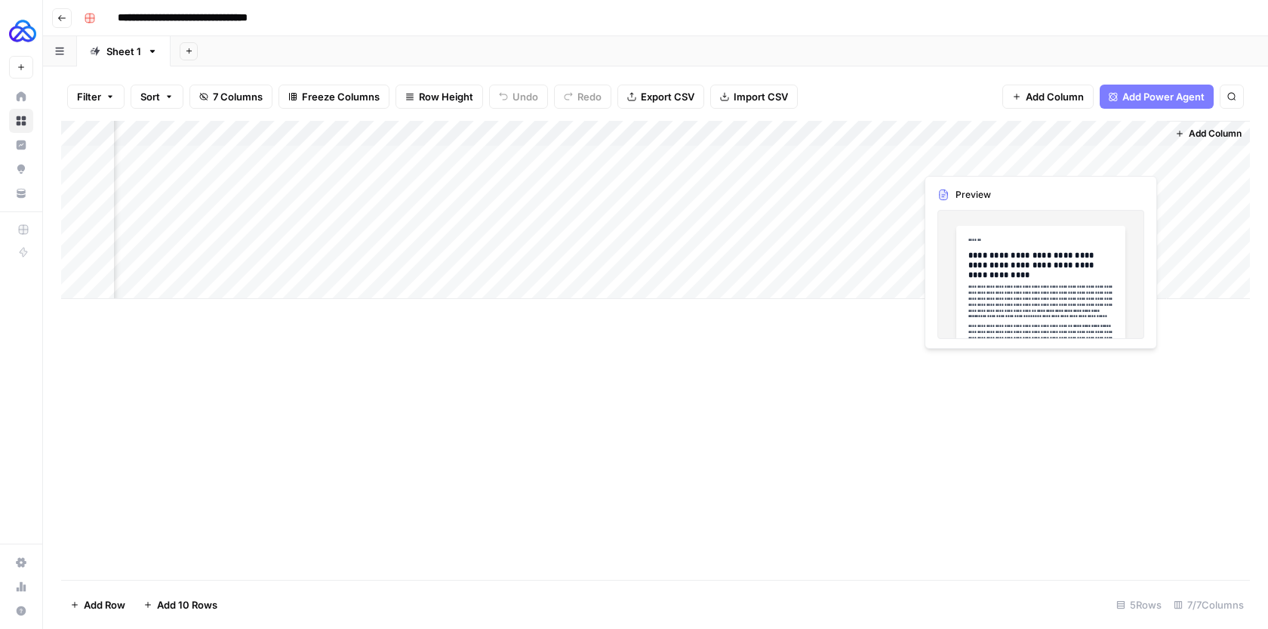
click at [1087, 149] on div "Add Column" at bounding box center [655, 210] width 1188 height 178
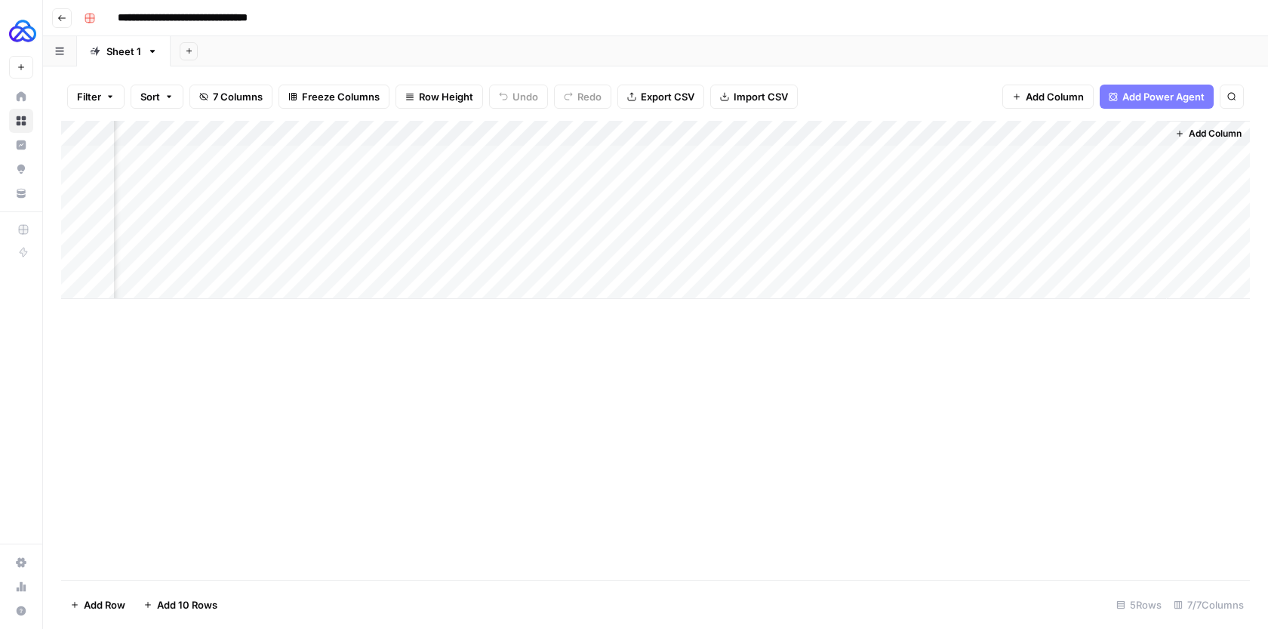
click at [1149, 158] on div "Add Column" at bounding box center [655, 210] width 1188 height 178
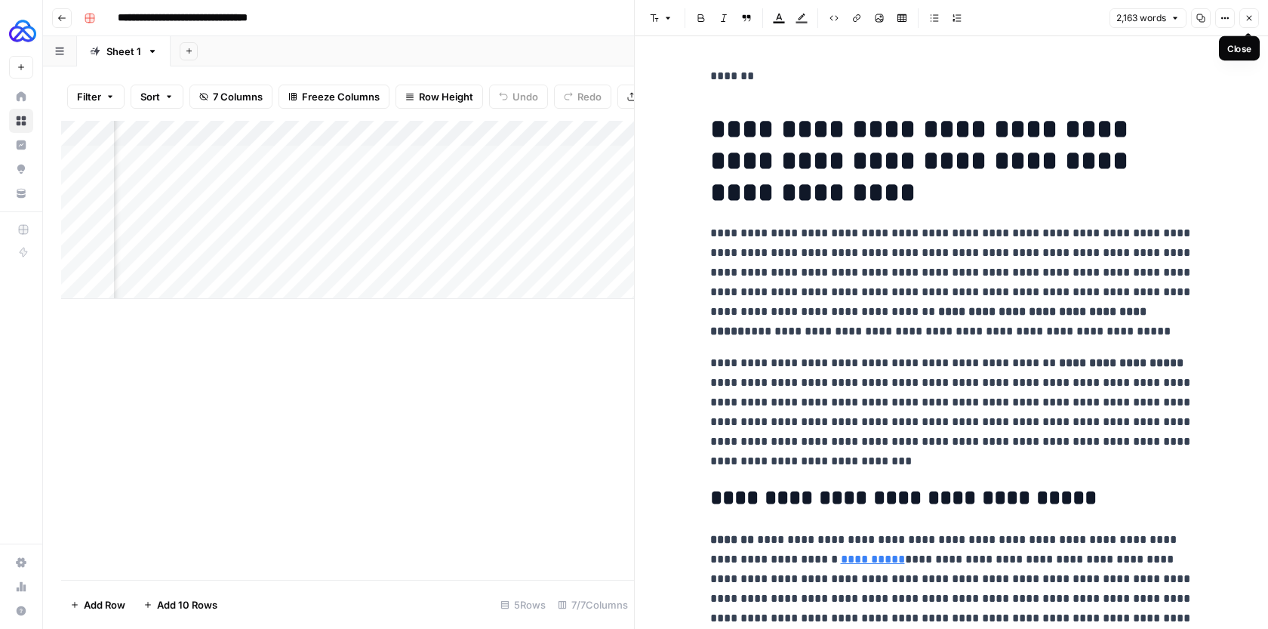
click at [1250, 14] on icon "button" at bounding box center [1248, 18] width 9 height 9
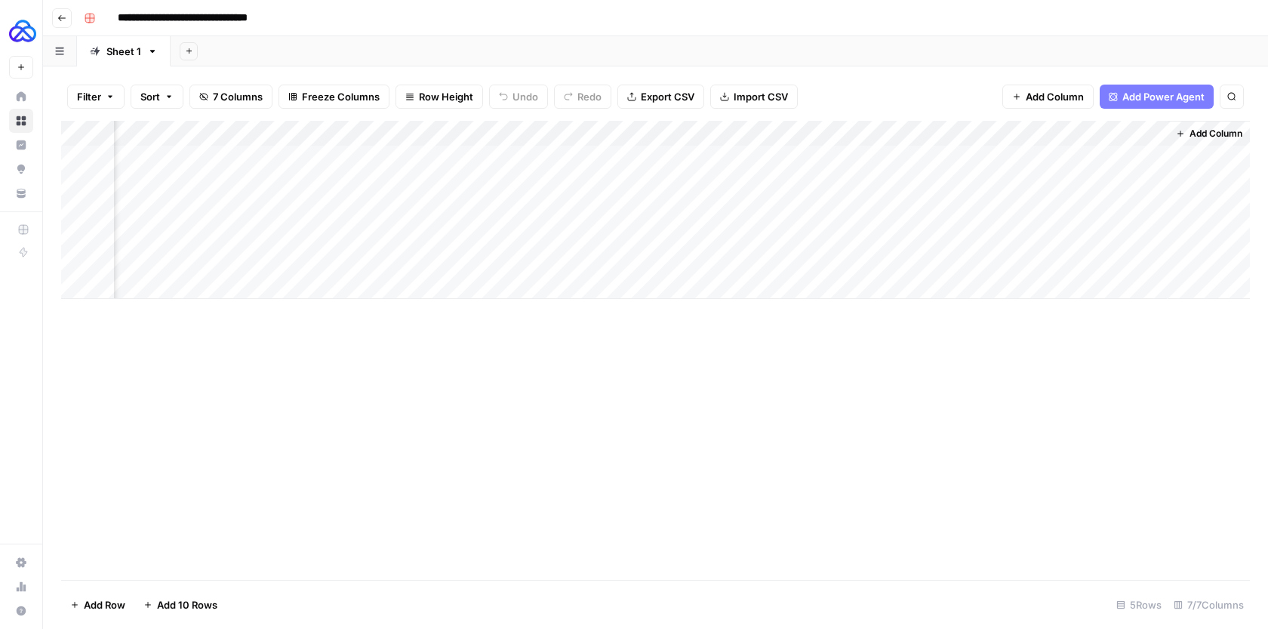
scroll to position [0, 364]
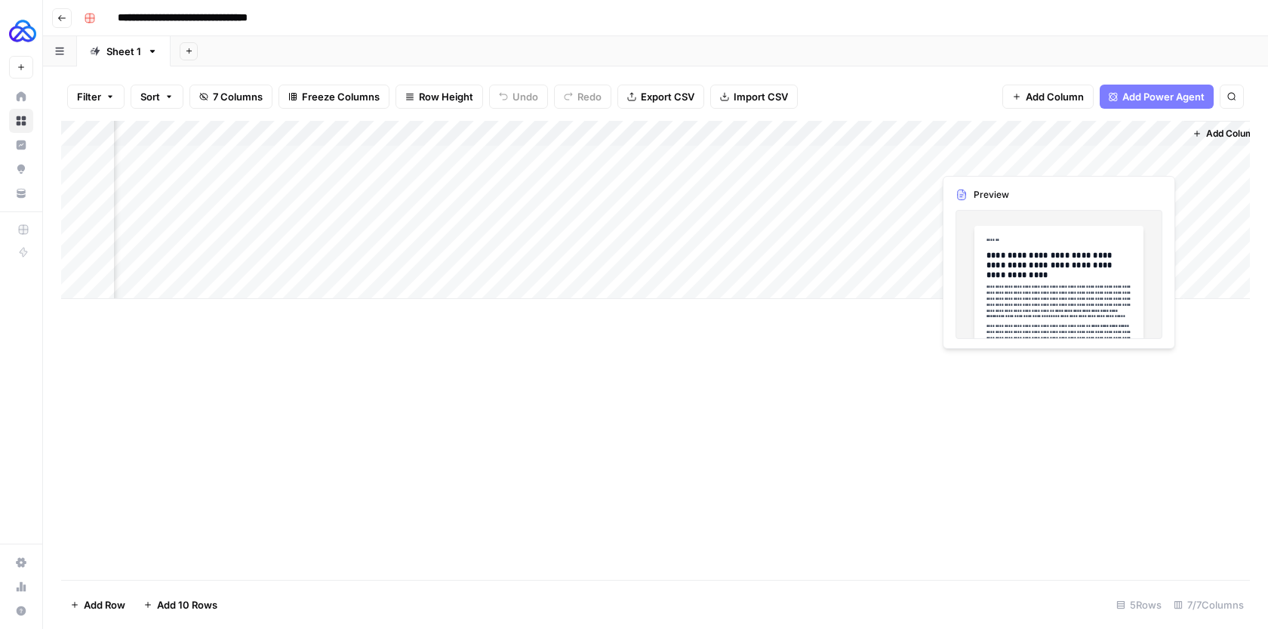
click at [1090, 162] on div "Add Column" at bounding box center [655, 210] width 1188 height 178
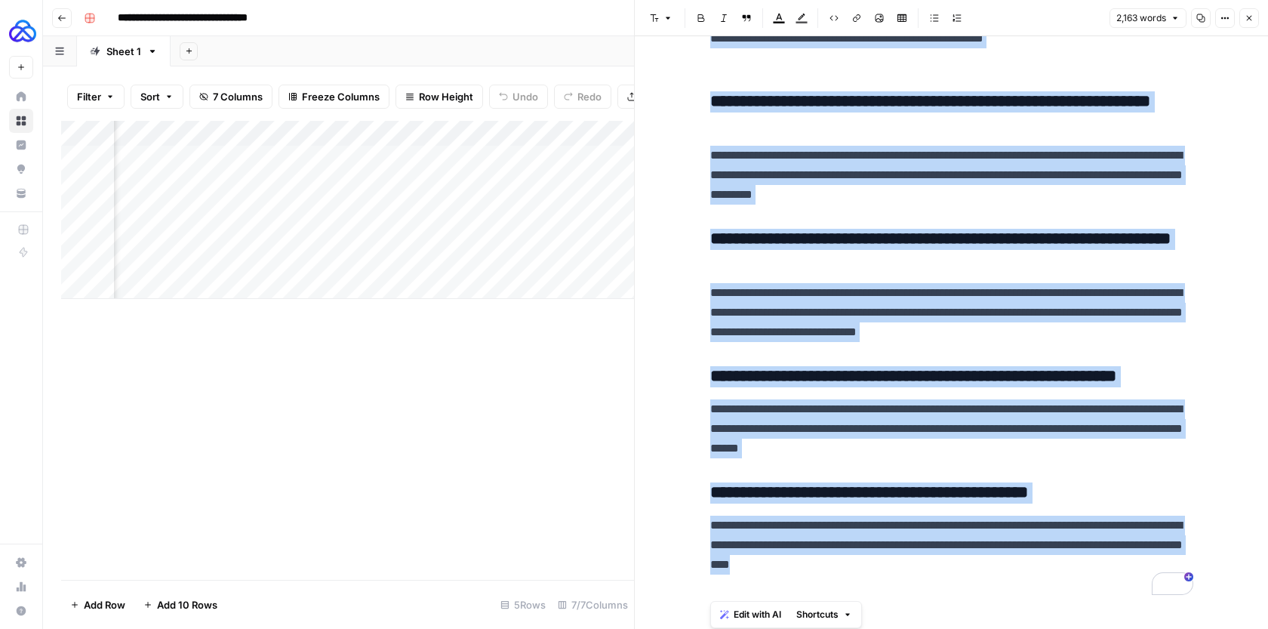
drag, startPoint x: 716, startPoint y: 119, endPoint x: 991, endPoint y: 582, distance: 537.9
